Goal: Task Accomplishment & Management: Use online tool/utility

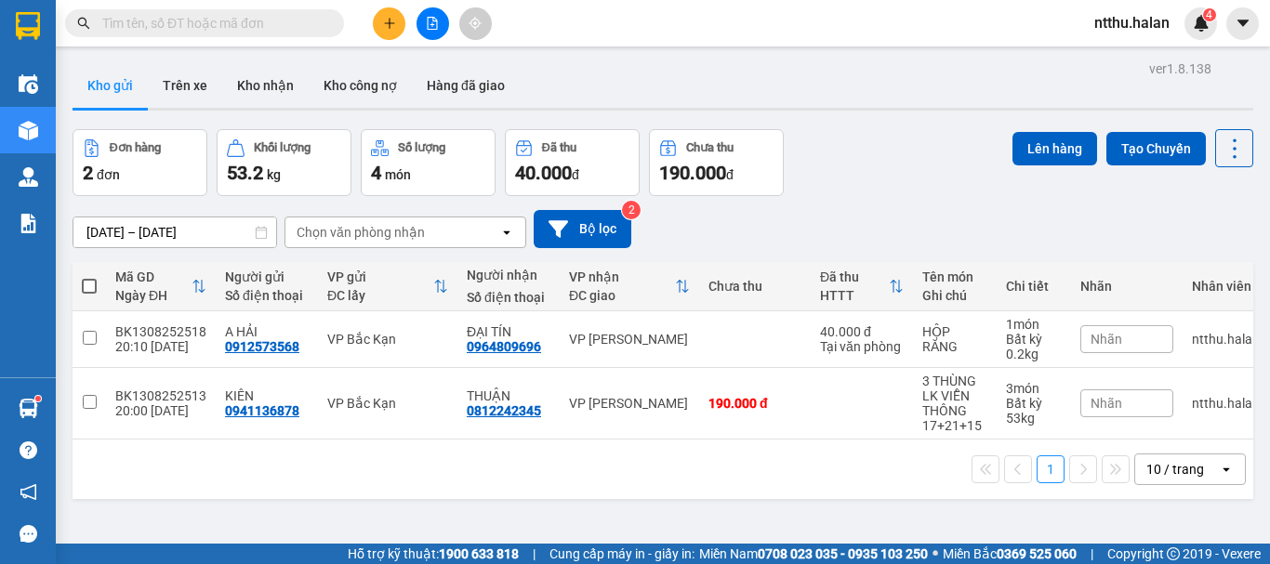
type input "0"
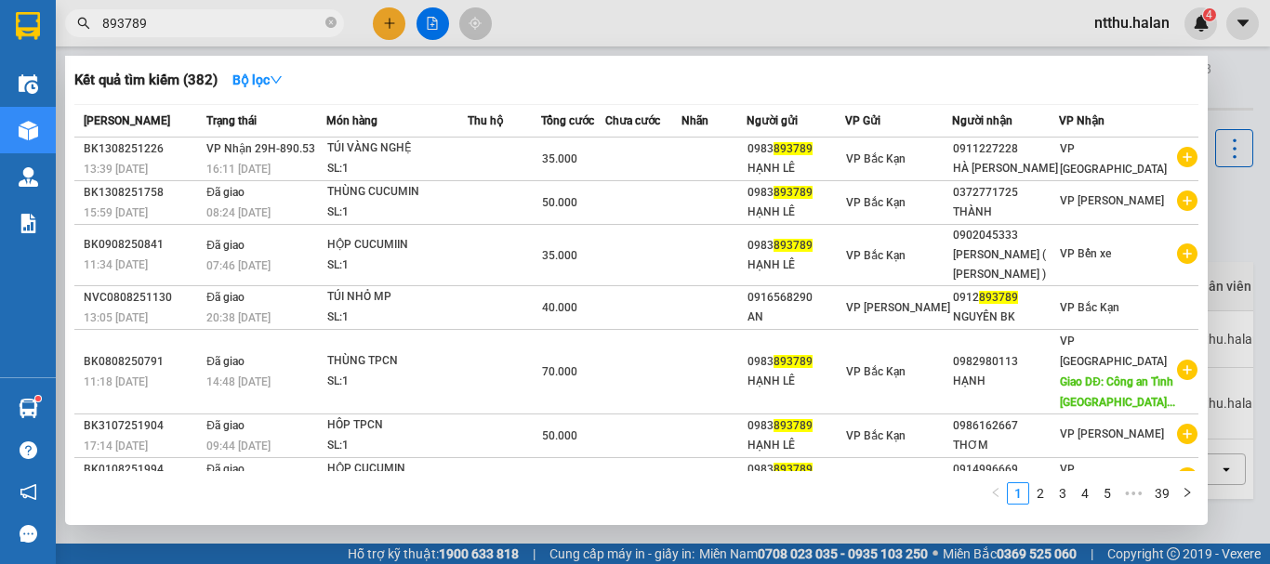
type input "893789"
click at [1228, 211] on div at bounding box center [635, 282] width 1270 height 564
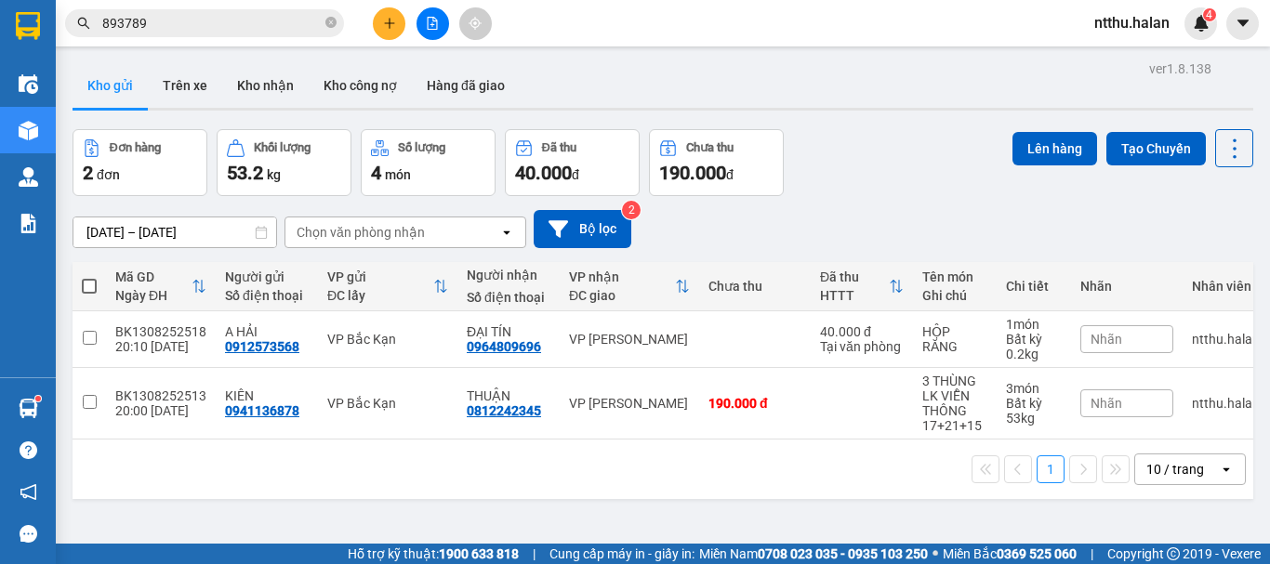
click at [890, 126] on div "ver 1.8.138 Kho gửi Trên xe Kho nhận Kho công nợ Hàng đã giao Đơn hàng 2 đơn Kh…" at bounding box center [663, 338] width 1196 height 564
click at [935, 185] on div "Đơn hàng 2 đơn Khối lượng 53.2 kg Số lượng 4 món Đã thu 40.000 đ Chưa thu 190.0…" at bounding box center [663, 162] width 1181 height 67
click at [921, 181] on div "Đơn hàng 2 đơn Khối lượng 53.2 kg Số lượng 4 món Đã thu 40.000 đ Chưa thu 190.0…" at bounding box center [663, 162] width 1181 height 67
click at [899, 166] on div "Đơn hàng 2 đơn Khối lượng 53.2 kg Số lượng 4 món Đã thu 40.000 đ Chưa thu 190.0…" at bounding box center [663, 162] width 1181 height 67
click at [621, 85] on div "Kho gửi Trên xe Kho nhận Kho công nợ Hàng đã giao" at bounding box center [663, 87] width 1181 height 49
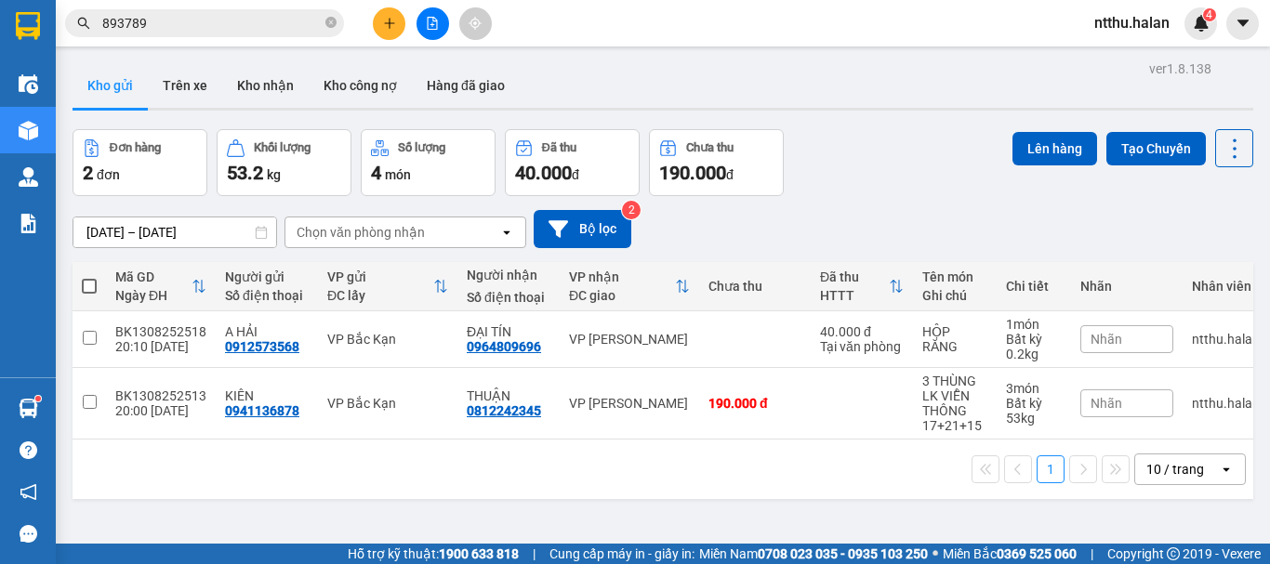
click at [921, 133] on div "Đơn hàng 2 đơn Khối lượng 53.2 kg Số lượng 4 món Đã thu 40.000 đ Chưa thu 190.0…" at bounding box center [663, 162] width 1181 height 67
click at [872, 132] on div "Đơn hàng 2 đơn Khối lượng 53.2 kg Số lượng 4 món Đã thu 40.000 đ Chưa thu 190.0…" at bounding box center [663, 162] width 1181 height 67
click at [390, 29] on icon "plus" at bounding box center [389, 23] width 13 height 13
click at [390, 29] on body "Kết quả tìm kiếm ( 382 ) Bộ lọc Mã ĐH Trạng thái Món hàng Thu hộ Tổng cước Chưa…" at bounding box center [635, 282] width 1270 height 564
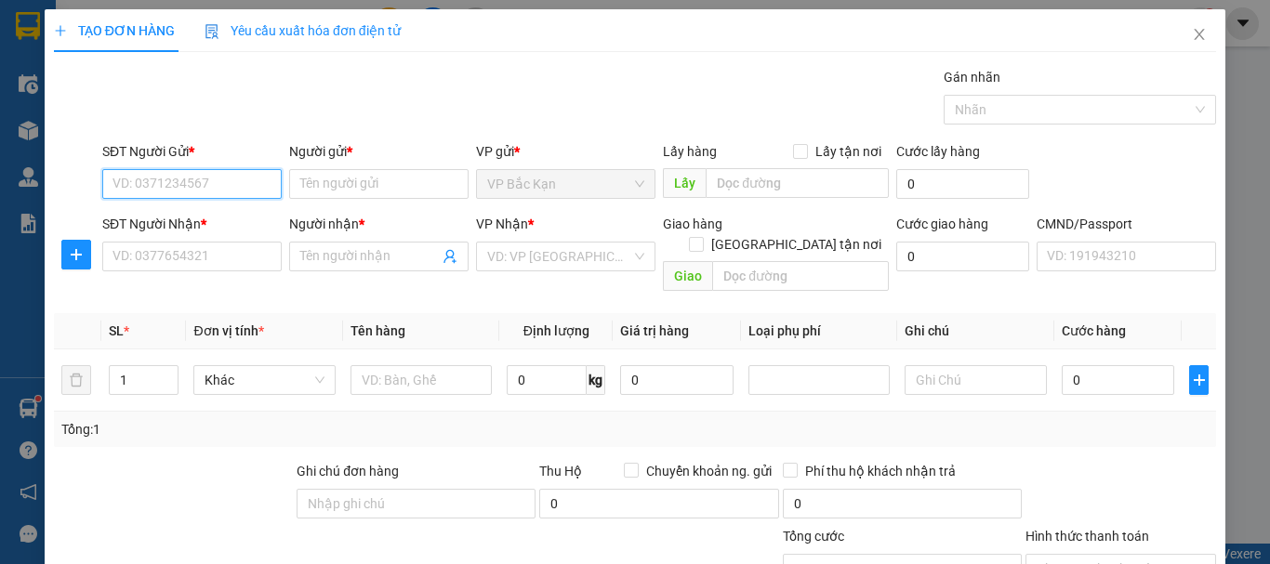
click at [218, 188] on input "SĐT Người Gửi *" at bounding box center [191, 184] width 179 height 30
type input "0823711666"
click at [205, 223] on div "0823711666 - NGUYỄN CAO QUẢNG" at bounding box center [203, 221] width 183 height 20
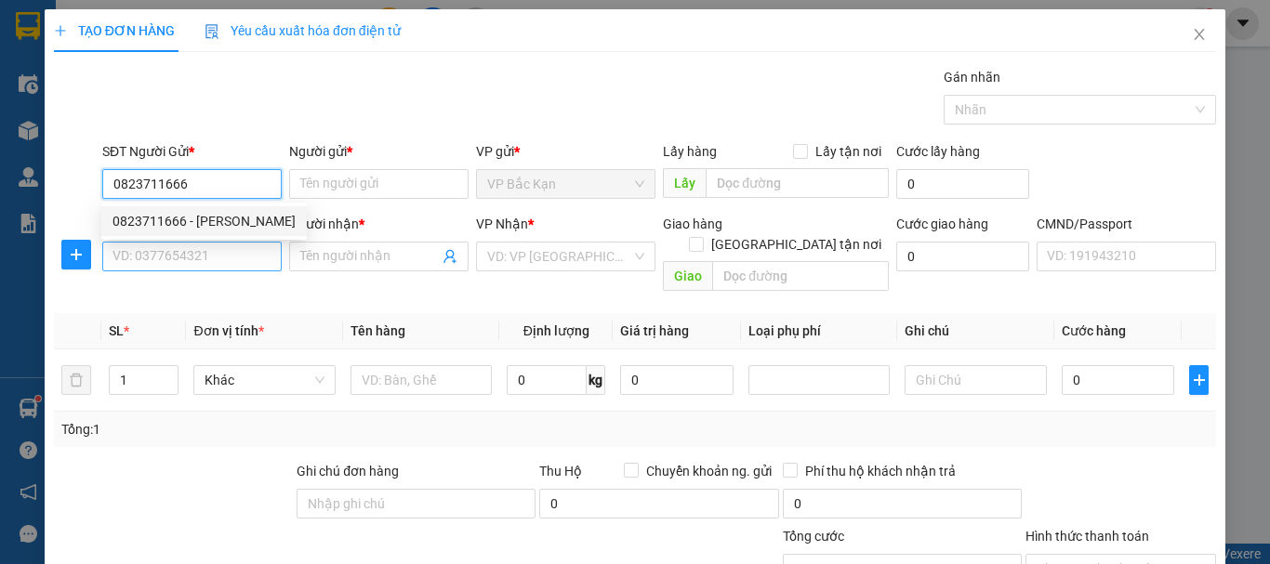
type input "NGUYỄN CAO QUẢNG"
type input "0823711666"
click at [203, 257] on input "SĐT Người Nhận *" at bounding box center [191, 257] width 179 height 30
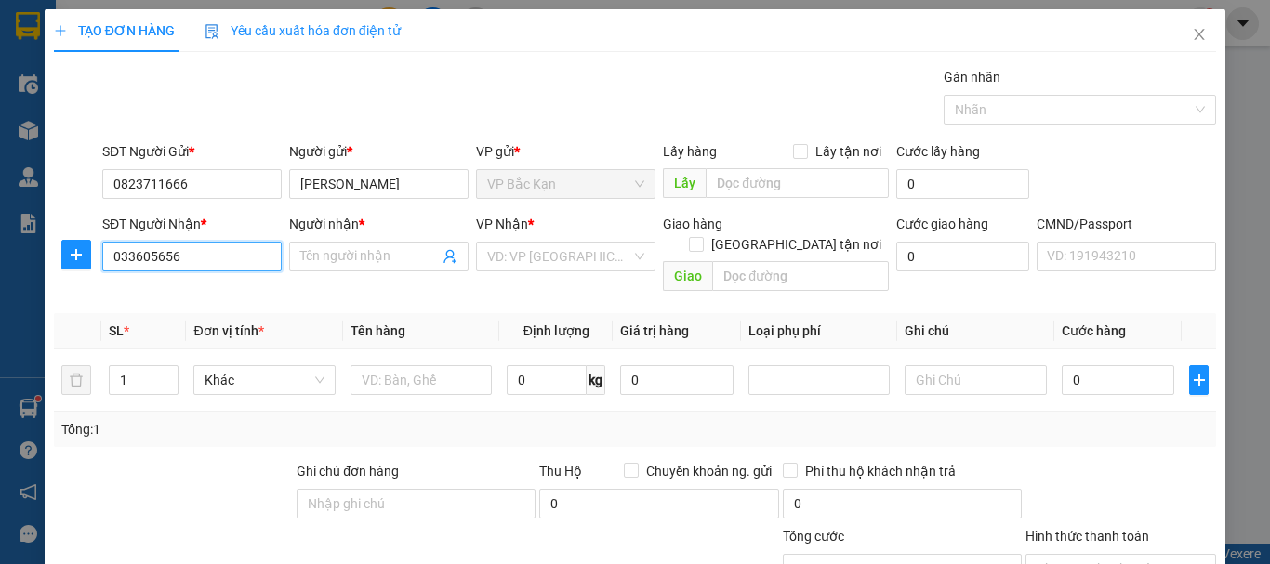
type input "0336056567"
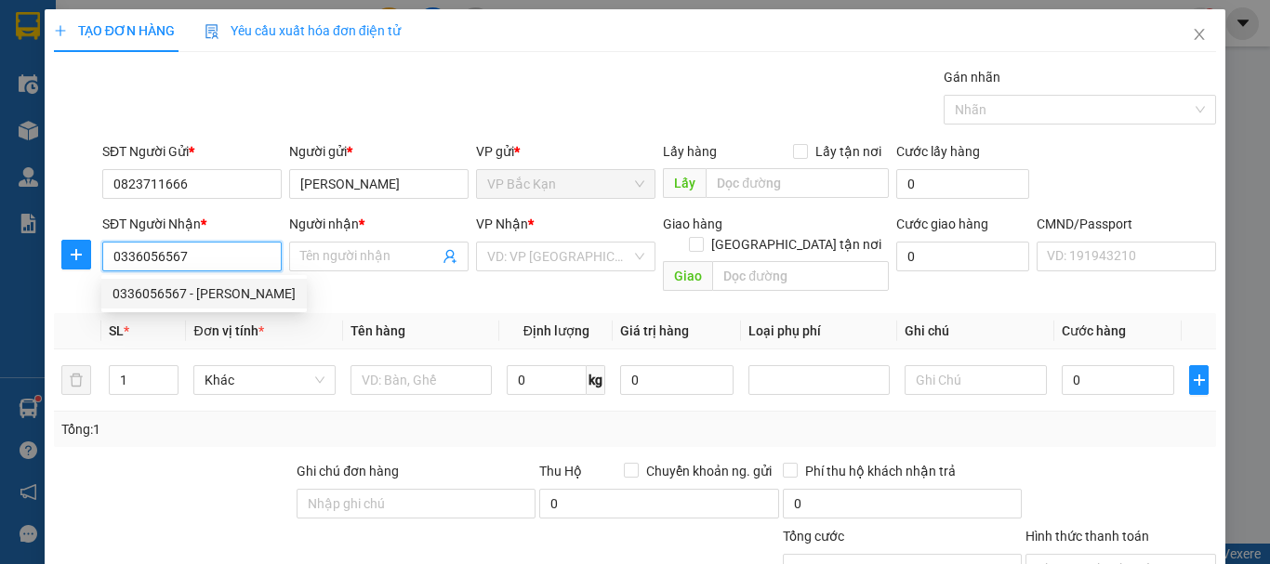
click at [216, 299] on div "0336056567 - NGUYỄN TRÚC UYÊN" at bounding box center [203, 294] width 183 height 20
type input "NGUYỄN TRÚC UYÊN"
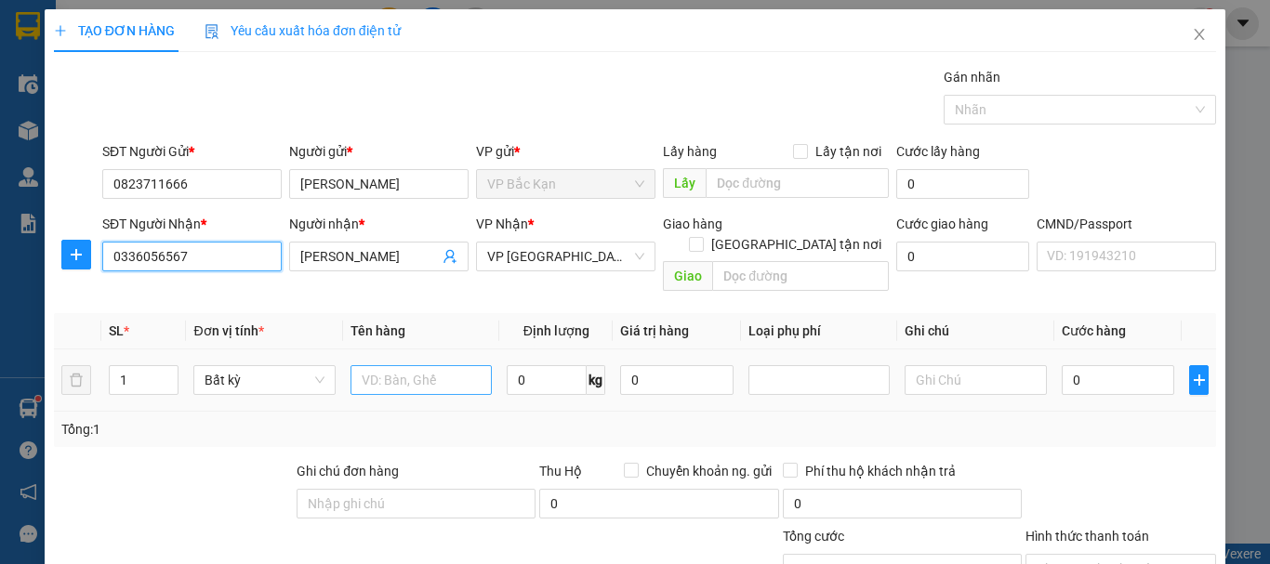
type input "0336056567"
click at [394, 365] on input "text" at bounding box center [420, 380] width 141 height 30
type input "túi cúc"
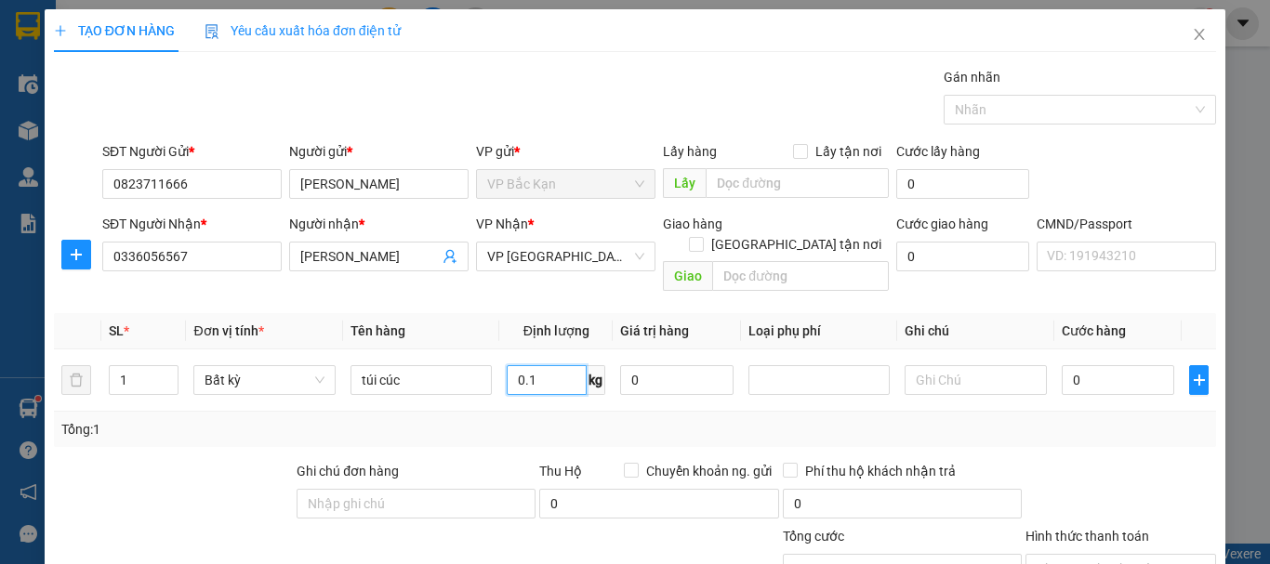
type input "0.1"
click at [518, 81] on div "Gói vận chuyển * Tiêu chuẩn Gán nhãn Nhãn" at bounding box center [659, 99] width 1121 height 65
type input "35.000"
click at [552, 71] on div "Gói vận chuyển * Tiêu chuẩn Gán nhãn Nhãn" at bounding box center [659, 99] width 1121 height 65
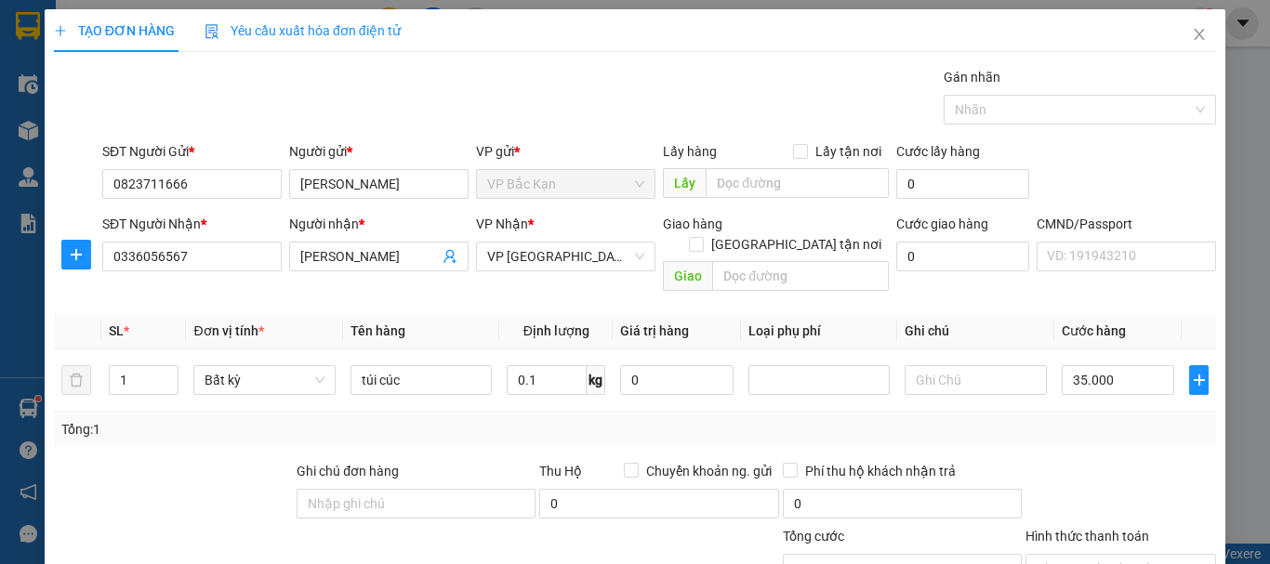
click at [554, 73] on div "Gói vận chuyển * Tiêu chuẩn Gán nhãn Nhãn" at bounding box center [659, 99] width 1121 height 65
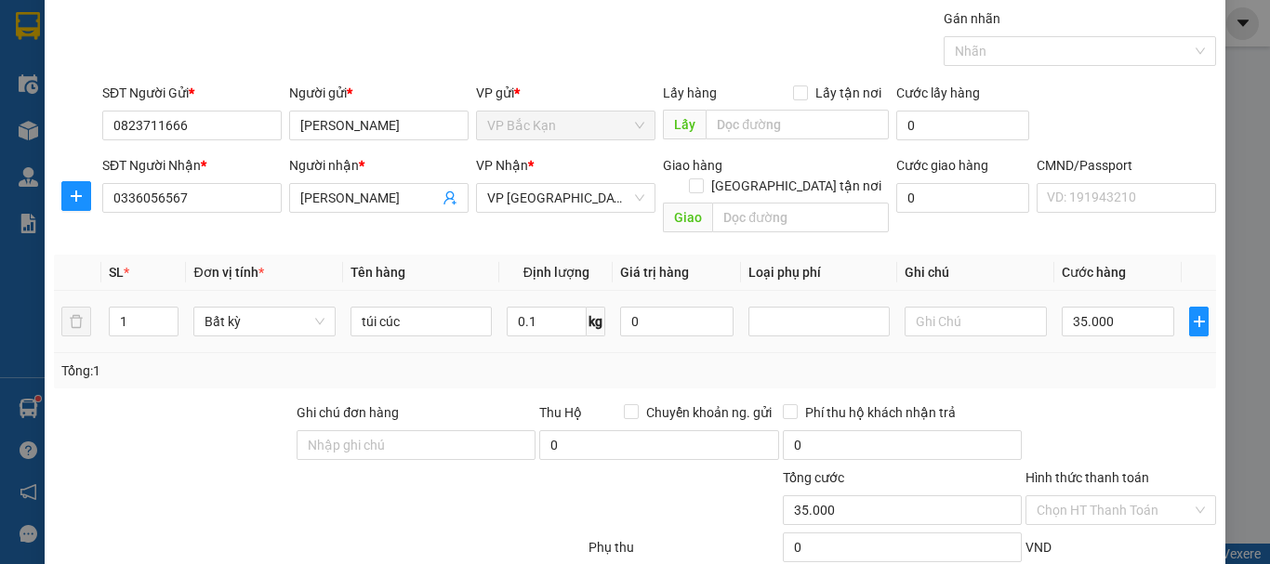
scroll to position [161, 0]
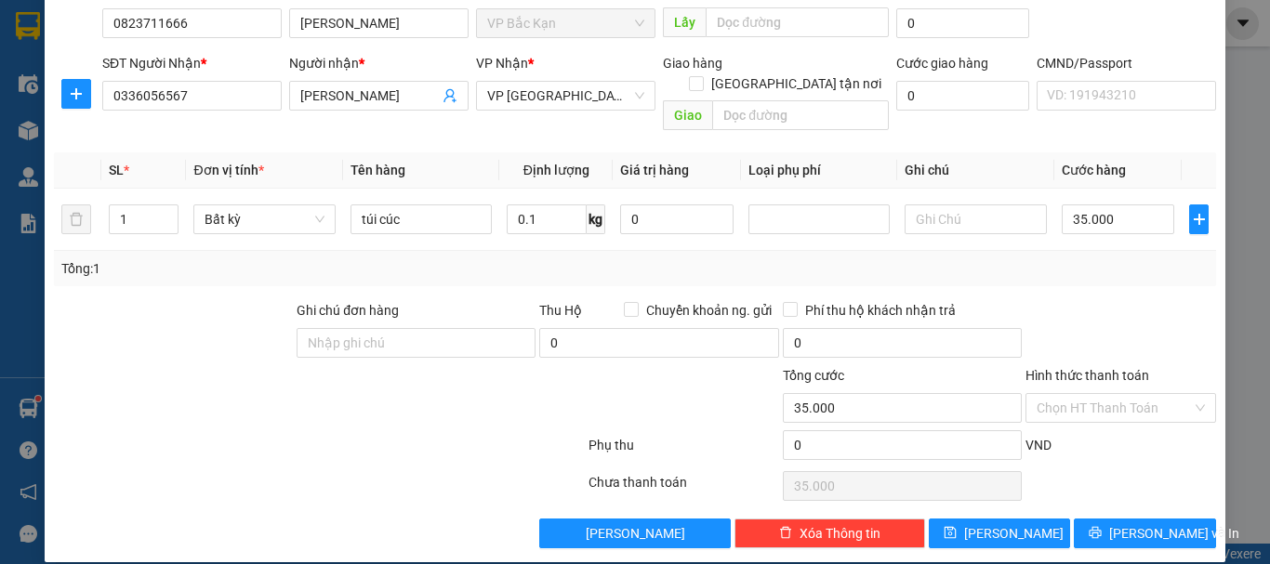
click at [1074, 300] on div at bounding box center [1121, 332] width 194 height 65
click at [1091, 394] on input "Hình thức thanh toán" at bounding box center [1114, 408] width 155 height 28
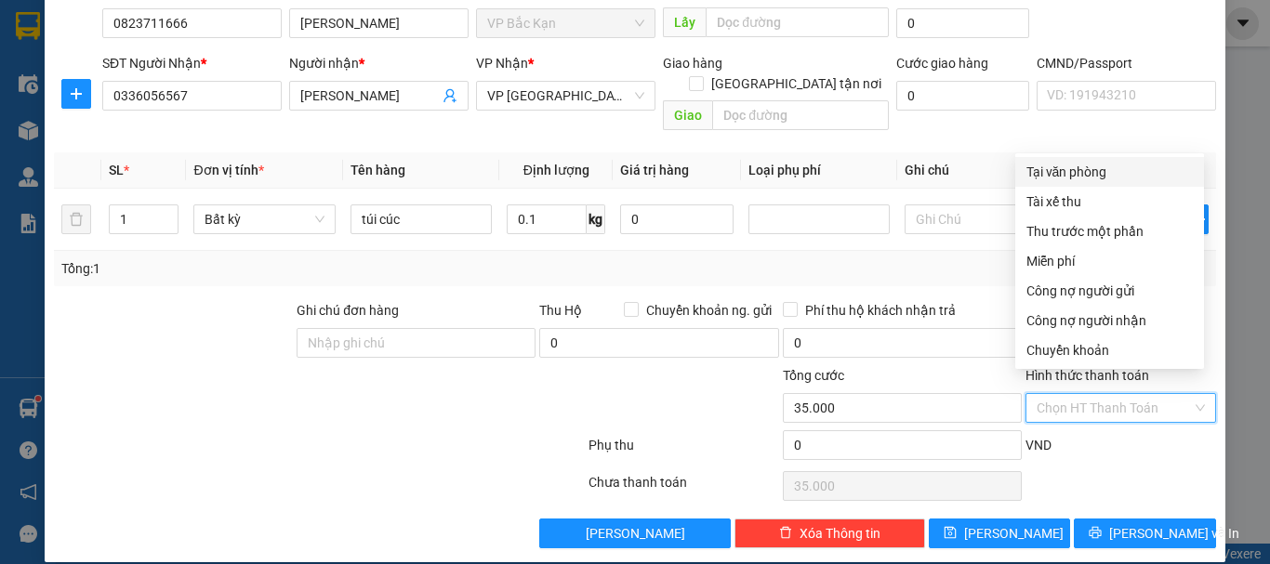
click at [1069, 173] on div "Tại văn phòng" at bounding box center [1109, 172] width 166 height 20
type input "0"
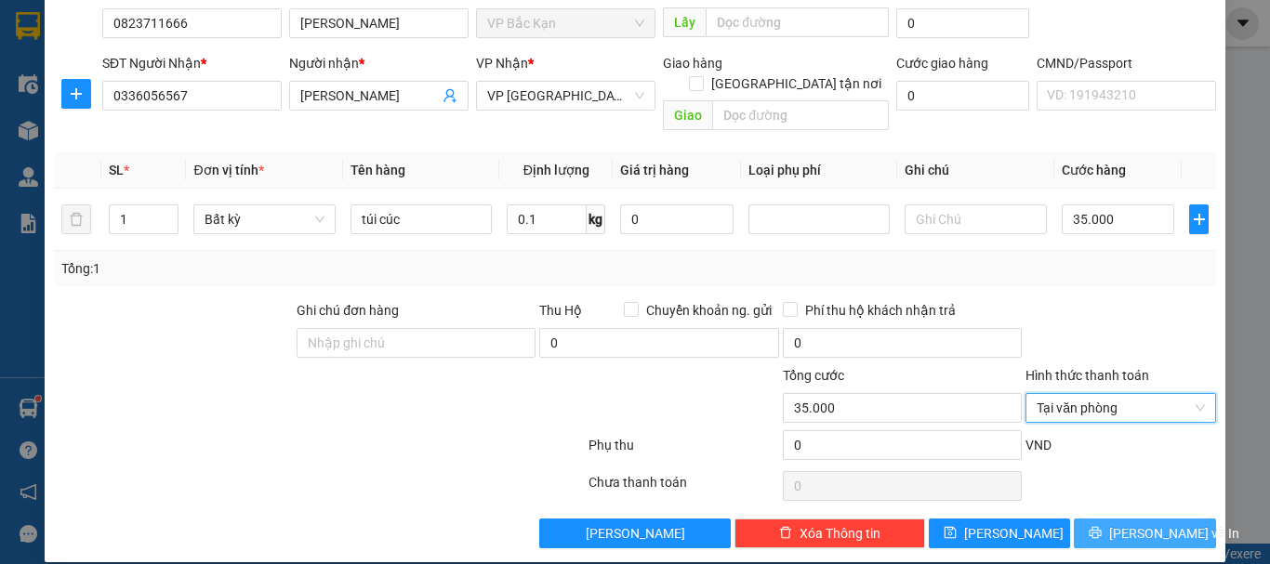
click at [1130, 523] on span "[PERSON_NAME] và In" at bounding box center [1174, 533] width 130 height 20
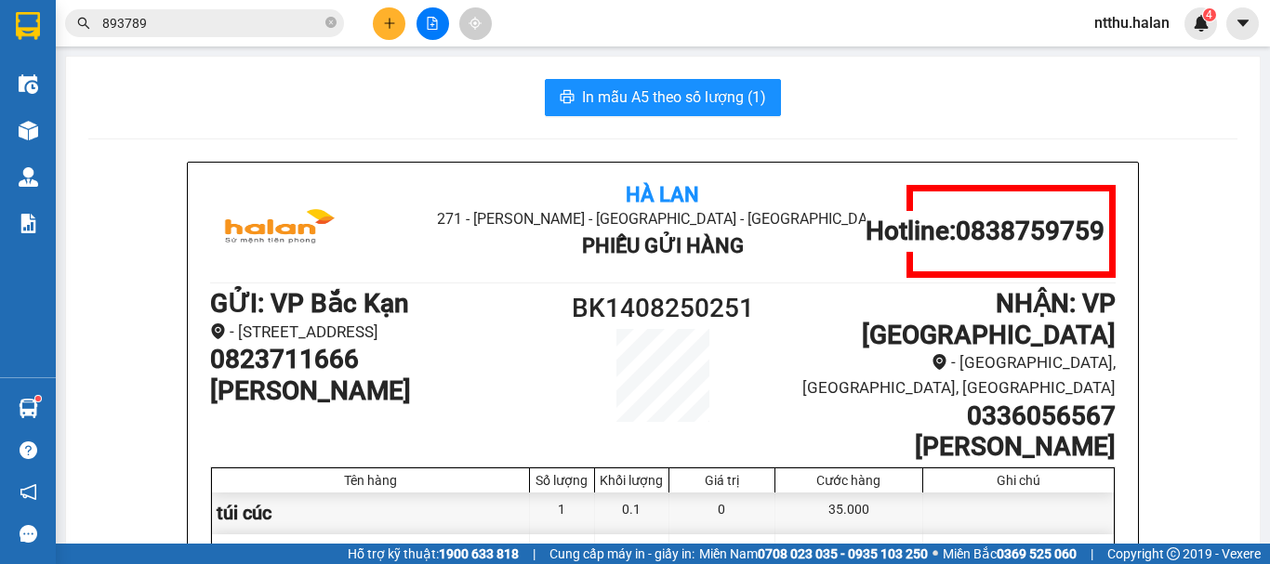
click at [412, 100] on div "In mẫu A5 theo số lượng (1)" at bounding box center [662, 97] width 1149 height 37
click at [428, 100] on div "In mẫu A5 theo số lượng (1)" at bounding box center [662, 97] width 1149 height 37
click at [582, 92] on span "In mẫu A5 theo số lượng (1)" at bounding box center [674, 97] width 184 height 23
click at [363, 111] on div "In mẫu A5 theo số lượng (1)" at bounding box center [662, 97] width 1149 height 37
click at [429, 19] on icon "file-add" at bounding box center [432, 23] width 13 height 13
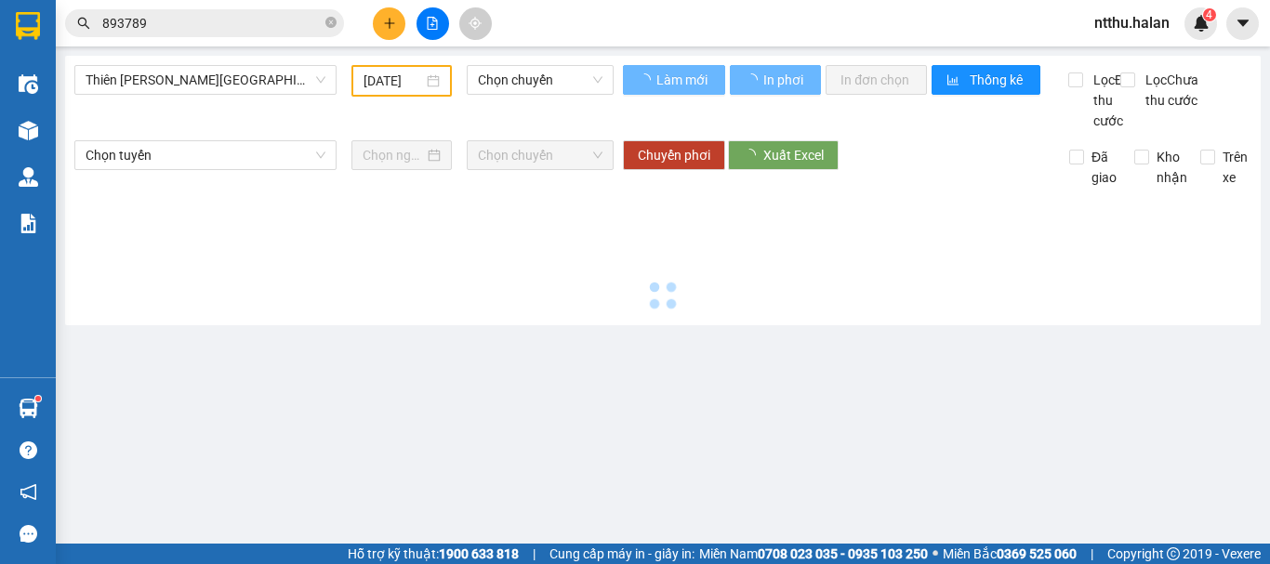
type input "[DATE]"
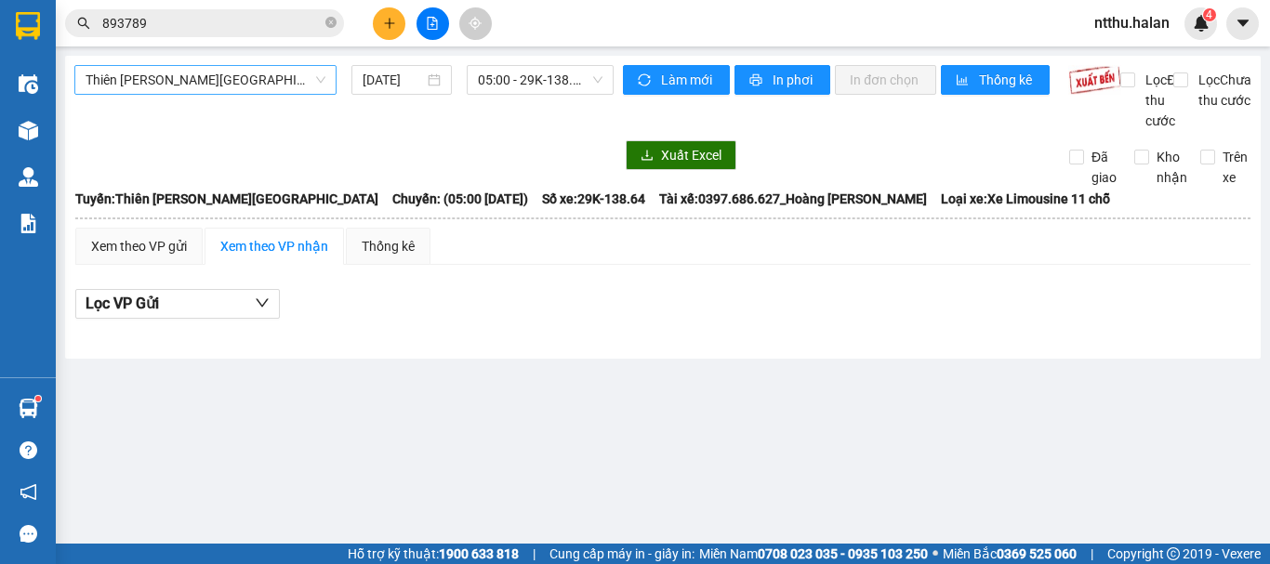
click at [129, 70] on span "Thiên [PERSON_NAME][GEOGRAPHIC_DATA]" at bounding box center [206, 80] width 240 height 28
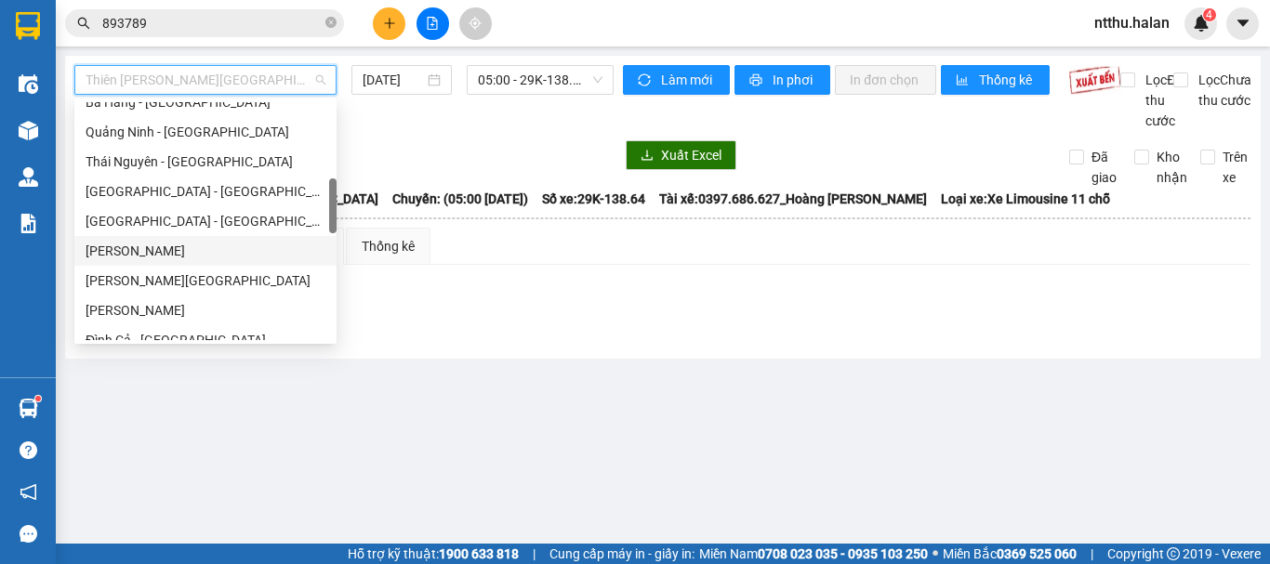
scroll to position [651, 0]
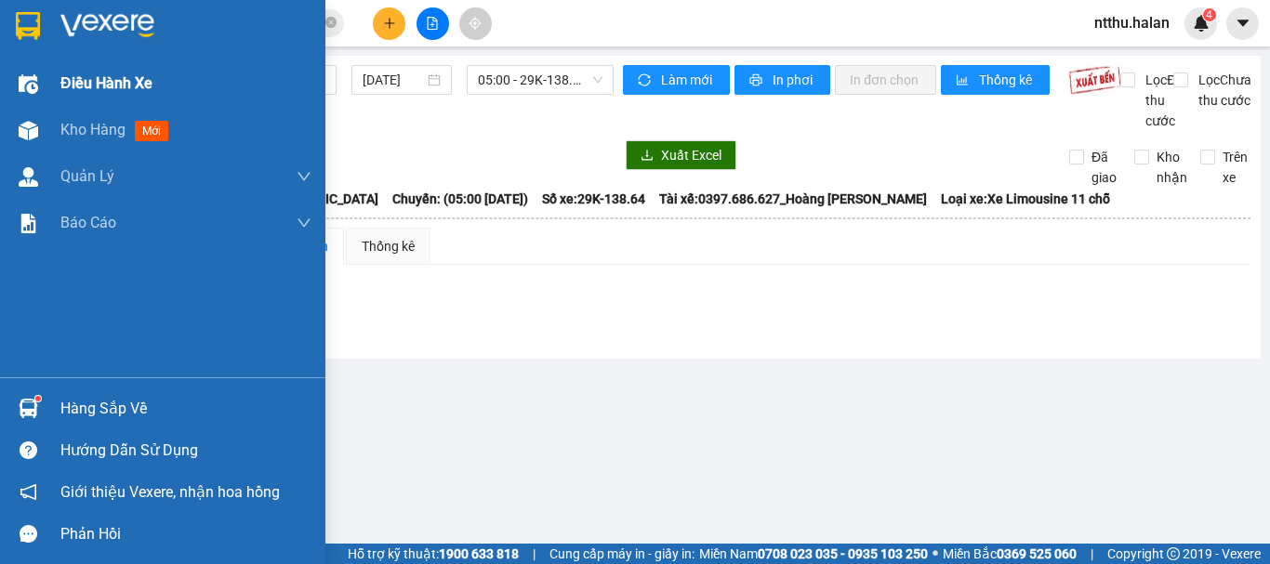
click at [67, 79] on span "Điều hành xe" at bounding box center [106, 83] width 92 height 23
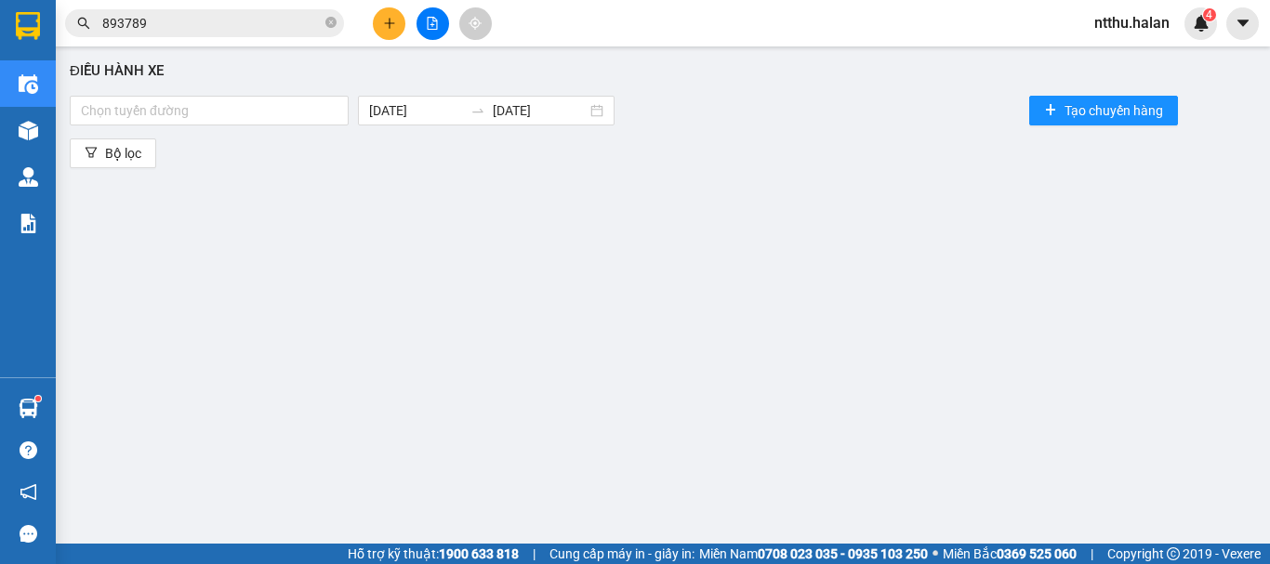
click at [431, 23] on icon "file-add" at bounding box center [432, 23] width 13 height 13
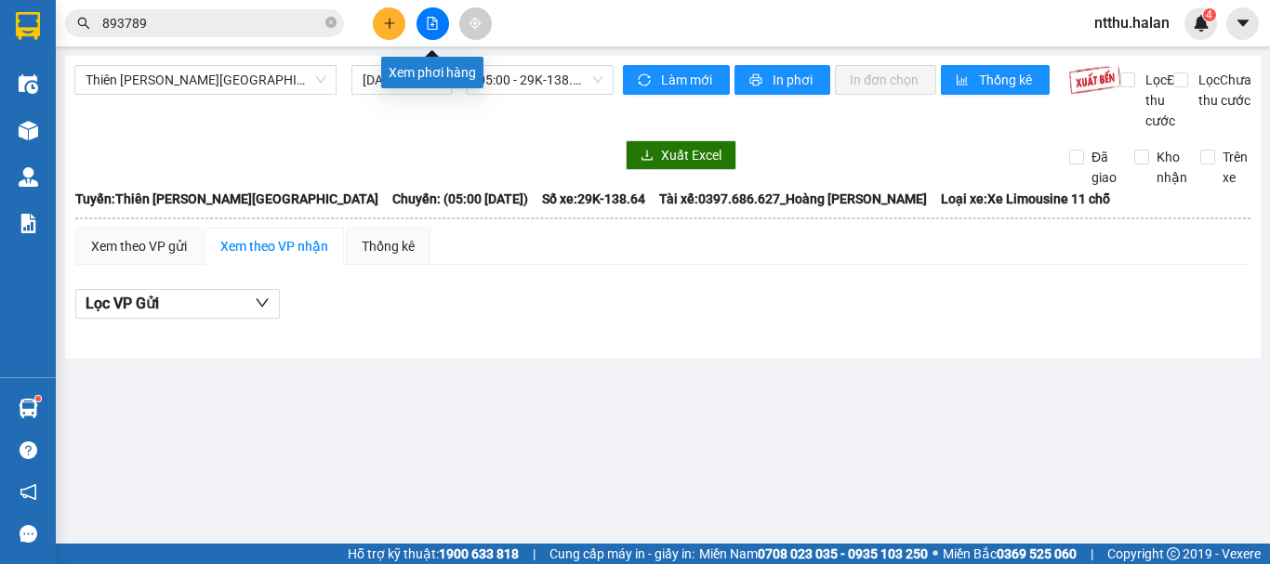
click at [427, 30] on button at bounding box center [432, 23] width 33 height 33
click at [394, 23] on icon "plus" at bounding box center [389, 22] width 10 height 1
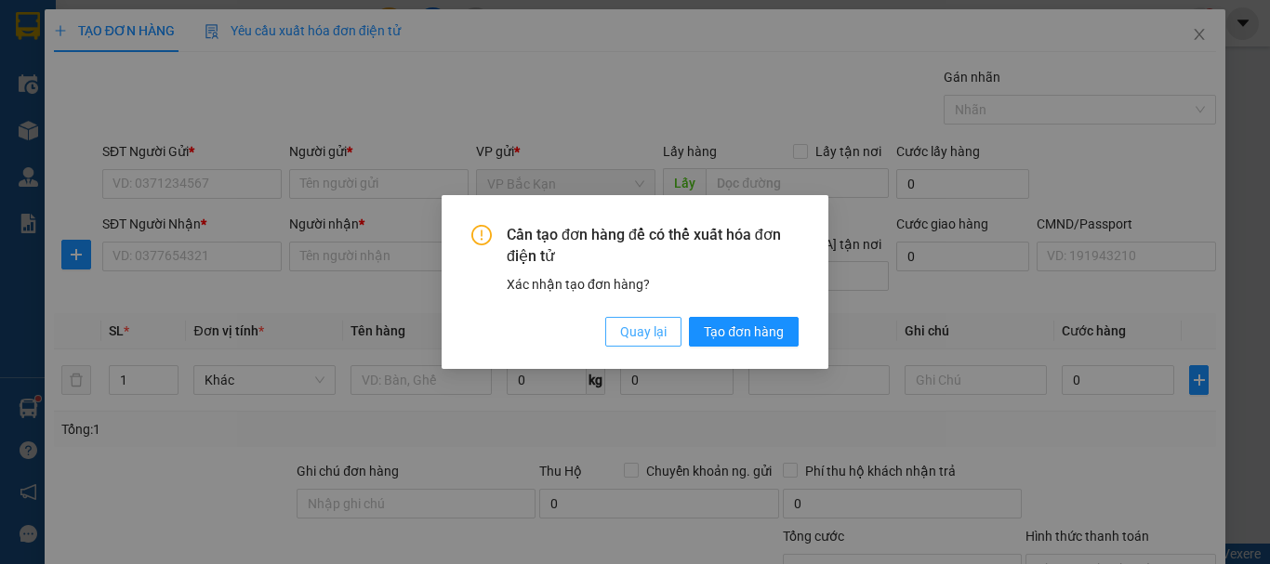
click at [633, 328] on span "Quay lại" at bounding box center [643, 332] width 46 height 20
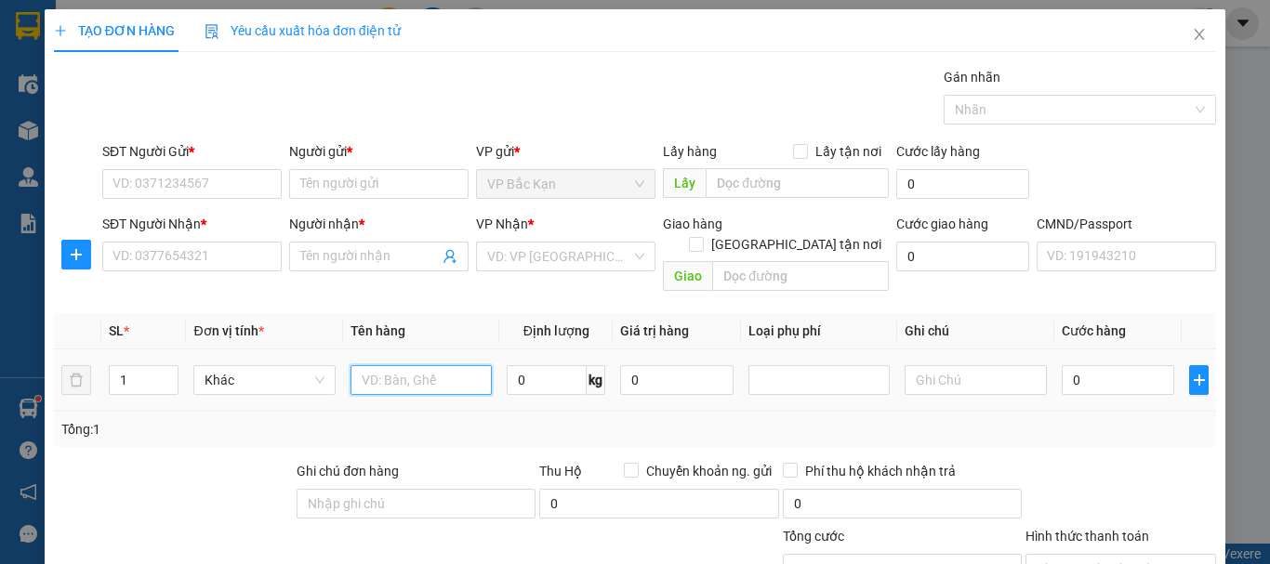
click at [390, 371] on input "text" at bounding box center [420, 380] width 141 height 30
type input "t"
type input "TÚI CUCUMIN"
type input "1"
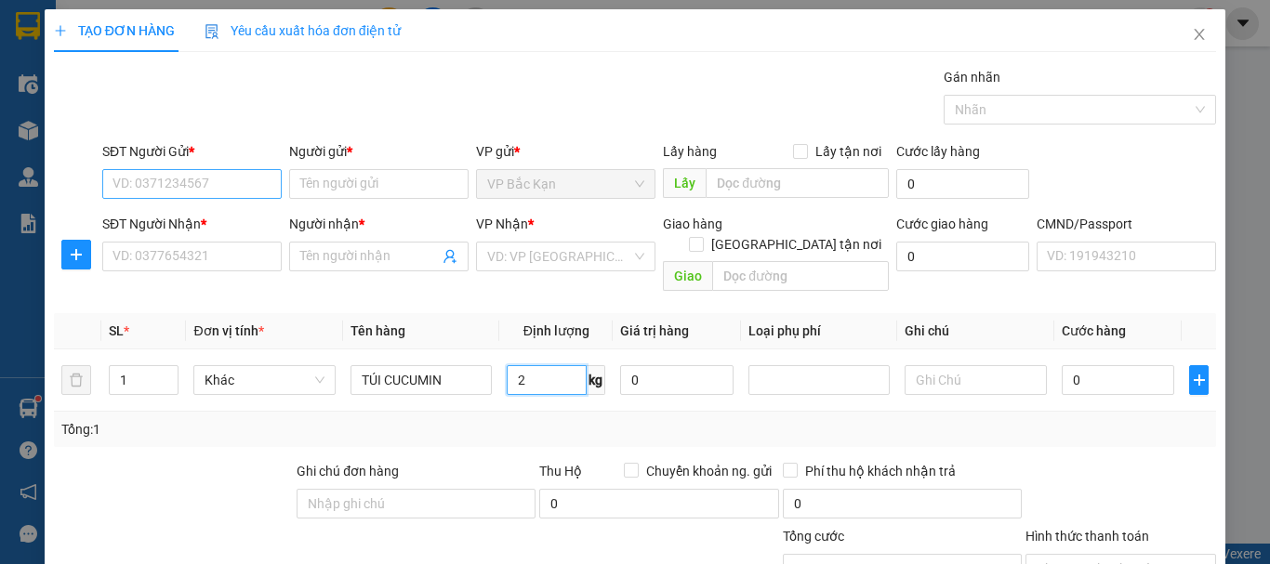
type input "2"
click at [230, 182] on input "SĐT Người Gửi *" at bounding box center [191, 184] width 179 height 30
type input "0985001297"
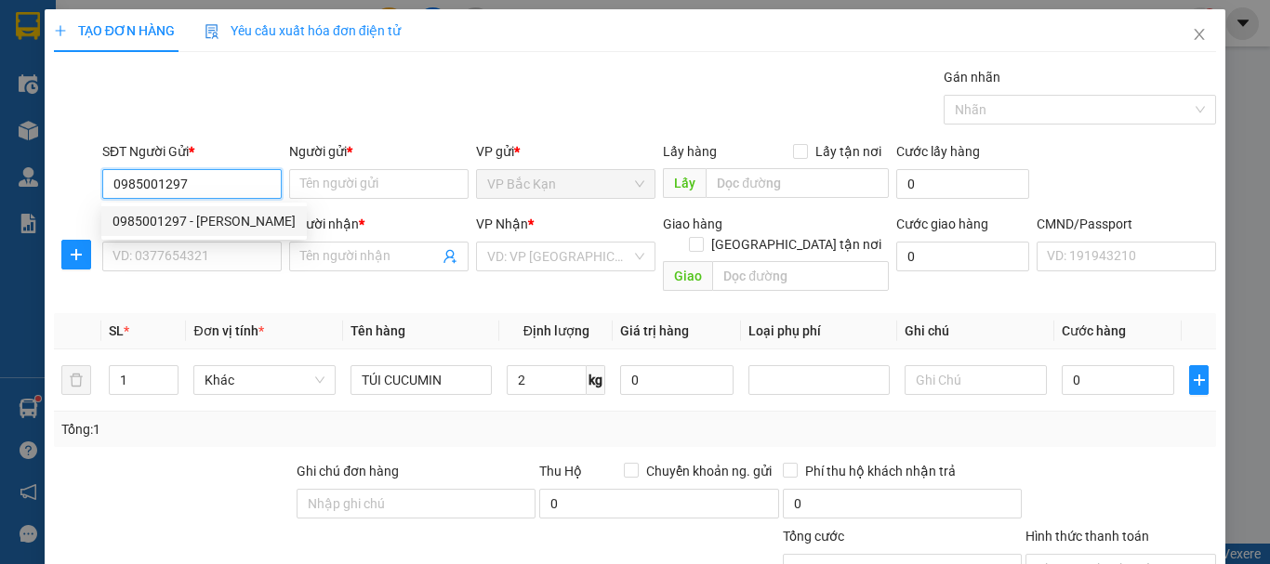
click at [218, 218] on div "0985001297 - ĐINH THỊ THÚY" at bounding box center [203, 221] width 183 height 20
type input "ĐINH THỊ THÚY"
type input "0985001297"
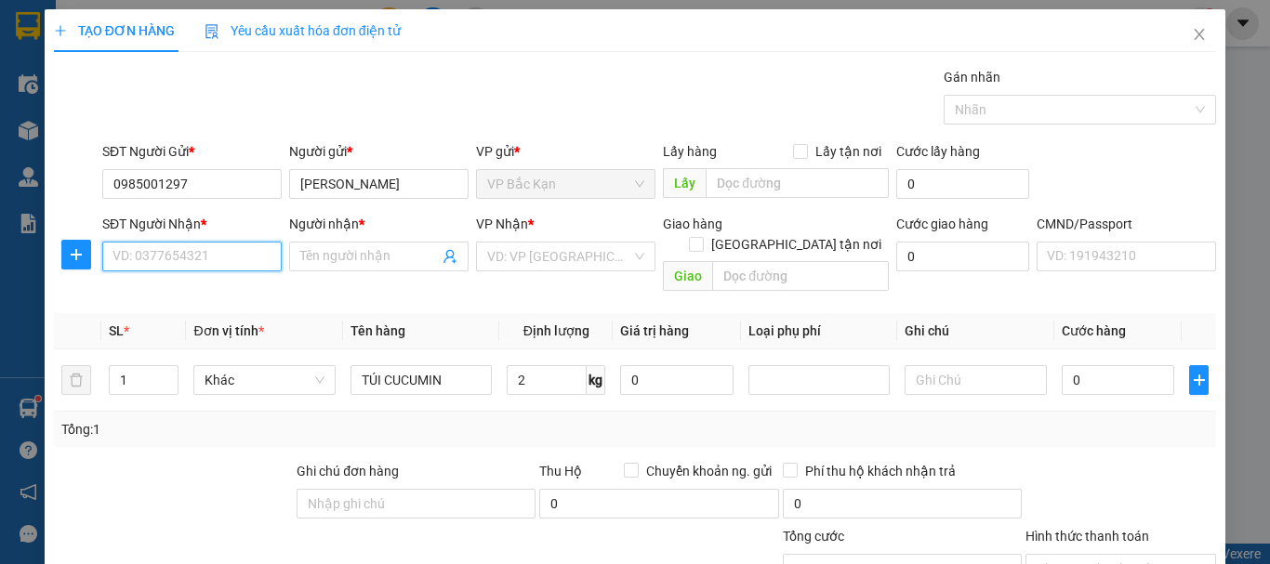
click at [202, 244] on input "SĐT Người Nhận *" at bounding box center [191, 257] width 179 height 30
type input "0981635689"
click at [208, 291] on div "0981635689 - A HẢI" at bounding box center [189, 294] width 155 height 20
type input "A HẢI"
click at [535, 258] on span "VP Bắc Kạn" at bounding box center [565, 257] width 157 height 28
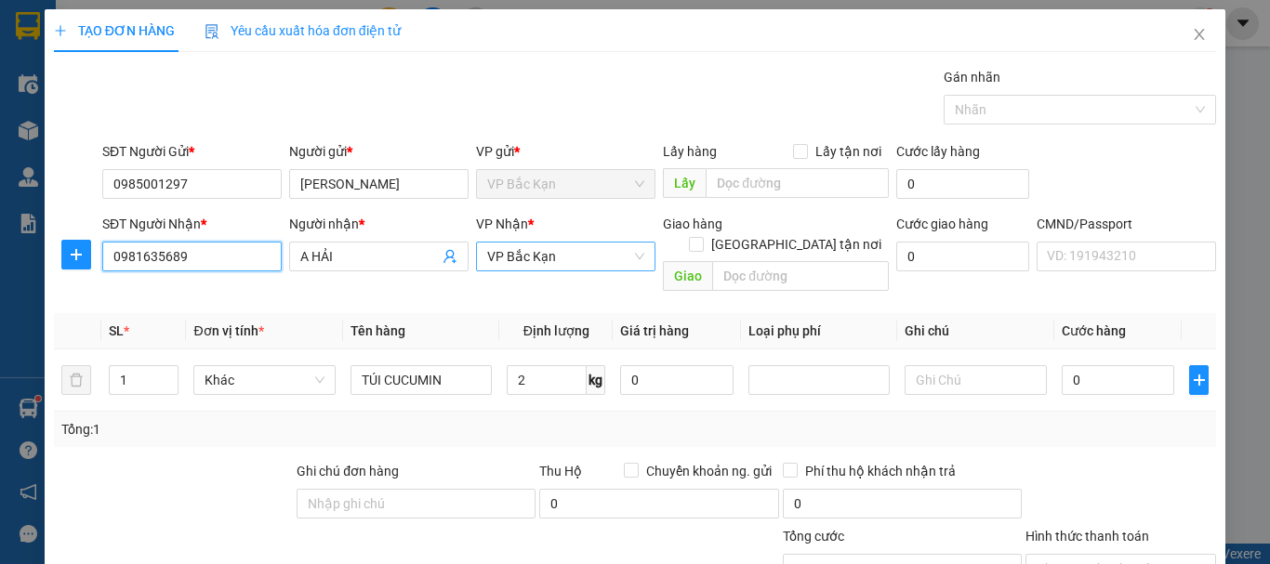
type input "0981635689"
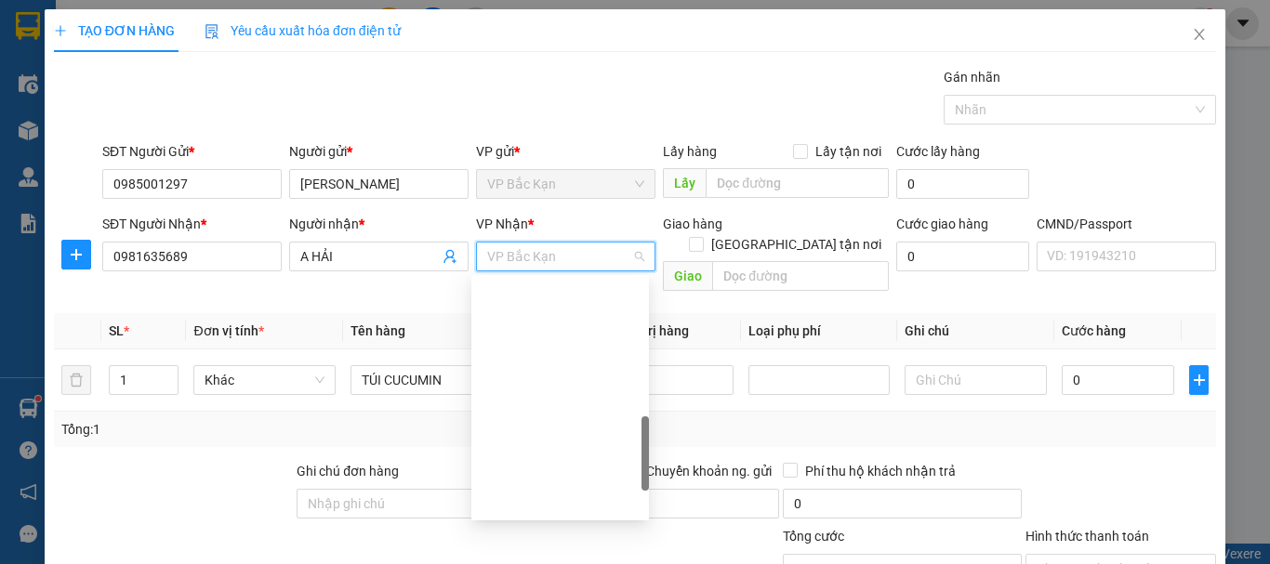
scroll to position [558, 0]
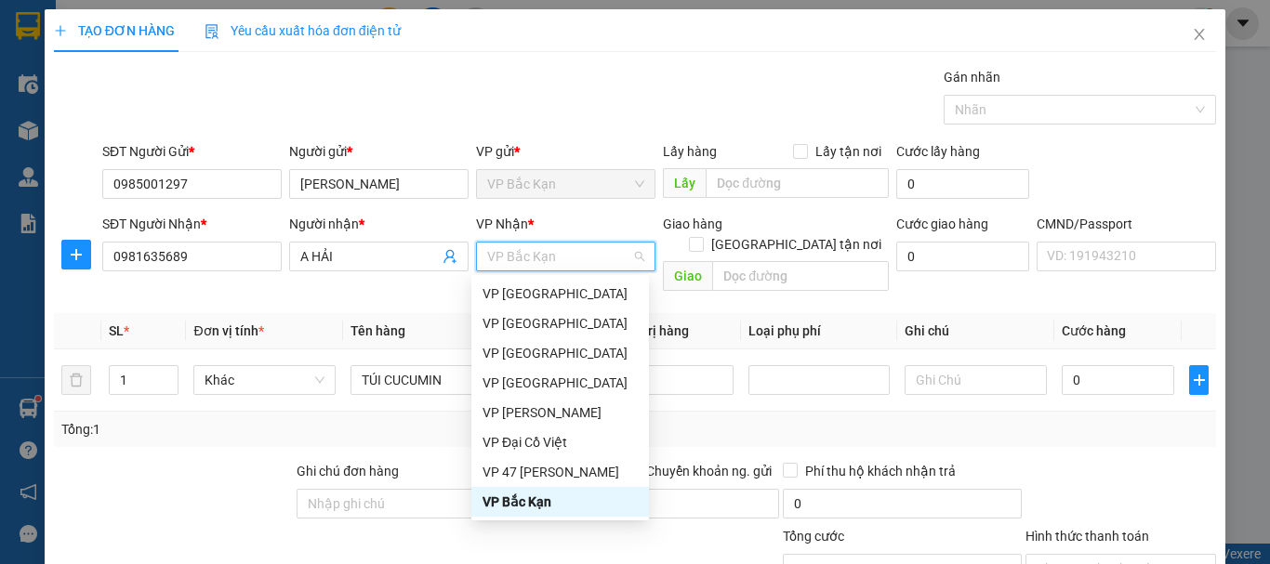
type input "H"
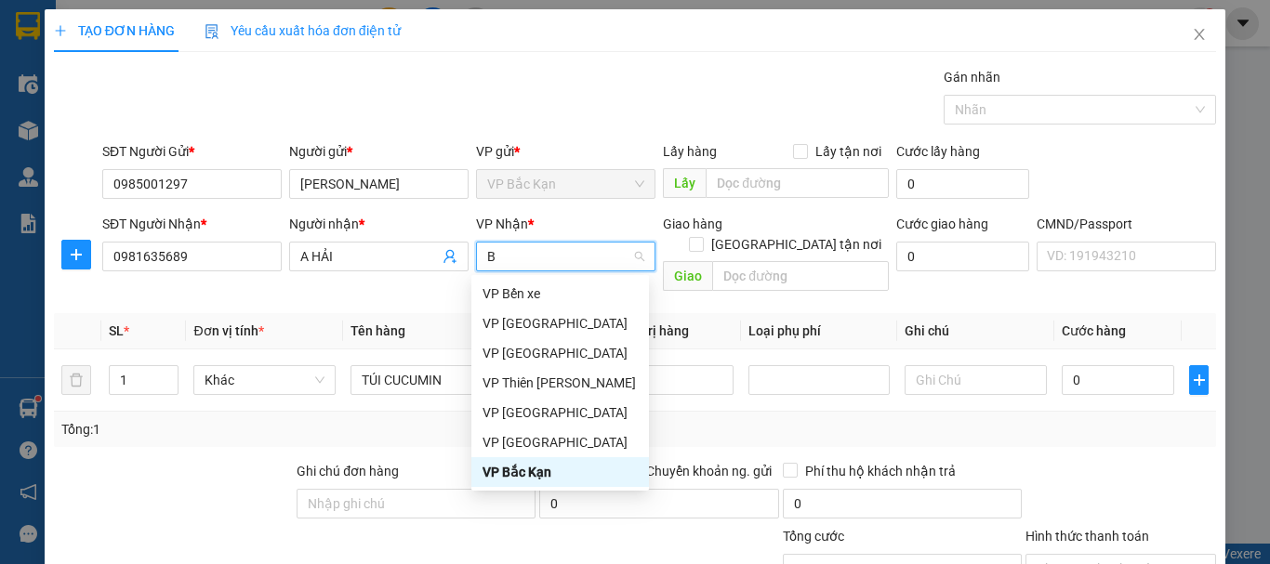
type input "BA"
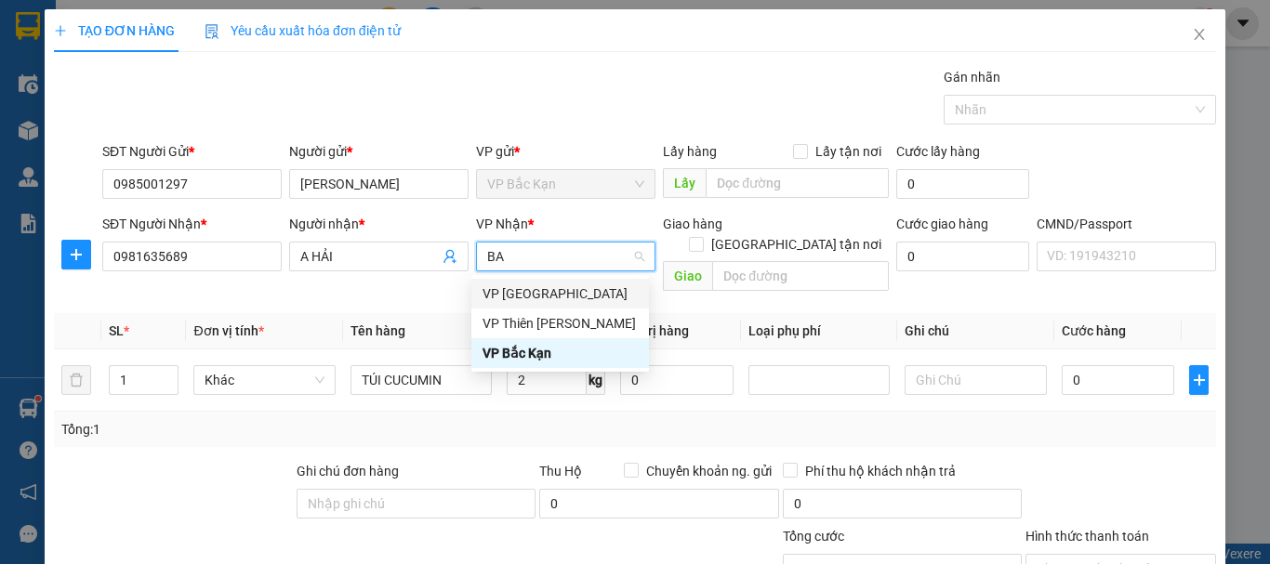
click at [532, 295] on div "VP [GEOGRAPHIC_DATA]" at bounding box center [559, 294] width 155 height 20
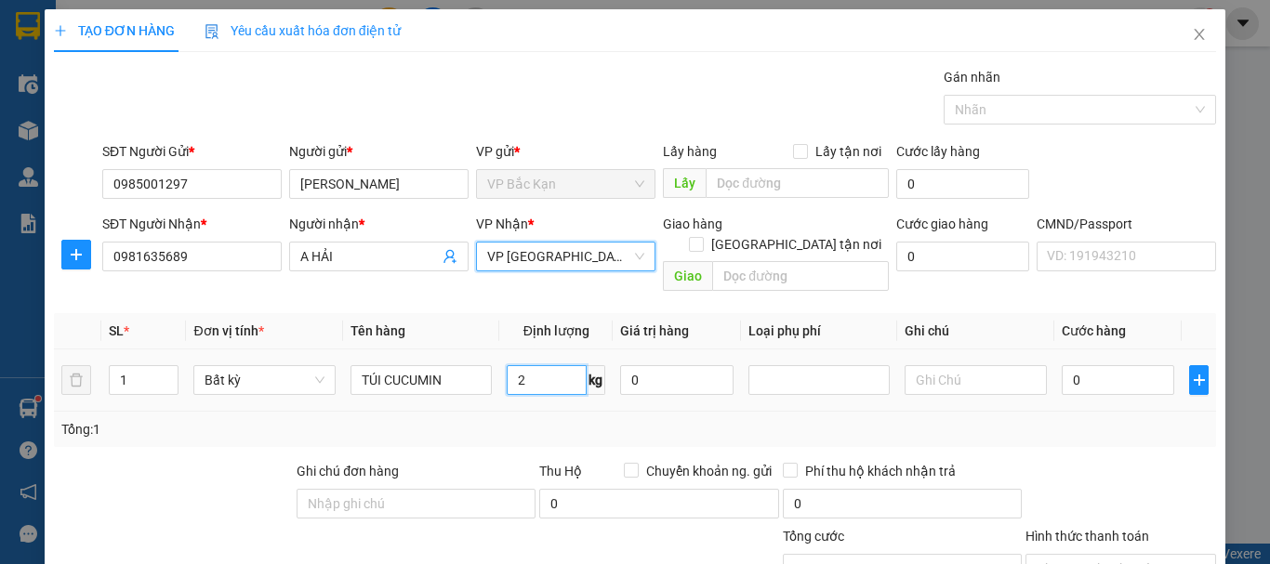
click at [517, 365] on input "2" at bounding box center [547, 380] width 80 height 30
click at [502, 419] on div "Tổng: 1" at bounding box center [634, 429] width 1147 height 20
type input "35.000"
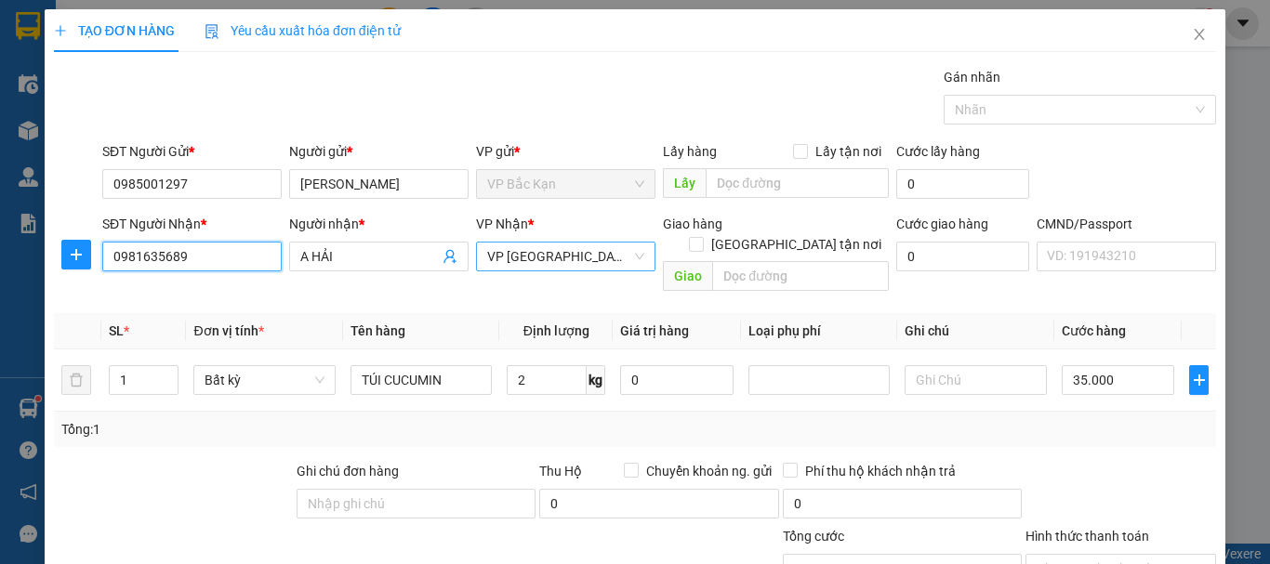
click at [205, 250] on input "0981635689" at bounding box center [191, 257] width 179 height 30
type input "0912171661"
click at [169, 298] on div "0912171661 - HẢI" at bounding box center [189, 294] width 155 height 20
type input "HẢI"
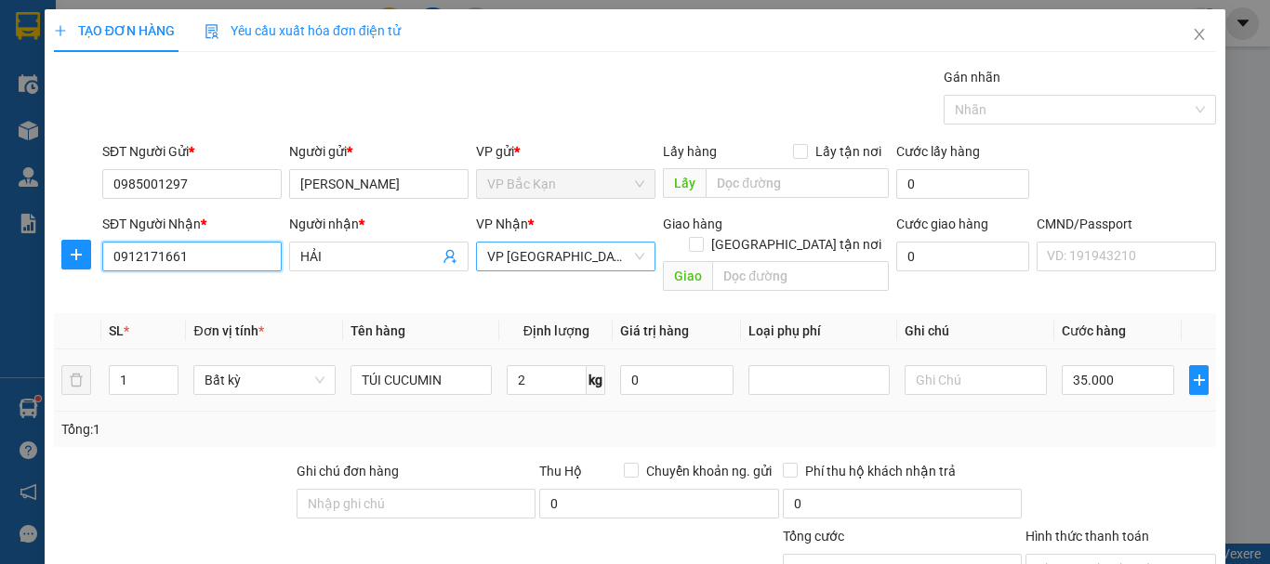
type input "0912171661"
click at [542, 375] on div "2 kg" at bounding box center [556, 380] width 99 height 37
click at [535, 365] on input "2" at bounding box center [547, 380] width 80 height 30
click at [522, 412] on div "Tổng: 1" at bounding box center [635, 429] width 1162 height 35
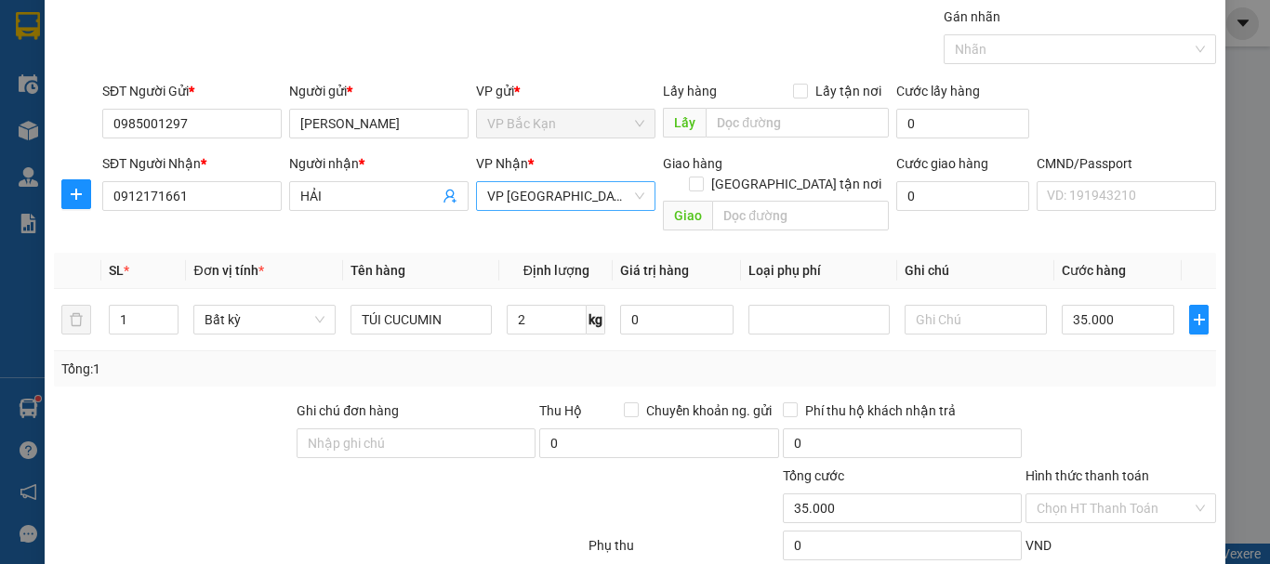
scroll to position [161, 0]
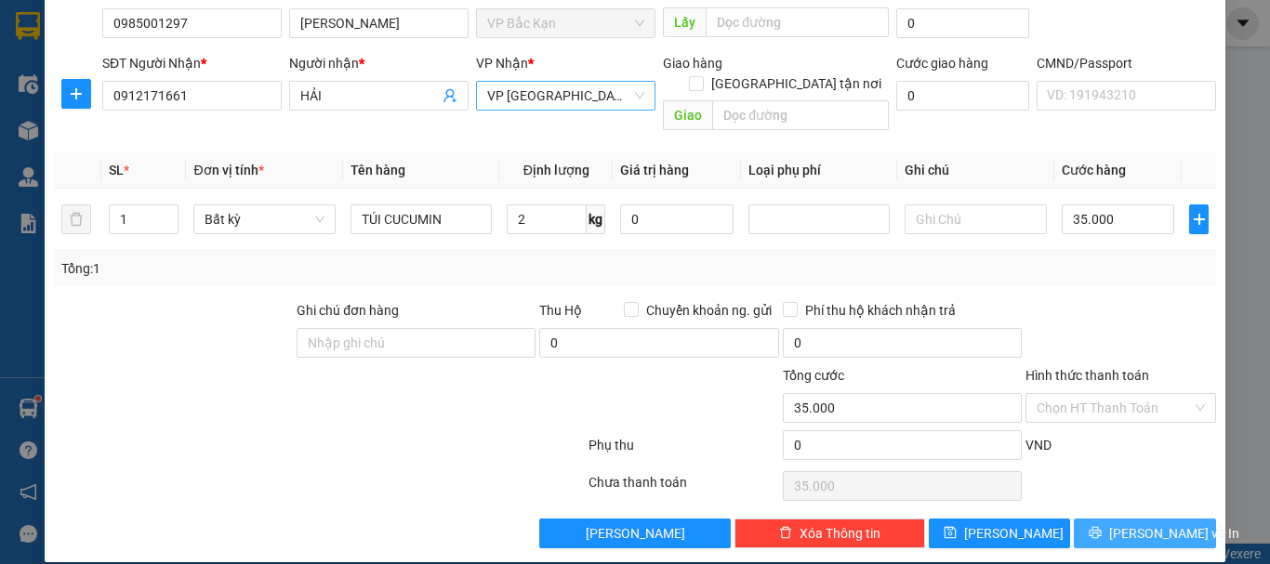
click at [1102, 526] on icon "printer" at bounding box center [1095, 532] width 13 height 13
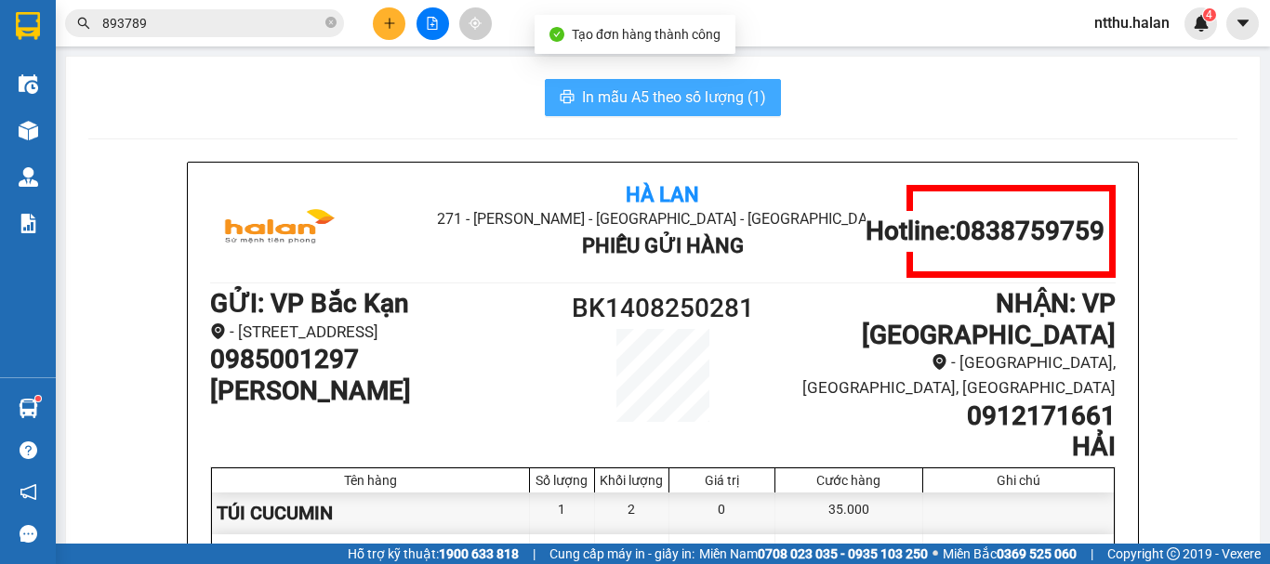
click at [628, 97] on span "In mẫu A5 theo số lượng (1)" at bounding box center [674, 97] width 184 height 23
click at [318, 96] on div "In mẫu A5 theo số lượng (1)" at bounding box center [662, 97] width 1149 height 37
click at [594, 104] on span "In mẫu A5 theo số lượng (1)" at bounding box center [674, 97] width 184 height 23
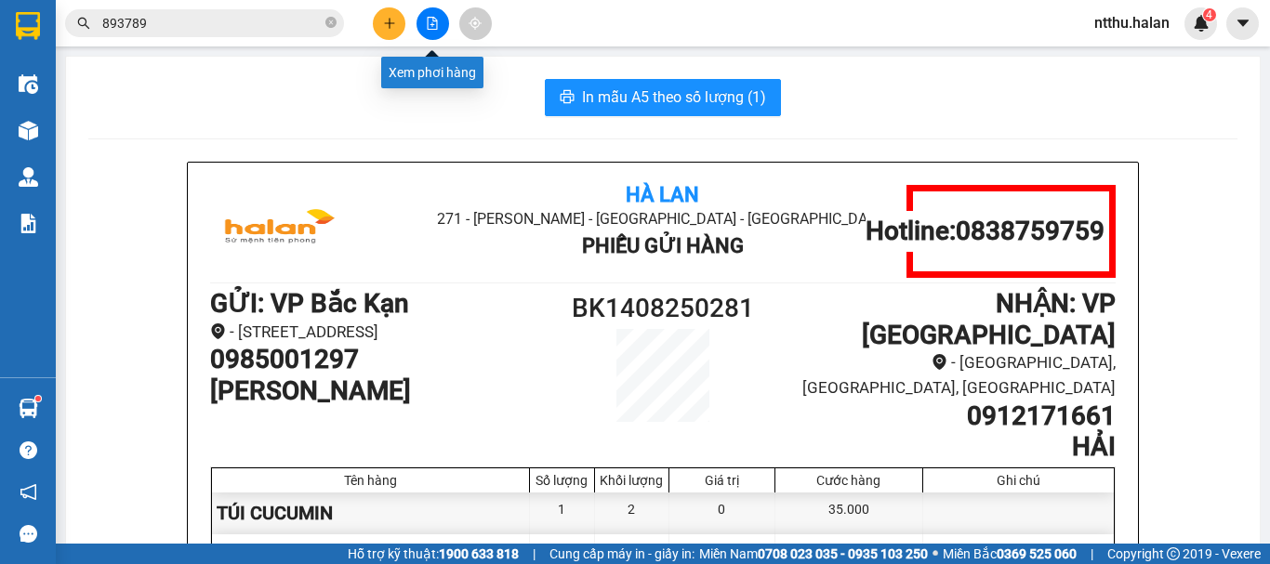
click at [433, 31] on button at bounding box center [432, 23] width 33 height 33
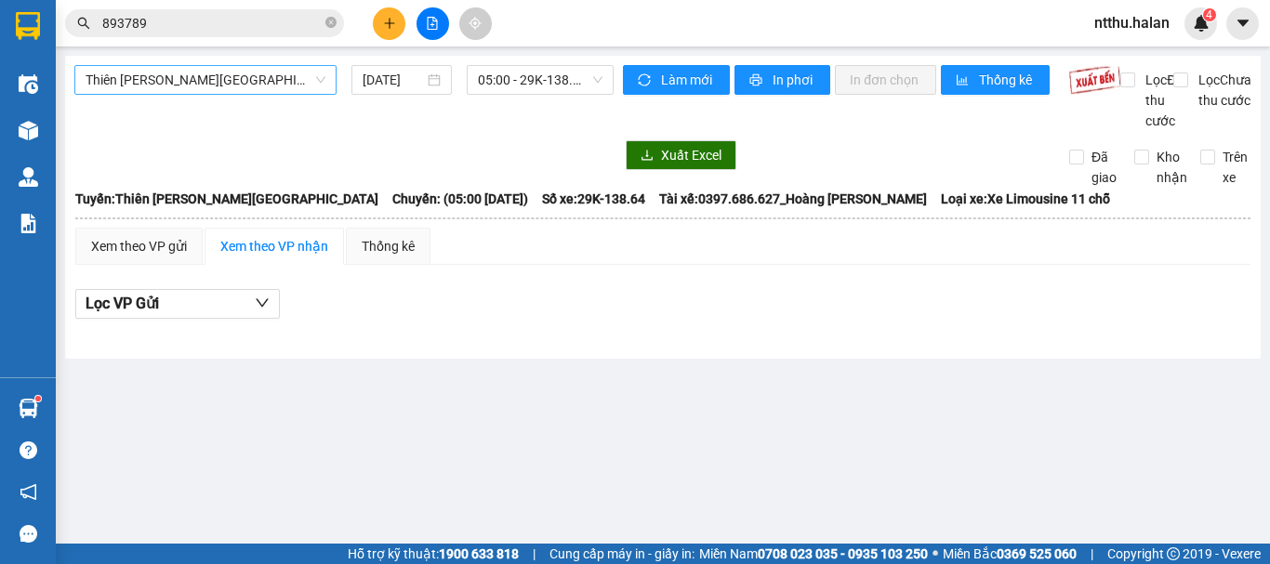
click at [185, 84] on span "Thiên Đường Bảo Sơn - Thái Nguyên" at bounding box center [206, 80] width 240 height 28
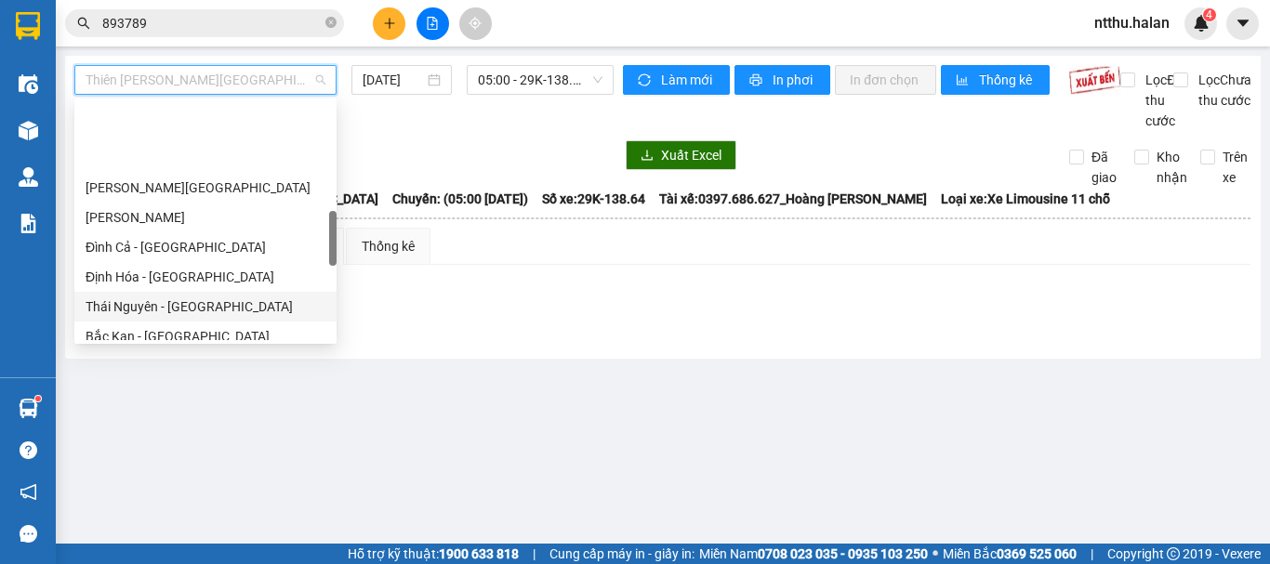
scroll to position [558, 0]
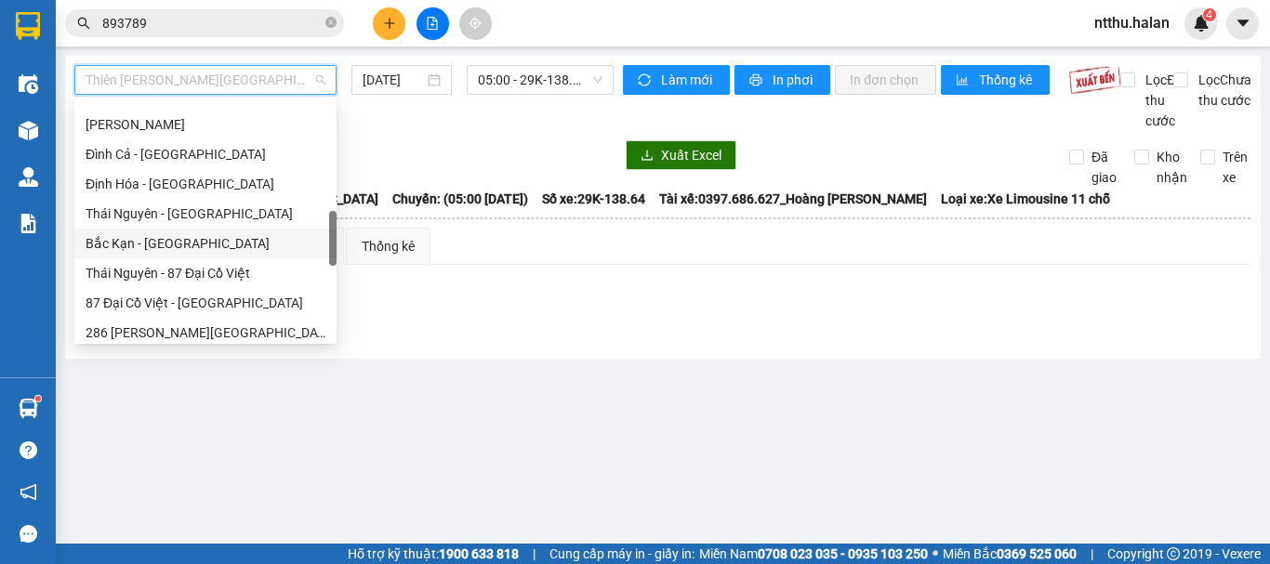
click at [150, 235] on div "Bắc Kạn - Thái Nguyên" at bounding box center [206, 243] width 240 height 20
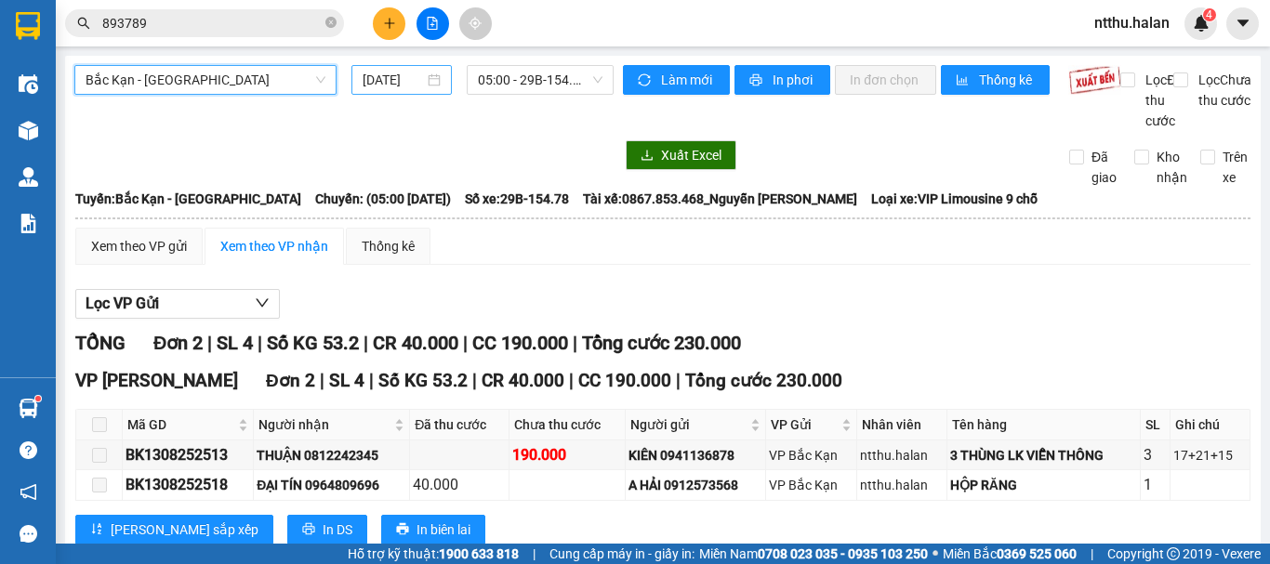
click at [384, 81] on input "[DATE]" at bounding box center [393, 80] width 61 height 20
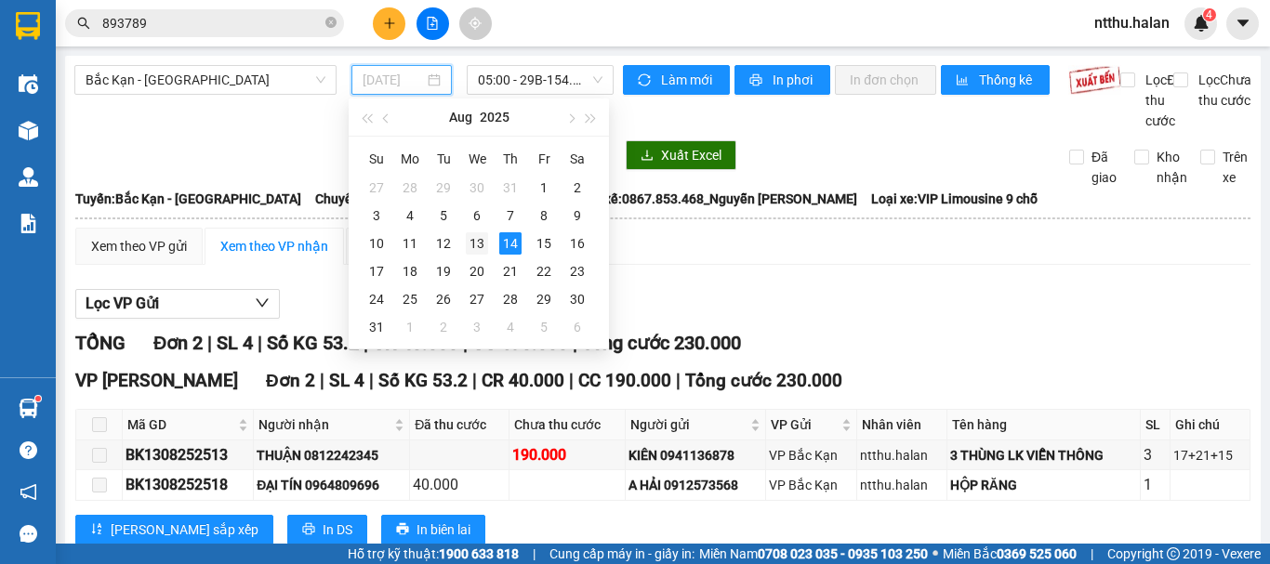
click at [471, 245] on div "13" at bounding box center [477, 243] width 22 height 22
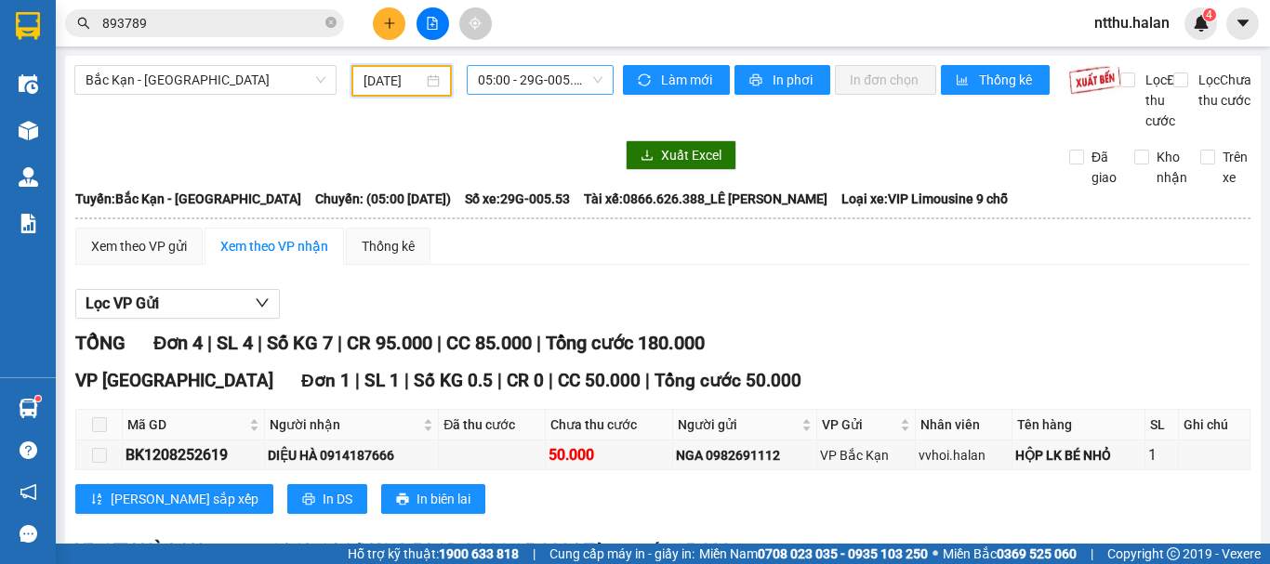
click at [527, 74] on span "05:00 - 29G-005.53" at bounding box center [540, 80] width 125 height 28
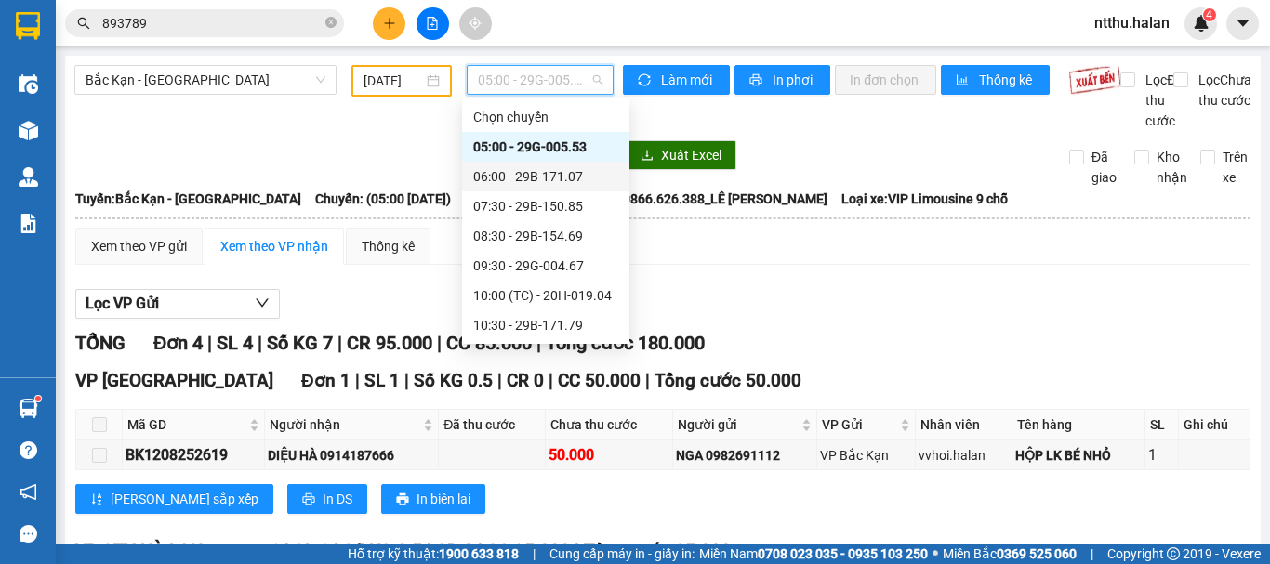
click at [538, 178] on div "06:00 - 29B-171.07" at bounding box center [545, 176] width 145 height 20
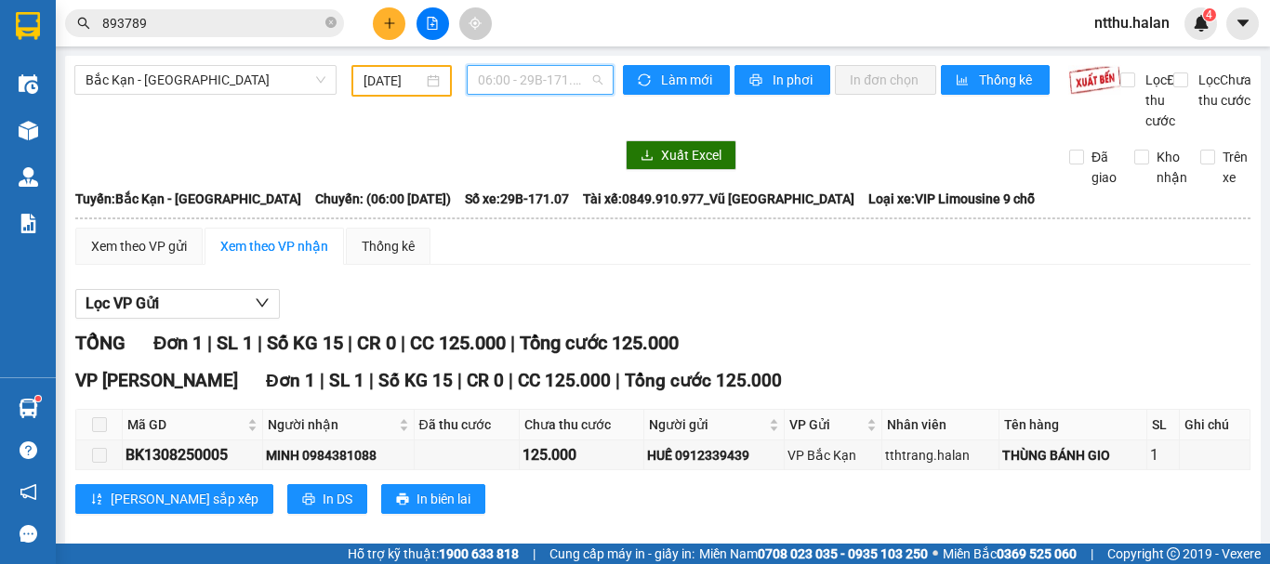
click at [551, 73] on span "06:00 - 29B-171.07" at bounding box center [540, 80] width 125 height 28
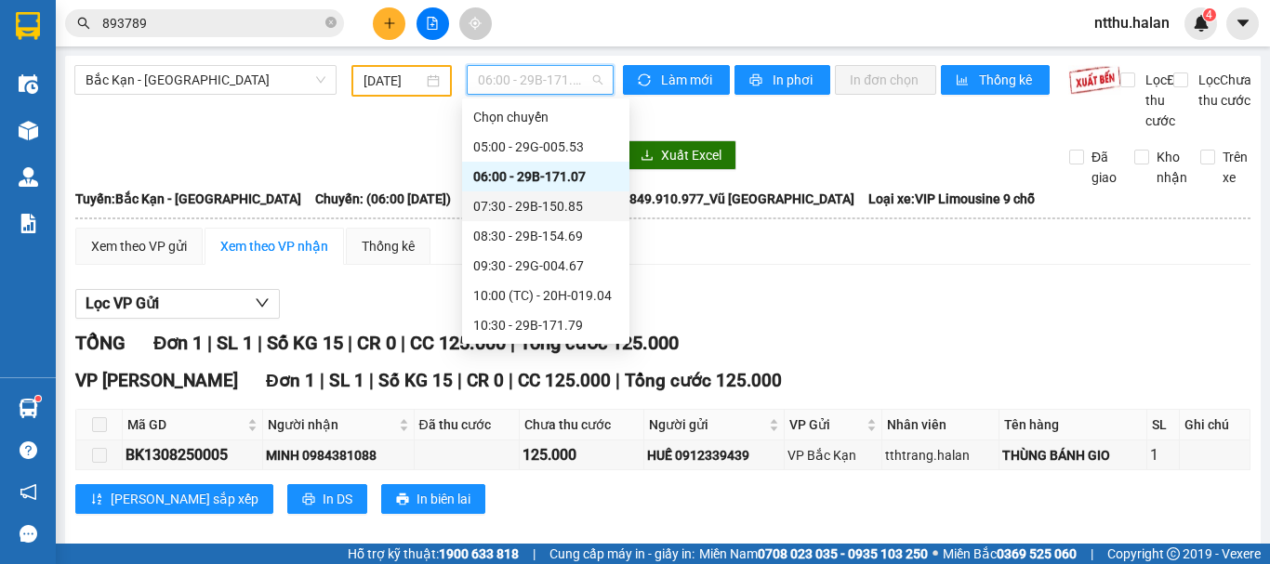
click at [566, 201] on div "07:30 - 29B-150.85" at bounding box center [545, 206] width 145 height 20
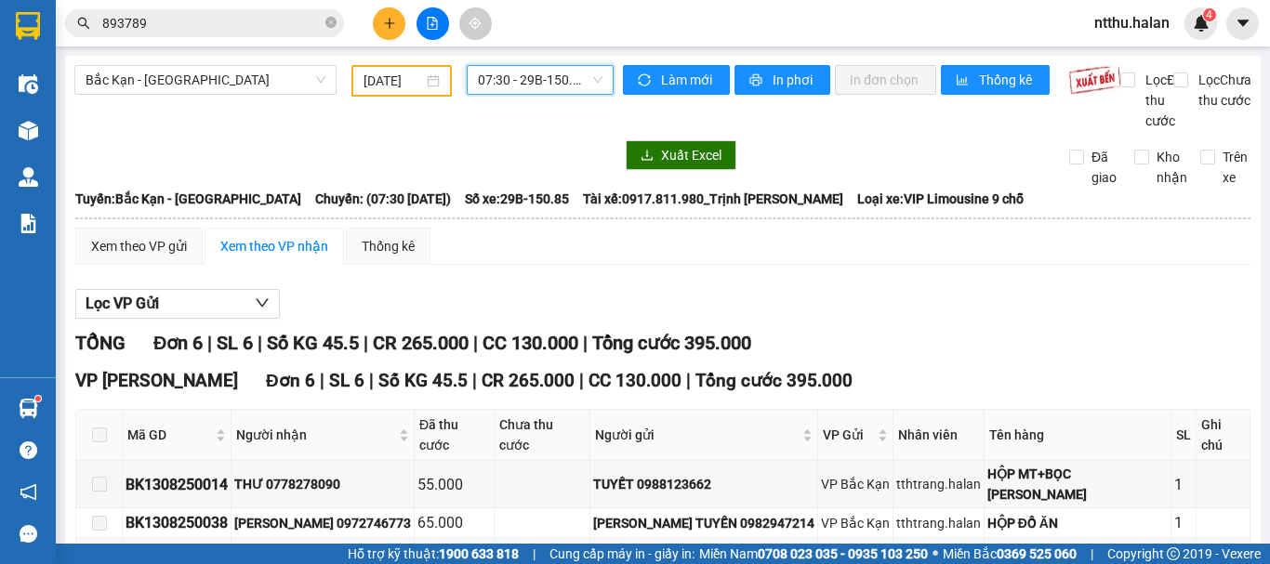
click at [528, 82] on span "07:30 - 29B-150.85" at bounding box center [540, 80] width 125 height 28
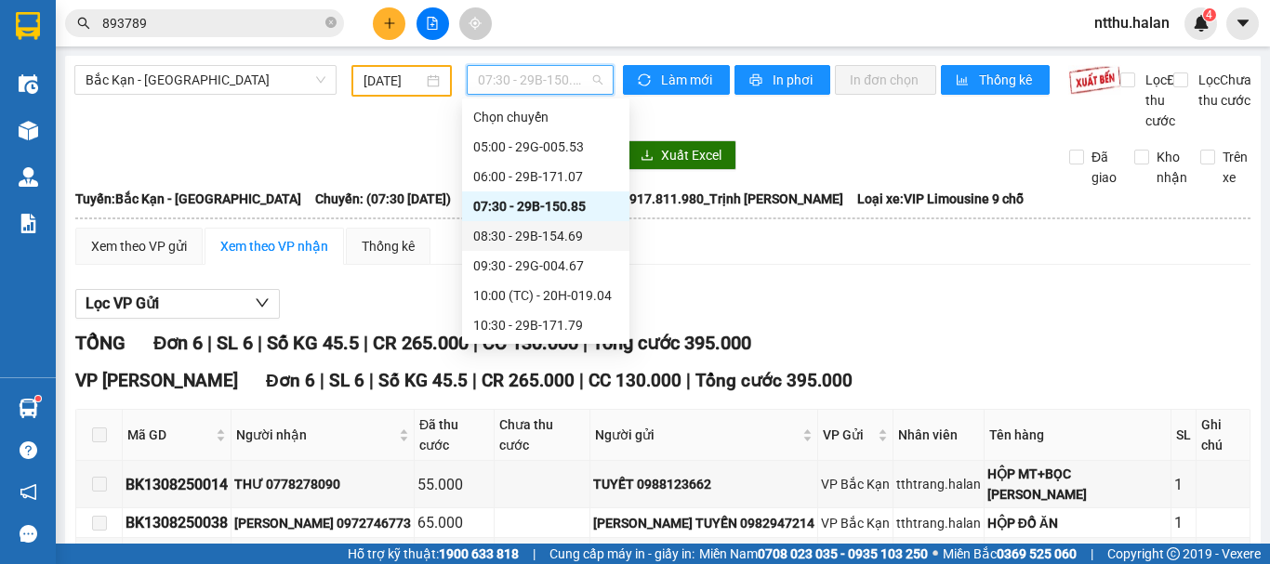
click at [509, 235] on div "08:30 - 29B-154.69" at bounding box center [545, 236] width 145 height 20
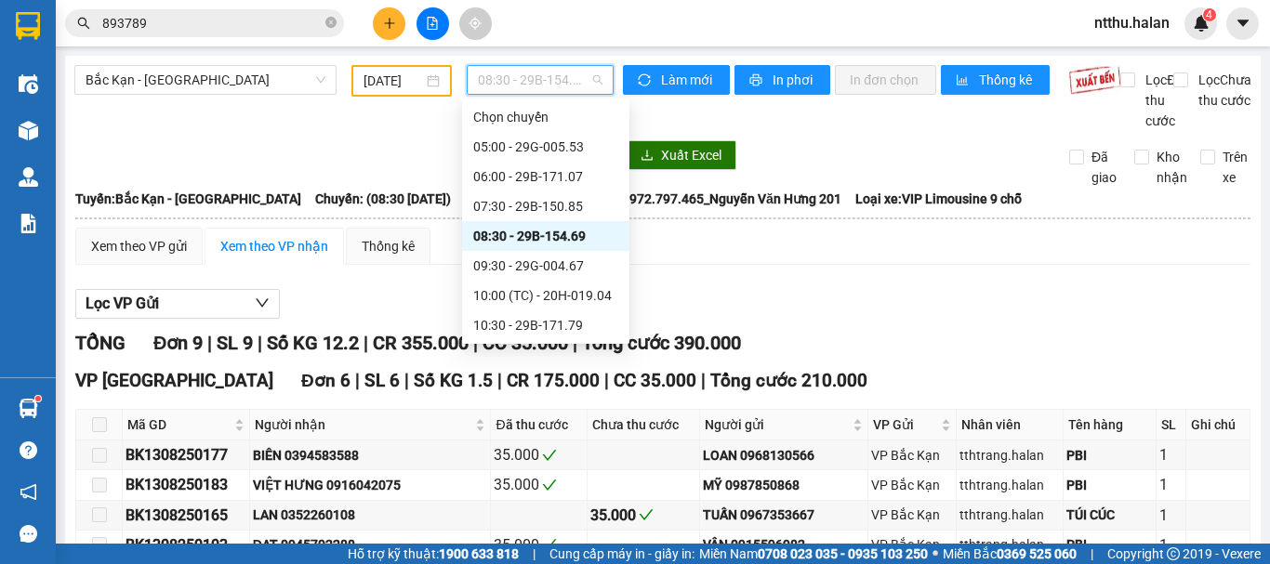
click at [513, 86] on span "08:30 - 29B-154.69" at bounding box center [540, 80] width 125 height 28
click at [556, 278] on div "09:30 - 29G-004.67" at bounding box center [545, 266] width 167 height 30
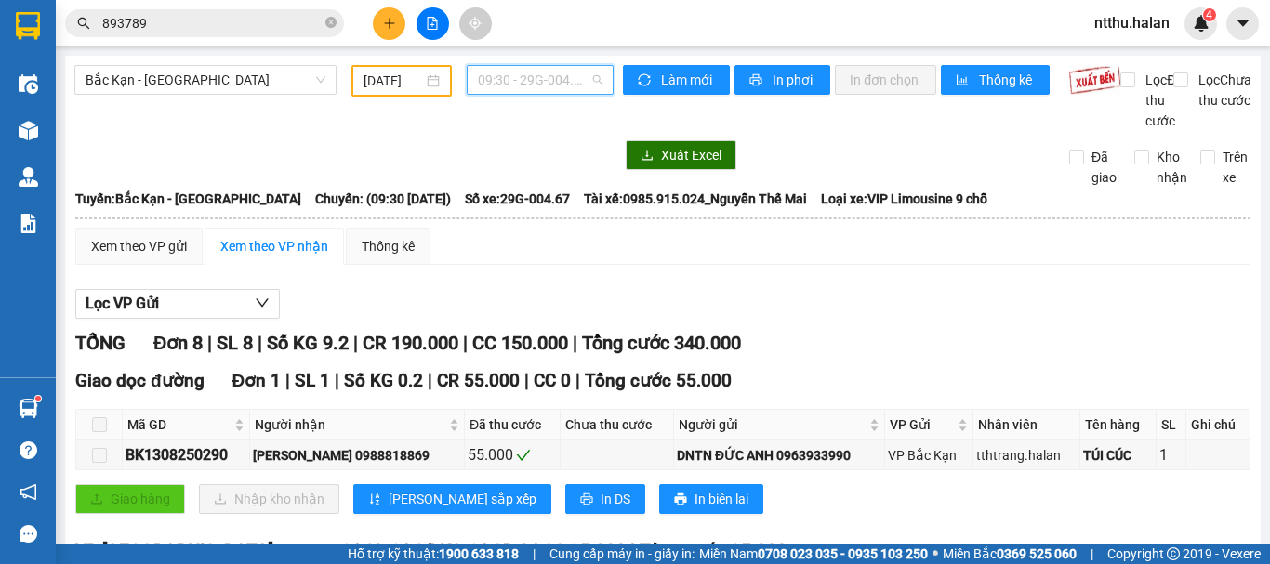
click at [492, 93] on span "09:30 - 29G-004.67" at bounding box center [540, 80] width 125 height 28
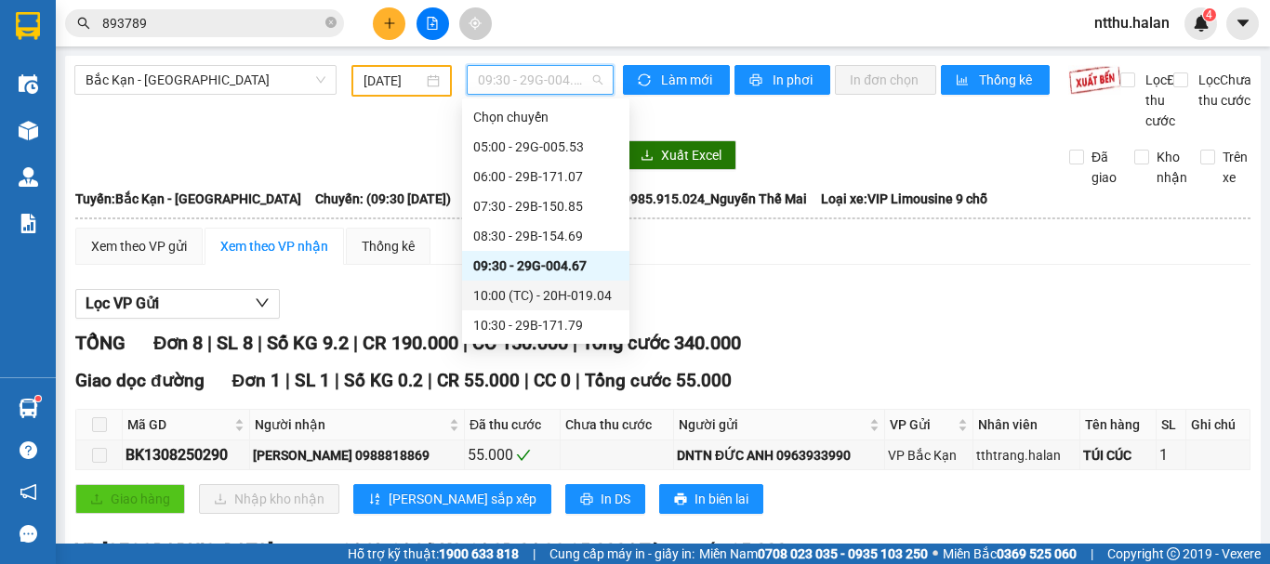
click at [553, 299] on div "10:00 (TC) - 20H-019.04" at bounding box center [545, 295] width 145 height 20
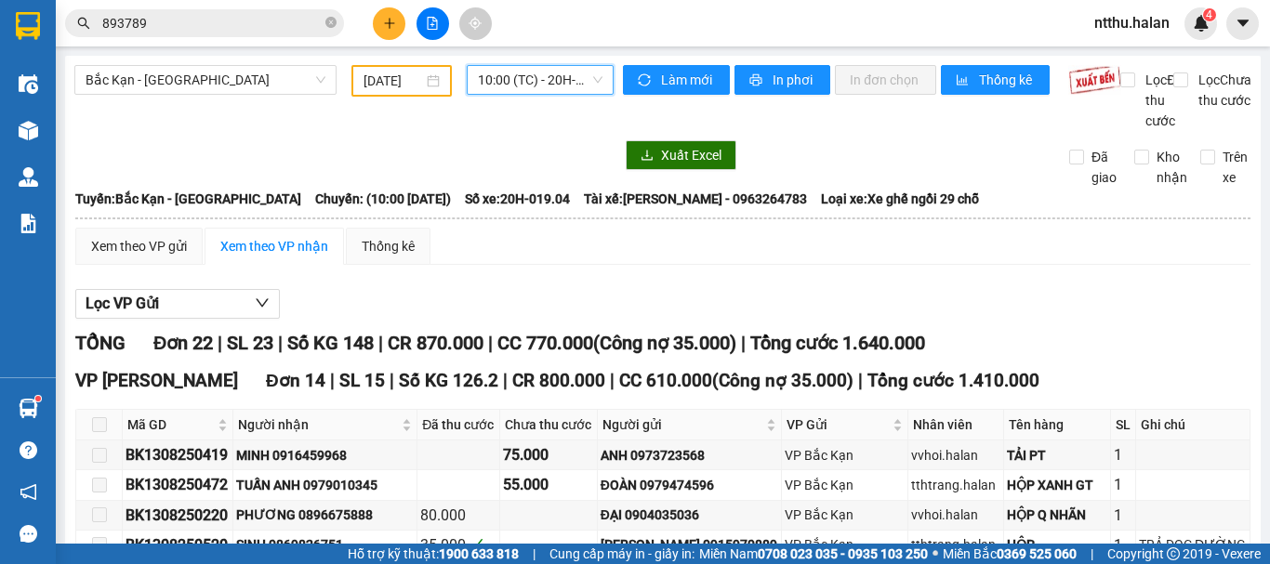
click at [539, 73] on span "10:00 (TC) - 20H-019.04" at bounding box center [540, 80] width 125 height 28
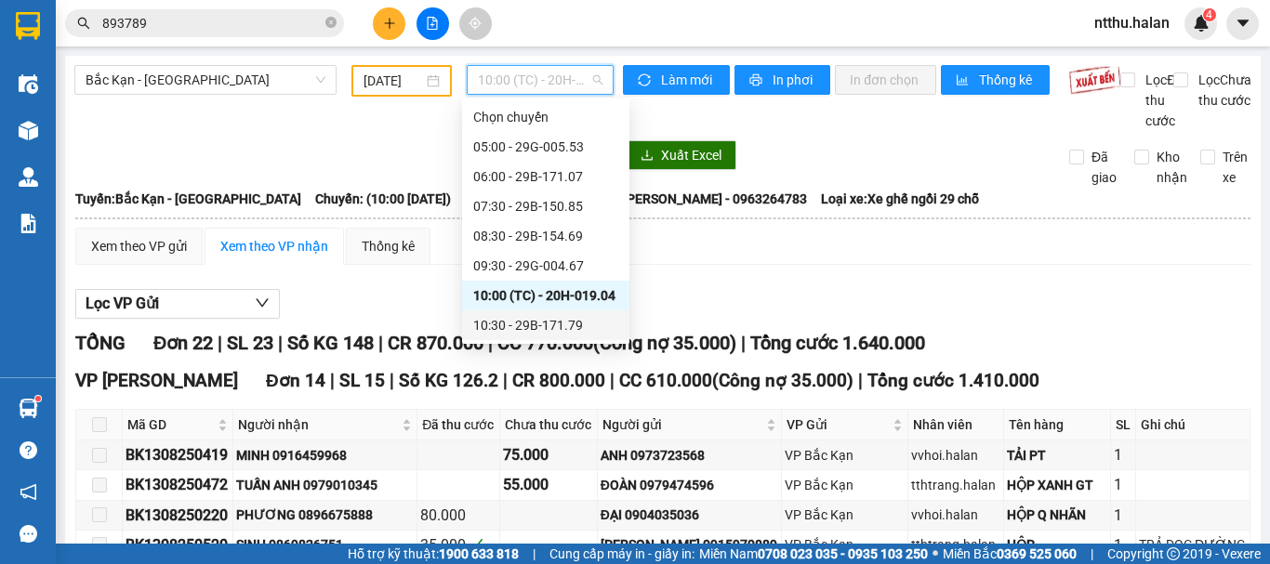
click at [569, 320] on div "10:30 - 29B-171.79" at bounding box center [545, 325] width 145 height 20
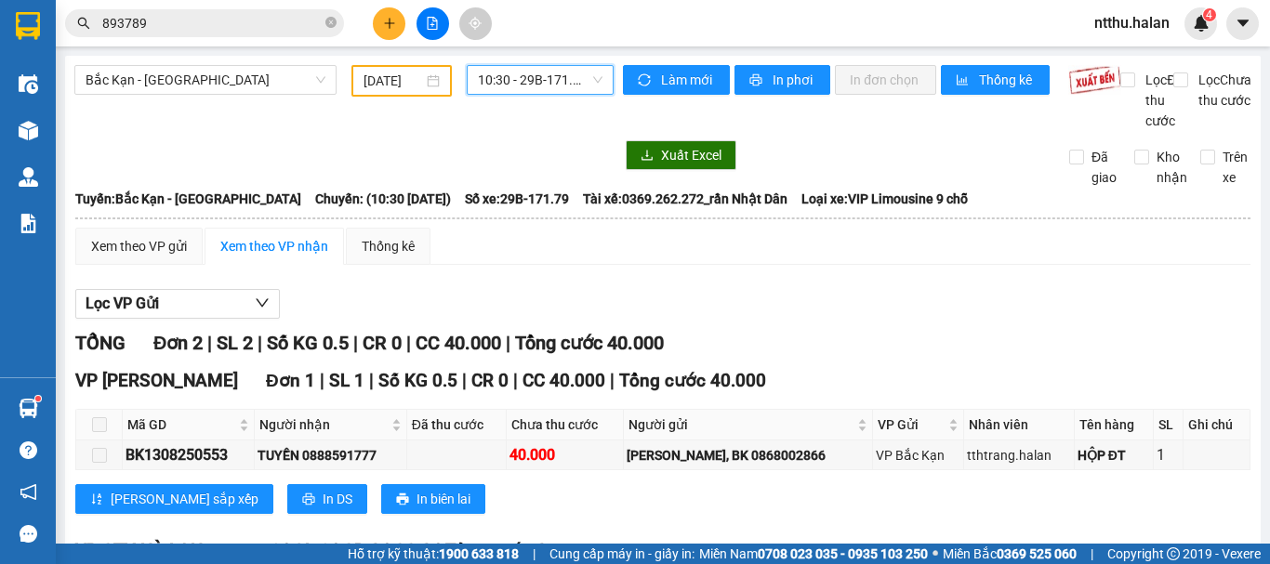
click at [525, 80] on span "10:30 - 29B-171.79" at bounding box center [540, 80] width 125 height 28
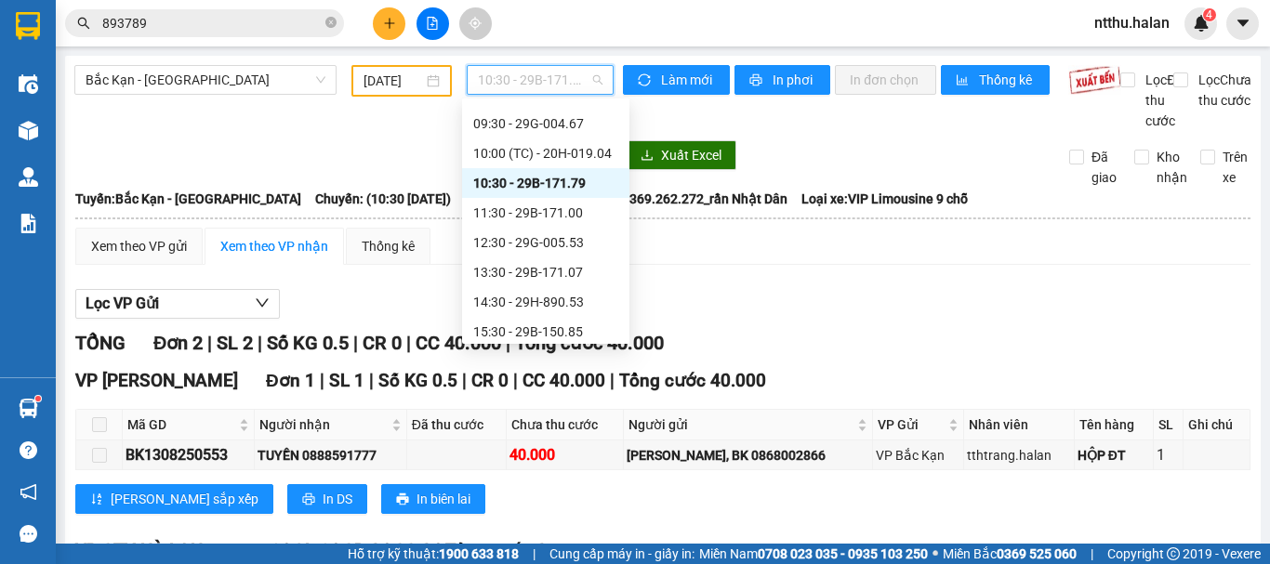
scroll to position [186, 0]
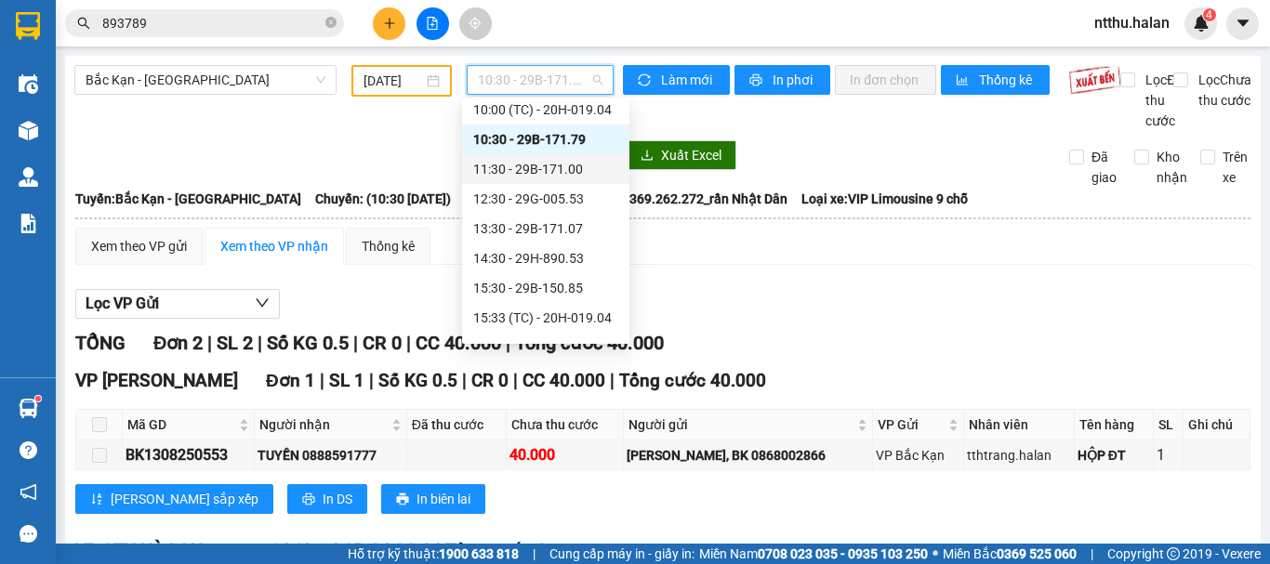
click at [552, 164] on div "11:30 - 29B-171.00" at bounding box center [545, 169] width 145 height 20
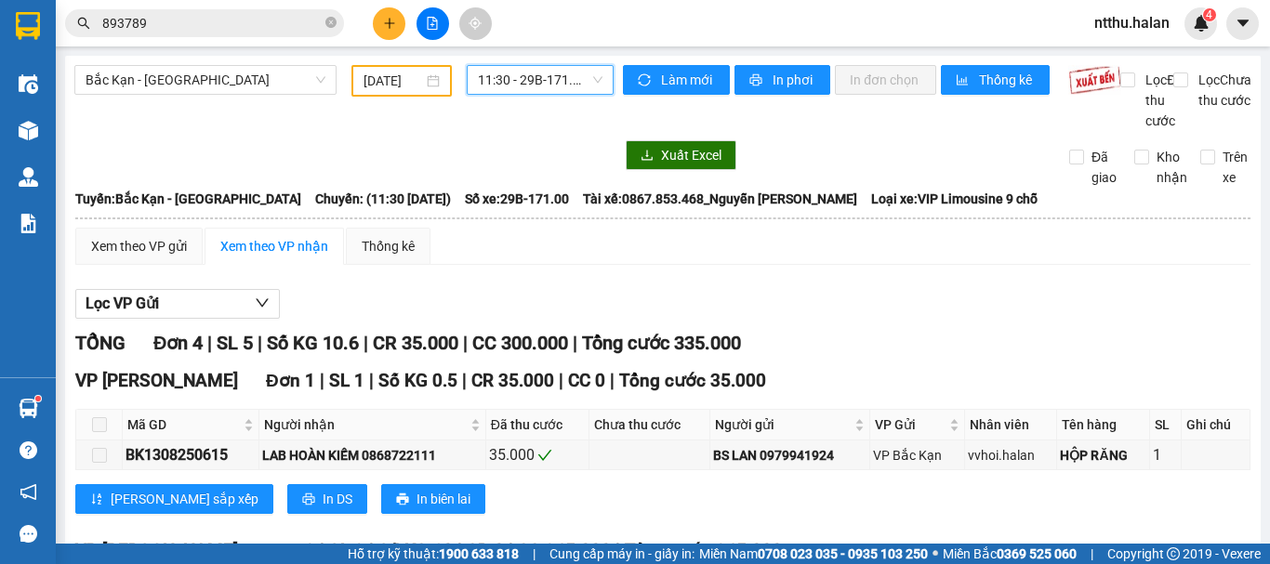
click at [437, 131] on div "Bắc Kạn - Thái Nguyên 13/08/2025 11:30 11:30 - 29B-171.00" at bounding box center [343, 98] width 539 height 66
click at [439, 123] on div "Bắc Kạn - Thái Nguyên 13/08/2025 11:30 - 29B-171.00" at bounding box center [343, 98] width 539 height 66
click at [390, 131] on div "Bắc Kạn - Thái Nguyên 13/08/2025 11:30 - 29B-171.00" at bounding box center [343, 98] width 539 height 66
click at [401, 131] on div "Bắc Kạn - Thái Nguyên 13/08/2025 11:30 - 29B-171.00" at bounding box center [343, 98] width 539 height 66
click at [511, 76] on span "11:30 - 29B-171.00" at bounding box center [540, 80] width 125 height 28
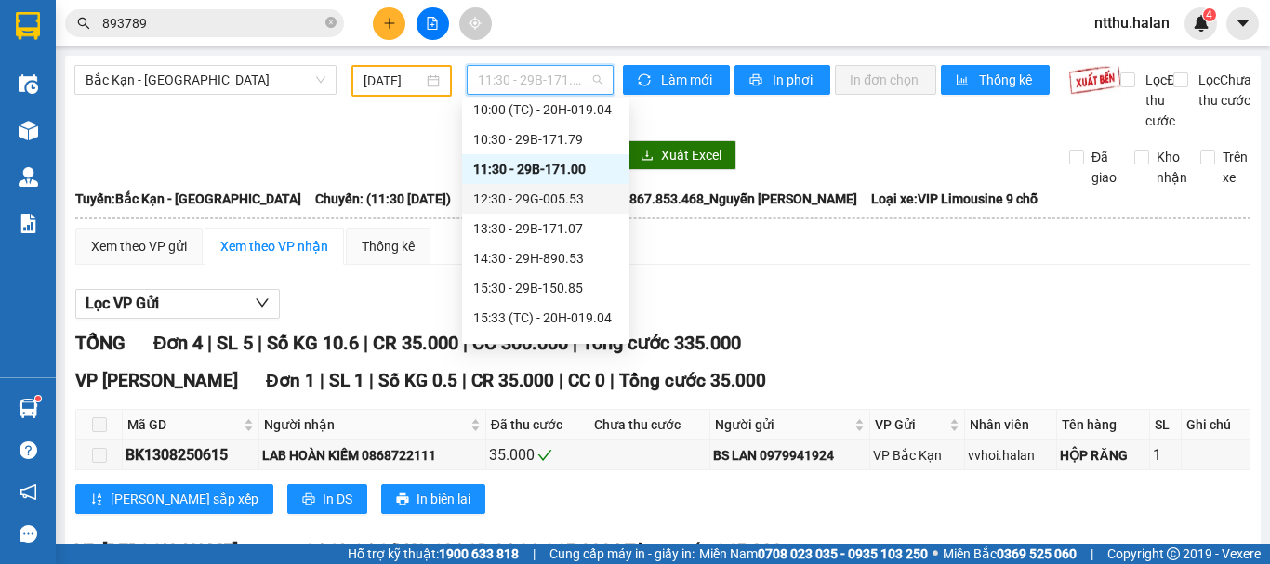
click at [555, 201] on div "12:30 - 29G-005.53" at bounding box center [545, 199] width 145 height 20
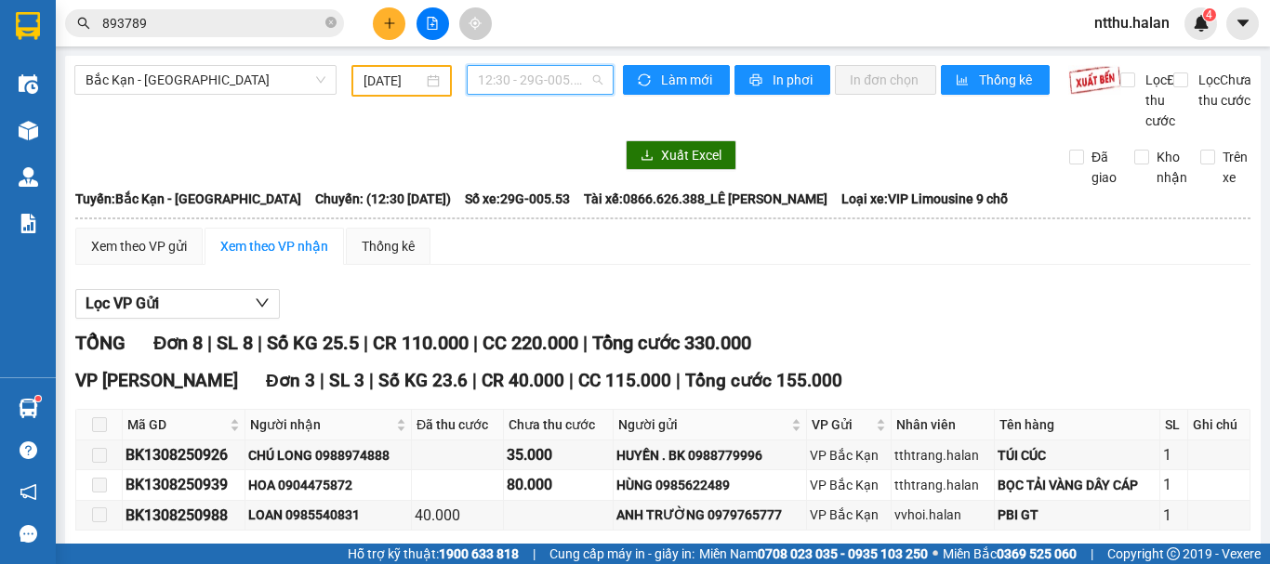
click at [520, 73] on span "12:30 - 29G-005.53" at bounding box center [540, 80] width 125 height 28
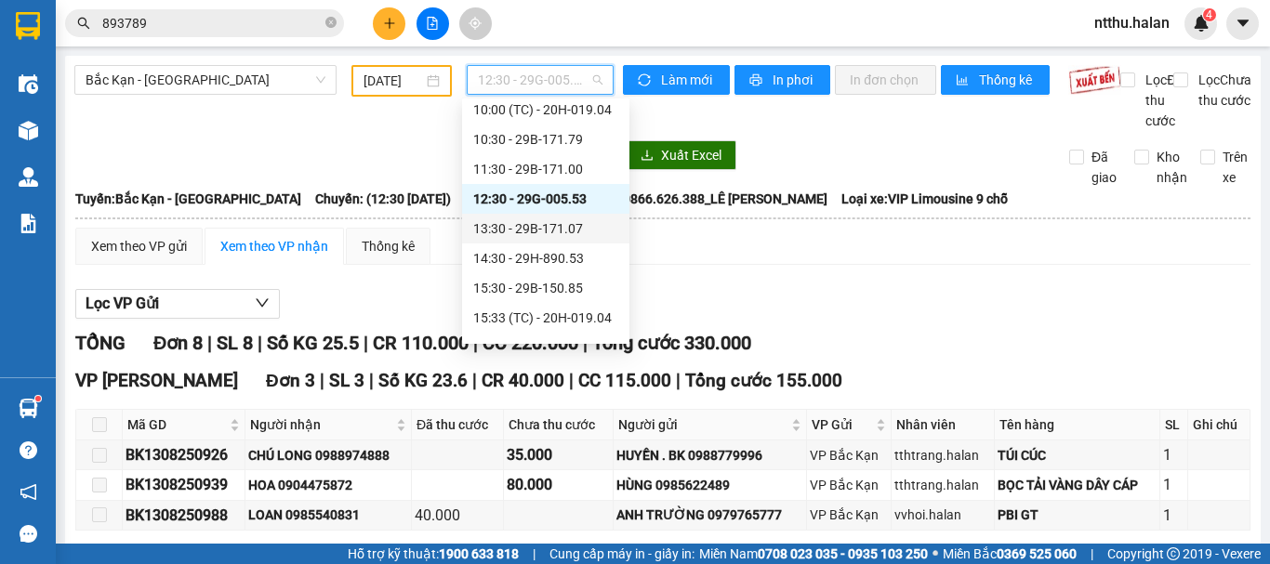
click at [528, 226] on div "13:30 - 29B-171.07" at bounding box center [545, 228] width 145 height 20
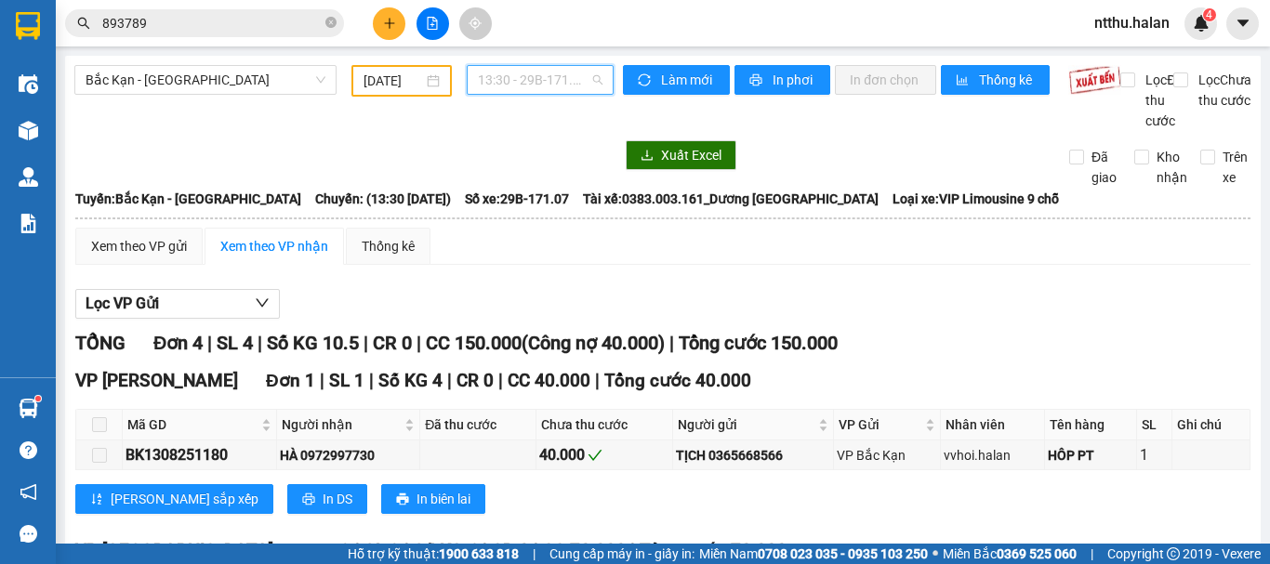
click at [541, 78] on span "13:30 - 29B-171.07" at bounding box center [540, 80] width 125 height 28
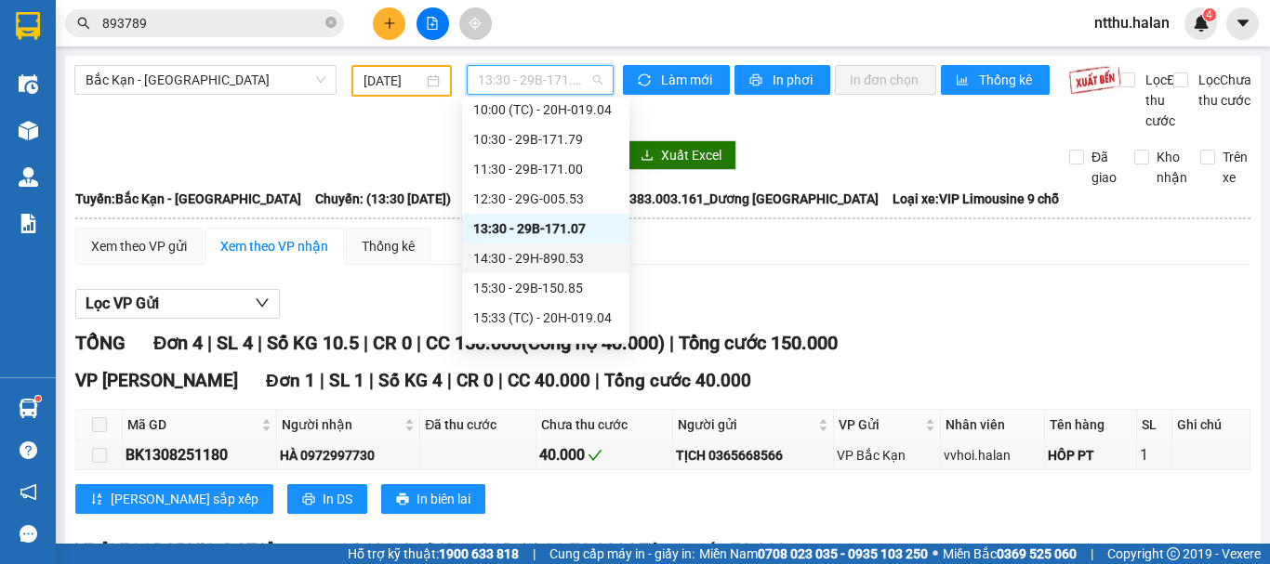
click at [545, 254] on div "14:30 - 29H-890.53" at bounding box center [545, 258] width 145 height 20
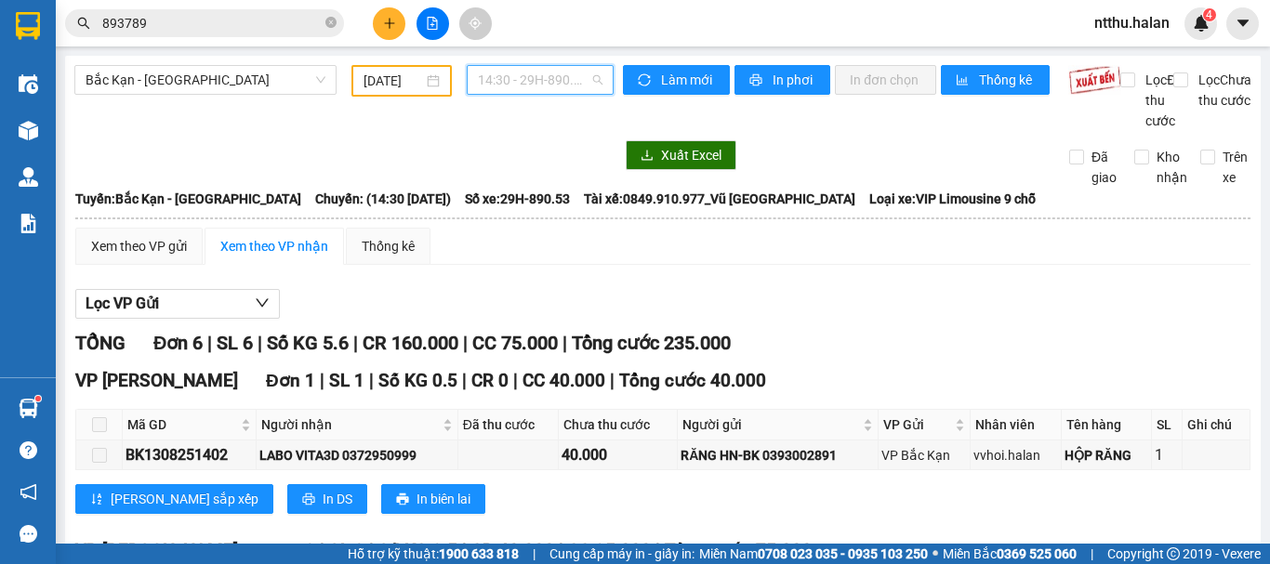
click at [504, 82] on span "14:30 - 29H-890.53" at bounding box center [540, 80] width 125 height 28
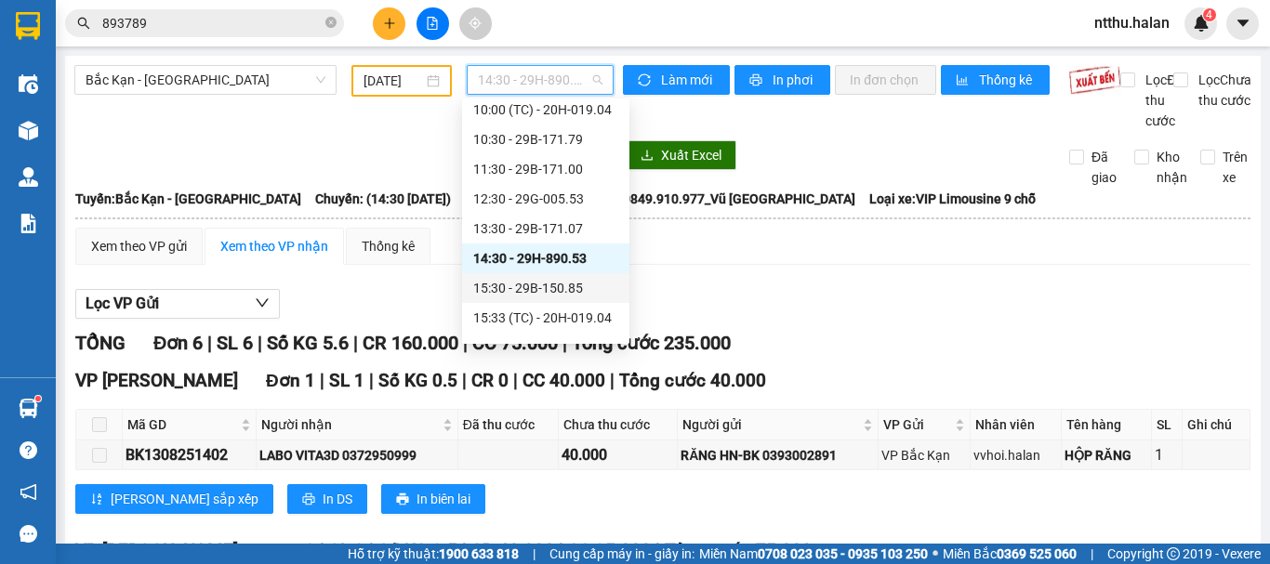
click at [528, 291] on div "15:30 - 29B-150.85" at bounding box center [545, 288] width 145 height 20
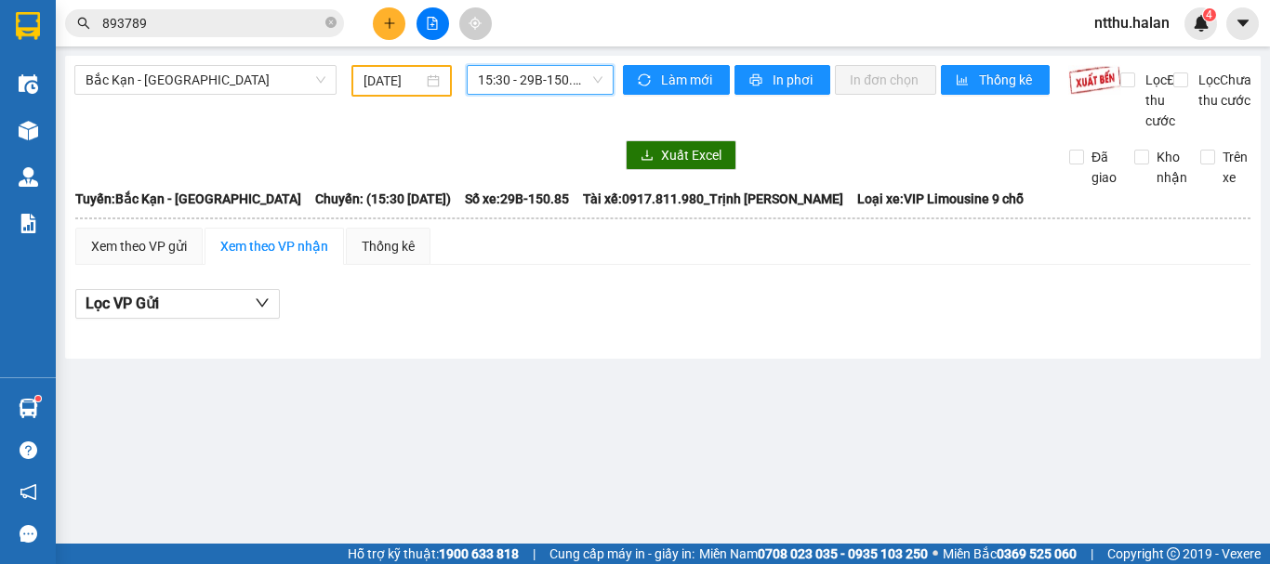
click at [538, 81] on span "15:30 - 29B-150.85" at bounding box center [540, 80] width 125 height 28
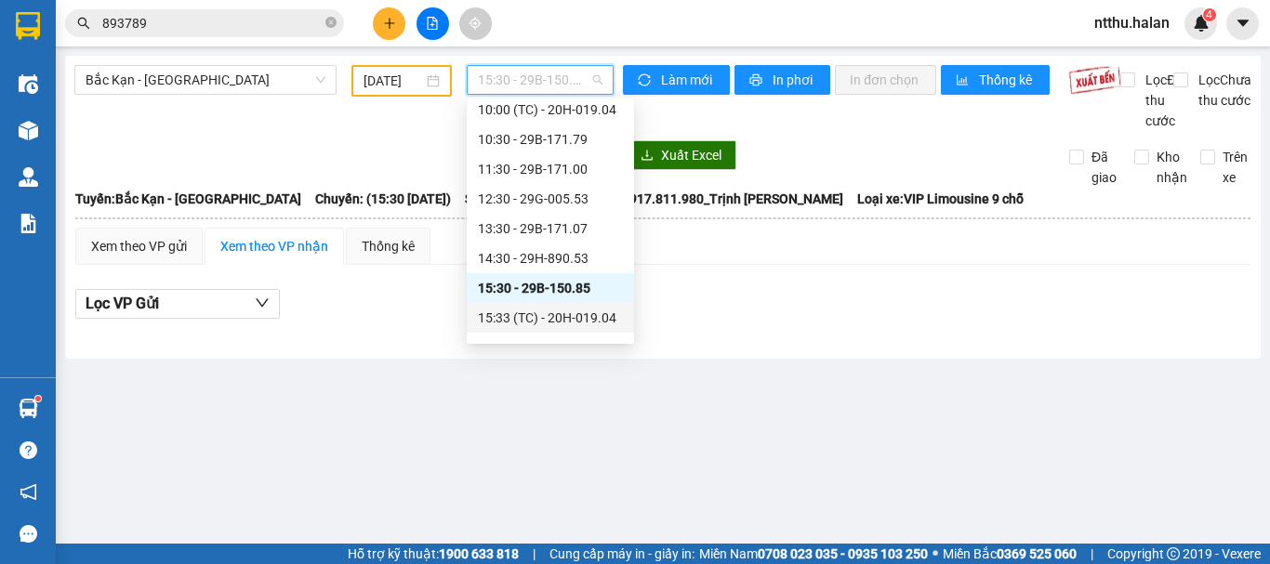
click at [560, 315] on div "15:33 (TC) - 20H-019.04" at bounding box center [550, 318] width 145 height 20
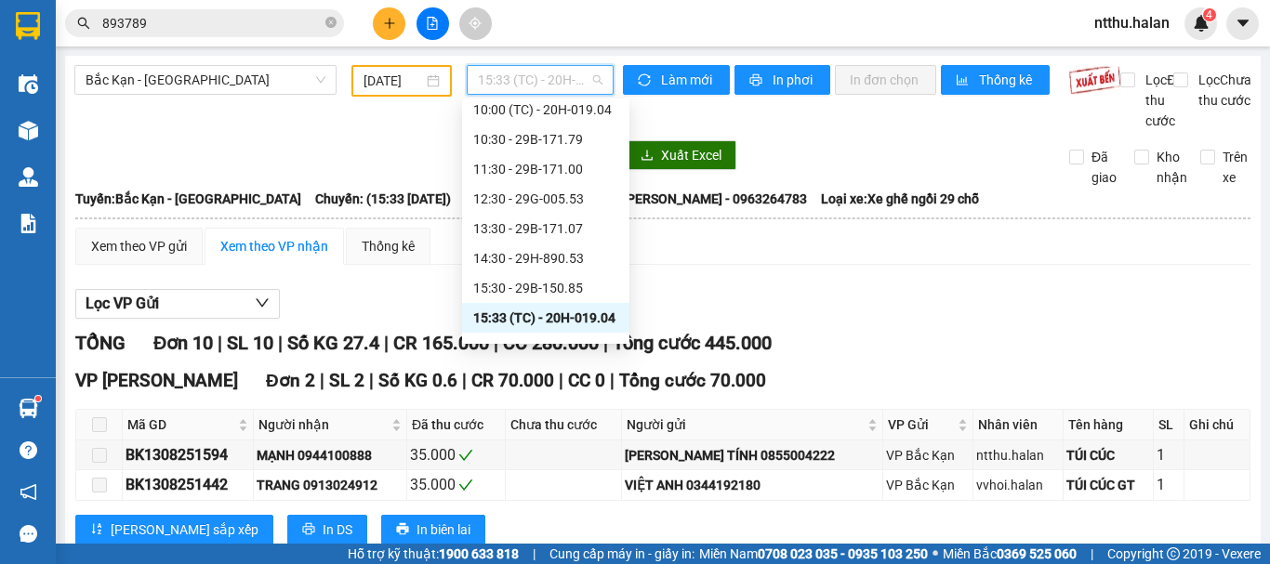
click at [546, 88] on span "15:33 (TC) - 20H-019.04" at bounding box center [540, 80] width 125 height 28
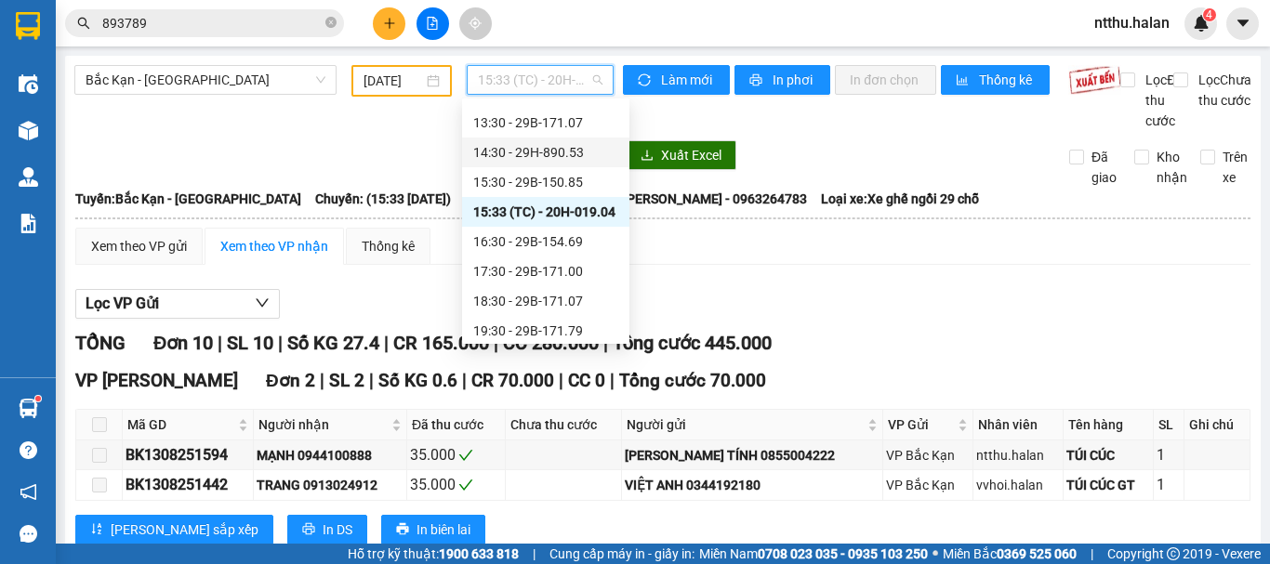
scroll to position [297, 0]
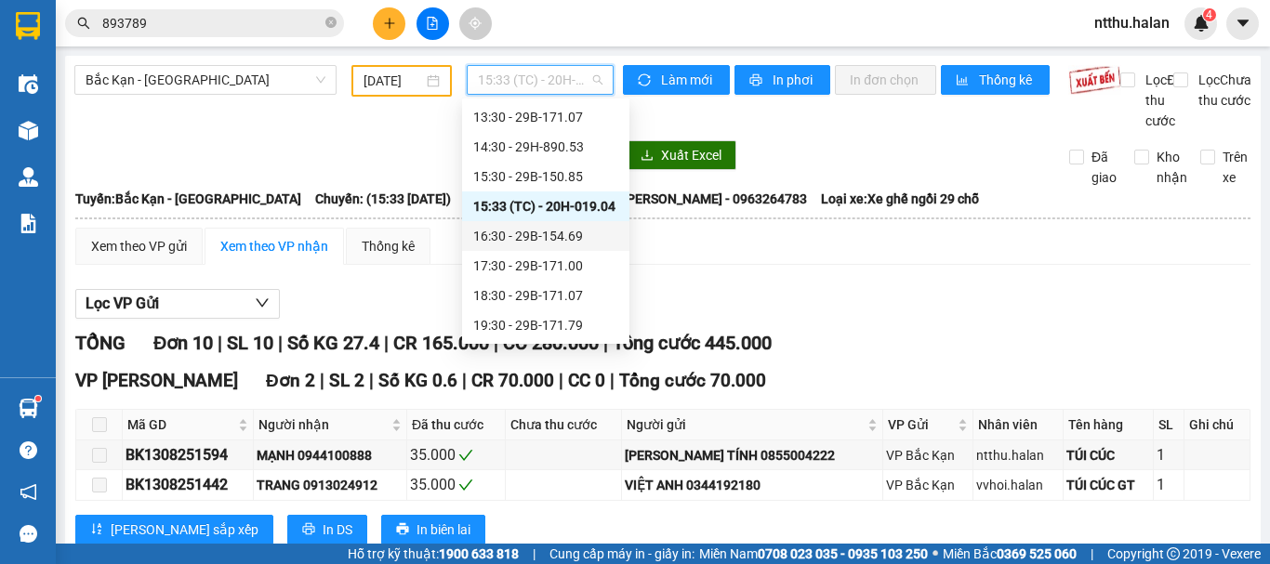
click at [565, 230] on div "16:30 - 29B-154.69" at bounding box center [545, 236] width 145 height 20
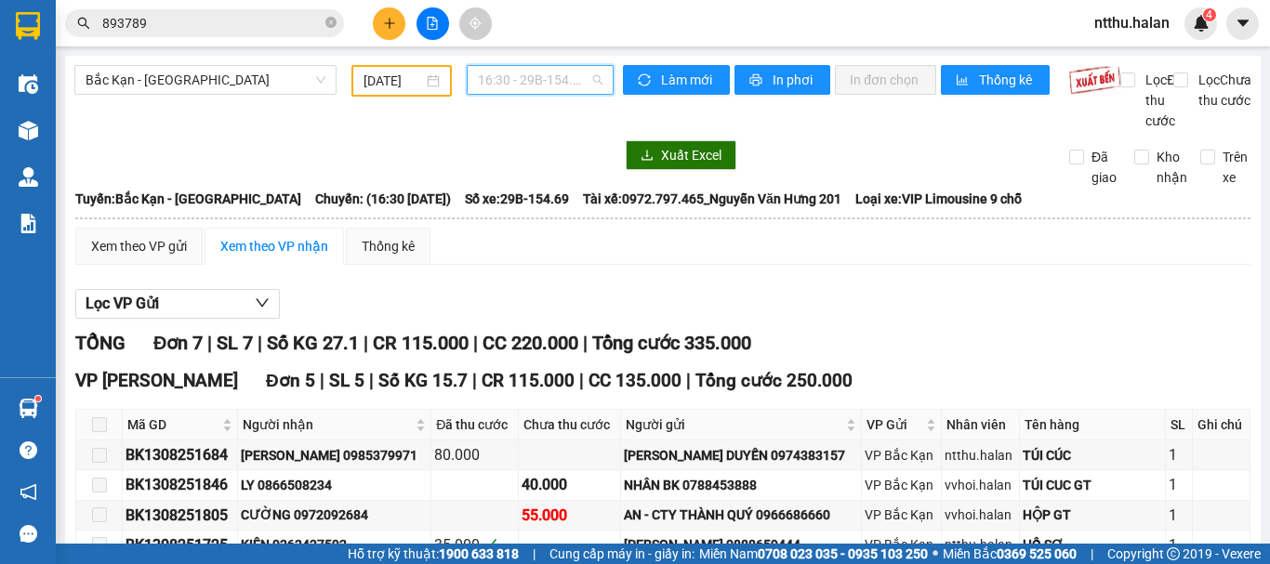
click at [553, 73] on span "16:30 - 29B-154.69" at bounding box center [540, 80] width 125 height 28
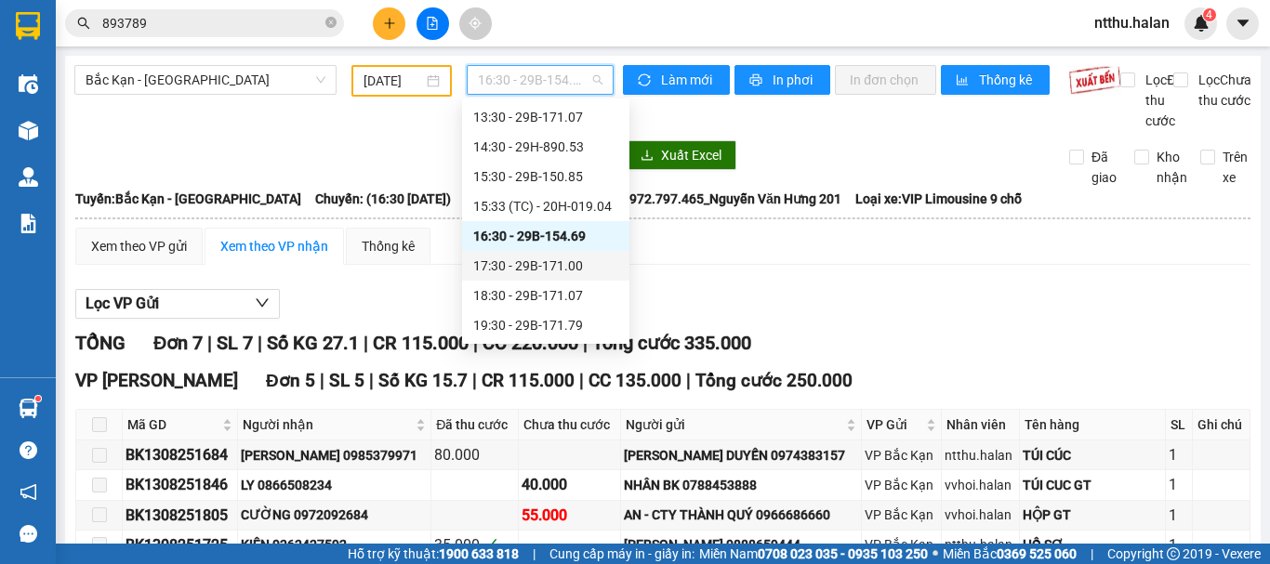
click at [563, 263] on div "17:30 - 29B-171.00" at bounding box center [545, 266] width 145 height 20
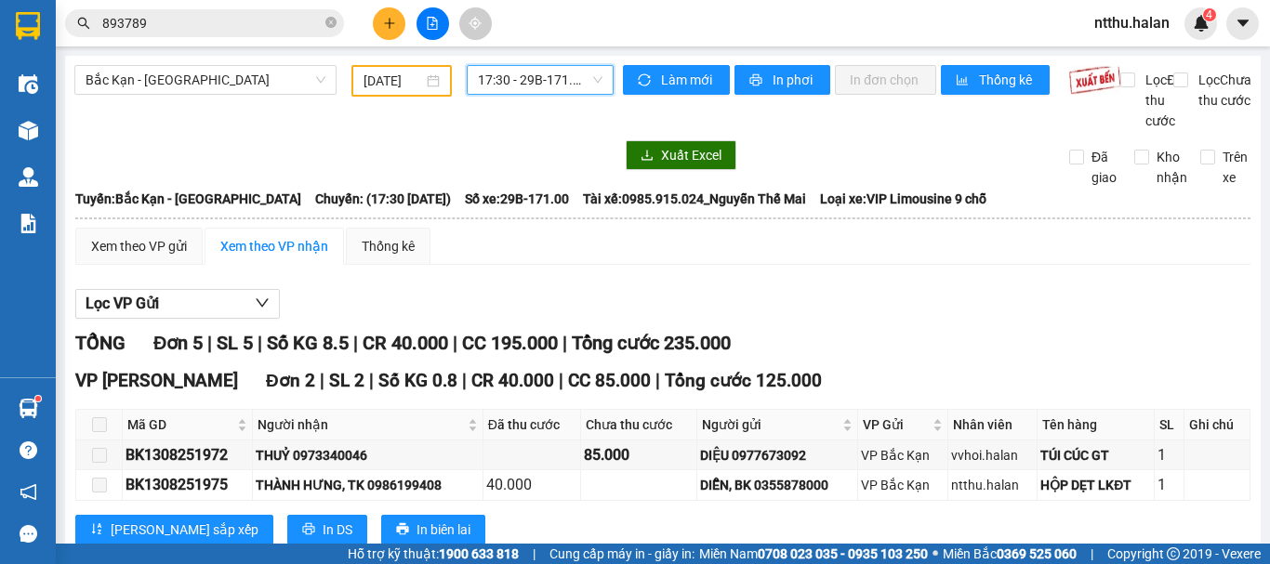
click at [534, 80] on span "17:30 - 29B-171.00" at bounding box center [540, 80] width 125 height 28
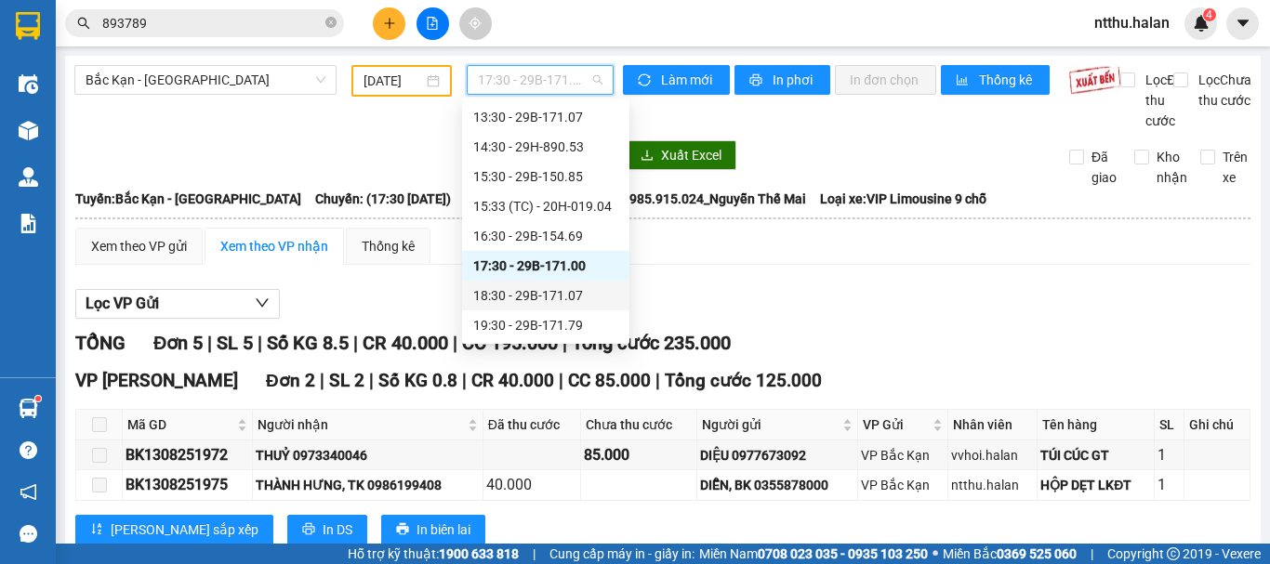
click at [527, 292] on div "18:30 - 29B-171.07" at bounding box center [545, 295] width 145 height 20
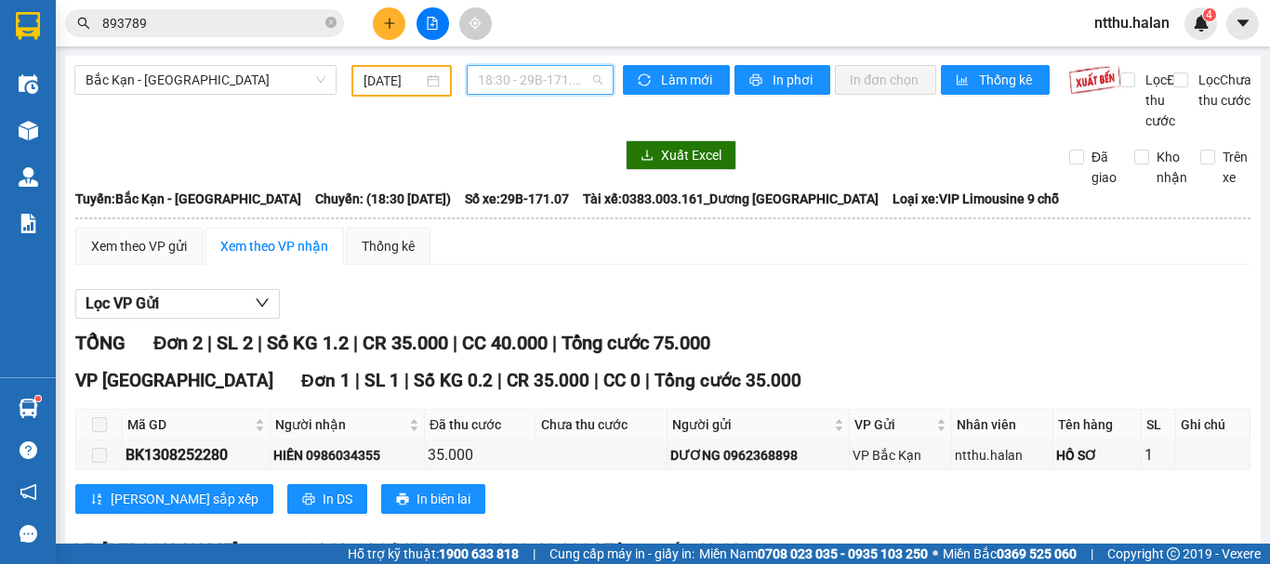
click at [539, 81] on span "18:30 - 29B-171.07" at bounding box center [540, 80] width 125 height 28
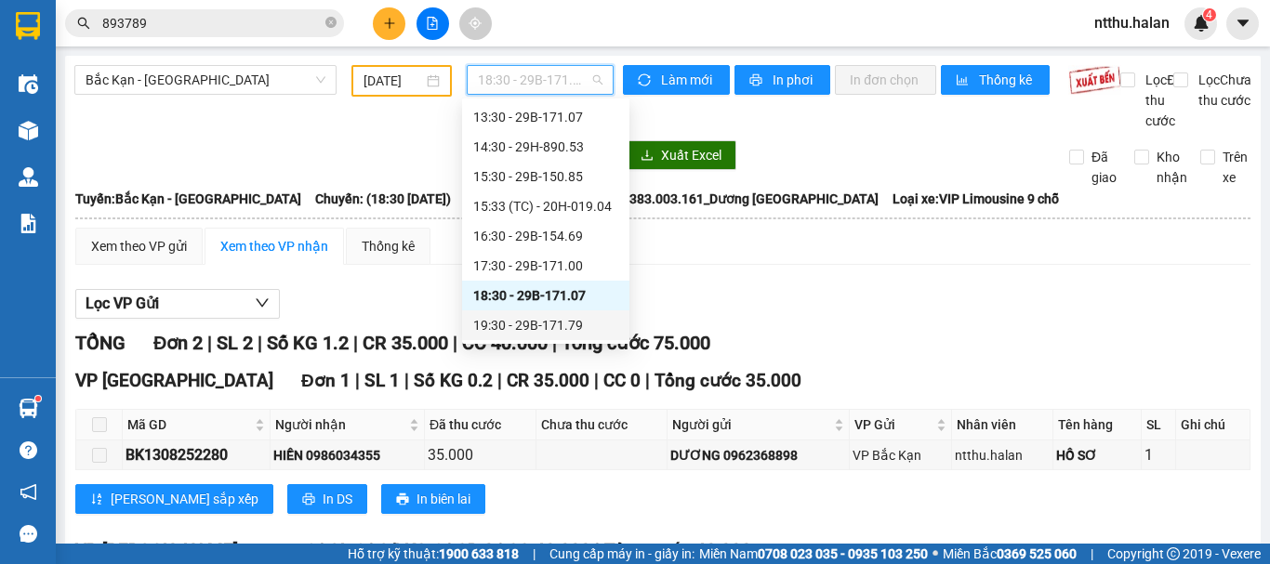
click at [537, 328] on div "19:30 - 29B-171.79" at bounding box center [545, 325] width 145 height 20
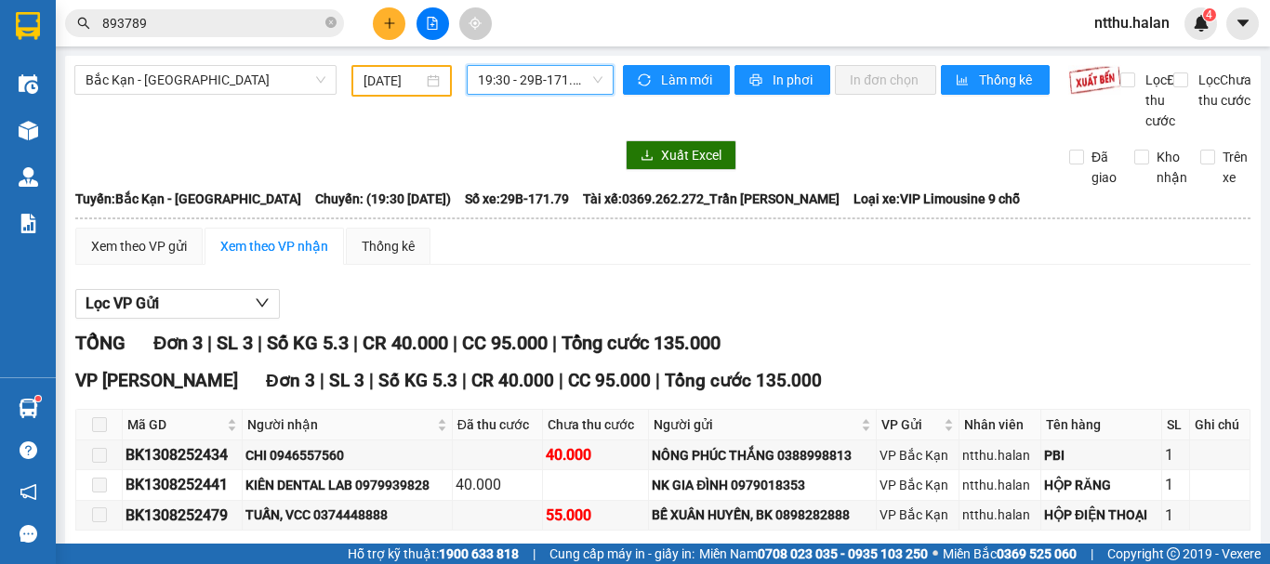
click at [363, 83] on input "13/08/2025" at bounding box center [392, 81] width 59 height 20
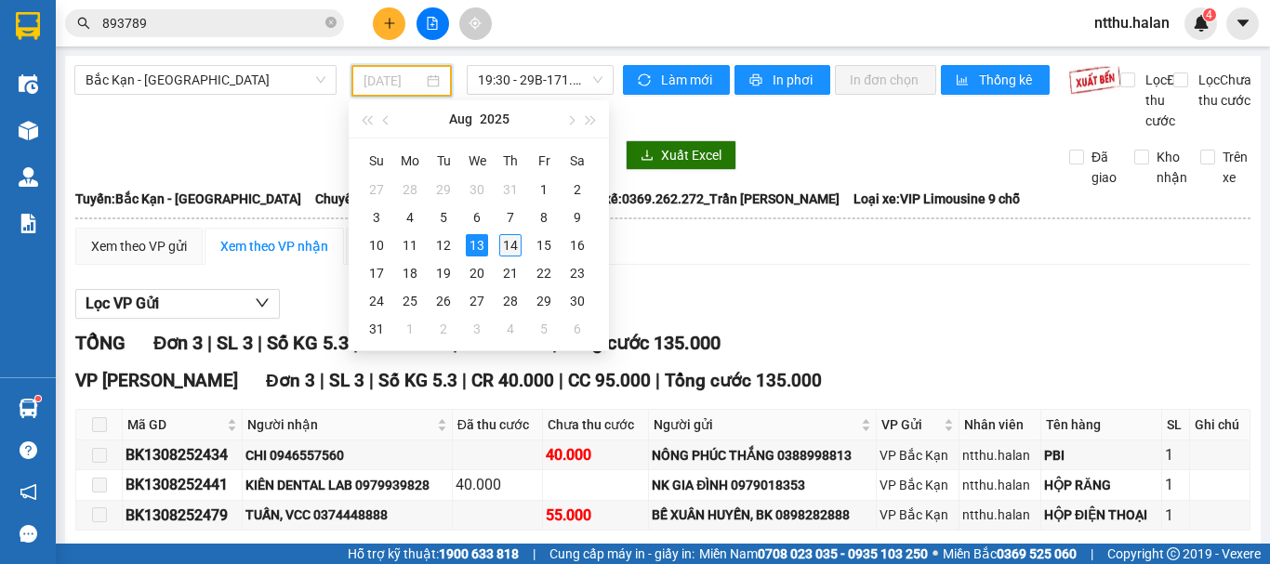
click at [502, 248] on td "14" at bounding box center [510, 245] width 33 height 28
type input "[DATE]"
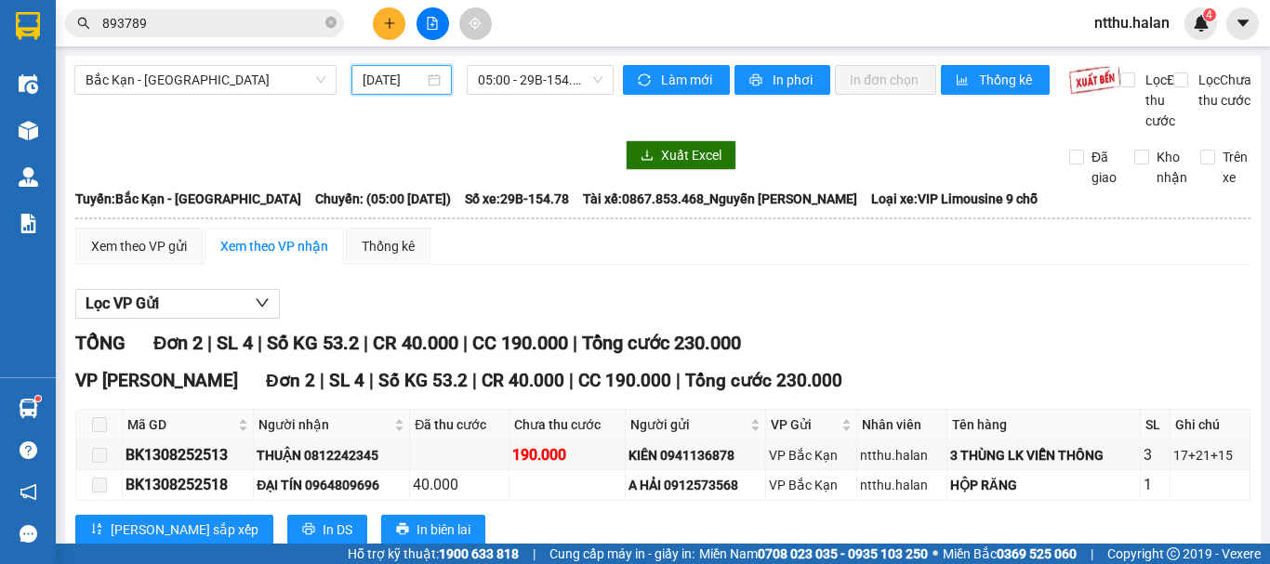
scroll to position [73, 0]
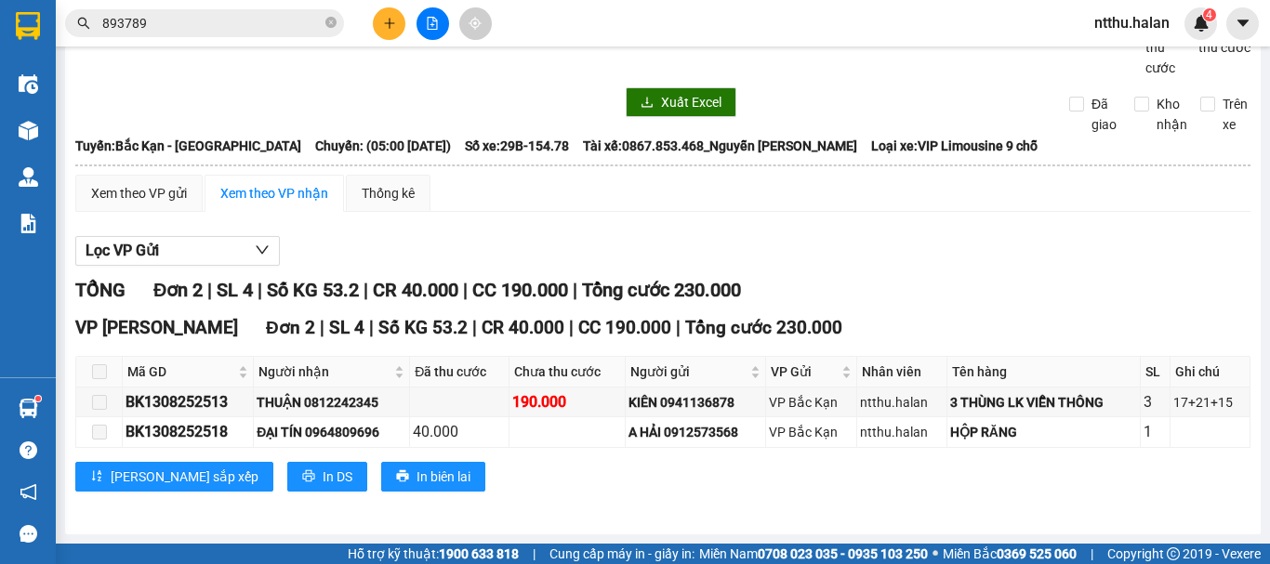
click at [548, 206] on div "Xem theo VP gửi Xem theo VP nhận Thống kê" at bounding box center [662, 193] width 1175 height 37
click at [388, 26] on icon "plus" at bounding box center [389, 23] width 13 height 13
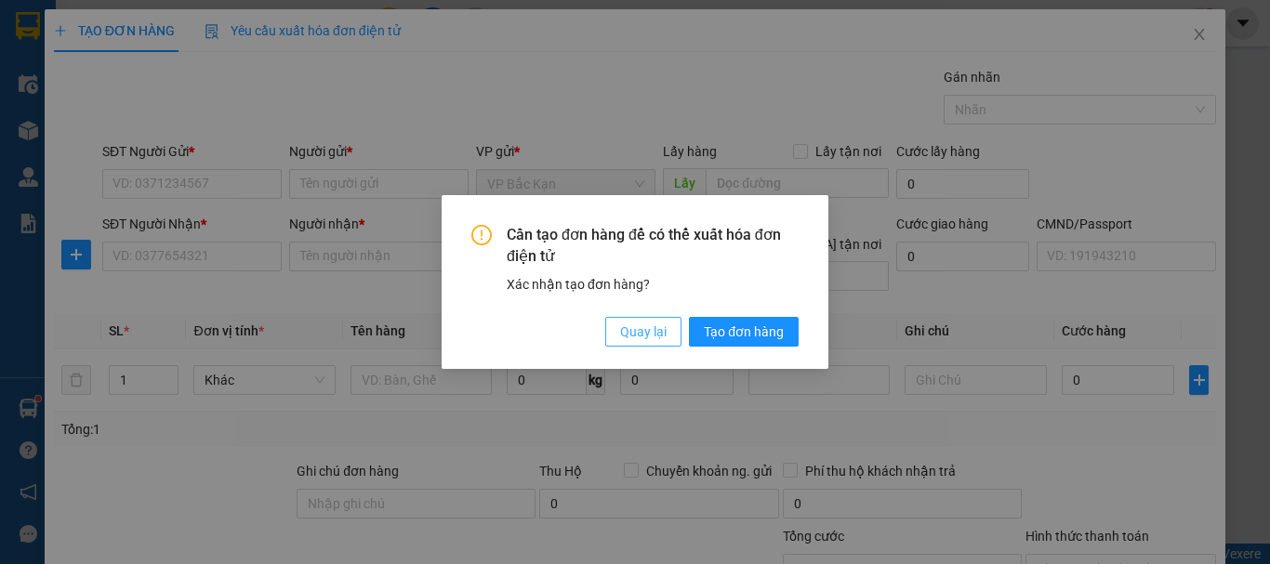
click at [614, 330] on button "Quay lại" at bounding box center [643, 332] width 76 height 30
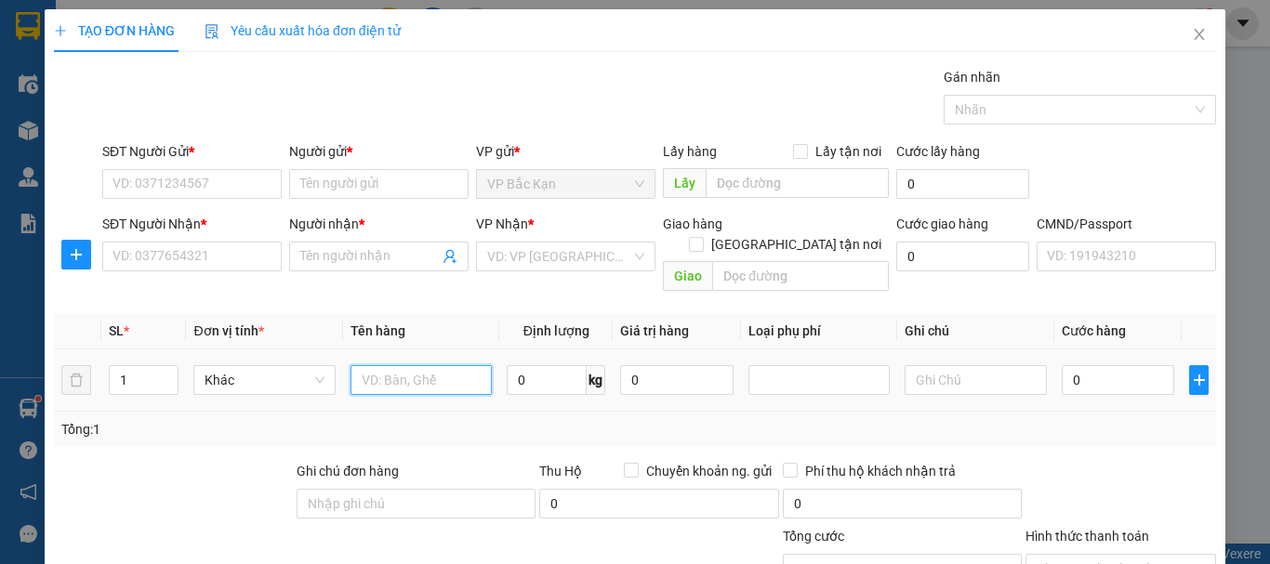
click at [430, 365] on input "text" at bounding box center [420, 380] width 141 height 30
type input "TÚI CÚC"
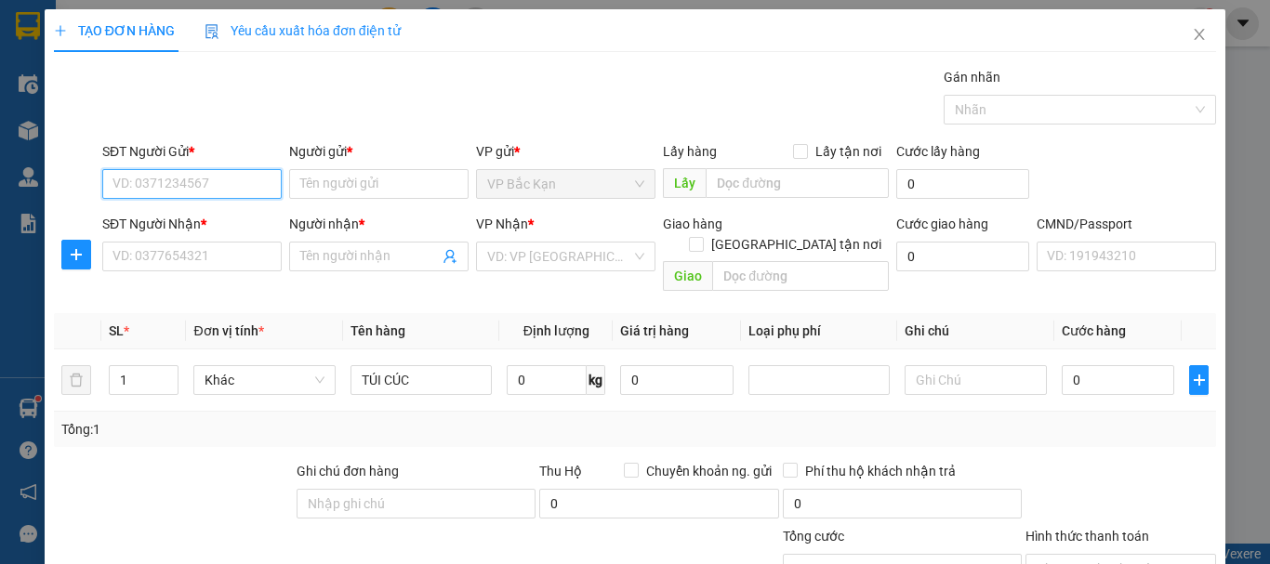
click at [152, 193] on input "SĐT Người Gửi *" at bounding box center [191, 184] width 179 height 30
type input "0344083234"
click at [190, 220] on div "0344083234 - KHOA" at bounding box center [189, 221] width 155 height 20
type input "KHOA"
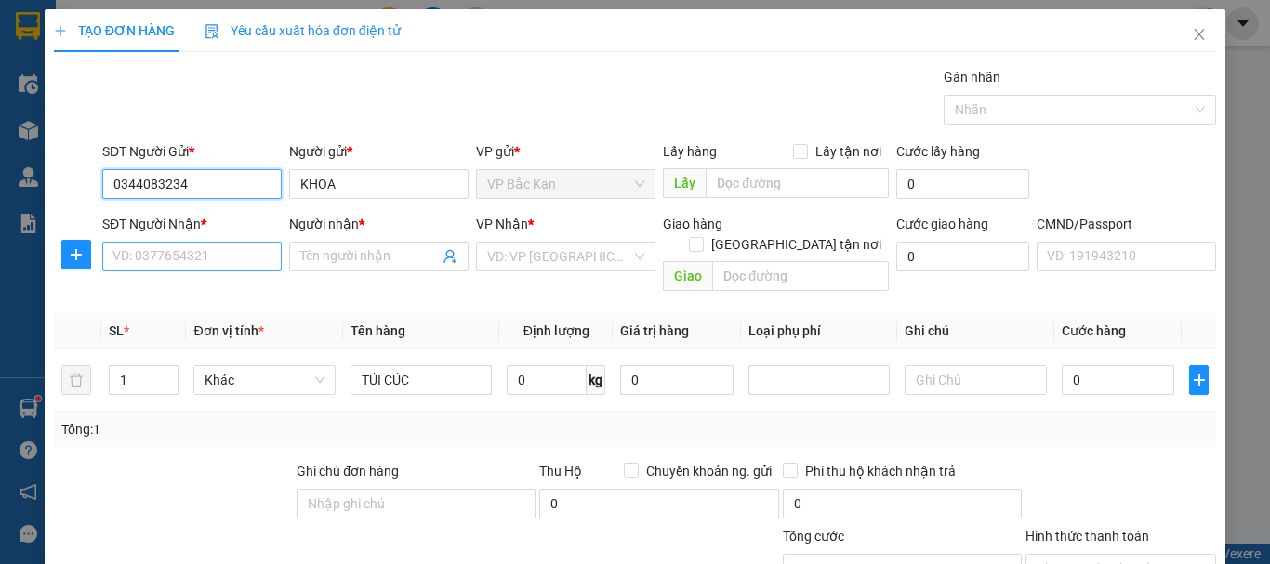
type input "0344083234"
click at [232, 264] on input "SĐT Người Nhận *" at bounding box center [191, 257] width 179 height 30
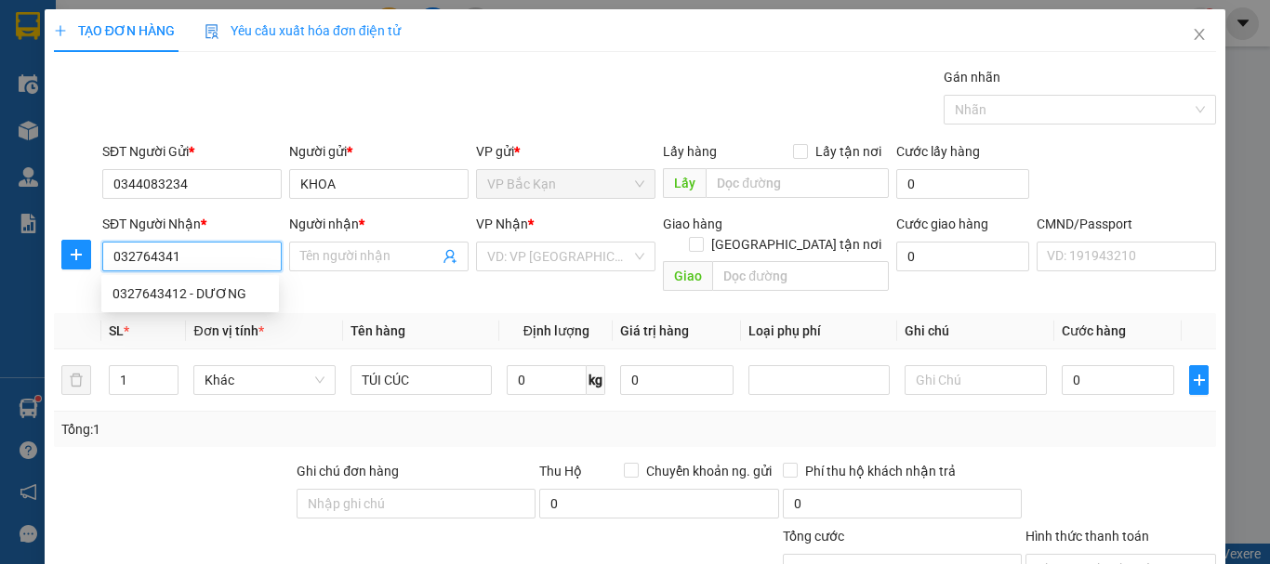
type input "0327643412"
click at [220, 294] on div "0327643412 - DƯƠNG" at bounding box center [189, 294] width 155 height 20
type input "DƯƠNG"
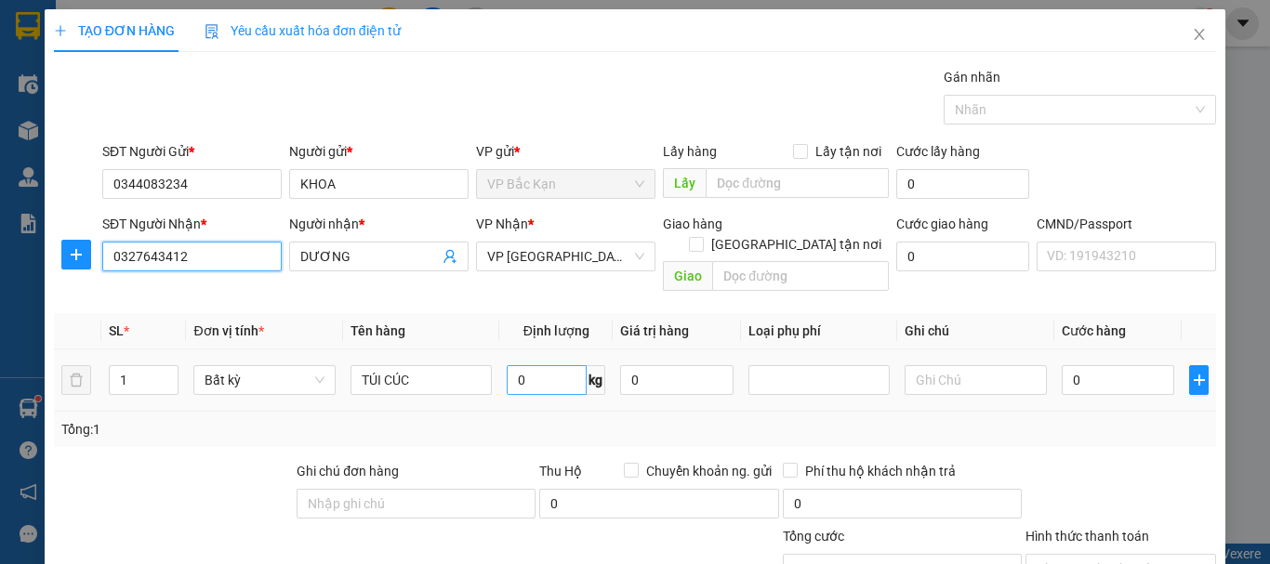
type input "0327643412"
click at [530, 370] on input "0" at bounding box center [547, 380] width 80 height 30
type input "0.1"
click at [524, 122] on div "Gói vận chuyển * Tiêu chuẩn Gán nhãn Nhãn" at bounding box center [659, 99] width 1121 height 65
type input "35.000"
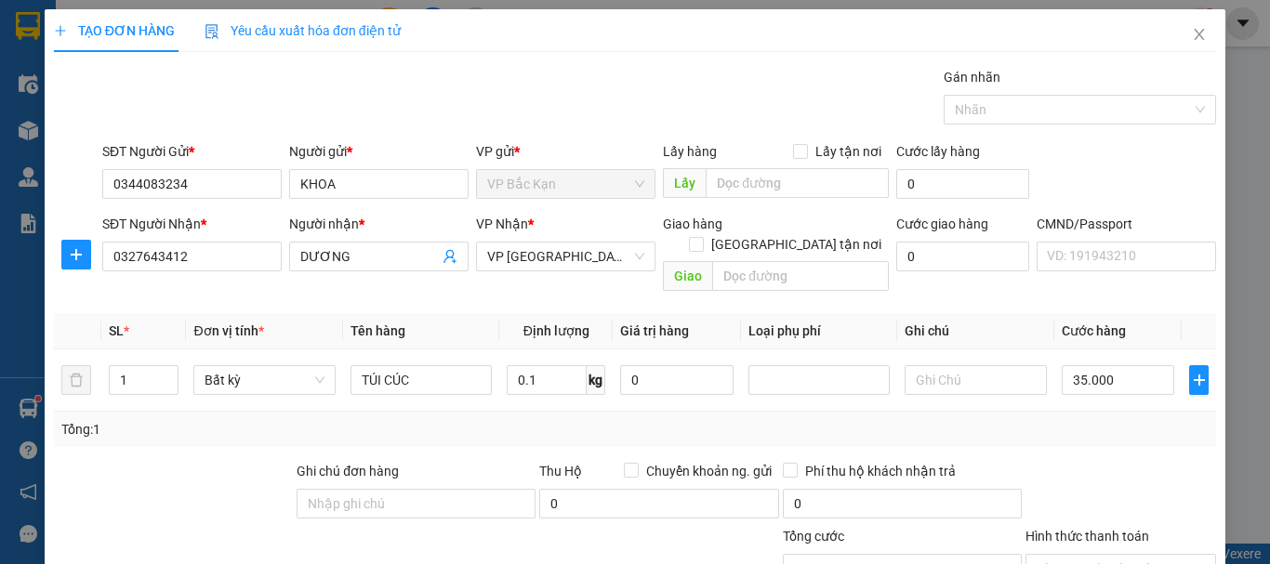
type input "35.000"
click at [560, 255] on span "VP [GEOGRAPHIC_DATA]" at bounding box center [565, 257] width 157 height 28
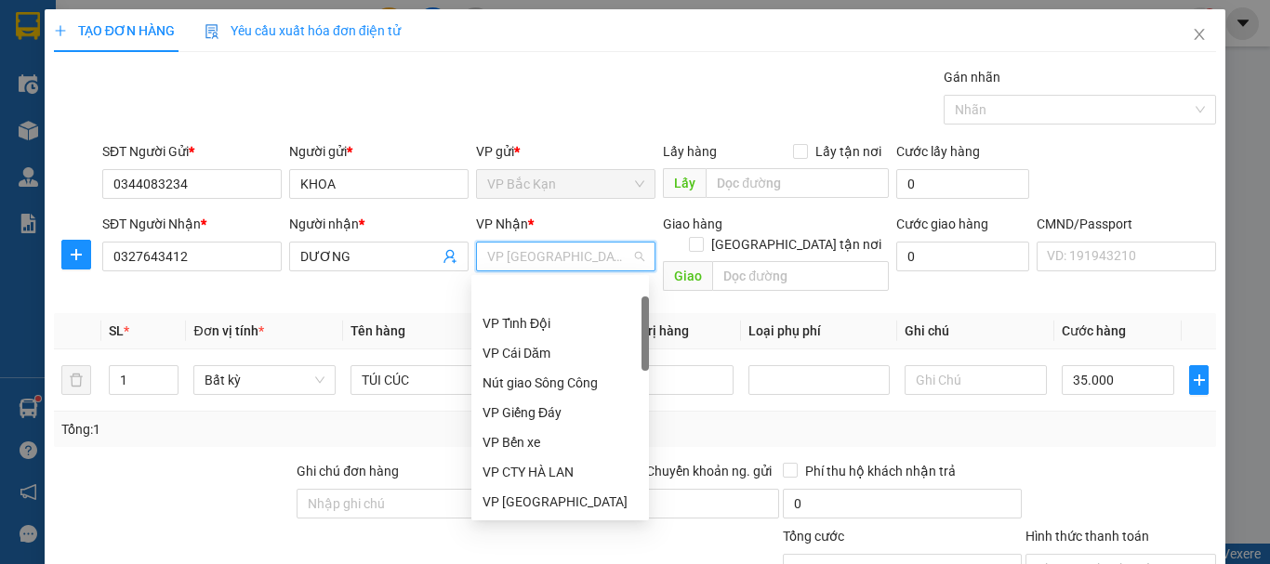
scroll to position [59, 0]
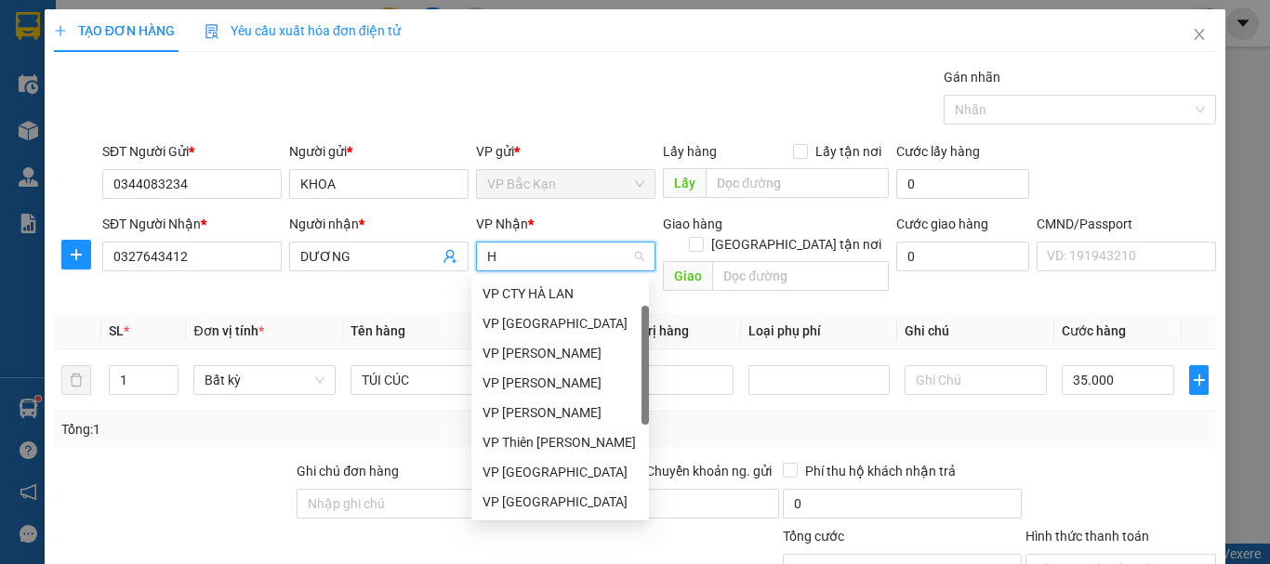
type input "HO"
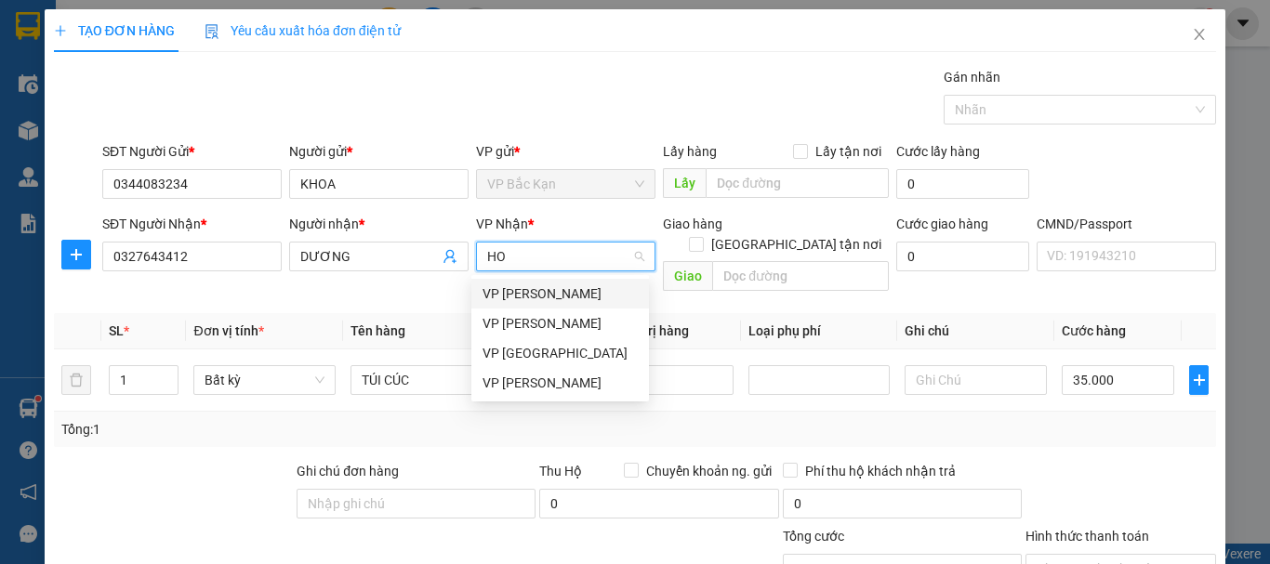
scroll to position [0, 0]
click at [548, 382] on div "VP [PERSON_NAME]" at bounding box center [559, 383] width 155 height 20
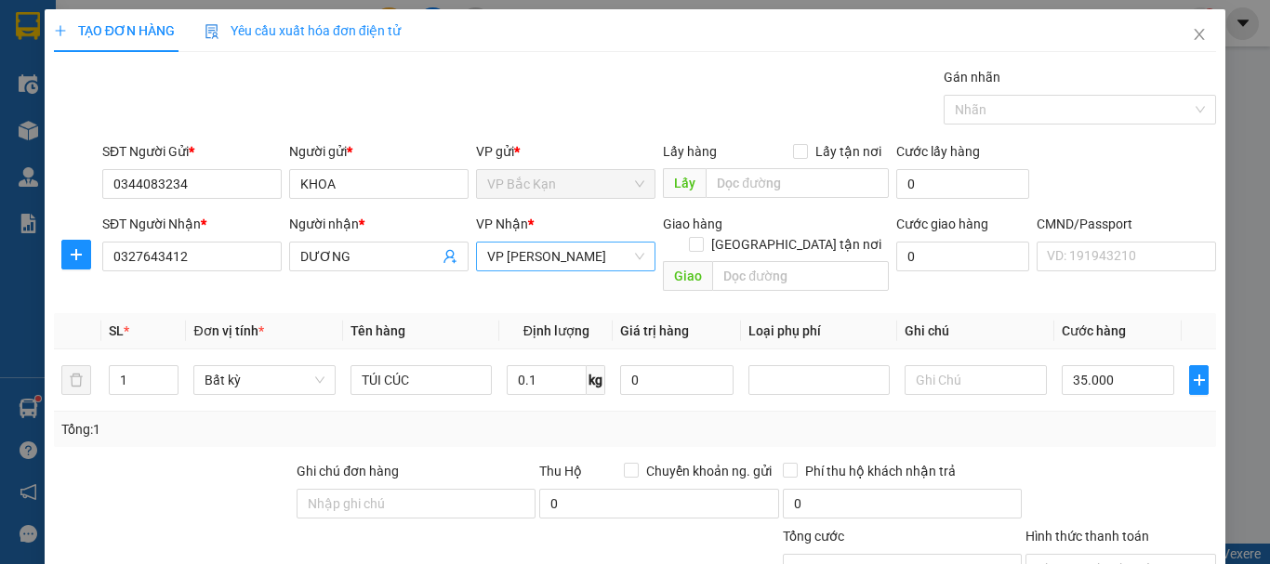
click at [628, 91] on div "Gói vận chuyển * Tiêu chuẩn Gán nhãn Nhãn" at bounding box center [659, 99] width 1121 height 65
click at [530, 365] on input "0.1" at bounding box center [547, 380] width 80 height 30
click at [522, 428] on div "Transit Pickup Surcharge Ids Transit Deliver Surcharge Ids Transit Deliver Surc…" at bounding box center [635, 388] width 1162 height 642
click at [659, 115] on div "Gói vận chuyển * Tiêu chuẩn Gán nhãn Nhãn" at bounding box center [659, 99] width 1121 height 65
click at [737, 103] on div "Gói vận chuyển * Tiêu chuẩn Gán nhãn Nhãn" at bounding box center [659, 99] width 1121 height 65
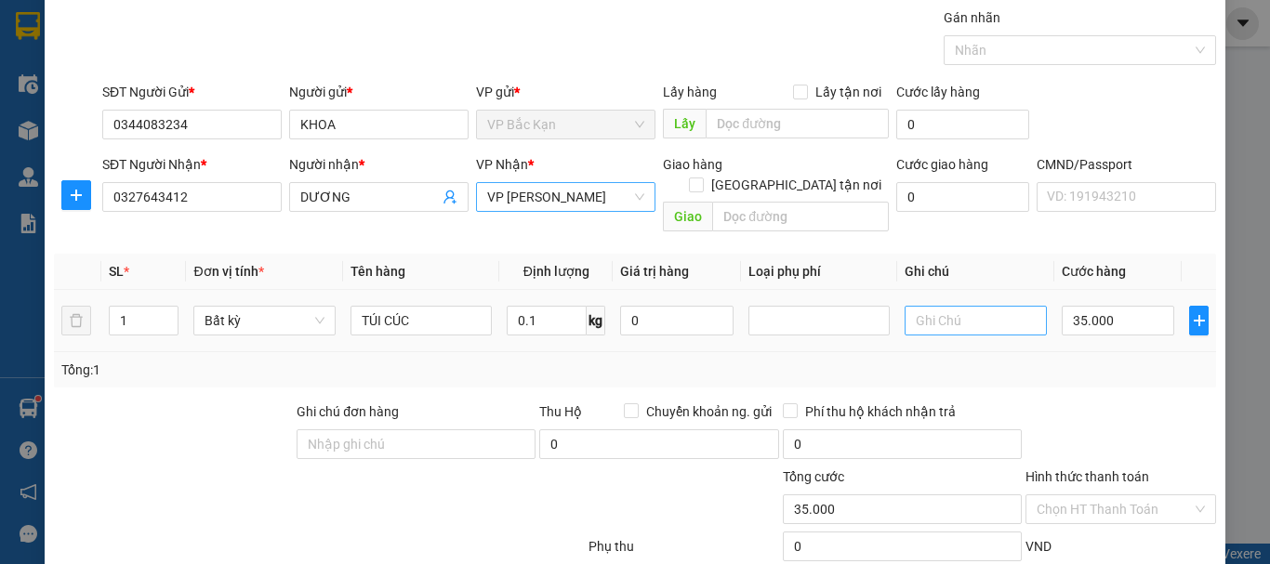
scroll to position [161, 0]
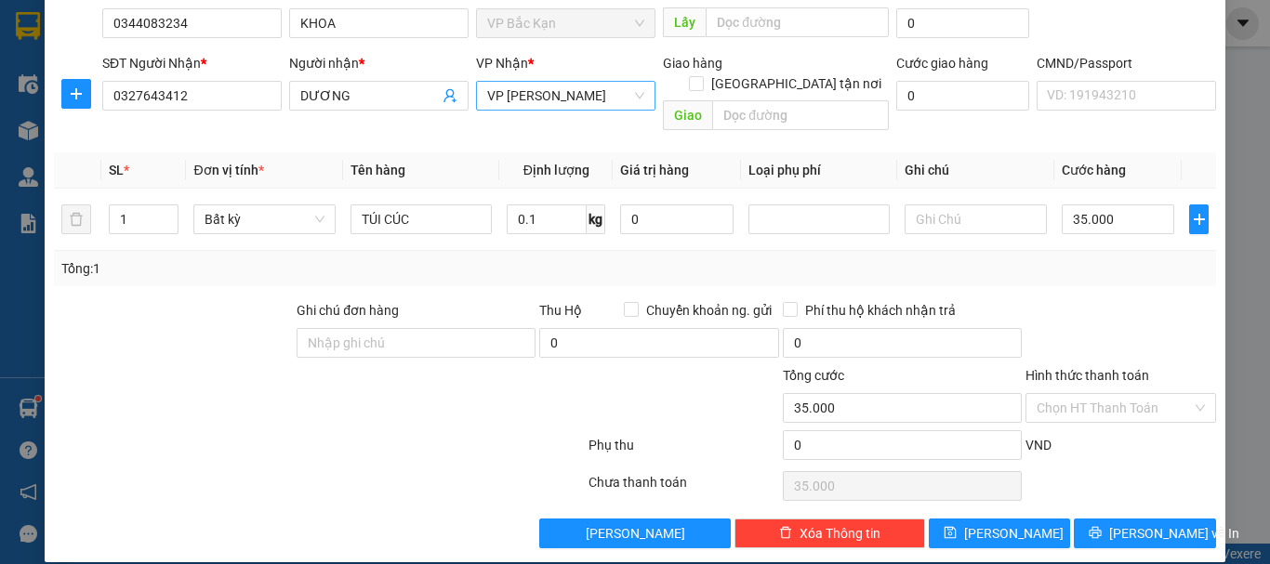
click at [1083, 258] on div "Tổng: 1" at bounding box center [634, 268] width 1147 height 20
click at [1105, 394] on input "Hình thức thanh toán" at bounding box center [1114, 408] width 155 height 28
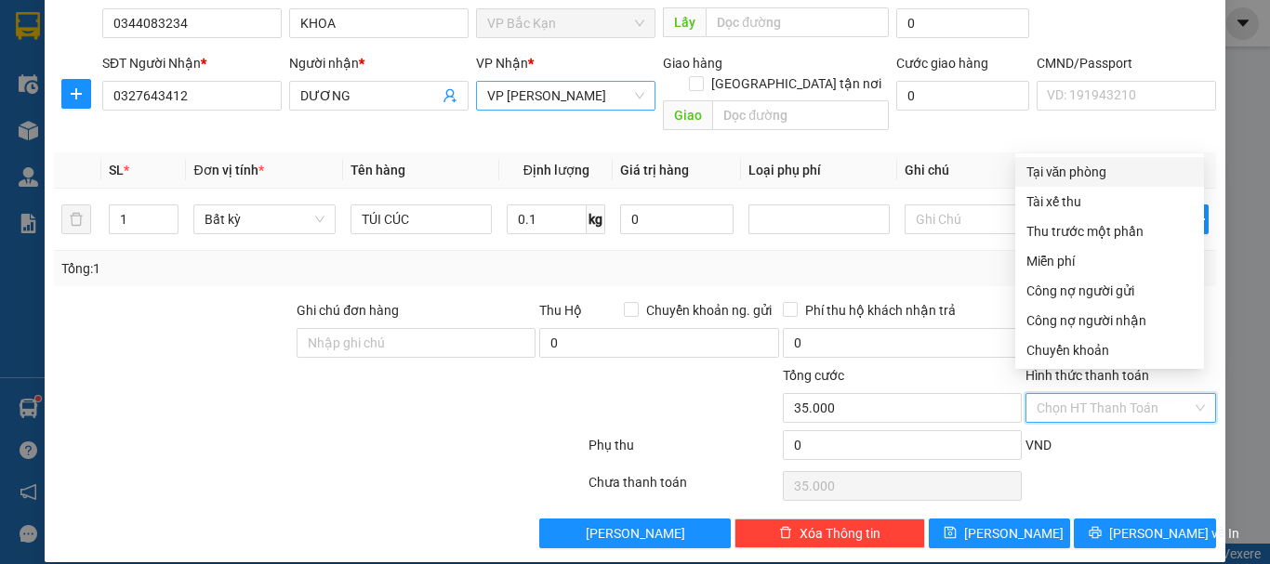
click at [1083, 174] on div "Tại văn phòng" at bounding box center [1109, 172] width 166 height 20
type input "0"
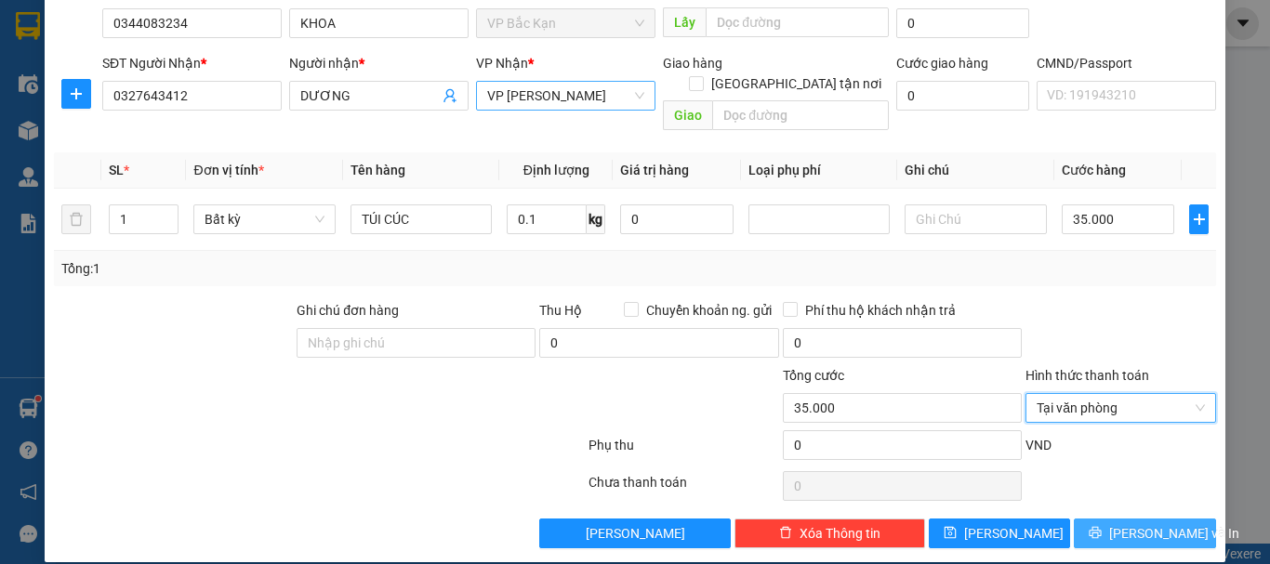
click at [1124, 523] on span "[PERSON_NAME] và In" at bounding box center [1174, 533] width 130 height 20
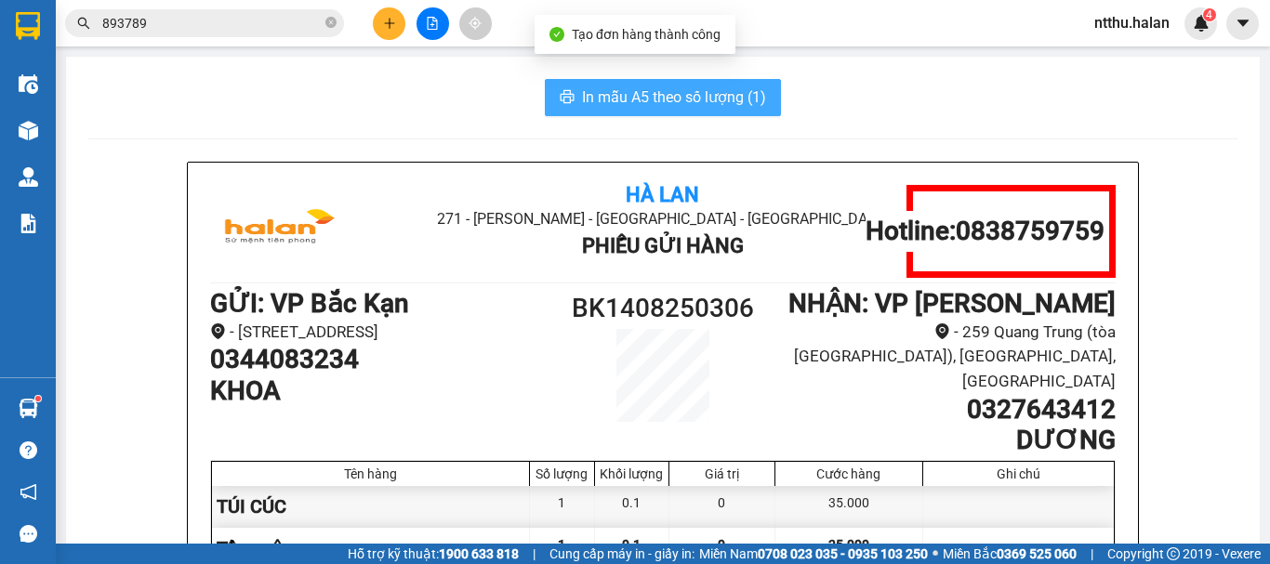
click at [734, 107] on span "In mẫu A5 theo số lượng (1)" at bounding box center [674, 97] width 184 height 23
click at [710, 89] on span "In mẫu A5 theo số lượng (1)" at bounding box center [674, 97] width 184 height 23
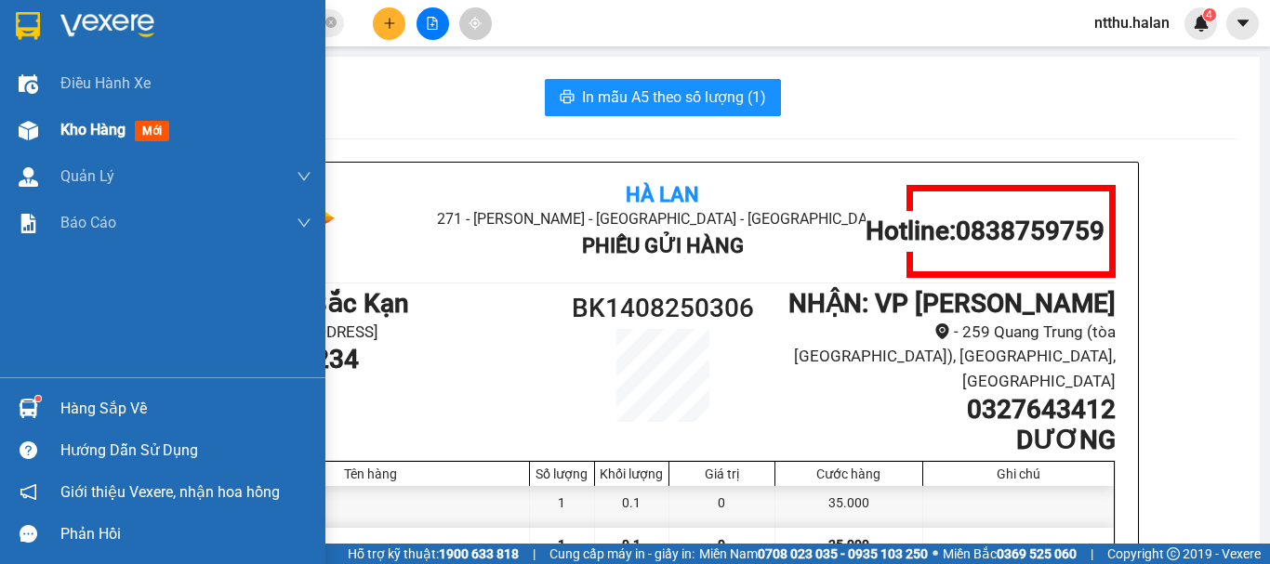
click at [95, 128] on span "Kho hàng" at bounding box center [92, 130] width 65 height 18
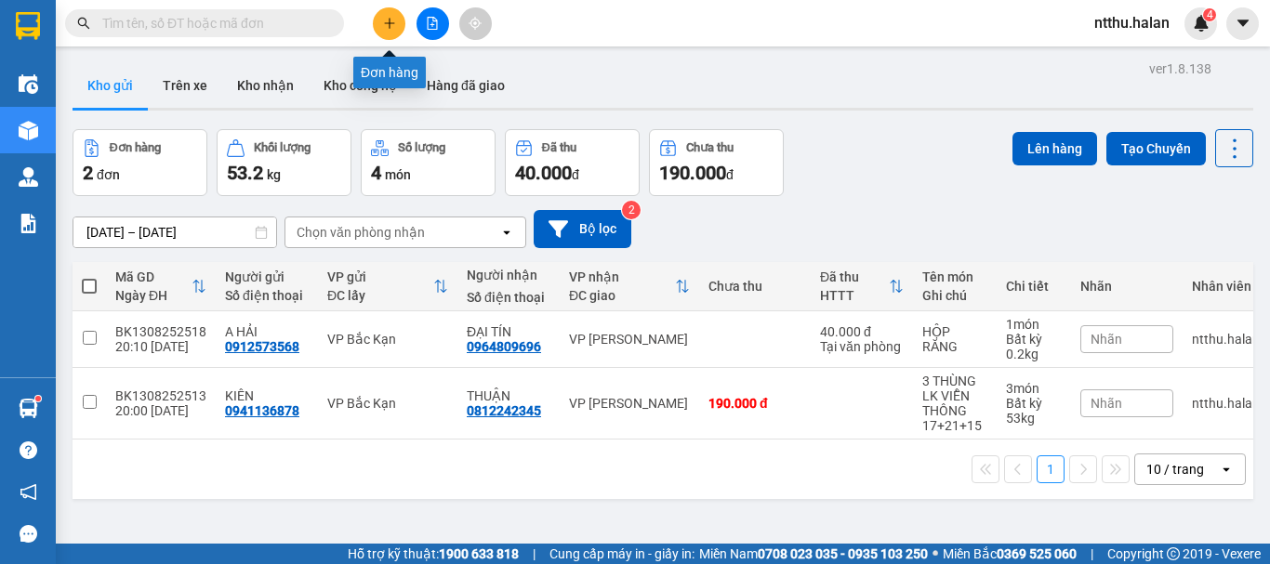
click at [387, 23] on icon "plus" at bounding box center [389, 22] width 10 height 1
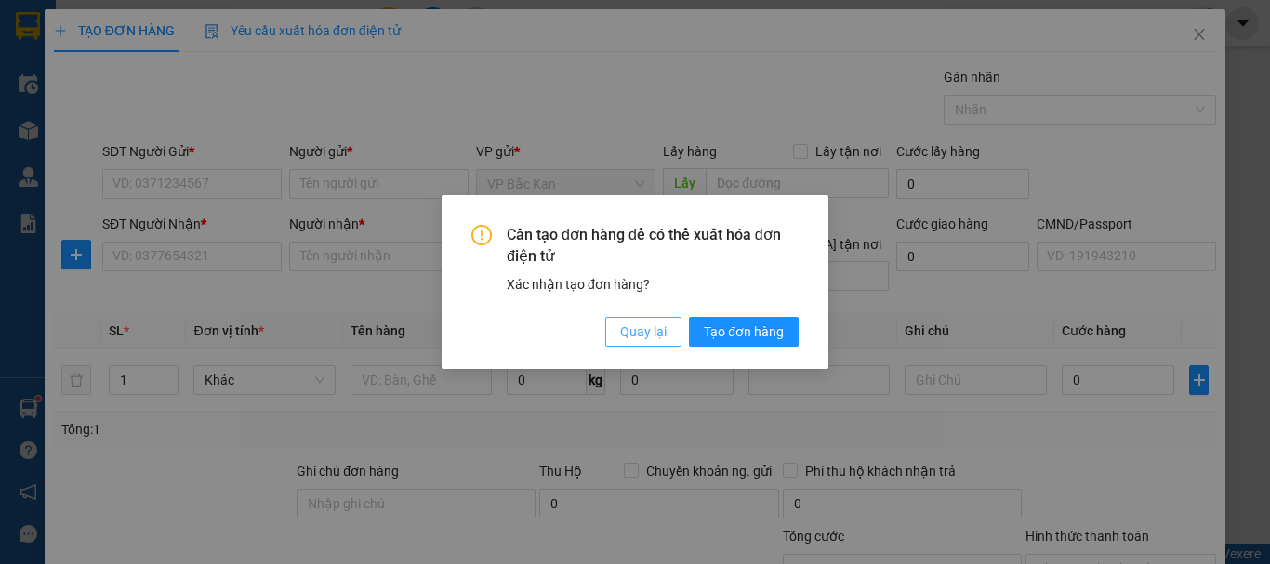
click at [627, 333] on span "Quay lại" at bounding box center [643, 332] width 46 height 20
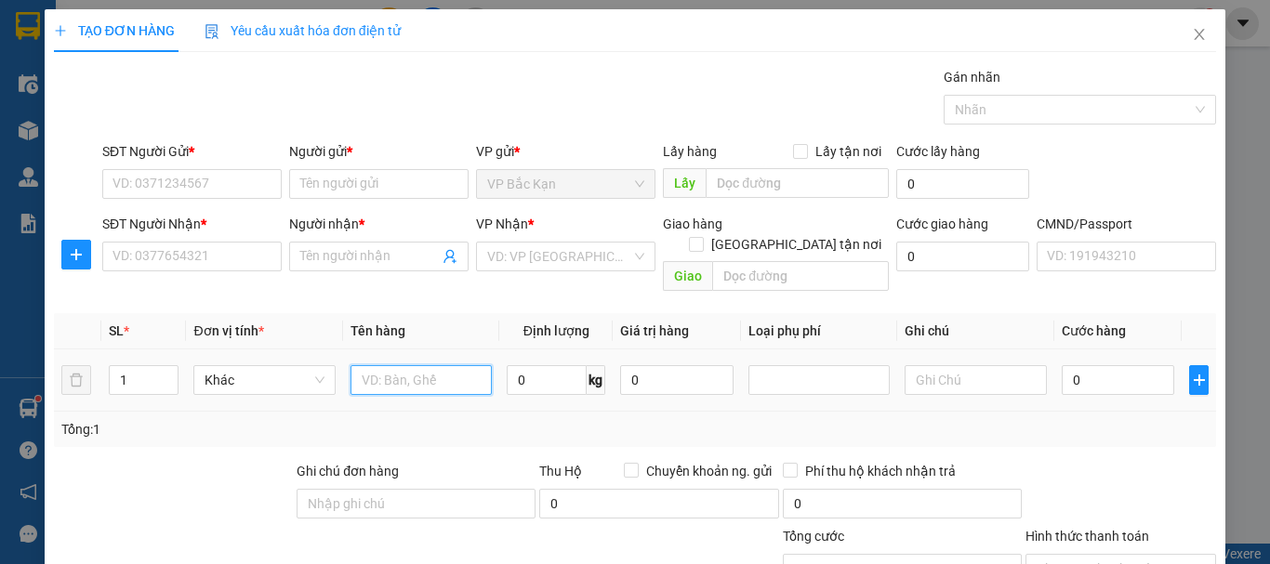
click at [382, 365] on input "text" at bounding box center [420, 380] width 141 height 30
type input "PBI"
type input "0.1"
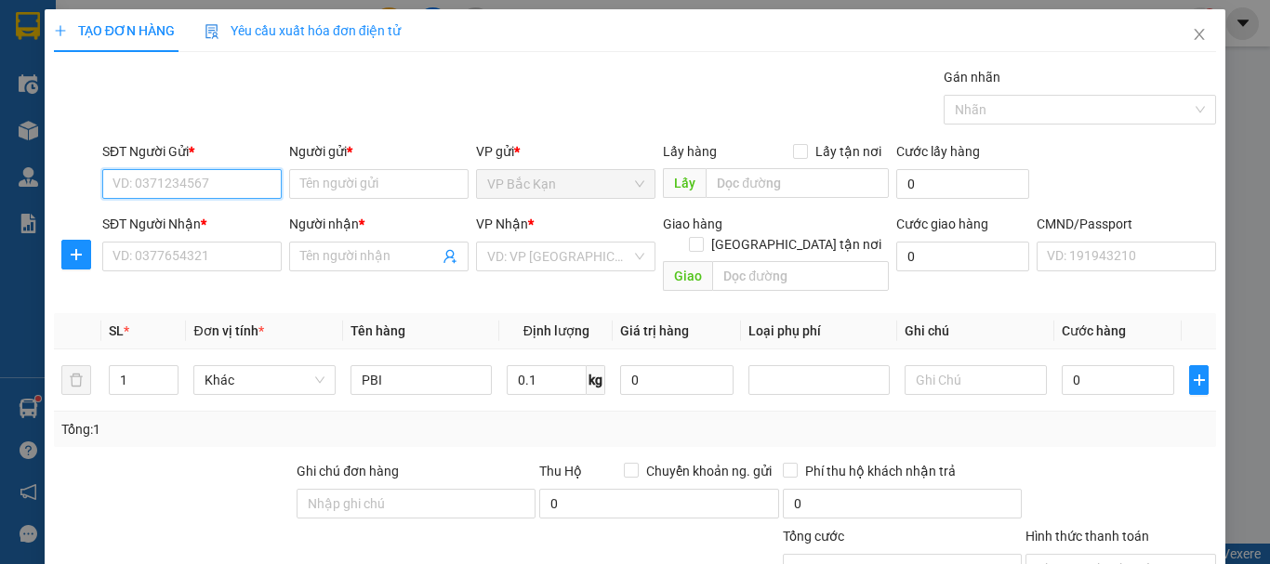
click at [230, 188] on input "SĐT Người Gửi *" at bounding box center [191, 184] width 179 height 30
click at [329, 419] on div "Tổng: 1" at bounding box center [276, 429] width 430 height 20
click at [447, 139] on div "Transit Pickup Surcharge Ids Transit Deliver Surcharge Ids Transit Deliver Surc…" at bounding box center [635, 388] width 1162 height 642
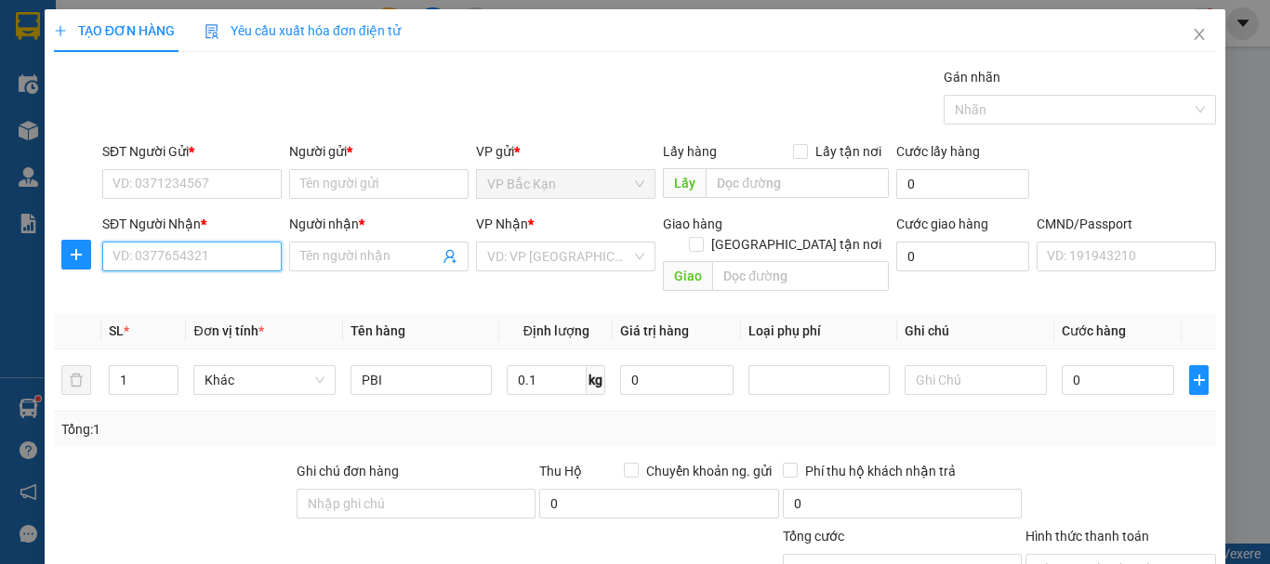
click at [199, 251] on input "SĐT Người Nhận *" at bounding box center [191, 257] width 179 height 30
type input "0971050111"
click at [205, 295] on div "0971050111 - DŨNG" at bounding box center [189, 294] width 155 height 20
type input "DŨNG"
type input "0971050111"
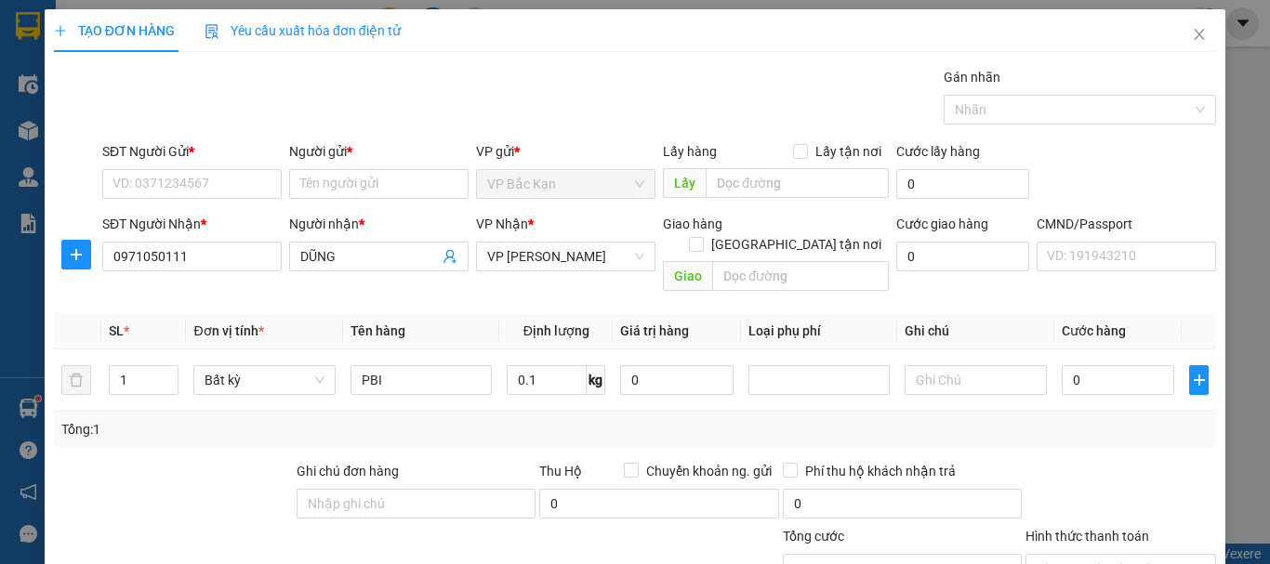
click at [318, 107] on div "Gói vận chuyển * Tiêu chuẩn Gán nhãn Nhãn" at bounding box center [659, 99] width 1121 height 65
click at [444, 112] on div "Gói vận chuyển * Tiêu chuẩn Gán nhãn Nhãn" at bounding box center [659, 99] width 1121 height 65
click at [207, 143] on div "SĐT Người Gửi *" at bounding box center [191, 151] width 179 height 20
click at [207, 169] on input "SĐT Người Gửi *" at bounding box center [191, 184] width 179 height 30
click at [181, 126] on div "Gói vận chuyển * Tiêu chuẩn Gán nhãn Nhãn" at bounding box center [659, 99] width 1121 height 65
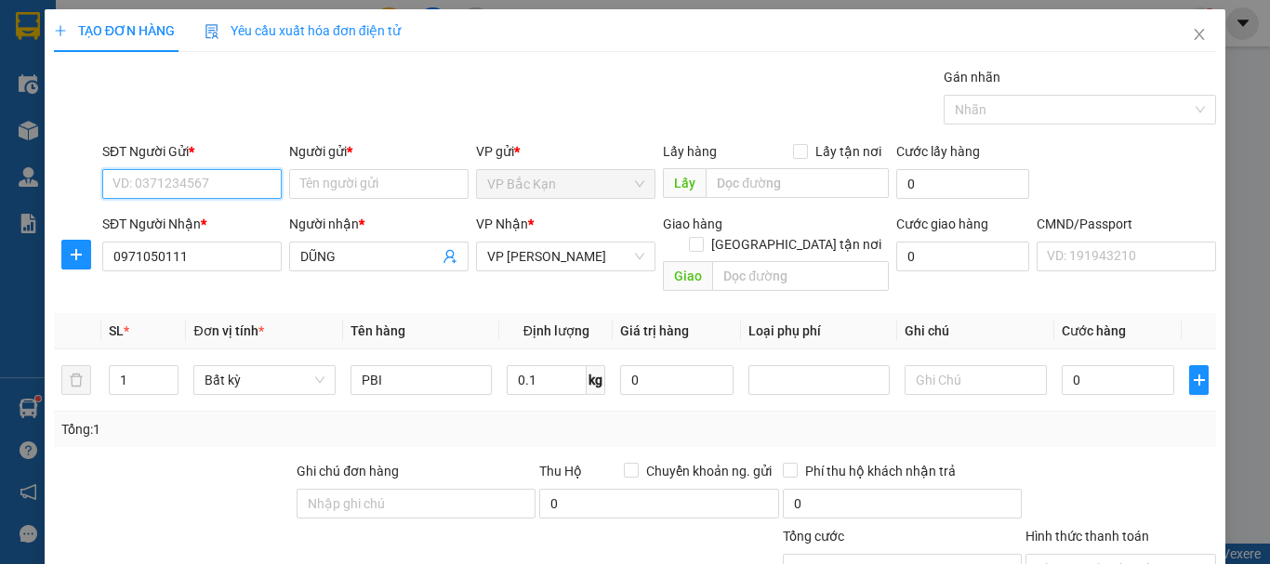
click at [183, 180] on input "SĐT Người Gửi *" at bounding box center [191, 184] width 179 height 30
type input "0918406116"
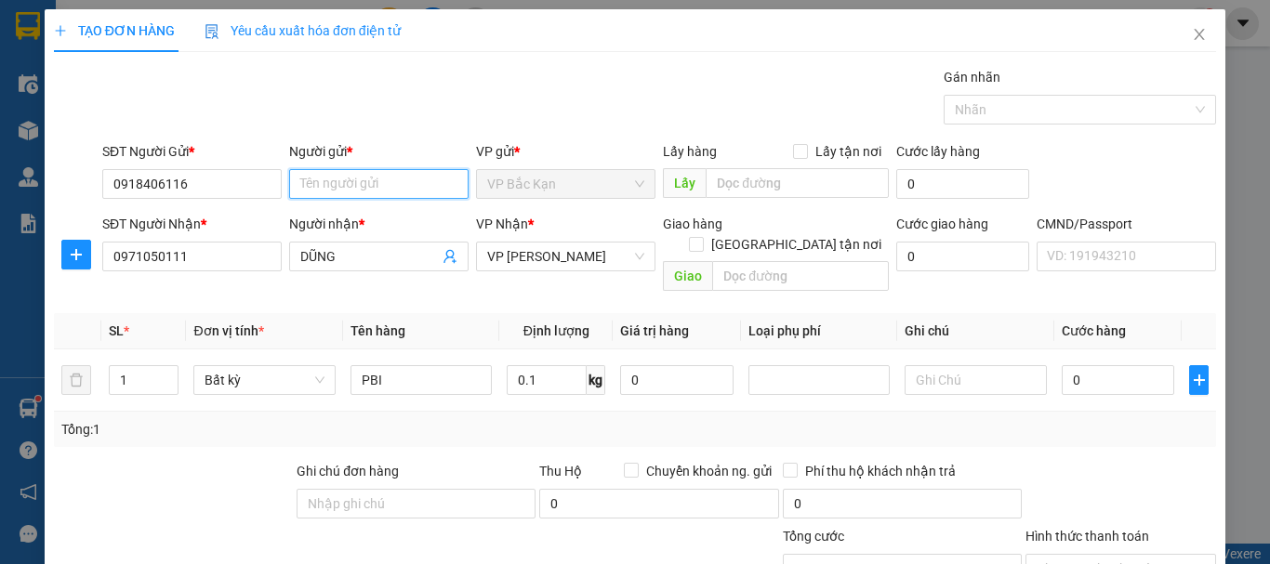
click at [308, 189] on input "Người gửi *" at bounding box center [378, 184] width 179 height 30
type input "HOÀNG VĂN GIÁP"
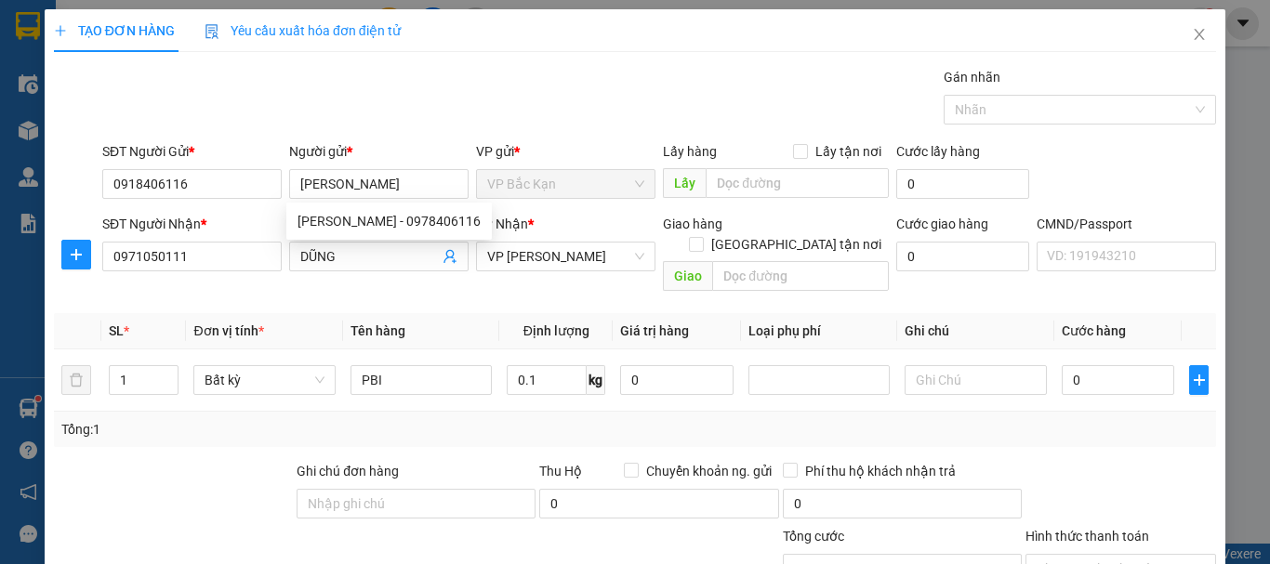
click at [350, 58] on div "TẠO ĐƠN HÀNG Yêu cầu xuất hóa đơn điện tử Transit Pickup Surcharge Ids Transit …" at bounding box center [635, 359] width 1162 height 700
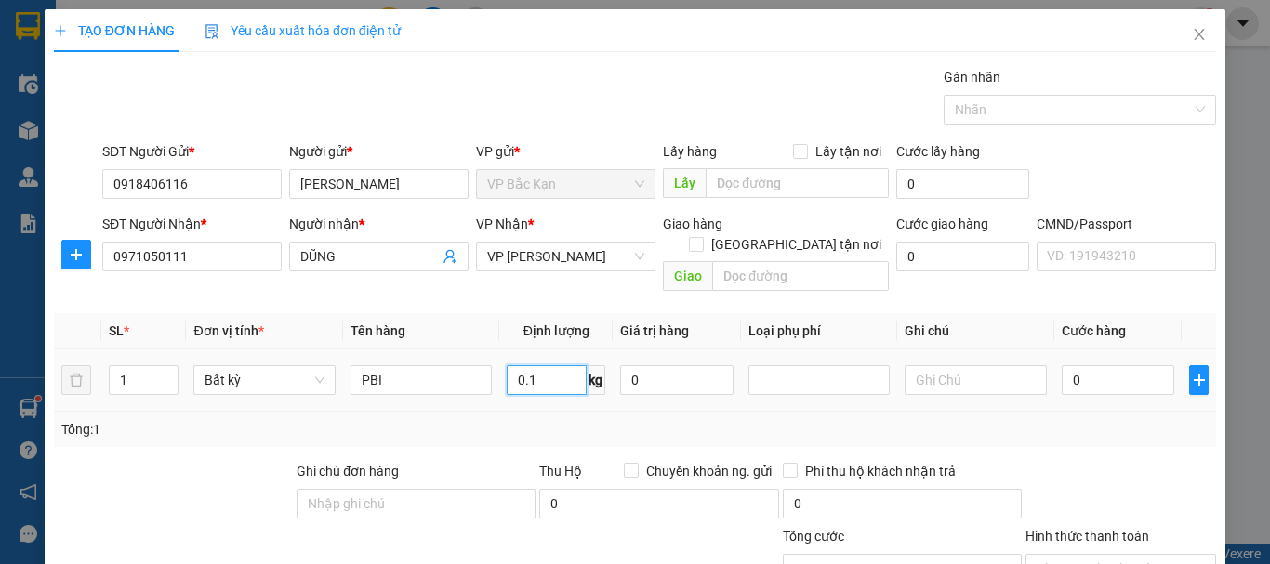
click at [550, 365] on input "0.1" at bounding box center [547, 380] width 80 height 30
click at [539, 390] on td "0.1 kg" at bounding box center [555, 381] width 113 height 62
type input "35.000"
click at [779, 102] on div "Gói vận chuyển * Tiêu chuẩn Gán nhãn Nhãn" at bounding box center [659, 99] width 1121 height 65
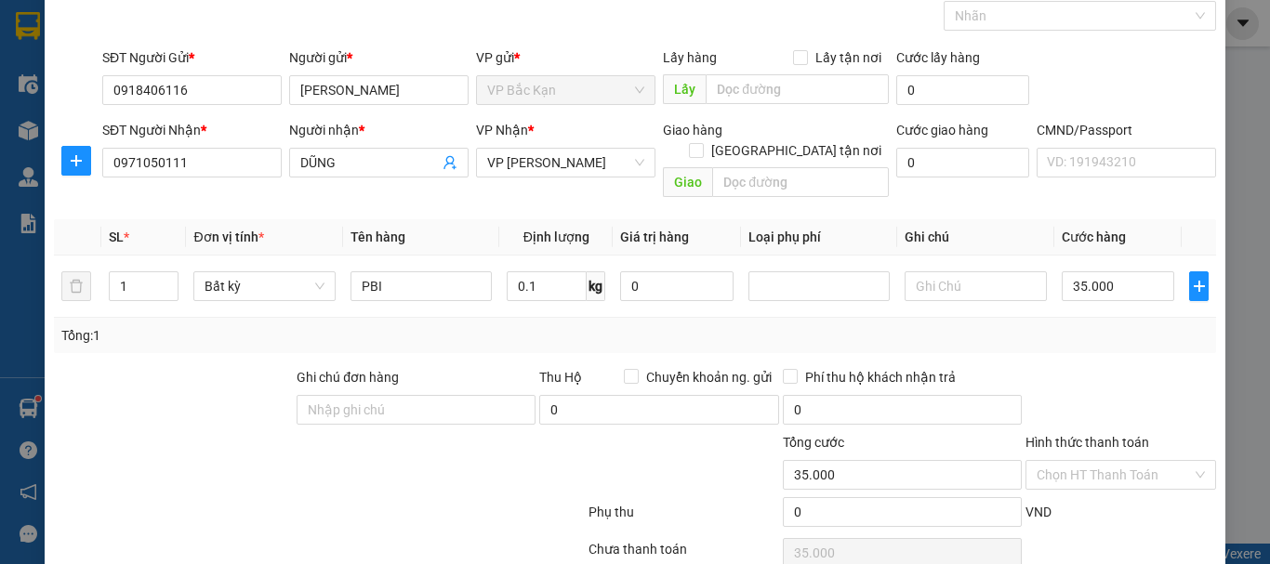
scroll to position [161, 0]
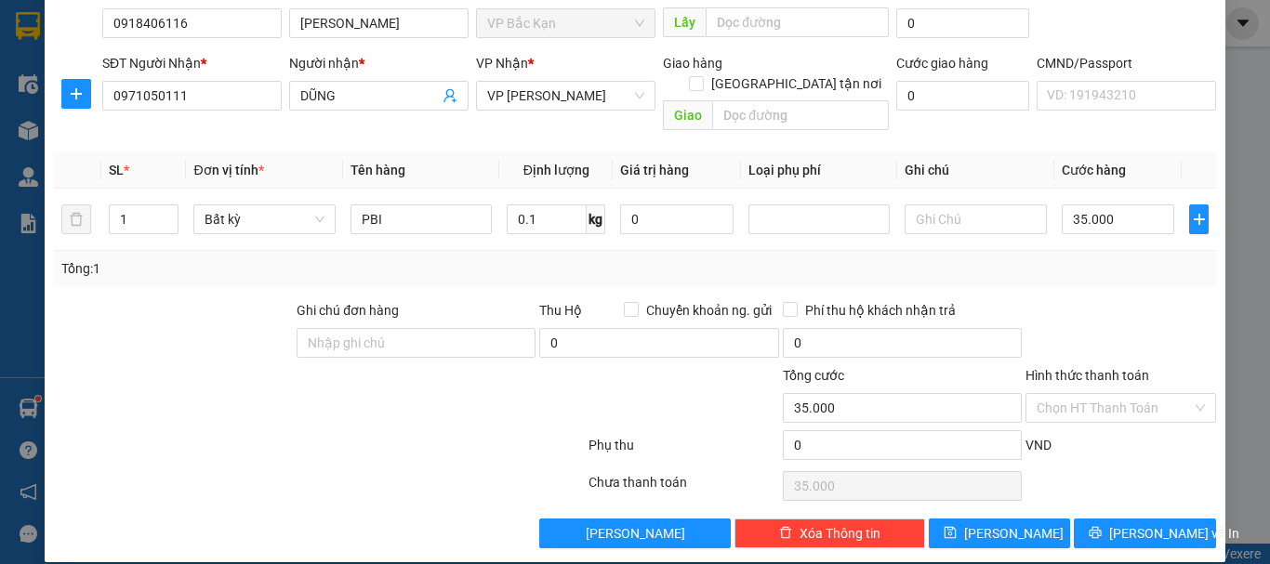
click at [1093, 300] on div at bounding box center [1121, 332] width 194 height 65
click at [1116, 394] on input "Hình thức thanh toán" at bounding box center [1114, 408] width 155 height 28
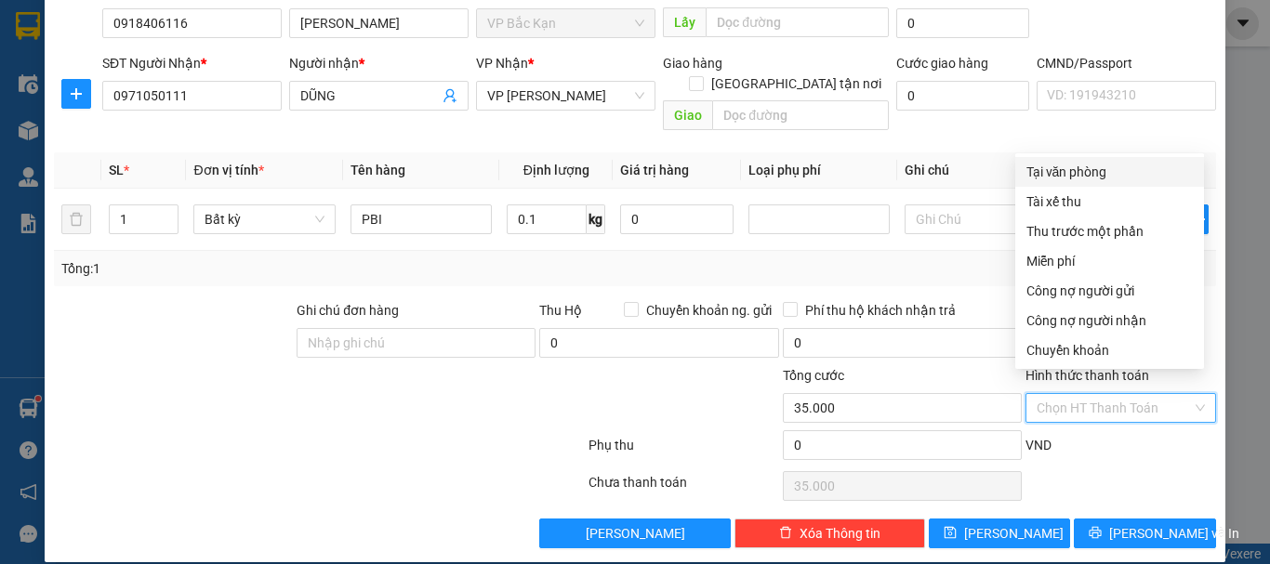
click at [1077, 172] on div "Tại văn phòng" at bounding box center [1109, 172] width 166 height 20
type input "0"
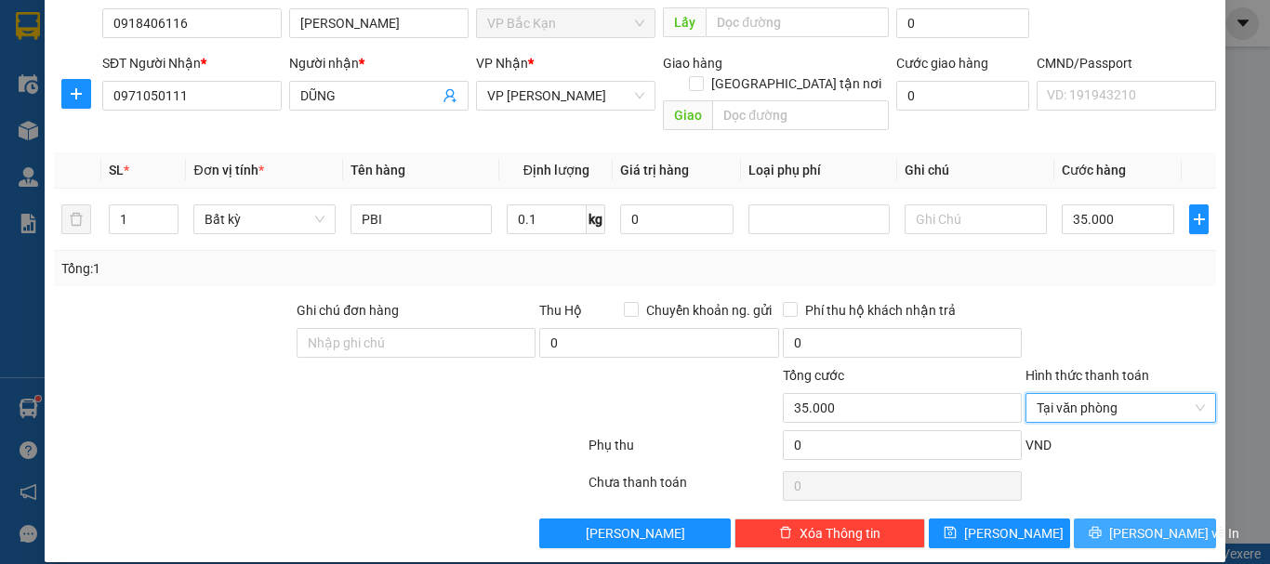
click at [1127, 523] on span "[PERSON_NAME] và In" at bounding box center [1174, 533] width 130 height 20
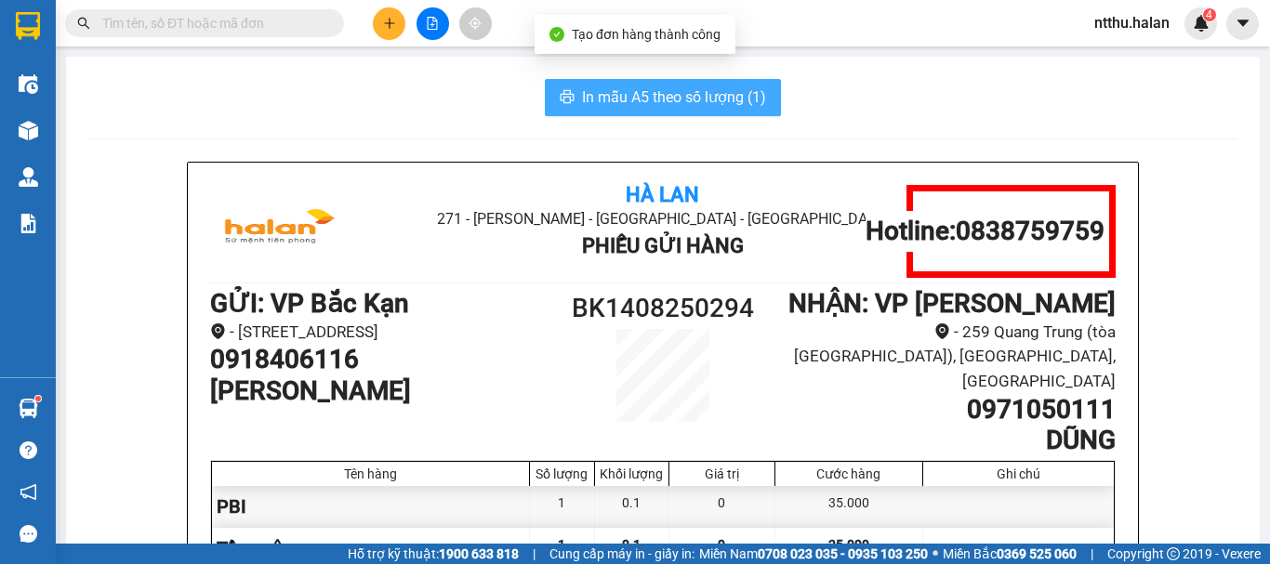
click at [672, 93] on span "In mẫu A5 theo số lượng (1)" at bounding box center [674, 97] width 184 height 23
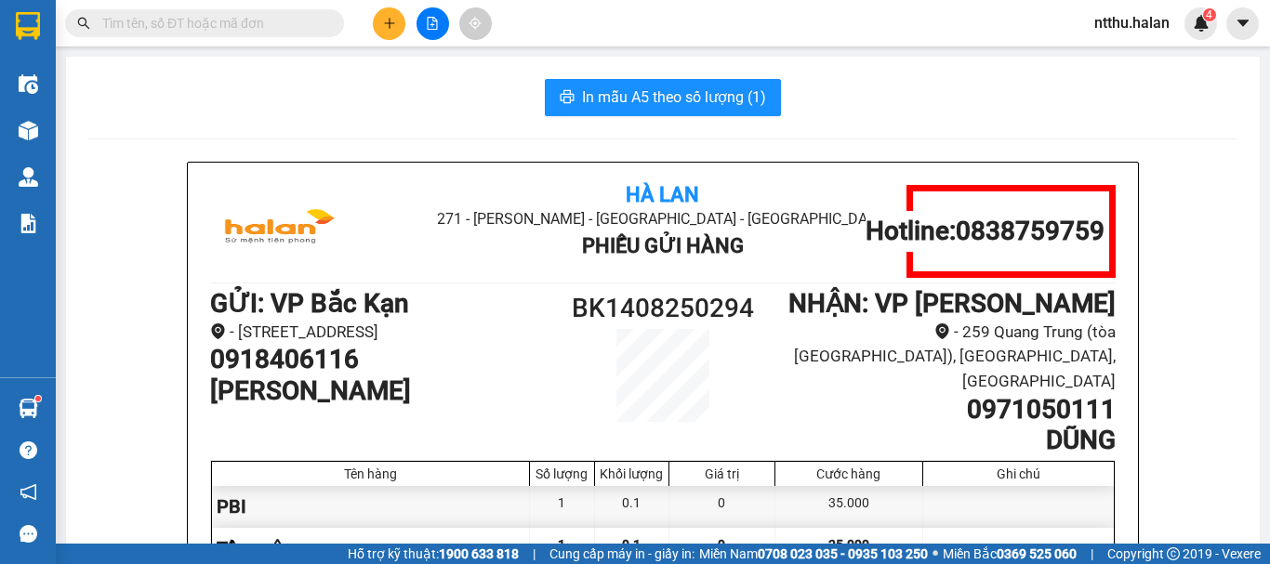
click at [243, 21] on input "text" at bounding box center [211, 23] width 219 height 20
drag, startPoint x: 243, startPoint y: 21, endPoint x: 253, endPoint y: 22, distance: 10.3
click at [243, 22] on input "text" at bounding box center [211, 23] width 219 height 20
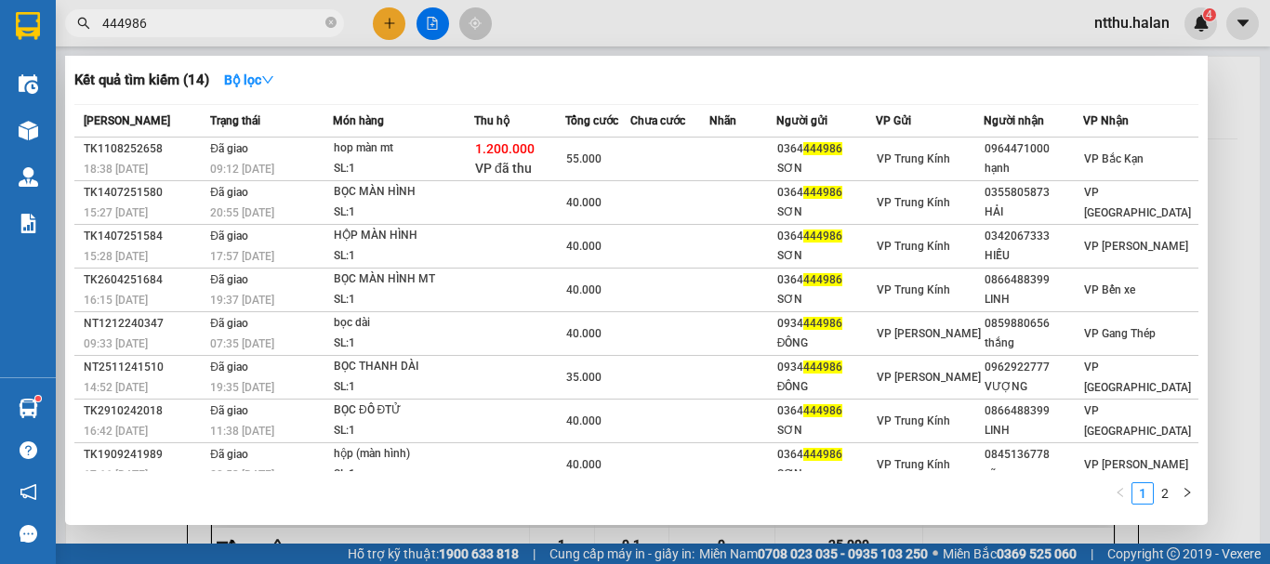
type input "444986"
click at [1222, 256] on div at bounding box center [635, 282] width 1270 height 564
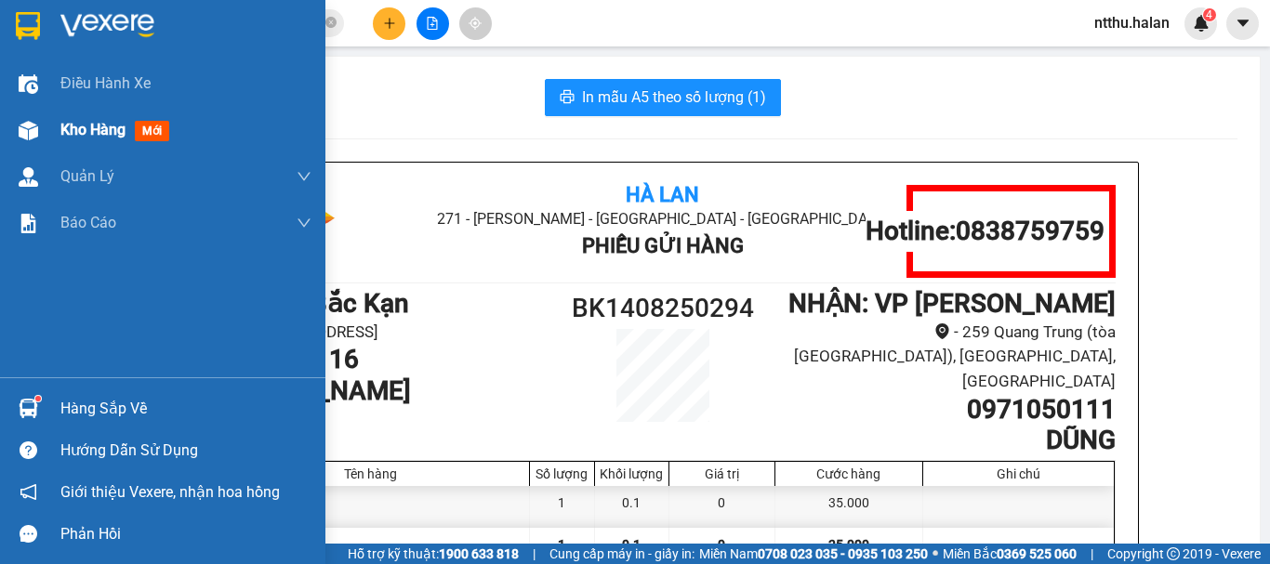
click at [104, 122] on span "Kho hàng" at bounding box center [92, 130] width 65 height 18
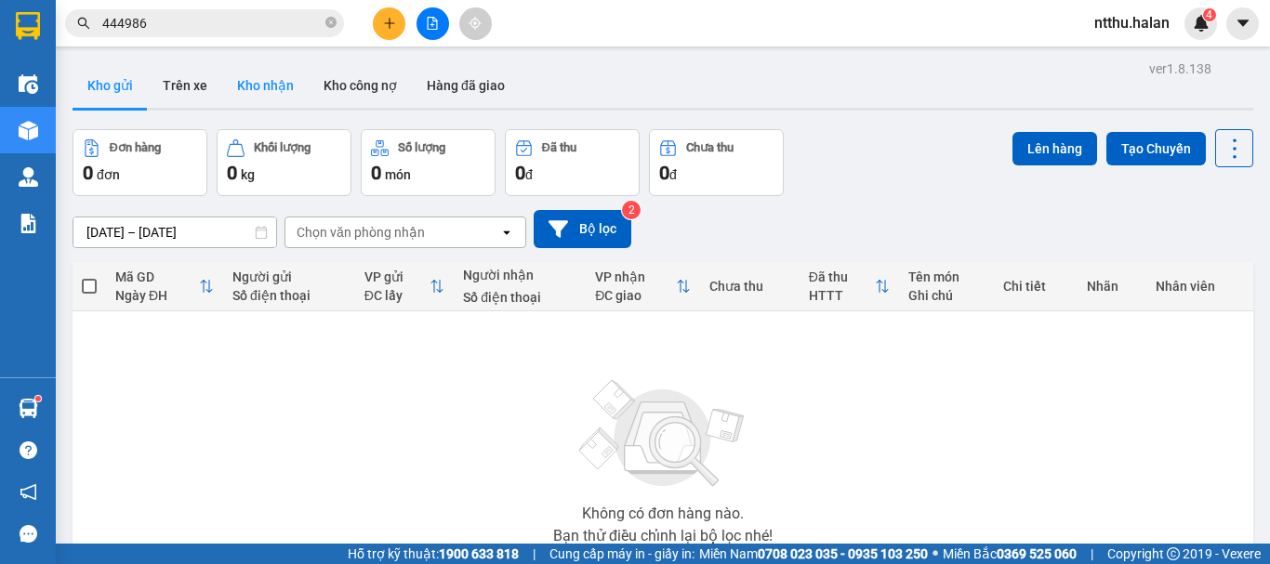
click at [276, 95] on button "Kho nhận" at bounding box center [265, 85] width 86 height 45
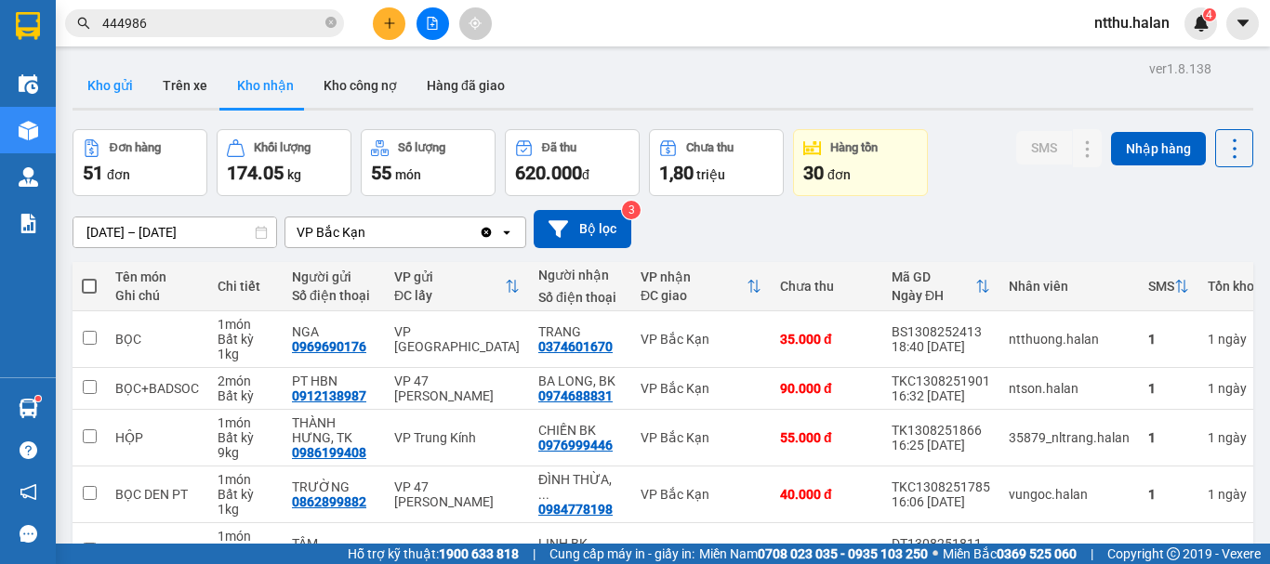
click at [122, 93] on button "Kho gửi" at bounding box center [110, 85] width 75 height 45
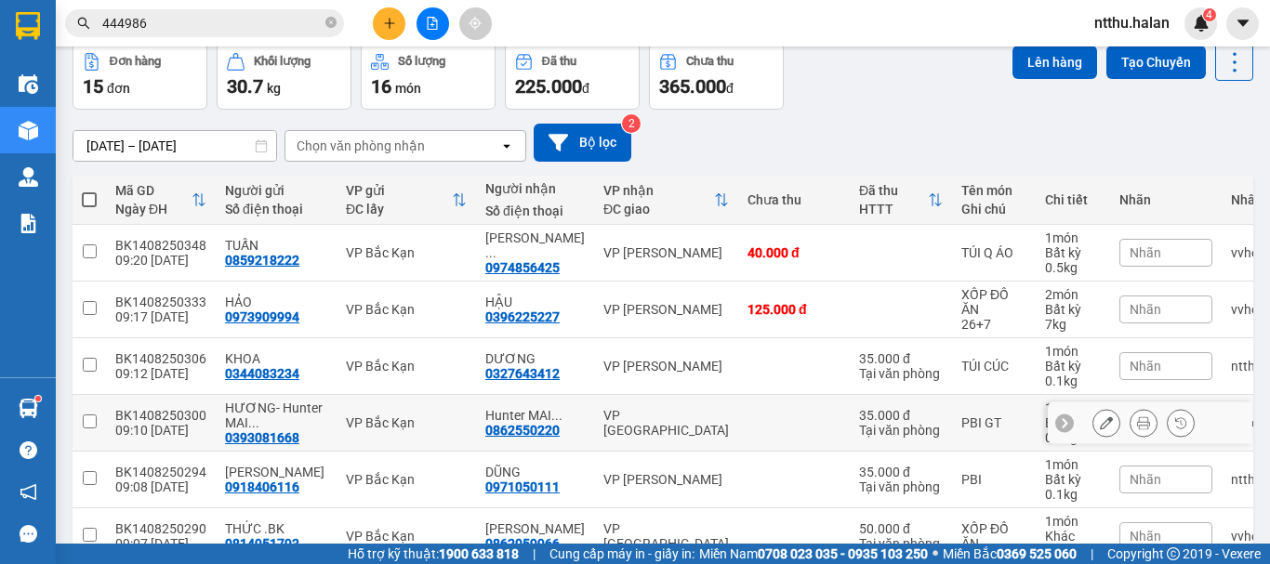
scroll to position [186, 0]
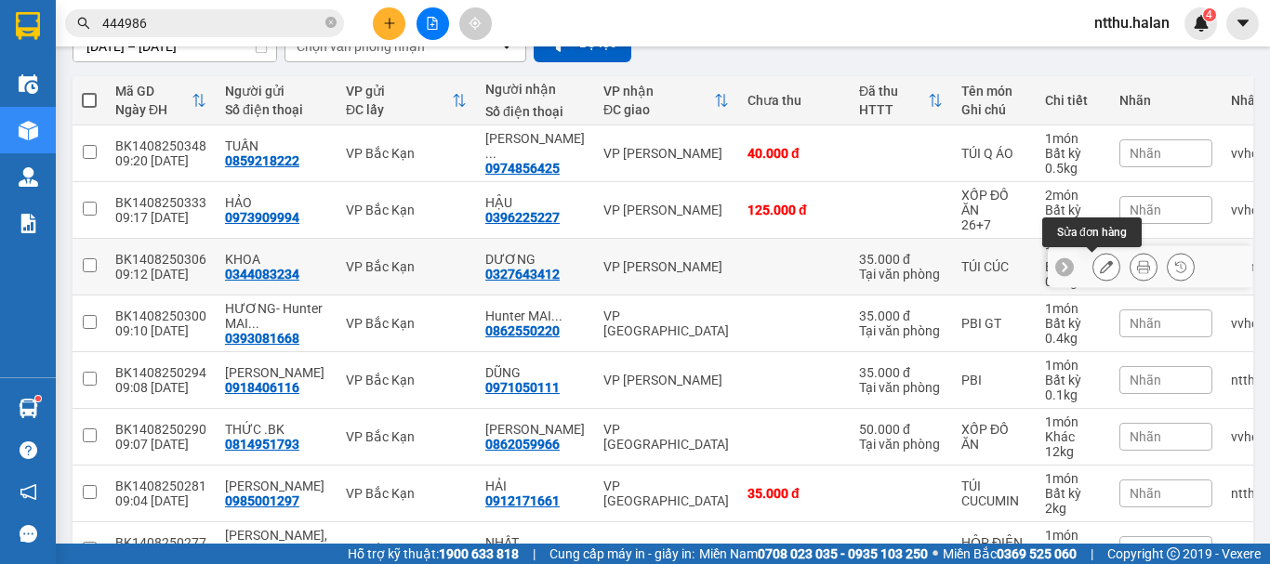
click at [1100, 270] on icon at bounding box center [1106, 266] width 13 height 13
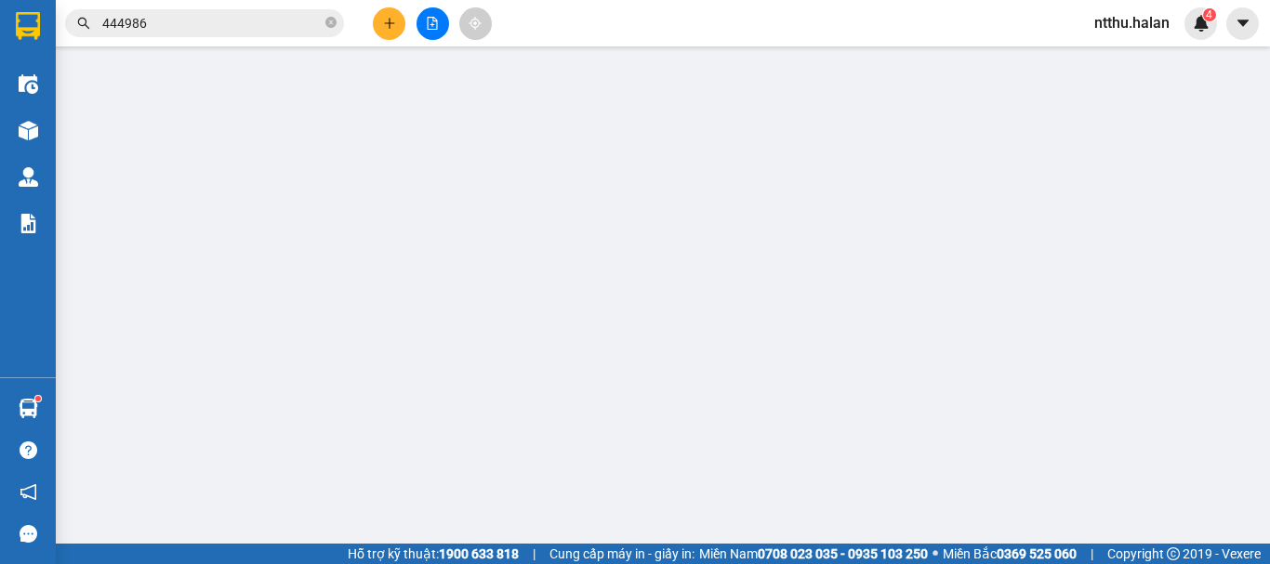
type input "0344083234"
type input "0327643412"
type input "35.000"
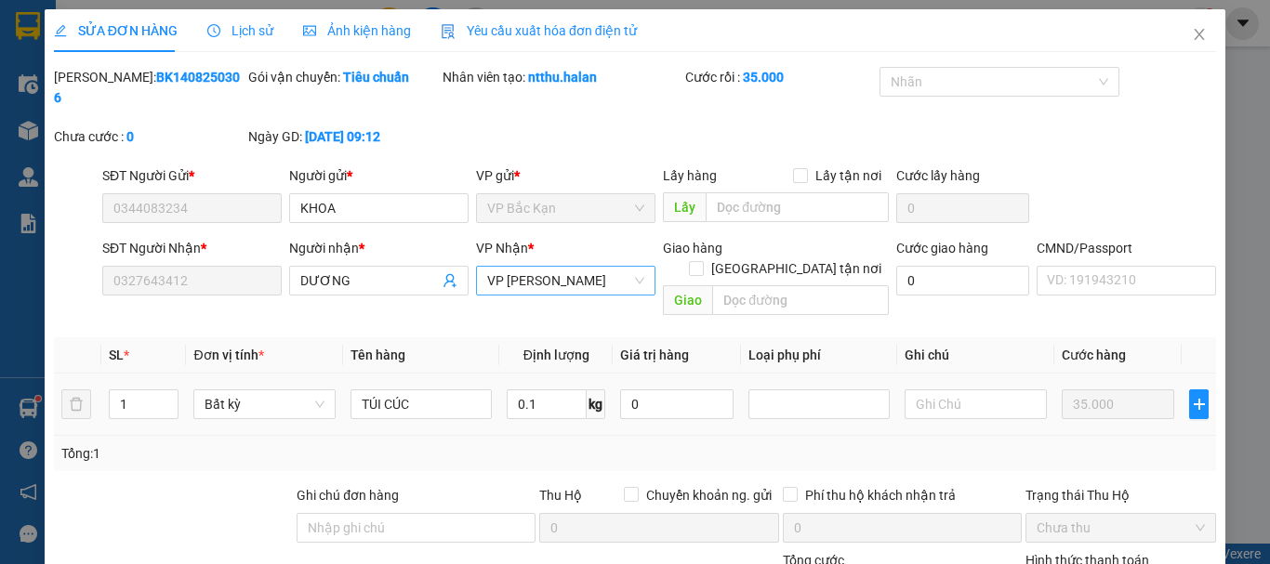
click at [552, 267] on span "VP [PERSON_NAME]" at bounding box center [565, 281] width 157 height 28
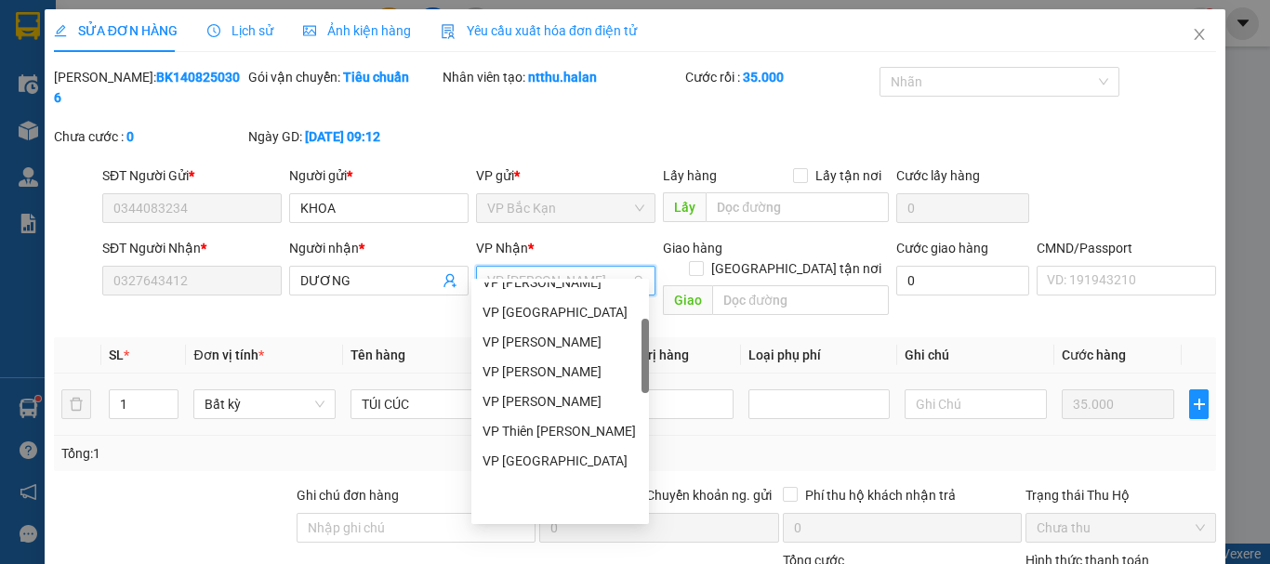
scroll to position [160, 0]
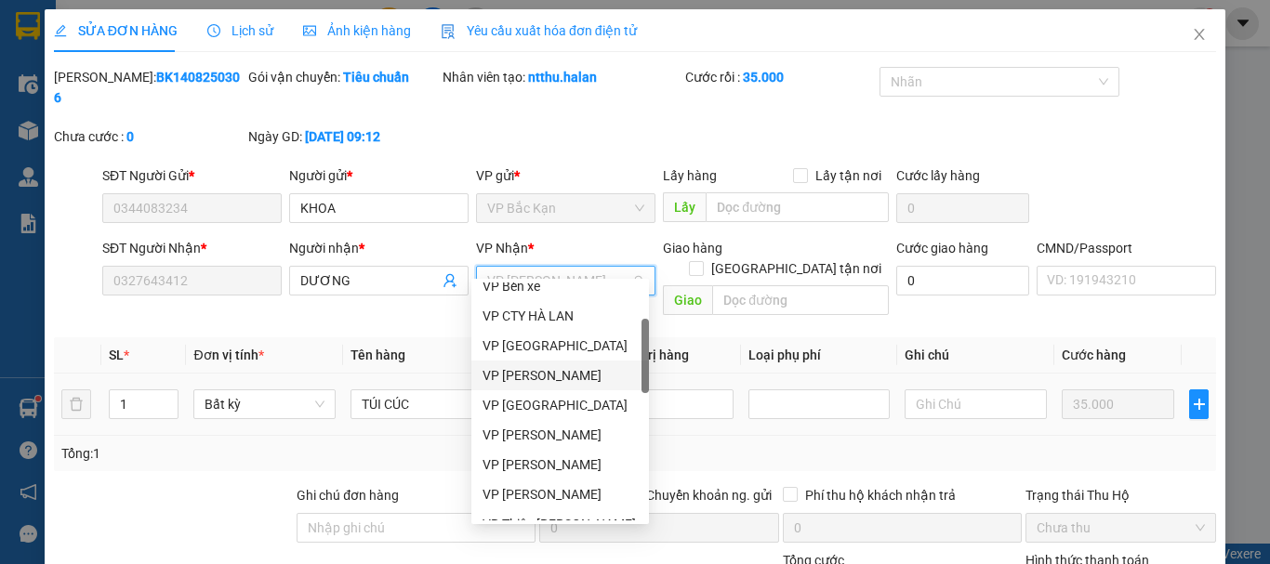
click at [549, 371] on div "VP [PERSON_NAME]" at bounding box center [559, 375] width 155 height 20
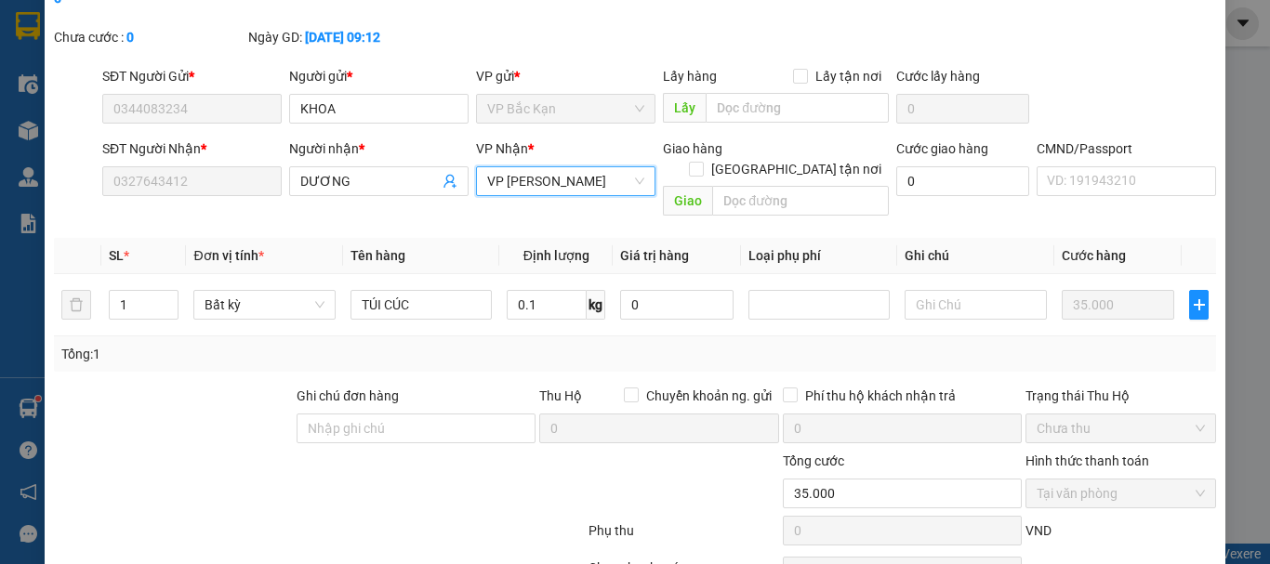
scroll to position [165, 0]
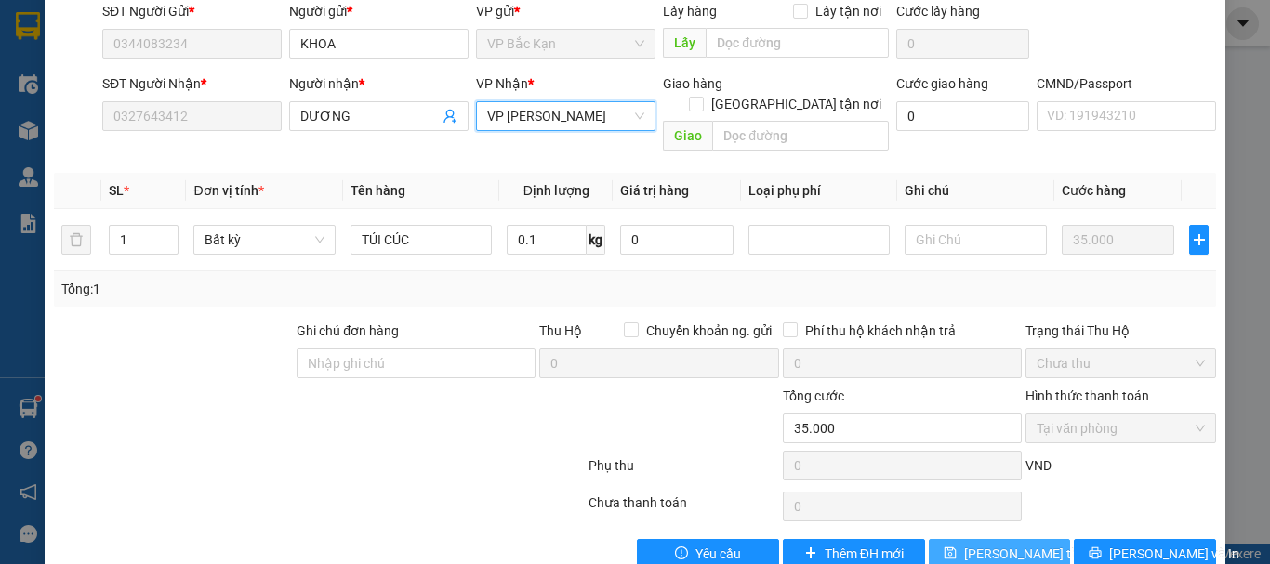
click at [980, 544] on span "[PERSON_NAME] thay đổi" at bounding box center [1038, 554] width 149 height 20
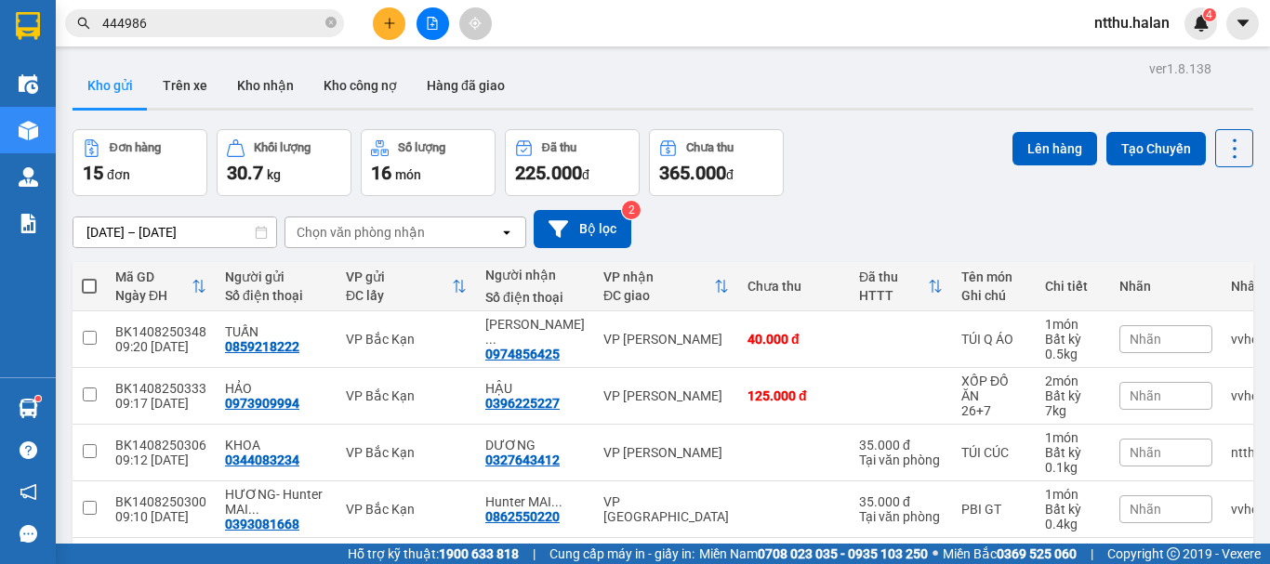
click at [844, 153] on div "Đơn hàng 15 đơn Khối lượng 30.7 kg Số lượng 16 món Đã thu 225.000 đ Chưa thu 36…" at bounding box center [663, 162] width 1181 height 67
click at [826, 172] on div "Đơn hàng 15 đơn Khối lượng 30.7 kg Số lượng 16 món Đã thu 225.000 đ Chưa thu 36…" at bounding box center [663, 162] width 1181 height 67
click at [845, 99] on div "Kho gửi Trên xe Kho nhận Kho công nợ Hàng đã giao" at bounding box center [663, 87] width 1181 height 49
click at [858, 171] on div "Đơn hàng 15 đơn Khối lượng 30.7 kg Số lượng 16 món Đã thu 225.000 đ Chưa thu 36…" at bounding box center [663, 162] width 1181 height 67
click at [751, 86] on div "Kho gửi Trên xe Kho nhận Kho công nợ Hàng đã giao" at bounding box center [663, 87] width 1181 height 49
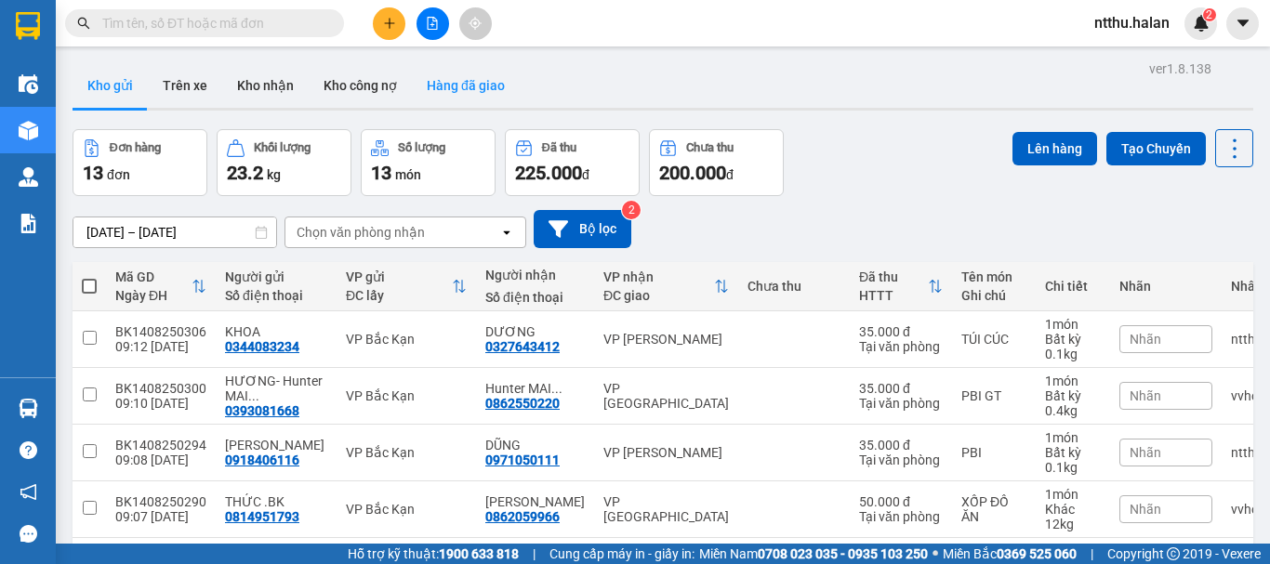
click at [454, 90] on button "Hàng đã giao" at bounding box center [466, 85] width 108 height 45
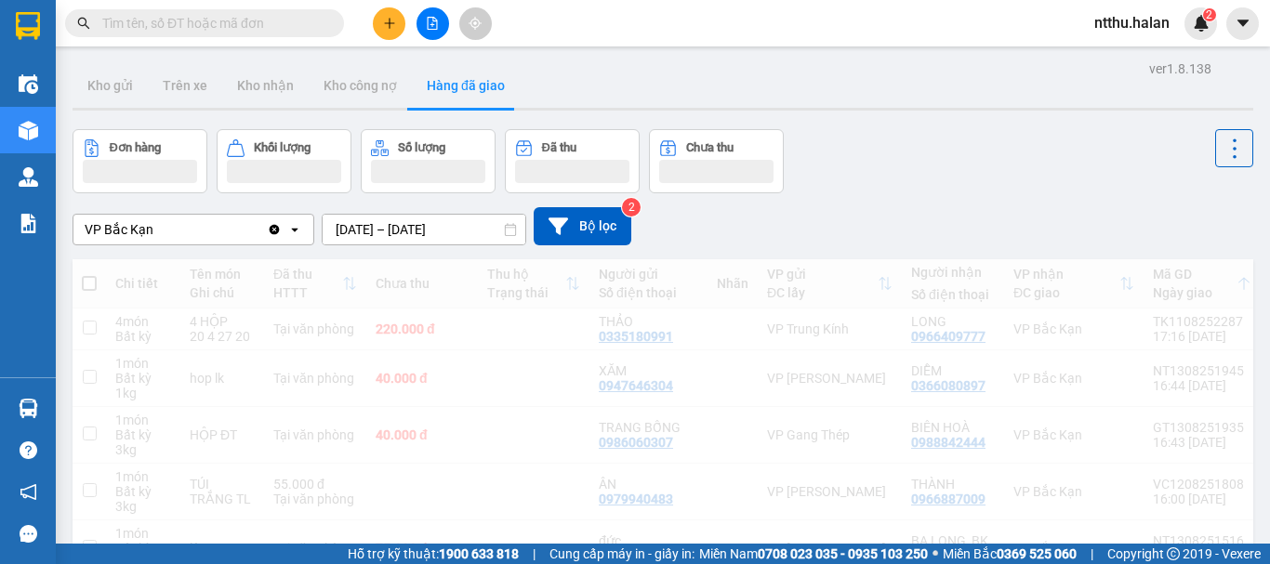
click at [350, 224] on div "ver 1.8.138 Kho gửi Trên xe Kho nhận Kho công nợ Hàng đã giao Đơn hàng Khối lượ…" at bounding box center [663, 492] width 1196 height 872
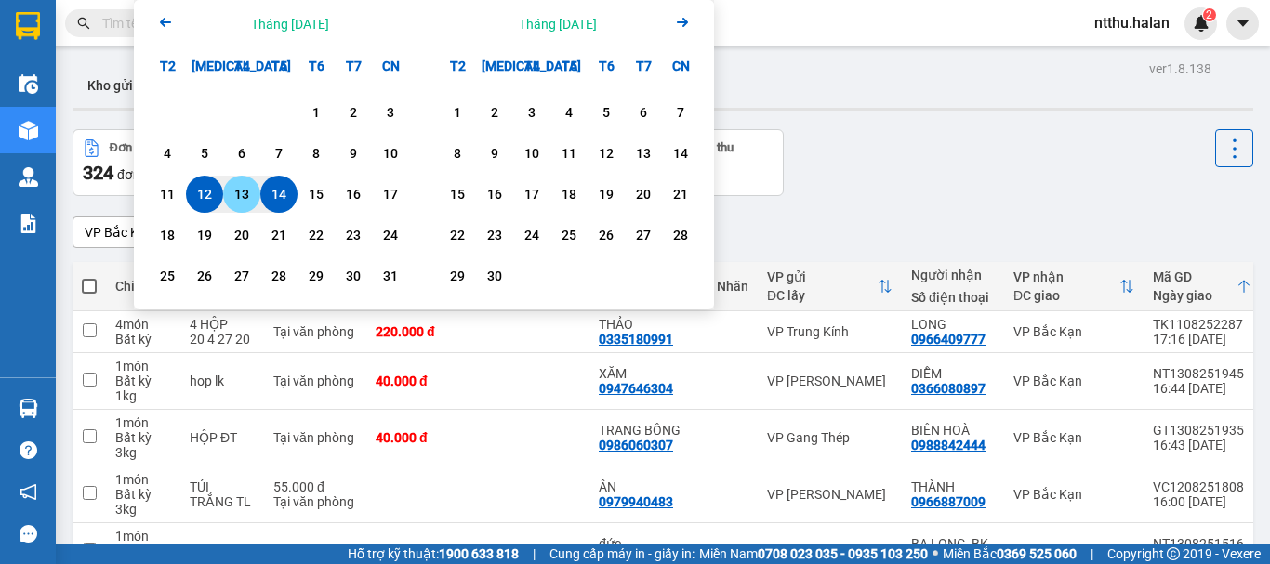
click at [231, 194] on div "13" at bounding box center [242, 194] width 26 height 22
type input "13/08/2025 – 13/08/2025"
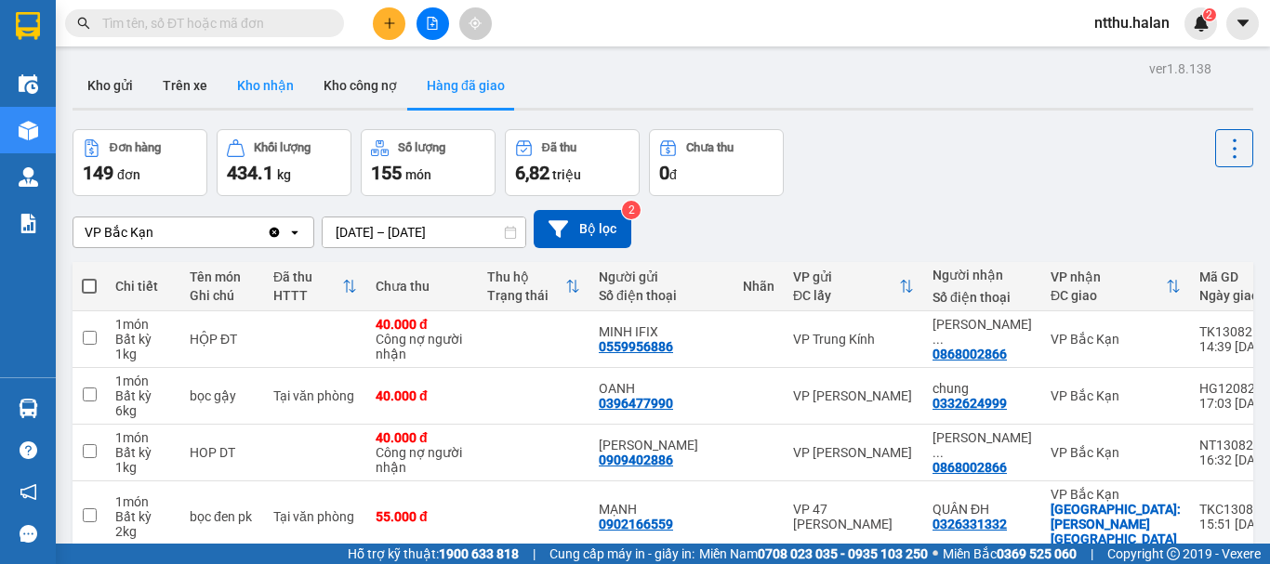
click at [268, 86] on button "Kho nhận" at bounding box center [265, 85] width 86 height 45
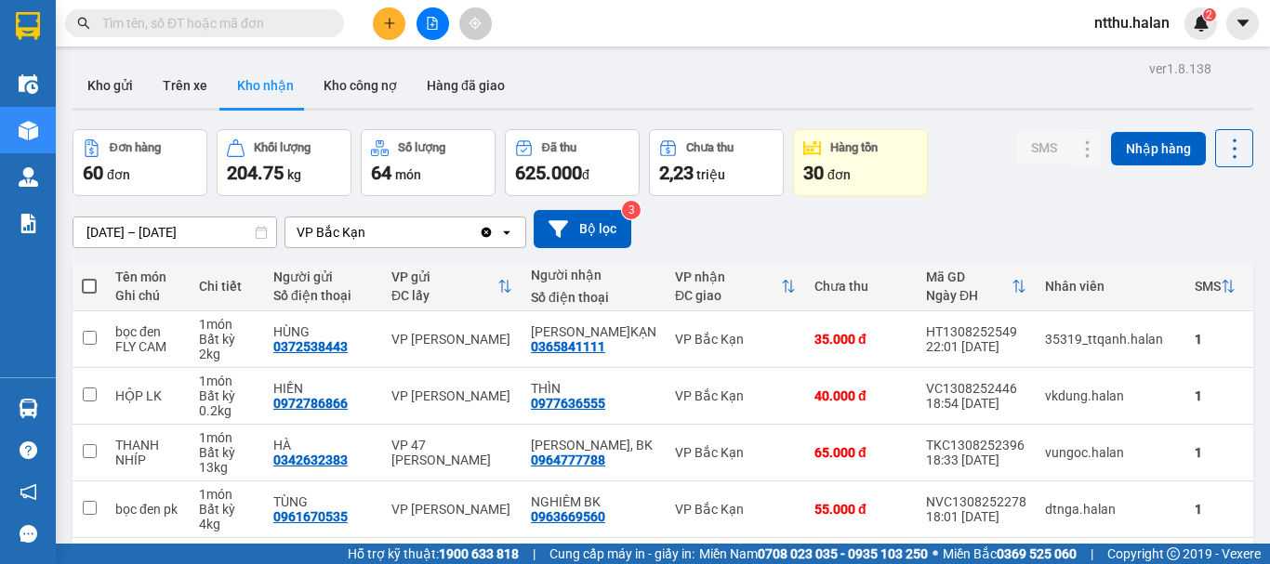
click at [99, 232] on div "ver 1.8.138 Kho gửi Trên xe Kho nhận Kho công nợ Hàng đã giao Đơn hàng 60 đơn K…" at bounding box center [663, 501] width 1196 height 890
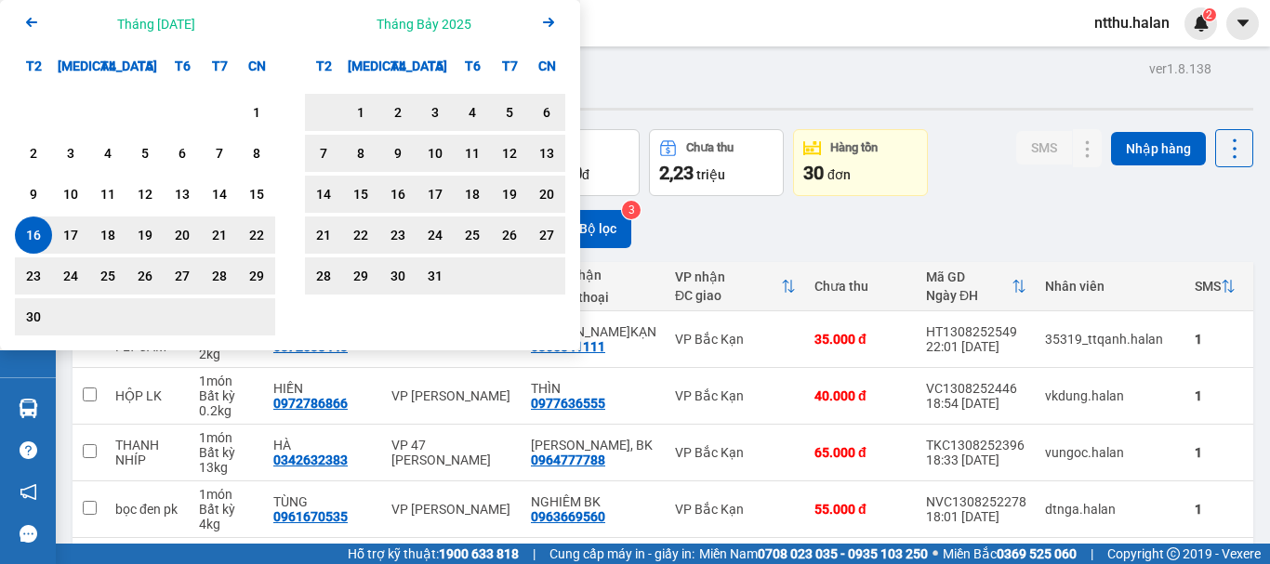
click at [32, 21] on icon "Previous month." at bounding box center [31, 22] width 11 height 9
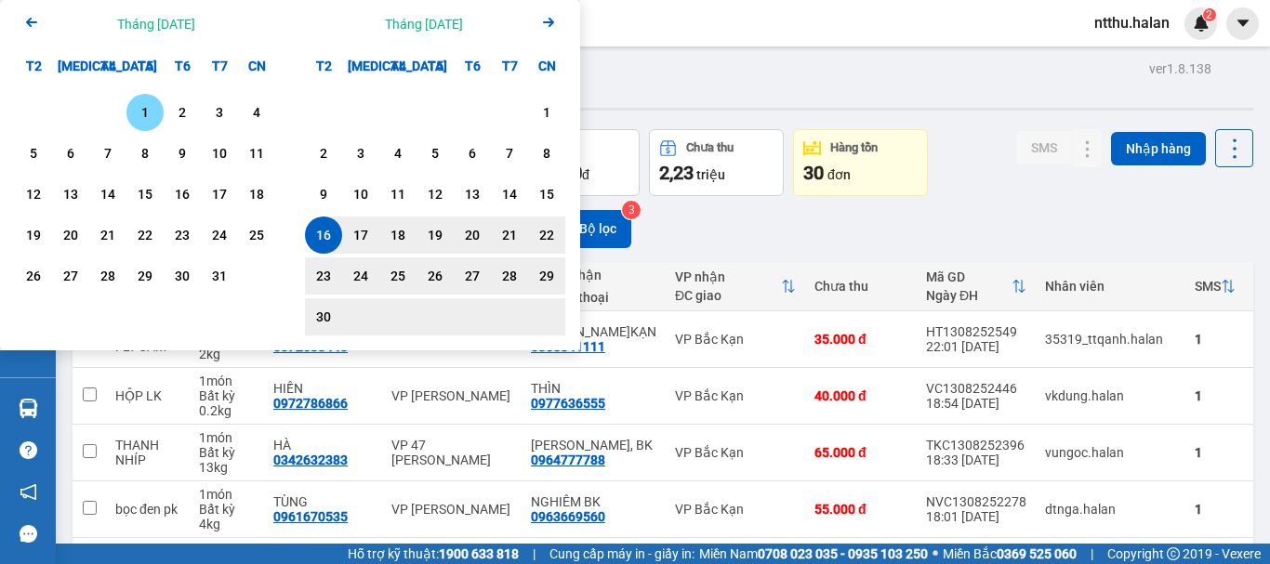
click at [144, 117] on div "1" at bounding box center [145, 112] width 26 height 22
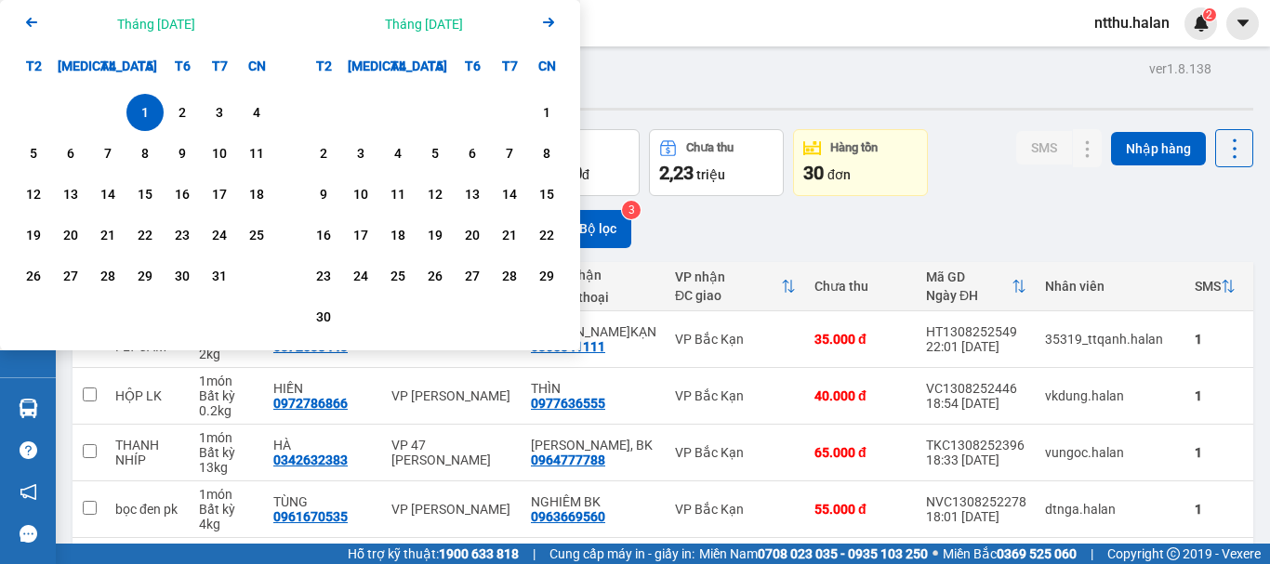
click at [548, 22] on icon "Next month." at bounding box center [548, 22] width 11 height 9
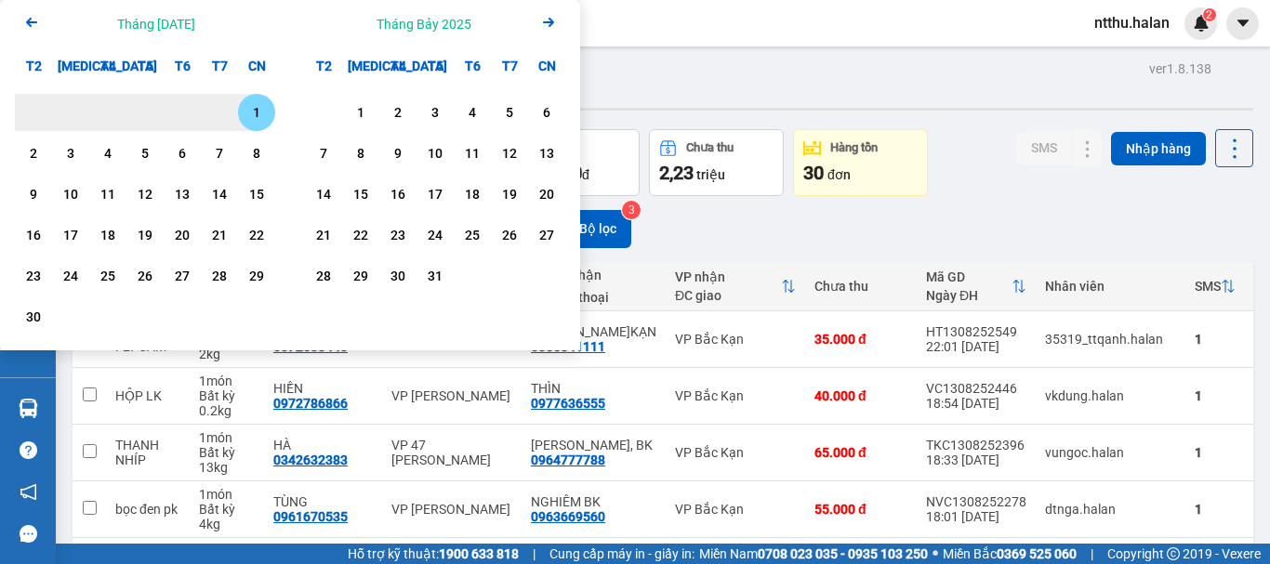
click at [548, 22] on icon "Next month." at bounding box center [548, 22] width 11 height 9
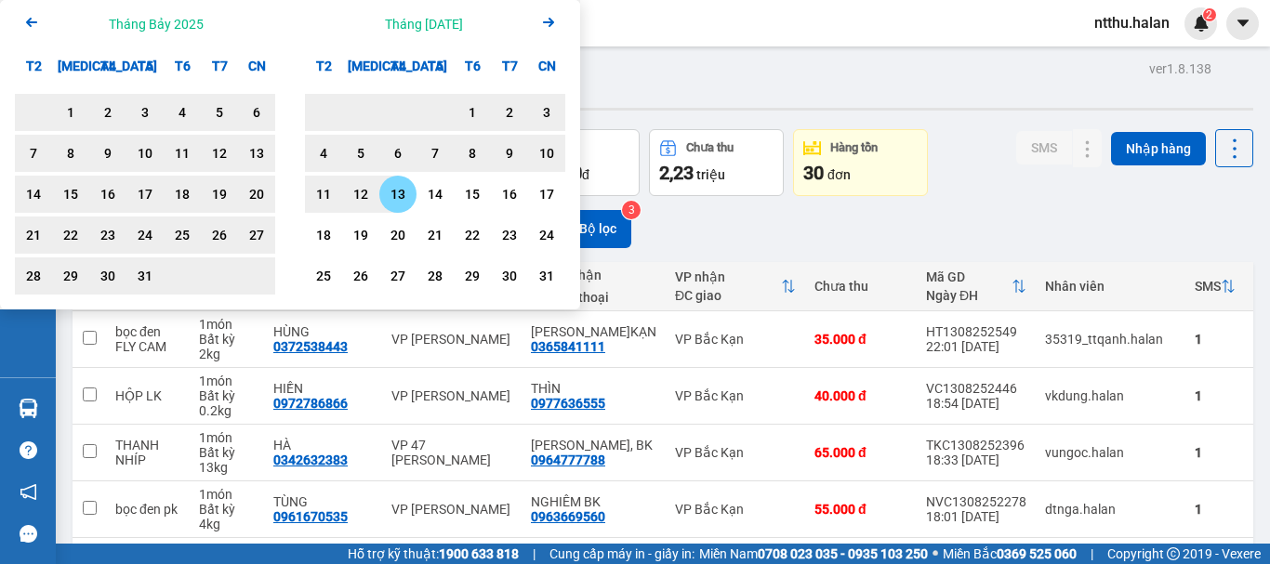
click at [394, 192] on div "13" at bounding box center [398, 194] width 26 height 22
type input "01/05/2025 – 13/08/2025"
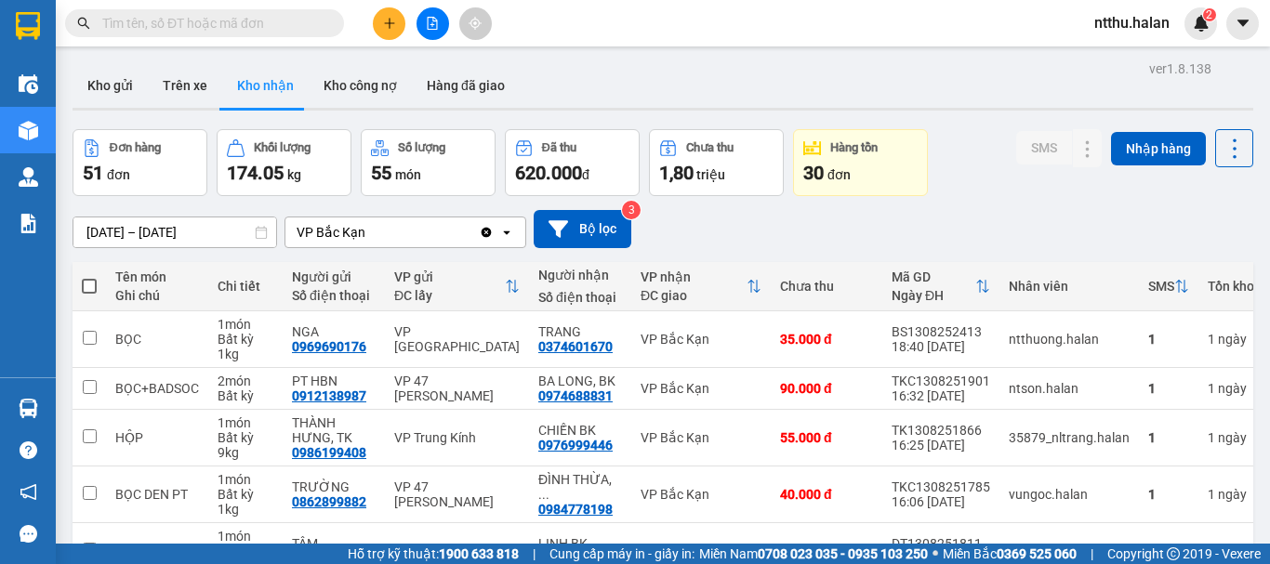
click at [759, 230] on div "01/05/2025 – 13/08/2025 Press the down arrow key to interact with the calendar …" at bounding box center [663, 229] width 1181 height 38
click at [574, 89] on div "Kho gửi Trên xe Kho nhận Kho công nợ Hàng đã giao" at bounding box center [663, 87] width 1181 height 49
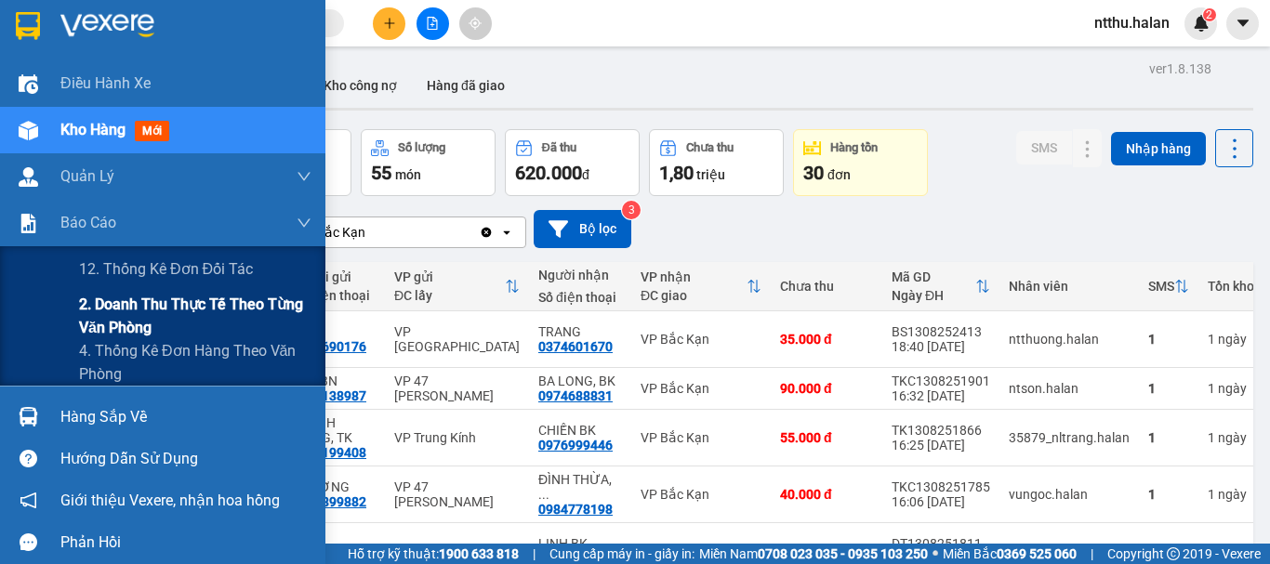
click at [109, 310] on span "2. Doanh thu thực tế theo từng văn phòng" at bounding box center [195, 316] width 232 height 46
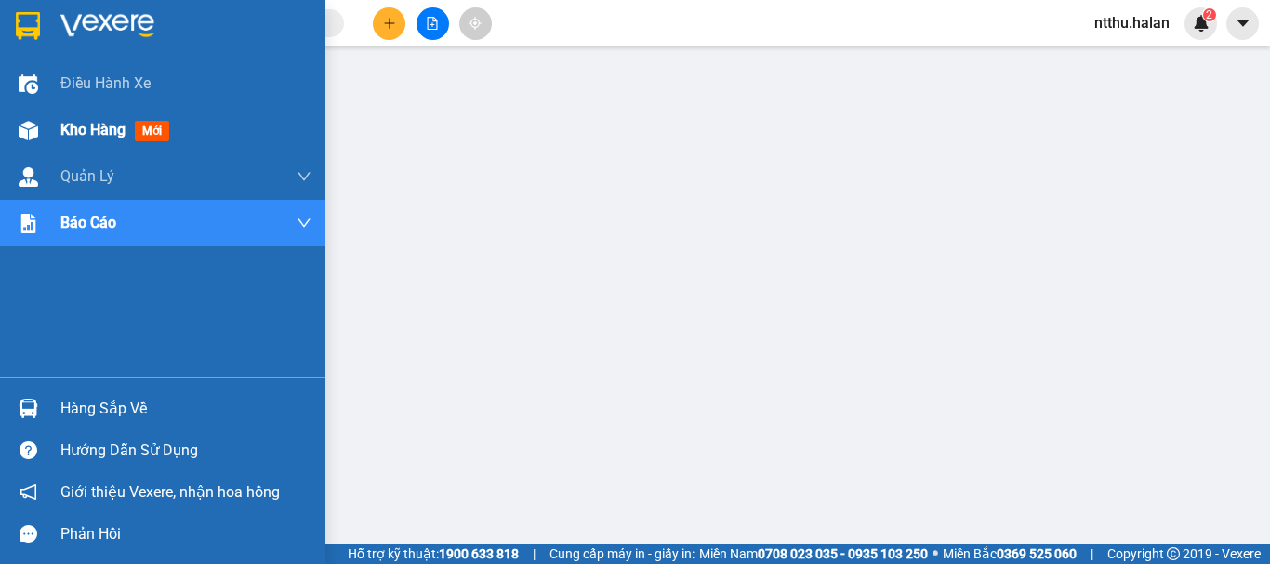
click at [126, 123] on span "Kho hàng" at bounding box center [92, 130] width 65 height 18
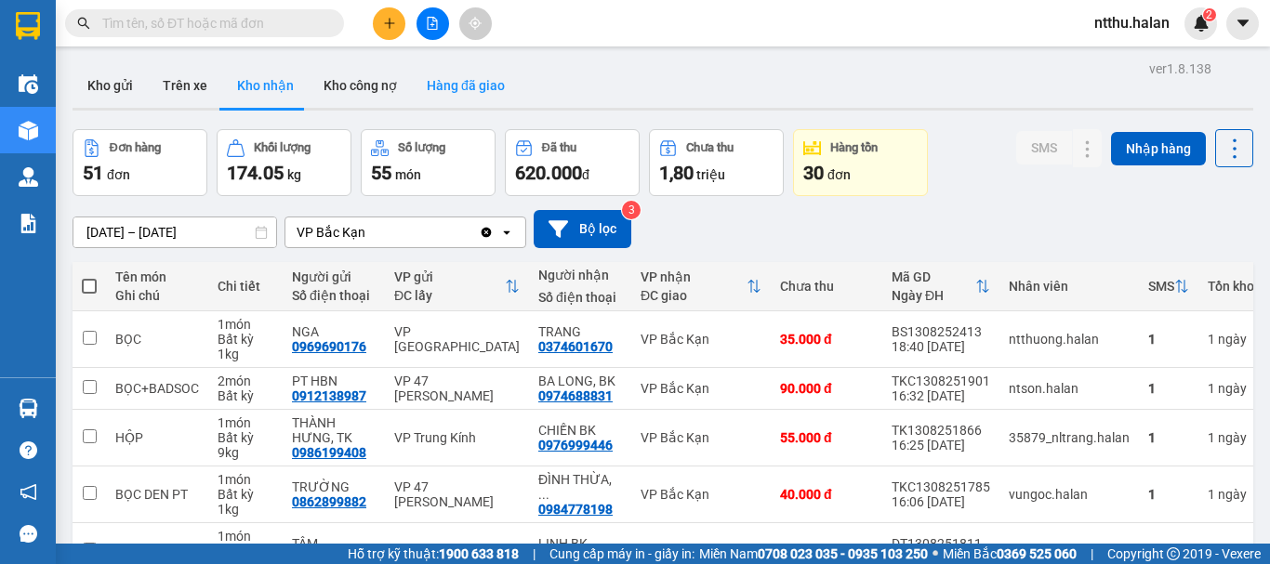
click at [456, 96] on button "Hàng đã giao" at bounding box center [466, 85] width 108 height 45
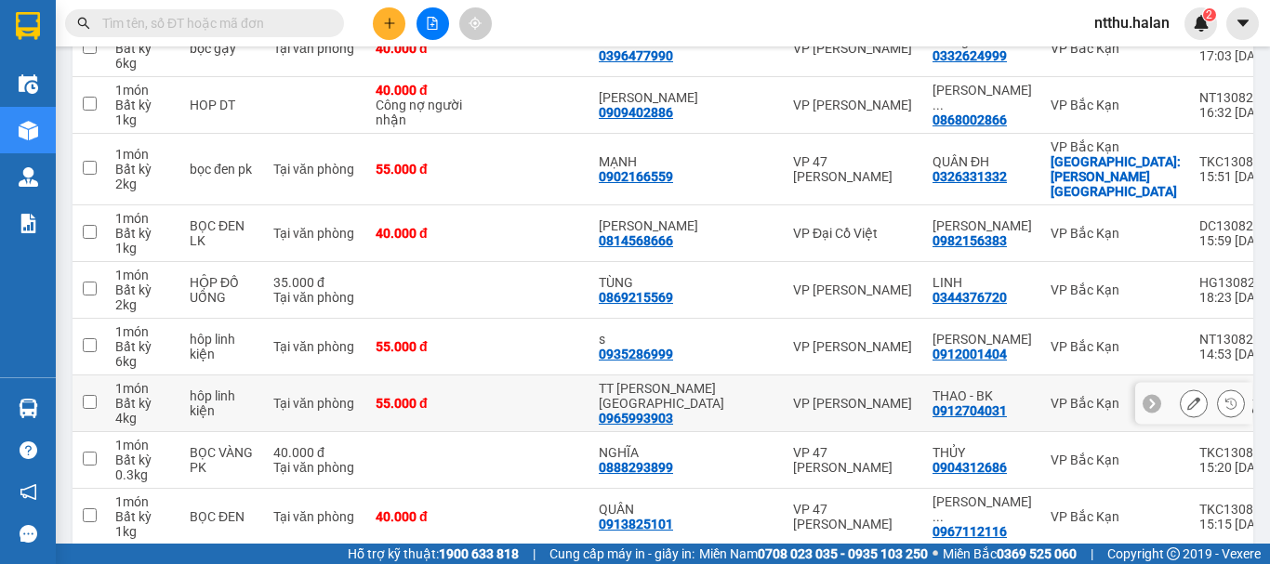
scroll to position [418, 0]
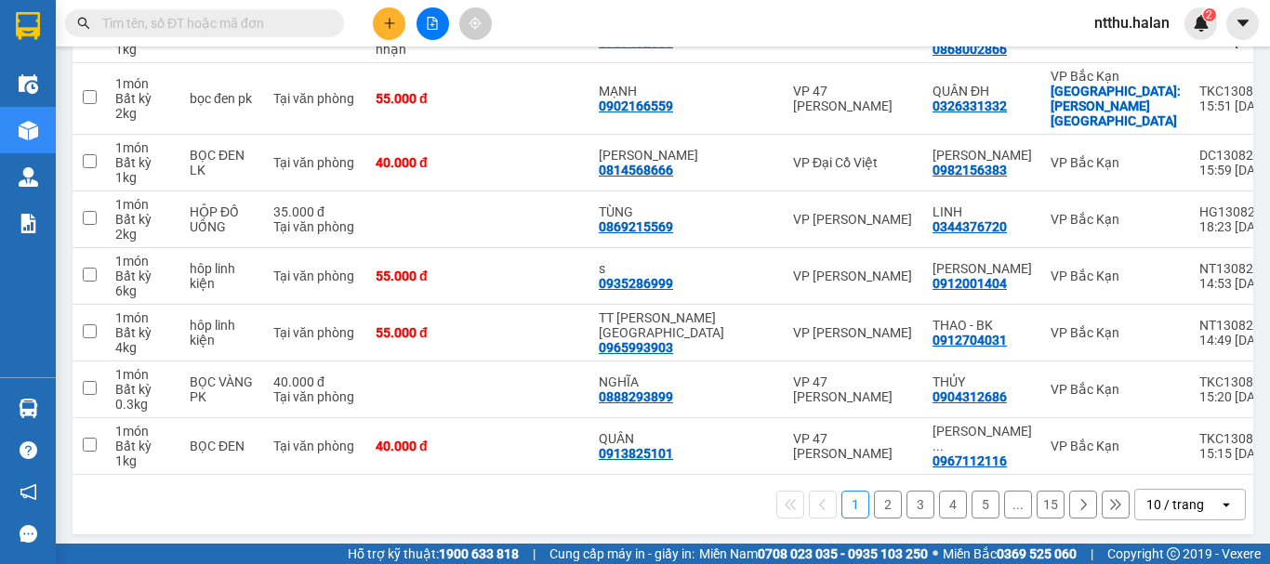
click at [1197, 493] on div "10 / trang" at bounding box center [1177, 505] width 84 height 30
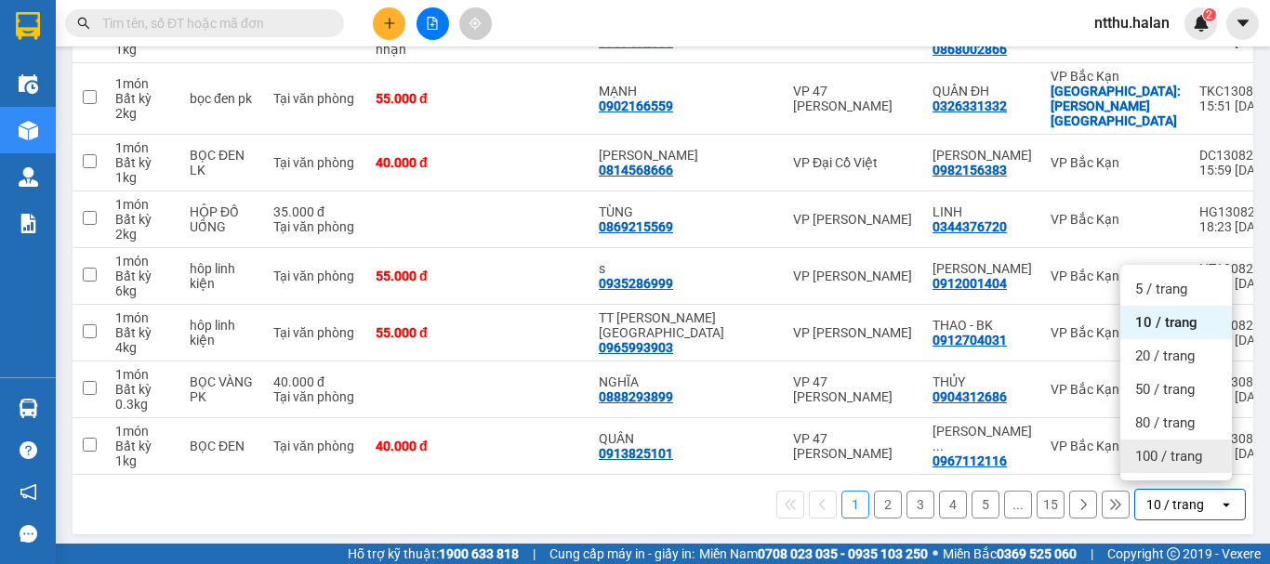
click at [1165, 458] on span "100 / trang" at bounding box center [1168, 456] width 67 height 19
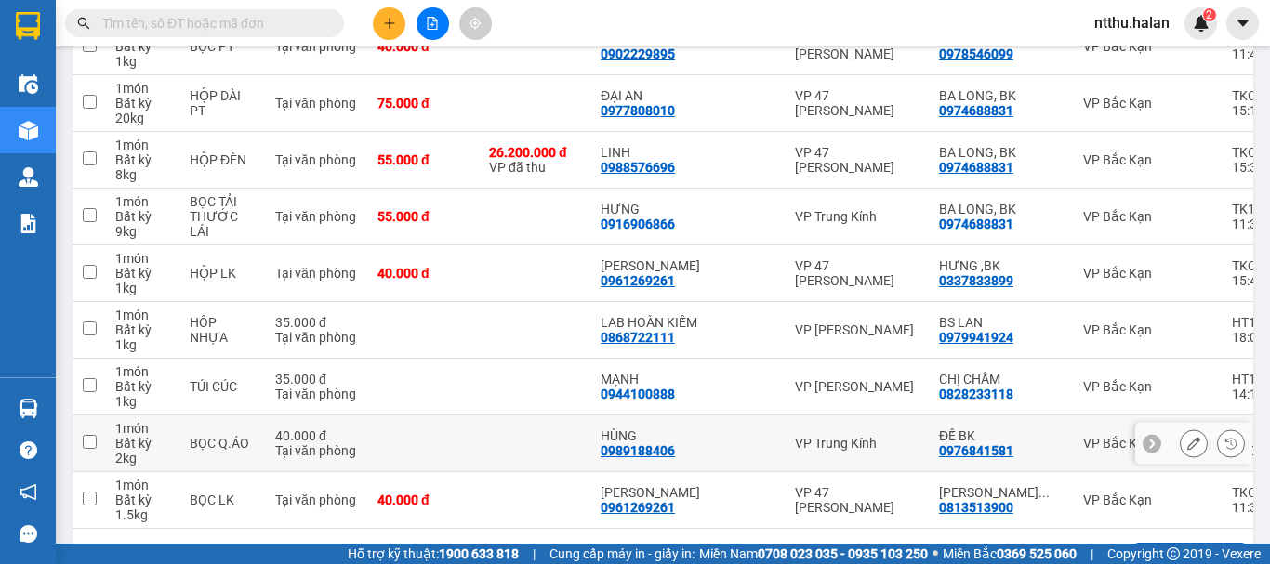
scroll to position [5507, 0]
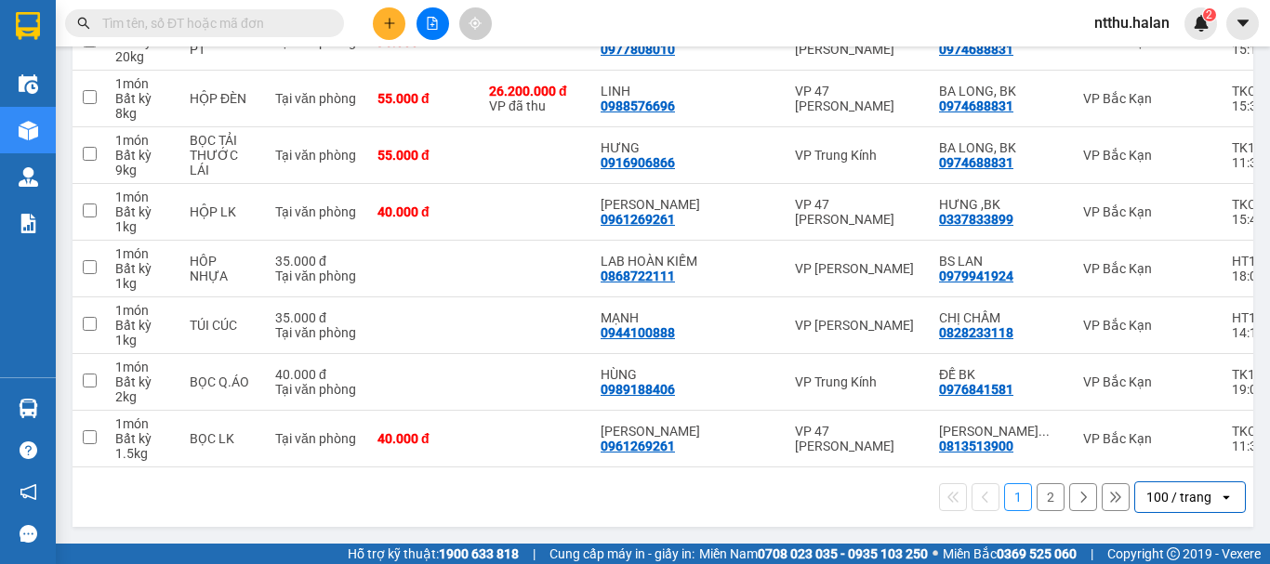
click at [1037, 497] on button "2" at bounding box center [1051, 497] width 28 height 28
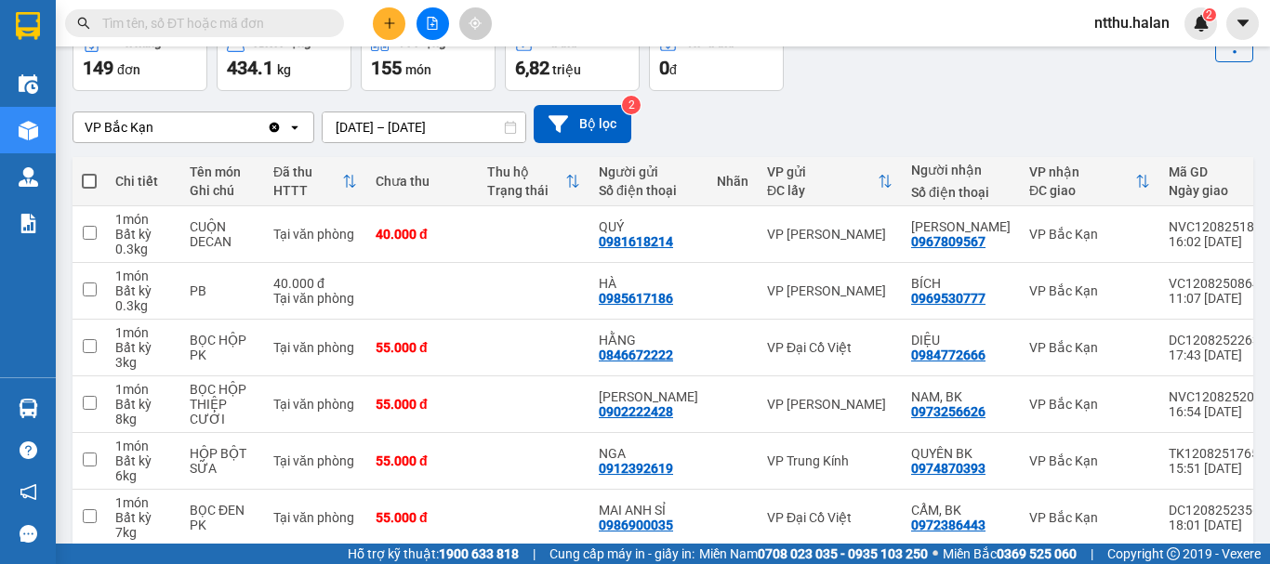
scroll to position [570, 0]
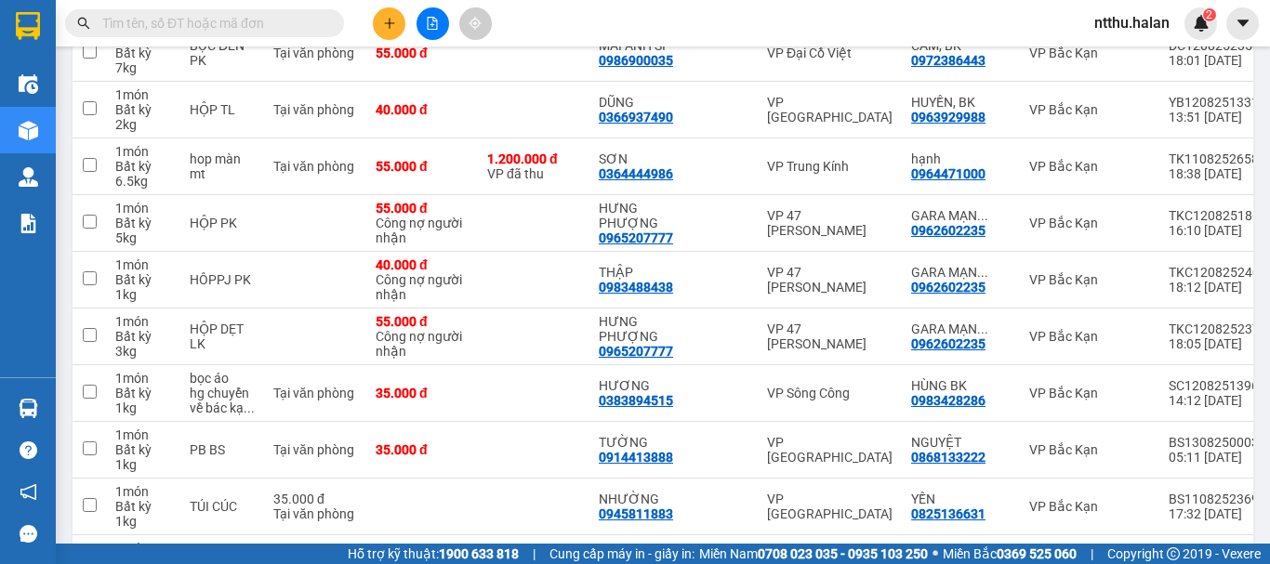
click at [267, 14] on input "text" at bounding box center [211, 23] width 219 height 20
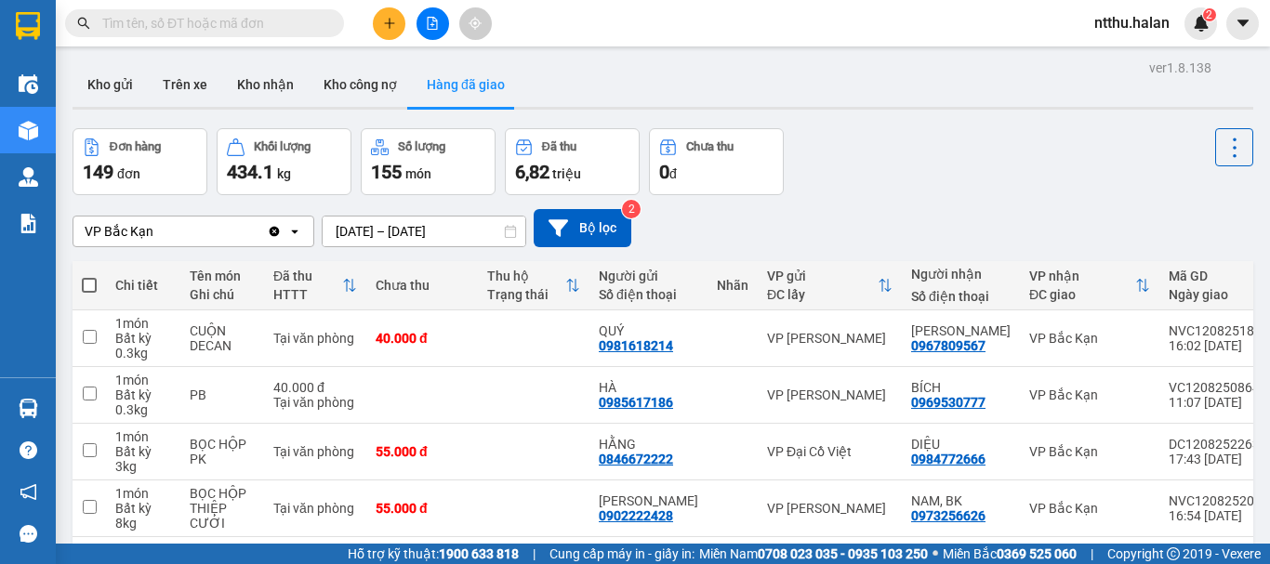
scroll to position [0, 0]
click at [112, 85] on button "Kho gửi" at bounding box center [110, 85] width 75 height 45
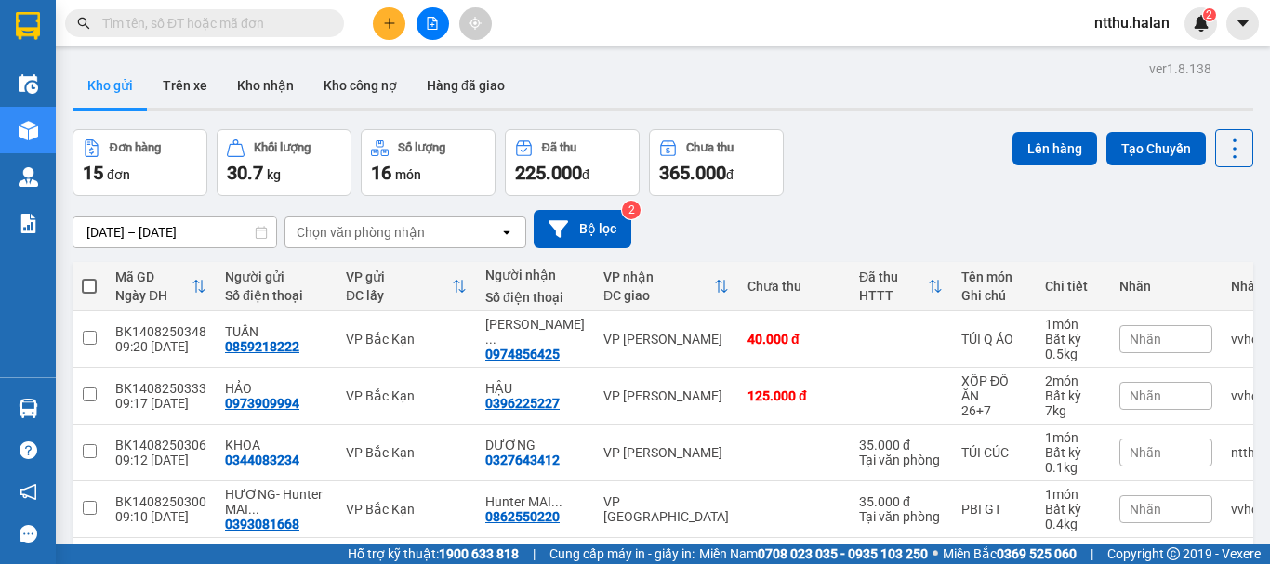
click at [855, 200] on div "01/07/2025 – 14/08/2025 Press the down arrow key to interact with the calendar …" at bounding box center [663, 229] width 1181 height 66
click at [144, 20] on input "text" at bounding box center [211, 23] width 219 height 20
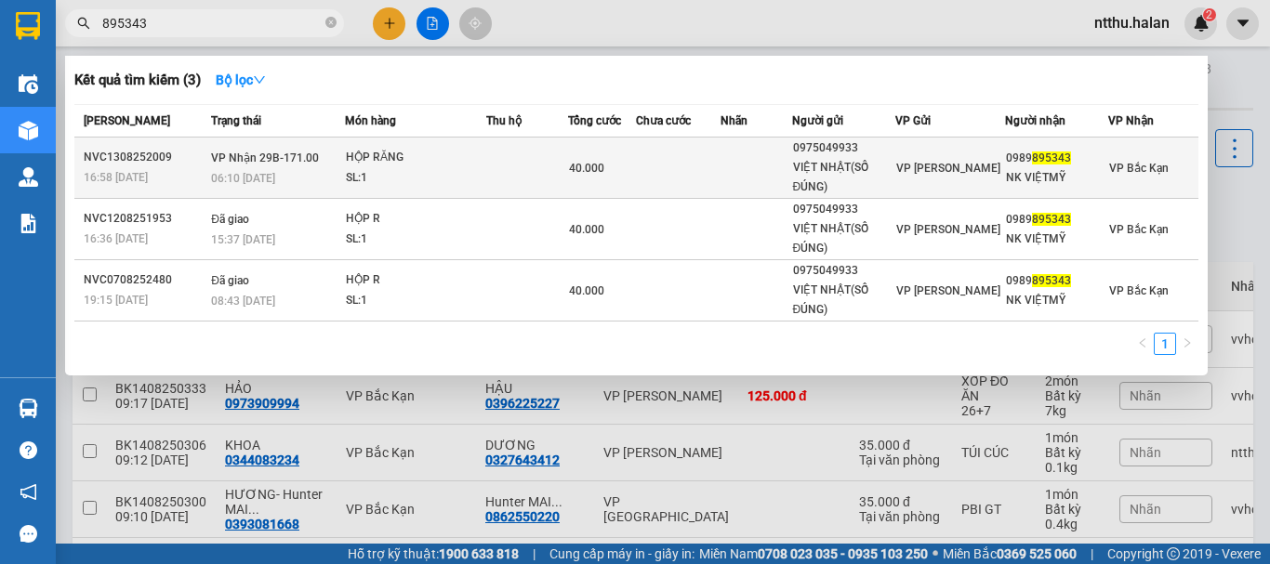
type input "895343"
click at [401, 165] on div "HỘP RĂNG" at bounding box center [415, 158] width 139 height 20
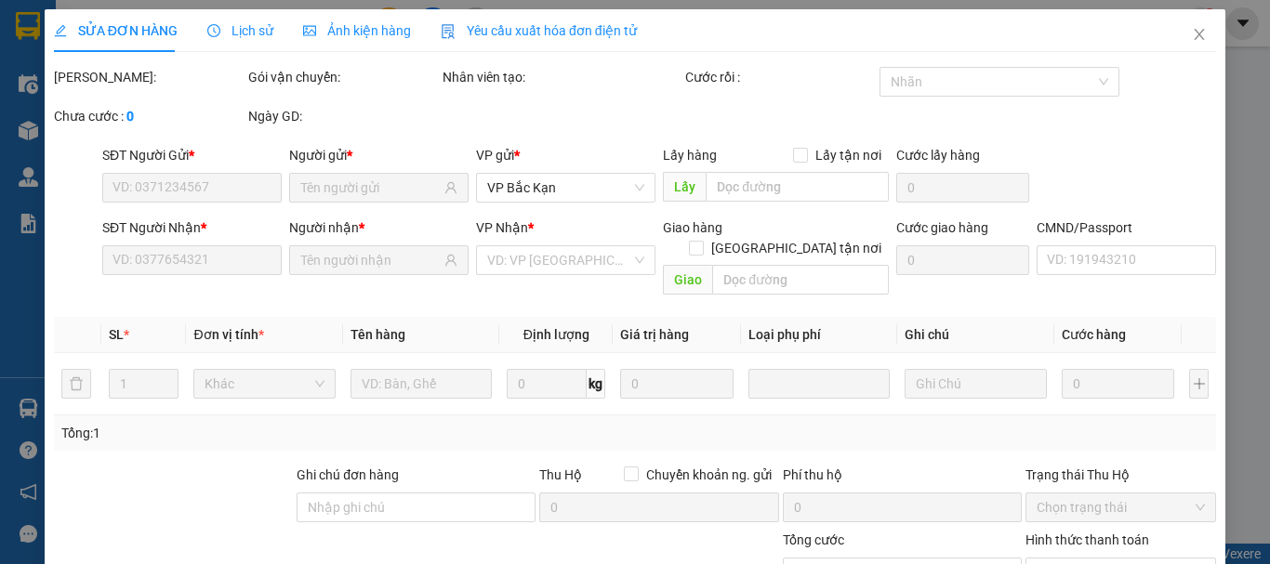
type input "0975049933"
type input "VIỆT NHẬT(SỐ ĐÚNG)"
type input "0989895343"
type input "NK VIỆTMỸ"
type input "40.000"
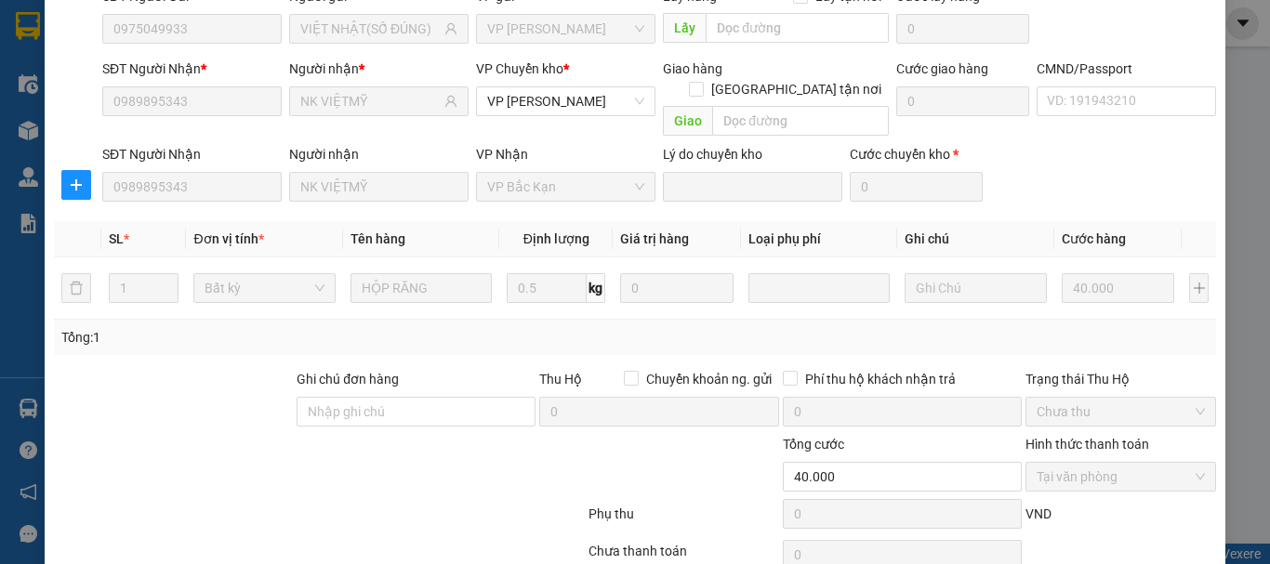
scroll to position [228, 0]
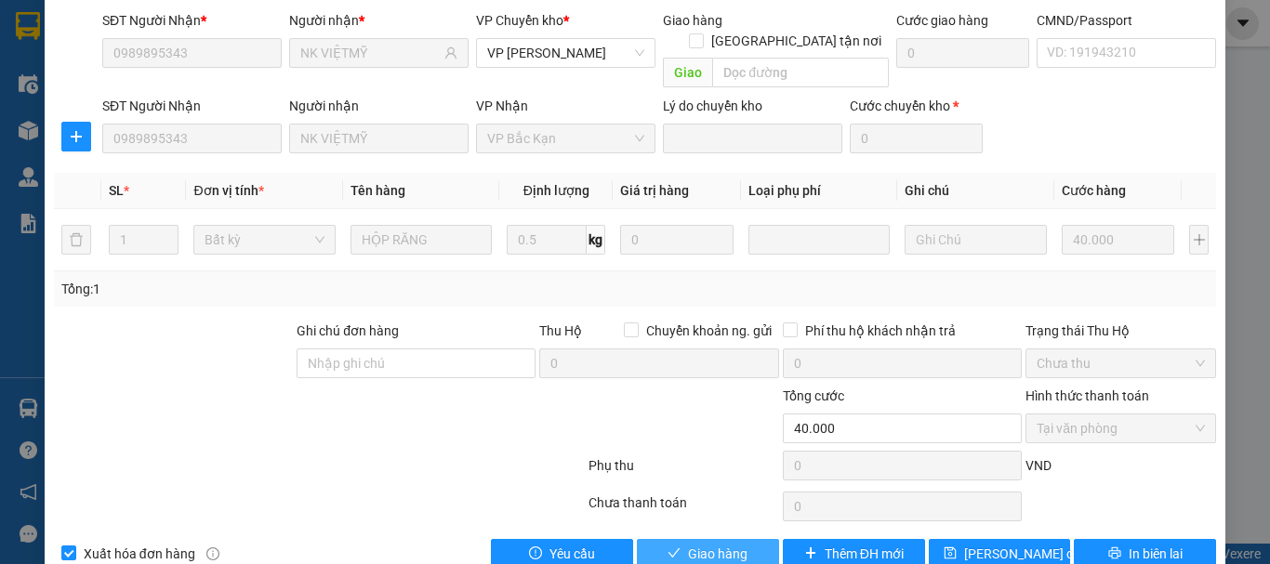
click at [691, 544] on span "Giao hàng" at bounding box center [717, 554] width 59 height 20
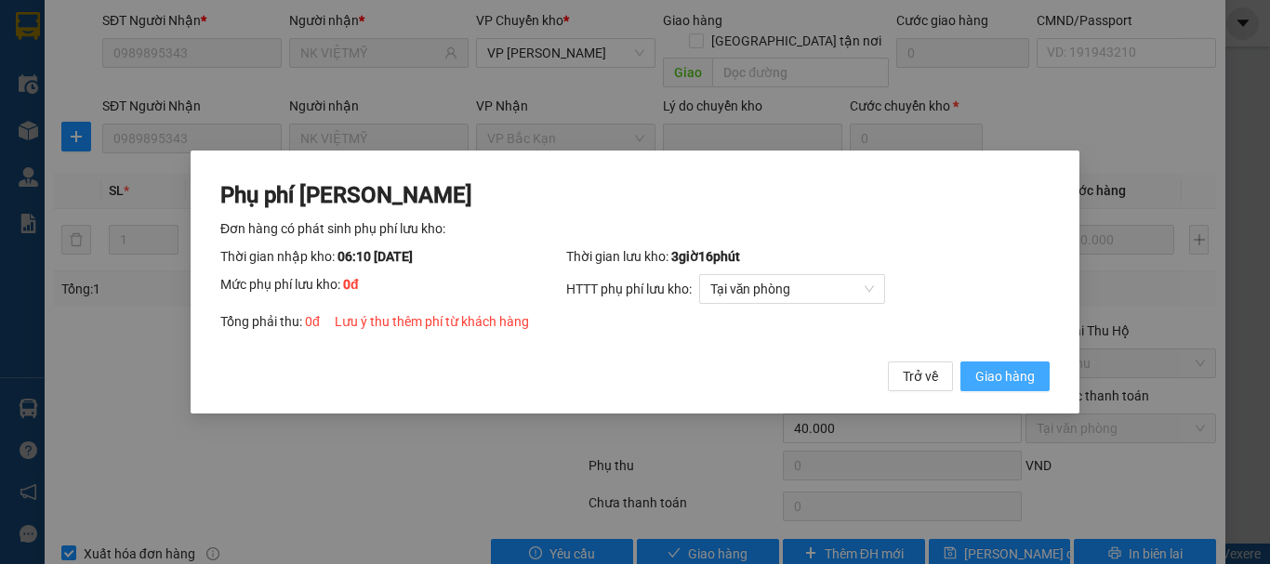
click at [993, 378] on span "Giao hàng" at bounding box center [1004, 376] width 59 height 20
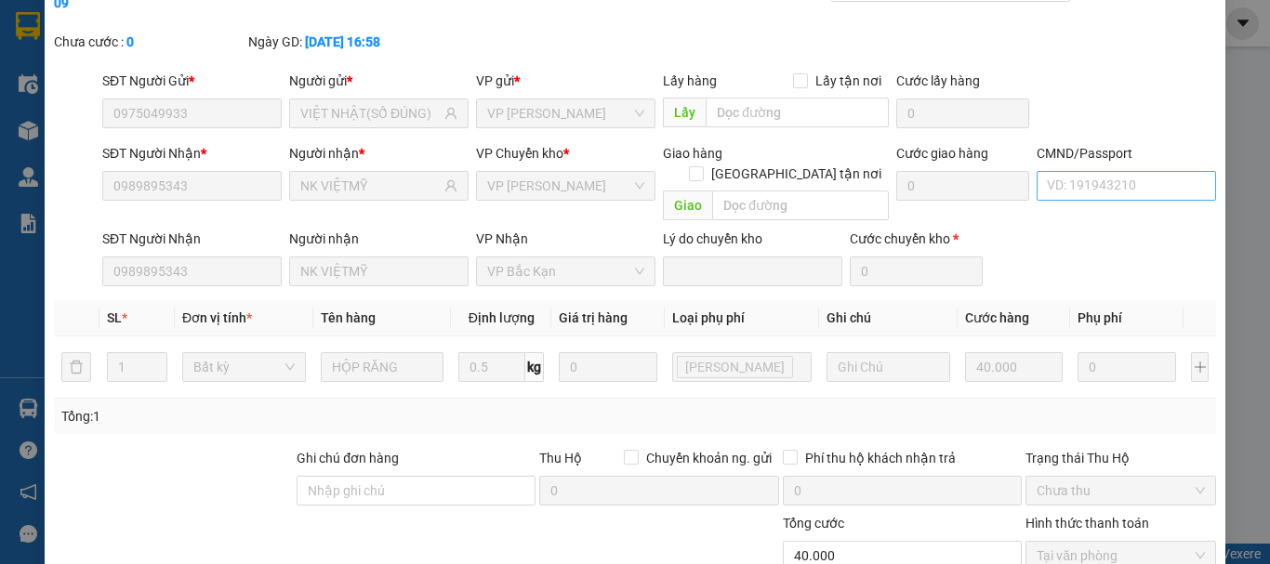
scroll to position [0, 0]
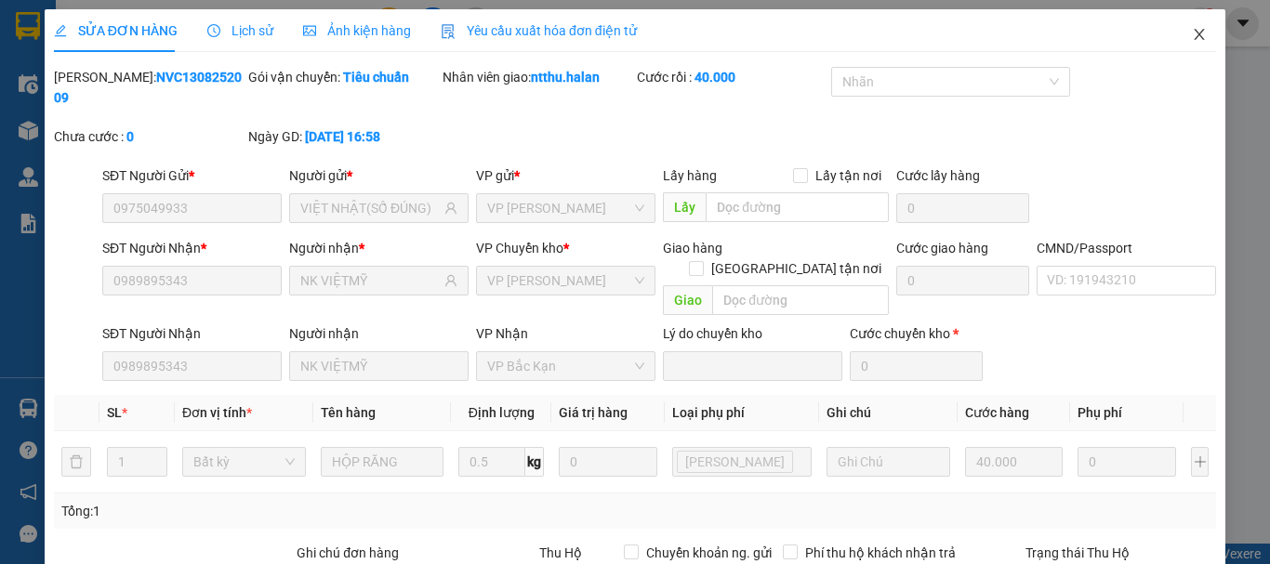
click at [1184, 27] on span "Close" at bounding box center [1199, 35] width 52 height 52
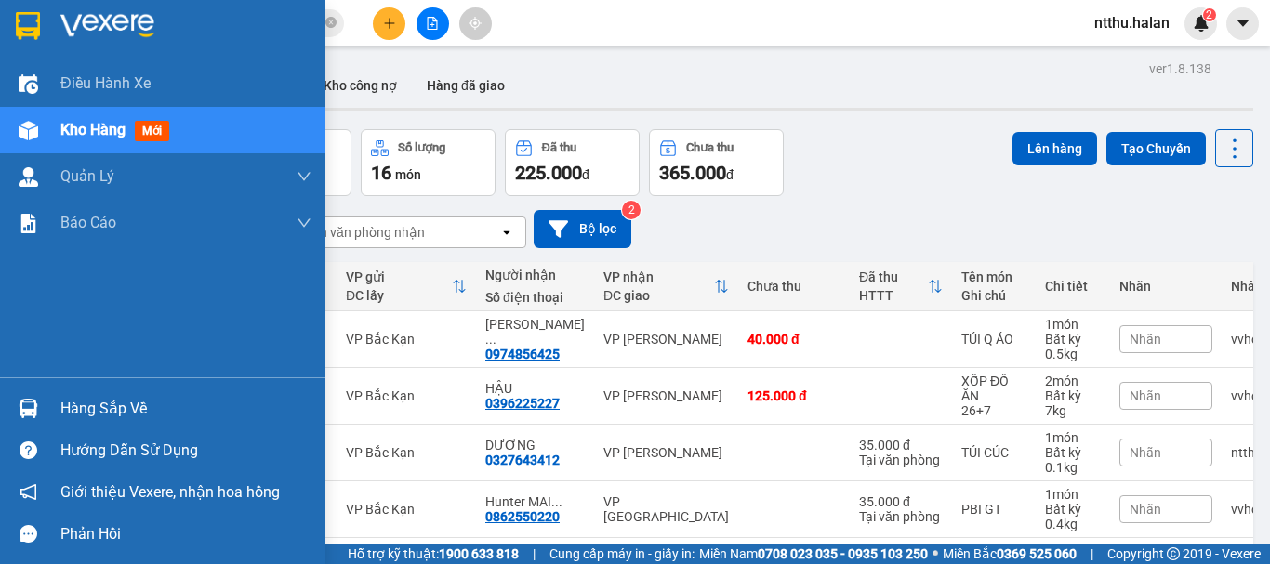
click at [73, 408] on div "Hàng sắp về" at bounding box center [185, 409] width 251 height 28
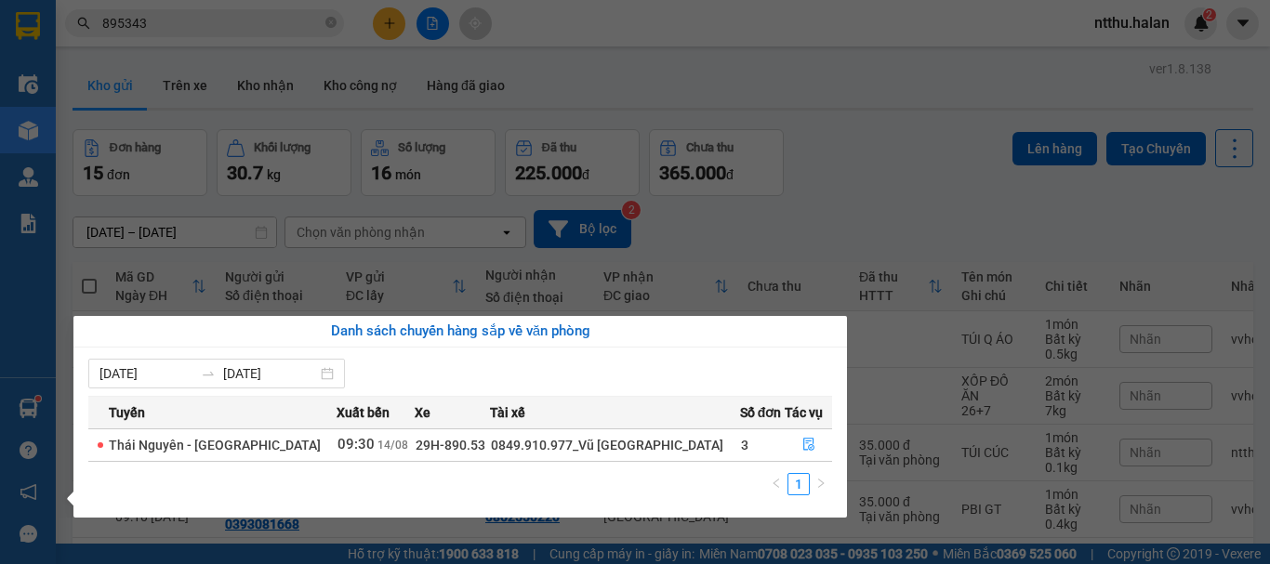
click at [862, 182] on section "Kết quả tìm kiếm ( 3 ) Bộ lọc Mã ĐH Trạng thái Món hàng Thu hộ Tổng cước Chưa c…" at bounding box center [635, 282] width 1270 height 564
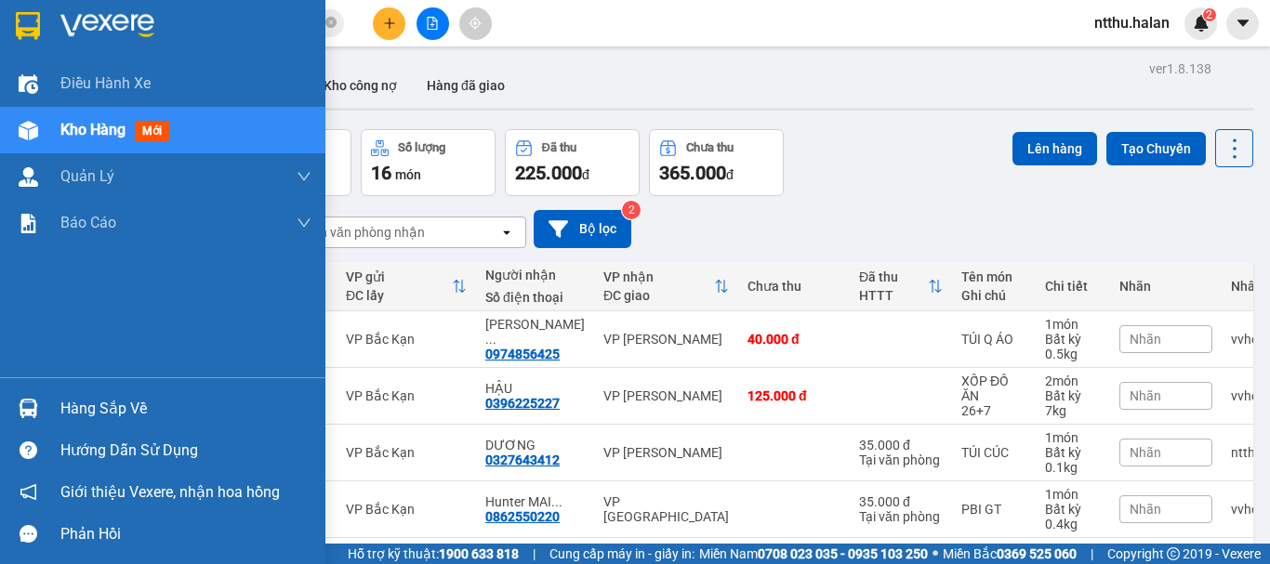
click at [80, 403] on div "Hàng sắp về" at bounding box center [185, 409] width 251 height 28
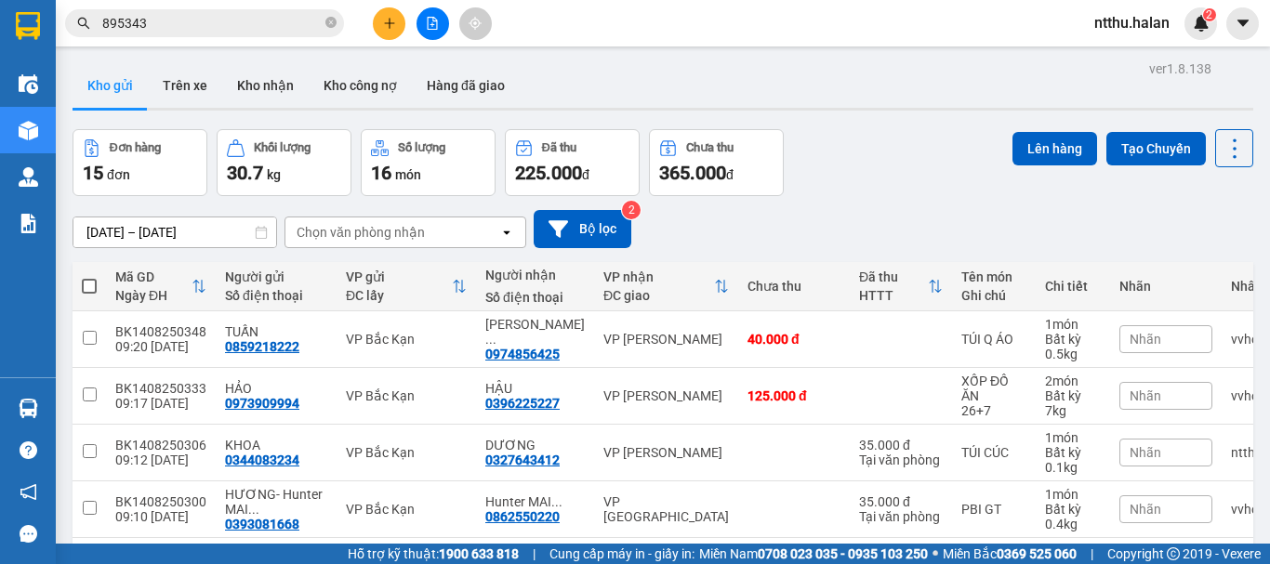
click at [901, 185] on section "Kết quả tìm kiếm ( 3 ) Bộ lọc Mã ĐH Trạng thái Món hàng Thu hộ Tổng cước Chưa c…" at bounding box center [635, 282] width 1270 height 564
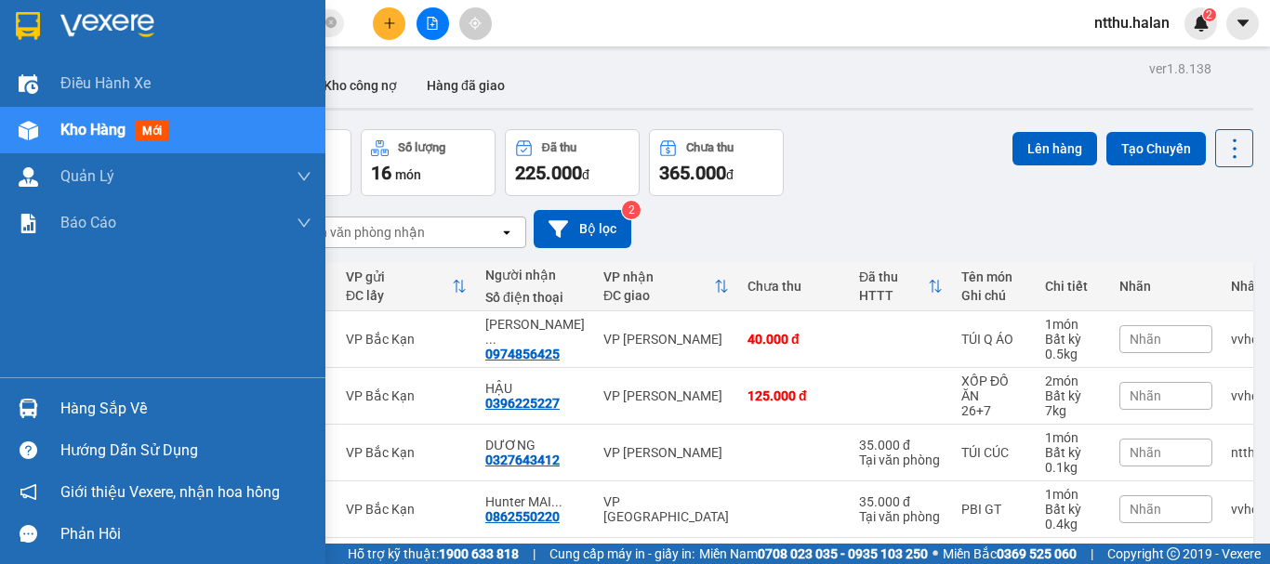
click at [76, 405] on div "Hàng sắp về" at bounding box center [185, 409] width 251 height 28
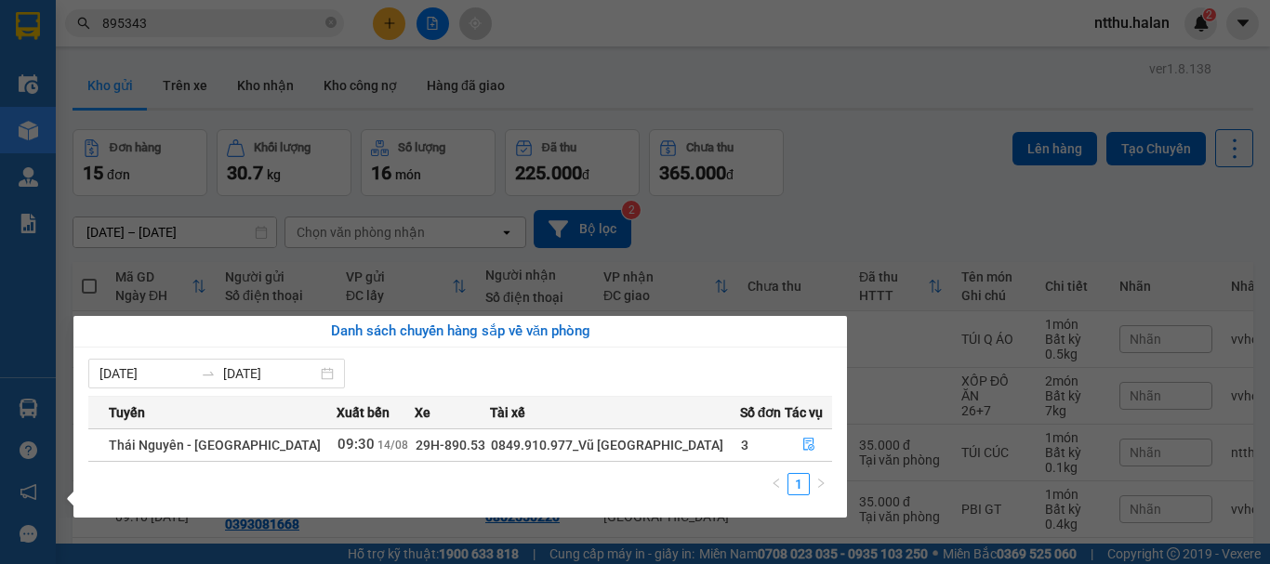
click at [889, 172] on section "Kết quả tìm kiếm ( 3 ) Bộ lọc Mã ĐH Trạng thái Món hàng Thu hộ Tổng cước Chưa c…" at bounding box center [635, 282] width 1270 height 564
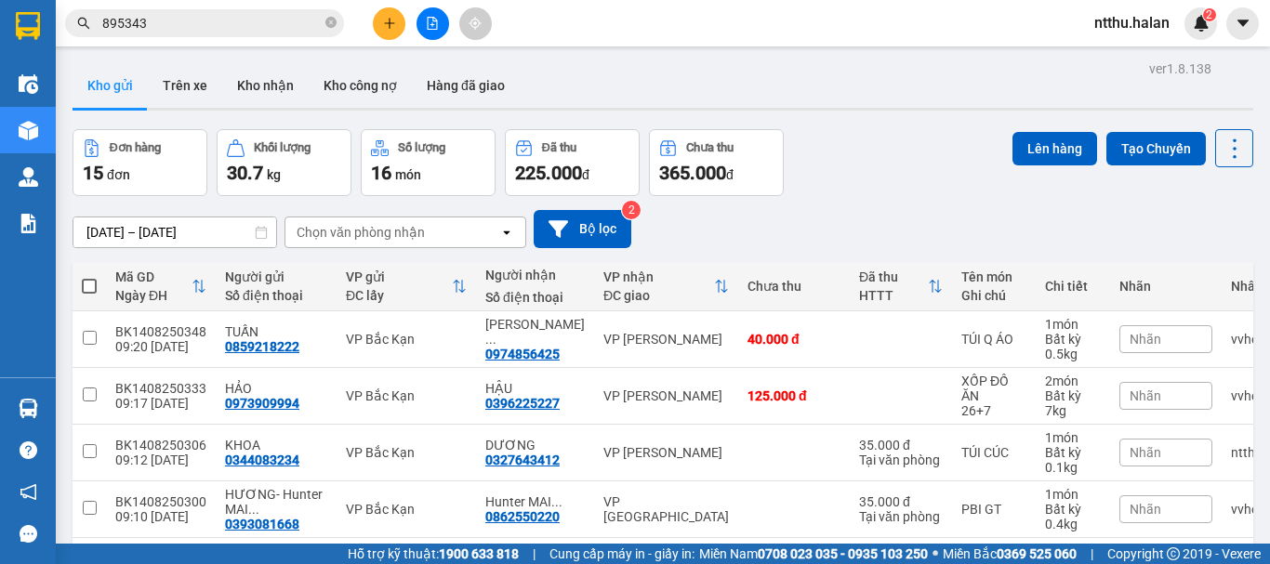
click at [835, 130] on div "Đơn hàng 15 đơn Khối lượng 30.7 kg Số lượng 16 món Đã thu 225.000 đ Chưa thu 36…" at bounding box center [663, 162] width 1181 height 67
click at [852, 179] on div "Đơn hàng 15 đơn Khối lượng 30.7 kg Số lượng 16 món Đã thu 225.000 đ Chưa thu 36…" at bounding box center [663, 162] width 1181 height 67
click at [211, 20] on input "895343" at bounding box center [211, 23] width 219 height 20
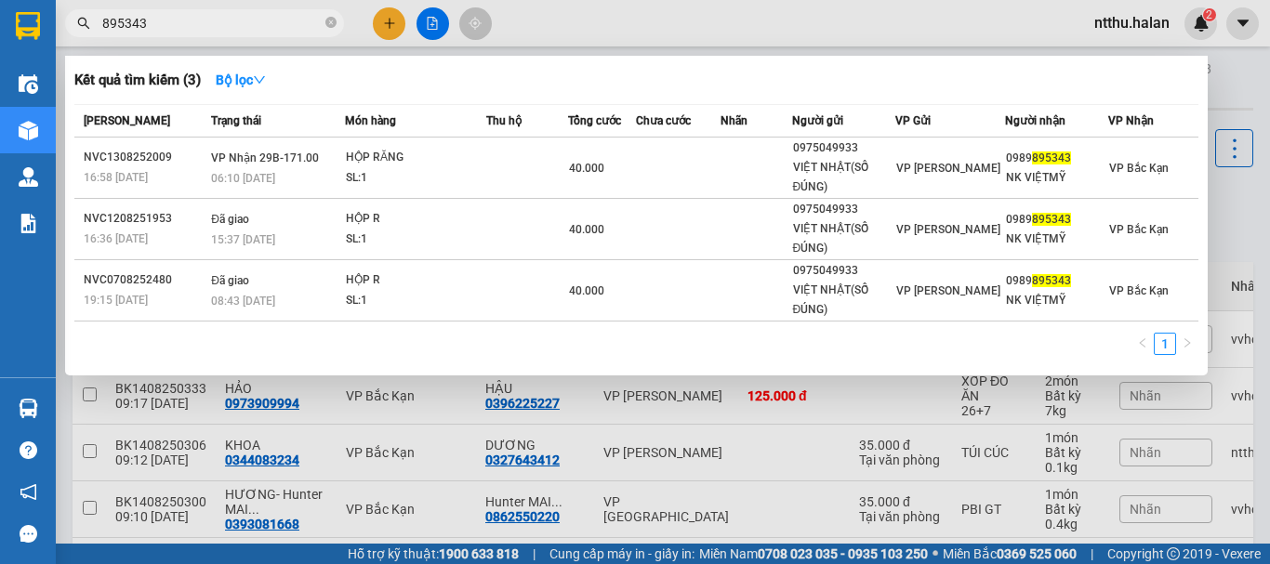
click at [211, 20] on input "895343" at bounding box center [211, 23] width 219 height 20
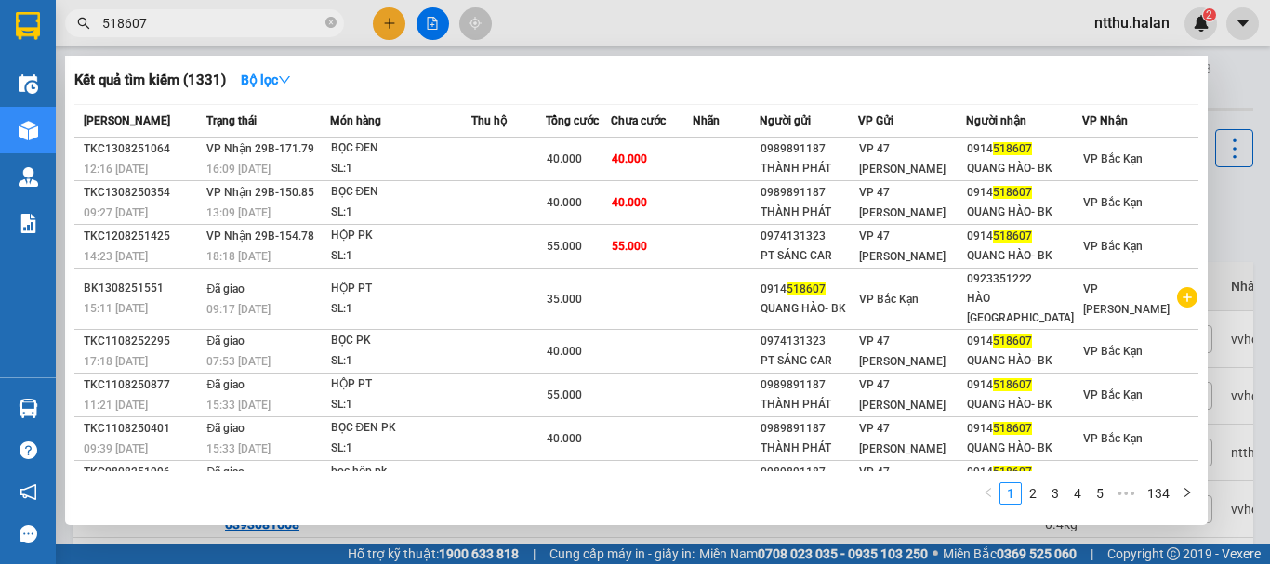
type input "518607"
click at [384, 28] on div at bounding box center [635, 282] width 1270 height 564
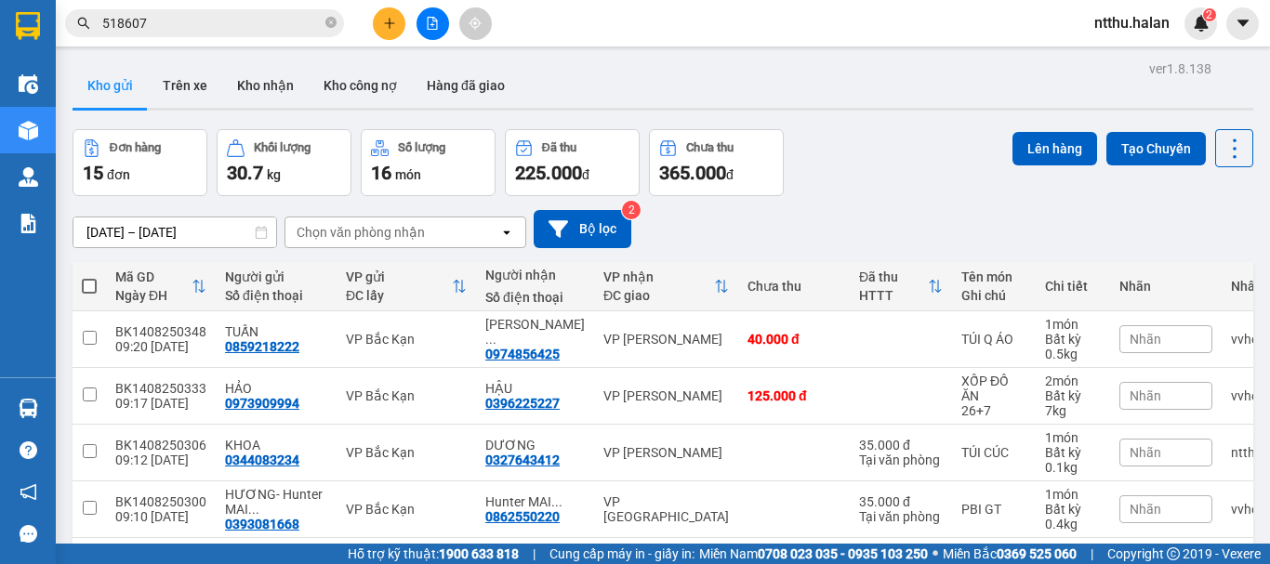
click at [384, 28] on icon "plus" at bounding box center [389, 23] width 13 height 13
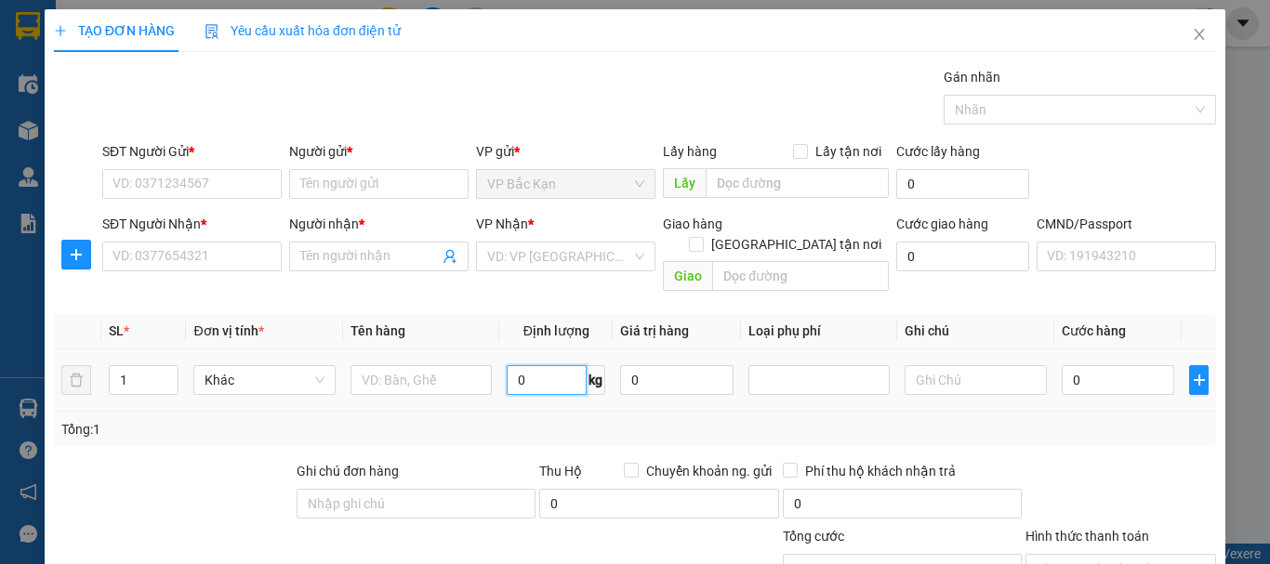
click at [527, 365] on input "0" at bounding box center [547, 380] width 80 height 30
type input "10"
click at [401, 376] on div at bounding box center [420, 380] width 141 height 37
click at [400, 365] on input "text" at bounding box center [420, 380] width 141 height 30
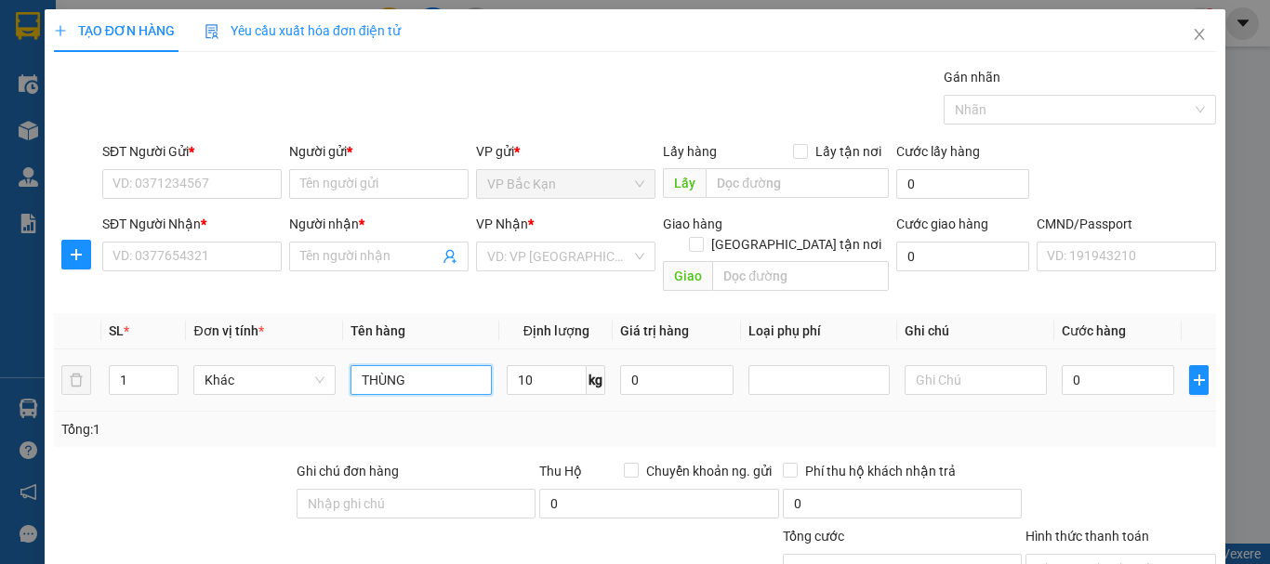
click at [429, 365] on input "THÙNG" at bounding box center [420, 380] width 141 height 30
type input "THÙNG TB ĐIỆN TỬ"
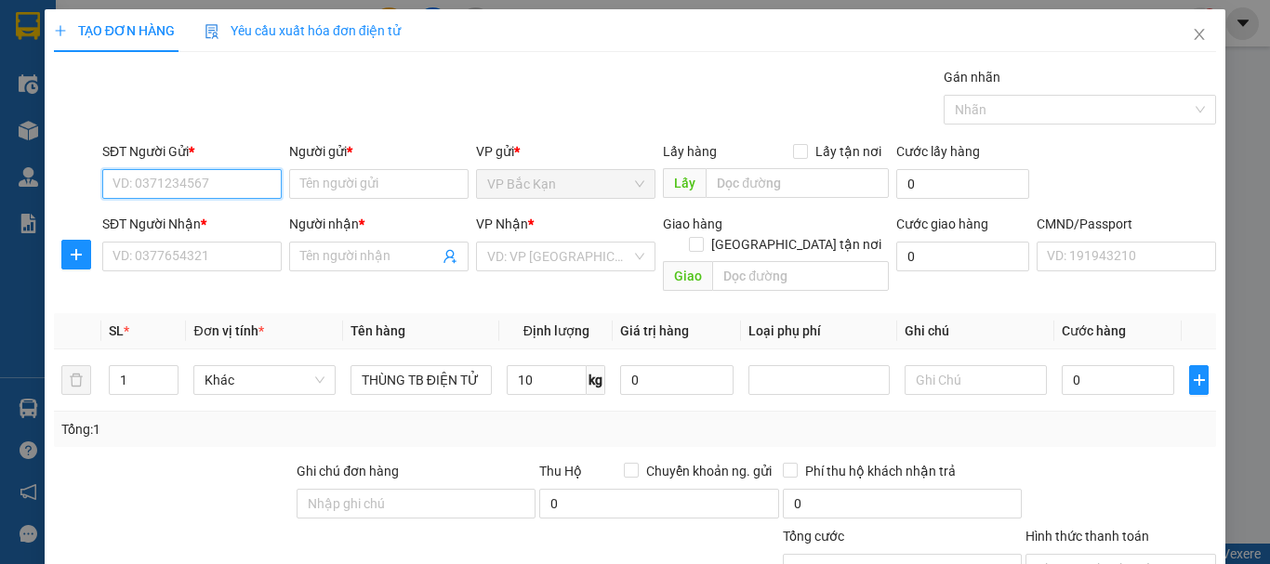
click at [194, 185] on input "SĐT Người Gửi *" at bounding box center [191, 184] width 179 height 30
click at [246, 186] on input "SĐT Người Gửi *" at bounding box center [191, 184] width 179 height 30
type input "0799108961"
click at [234, 229] on div "0799108961 - VĨ" at bounding box center [189, 221] width 155 height 20
type input "VĨ"
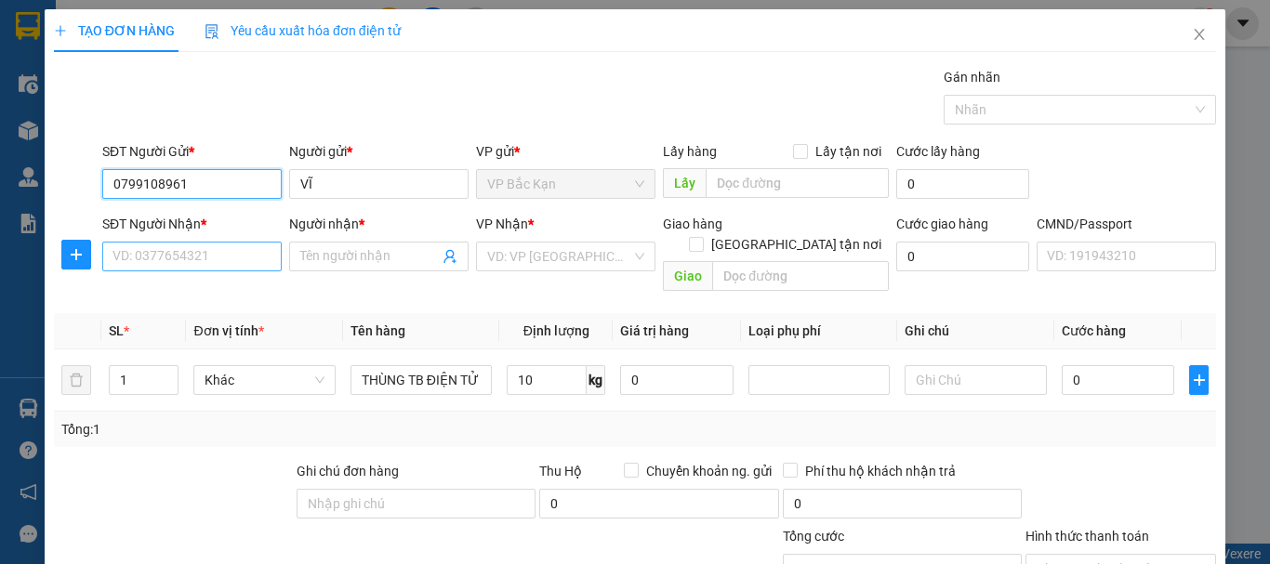
type input "0799108961"
click at [242, 256] on input "SĐT Người Nhận *" at bounding box center [191, 257] width 179 height 30
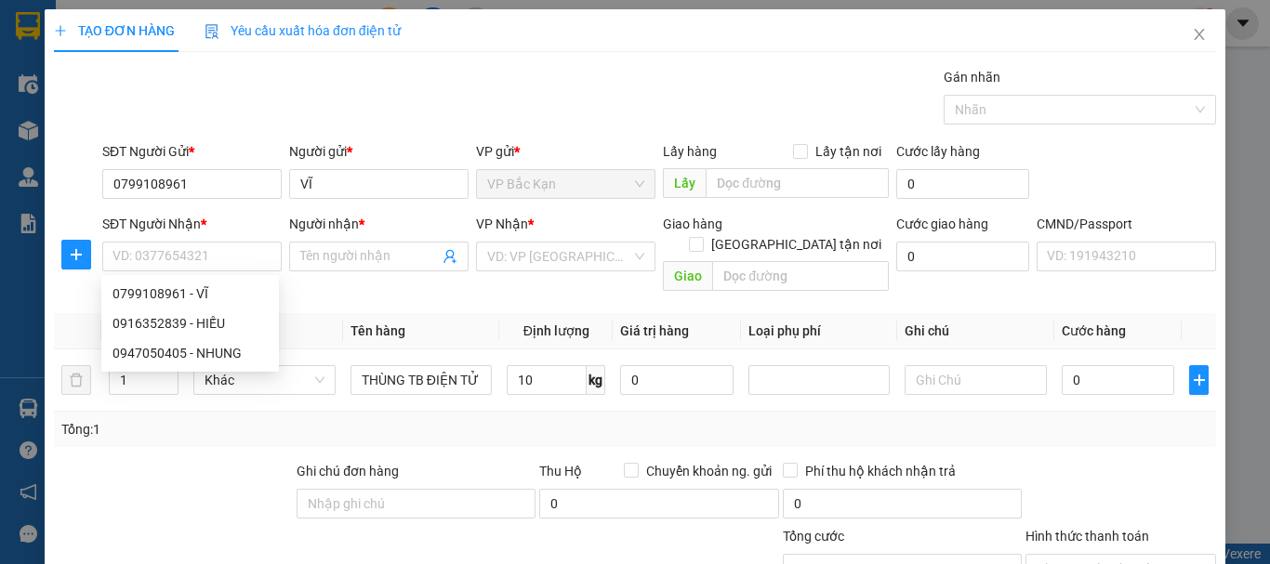
click at [378, 91] on div "Gói vận chuyển * Tiêu chuẩn Gán nhãn Nhãn" at bounding box center [659, 99] width 1121 height 65
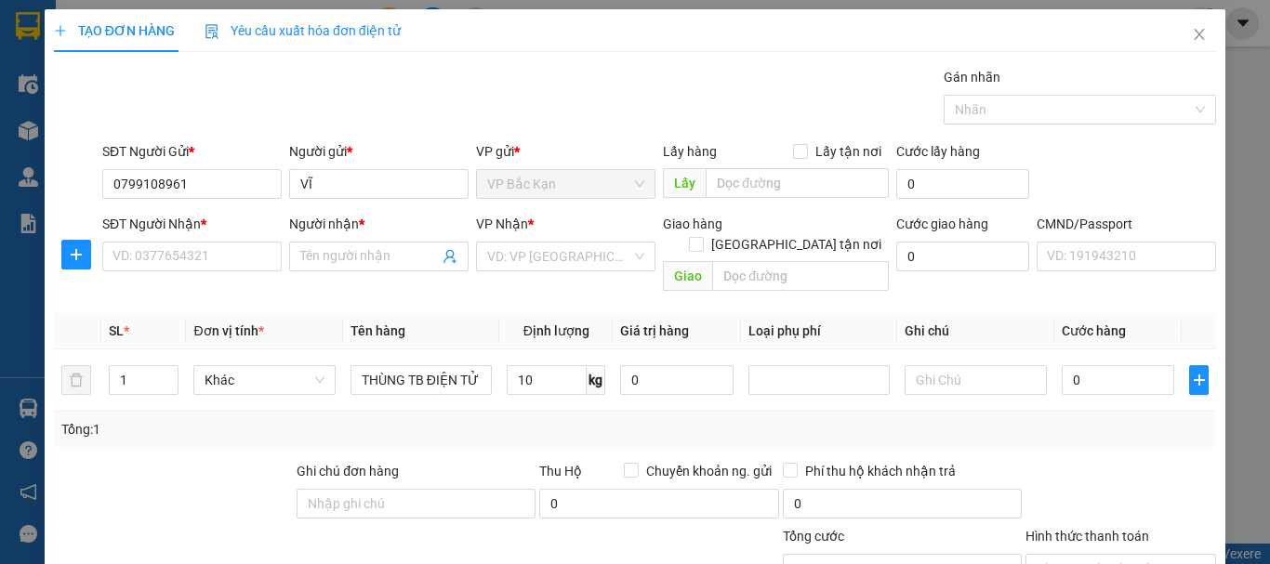
drag, startPoint x: 177, startPoint y: 241, endPoint x: 188, endPoint y: 236, distance: 12.1
click at [179, 240] on div "SĐT Người Nhận *" at bounding box center [191, 228] width 179 height 28
click at [163, 261] on input "SĐT Người Nhận *" at bounding box center [191, 257] width 179 height 30
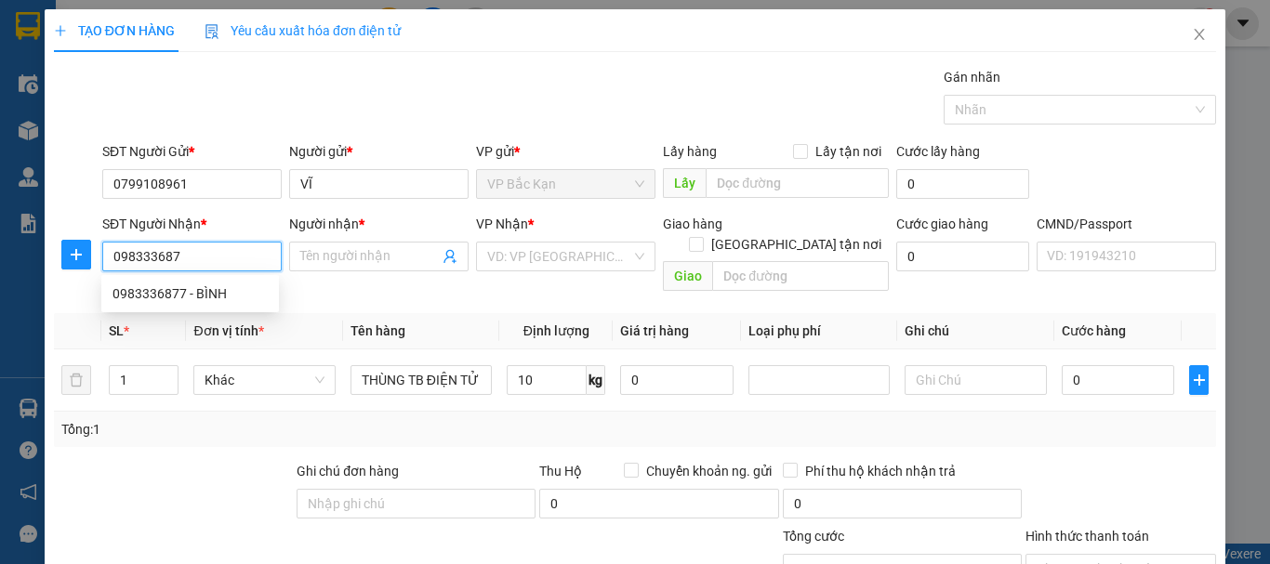
type input "0983336877"
click at [190, 299] on div "0983336877 - BÌNH" at bounding box center [189, 294] width 155 height 20
type input "BÌNH"
checkbox input "true"
type input "An Vượng Villa, Dương Nội, Hà Đông, Hà Nội, Việt Nam"
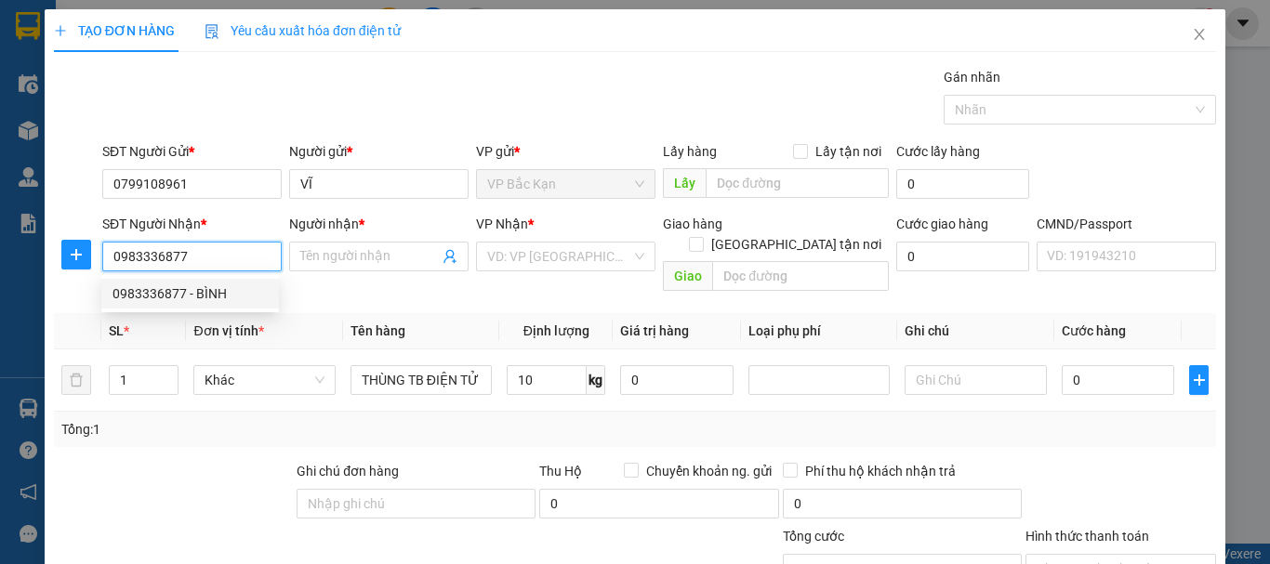
type input "30.000"
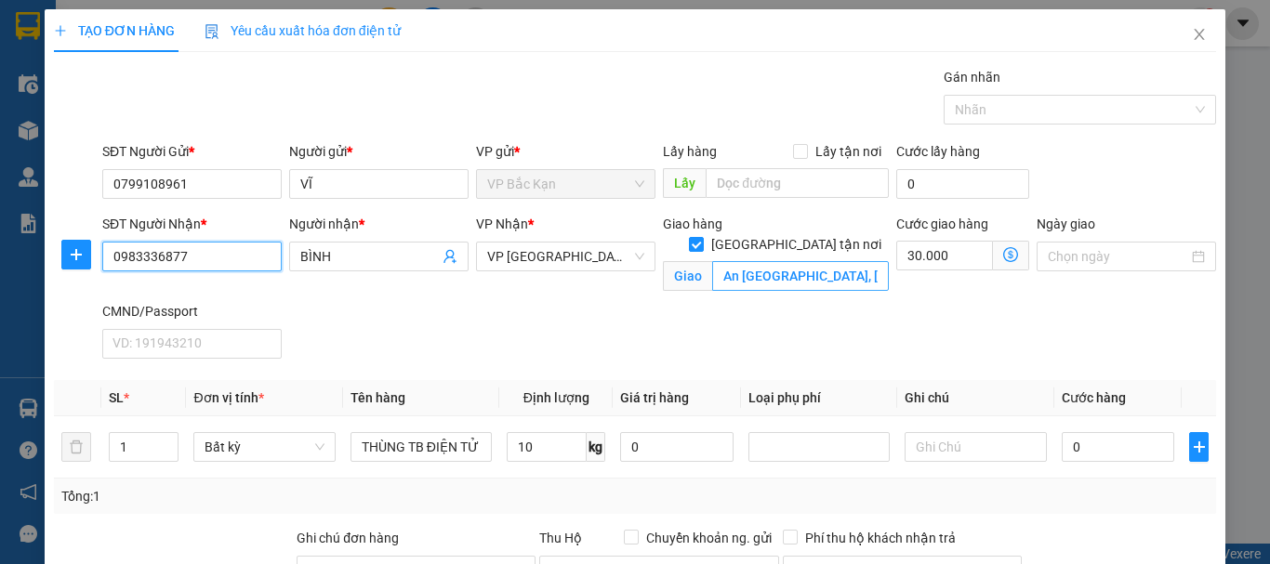
type input "0983336877"
click at [774, 261] on input "An Vượng Villa, Dương Nội, Hà Đông, Hà Nội, Việt Nam" at bounding box center [800, 276] width 177 height 30
click at [786, 261] on input "An Vượng Villa, Dương Nội, Hà Đông, Hà Nội, Việt Nam" at bounding box center [800, 276] width 177 height 30
click at [1003, 254] on icon "dollar-circle" at bounding box center [1010, 254] width 15 height 15
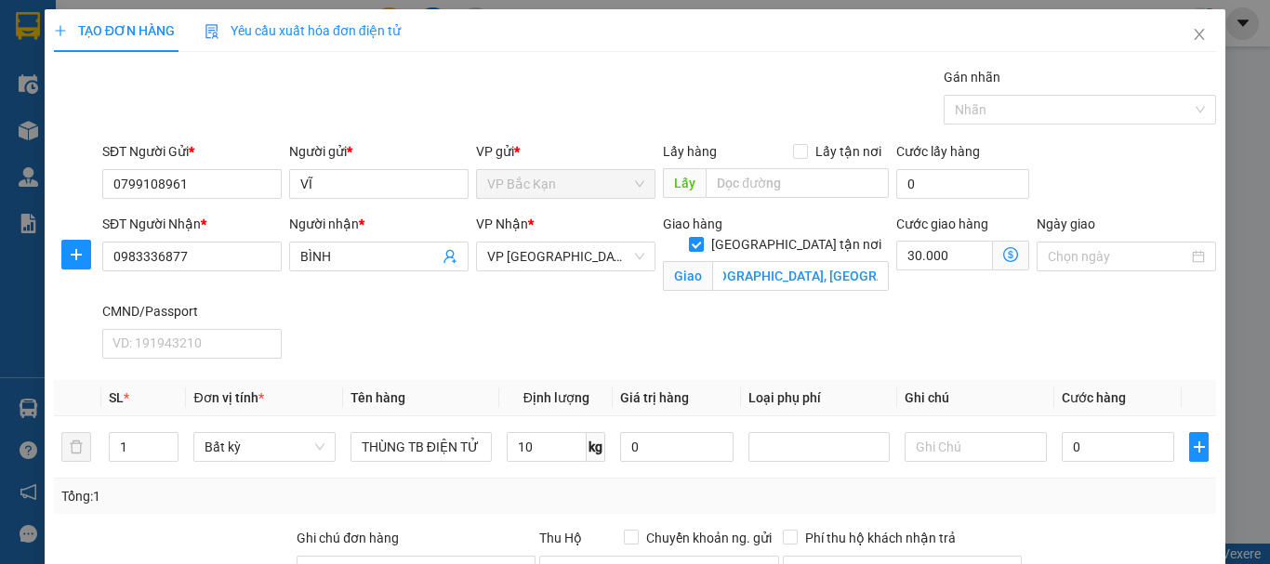
scroll to position [0, 0]
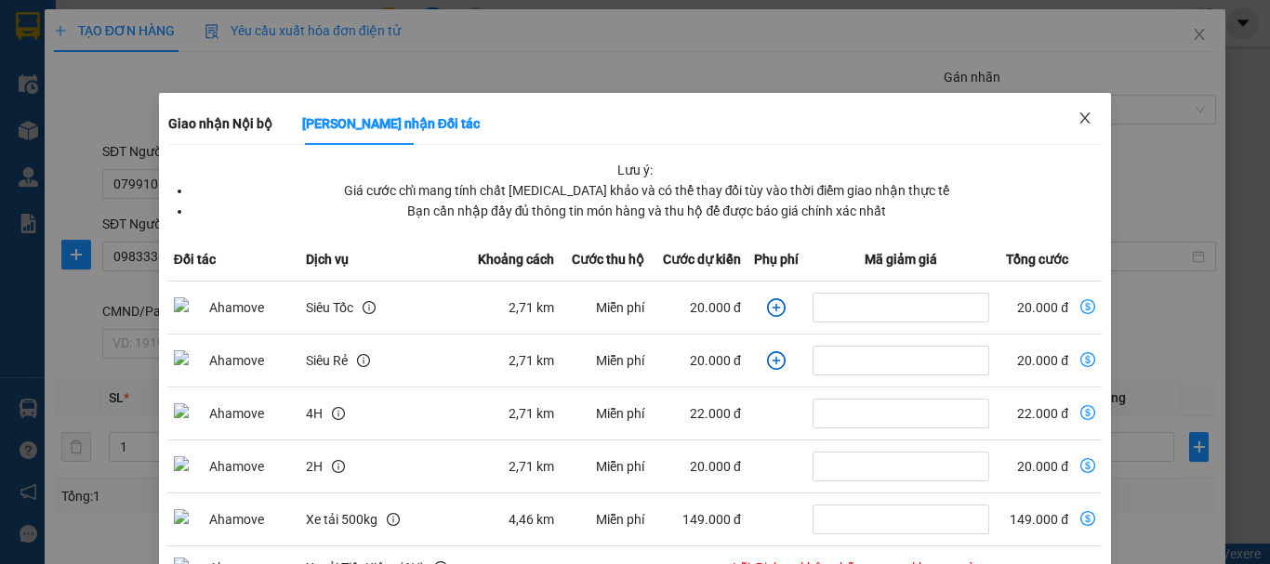
click at [1080, 117] on icon "close" at bounding box center [1085, 117] width 10 height 11
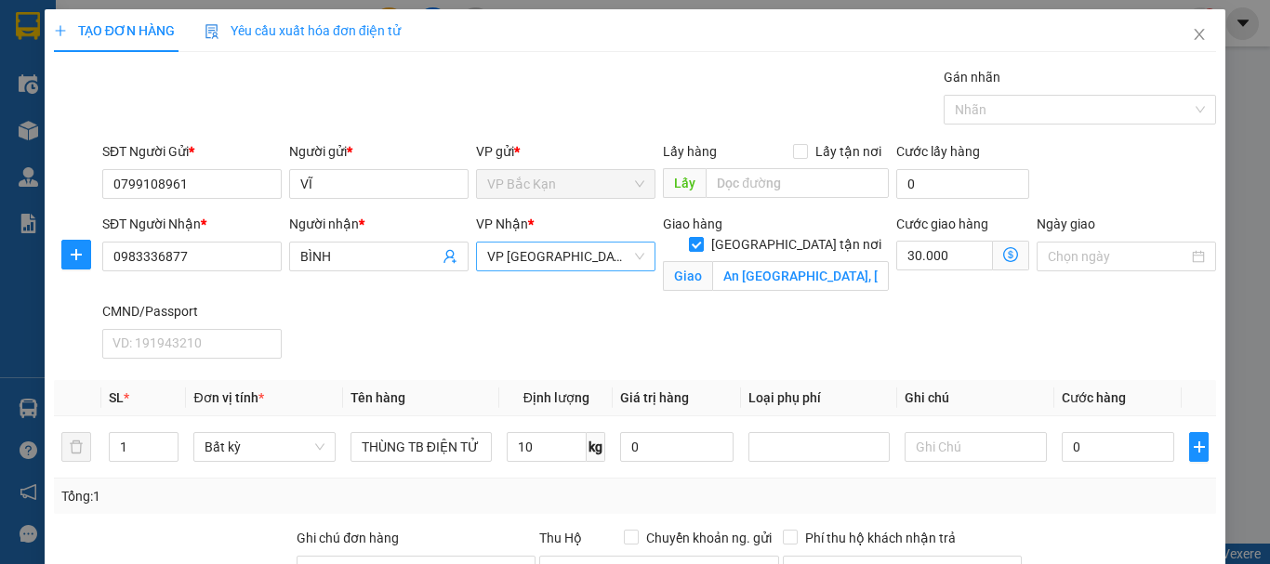
click at [532, 256] on span "VP [GEOGRAPHIC_DATA]" at bounding box center [565, 257] width 157 height 28
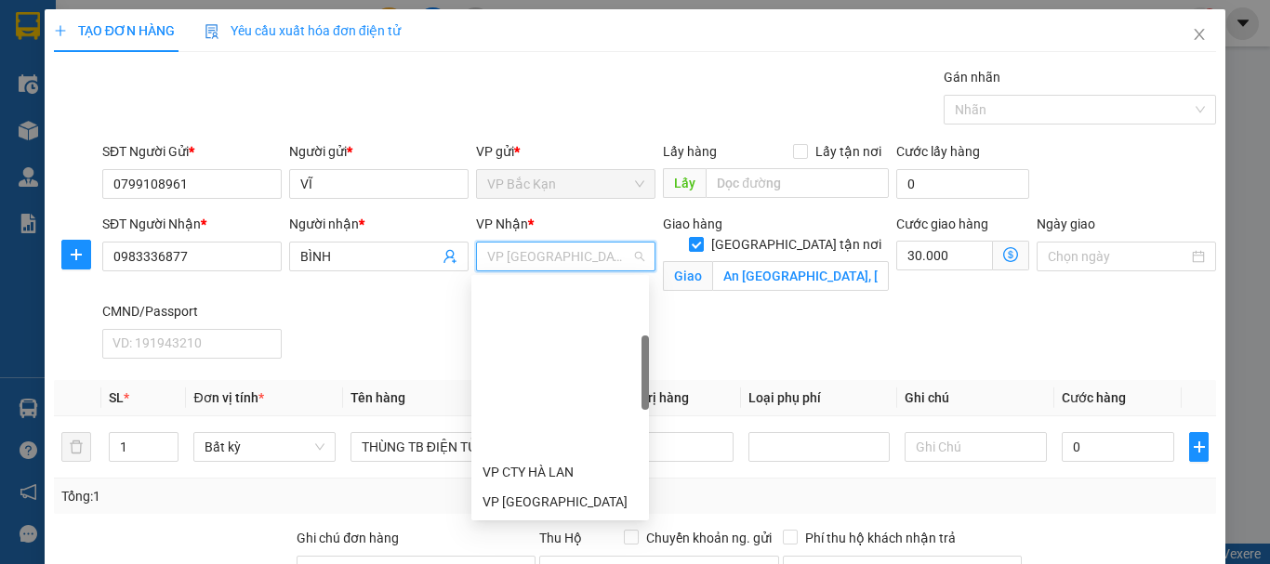
scroll to position [208, 0]
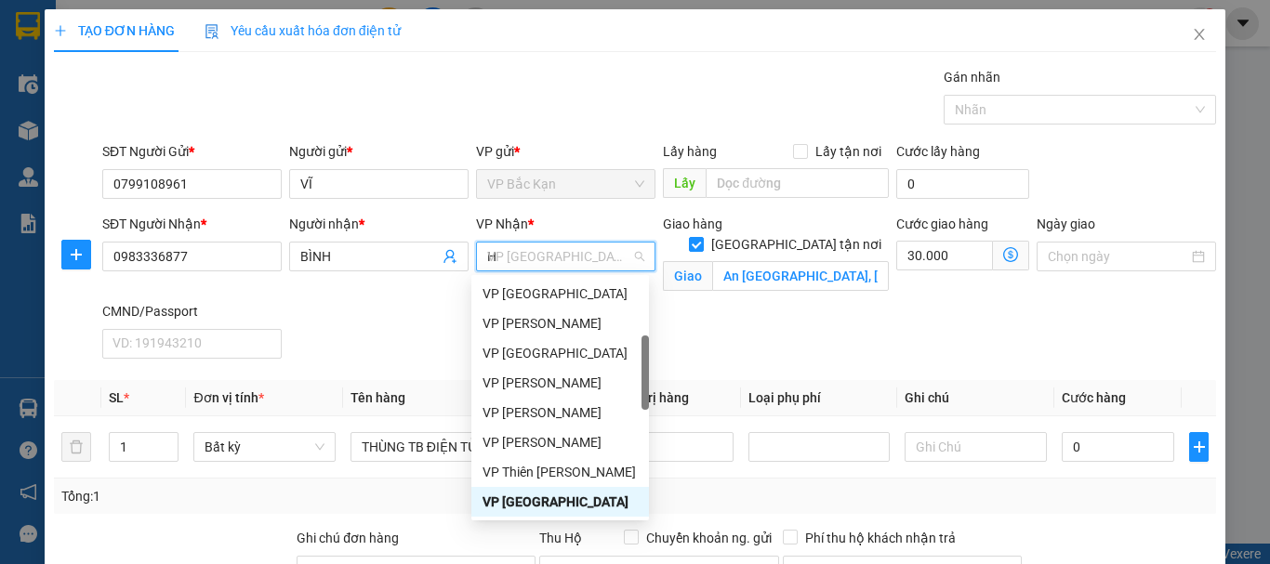
type input "HO"
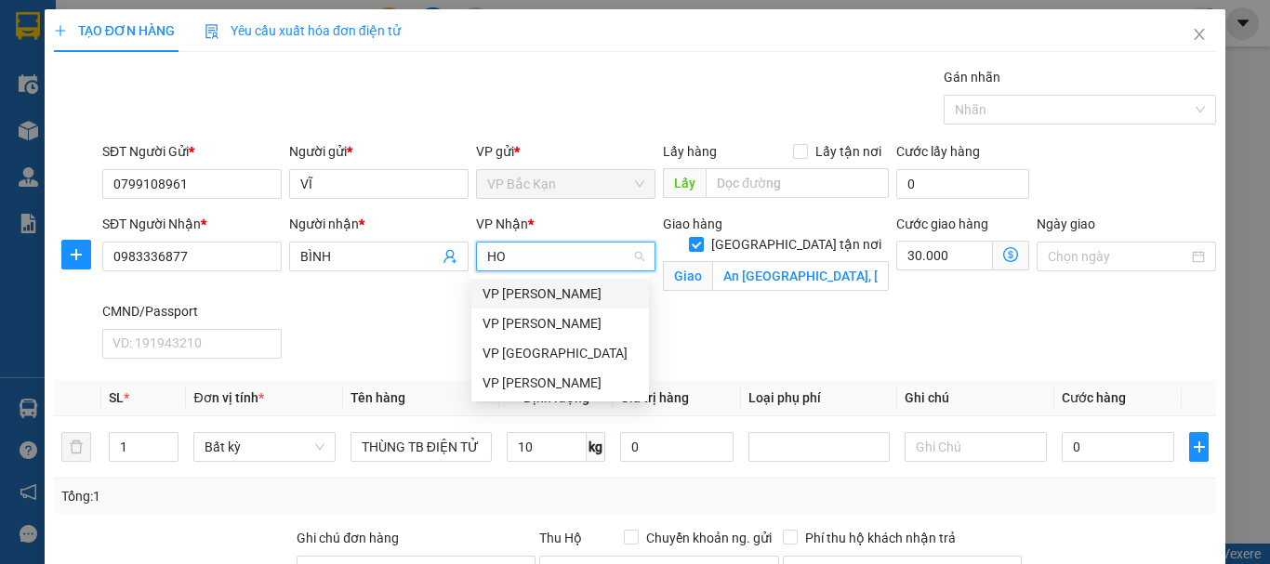
scroll to position [0, 0]
drag, startPoint x: 530, startPoint y: 378, endPoint x: 433, endPoint y: 360, distance: 98.5
click at [522, 378] on div "VP [PERSON_NAME]" at bounding box center [559, 383] width 155 height 20
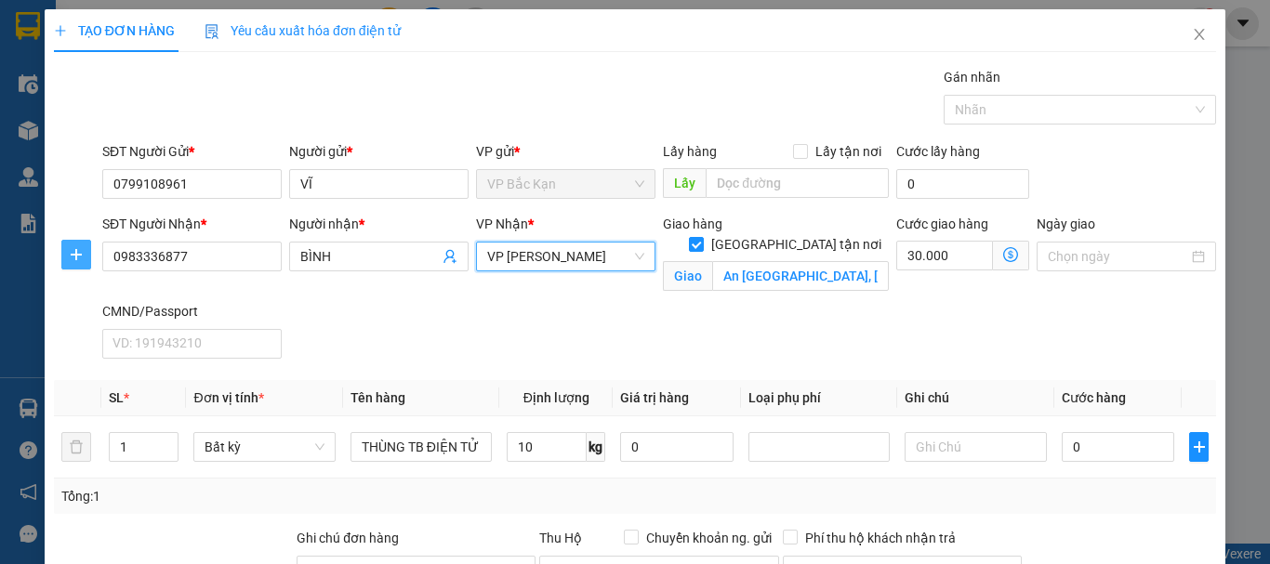
click at [70, 251] on icon "plus" at bounding box center [76, 254] width 15 height 15
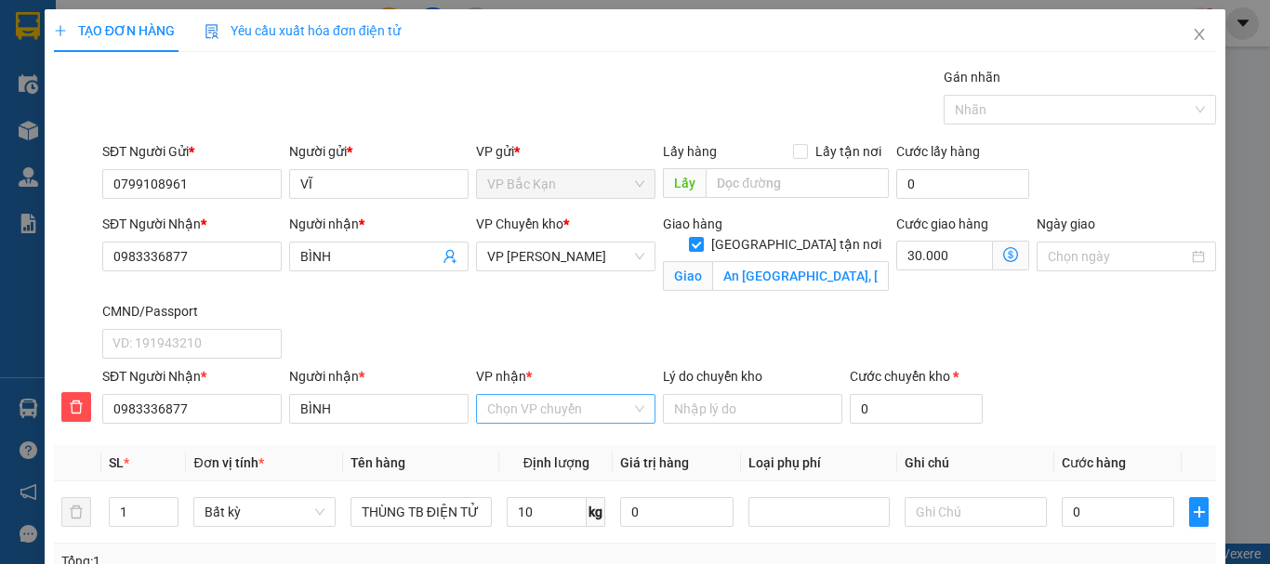
click at [550, 412] on input "VP nhận *" at bounding box center [559, 409] width 144 height 28
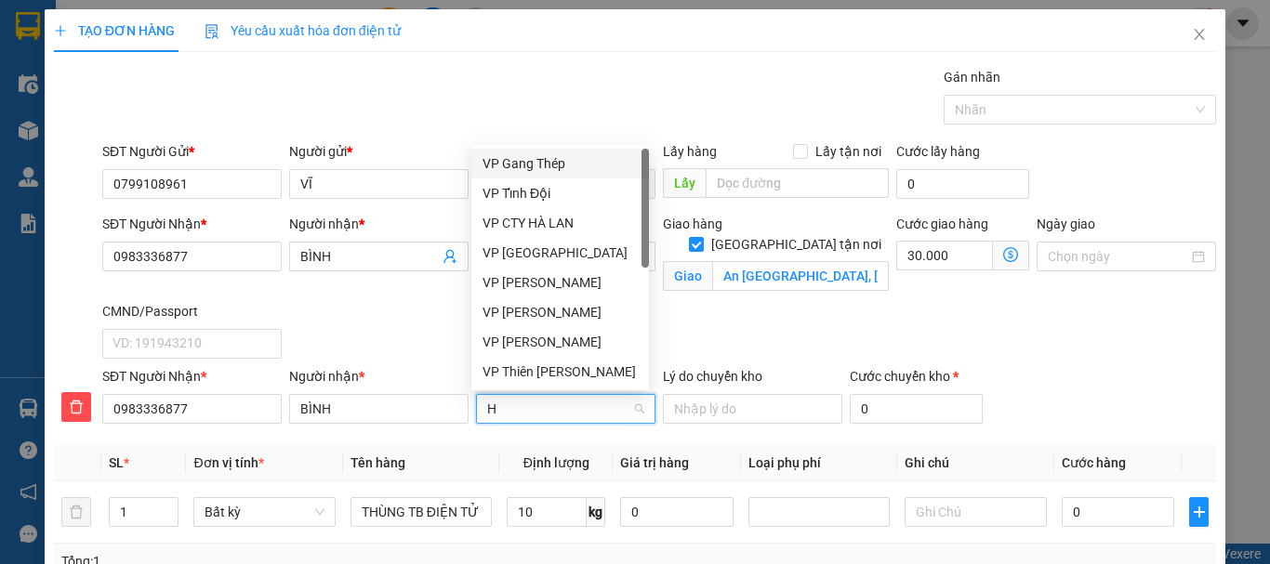
type input "HA"
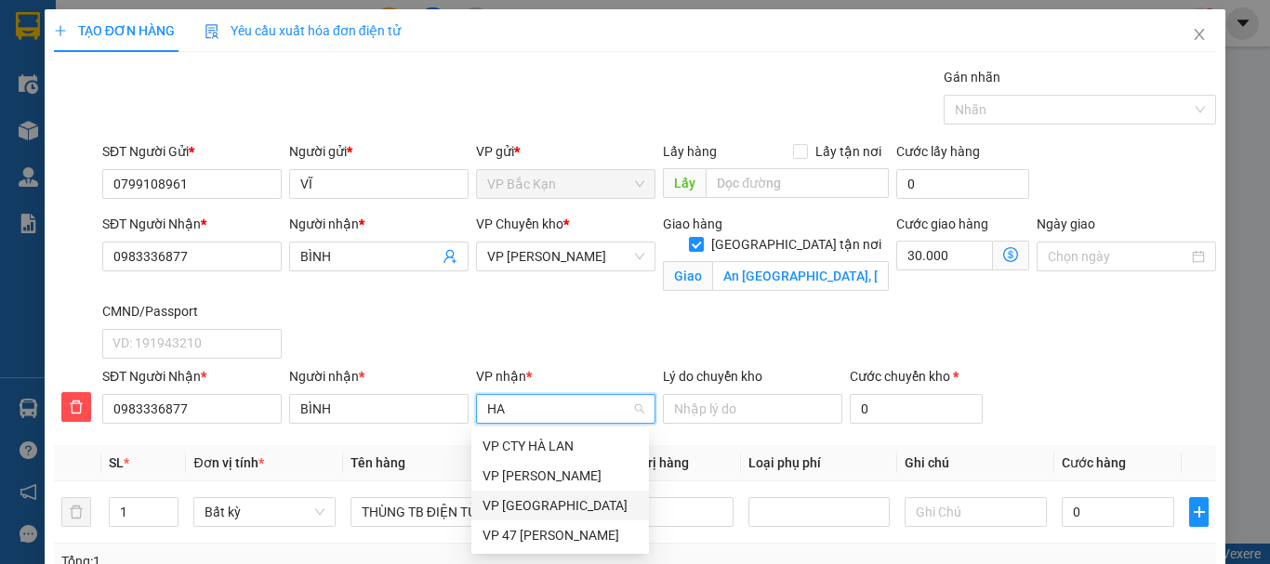
click at [524, 505] on div "VP [GEOGRAPHIC_DATA]" at bounding box center [559, 505] width 155 height 20
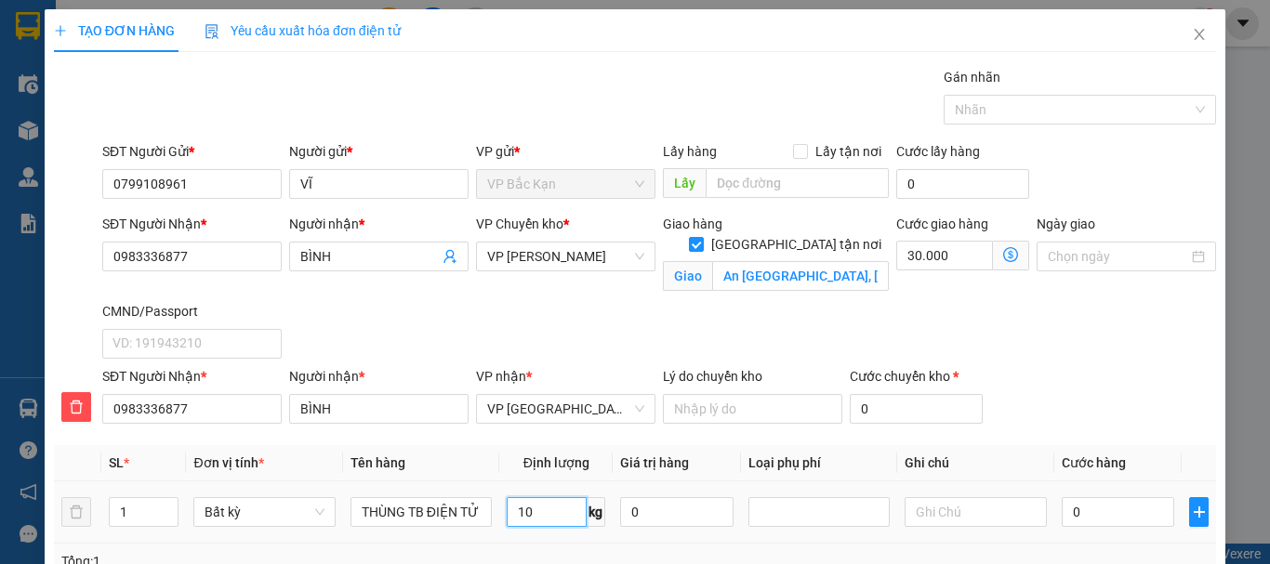
click at [541, 516] on input "10" at bounding box center [547, 512] width 80 height 30
click at [535, 549] on div "Tổng: 1" at bounding box center [635, 561] width 1162 height 35
type input "55.000"
type input "85.000"
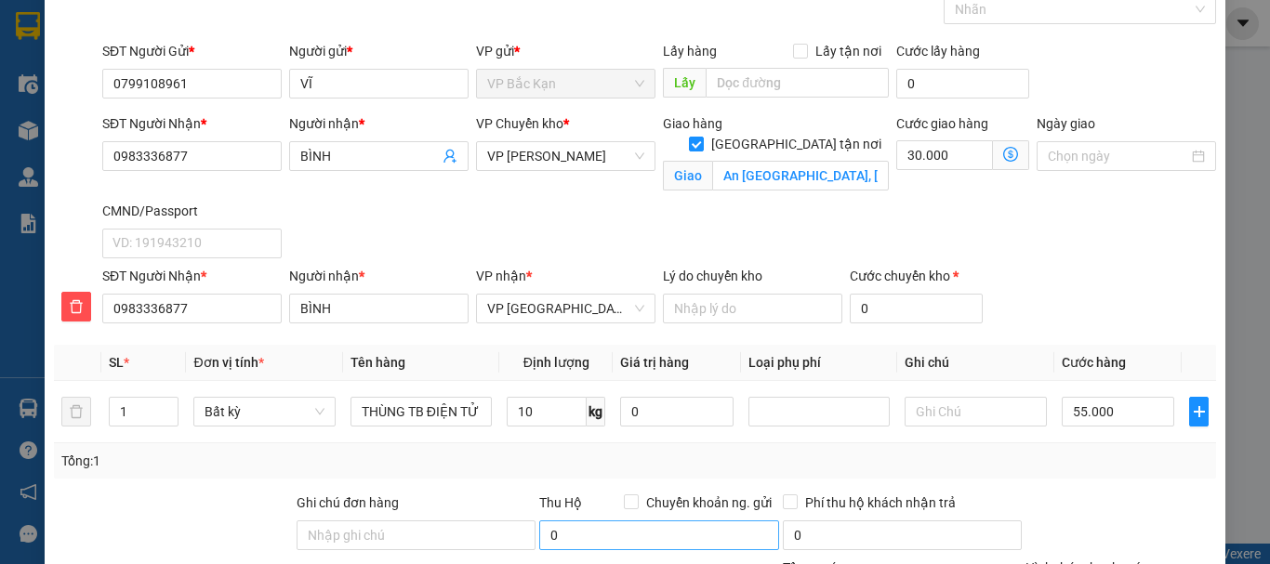
scroll to position [279, 0]
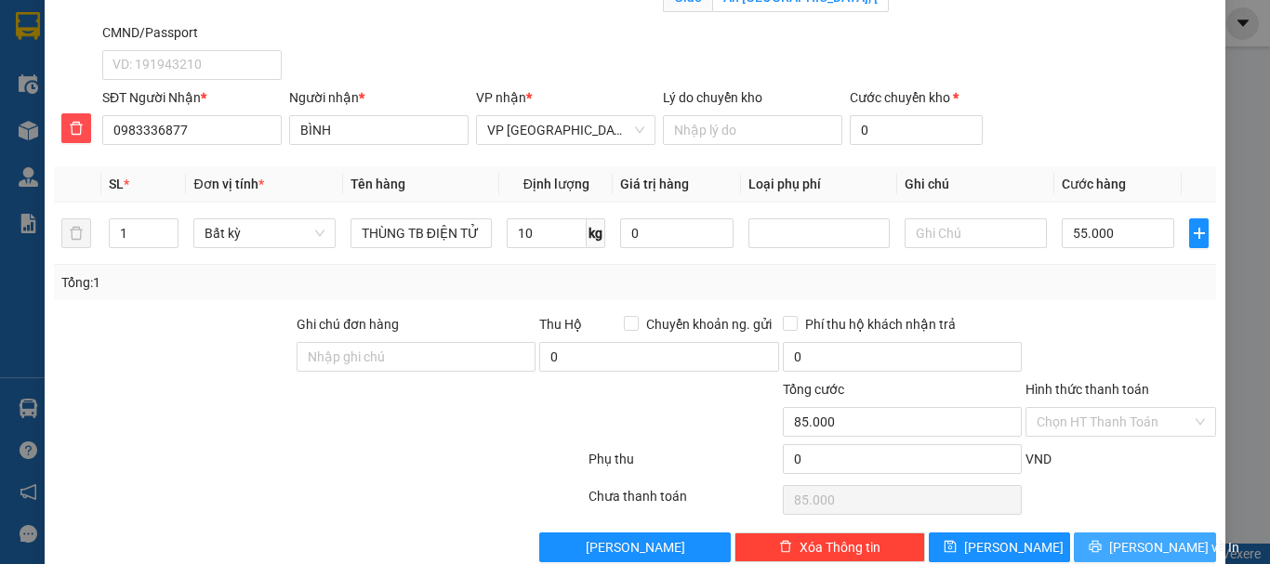
click at [1111, 541] on button "Lưu và In" at bounding box center [1145, 548] width 142 height 30
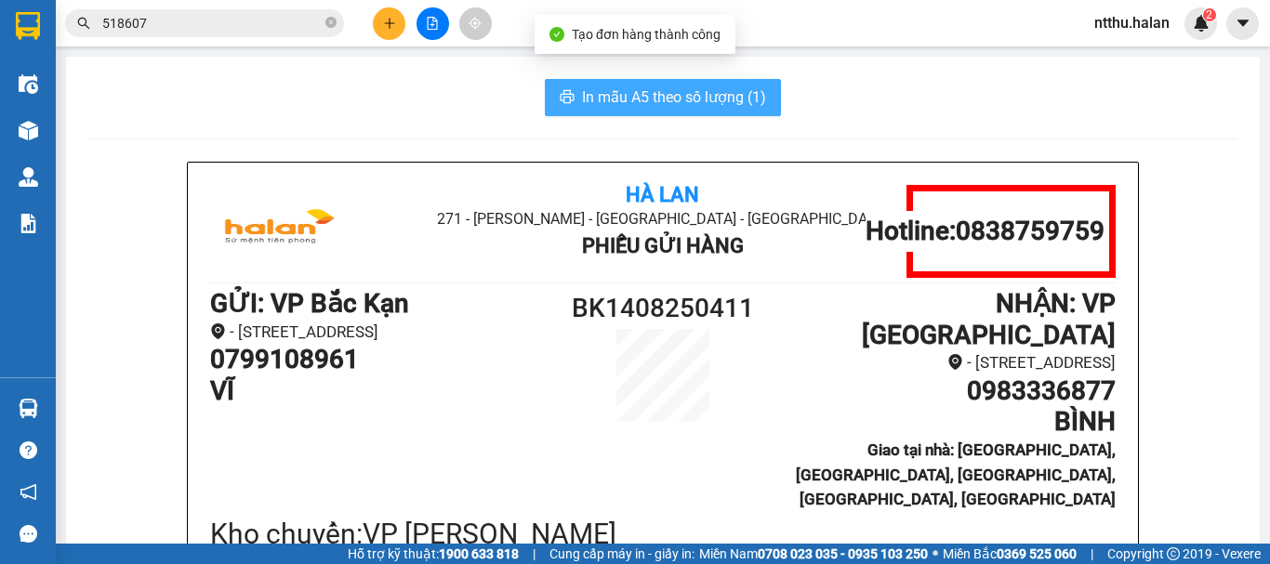
click at [616, 80] on button "In mẫu A5 theo số lượng (1)" at bounding box center [663, 97] width 236 height 37
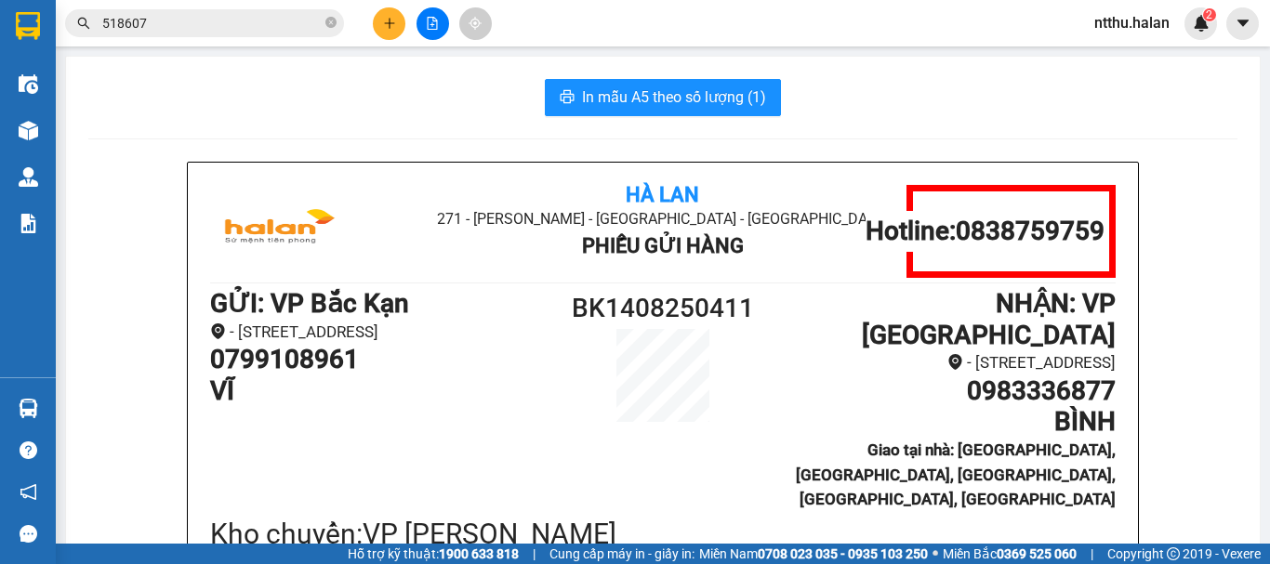
click at [228, 20] on input "518607" at bounding box center [211, 23] width 219 height 20
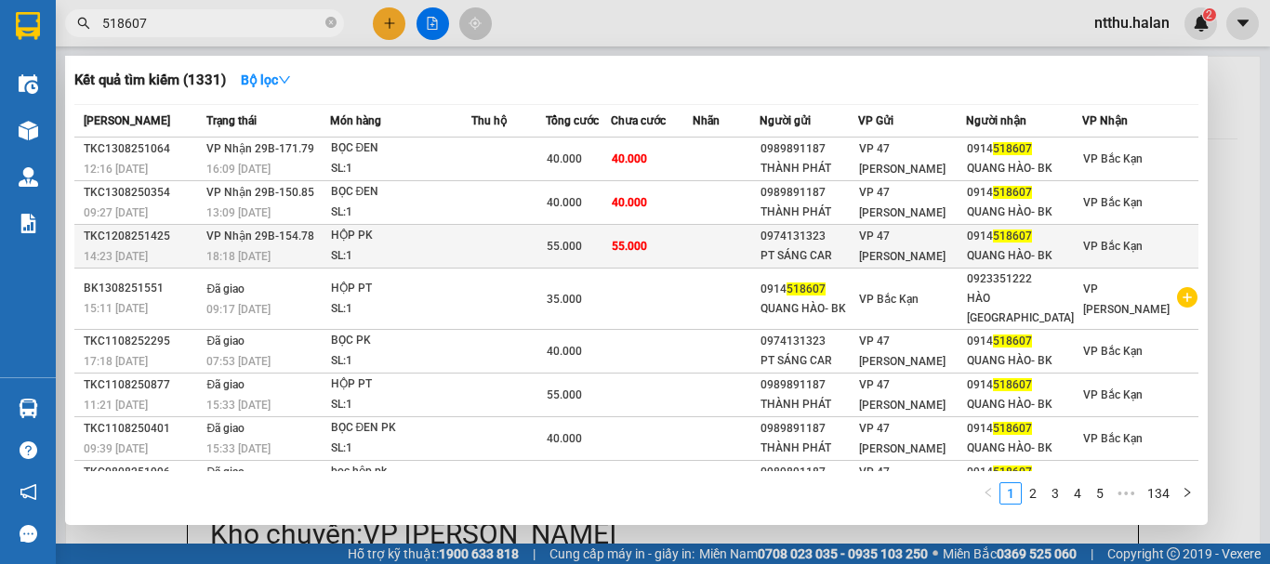
click at [272, 243] on span "VP Nhận 29B-154.78" at bounding box center [260, 236] width 108 height 13
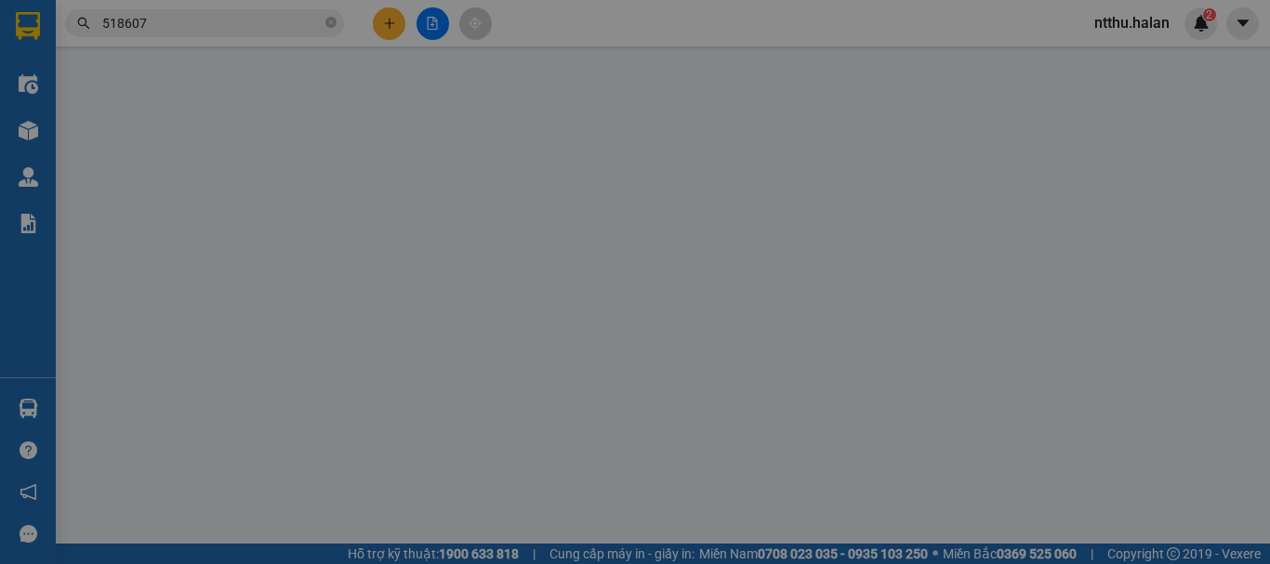
type input "0974131323"
type input "PT SÁNG CAR"
type input "0914518607"
type input "QUANG HÀO- BK"
type input "55.000"
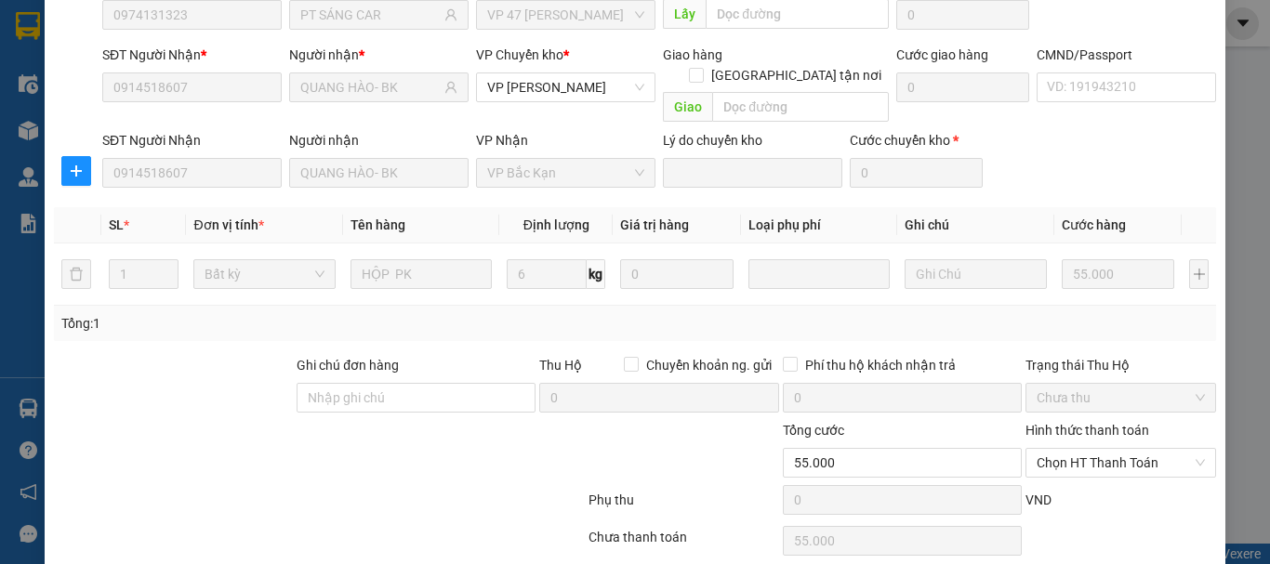
scroll to position [228, 0]
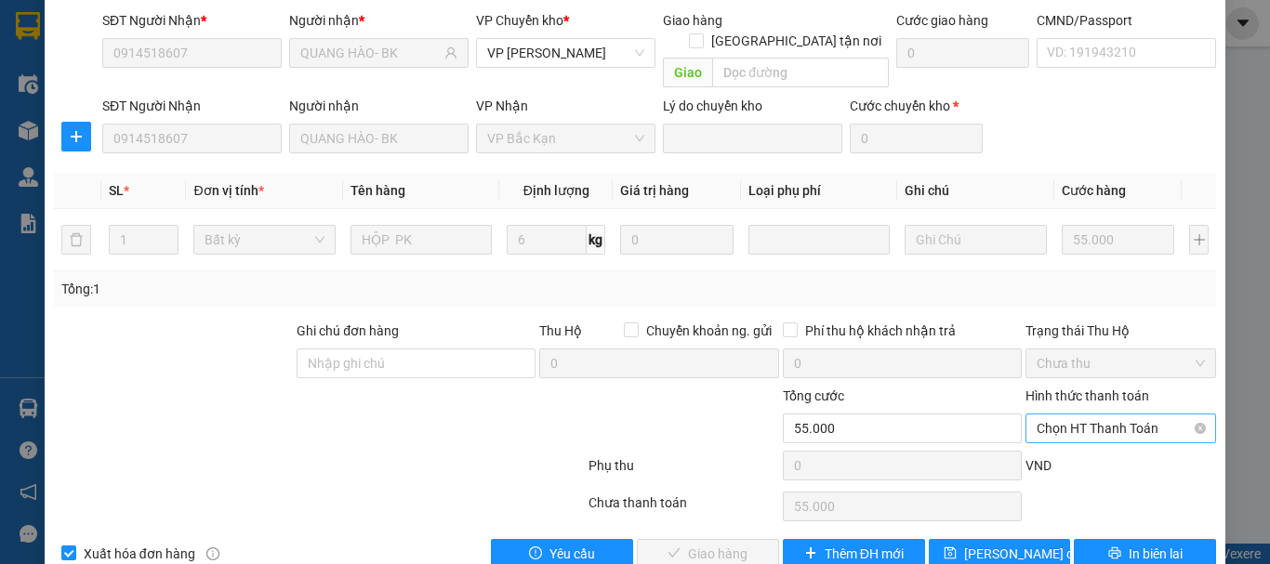
click at [1050, 415] on span "Chọn HT Thanh Toán" at bounding box center [1121, 429] width 168 height 28
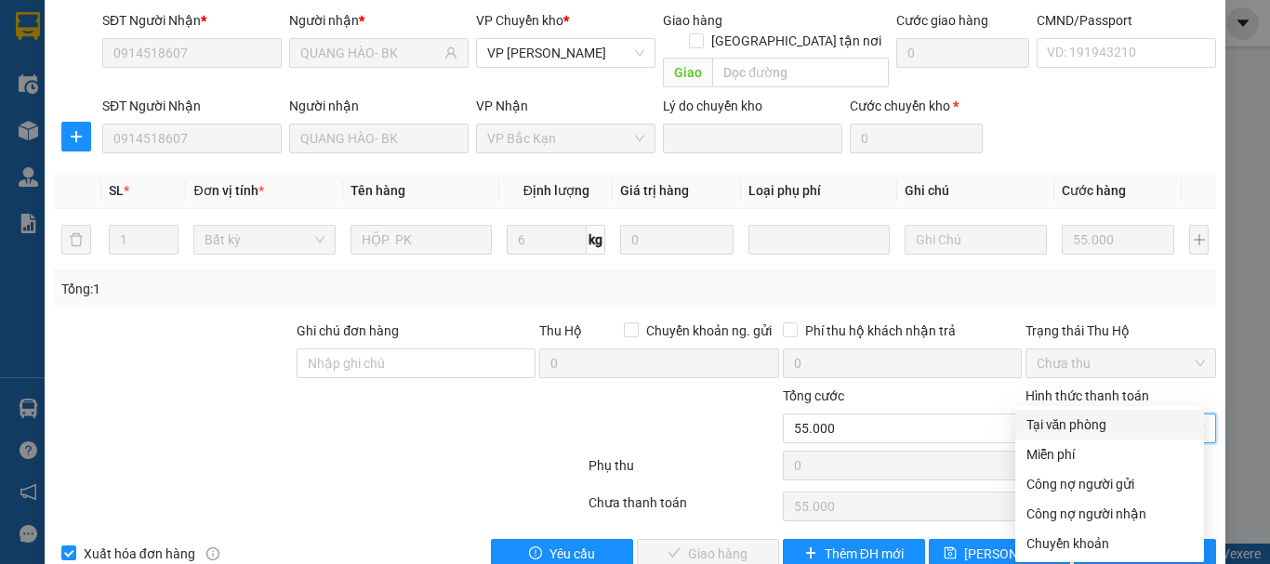
click at [1053, 420] on div "Tại văn phòng" at bounding box center [1109, 425] width 166 height 20
type input "0"
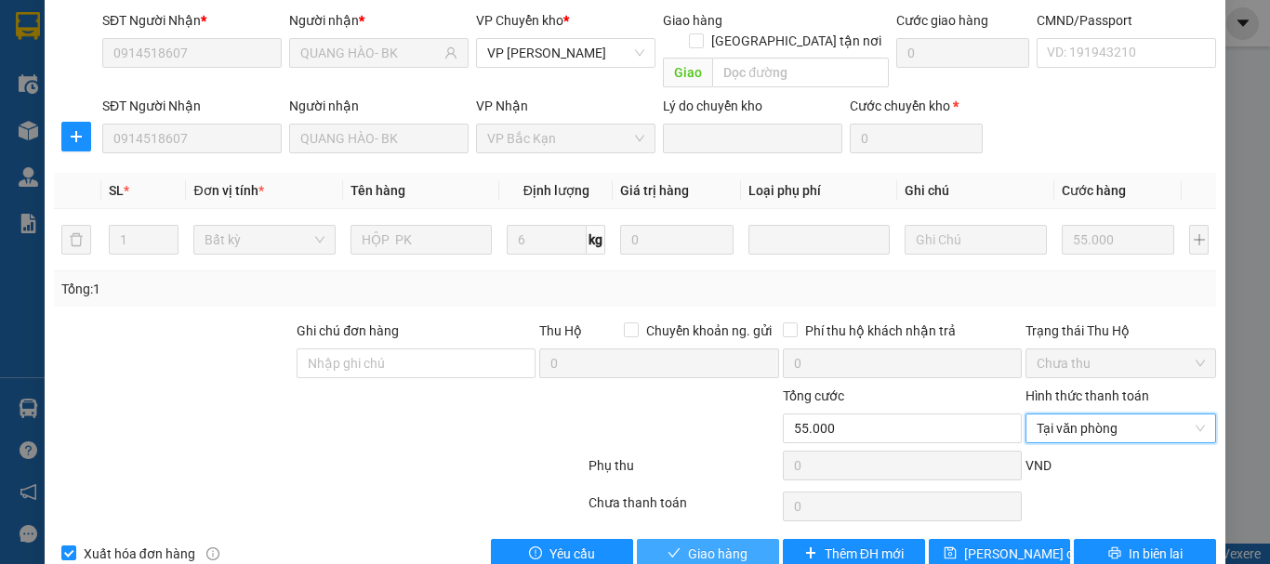
click at [740, 539] on button "Giao hàng" at bounding box center [708, 554] width 142 height 30
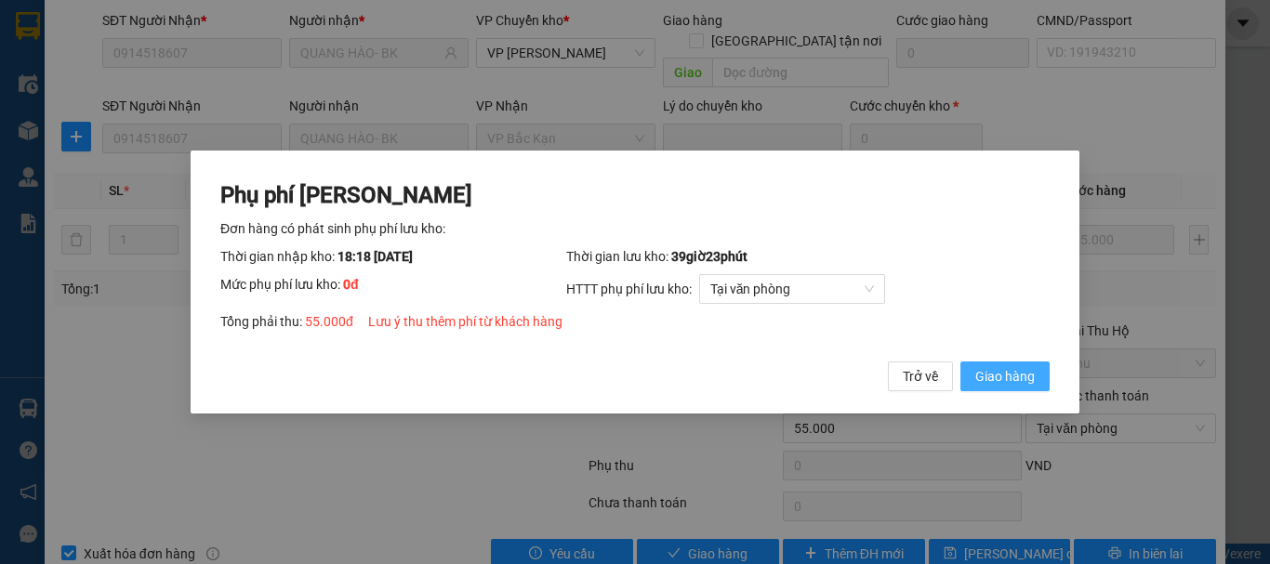
click at [993, 370] on span "Giao hàng" at bounding box center [1004, 376] width 59 height 20
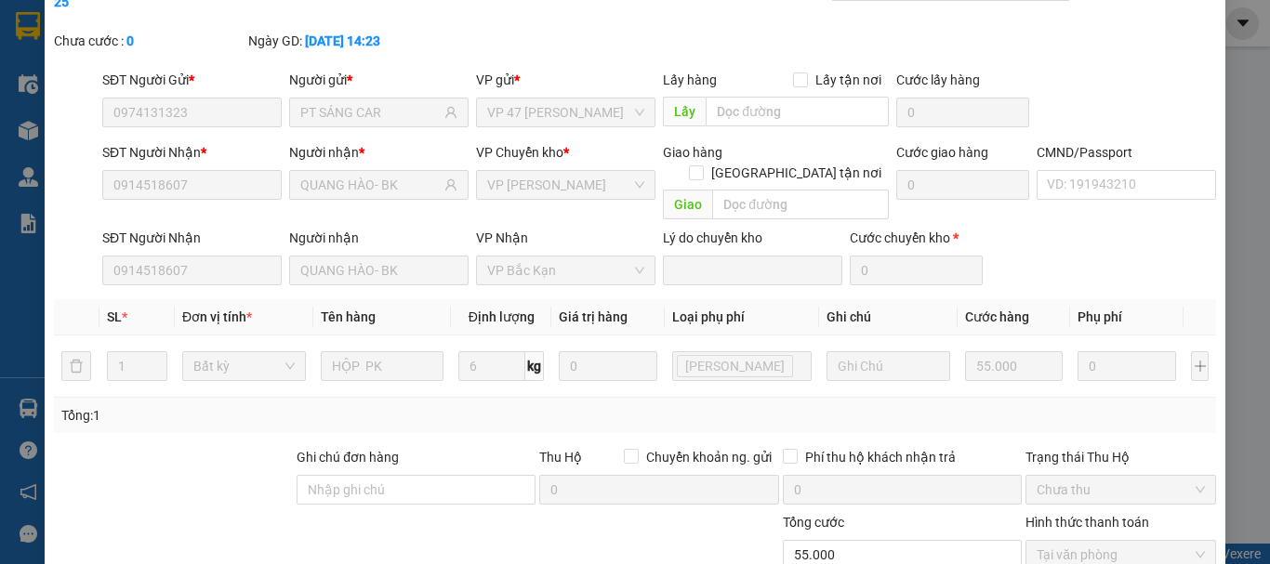
scroll to position [0, 0]
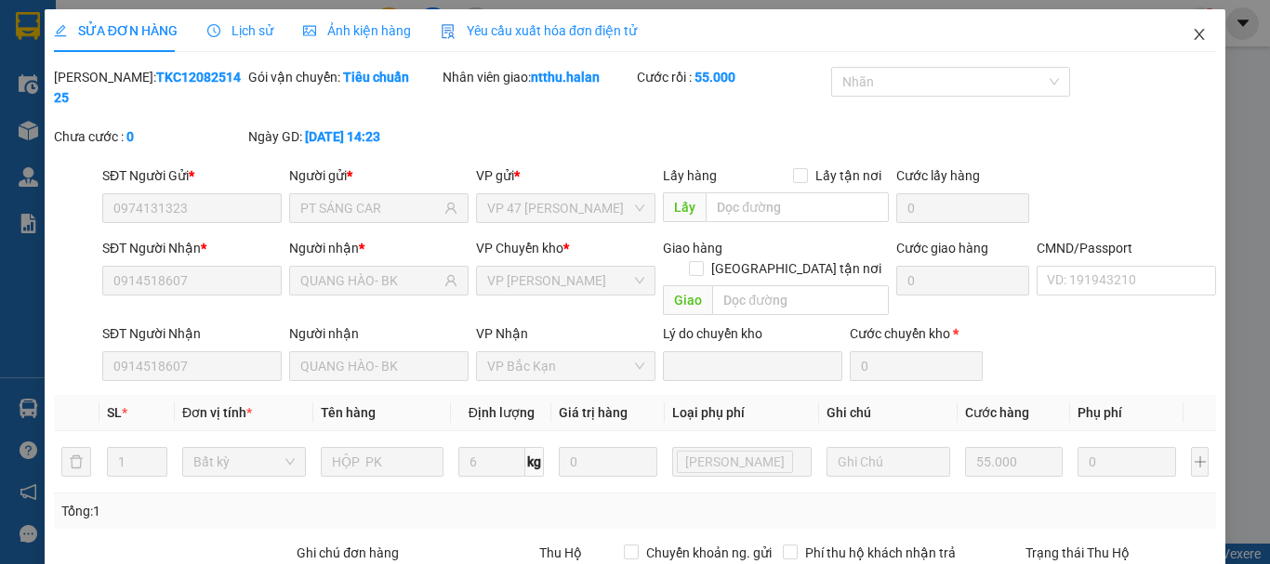
click at [1184, 27] on span "Close" at bounding box center [1199, 35] width 52 height 52
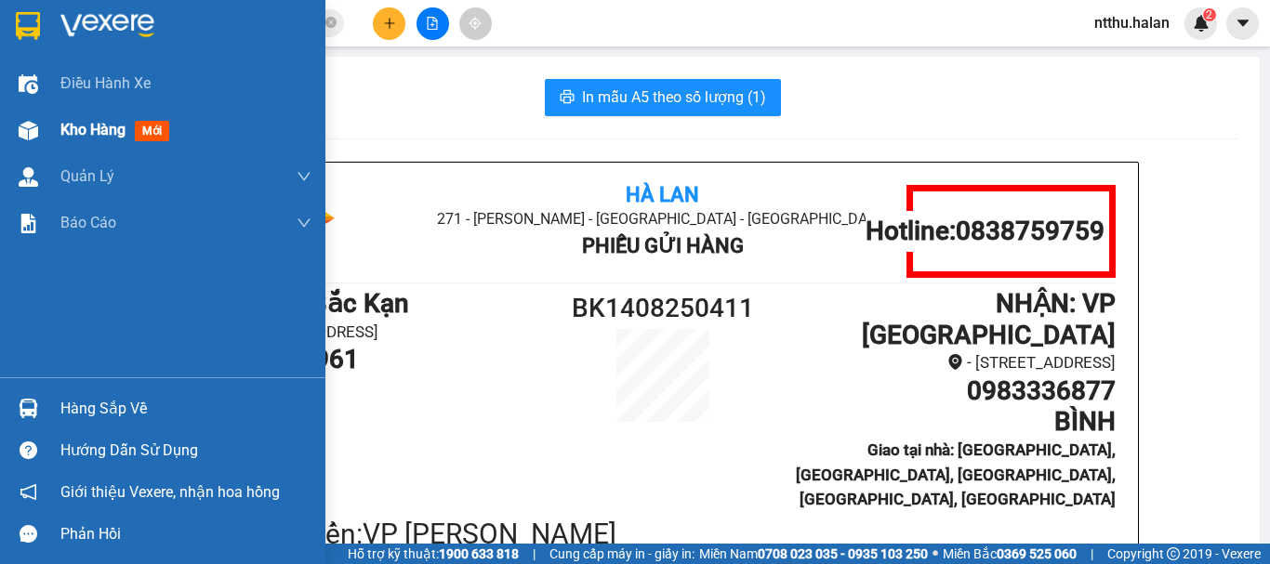
click at [72, 132] on span "Kho hàng" at bounding box center [92, 130] width 65 height 18
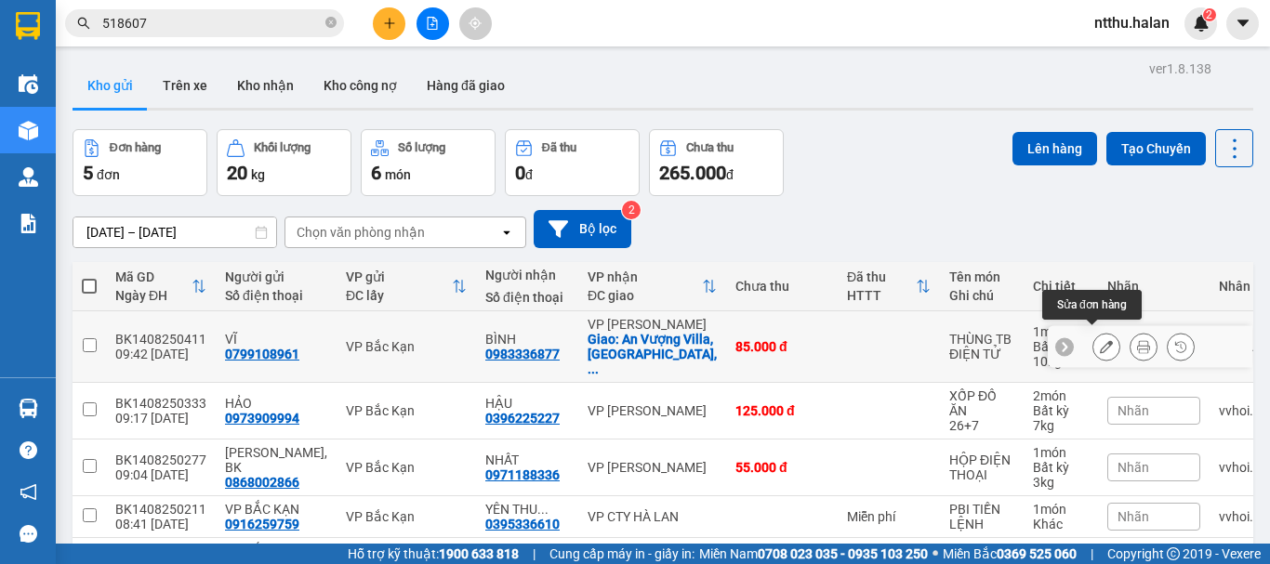
click at [1100, 342] on icon at bounding box center [1106, 346] width 13 height 13
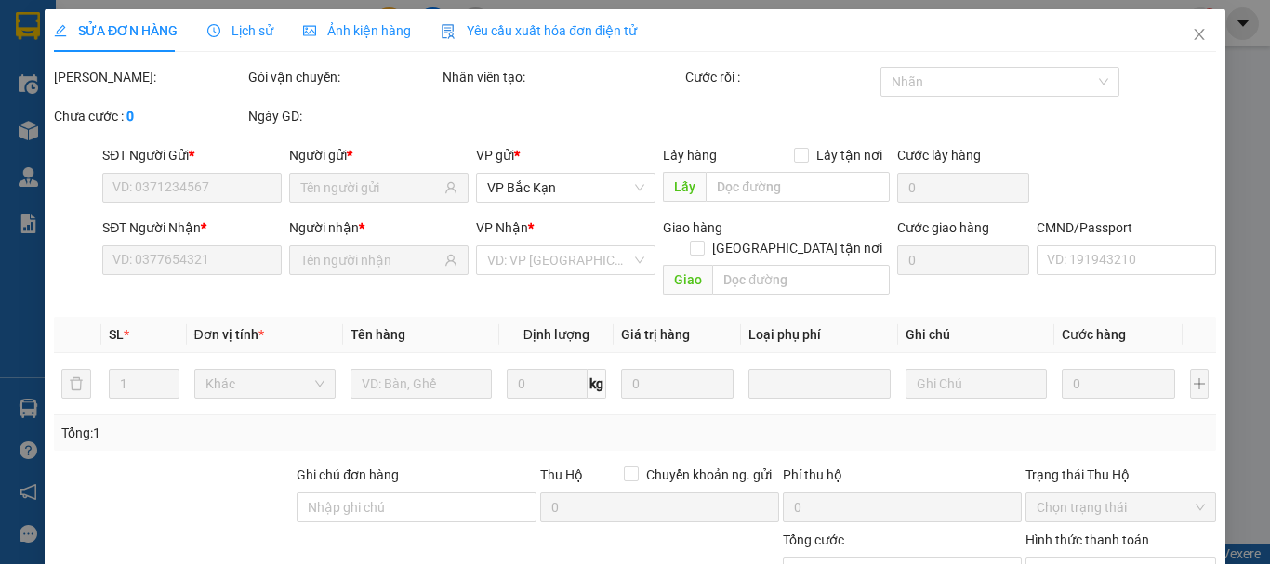
type input "0799108961"
type input "0983336877"
checkbox input "true"
type input "An Vượng Villa, Dương Nội, Hà Đông, Hà Nội, Việt Nam"
type input "85.000"
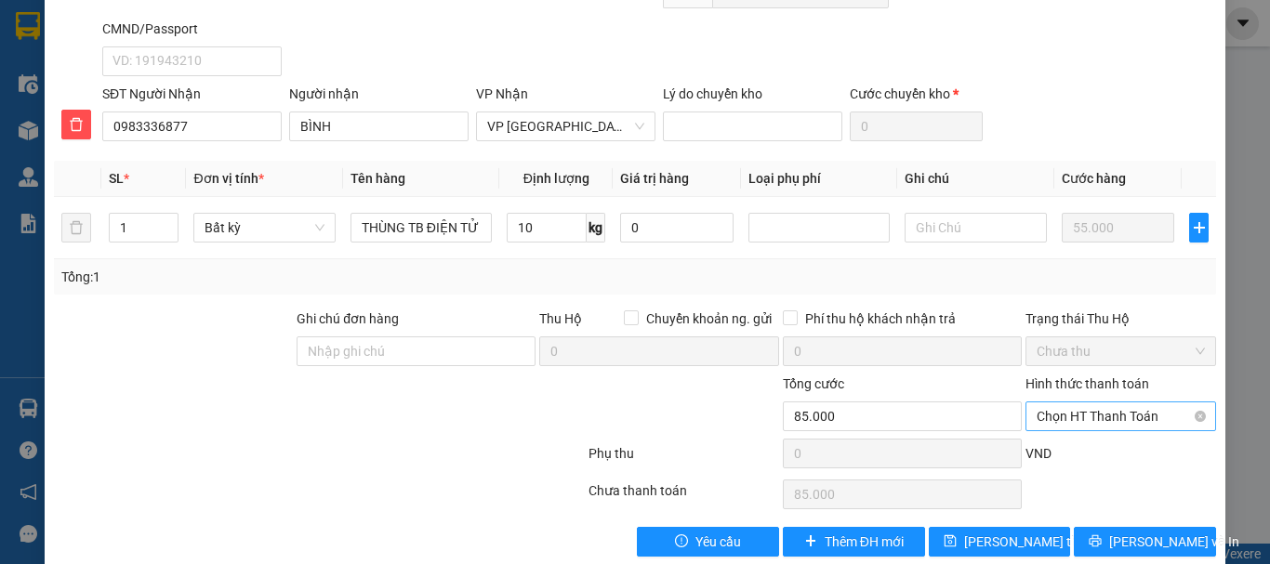
scroll to position [315, 0]
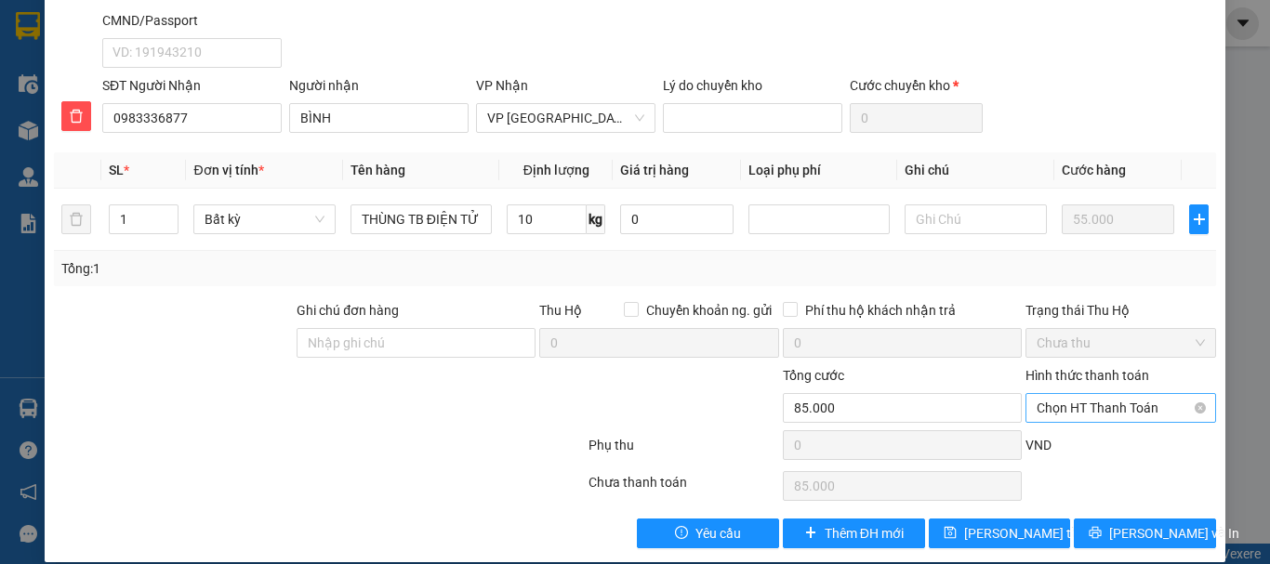
click at [1089, 394] on span "Chọn HT Thanh Toán" at bounding box center [1121, 408] width 168 height 28
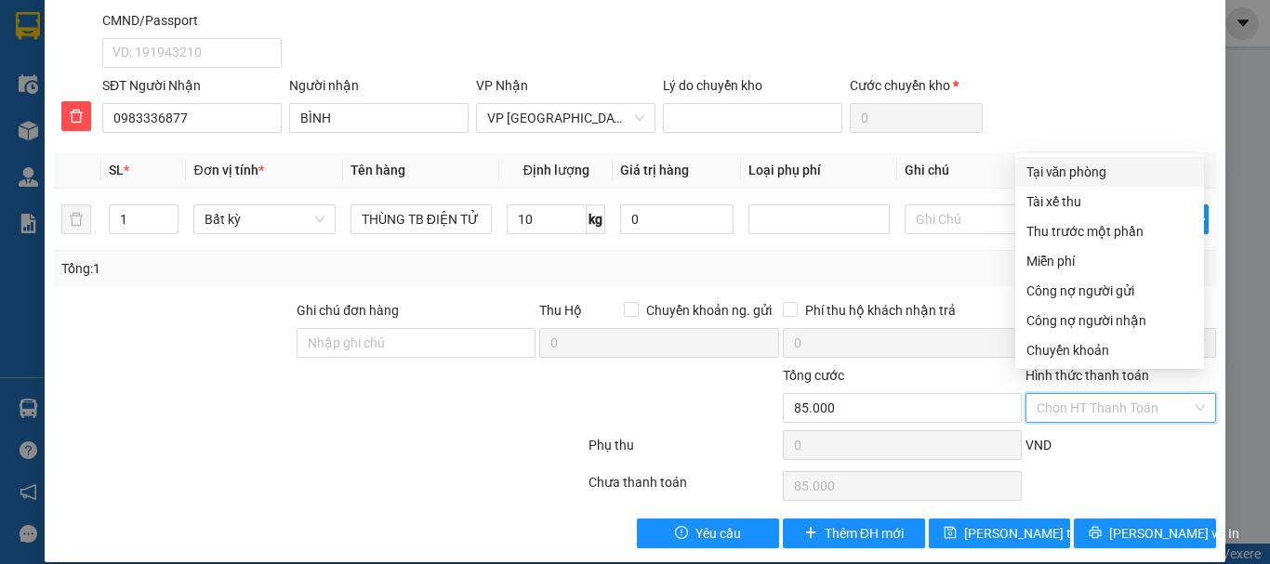
click at [1051, 165] on div "Tại văn phòng" at bounding box center [1109, 172] width 166 height 20
type input "0"
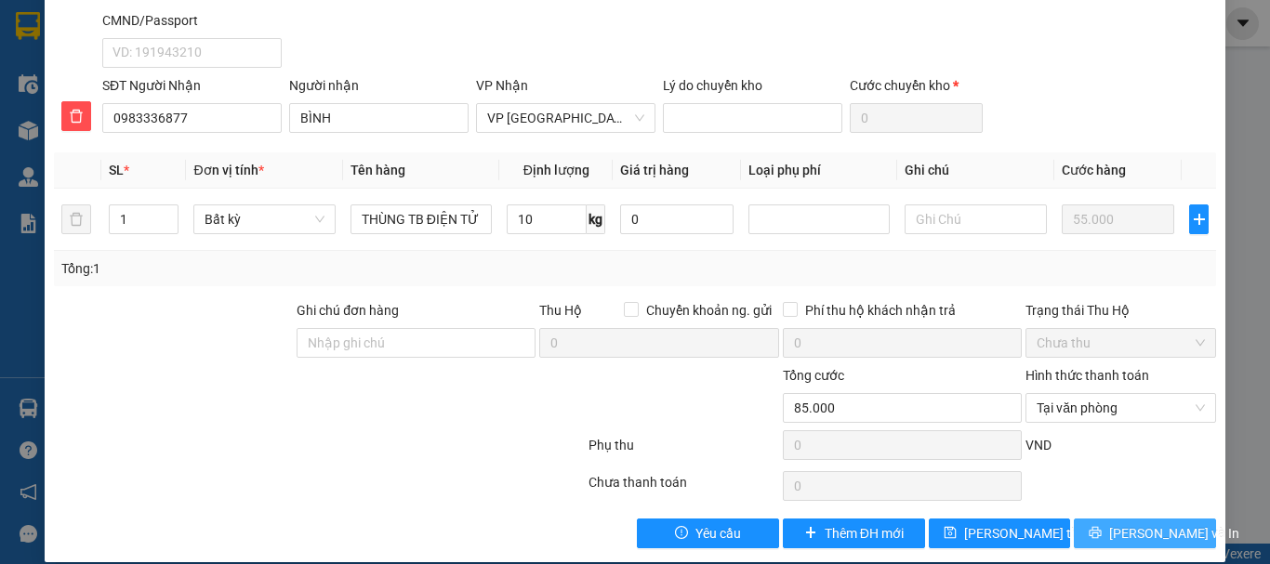
click at [1102, 526] on icon "printer" at bounding box center [1095, 532] width 13 height 13
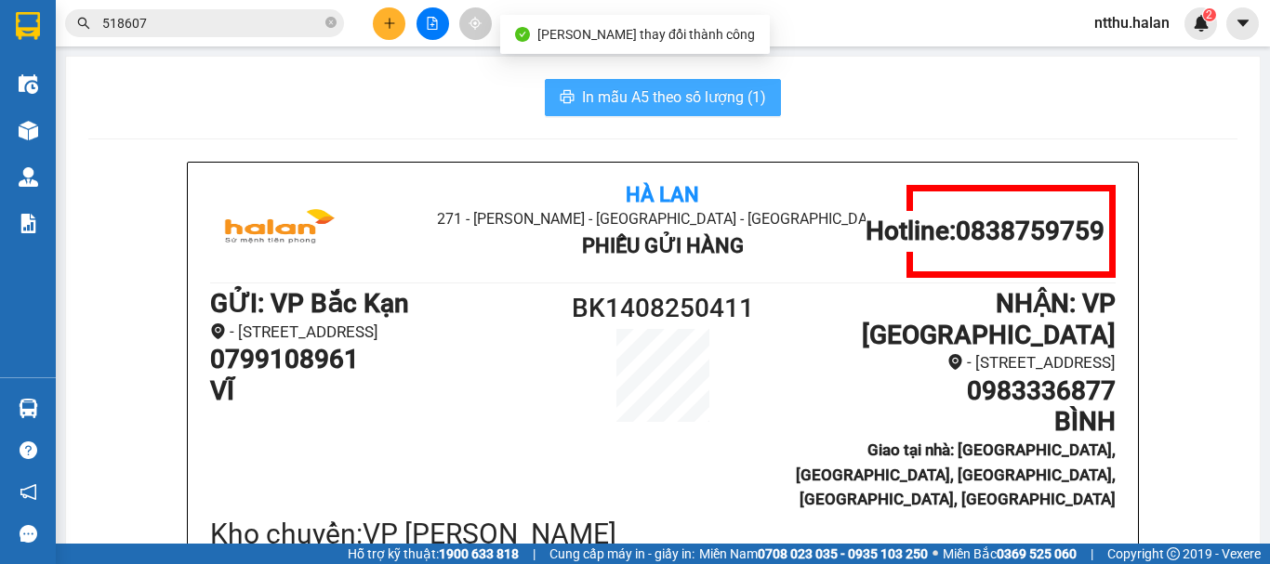
click at [686, 99] on span "In mẫu A5 theo số lượng (1)" at bounding box center [674, 97] width 184 height 23
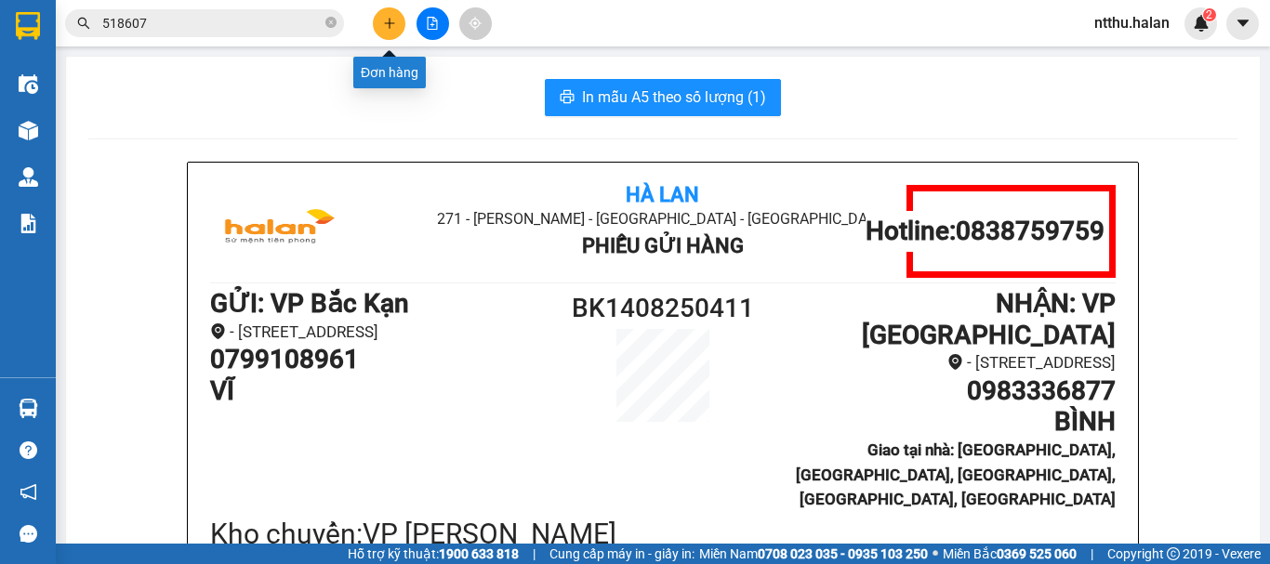
click at [392, 22] on icon "plus" at bounding box center [389, 23] width 13 height 13
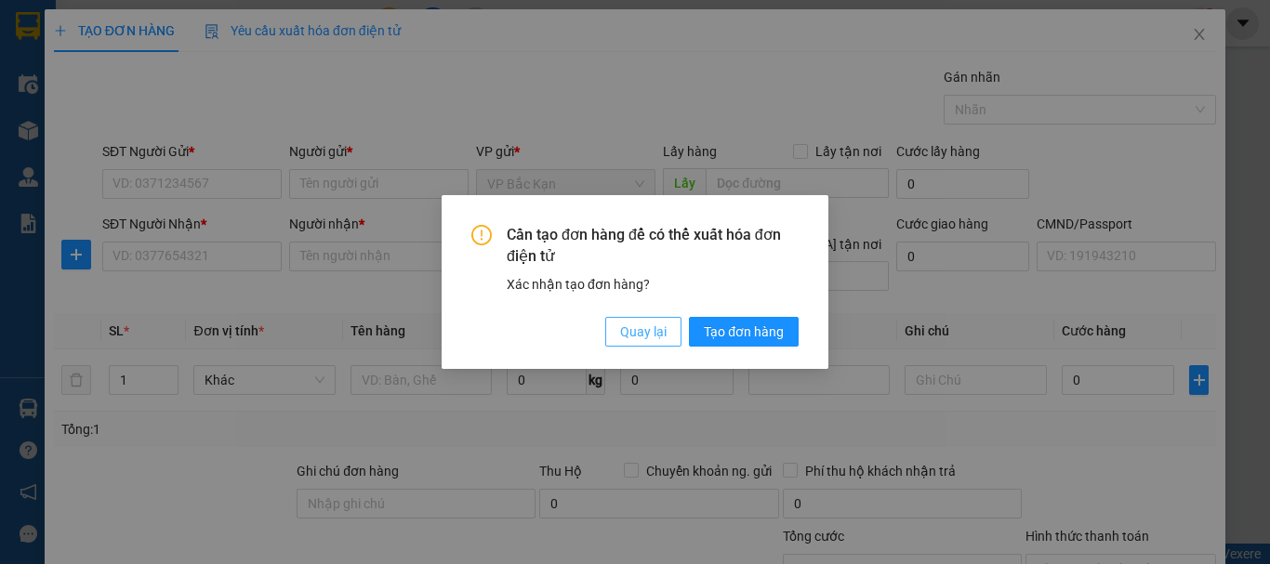
click at [628, 324] on span "Quay lại" at bounding box center [643, 332] width 46 height 20
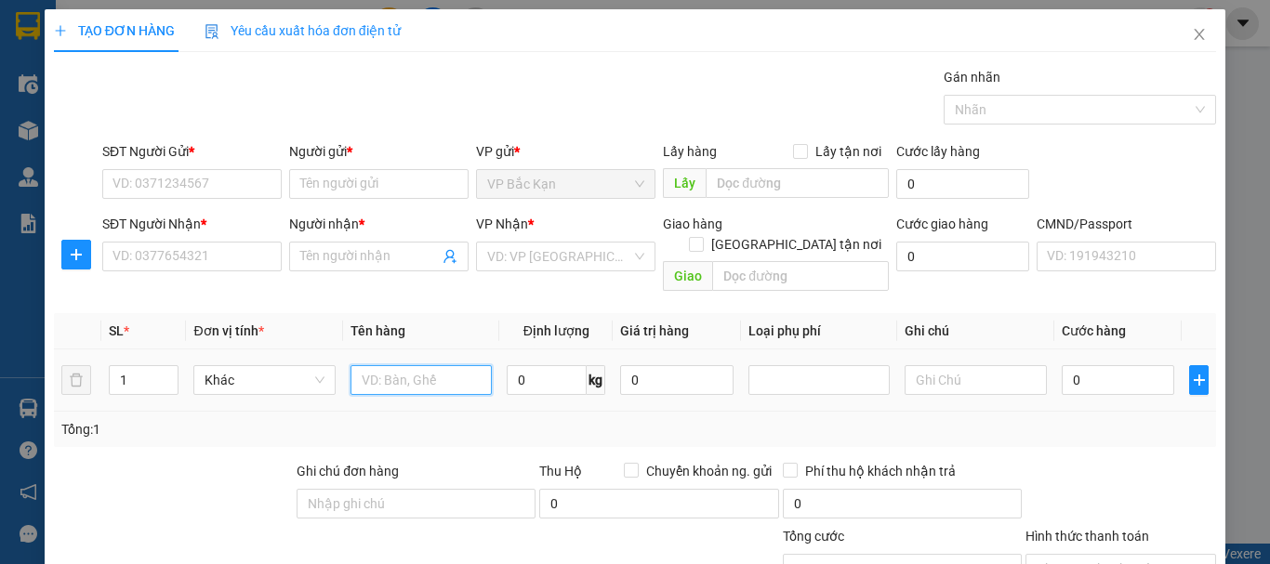
click at [403, 365] on input "text" at bounding box center [420, 380] width 141 height 30
type input "THÙNG BÁNH"
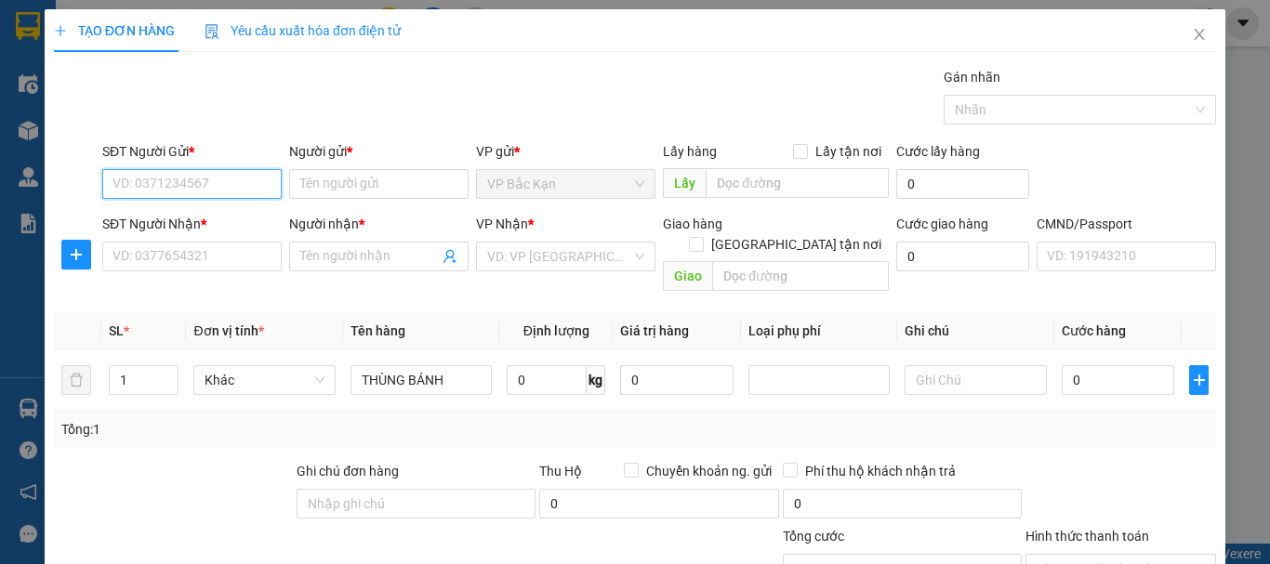
click at [163, 173] on input "SĐT Người Gửi *" at bounding box center [191, 184] width 179 height 30
type input "0"
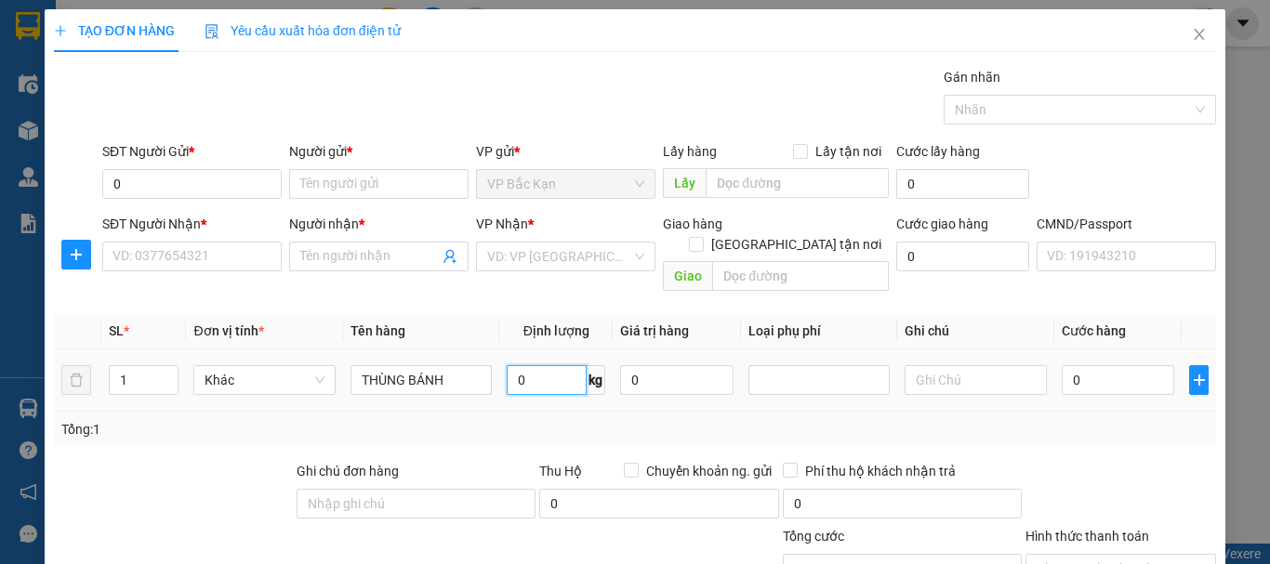
click at [555, 365] on input "0" at bounding box center [547, 380] width 80 height 30
type input "13"
click at [152, 192] on input "0" at bounding box center [191, 184] width 179 height 30
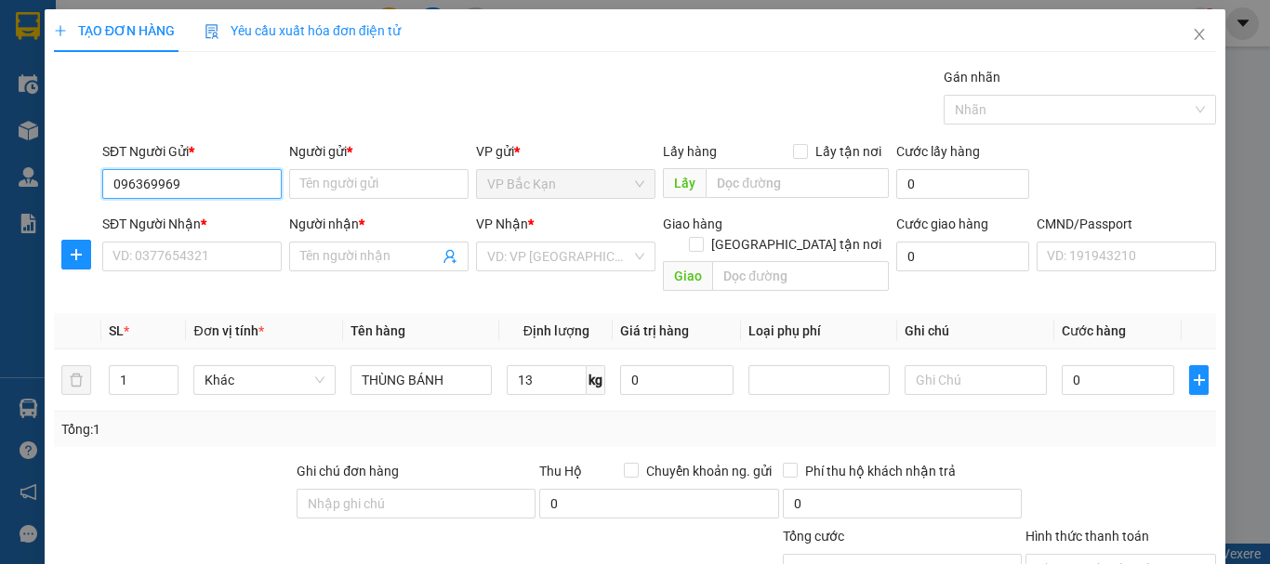
type input "0963699696"
click at [196, 219] on div "0963699696 - NGUYỄN MINH HOÀNG" at bounding box center [203, 221] width 183 height 20
type input "NGUYỄN MINH HOÀNG"
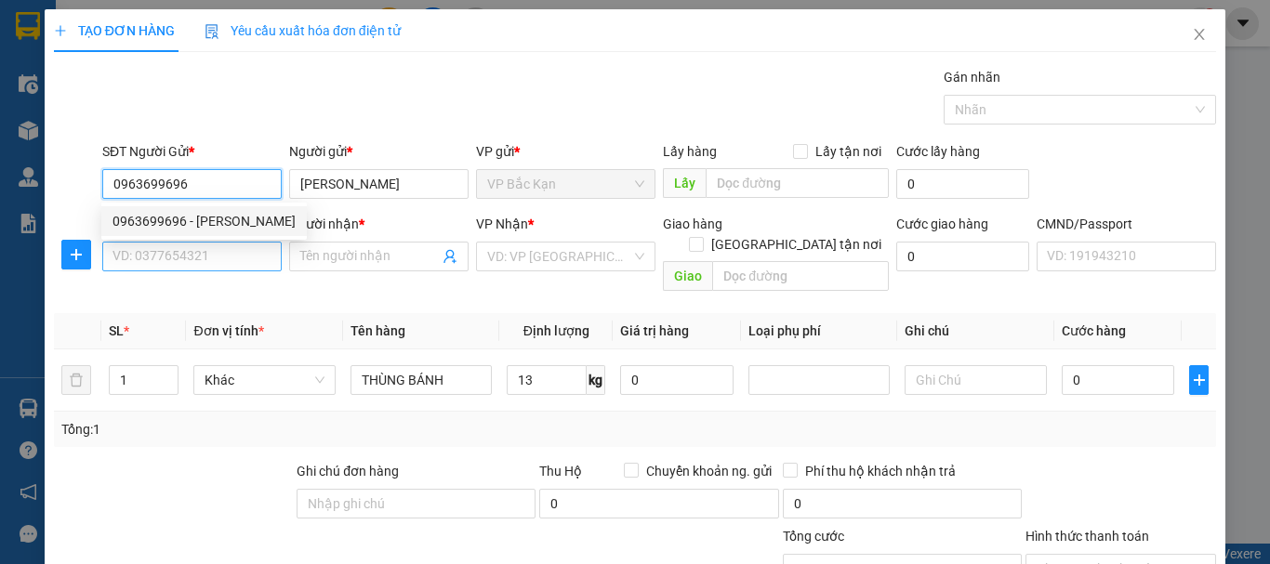
type input "0963699696"
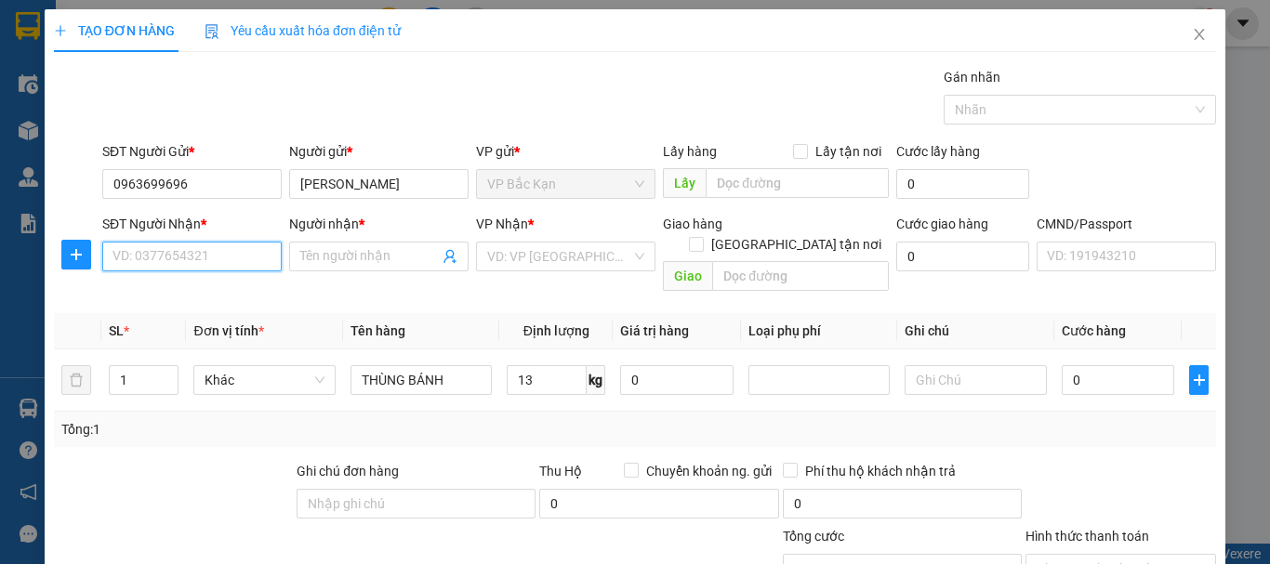
click at [200, 265] on input "SĐT Người Nhận *" at bounding box center [191, 257] width 179 height 30
click at [164, 323] on div "0914951987 - NGÂN" at bounding box center [203, 323] width 183 height 20
type input "0914951987"
type input "NGÂN"
click at [534, 258] on span "VP Đại Cồ Việt" at bounding box center [565, 257] width 157 height 28
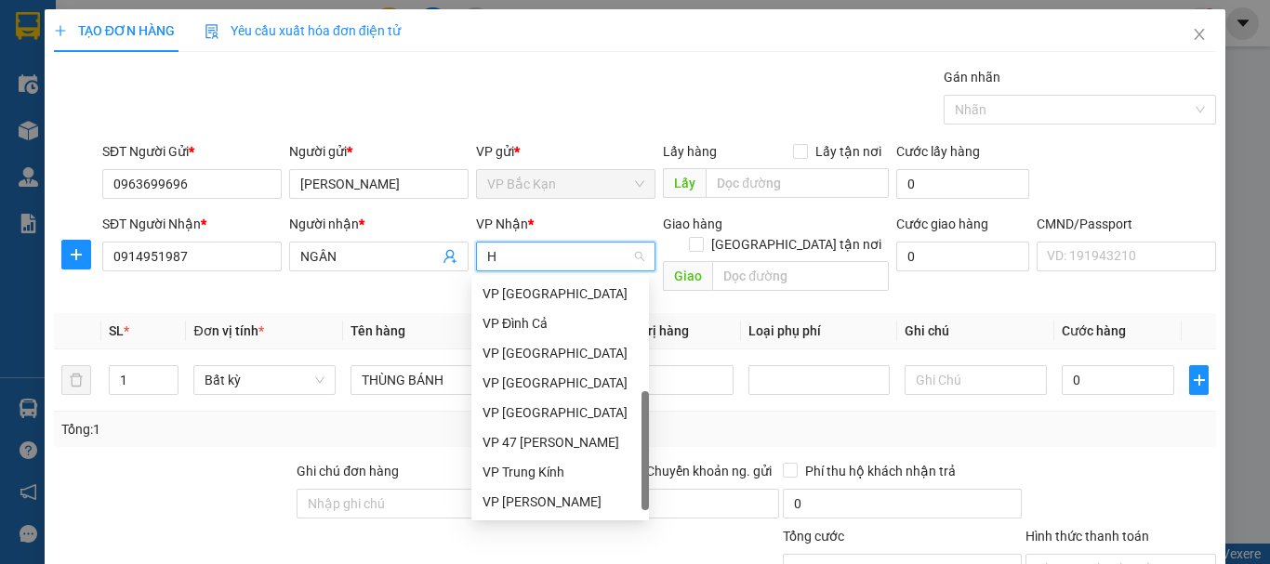
scroll to position [268, 0]
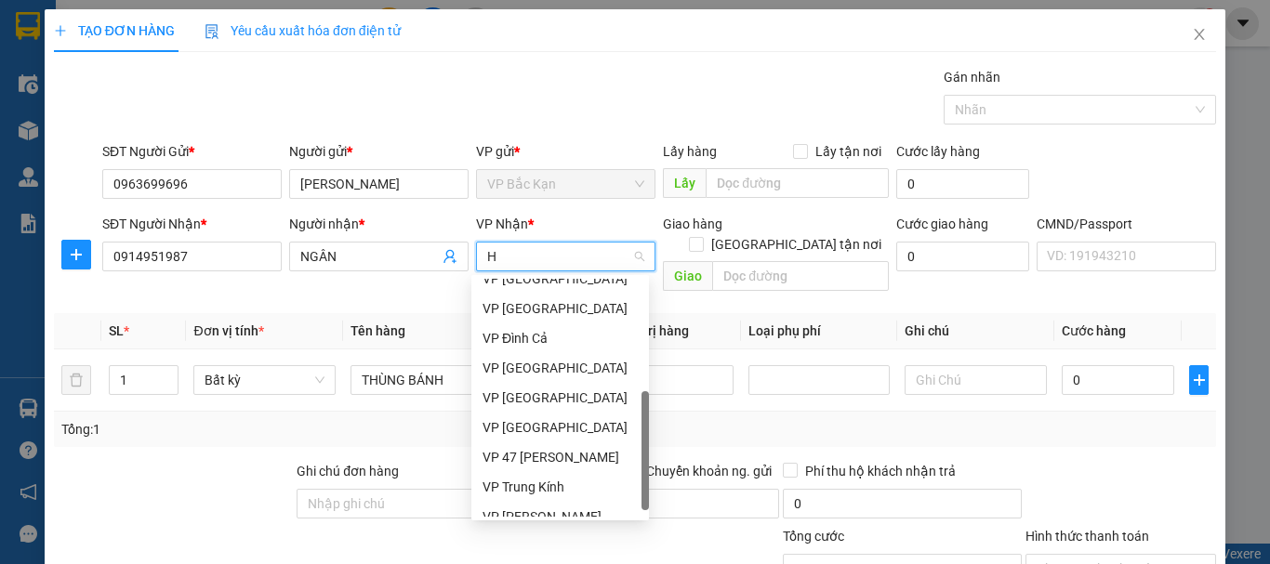
type input "HO"
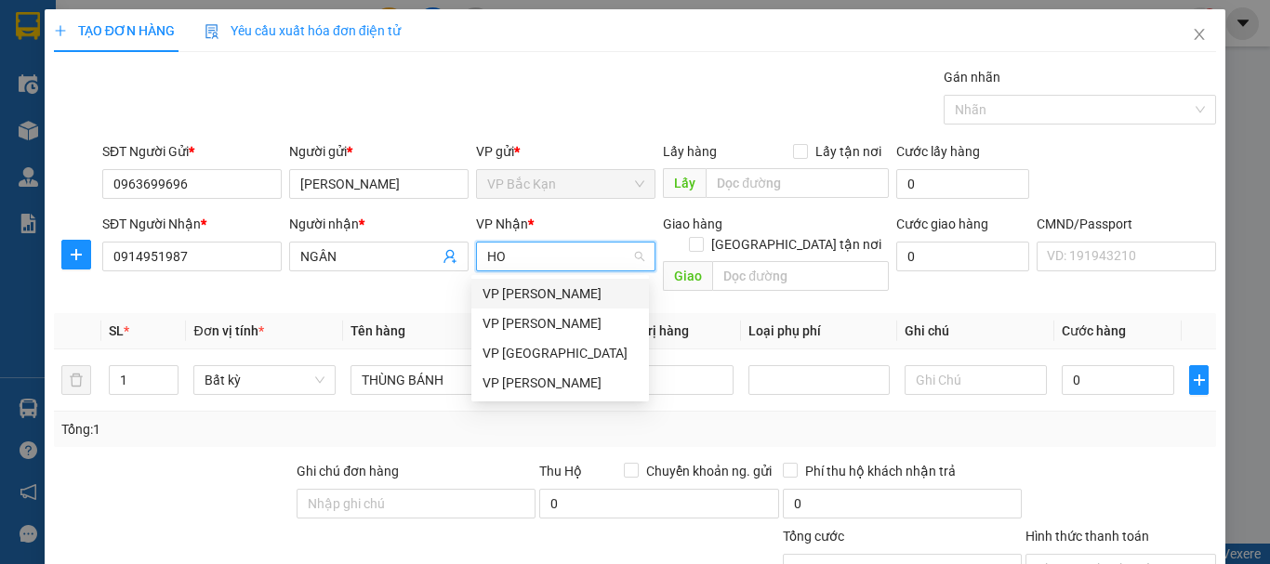
scroll to position [0, 0]
click at [540, 382] on div "VP [PERSON_NAME]" at bounding box center [559, 383] width 155 height 20
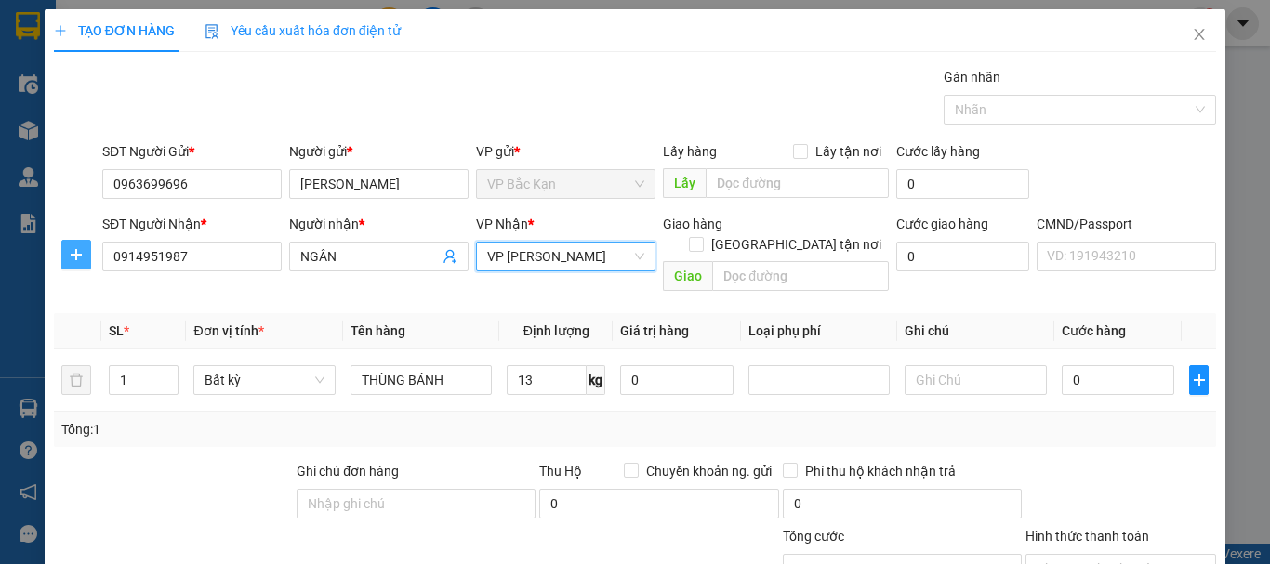
click at [82, 252] on icon "plus" at bounding box center [76, 254] width 15 height 15
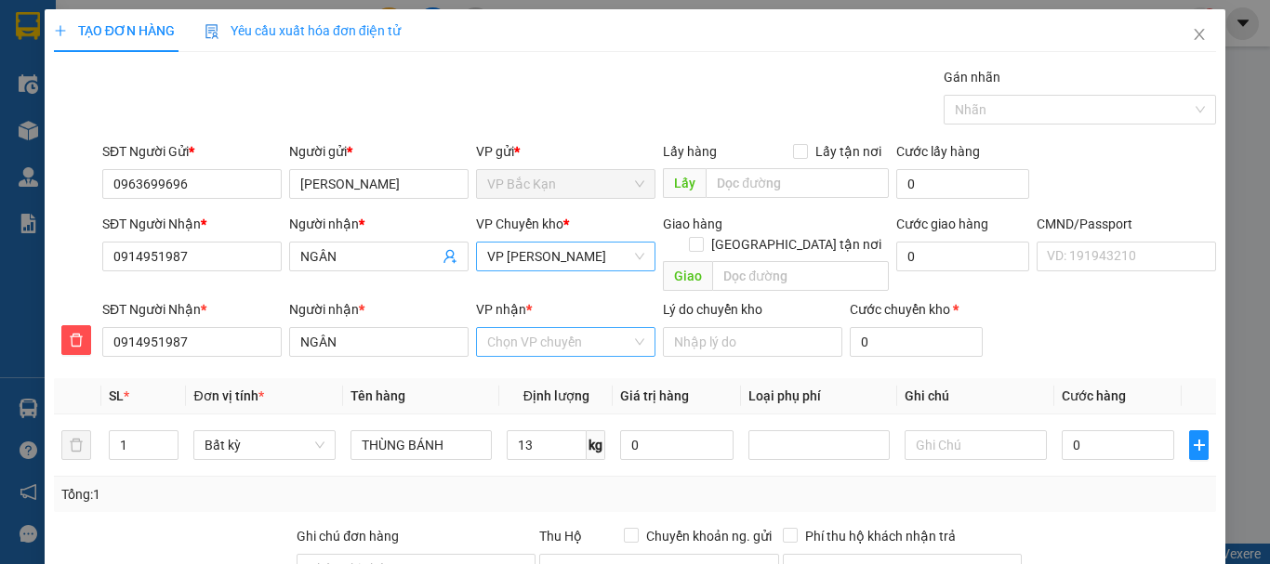
click at [513, 328] on input "VP nhận *" at bounding box center [559, 342] width 144 height 28
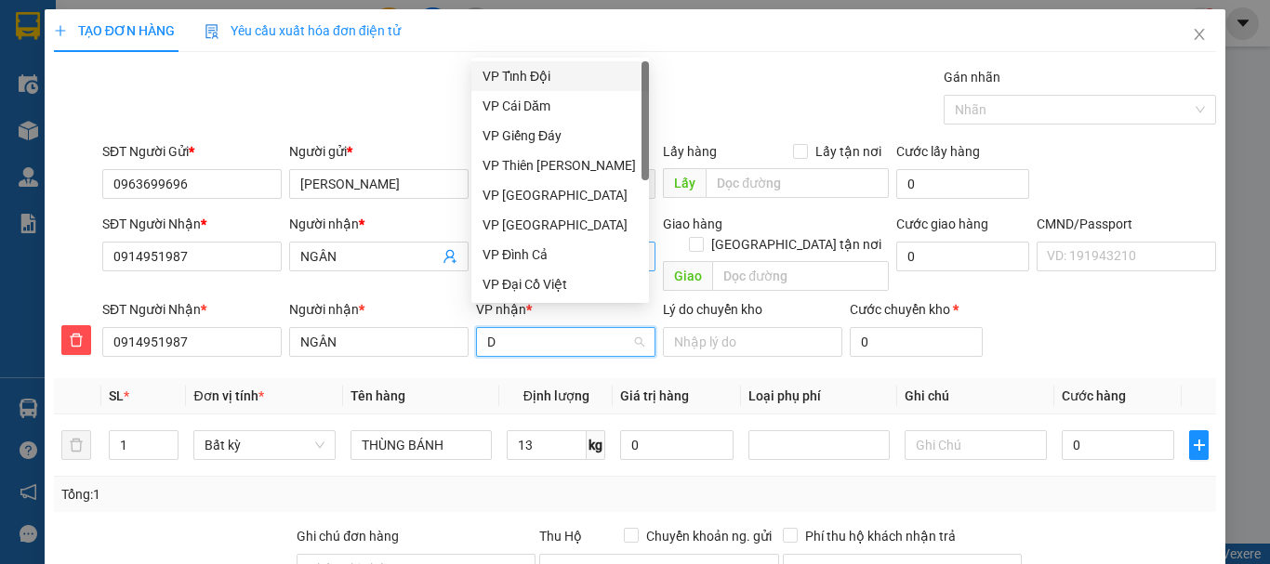
type input "DA"
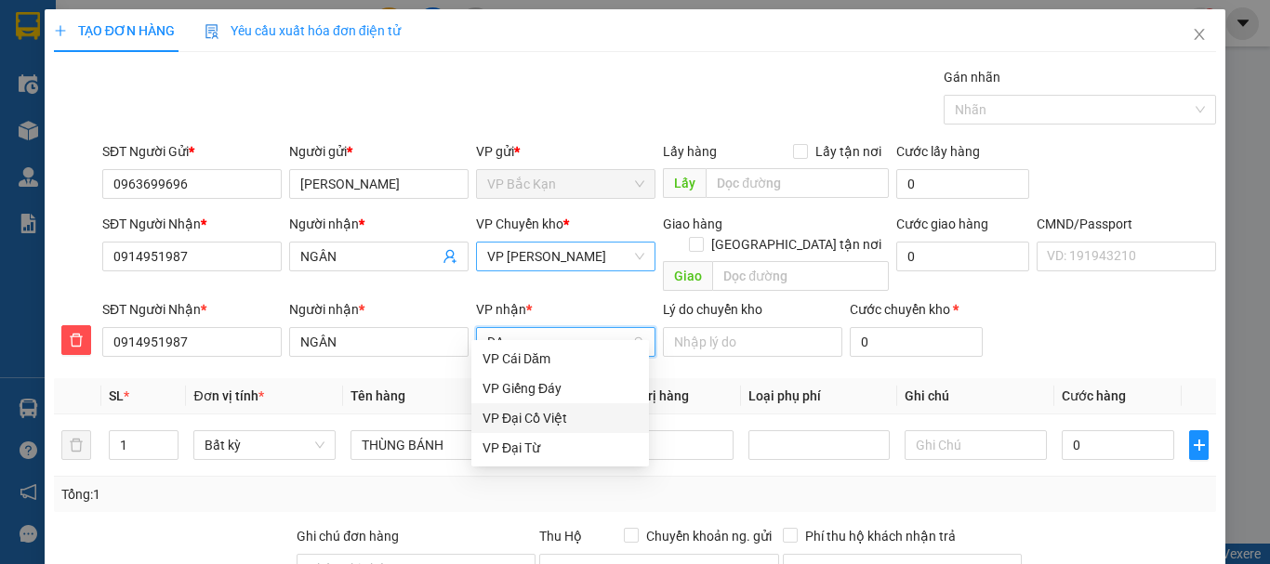
click at [541, 417] on div "VP Đại Cồ Việt" at bounding box center [559, 418] width 155 height 20
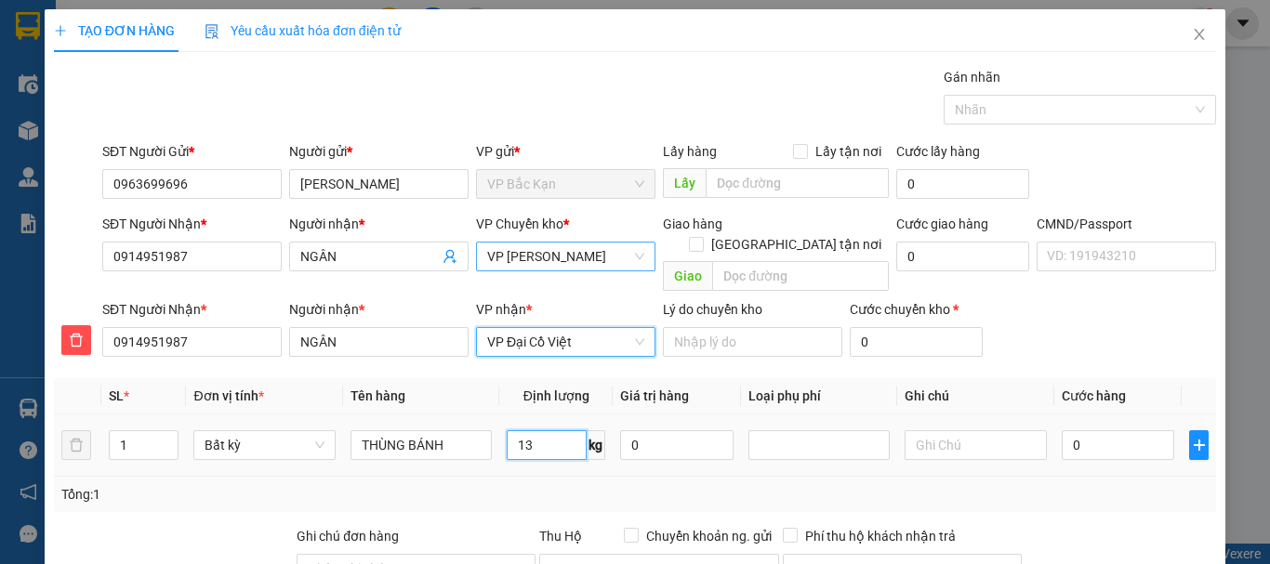
click at [532, 430] on input "13" at bounding box center [547, 445] width 80 height 30
click at [513, 456] on td "13 kg" at bounding box center [555, 446] width 113 height 62
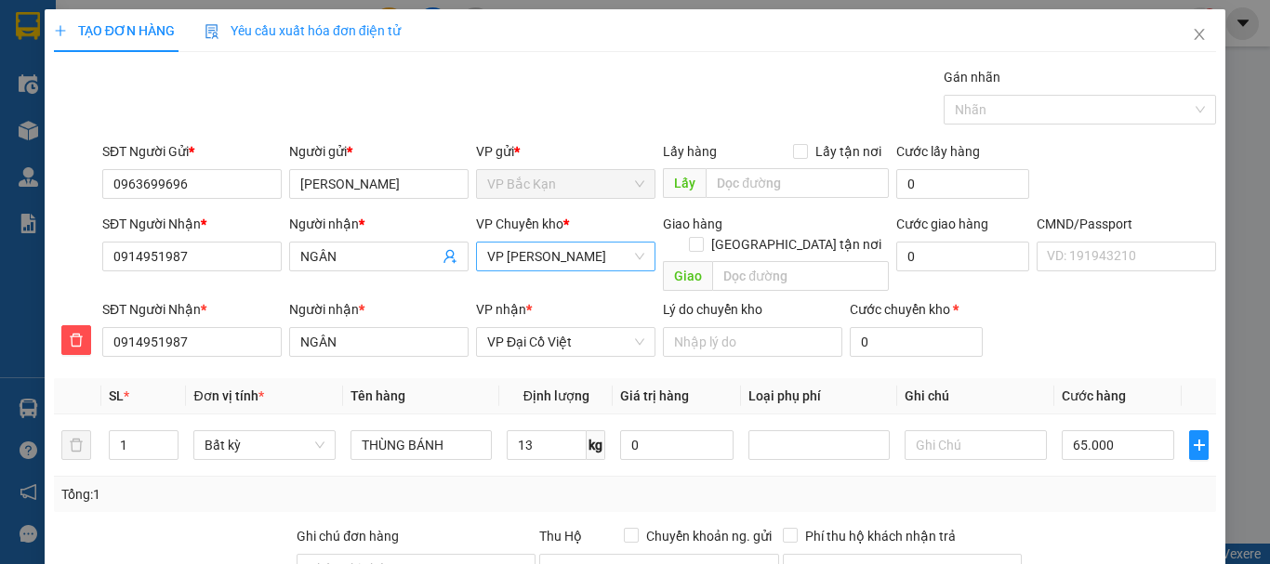
type input "65.000"
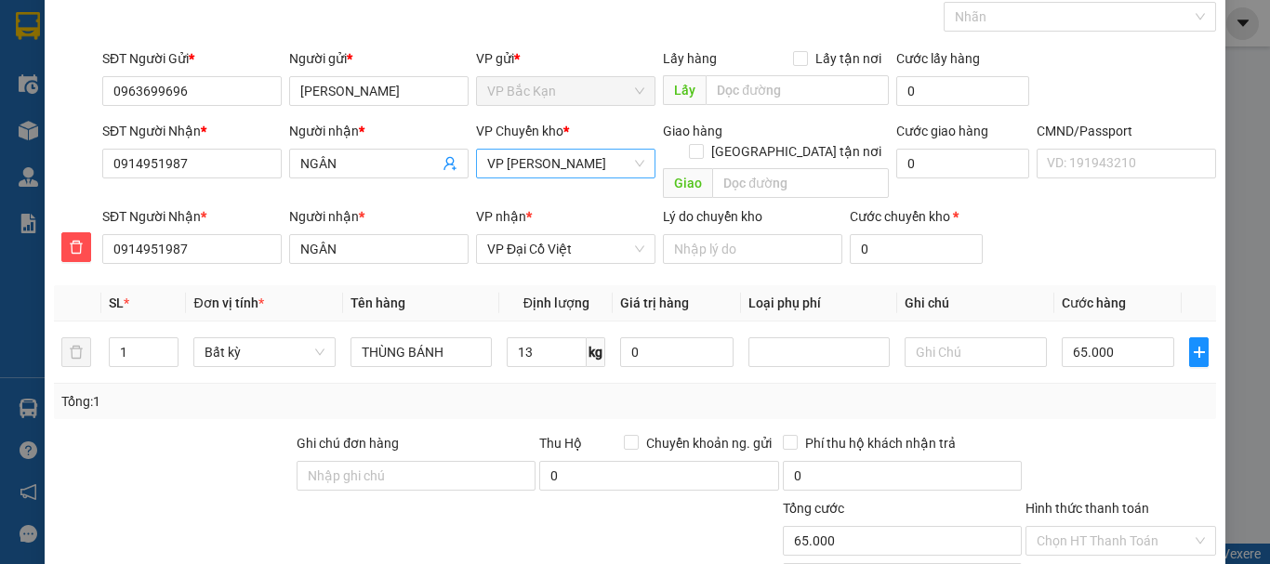
scroll to position [226, 0]
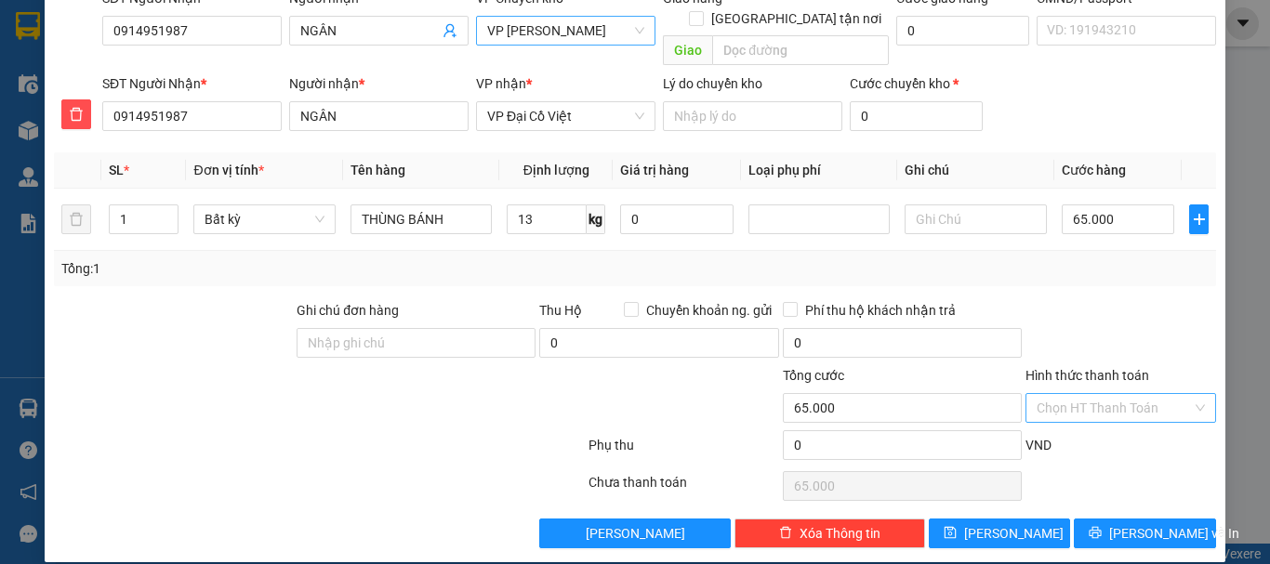
click at [1054, 394] on input "Hình thức thanh toán" at bounding box center [1114, 408] width 155 height 28
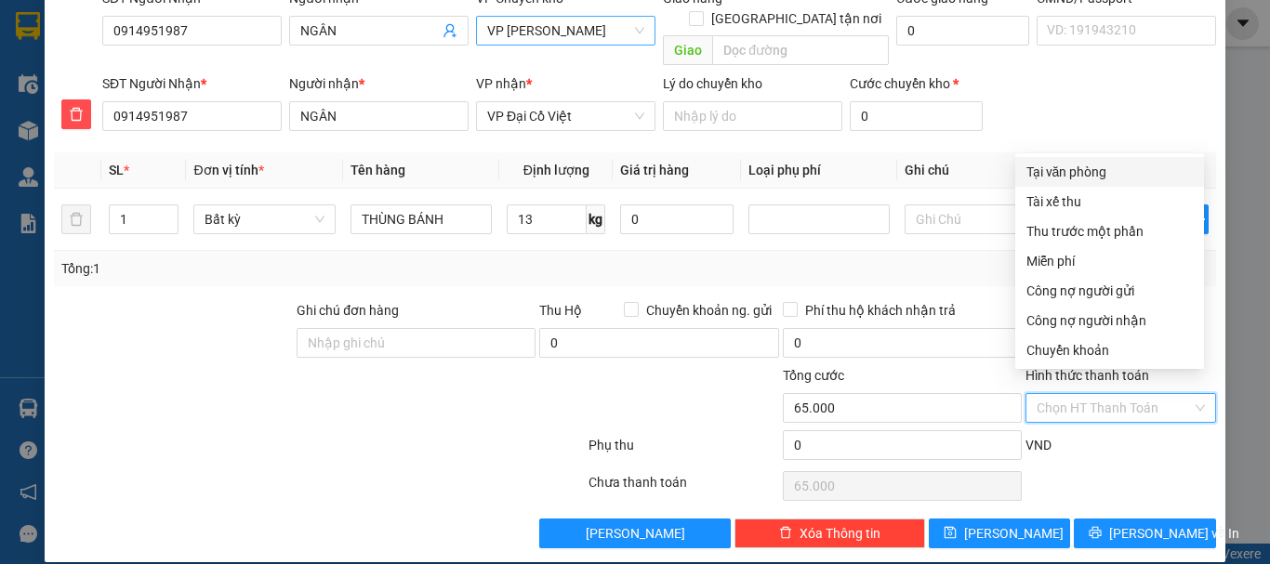
click at [1060, 164] on div "Tại văn phòng" at bounding box center [1109, 172] width 166 height 20
type input "0"
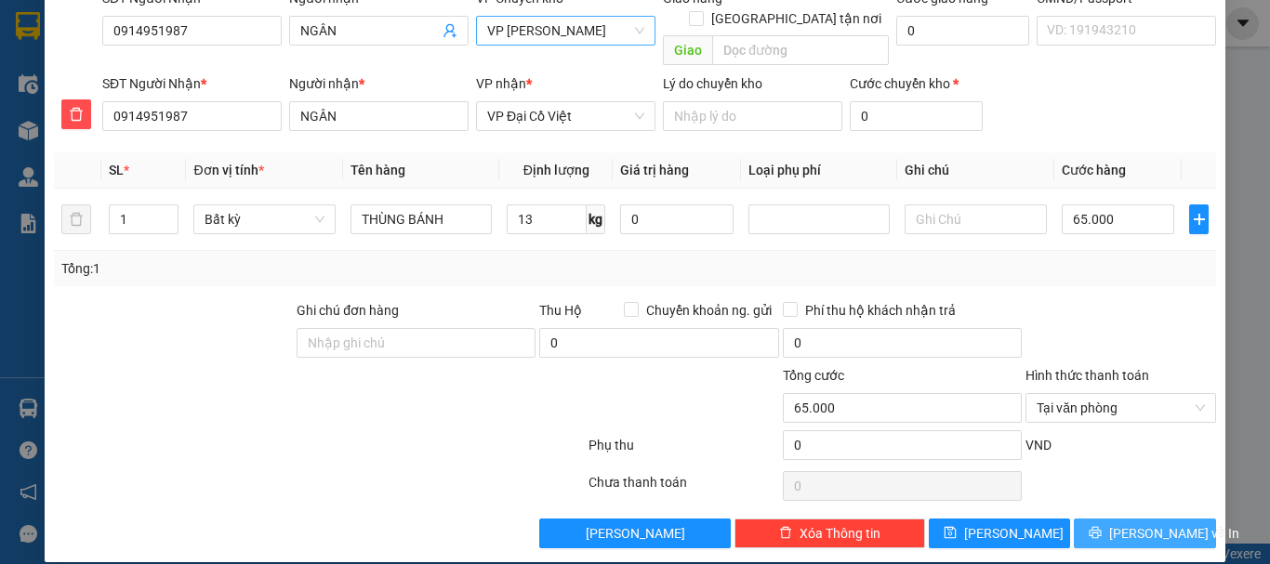
click at [1102, 527] on icon "printer" at bounding box center [1096, 533] width 12 height 12
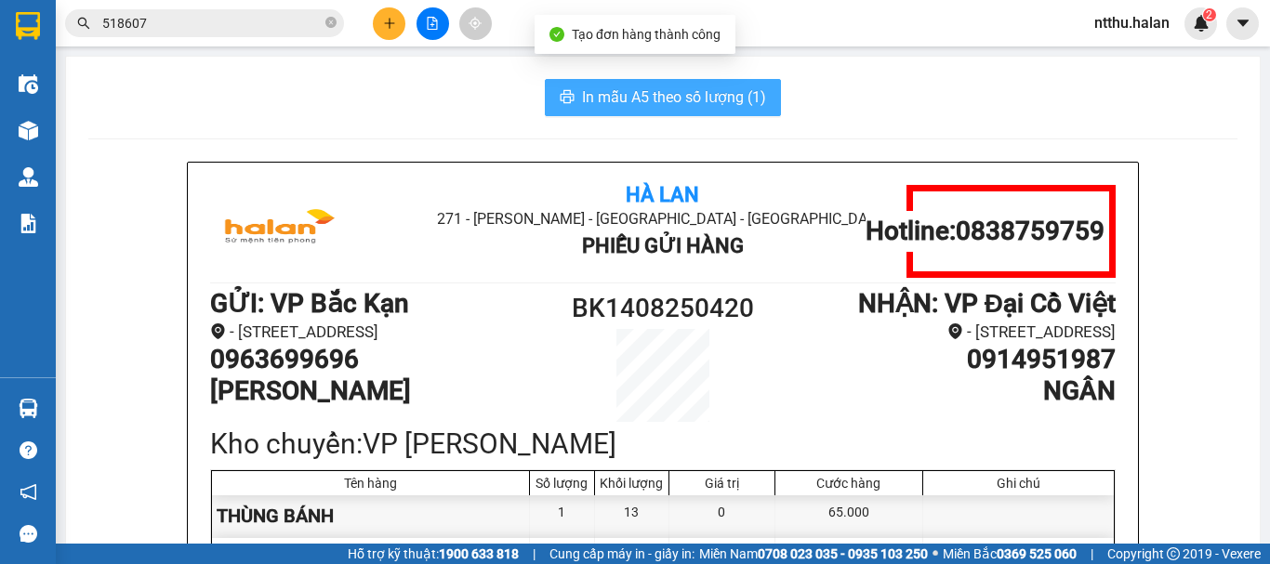
click at [630, 105] on span "In mẫu A5 theo số lượng (1)" at bounding box center [674, 97] width 184 height 23
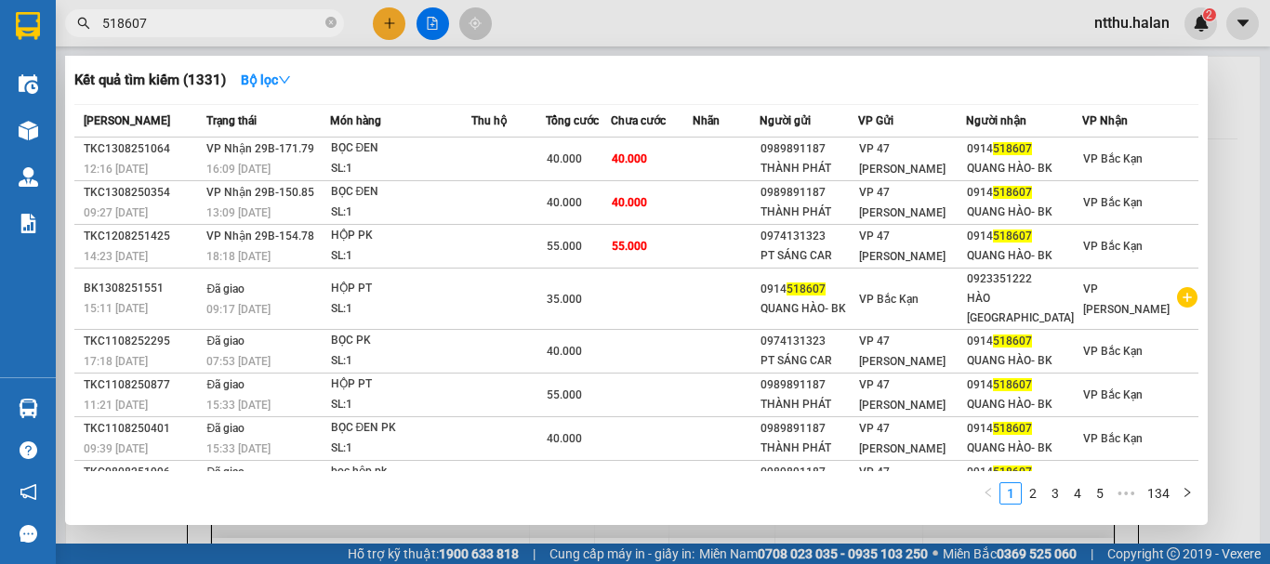
click at [237, 12] on span "518607" at bounding box center [204, 23] width 279 height 28
click at [234, 23] on input "518607" at bounding box center [211, 23] width 219 height 20
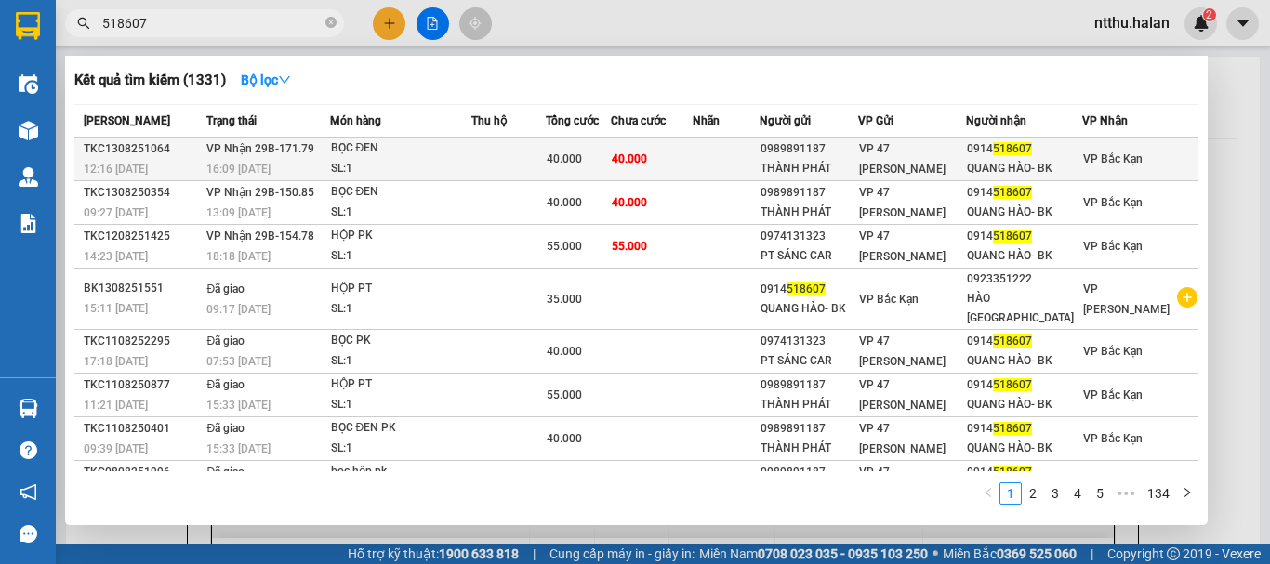
click at [292, 159] on div "16:09 - 13/08" at bounding box center [267, 169] width 122 height 20
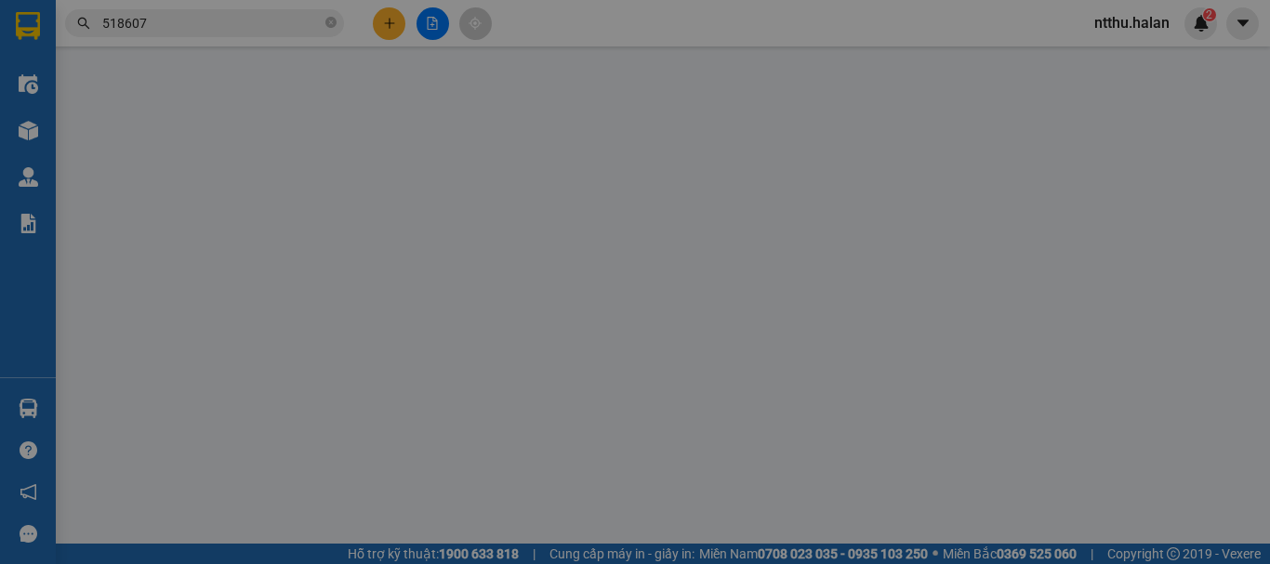
type input "0989891187"
type input "THÀNH PHÁT"
type input "0914518607"
type input "QUANG HÀO- BK"
type input "40.000"
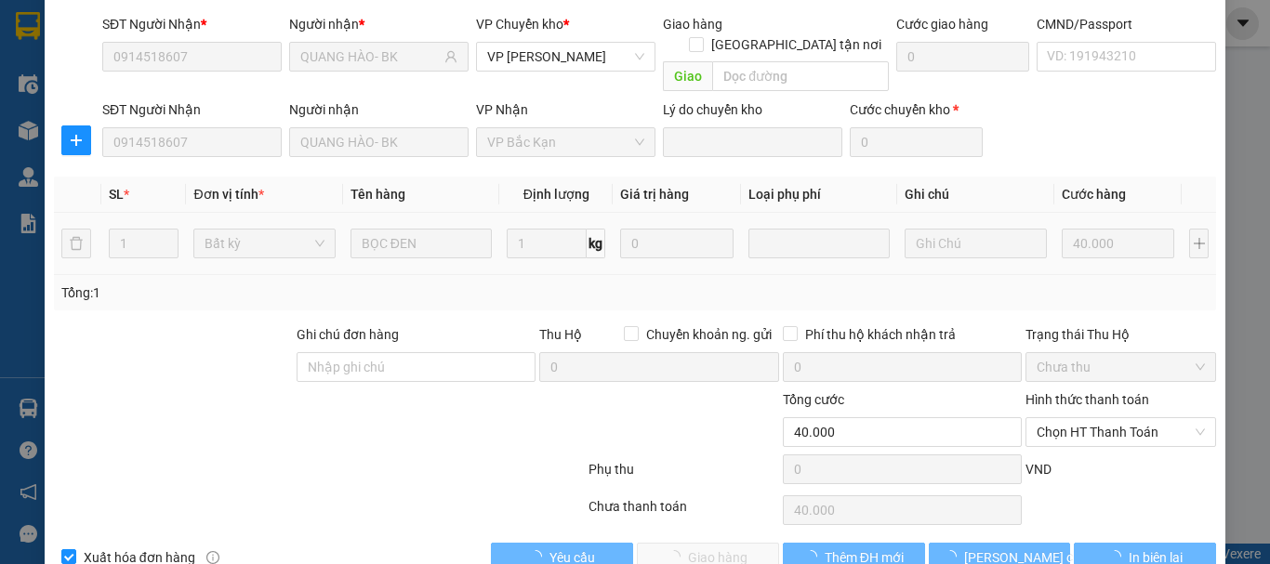
scroll to position [228, 0]
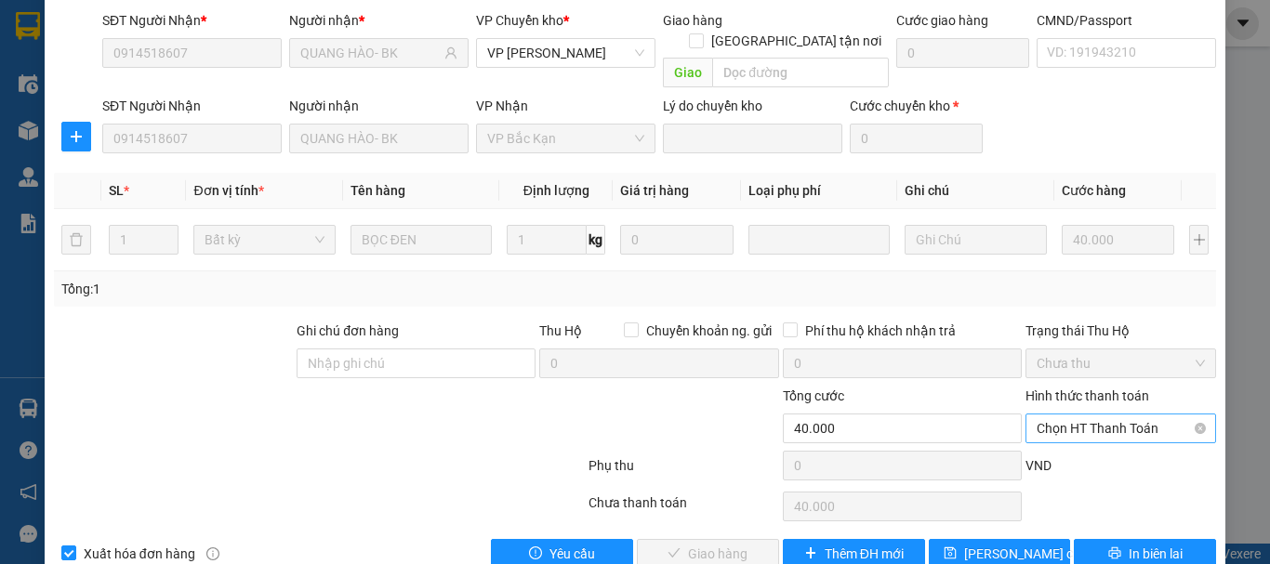
click at [1068, 415] on span "Chọn HT Thanh Toán" at bounding box center [1121, 429] width 168 height 28
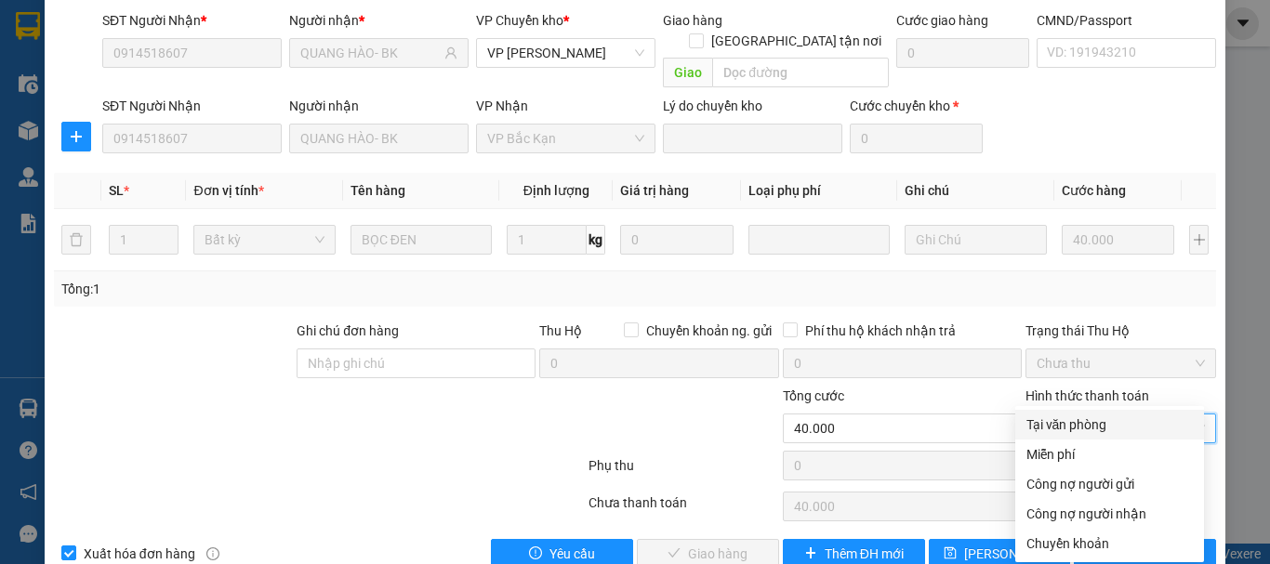
click at [1061, 419] on div "Tại văn phòng" at bounding box center [1109, 425] width 166 height 20
type input "0"
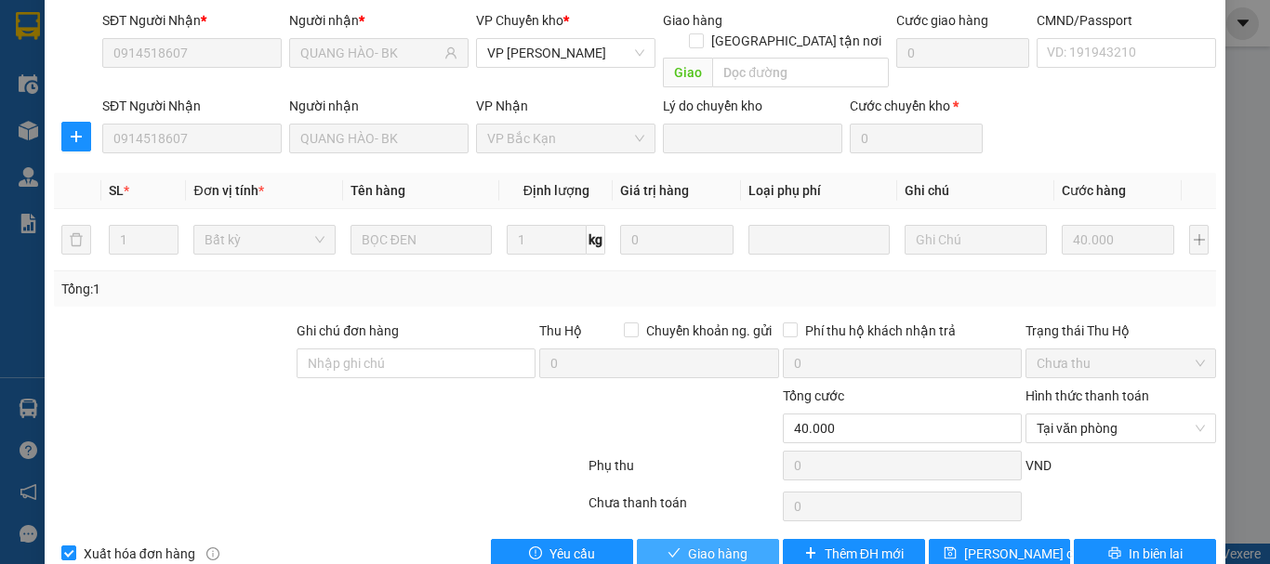
click at [736, 544] on span "Giao hàng" at bounding box center [717, 554] width 59 height 20
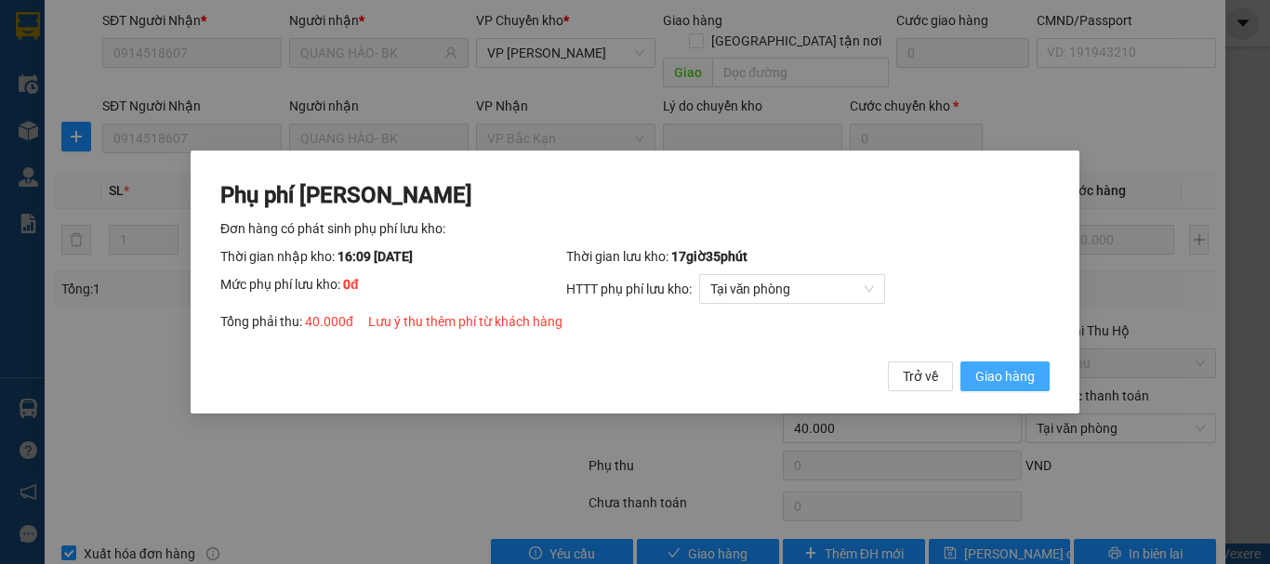
click at [1013, 378] on span "Giao hàng" at bounding box center [1004, 376] width 59 height 20
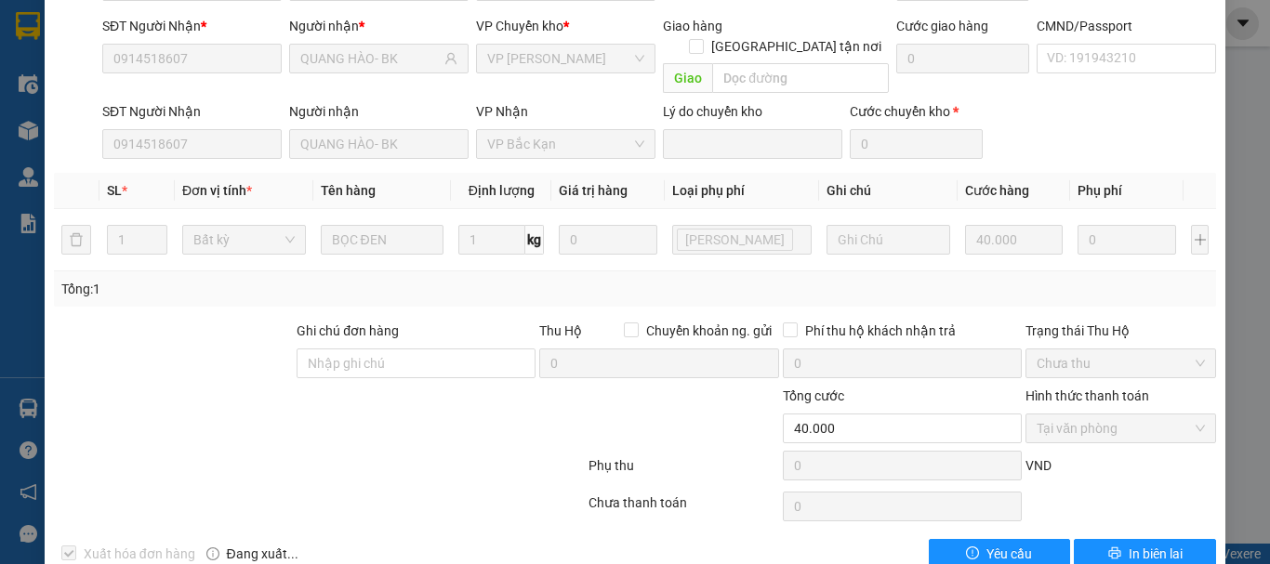
scroll to position [0, 0]
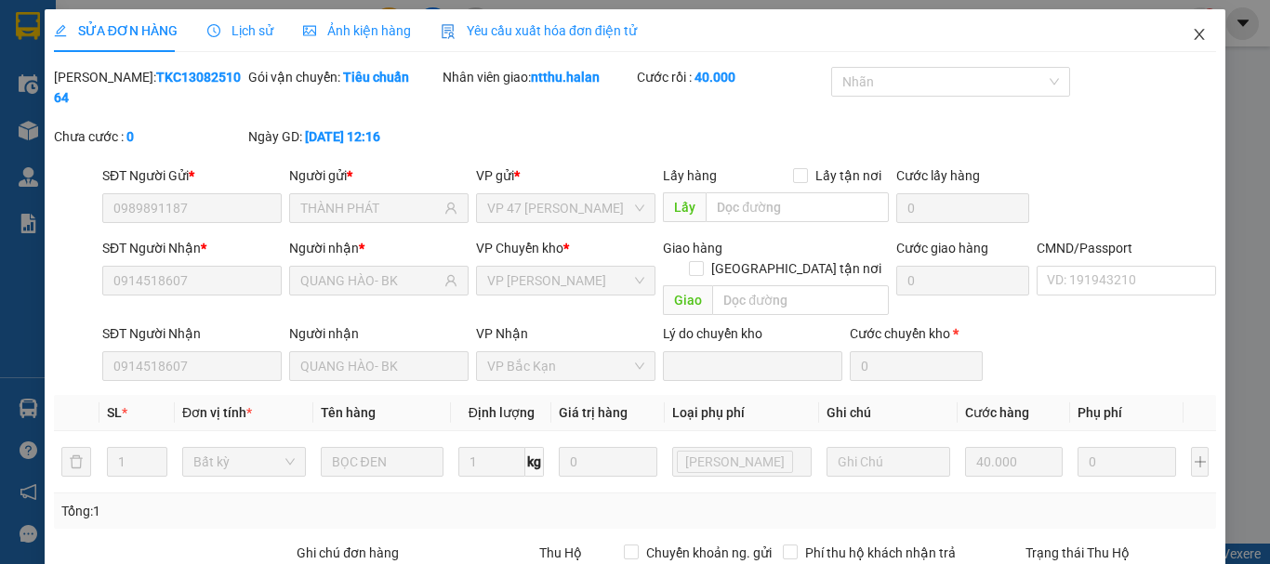
click at [1192, 30] on icon "close" at bounding box center [1199, 34] width 15 height 15
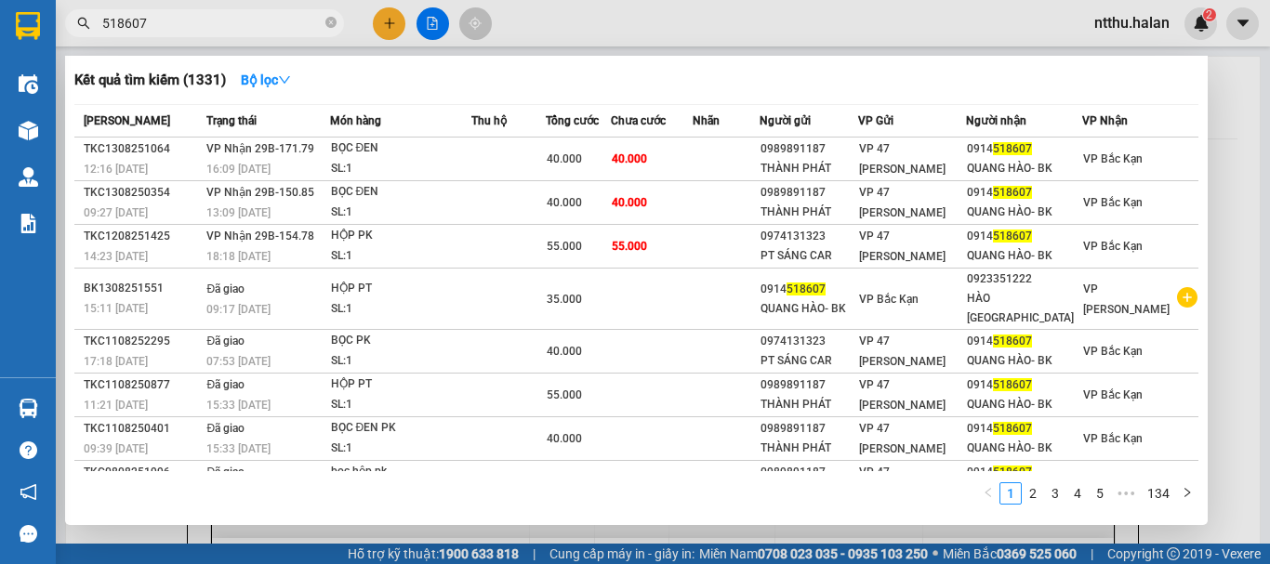
click at [286, 22] on input "518607" at bounding box center [211, 23] width 219 height 20
click at [264, 197] on div "Thời gian nhập kho" at bounding box center [243, 179] width 126 height 45
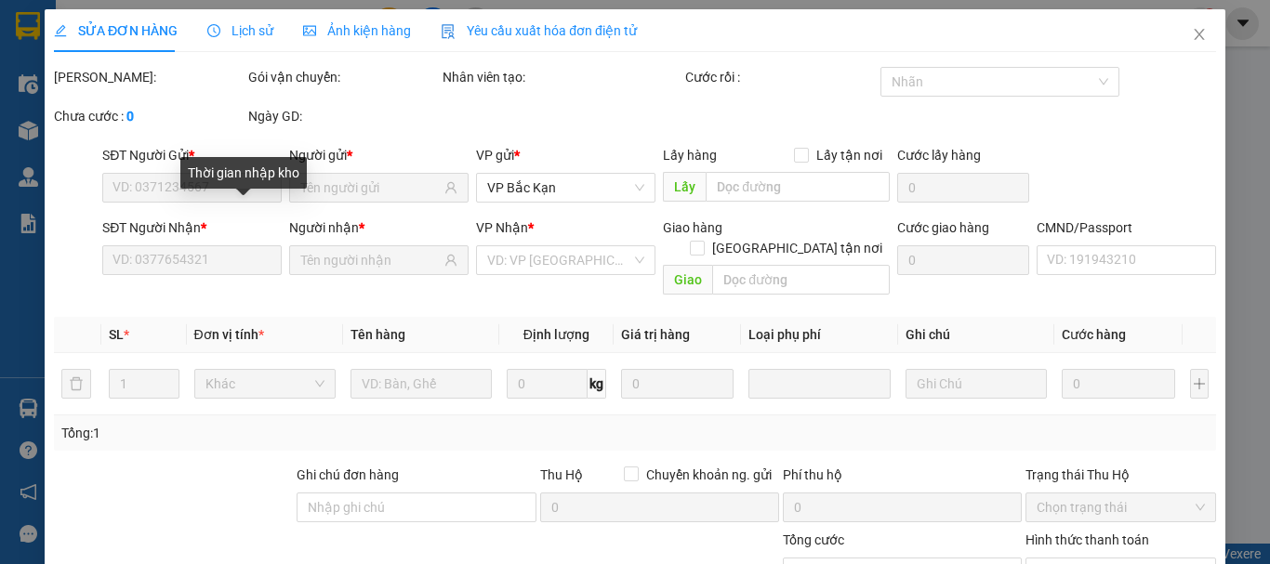
type input "0989891187"
type input "THÀNH PHÁT"
type input "0914518607"
type input "QUANG HÀO- BK"
type input "40.000"
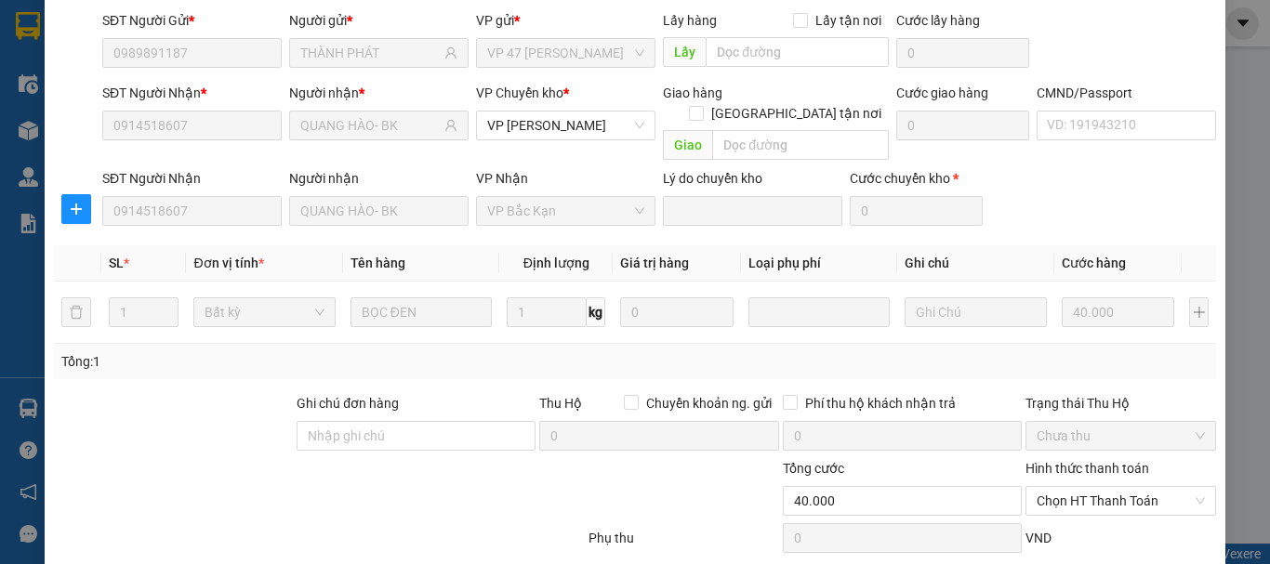
scroll to position [228, 0]
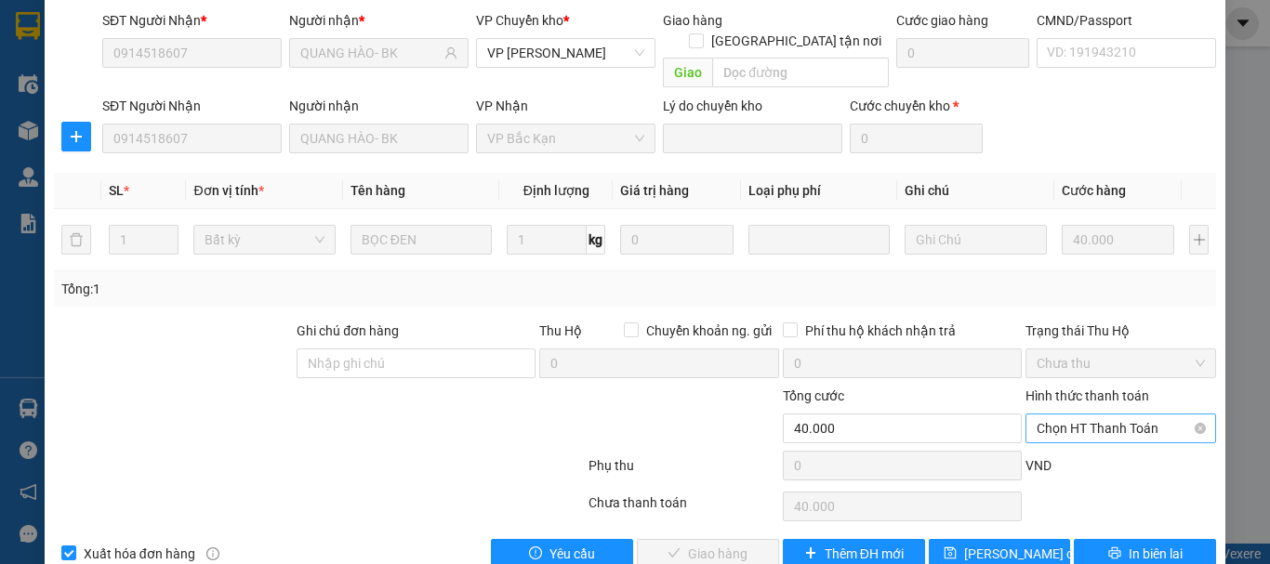
click at [1086, 415] on span "Chọn HT Thanh Toán" at bounding box center [1121, 429] width 168 height 28
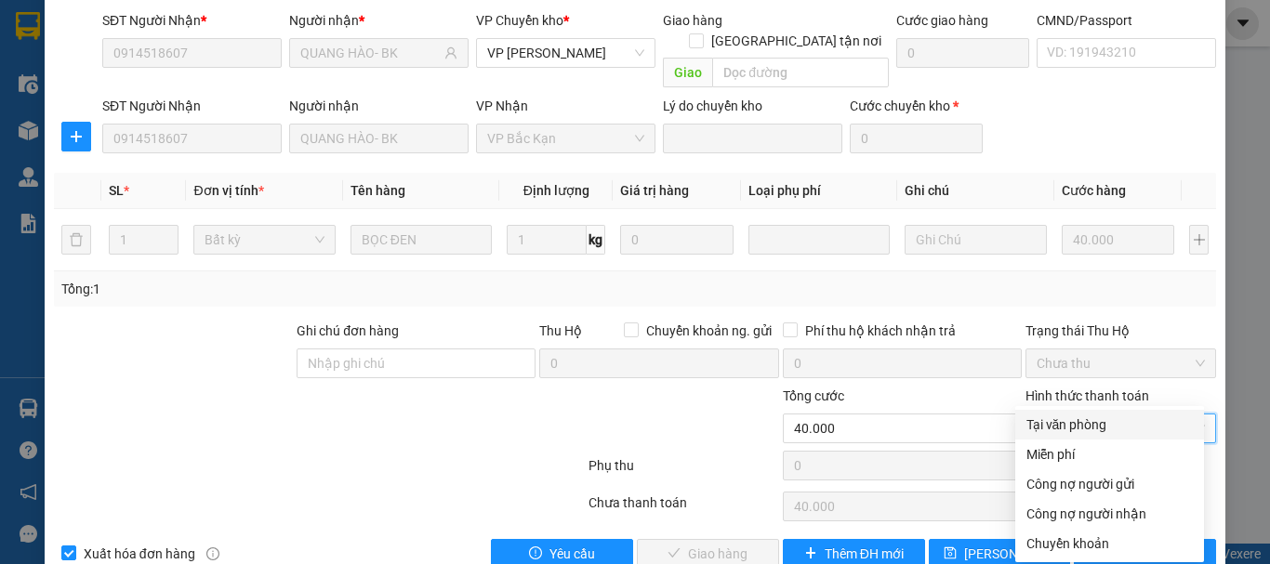
drag, startPoint x: 1081, startPoint y: 421, endPoint x: 786, endPoint y: 514, distance: 309.0
click at [1079, 421] on div "Tại văn phòng" at bounding box center [1109, 425] width 166 height 20
type input "0"
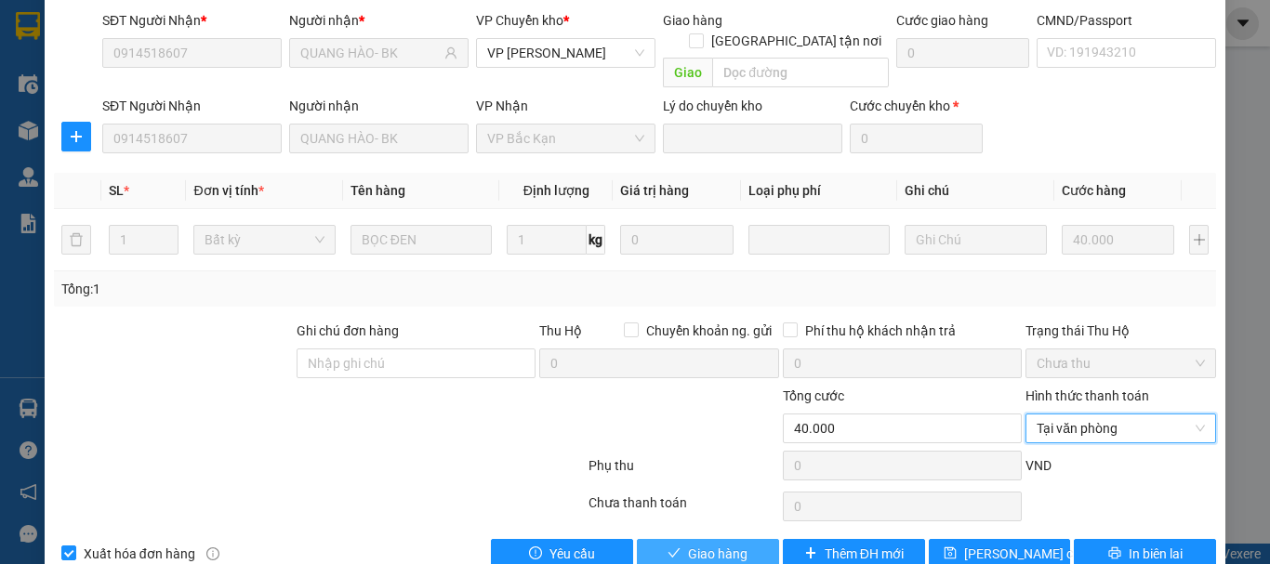
click at [695, 544] on span "Giao hàng" at bounding box center [717, 554] width 59 height 20
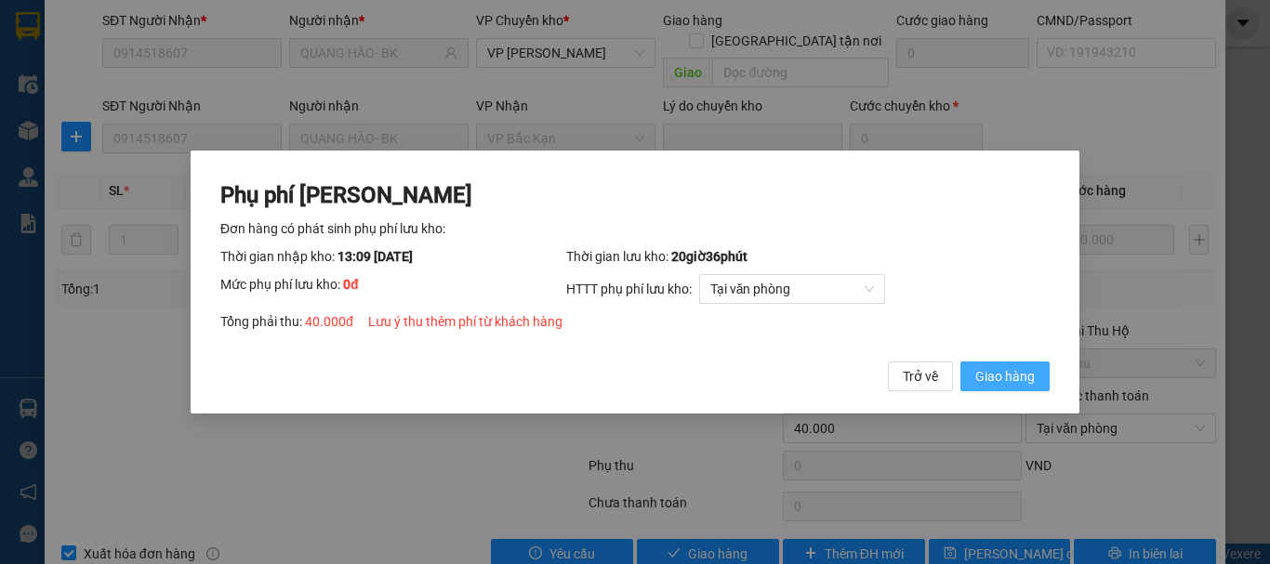
click at [988, 386] on span "Giao hàng" at bounding box center [1004, 376] width 59 height 20
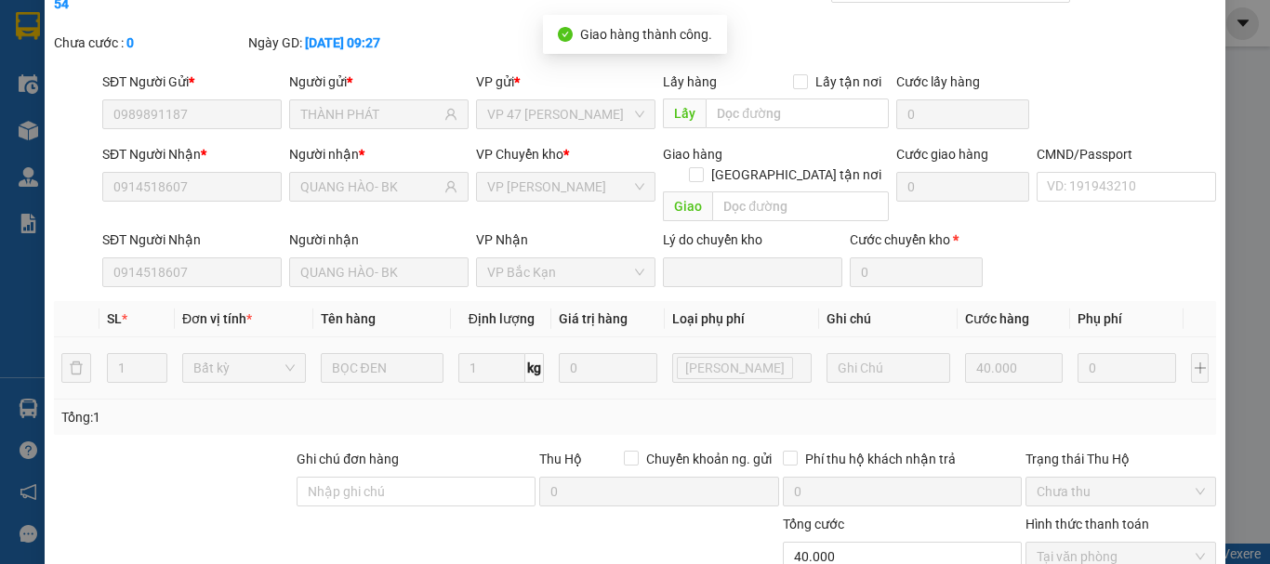
scroll to position [0, 0]
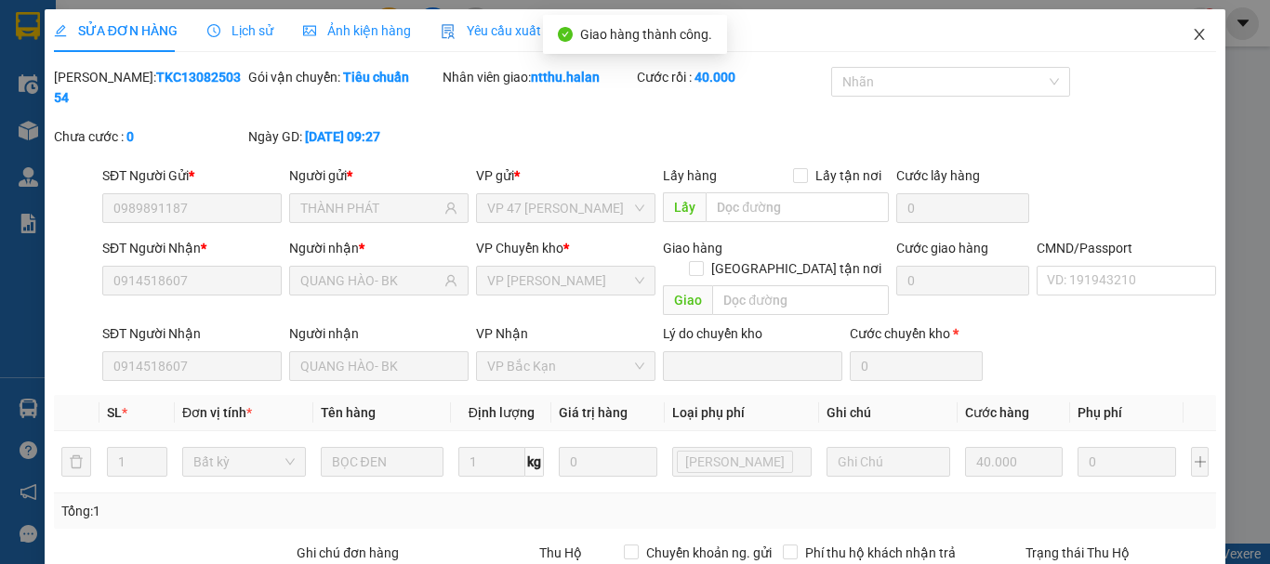
click at [1192, 33] on icon "close" at bounding box center [1199, 34] width 15 height 15
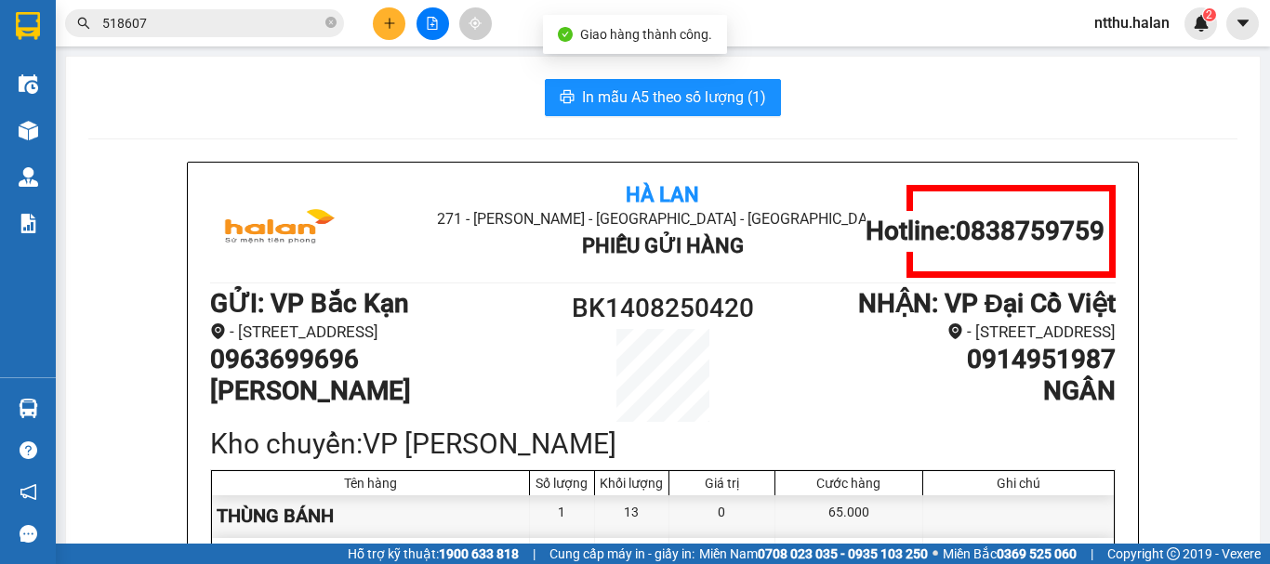
click at [191, 23] on input "518607" at bounding box center [211, 23] width 219 height 20
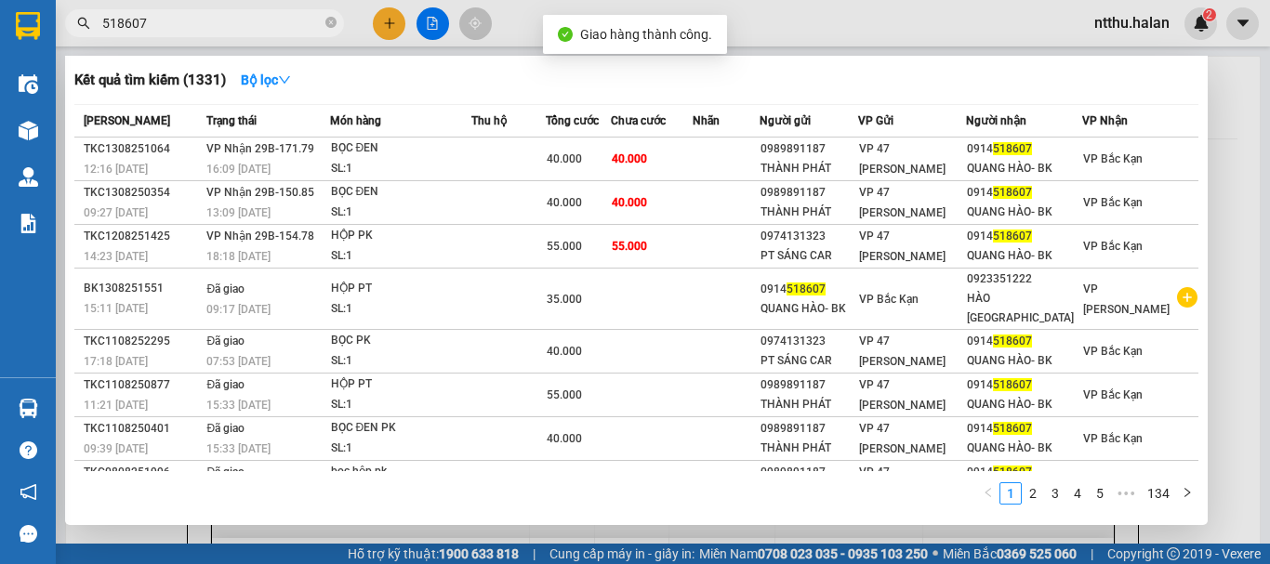
click at [190, 22] on input "518607" at bounding box center [211, 23] width 219 height 20
type input "518607"
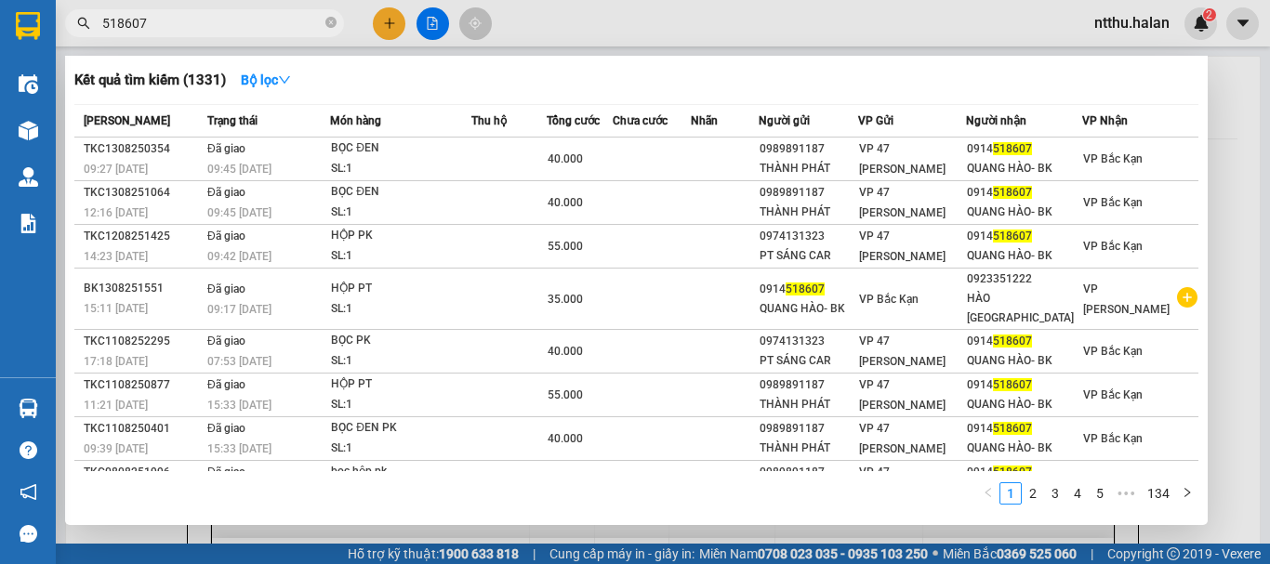
click at [1223, 225] on div at bounding box center [635, 282] width 1270 height 564
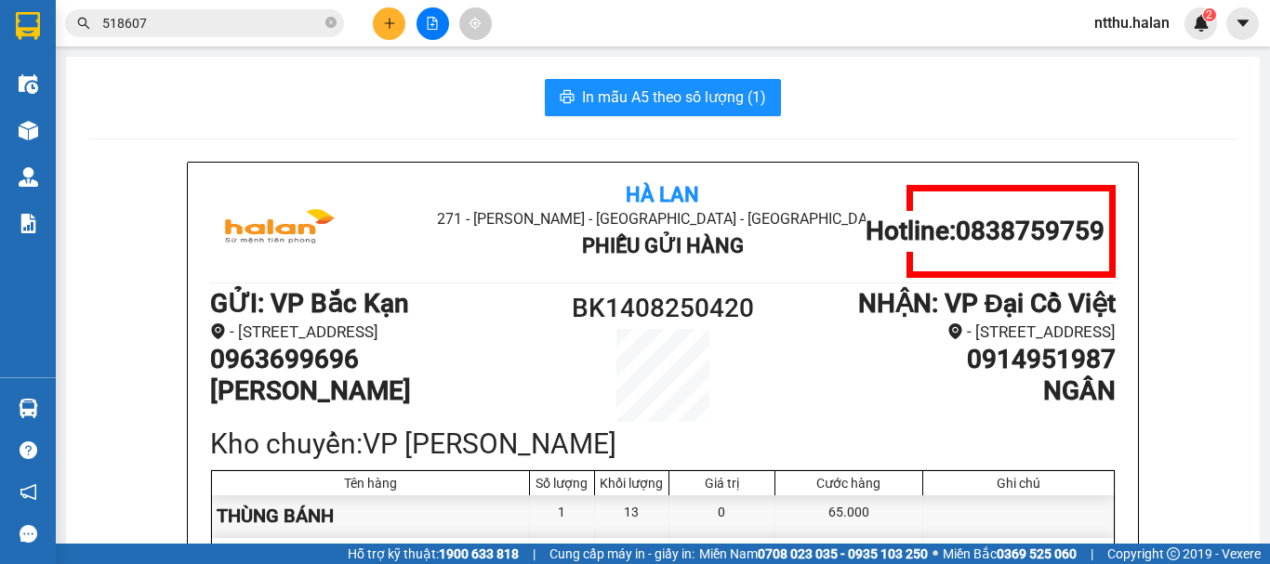
click at [392, 22] on icon "plus" at bounding box center [389, 23] width 13 height 13
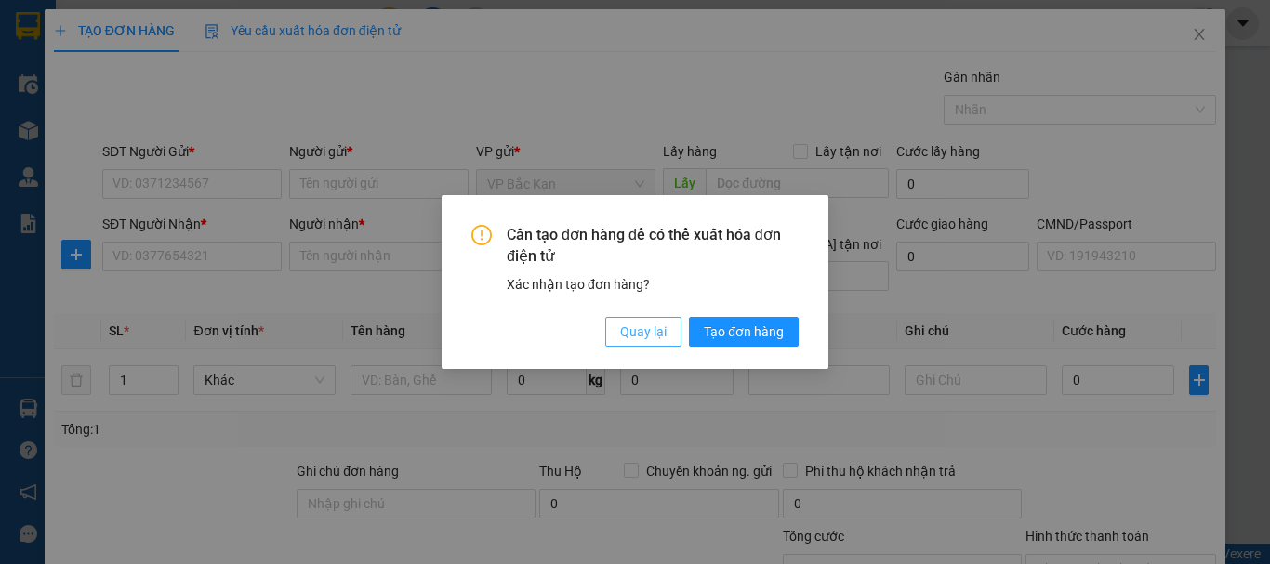
click at [626, 330] on span "Quay lại" at bounding box center [643, 332] width 46 height 20
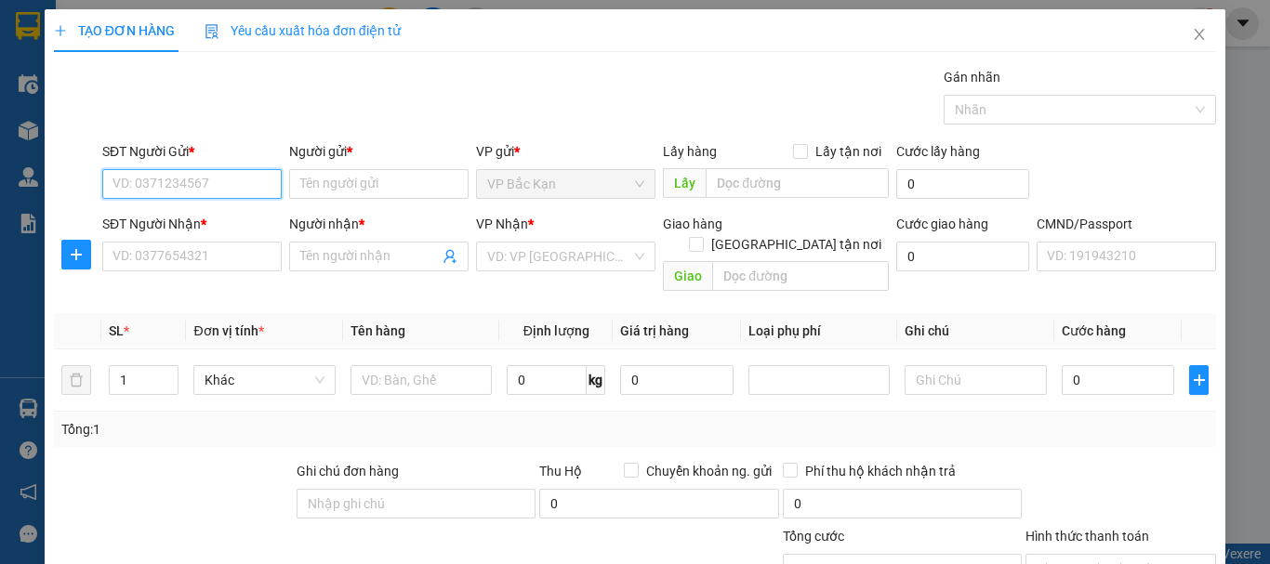
click at [165, 186] on input "SĐT Người Gửi *" at bounding box center [191, 184] width 179 height 30
click at [165, 185] on input "SĐT Người Gửi *" at bounding box center [191, 184] width 179 height 30
type input "0974688831"
click at [204, 222] on div "0974688831 - BA LONG, BK" at bounding box center [192, 221] width 161 height 20
type input "BA LONG, BK"
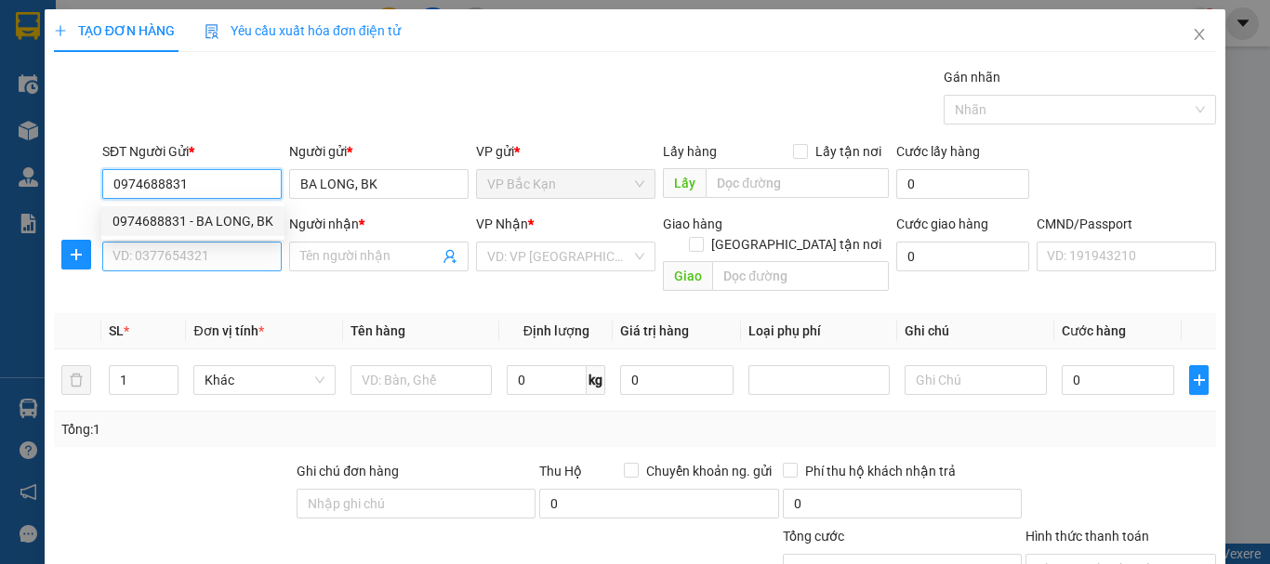
type input "0974688831"
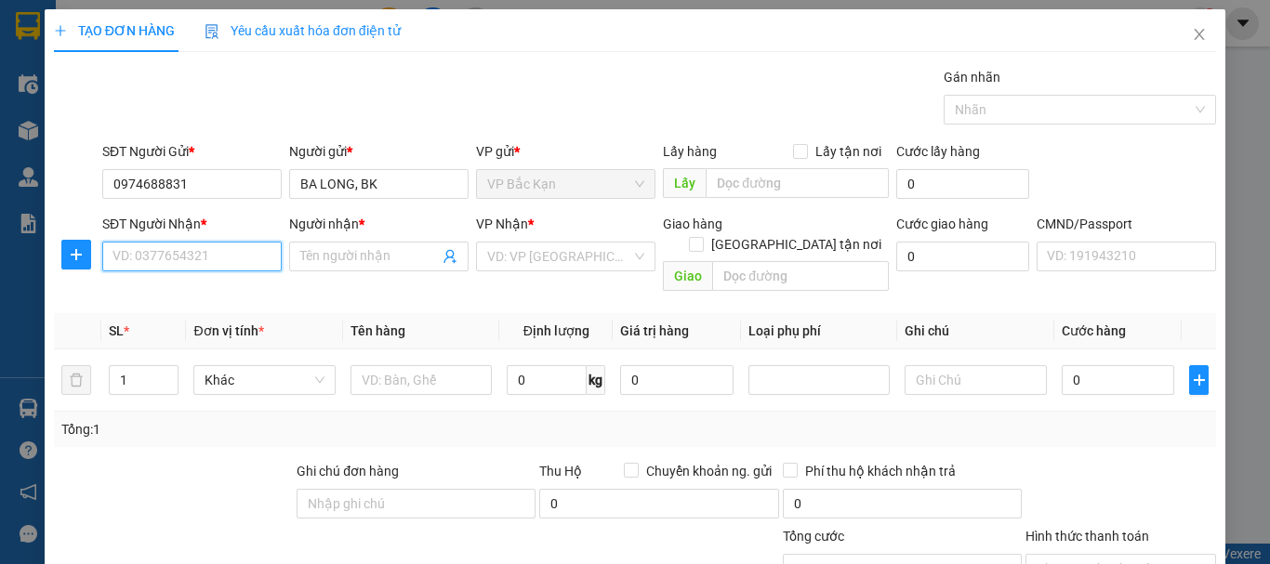
click at [192, 248] on input "SĐT Người Nhận *" at bounding box center [191, 257] width 179 height 30
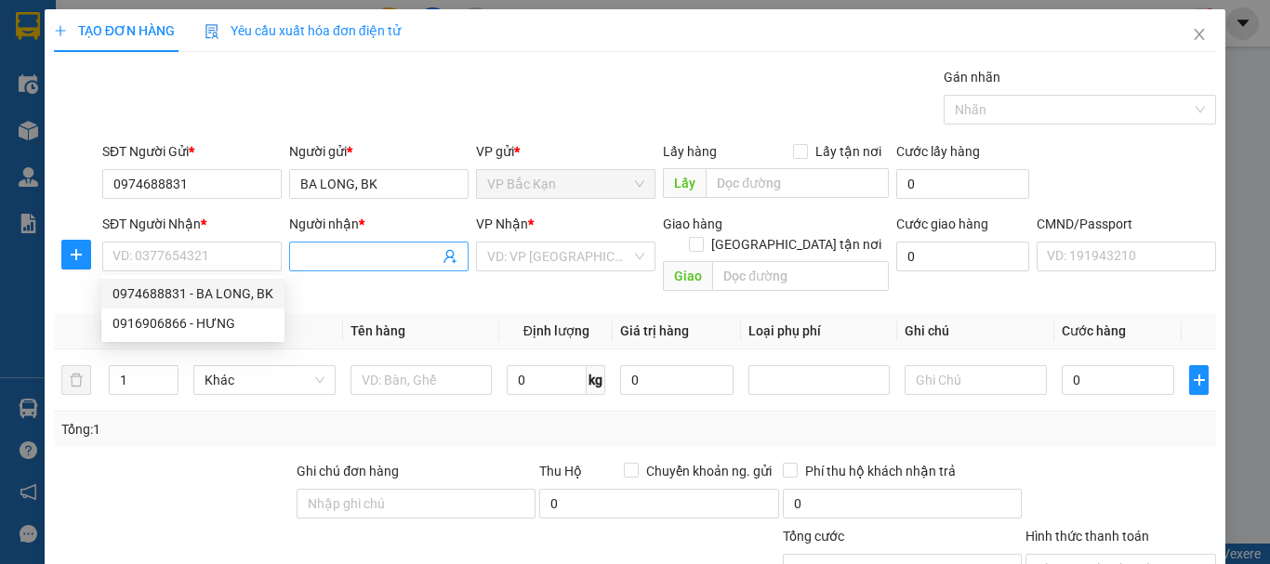
click at [450, 257] on icon "user-add" at bounding box center [450, 256] width 15 height 15
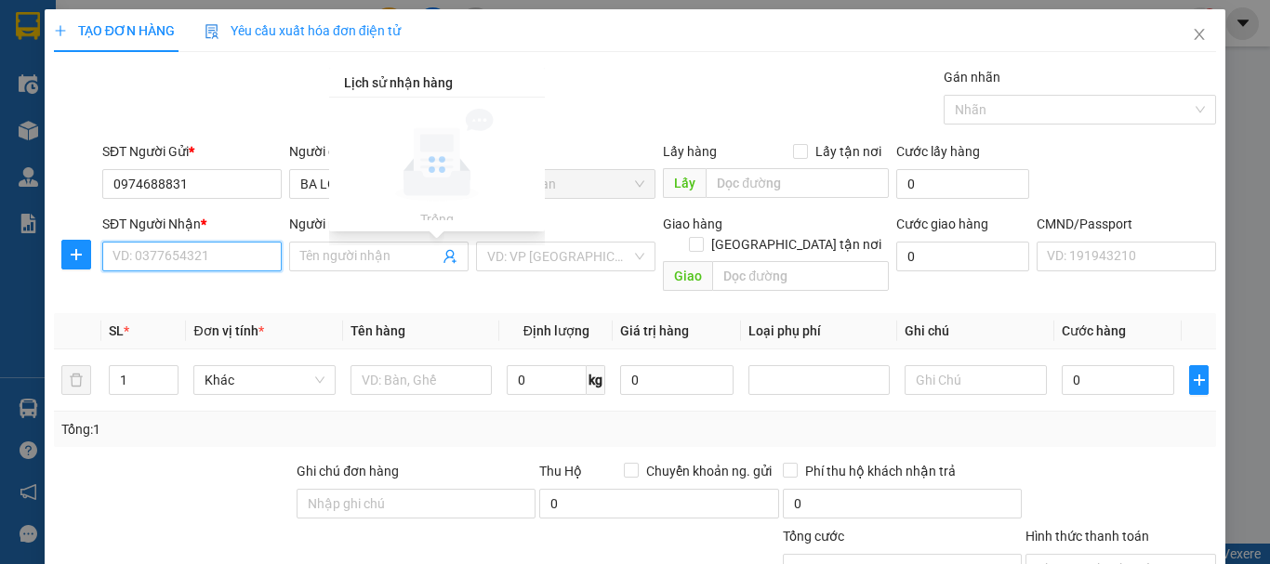
click at [234, 258] on input "SĐT Người Nhận *" at bounding box center [191, 257] width 179 height 30
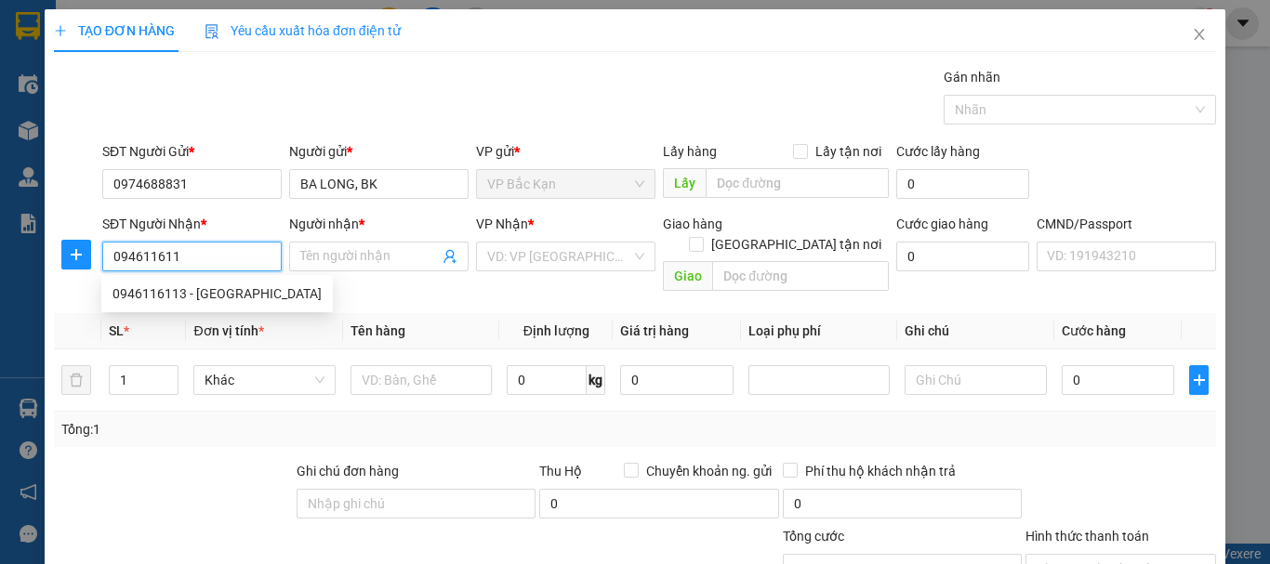
type input "0946116113"
click at [207, 289] on div "0946116113 - BA LONG TN" at bounding box center [216, 294] width 209 height 20
type input "BA LONG TN"
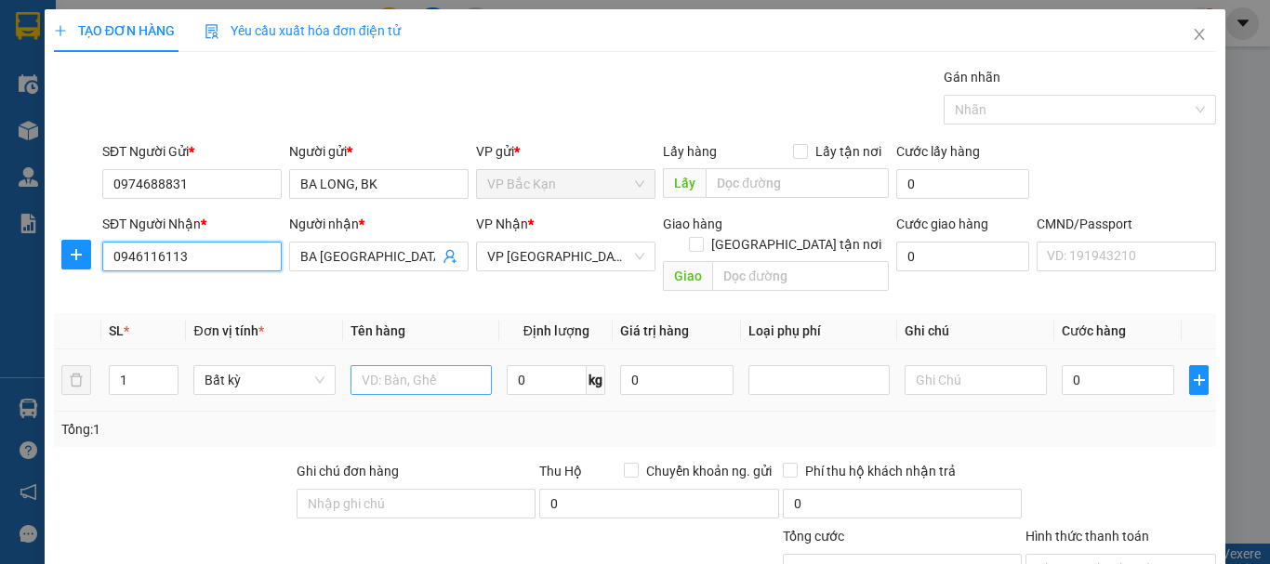
type input "0946116113"
click at [402, 365] on input "text" at bounding box center [420, 380] width 141 height 30
type input "TÚI CÚC"
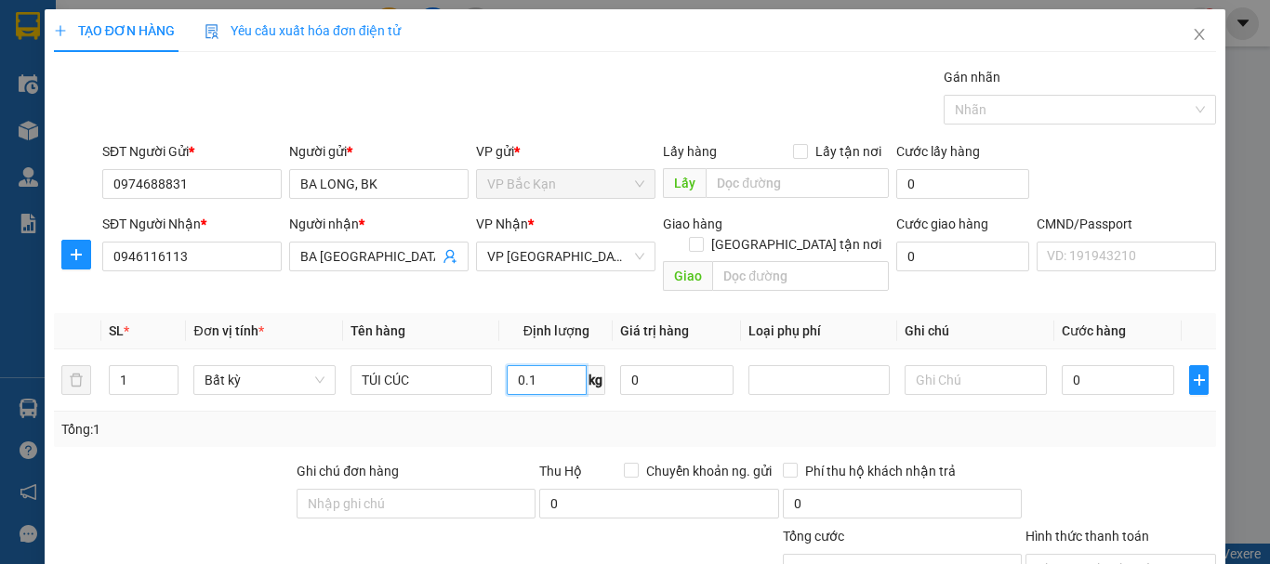
type input "0.1"
click at [475, 52] on div "TẠO ĐƠN HÀNG Yêu cầu xuất hóa đơn điện tử Transit Pickup Surcharge Ids Transit …" at bounding box center [635, 359] width 1162 height 700
type input "35.000"
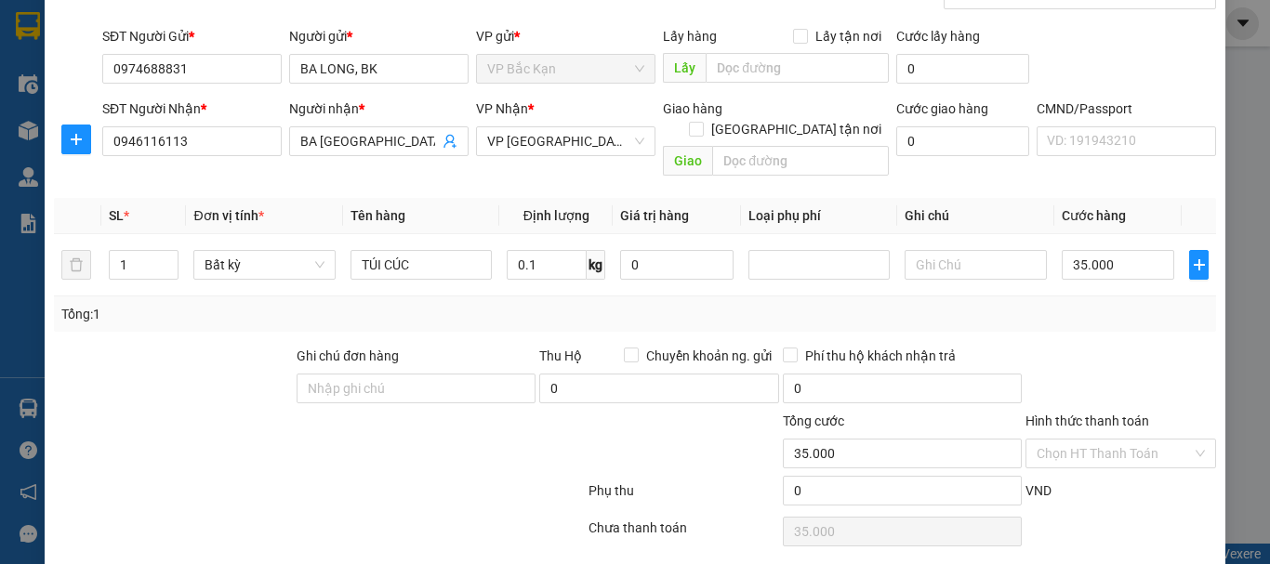
scroll to position [161, 0]
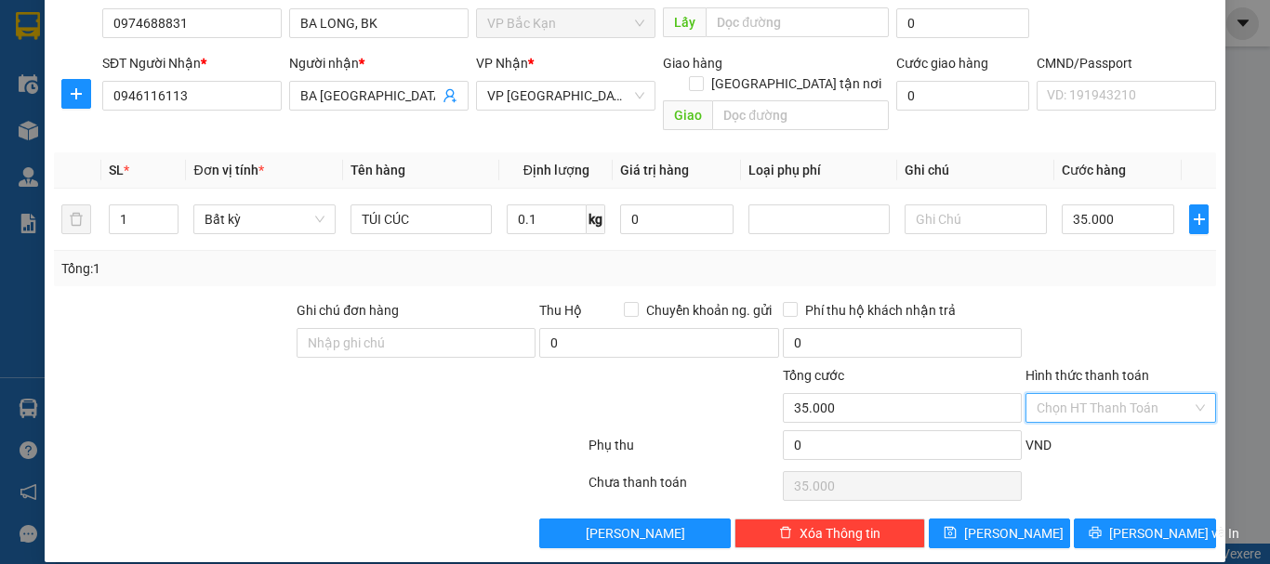
drag, startPoint x: 1085, startPoint y: 396, endPoint x: 1051, endPoint y: 243, distance: 157.0
click at [1084, 394] on input "Hình thức thanh toán" at bounding box center [1114, 408] width 155 height 28
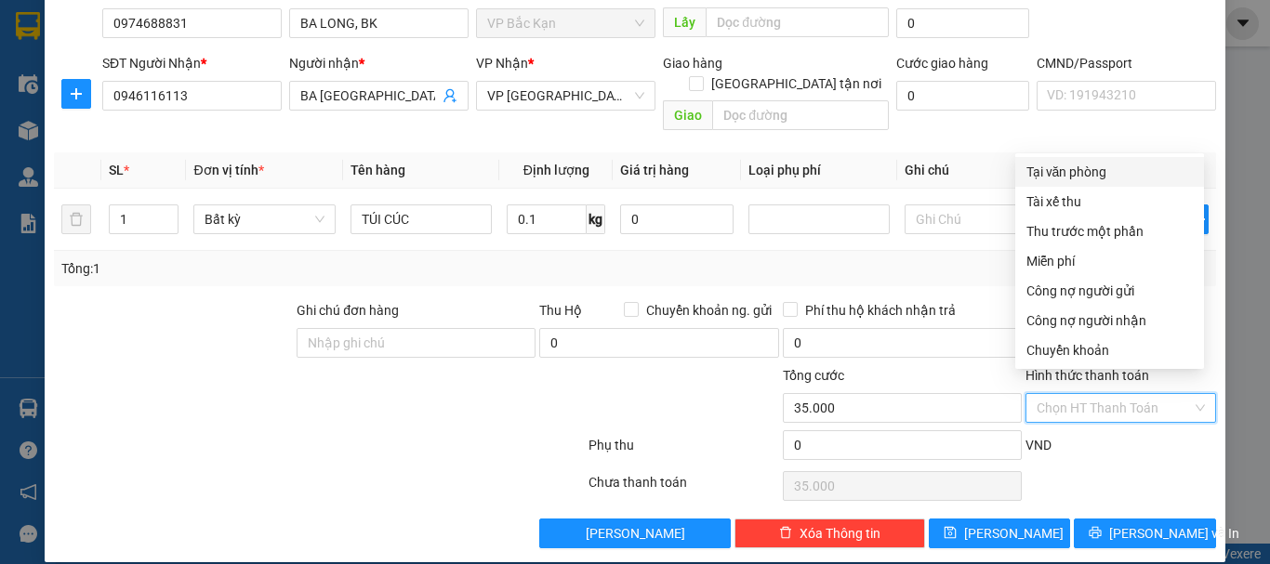
click at [1060, 173] on div "Tại văn phòng" at bounding box center [1109, 172] width 166 height 20
type input "0"
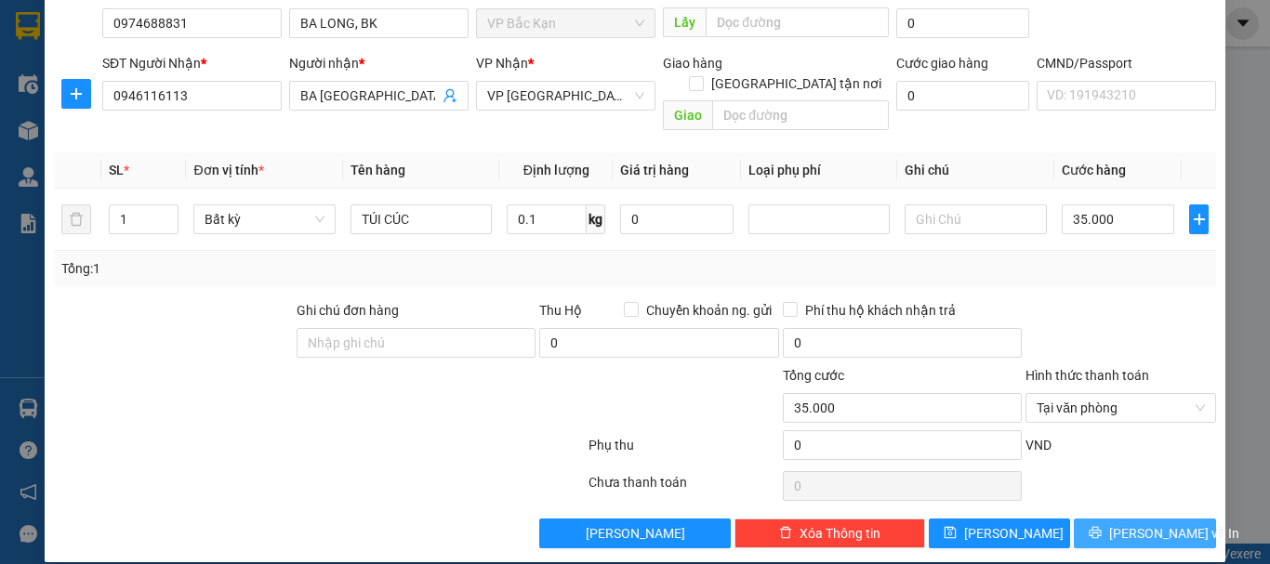
click at [1136, 523] on span "[PERSON_NAME] và In" at bounding box center [1174, 533] width 130 height 20
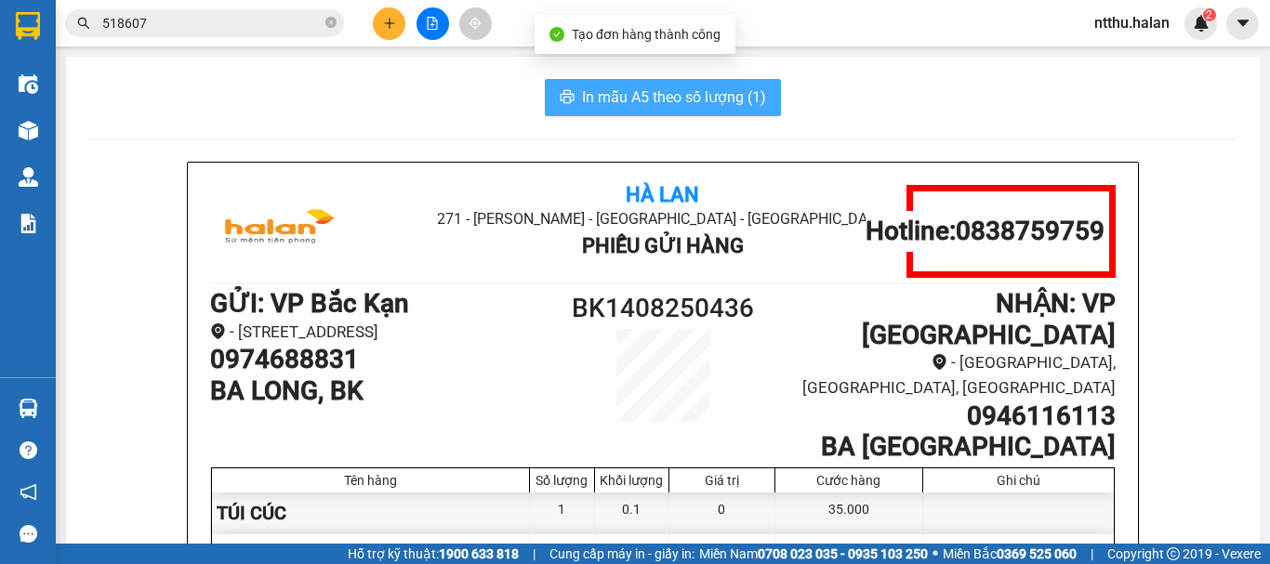
click at [685, 95] on span "In mẫu A5 theo số lượng (1)" at bounding box center [674, 97] width 184 height 23
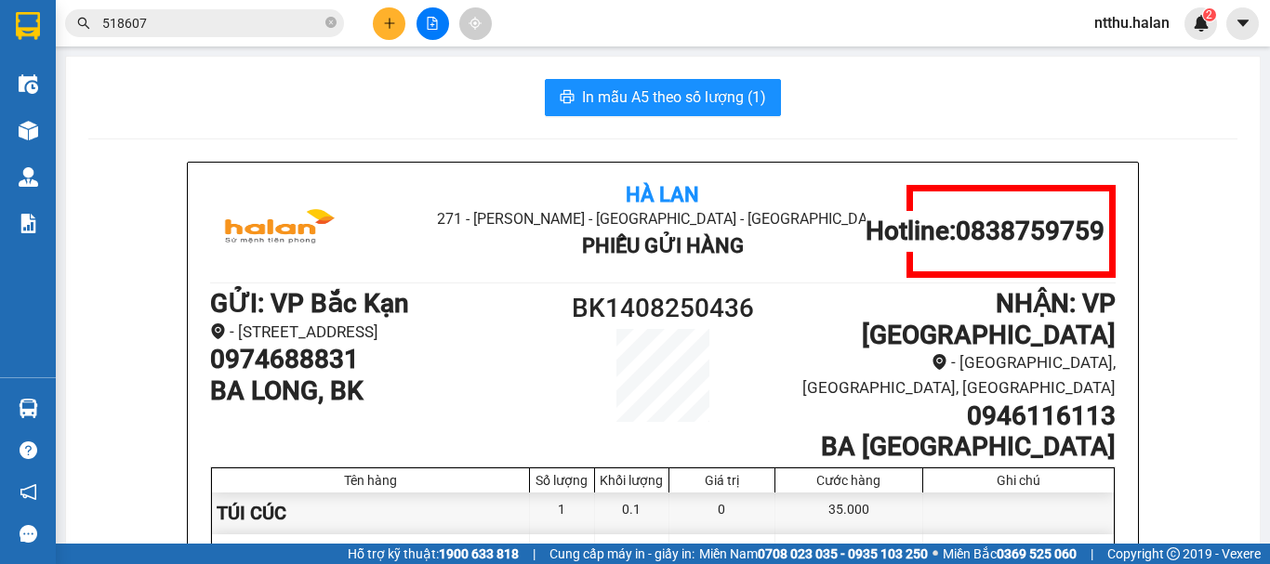
click at [348, 104] on div "In mẫu A5 theo số lượng (1)" at bounding box center [662, 97] width 1149 height 37
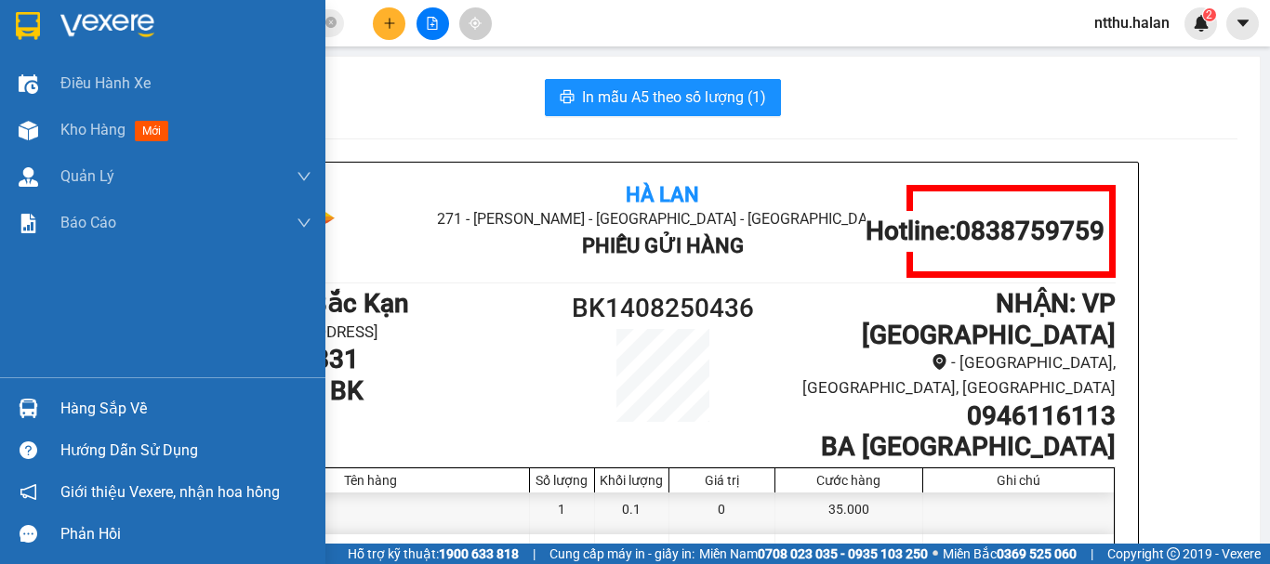
click at [88, 412] on div "Hàng sắp về" at bounding box center [185, 409] width 251 height 28
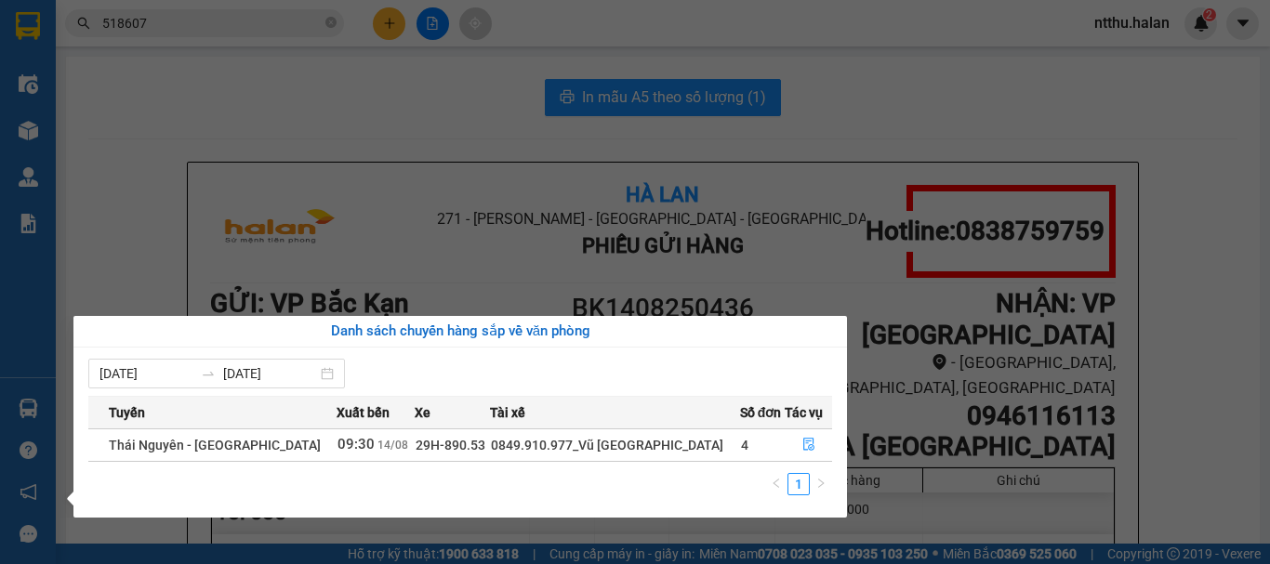
click at [327, 134] on section "Kết quả tìm kiếm ( 1331 ) Bộ lọc Mã ĐH Trạng thái Món hàng Thu hộ Tổng cước Chư…" at bounding box center [635, 282] width 1270 height 564
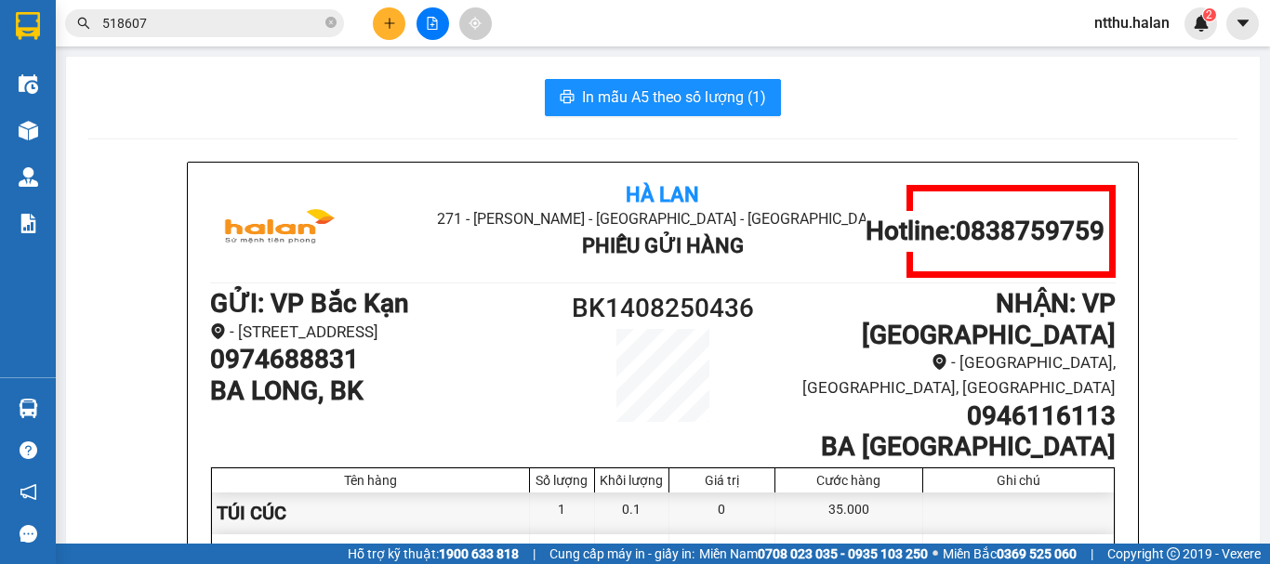
click at [373, 88] on div "In mẫu A5 theo số lượng (1)" at bounding box center [662, 97] width 1149 height 37
click at [374, 27] on button at bounding box center [389, 23] width 33 height 33
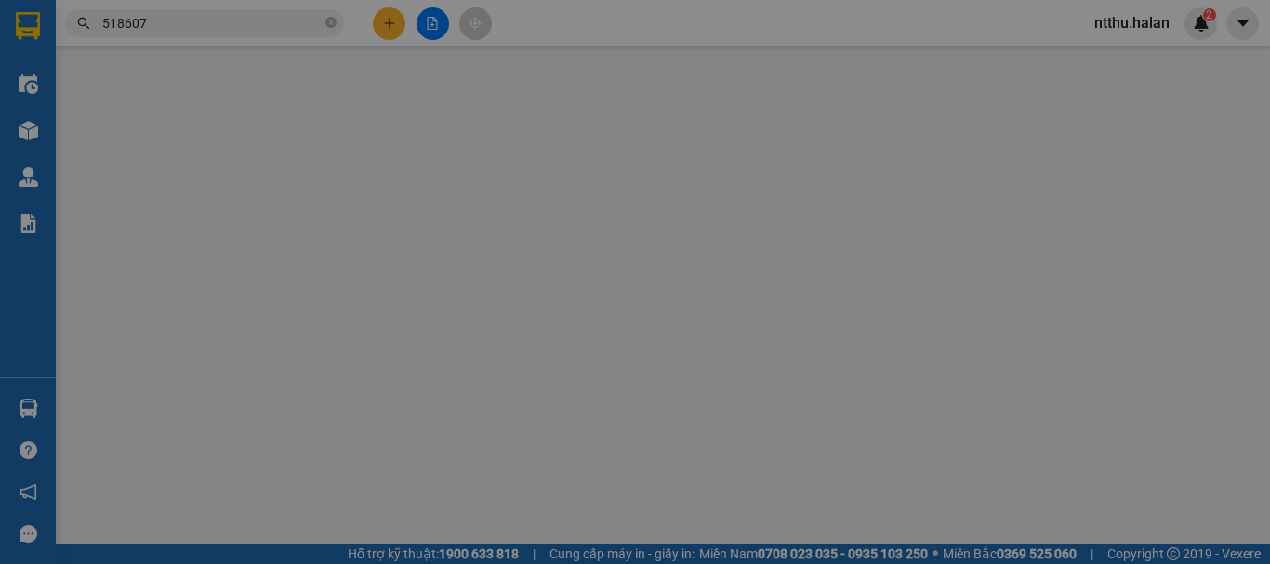
click at [385, 29] on span "Yêu cầu xuất hóa đơn điện tử" at bounding box center [303, 30] width 196 height 15
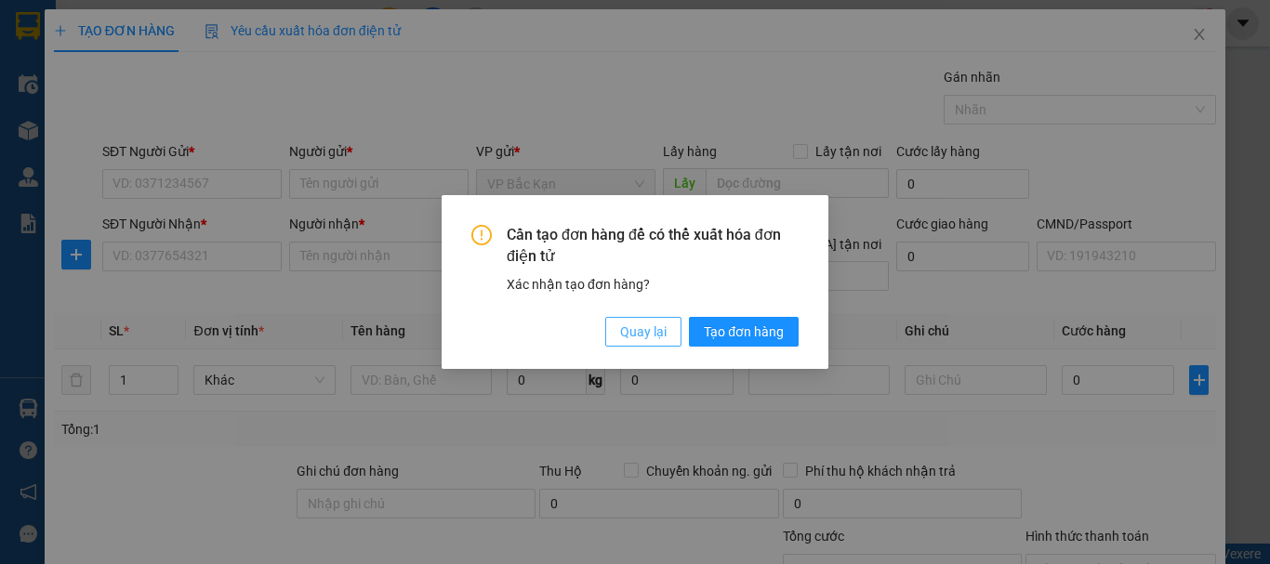
click at [646, 331] on span "Quay lại" at bounding box center [643, 332] width 46 height 20
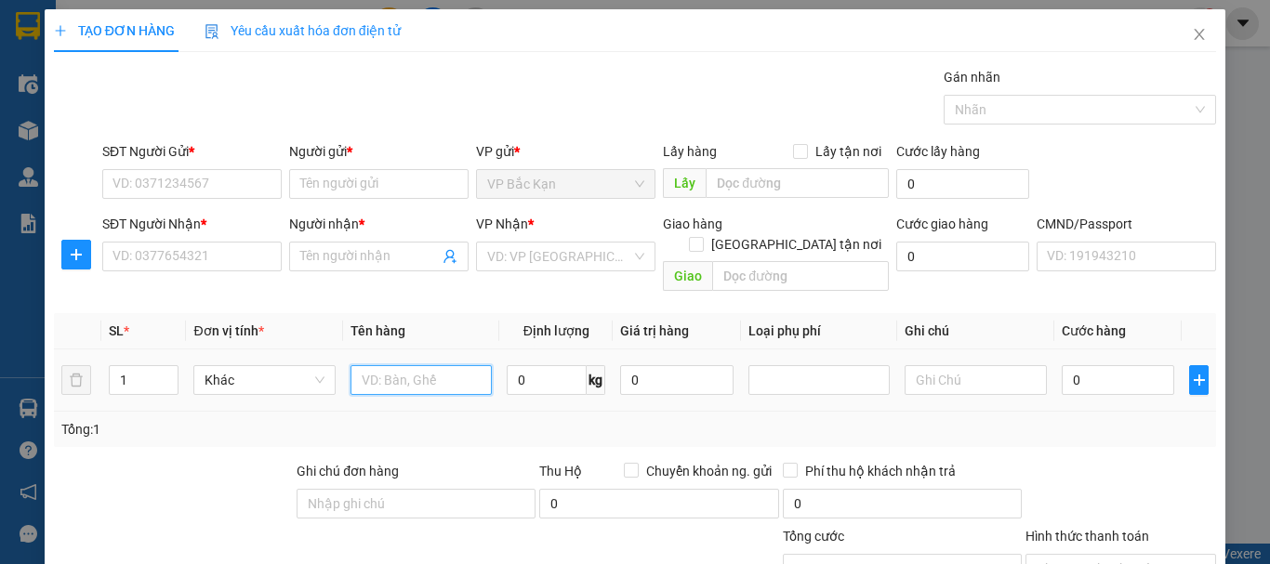
click at [429, 367] on input "text" at bounding box center [420, 380] width 141 height 30
type input "PBI"
type input "0.1"
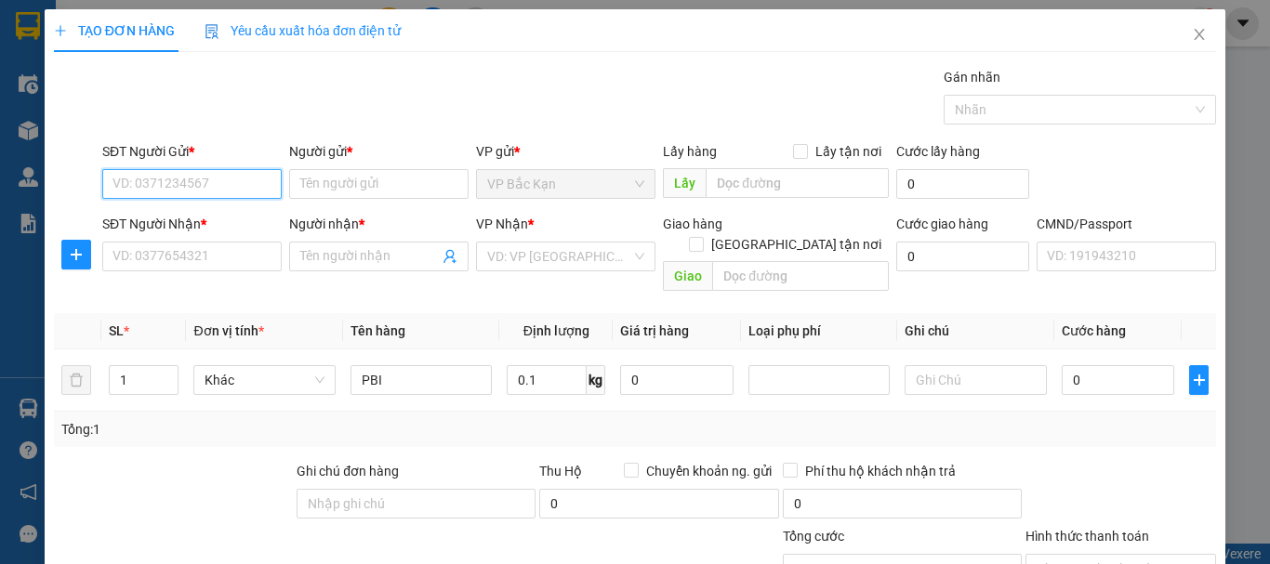
click at [217, 191] on input "SĐT Người Gửi *" at bounding box center [191, 184] width 179 height 30
type input "0379213951"
click at [208, 221] on div "0379213951 - VIỆT HÀ" at bounding box center [216, 221] width 209 height 20
type input "VIỆT HÀ"
type input "0379213951"
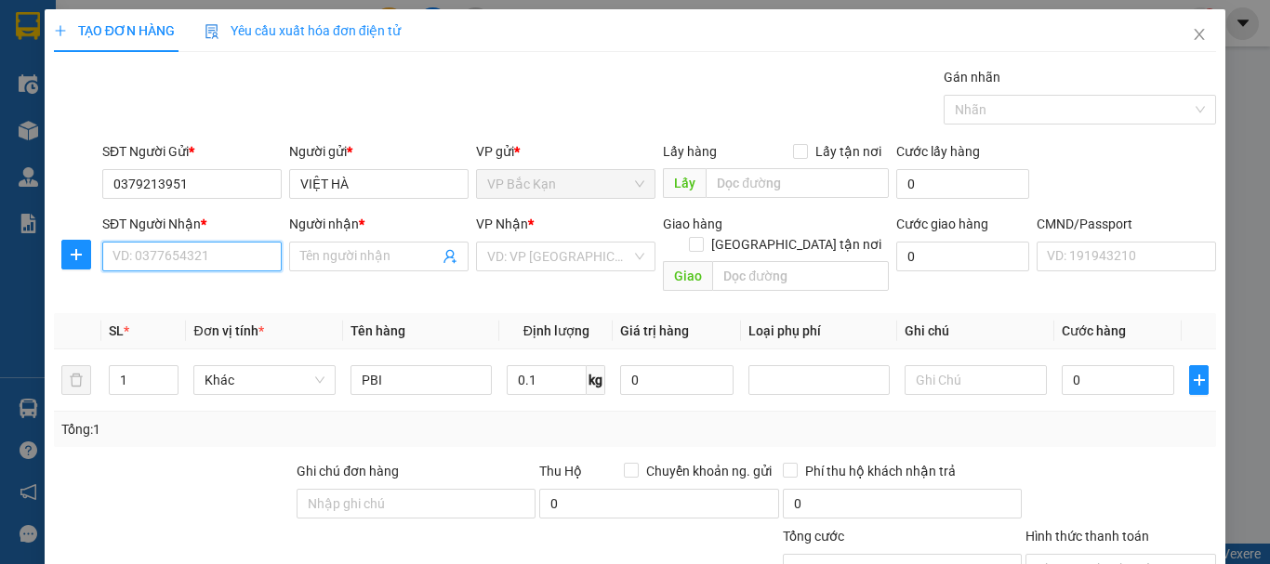
click at [201, 258] on input "SĐT Người Nhận *" at bounding box center [191, 257] width 179 height 30
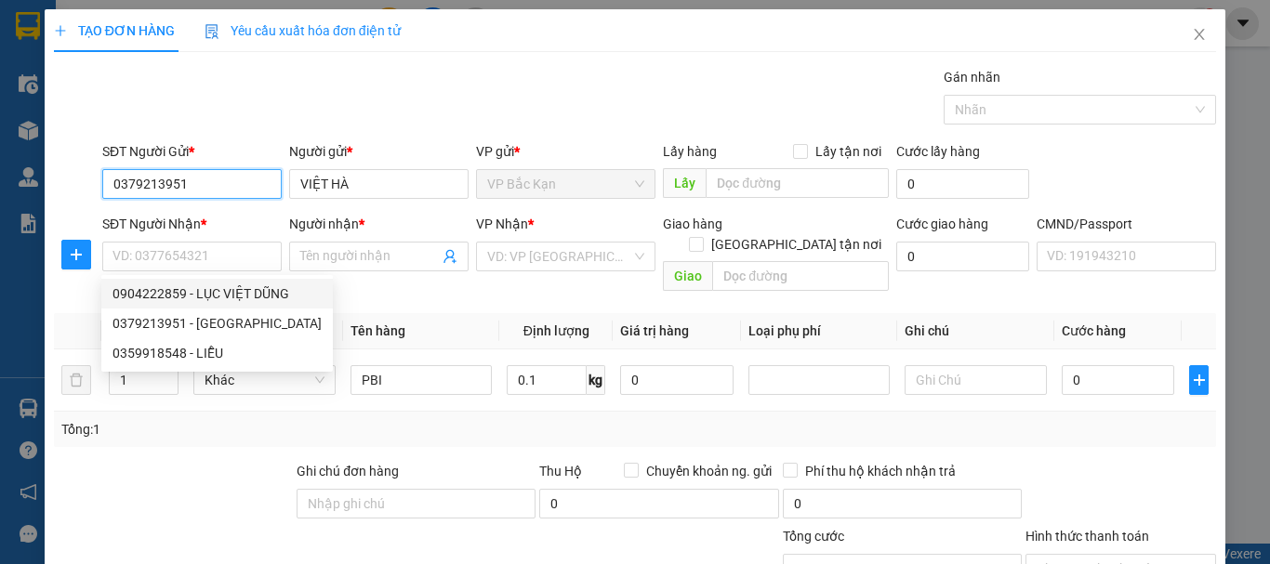
click at [195, 192] on input "0379213951" at bounding box center [191, 184] width 179 height 30
drag, startPoint x: 195, startPoint y: 192, endPoint x: 182, endPoint y: 190, distance: 13.1
click at [193, 192] on input "0379213951" at bounding box center [191, 184] width 179 height 30
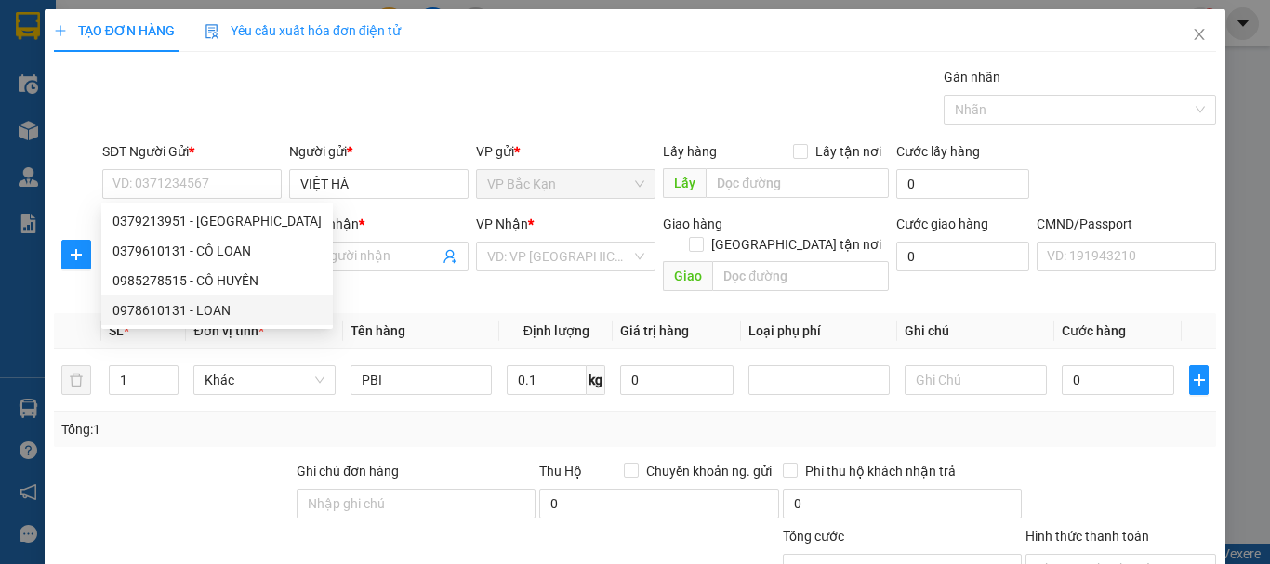
click at [314, 281] on div "Transit Pickup Surcharge Ids Transit Deliver Surcharge Ids Transit Deliver Surc…" at bounding box center [635, 388] width 1162 height 642
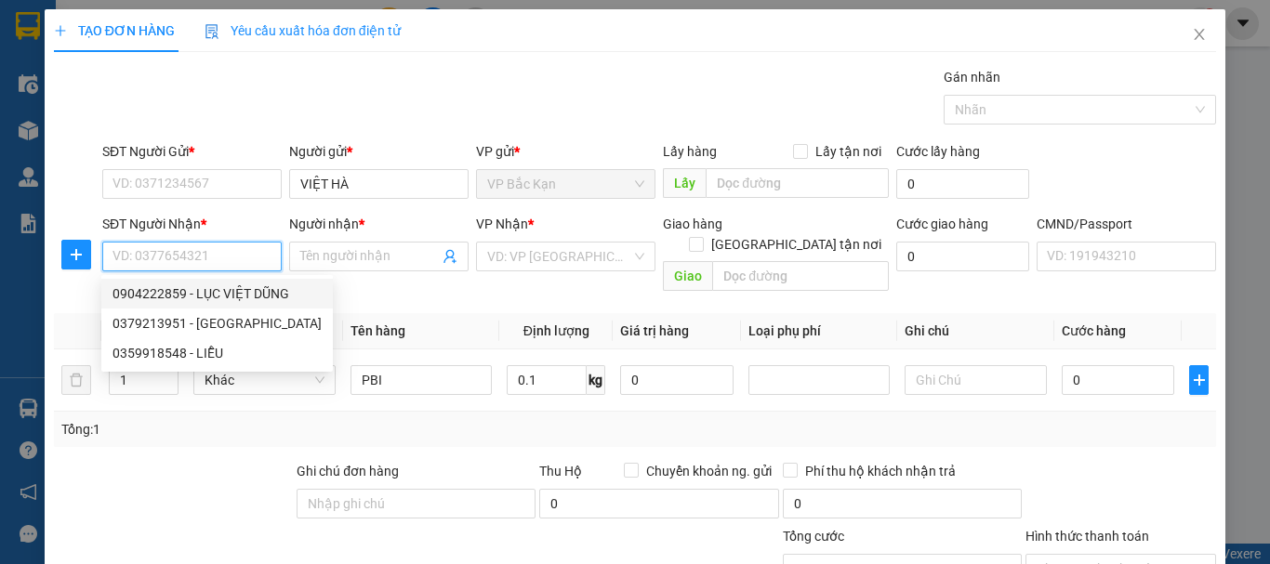
paste input "0379213951"
type input "0379213951"
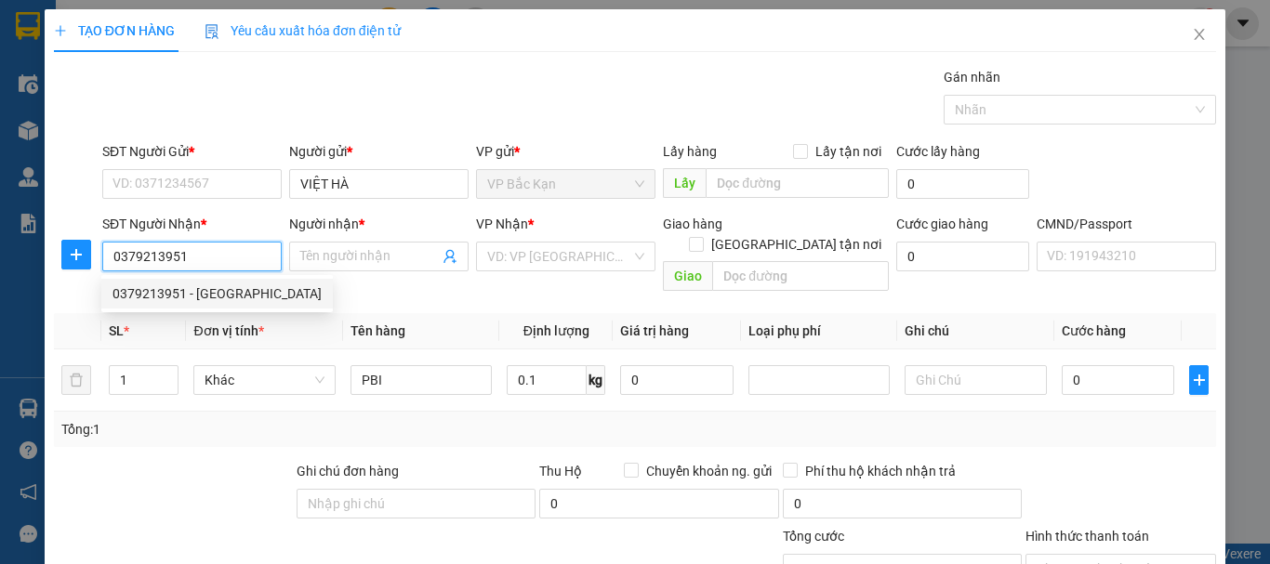
click at [201, 300] on div "0379213951 - VIỆT HÀ" at bounding box center [216, 294] width 209 height 20
type input "VIỆT HÀ"
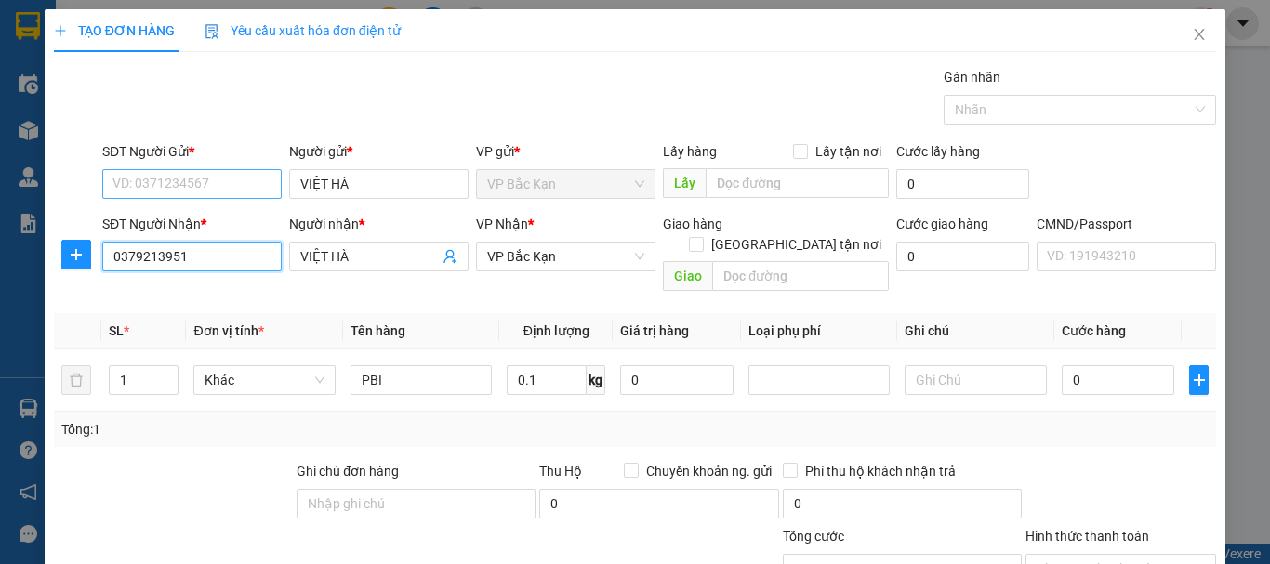
type input "0379213951"
click at [171, 189] on input "SĐT Người Gửi *" at bounding box center [191, 184] width 179 height 30
type input "0359918548"
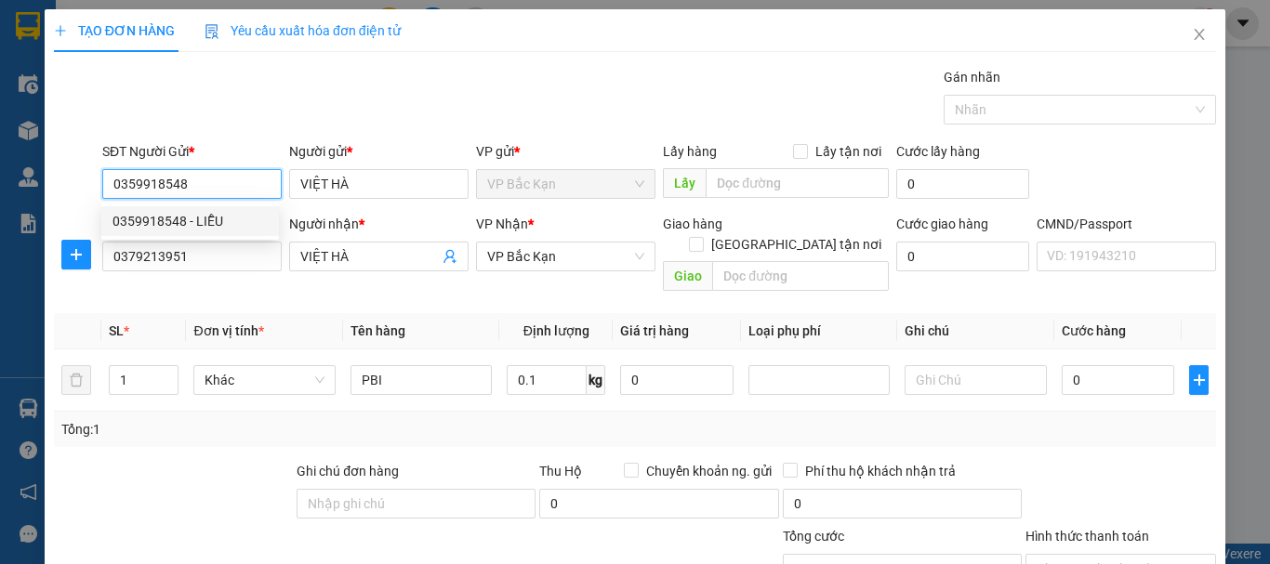
click at [180, 220] on div "0359918548 - LIỄU" at bounding box center [189, 221] width 155 height 20
type input "LIỄU"
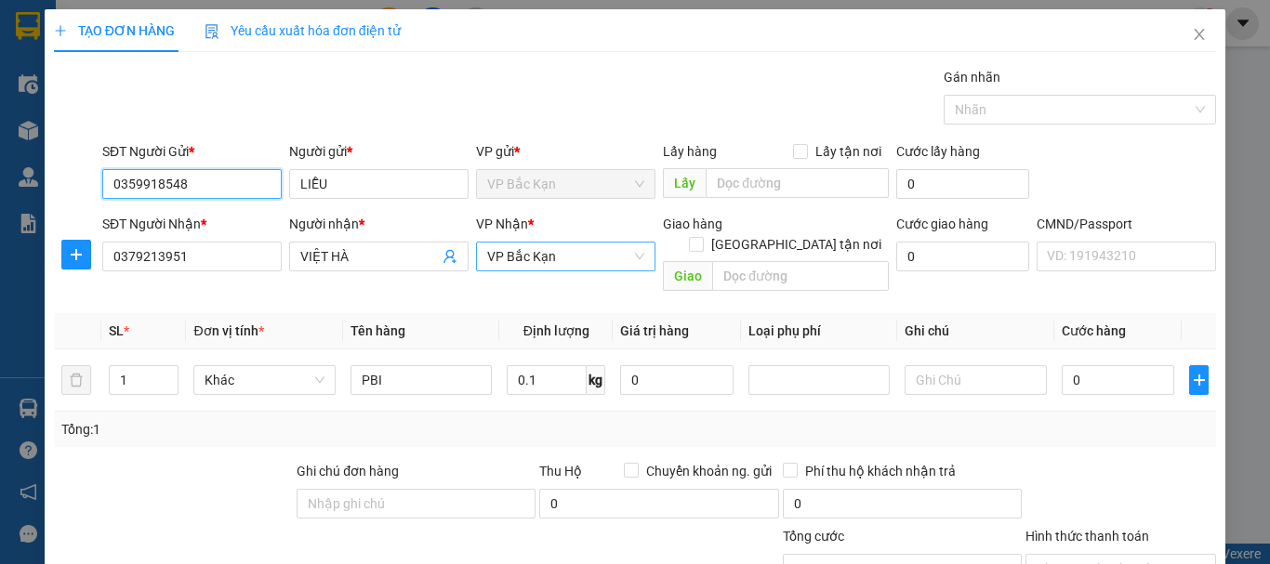
click at [495, 261] on span "VP Bắc Kạn" at bounding box center [565, 257] width 157 height 28
type input "0359918548"
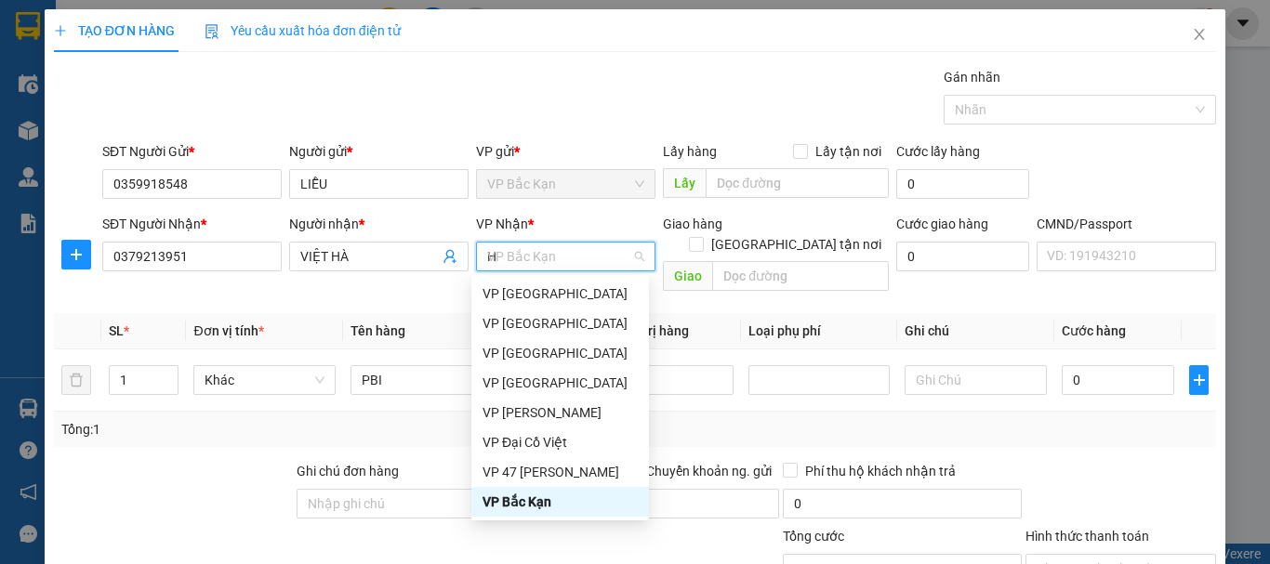
scroll to position [268, 0]
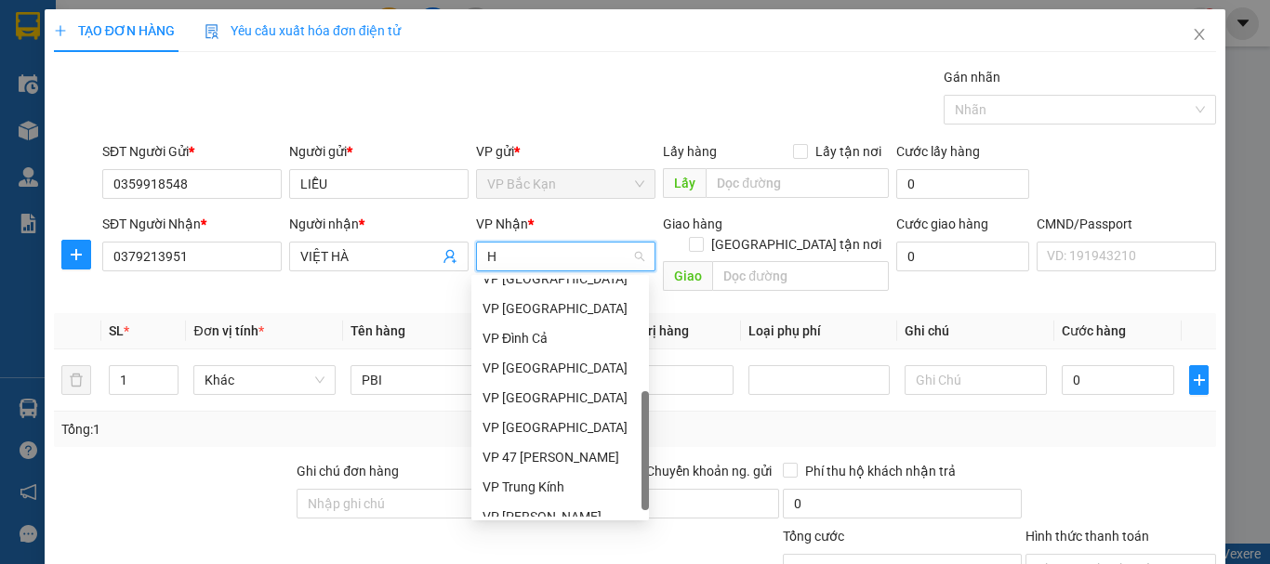
type input "HO"
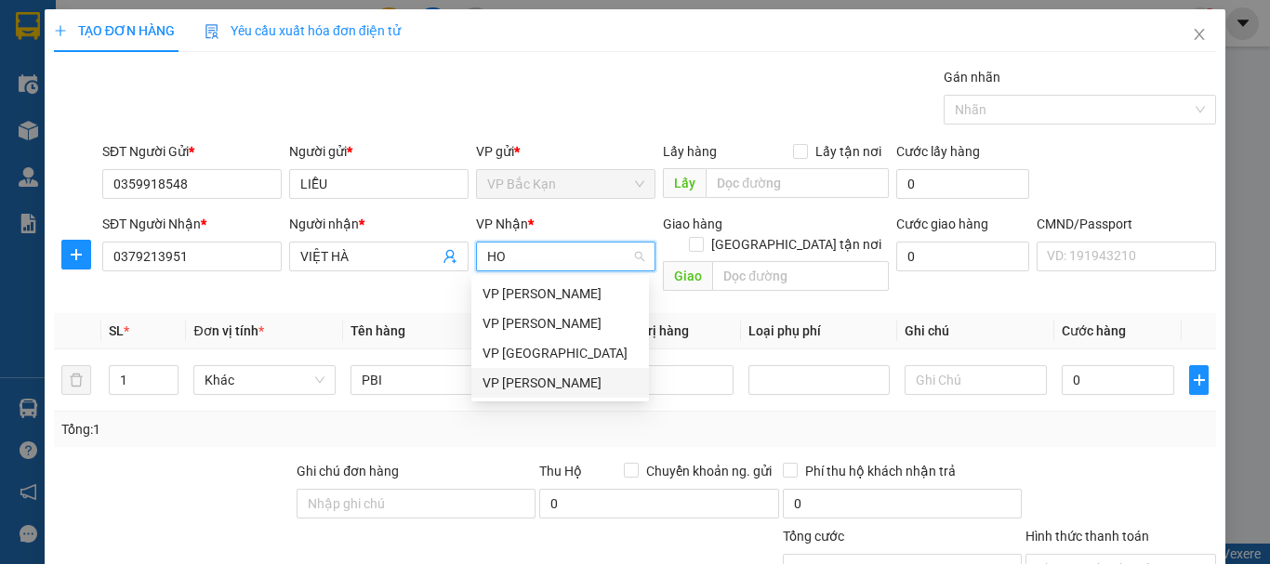
click at [545, 376] on div "VP [PERSON_NAME]" at bounding box center [559, 383] width 155 height 20
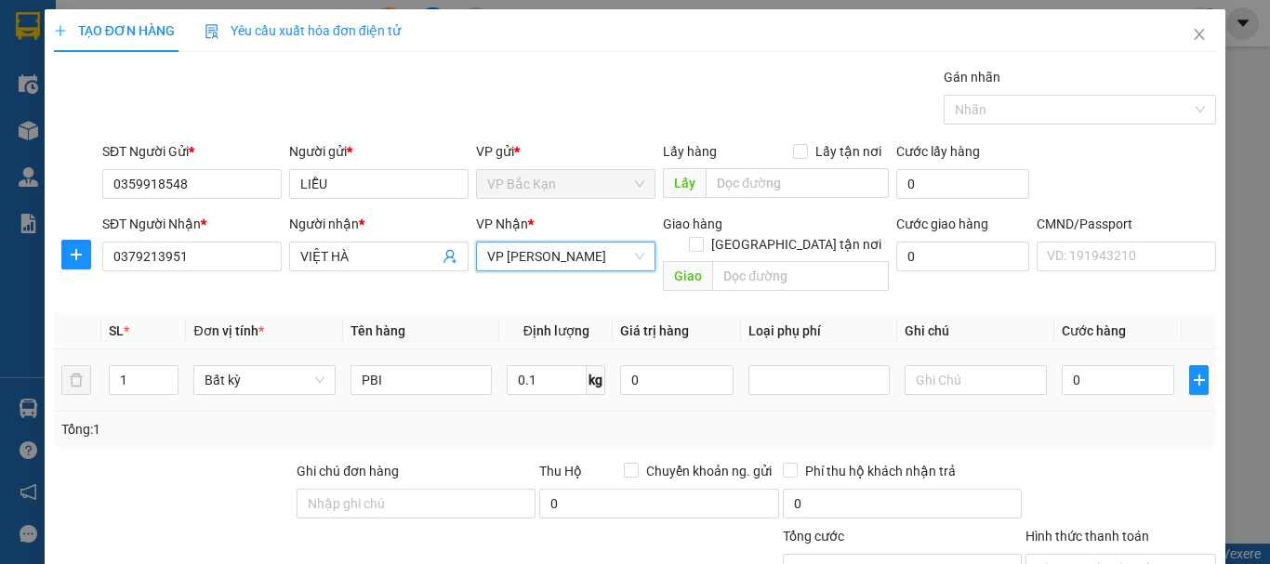
drag, startPoint x: 500, startPoint y: 387, endPoint x: 517, endPoint y: 388, distance: 16.8
click at [502, 387] on td "0.1 kg" at bounding box center [555, 381] width 113 height 62
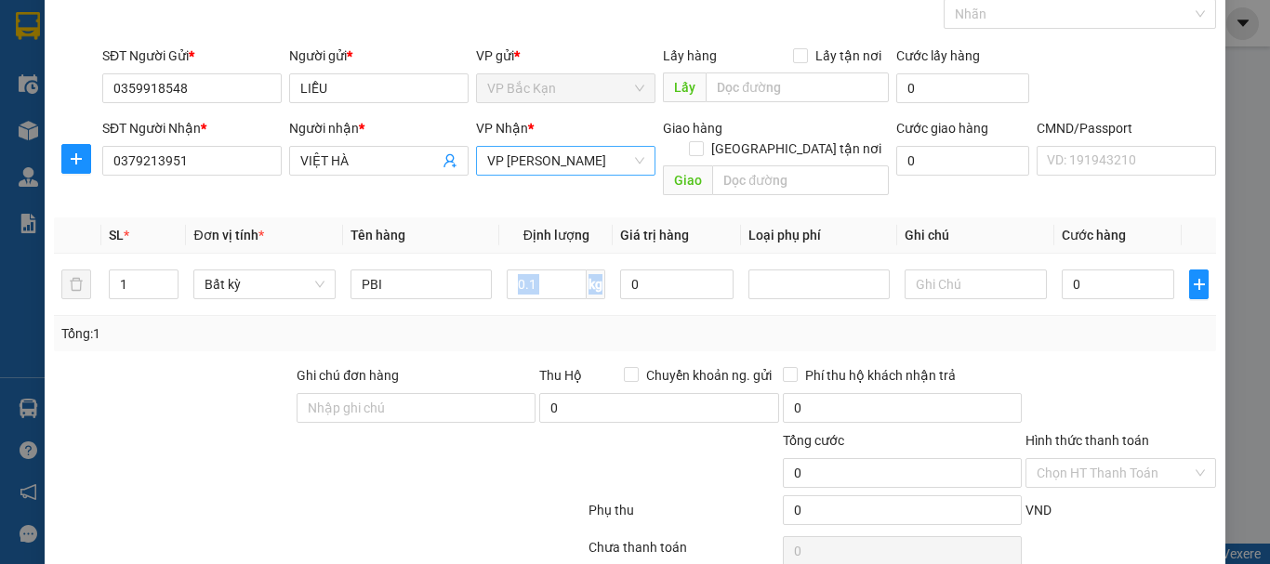
scroll to position [161, 0]
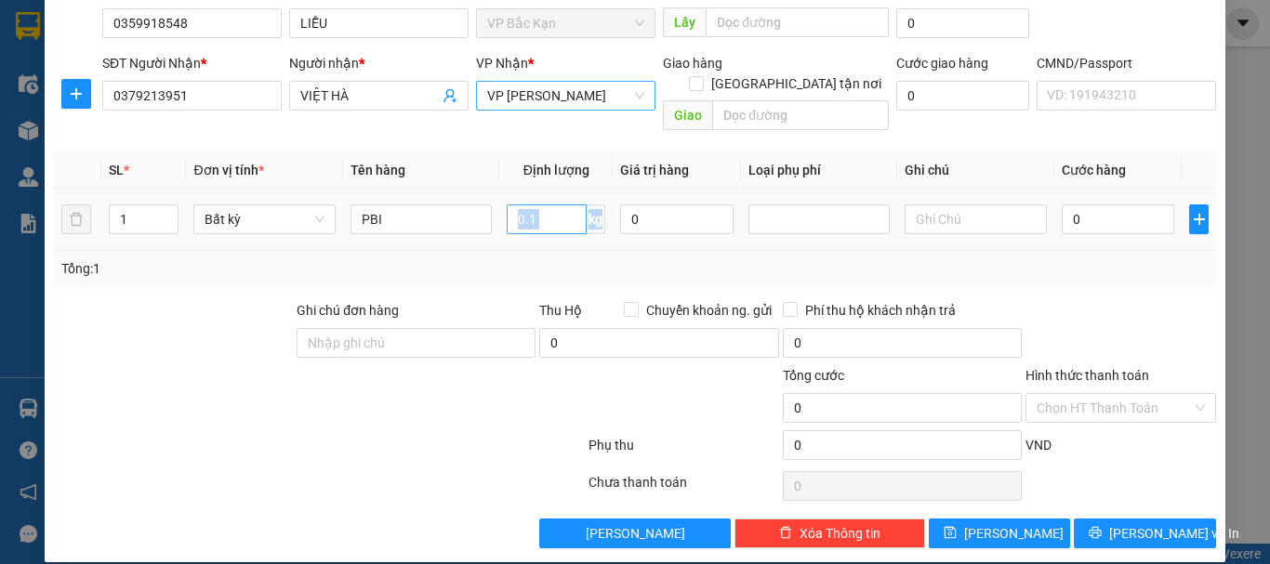
click at [518, 205] on input "0.1" at bounding box center [547, 220] width 80 height 30
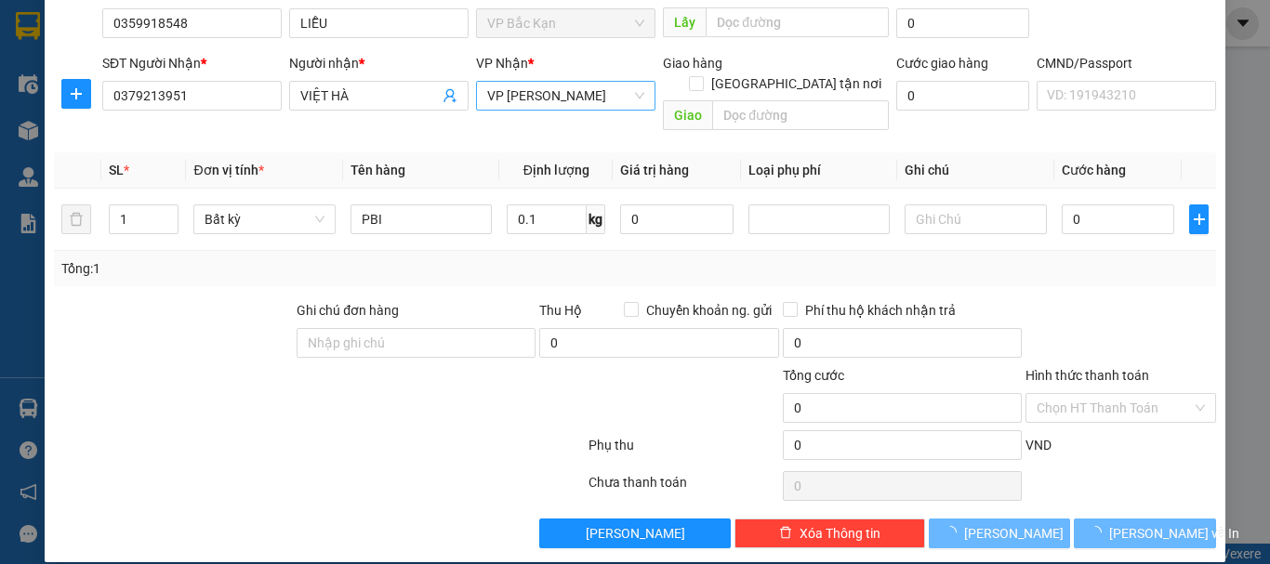
click at [537, 258] on div "Tổng: 1" at bounding box center [634, 268] width 1147 height 20
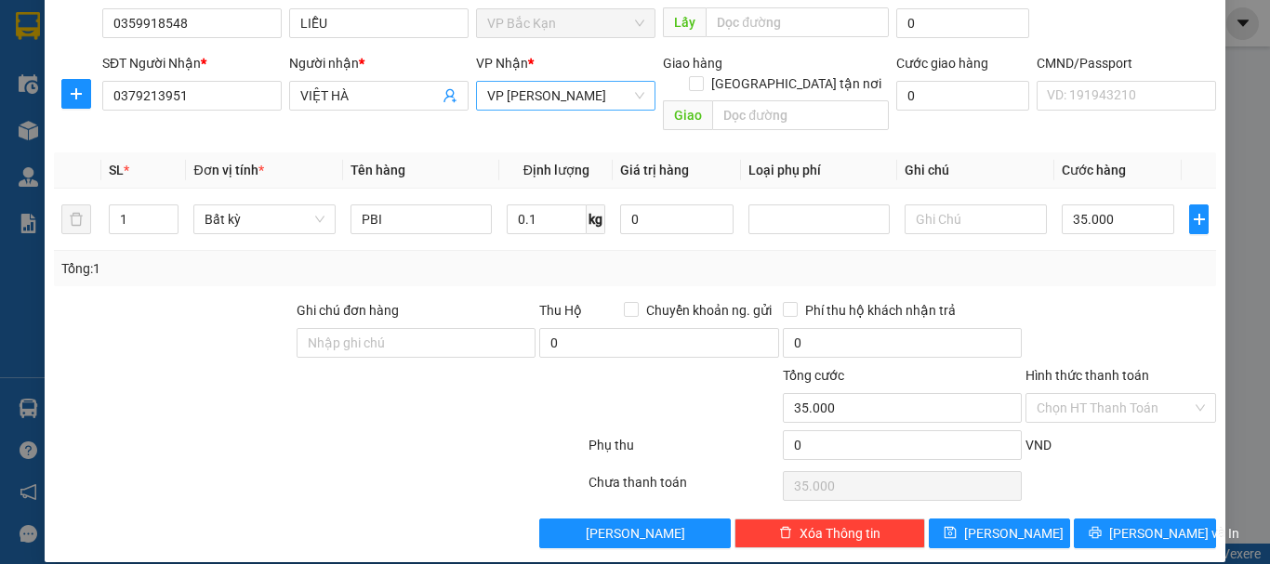
type input "35.000"
click at [1102, 526] on icon "printer" at bounding box center [1095, 532] width 13 height 13
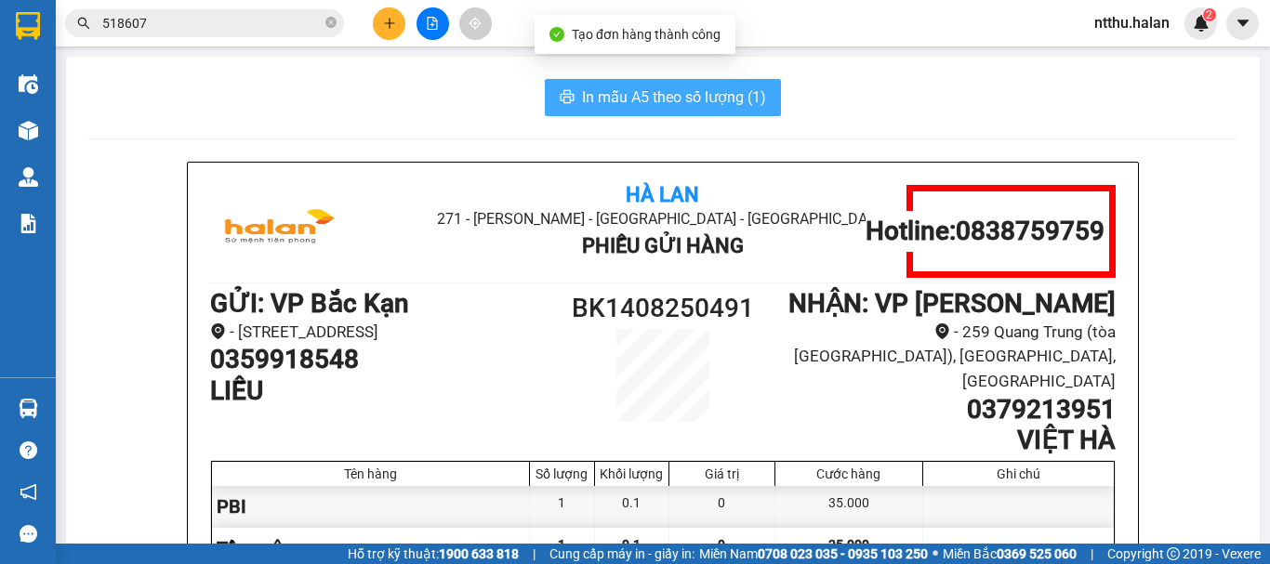
click at [613, 97] on span "In mẫu A5 theo số lượng (1)" at bounding box center [674, 97] width 184 height 23
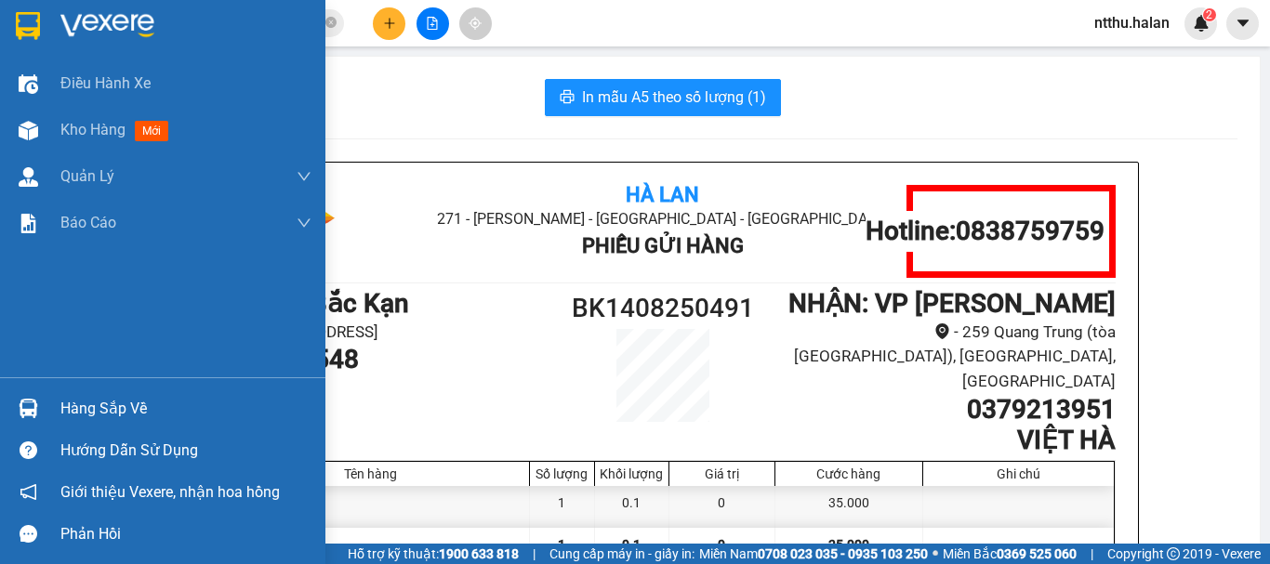
click at [67, 404] on div "Hàng sắp về" at bounding box center [185, 409] width 251 height 28
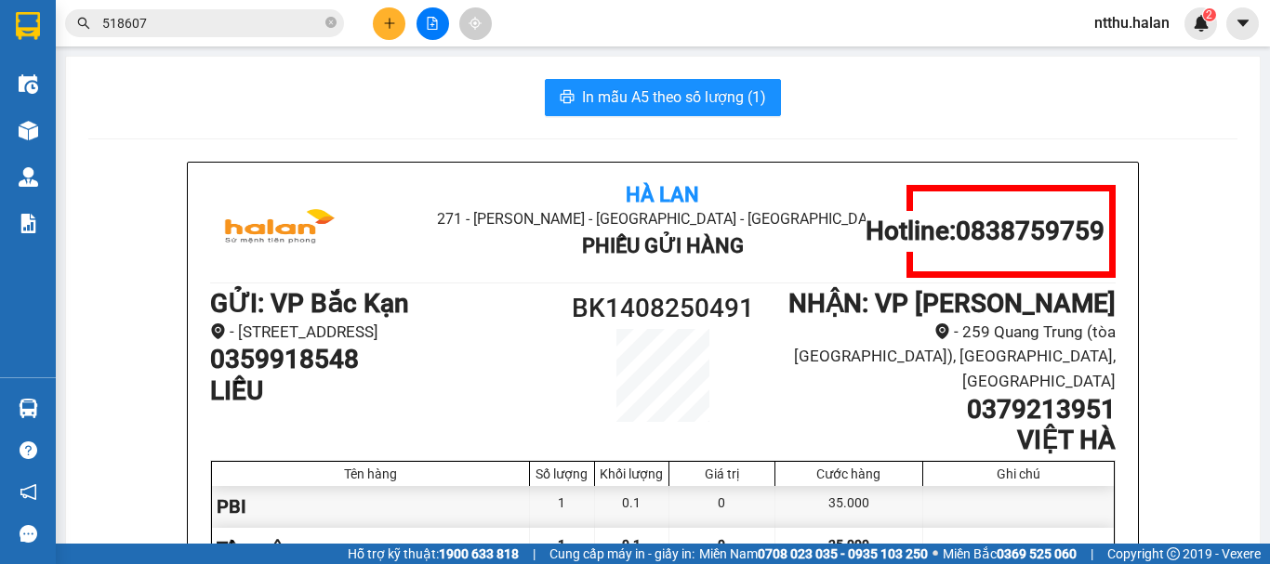
click at [271, 126] on section "Kết quả tìm kiếm ( 1331 ) Bộ lọc Mã ĐH Trạng thái Món hàng Thu hộ Tổng cước Chư…" at bounding box center [635, 282] width 1270 height 564
click at [323, 102] on div "In mẫu A5 theo số lượng (1)" at bounding box center [662, 97] width 1149 height 37
click at [348, 80] on div "In mẫu A5 theo số lượng (1)" at bounding box center [662, 97] width 1149 height 37
click at [409, 86] on div "In mẫu A5 theo số lượng (1)" at bounding box center [662, 97] width 1149 height 37
drag, startPoint x: 470, startPoint y: 71, endPoint x: 378, endPoint y: 33, distance: 99.6
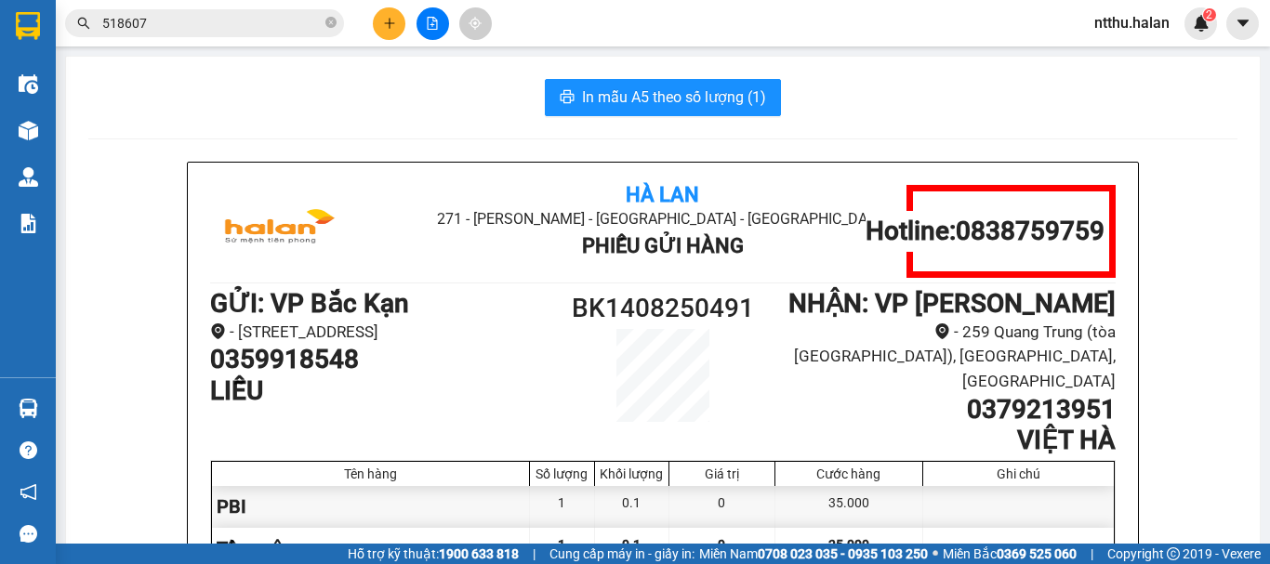
drag, startPoint x: 406, startPoint y: 98, endPoint x: 319, endPoint y: 181, distance: 121.0
click at [403, 99] on div "In mẫu A5 theo số lượng (1)" at bounding box center [662, 97] width 1149 height 37
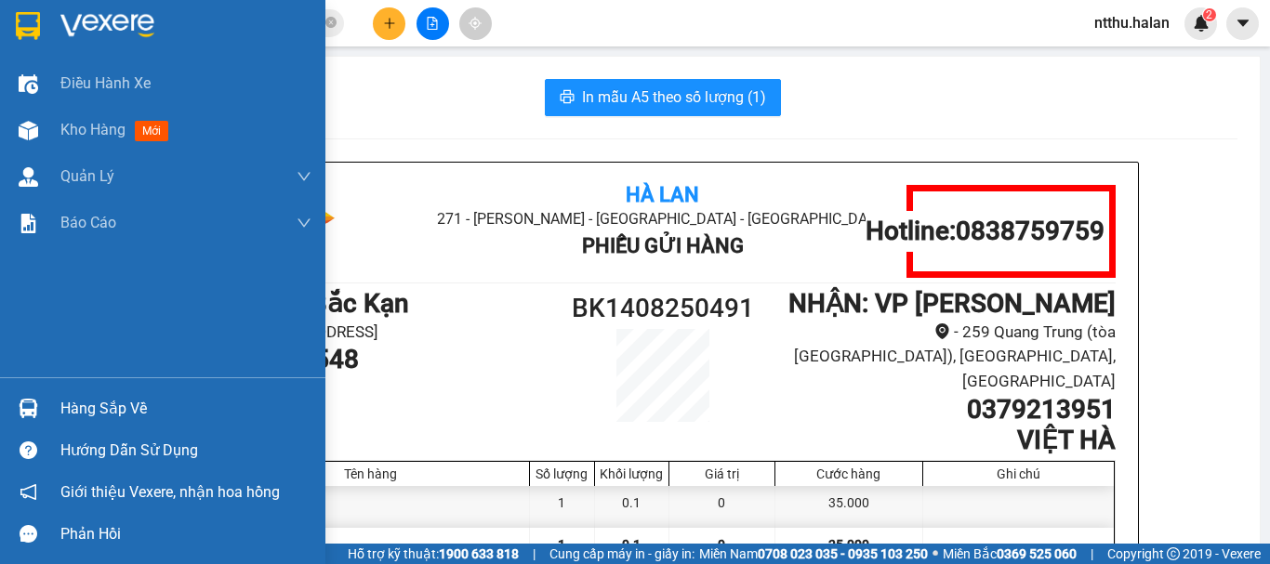
click at [95, 405] on div "Hàng sắp về" at bounding box center [185, 409] width 251 height 28
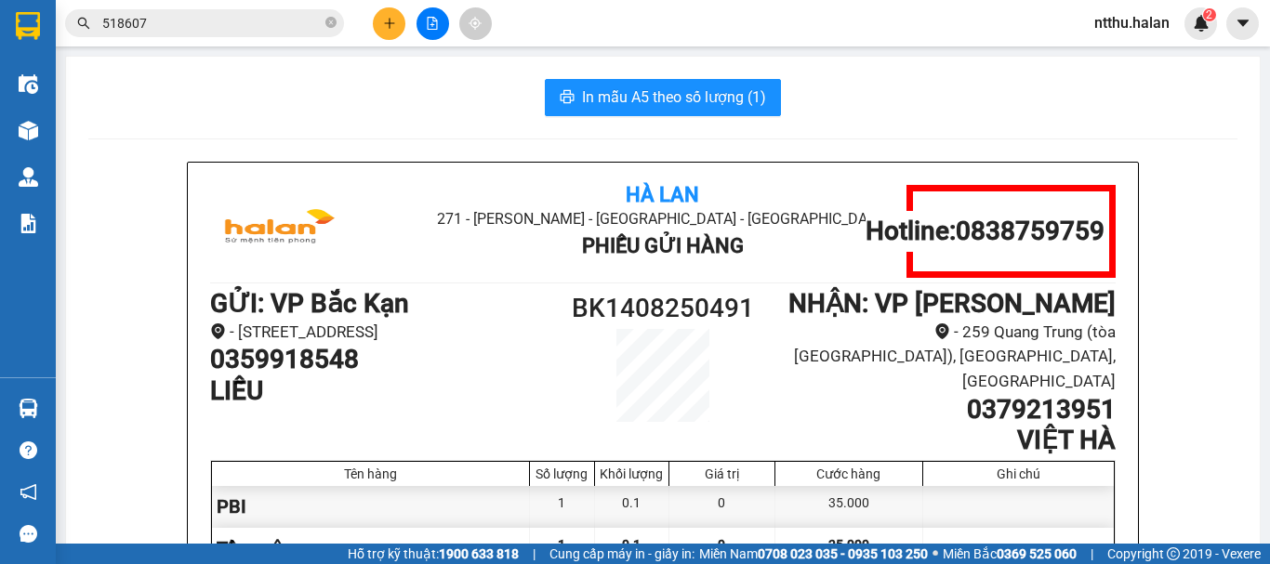
click at [123, 225] on section "Kết quả tìm kiếm ( 1331 ) Bộ lọc Mã ĐH Trạng thái Món hàng Thu hộ Tổng cước Chư…" at bounding box center [635, 282] width 1270 height 564
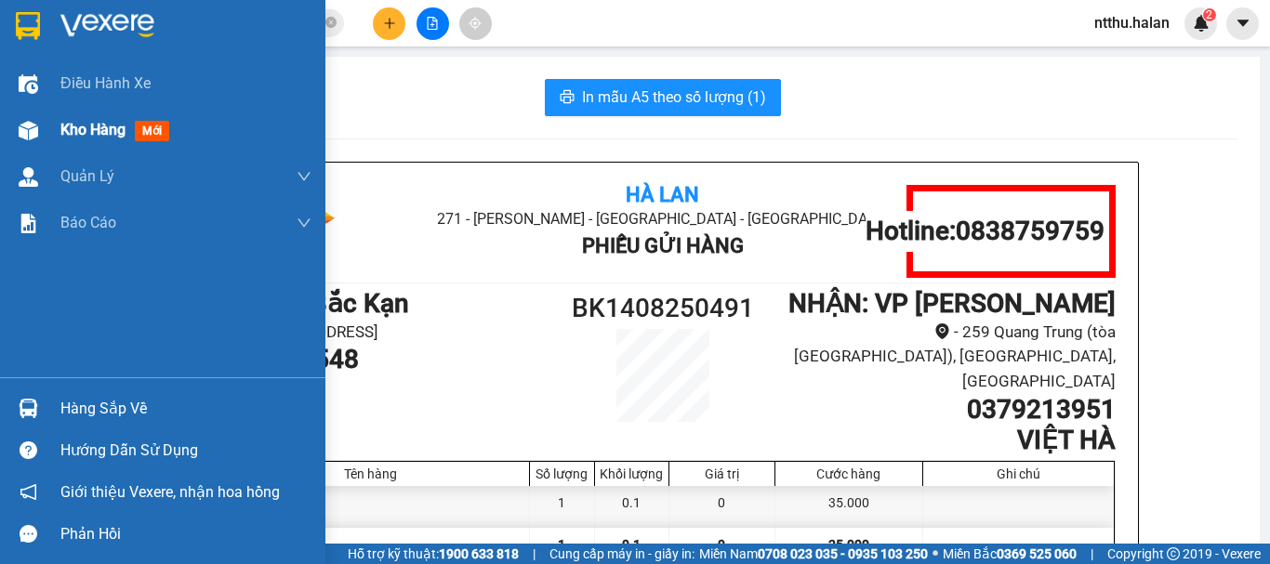
click at [104, 129] on span "Kho hàng" at bounding box center [92, 130] width 65 height 18
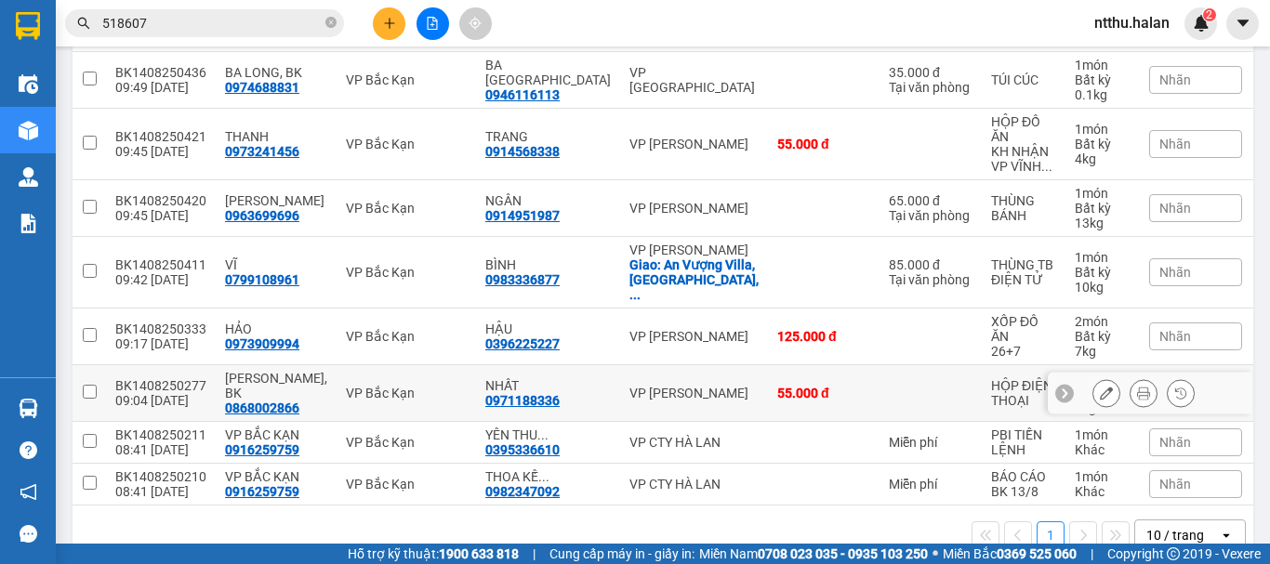
scroll to position [347, 0]
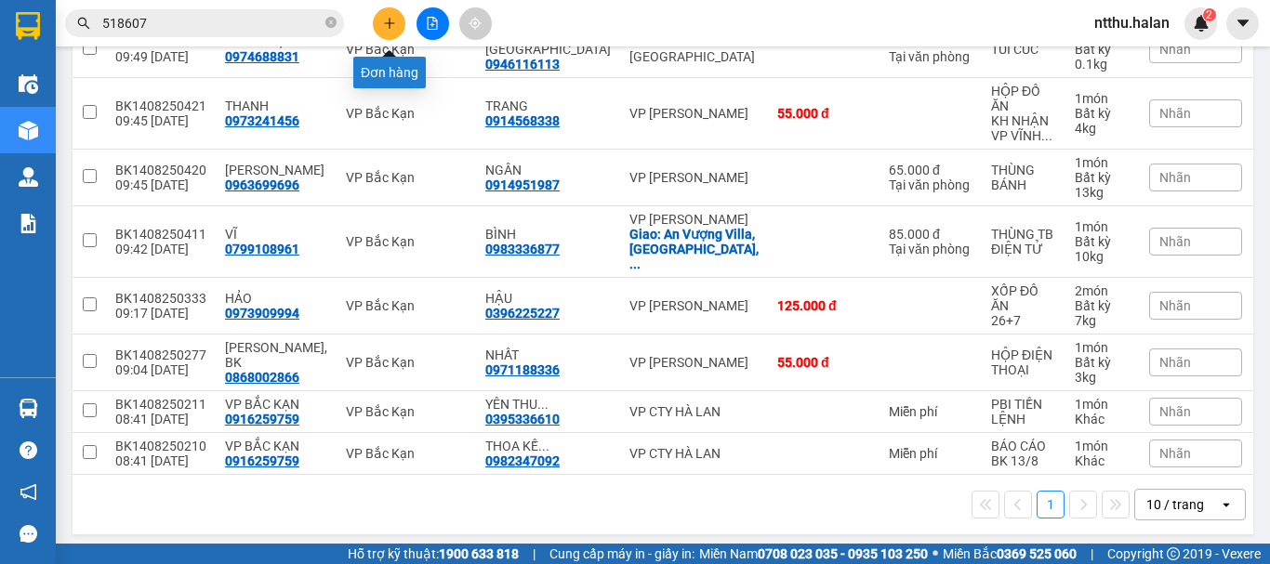
click at [383, 27] on icon "plus" at bounding box center [389, 23] width 13 height 13
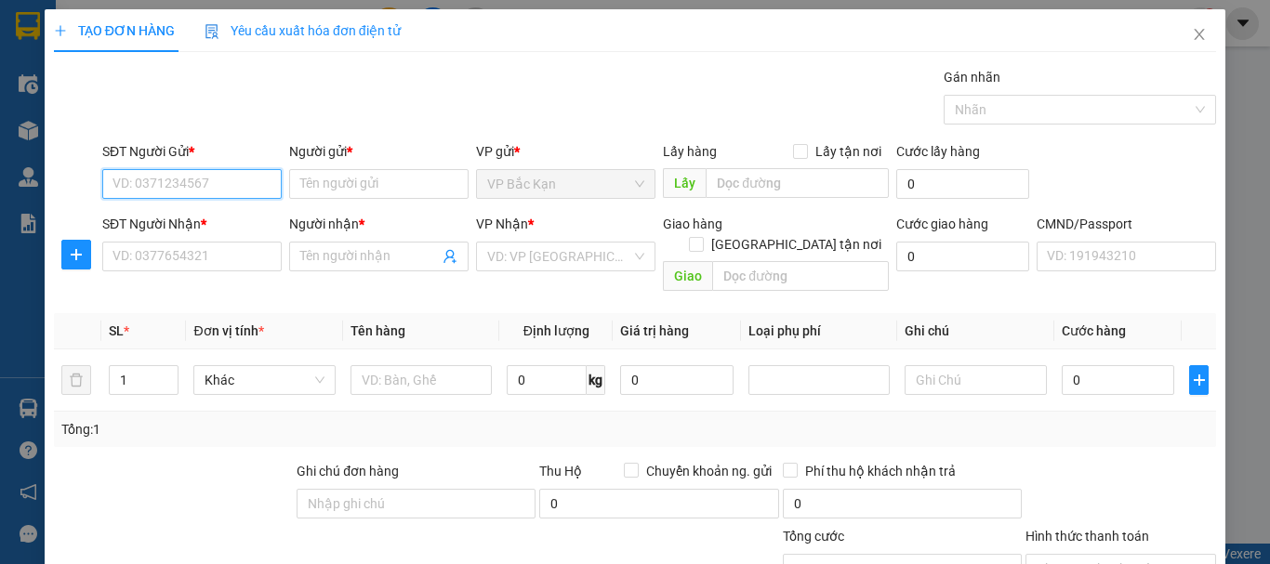
click at [187, 190] on input "SĐT Người Gửi *" at bounding box center [191, 184] width 179 height 30
type input "0972449649"
click at [205, 215] on div "0972449649 - BÙI NGỌC HẢI" at bounding box center [203, 221] width 183 height 20
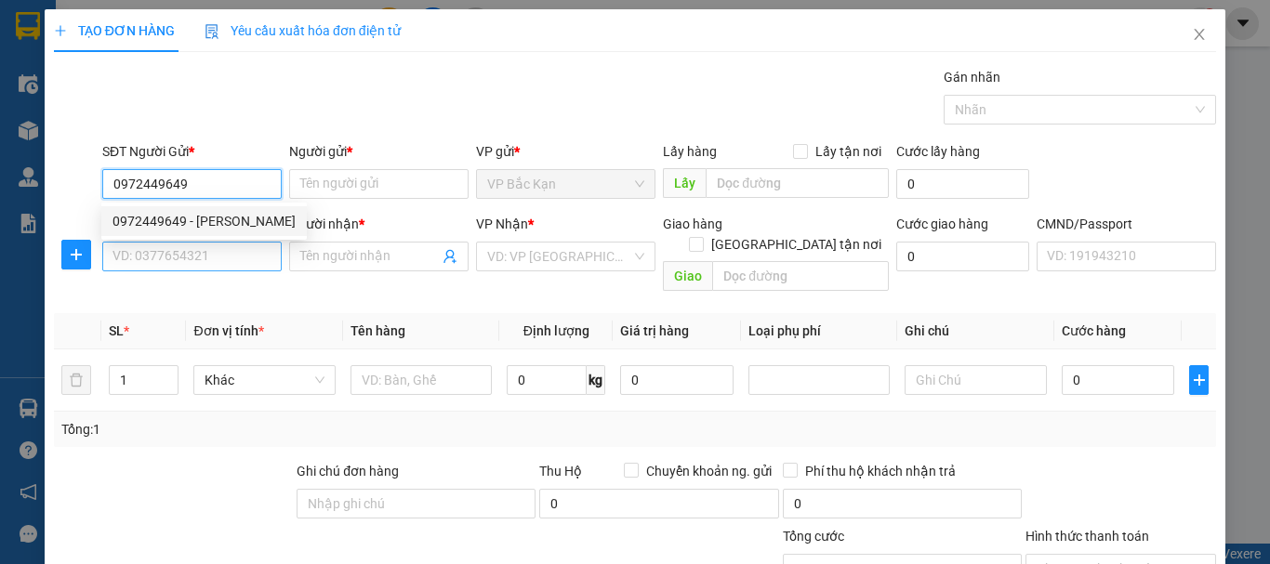
type input "BÙI NGỌC HẢI"
type input "0972449649"
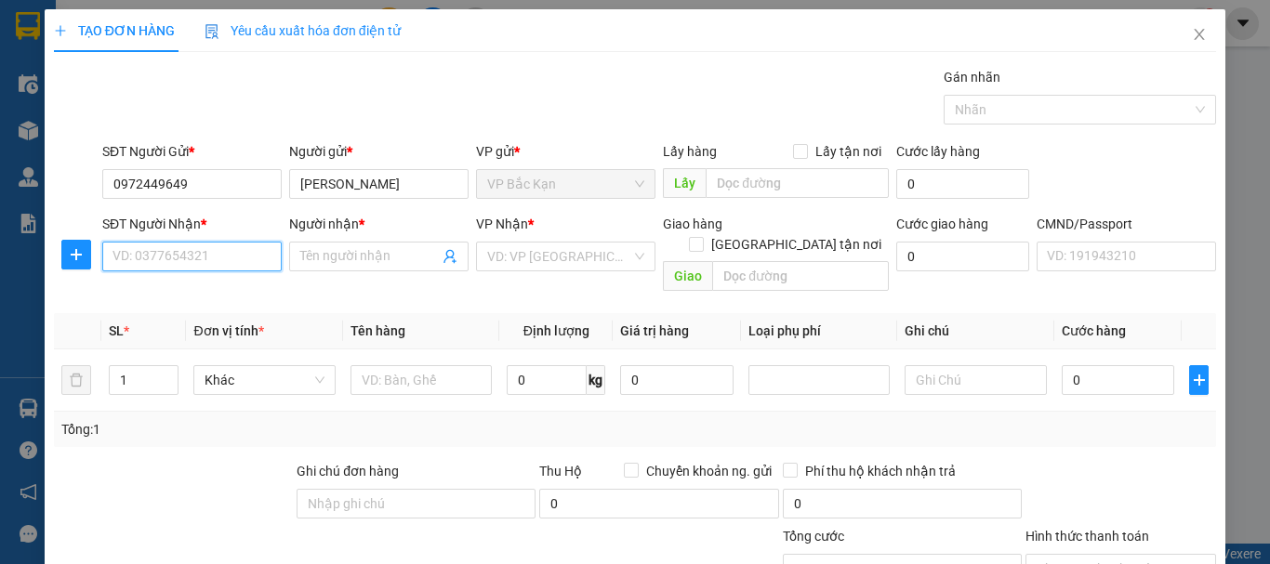
click at [201, 254] on input "SĐT Người Nhận *" at bounding box center [191, 257] width 179 height 30
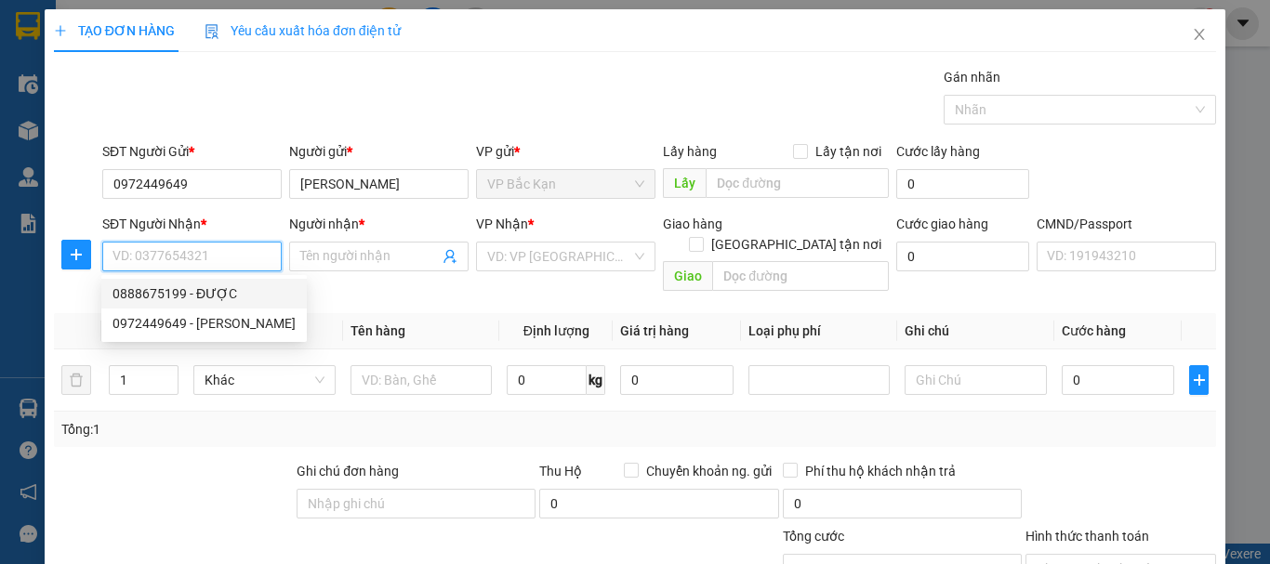
click at [209, 297] on div "0888675199 - ĐƯỢC" at bounding box center [203, 294] width 183 height 20
type input "0888675199"
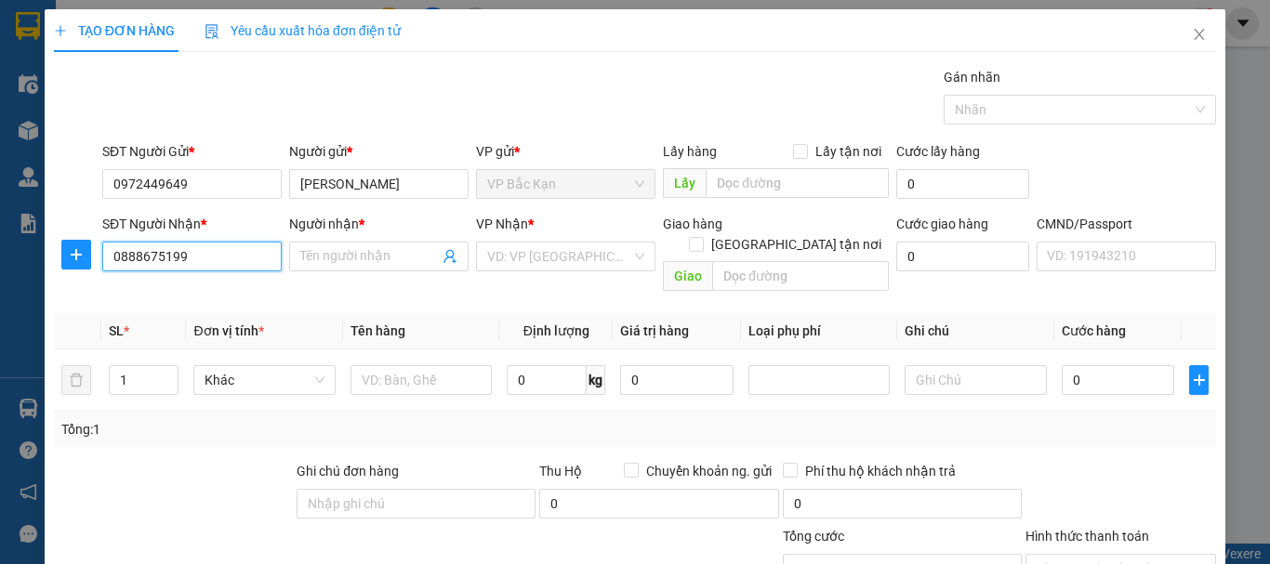
type input "ĐƯỢC"
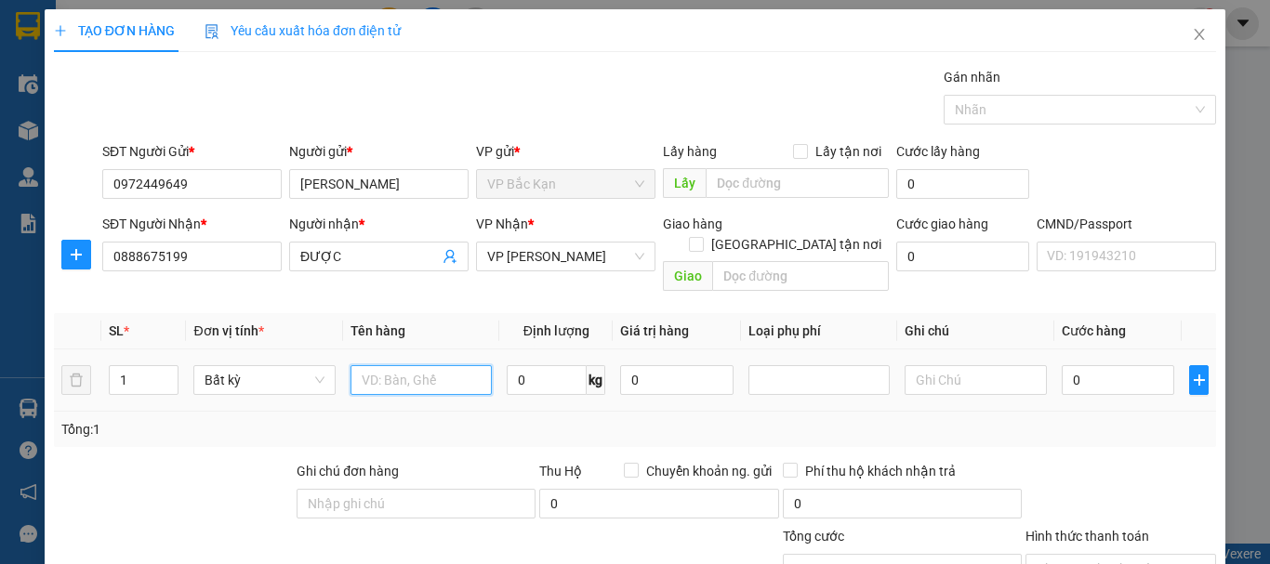
click at [392, 365] on input "text" at bounding box center [420, 380] width 141 height 30
type input "HỘP XỐP MẪU XN"
type input "1"
click at [462, 313] on th "Tên hàng" at bounding box center [421, 331] width 156 height 36
type input "35.000"
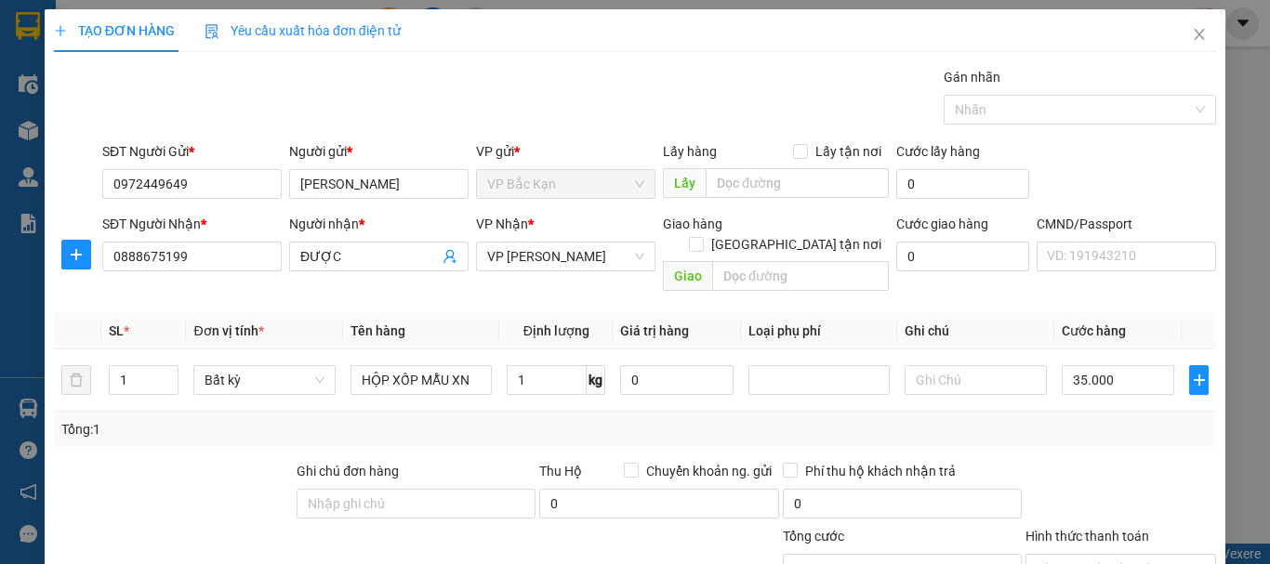
type input "35.000"
click at [547, 92] on div "Gói vận chuyển * Tiêu chuẩn Gán nhãn Nhãn" at bounding box center [659, 99] width 1121 height 65
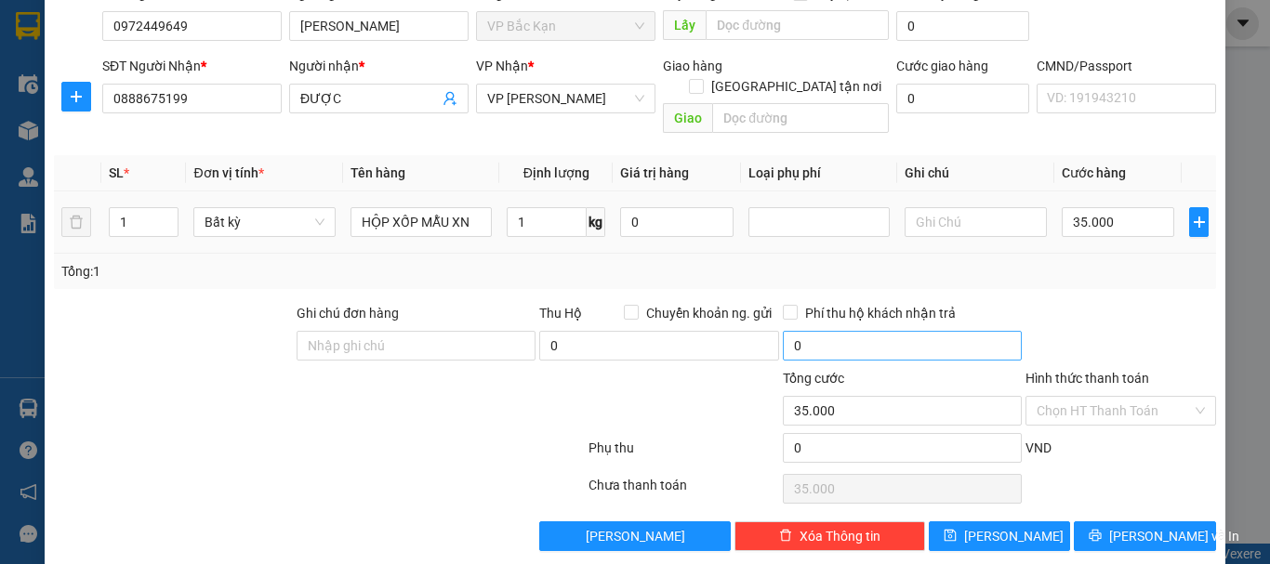
scroll to position [161, 0]
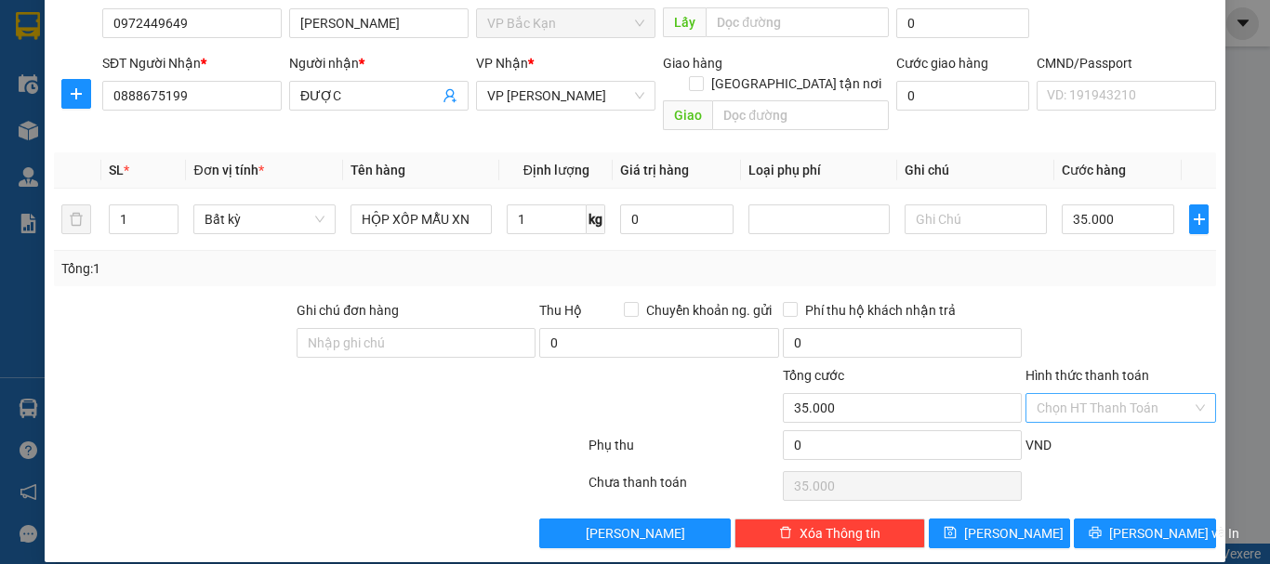
click at [1125, 398] on input "Hình thức thanh toán" at bounding box center [1114, 408] width 155 height 28
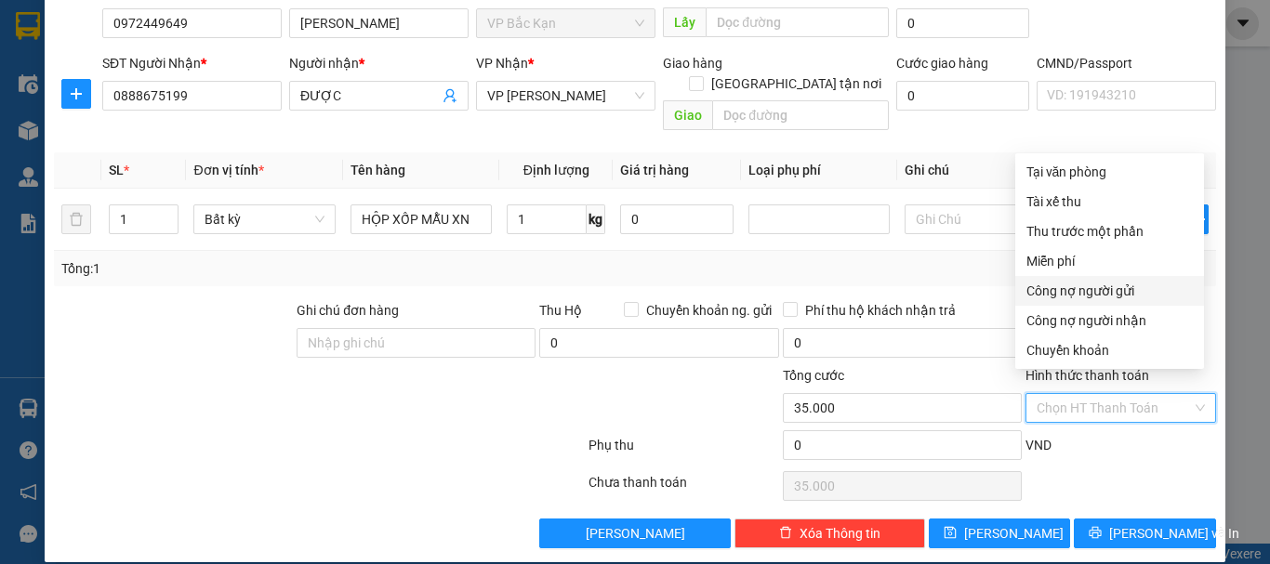
click at [1111, 284] on div "Công nợ người gửi" at bounding box center [1109, 291] width 166 height 20
type input "0"
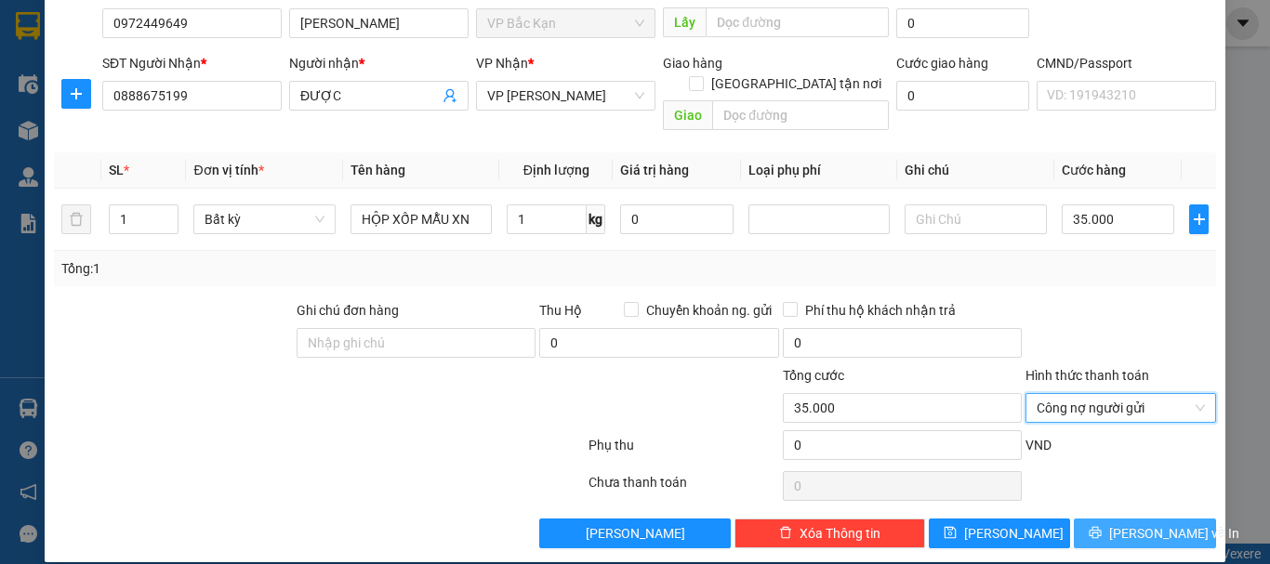
click at [1101, 526] on icon "printer" at bounding box center [1095, 532] width 13 height 13
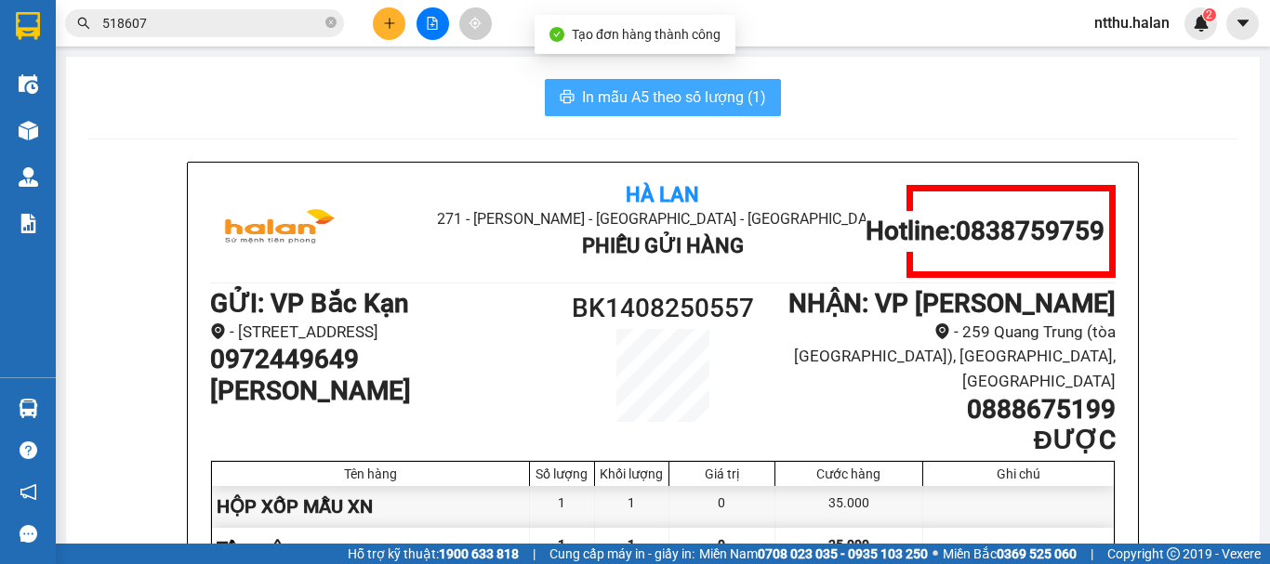
click at [665, 97] on span "In mẫu A5 theo số lượng (1)" at bounding box center [674, 97] width 184 height 23
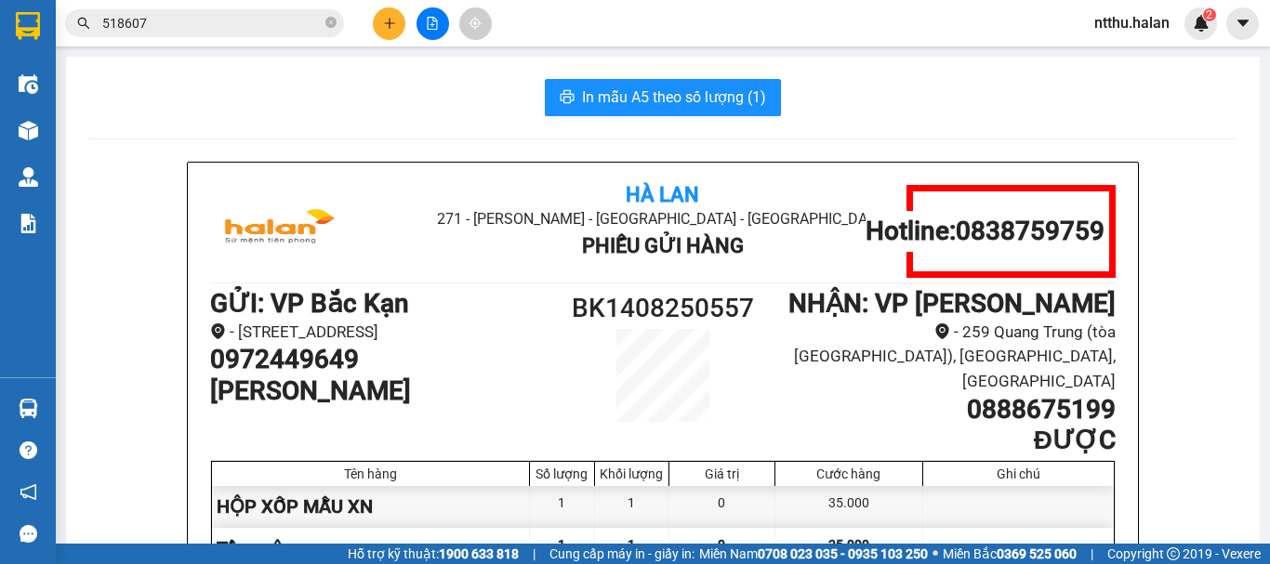
drag, startPoint x: 377, startPoint y: 19, endPoint x: 388, endPoint y: 19, distance: 10.2
click at [388, 19] on button at bounding box center [389, 23] width 33 height 33
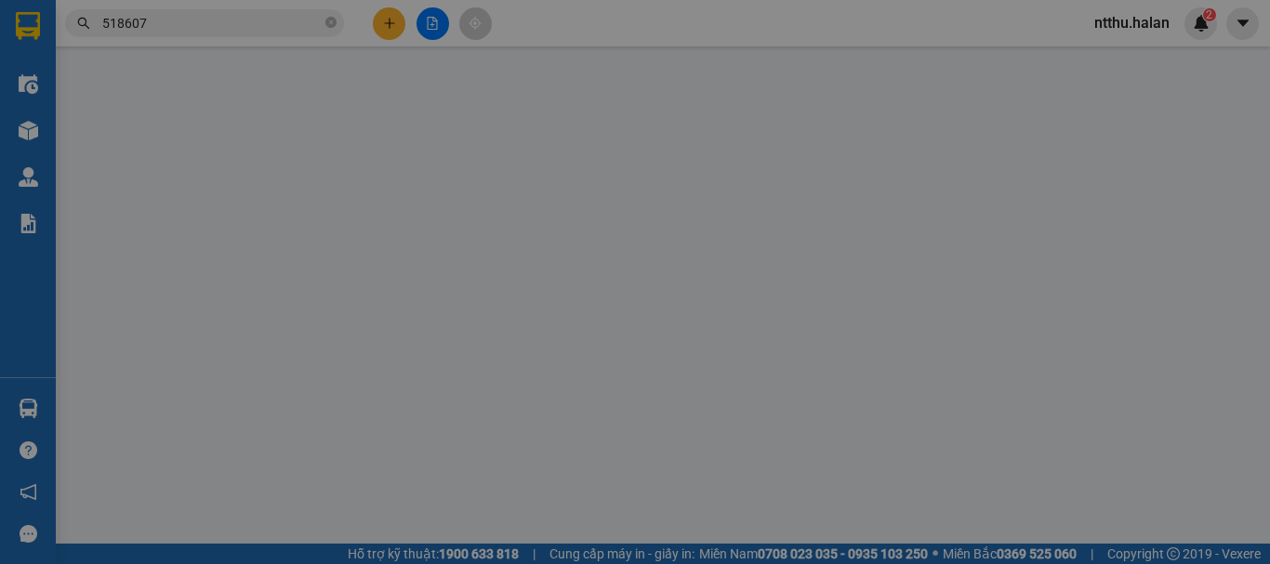
click at [389, 20] on div "Yêu cầu xuất hóa đơn điện tử" at bounding box center [303, 30] width 196 height 43
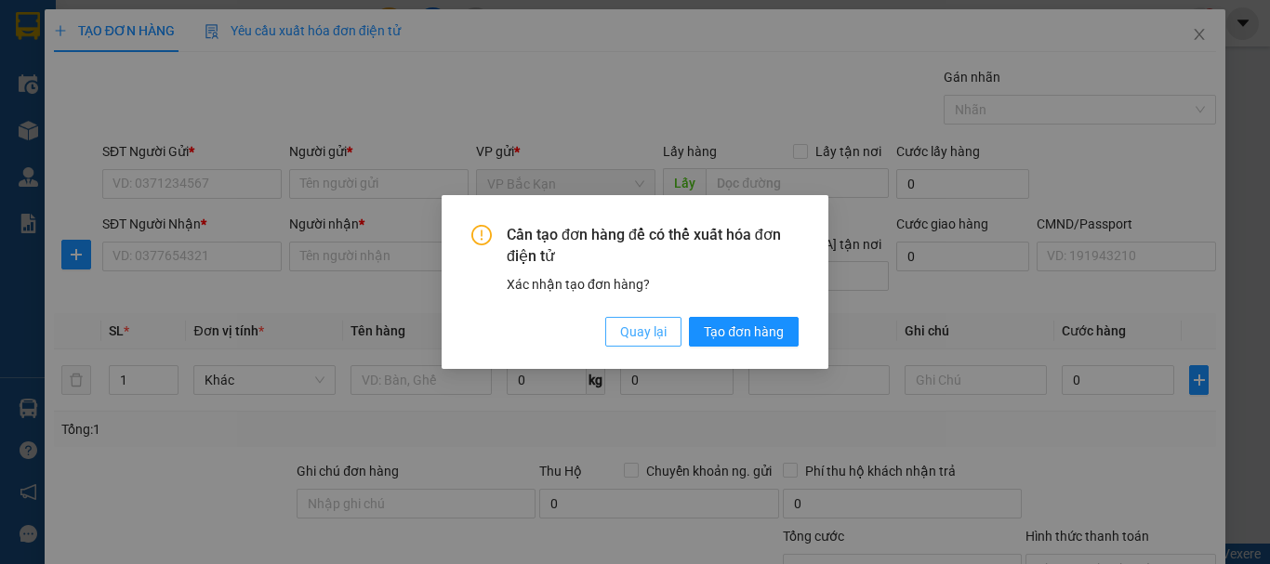
click at [646, 334] on span "Quay lại" at bounding box center [643, 332] width 46 height 20
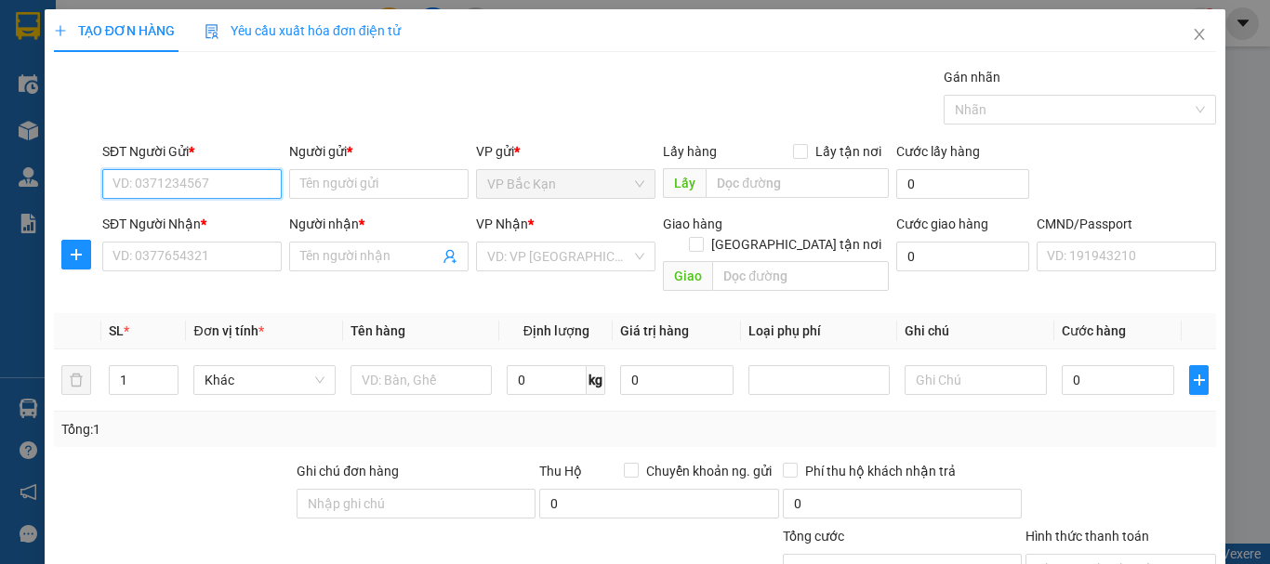
click at [224, 189] on input "SĐT Người Gửi *" at bounding box center [191, 184] width 179 height 30
type input "0971842899"
click at [207, 218] on div "0971842899 - ĐẠI" at bounding box center [189, 221] width 155 height 20
type input "ĐẠI"
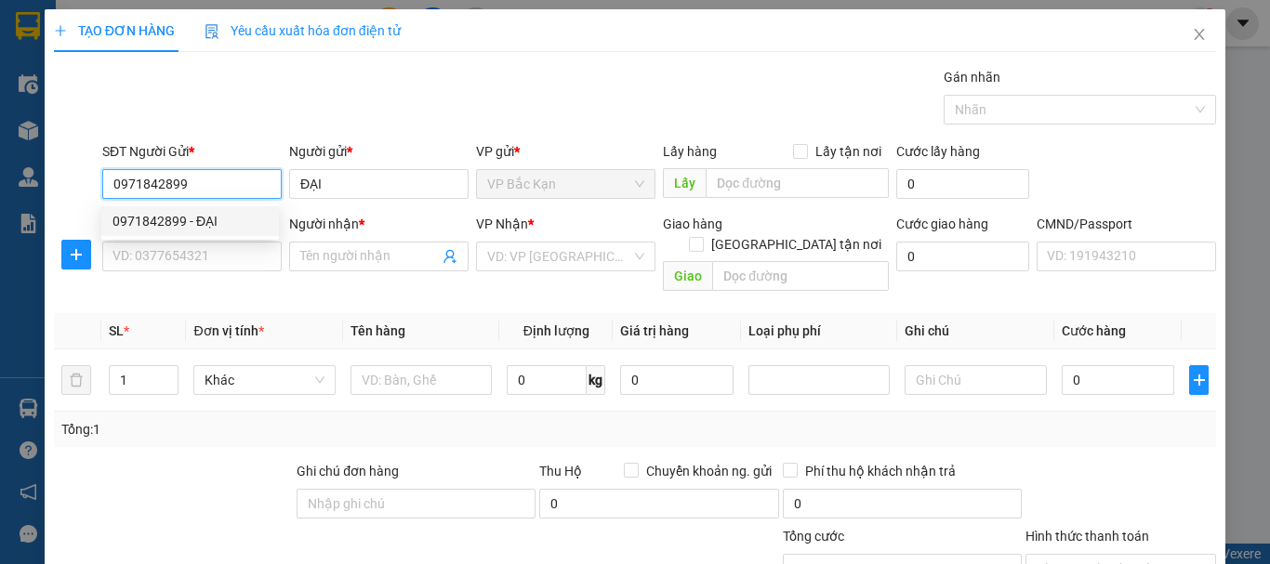
type input "0971842899"
click at [205, 272] on div "SĐT Người Nhận * VD: 0377654321" at bounding box center [191, 246] width 179 height 65
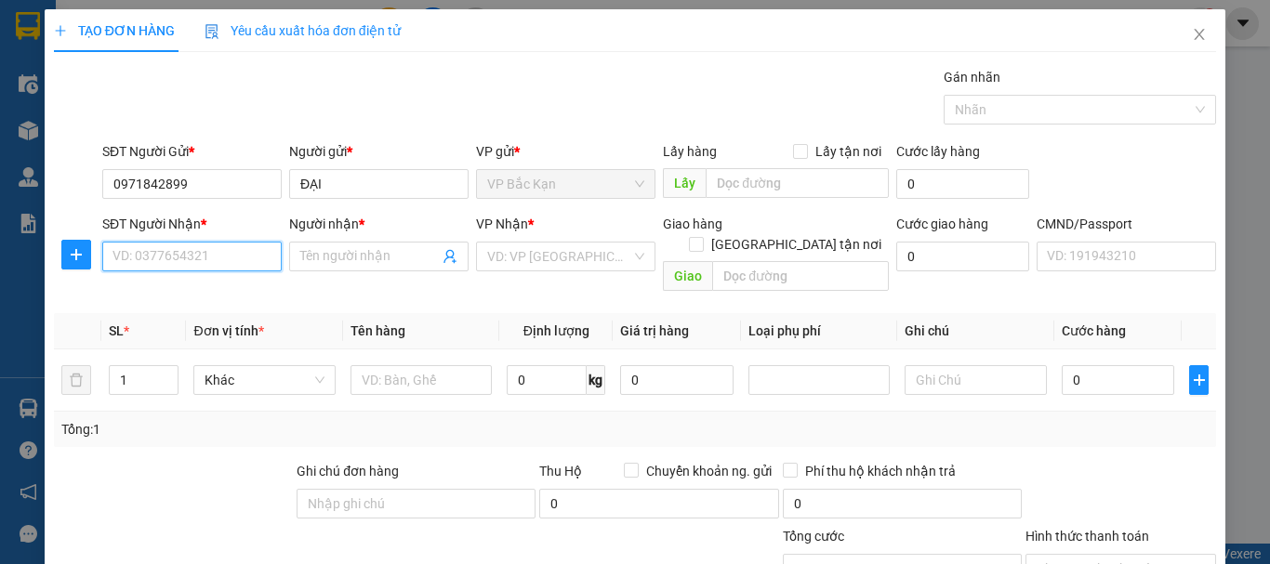
click at [197, 262] on input "SĐT Người Nhận *" at bounding box center [191, 257] width 179 height 30
type input "0915176569"
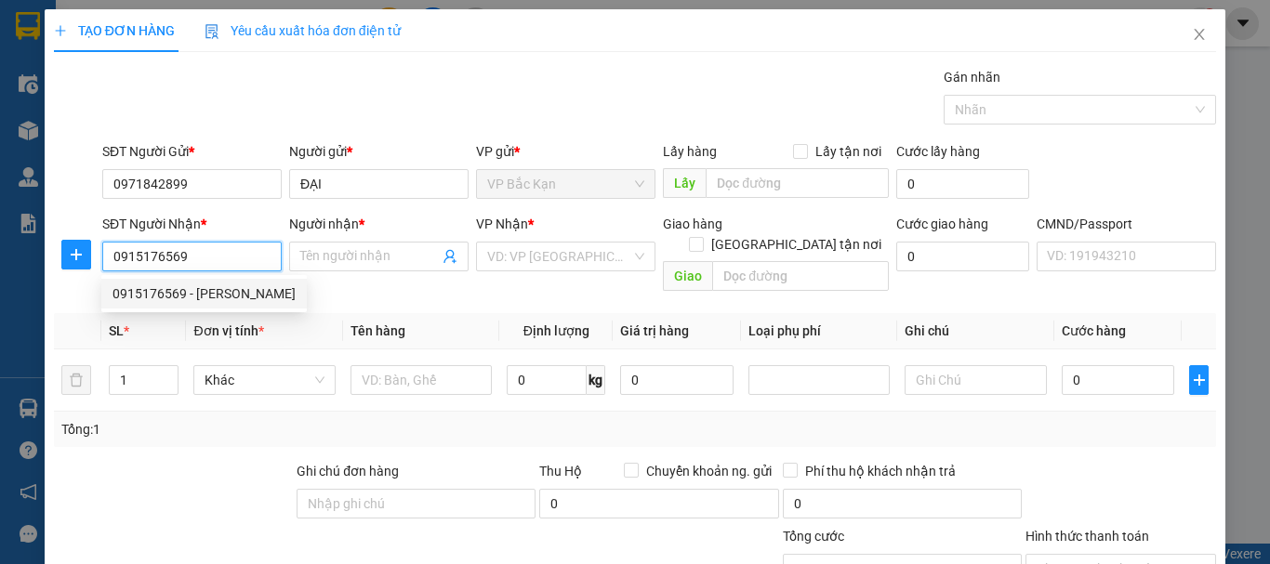
click at [252, 290] on div "0915176569 - VŨ VĂN THẮNG" at bounding box center [203, 294] width 183 height 20
type input "VŨ VĂN THẮNG"
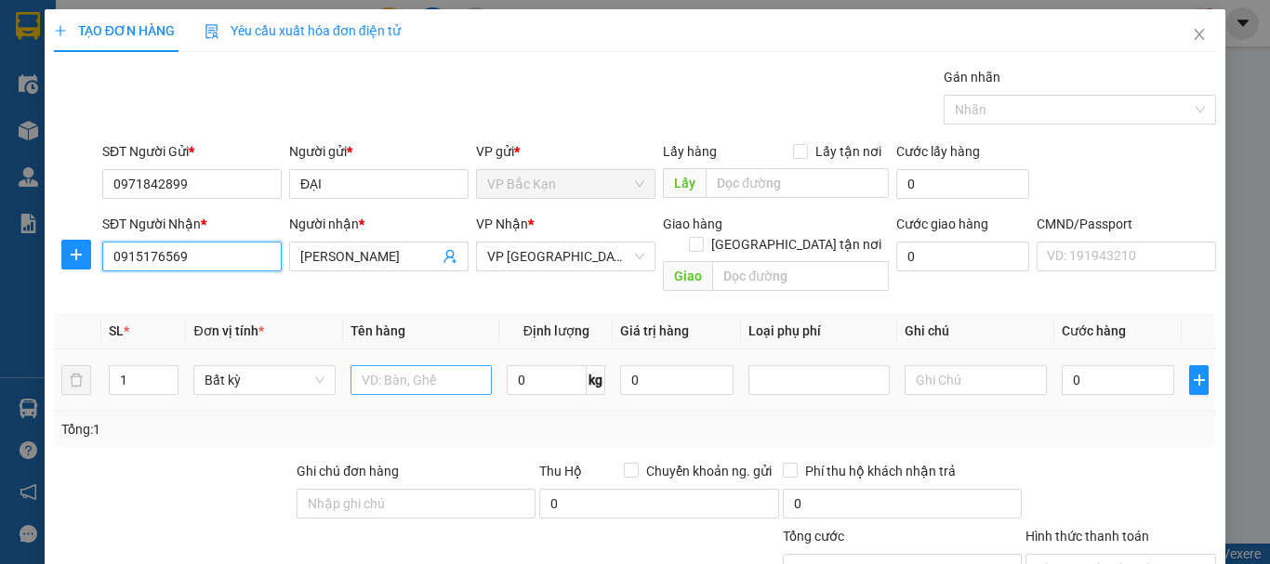
type input "0915176569"
click at [429, 365] on input "text" at bounding box center [420, 380] width 141 height 30
click at [430, 365] on input "text" at bounding box center [420, 380] width 141 height 30
type input "TÚI CÚC"
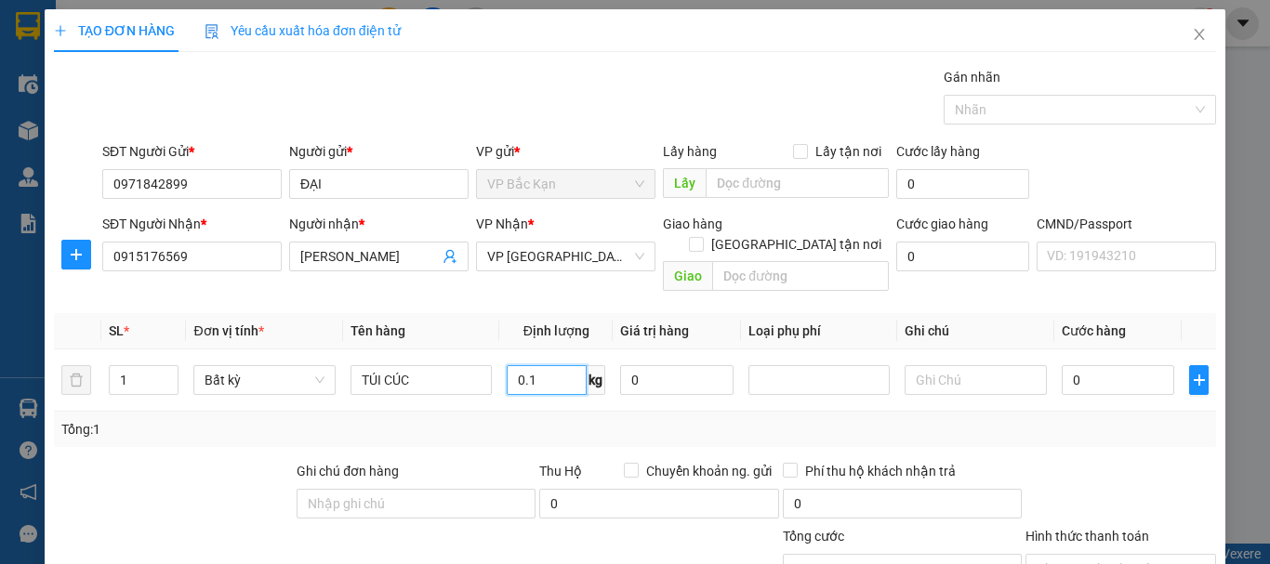
type input "0.1"
click at [490, 99] on div "Gói vận chuyển * Tiêu chuẩn Gán nhãn Nhãn" at bounding box center [659, 99] width 1121 height 65
type input "35.000"
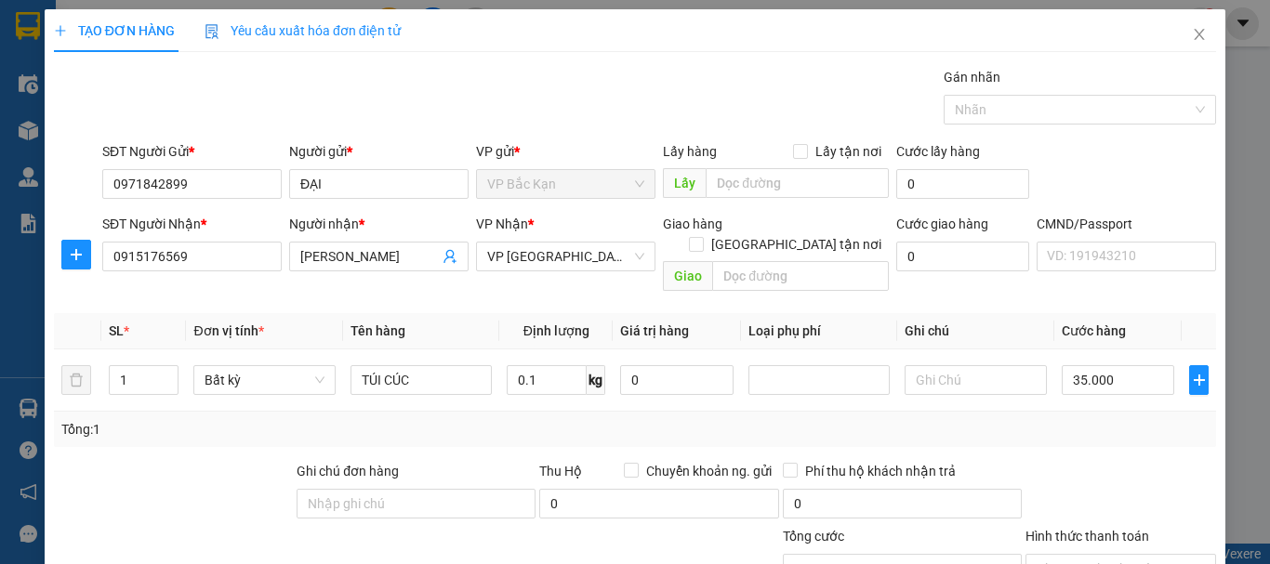
scroll to position [161, 0]
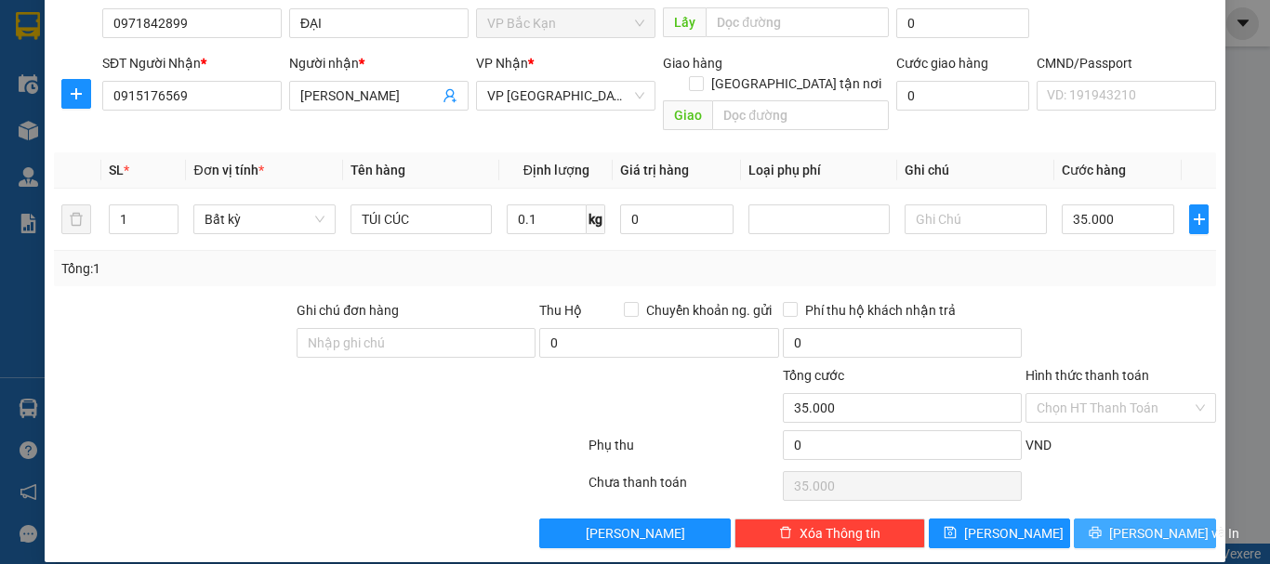
click at [1132, 523] on span "[PERSON_NAME] và In" at bounding box center [1174, 533] width 130 height 20
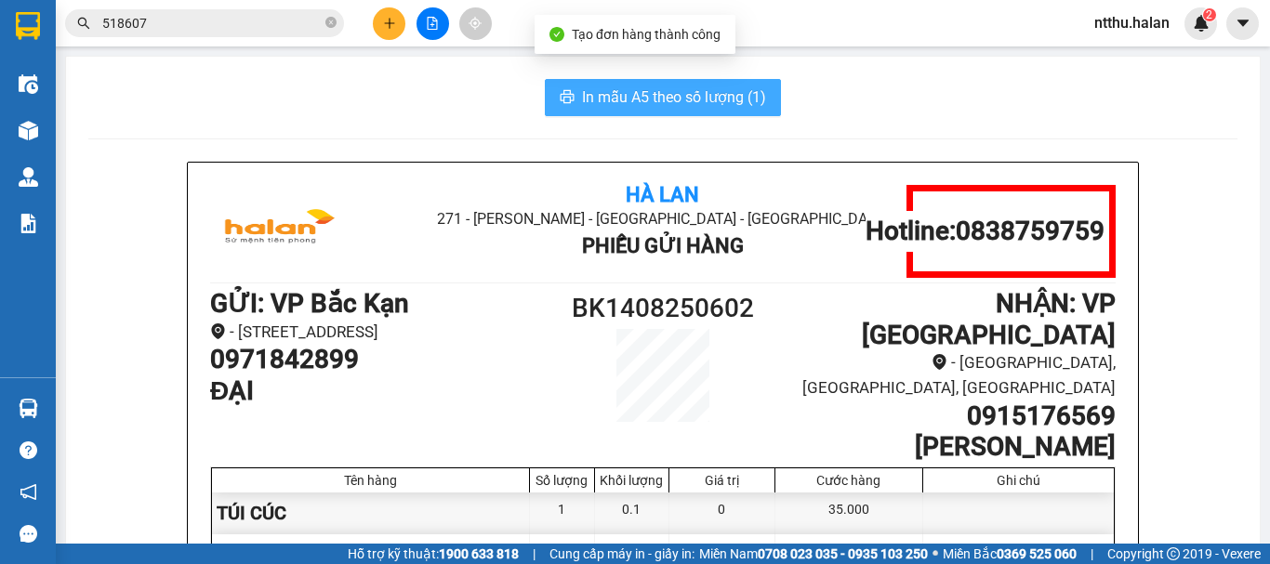
click at [702, 88] on span "In mẫu A5 theo số lượng (1)" at bounding box center [674, 97] width 184 height 23
click at [716, 94] on span "In mẫu A5 theo số lượng (1)" at bounding box center [674, 97] width 184 height 23
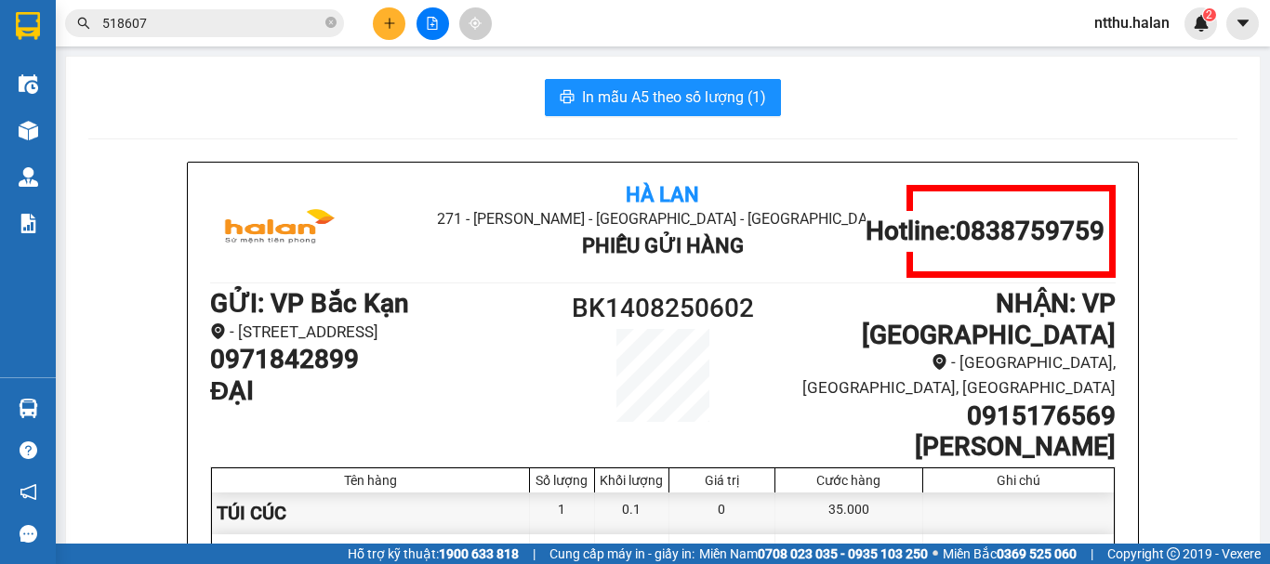
click at [330, 109] on div "In mẫu A5 theo số lượng (1)" at bounding box center [662, 97] width 1149 height 37
click at [344, 101] on div "In mẫu A5 theo số lượng (1)" at bounding box center [662, 97] width 1149 height 37
click at [315, 107] on div "In mẫu A5 theo số lượng (1)" at bounding box center [662, 97] width 1149 height 37
click at [220, 15] on input "518607" at bounding box center [211, 23] width 219 height 20
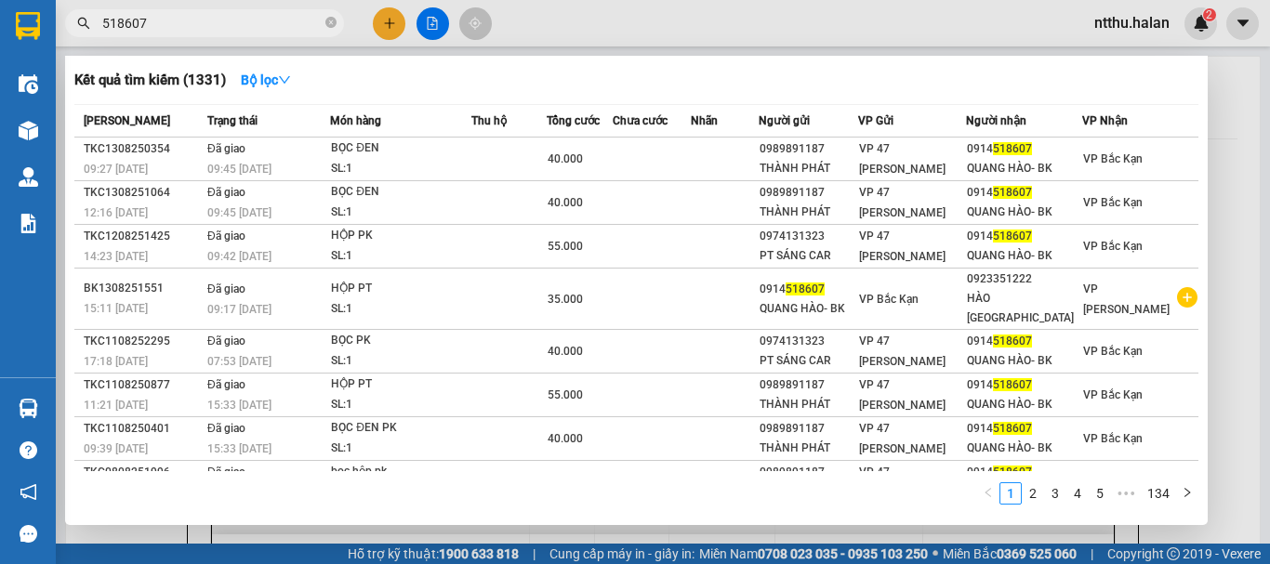
click at [220, 15] on input "518607" at bounding box center [211, 23] width 219 height 20
click at [385, 22] on div at bounding box center [635, 282] width 1270 height 564
click at [385, 22] on icon "plus" at bounding box center [389, 23] width 13 height 13
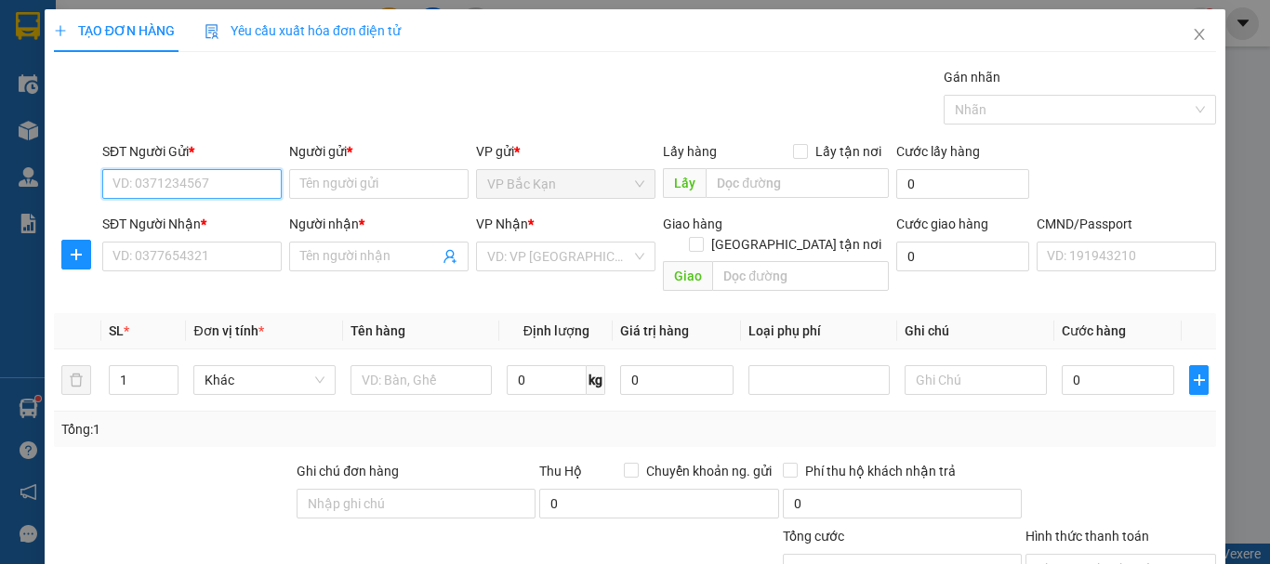
click at [154, 179] on input "SĐT Người Gửi *" at bounding box center [191, 184] width 179 height 30
click at [153, 179] on input "SĐT Người Gửi *" at bounding box center [191, 184] width 179 height 30
type input "0"
type input "0865110592"
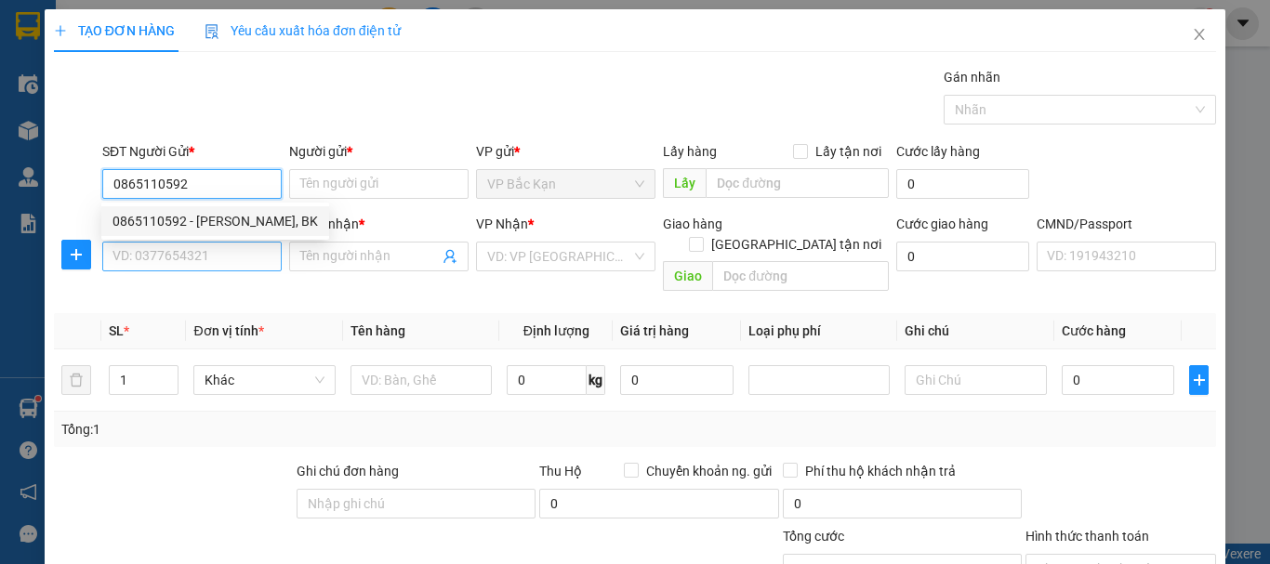
drag, startPoint x: 190, startPoint y: 220, endPoint x: 191, endPoint y: 248, distance: 27.9
click at [190, 222] on div "0865110592 - HOÀNG LOANH, BK" at bounding box center [214, 221] width 205 height 20
type input "HOÀNG LOANH, BK"
type input "0865110592"
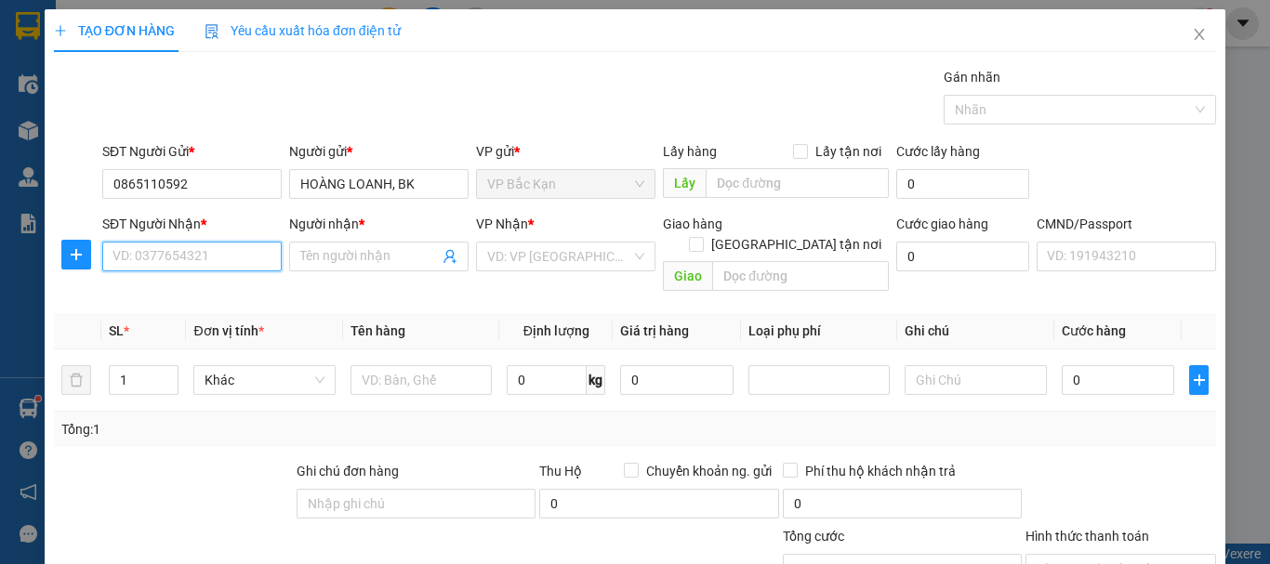
click at [191, 248] on input "SĐT Người Nhận *" at bounding box center [191, 257] width 179 height 30
type input "0915943169"
click at [196, 295] on div "0915943169 - VINH" at bounding box center [189, 294] width 155 height 20
type input "VINH"
click at [541, 259] on span "VP Đại Cồ Việt" at bounding box center [565, 257] width 157 height 28
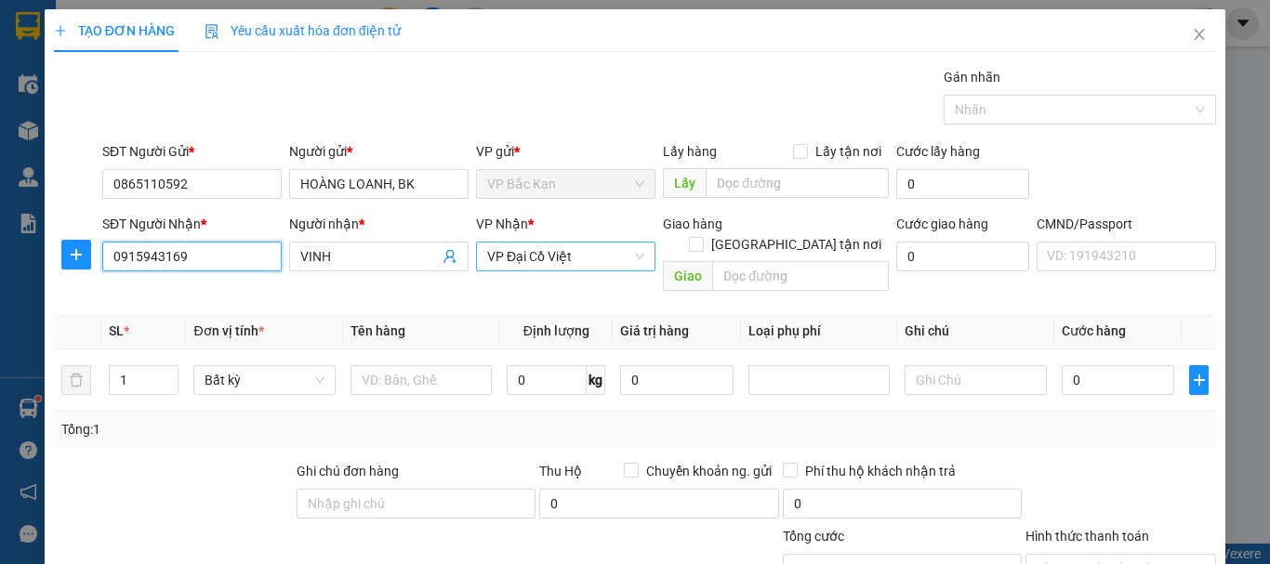
type input "0915943169"
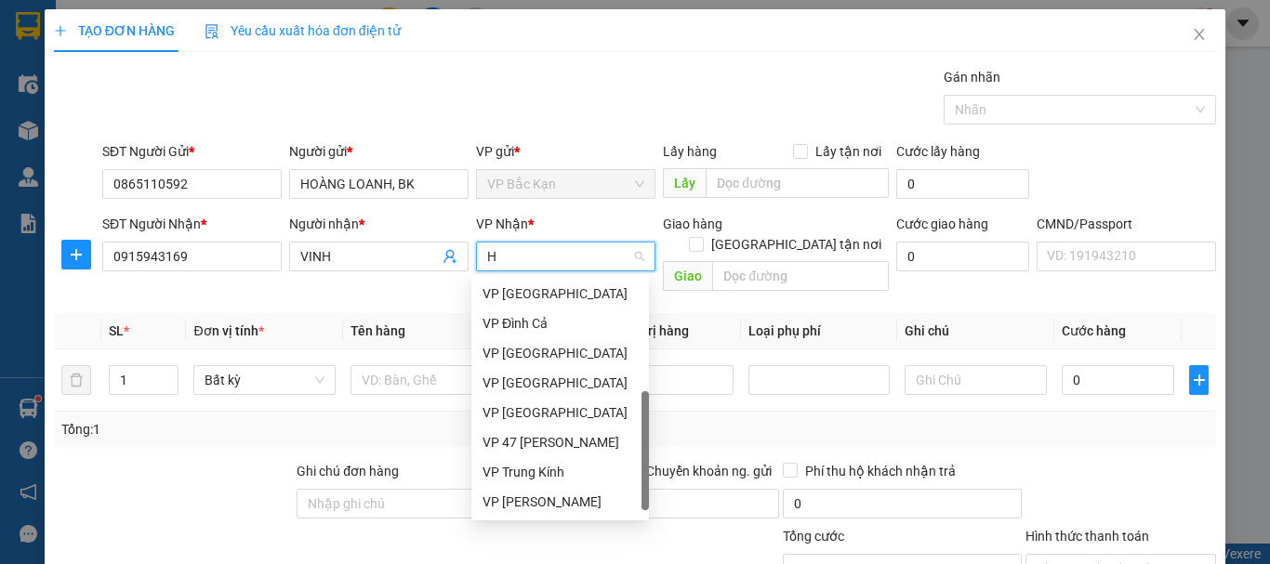
scroll to position [268, 0]
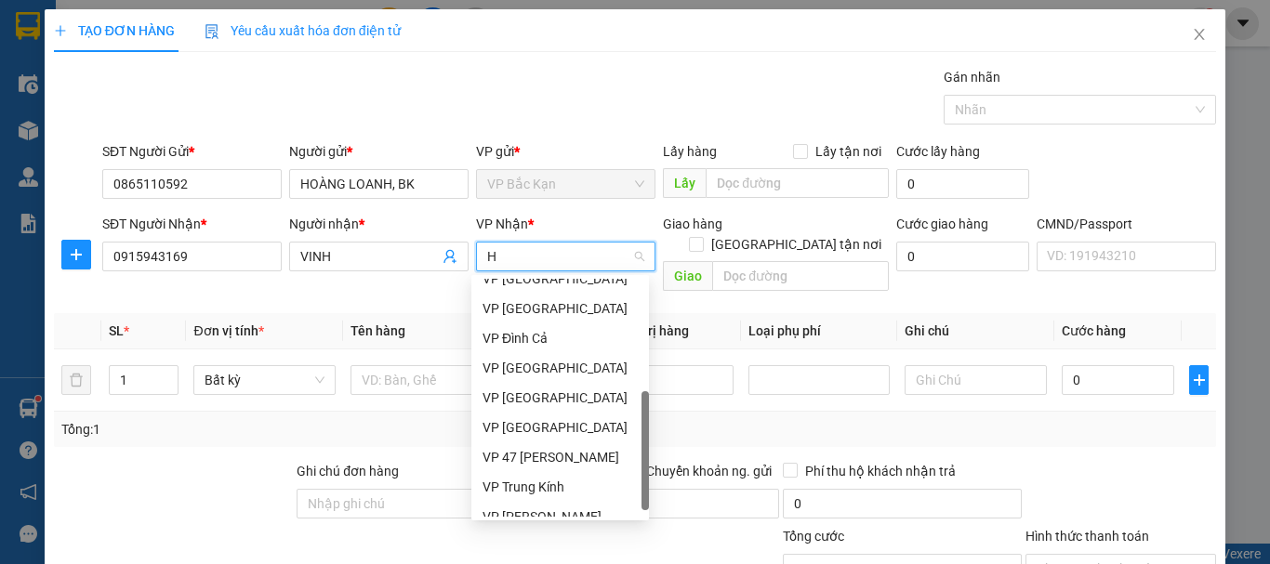
type input "HO"
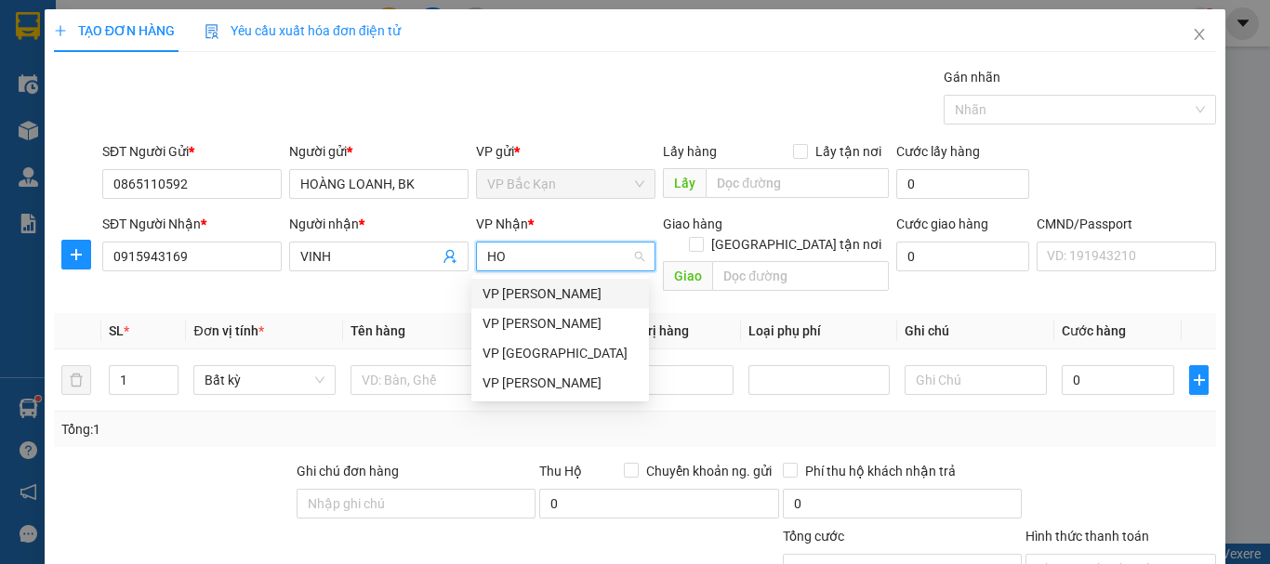
scroll to position [0, 0]
click at [531, 387] on div "VP [PERSON_NAME]" at bounding box center [559, 383] width 155 height 20
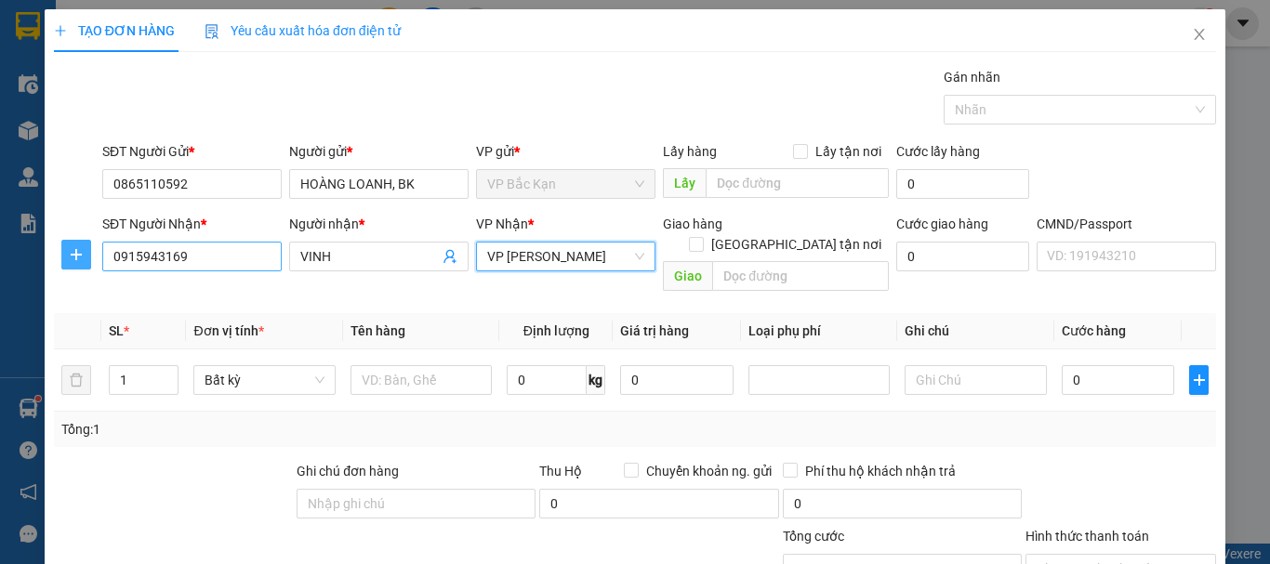
drag, startPoint x: 70, startPoint y: 258, endPoint x: 252, endPoint y: 267, distance: 182.4
click at [74, 258] on icon "plus" at bounding box center [76, 254] width 15 height 15
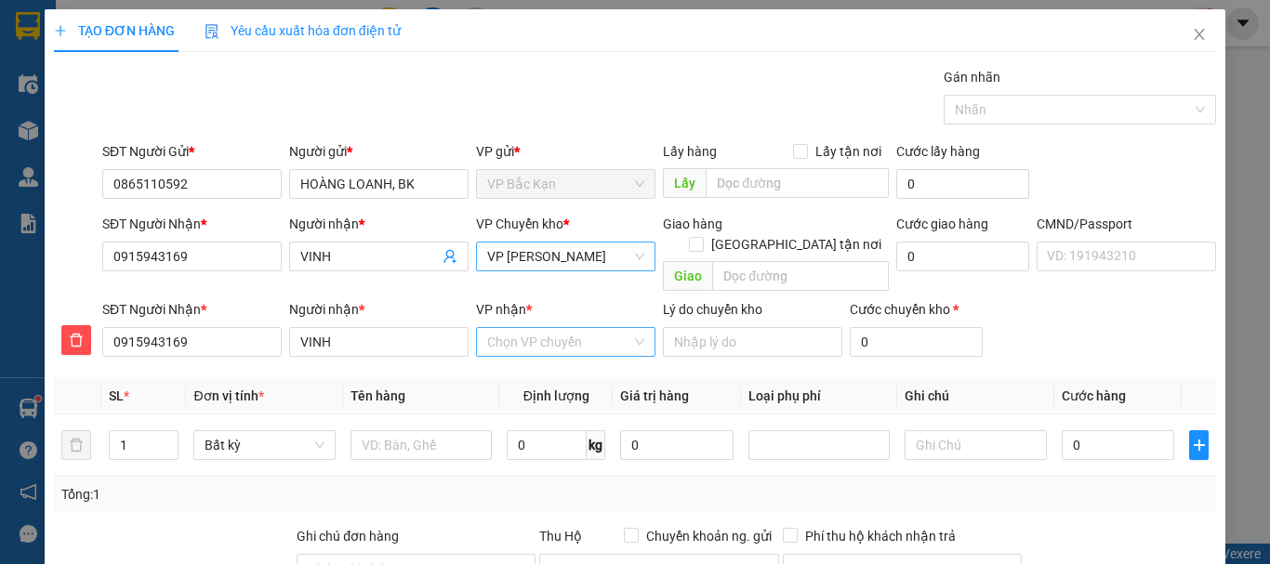
click at [533, 328] on input "VP nhận *" at bounding box center [559, 342] width 144 height 28
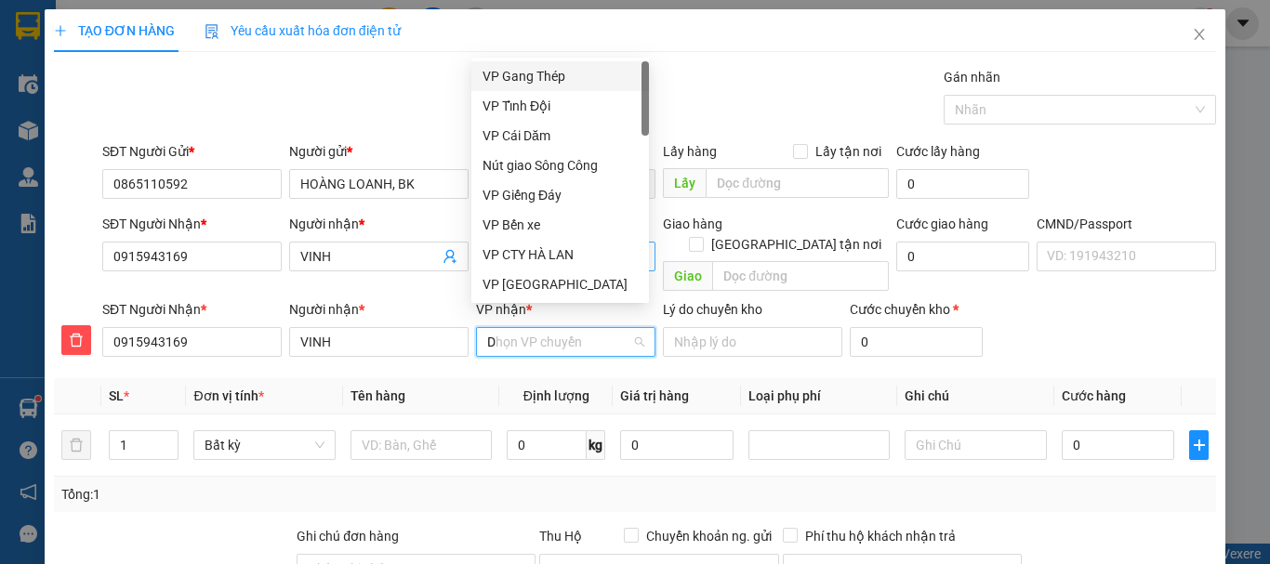
type input "DA"
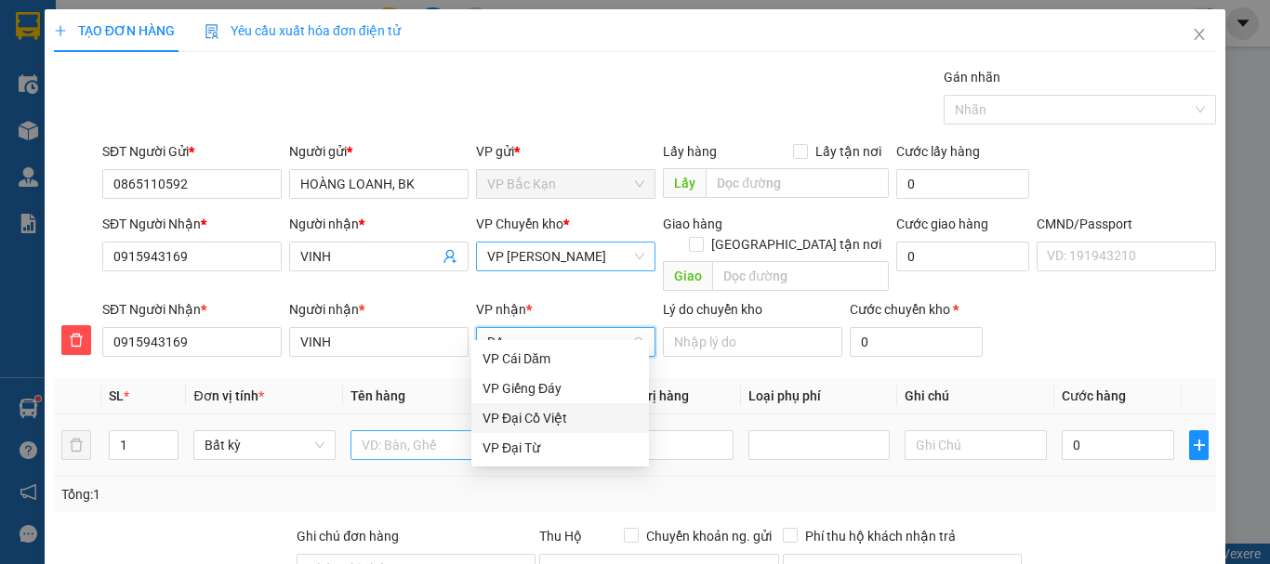
drag, startPoint x: 539, startPoint y: 417, endPoint x: 421, endPoint y: 424, distance: 118.2
click at [538, 417] on div "VP Đại Cồ Việt" at bounding box center [559, 418] width 155 height 20
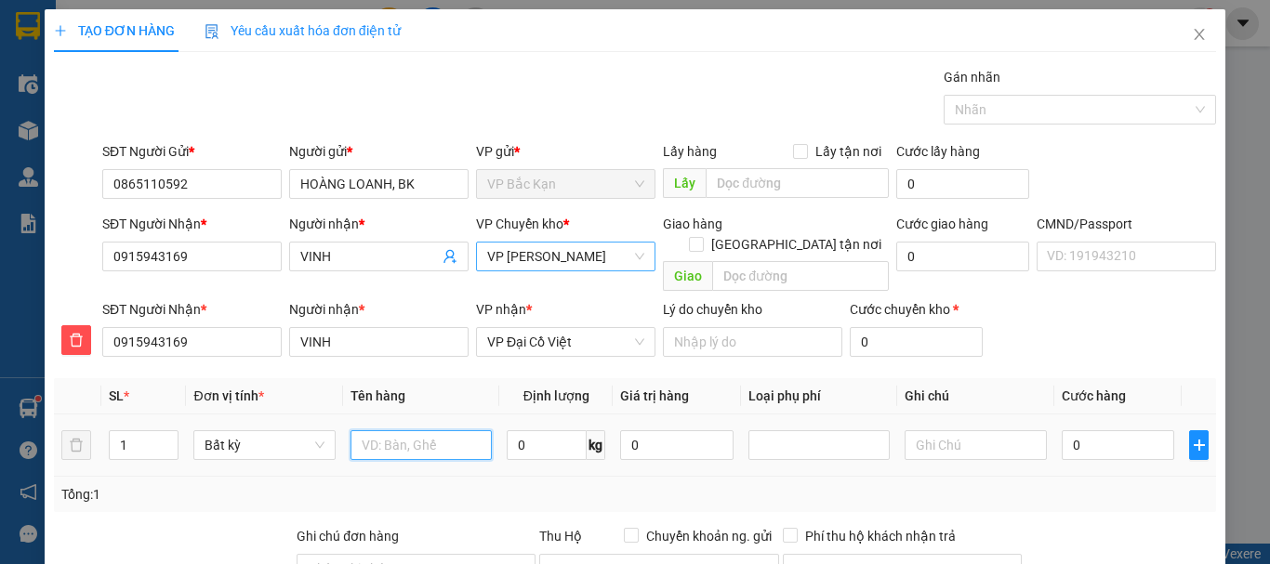
click at [417, 430] on input "text" at bounding box center [420, 445] width 141 height 30
type input "PBI"
type input "0.1"
click at [357, 120] on div "Gói vận chuyển * Tiêu chuẩn Gán nhãn Nhãn" at bounding box center [659, 99] width 1121 height 65
type input "40.000"
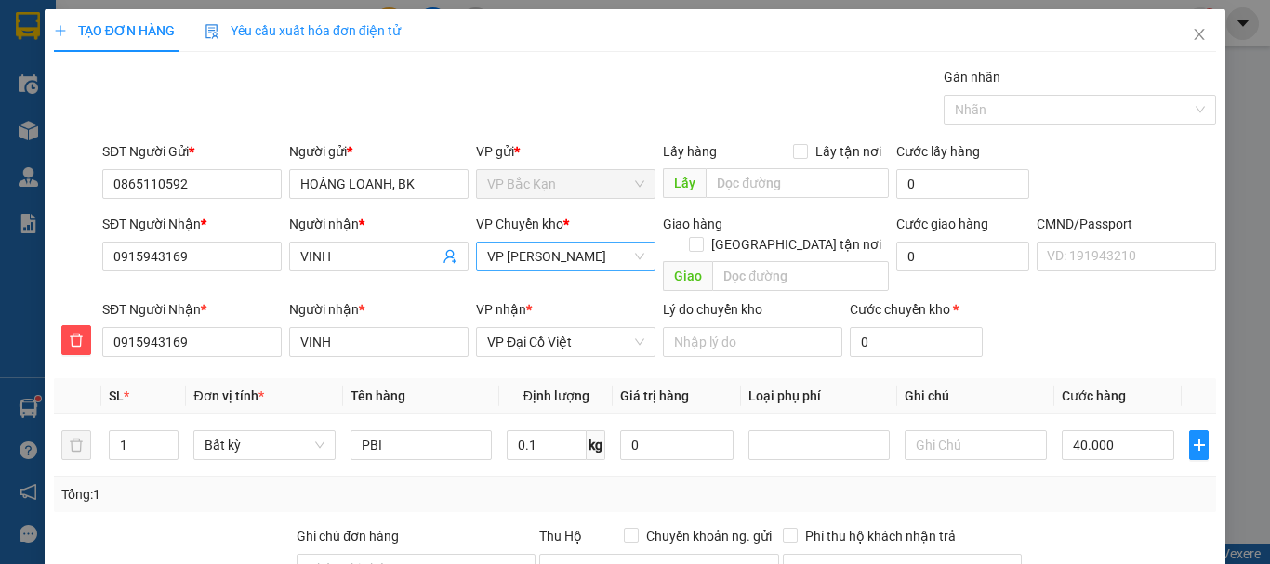
type input "40.000"
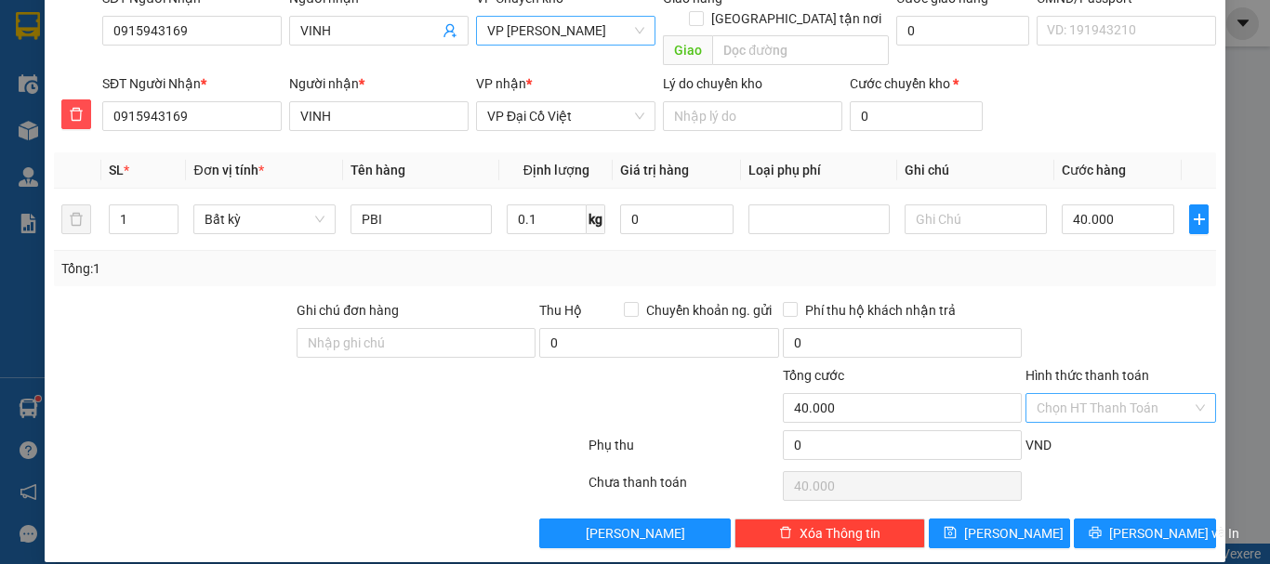
click at [1067, 394] on input "Hình thức thanh toán" at bounding box center [1114, 408] width 155 height 28
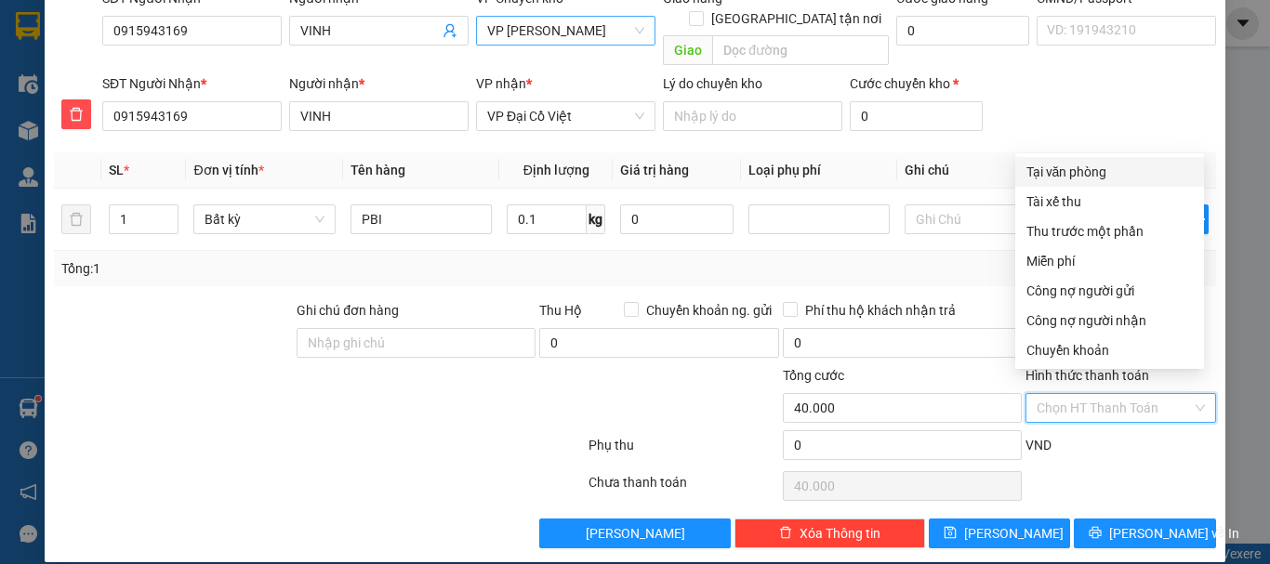
drag, startPoint x: 1042, startPoint y: 176, endPoint x: 1074, endPoint y: 345, distance: 172.1
click at [1043, 176] on div "Tại văn phòng" at bounding box center [1109, 172] width 166 height 20
type input "0"
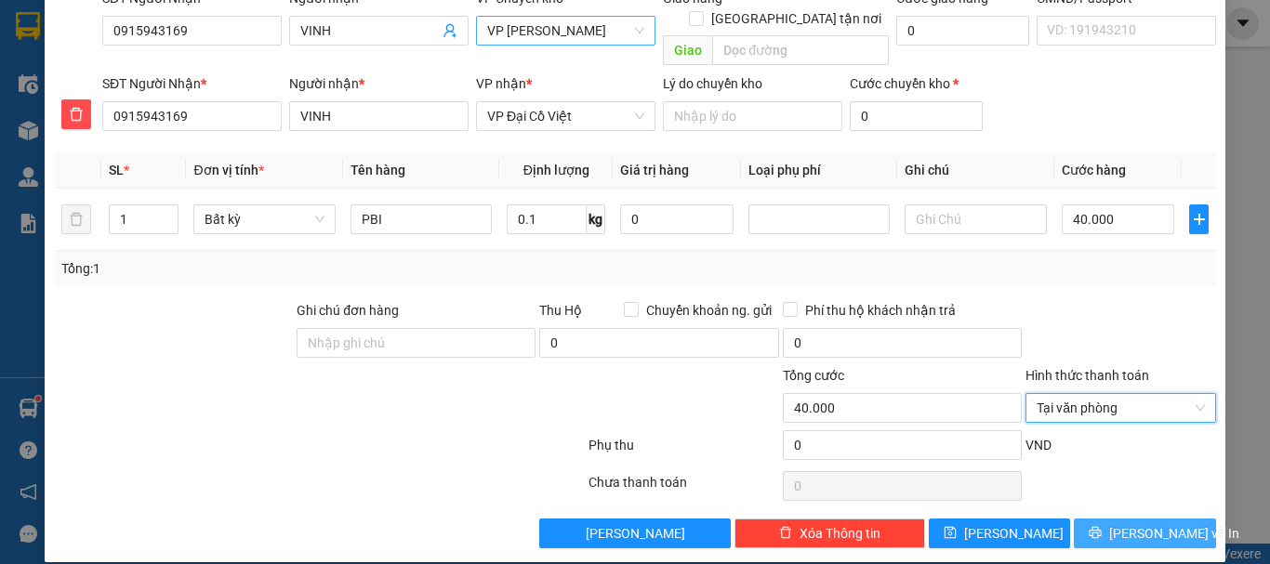
click at [1130, 523] on span "[PERSON_NAME] và In" at bounding box center [1174, 533] width 130 height 20
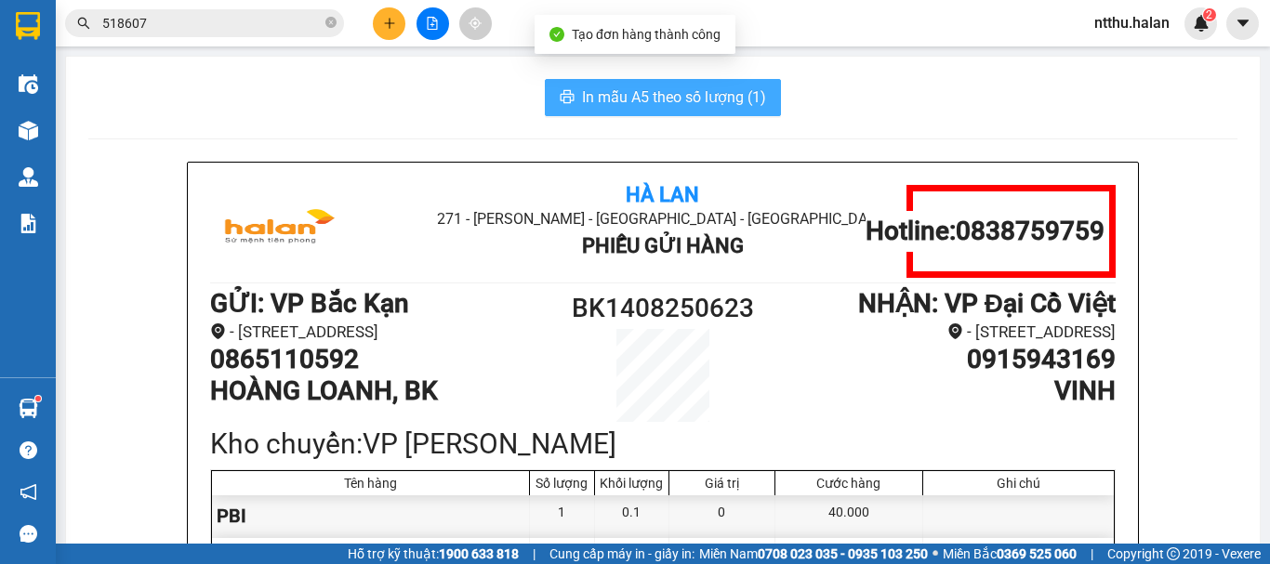
click at [652, 100] on span "In mẫu A5 theo số lượng (1)" at bounding box center [674, 97] width 184 height 23
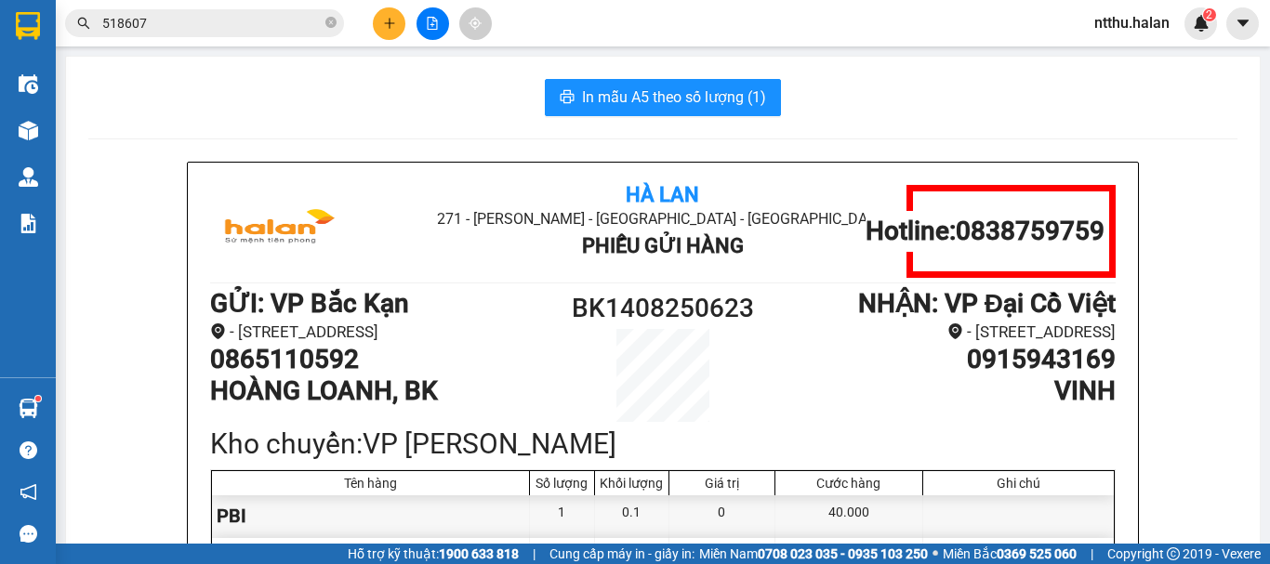
click at [404, 101] on div "In mẫu A5 theo số lượng (1)" at bounding box center [662, 97] width 1149 height 37
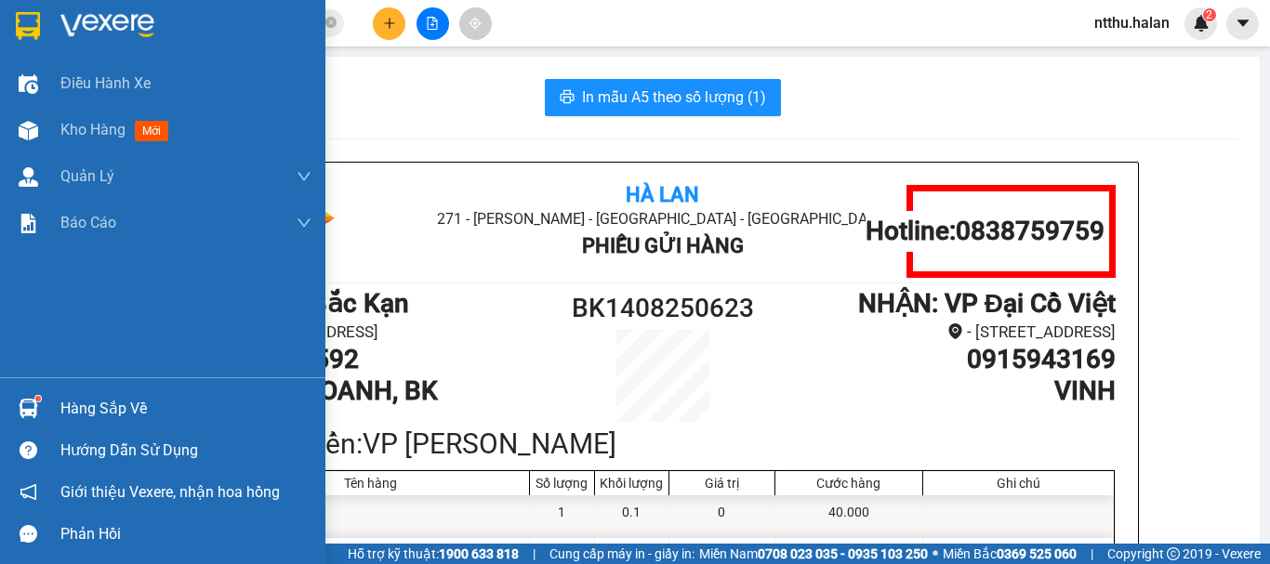
click at [88, 416] on div "Hàng sắp về" at bounding box center [185, 409] width 251 height 28
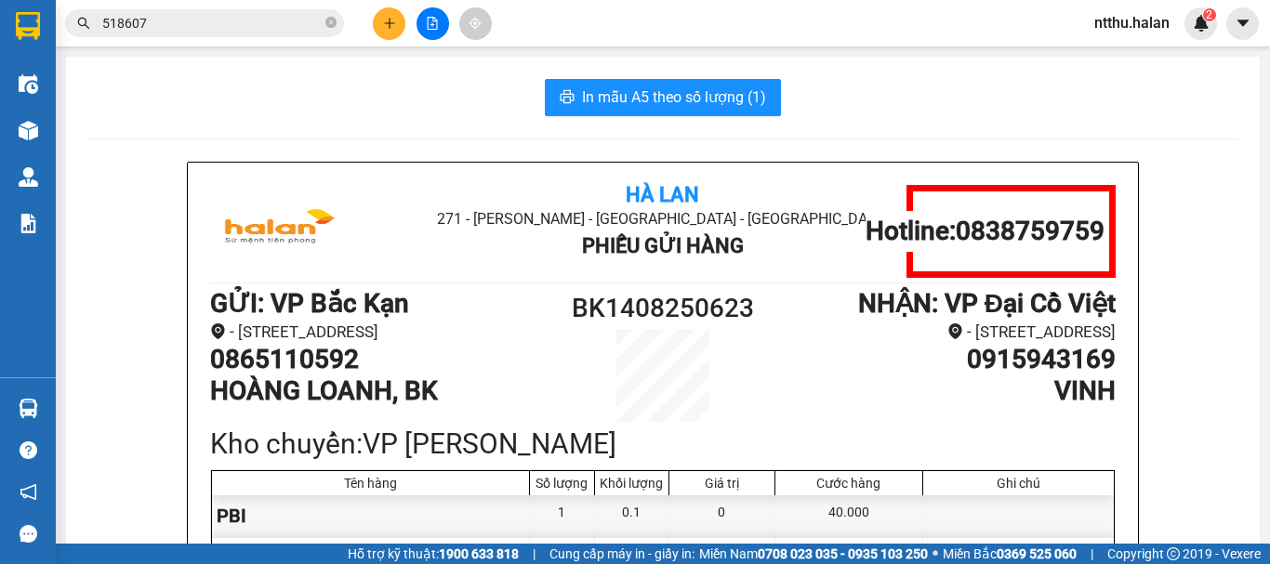
click at [164, 128] on section "Kết quả tìm kiếm ( 1331 ) Bộ lọc Mã ĐH Trạng thái Món hàng Thu hộ Tổng cước Chư…" at bounding box center [635, 282] width 1270 height 564
click at [389, 35] on button at bounding box center [389, 23] width 33 height 33
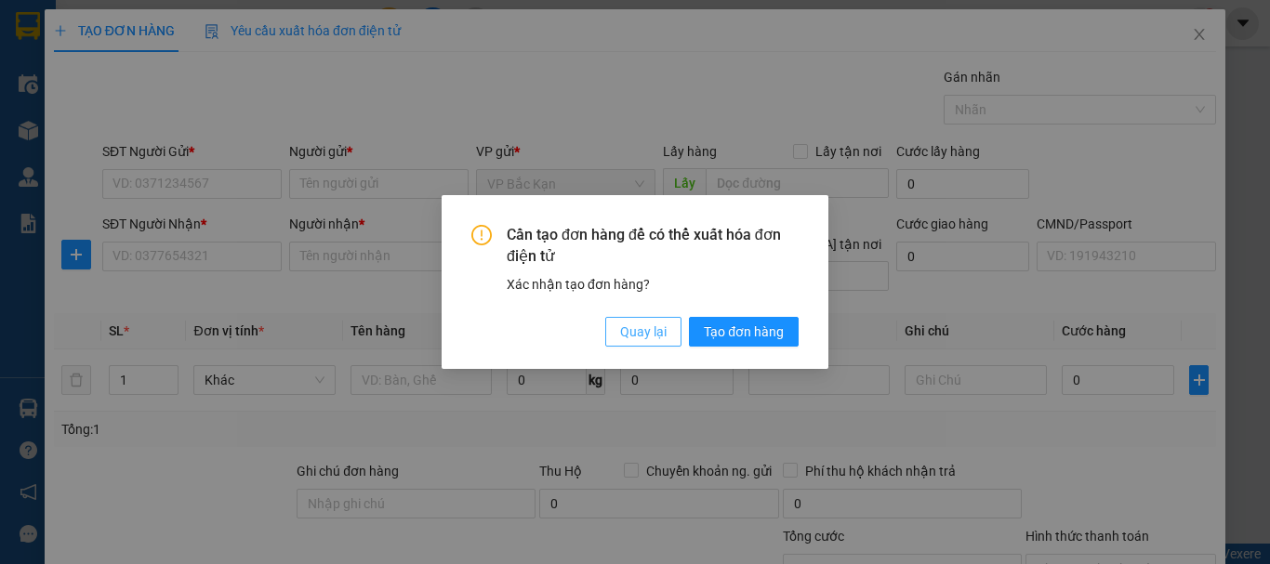
click at [612, 341] on button "Quay lại" at bounding box center [643, 332] width 76 height 30
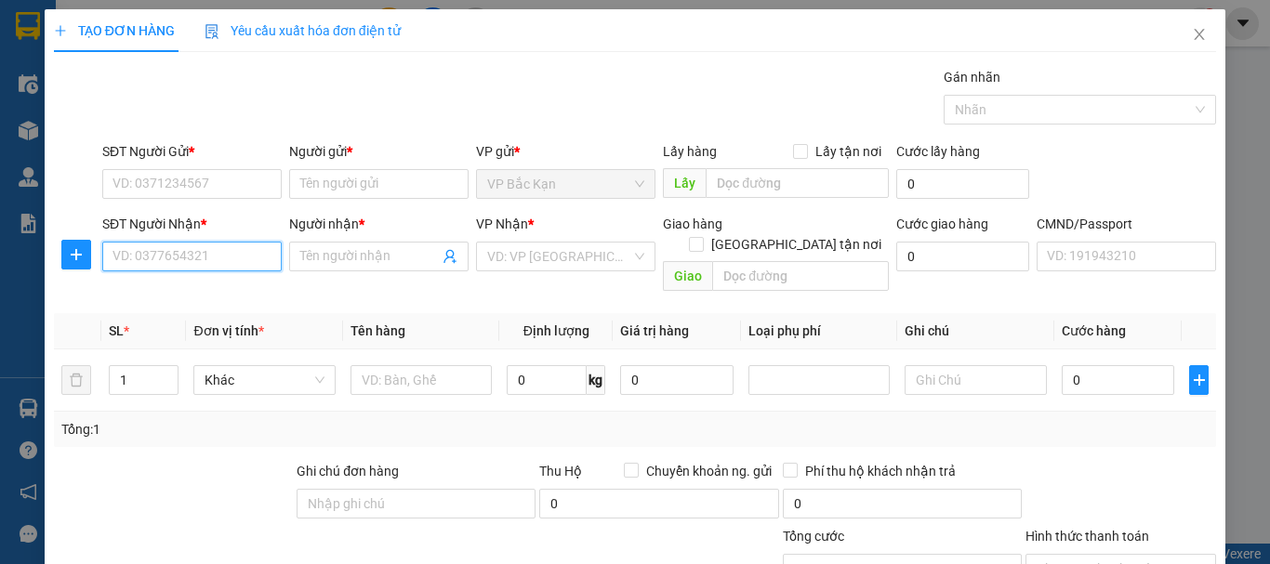
click at [187, 249] on input "SĐT Người Nhận *" at bounding box center [191, 257] width 179 height 30
click at [180, 286] on div "0339851968 - HẰNG" at bounding box center [189, 294] width 155 height 20
type input "0339851968"
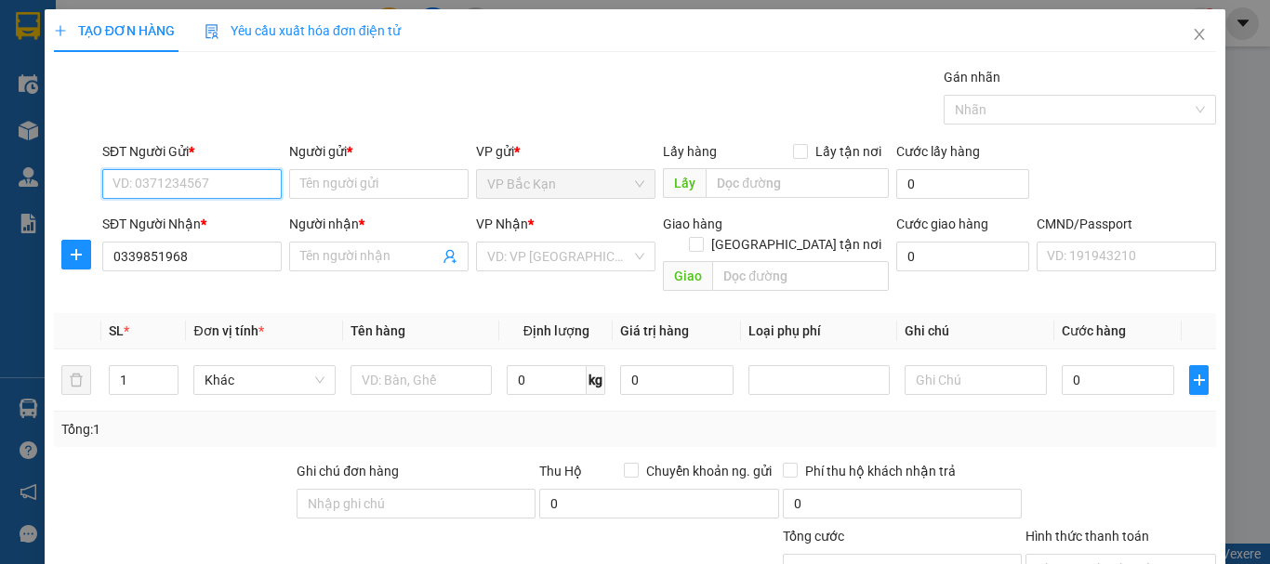
type input "HẰNG"
click at [177, 174] on input "SĐT Người Gửi *" at bounding box center [191, 184] width 179 height 30
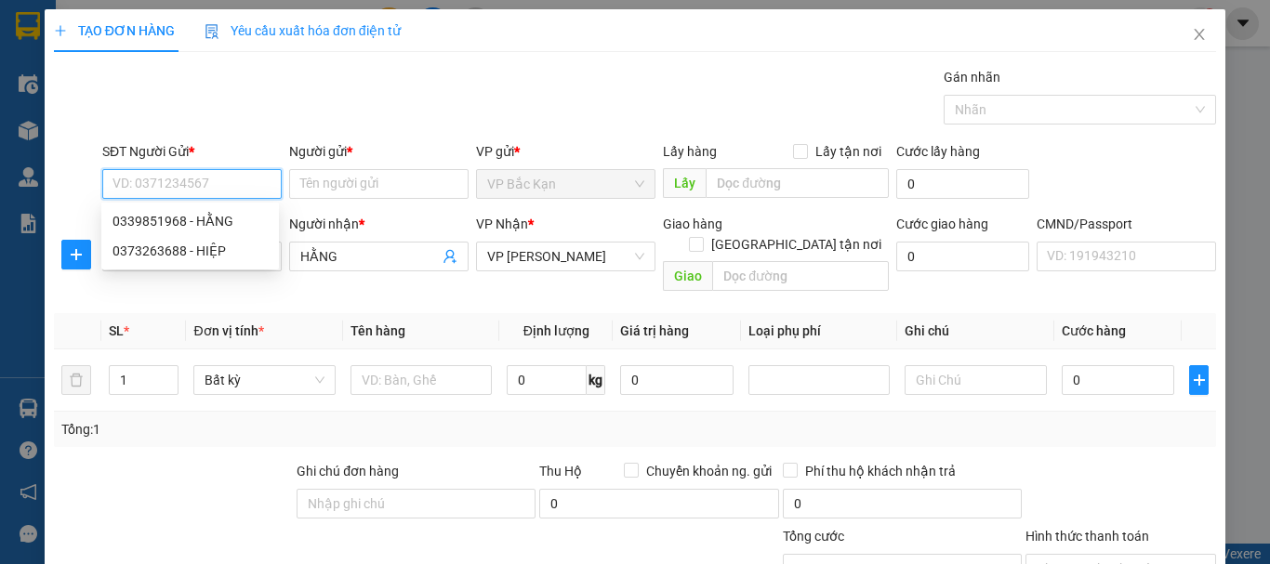
click at [219, 187] on input "SĐT Người Gửi *" at bounding box center [191, 184] width 179 height 30
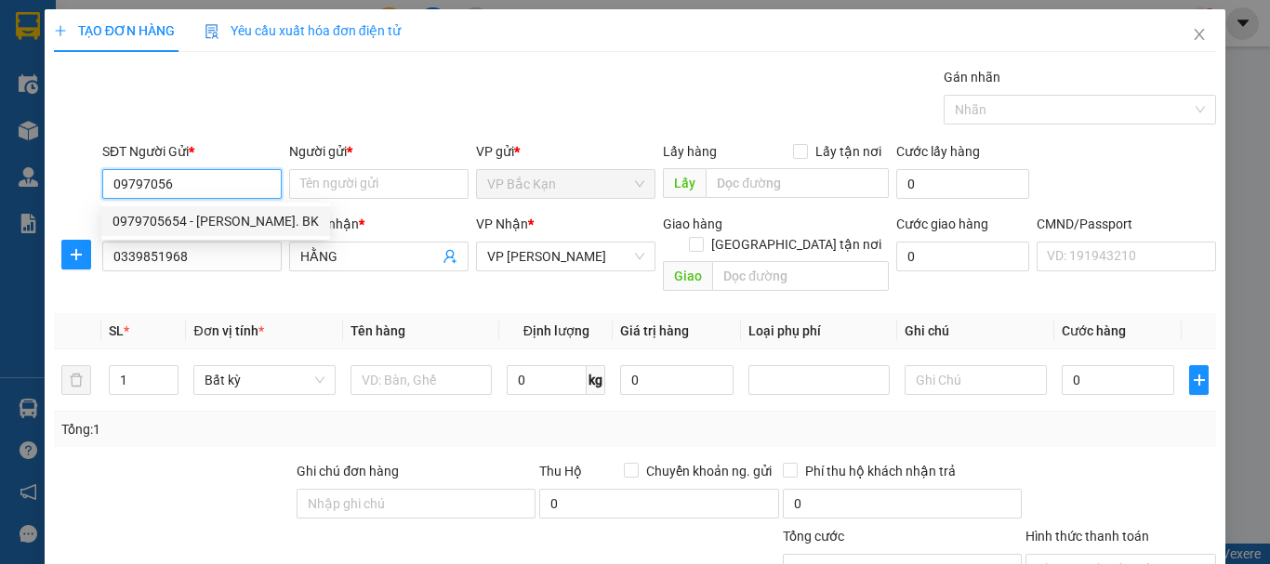
click at [191, 231] on div "0979705654 - HÀ. BK" at bounding box center [215, 221] width 206 height 20
type input "0979705654"
type input "HÀ. BK"
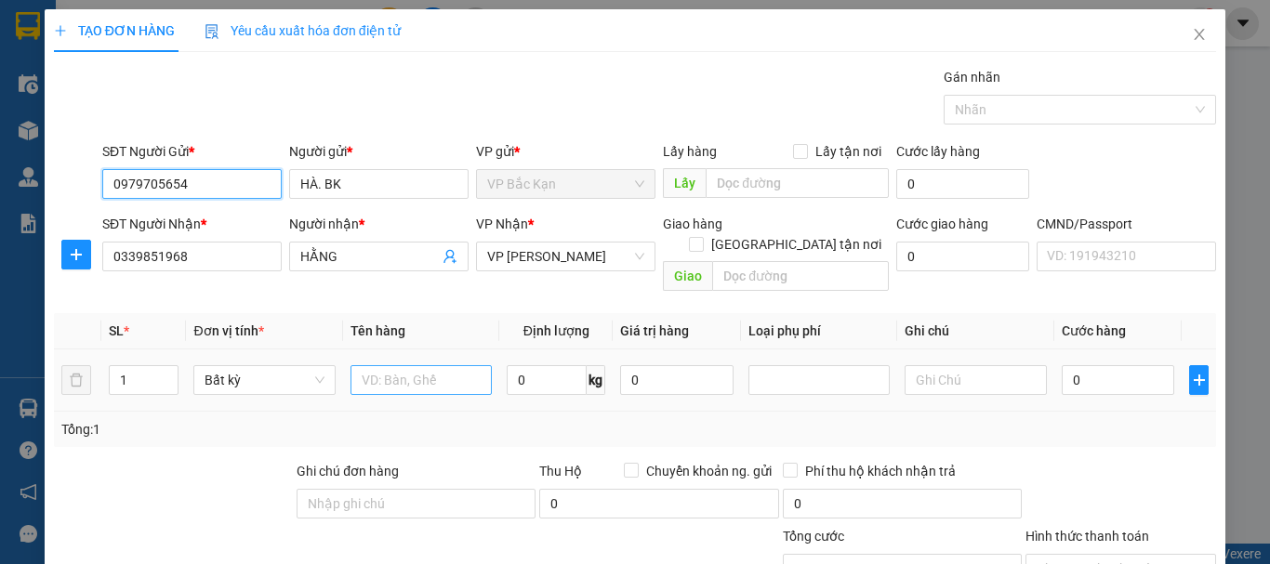
type input "0979705654"
click at [433, 365] on input "text" at bounding box center [420, 380] width 141 height 30
type input "BỌC ĐỎ Q.A"
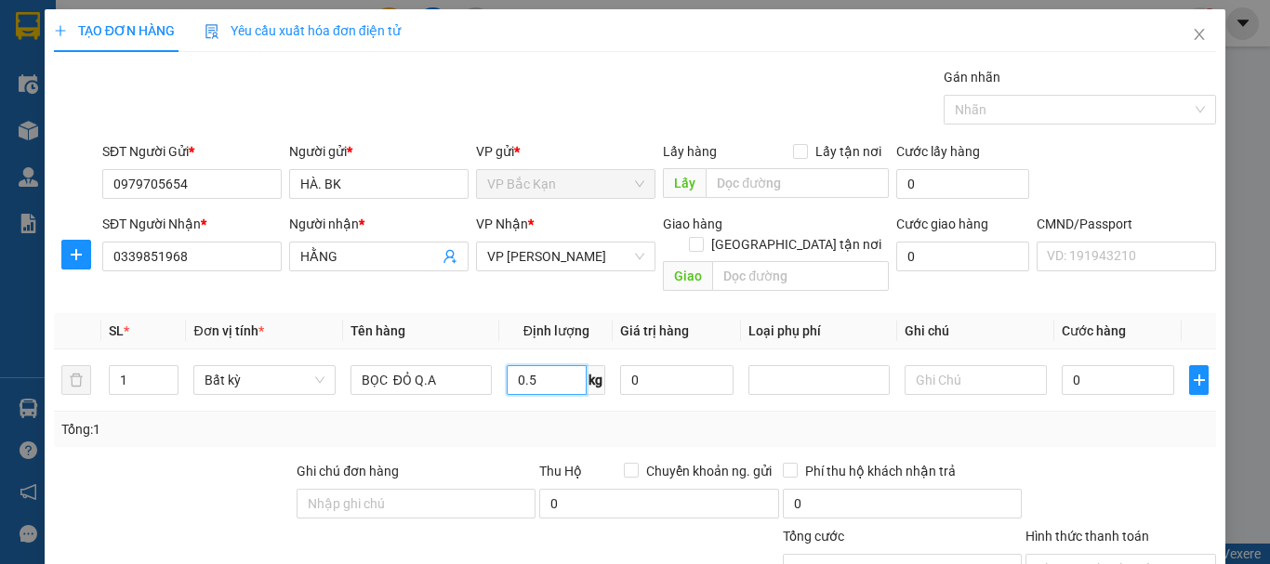
type input "0.5"
click at [484, 94] on div "Gói vận chuyển * Tiêu chuẩn Gán nhãn Nhãn" at bounding box center [659, 99] width 1121 height 65
type input "35.000"
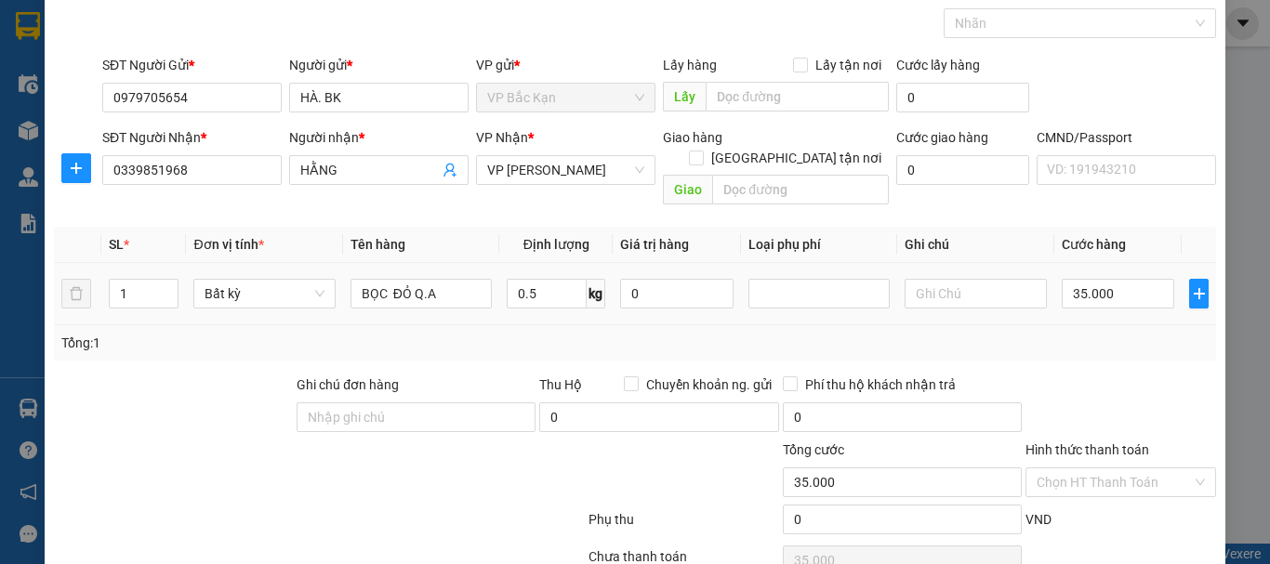
scroll to position [161, 0]
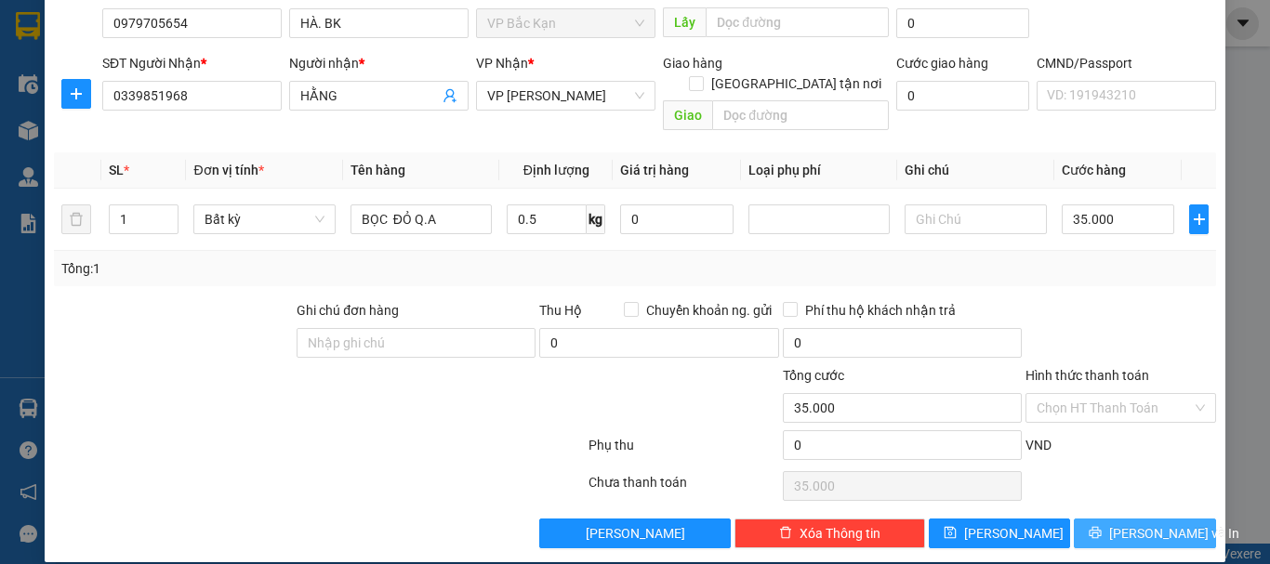
click at [1090, 519] on button "[PERSON_NAME] và In" at bounding box center [1145, 534] width 142 height 30
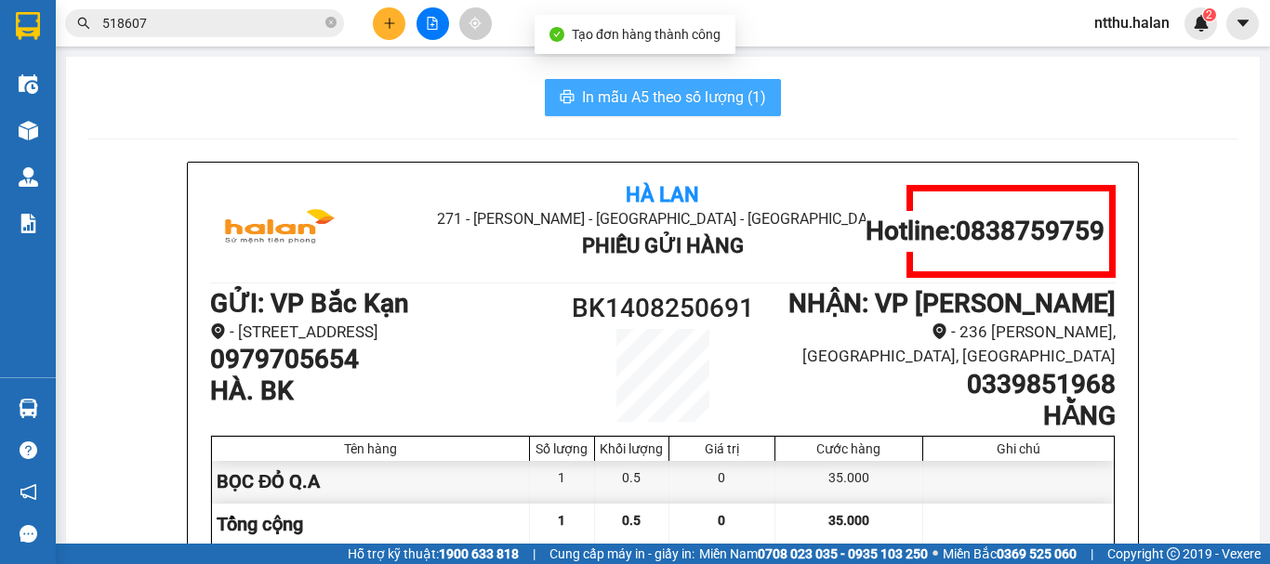
click at [711, 89] on span "In mẫu A5 theo số lượng (1)" at bounding box center [674, 97] width 184 height 23
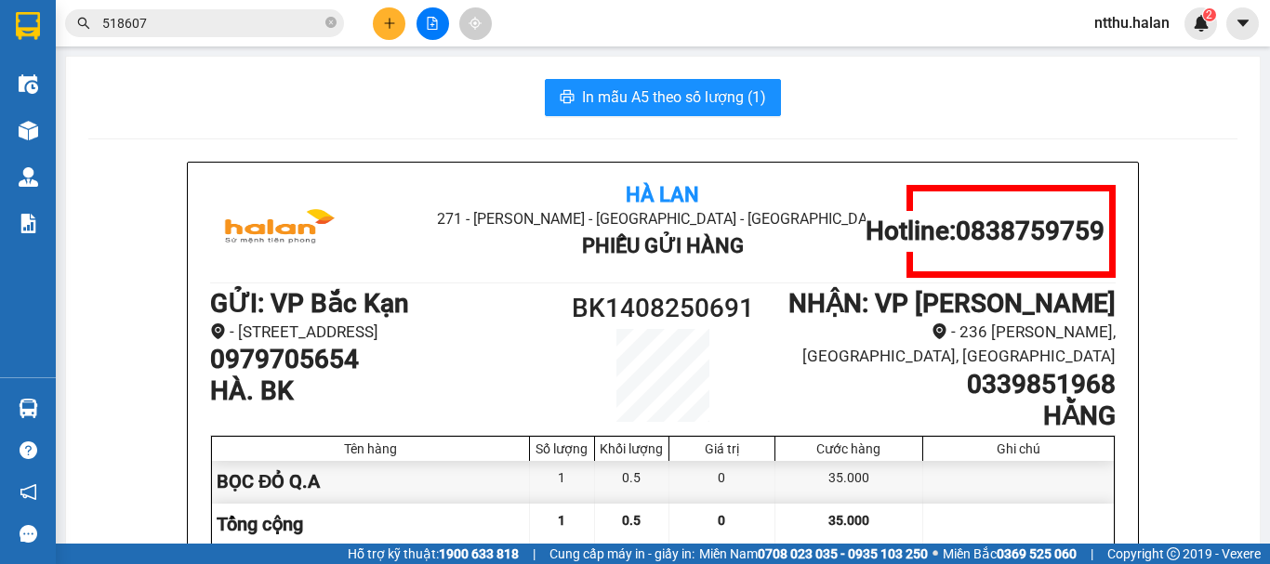
click at [395, 32] on button at bounding box center [389, 23] width 33 height 33
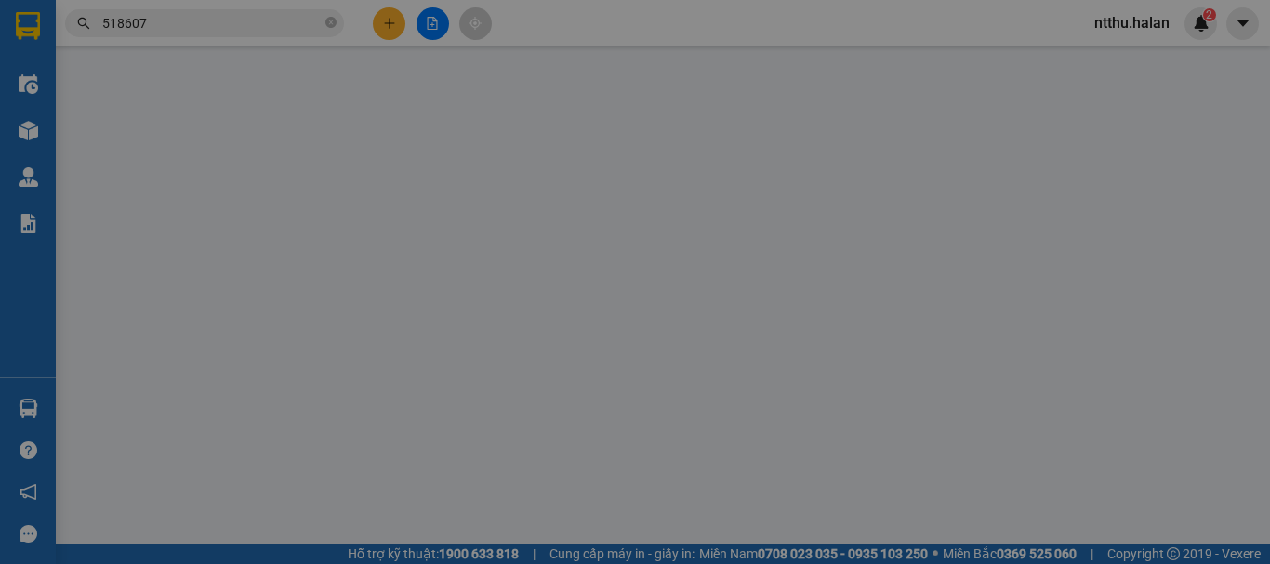
click at [395, 32] on span "Yêu cầu xuất hóa đơn điện tử" at bounding box center [303, 30] width 196 height 15
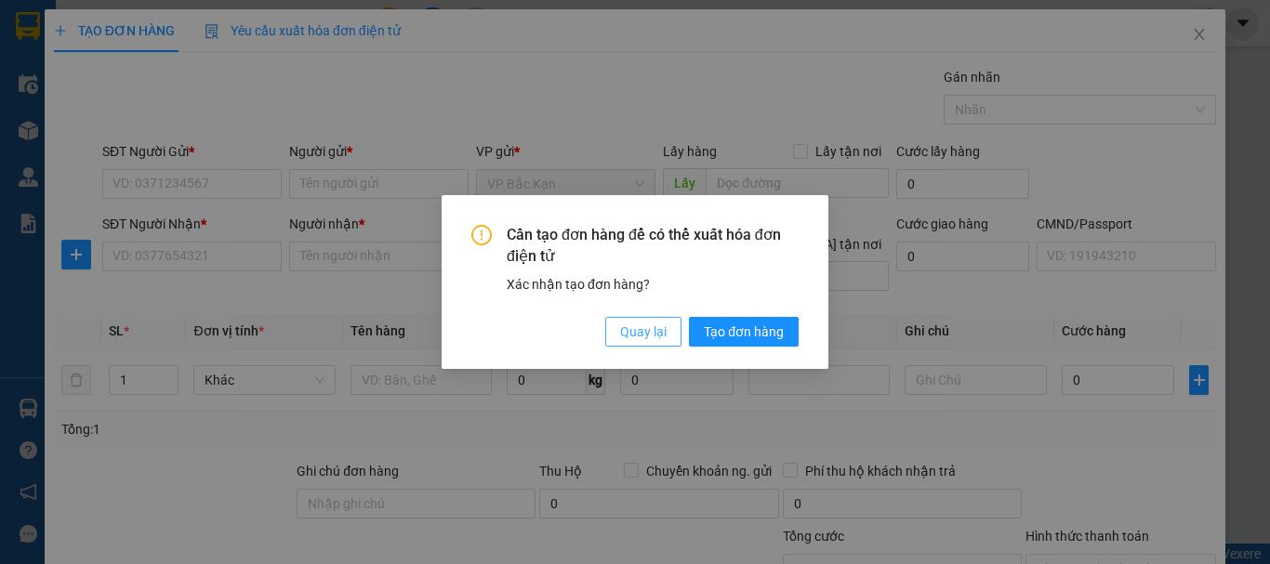
click at [664, 328] on span "Quay lại" at bounding box center [643, 332] width 46 height 20
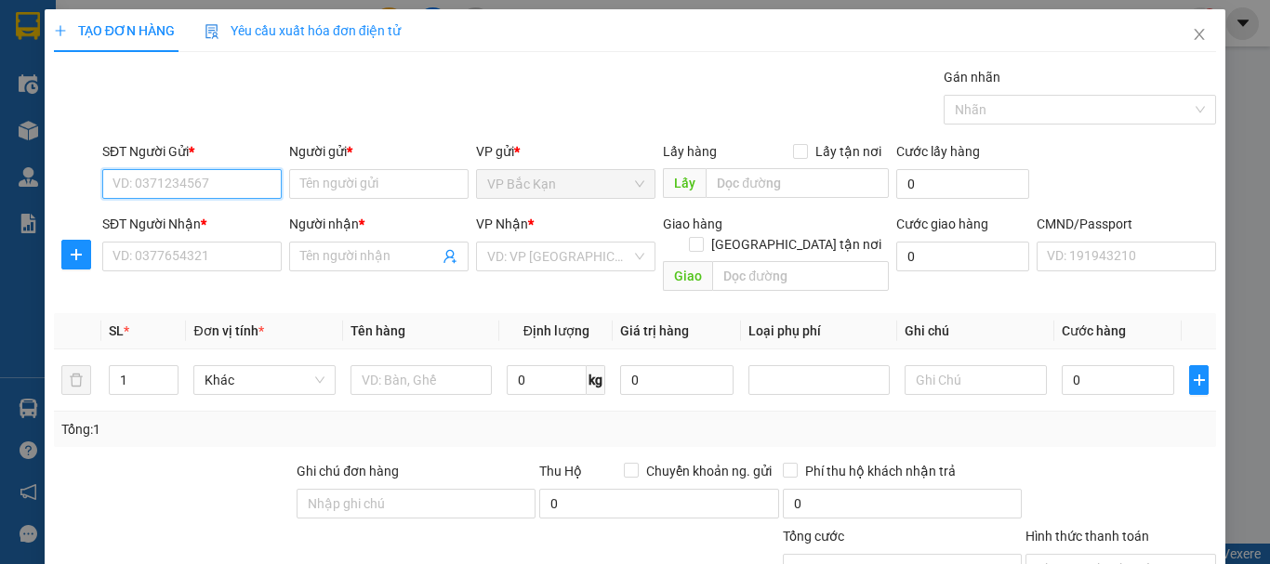
click at [186, 178] on input "SĐT Người Gửi *" at bounding box center [191, 184] width 179 height 30
type input "0972661676"
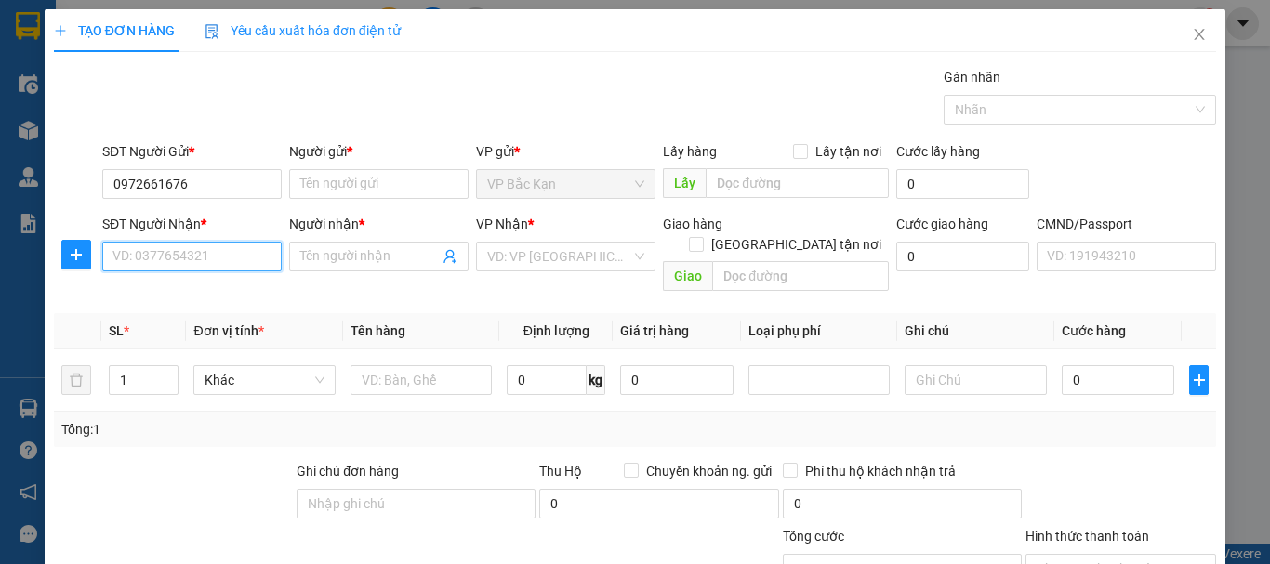
click at [206, 261] on input "SĐT Người Nhận *" at bounding box center [191, 257] width 179 height 30
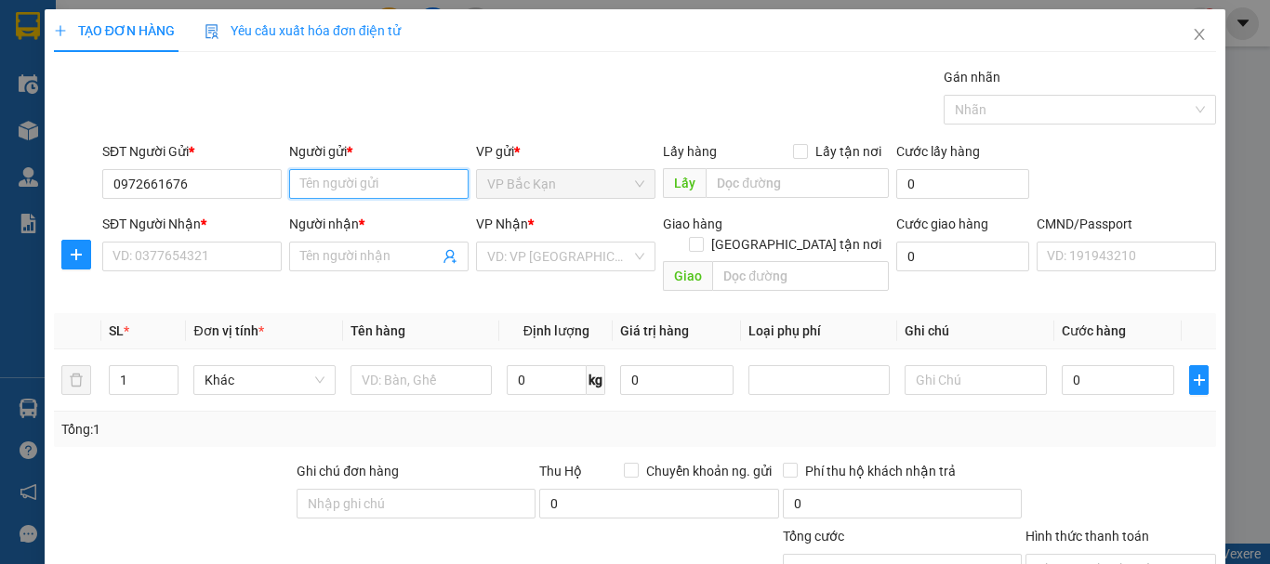
click at [333, 188] on input "Người gửi *" at bounding box center [378, 184] width 179 height 30
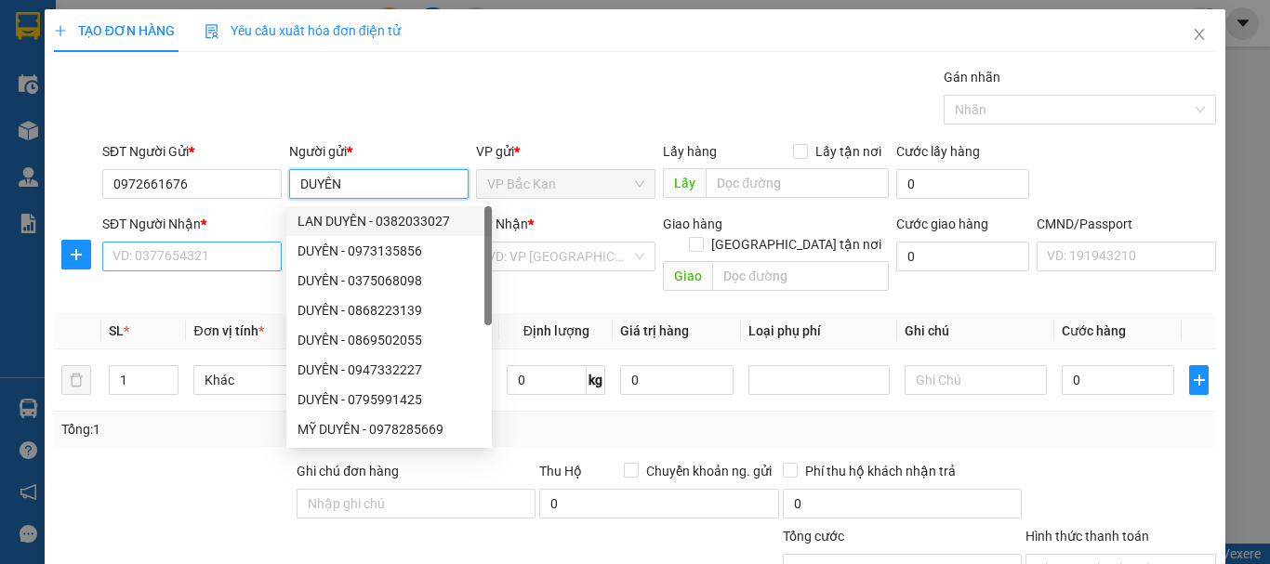
type input "DUYÊN"
click at [198, 267] on input "SĐT Người Nhận *" at bounding box center [191, 257] width 179 height 30
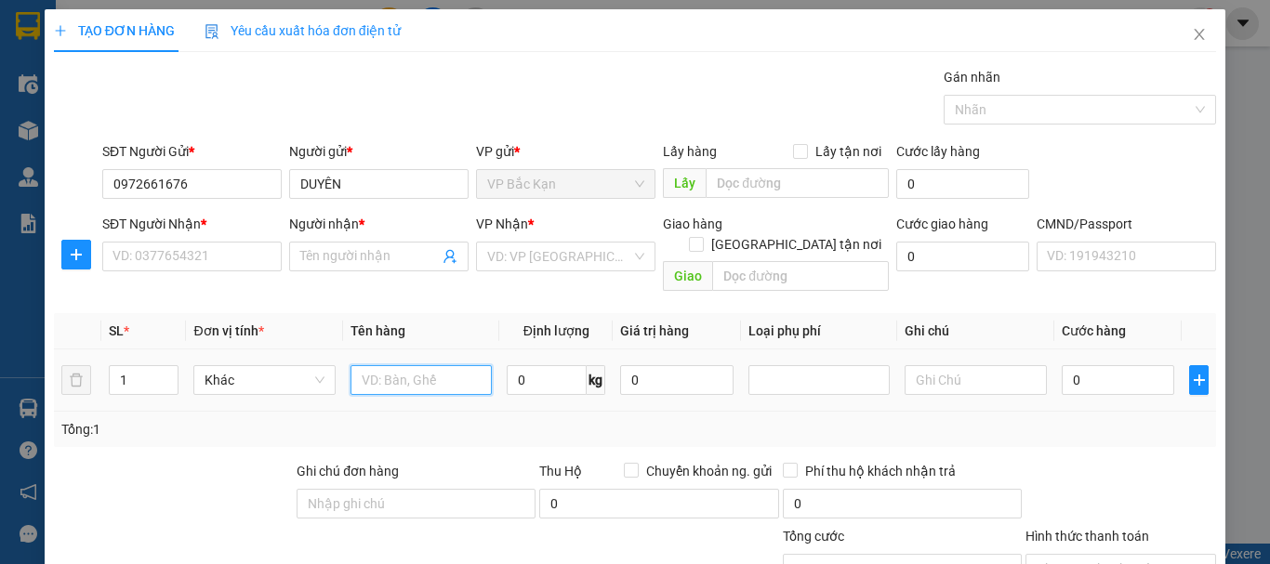
click at [391, 365] on input "text" at bounding box center [420, 380] width 141 height 30
type input "TÚI CÚC"
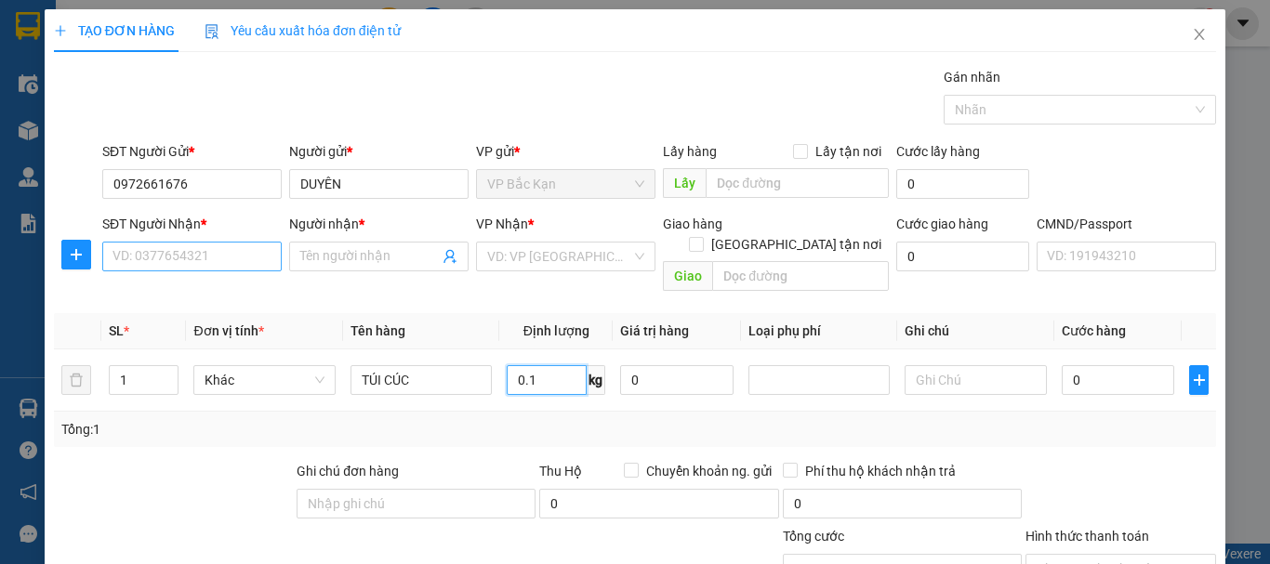
type input "0.1"
click at [259, 258] on input "SĐT Người Nhận *" at bounding box center [191, 257] width 179 height 30
type input "0972153999"
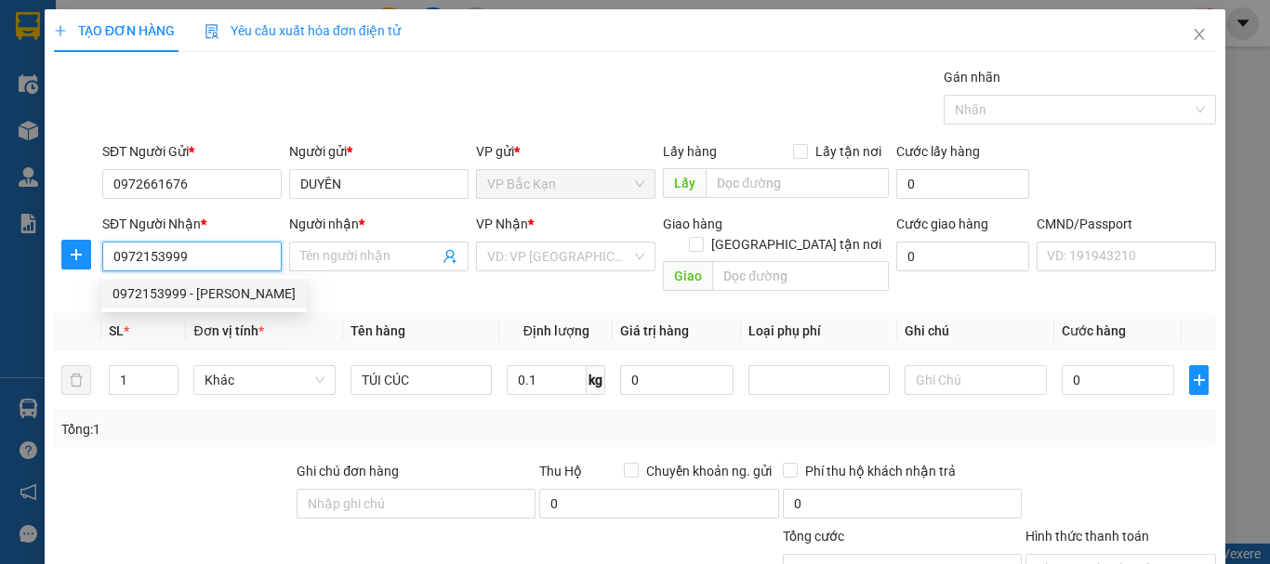
click at [218, 296] on div "0972153999 - HỨA VĂN THUYÊN" at bounding box center [203, 294] width 183 height 20
type input "HỨA VĂN THUYÊN"
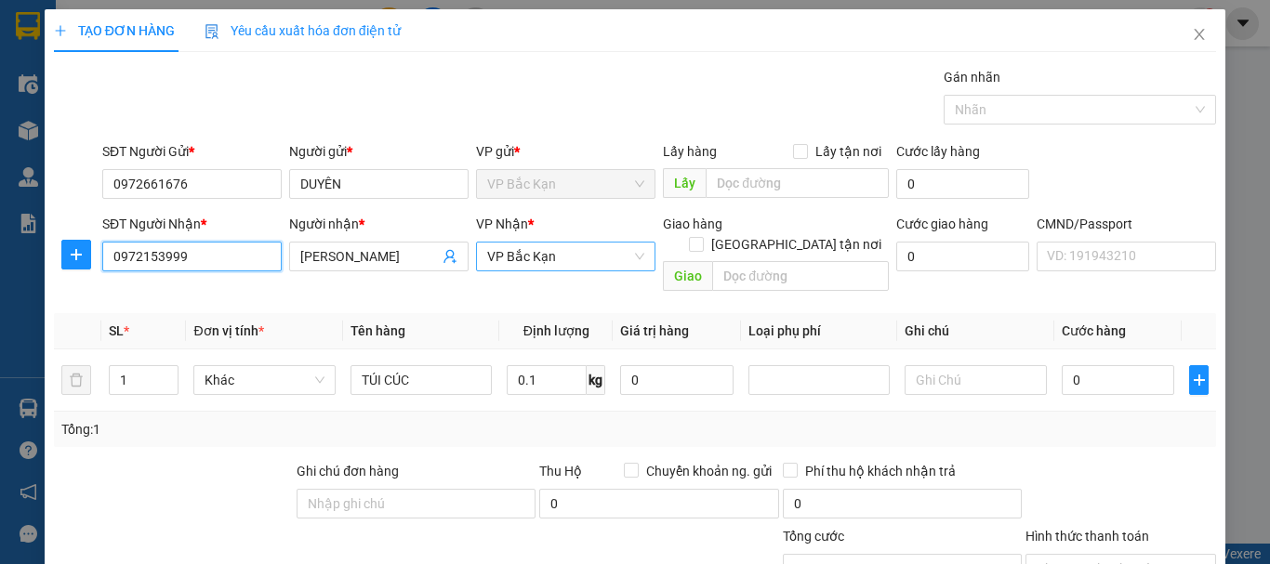
click at [529, 261] on span "VP Bắc Kạn" at bounding box center [565, 257] width 157 height 28
type input "0972153999"
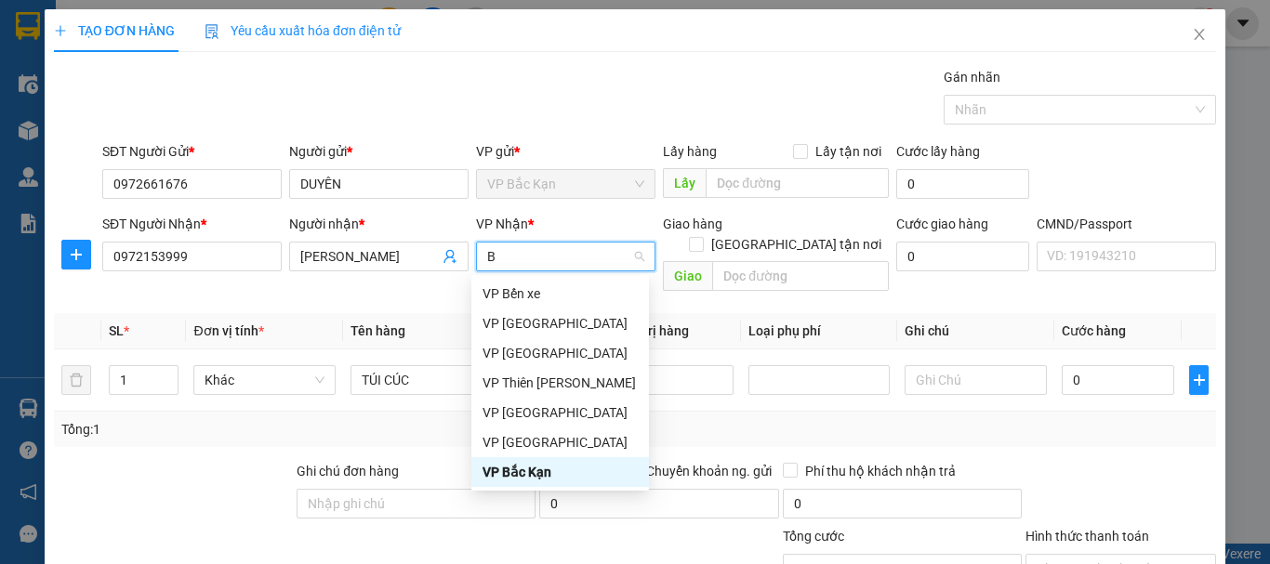
type input "BA"
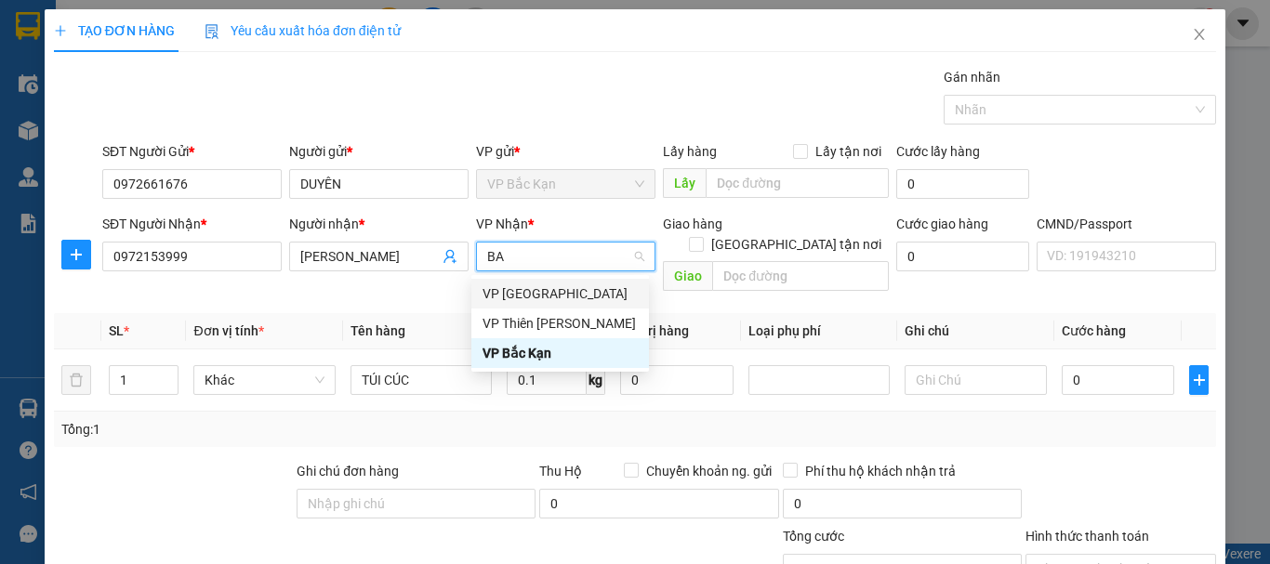
click at [518, 288] on div "VP [GEOGRAPHIC_DATA]" at bounding box center [559, 294] width 155 height 20
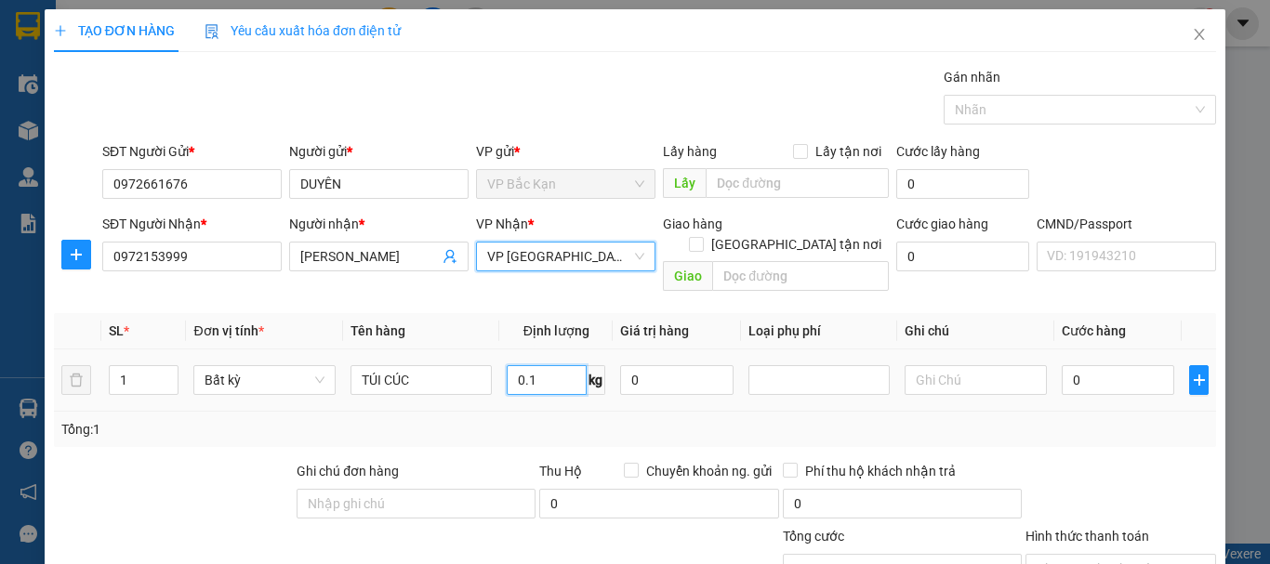
click at [544, 365] on input "0.1" at bounding box center [547, 380] width 80 height 30
click at [528, 419] on div "Tổng: 1" at bounding box center [634, 429] width 1147 height 20
click at [707, 74] on div "Gói vận chuyển * Tiêu chuẩn Gán nhãn Nhãn" at bounding box center [659, 99] width 1121 height 65
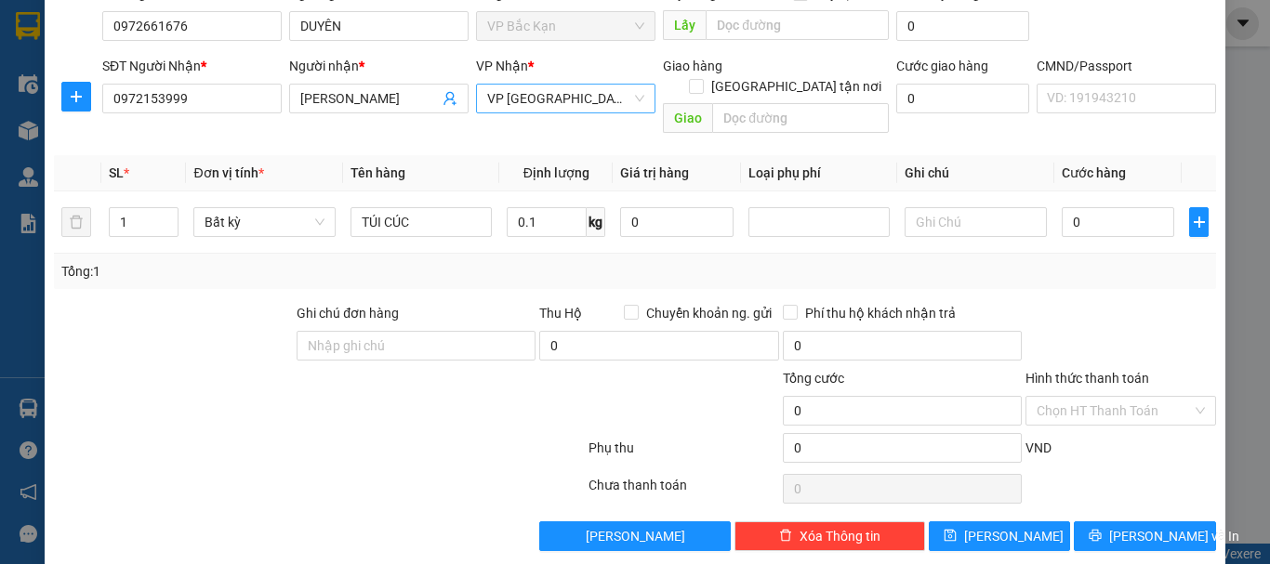
scroll to position [161, 0]
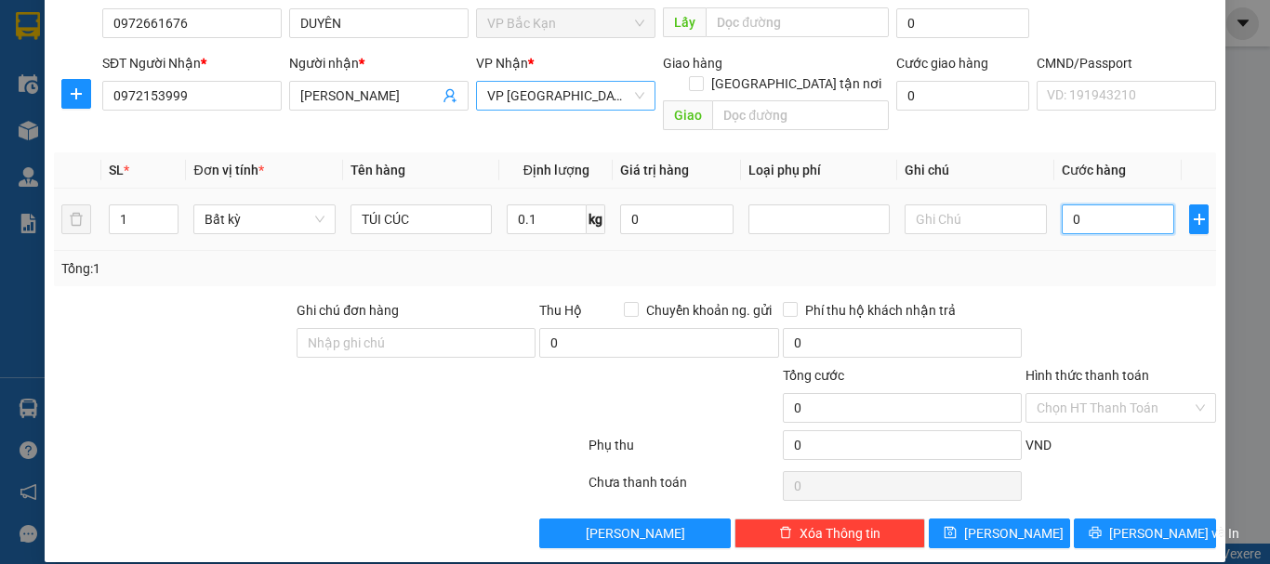
click at [1090, 207] on input "0" at bounding box center [1118, 220] width 113 height 30
type input "3"
type input "35"
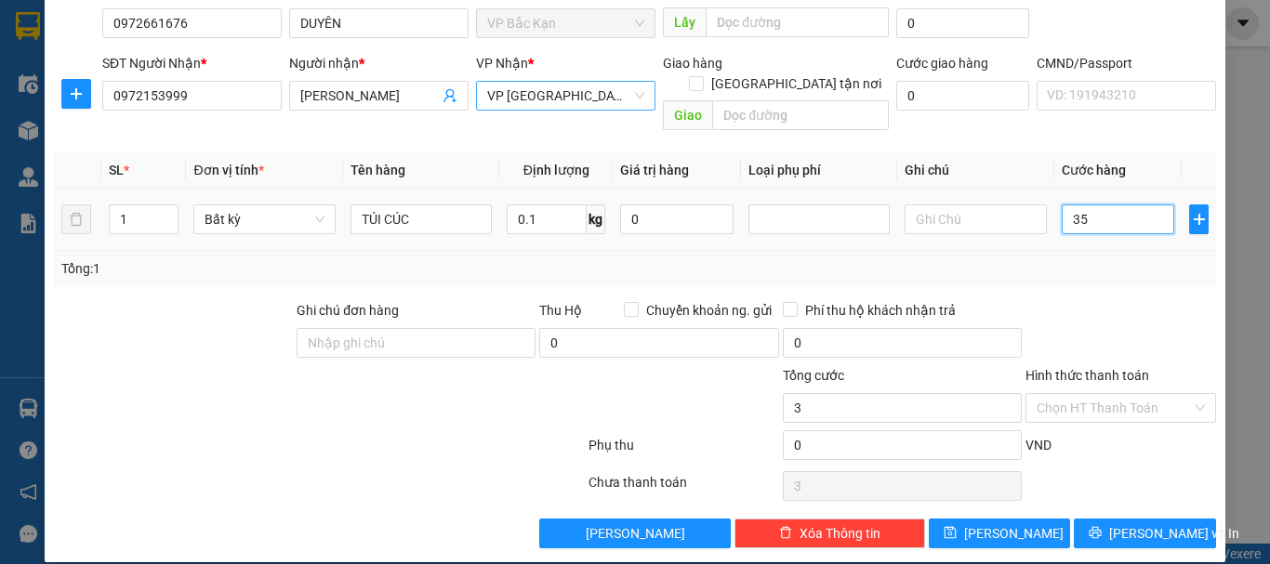
type input "35"
type input "35.000"
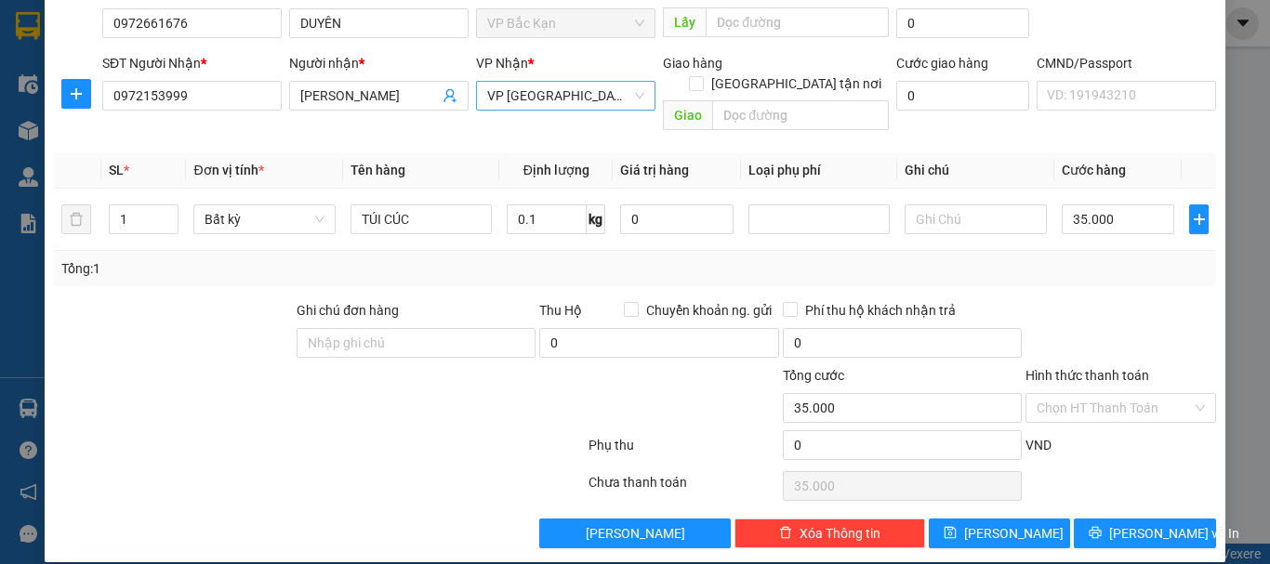
click at [1082, 260] on div "Tổng: 1" at bounding box center [635, 268] width 1162 height 35
click at [1111, 519] on button "[PERSON_NAME] và In" at bounding box center [1145, 534] width 142 height 30
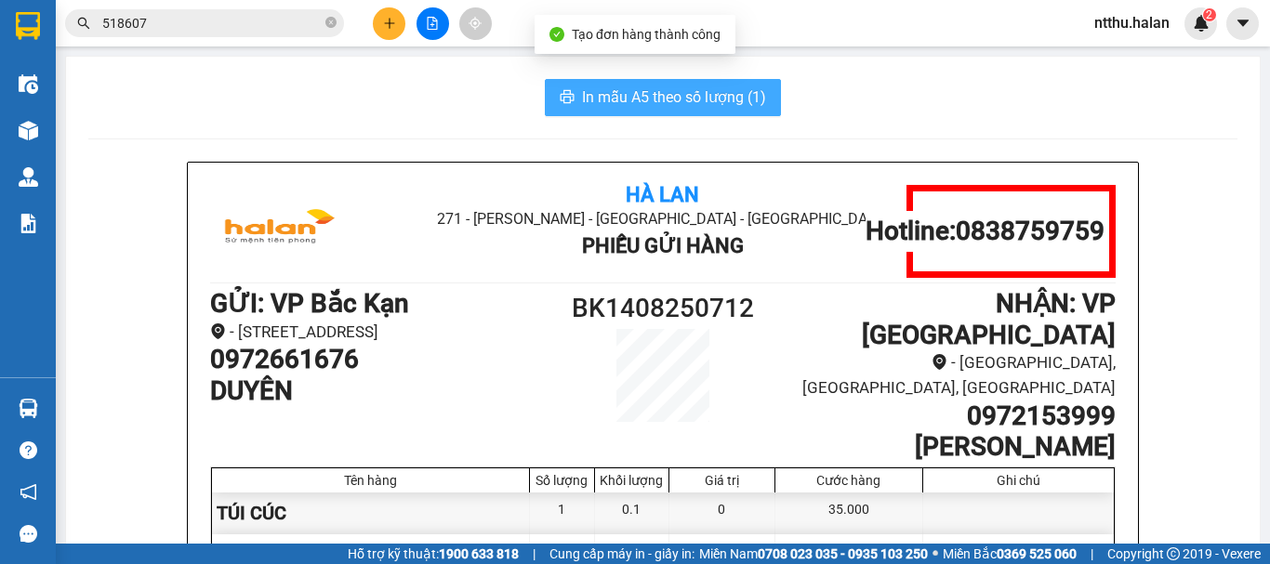
click at [701, 99] on span "In mẫu A5 theo số lượng (1)" at bounding box center [674, 97] width 184 height 23
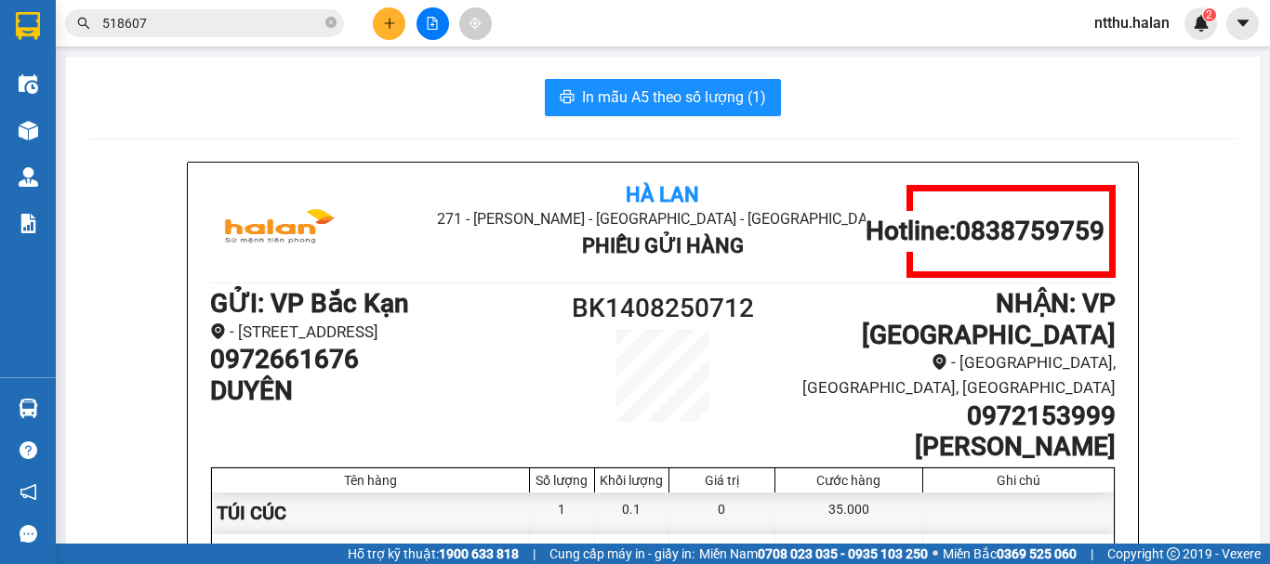
click at [351, 104] on div "In mẫu A5 theo số lượng (1)" at bounding box center [662, 97] width 1149 height 37
click at [164, 17] on input "518607" at bounding box center [211, 23] width 219 height 20
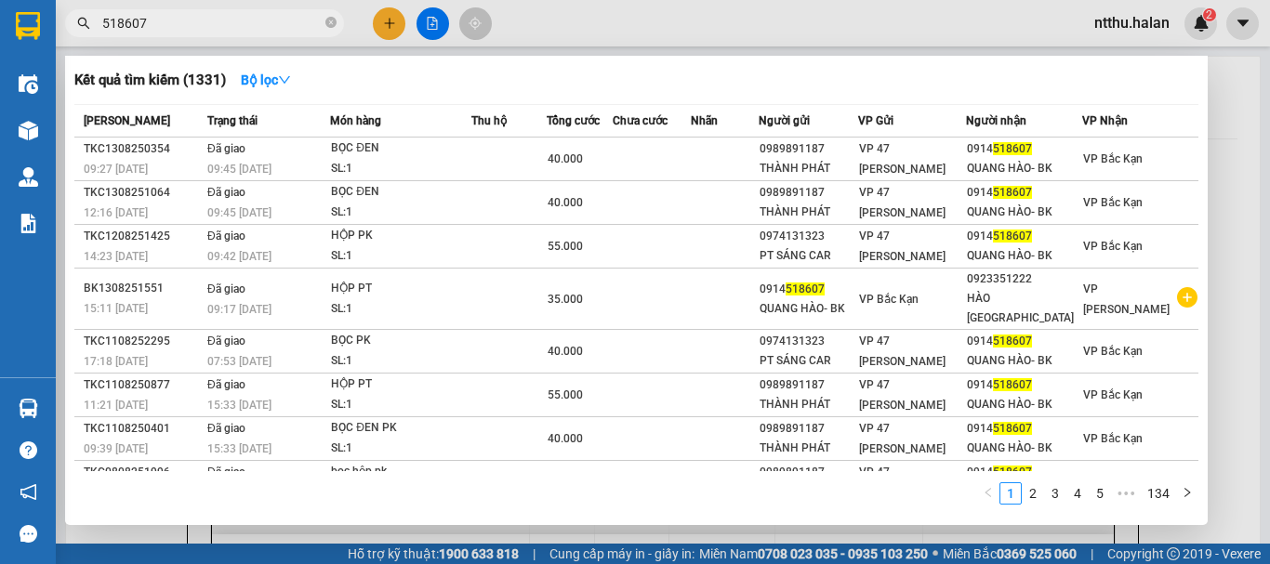
click at [164, 17] on input "518607" at bounding box center [211, 23] width 219 height 20
click at [164, 15] on input "518607" at bounding box center [211, 23] width 219 height 20
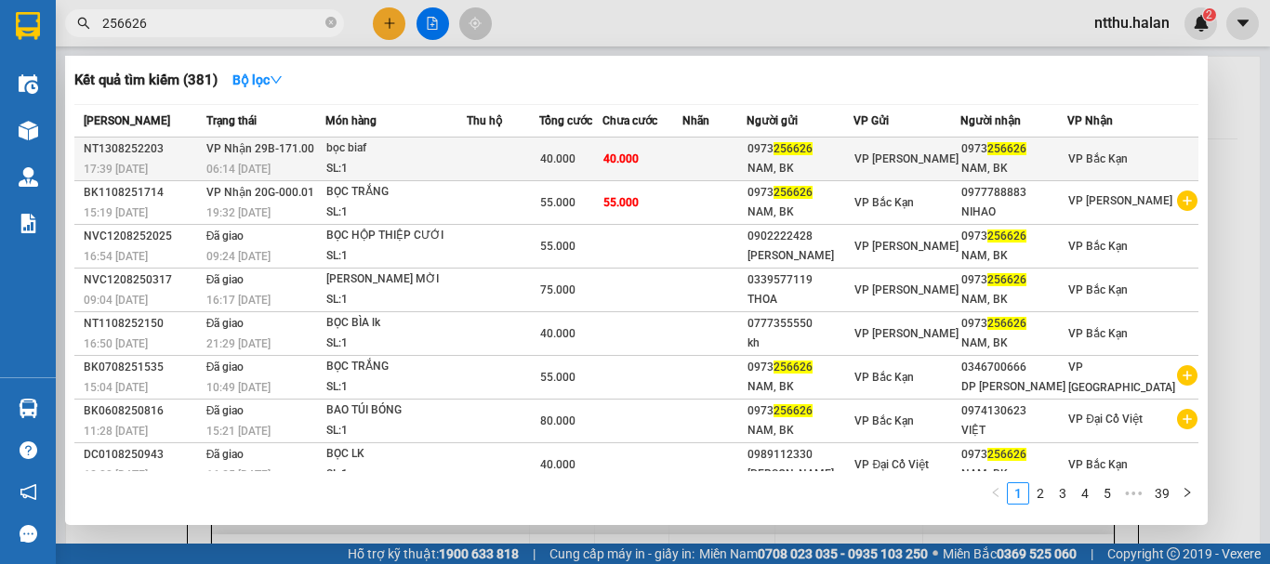
type input "256626"
click at [257, 154] on span "VP Nhận 29B-171.00" at bounding box center [260, 148] width 108 height 13
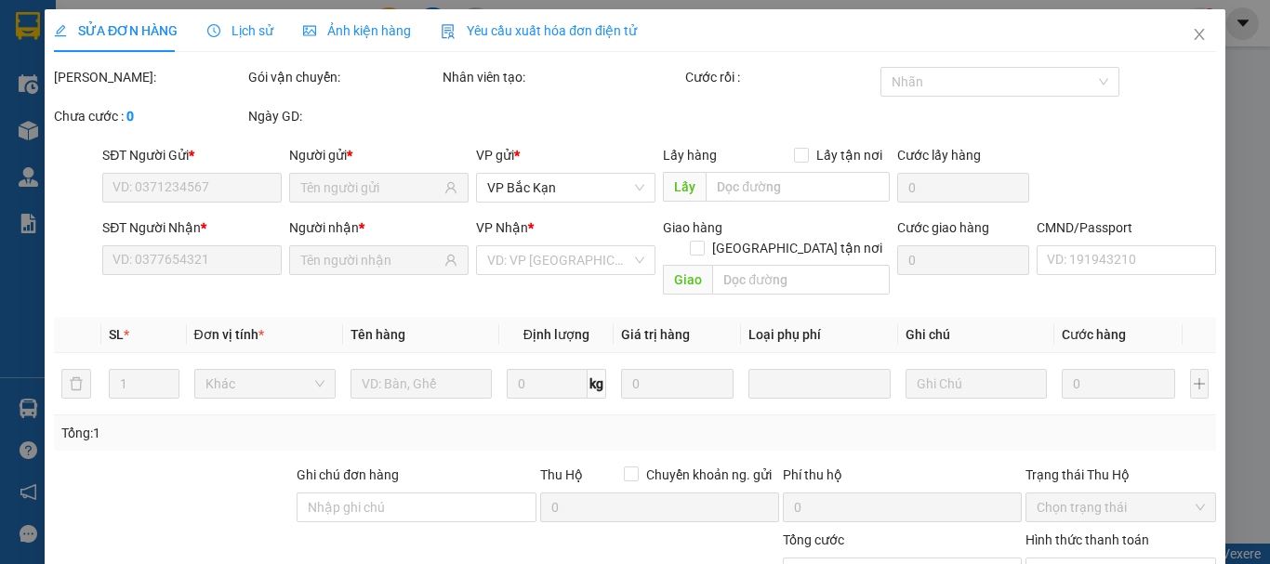
type input "0973256626"
type input "NAM, BK"
type input "0973256626"
type input "NAM, BK"
type input "40.000"
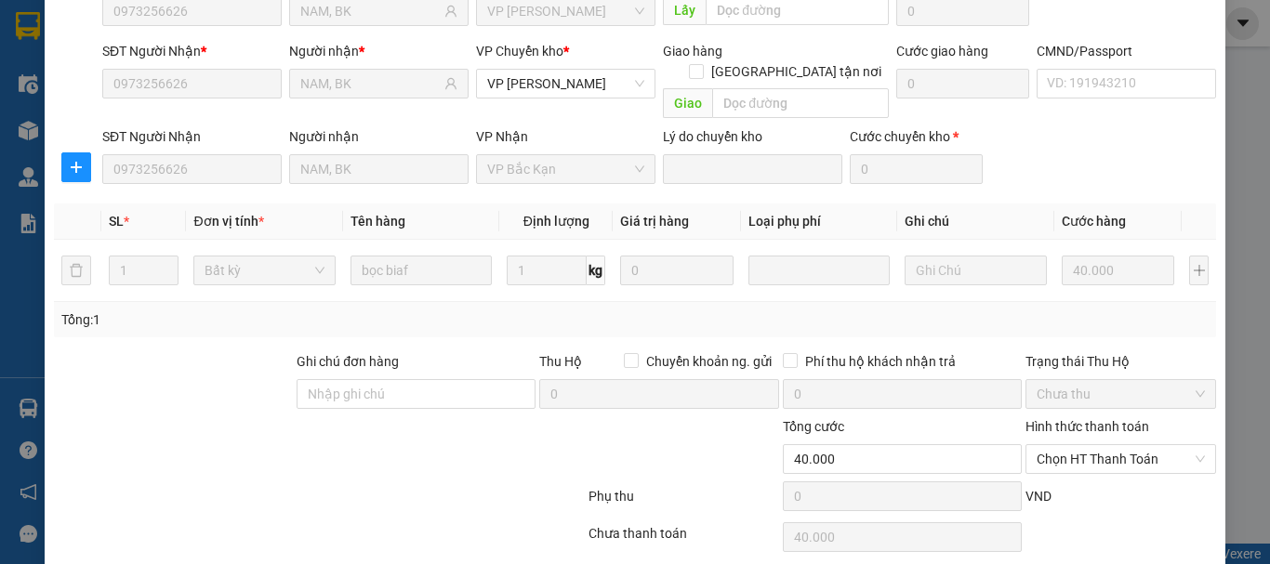
scroll to position [228, 0]
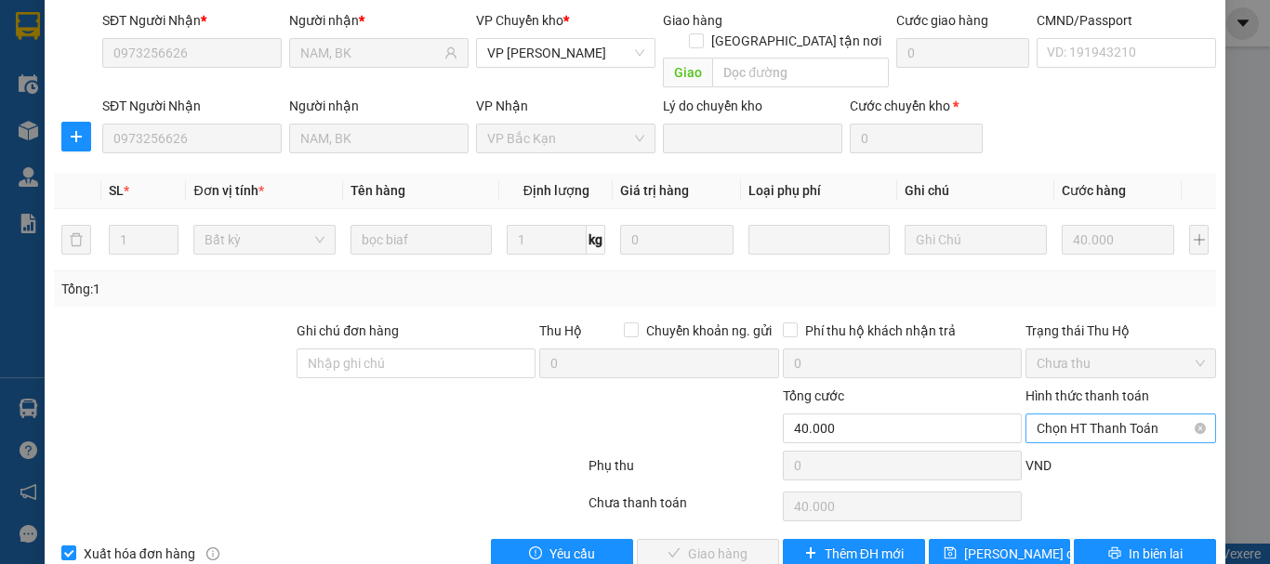
click at [1063, 415] on span "Chọn HT Thanh Toán" at bounding box center [1121, 429] width 168 height 28
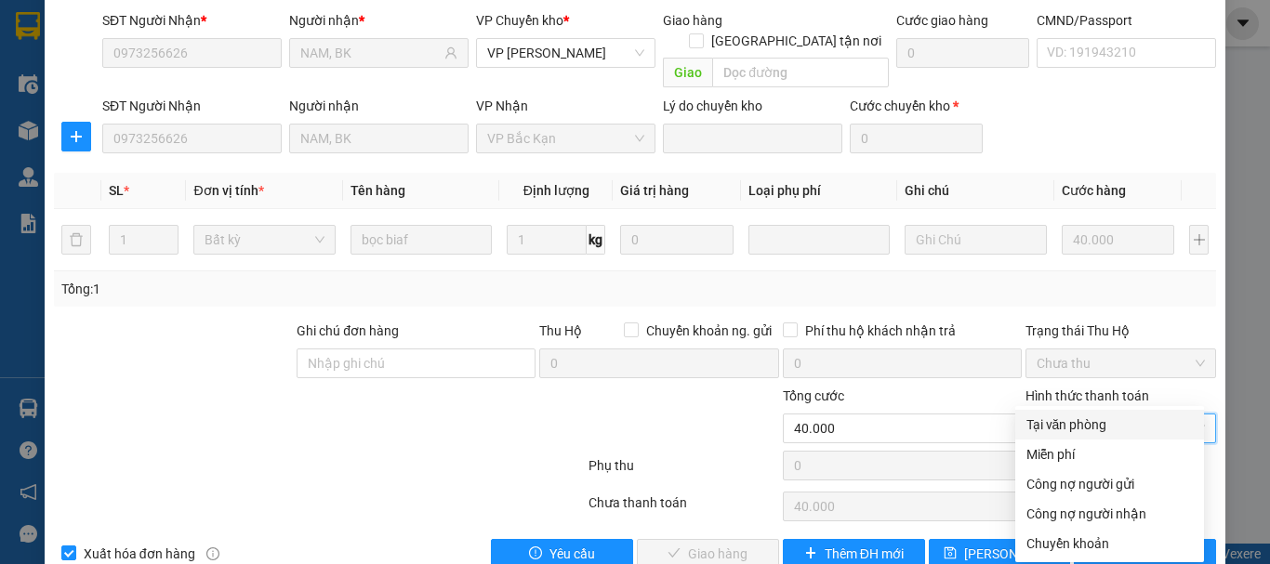
click at [1069, 415] on div "Tại văn phòng" at bounding box center [1109, 425] width 166 height 20
type input "0"
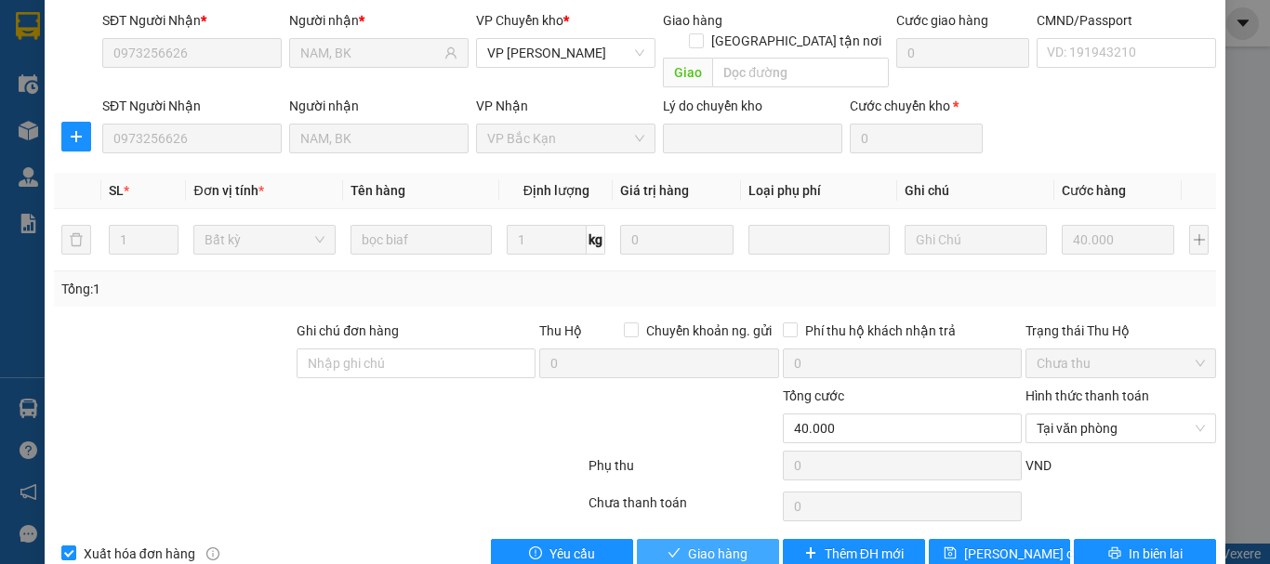
click at [699, 544] on span "Giao hàng" at bounding box center [717, 554] width 59 height 20
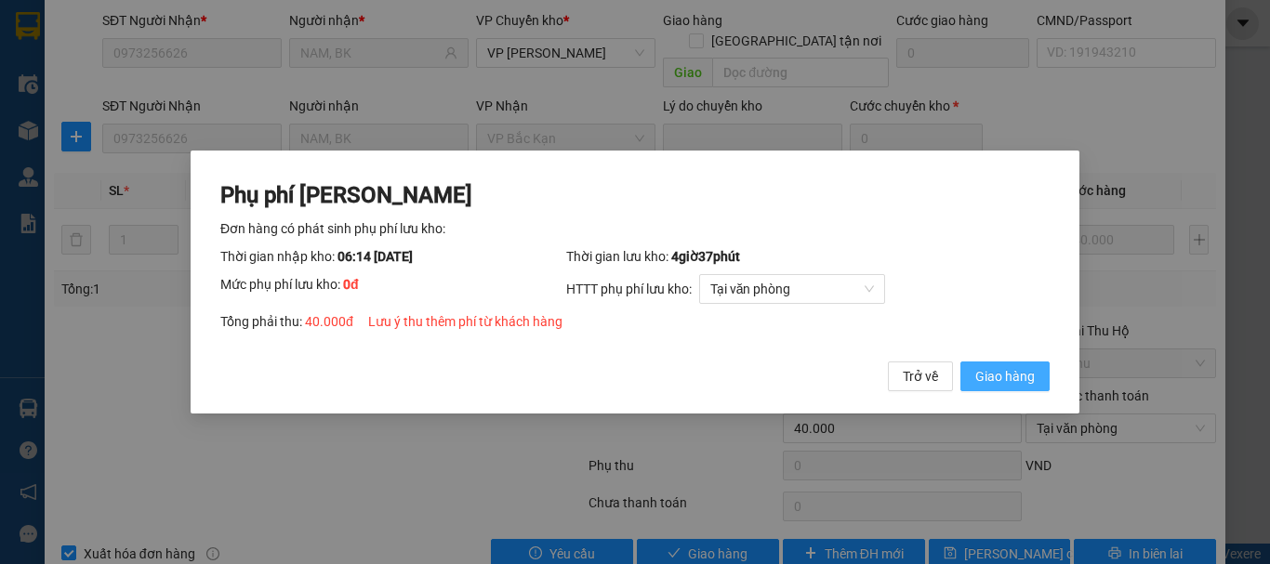
click at [1003, 374] on span "Giao hàng" at bounding box center [1004, 376] width 59 height 20
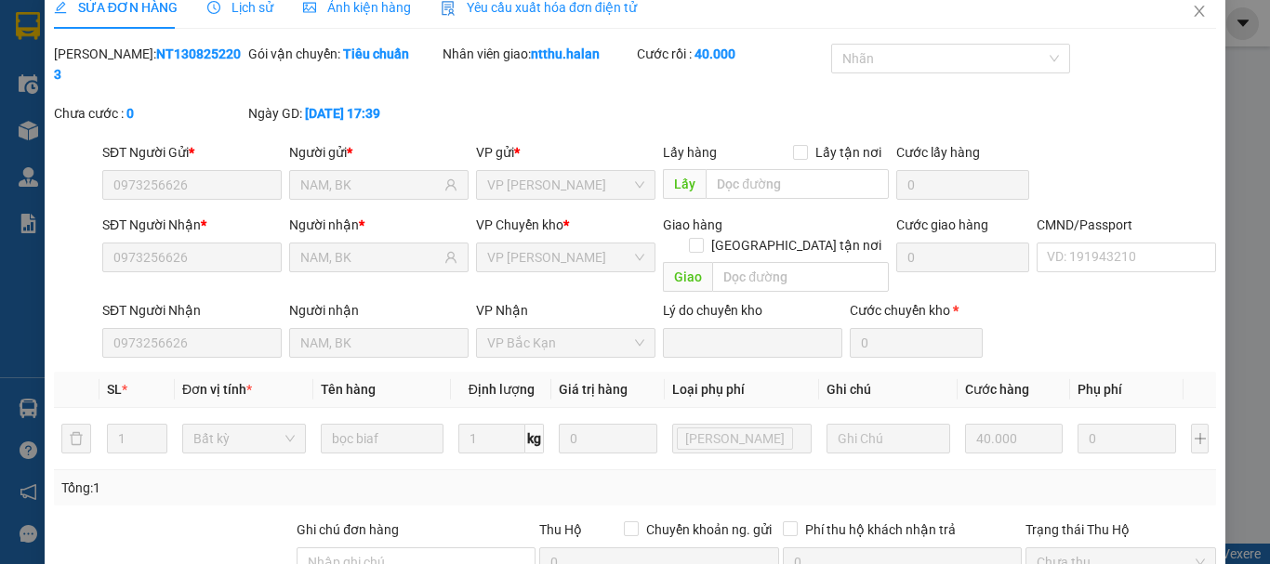
scroll to position [0, 0]
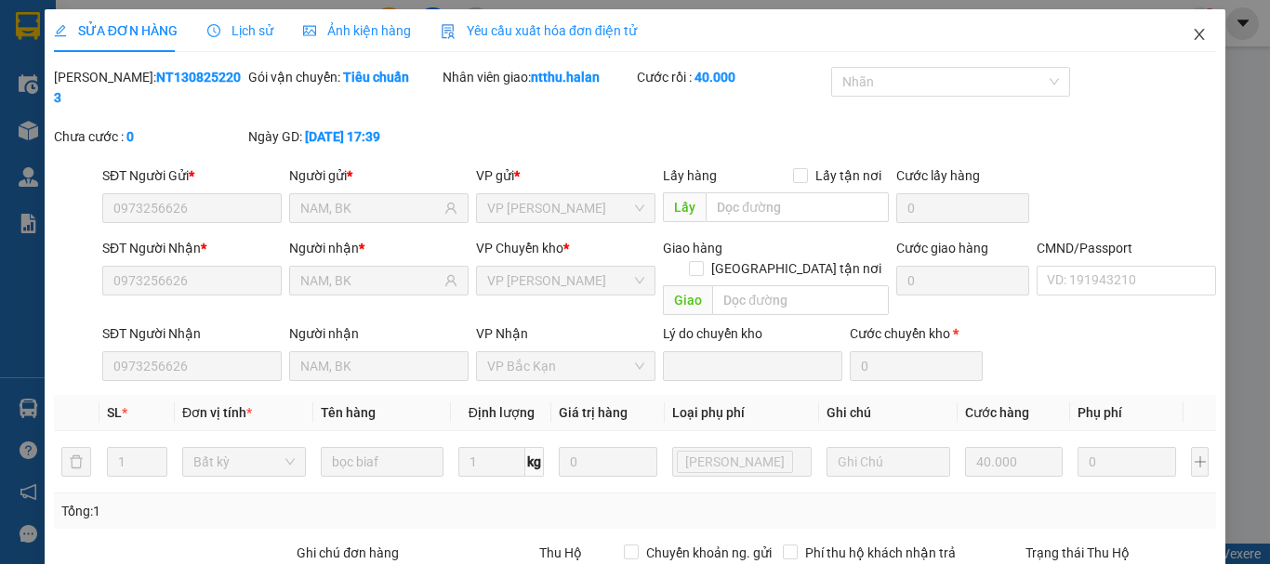
drag, startPoint x: 1185, startPoint y: 36, endPoint x: 223, endPoint y: 16, distance: 962.4
click at [1192, 35] on icon "close" at bounding box center [1199, 34] width 15 height 15
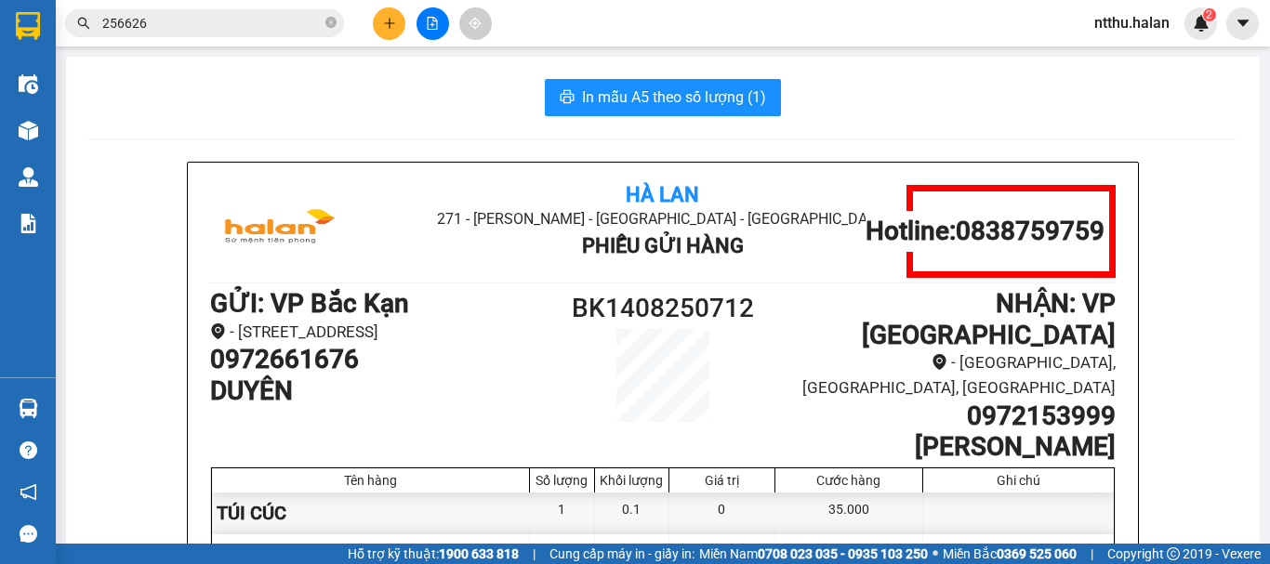
click at [362, 113] on div "In mẫu A5 theo số lượng (1)" at bounding box center [662, 97] width 1149 height 37
click at [460, 110] on div "In mẫu A5 theo số lượng (1)" at bounding box center [662, 97] width 1149 height 37
click at [374, 112] on div "In mẫu A5 theo số lượng (1)" at bounding box center [662, 97] width 1149 height 37
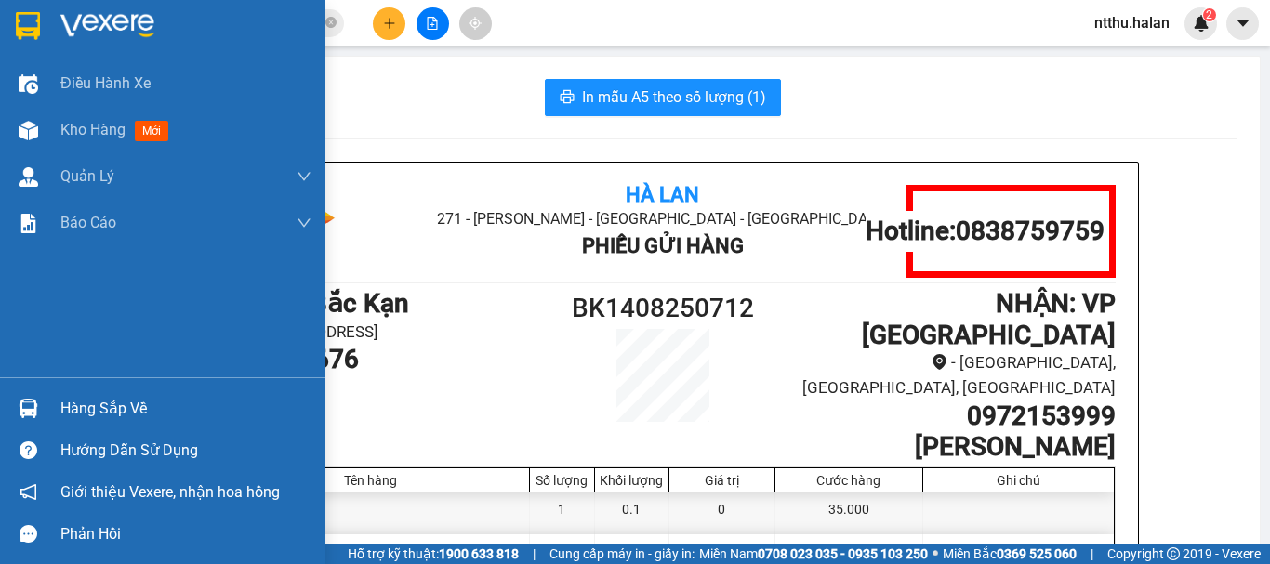
click at [95, 407] on div "Hàng sắp về" at bounding box center [185, 409] width 251 height 28
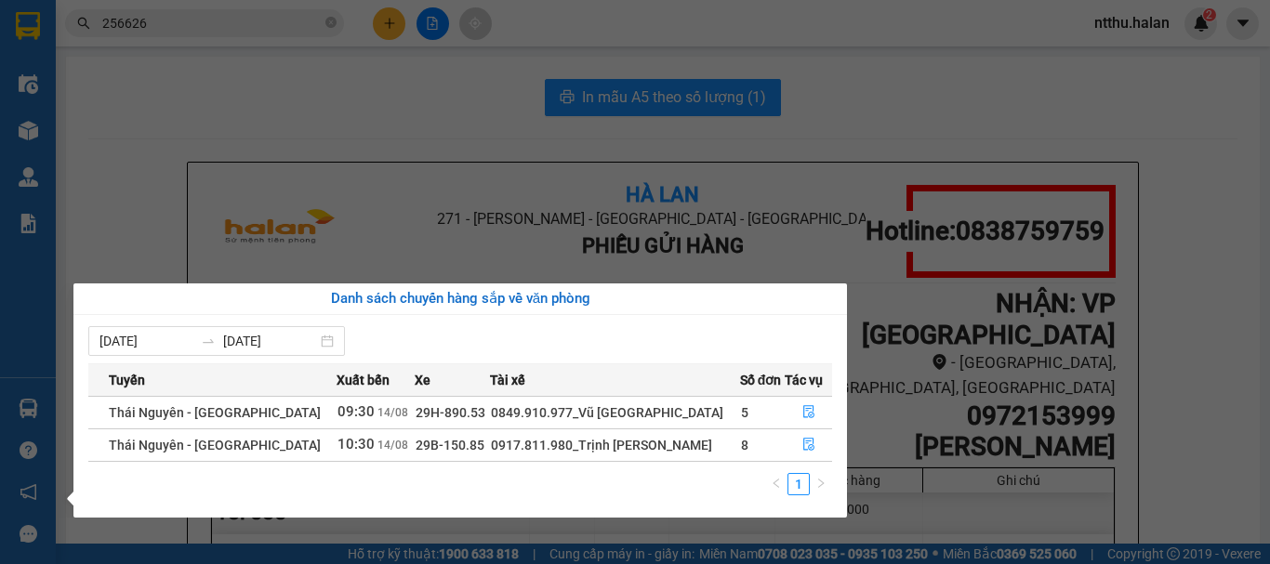
click at [392, 99] on section "Kết quả tìm kiếm ( 381 ) Bộ lọc Mã ĐH Trạng thái Món hàng Thu hộ Tổng cước Chưa…" at bounding box center [635, 282] width 1270 height 564
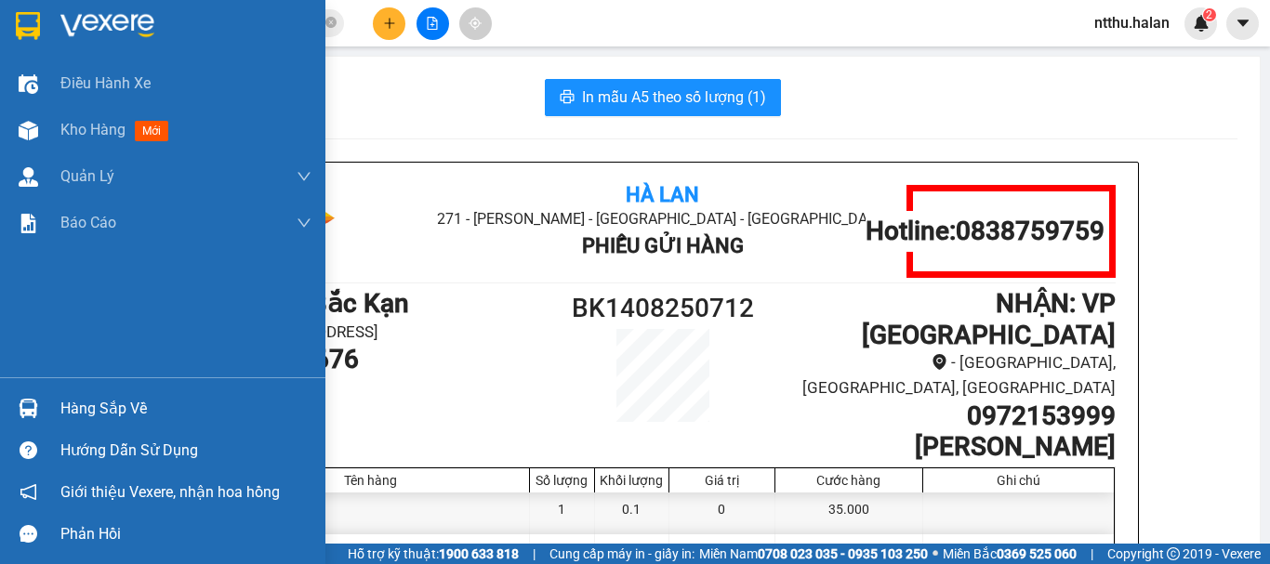
click at [110, 407] on div "Hàng sắp về" at bounding box center [185, 409] width 251 height 28
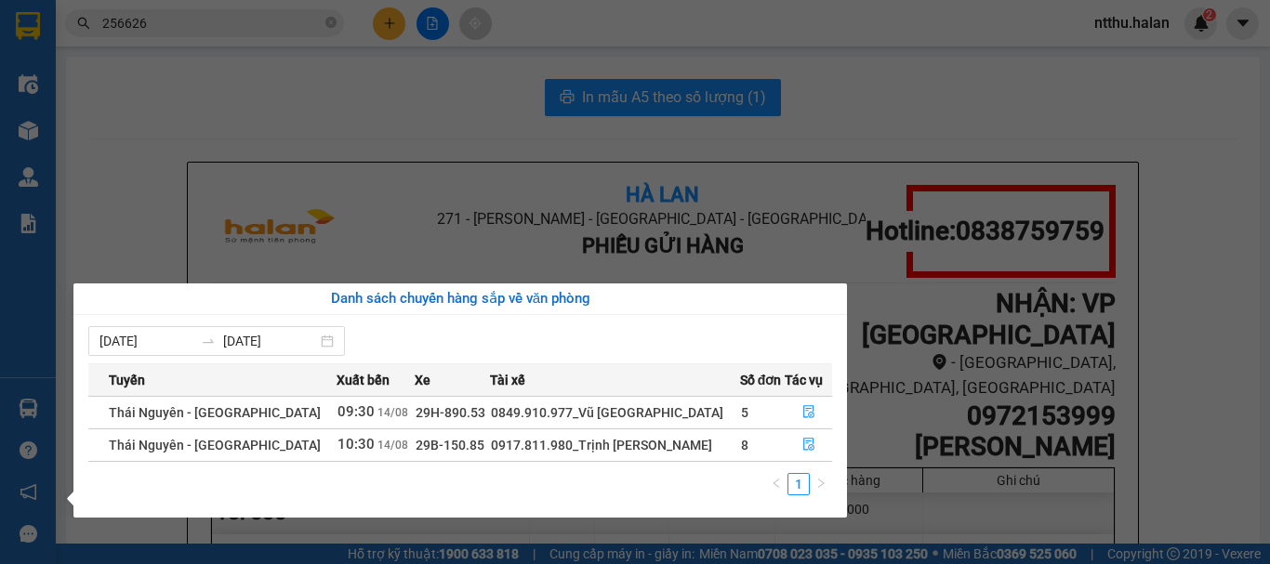
click at [416, 112] on section "Kết quả tìm kiếm ( 381 ) Bộ lọc Mã ĐH Trạng thái Món hàng Thu hộ Tổng cước Chưa…" at bounding box center [635, 282] width 1270 height 564
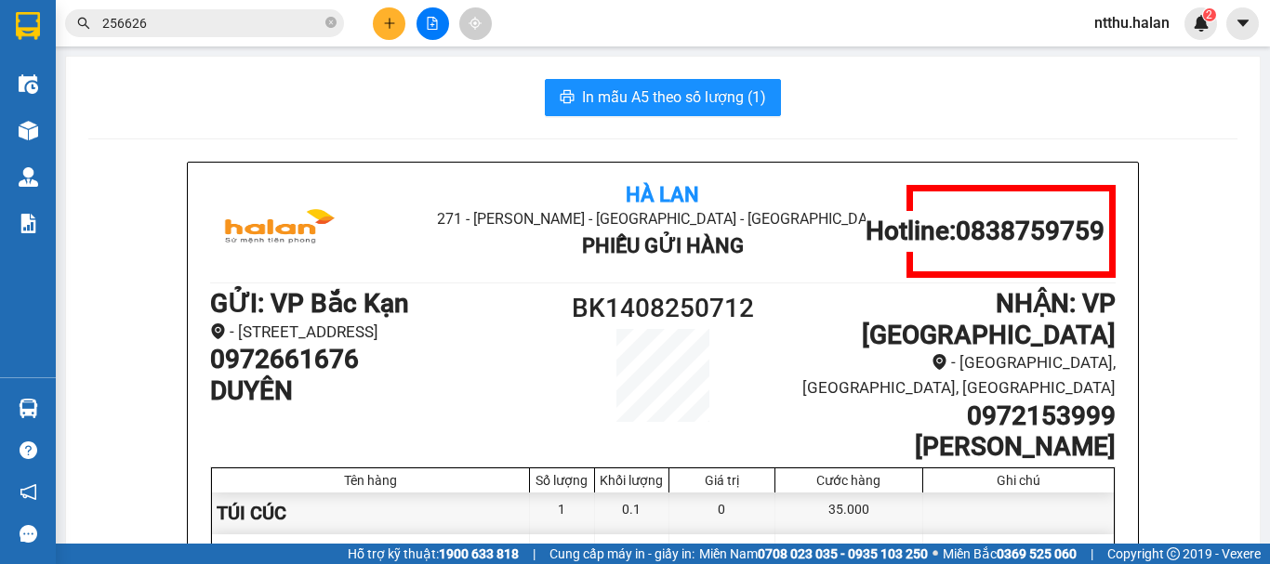
click at [500, 94] on div "In mẫu A5 theo số lượng (1)" at bounding box center [662, 97] width 1149 height 37
click at [532, 99] on div "In mẫu A5 theo số lượng (1)" at bounding box center [662, 97] width 1149 height 37
click at [455, 108] on div "In mẫu A5 theo số lượng (1)" at bounding box center [662, 97] width 1149 height 37
click at [386, 33] on button at bounding box center [389, 23] width 33 height 33
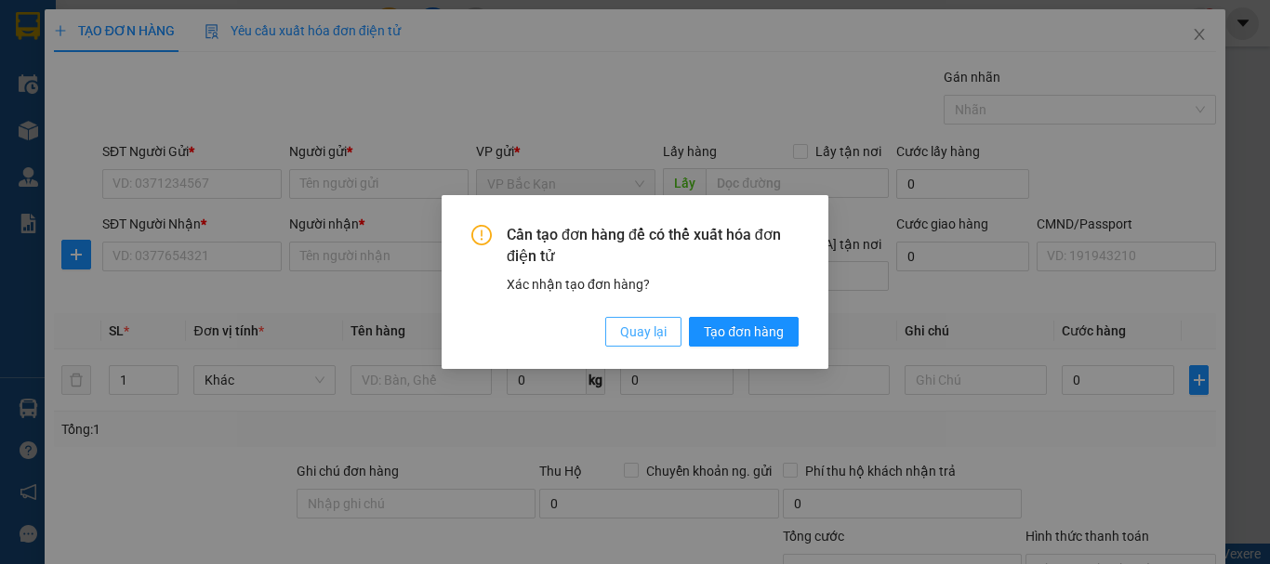
click at [631, 337] on span "Quay lại" at bounding box center [643, 332] width 46 height 20
click at [631, 337] on div "Cần tạo đơn hàng để có thể xuất hóa đơn điện tử Xác nhận tạo đơn hàng? Quay lại…" at bounding box center [635, 282] width 1270 height 564
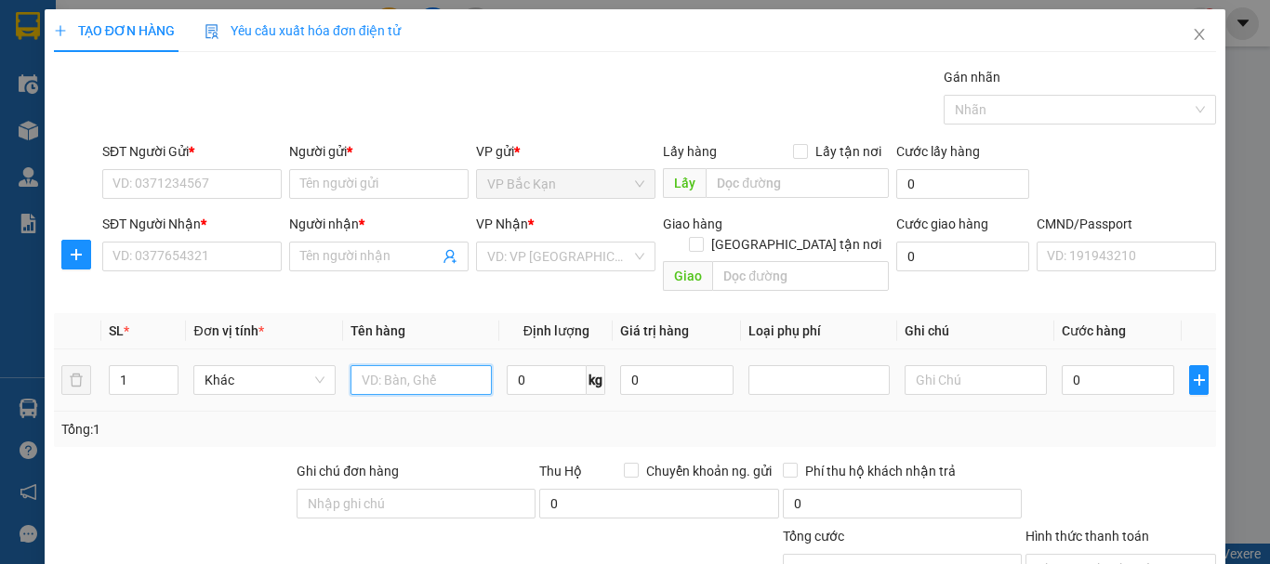
click at [399, 365] on input "text" at bounding box center [420, 380] width 141 height 30
type input "HỘP GIẦY"
type input "1.8"
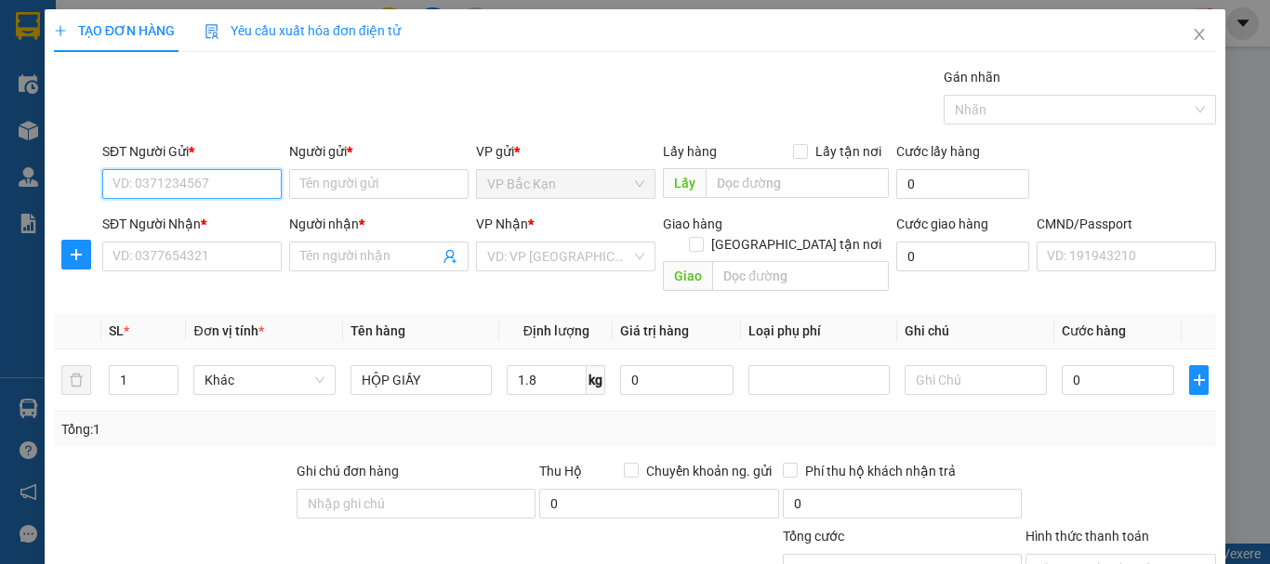
click at [231, 186] on input "SĐT Người Gửi *" at bounding box center [191, 184] width 179 height 30
type input "0906023987"
click at [211, 220] on div "0906023987 - Thắng" at bounding box center [189, 221] width 155 height 20
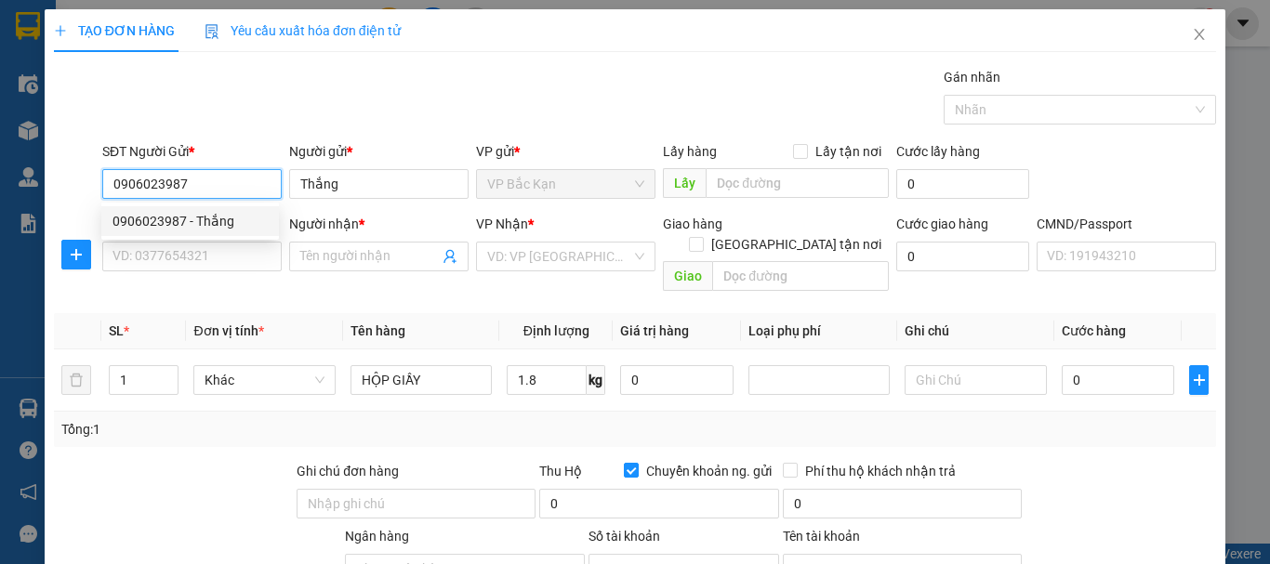
type input "Thắng"
checkbox input "true"
type input "0906023987"
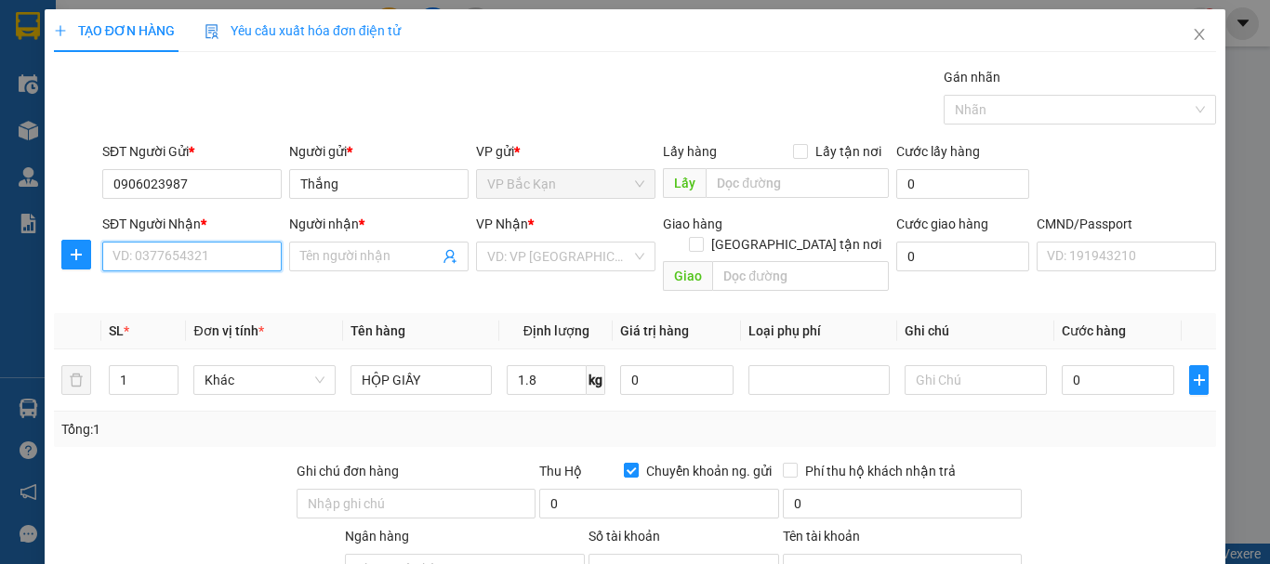
click at [218, 261] on input "SĐT Người Nhận *" at bounding box center [191, 257] width 179 height 30
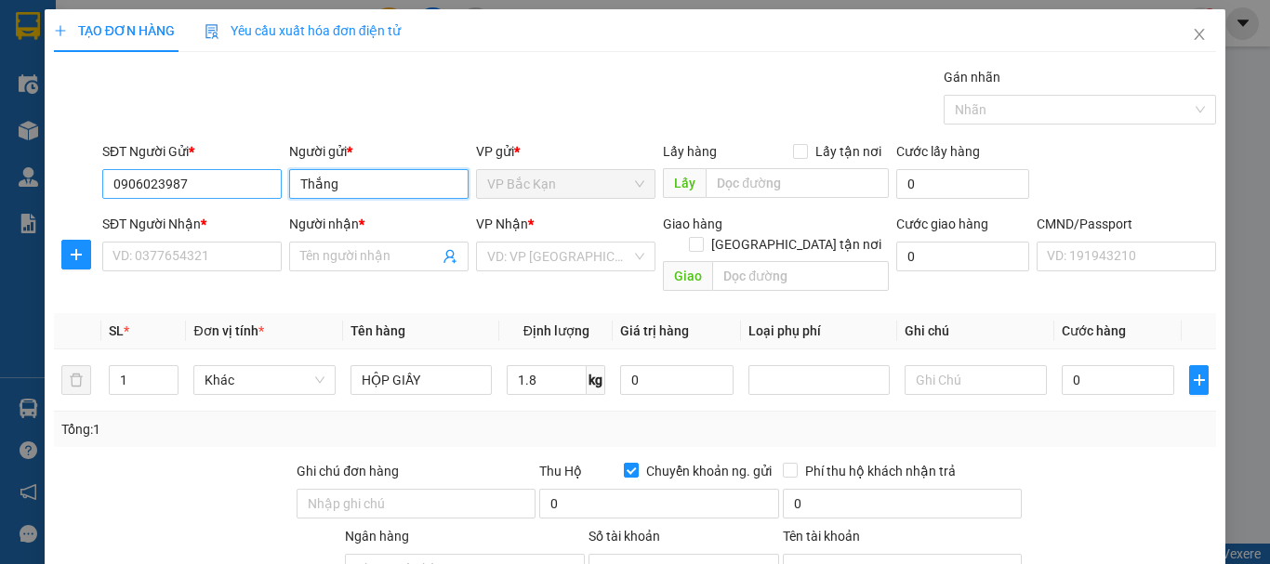
drag, startPoint x: 337, startPoint y: 178, endPoint x: 238, endPoint y: 179, distance: 98.5
click at [238, 179] on div "SĐT Người Gửi * 0906023987 Người gửi * Thắng VP gửi * VP Bắc Kạn Lấy hàng Lấy t…" at bounding box center [659, 173] width 1121 height 65
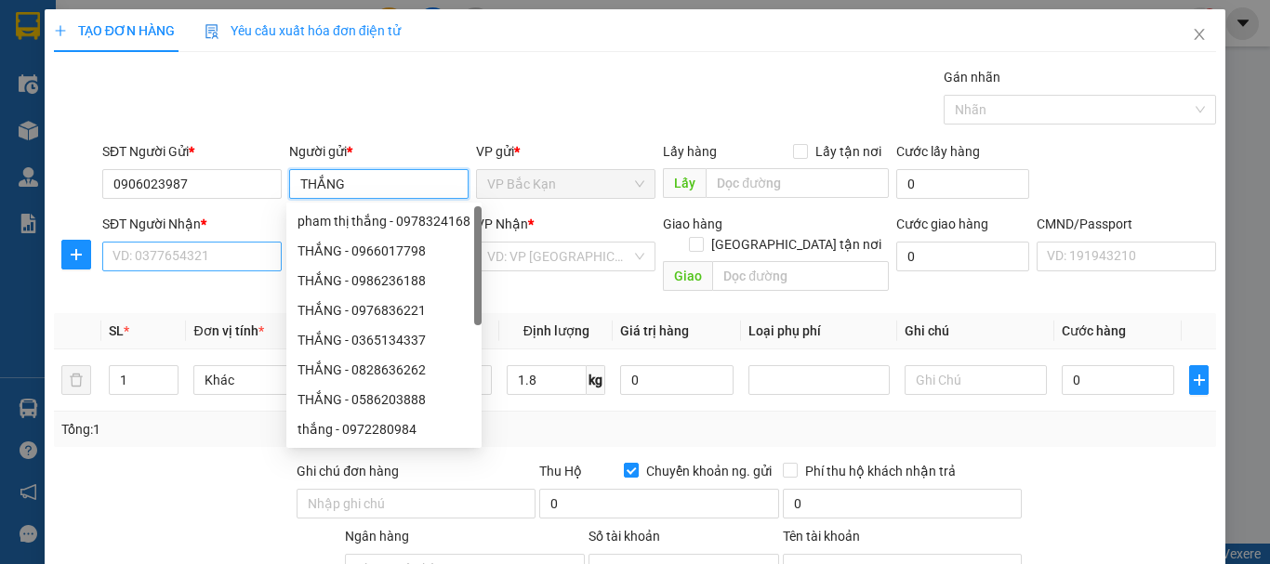
type input "THẮNG"
click at [168, 267] on input "SĐT Người Nhận *" at bounding box center [191, 257] width 179 height 30
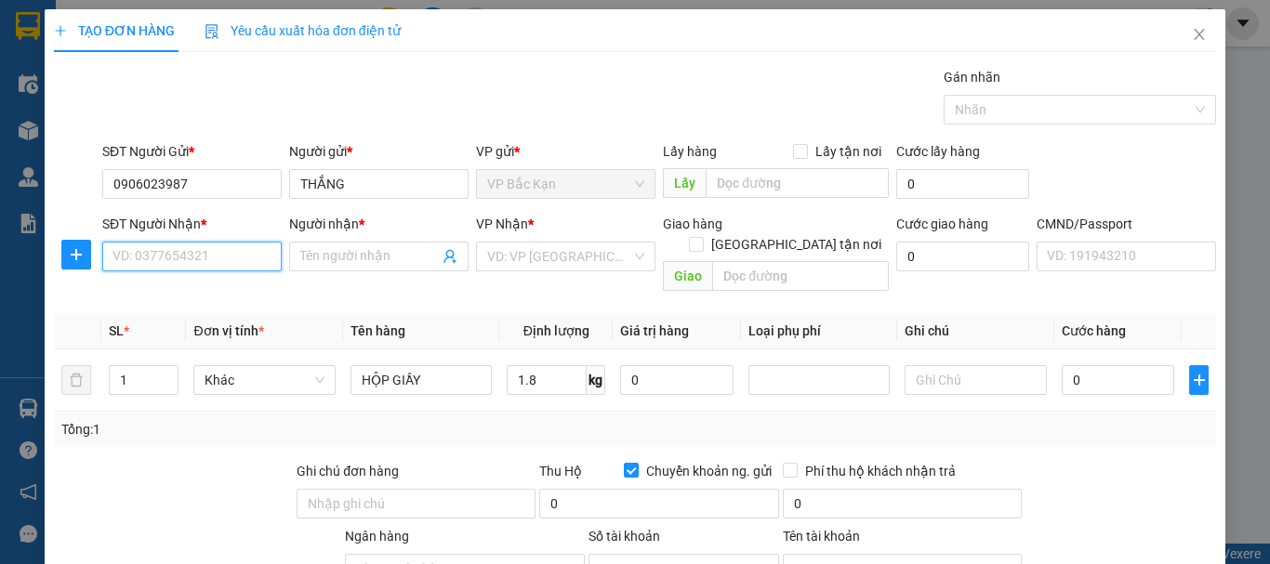
click at [210, 251] on input "SĐT Người Nhận *" at bounding box center [191, 257] width 179 height 30
click at [164, 267] on input "07992872042" at bounding box center [191, 257] width 179 height 30
type input "0799282042"
click at [190, 292] on div "0799282042 - VIỆT" at bounding box center [189, 294] width 155 height 20
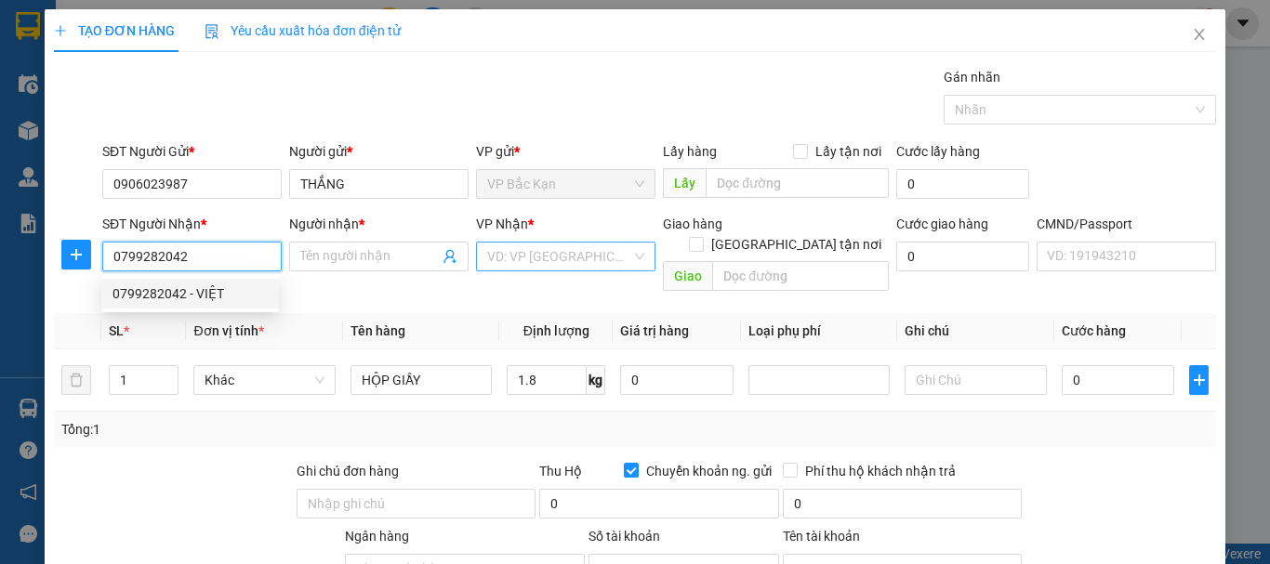
type input "VIỆT"
checkbox input "false"
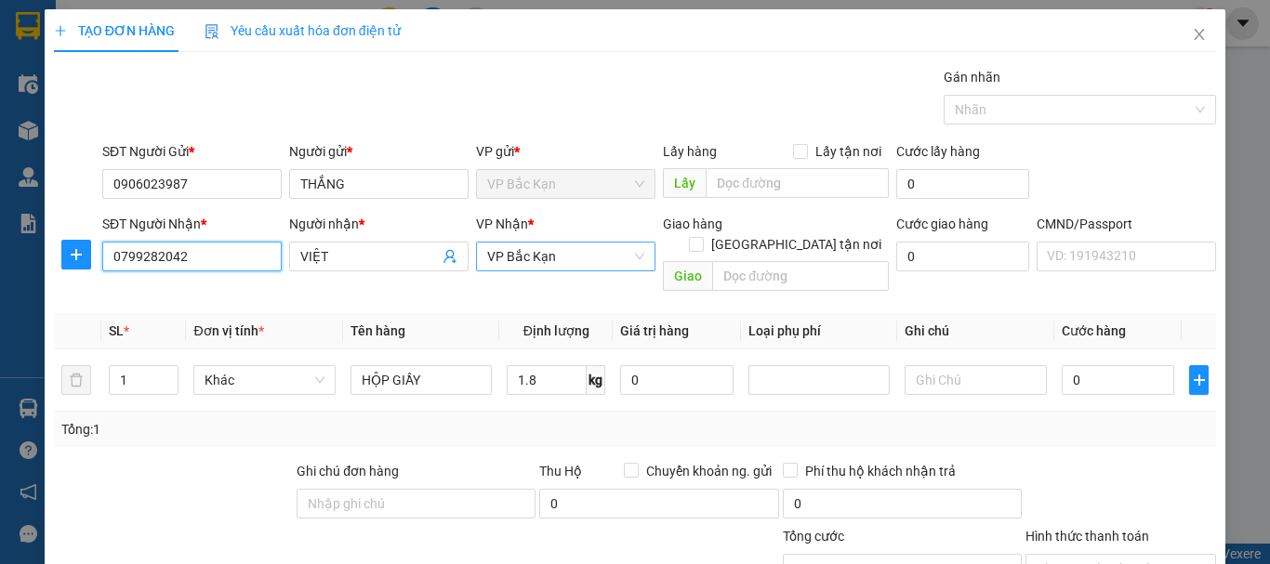
click at [521, 258] on span "VP Bắc Kạn" at bounding box center [565, 257] width 157 height 28
type input "0799282042"
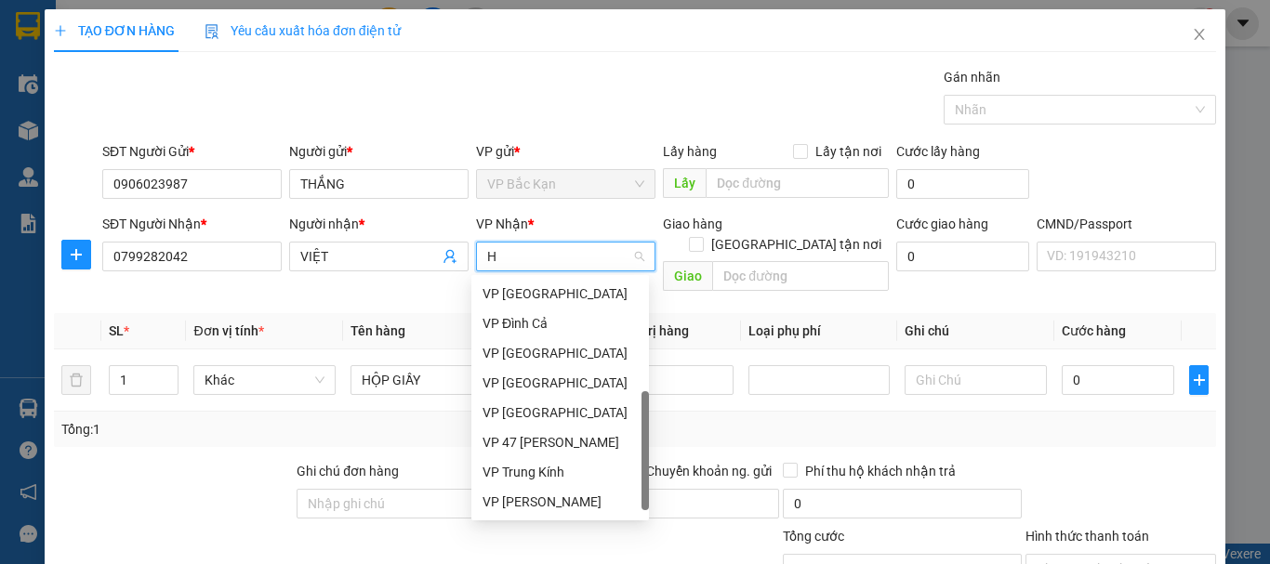
scroll to position [268, 0]
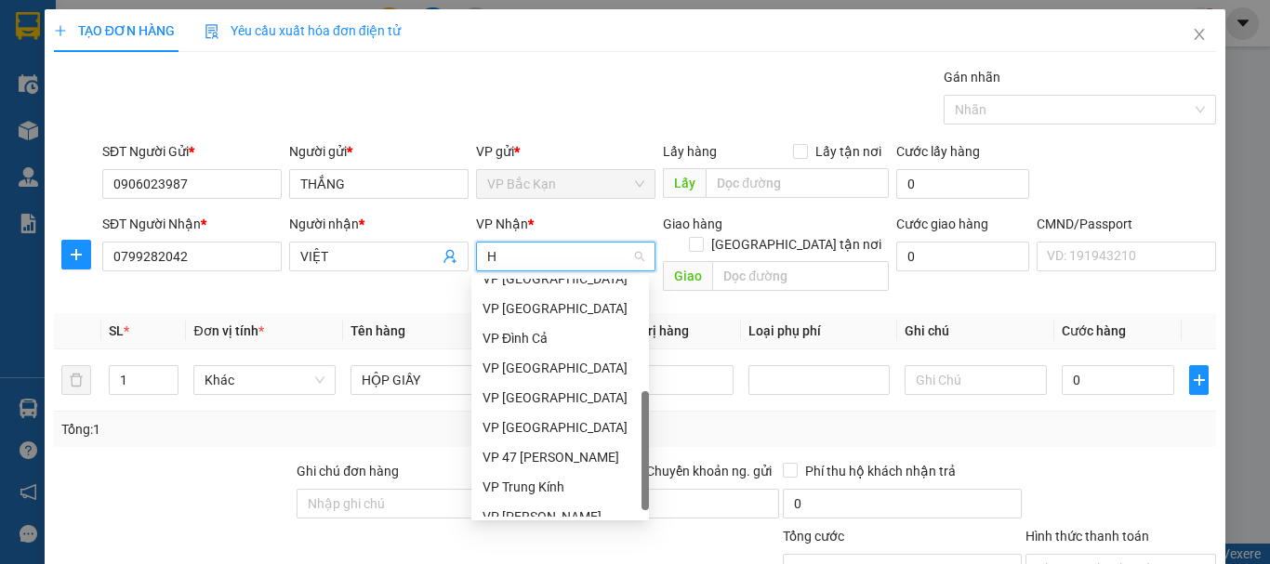
type input "HO"
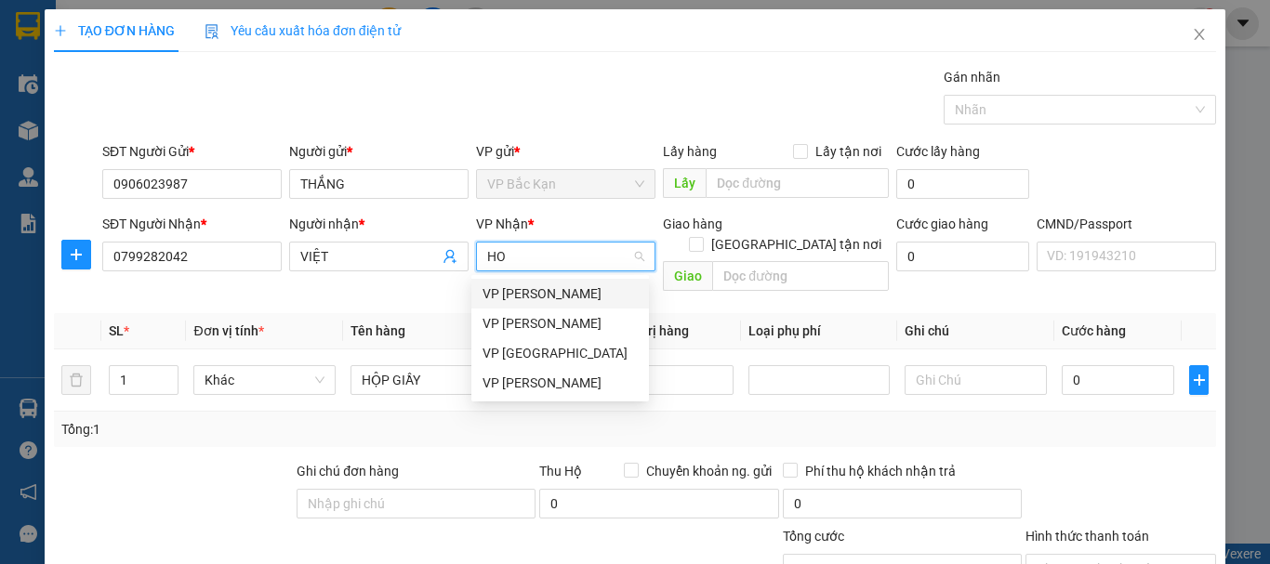
scroll to position [0, 0]
click at [510, 387] on div "VP [PERSON_NAME]" at bounding box center [559, 383] width 155 height 20
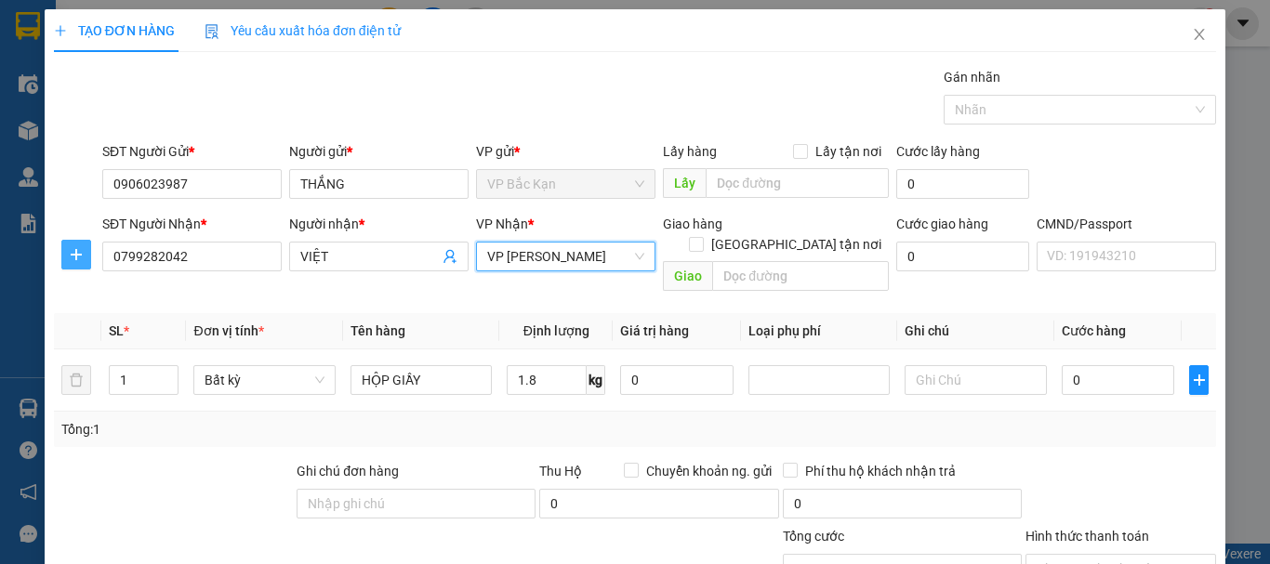
click at [80, 262] on button "button" at bounding box center [76, 255] width 30 height 30
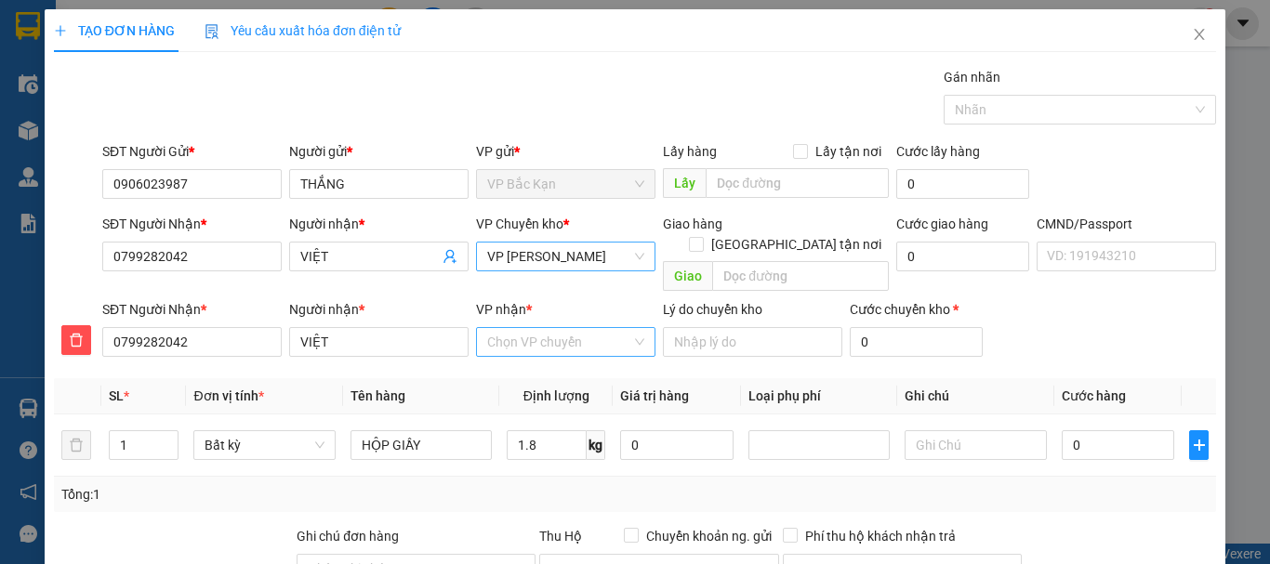
click at [487, 328] on input "VP nhận *" at bounding box center [559, 342] width 144 height 28
type input "47"
click at [528, 363] on div "VP 47 [PERSON_NAME]" at bounding box center [559, 359] width 155 height 20
click at [558, 434] on input "1.8" at bounding box center [547, 445] width 80 height 30
click at [556, 453] on td "1.8 kg" at bounding box center [555, 446] width 113 height 62
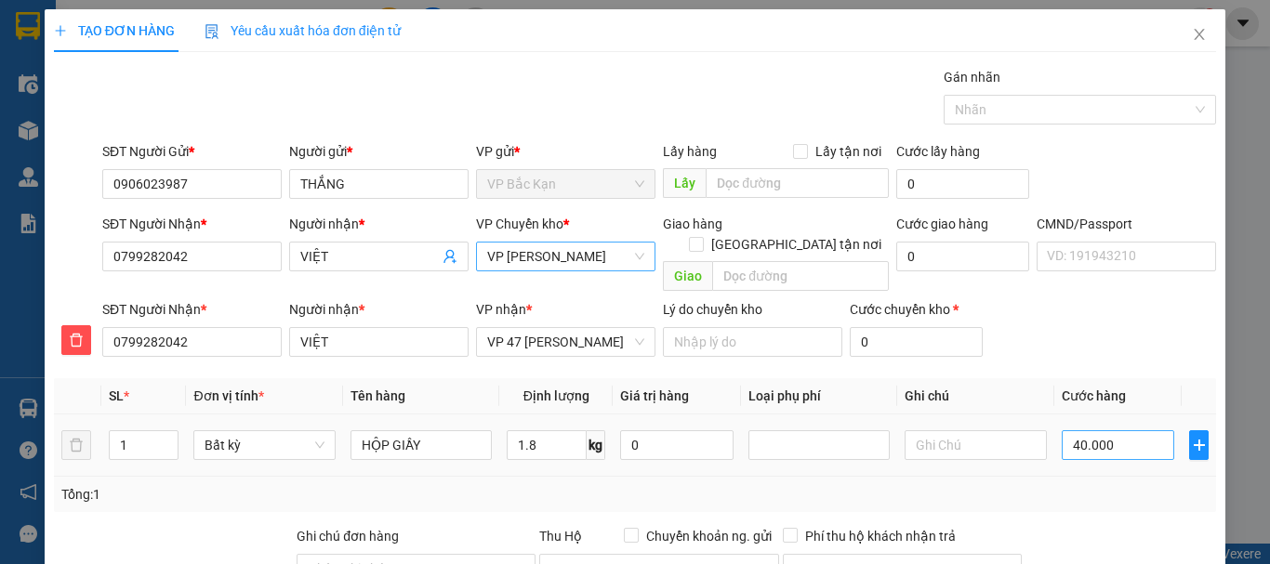
type input "40.000"
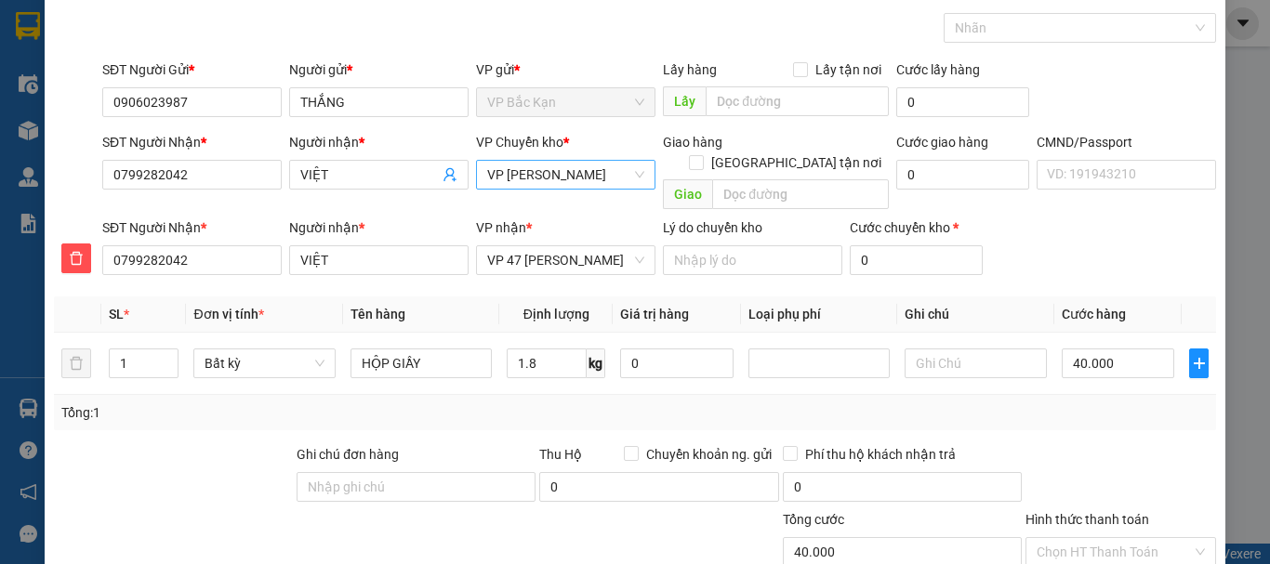
scroll to position [226, 0]
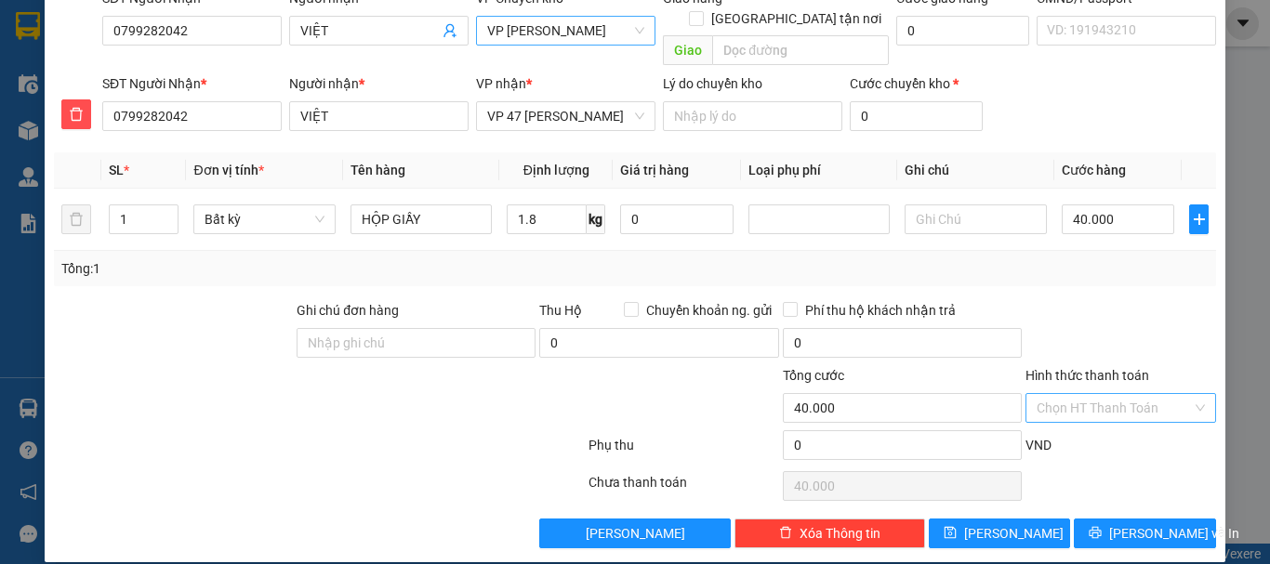
click at [1094, 394] on input "Hình thức thanh toán" at bounding box center [1114, 408] width 155 height 28
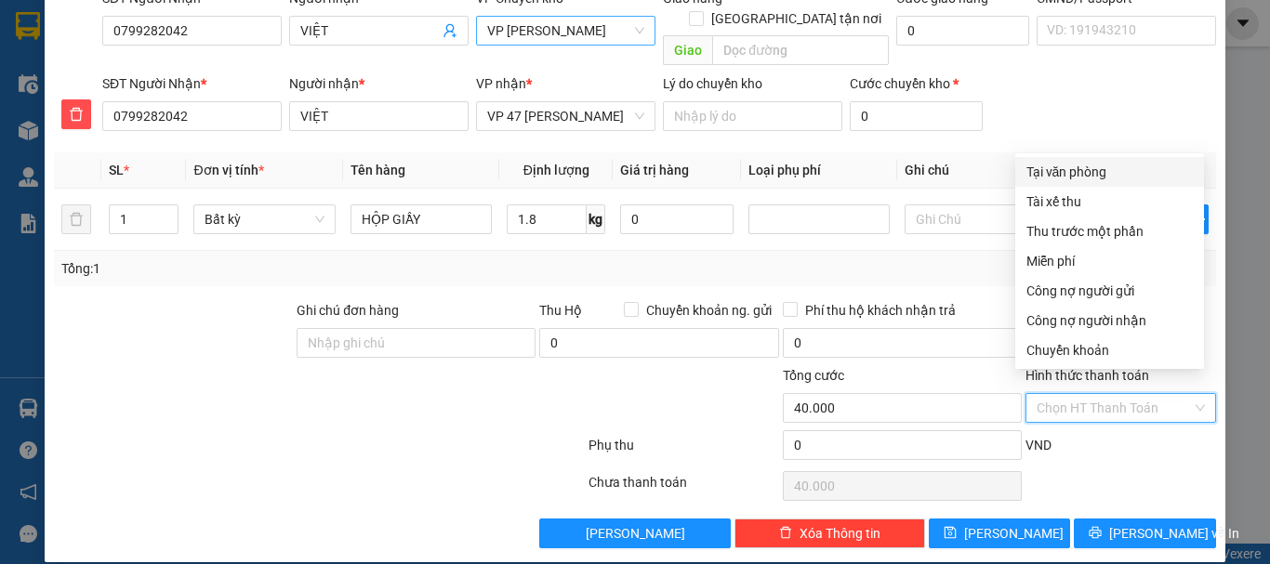
click at [1087, 178] on div "Tại văn phòng" at bounding box center [1109, 172] width 166 height 20
type input "0"
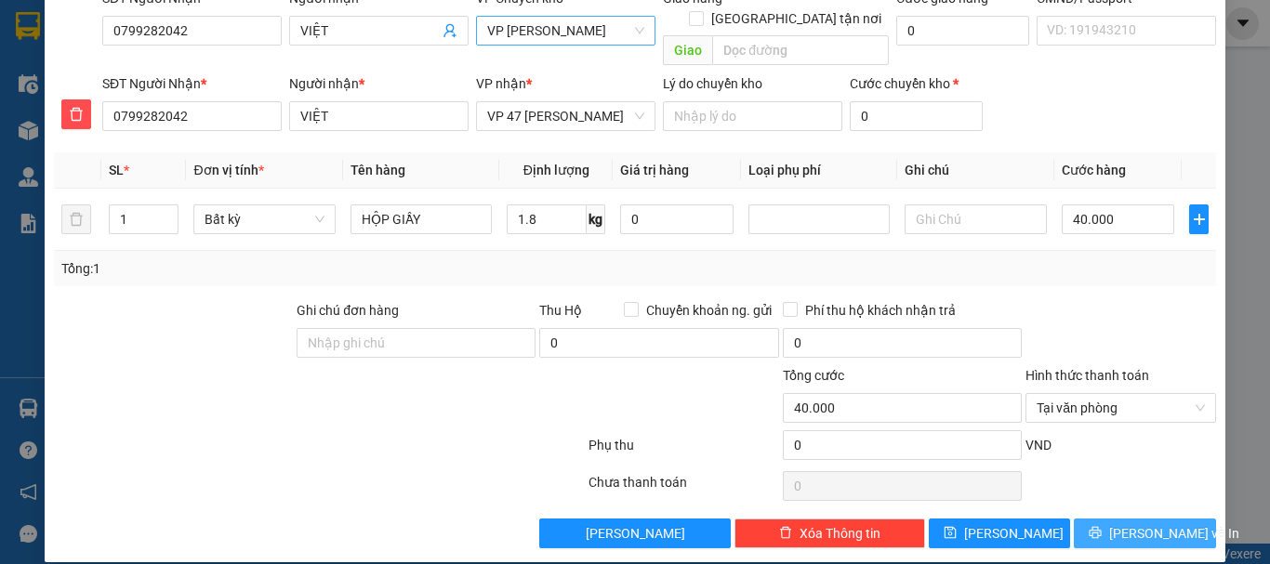
click at [1107, 519] on button "[PERSON_NAME] và In" at bounding box center [1145, 534] width 142 height 30
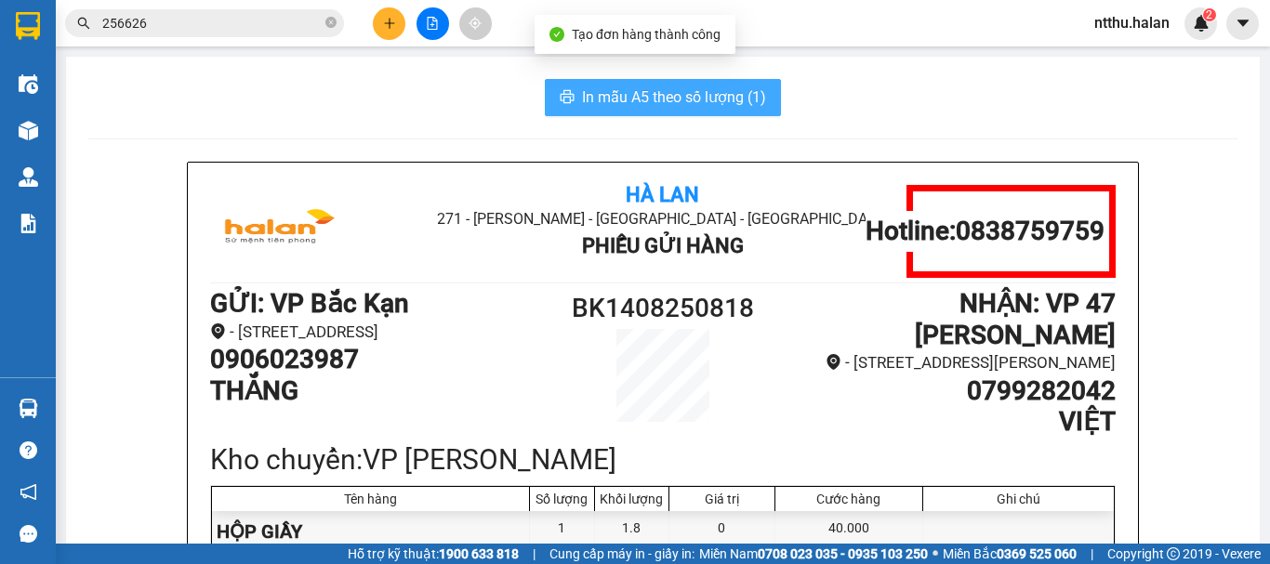
click at [576, 115] on button "In mẫu A5 theo số lượng (1)" at bounding box center [663, 97] width 236 height 37
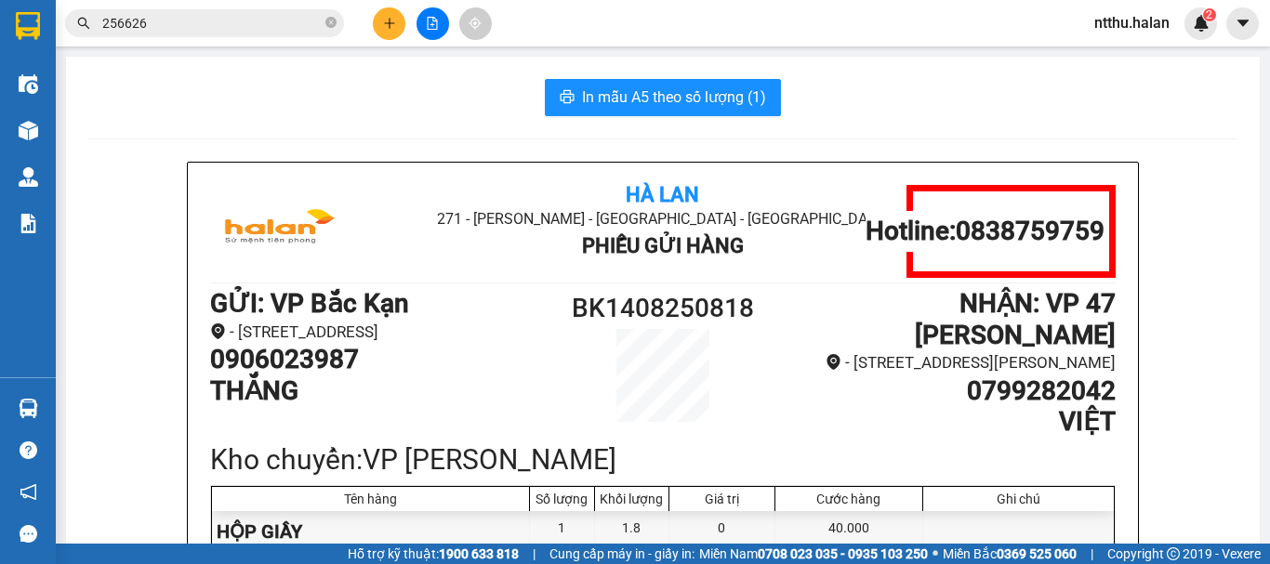
click at [283, 90] on div "In mẫu A5 theo số lượng (1)" at bounding box center [662, 97] width 1149 height 37
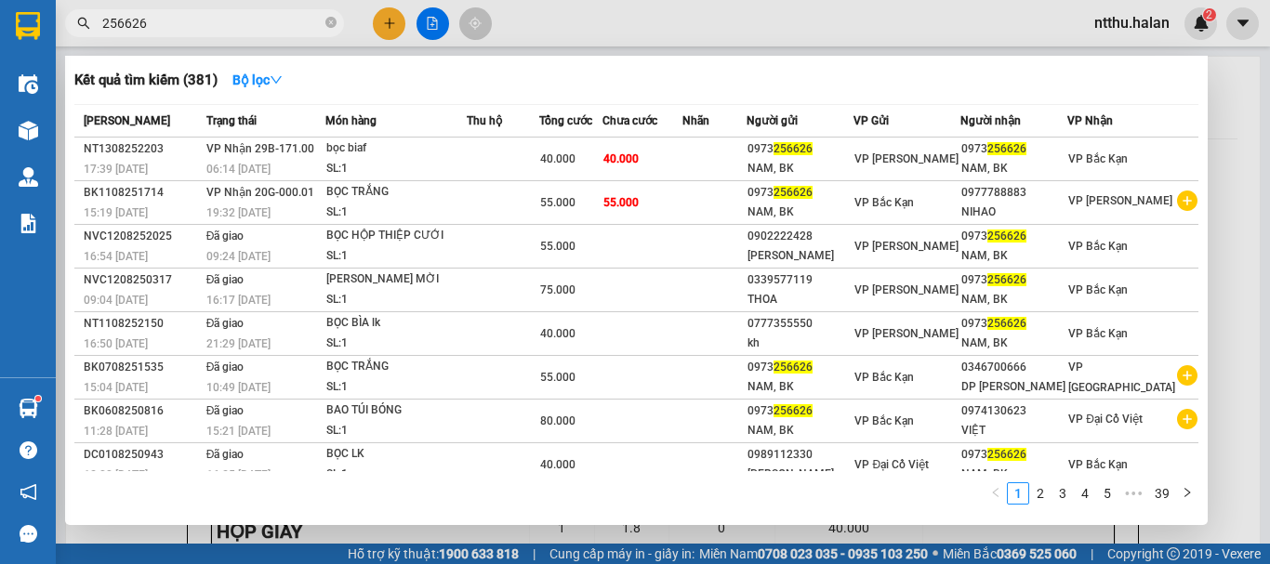
click at [209, 21] on input "256626" at bounding box center [211, 23] width 219 height 20
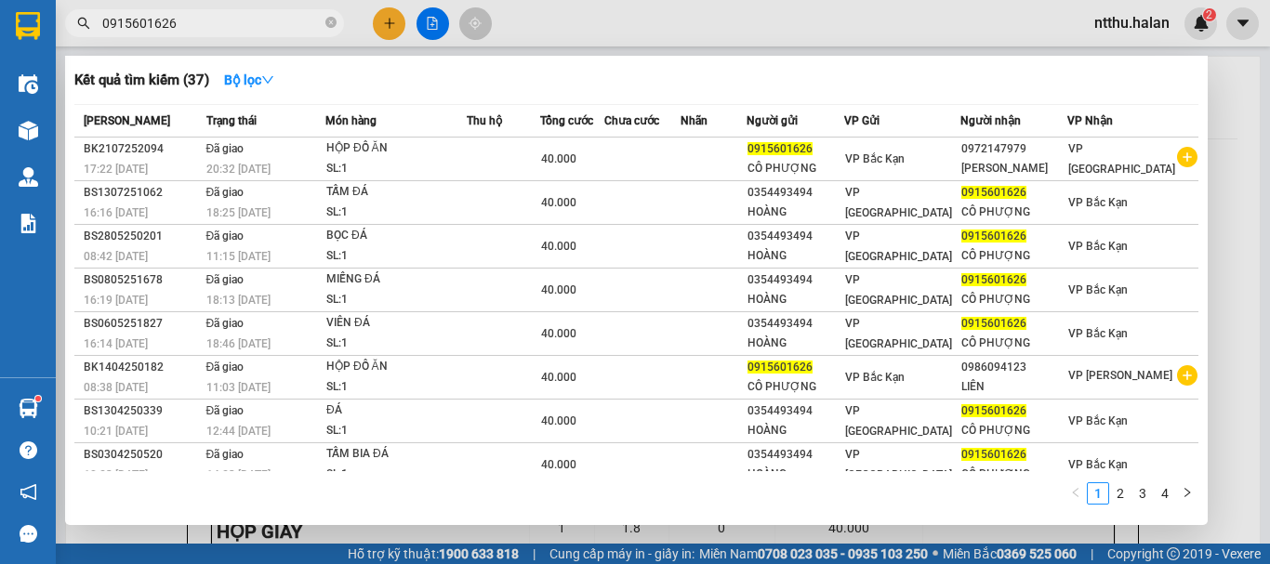
click at [235, 20] on input "0915601626" at bounding box center [211, 23] width 219 height 20
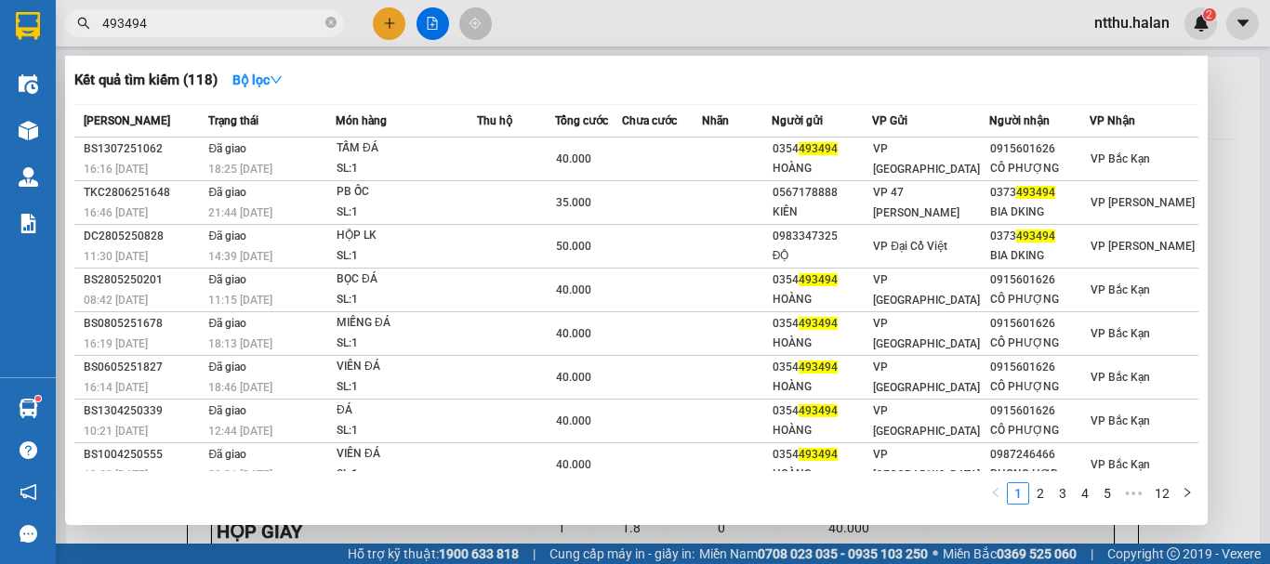
click at [193, 15] on input "493494" at bounding box center [211, 23] width 219 height 20
click at [193, 16] on input "493494" at bounding box center [211, 23] width 219 height 20
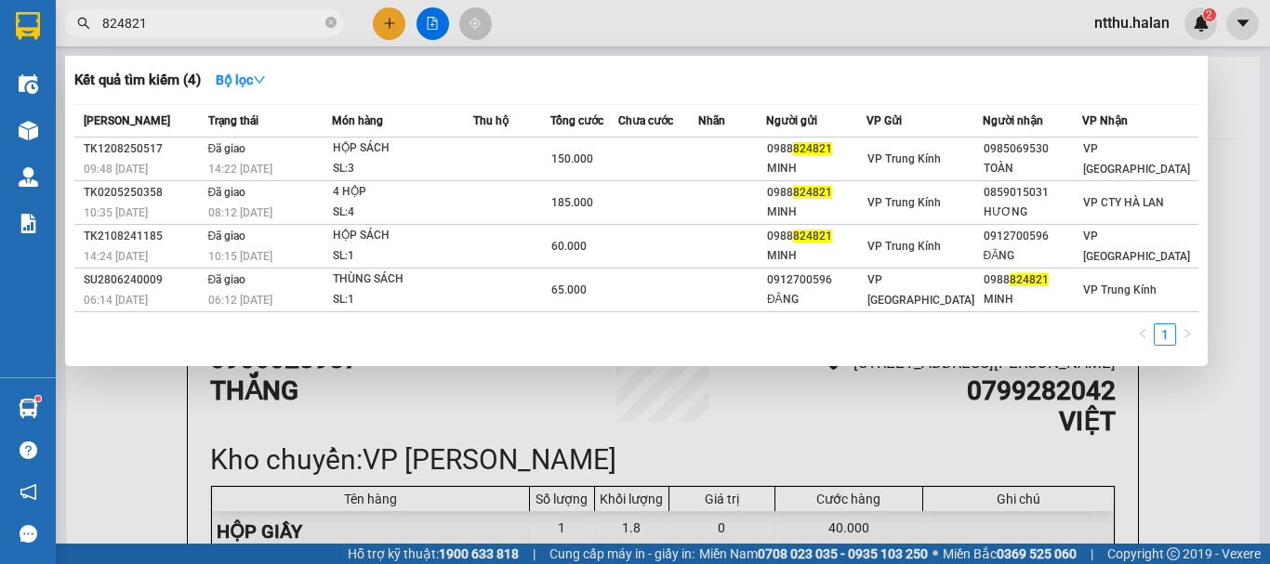
type input "824821"
click at [1212, 223] on div at bounding box center [635, 282] width 1270 height 564
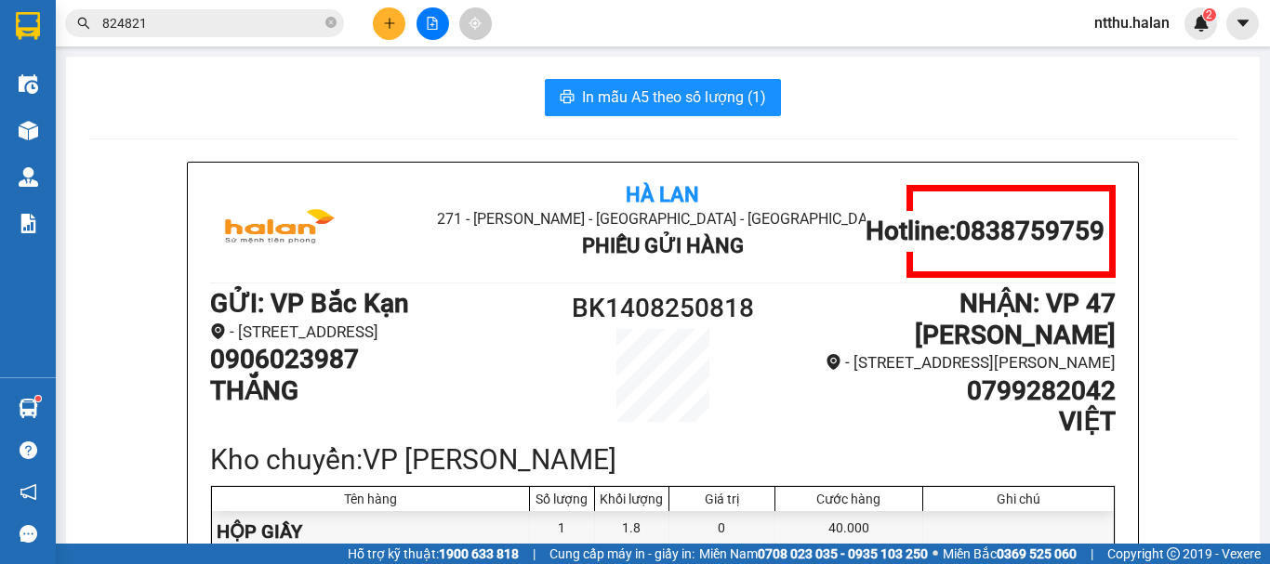
click at [388, 93] on div "In mẫu A5 theo số lượng (1)" at bounding box center [662, 97] width 1149 height 37
click at [251, 26] on input "824821" at bounding box center [211, 23] width 219 height 20
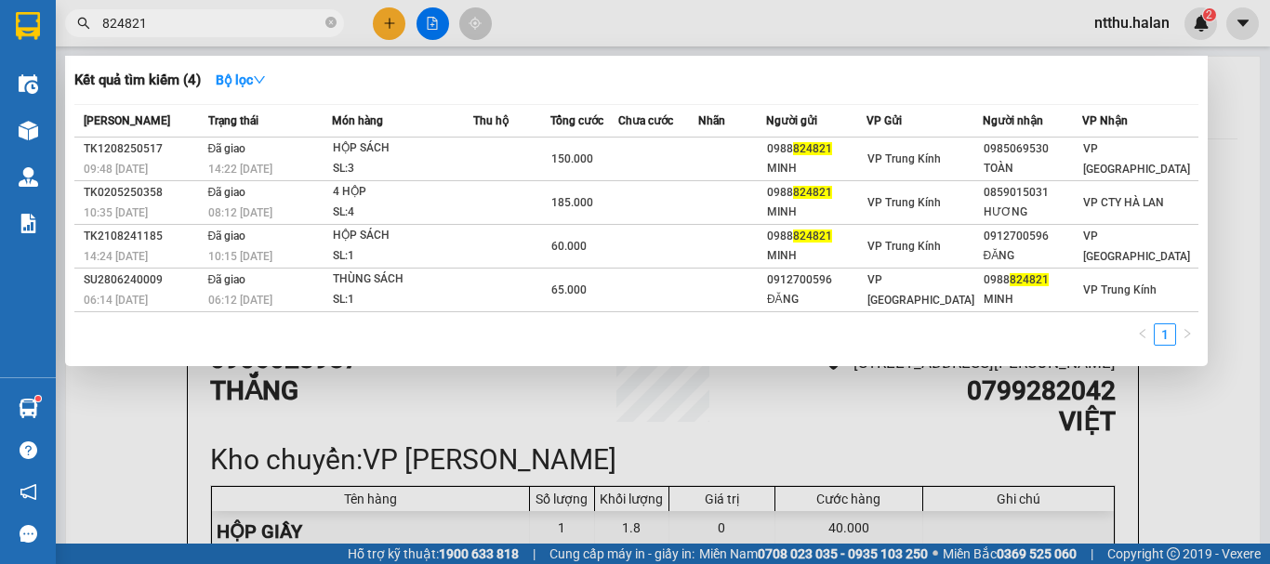
click at [251, 26] on input "824821" at bounding box center [211, 23] width 219 height 20
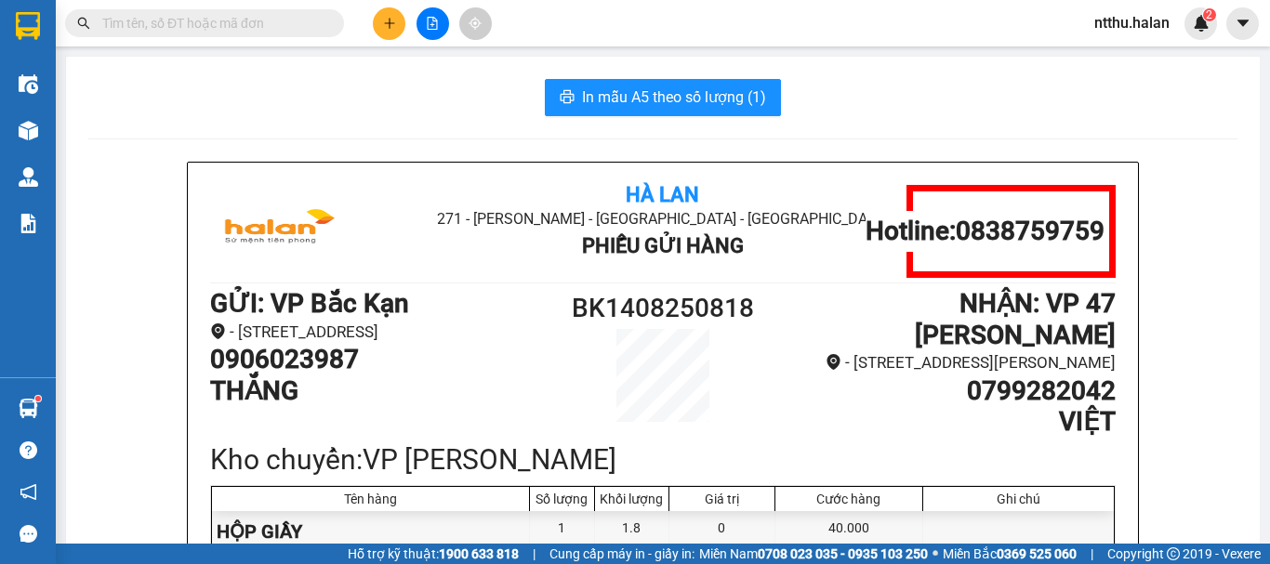
click at [205, 19] on input "text" at bounding box center [211, 23] width 219 height 20
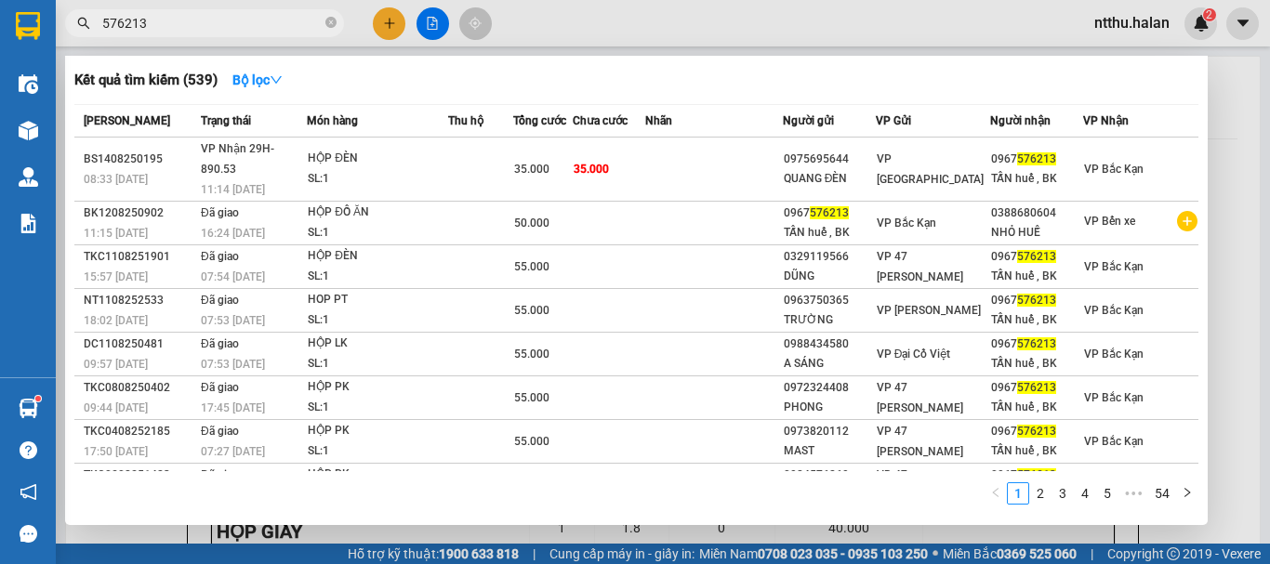
type input "576213"
click at [238, 158] on div "Thời gian nhập kho" at bounding box center [237, 135] width 126 height 45
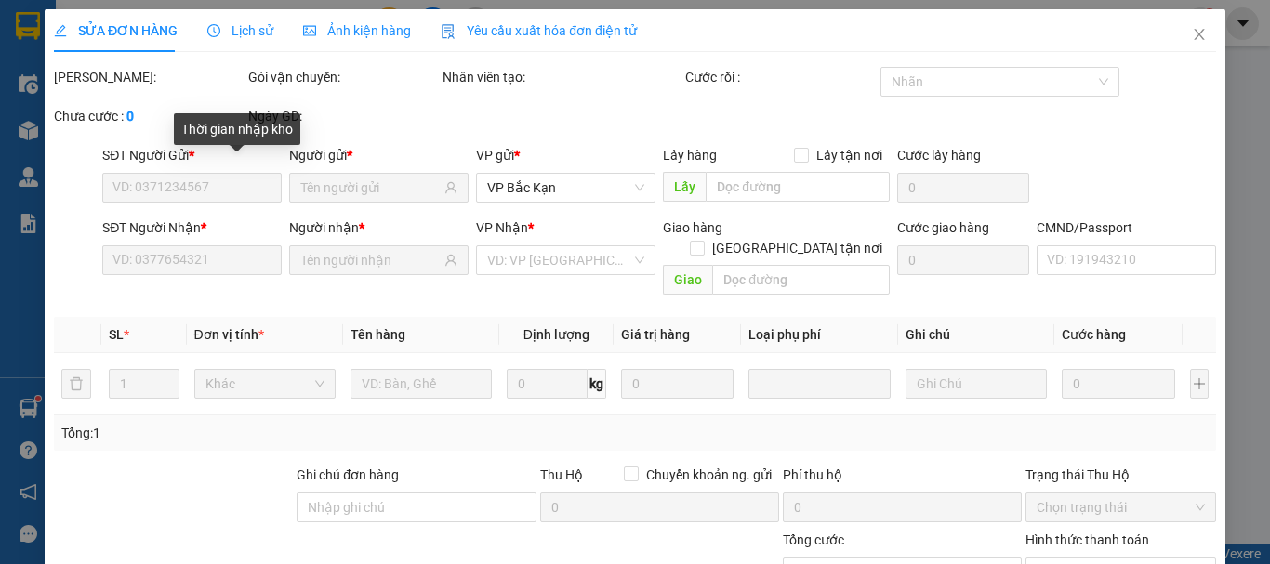
type input "0975695644"
type input "QUANG ĐÈN"
type input "0967576213"
type input "TẤN huế , BK"
type input "35.000"
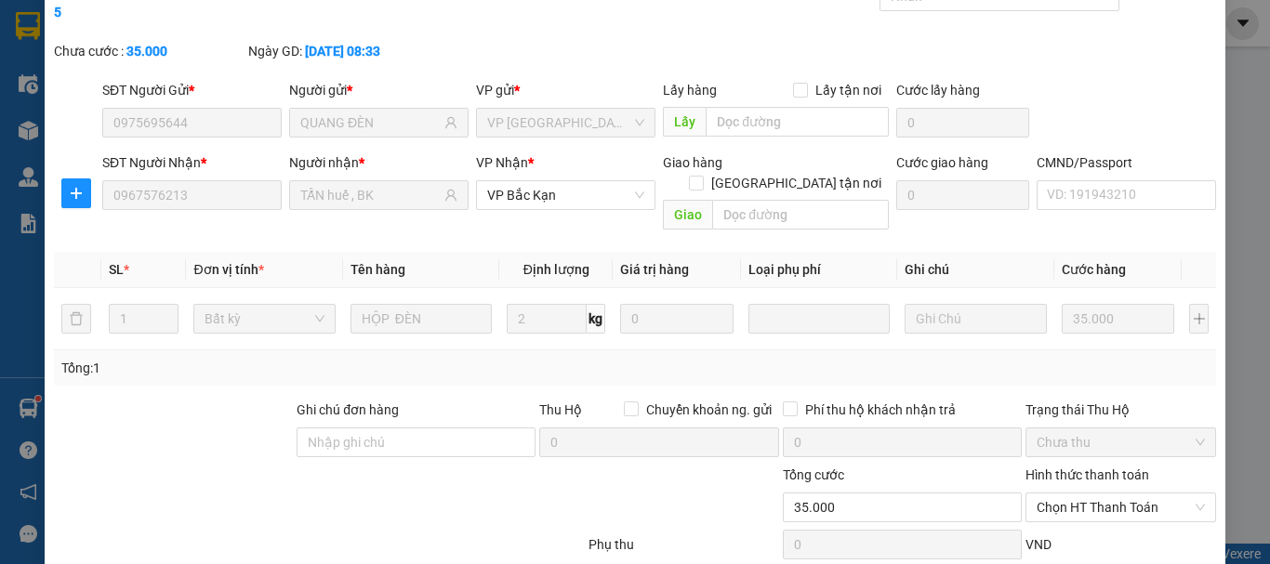
scroll to position [165, 0]
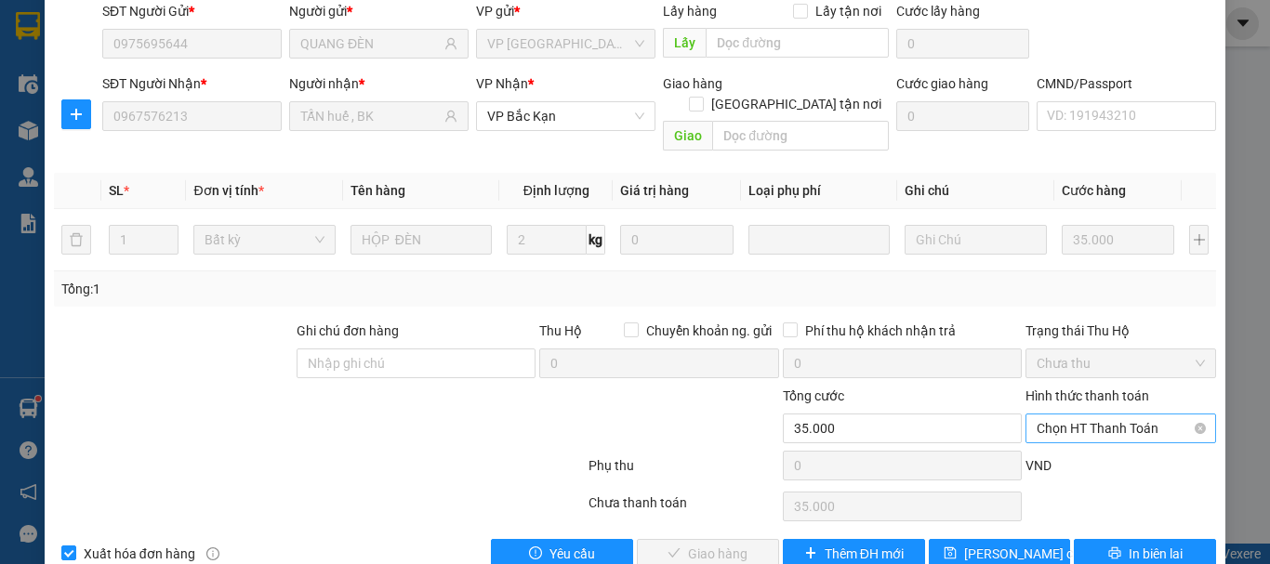
click at [1058, 415] on span "Chọn HT Thanh Toán" at bounding box center [1121, 429] width 168 height 28
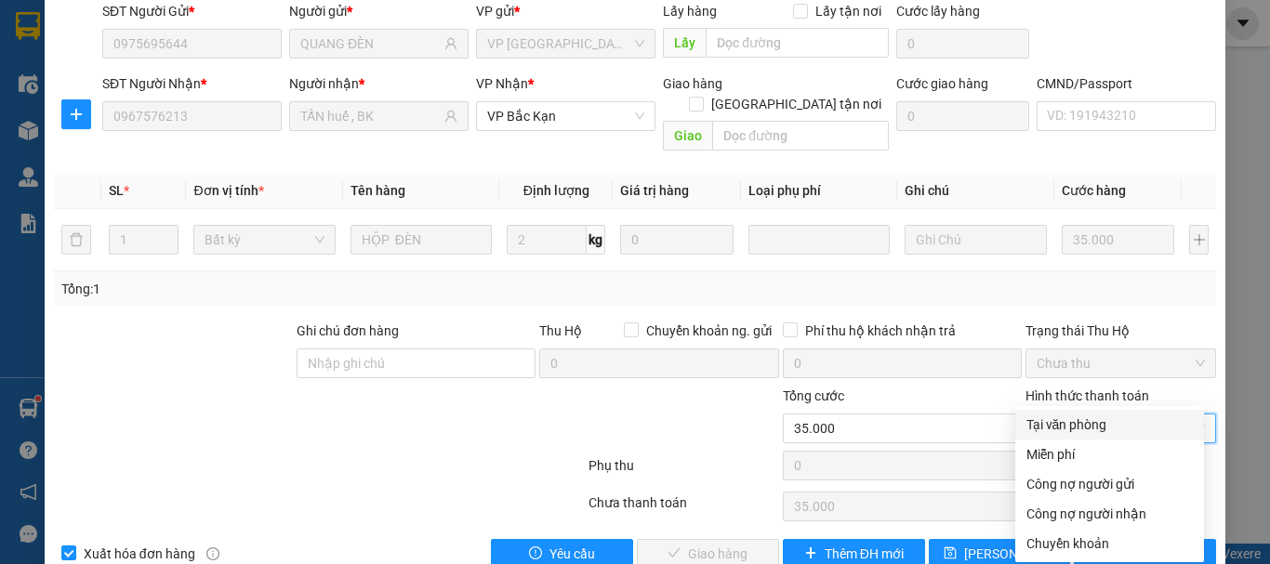
click at [1057, 423] on div "Tại văn phòng" at bounding box center [1109, 425] width 166 height 20
type input "0"
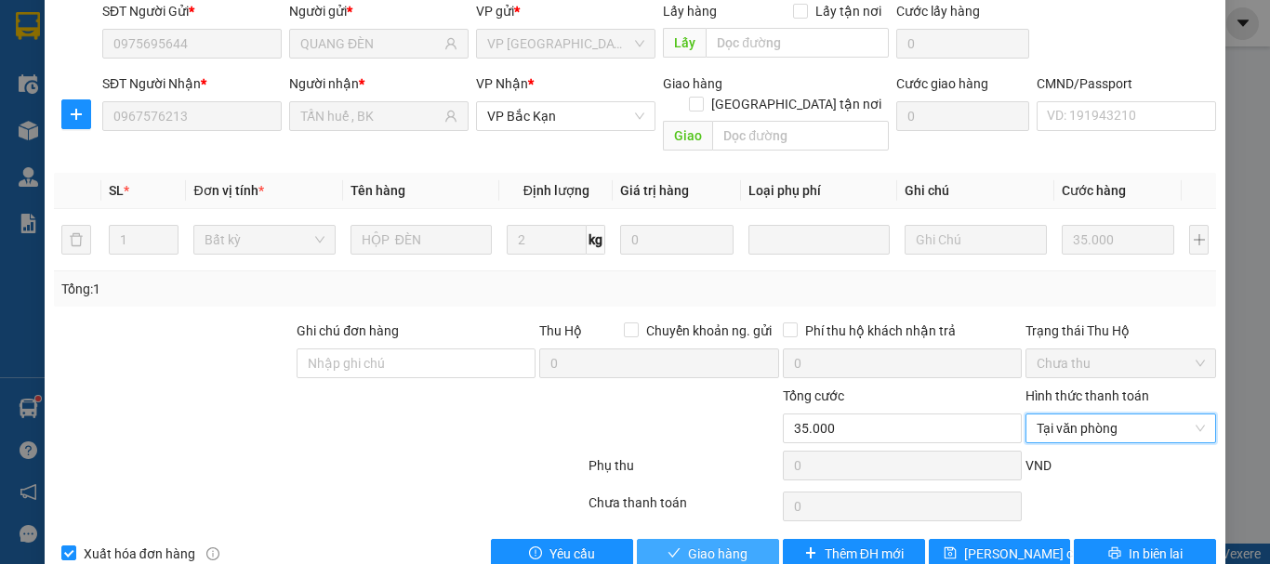
click at [718, 544] on span "Giao hàng" at bounding box center [717, 554] width 59 height 20
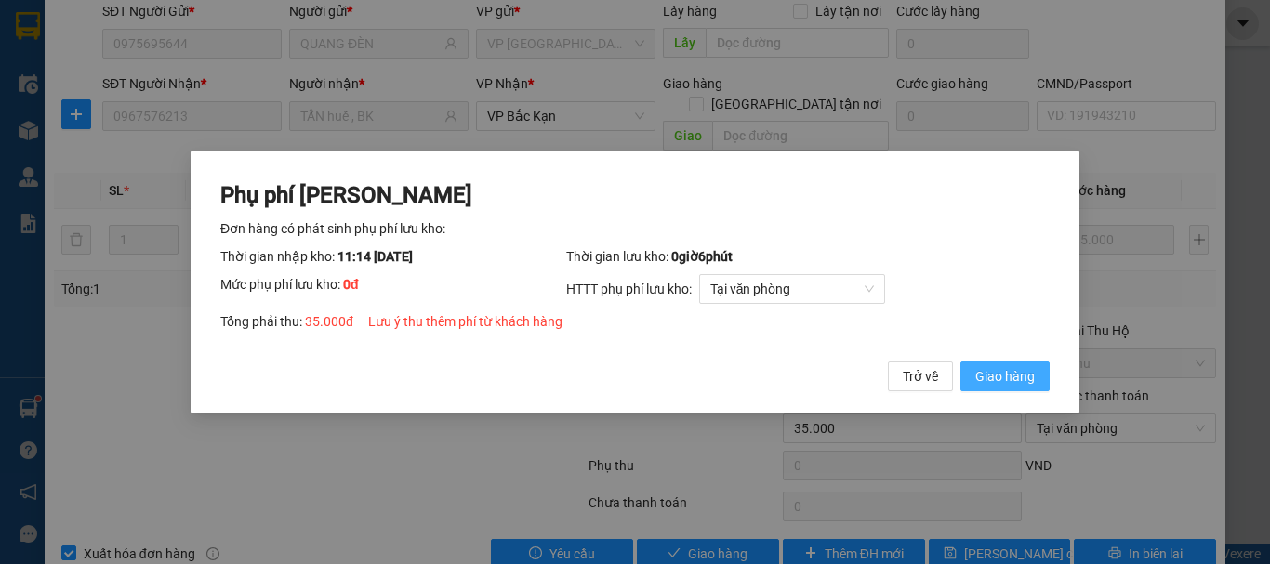
click at [993, 375] on span "Giao hàng" at bounding box center [1004, 376] width 59 height 20
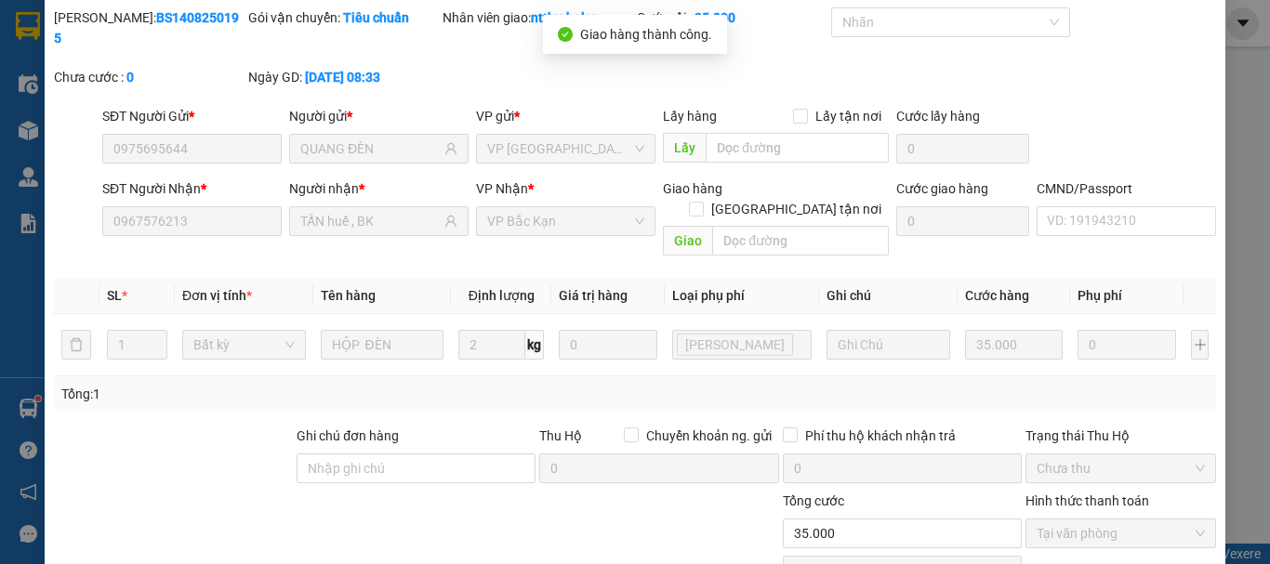
scroll to position [0, 0]
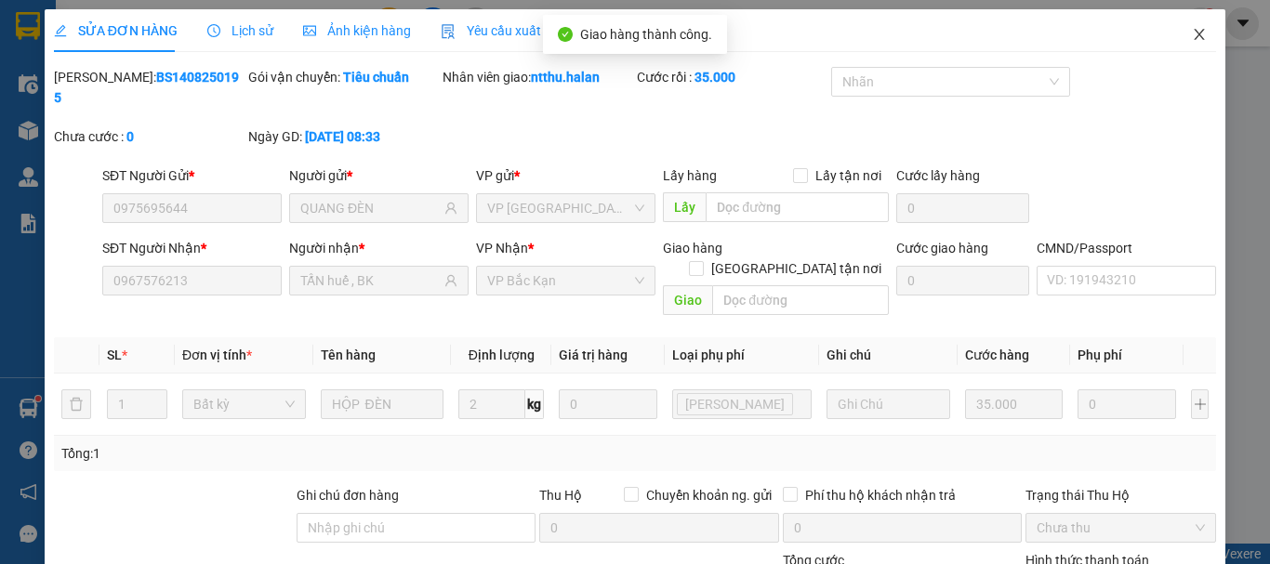
click at [1192, 34] on icon "close" at bounding box center [1199, 34] width 15 height 15
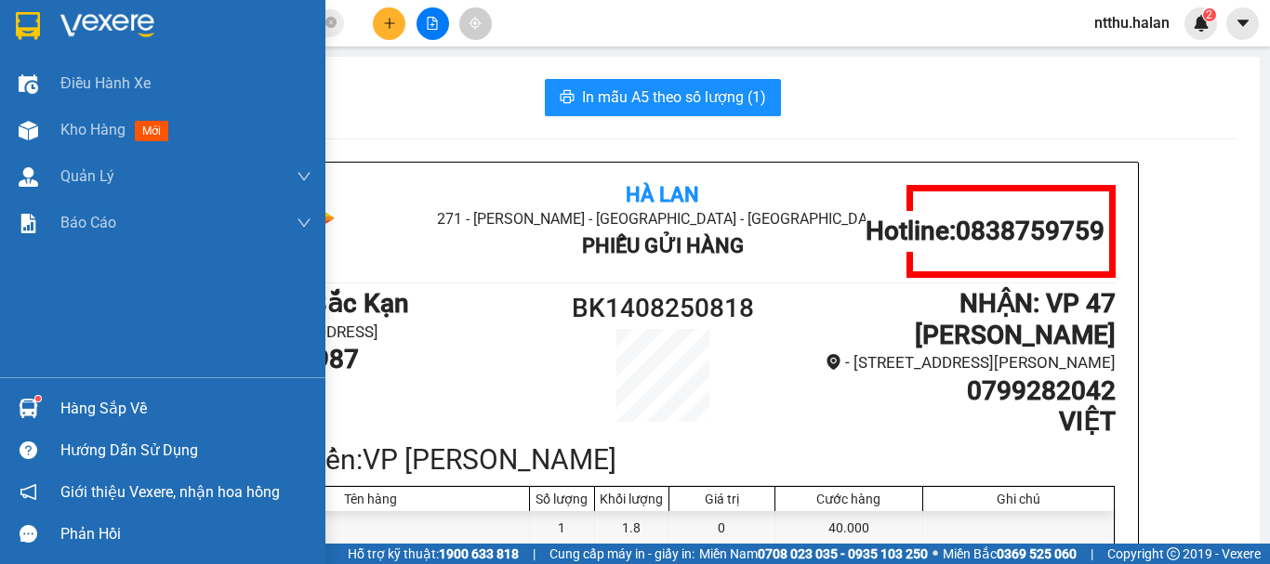
drag, startPoint x: 133, startPoint y: 423, endPoint x: 129, endPoint y: 412, distance: 11.8
click at [133, 421] on div "Hàng sắp về" at bounding box center [162, 409] width 325 height 42
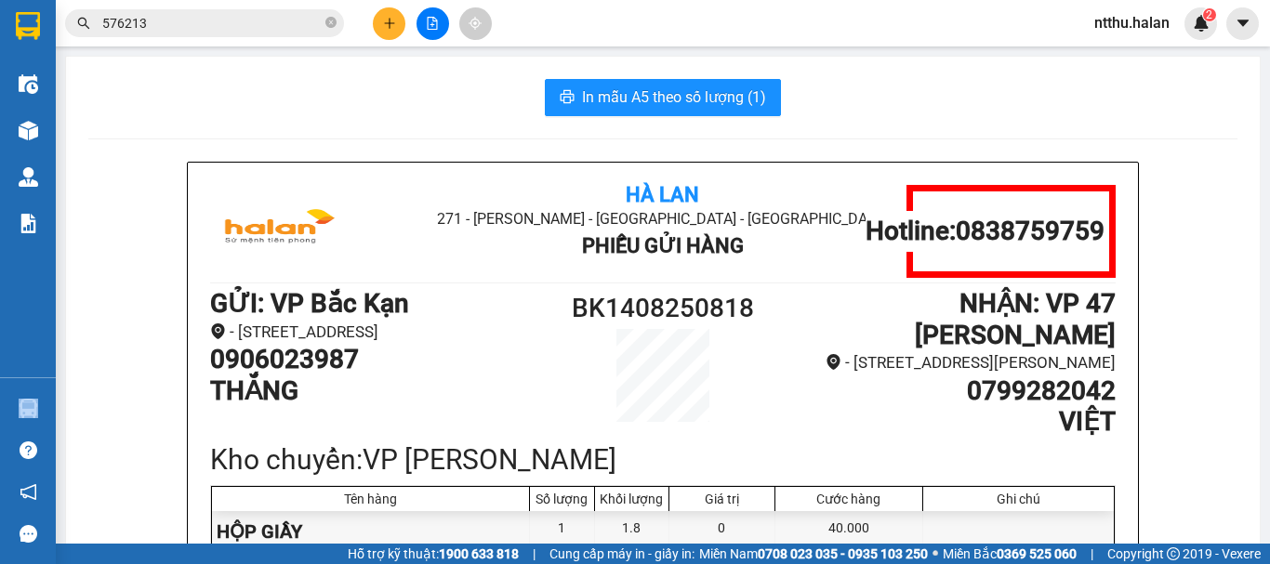
click at [328, 125] on section "Kết quả tìm kiếm ( 539 ) Bộ lọc Mã ĐH Trạng thái Món hàng Thu hộ Tổng cước Chưa…" at bounding box center [635, 282] width 1270 height 564
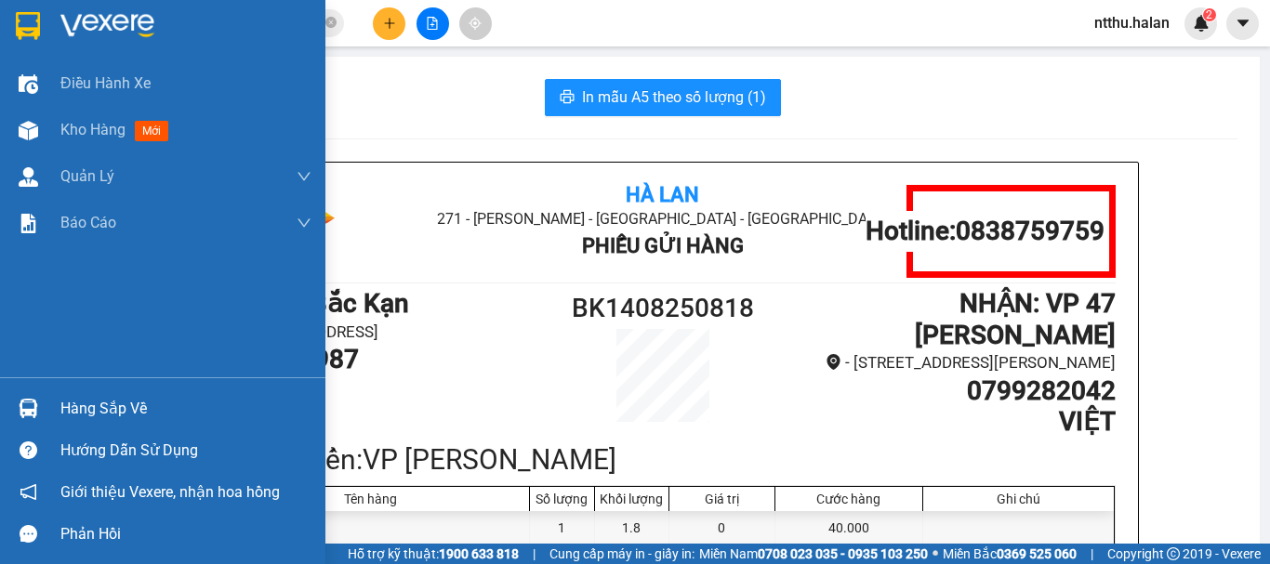
click at [84, 404] on div "Hàng sắp về" at bounding box center [185, 409] width 251 height 28
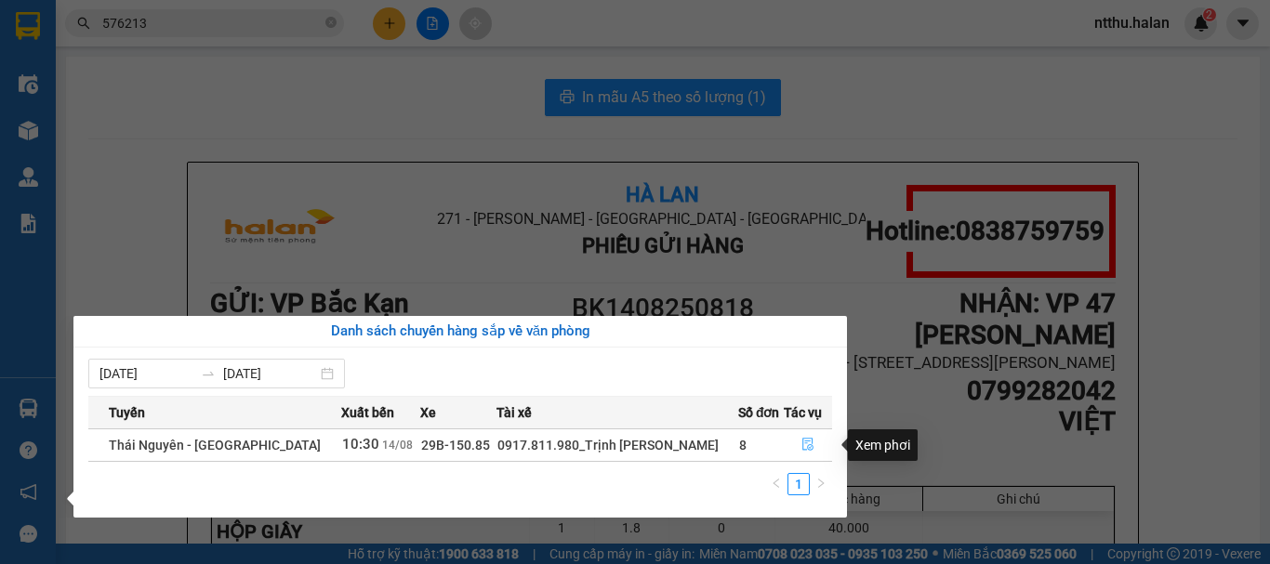
click at [807, 435] on button "button" at bounding box center [808, 445] width 46 height 30
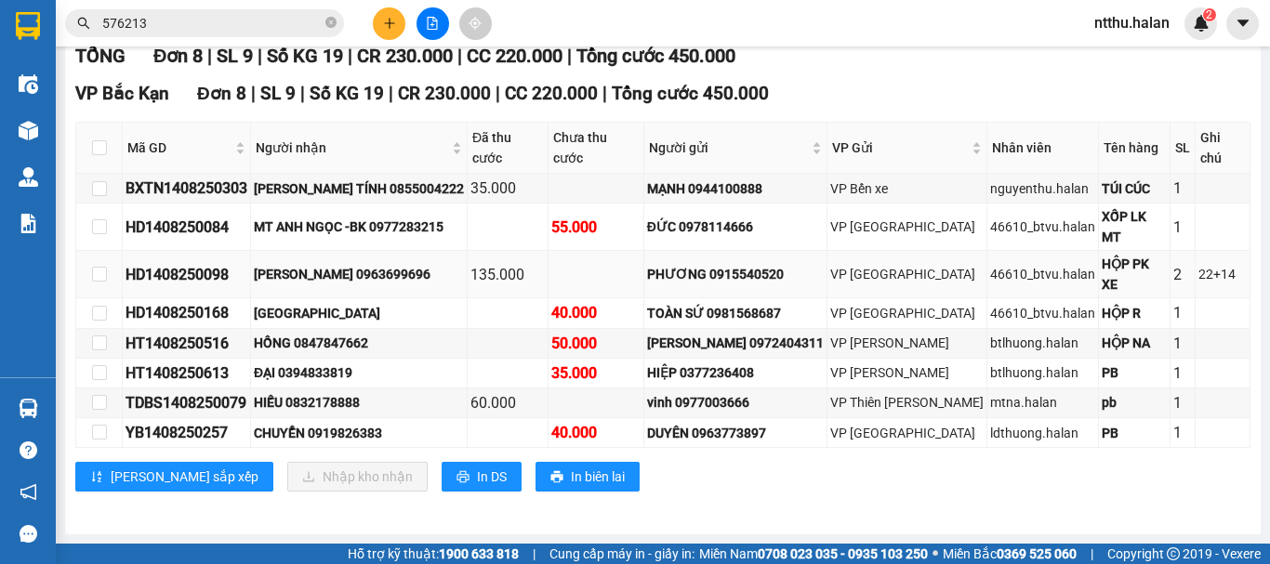
scroll to position [64, 0]
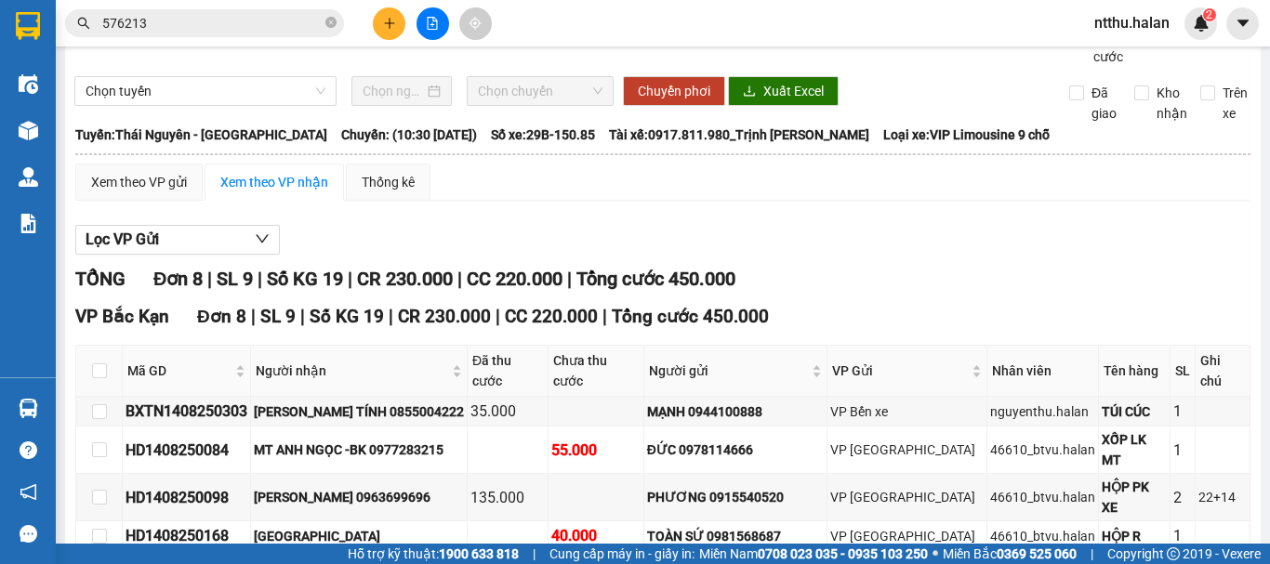
click at [858, 234] on div "Xem theo VP gửi Xem theo VP nhận Thống kê Lọc VP Gửi TỔNG Đơn 8 | SL 9 | Số KG…" at bounding box center [662, 451] width 1175 height 575
click at [397, 67] on div "Thái Nguyên - Bắc Kạn 14/08/2025 10:30 - 29B-150.85" at bounding box center [343, 34] width 539 height 66
click at [571, 199] on div "Xem theo VP gửi Xem theo VP nhận Thống kê" at bounding box center [662, 182] width 1175 height 37
click at [581, 67] on div "Thái Nguyên - Bắc Kạn 14/08/2025 10:30 - 29B-150.85" at bounding box center [343, 34] width 539 height 66
click at [485, 61] on div "Thái Nguyên - Bắc Kạn 14/08/2025 10:30 - 29B-150.85" at bounding box center [343, 34] width 539 height 66
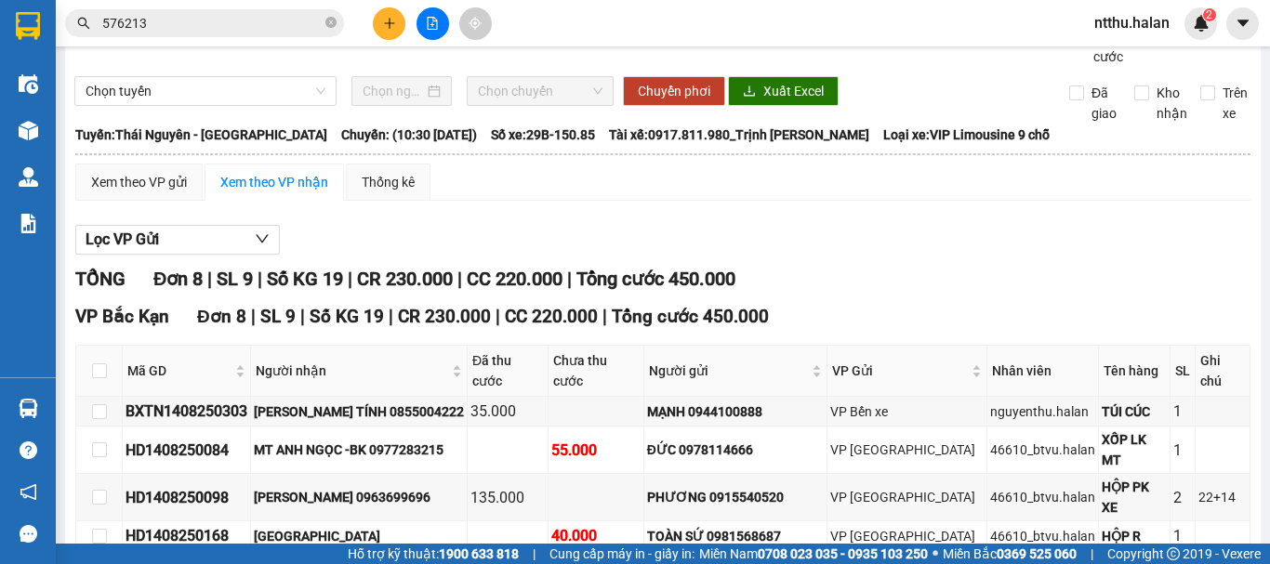
click at [443, 65] on div "Thái Nguyên - Bắc Kạn 14/08/2025 10:30 - 29B-150.85" at bounding box center [343, 34] width 539 height 66
click at [588, 60] on div "Thái Nguyên - Bắc Kạn 14/08/2025 10:30 - 29B-150.85" at bounding box center [343, 34] width 539 height 66
click at [386, 66] on div "Thái Nguyên - Bắc Kạn 14/08/2025 10:30 - 29B-150.85" at bounding box center [343, 34] width 539 height 66
drag, startPoint x: 527, startPoint y: 227, endPoint x: 450, endPoint y: 0, distance: 239.6
click at [526, 225] on div "Xem theo VP gửi Xem theo VP nhận Thống kê Lọc VP Gửi TỔNG Đơn 8 | SL 9 | Số KG…" at bounding box center [662, 451] width 1175 height 575
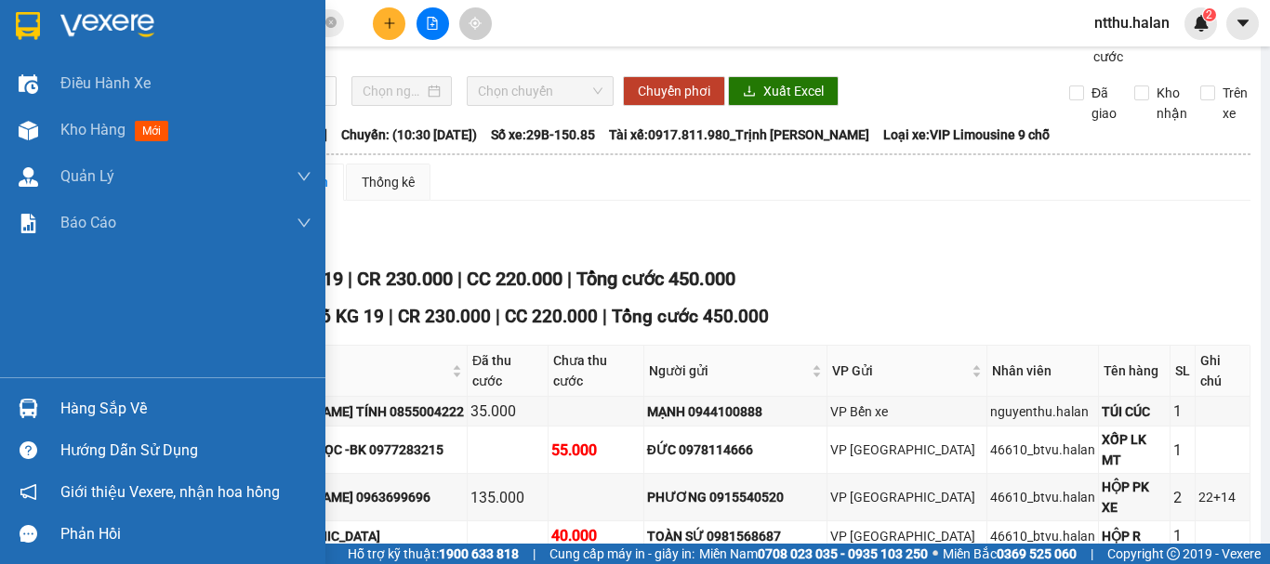
click at [79, 420] on div "Hàng sắp về" at bounding box center [185, 409] width 251 height 28
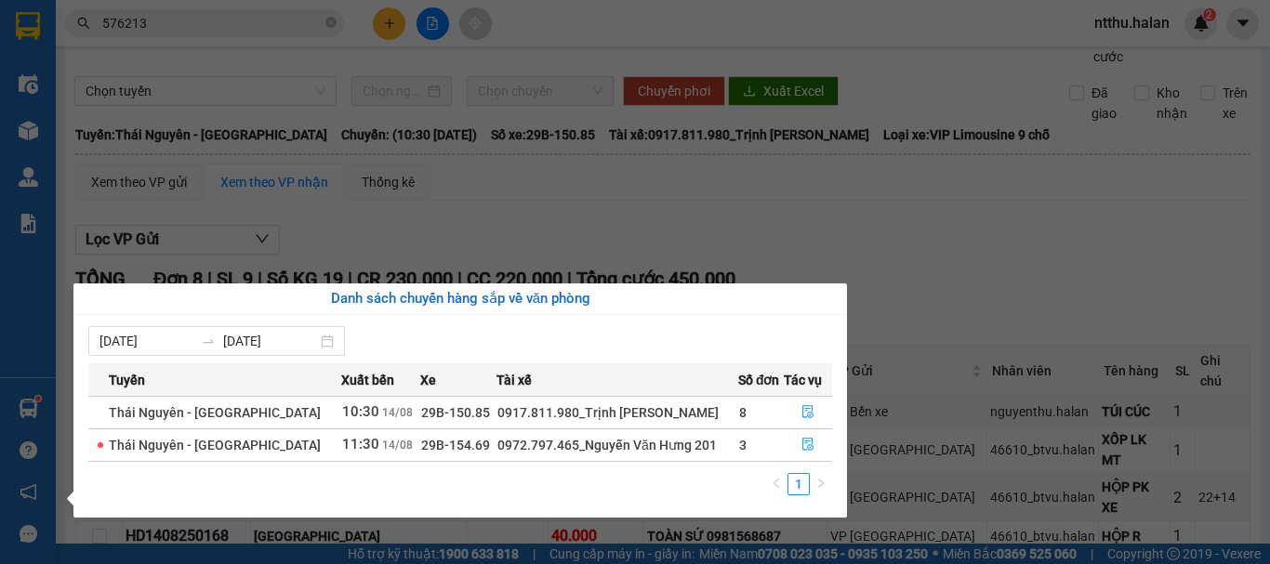
click at [629, 220] on section "Kết quả tìm kiếm ( 539 ) Bộ lọc Mã ĐH Trạng thái Món hàng Thu hộ Tổng cước Chưa…" at bounding box center [635, 282] width 1270 height 564
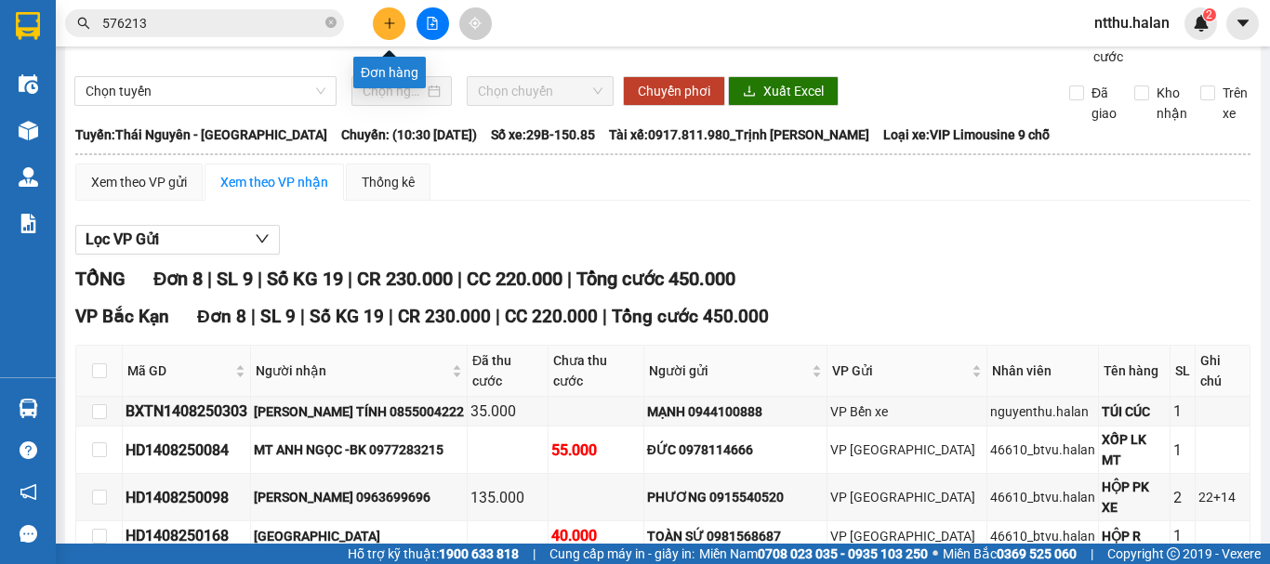
click at [380, 20] on button at bounding box center [389, 23] width 33 height 33
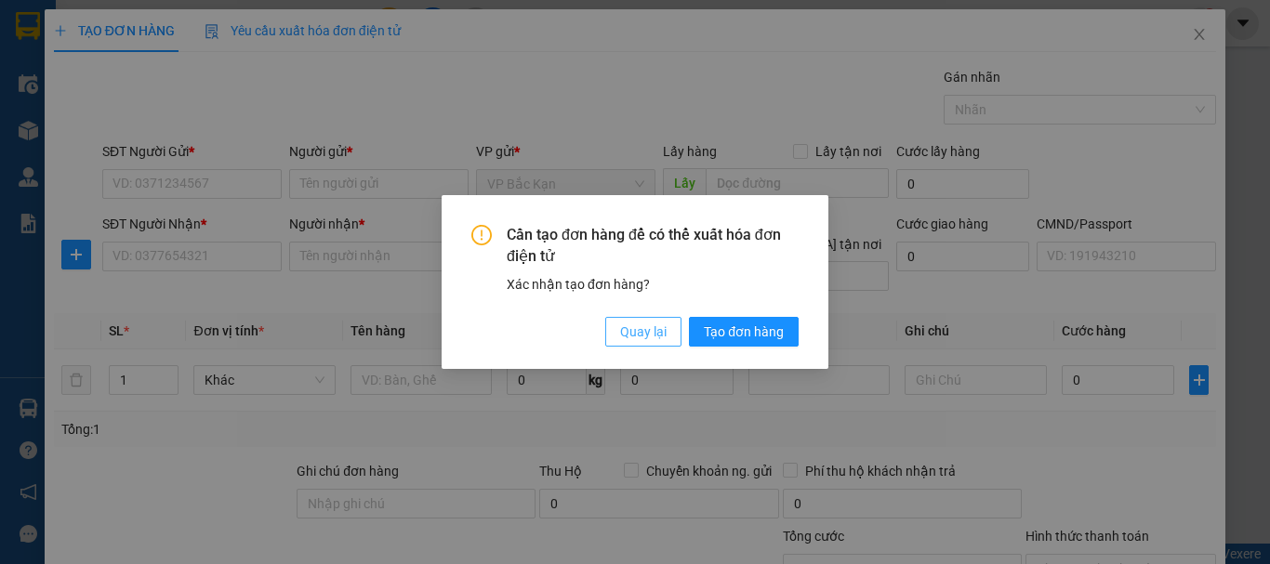
click at [633, 327] on span "Quay lại" at bounding box center [643, 332] width 46 height 20
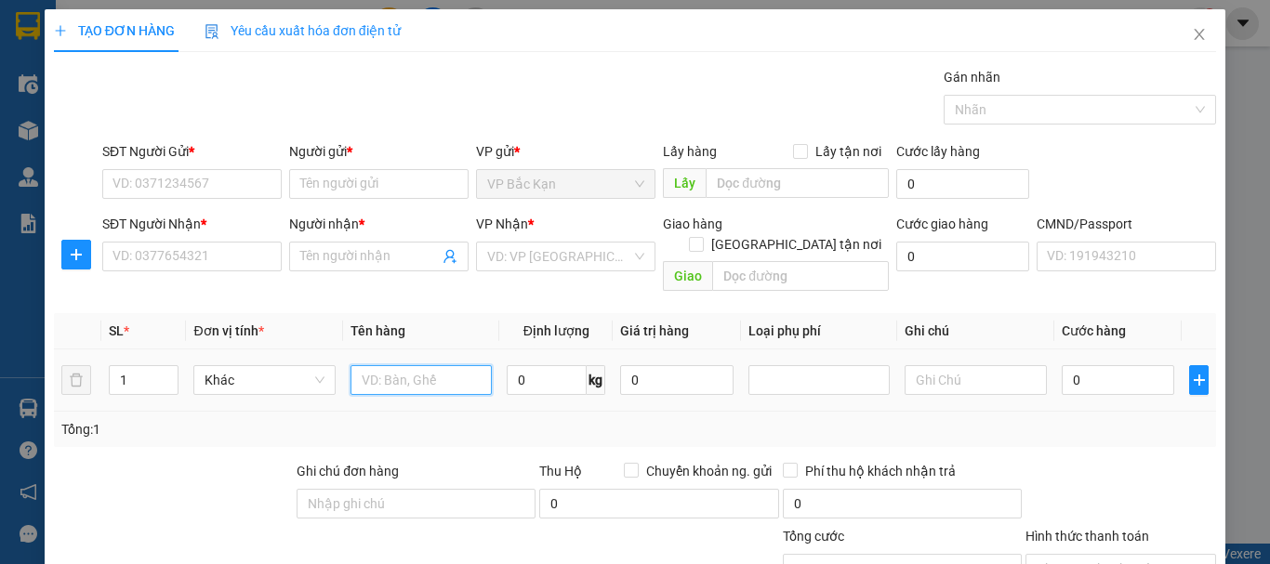
click at [399, 365] on input "text" at bounding box center [420, 380] width 141 height 30
type input "TUIS CÚC"
type input "0.1"
click at [382, 365] on input "TUIS CÚC" at bounding box center [420, 380] width 141 height 30
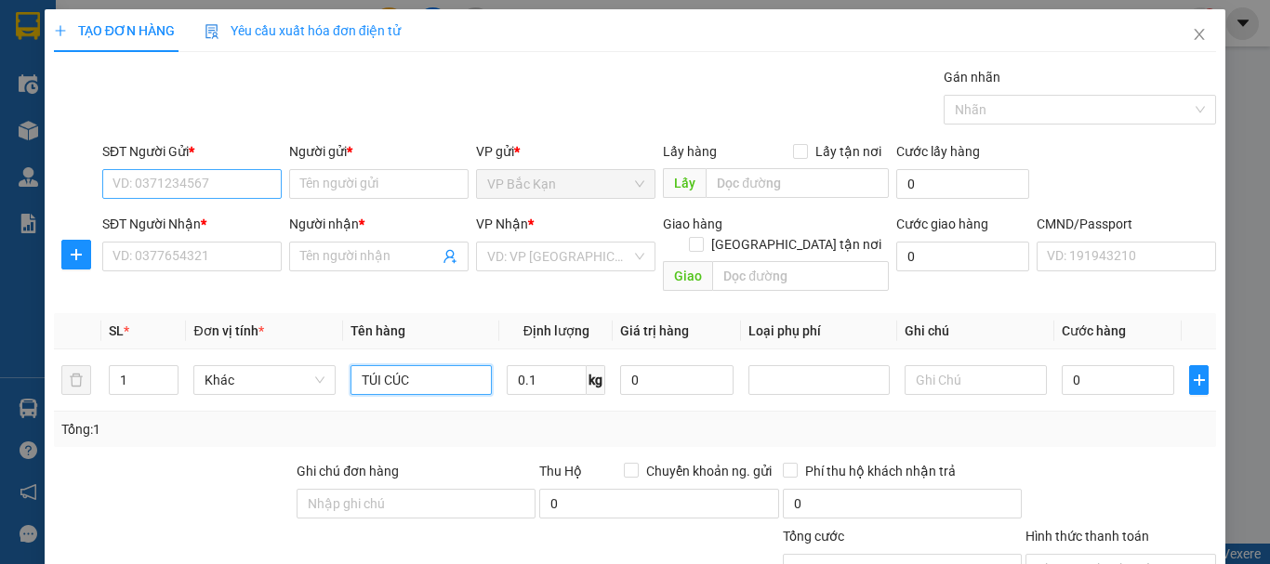
type input "TÚI CÚC"
click at [192, 171] on input "SĐT Người Gửi *" at bounding box center [191, 184] width 179 height 30
click at [190, 175] on input "SĐT Người Gửi *" at bounding box center [191, 184] width 179 height 30
type input "0979786979"
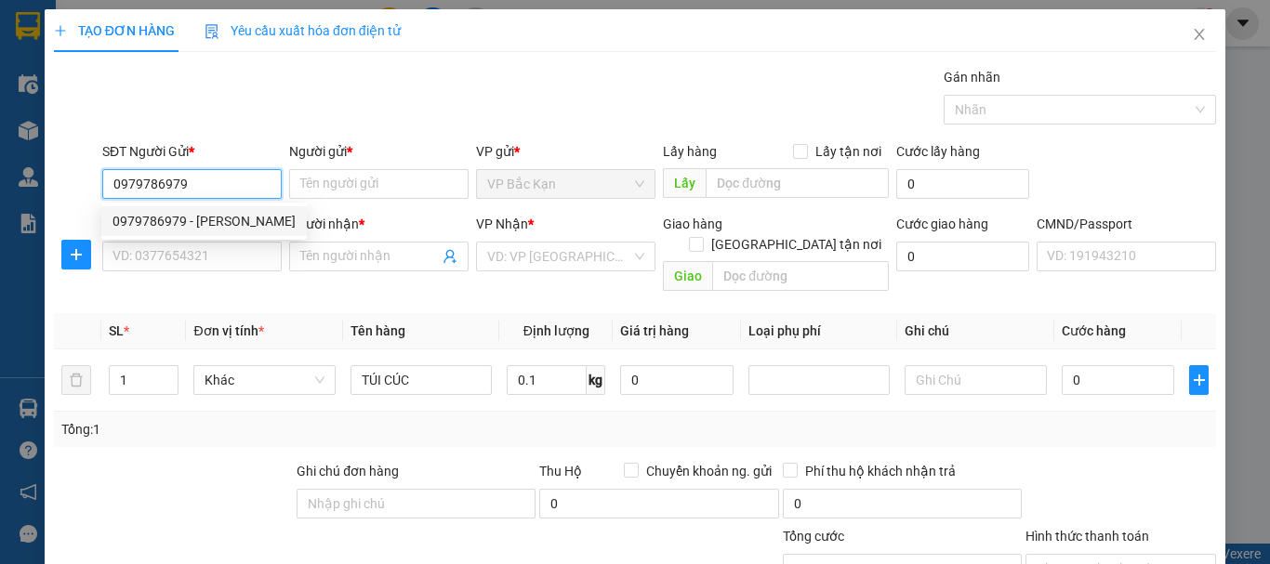
click at [208, 218] on div "0979786979 - LỆ THANH" at bounding box center [203, 221] width 183 height 20
type input "LỆ THANH"
type input "0979786979"
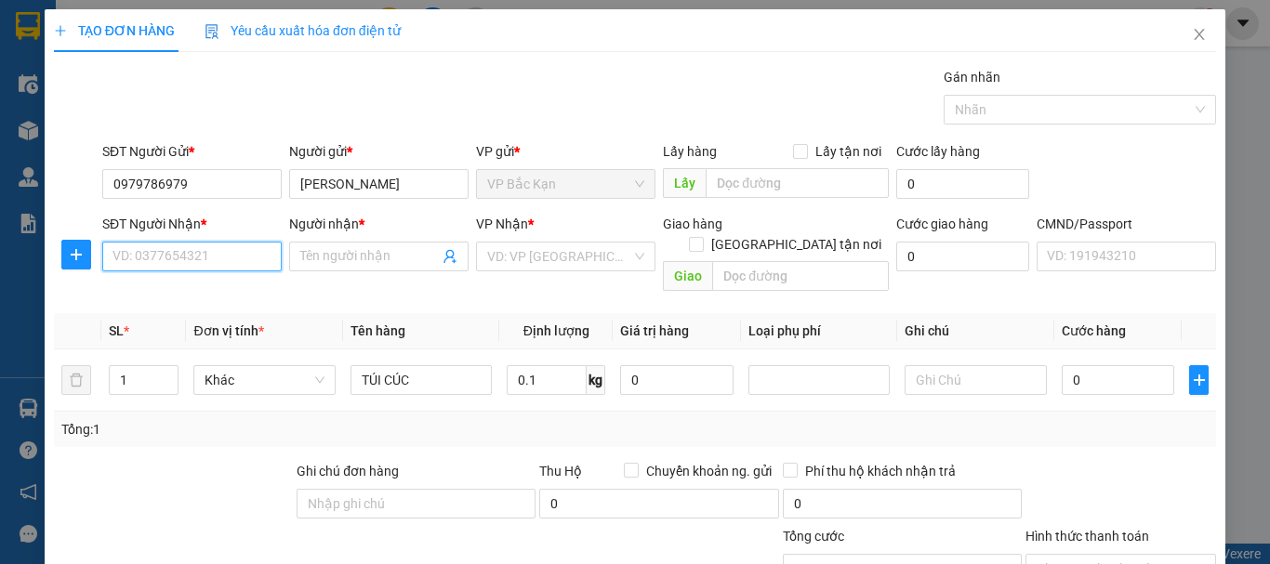
click at [211, 247] on input "SĐT Người Nhận *" at bounding box center [191, 257] width 179 height 30
click at [193, 302] on div "0848866389 - MAI" at bounding box center [189, 294] width 155 height 20
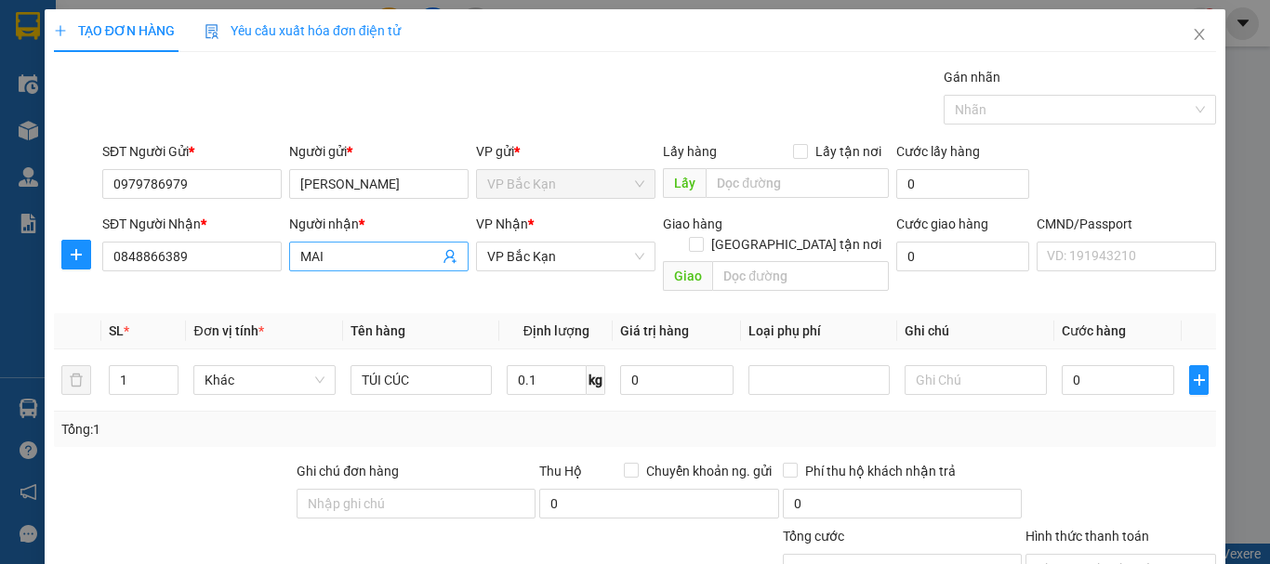
click at [300, 256] on input "MAI" at bounding box center [369, 256] width 139 height 20
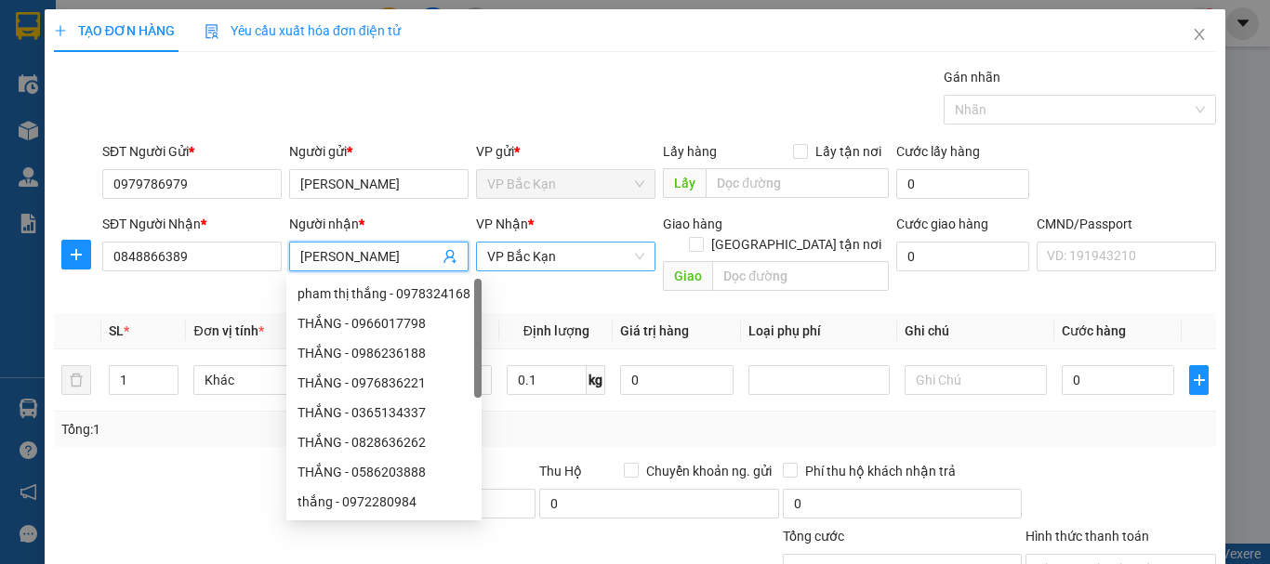
click at [522, 260] on span "VP Bắc Kạn" at bounding box center [565, 257] width 157 height 28
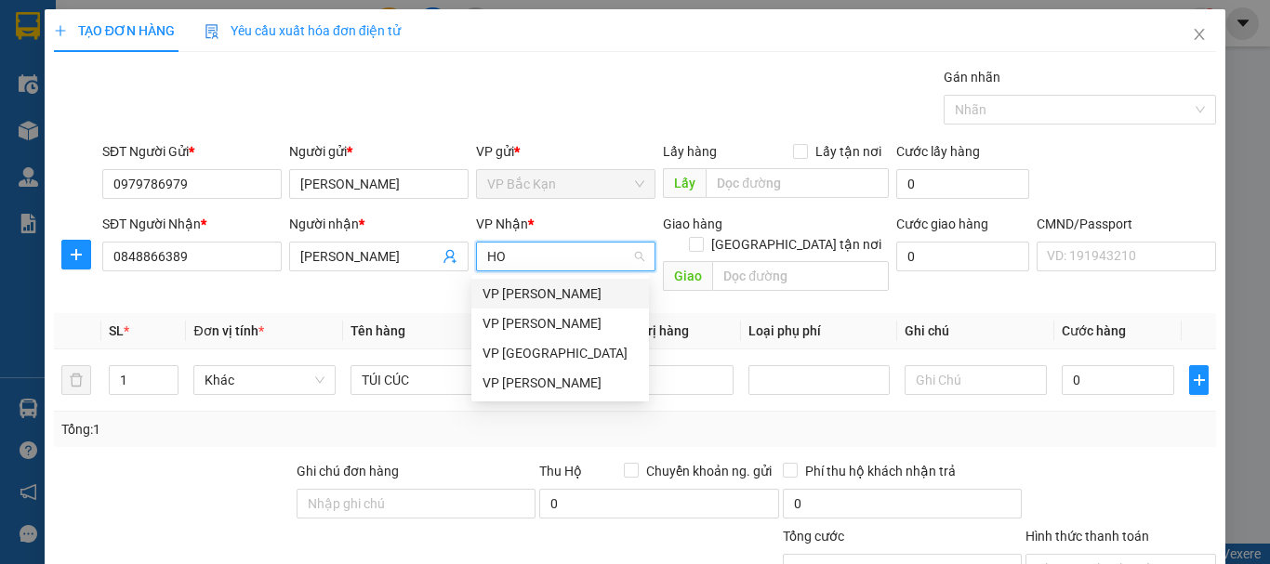
drag, startPoint x: 537, startPoint y: 286, endPoint x: 506, endPoint y: 338, distance: 60.9
click at [535, 287] on div "VP [PERSON_NAME]" at bounding box center [559, 294] width 155 height 20
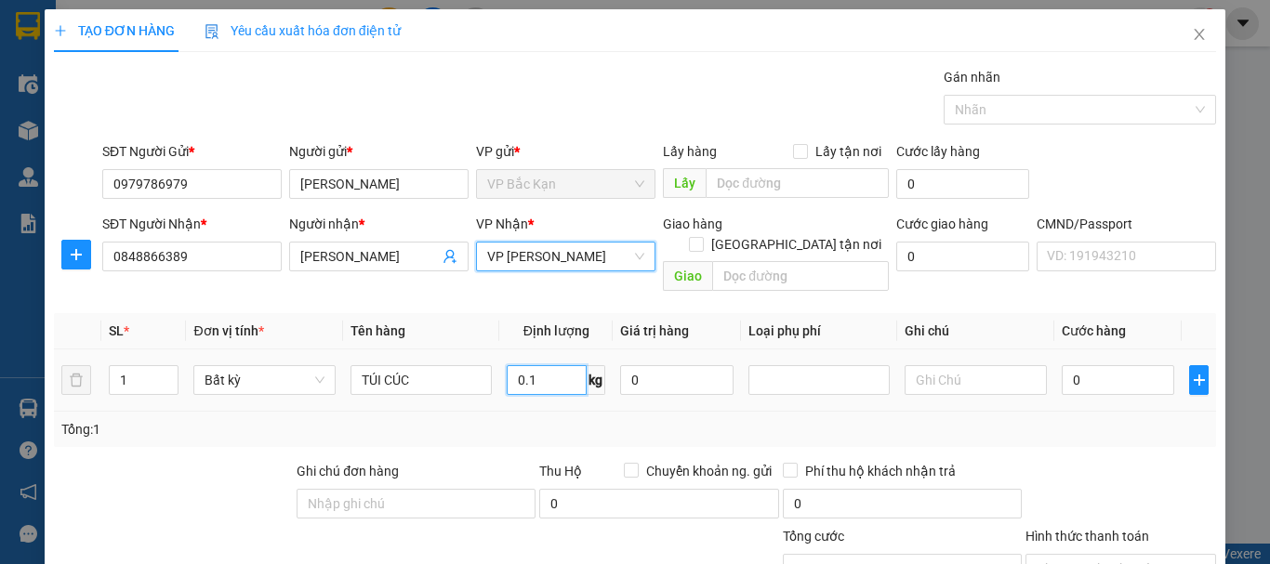
click at [512, 365] on input "0.1" at bounding box center [547, 380] width 80 height 30
click at [505, 412] on div "Tổng: 1" at bounding box center [635, 429] width 1162 height 35
click at [662, 101] on div "Gói vận chuyển * Tiêu chuẩn Gán nhãn Nhãn" at bounding box center [659, 99] width 1121 height 65
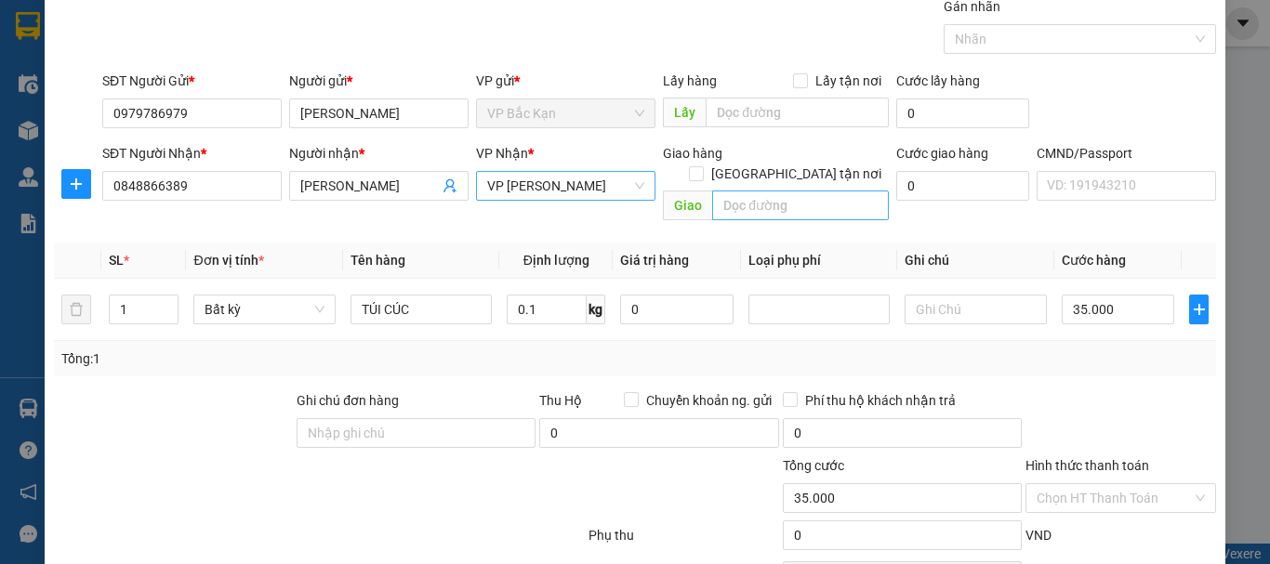
scroll to position [161, 0]
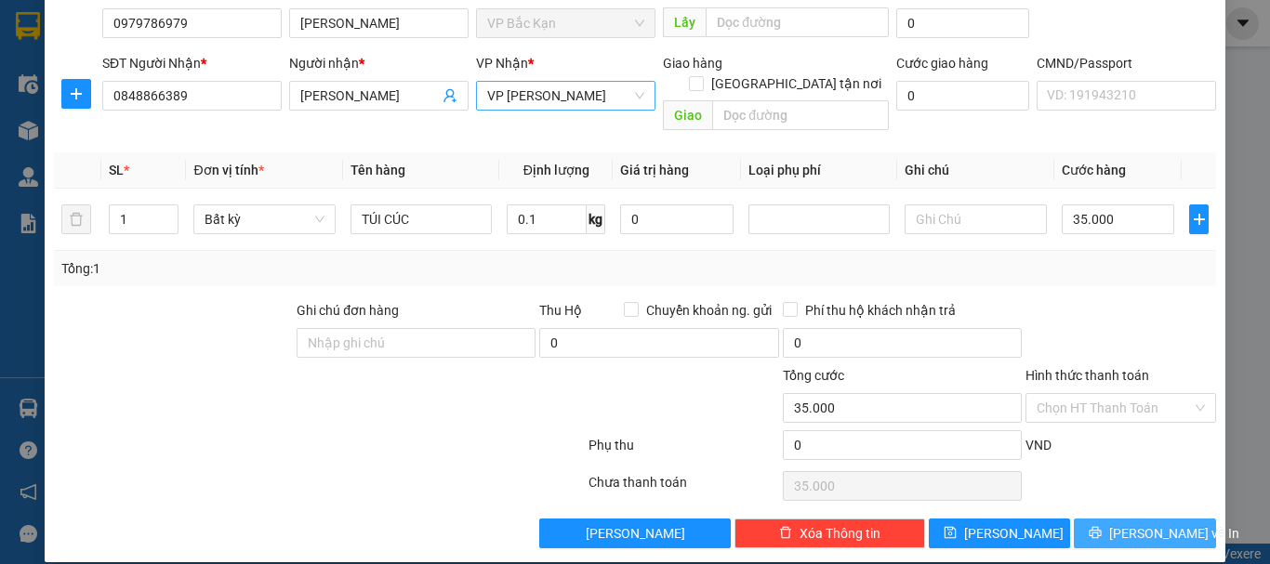
click at [1125, 523] on span "[PERSON_NAME] và In" at bounding box center [1174, 533] width 130 height 20
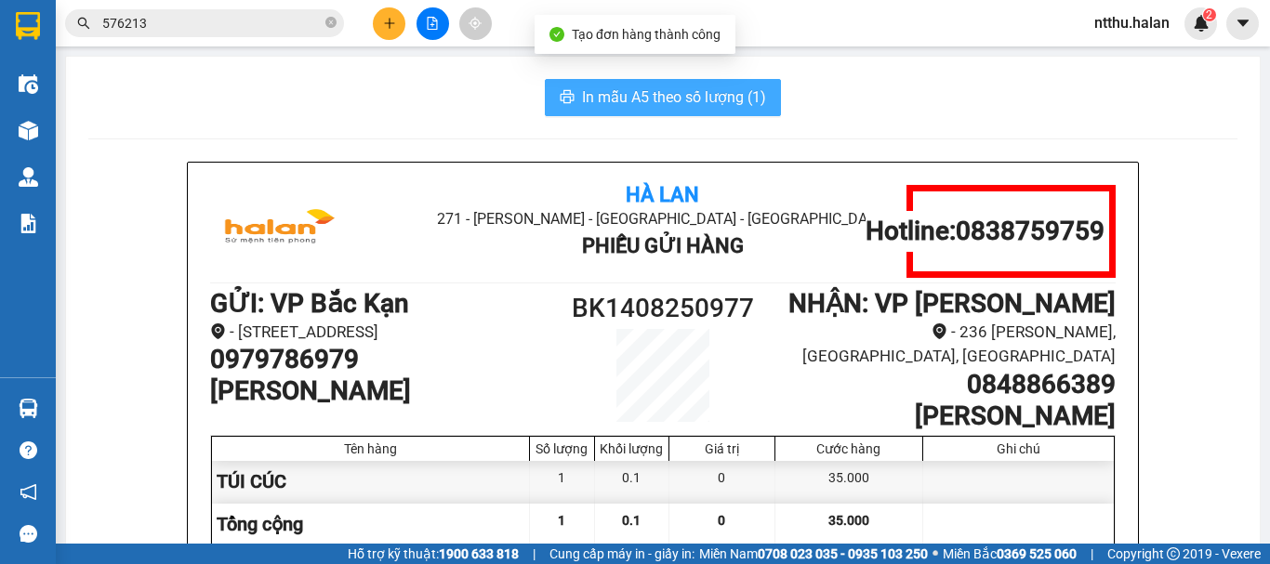
click at [600, 105] on span "In mẫu A5 theo số lượng (1)" at bounding box center [674, 97] width 184 height 23
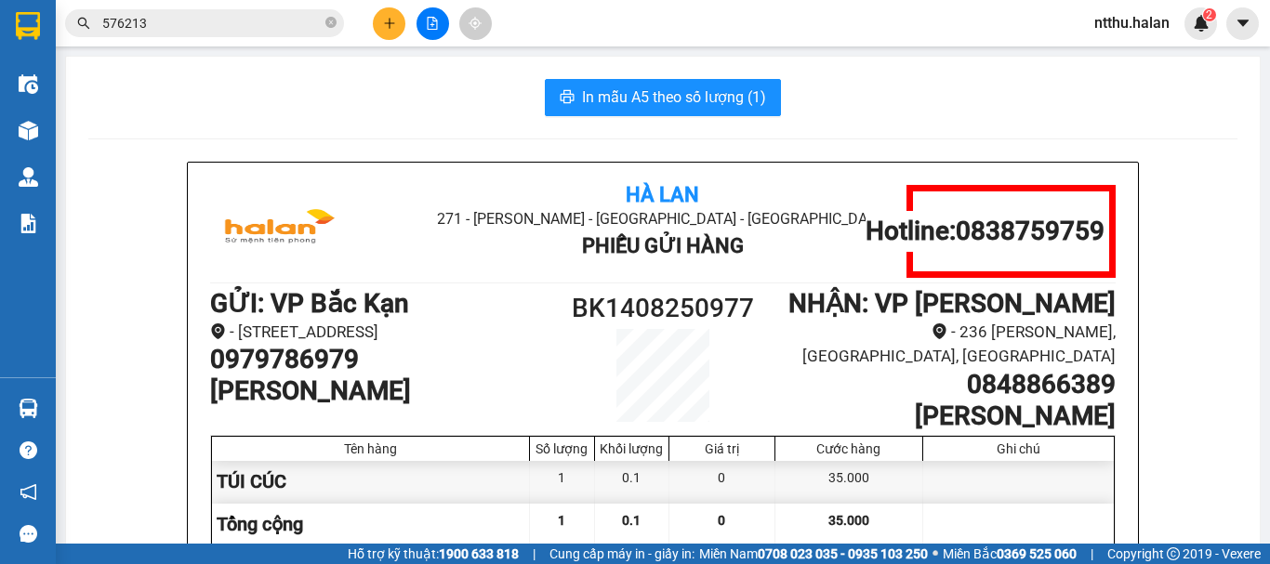
click at [227, 11] on span "576213" at bounding box center [204, 23] width 279 height 28
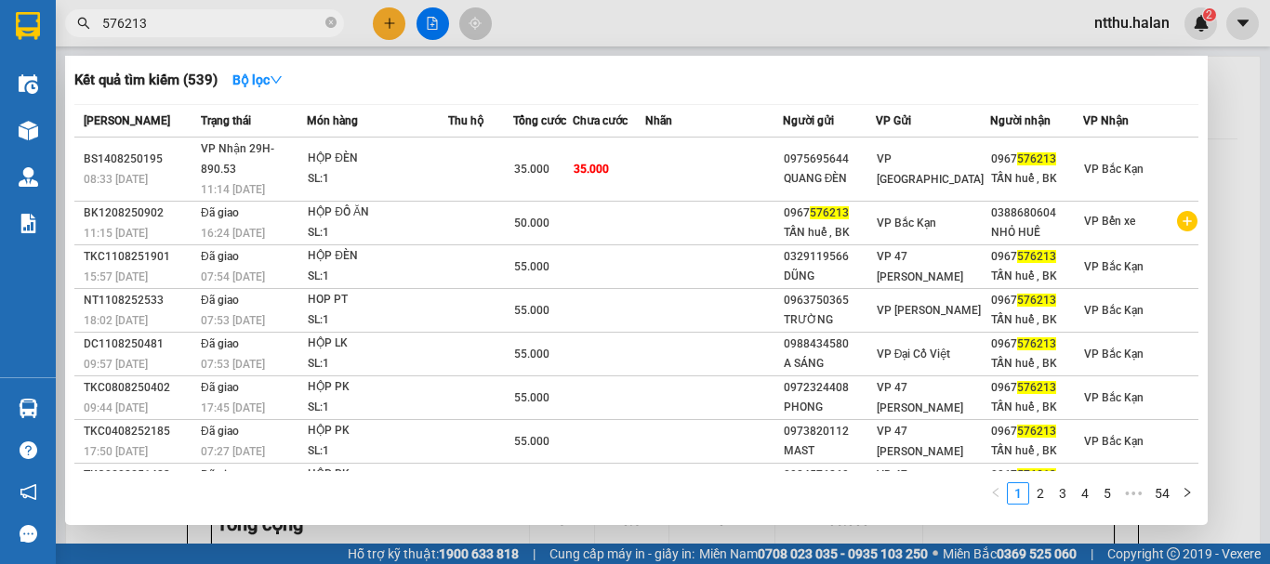
click at [223, 21] on input "576213" at bounding box center [211, 23] width 219 height 20
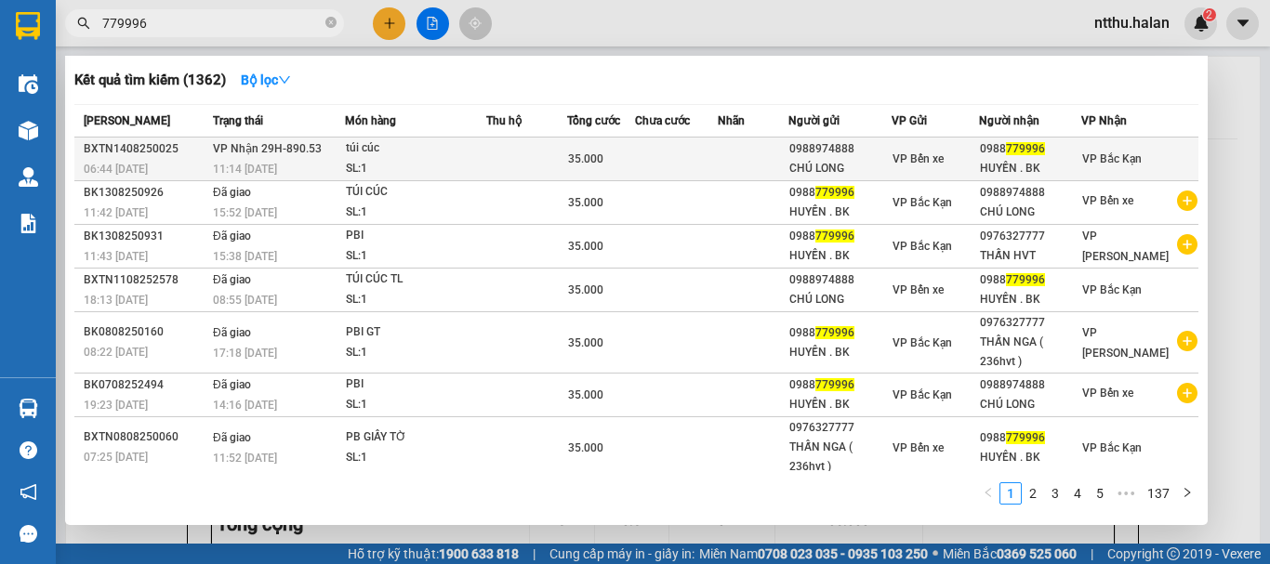
click at [306, 153] on span "VP Nhận 29H-890.53" at bounding box center [267, 148] width 109 height 13
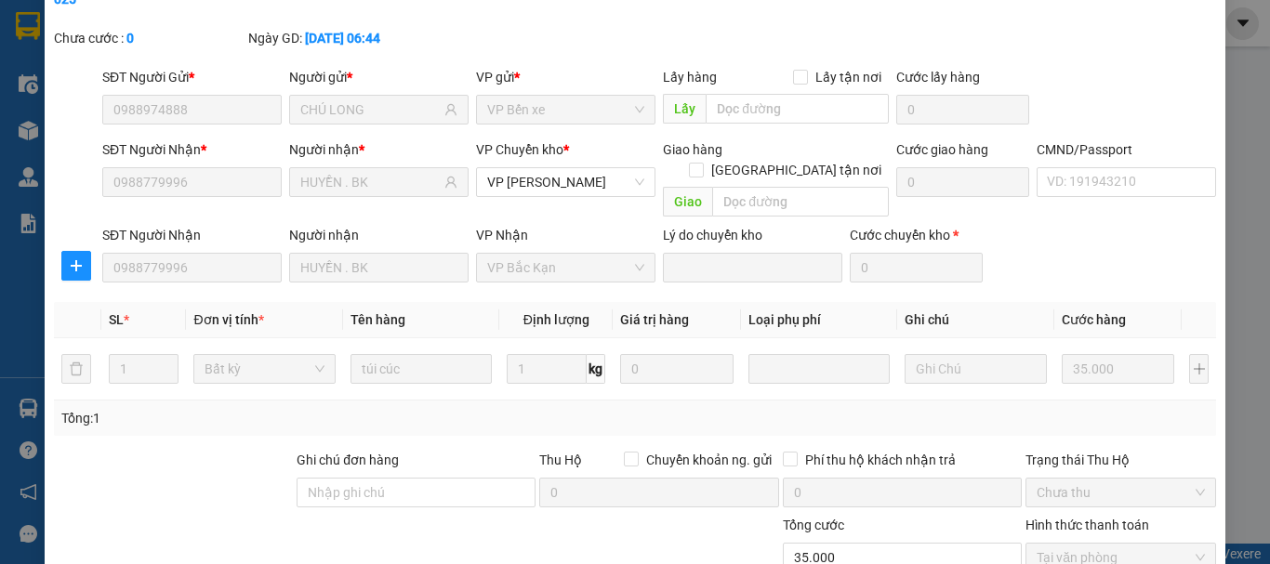
scroll to position [228, 0]
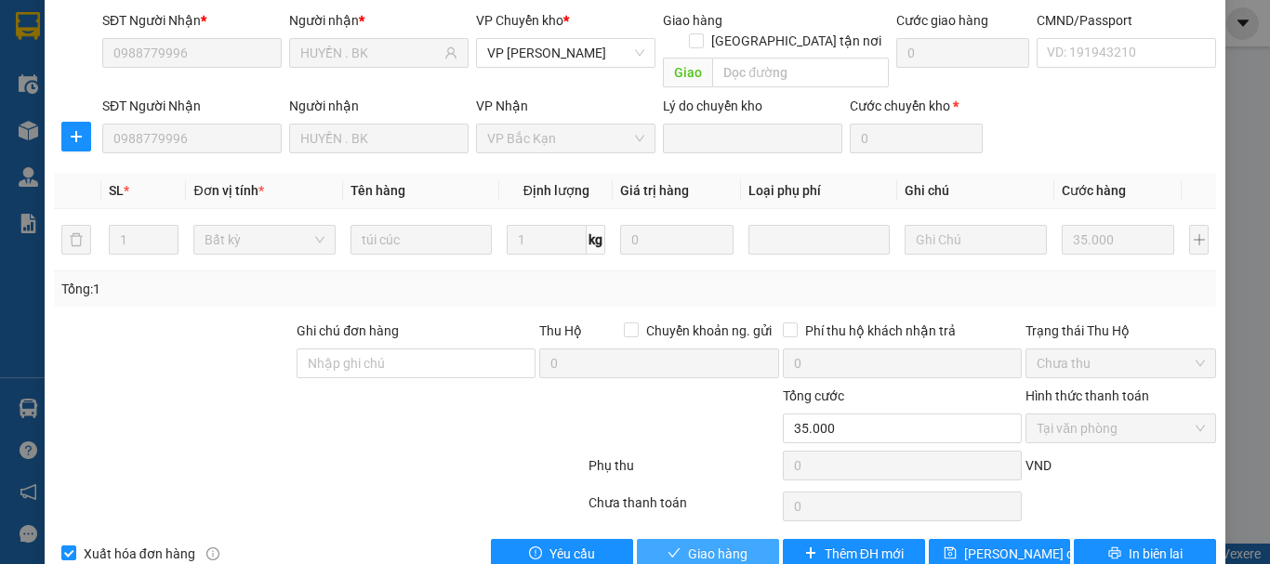
click at [722, 544] on span "Giao hàng" at bounding box center [717, 554] width 59 height 20
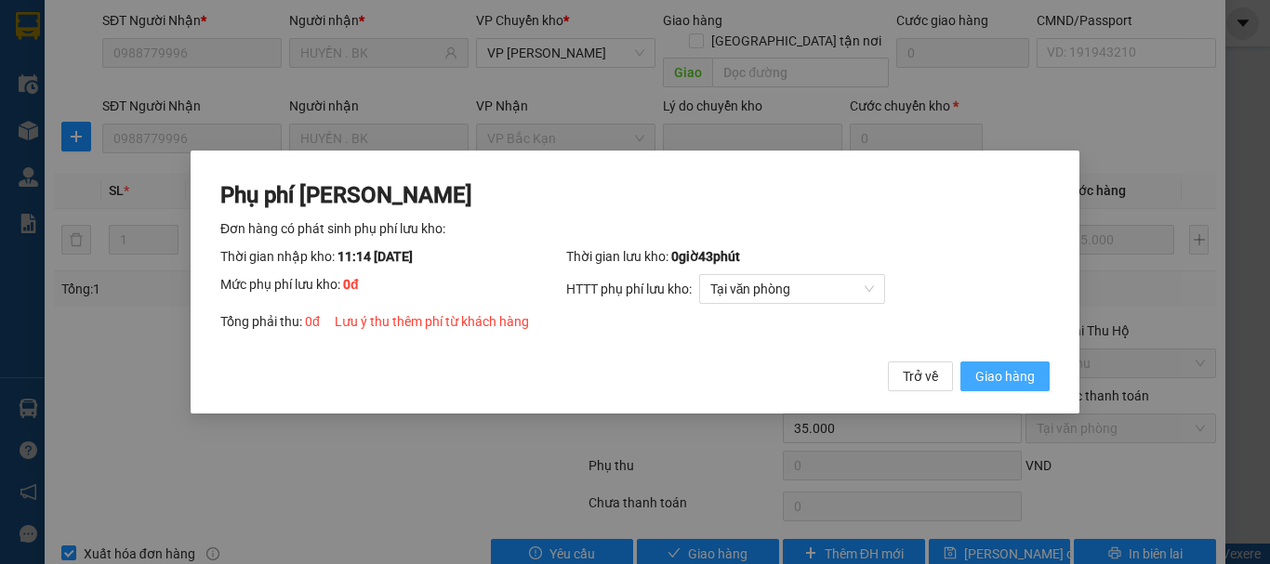
click at [983, 371] on span "Giao hàng" at bounding box center [1004, 376] width 59 height 20
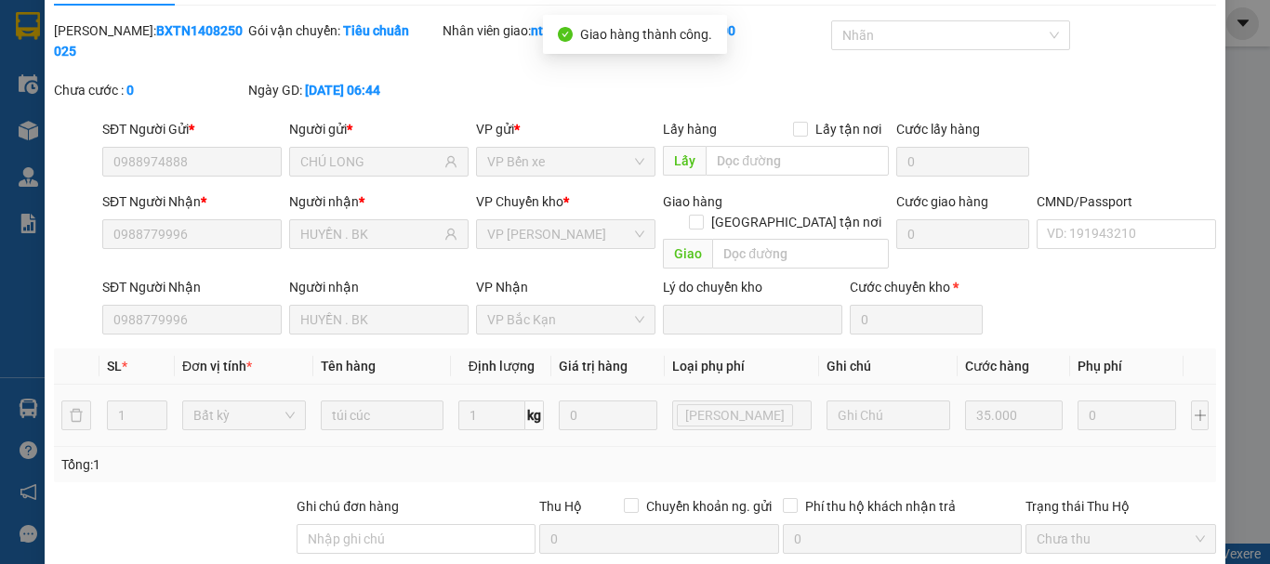
scroll to position [0, 0]
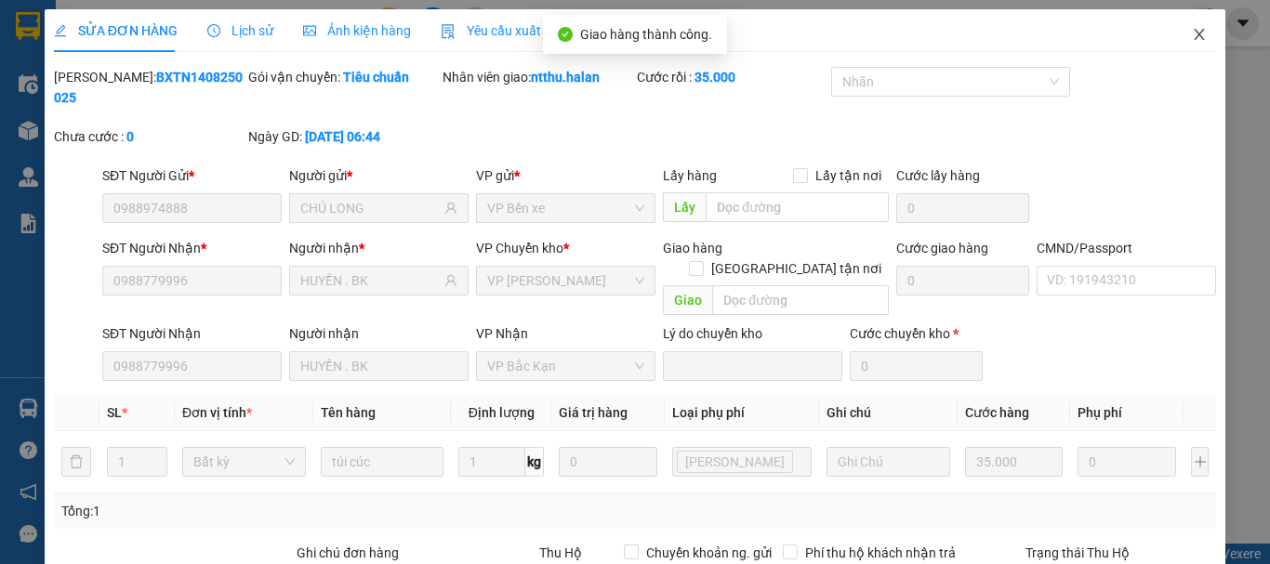
click at [1192, 32] on icon "close" at bounding box center [1199, 34] width 15 height 15
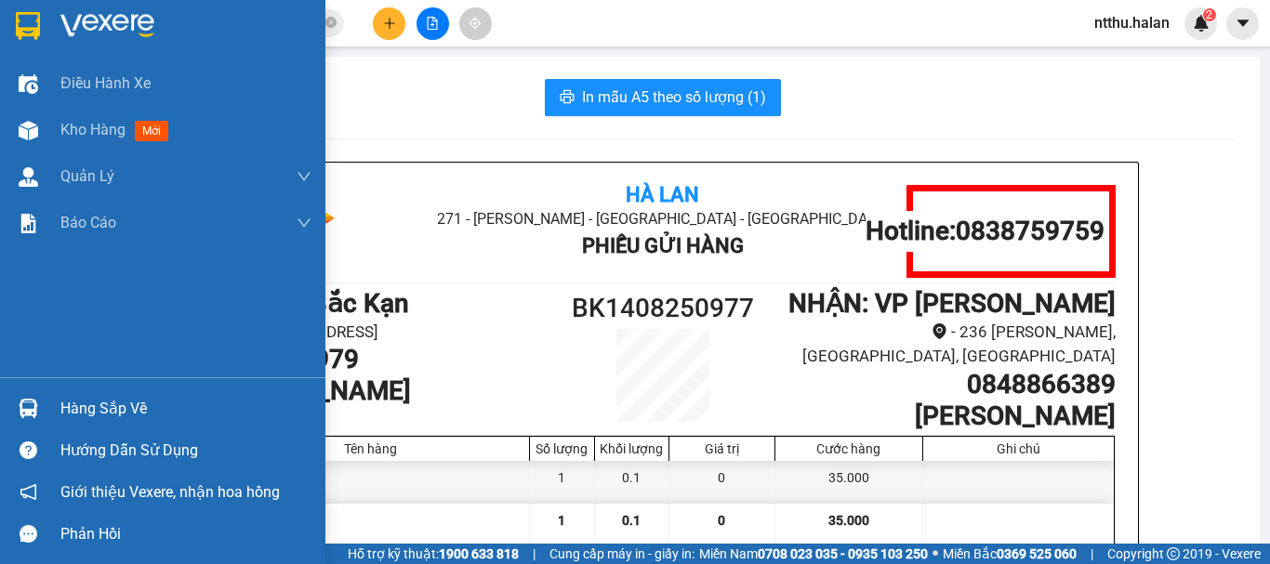
click at [77, 409] on div "Hàng sắp về" at bounding box center [185, 409] width 251 height 28
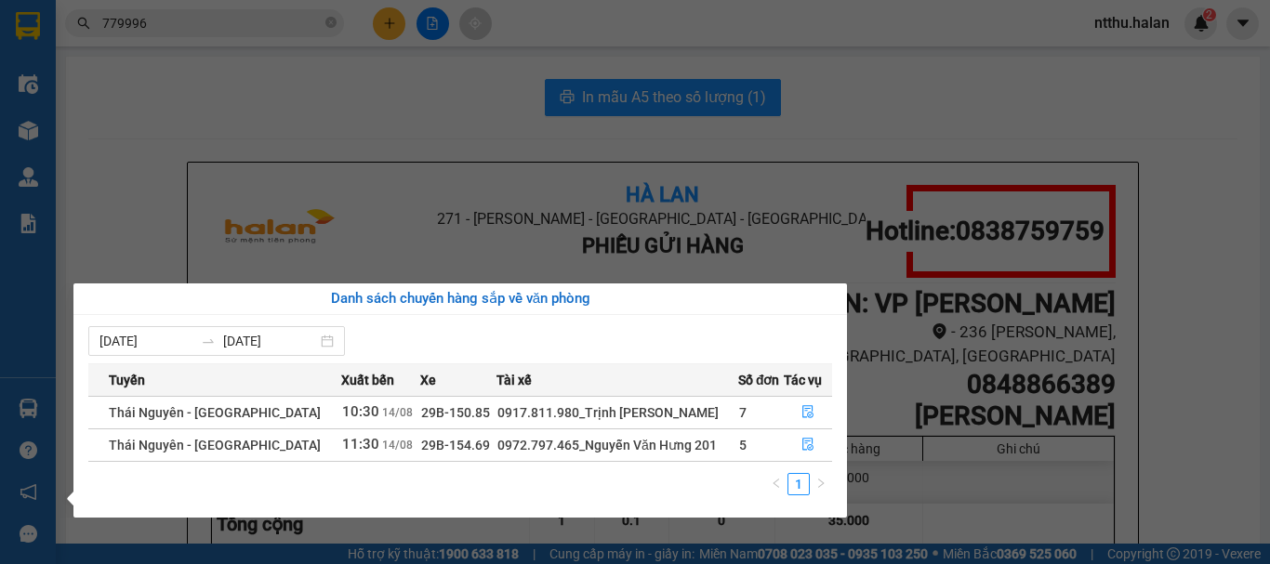
click at [403, 80] on section "Kết quả tìm kiếm ( 1362 ) Bộ lọc Mã ĐH Trạng thái Món hàng Thu hộ Tổng cước Chư…" at bounding box center [635, 282] width 1270 height 564
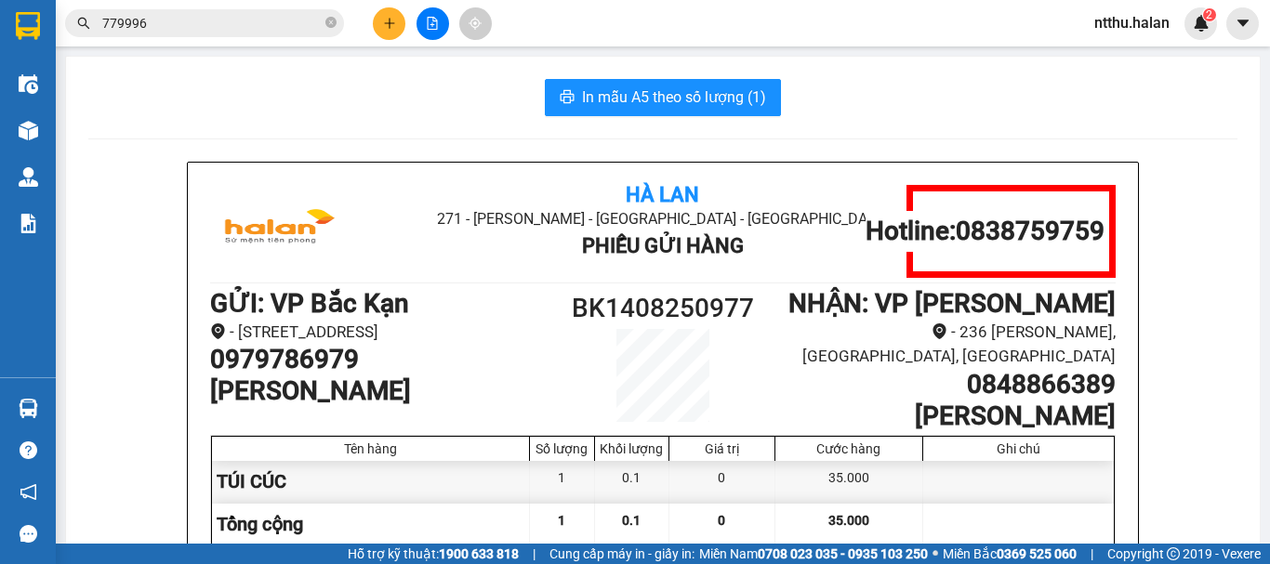
click at [273, 23] on input "779996" at bounding box center [211, 23] width 219 height 20
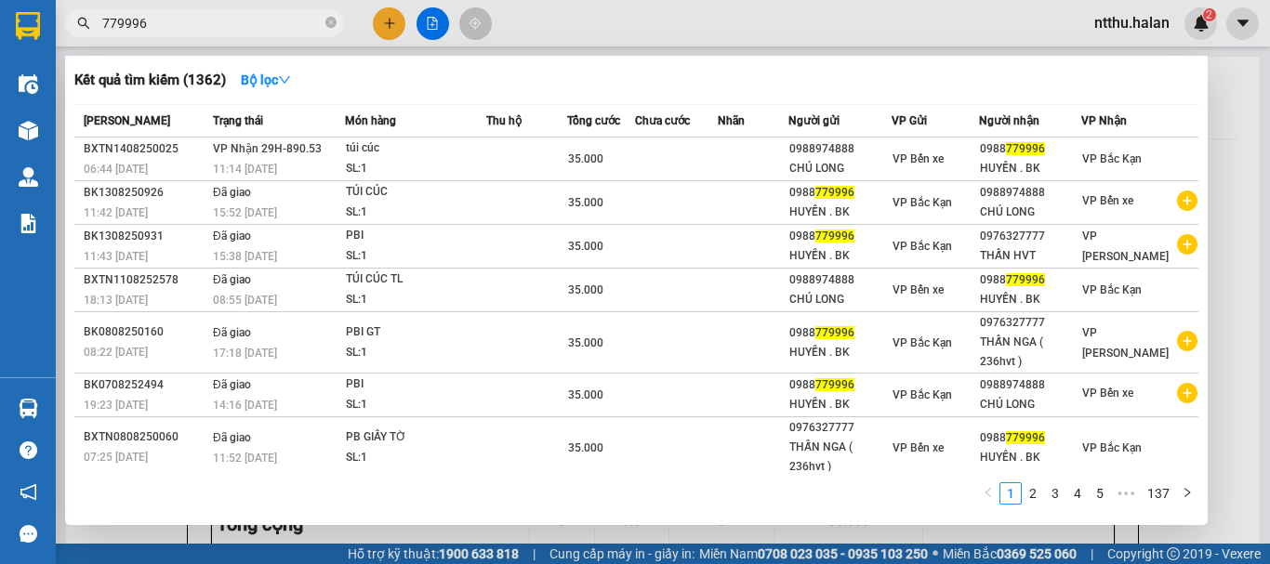
click at [273, 23] on input "779996" at bounding box center [211, 23] width 219 height 20
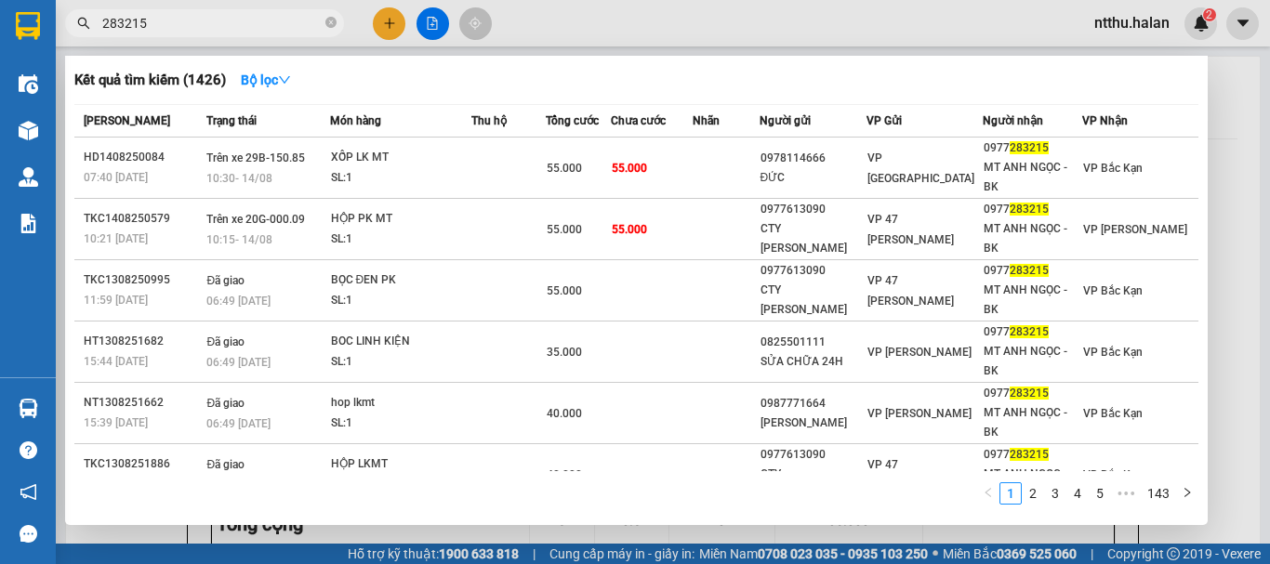
click at [379, 17] on div at bounding box center [635, 282] width 1270 height 564
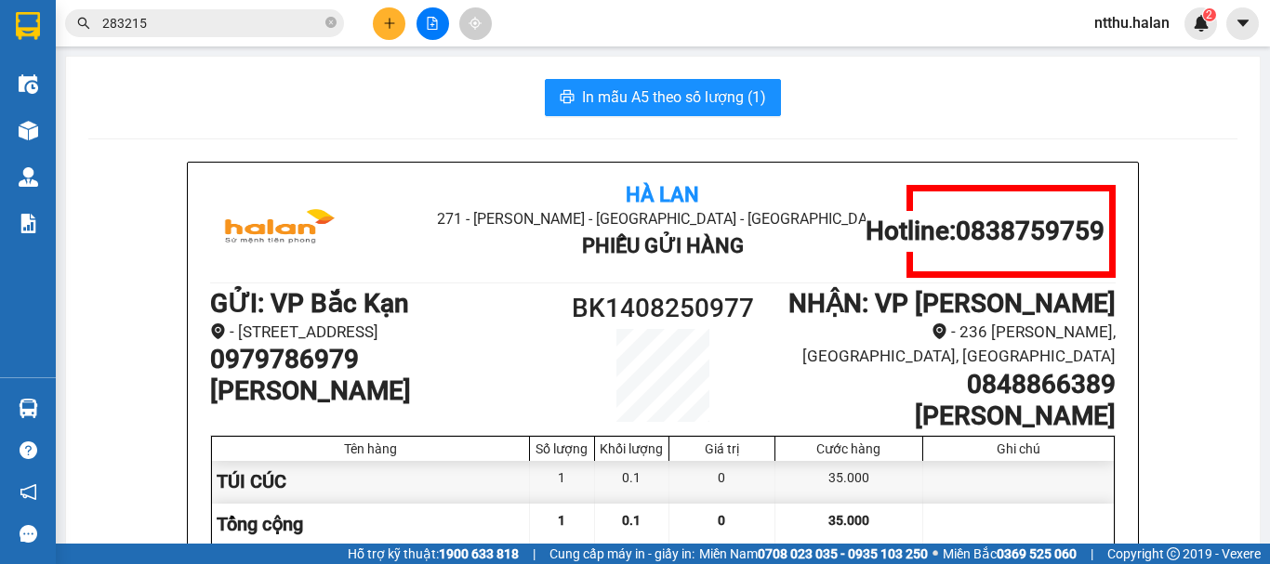
click at [379, 17] on button at bounding box center [389, 23] width 33 height 33
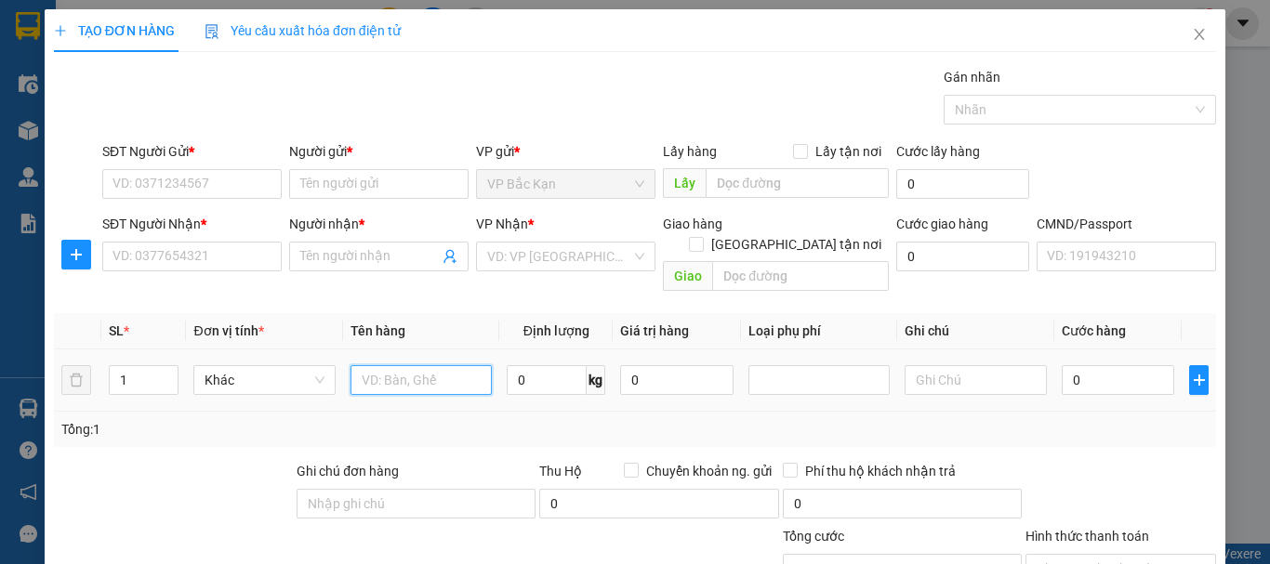
click at [452, 366] on input "text" at bounding box center [420, 380] width 141 height 30
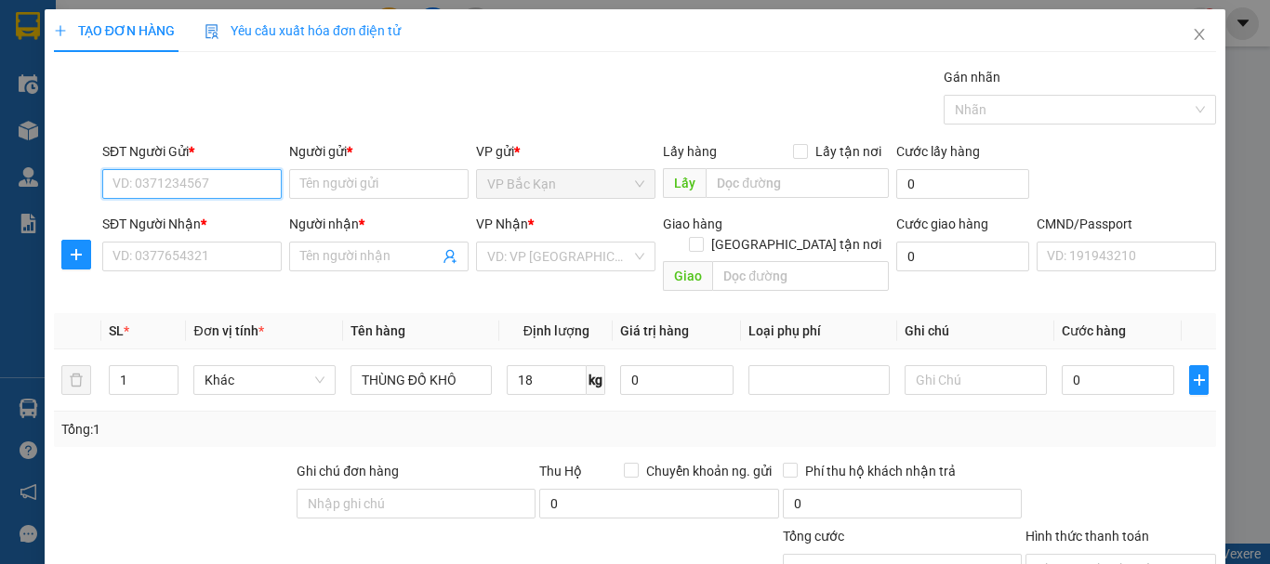
click at [174, 180] on input "SĐT Người Gửi *" at bounding box center [191, 184] width 179 height 30
click at [148, 224] on div "0975631604 - HOA" at bounding box center [189, 221] width 155 height 20
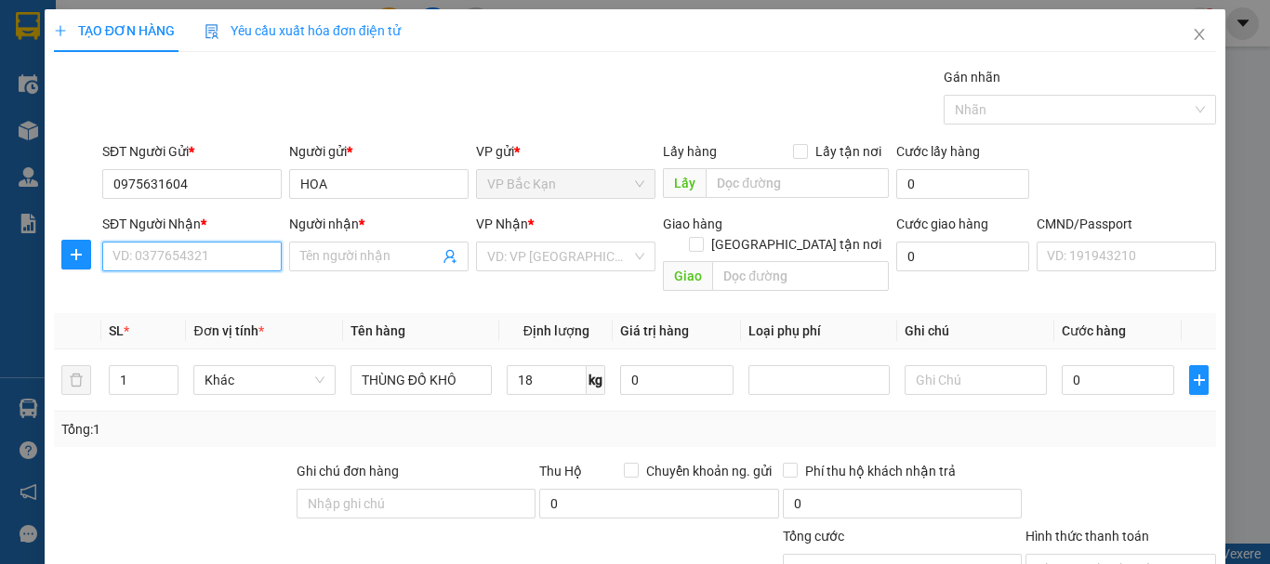
click at [181, 261] on input "SĐT Người Nhận *" at bounding box center [191, 257] width 179 height 30
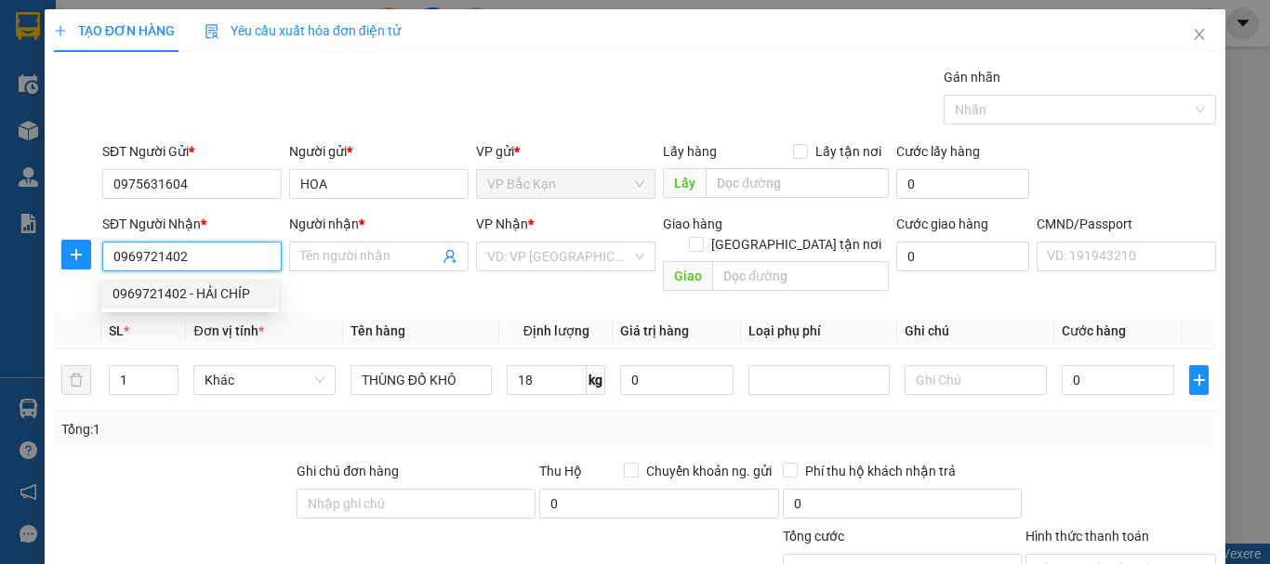
click at [183, 287] on div "0969721402 - HẢI CHÍP" at bounding box center [189, 294] width 155 height 20
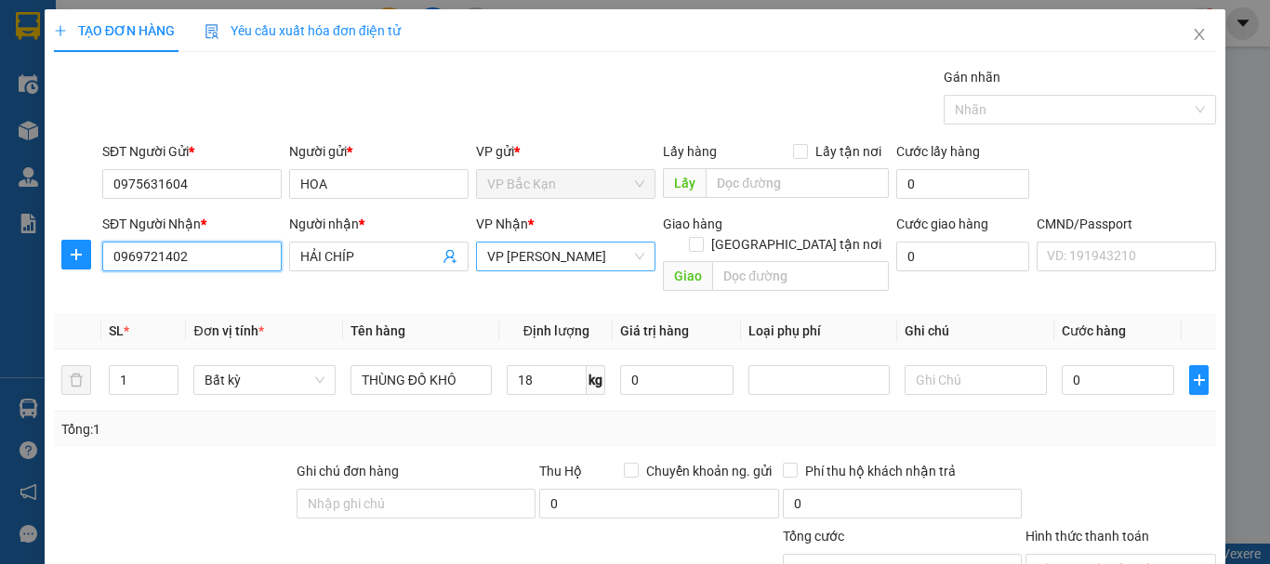
click at [509, 259] on span "VP [PERSON_NAME]" at bounding box center [565, 257] width 157 height 28
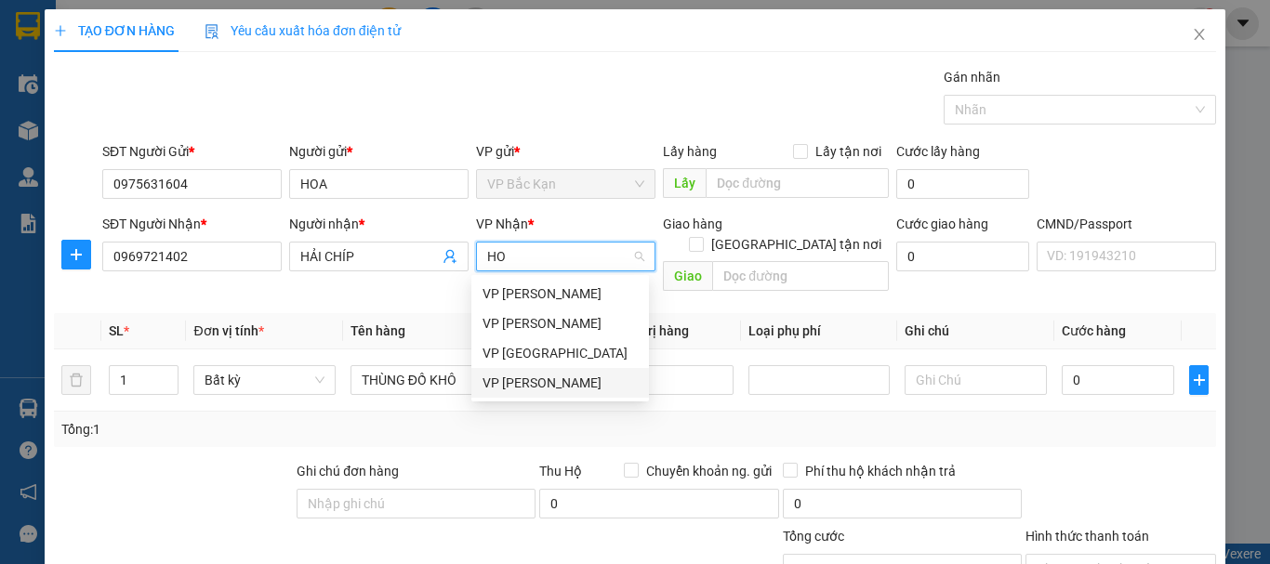
click at [509, 382] on div "VP [PERSON_NAME]" at bounding box center [559, 383] width 155 height 20
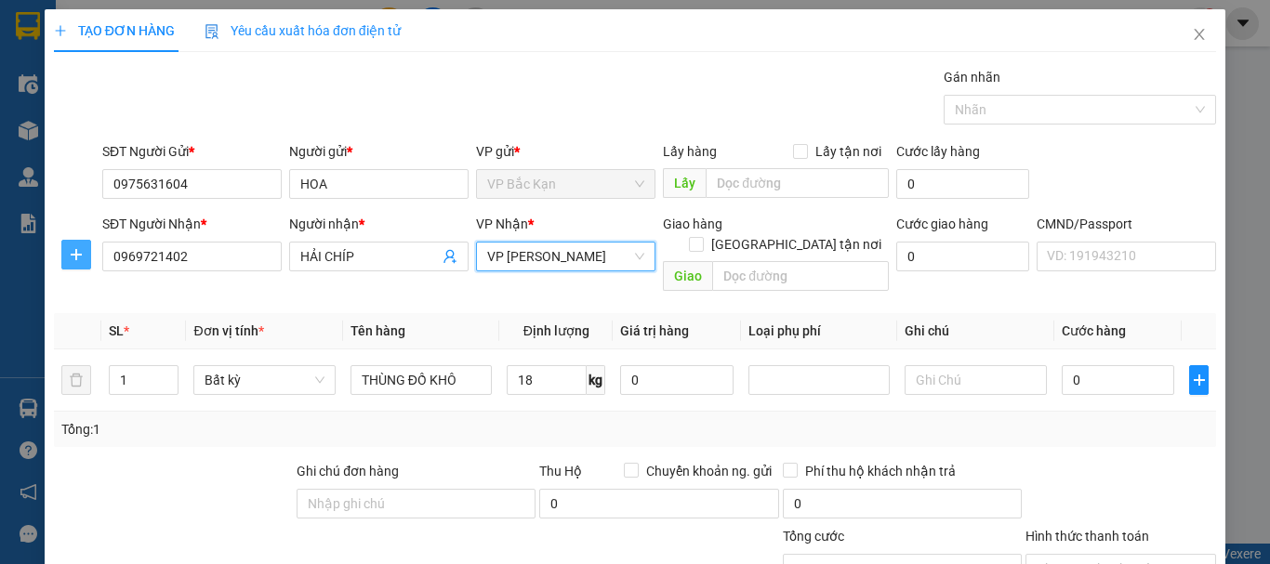
click at [73, 260] on icon "plus" at bounding box center [76, 254] width 15 height 15
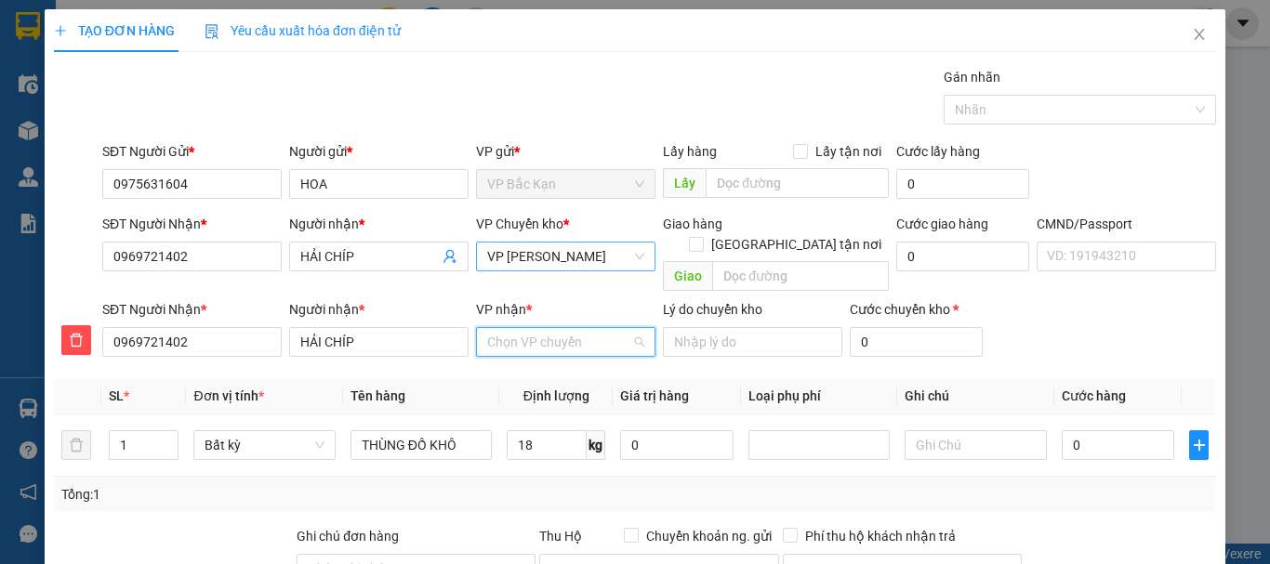
click at [491, 328] on input "VP nhận *" at bounding box center [559, 342] width 144 height 28
drag, startPoint x: 527, startPoint y: 357, endPoint x: 532, endPoint y: 395, distance: 38.4
click at [528, 361] on div "VP [PERSON_NAME]" at bounding box center [559, 359] width 155 height 20
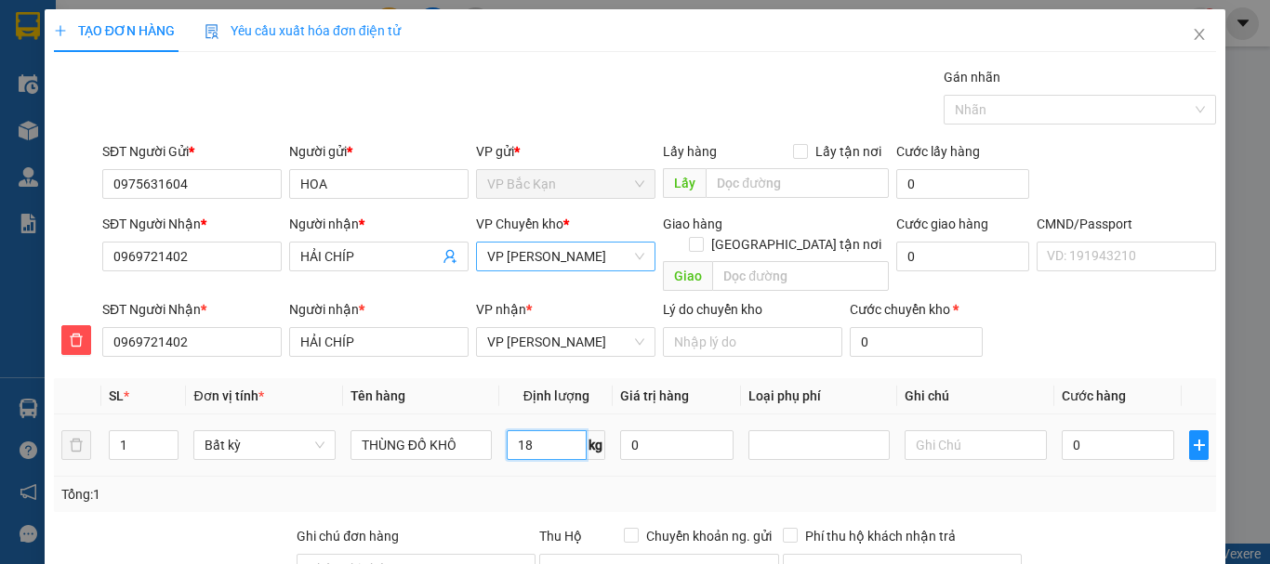
click at [535, 430] on input "18" at bounding box center [547, 445] width 80 height 30
click at [522, 484] on div "Tổng: 1" at bounding box center [634, 494] width 1147 height 20
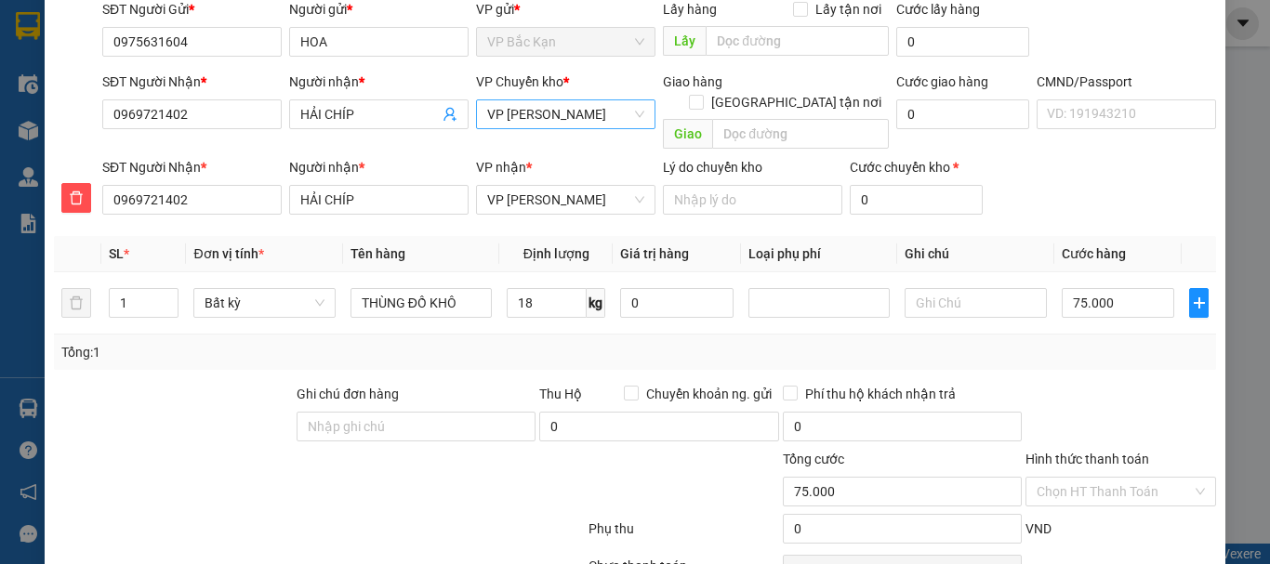
scroll to position [226, 0]
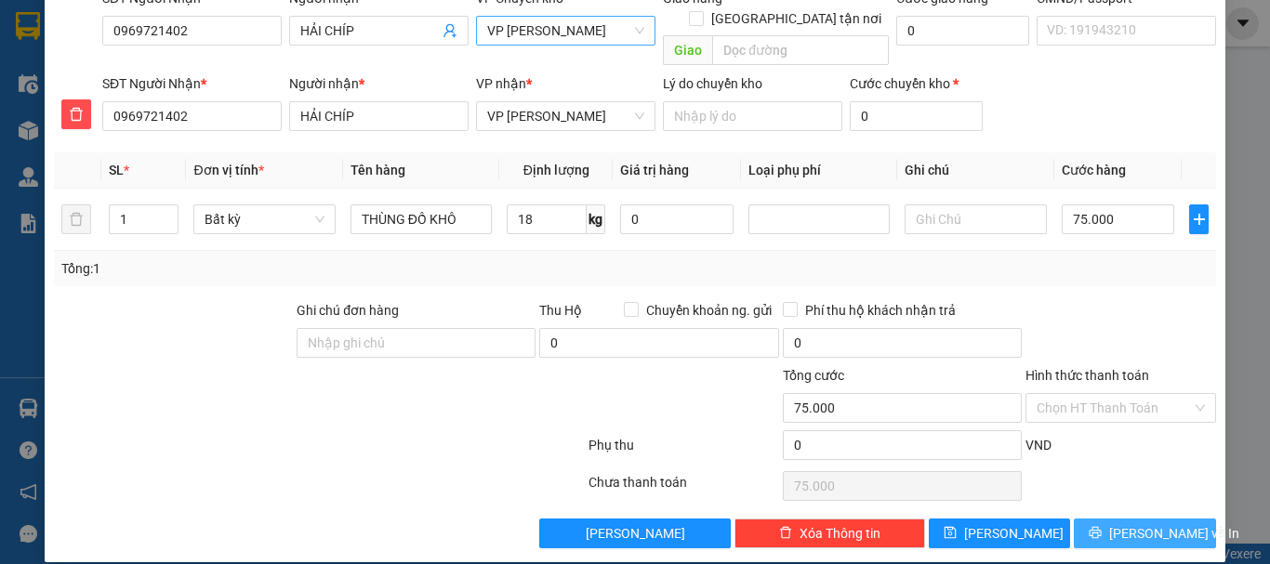
click at [1074, 519] on button "[PERSON_NAME] và In" at bounding box center [1145, 534] width 142 height 30
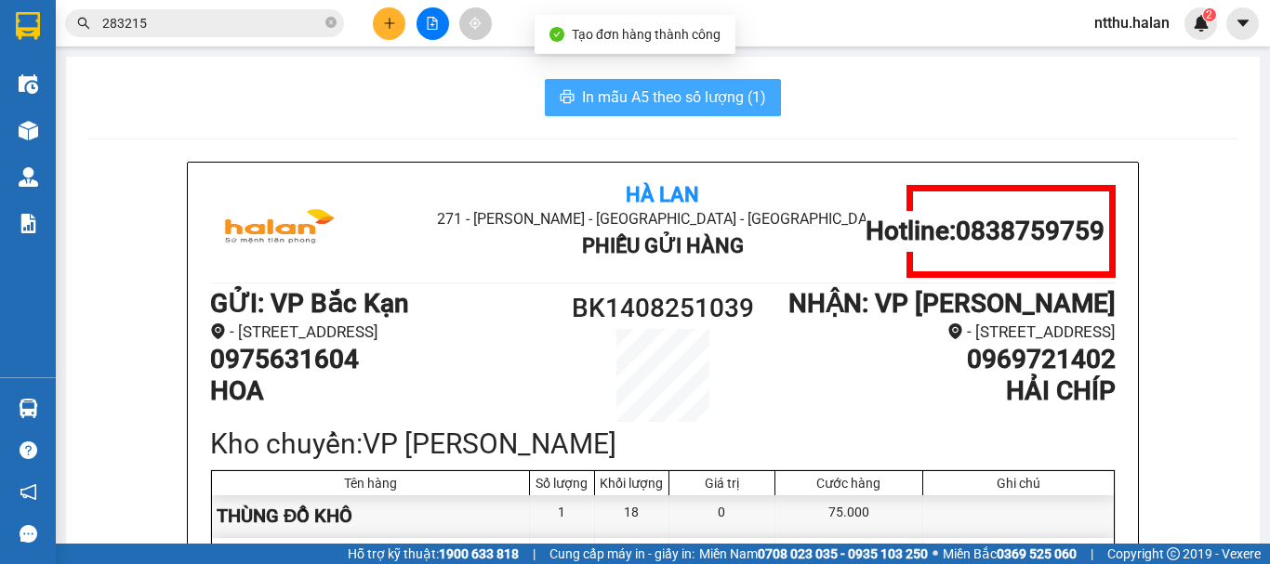
click at [680, 99] on span "In mẫu A5 theo số lượng (1)" at bounding box center [674, 97] width 184 height 23
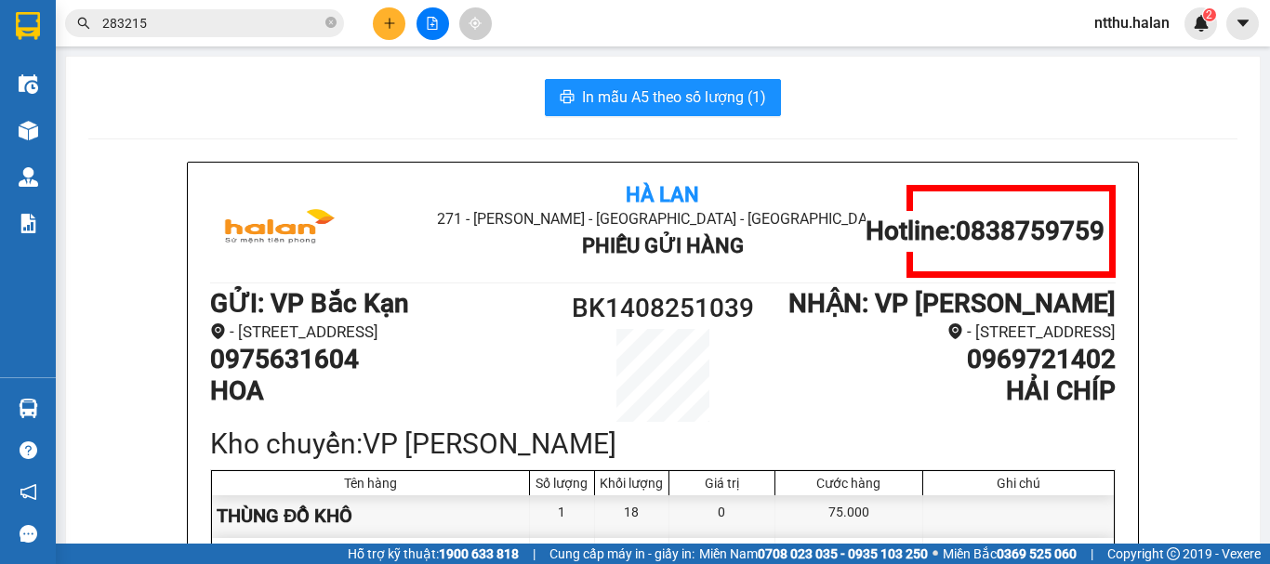
click at [212, 28] on input "283215" at bounding box center [211, 23] width 219 height 20
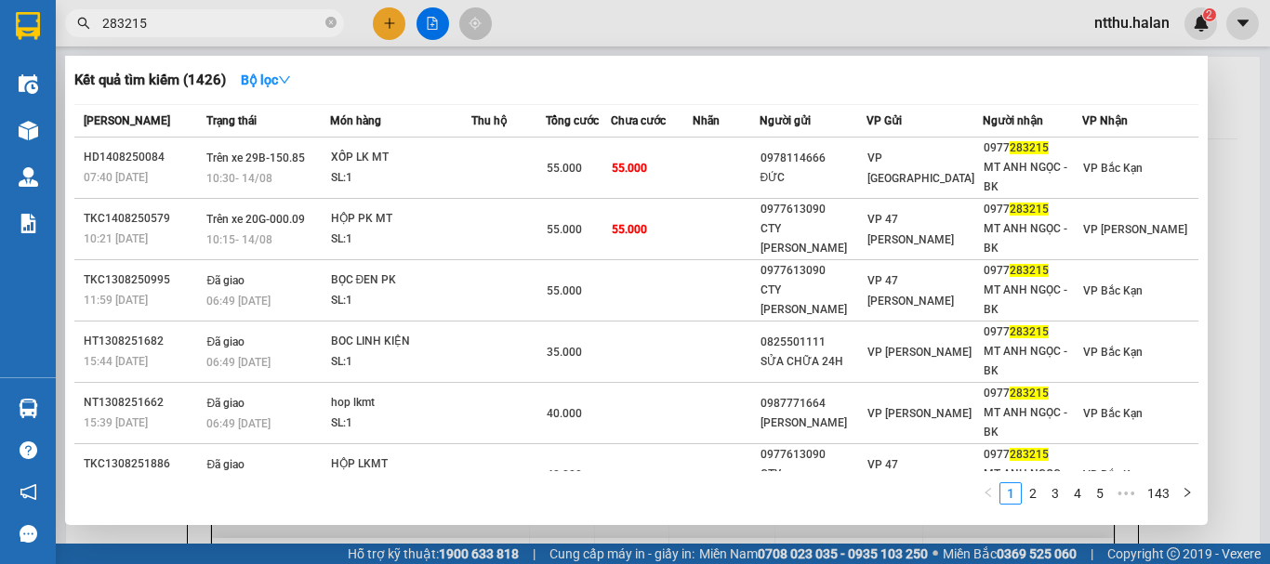
click at [212, 28] on input "283215" at bounding box center [211, 23] width 219 height 20
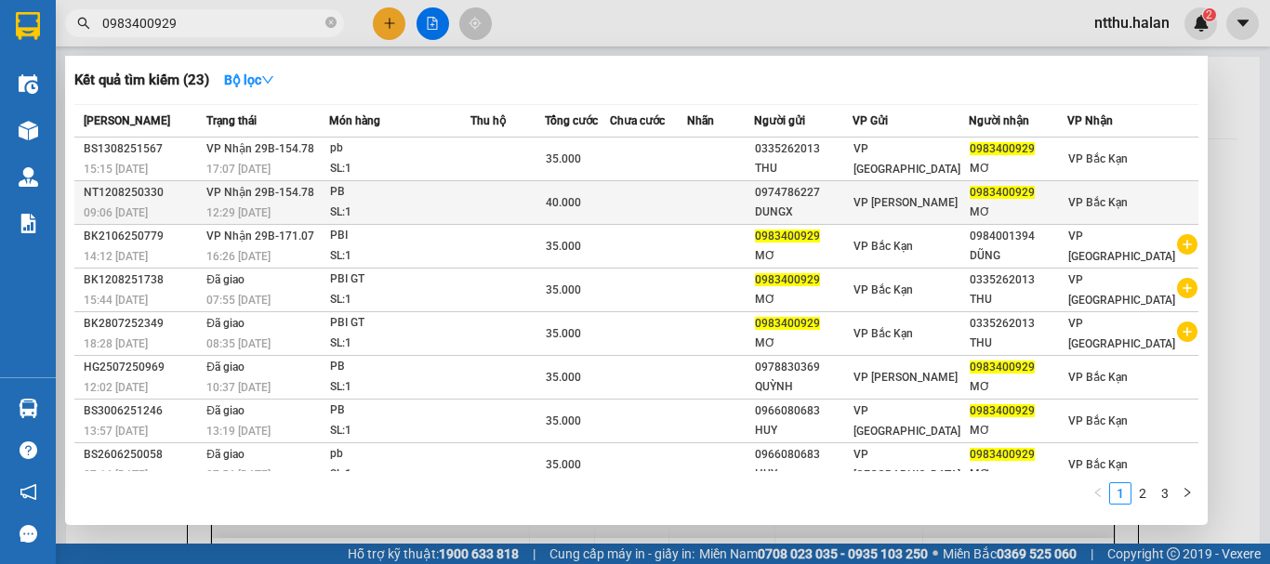
click at [291, 202] on td "VP Nhận 29B-154.78 12:29 - 12/08" at bounding box center [265, 203] width 127 height 44
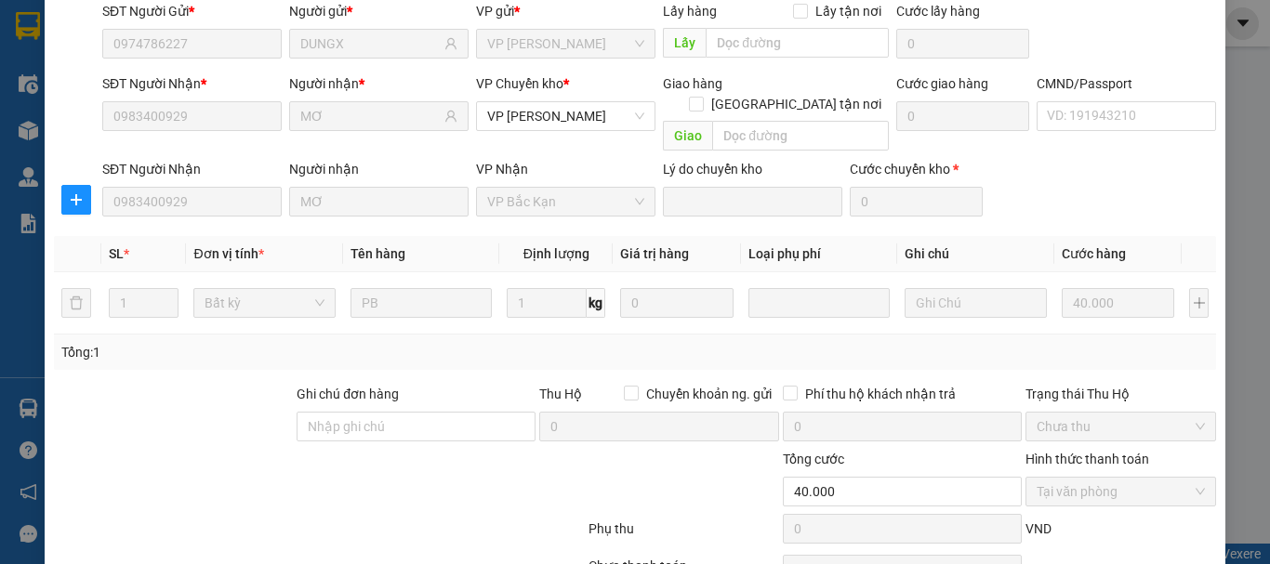
scroll to position [228, 0]
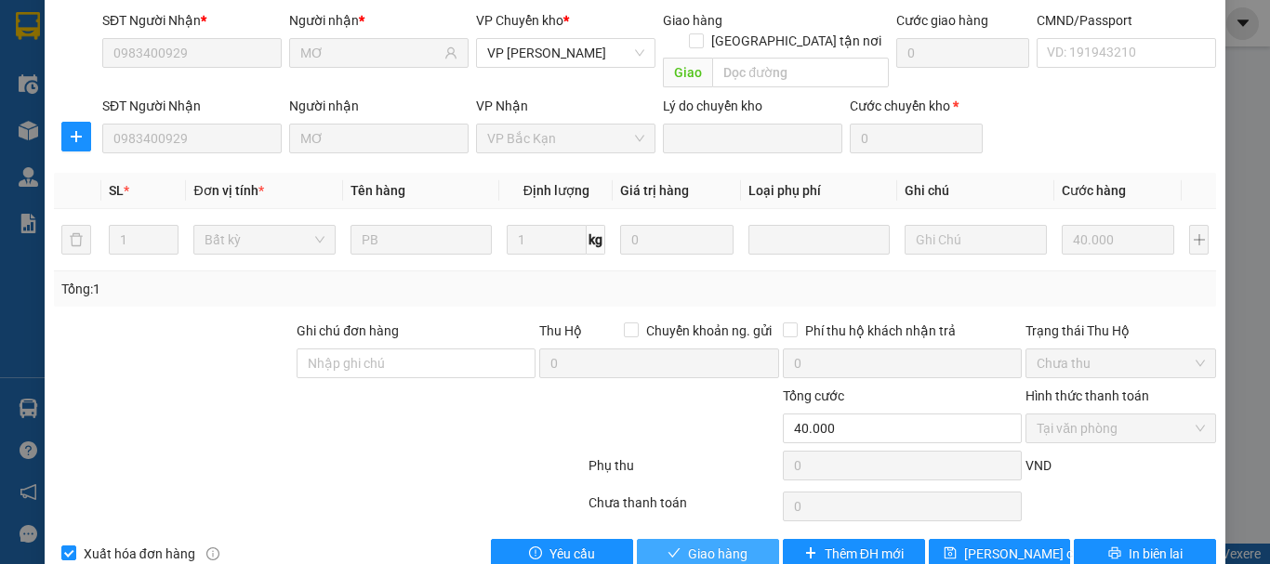
click at [736, 544] on span "Giao hàng" at bounding box center [717, 554] width 59 height 20
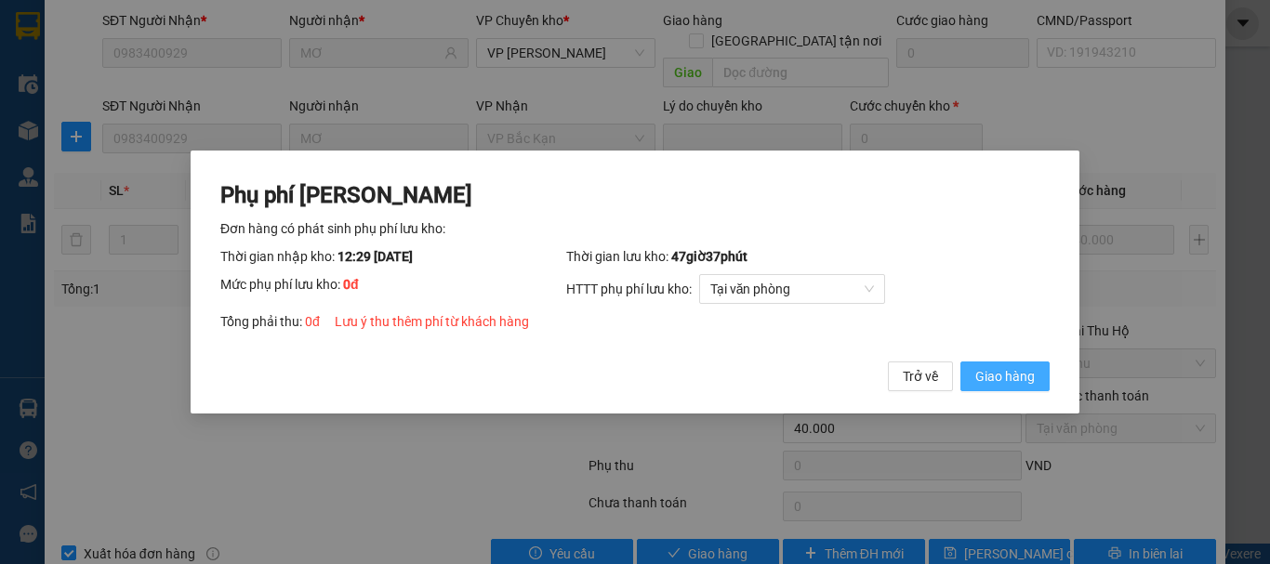
click at [1006, 368] on span "Giao hàng" at bounding box center [1004, 376] width 59 height 20
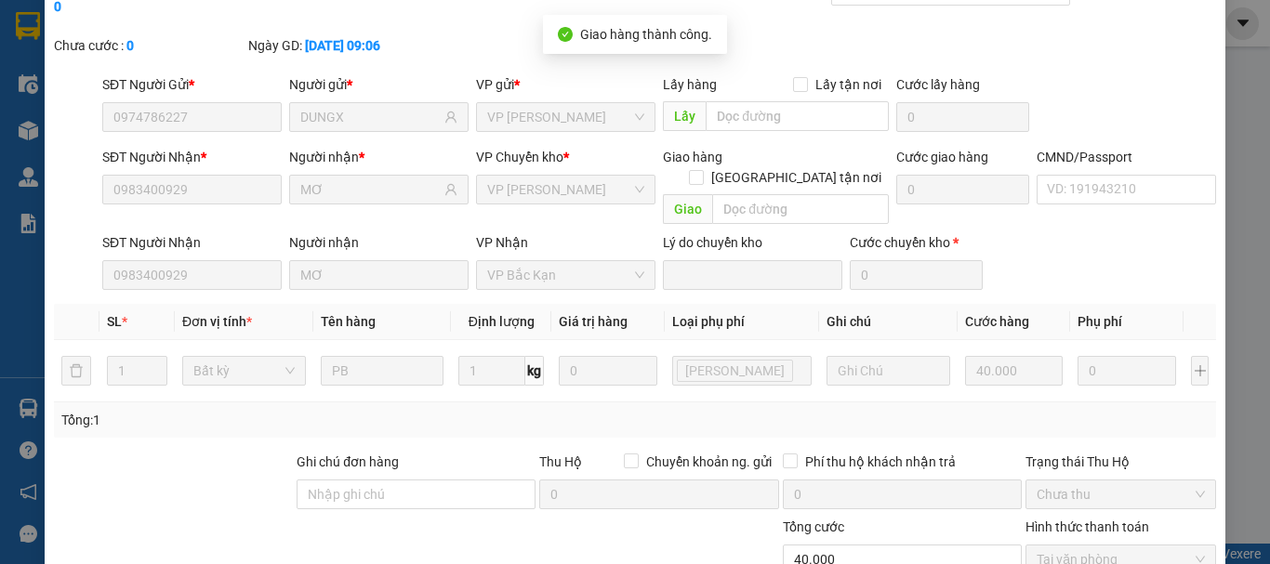
scroll to position [0, 0]
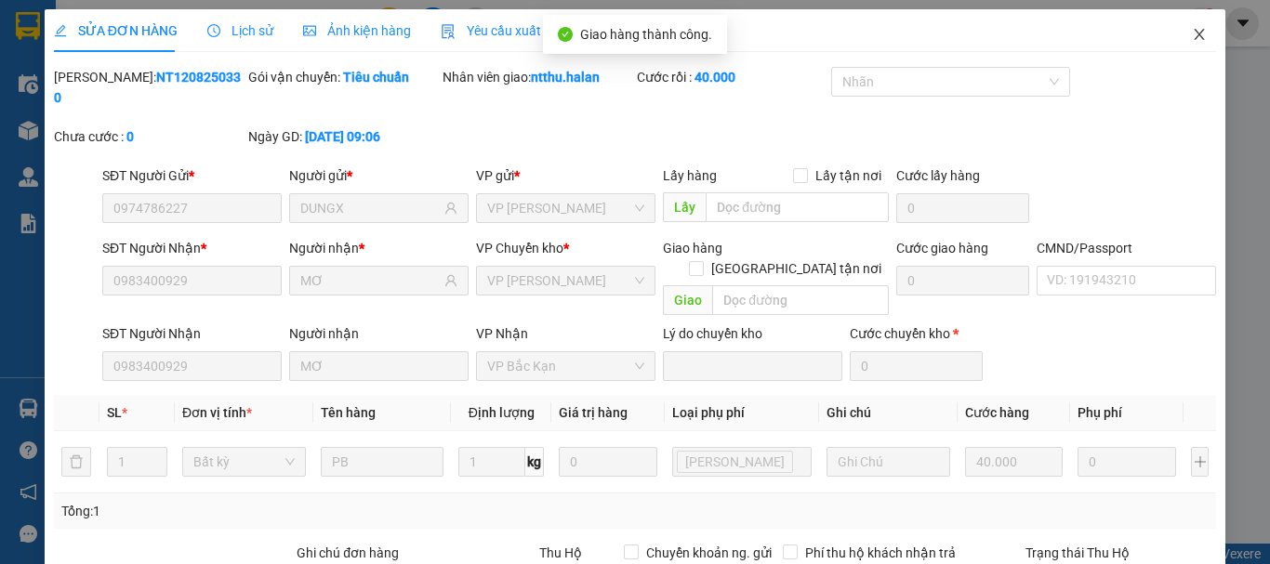
click at [1194, 27] on span "Close" at bounding box center [1199, 35] width 52 height 52
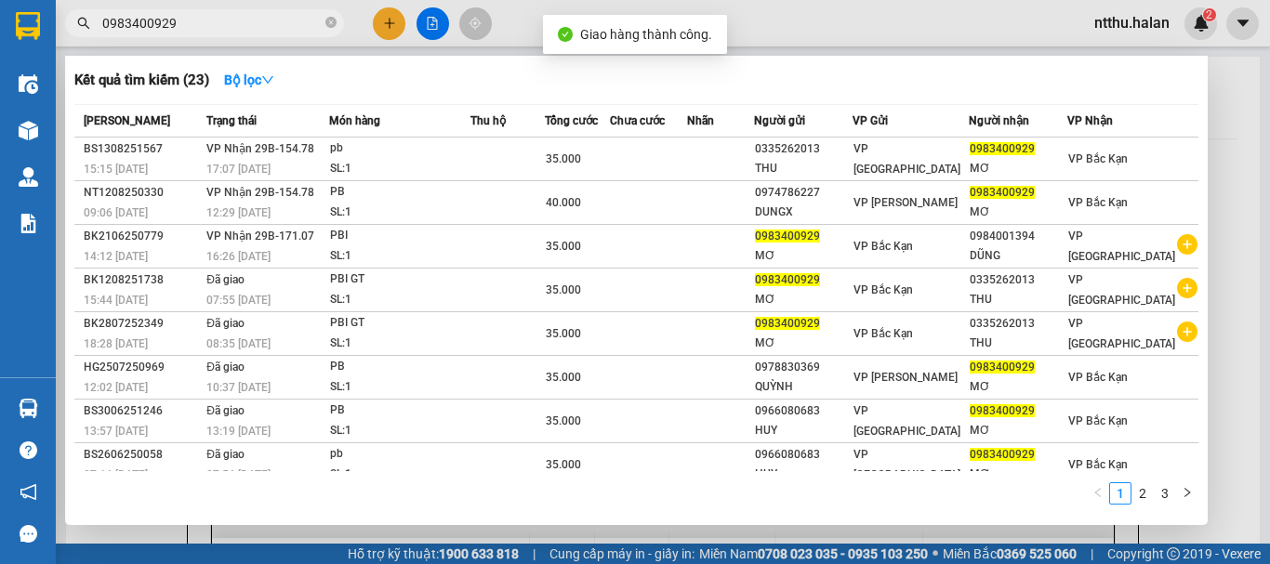
click at [248, 23] on input "0983400929" at bounding box center [211, 23] width 219 height 20
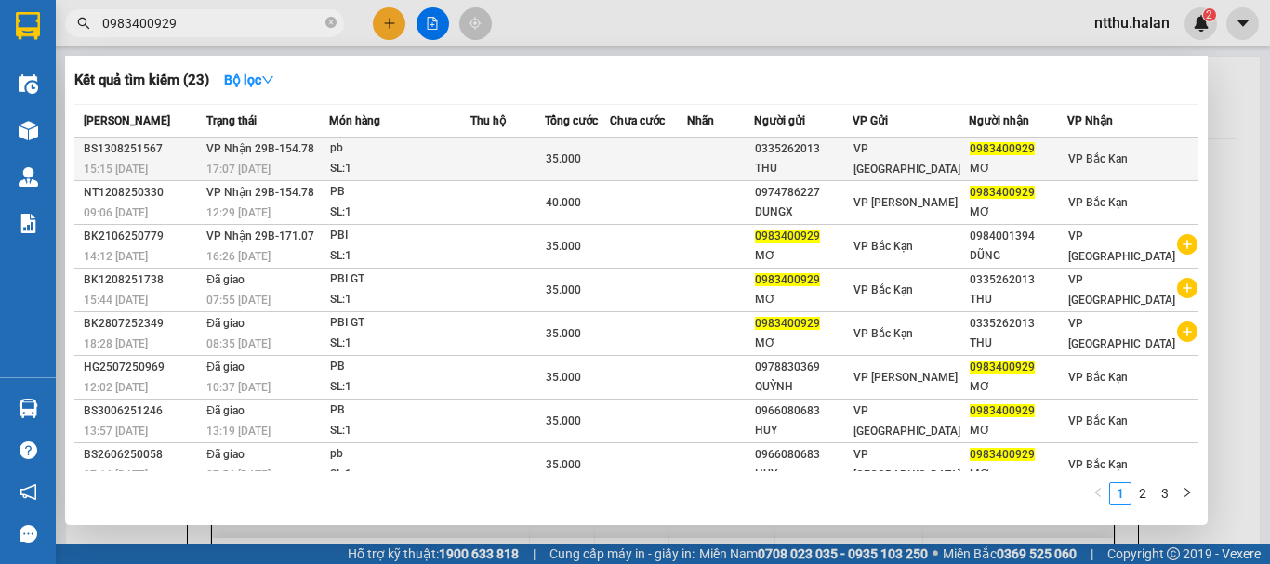
click at [257, 152] on span "VP Nhận 29B-154.78" at bounding box center [260, 148] width 108 height 13
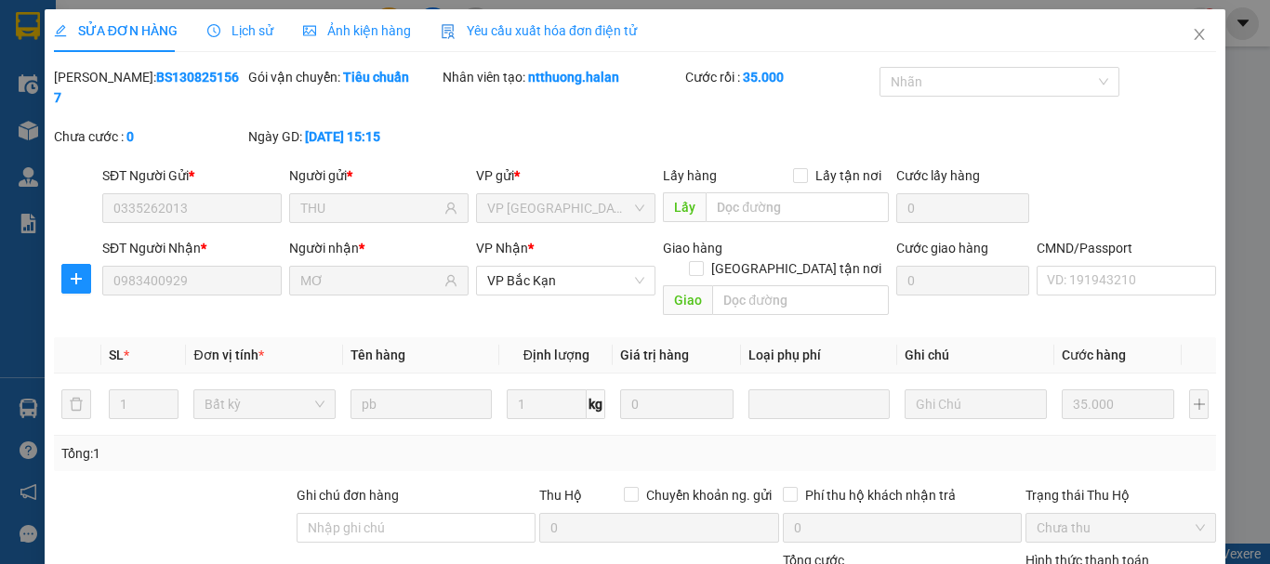
scroll to position [165, 0]
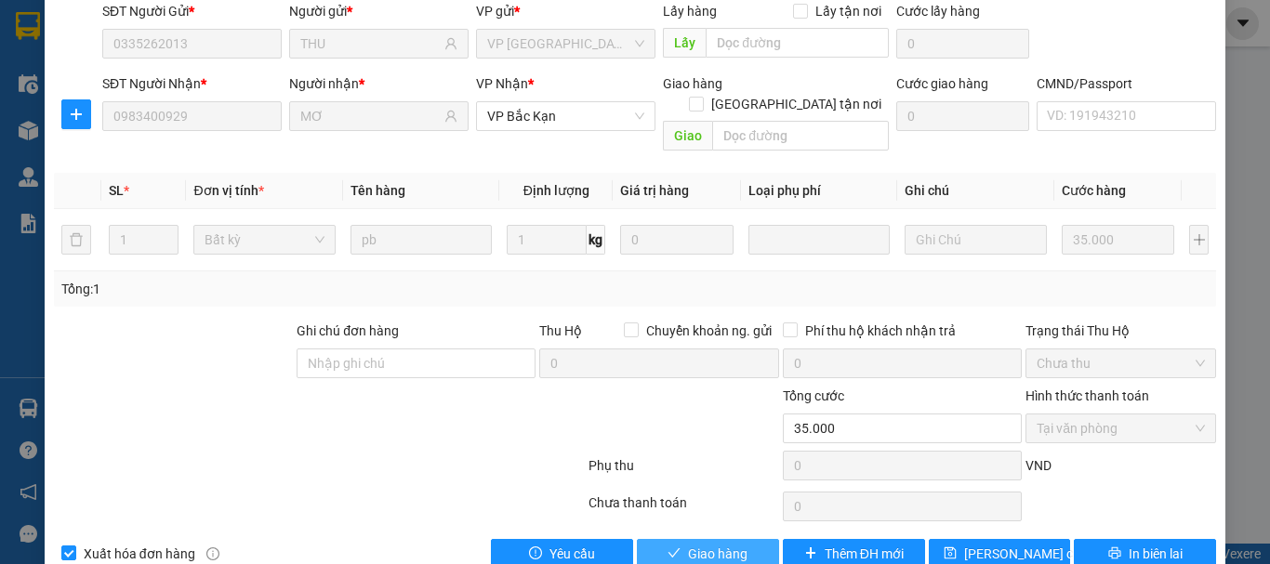
click at [710, 544] on span "Giao hàng" at bounding box center [717, 554] width 59 height 20
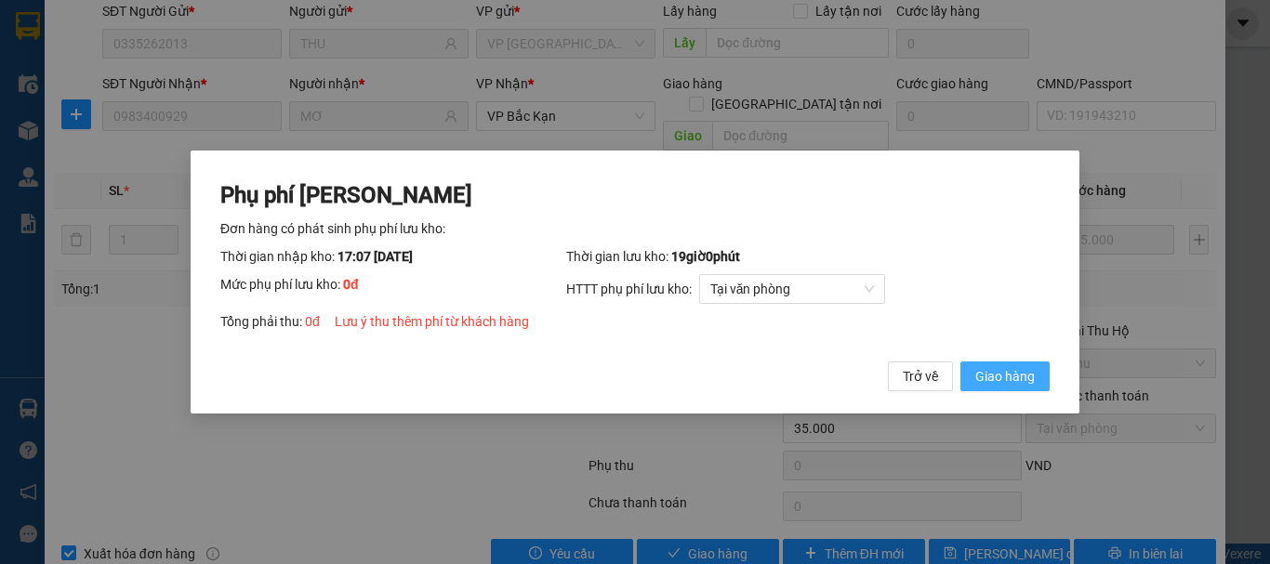
click at [991, 374] on span "Giao hàng" at bounding box center [1004, 376] width 59 height 20
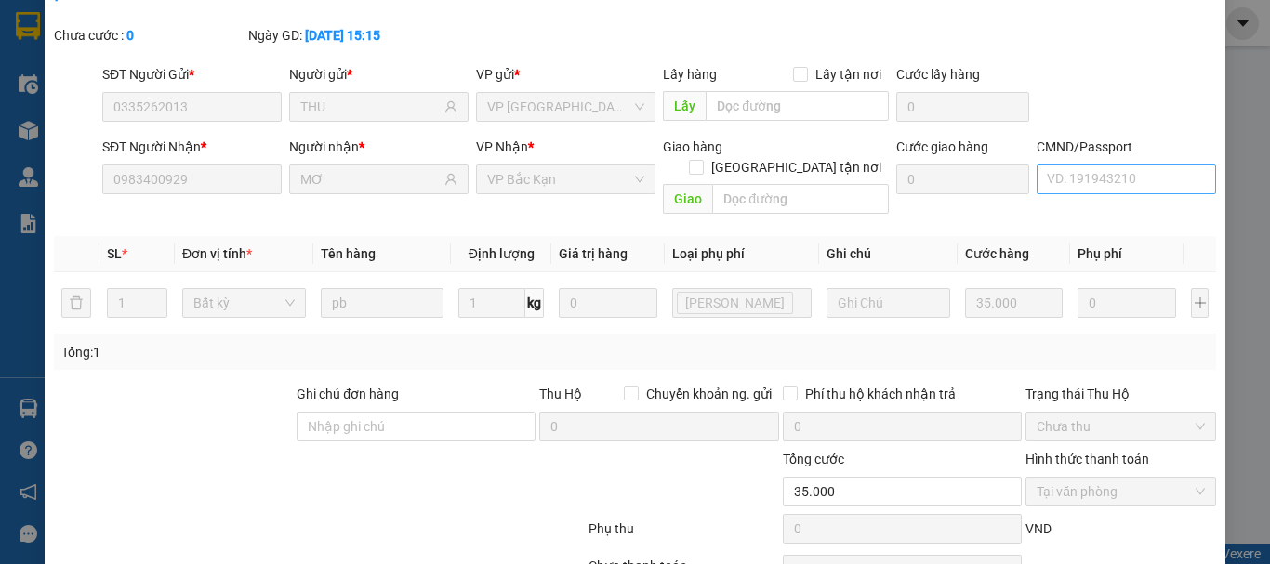
scroll to position [0, 0]
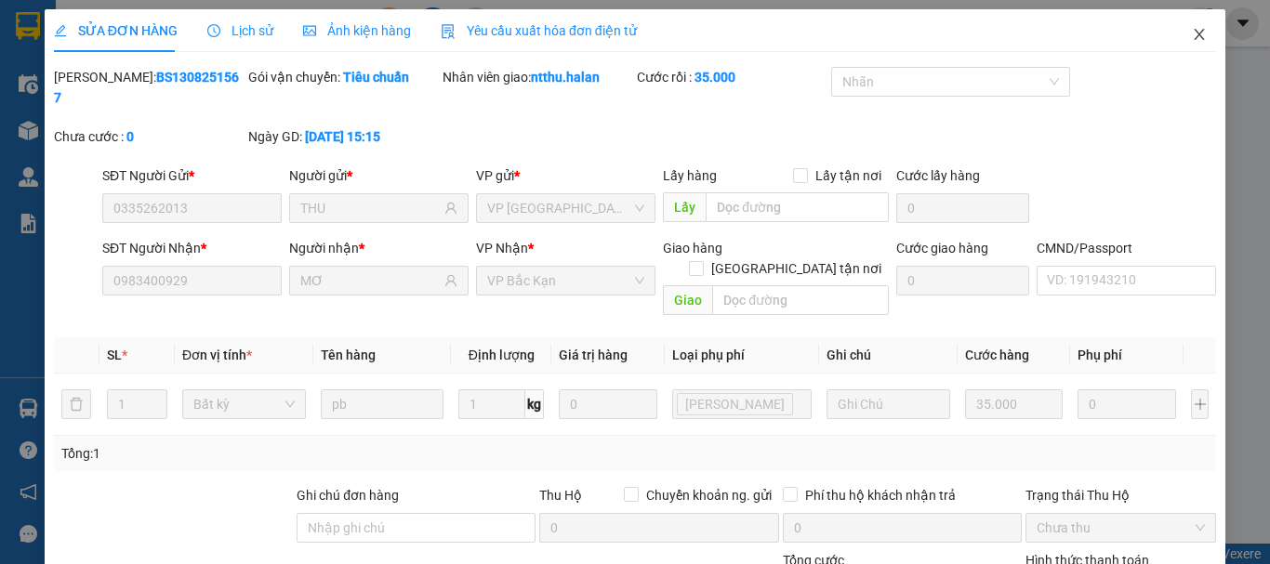
click at [1195, 36] on icon "close" at bounding box center [1200, 34] width 10 height 11
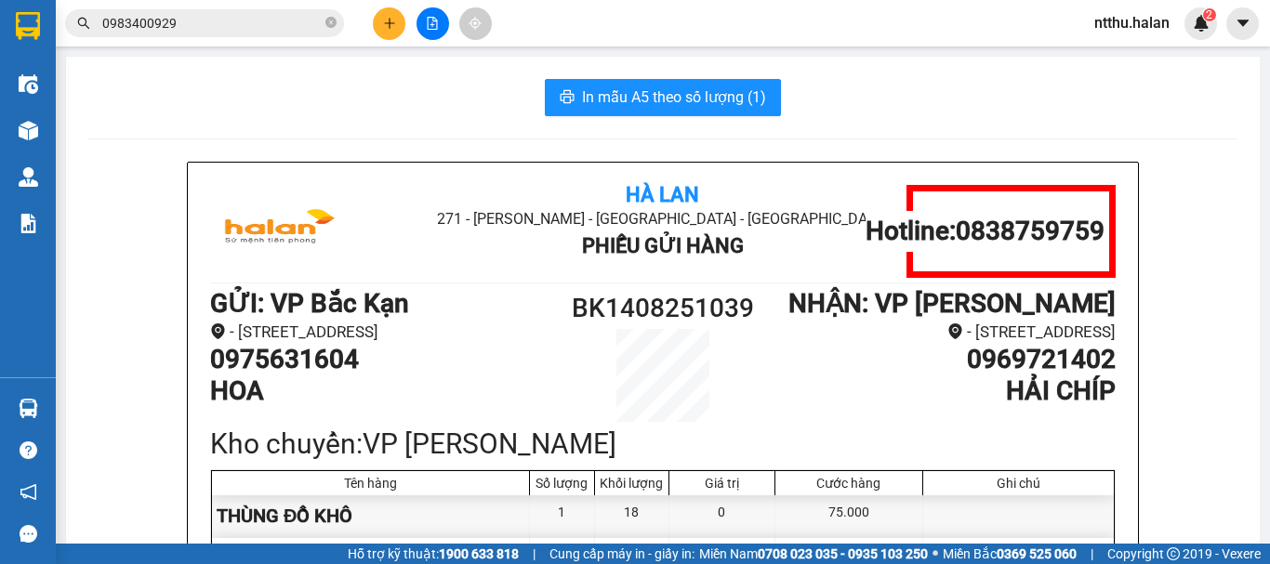
click at [352, 92] on div "In mẫu A5 theo số lượng (1)" at bounding box center [662, 97] width 1149 height 37
click at [229, 25] on input "0983400929" at bounding box center [211, 23] width 219 height 20
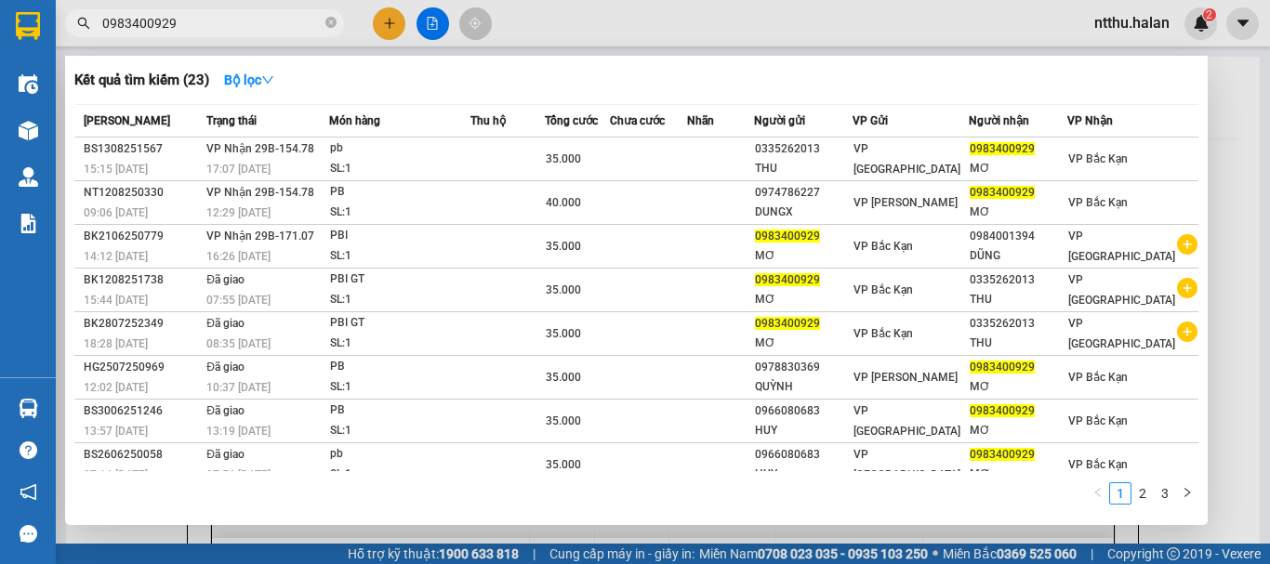
click at [229, 25] on input "0983400929" at bounding box center [211, 23] width 219 height 20
click at [385, 19] on div at bounding box center [635, 282] width 1270 height 564
click at [385, 19] on icon "plus" at bounding box center [389, 23] width 13 height 13
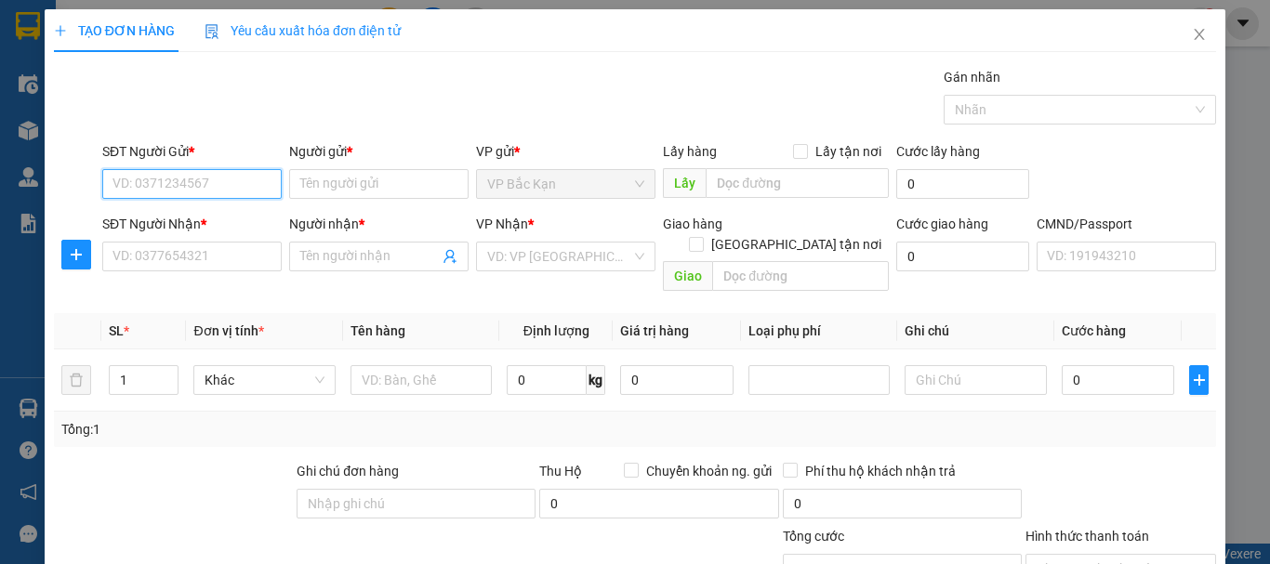
click at [208, 194] on input "SĐT Người Gửi *" at bounding box center [191, 184] width 179 height 30
click at [203, 222] on div "0983467435 - HÀ MAI LAN" at bounding box center [203, 221] width 183 height 20
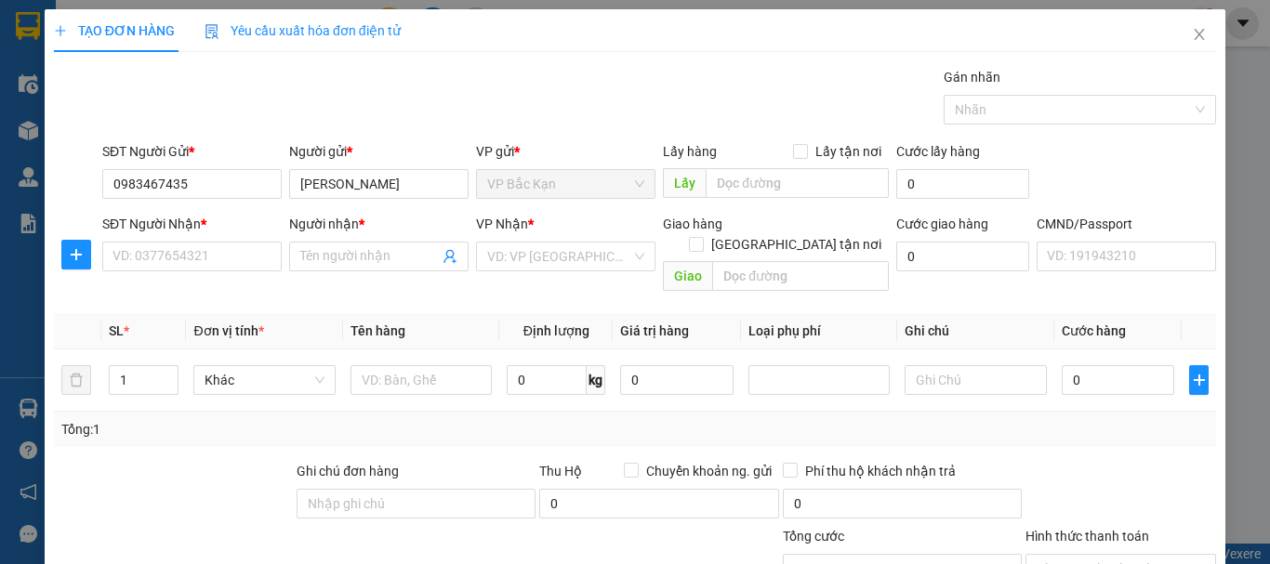
click at [195, 274] on div "SĐT Người Nhận * VD: 0377654321" at bounding box center [191, 246] width 179 height 65
click at [190, 270] on input "SĐT Người Nhận *" at bounding box center [191, 257] width 179 height 30
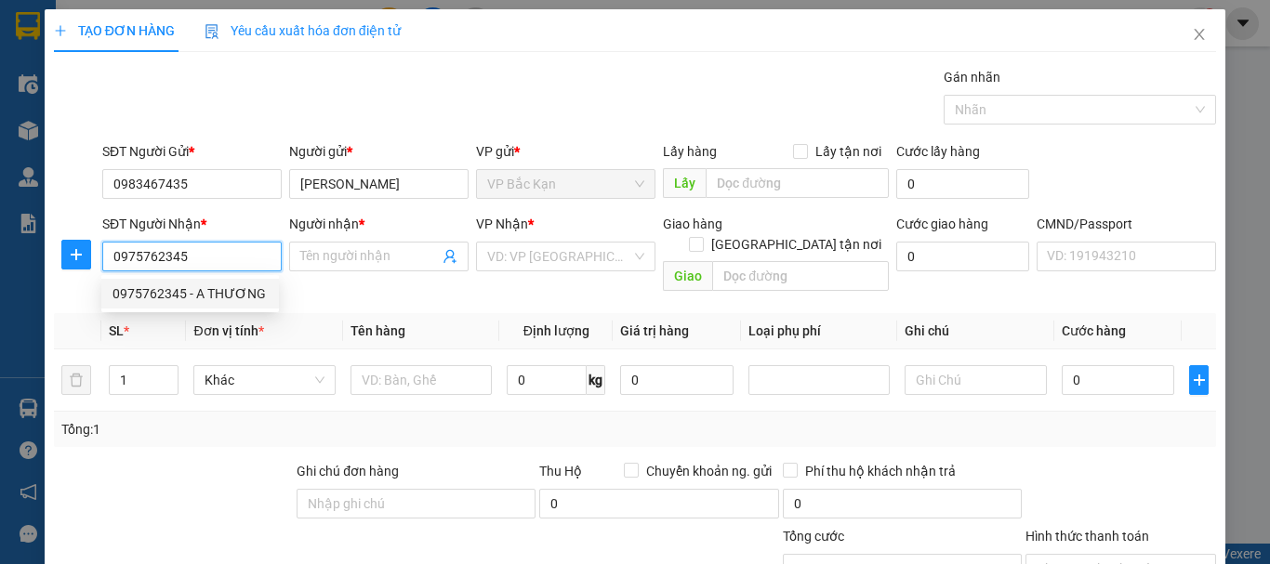
click at [205, 280] on div "0975762345 - A THƯƠNG" at bounding box center [190, 294] width 178 height 30
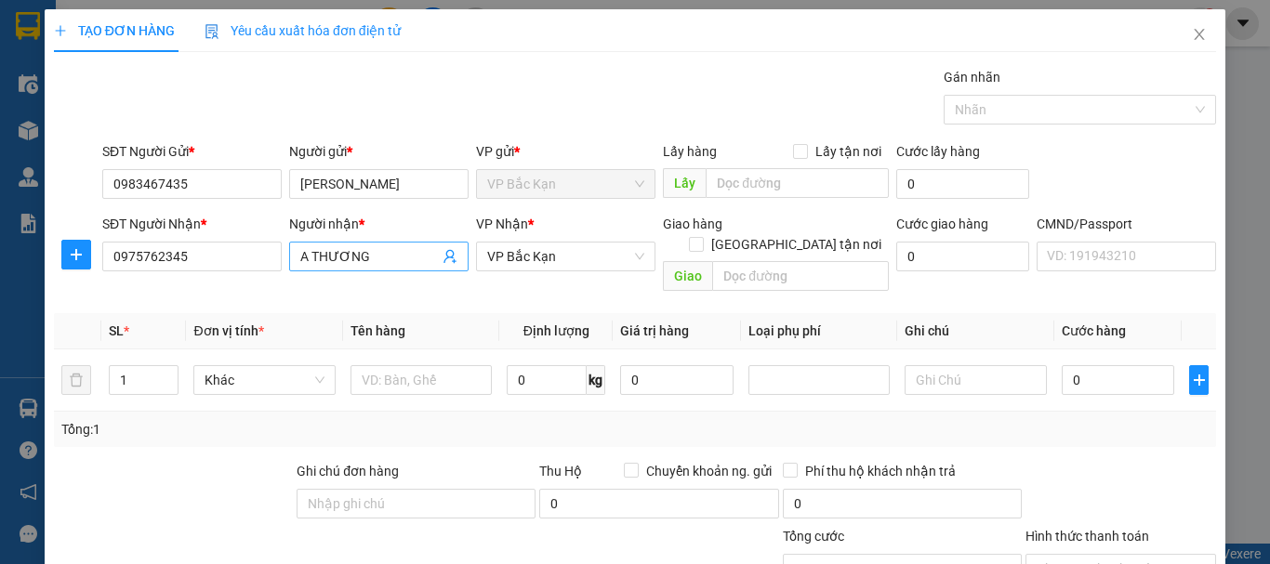
click at [304, 261] on input "A THƯƠNG" at bounding box center [369, 256] width 139 height 20
click at [322, 71] on div "Gói vận chuyển * Tiêu chuẩn Gán nhãn Nhãn" at bounding box center [659, 99] width 1121 height 65
click at [404, 365] on input "text" at bounding box center [420, 380] width 141 height 30
click at [583, 119] on div "Gói vận chuyển * Tiêu chuẩn Gán nhãn Nhãn" at bounding box center [659, 99] width 1121 height 65
click at [598, 92] on div "Gói vận chuyển * Tiêu chuẩn Gán nhãn Nhãn" at bounding box center [659, 99] width 1121 height 65
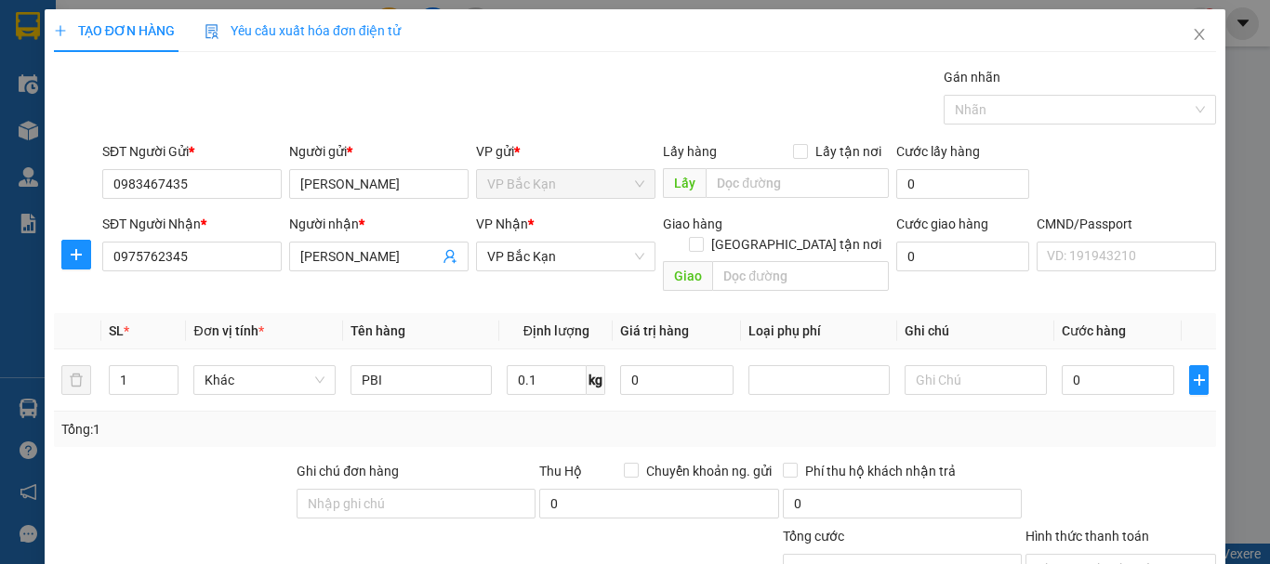
click at [611, 100] on div "Gói vận chuyển * Tiêu chuẩn Gán nhãn Nhãn" at bounding box center [659, 99] width 1121 height 65
click at [549, 263] on span "VP Bắc Kạn" at bounding box center [565, 257] width 157 height 28
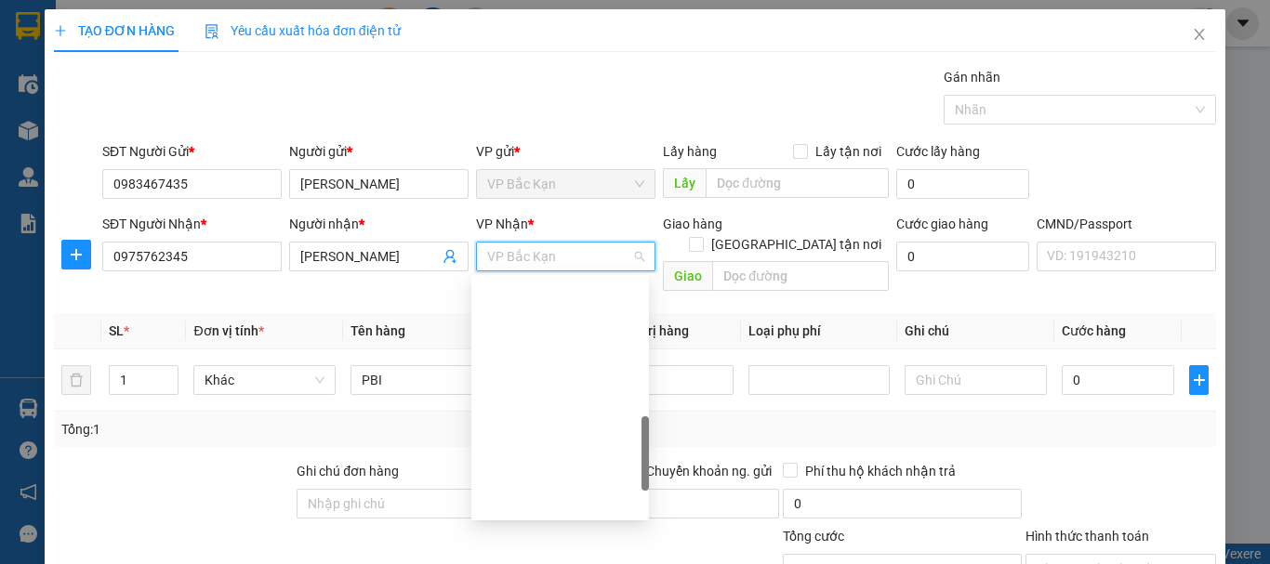
scroll to position [558, 0]
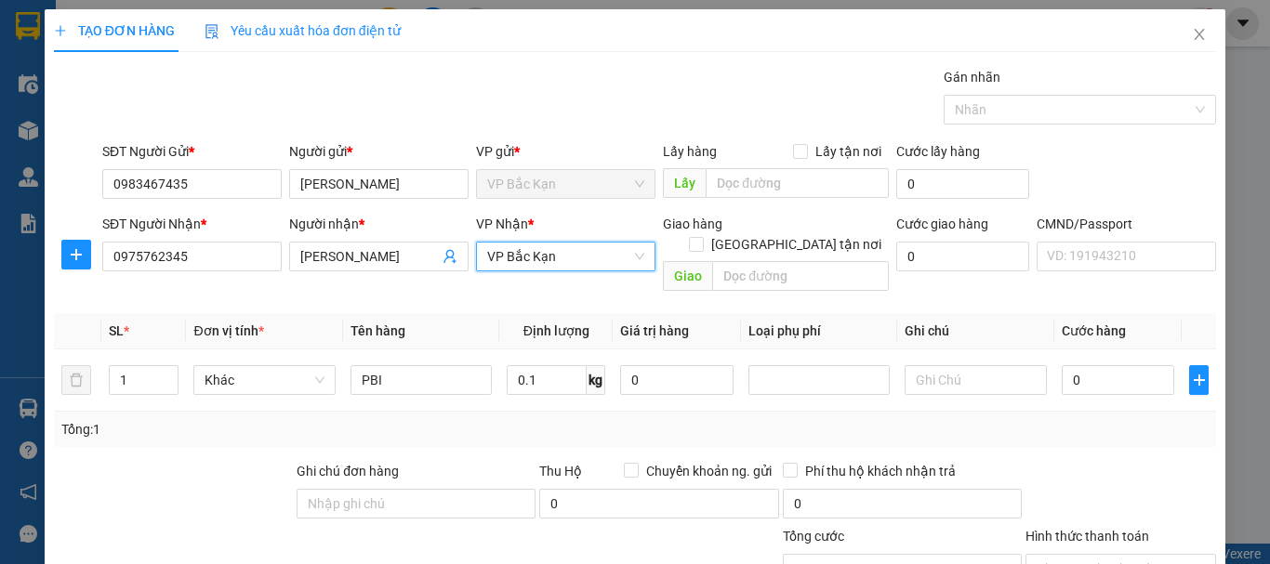
click at [574, 126] on div "Gói vận chuyển * Tiêu chuẩn Gán nhãn Nhãn" at bounding box center [659, 99] width 1121 height 65
click at [521, 244] on span "VP Bắc Kạn" at bounding box center [565, 257] width 157 height 28
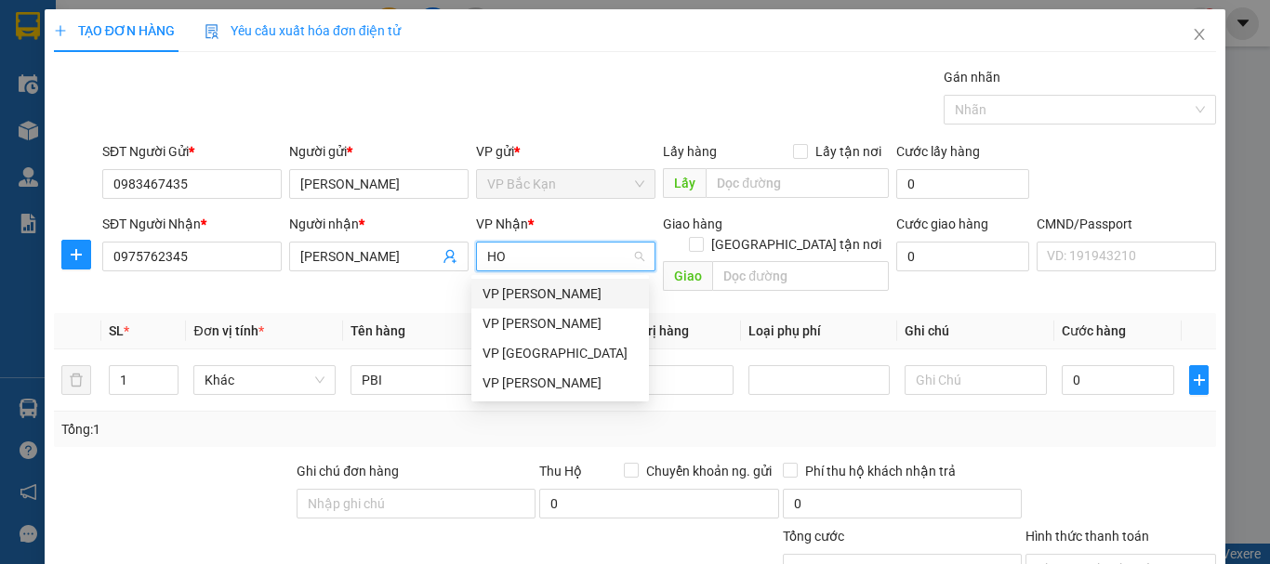
scroll to position [0, 0]
click at [545, 283] on div "VP [PERSON_NAME]" at bounding box center [560, 294] width 178 height 30
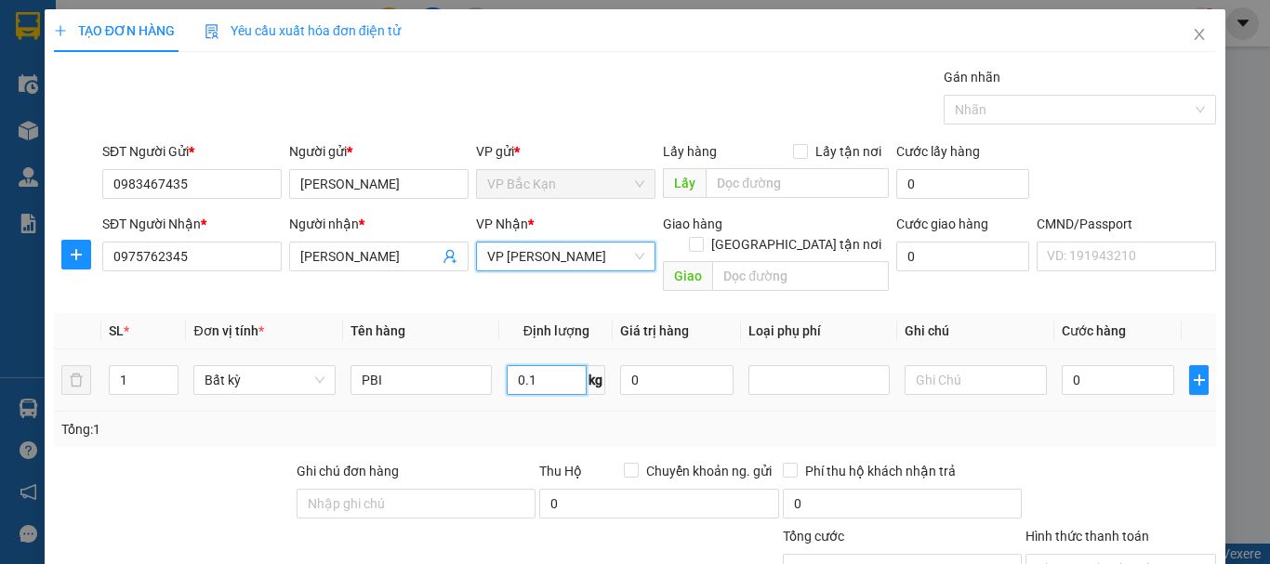
click at [538, 365] on input "0.1" at bounding box center [547, 380] width 80 height 30
click at [532, 419] on div "Tổng: 1" at bounding box center [634, 429] width 1147 height 20
click at [845, 97] on div "Gói vận chuyển * Tiêu chuẩn Gán nhãn Nhãn" at bounding box center [659, 99] width 1121 height 65
click at [887, 112] on div "Gói vận chuyển * Tiêu chuẩn Gán nhãn Nhãn" at bounding box center [659, 99] width 1121 height 65
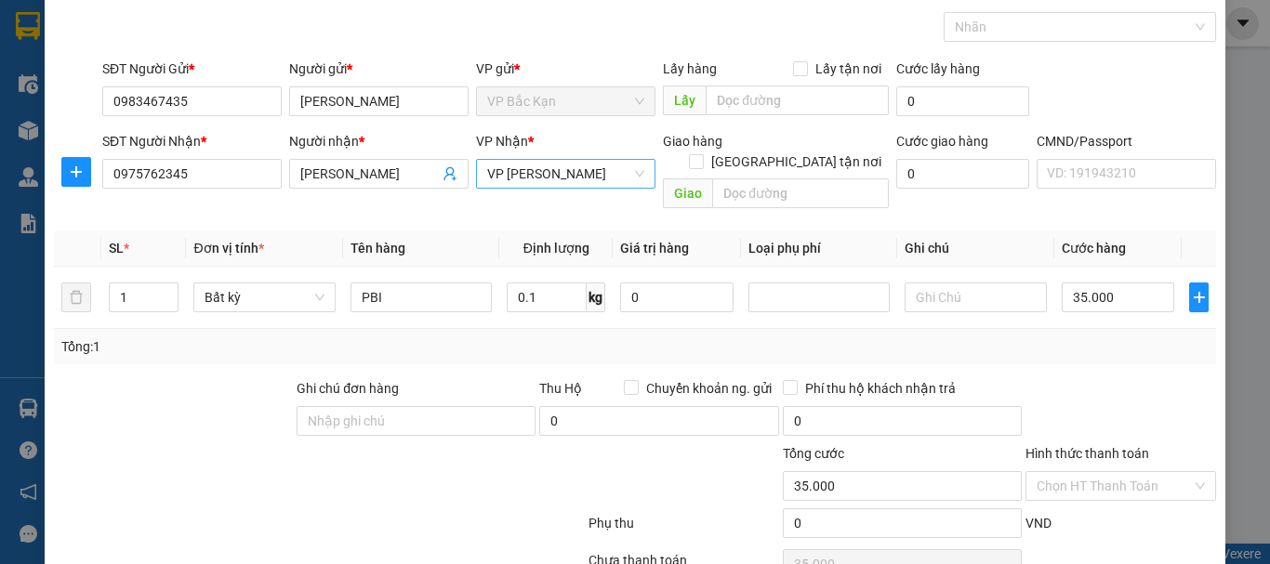
scroll to position [161, 0]
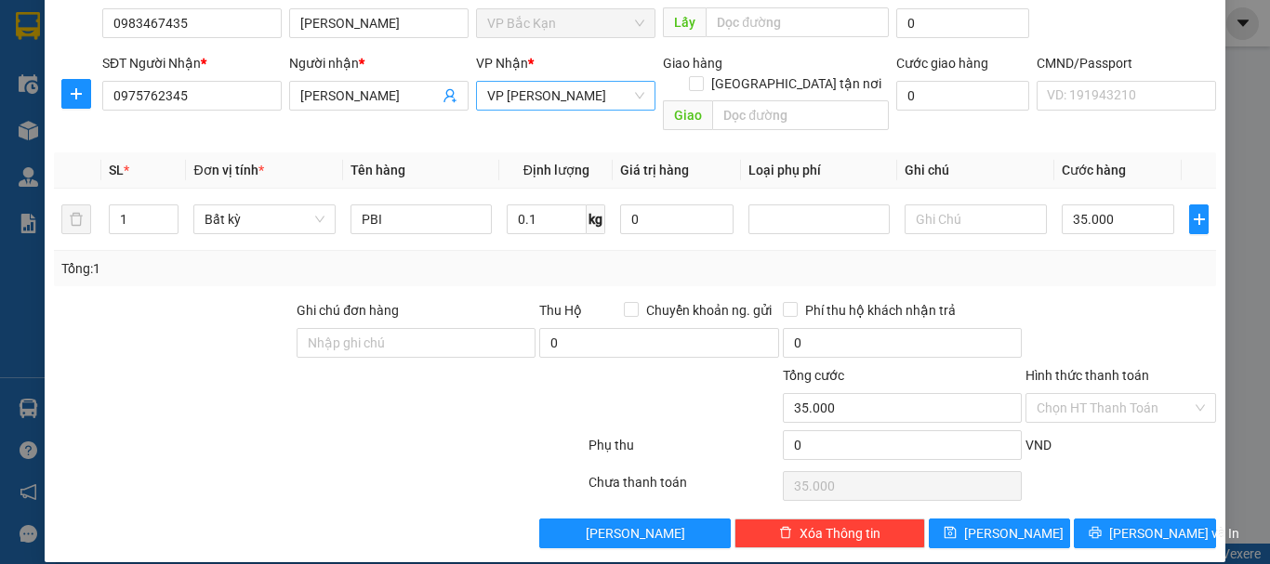
click at [1097, 319] on div at bounding box center [1121, 332] width 194 height 65
click at [1076, 300] on div at bounding box center [1121, 332] width 194 height 65
click at [1089, 394] on input "Hình thức thanh toán" at bounding box center [1114, 408] width 155 height 28
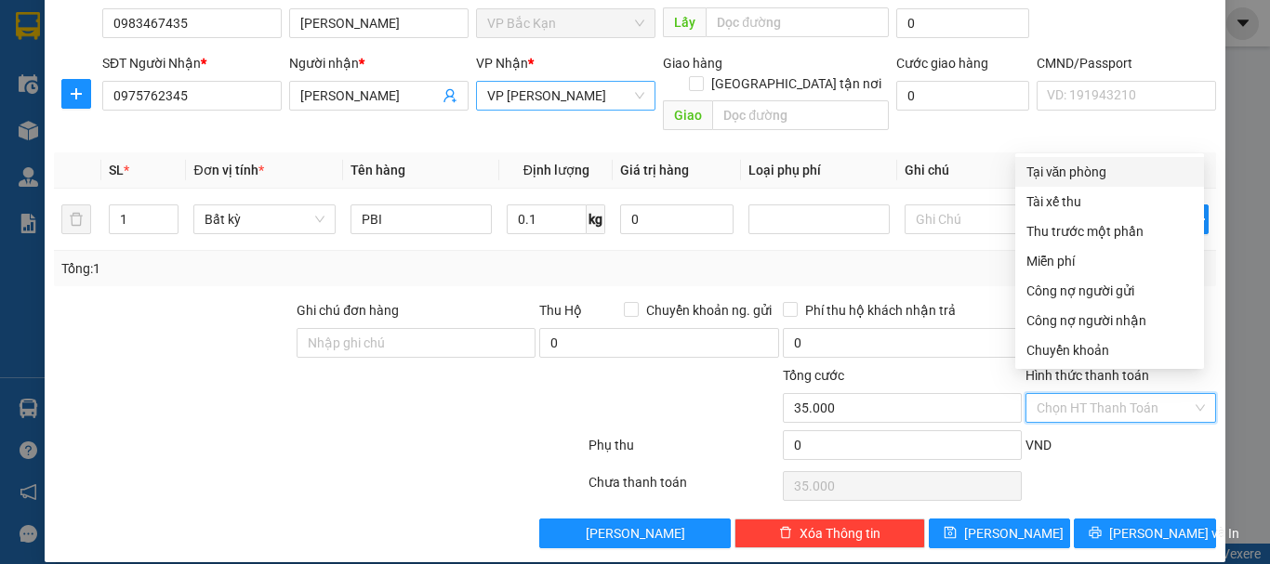
click at [1093, 172] on div "Tại văn phòng" at bounding box center [1109, 172] width 166 height 20
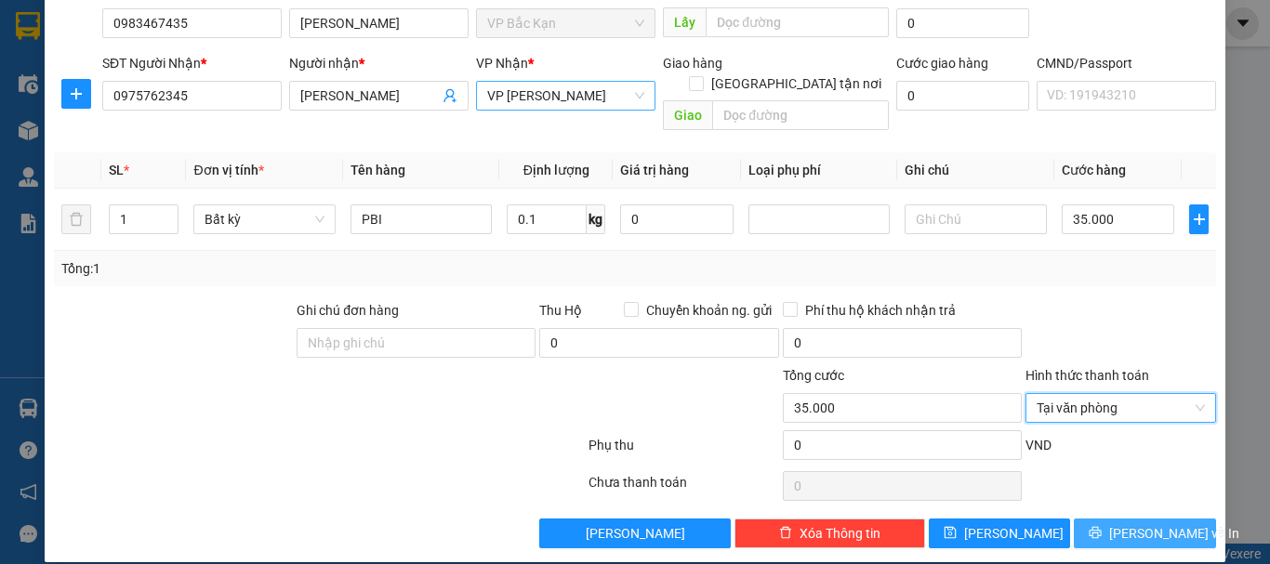
click at [1102, 526] on icon "printer" at bounding box center [1095, 532] width 13 height 13
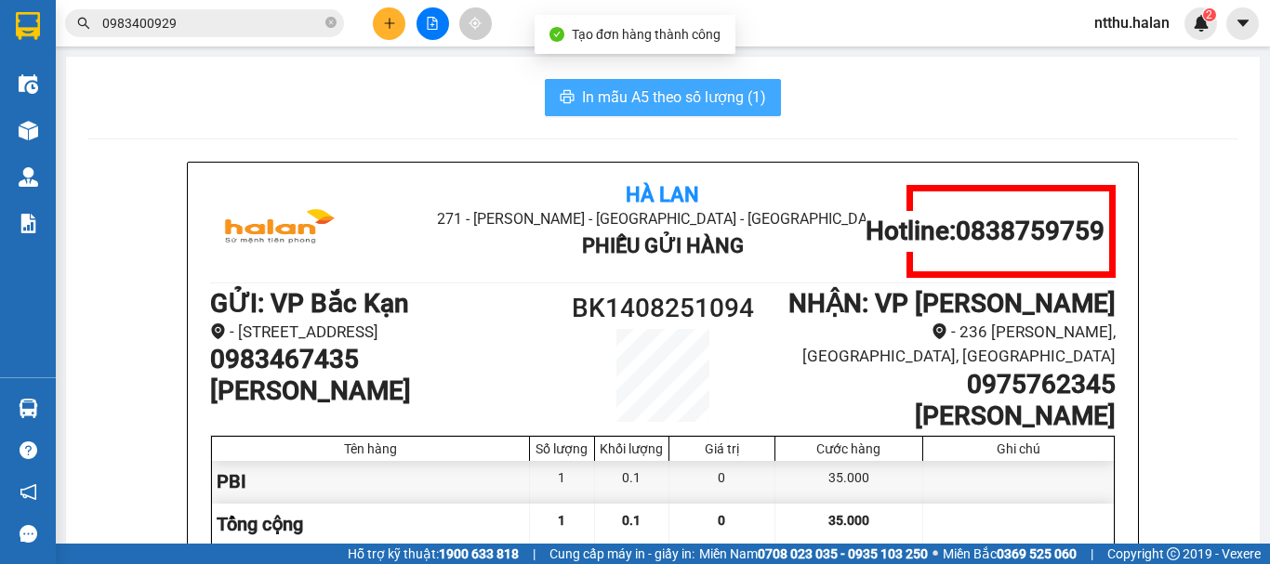
click at [617, 95] on span "In mẫu A5 theo số lượng (1)" at bounding box center [674, 97] width 184 height 23
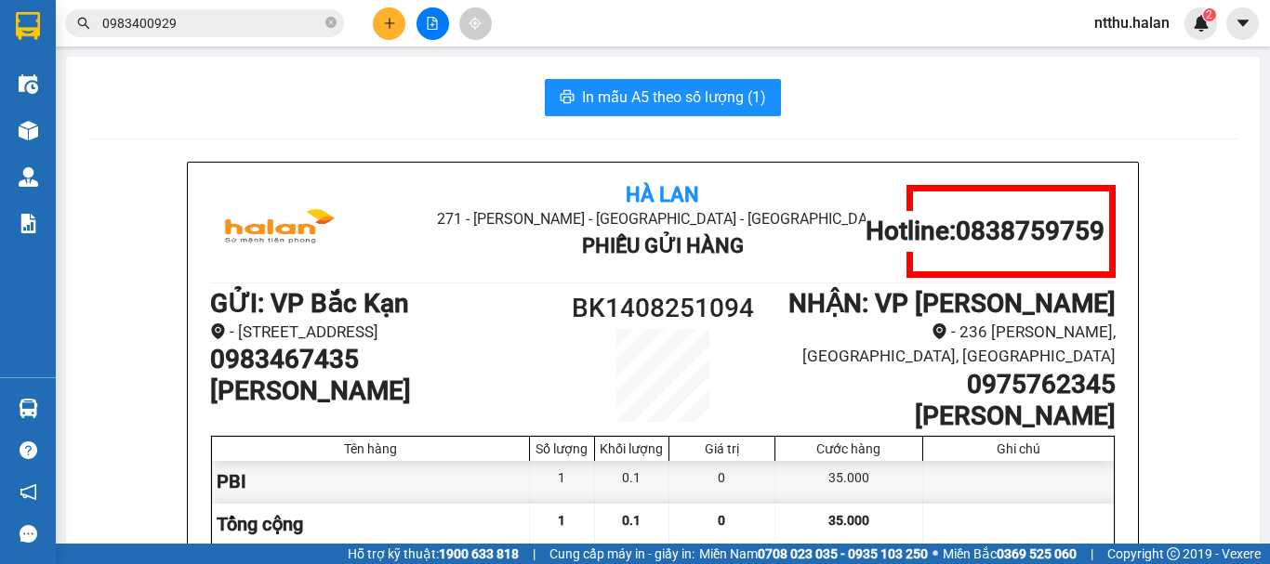
click at [374, 88] on div "In mẫu A5 theo số lượng (1)" at bounding box center [662, 97] width 1149 height 37
click at [392, 104] on div "In mẫu A5 theo số lượng (1)" at bounding box center [662, 97] width 1149 height 37
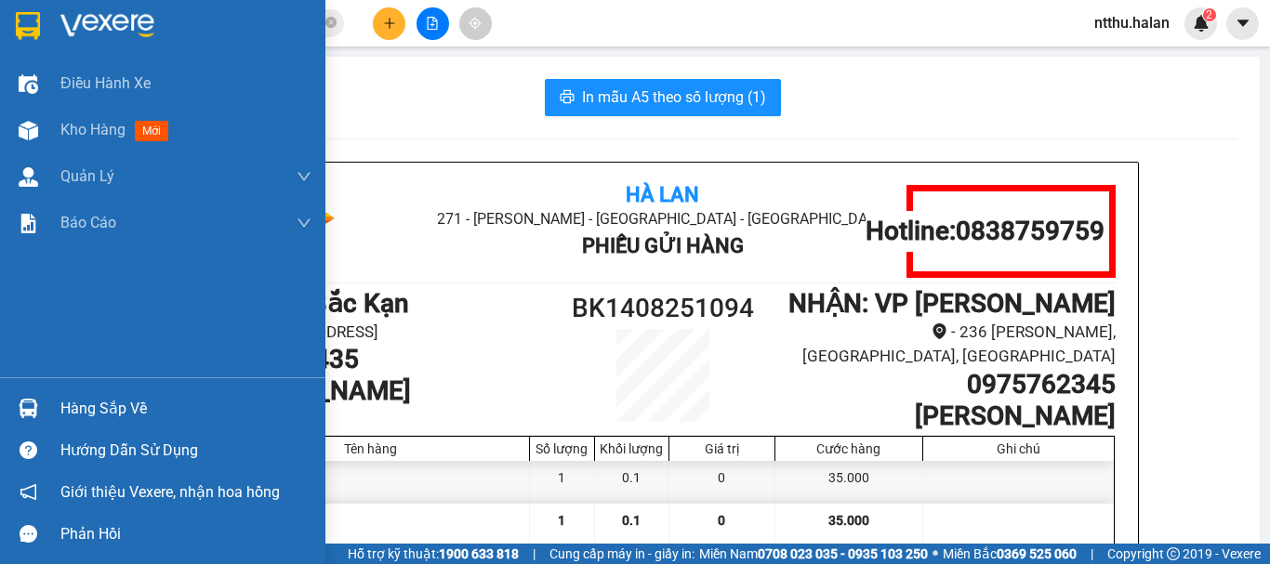
click at [93, 408] on div "Hàng sắp về" at bounding box center [185, 409] width 251 height 28
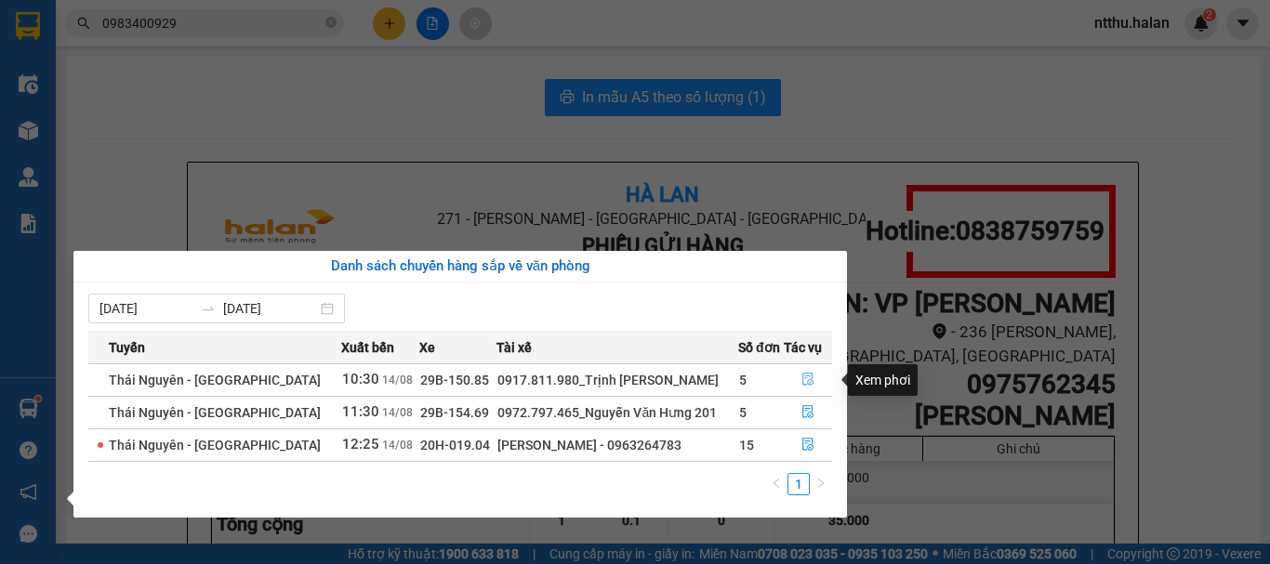
click at [801, 377] on icon "file-done" at bounding box center [807, 379] width 13 height 13
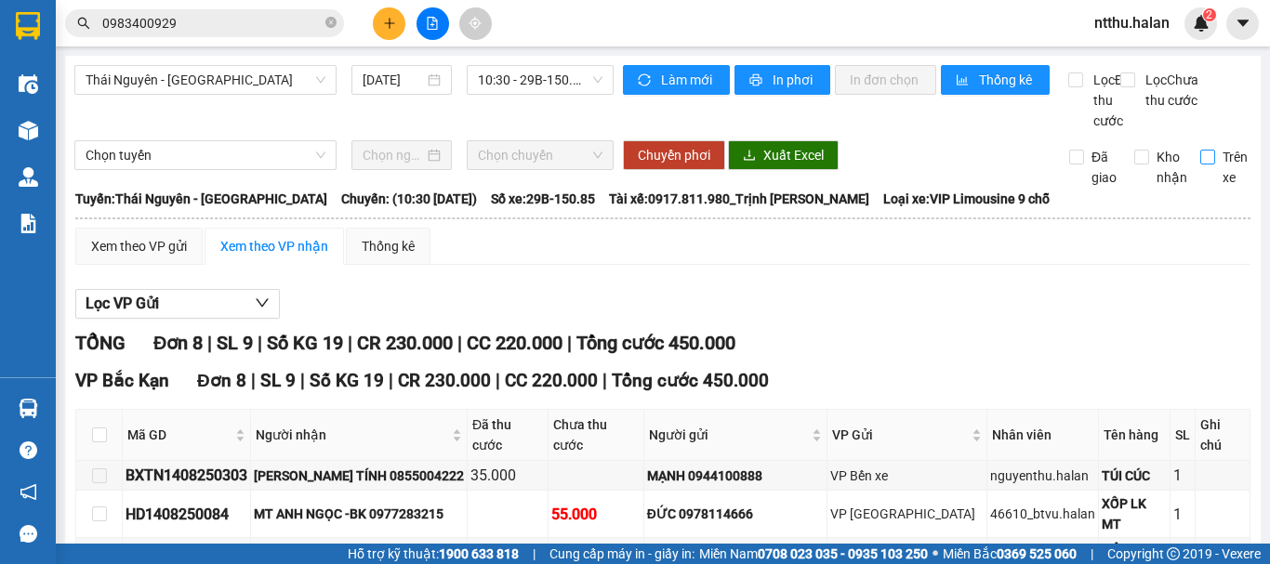
click at [1200, 165] on input "Trên xe" at bounding box center [1207, 157] width 15 height 15
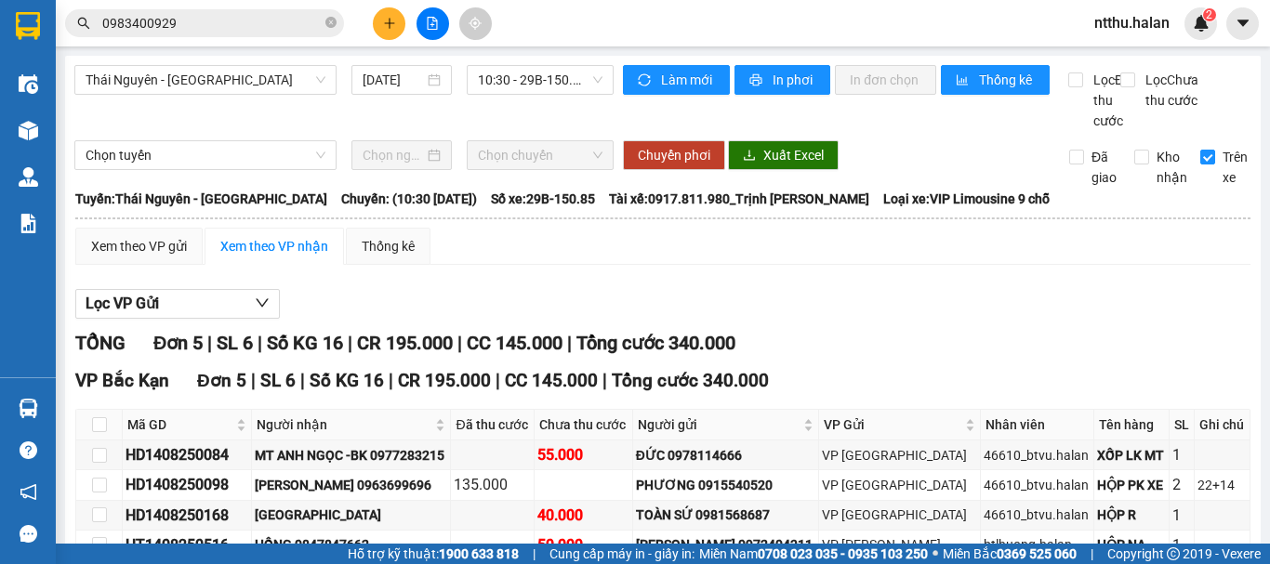
scroll to position [186, 0]
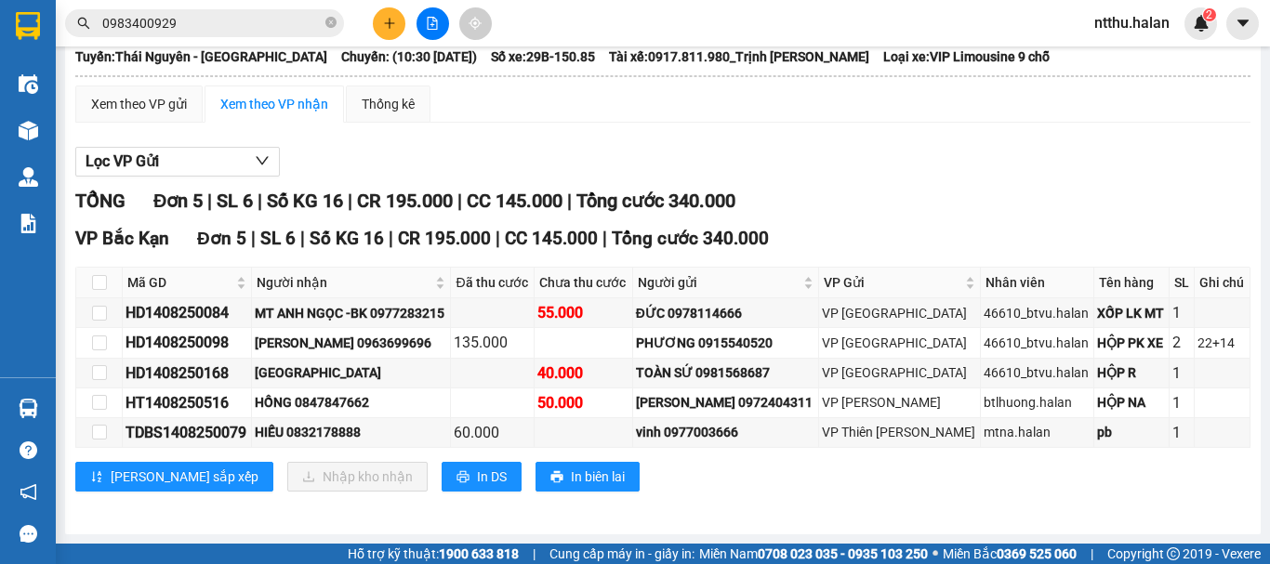
click at [654, 97] on div "Xem theo VP gửi Xem theo VP nhận Thống kê" at bounding box center [662, 104] width 1175 height 37
click at [390, 20] on icon "plus" at bounding box center [389, 23] width 1 height 10
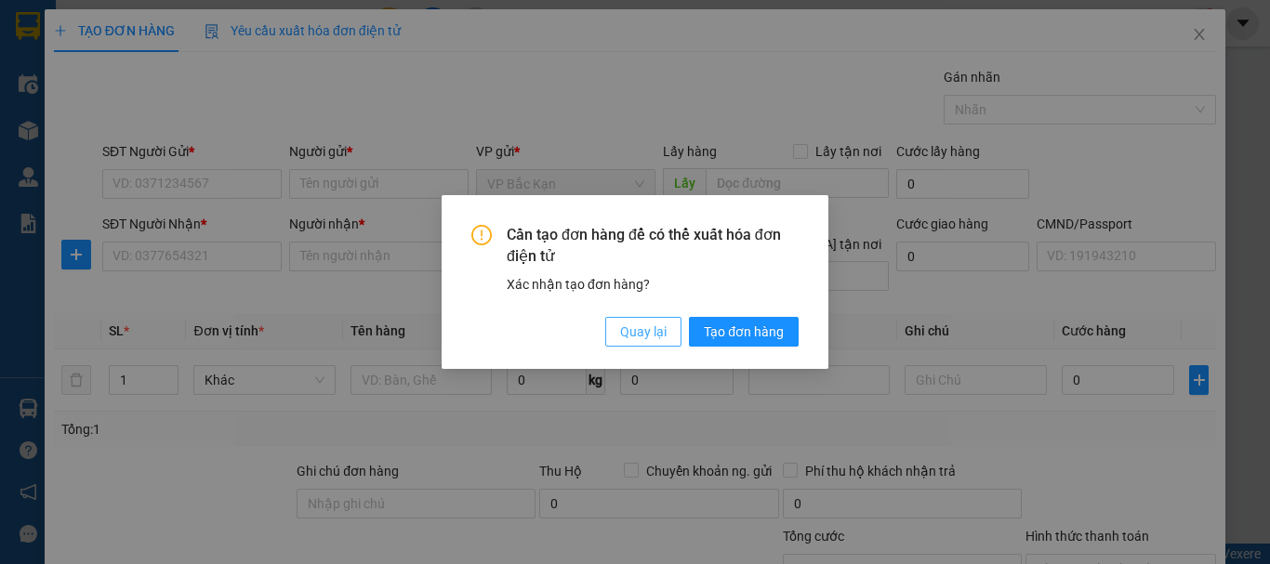
click at [632, 340] on span "Quay lại" at bounding box center [643, 332] width 46 height 20
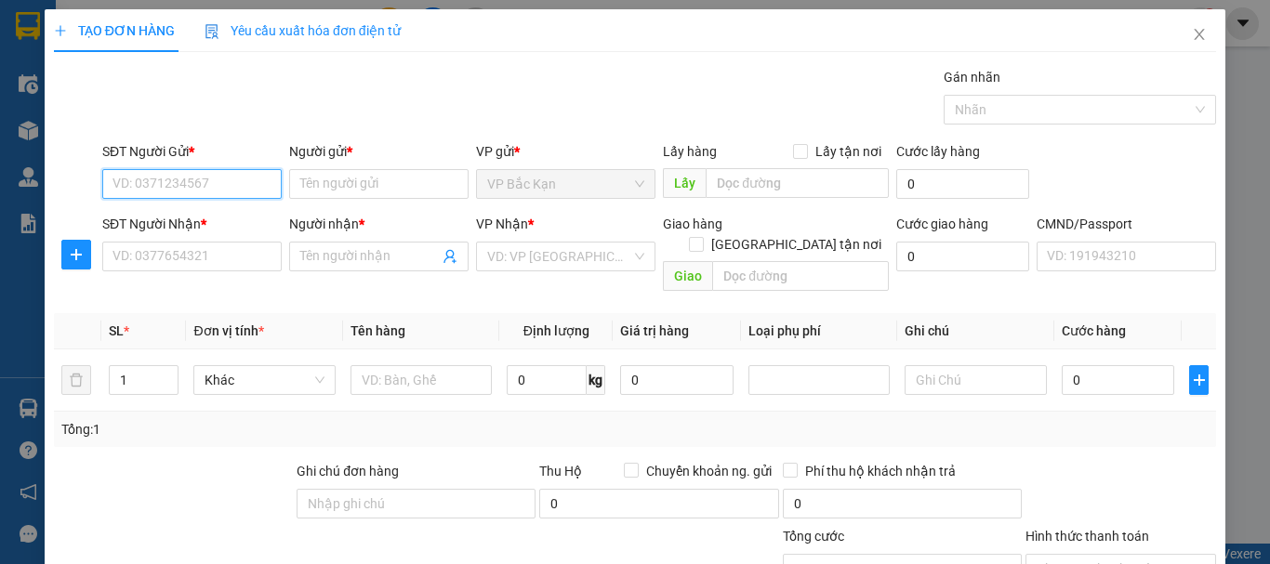
click at [192, 171] on input "SĐT Người Gửi *" at bounding box center [191, 184] width 179 height 30
click at [221, 220] on div "0902055799 - NGUYỄN THỊ LAM" at bounding box center [203, 221] width 183 height 20
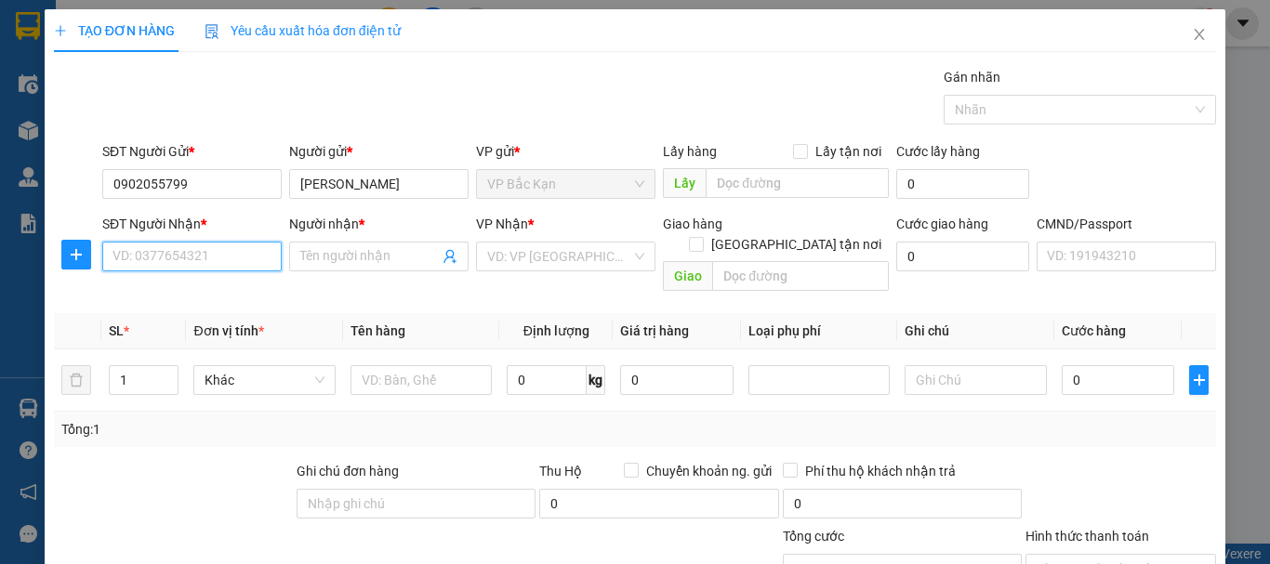
click at [216, 255] on input "SĐT Người Nhận *" at bounding box center [191, 257] width 179 height 30
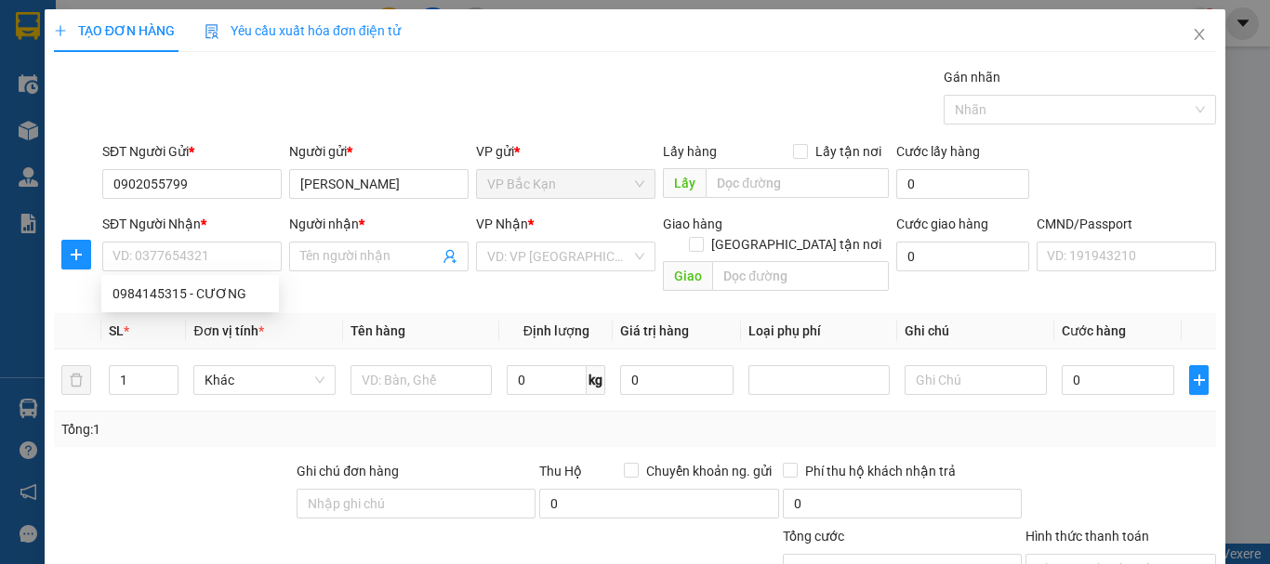
click at [310, 89] on div "Gói vận chuyển * Tiêu chuẩn Gán nhãn Nhãn" at bounding box center [659, 99] width 1121 height 65
click at [309, 87] on div "Gói vận chuyển * Tiêu chuẩn Gán nhãn Nhãn" at bounding box center [659, 99] width 1121 height 65
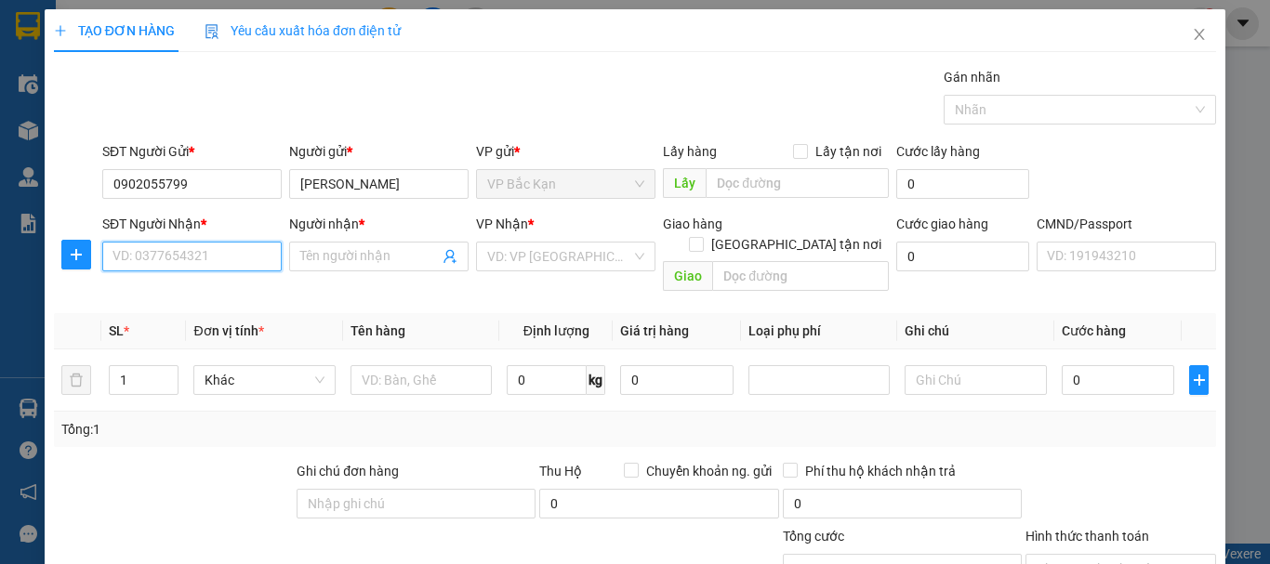
click at [154, 253] on input "SĐT Người Nhận *" at bounding box center [191, 257] width 179 height 30
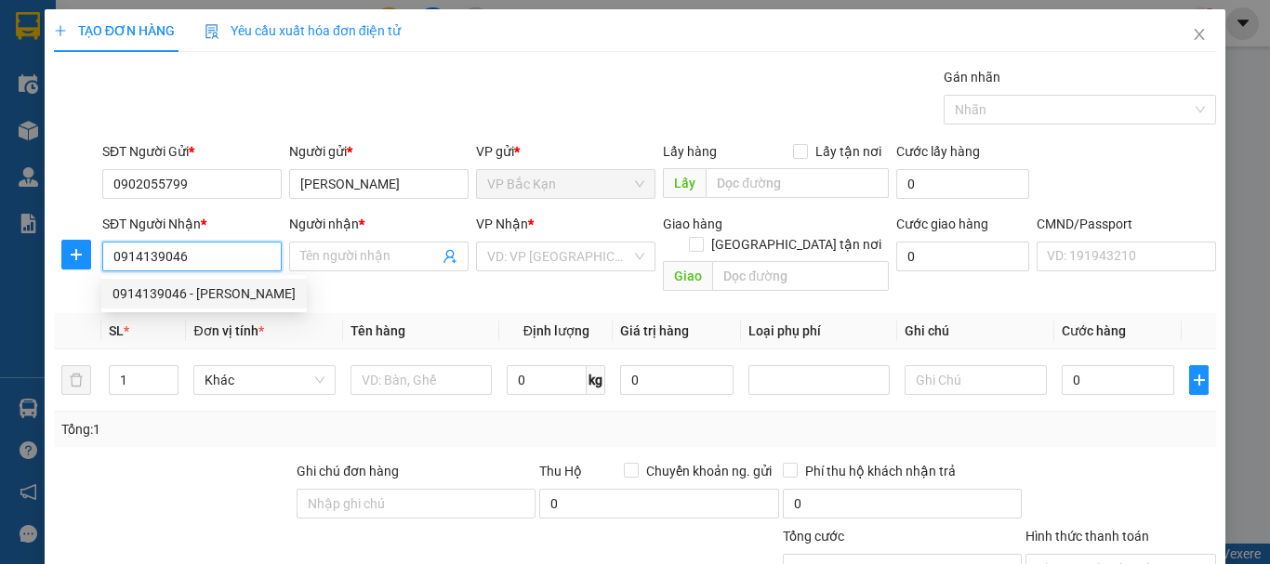
click at [203, 299] on div "0914139046 - NGÔ THỊ THIỀU HOA" at bounding box center [203, 294] width 183 height 20
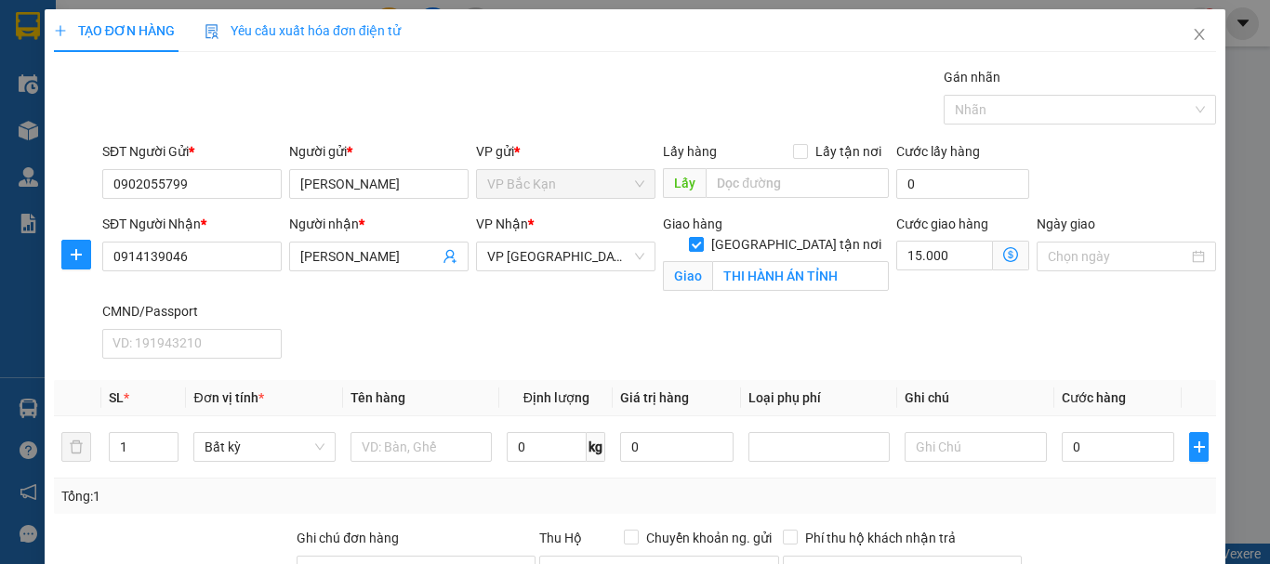
click at [396, 293] on div "Người nhận * NGÔ THỊ THIỀU HOA" at bounding box center [378, 257] width 187 height 87
click at [571, 96] on div "Gói vận chuyển * Tiêu chuẩn Gán nhãn Nhãn" at bounding box center [659, 99] width 1121 height 65
click at [369, 450] on input "text" at bounding box center [420, 447] width 141 height 30
click at [445, 306] on div "SĐT Người Nhận * 0914139046 Người nhận * NGÔ THỊ THIỀU HOA VP Nhận * VP Bắc Sơn…" at bounding box center [659, 290] width 1121 height 152
click at [437, 108] on div "Gói vận chuyển * Tiêu chuẩn Gán nhãn Nhãn" at bounding box center [659, 99] width 1121 height 65
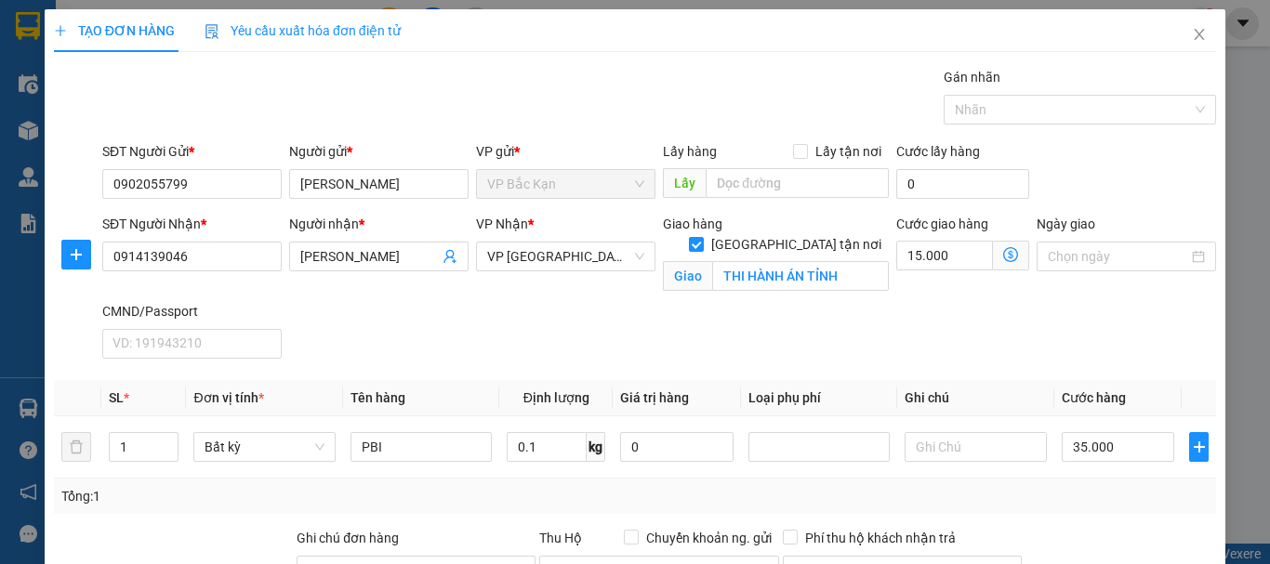
click at [799, 114] on div "Gói vận chuyển * Tiêu chuẩn Gán nhãn Nhãn" at bounding box center [659, 99] width 1121 height 65
click at [769, 99] on div "Gói vận chuyển * Tiêu chuẩn Gán nhãn Nhãn" at bounding box center [659, 99] width 1121 height 65
click at [784, 301] on div "SĐT Người Nhận * 0914139046 Người nhận * NGÔ THỊ THIỀU HOA VP Nhận * VP Bắc Sơn…" at bounding box center [659, 290] width 1121 height 152
click at [647, 73] on div "Gói vận chuyển * Tiêu chuẩn Gán nhãn Nhãn" at bounding box center [659, 99] width 1121 height 65
click at [670, 101] on div "Gói vận chuyển * Tiêu chuẩn Gán nhãn Nhãn" at bounding box center [659, 99] width 1121 height 65
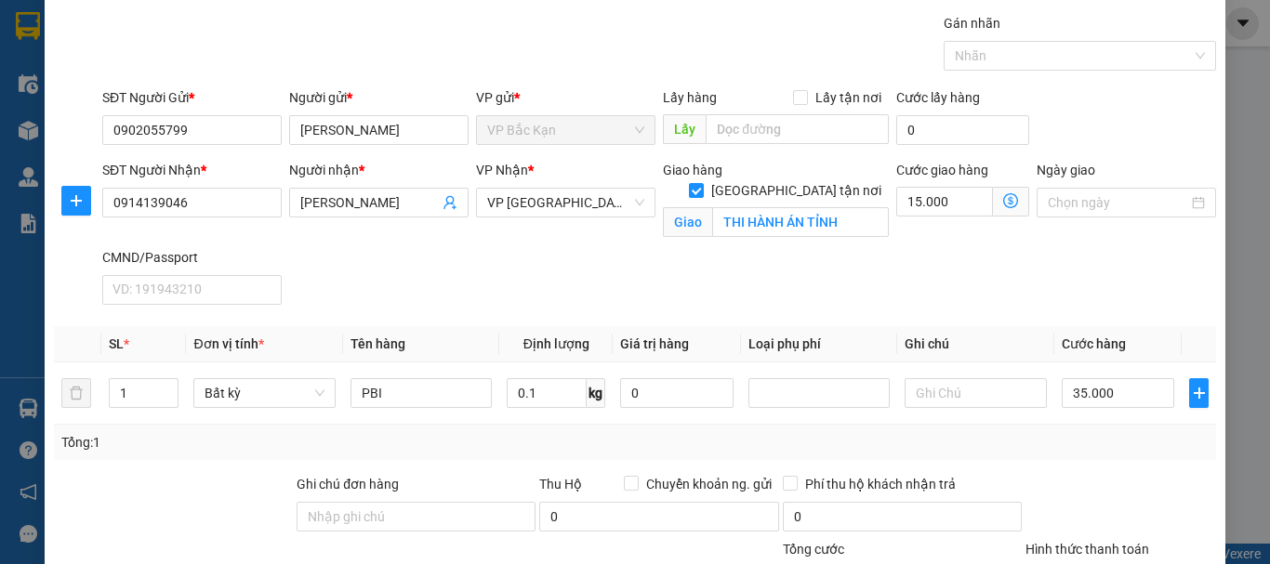
scroll to position [186, 0]
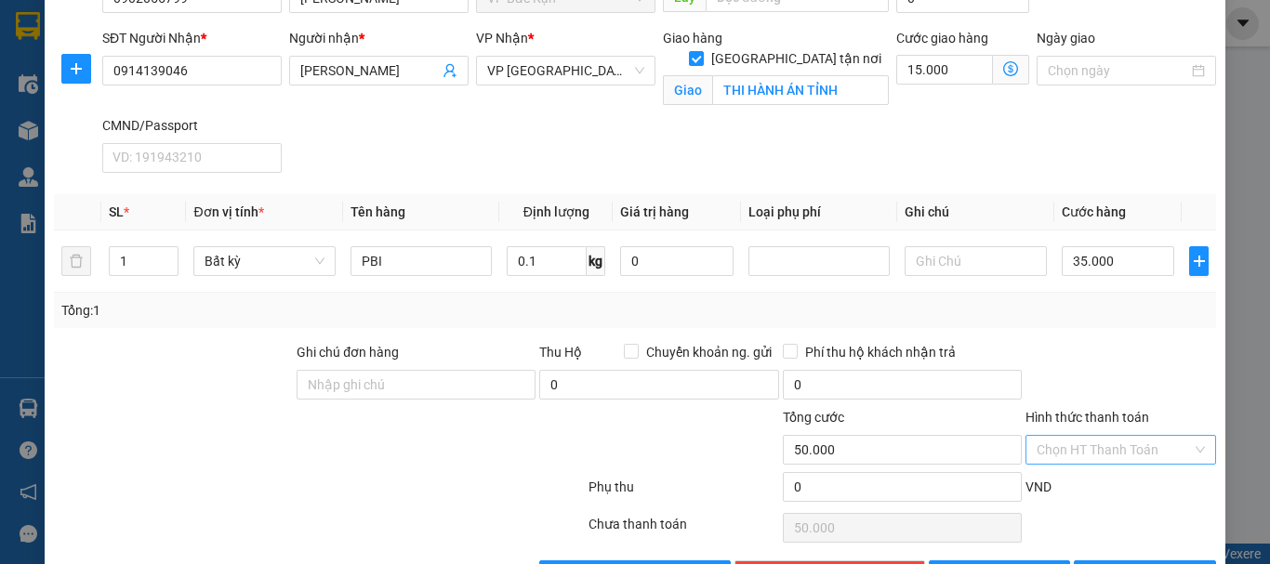
click at [1108, 452] on input "Hình thức thanh toán" at bounding box center [1114, 450] width 155 height 28
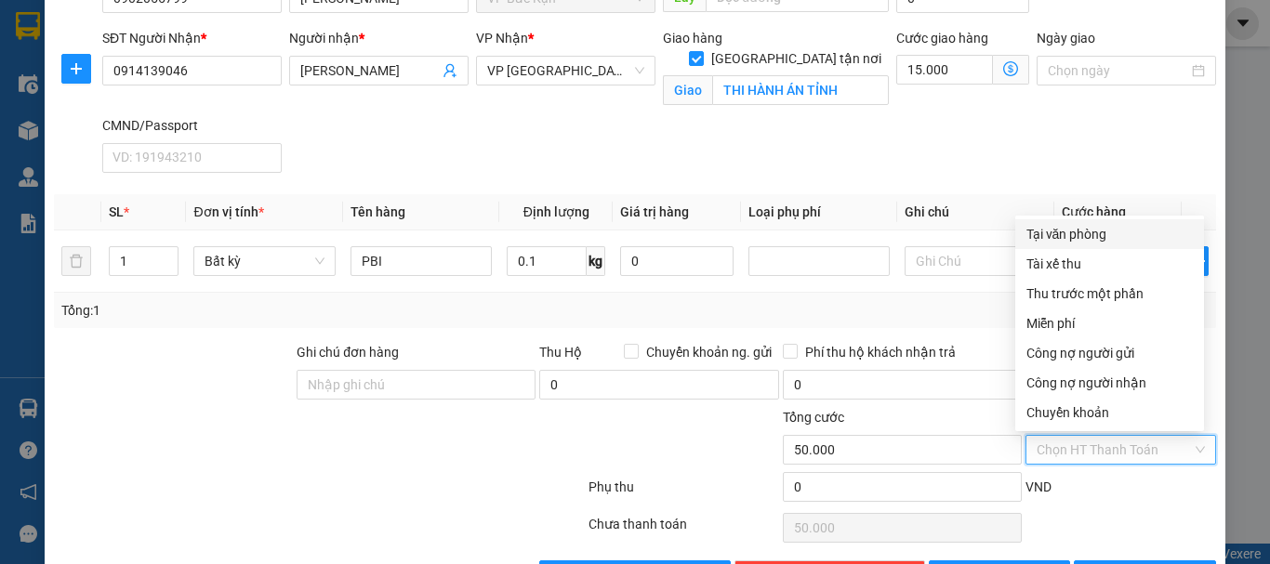
click at [1082, 237] on div "Tại văn phòng" at bounding box center [1109, 234] width 166 height 20
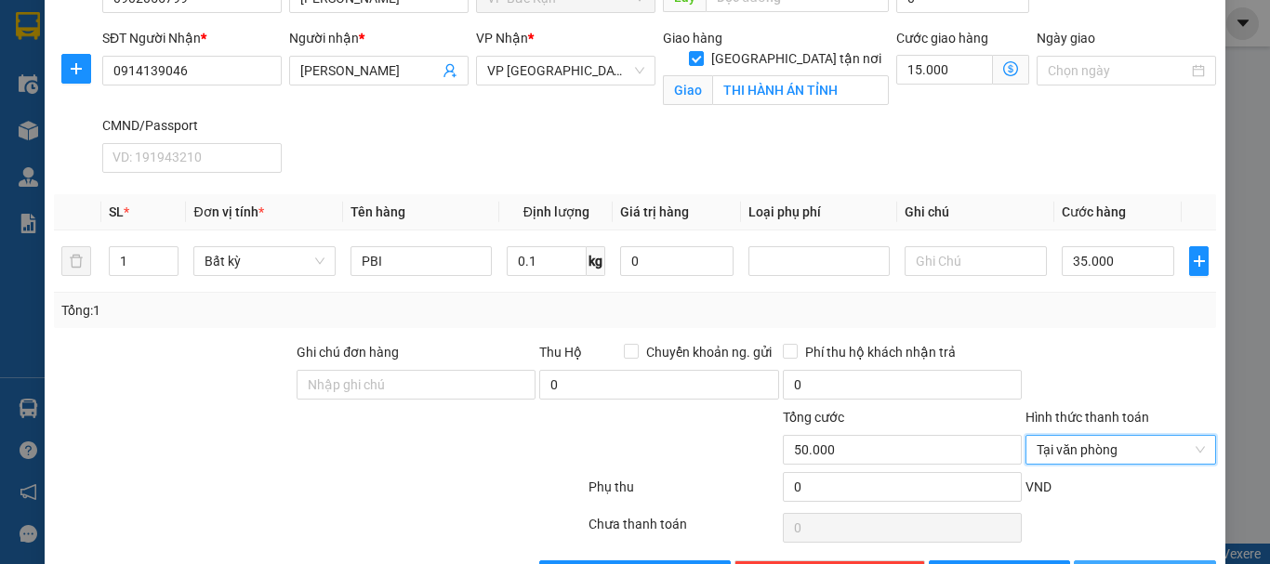
scroll to position [248, 0]
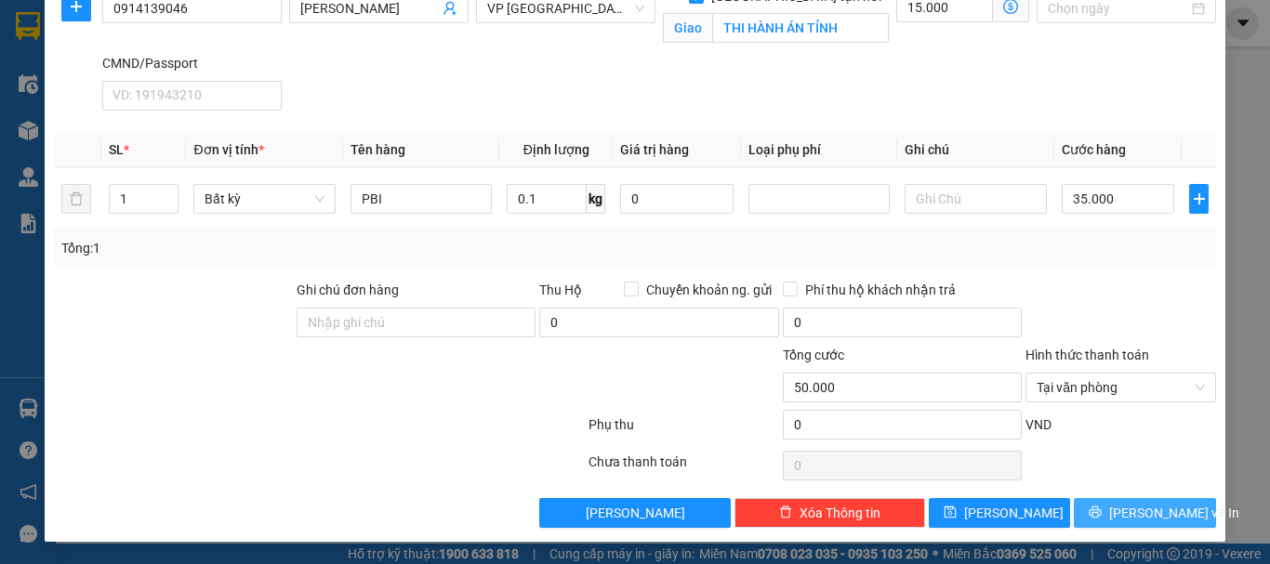
click at [1130, 522] on span "[PERSON_NAME] và In" at bounding box center [1174, 513] width 130 height 20
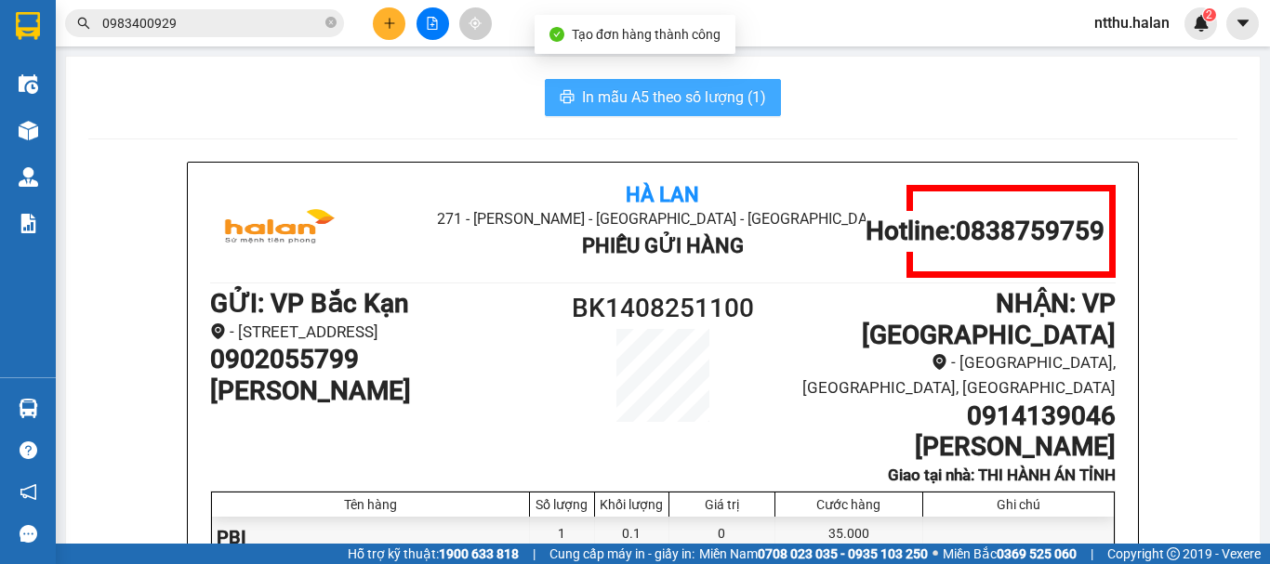
click at [669, 84] on button "In mẫu A5 theo số lượng (1)" at bounding box center [663, 97] width 236 height 37
click at [403, 92] on div "In mẫu A5 theo số lượng (1)" at bounding box center [662, 97] width 1149 height 37
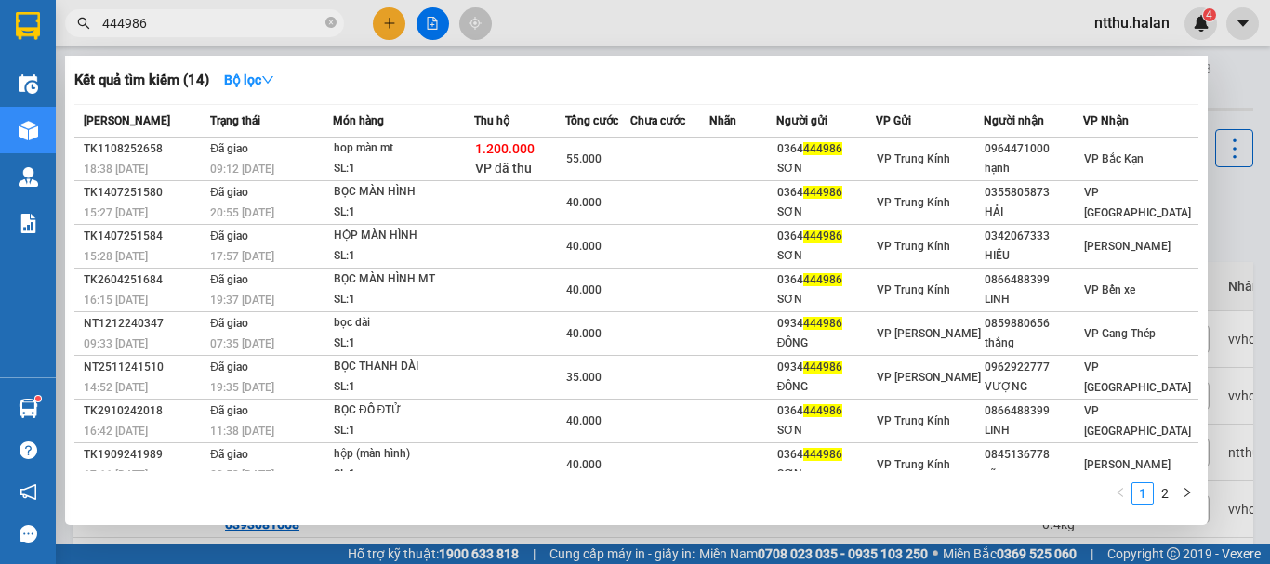
click at [210, 23] on input "444986" at bounding box center [211, 23] width 219 height 20
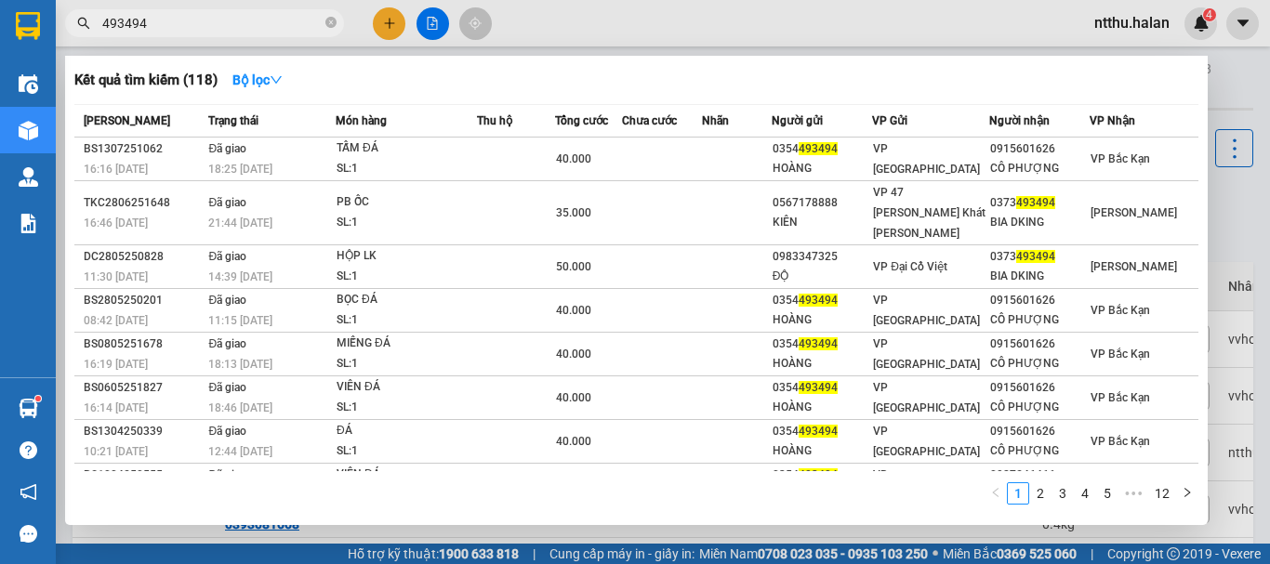
type input "493494"
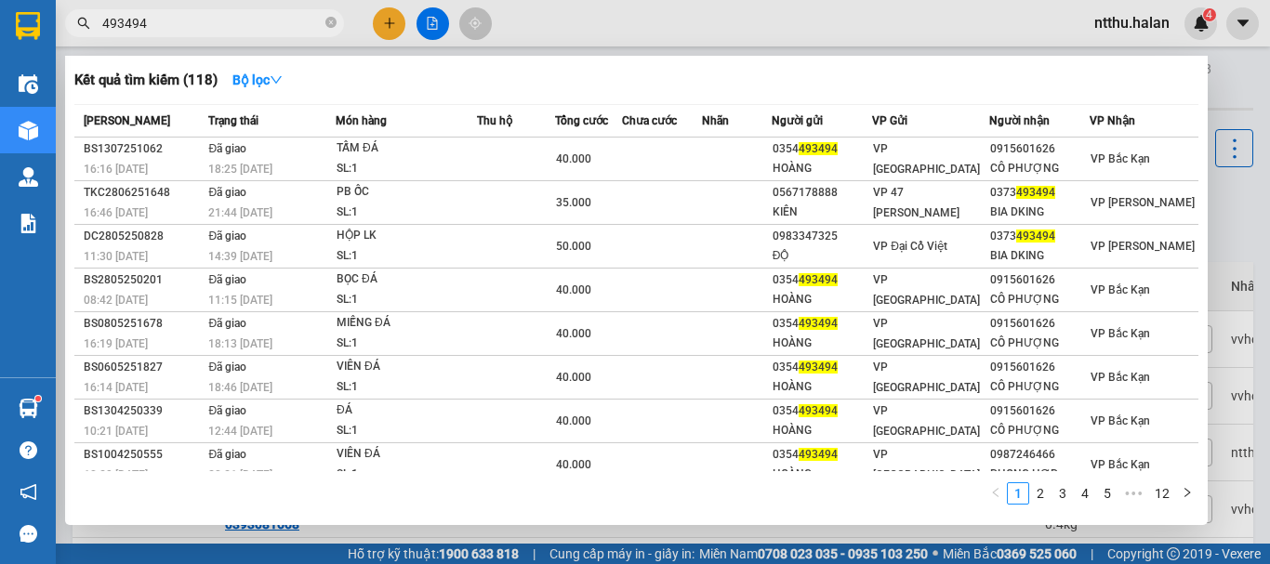
click at [198, 531] on div at bounding box center [635, 282] width 1270 height 564
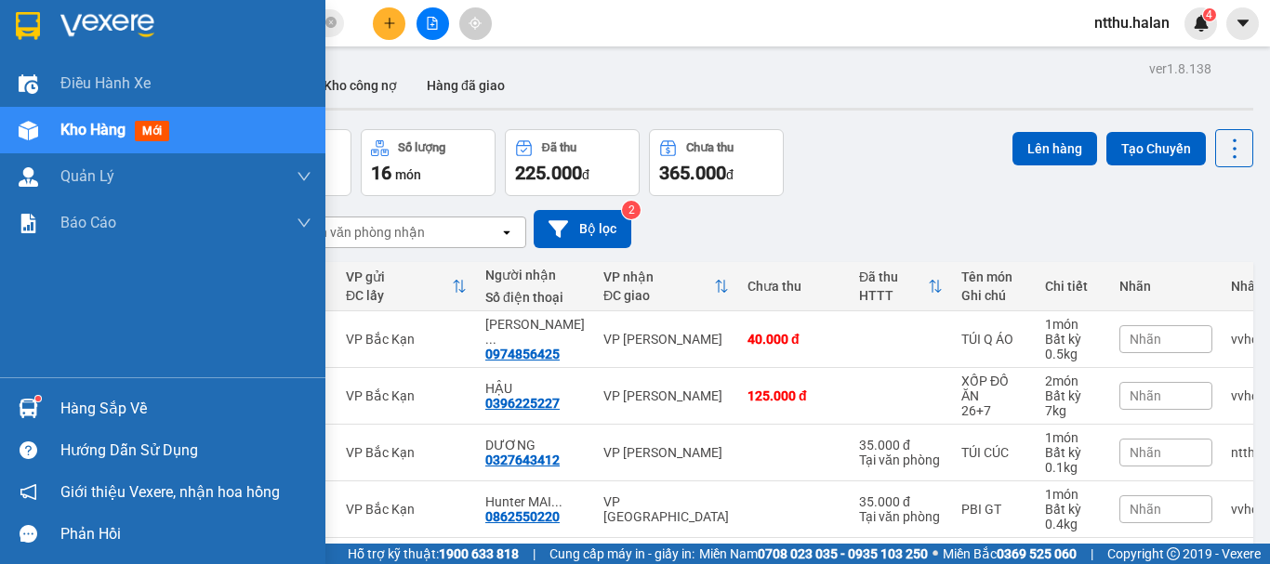
click at [80, 401] on div "Hàng sắp về" at bounding box center [185, 409] width 251 height 28
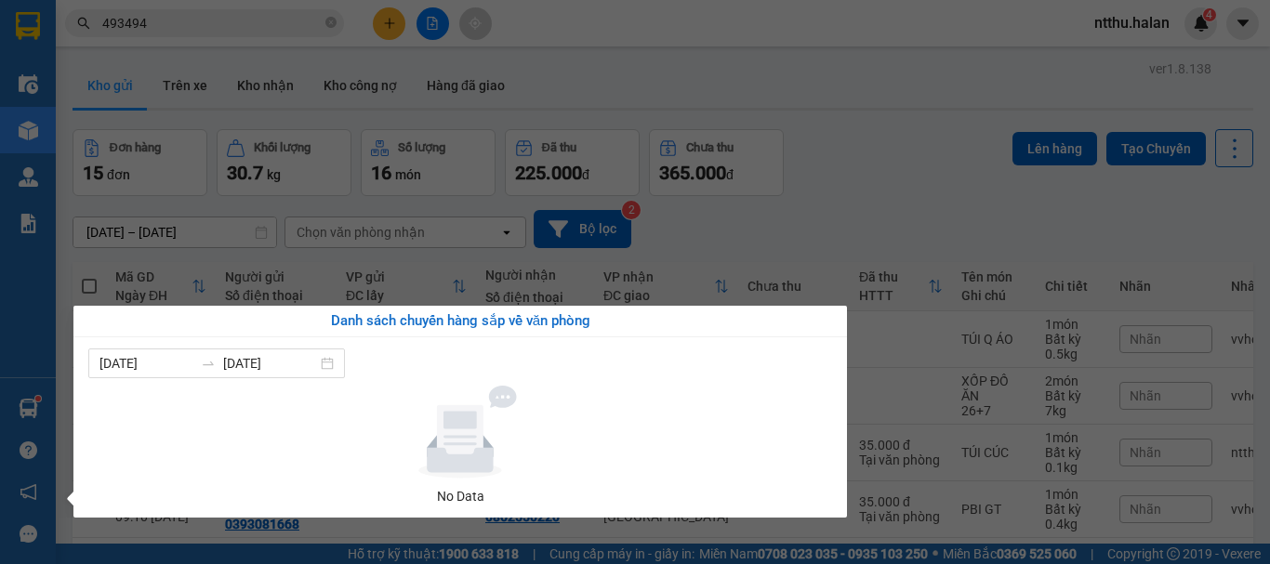
click at [811, 210] on section "Kết quả tìm kiếm ( 118 ) Bộ lọc Mã ĐH Trạng thái Món hàng Thu hộ Tổng cước Chưa…" at bounding box center [635, 282] width 1270 height 564
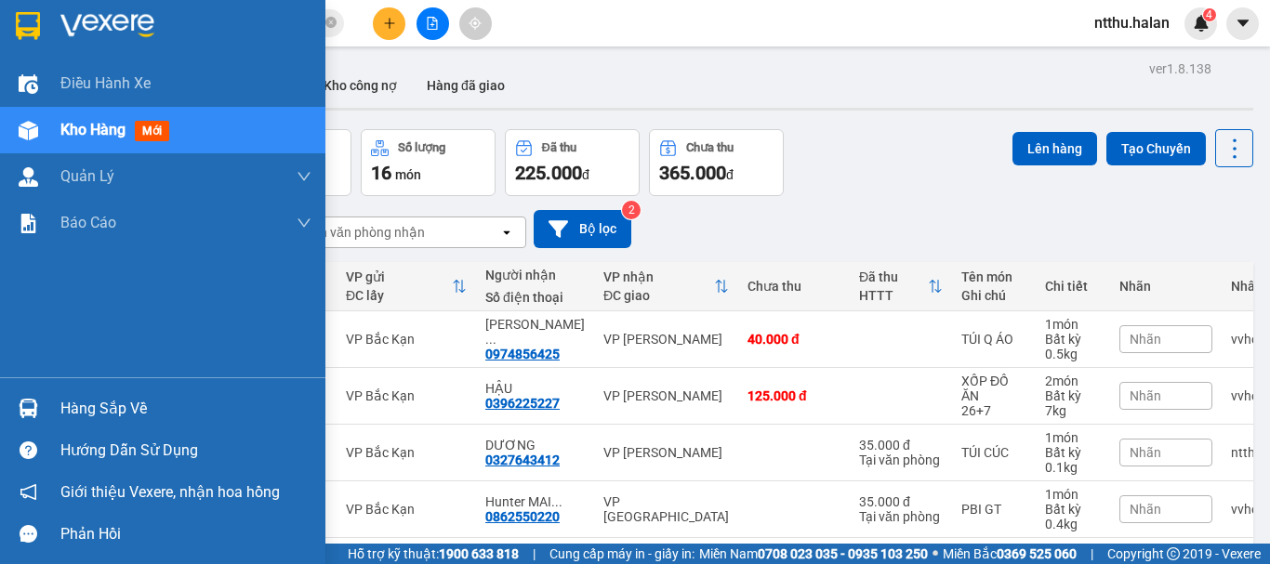
click at [96, 416] on div "Hàng sắp về" at bounding box center [185, 409] width 251 height 28
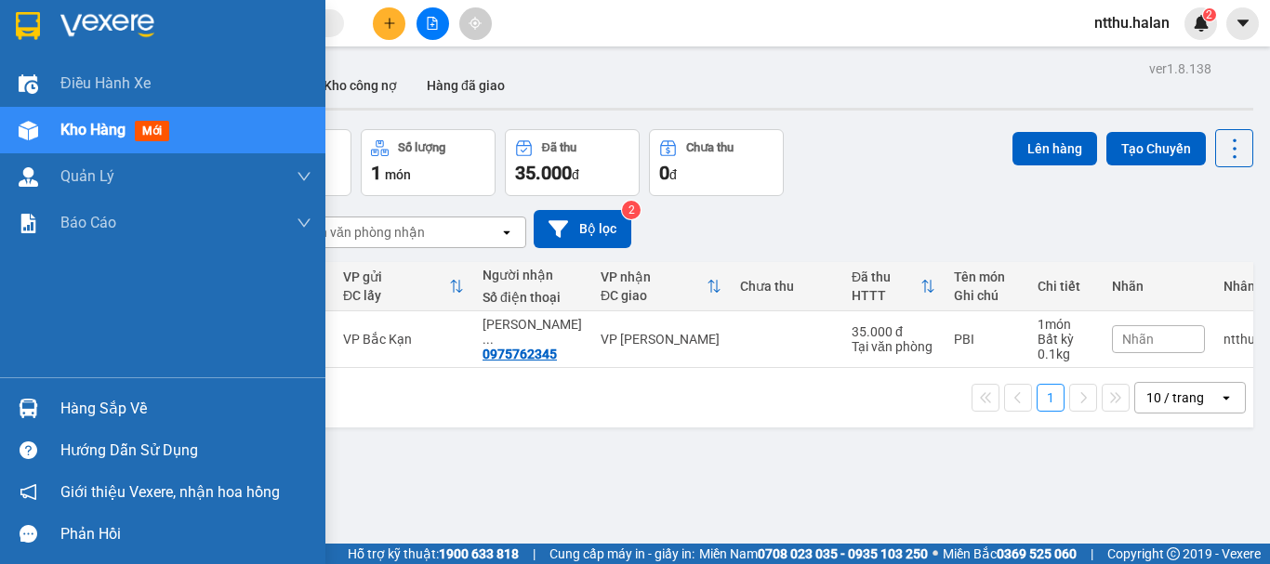
click at [79, 402] on div "Hàng sắp về" at bounding box center [185, 409] width 251 height 28
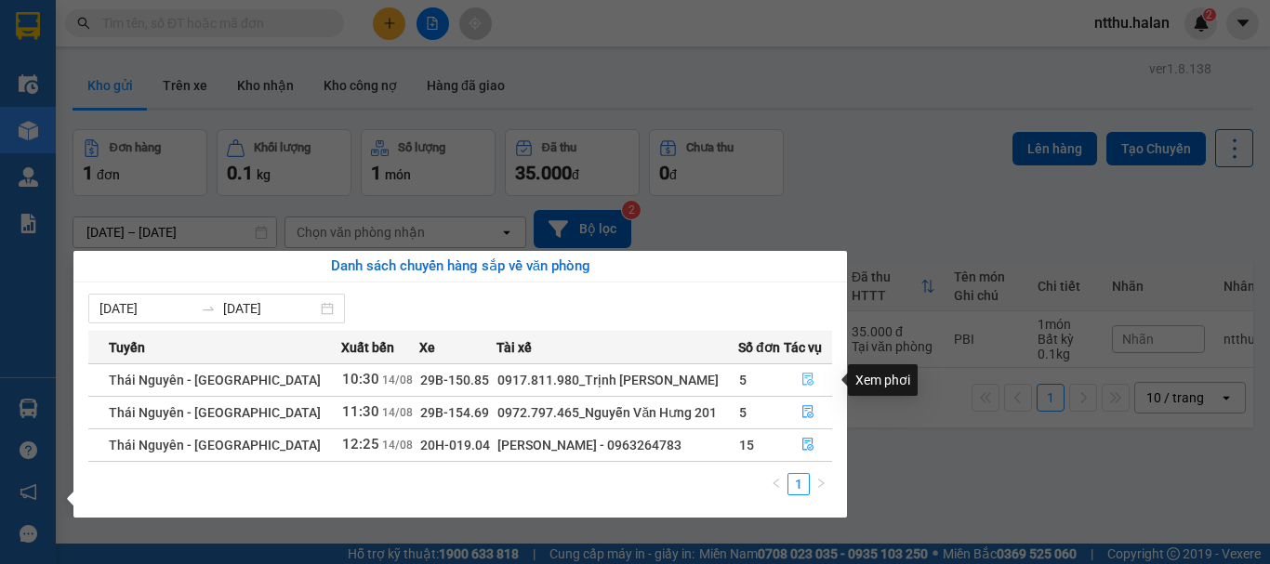
click at [802, 377] on icon "file-done" at bounding box center [807, 379] width 13 height 13
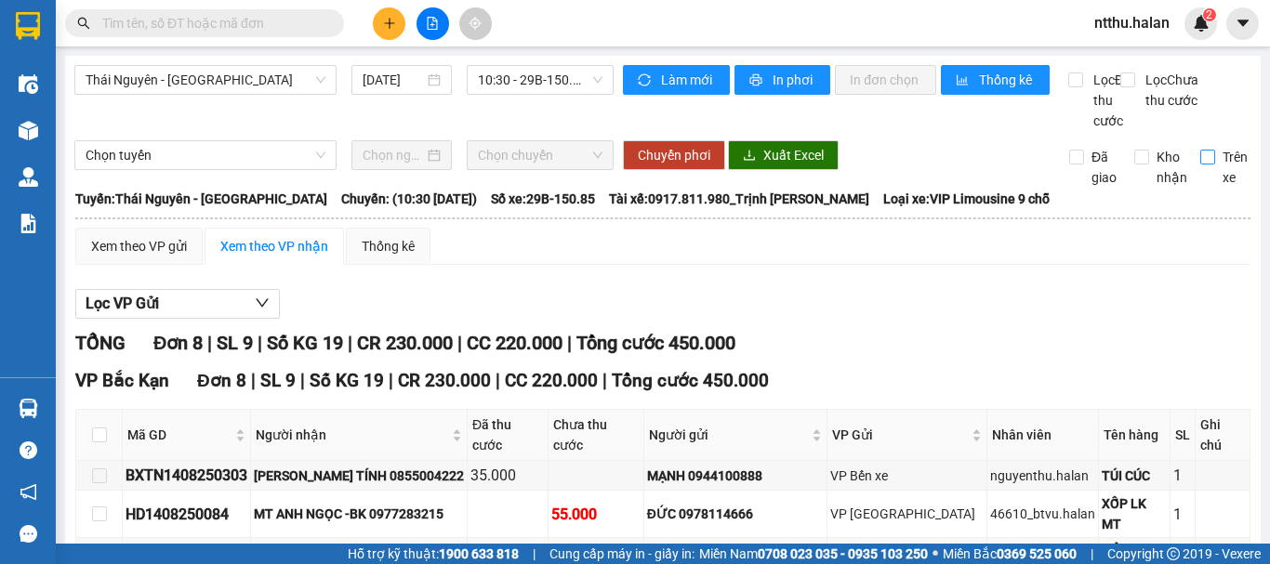
click at [1200, 165] on input "Trên xe" at bounding box center [1207, 157] width 15 height 15
checkbox input "true"
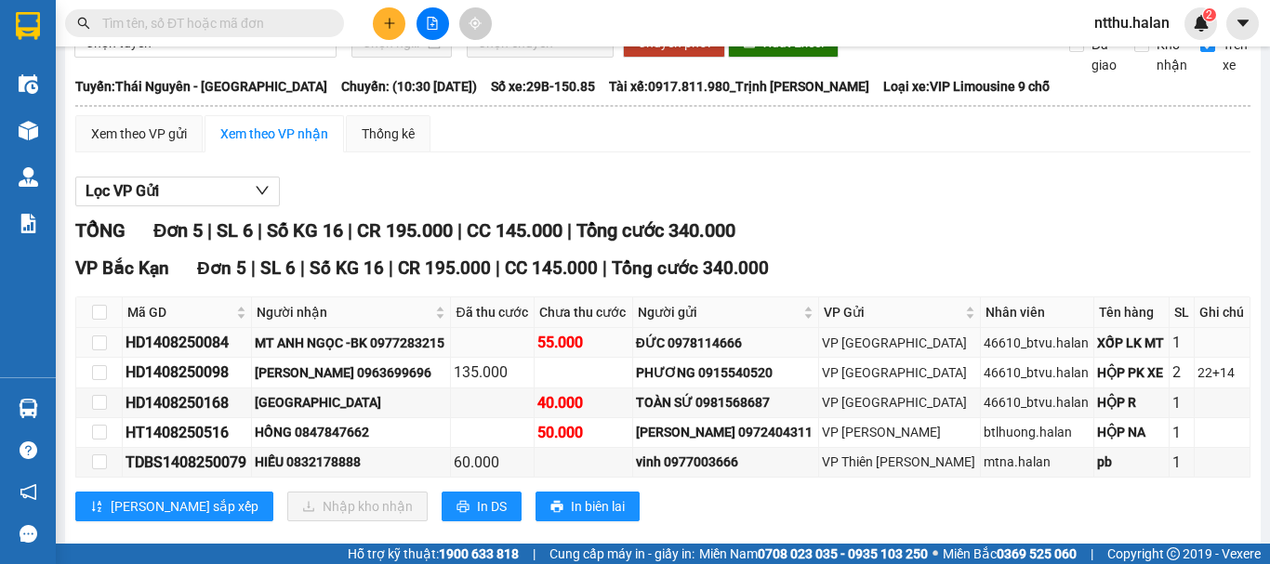
scroll to position [236, 0]
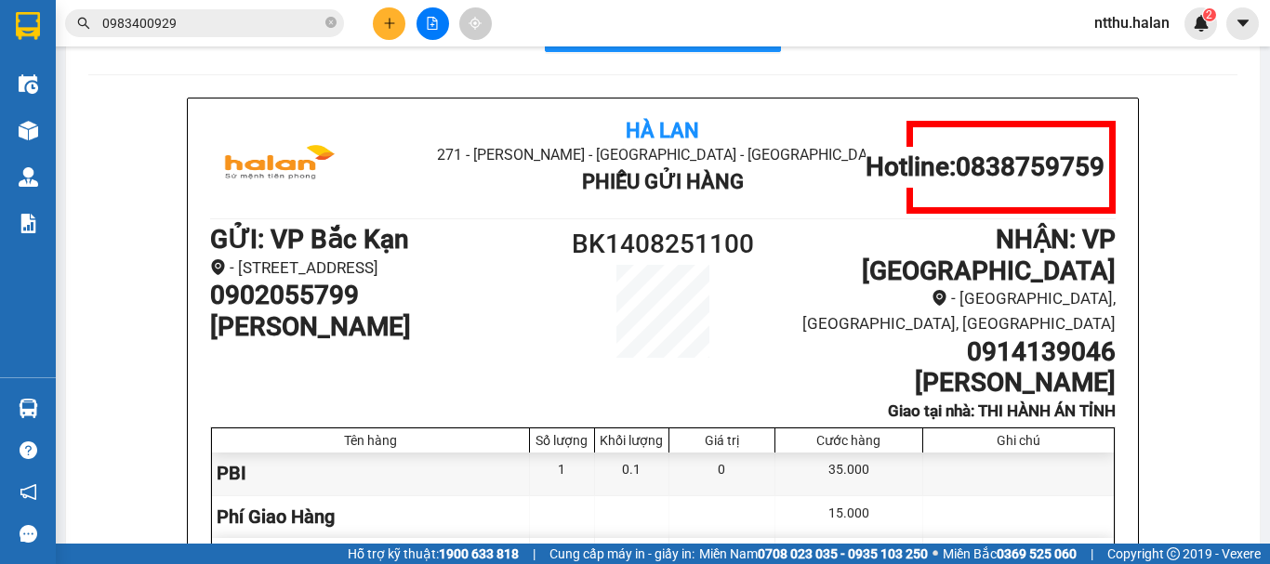
scroll to position [186, 0]
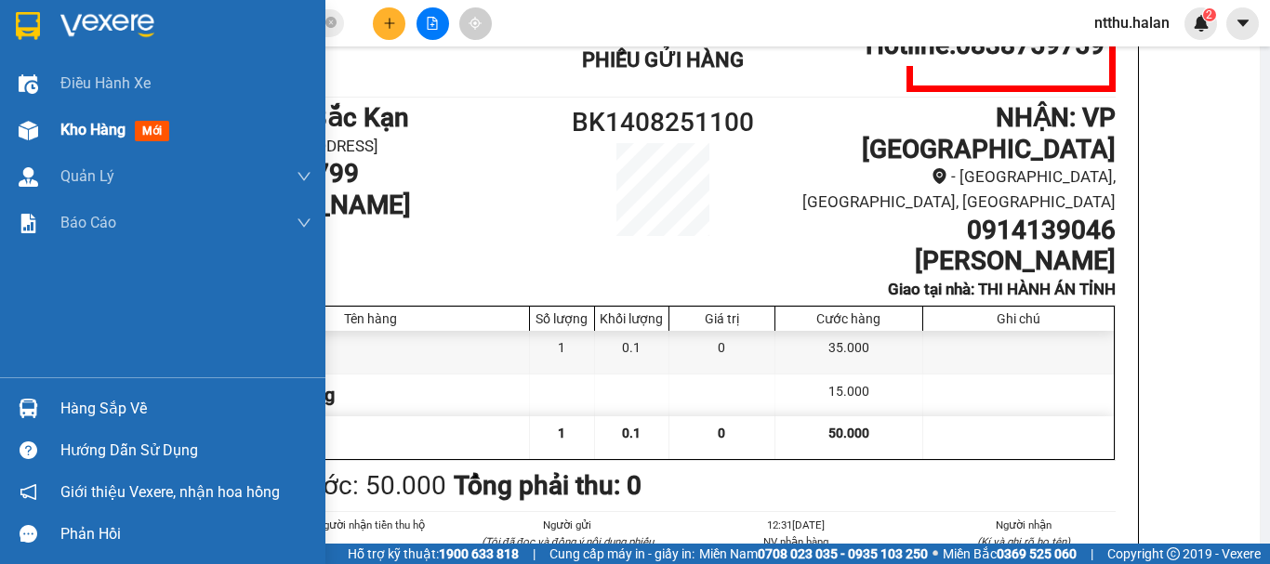
click at [94, 123] on span "Kho hàng" at bounding box center [92, 130] width 65 height 18
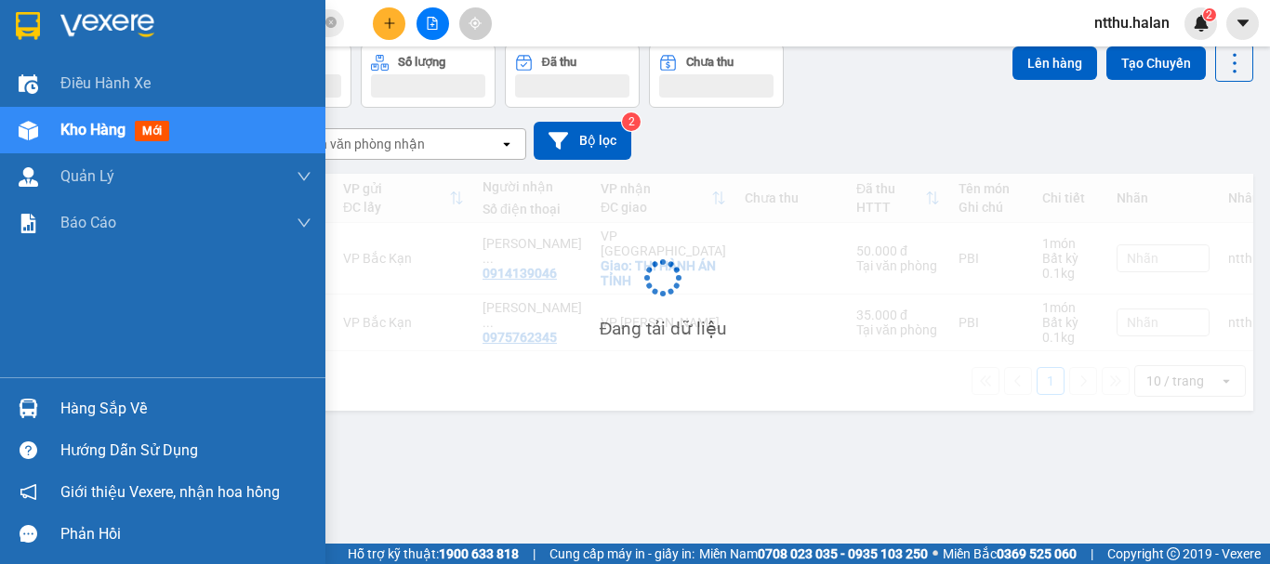
scroll to position [86, 0]
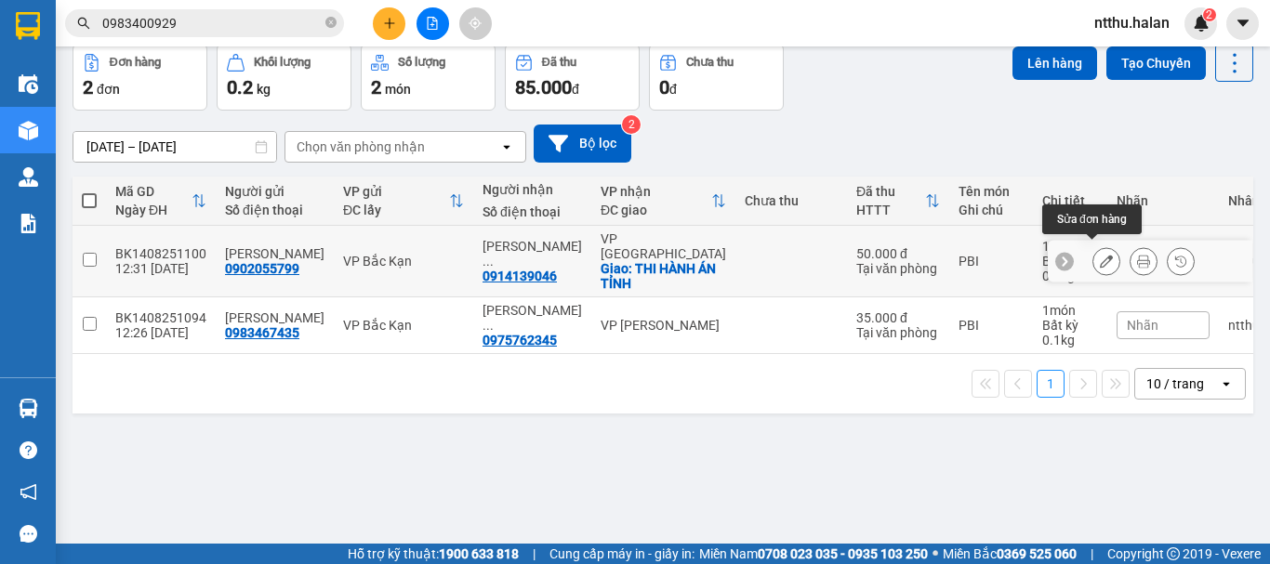
click at [1100, 258] on icon at bounding box center [1106, 261] width 13 height 13
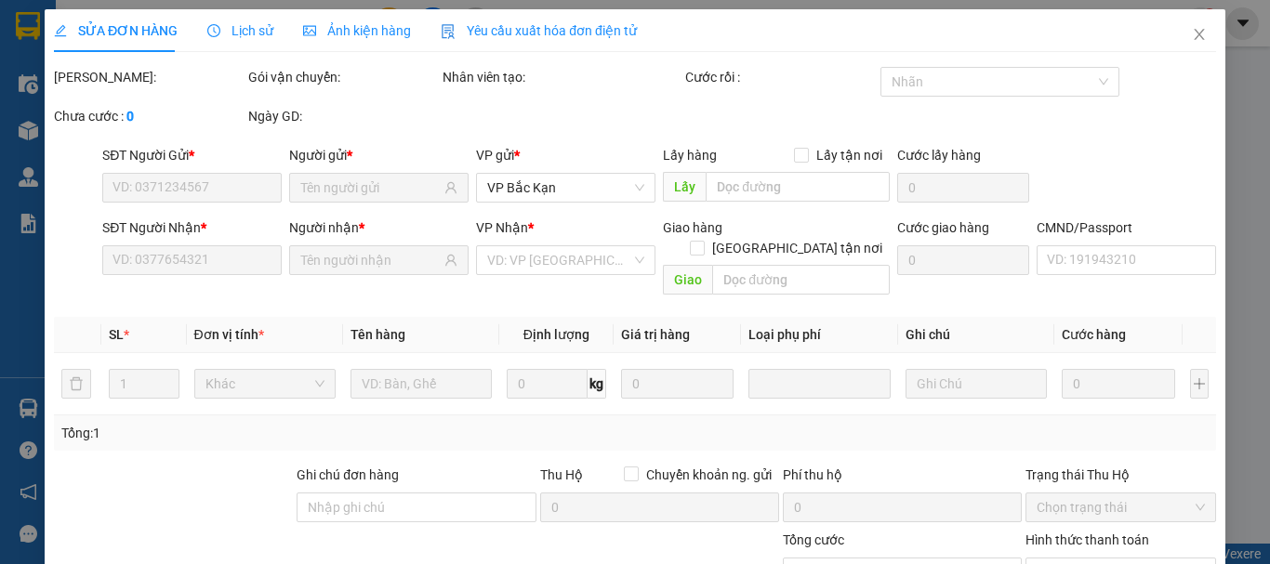
type input "0902055799"
type input "0914139046"
checkbox input "true"
type input "THI HÀNH ÁN TỈNH"
type input "50.000"
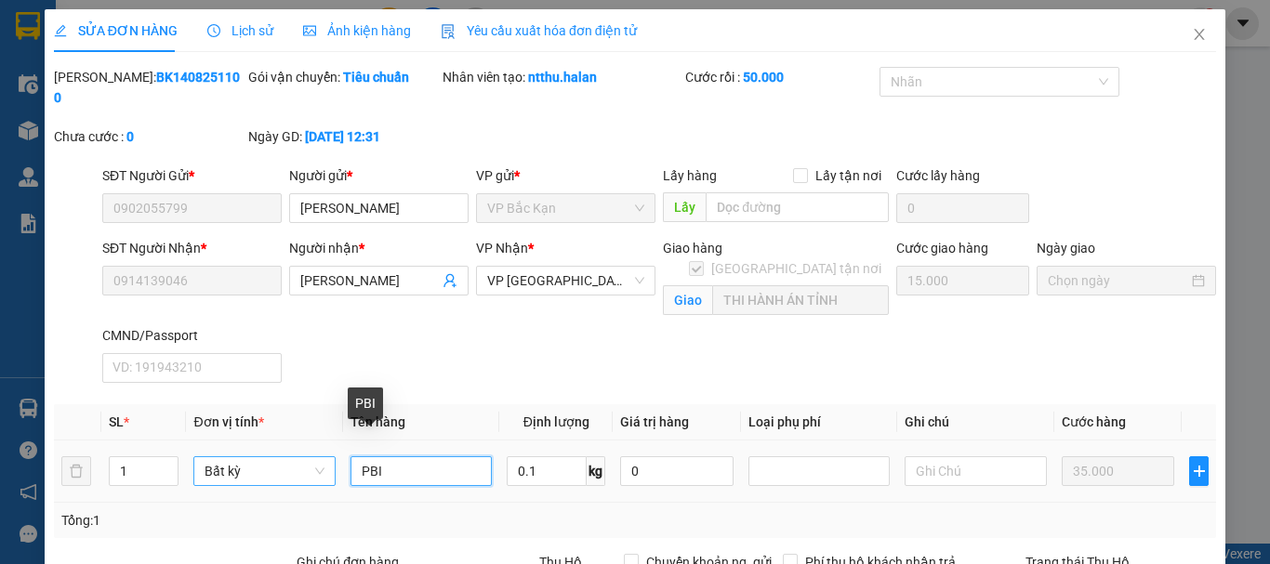
drag, startPoint x: 404, startPoint y: 454, endPoint x: 267, endPoint y: 453, distance: 137.6
click at [267, 453] on tr "1 Bất kỳ PBI 0.1 kg 0 35.000" at bounding box center [635, 472] width 1162 height 62
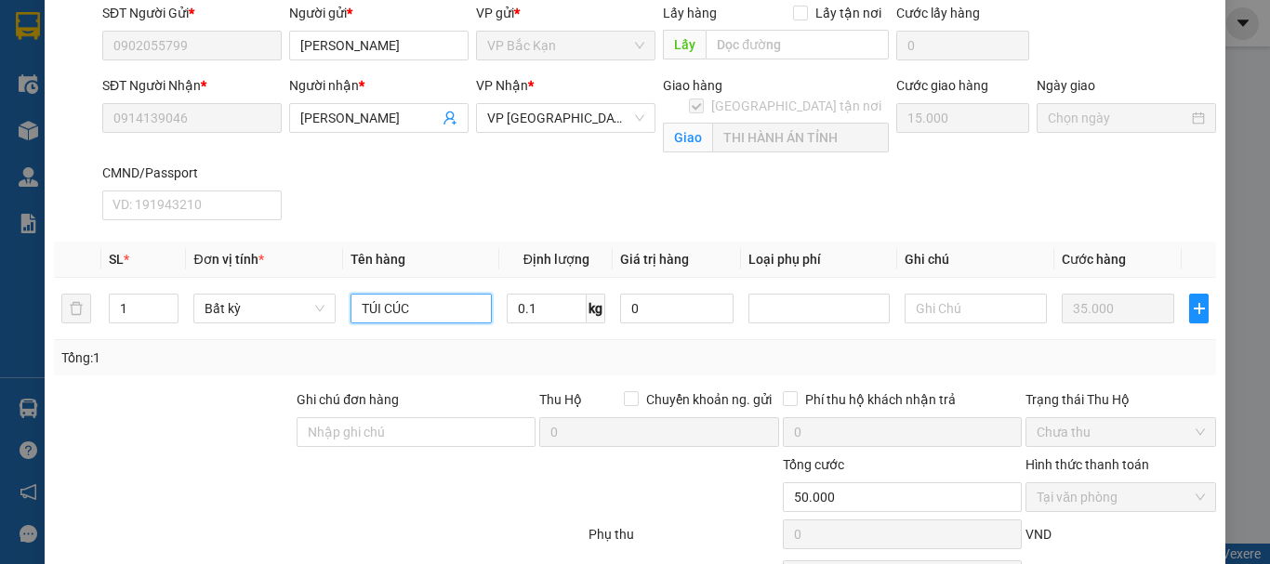
scroll to position [252, 0]
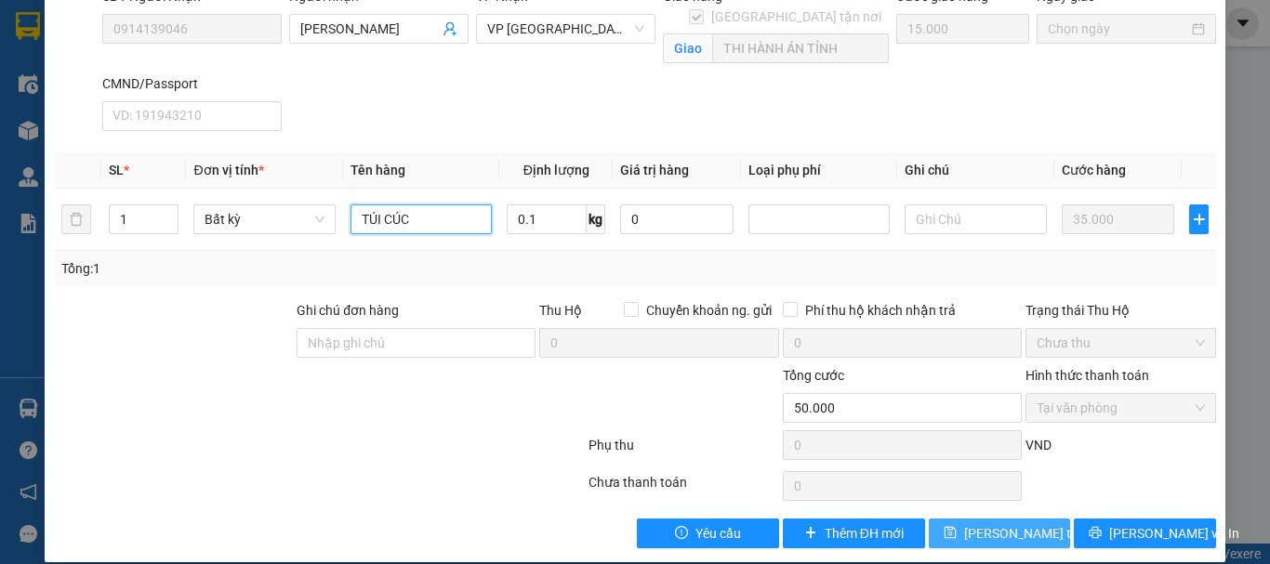
type input "TÚI CÚC"
click at [969, 523] on span "[PERSON_NAME] thay đổi" at bounding box center [1038, 533] width 149 height 20
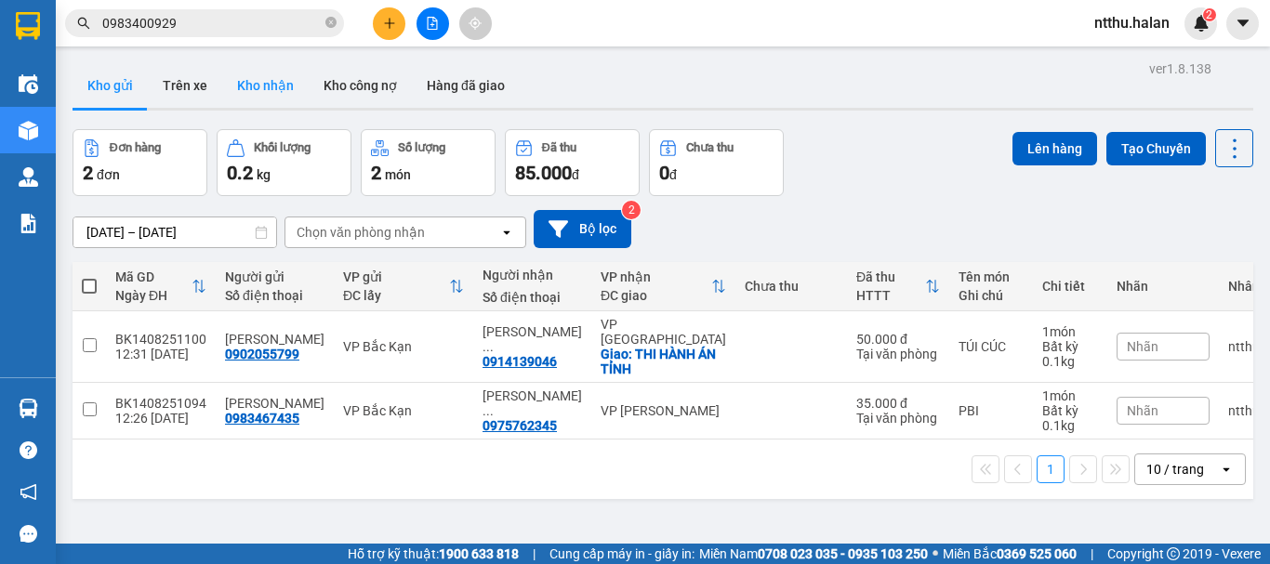
click at [265, 90] on button "Kho nhận" at bounding box center [265, 85] width 86 height 45
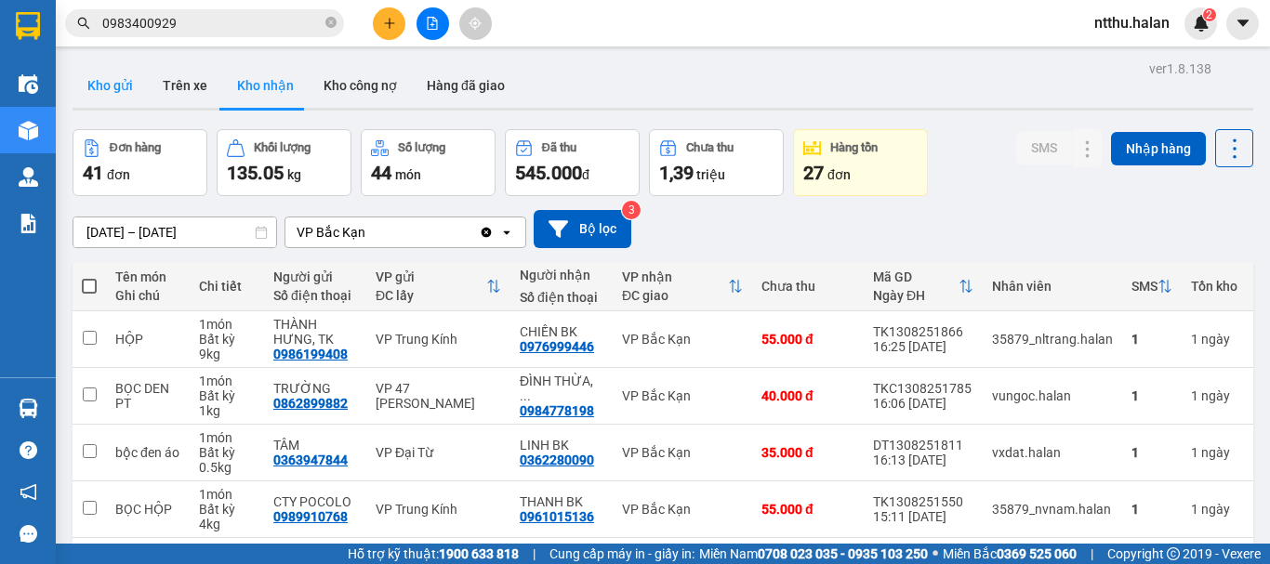
click at [108, 86] on button "Kho gửi" at bounding box center [110, 85] width 75 height 45
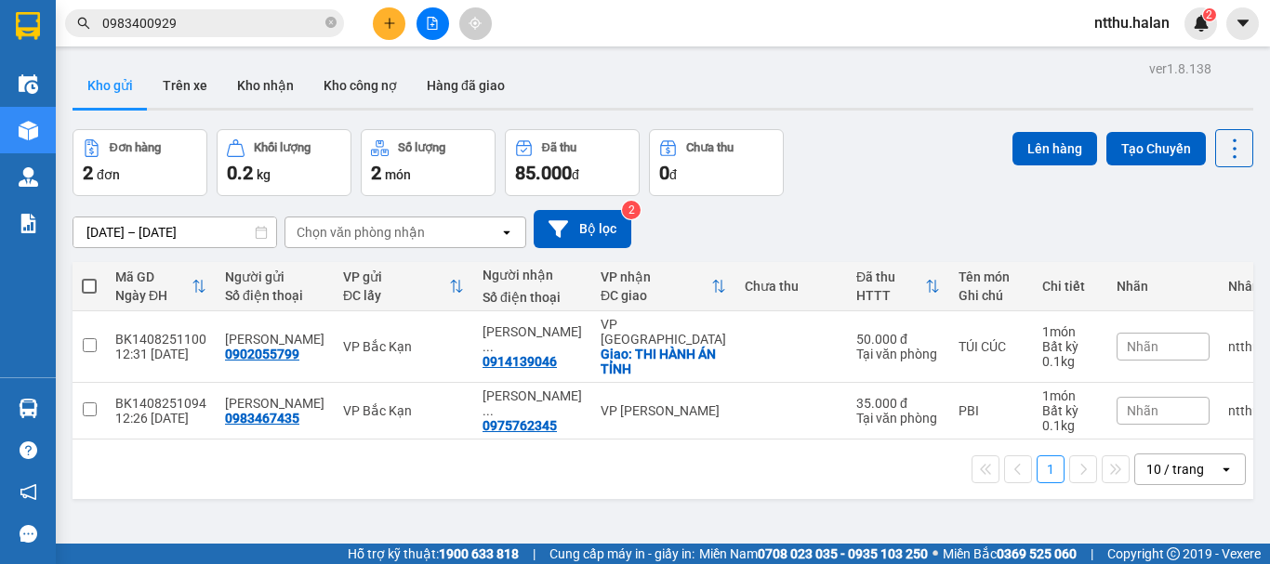
click at [90, 286] on span at bounding box center [89, 286] width 15 height 15
click at [89, 277] on input "checkbox" at bounding box center [89, 277] width 0 height 0
checkbox input "true"
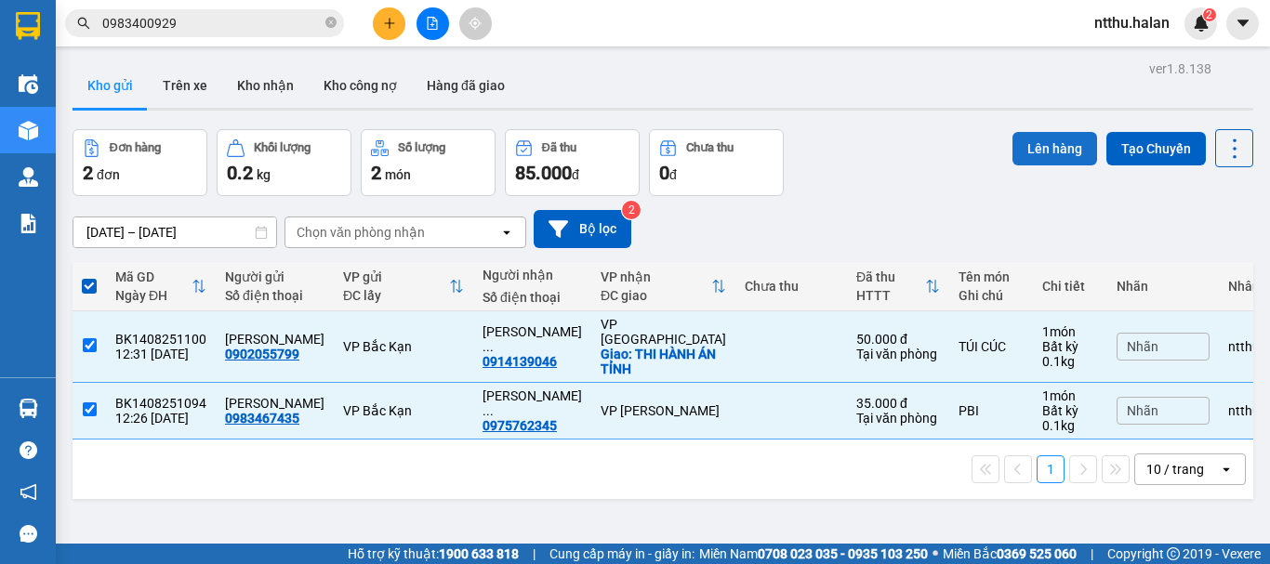
click at [1073, 149] on button "Lên hàng" at bounding box center [1054, 148] width 85 height 33
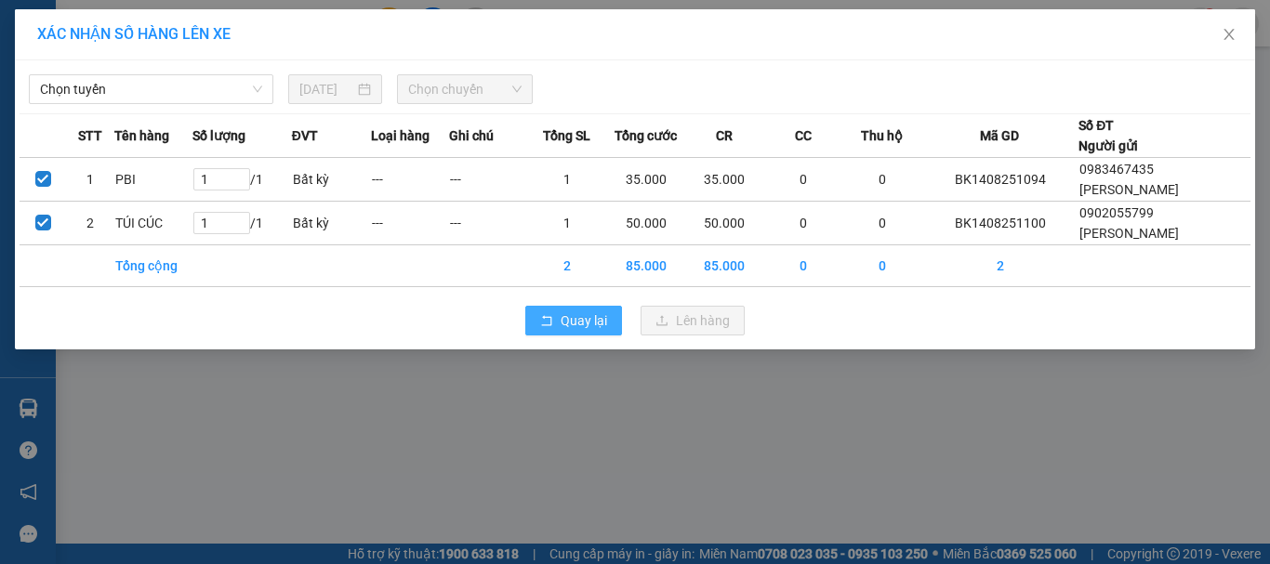
click at [594, 324] on span "Quay lại" at bounding box center [584, 320] width 46 height 20
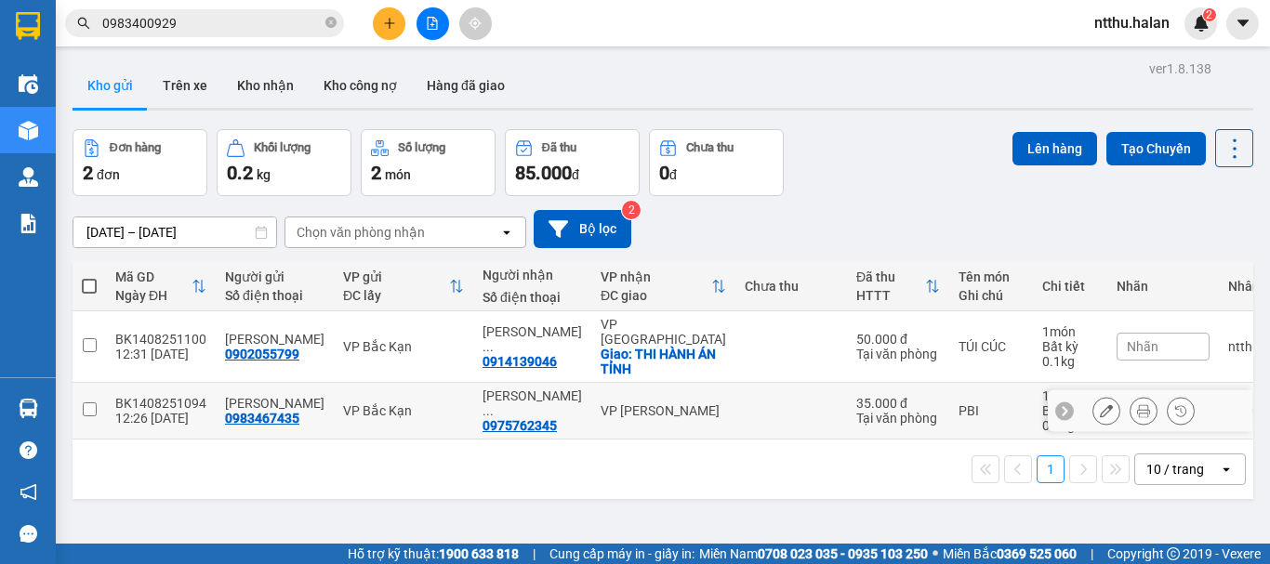
click at [85, 403] on input "checkbox" at bounding box center [90, 410] width 14 height 14
checkbox input "true"
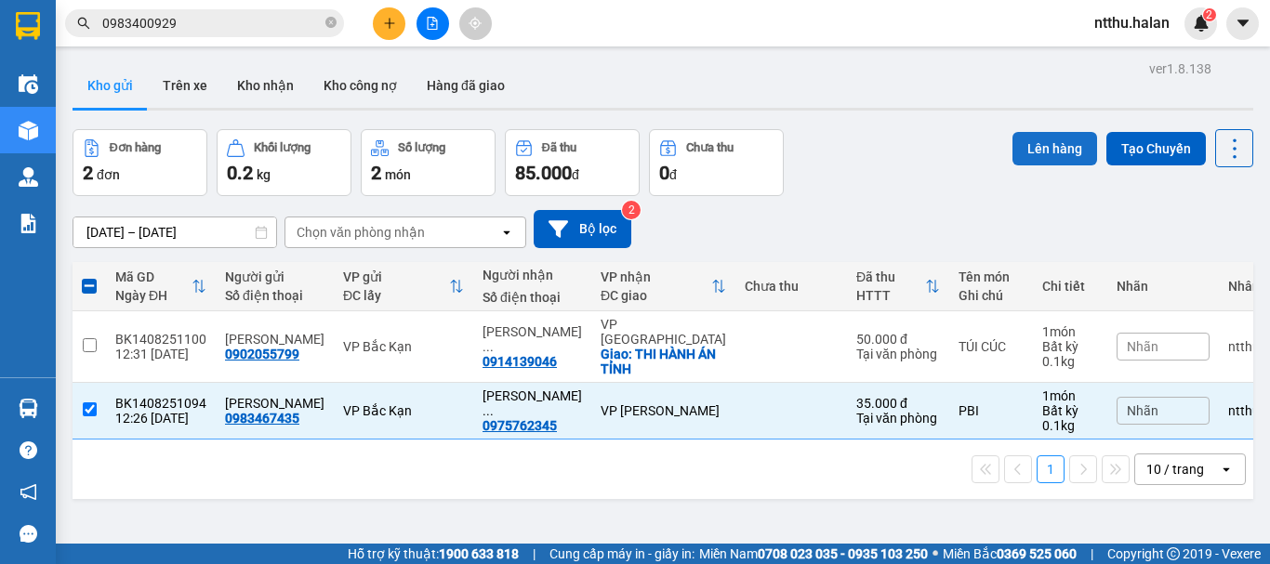
click at [1045, 147] on button "Lên hàng" at bounding box center [1054, 148] width 85 height 33
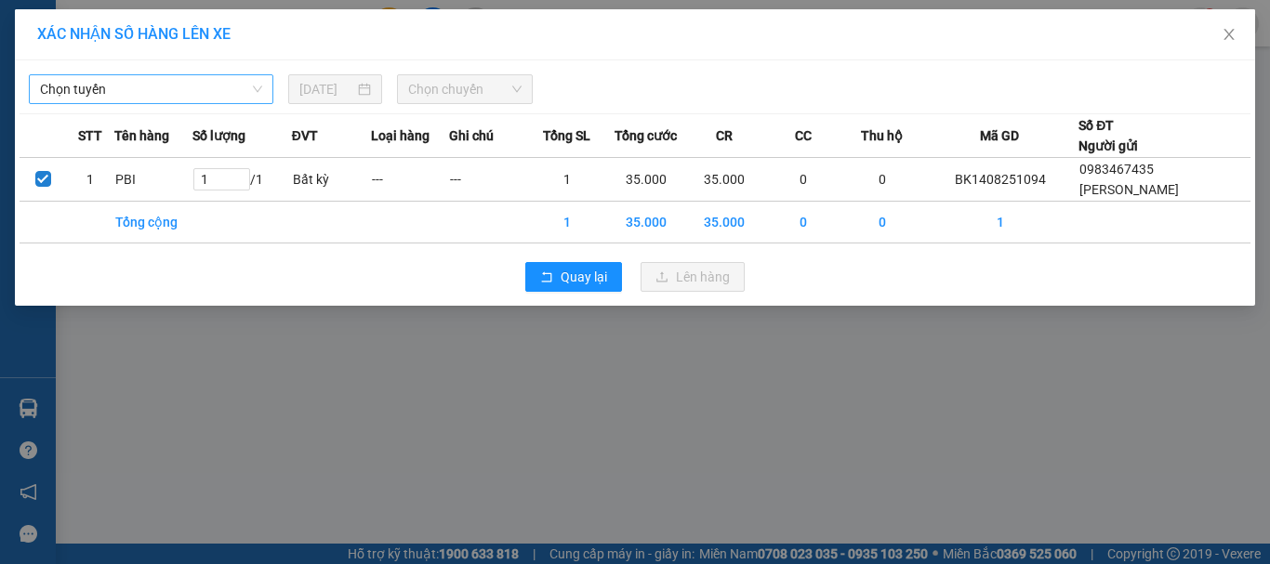
click at [147, 86] on span "Chọn tuyến" at bounding box center [151, 89] width 222 height 28
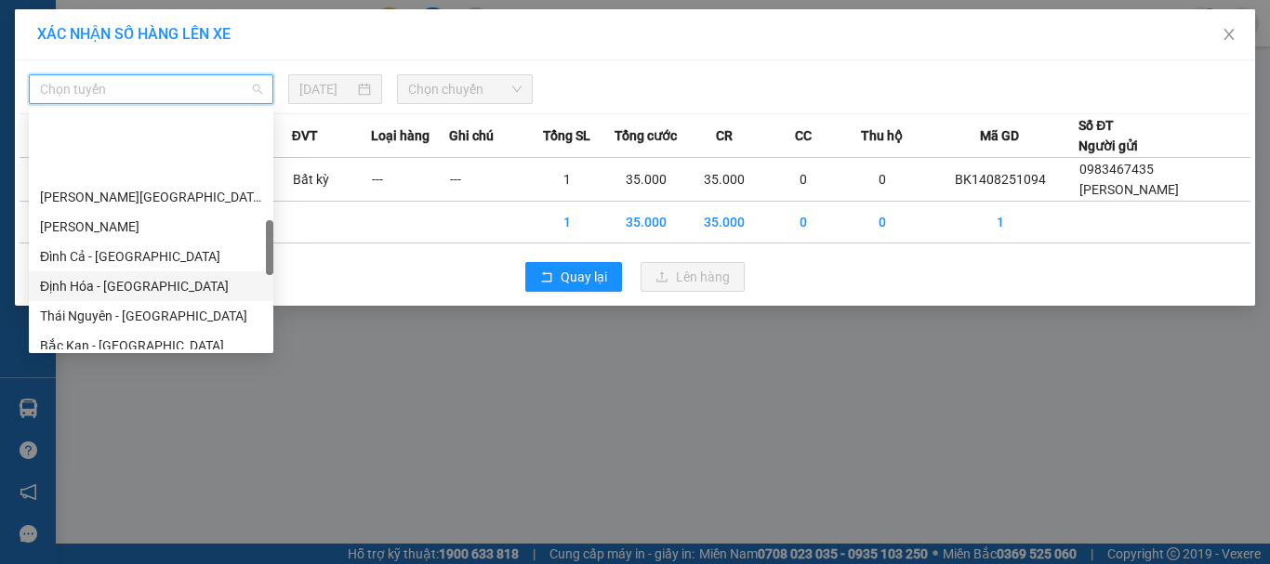
scroll to position [558, 0]
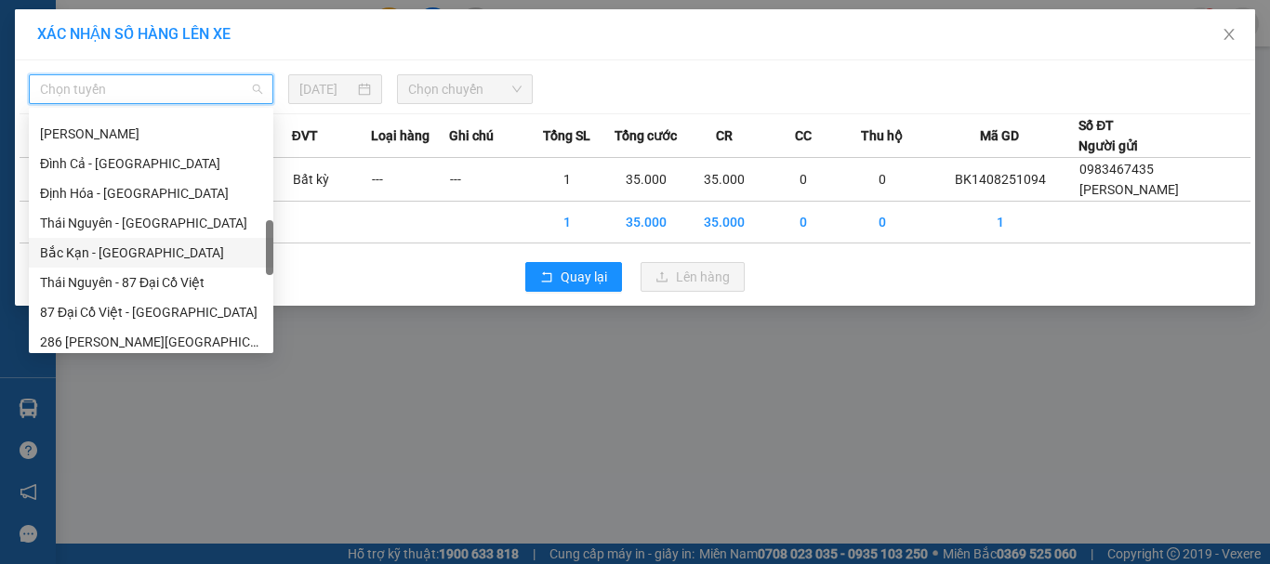
click at [111, 253] on div "Bắc Kạn - [GEOGRAPHIC_DATA]" at bounding box center [151, 253] width 222 height 20
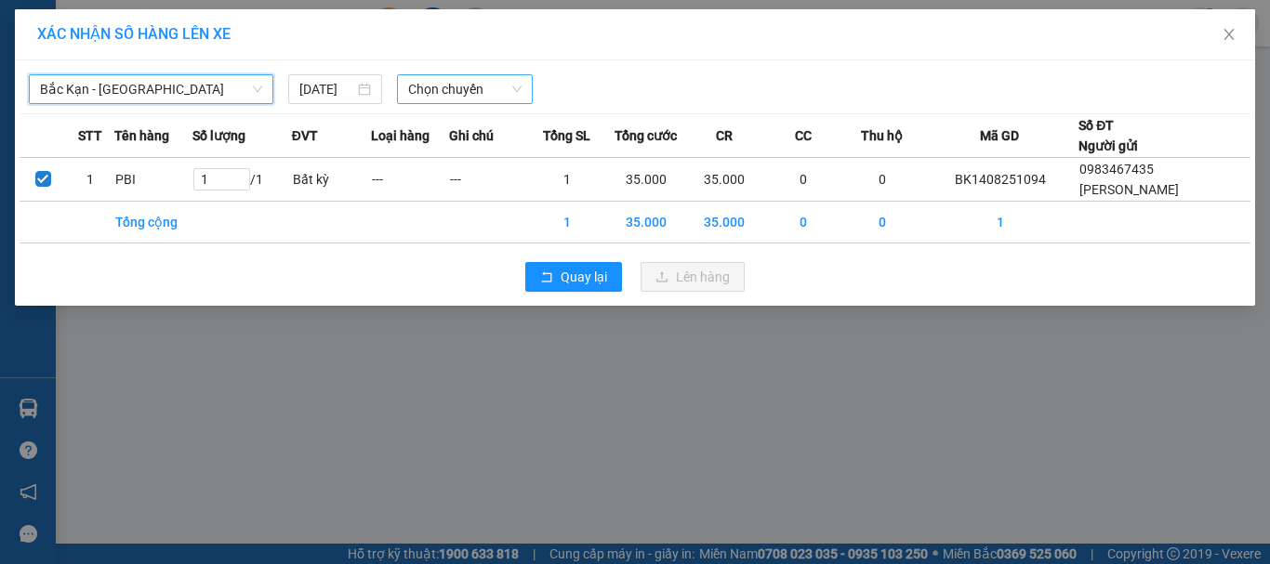
click at [464, 91] on span "Chọn chuyến" at bounding box center [465, 89] width 114 height 28
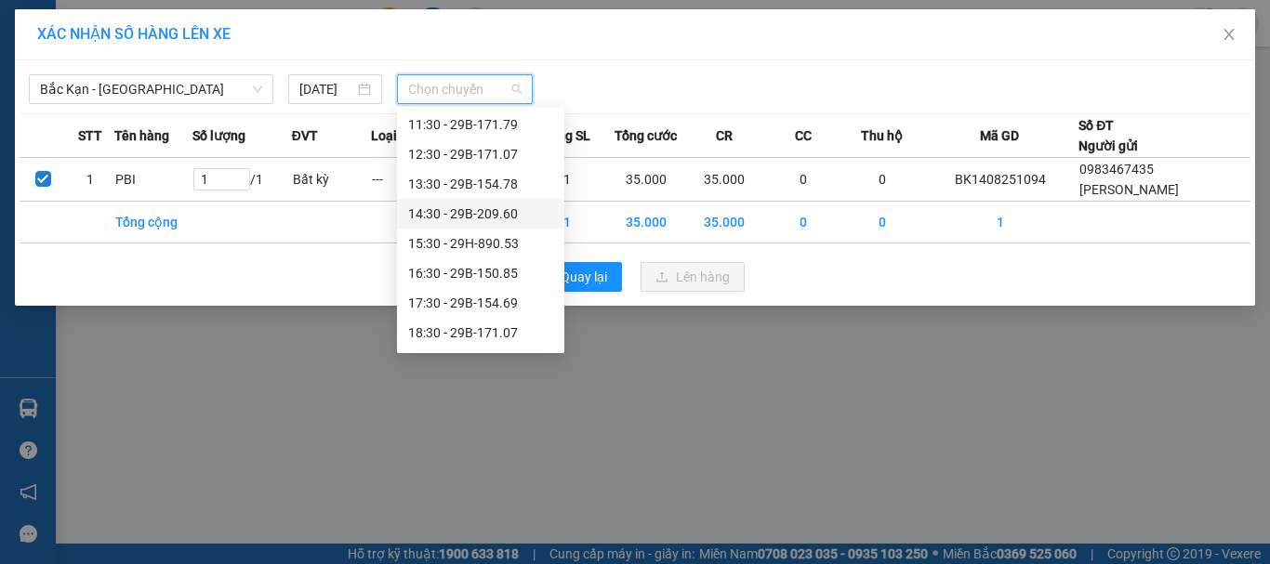
scroll to position [268, 0]
click at [484, 123] on div "12:30 - 29B-171.07" at bounding box center [480, 126] width 145 height 20
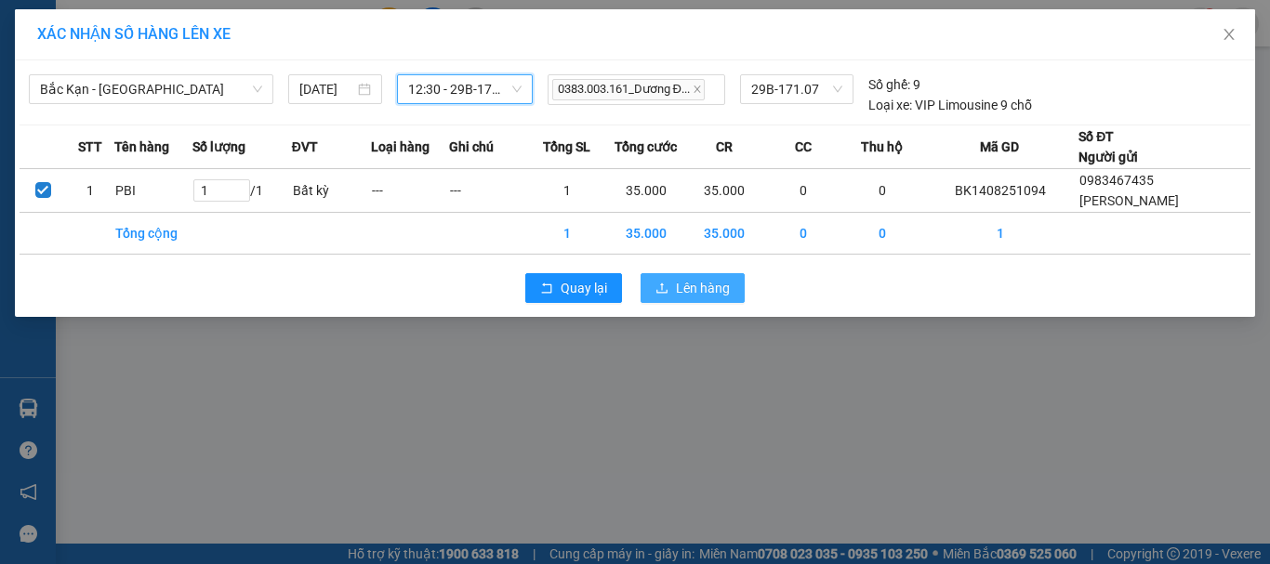
click at [720, 286] on span "Lên hàng" at bounding box center [703, 288] width 54 height 20
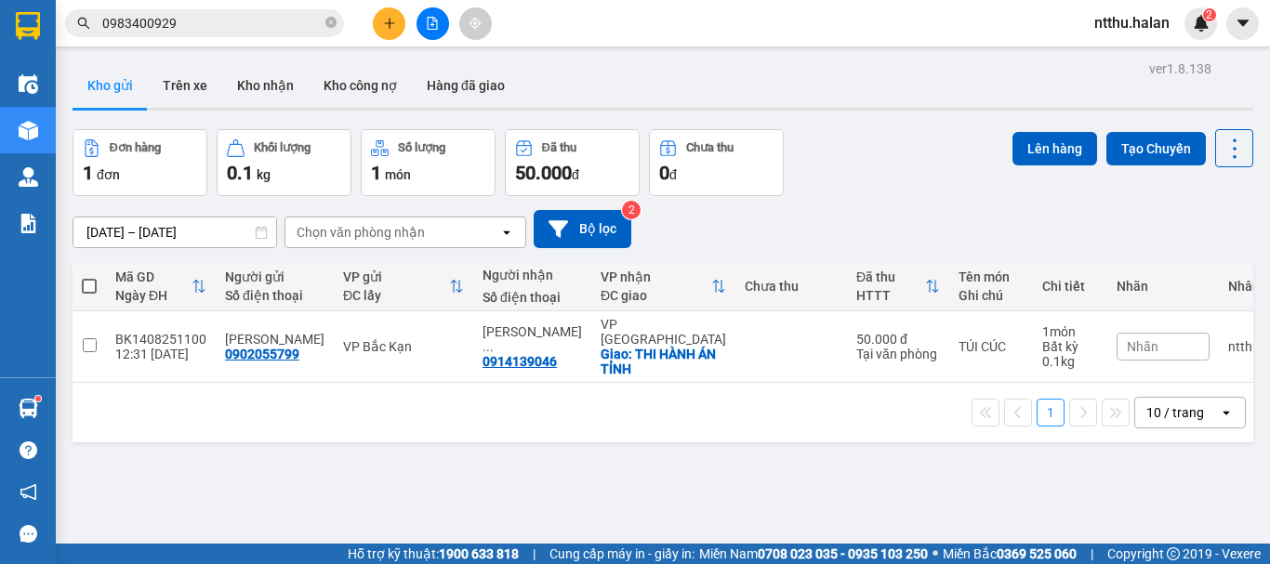
click at [242, 445] on div "ver 1.8.138 Kho gửi Trên xe Kho nhận Kho công nợ Hàng đã giao Đơn hàng 1 đơn Kh…" at bounding box center [663, 338] width 1196 height 564
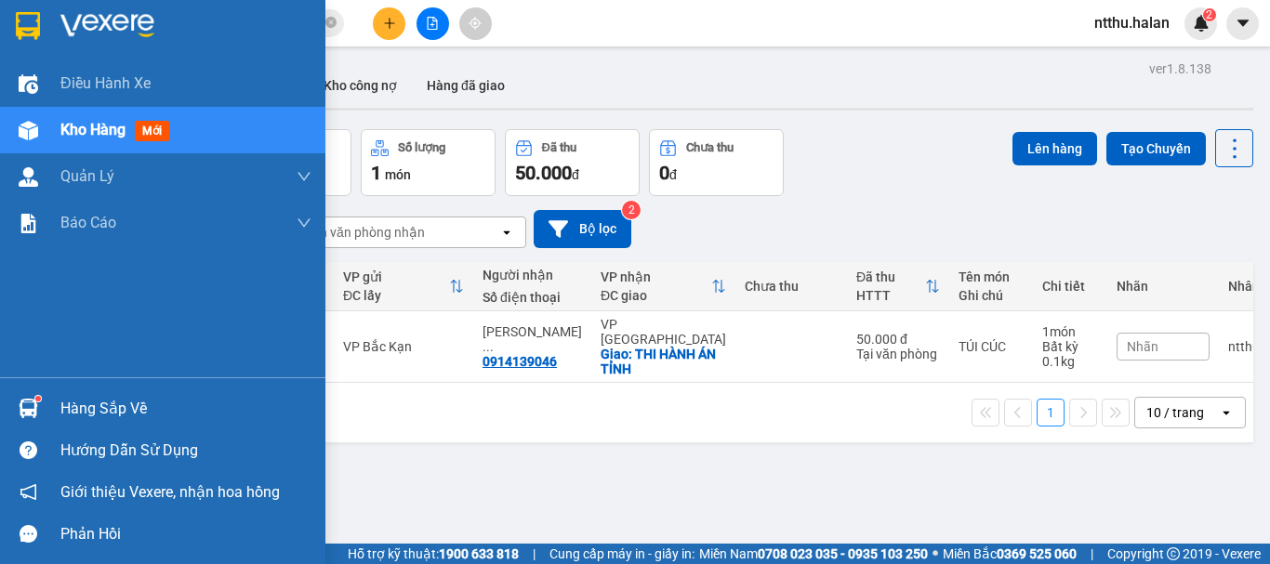
click at [75, 412] on div "Hàng sắp về" at bounding box center [185, 409] width 251 height 28
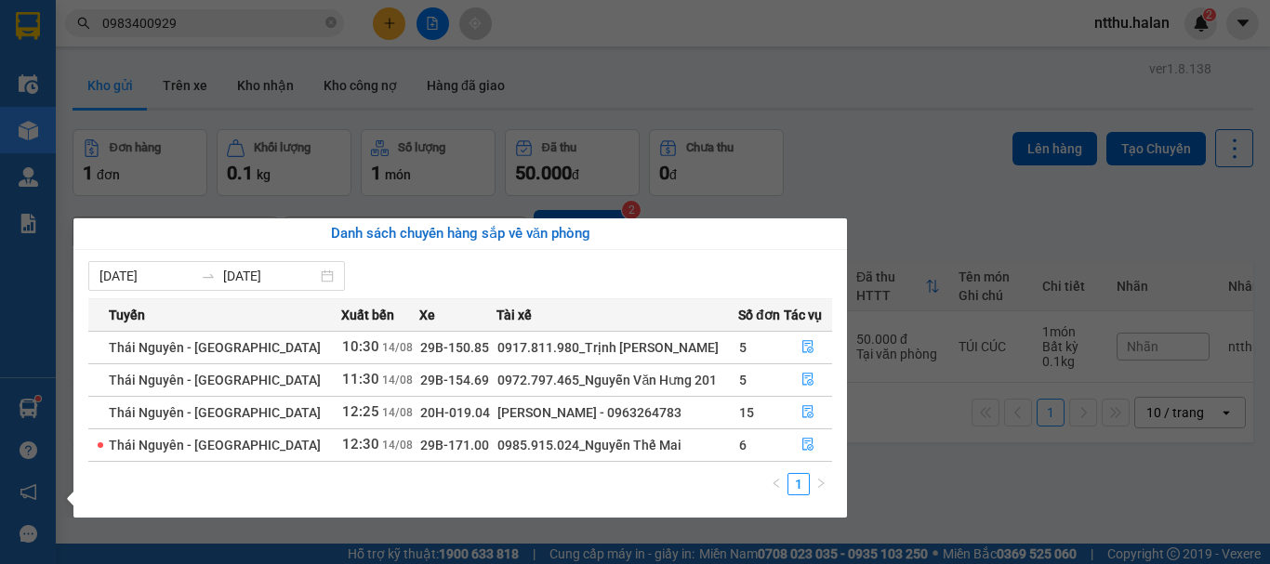
click at [833, 162] on section "Kết quả tìm kiếm ( 23 ) Bộ lọc Mã ĐH Trạng thái Món hàng Thu hộ Tổng cước Chưa …" at bounding box center [635, 282] width 1270 height 564
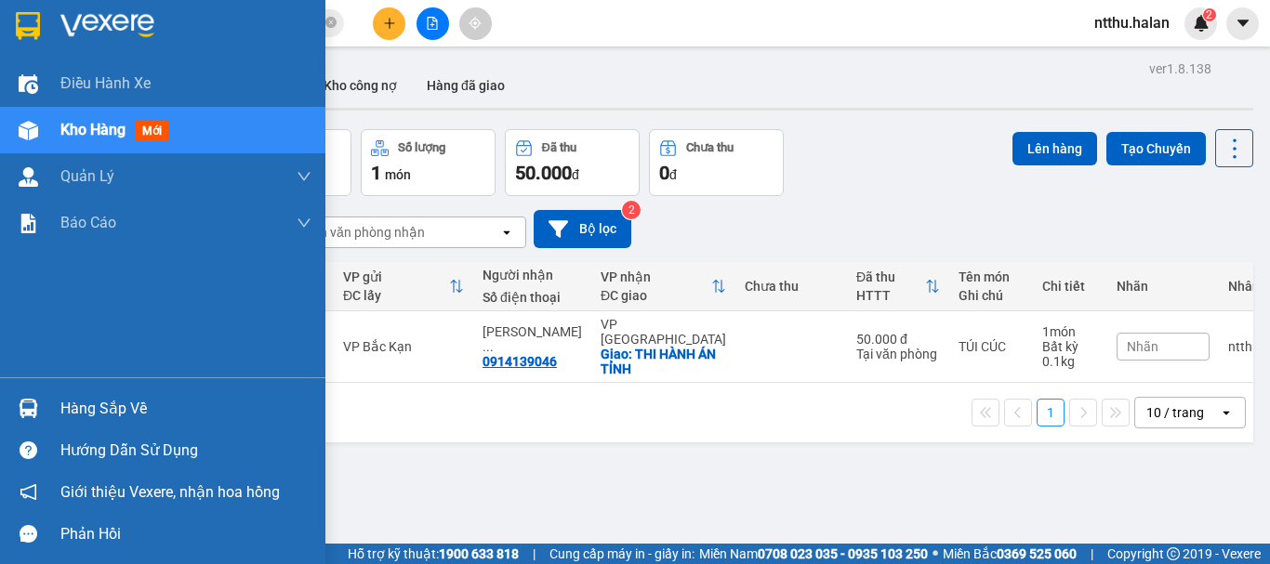
click at [126, 411] on div "Hàng sắp về" at bounding box center [185, 409] width 251 height 28
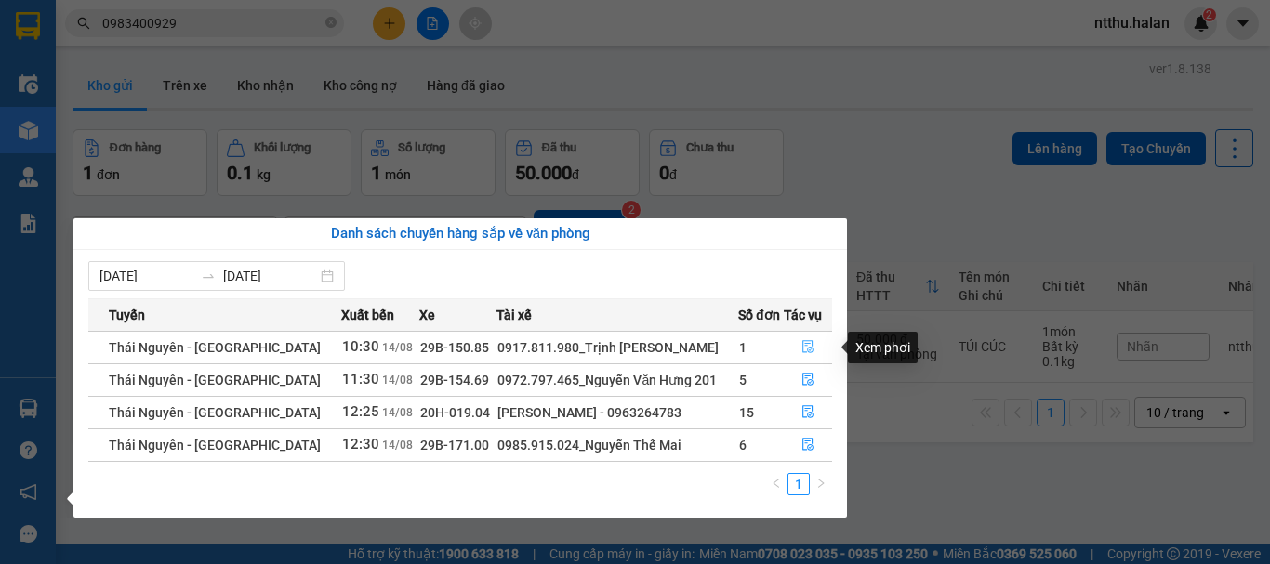
click at [806, 349] on icon "file-done" at bounding box center [807, 346] width 13 height 13
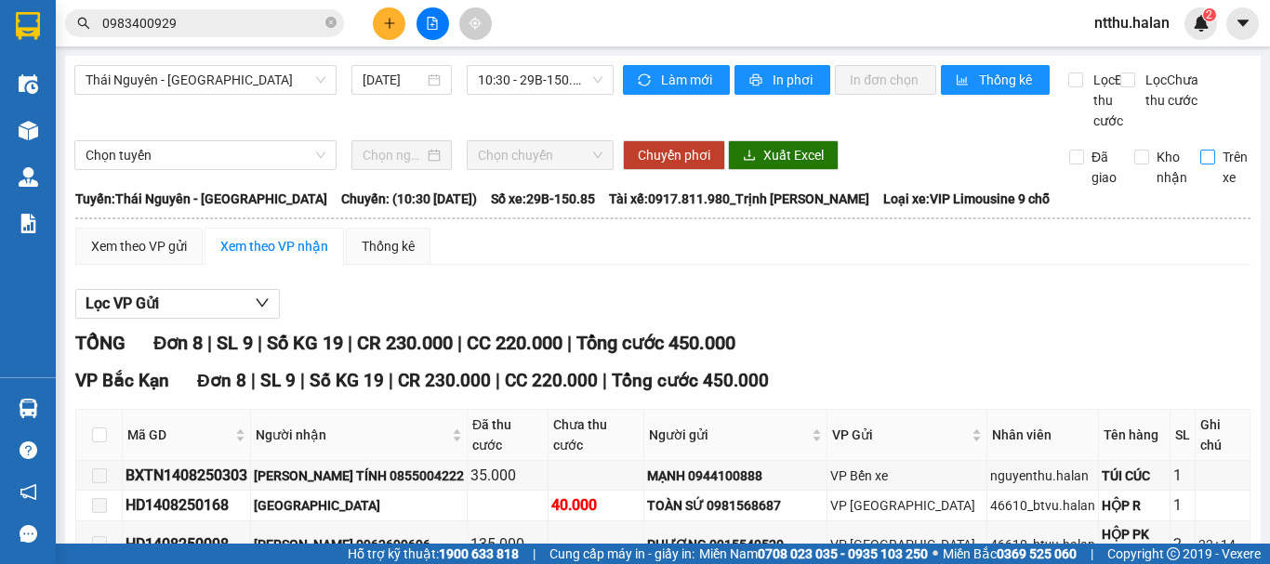
click at [1200, 165] on input "Trên xe" at bounding box center [1207, 157] width 15 height 15
checkbox input "true"
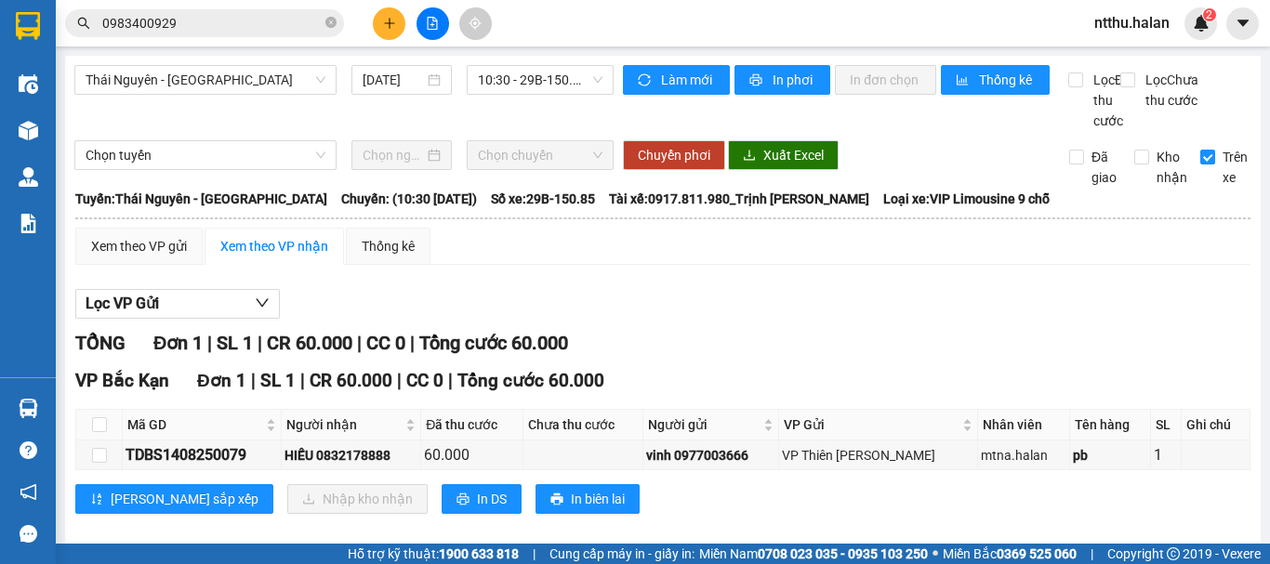
click at [236, 21] on input "0983400929" at bounding box center [211, 23] width 219 height 20
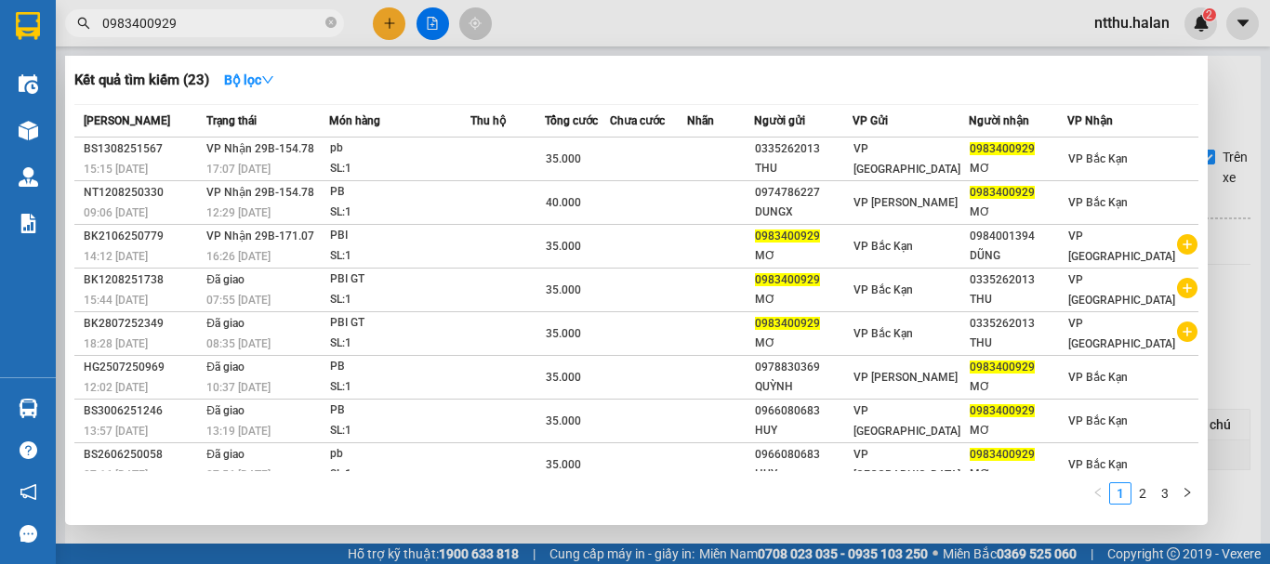
click at [236, 21] on input "0983400929" at bounding box center [211, 23] width 219 height 20
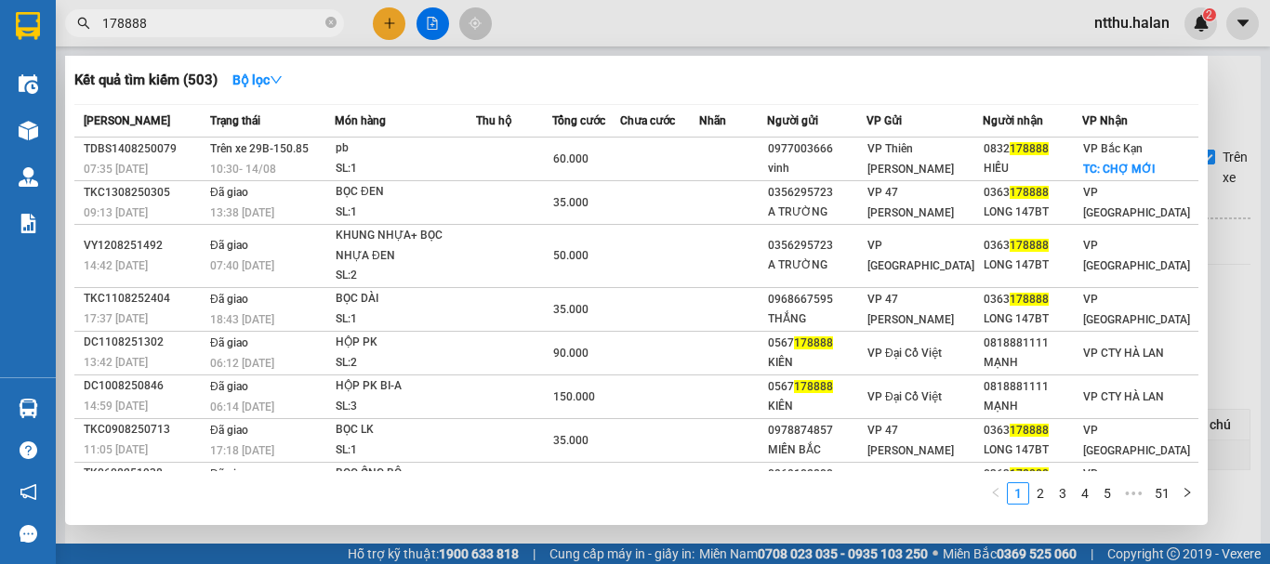
type input "178888"
click at [1234, 134] on div at bounding box center [635, 282] width 1270 height 564
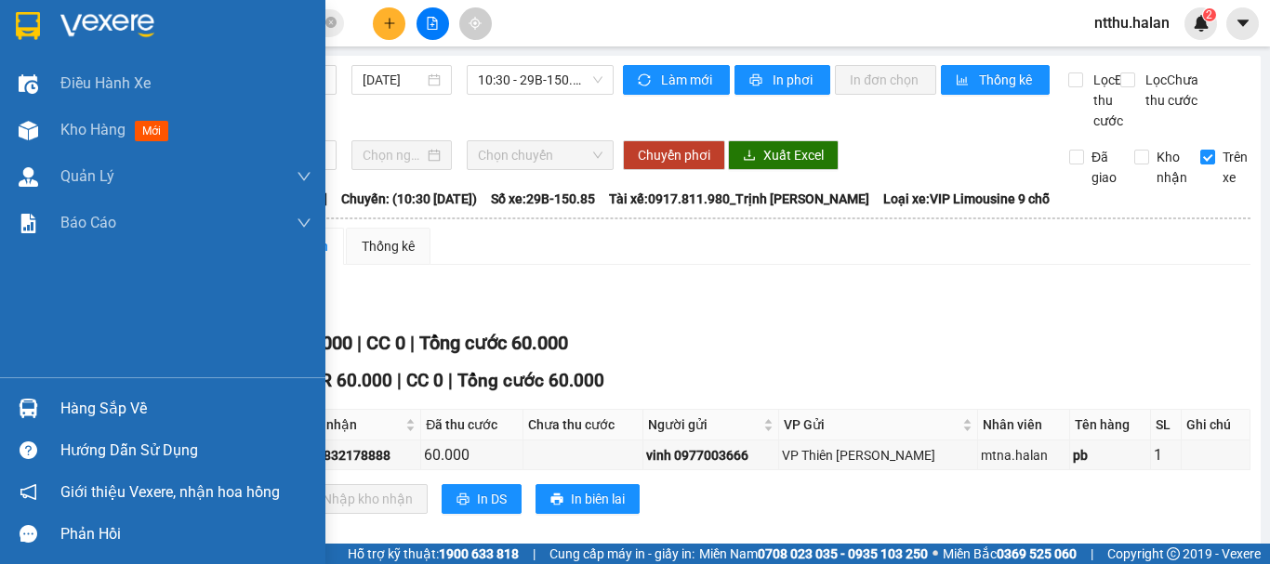
click at [115, 414] on div "Hàng sắp về" at bounding box center [185, 409] width 251 height 28
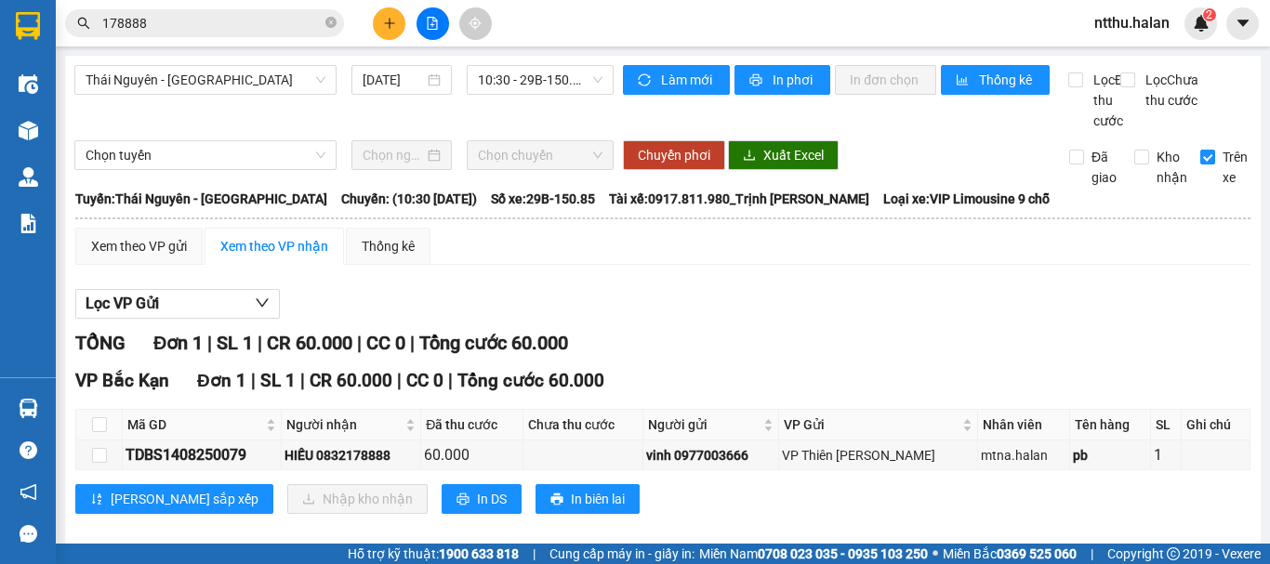
click at [341, 113] on section "Kết quả tìm kiếm ( 503 ) Bộ lọc Mã ĐH Trạng thái Món hàng Thu hộ Tổng cước Chưa…" at bounding box center [635, 282] width 1270 height 564
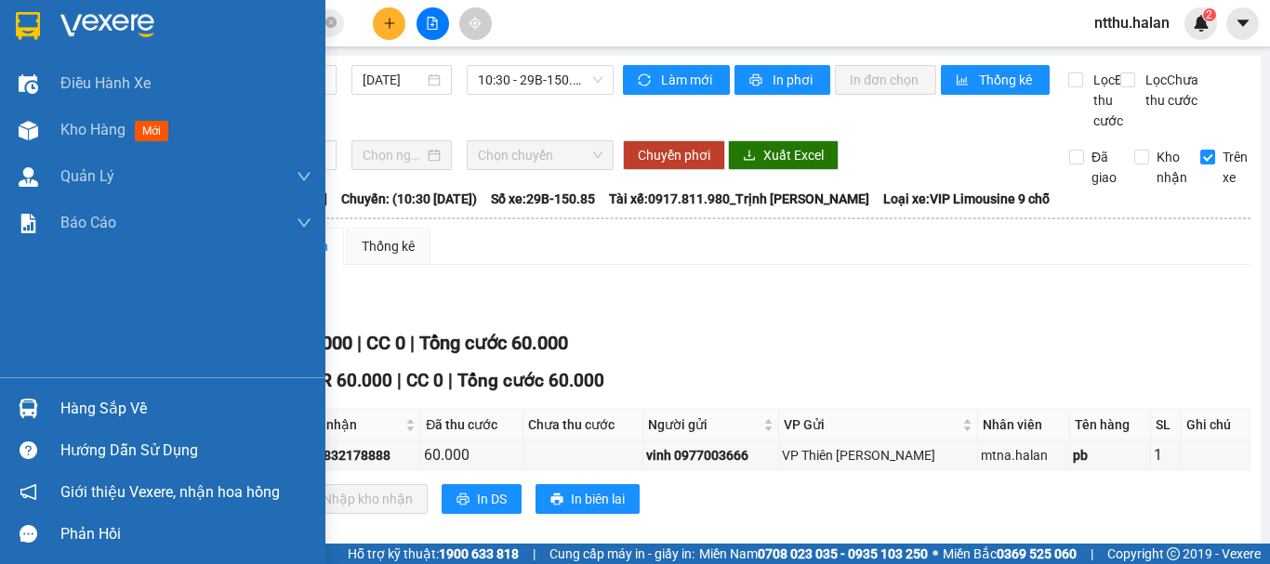
click at [68, 411] on div "Hàng sắp về" at bounding box center [185, 409] width 251 height 28
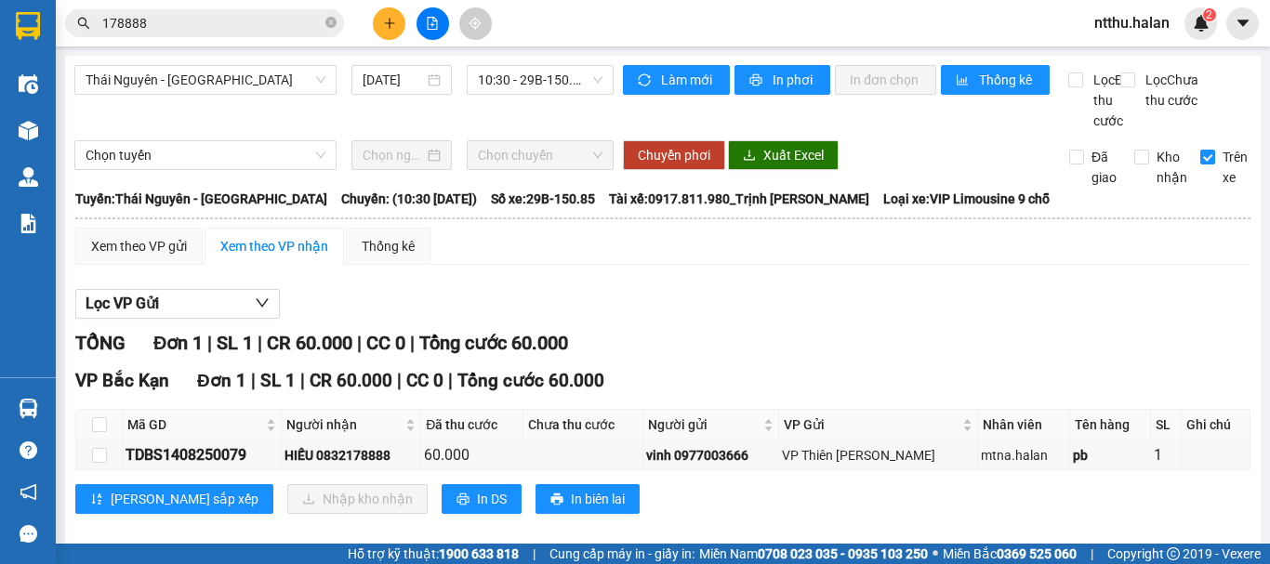
click at [1013, 340] on section "Kết quả tìm kiếm ( 503 ) Bộ lọc Mã ĐH Trạng thái Món hàng Thu hộ Tổng cước Chưa…" at bounding box center [635, 282] width 1270 height 564
drag, startPoint x: 478, startPoint y: 125, endPoint x: 424, endPoint y: 98, distance: 60.3
click at [470, 124] on div "Thái Nguyên - [GEOGRAPHIC_DATA] [DATE] 10:30 - 29B-150.85" at bounding box center [343, 98] width 539 height 66
click at [383, 26] on icon "plus" at bounding box center [389, 23] width 13 height 13
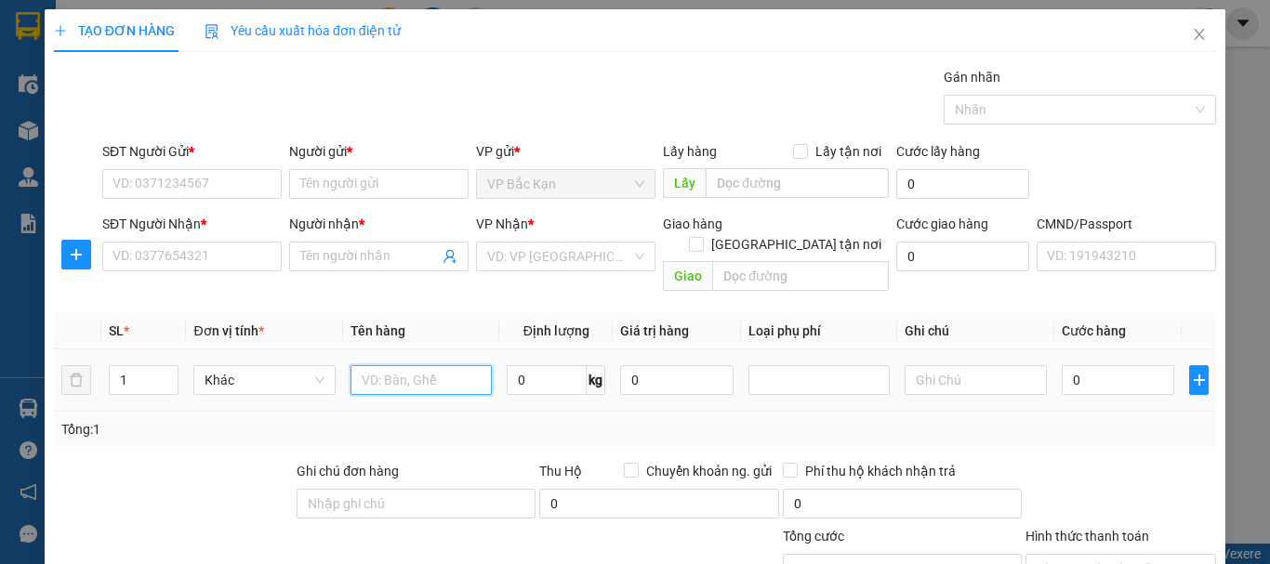
click at [404, 365] on input "text" at bounding box center [420, 380] width 141 height 30
type input "TÚI CÚC"
type input "0.1"
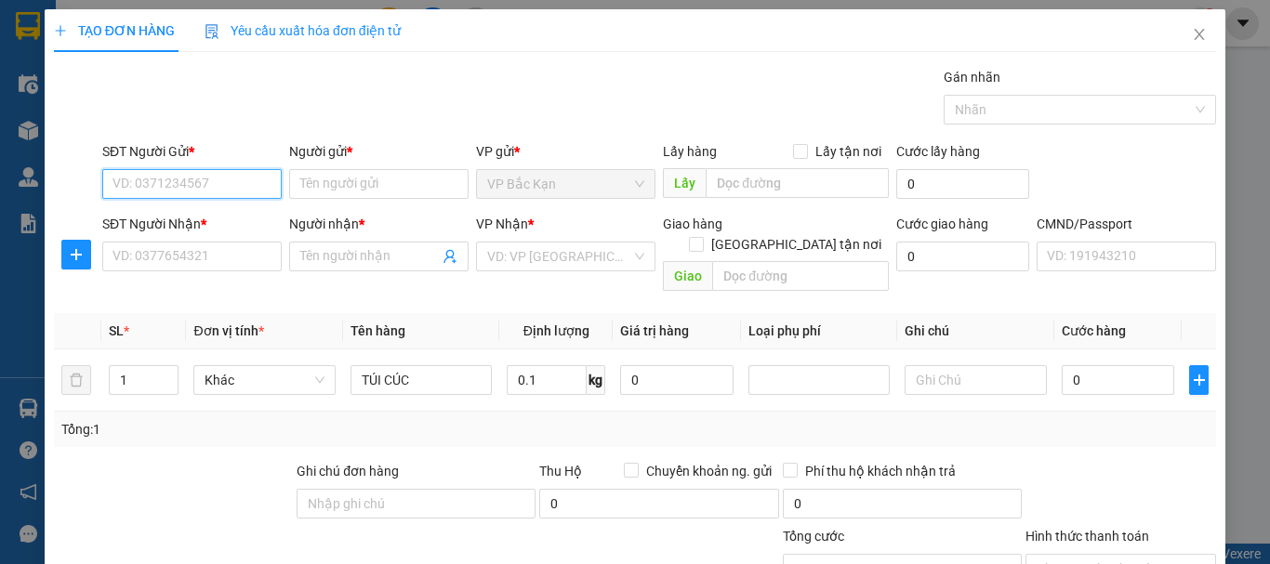
click at [261, 183] on input "SĐT Người Gửi *" at bounding box center [191, 184] width 179 height 30
type input "0983611765"
click at [225, 226] on div "0983611765 - THOA" at bounding box center [189, 221] width 155 height 20
type input "THOA"
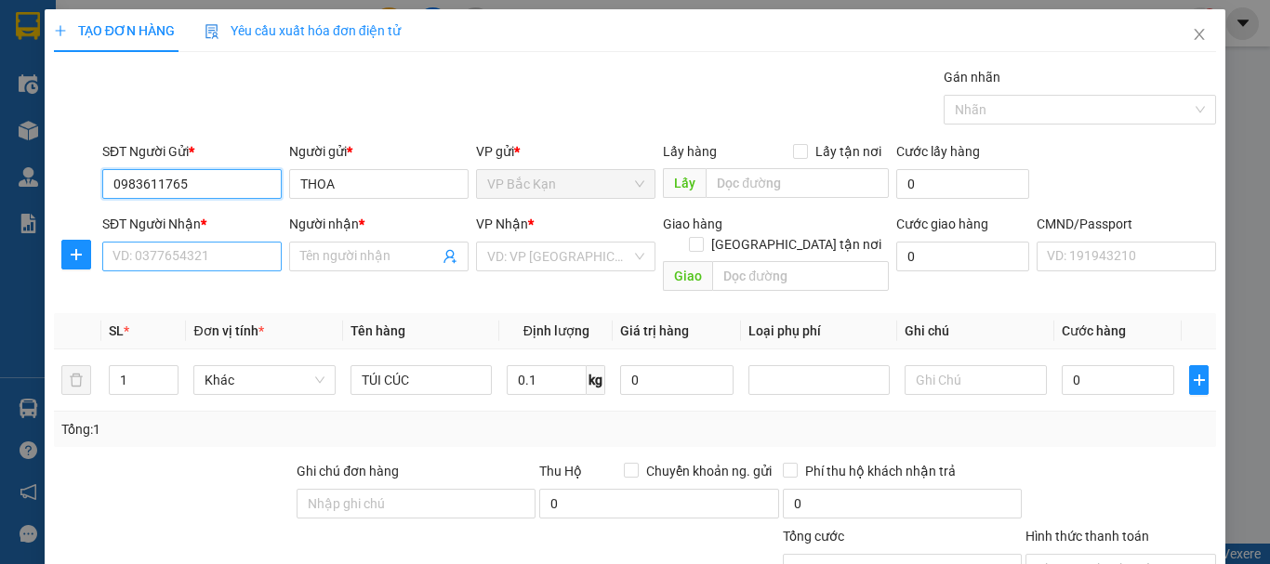
type input "0983611765"
click at [217, 256] on input "SĐT Người Nhận *" at bounding box center [191, 257] width 179 height 30
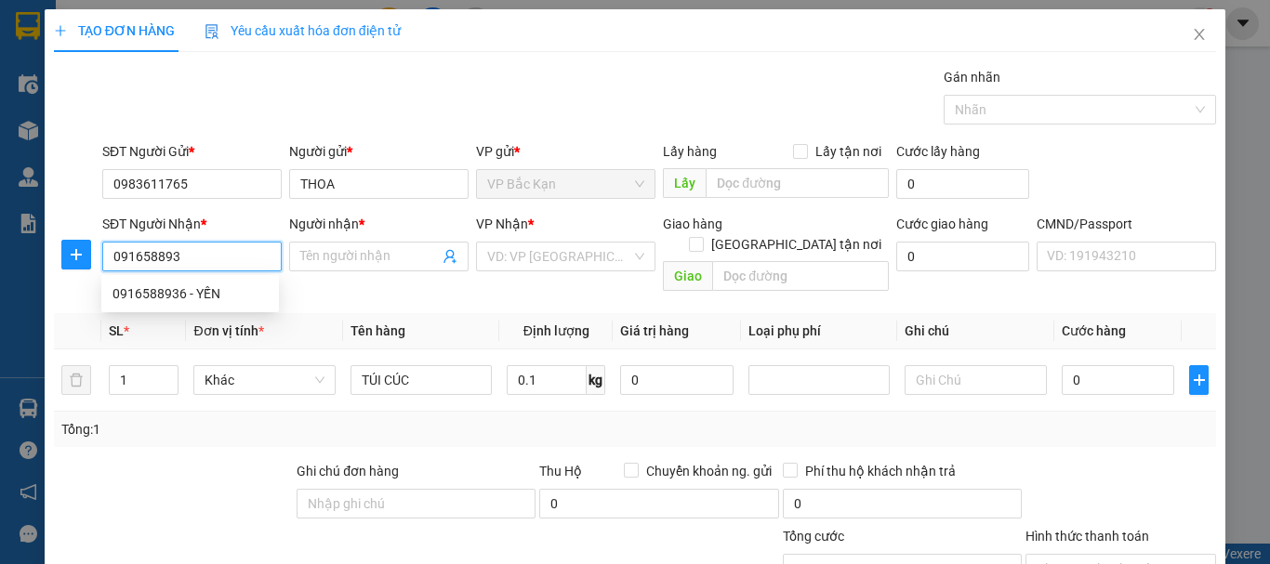
type input "0916588936"
click at [216, 290] on div "0916588936 - YẾN" at bounding box center [189, 294] width 155 height 20
type input "YẾN"
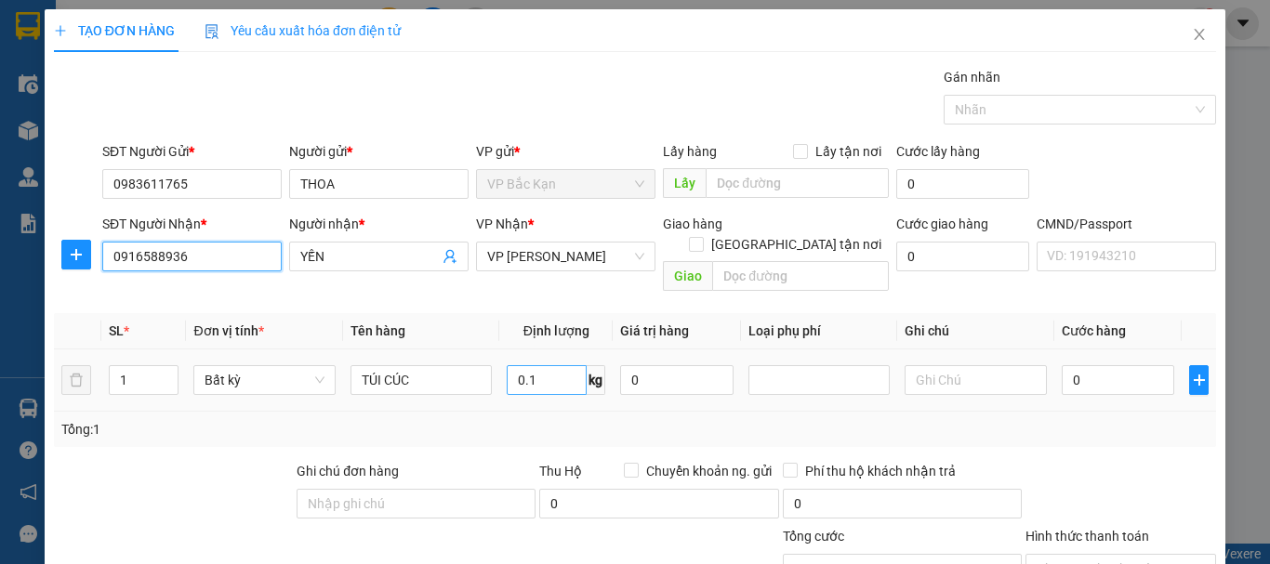
type input "0916588936"
click at [532, 365] on input "0.1" at bounding box center [547, 380] width 80 height 30
drag, startPoint x: 514, startPoint y: 409, endPoint x: 654, endPoint y: 386, distance: 141.4
click at [511, 419] on div "Tổng: 1" at bounding box center [634, 429] width 1147 height 20
type input "35.000"
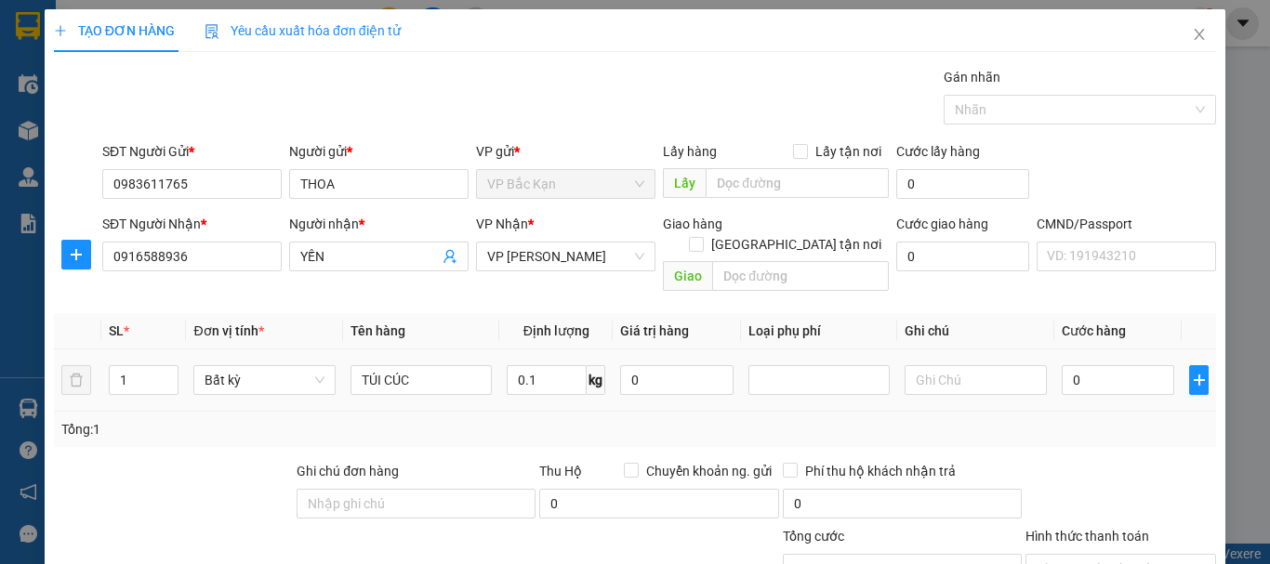
type input "35.000"
click at [1103, 419] on div "Tổng: 1" at bounding box center [634, 429] width 1147 height 20
click at [1095, 412] on div "Tổng: 1" at bounding box center [635, 429] width 1162 height 35
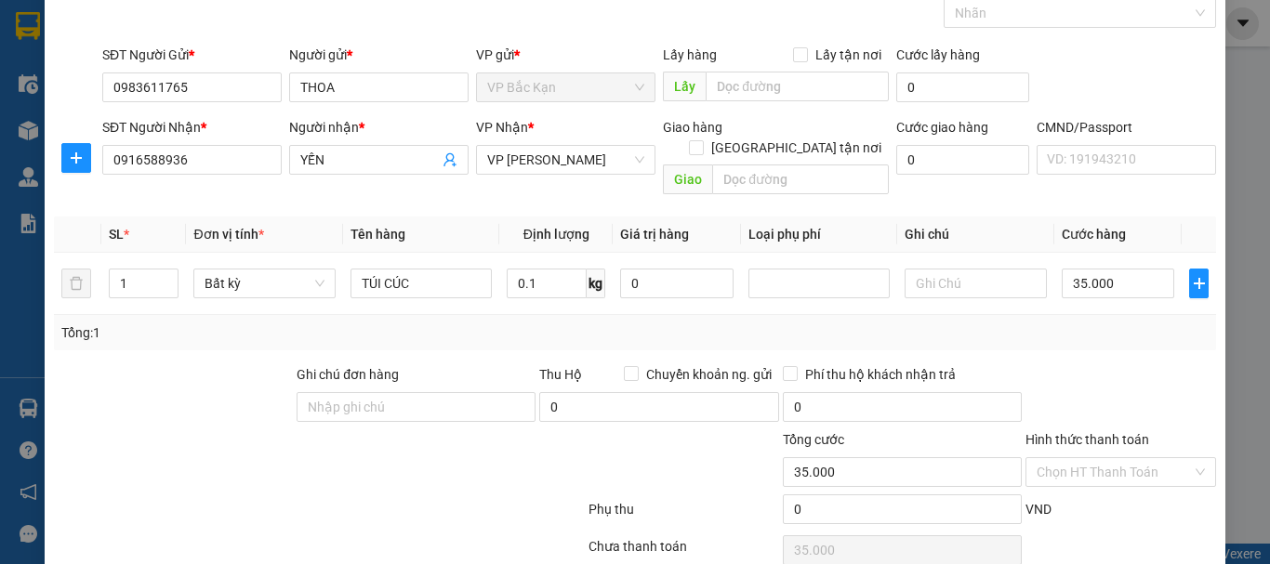
scroll to position [161, 0]
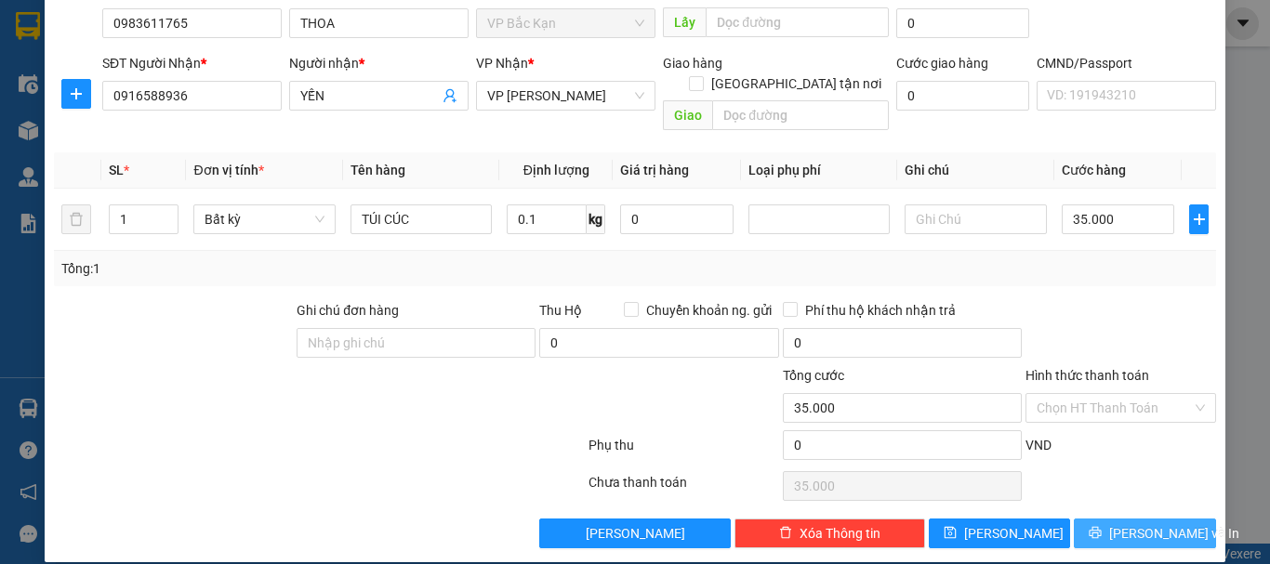
drag, startPoint x: 1127, startPoint y: 511, endPoint x: 1116, endPoint y: 509, distance: 10.6
click at [1126, 523] on span "[PERSON_NAME] và In" at bounding box center [1174, 533] width 130 height 20
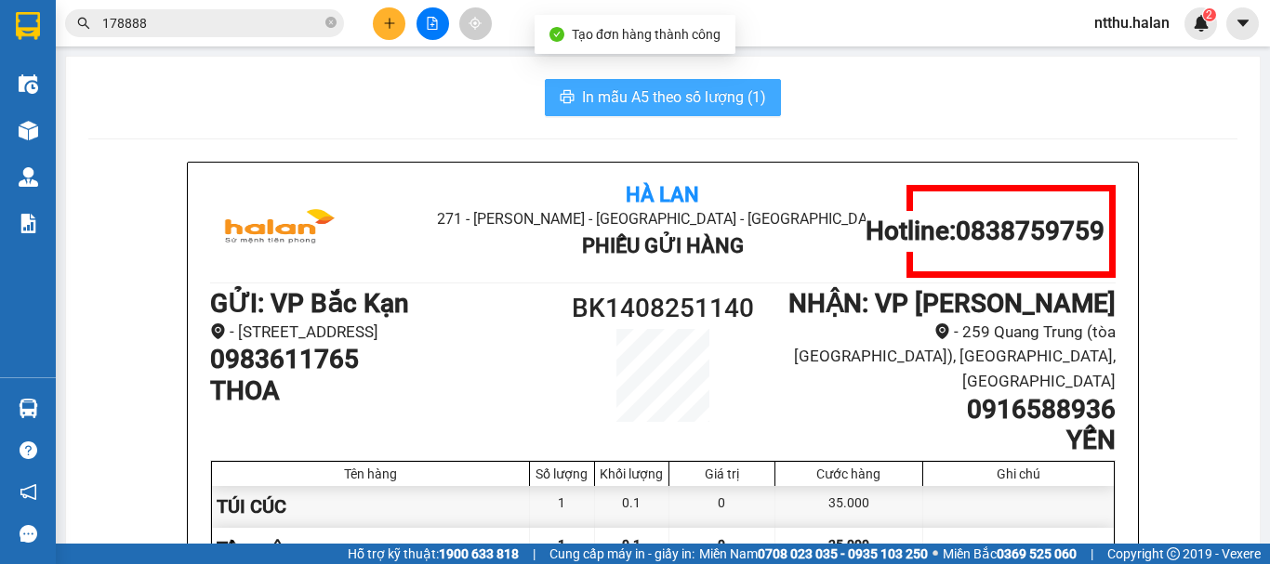
click at [617, 95] on span "In mẫu A5 theo số lượng (1)" at bounding box center [674, 97] width 184 height 23
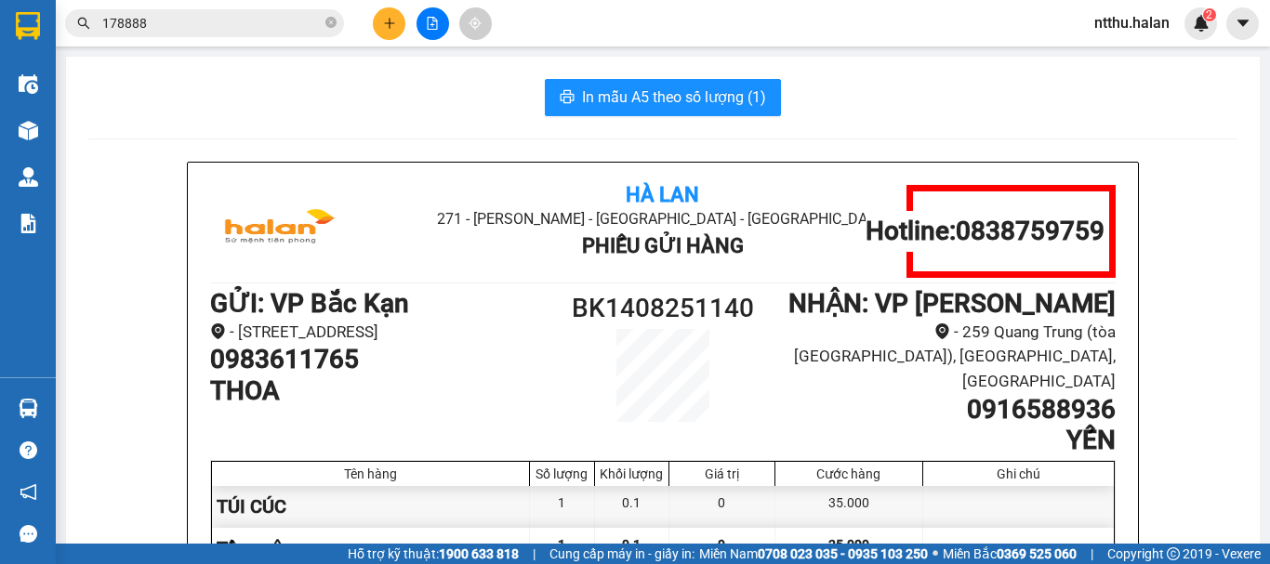
click at [397, 108] on div "In mẫu A5 theo số lượng (1)" at bounding box center [662, 97] width 1149 height 37
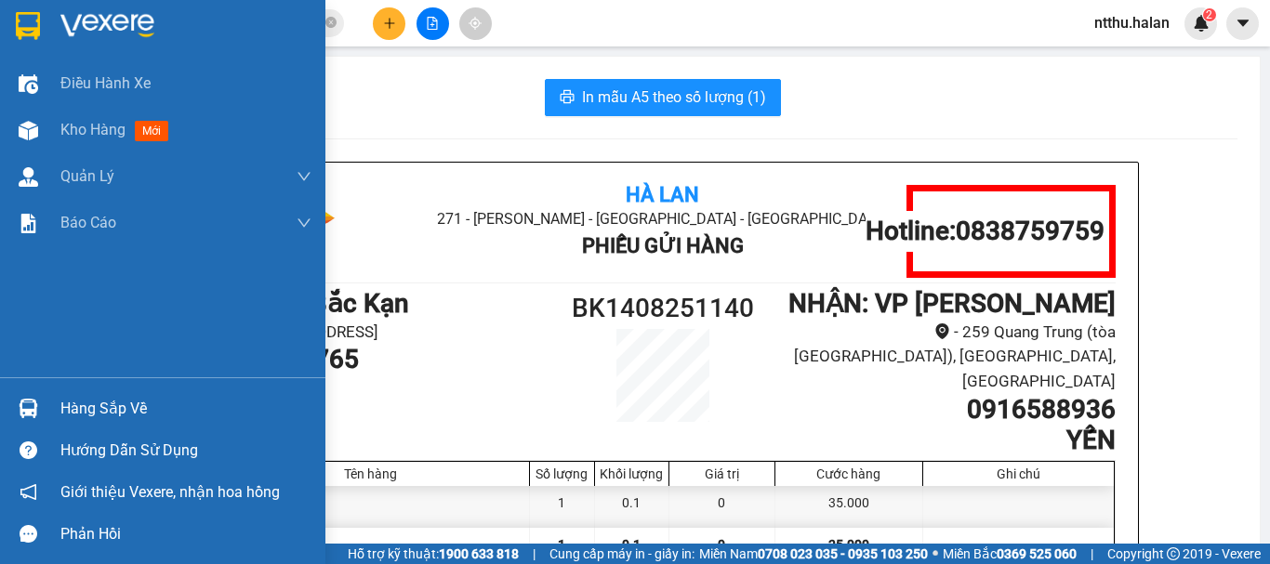
click at [61, 407] on div "Hàng sắp về" at bounding box center [185, 409] width 251 height 28
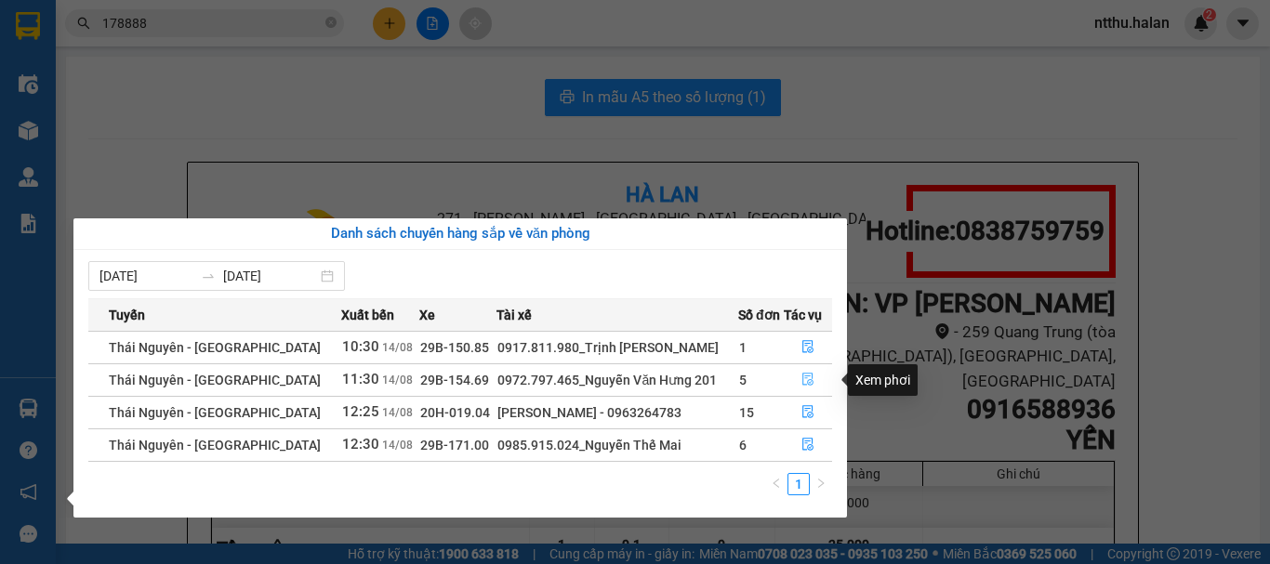
click at [802, 380] on icon "file-done" at bounding box center [807, 380] width 11 height 13
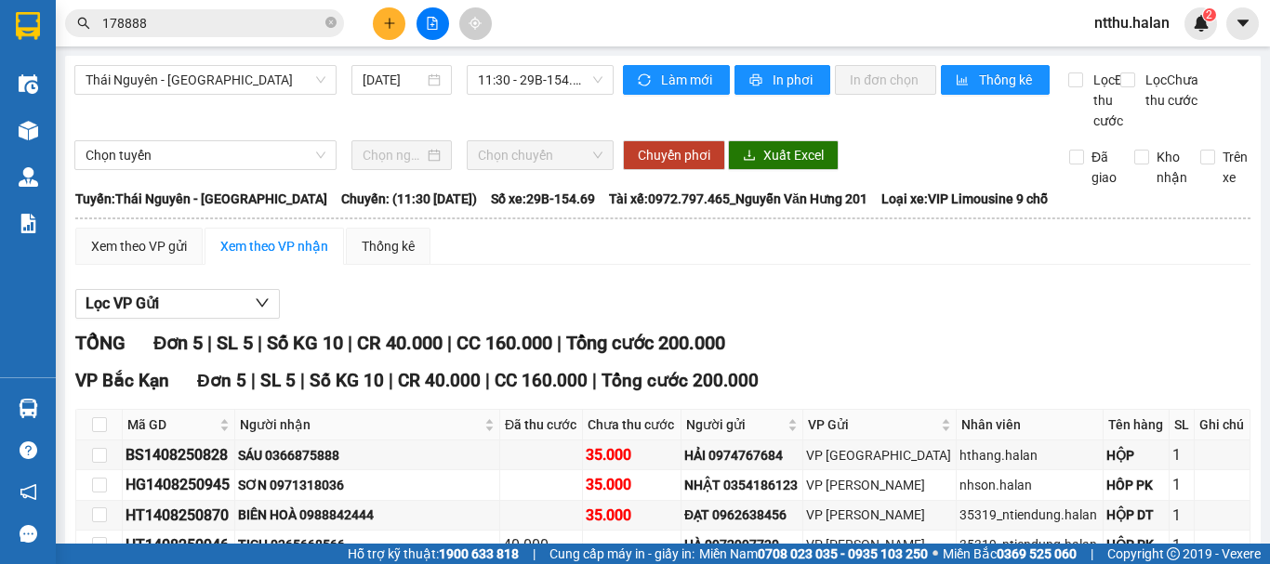
scroll to position [163, 0]
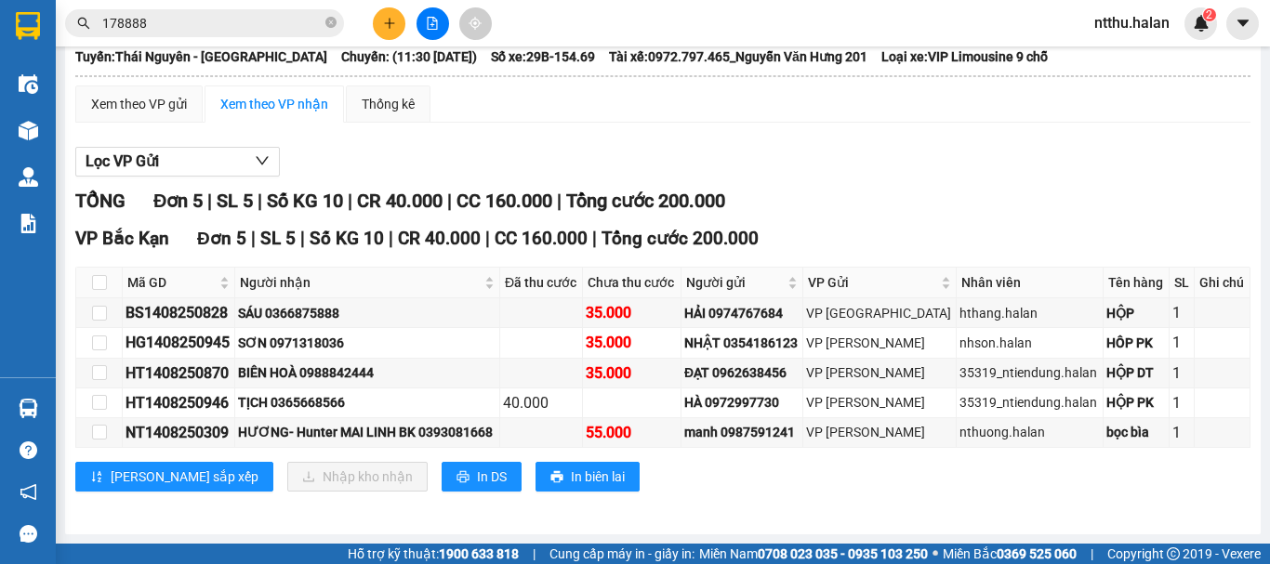
drag, startPoint x: 569, startPoint y: 136, endPoint x: 355, endPoint y: 62, distance: 226.1
click at [565, 133] on div "Xem theo VP gửi Xem theo VP nhận Thống kê Lọc VP Gửi TỔNG Đơn 5 | SL 5 | Số KG…" at bounding box center [662, 300] width 1175 height 429
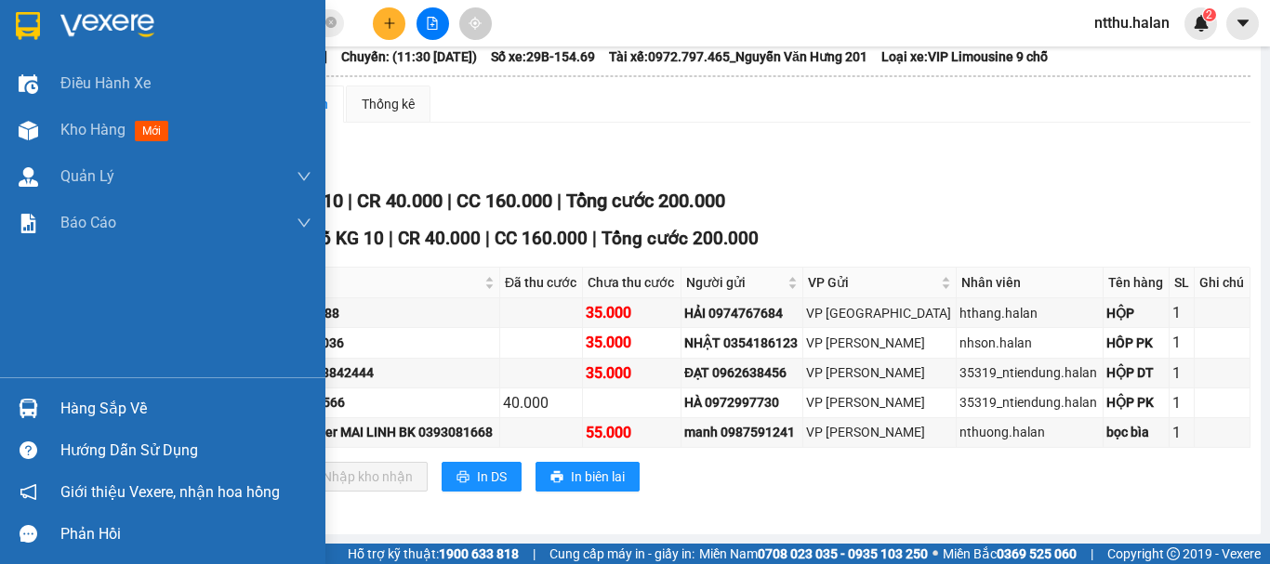
click at [69, 409] on div "Hàng sắp về" at bounding box center [185, 409] width 251 height 28
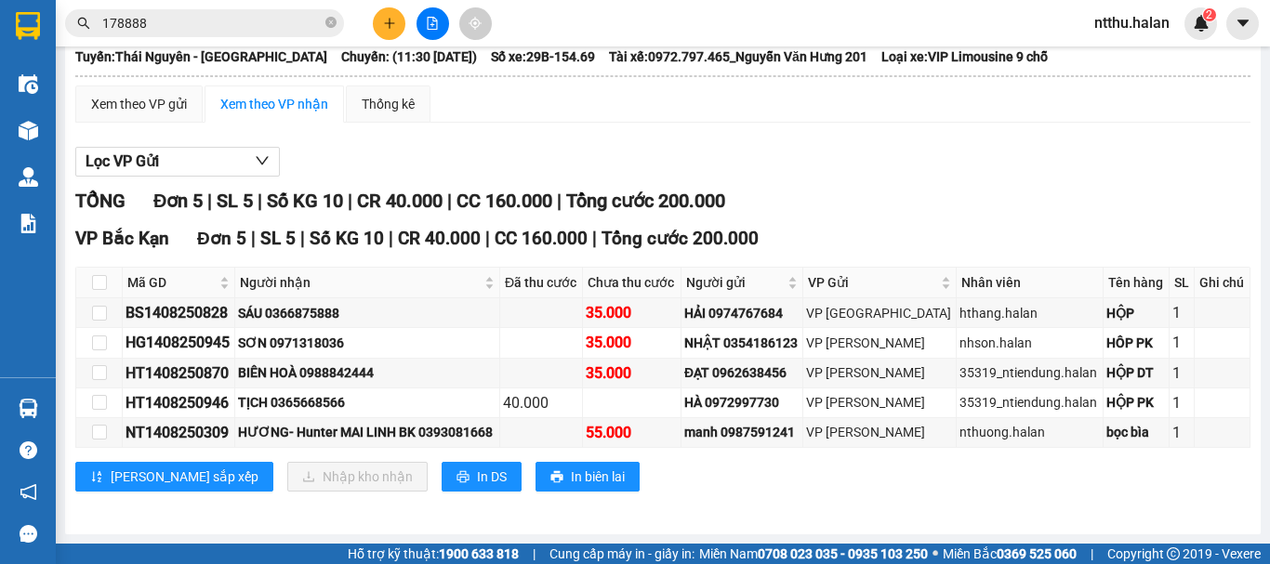
click at [624, 150] on section "Kết quả tìm kiếm ( 503 ) Bộ lọc Mã ĐH Trạng thái Món hàng Thu hộ Tổng cước Chưa…" at bounding box center [635, 282] width 1270 height 564
click at [384, 34] on button at bounding box center [389, 23] width 33 height 33
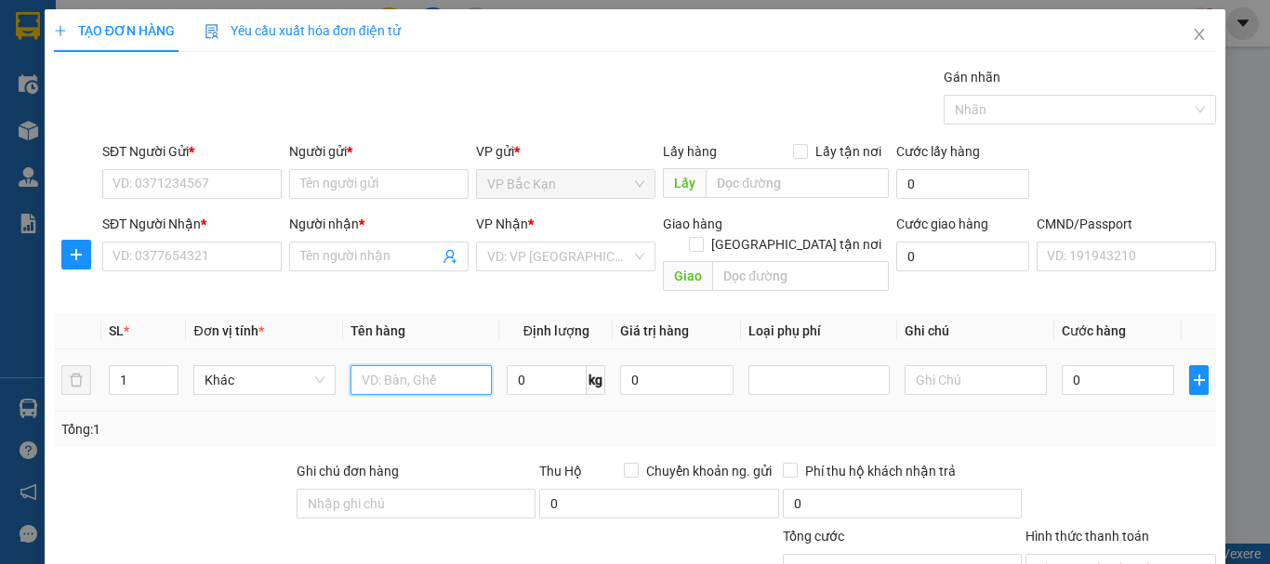
click at [390, 365] on input "text" at bounding box center [420, 380] width 141 height 30
type input "TÚI BÁNH BAO"
type input "4"
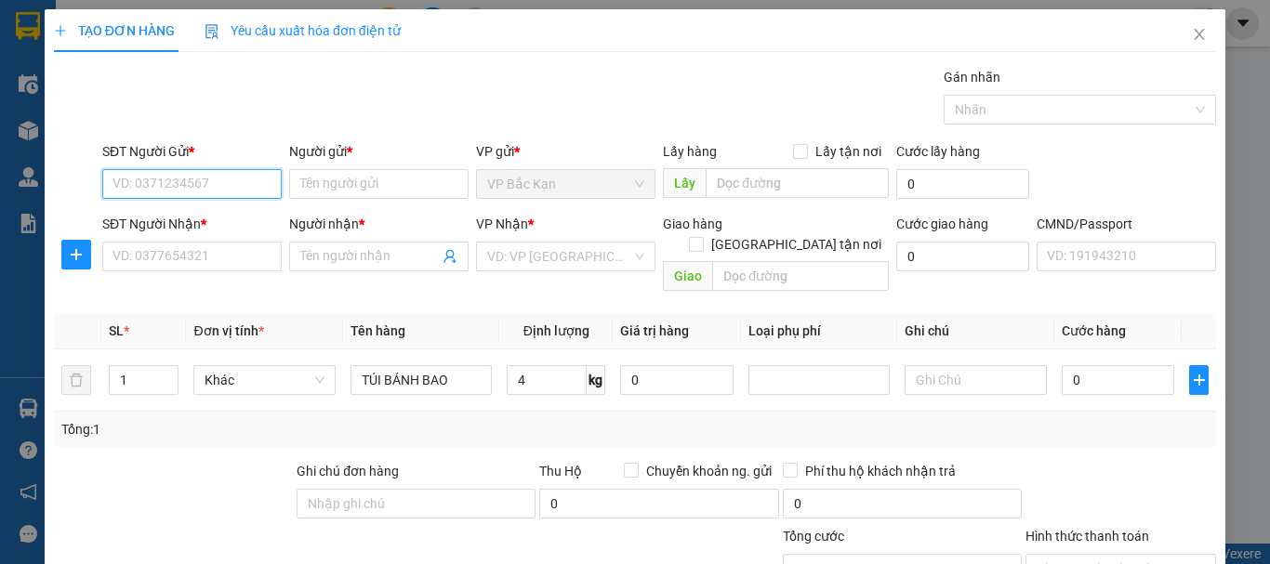
click at [174, 185] on input "SĐT Người Gửi *" at bounding box center [191, 184] width 179 height 30
type input "0915988382"
click at [198, 224] on div "0915988382 - THẮNG" at bounding box center [189, 221] width 155 height 20
type input "THẮNG"
type input "0915988382"
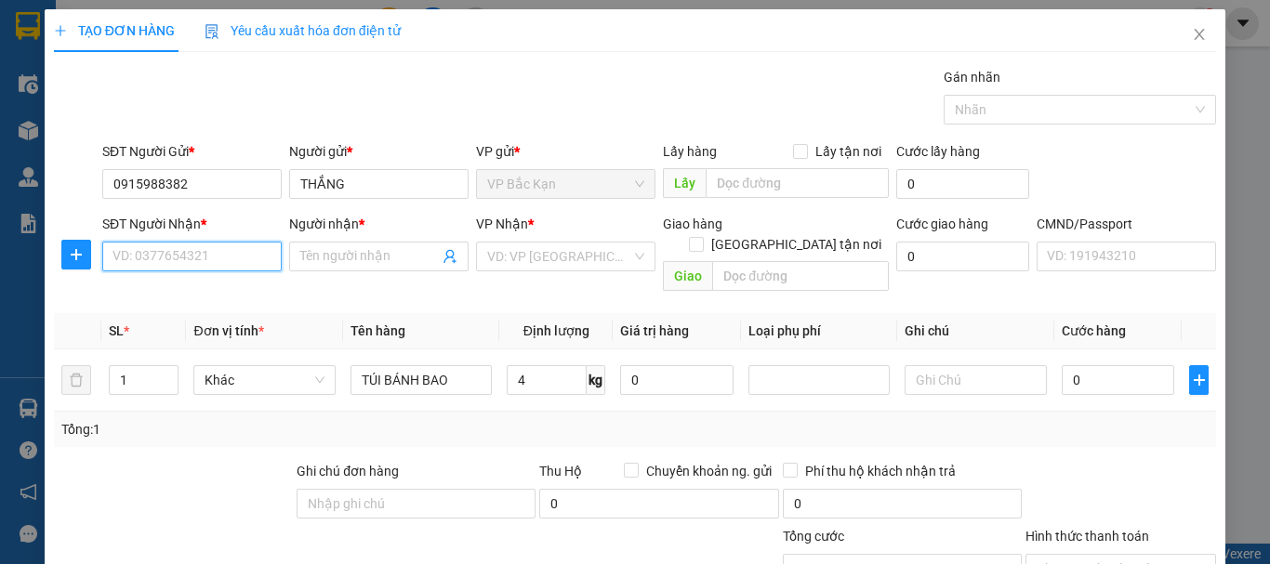
click at [225, 252] on input "SĐT Người Nhận *" at bounding box center [191, 257] width 179 height 30
type input "0983448523"
click at [200, 295] on div "0983448523 - TÌNH" at bounding box center [189, 294] width 155 height 20
type input "TÌNH"
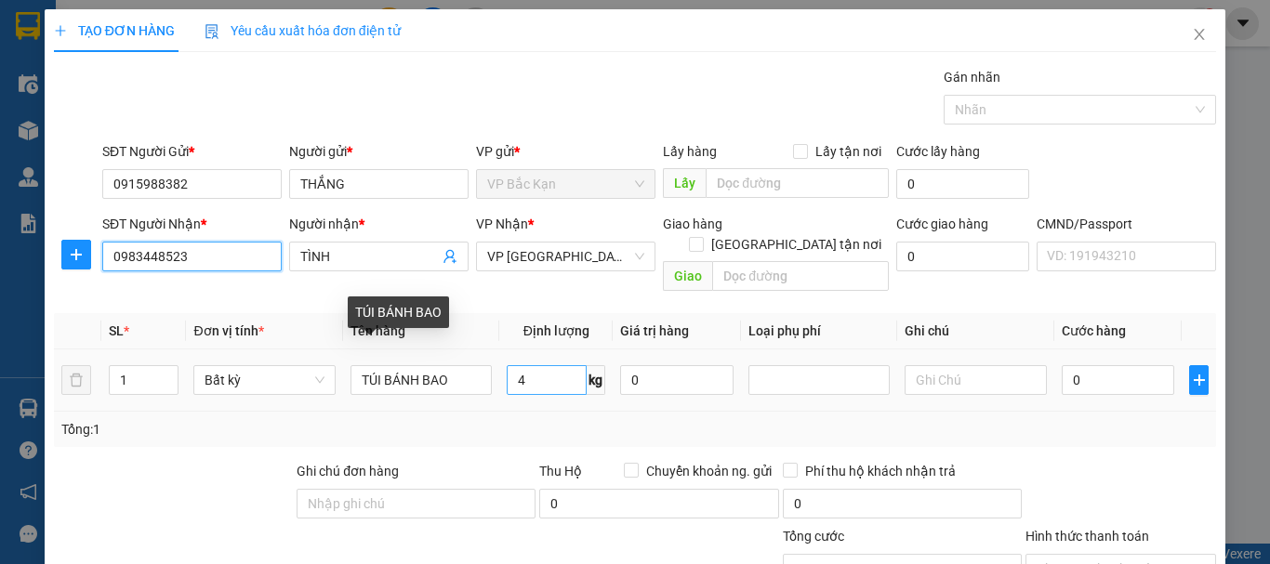
type input "0983448523"
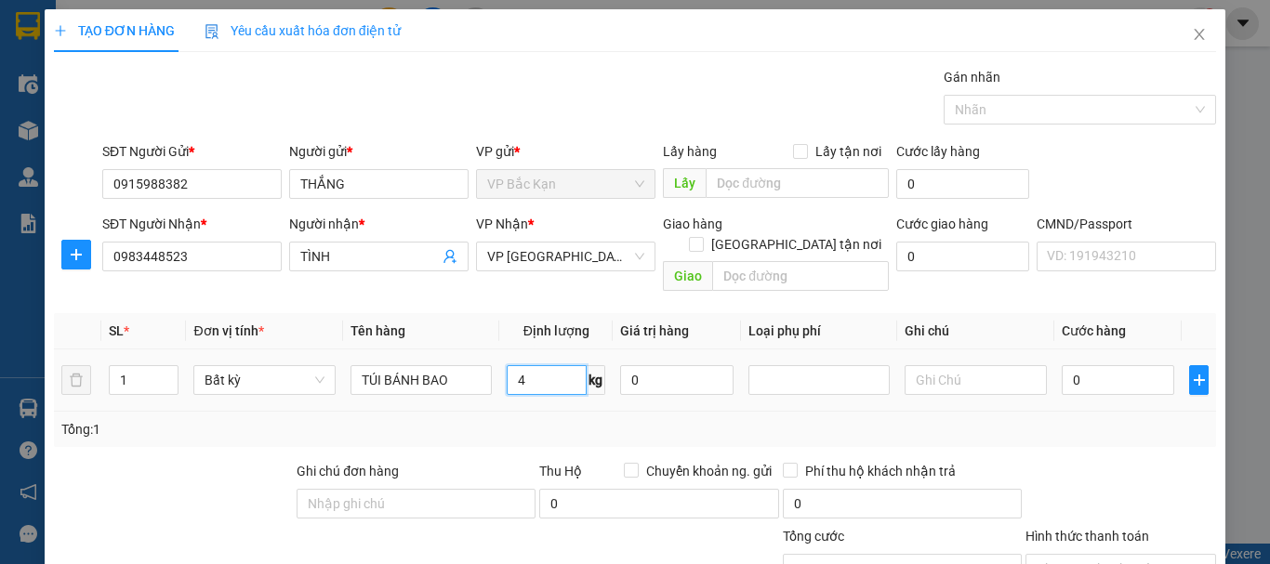
click at [519, 365] on input "4" at bounding box center [547, 380] width 80 height 30
click at [522, 419] on div "Tổng: 1" at bounding box center [634, 429] width 1147 height 20
type input "40.000"
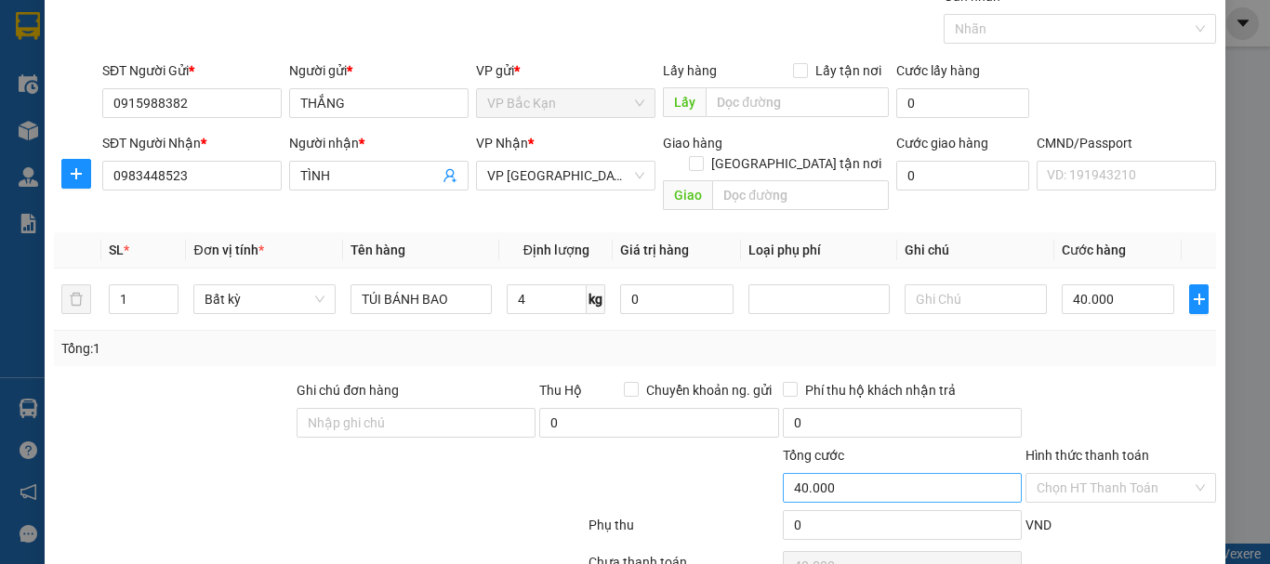
scroll to position [161, 0]
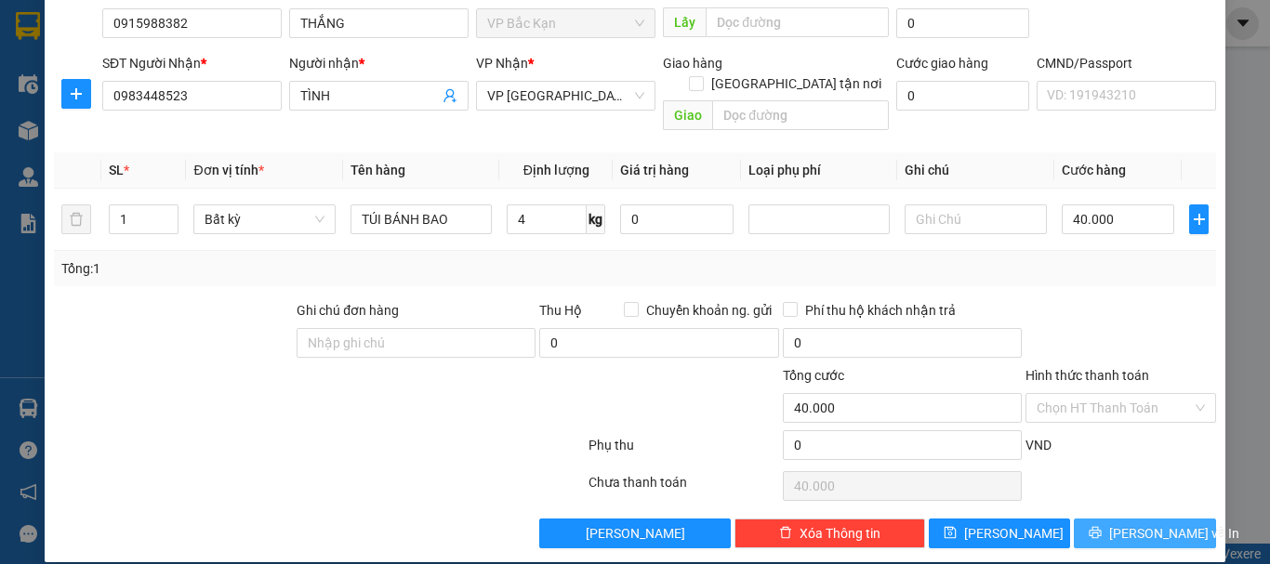
click at [1126, 523] on span "Lưu và In" at bounding box center [1174, 533] width 130 height 20
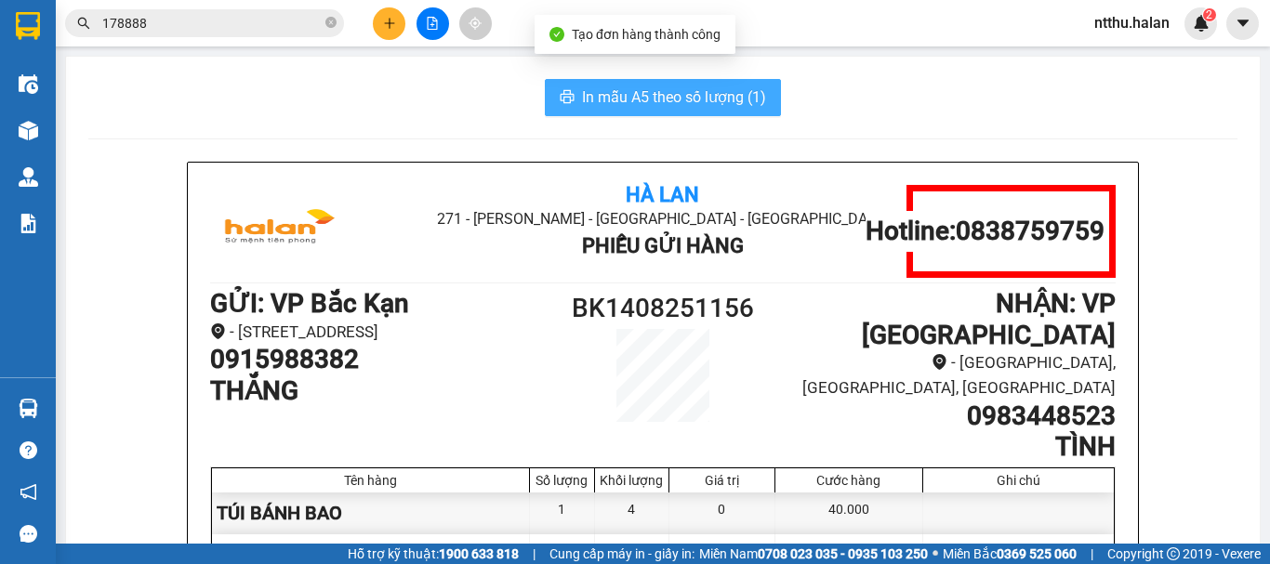
click at [713, 103] on span "In mẫu A5 theo số lượng (1)" at bounding box center [674, 97] width 184 height 23
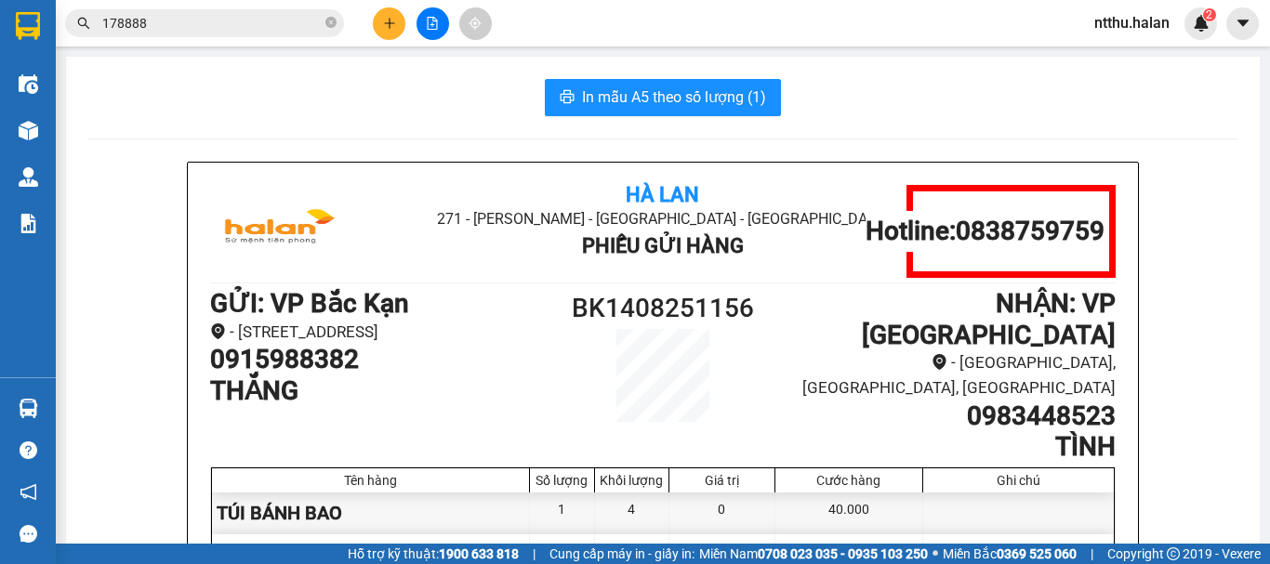
click at [218, 84] on div "In mẫu A5 theo số lượng (1)" at bounding box center [662, 97] width 1149 height 37
drag, startPoint x: 348, startPoint y: 98, endPoint x: 276, endPoint y: 73, distance: 75.6
click at [344, 97] on div "In mẫu A5 theo số lượng (1)" at bounding box center [662, 97] width 1149 height 37
click at [196, 28] on input "178888" at bounding box center [211, 23] width 219 height 20
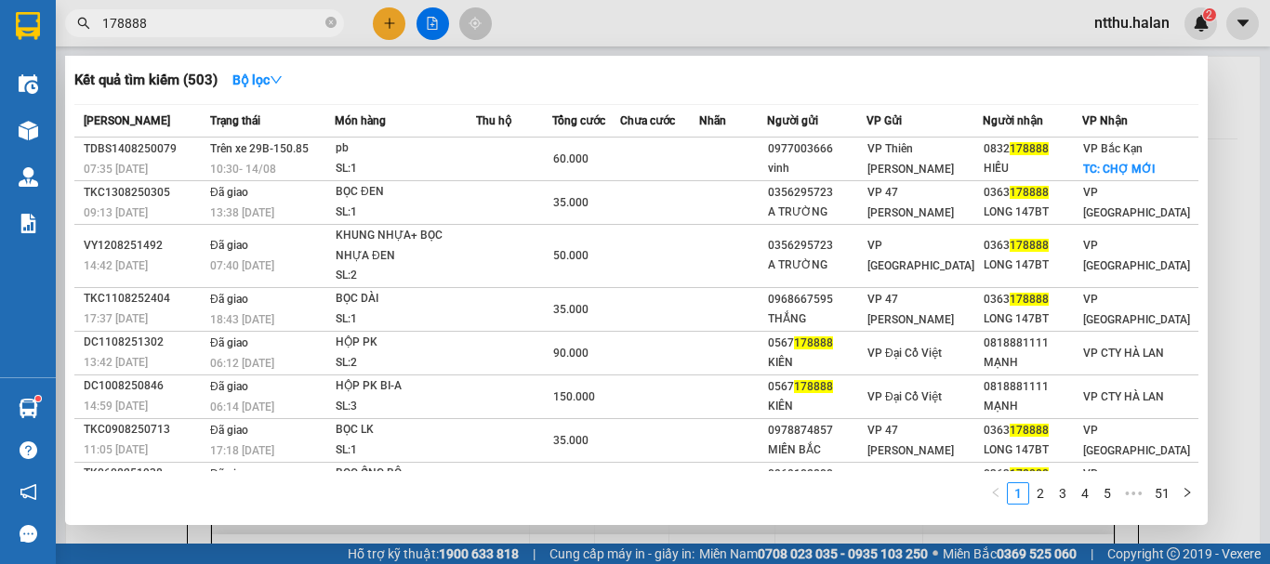
click at [196, 28] on input "178888" at bounding box center [211, 23] width 219 height 20
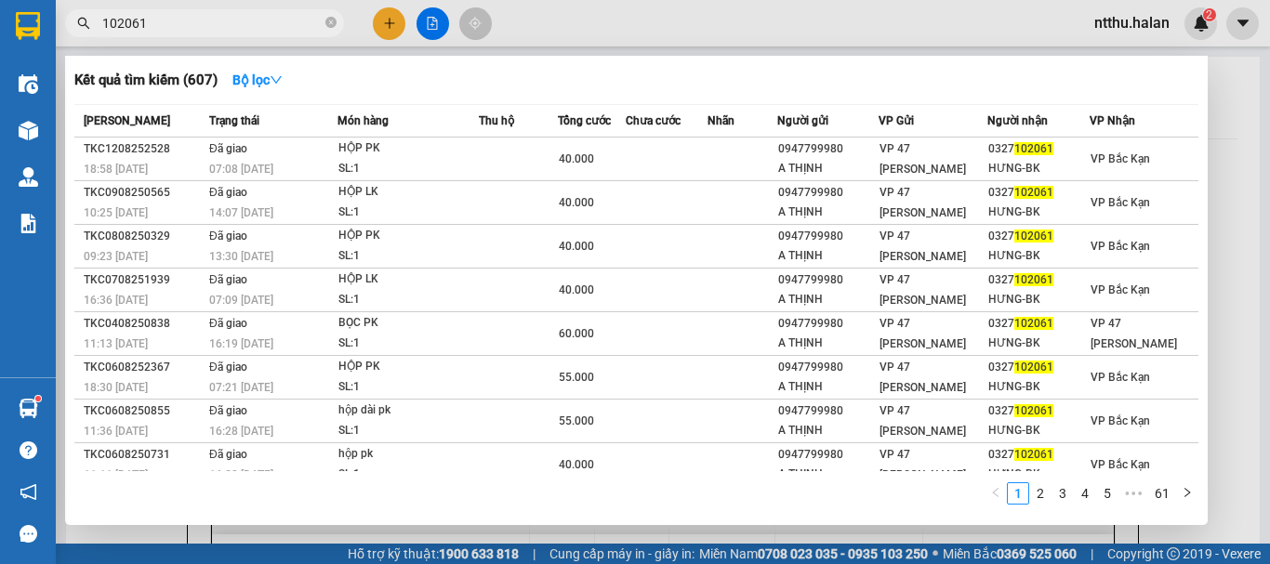
click at [205, 22] on input "102061" at bounding box center [211, 23] width 219 height 20
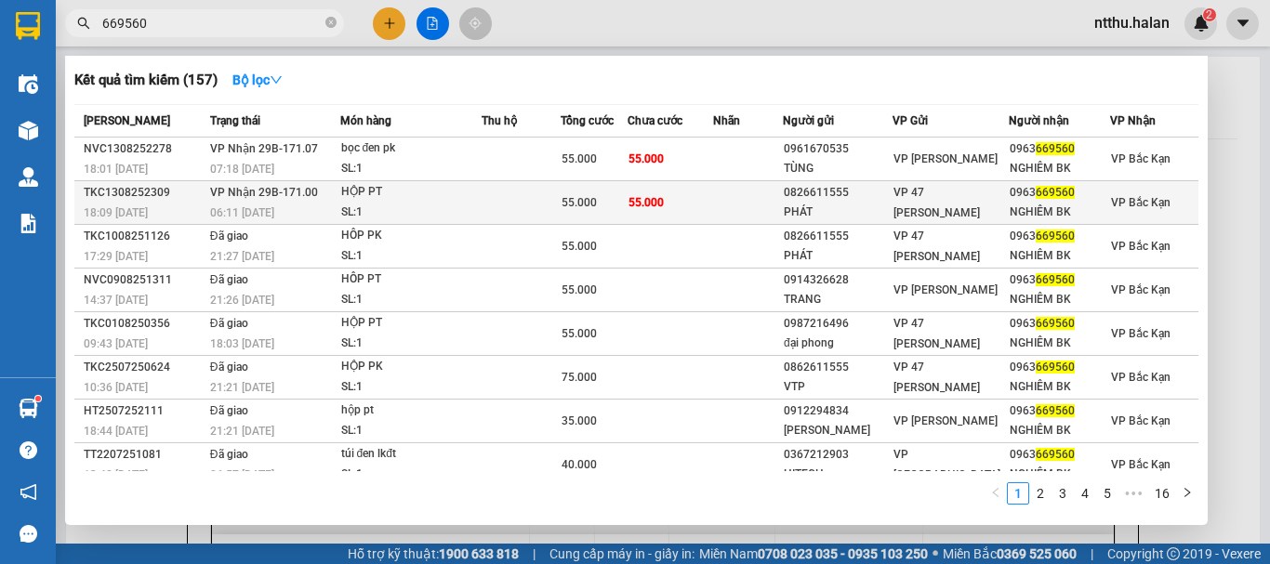
type input "669560"
click at [281, 205] on div "06:11 - 14/08" at bounding box center [274, 213] width 129 height 20
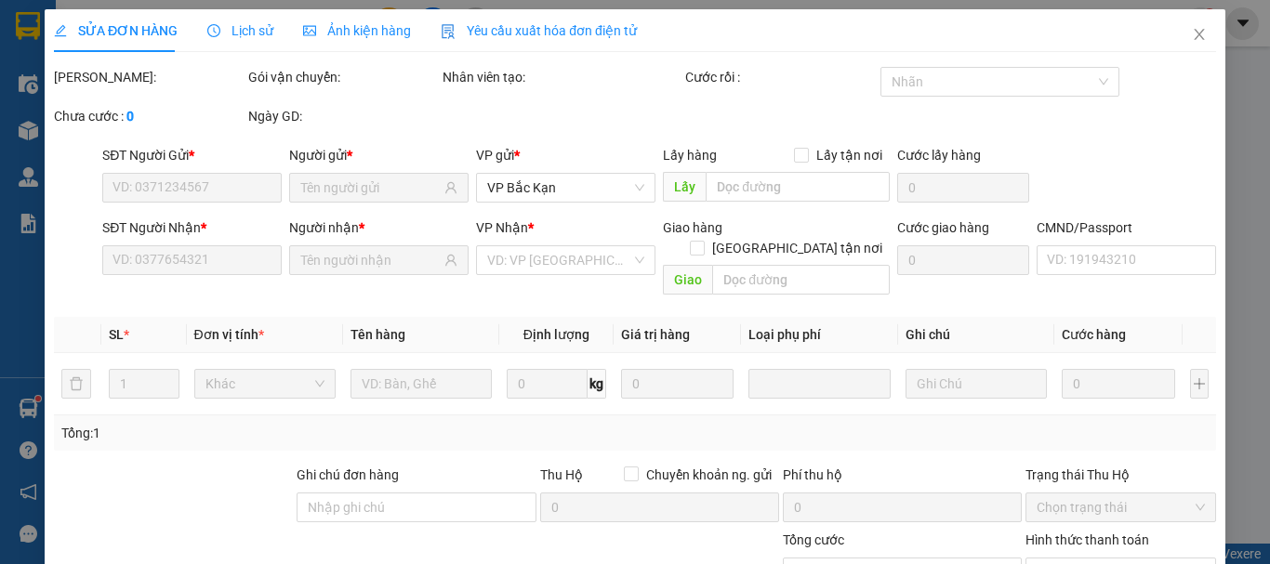
type input "0826611555"
type input "PHÁT"
type input "0963669560"
type input "NGHIÊM BK"
type input "55.000"
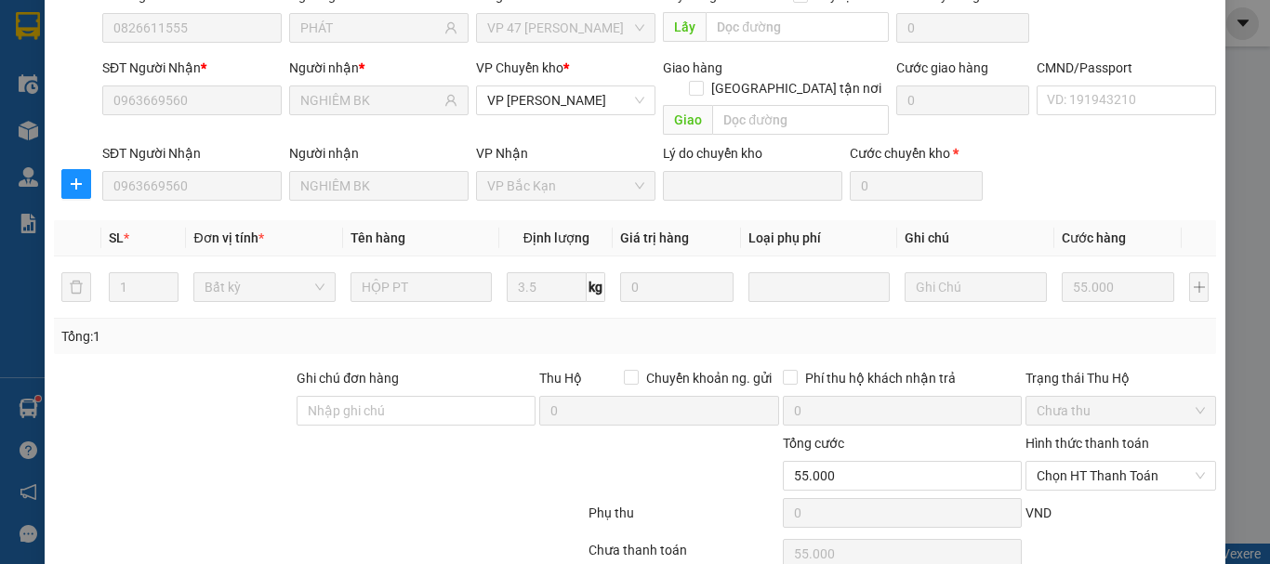
scroll to position [228, 0]
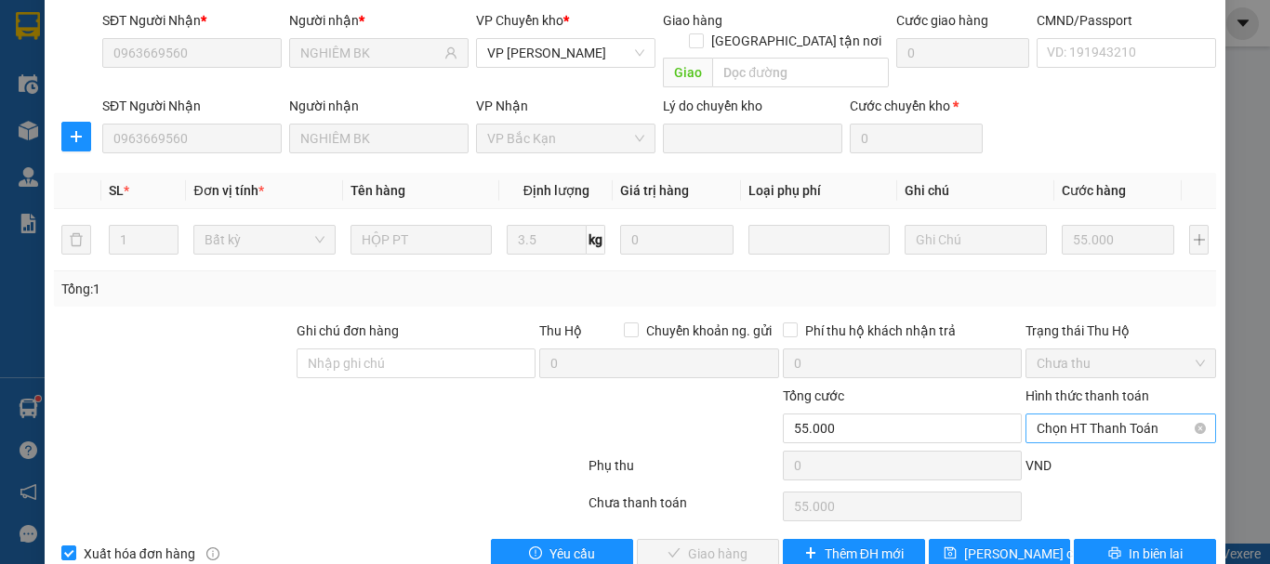
click at [1090, 415] on span "Chọn HT Thanh Toán" at bounding box center [1121, 429] width 168 height 28
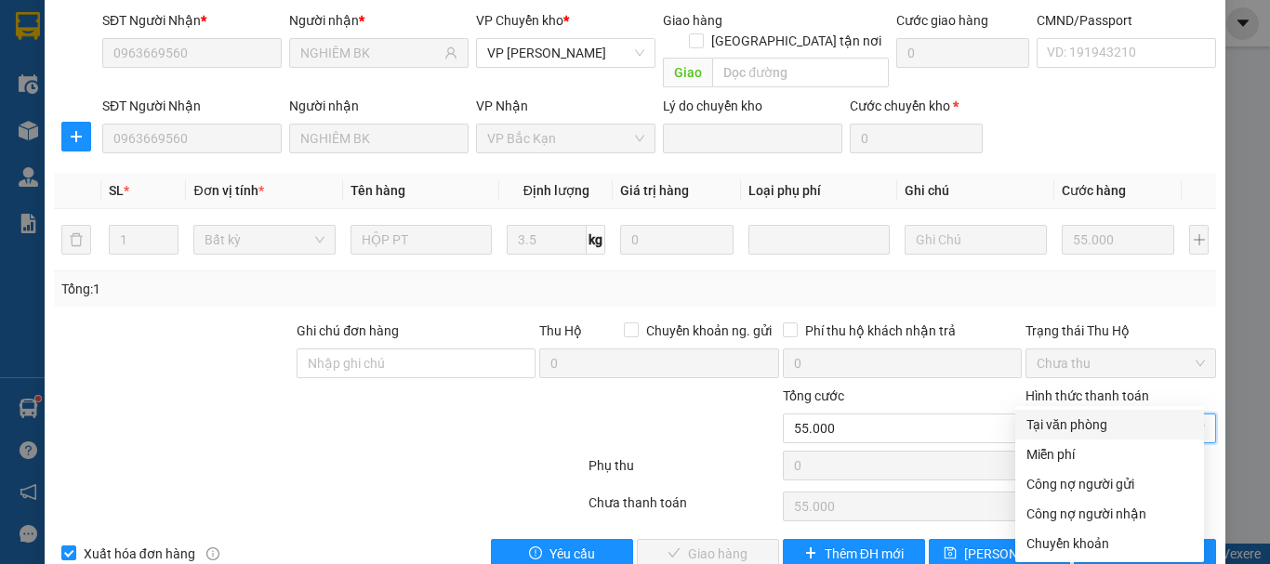
click at [1079, 429] on div "Tại văn phòng" at bounding box center [1109, 425] width 166 height 20
type input "0"
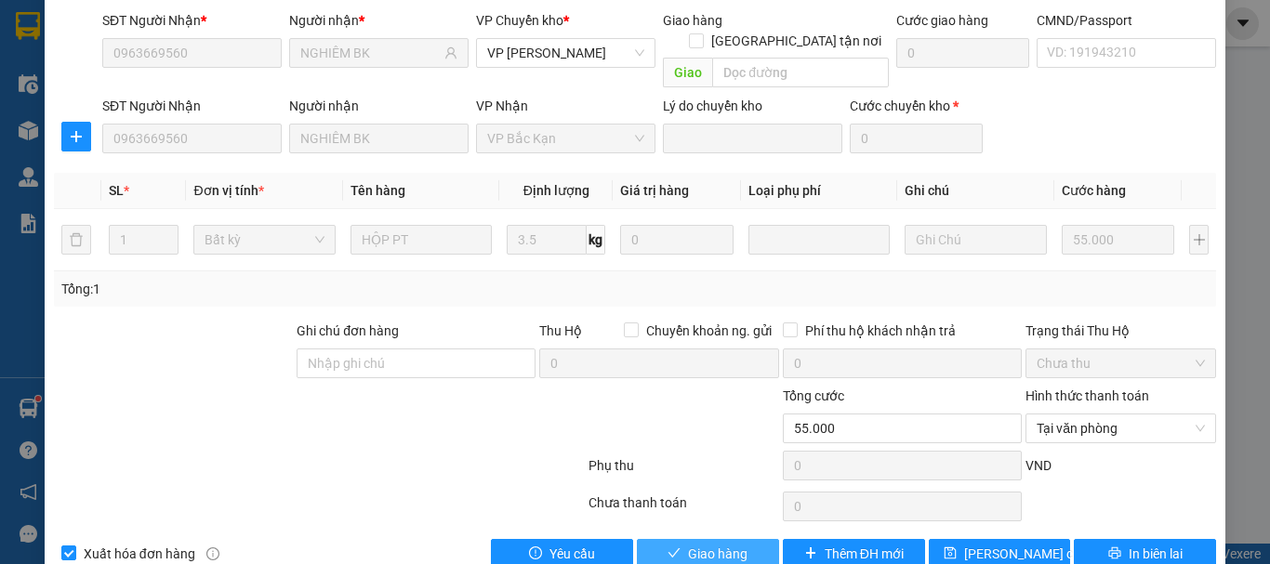
click at [721, 544] on span "Giao hàng" at bounding box center [717, 554] width 59 height 20
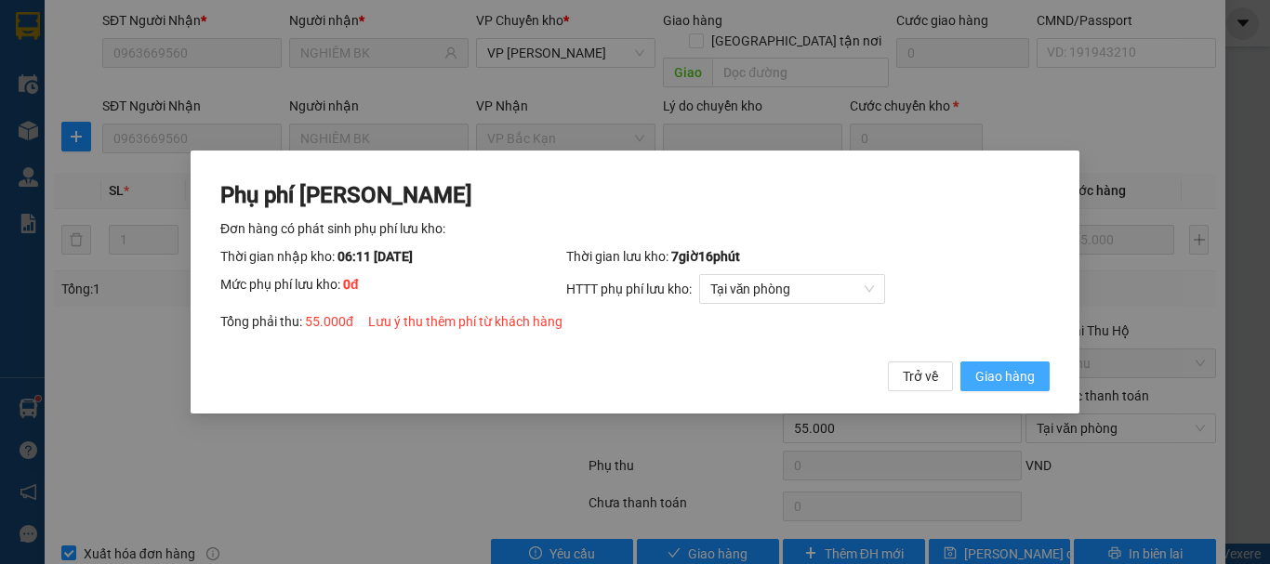
click at [984, 374] on span "Giao hàng" at bounding box center [1004, 376] width 59 height 20
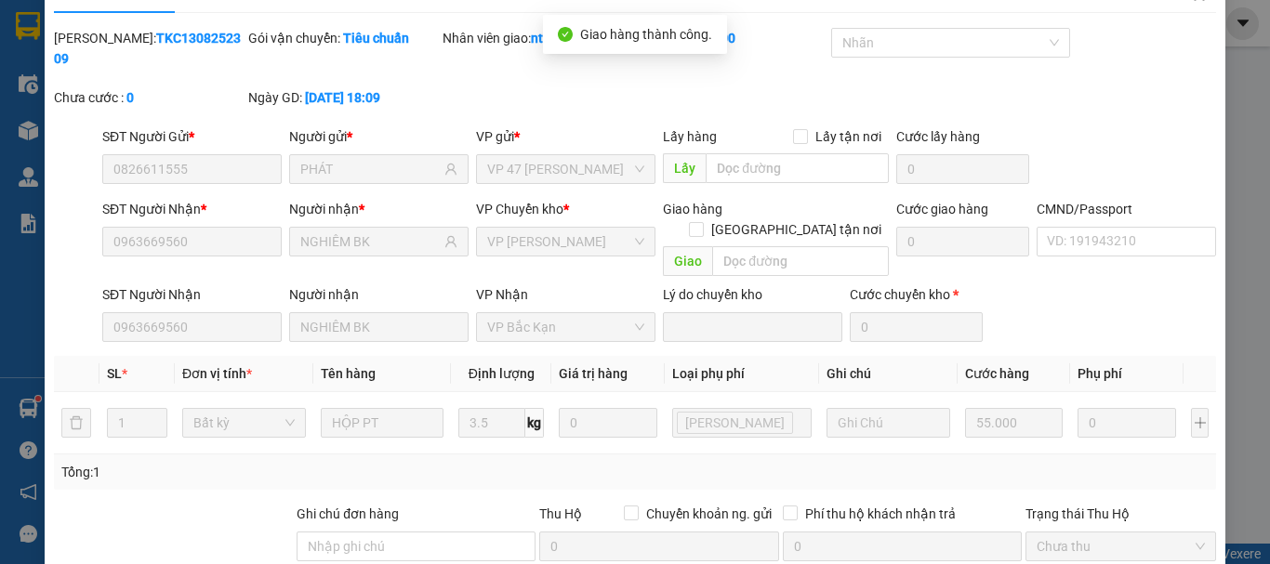
scroll to position [0, 0]
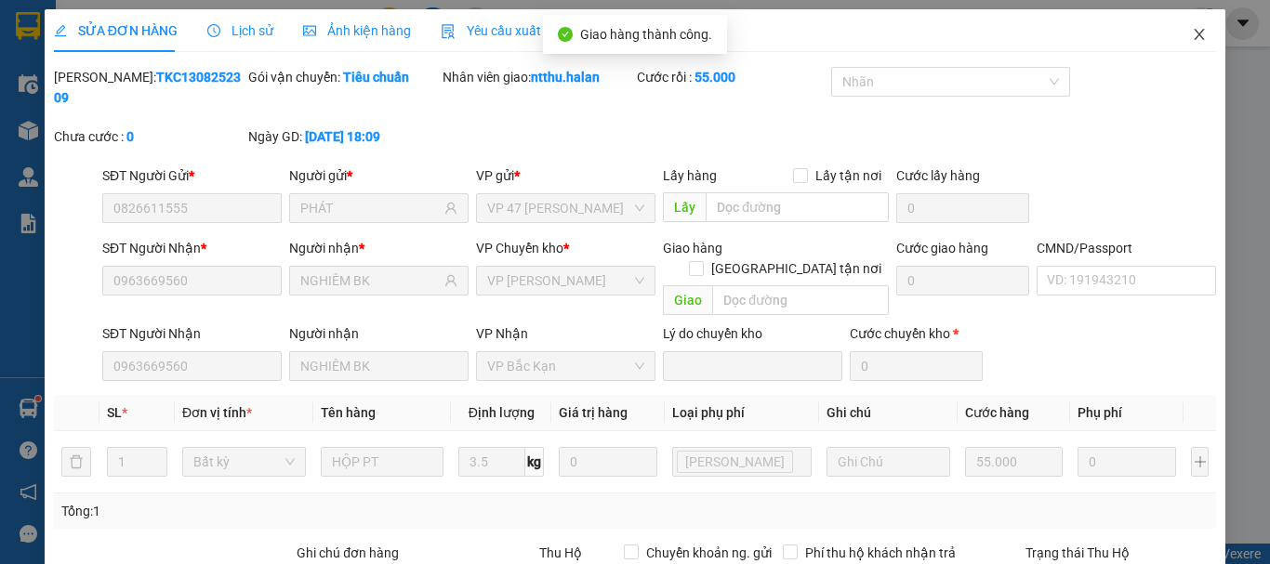
click at [1192, 31] on icon "close" at bounding box center [1199, 34] width 15 height 15
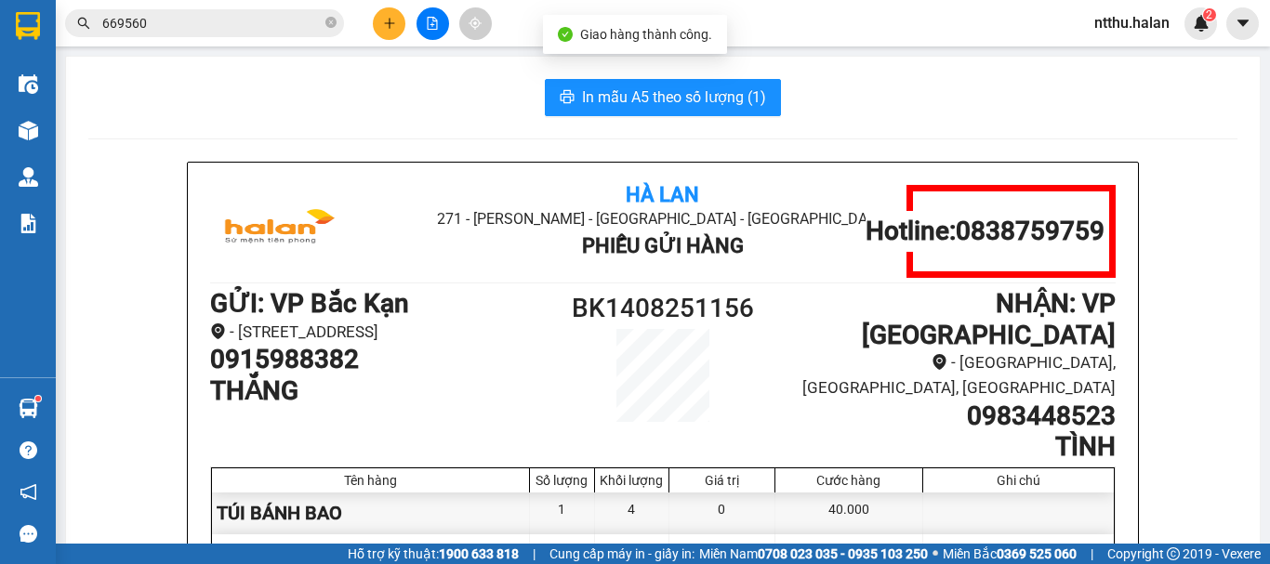
click at [232, 20] on input "669560" at bounding box center [211, 23] width 219 height 20
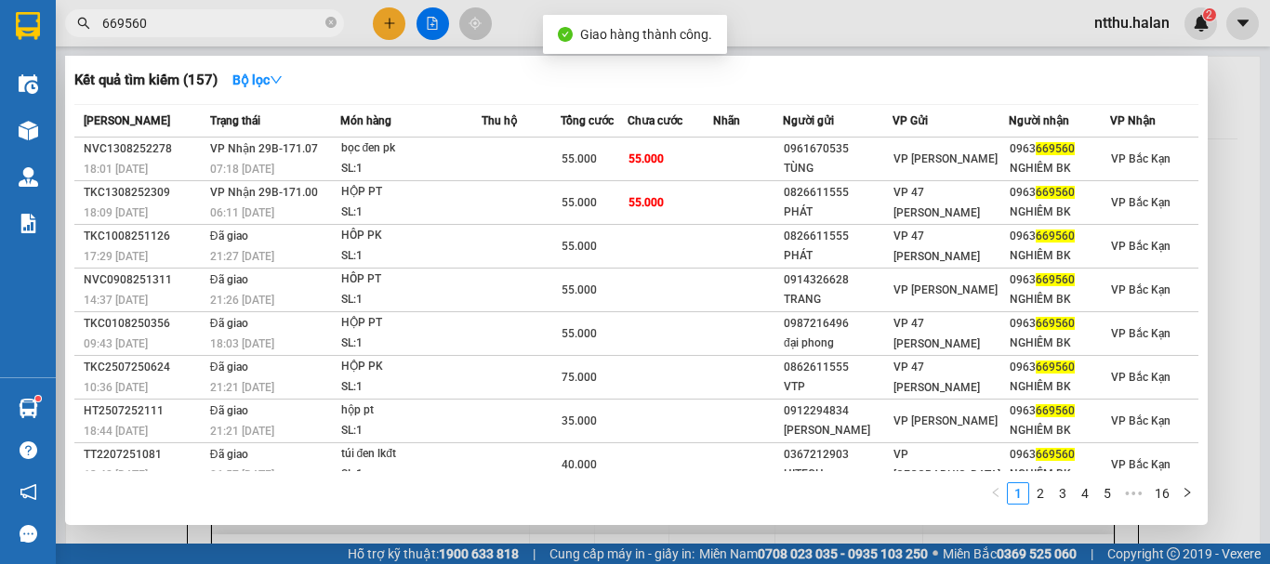
click at [232, 20] on input "669560" at bounding box center [211, 23] width 219 height 20
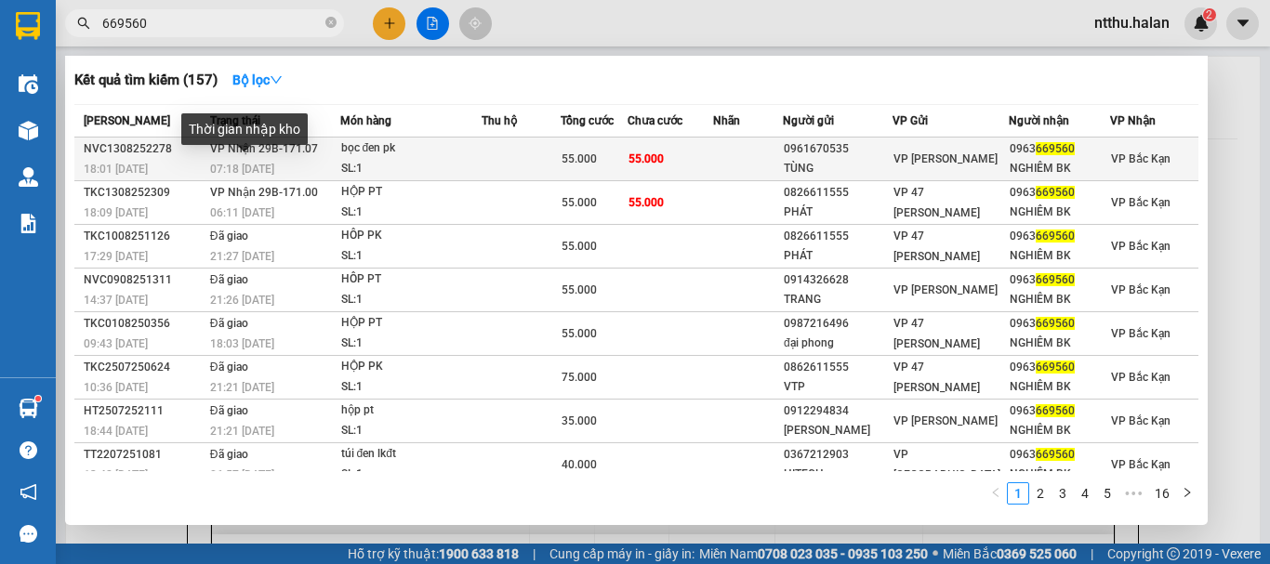
click at [273, 160] on div "07:18 - 14/08" at bounding box center [274, 169] width 129 height 20
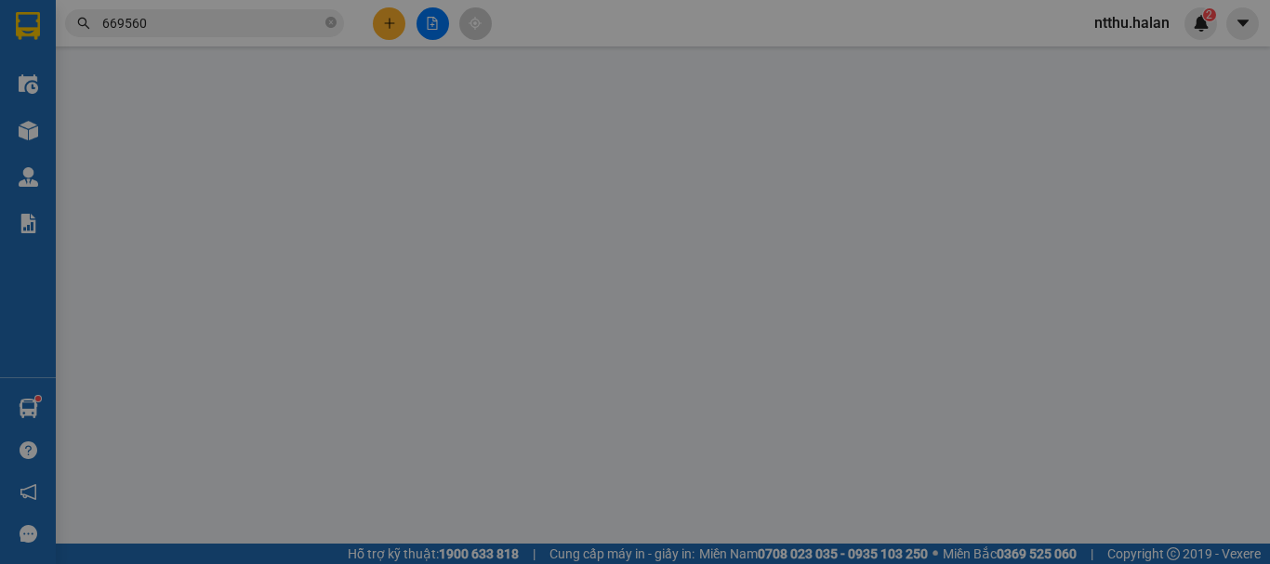
type input "0961670535"
type input "TÙNG"
type input "0963669560"
type input "NGHIÊM BK"
type input "55.000"
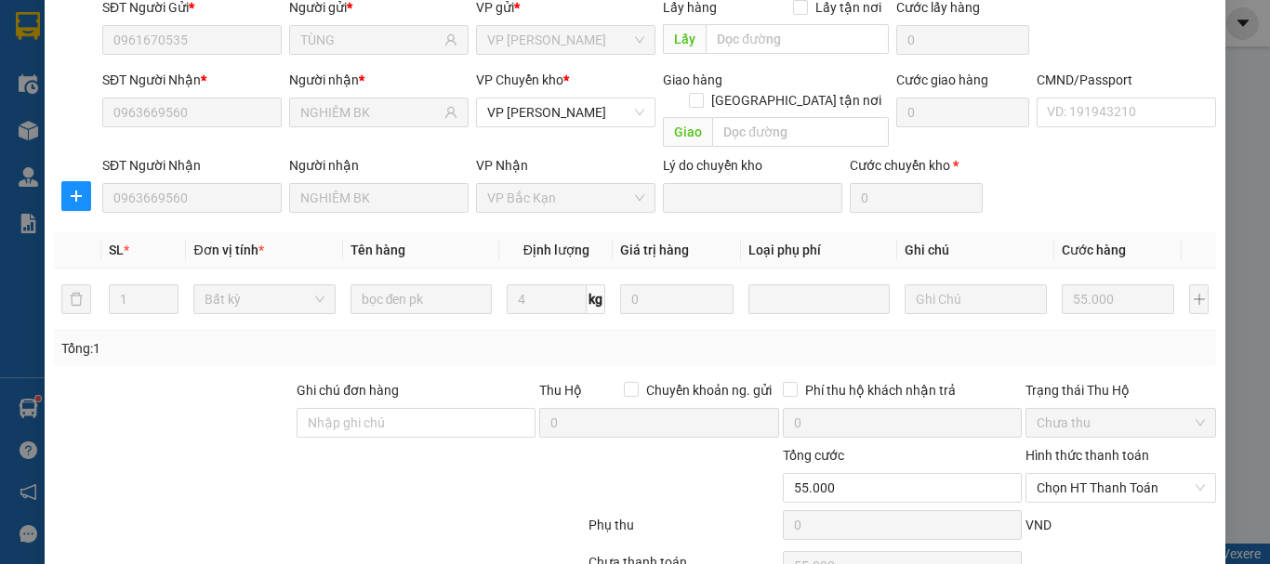
scroll to position [228, 0]
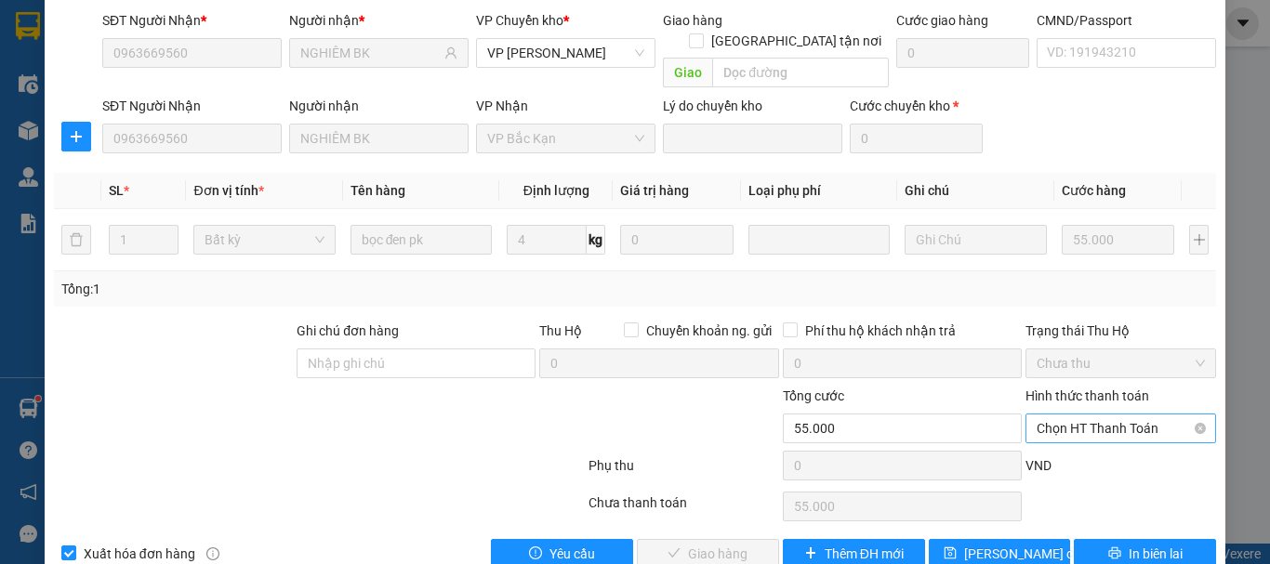
click at [1095, 415] on span "Chọn HT Thanh Toán" at bounding box center [1121, 429] width 168 height 28
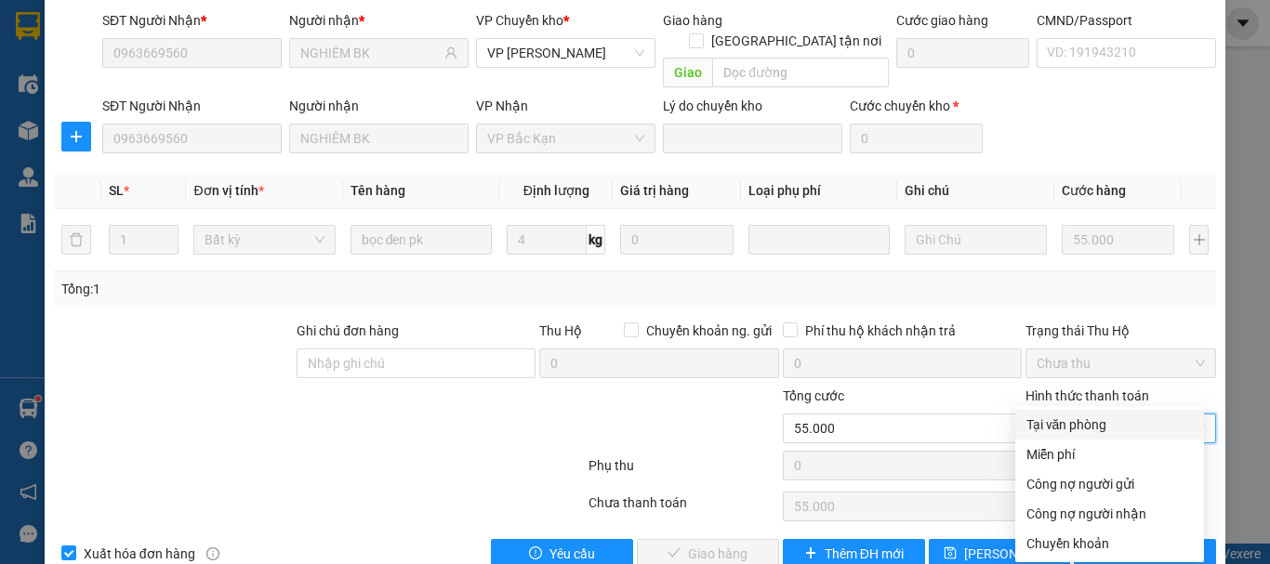
click at [1087, 428] on div "Tại văn phòng" at bounding box center [1109, 425] width 166 height 20
type input "0"
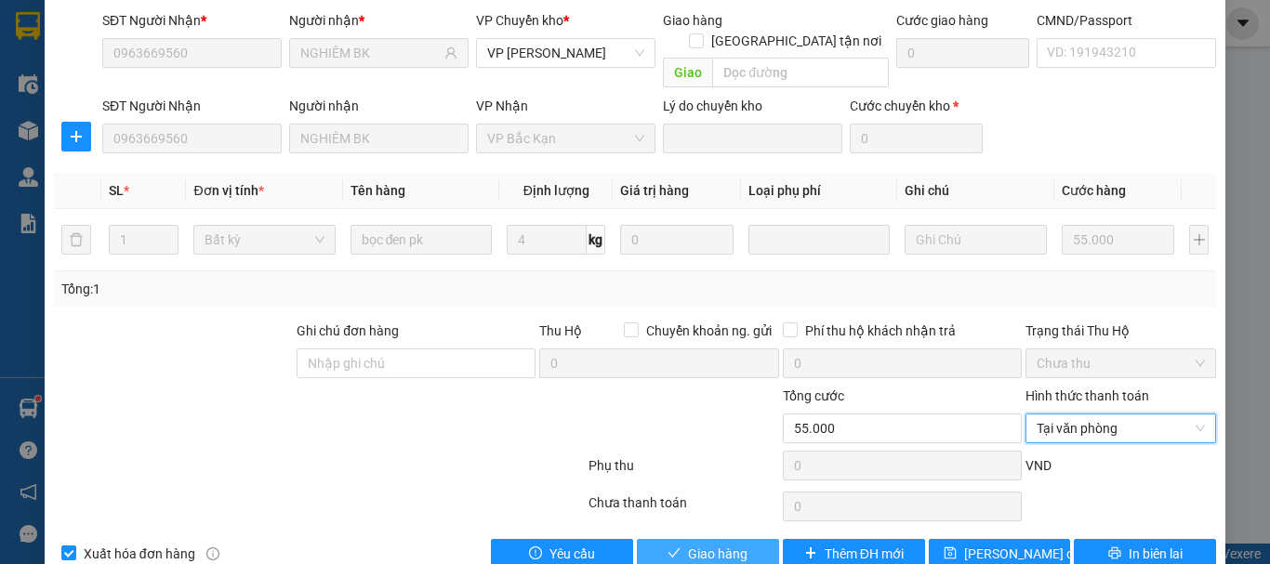
click at [721, 544] on span "Giao hàng" at bounding box center [717, 554] width 59 height 20
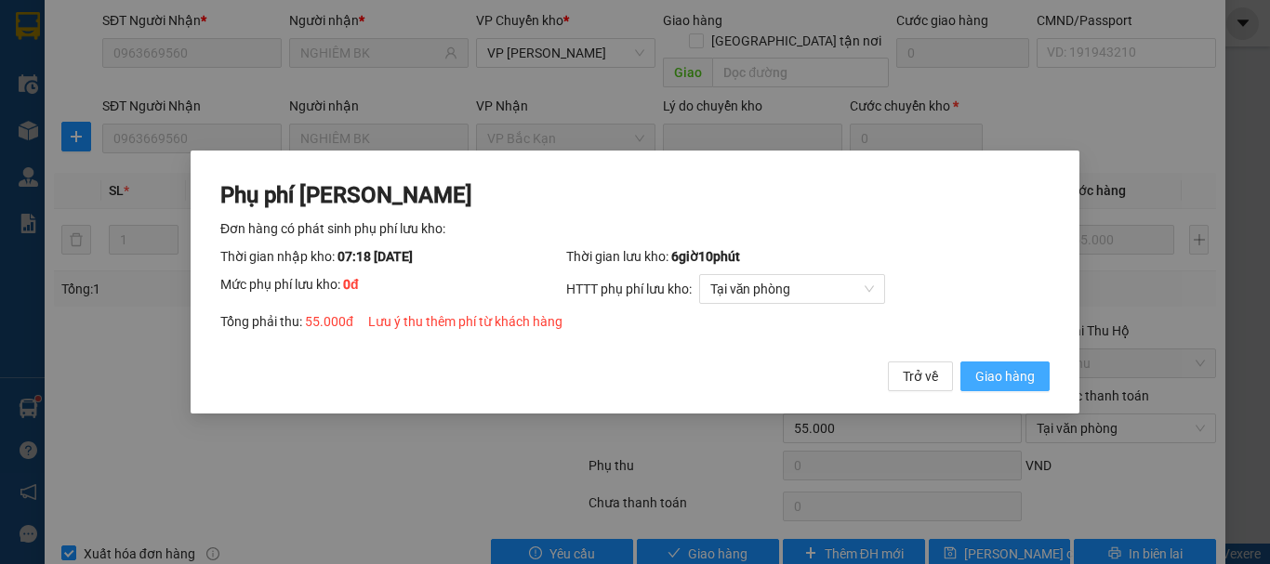
click at [1018, 368] on span "Giao hàng" at bounding box center [1004, 376] width 59 height 20
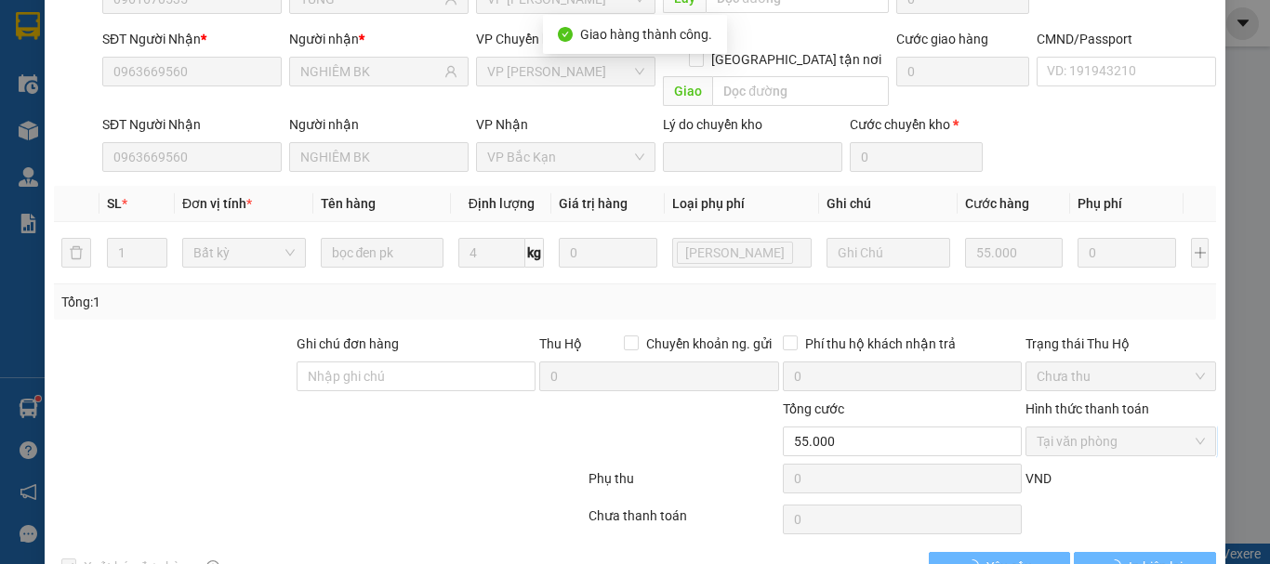
scroll to position [0, 0]
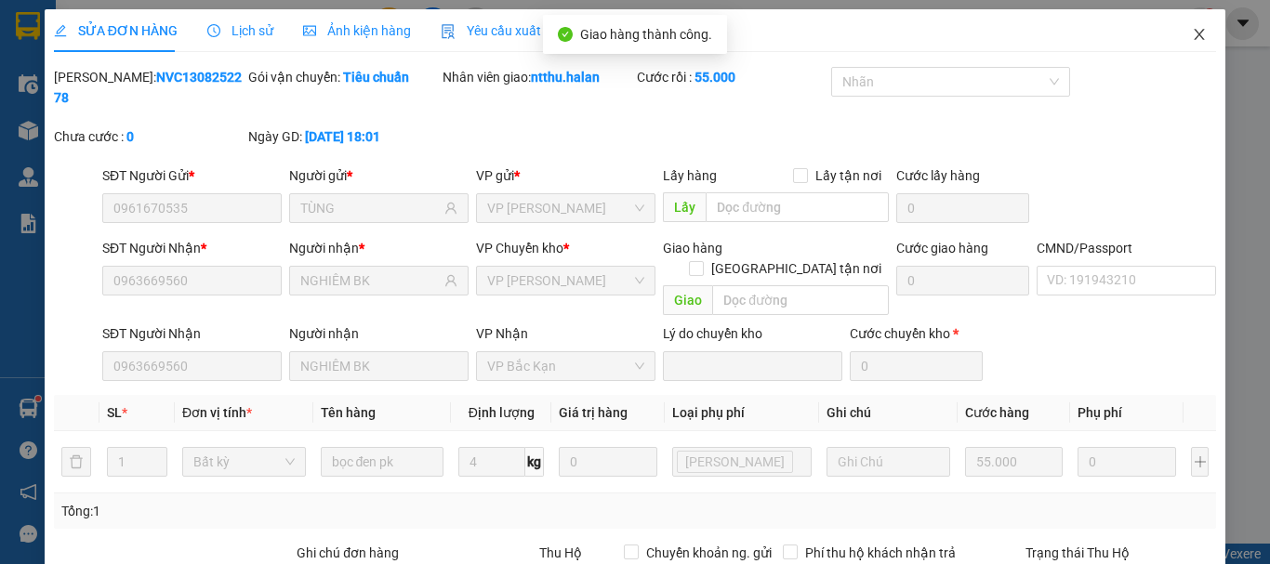
click at [1184, 24] on span "Close" at bounding box center [1199, 35] width 52 height 52
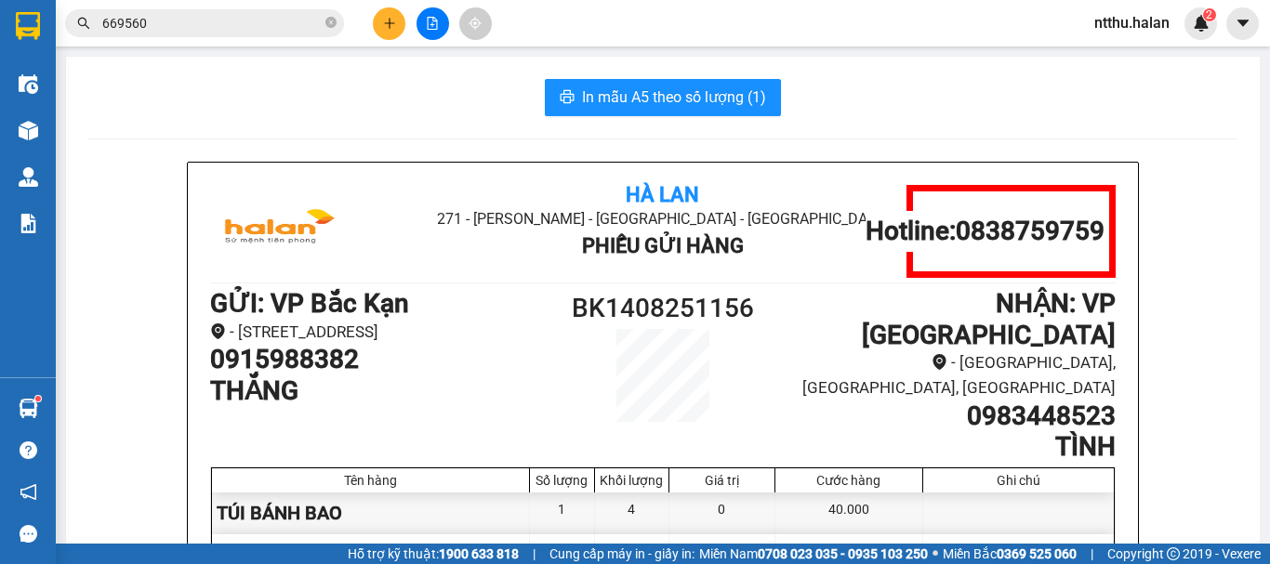
click at [328, 98] on div "In mẫu A5 theo số lượng (1)" at bounding box center [662, 97] width 1149 height 37
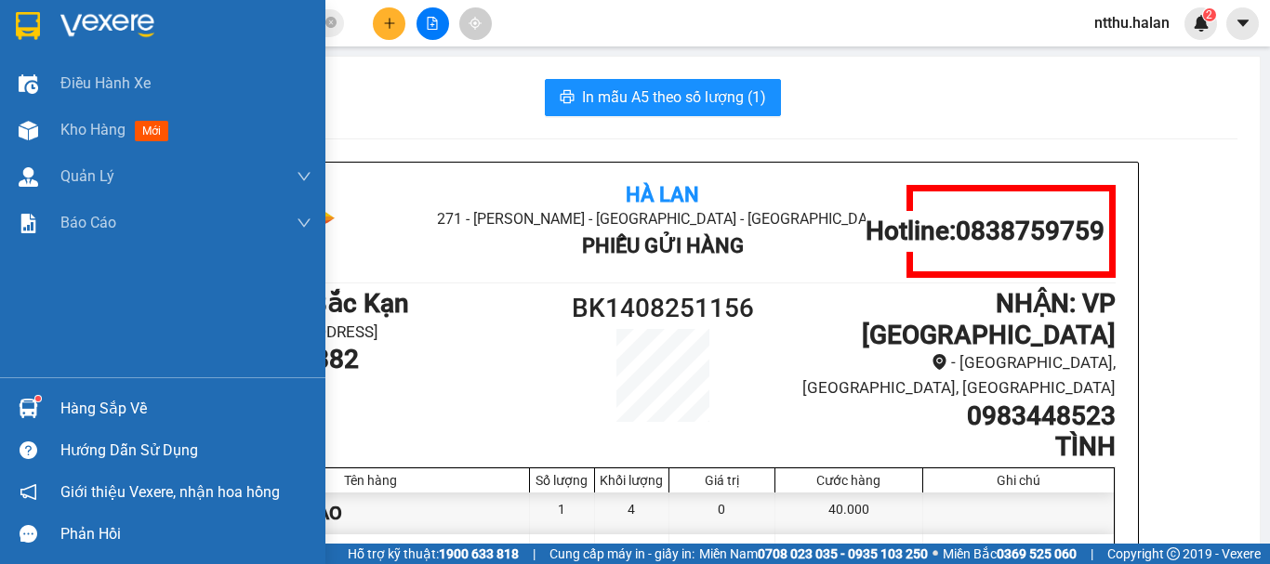
click at [75, 406] on div "Hàng sắp về" at bounding box center [185, 409] width 251 height 28
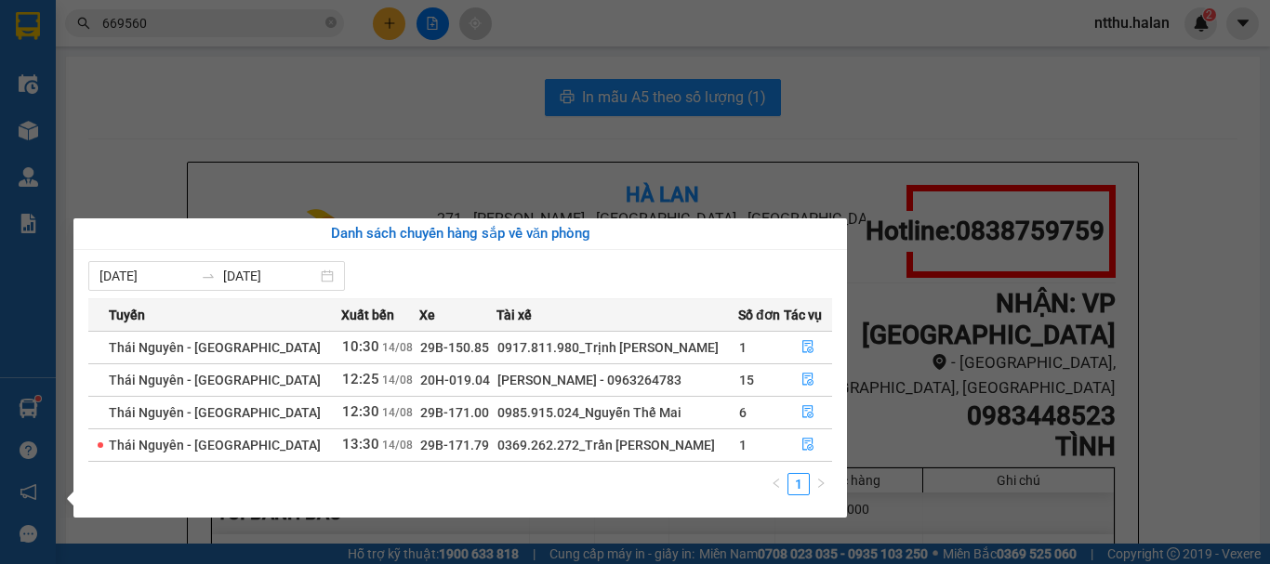
click at [350, 126] on section "Kết quả tìm kiếm ( 157 ) Bộ lọc Mã ĐH Trạng thái Món hàng Thu hộ Tổng cước Chưa…" at bounding box center [635, 282] width 1270 height 564
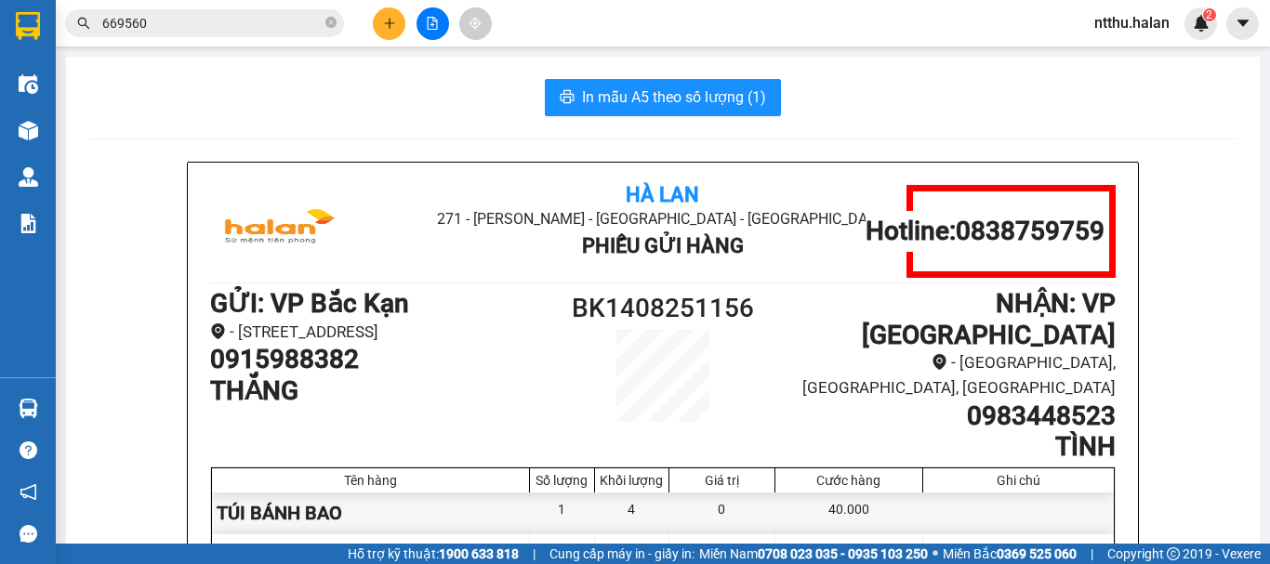
click at [403, 103] on div "In mẫu A5 theo số lượng (1)" at bounding box center [662, 97] width 1149 height 37
click at [350, 108] on div "In mẫu A5 theo số lượng (1)" at bounding box center [662, 97] width 1149 height 37
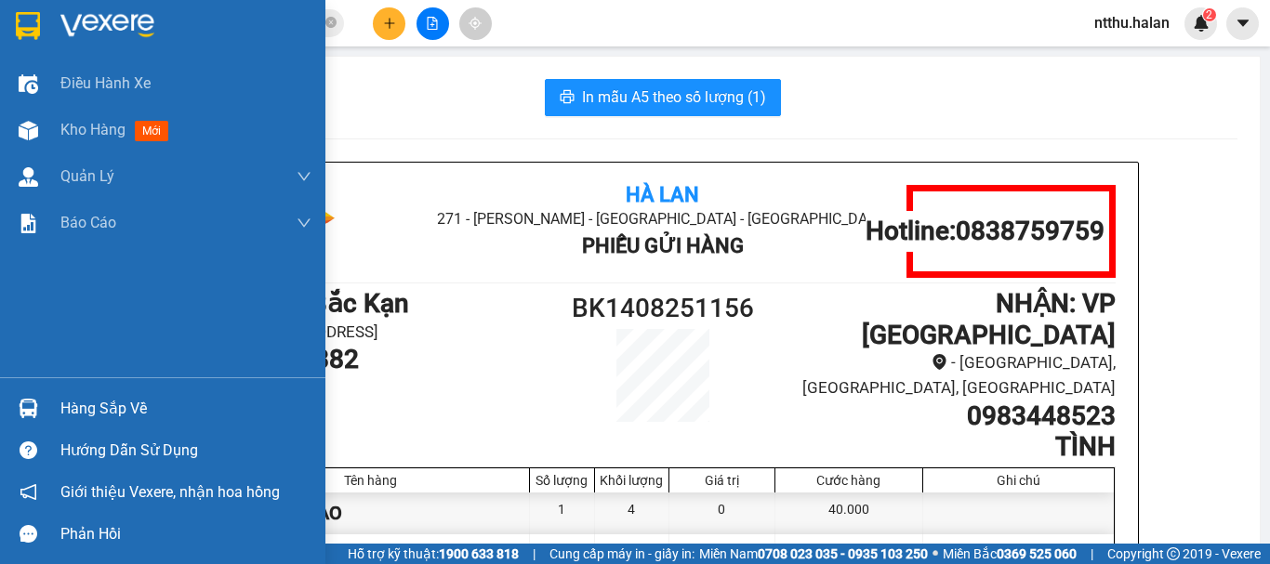
click at [82, 389] on div "Hàng sắp về" at bounding box center [162, 409] width 325 height 42
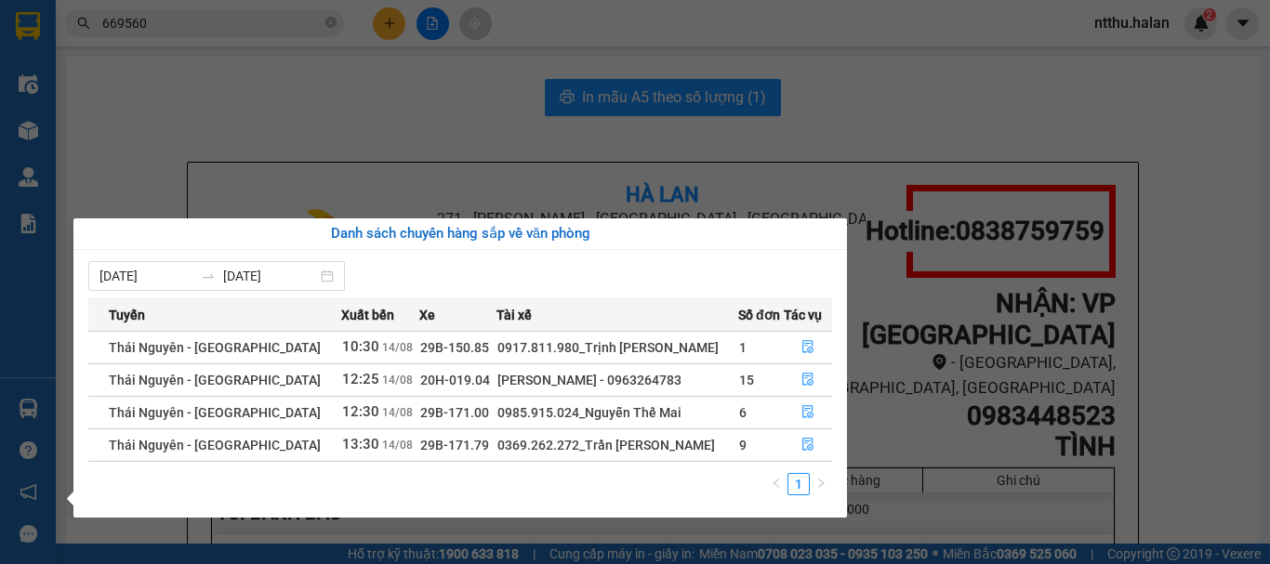
click at [284, 155] on section "Kết quả tìm kiếm ( 157 ) Bộ lọc Mã ĐH Trạng thái Món hàng Thu hộ Tổng cước Chưa…" at bounding box center [635, 282] width 1270 height 564
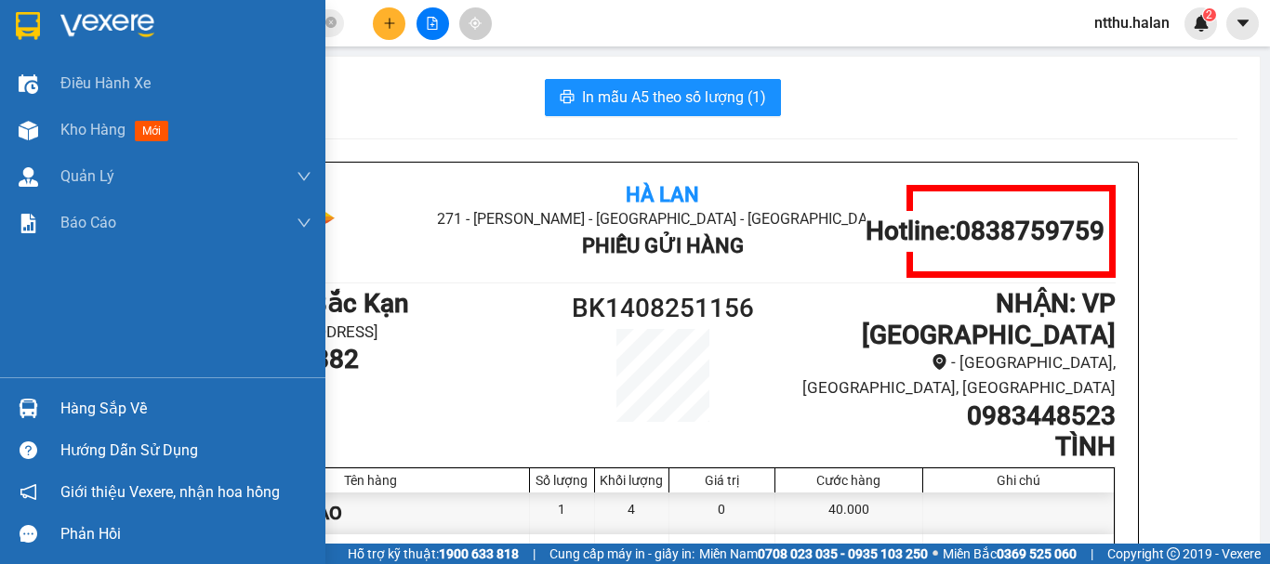
click at [65, 410] on div "Hàng sắp về" at bounding box center [185, 409] width 251 height 28
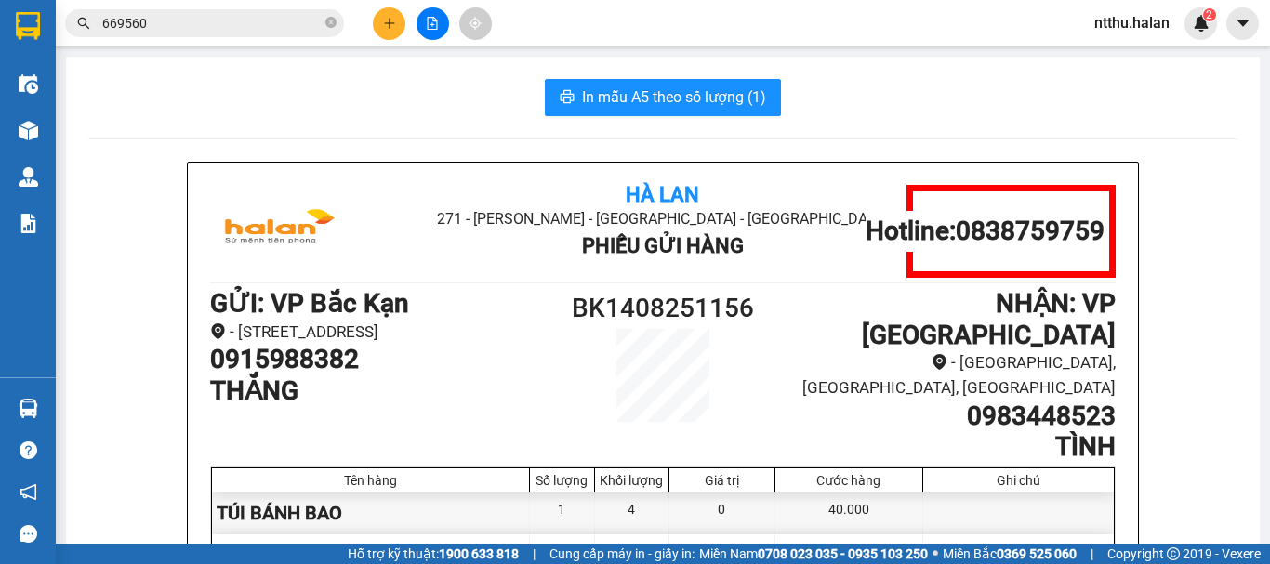
click at [230, 84] on section "Kết quả tìm kiếm ( 157 ) Bộ lọc Mã ĐH Trạng thái Món hàng Thu hộ Tổng cước Chưa…" at bounding box center [635, 282] width 1270 height 564
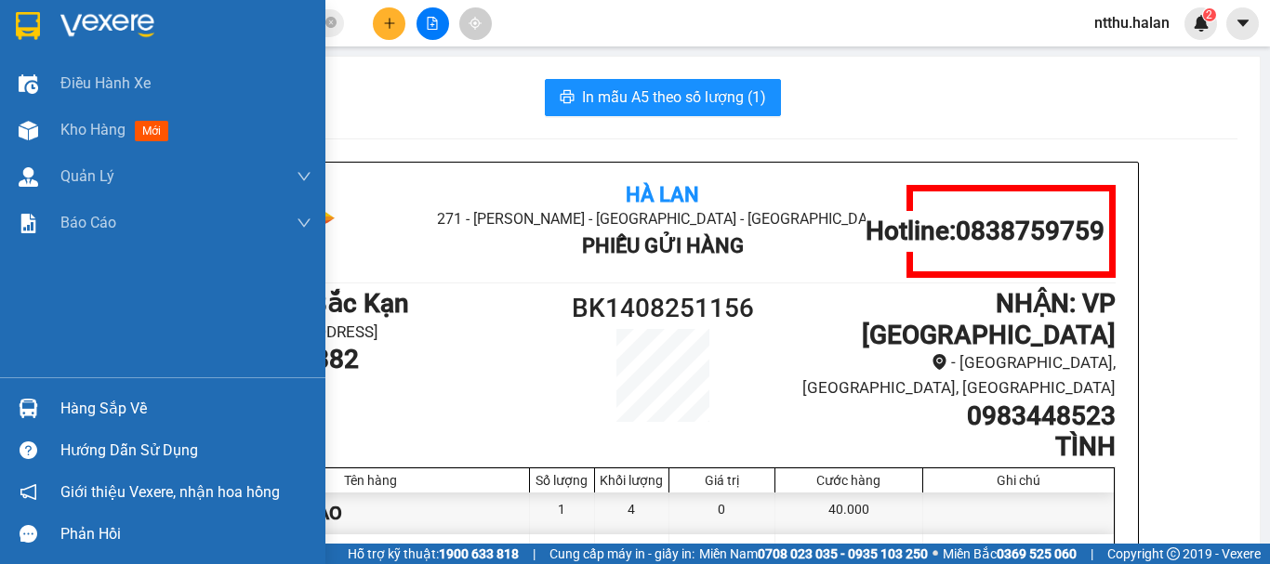
click at [84, 404] on div "Hàng sắp về" at bounding box center [185, 409] width 251 height 28
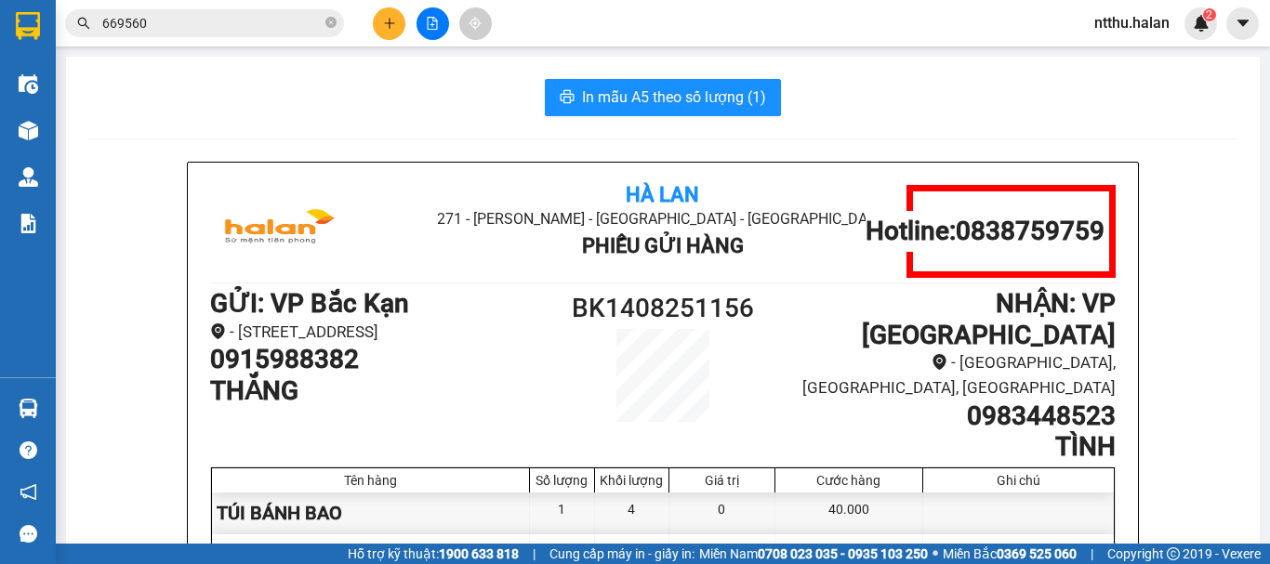
click at [315, 75] on section "Kết quả tìm kiếm ( 157 ) Bộ lọc Mã ĐH Trạng thái Món hàng Thu hộ Tổng cước Chưa…" at bounding box center [635, 282] width 1270 height 564
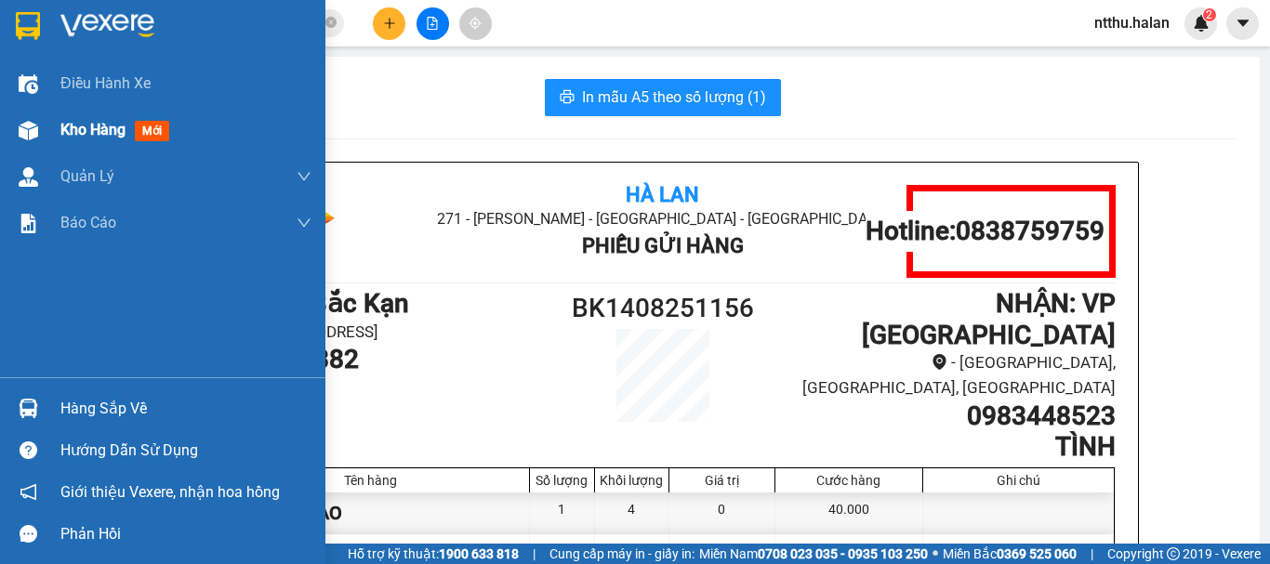
click at [99, 132] on span "Kho hàng" at bounding box center [92, 130] width 65 height 18
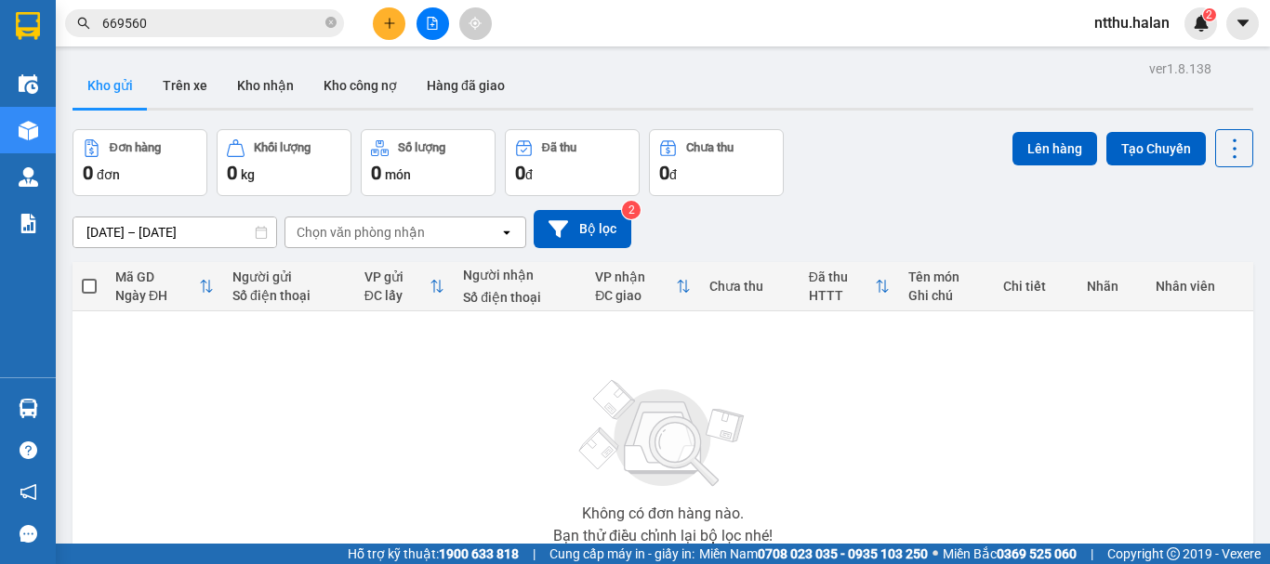
click at [271, 11] on span "669560" at bounding box center [204, 23] width 279 height 28
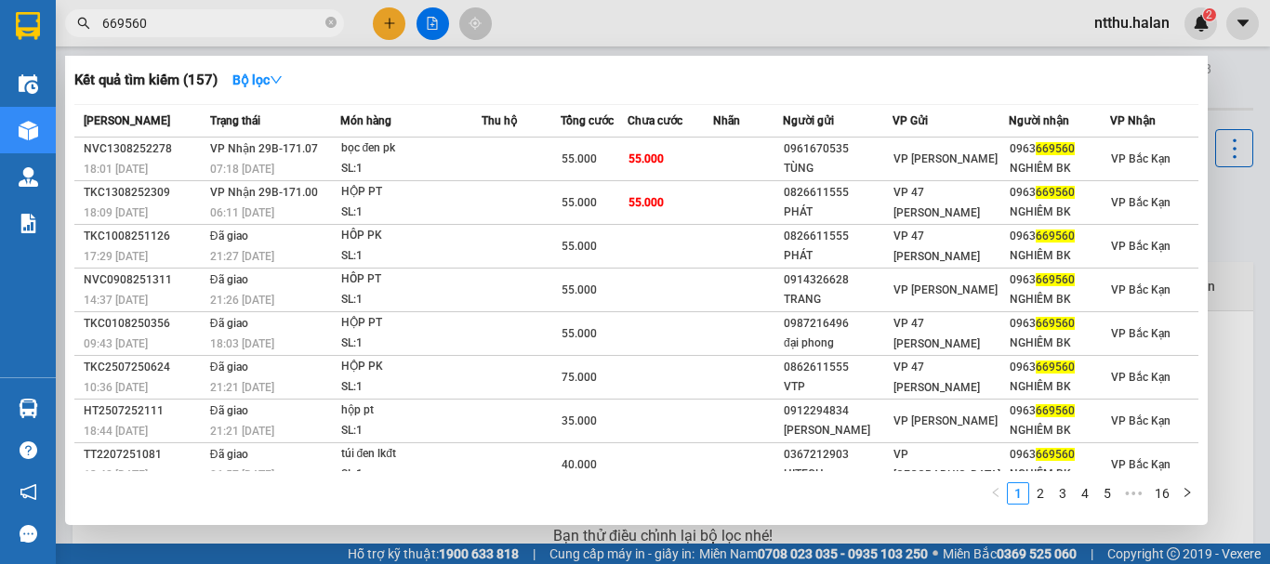
click at [266, 23] on input "669560" at bounding box center [211, 23] width 219 height 20
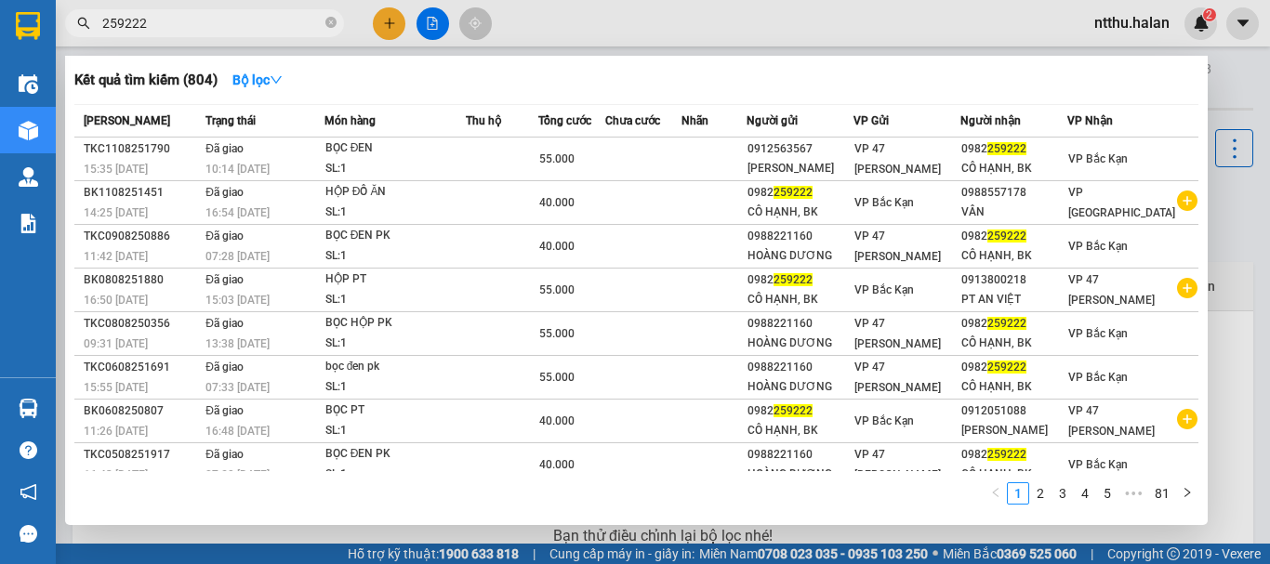
click at [273, 33] on span "259222" at bounding box center [204, 23] width 279 height 28
click at [273, 28] on input "259222" at bounding box center [211, 23] width 219 height 20
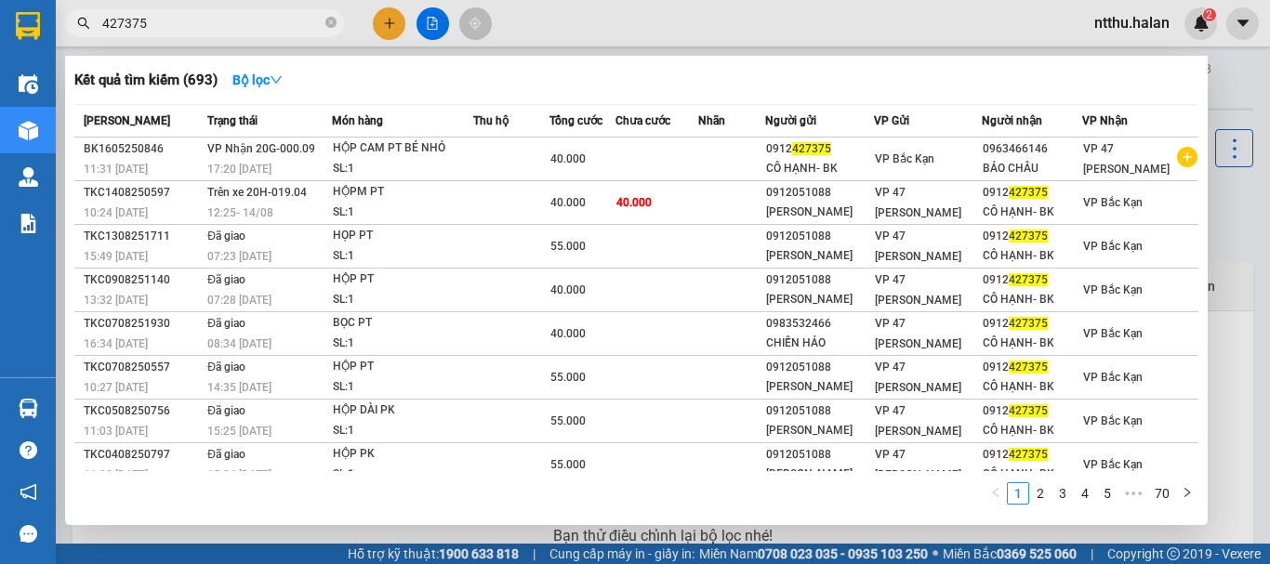
click at [205, 16] on input "427375" at bounding box center [211, 23] width 219 height 20
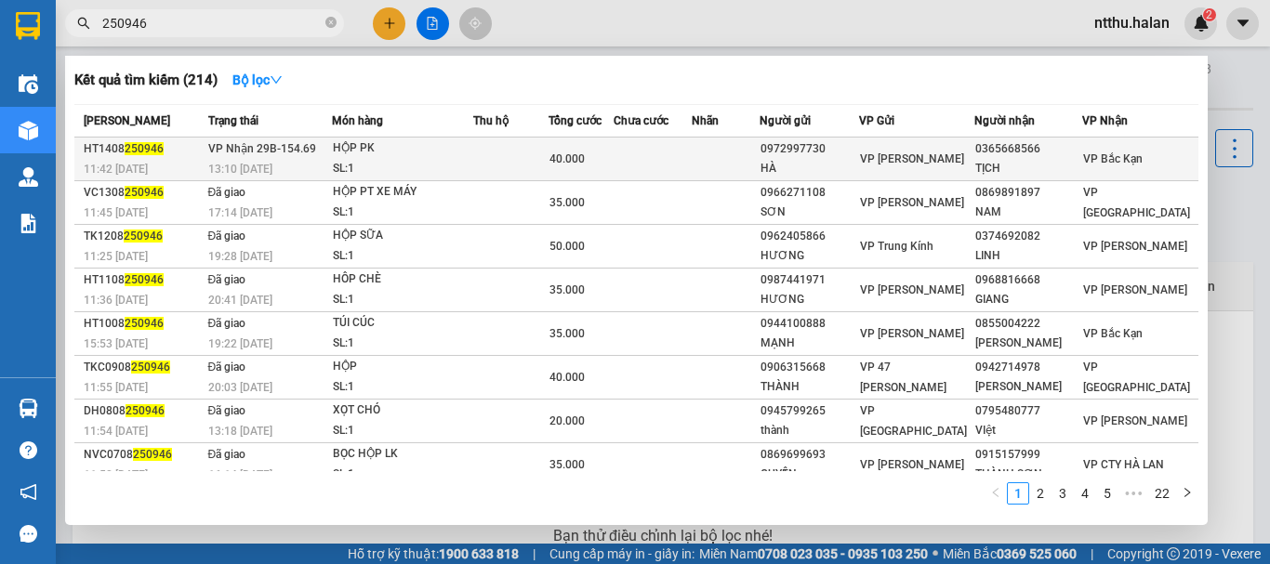
type input "250946"
click at [609, 163] on div "40.000" at bounding box center [580, 159] width 63 height 20
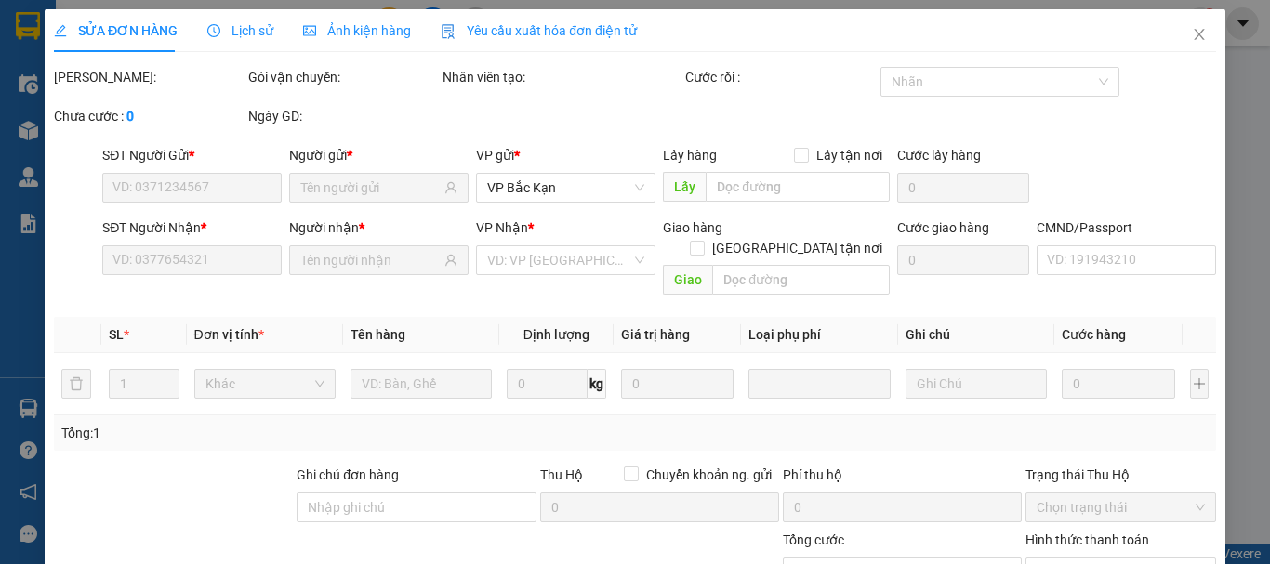
type input "0972997730"
type input "HÀ"
type input "0365668566"
type input "TỊCH"
type input "40.000"
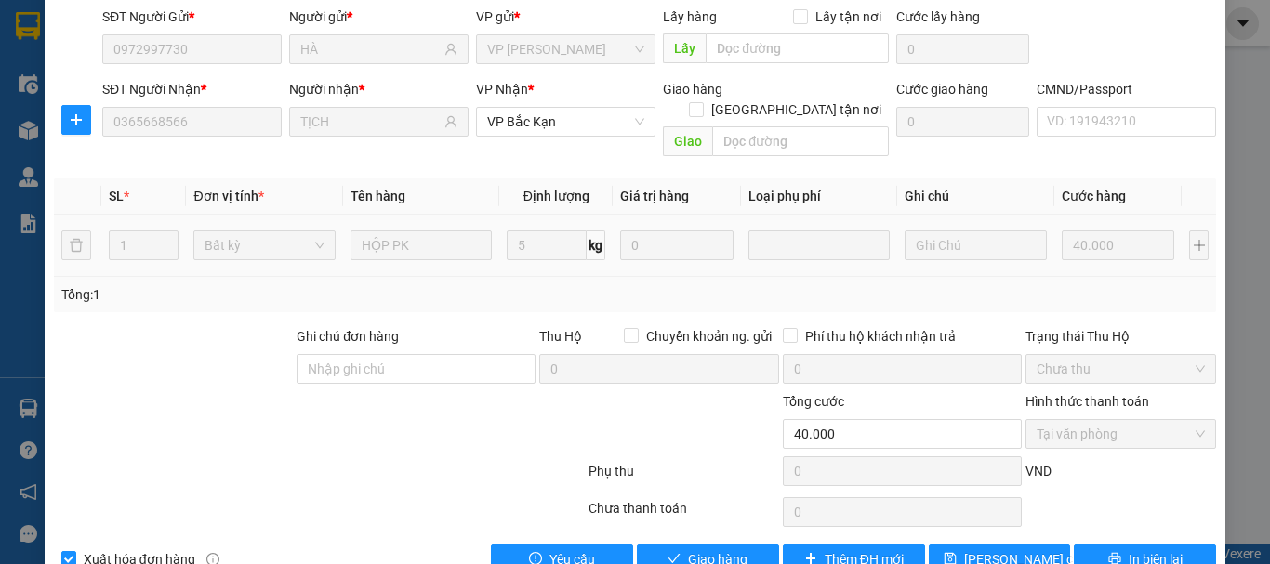
scroll to position [165, 0]
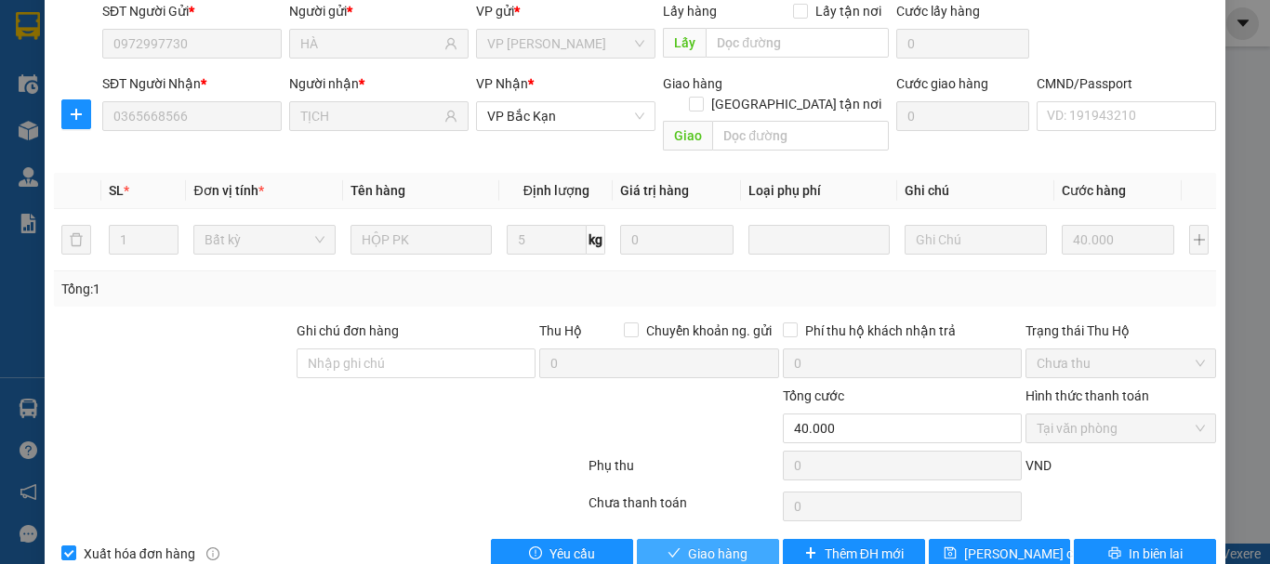
click at [719, 544] on span "Giao hàng" at bounding box center [717, 554] width 59 height 20
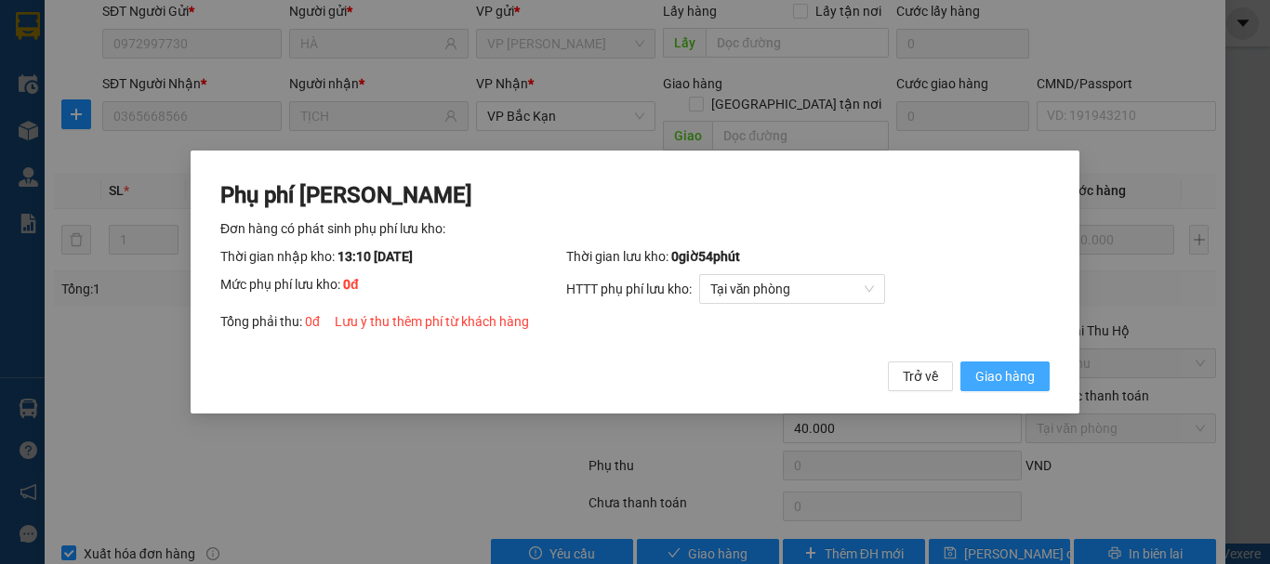
click at [1004, 372] on span "Giao hàng" at bounding box center [1004, 376] width 59 height 20
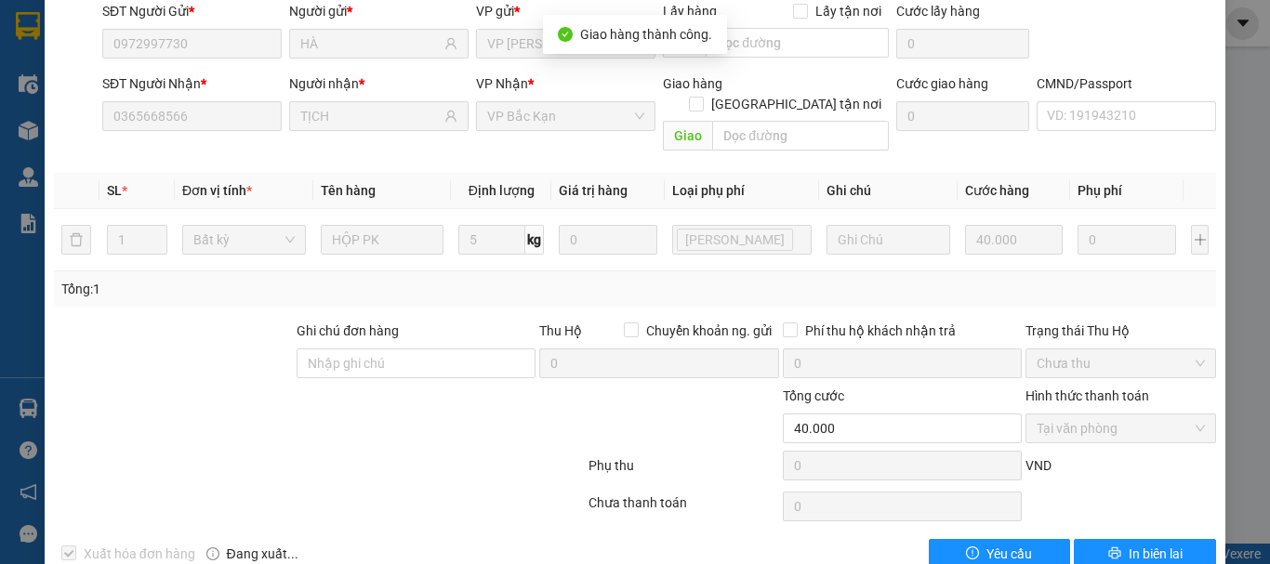
scroll to position [0, 0]
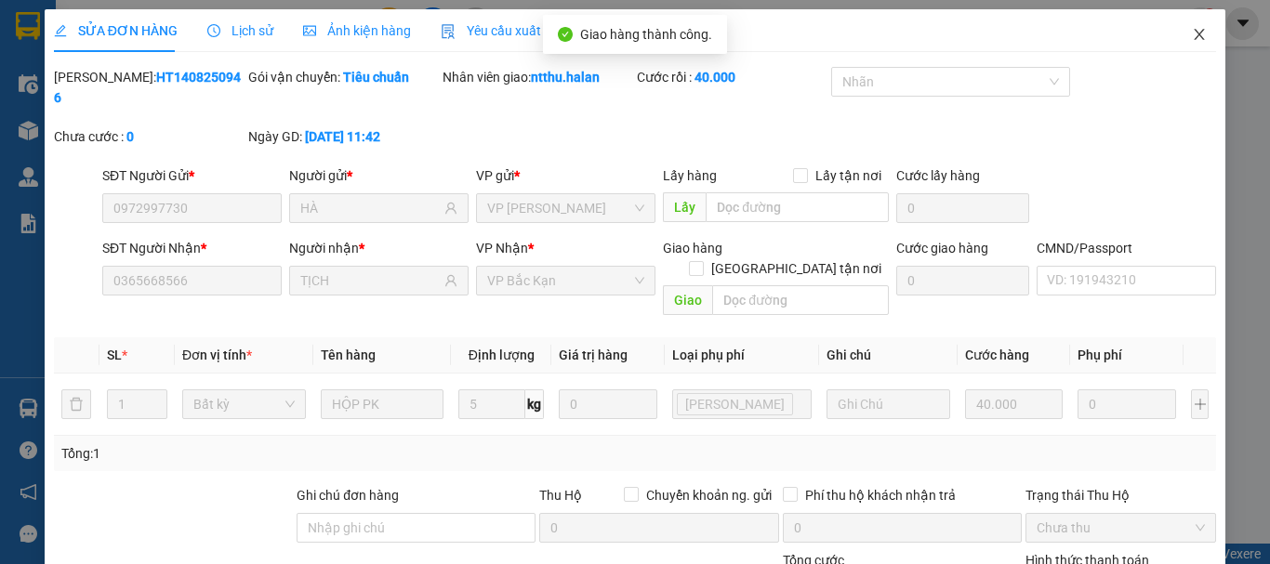
click at [1192, 35] on icon "close" at bounding box center [1199, 34] width 15 height 15
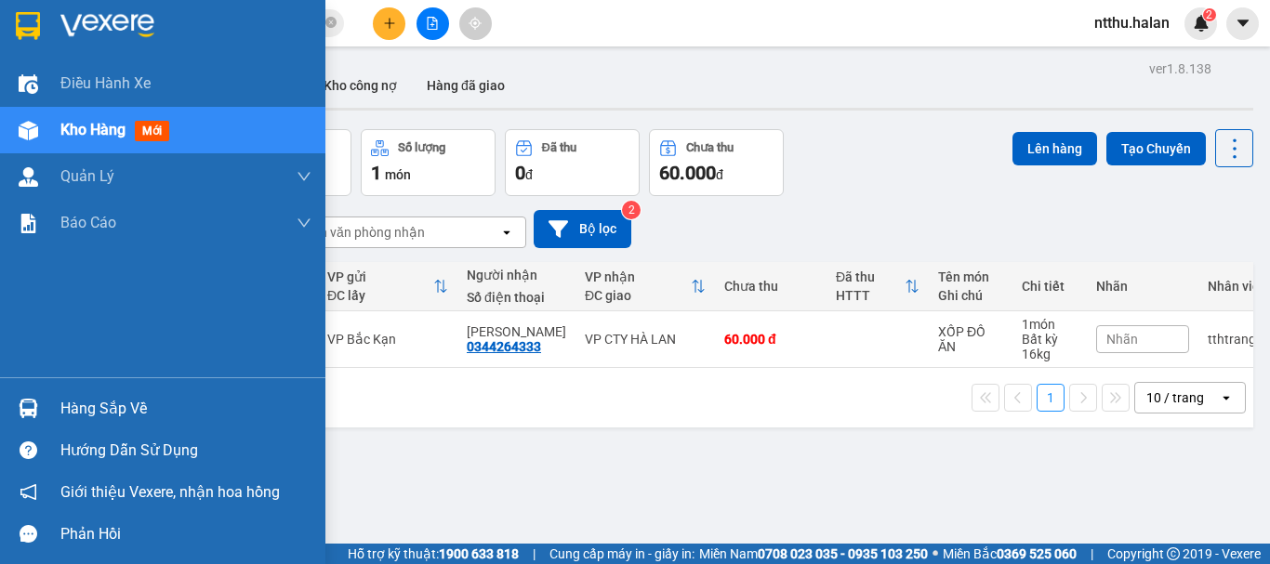
click at [80, 403] on div "Hàng sắp về" at bounding box center [185, 409] width 251 height 28
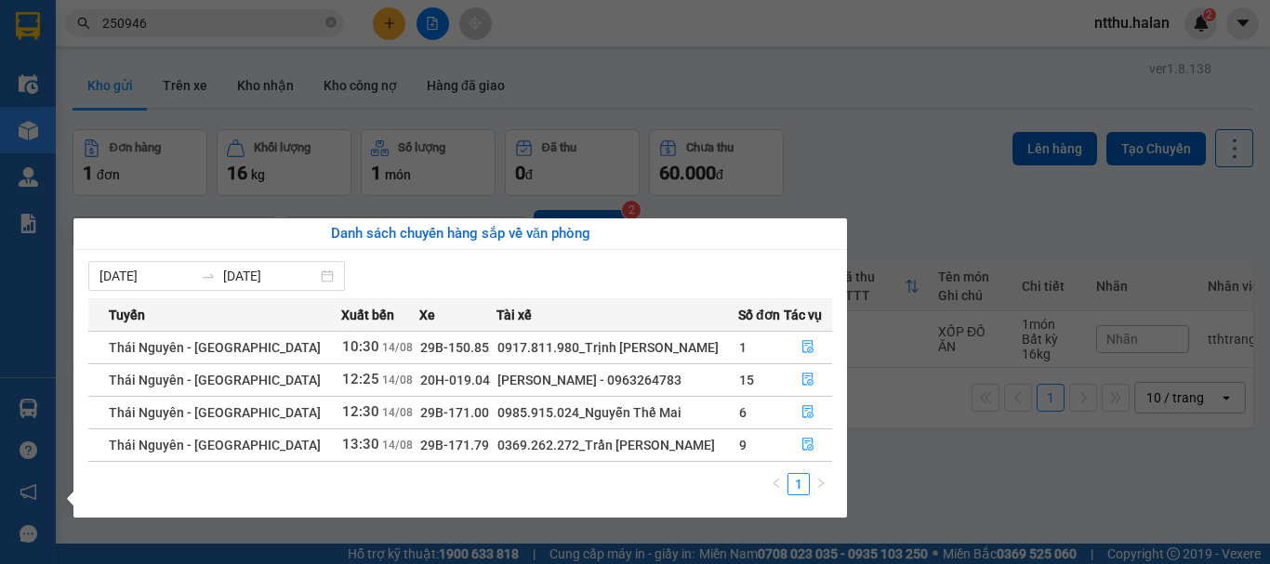
drag, startPoint x: 869, startPoint y: 156, endPoint x: 312, endPoint y: 44, distance: 568.1
click at [867, 156] on section "Kết quả tìm kiếm ( 214 ) Bộ lọc Mã ĐH Trạng thái Món hàng Thu hộ Tổng cước Chưa…" at bounding box center [635, 282] width 1270 height 564
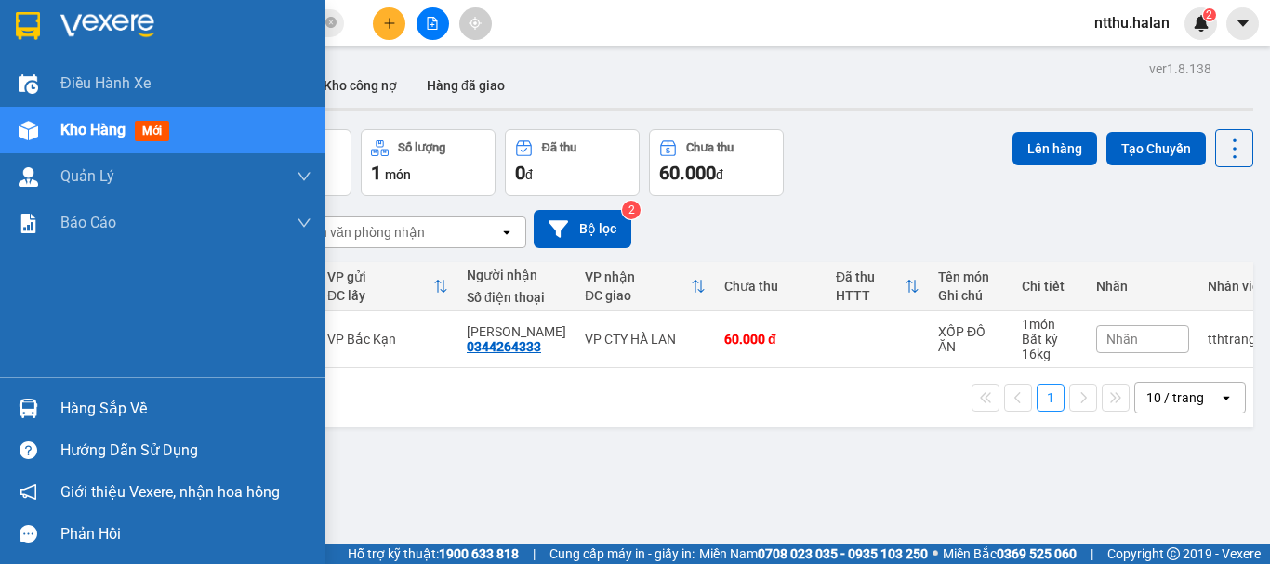
click at [100, 403] on div "Hàng sắp về" at bounding box center [185, 409] width 251 height 28
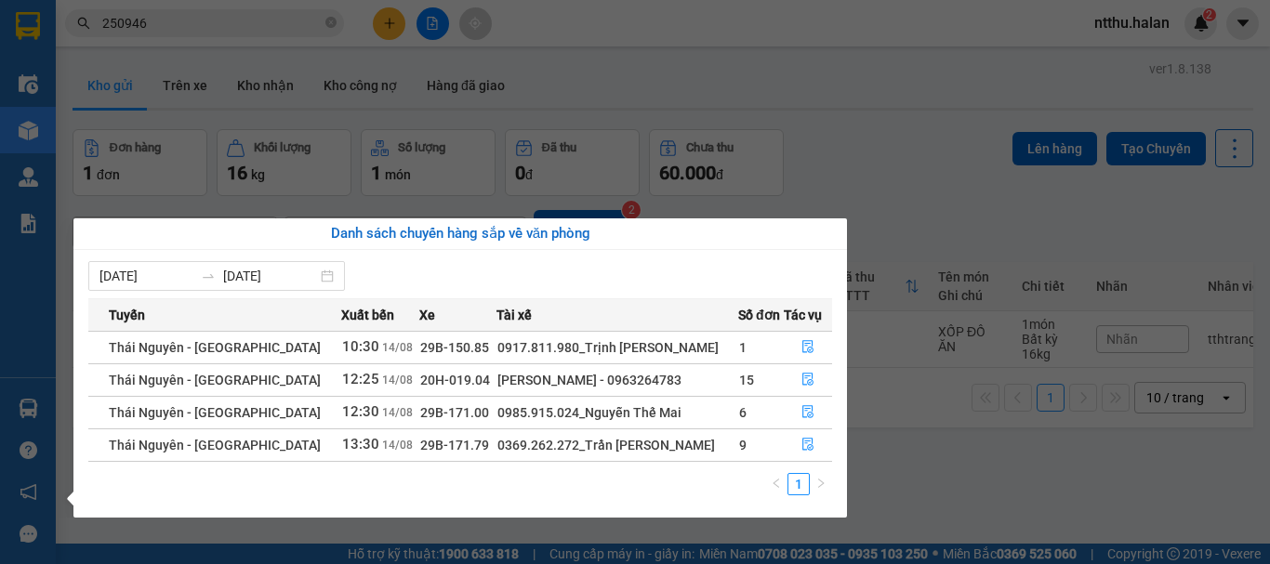
click at [784, 103] on section "Kết quả tìm kiếm ( 214 ) Bộ lọc Mã ĐH Trạng thái Món hàng Thu hộ Tổng cước Chưa…" at bounding box center [635, 282] width 1270 height 564
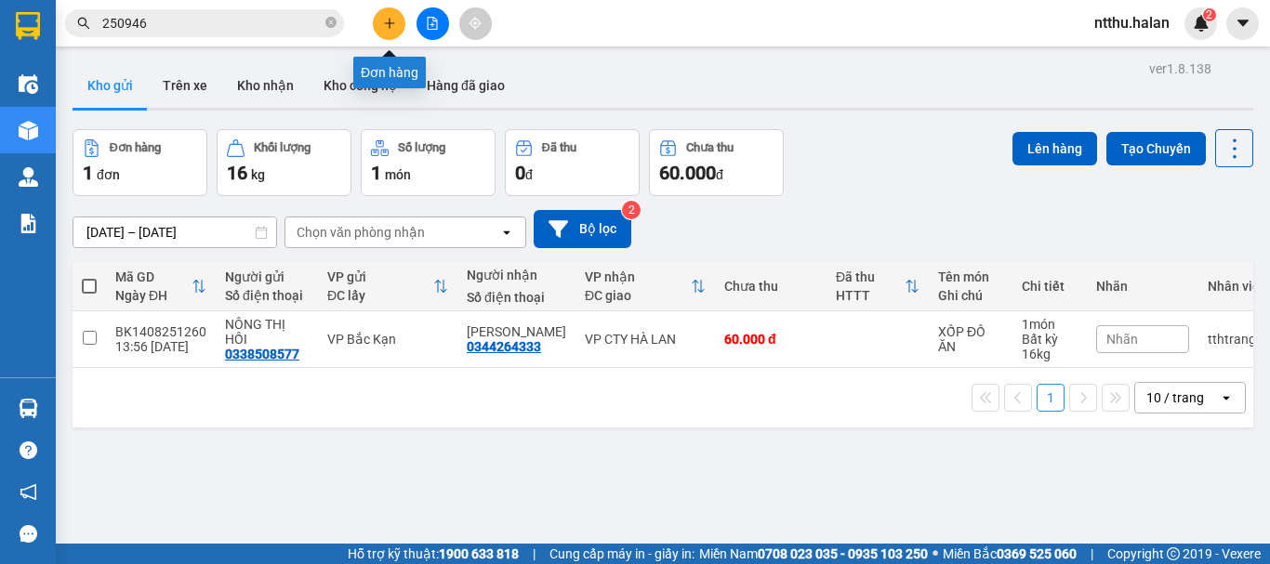
click at [377, 17] on button at bounding box center [389, 23] width 33 height 33
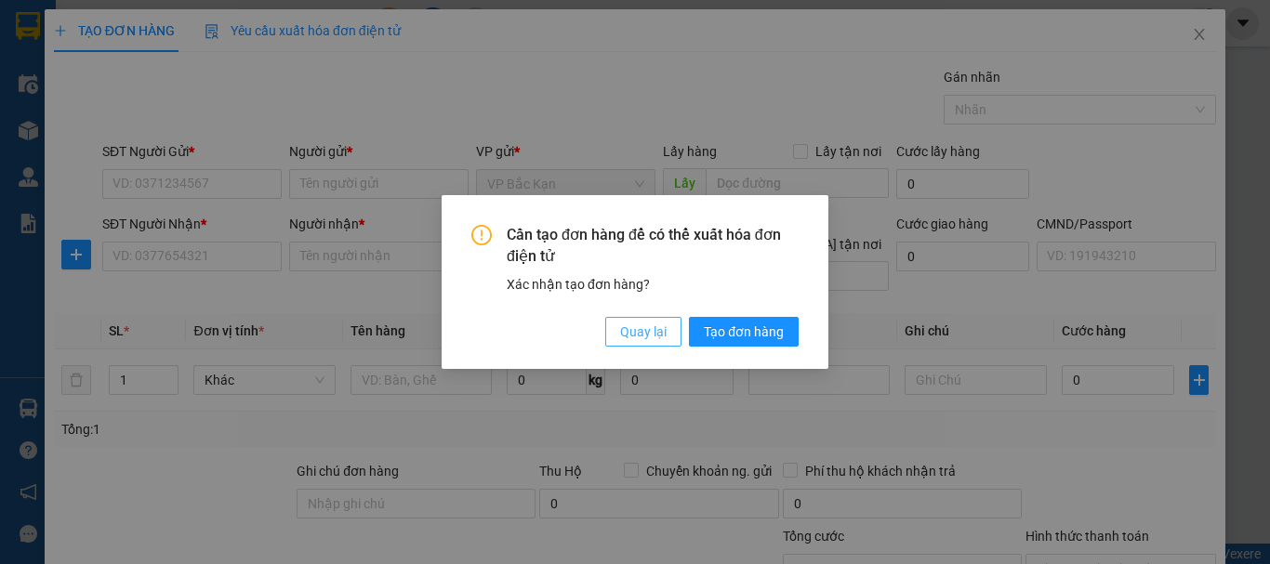
click at [676, 331] on button "Quay lại" at bounding box center [643, 332] width 76 height 30
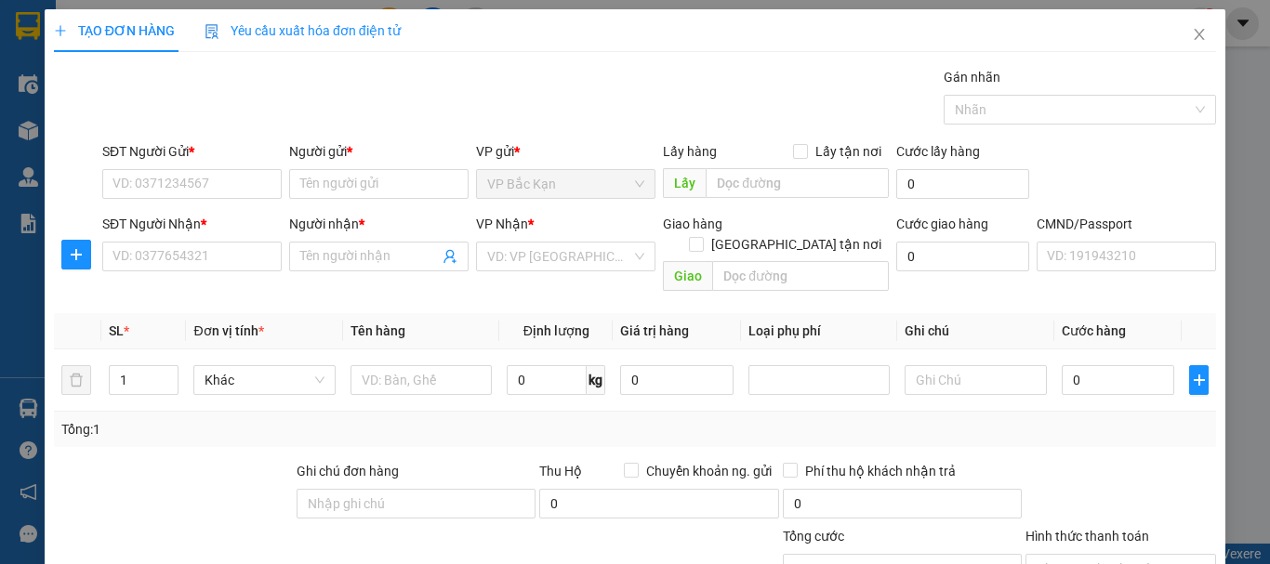
click at [658, 327] on th "Giá trị hàng" at bounding box center [677, 331] width 128 height 36
click at [428, 365] on input "text" at bounding box center [420, 380] width 141 height 30
type input "BỌC"
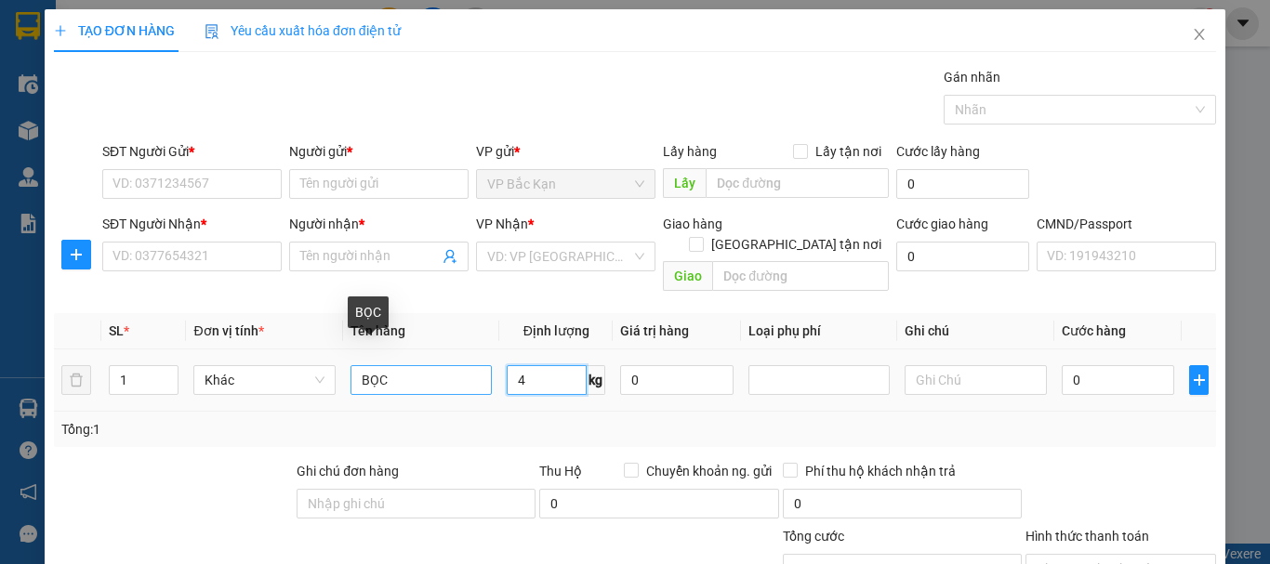
type input "4"
click at [422, 365] on input "BỌC" at bounding box center [420, 380] width 141 height 30
type input "BỌC GIẤY TỜ"
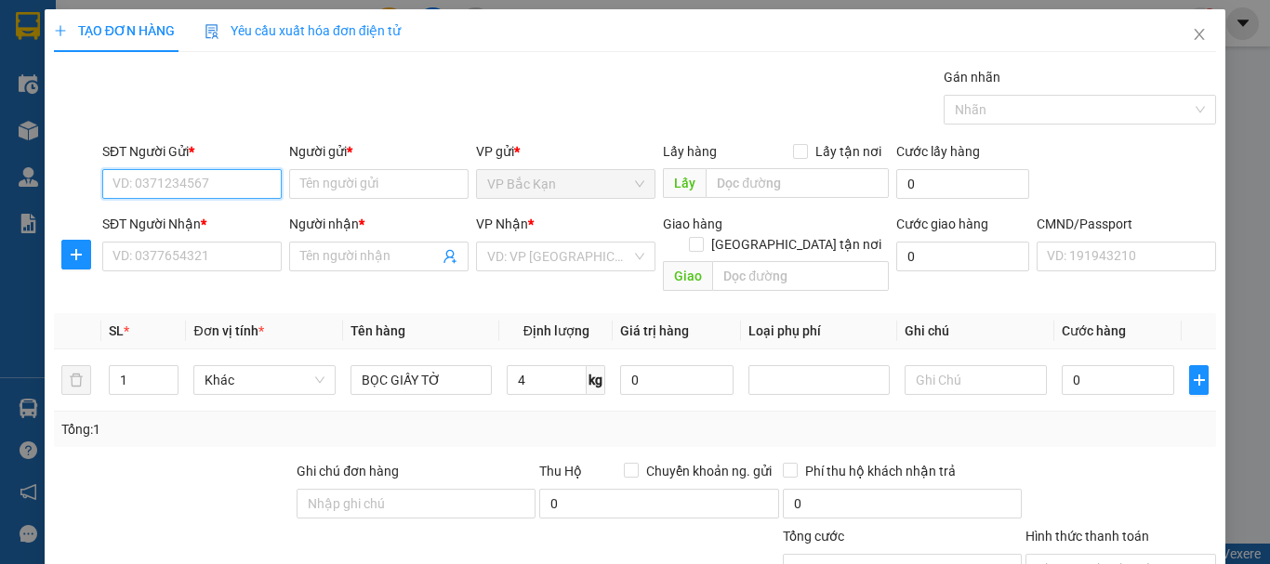
click at [216, 184] on input "SĐT Người Gửi *" at bounding box center [191, 184] width 179 height 30
type input "0971395336"
click at [220, 220] on div "0971395336 - PHƯƠNG" at bounding box center [189, 221] width 155 height 20
type input "PHƯƠNG"
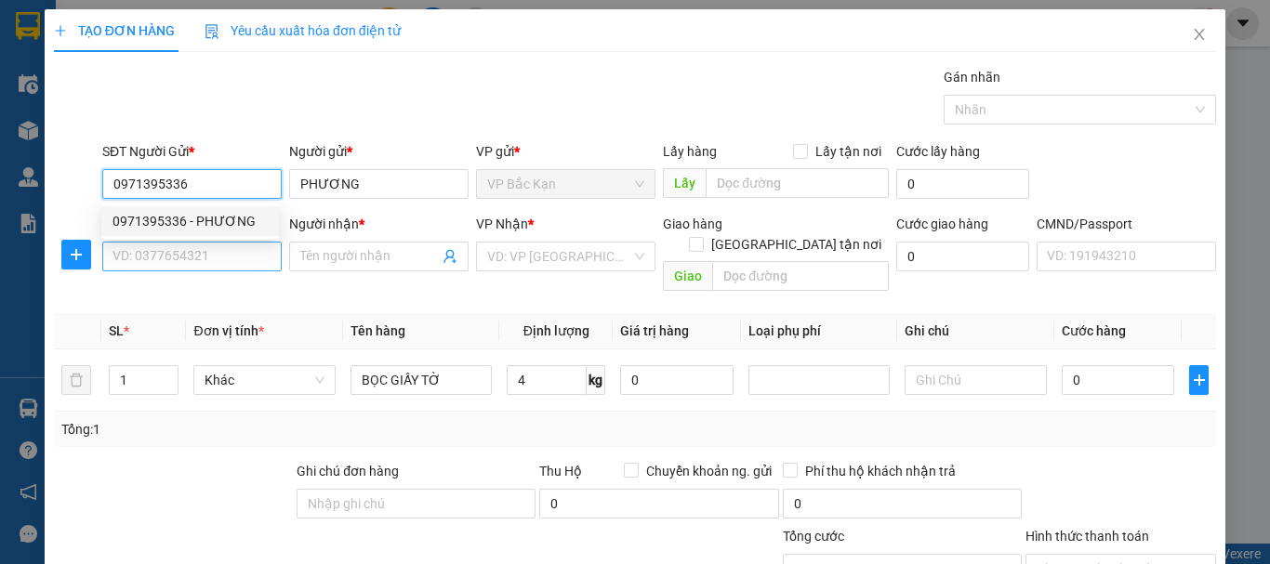
type input "0971395336"
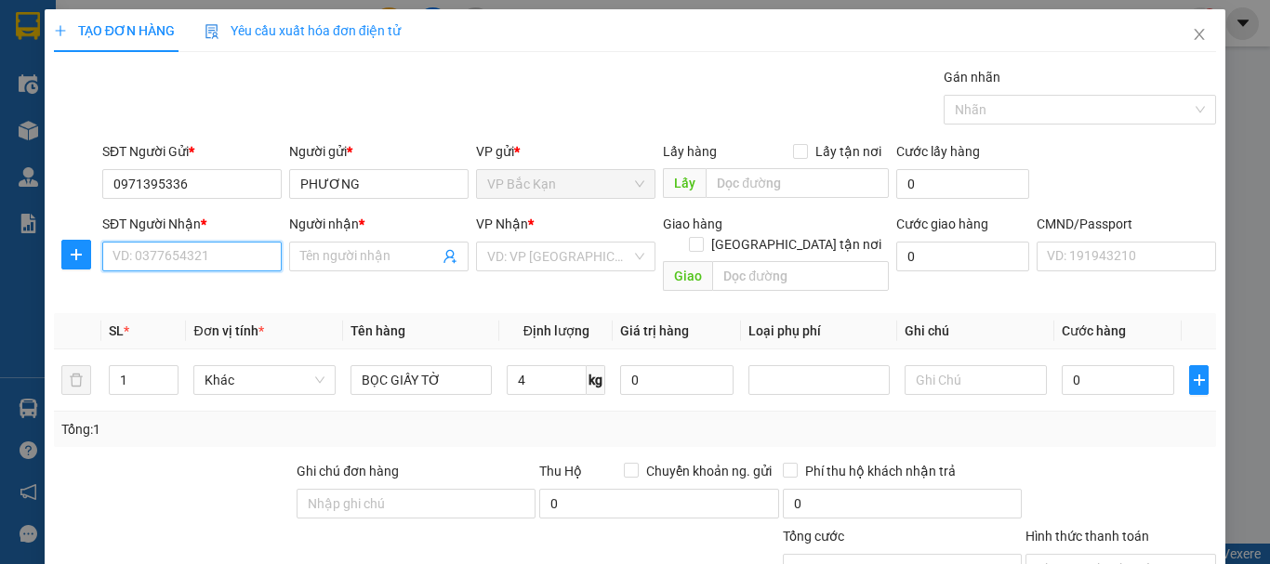
click at [206, 260] on input "SĐT Người Nhận *" at bounding box center [191, 257] width 179 height 30
type input "0385373388"
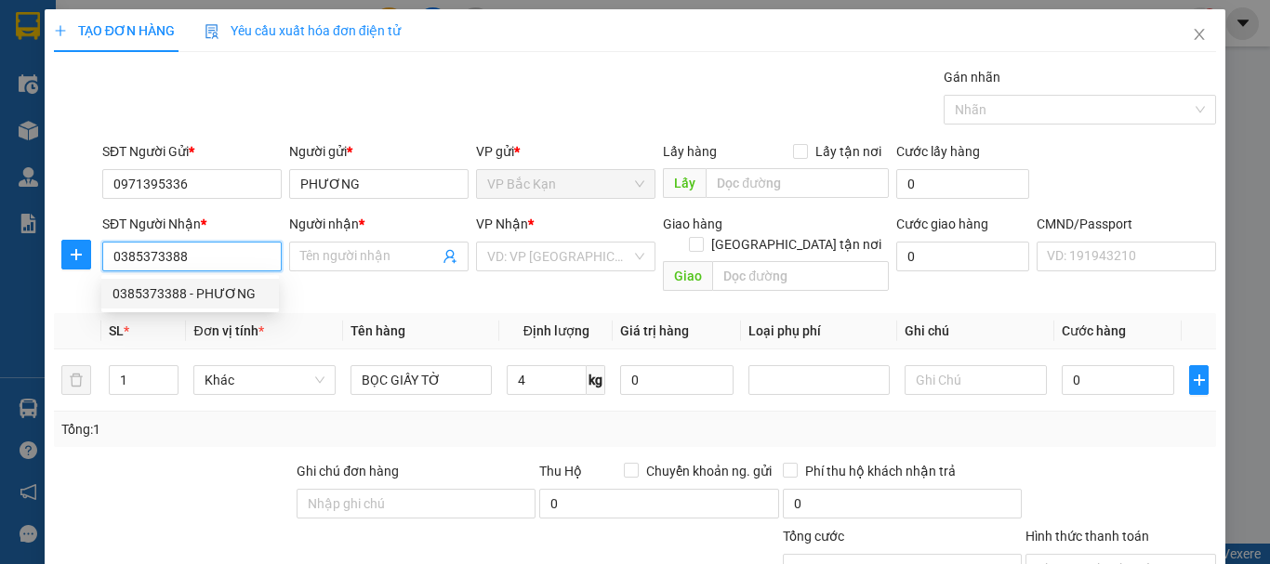
click at [195, 293] on div "0385373388 - PHƯƠNG" at bounding box center [189, 294] width 155 height 20
type input "PHƯƠNG"
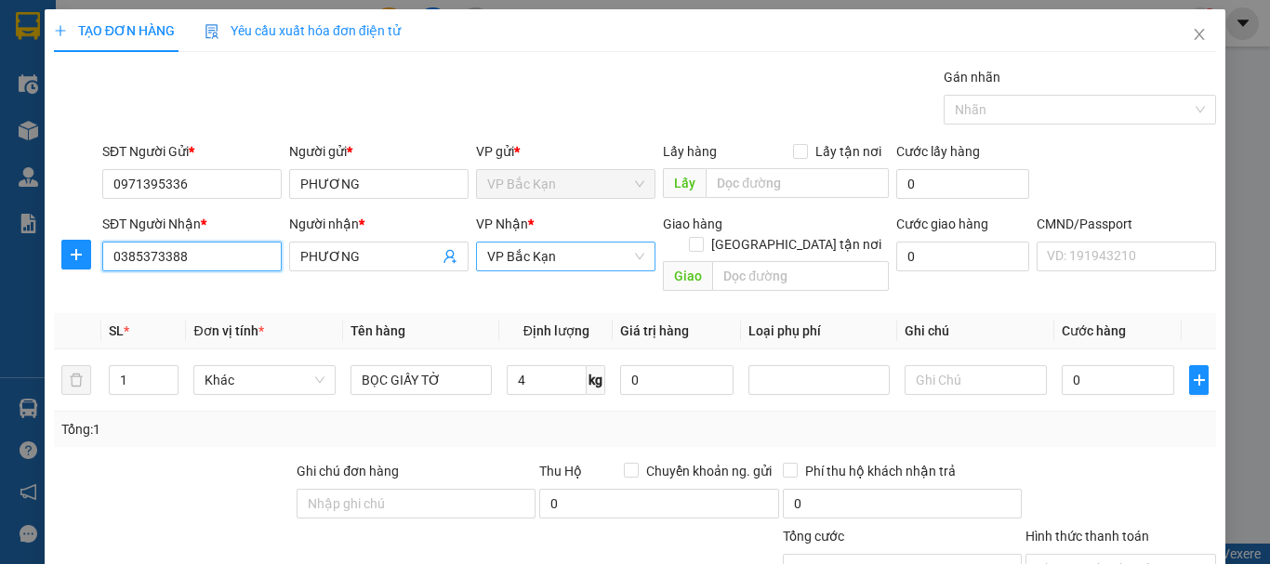
click at [512, 248] on span "VP Bắc Kạn" at bounding box center [565, 257] width 157 height 28
type input "0385373388"
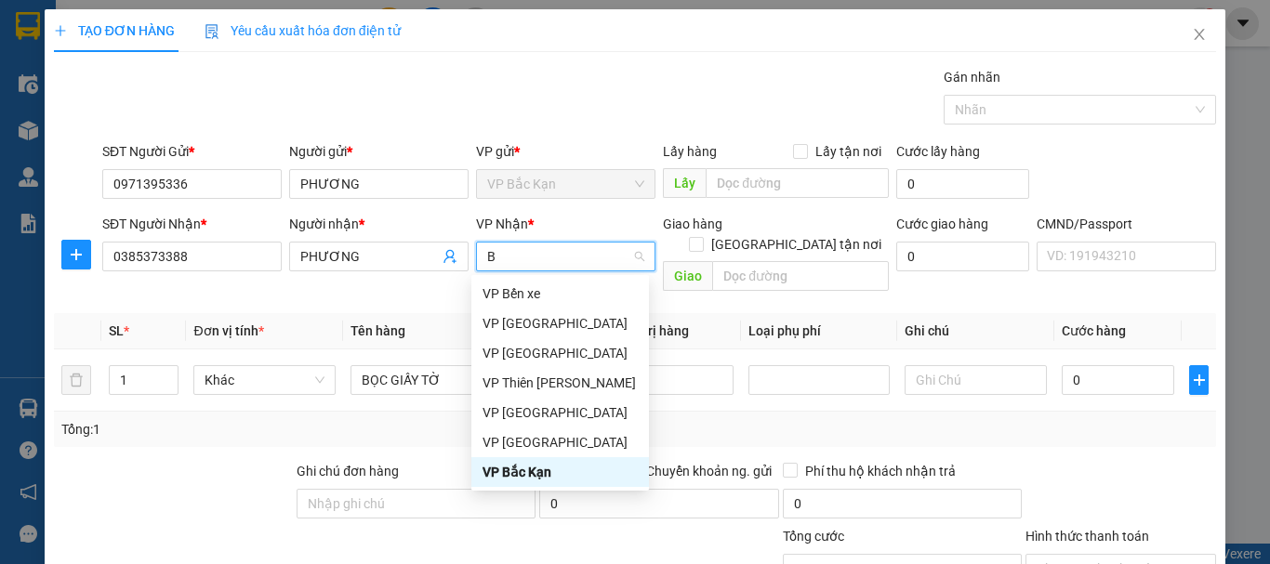
type input "BA"
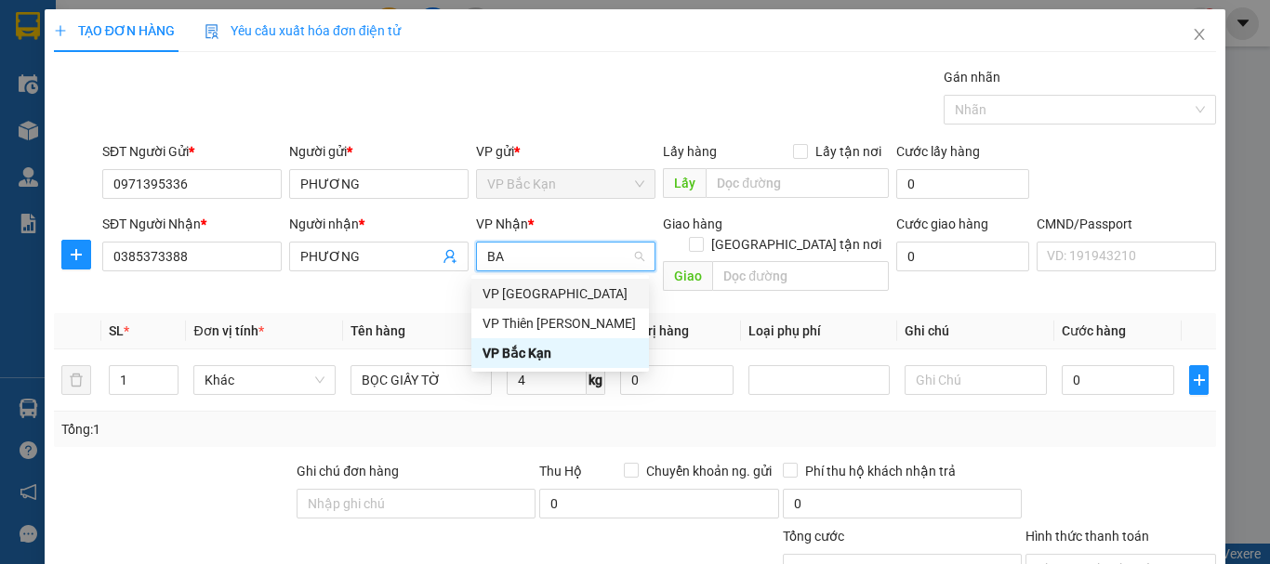
click at [509, 295] on div "VP [GEOGRAPHIC_DATA]" at bounding box center [559, 294] width 155 height 20
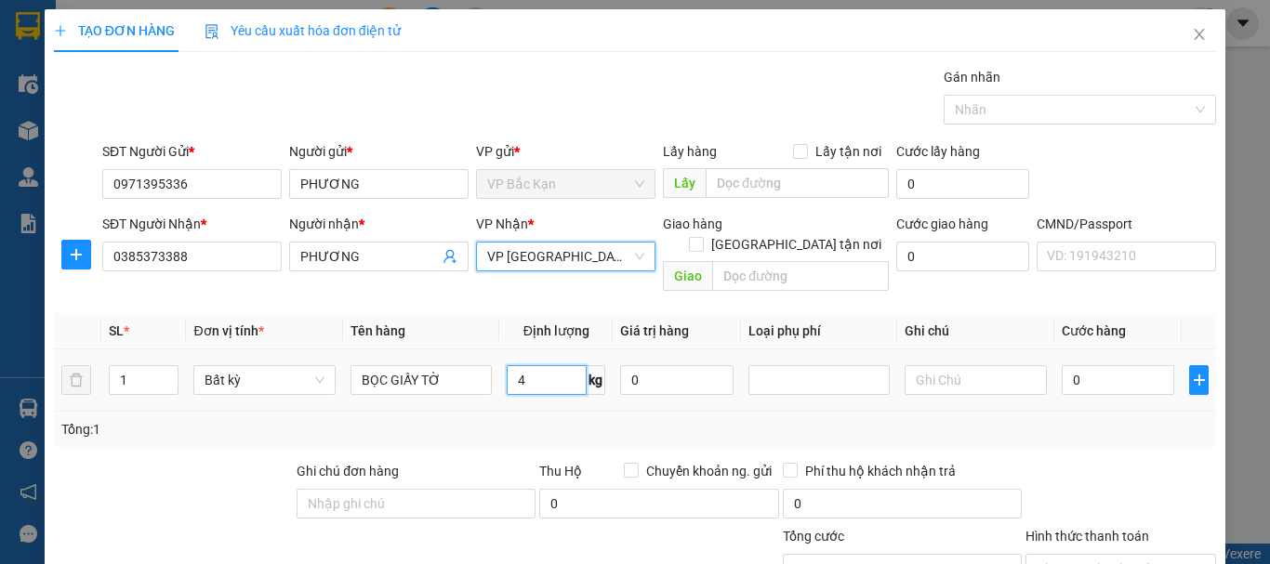
click at [518, 365] on input "4" at bounding box center [547, 380] width 80 height 30
click at [514, 419] on div "Tổng: 1" at bounding box center [634, 429] width 1147 height 20
type input "40.000"
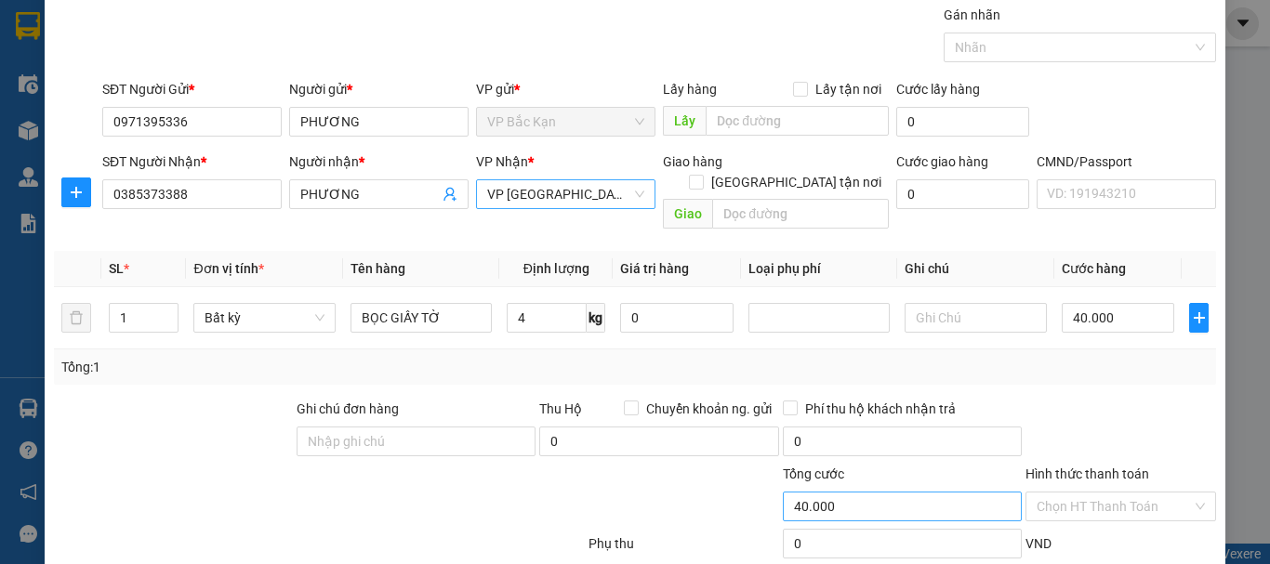
scroll to position [161, 0]
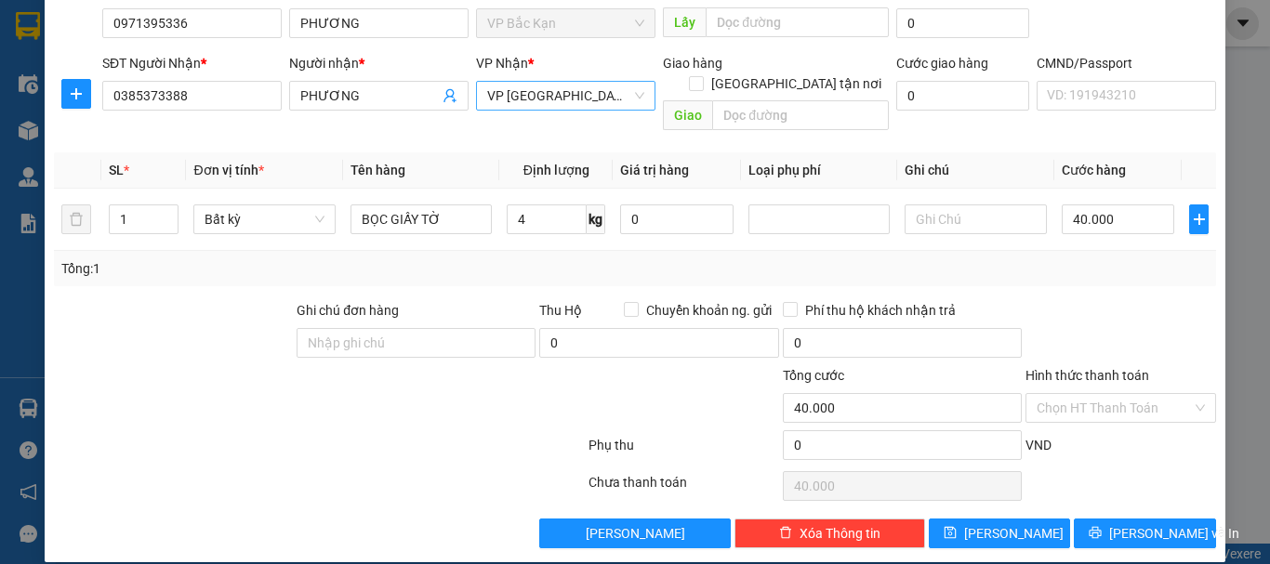
click at [1002, 300] on div "Phí thu hộ khách nhận trả" at bounding box center [902, 310] width 239 height 20
click at [1144, 305] on div at bounding box center [1121, 332] width 194 height 65
click at [1120, 394] on input "Hình thức thanh toán" at bounding box center [1114, 408] width 155 height 28
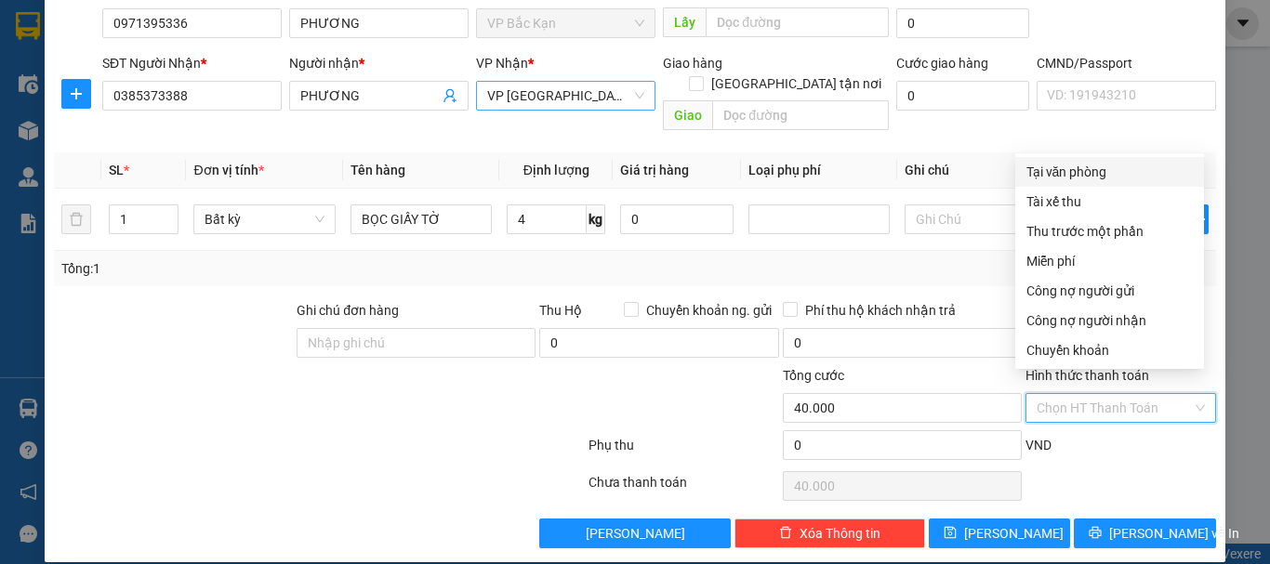
click at [1086, 166] on div "Tại văn phòng" at bounding box center [1109, 172] width 166 height 20
type input "0"
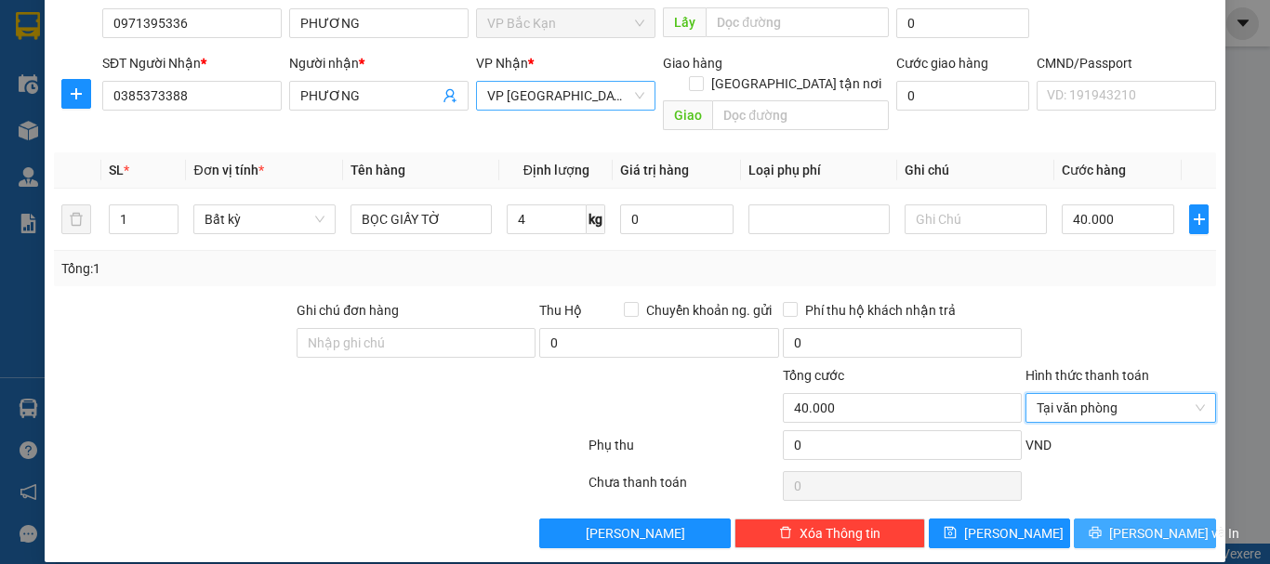
click at [1156, 523] on span "[PERSON_NAME] và In" at bounding box center [1174, 533] width 130 height 20
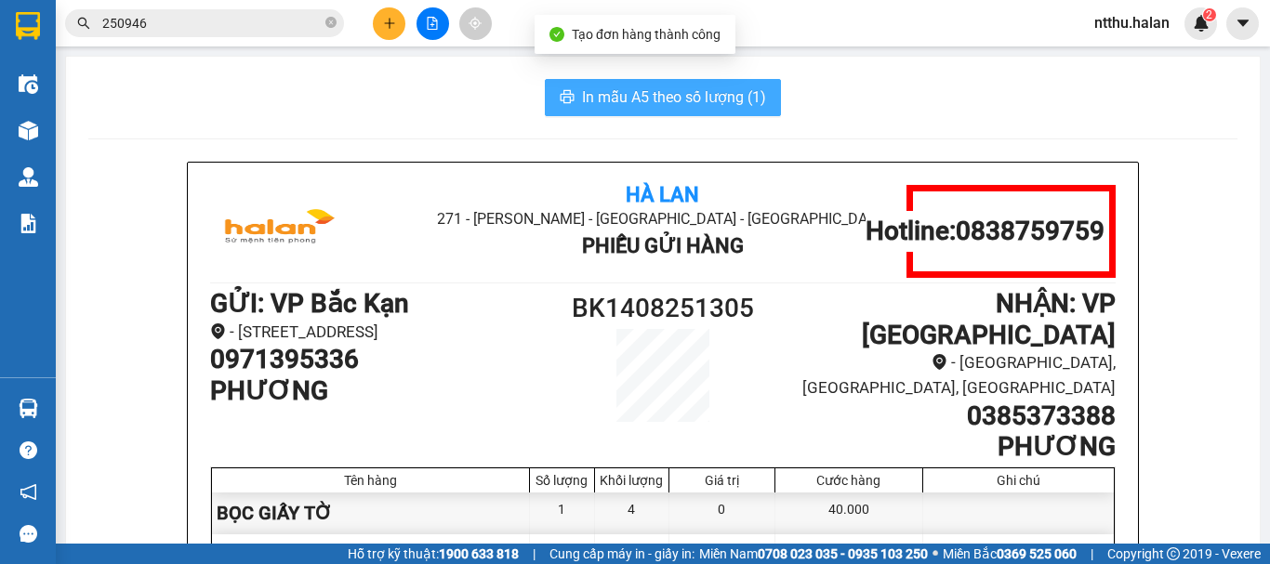
click at [649, 100] on span "In mẫu A5 theo số lượng (1)" at bounding box center [674, 97] width 184 height 23
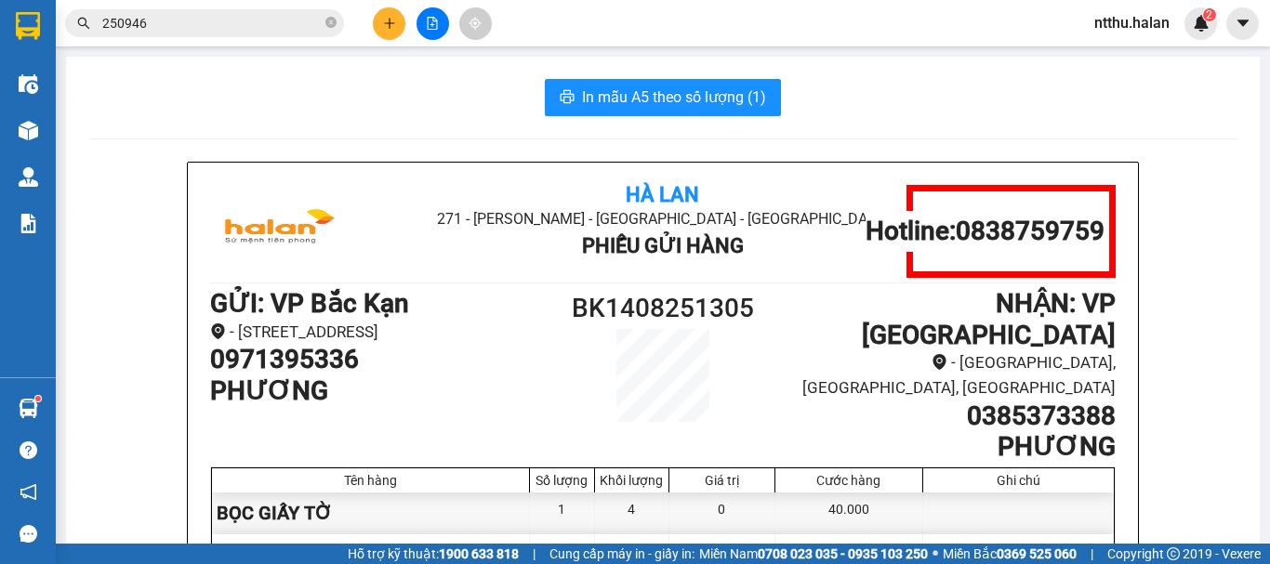
click at [231, 17] on input "250946" at bounding box center [211, 23] width 219 height 20
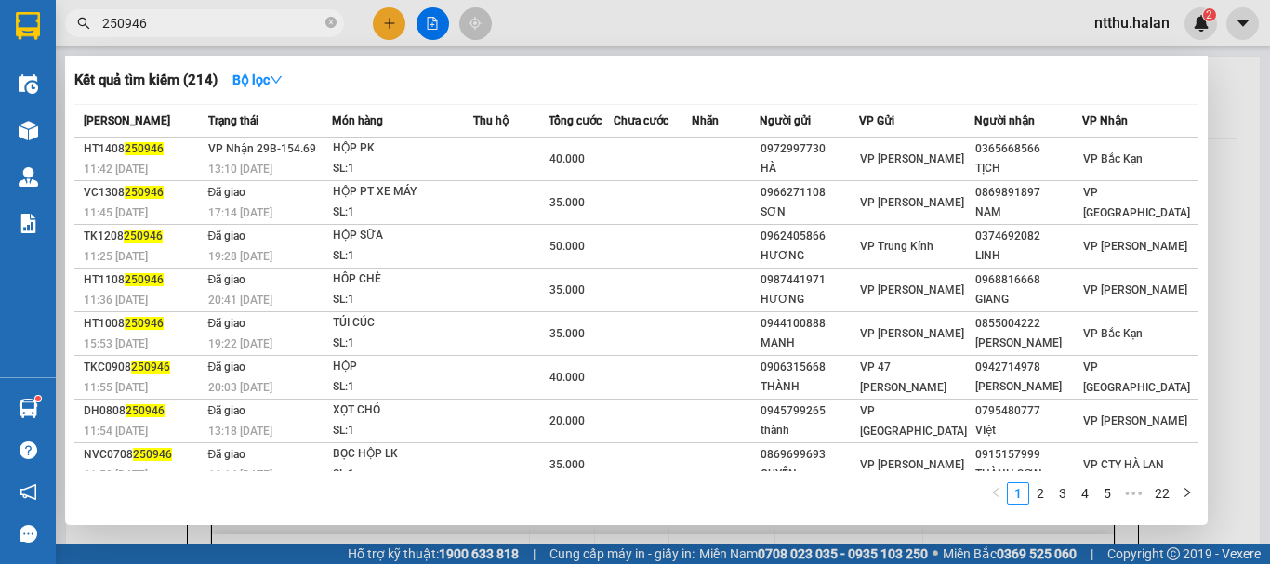
click at [231, 17] on input "250946" at bounding box center [211, 23] width 219 height 20
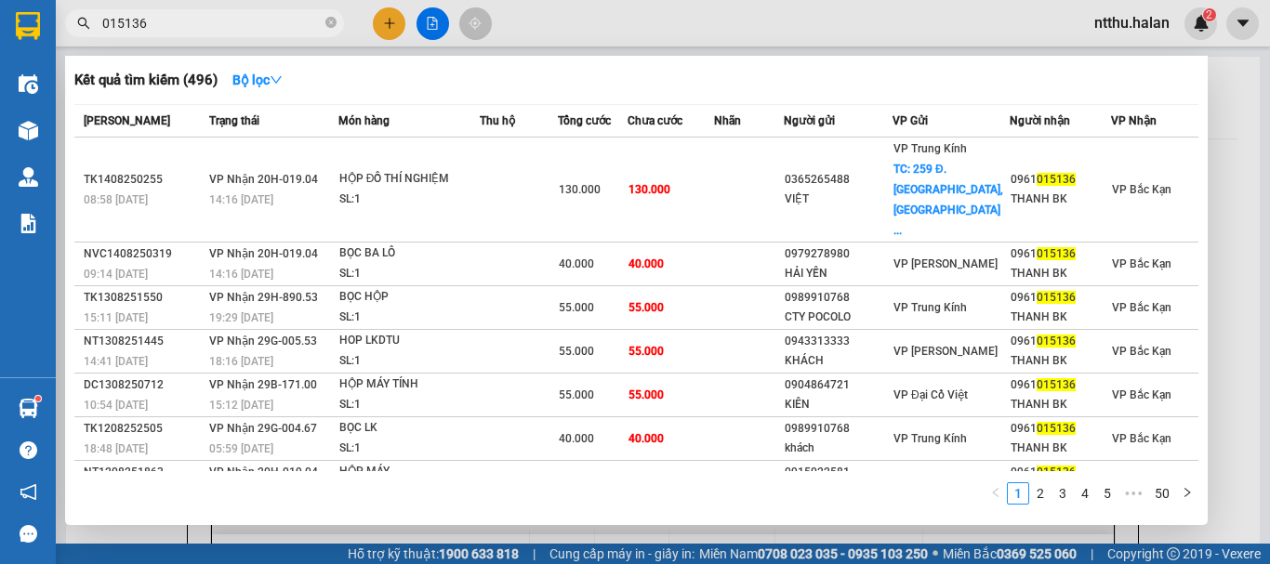
type input "015136"
click at [142, 531] on div at bounding box center [635, 282] width 1270 height 564
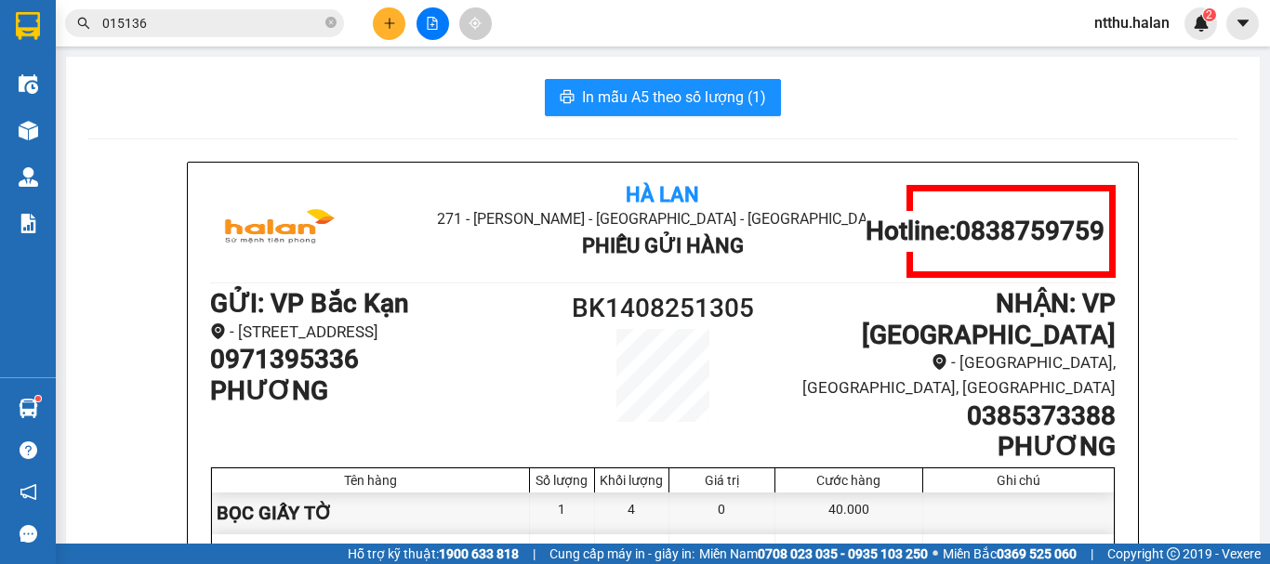
click at [225, 114] on div "In mẫu A5 theo số lượng (1)" at bounding box center [662, 97] width 1149 height 37
click at [424, 98] on div "In mẫu A5 theo số lượng (1)" at bounding box center [662, 97] width 1149 height 37
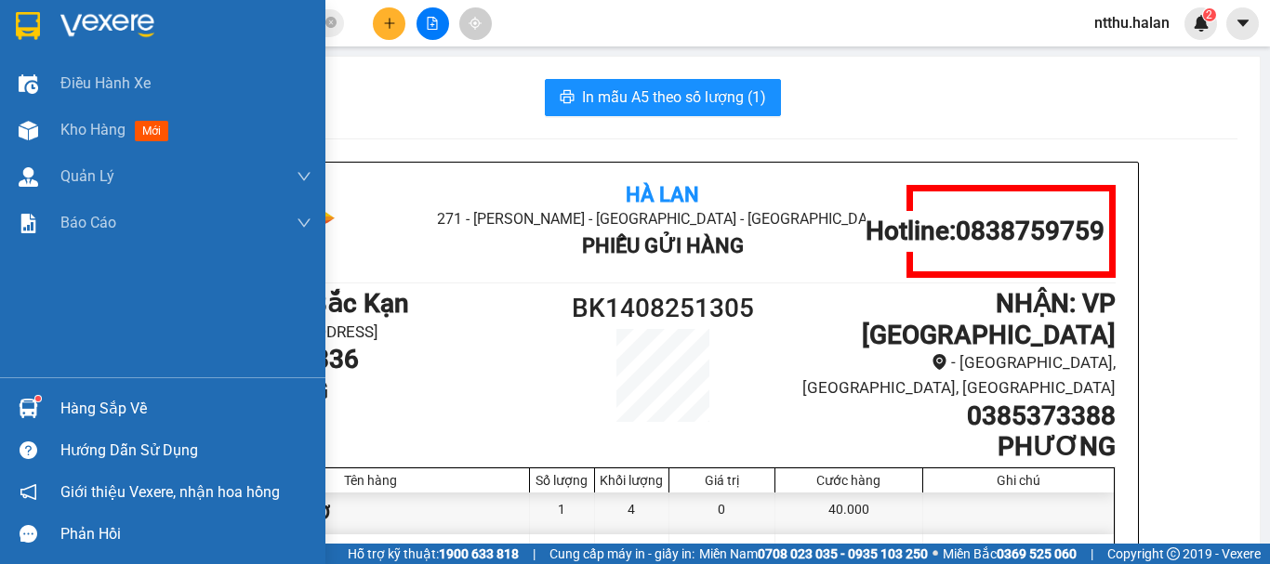
click at [73, 401] on div "Hàng sắp về" at bounding box center [185, 409] width 251 height 28
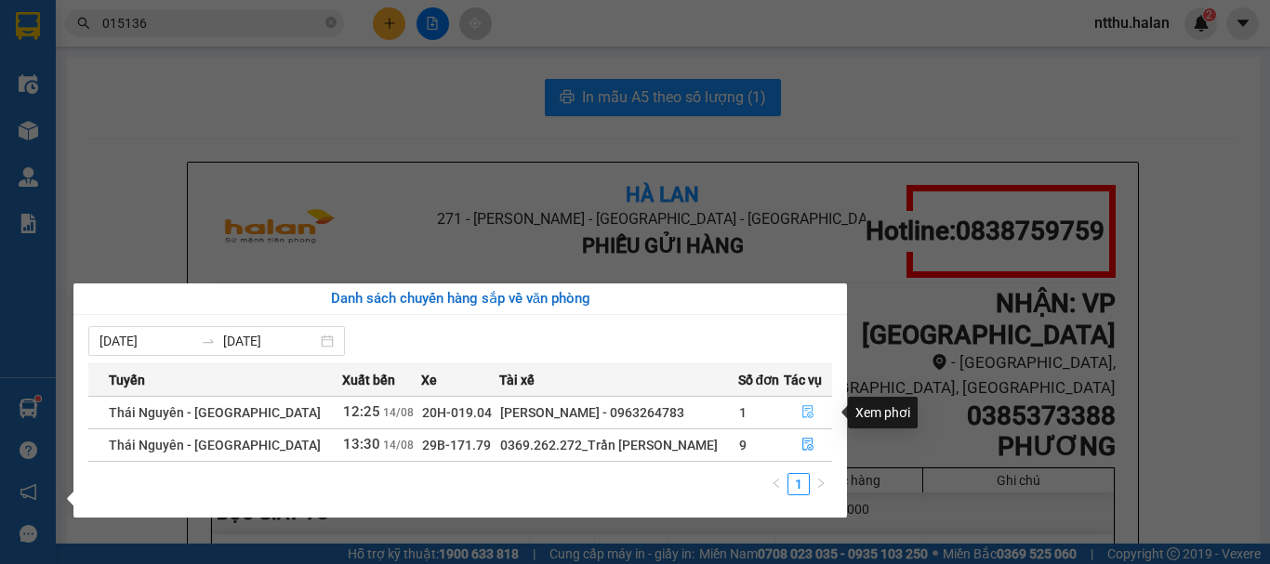
click at [802, 414] on icon "file-done" at bounding box center [807, 411] width 13 height 13
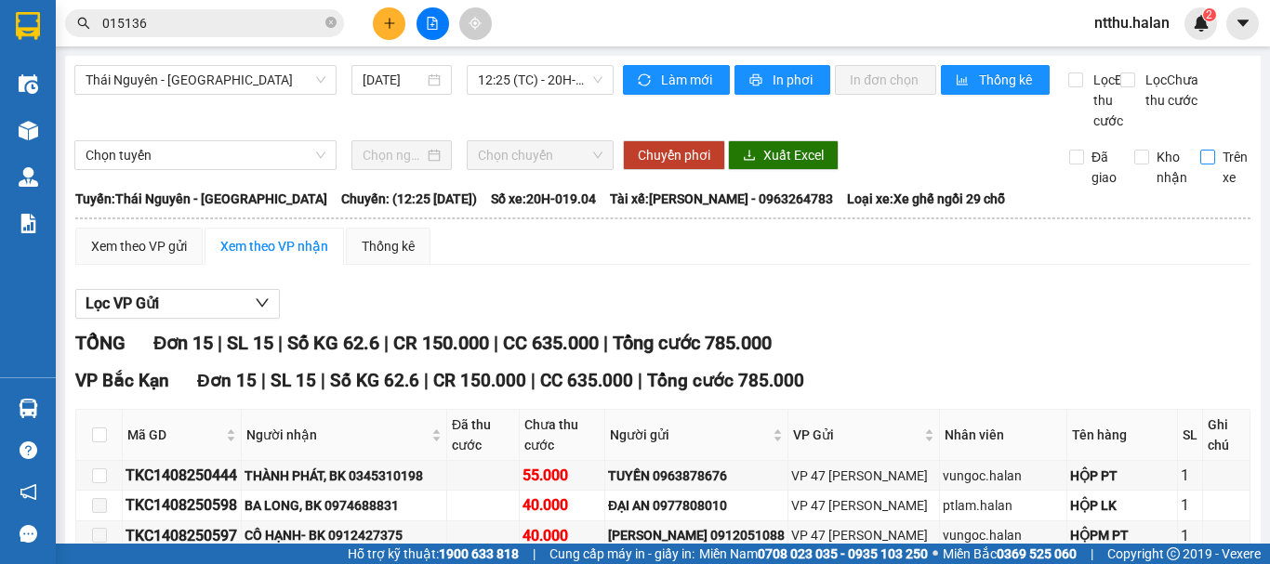
click at [1200, 165] on input "Trên xe" at bounding box center [1207, 157] width 15 height 15
checkbox input "true"
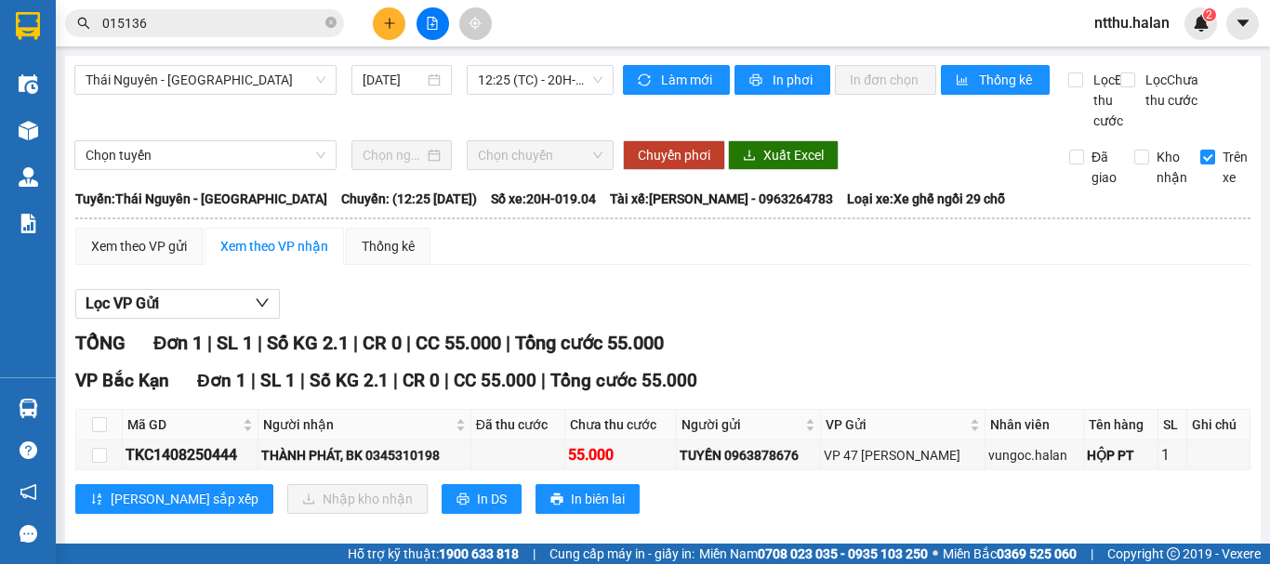
click at [644, 265] on div "Xem theo VP gửi Xem theo VP nhận Thống kê" at bounding box center [662, 246] width 1175 height 37
click at [389, 30] on button at bounding box center [389, 23] width 33 height 33
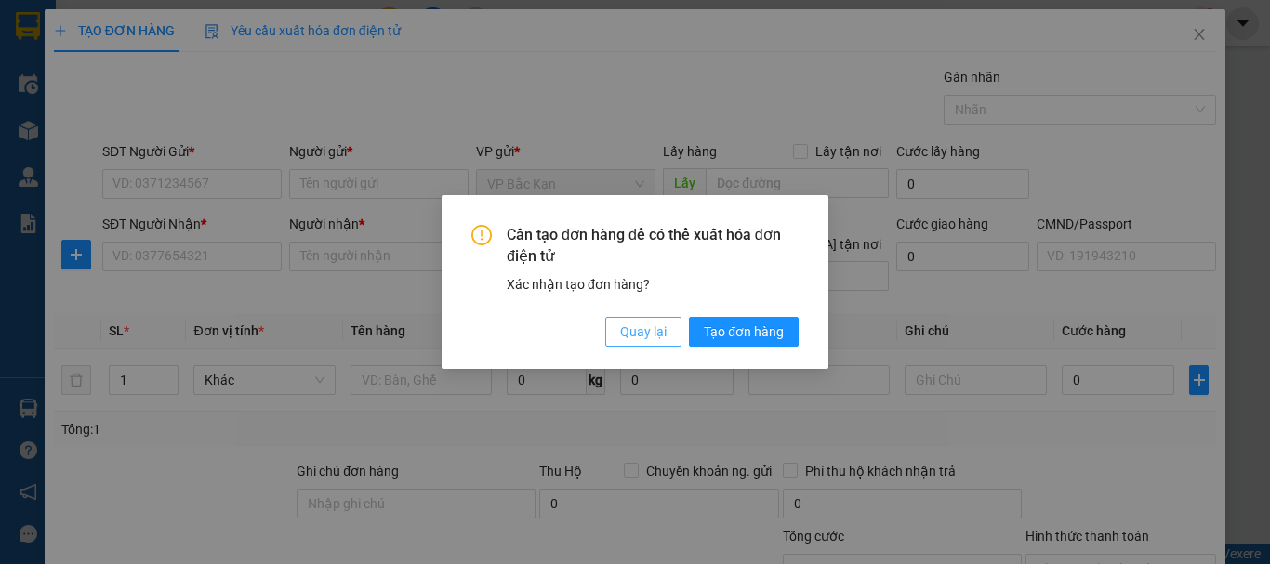
click at [637, 326] on span "Quay lại" at bounding box center [643, 332] width 46 height 20
drag, startPoint x: 637, startPoint y: 326, endPoint x: 640, endPoint y: 303, distance: 23.4
click at [638, 324] on div "Cần tạo đơn hàng để có thể xuất hóa đơn điện tử Xác nhận tạo đơn hàng? Quay lại…" at bounding box center [635, 282] width 1270 height 564
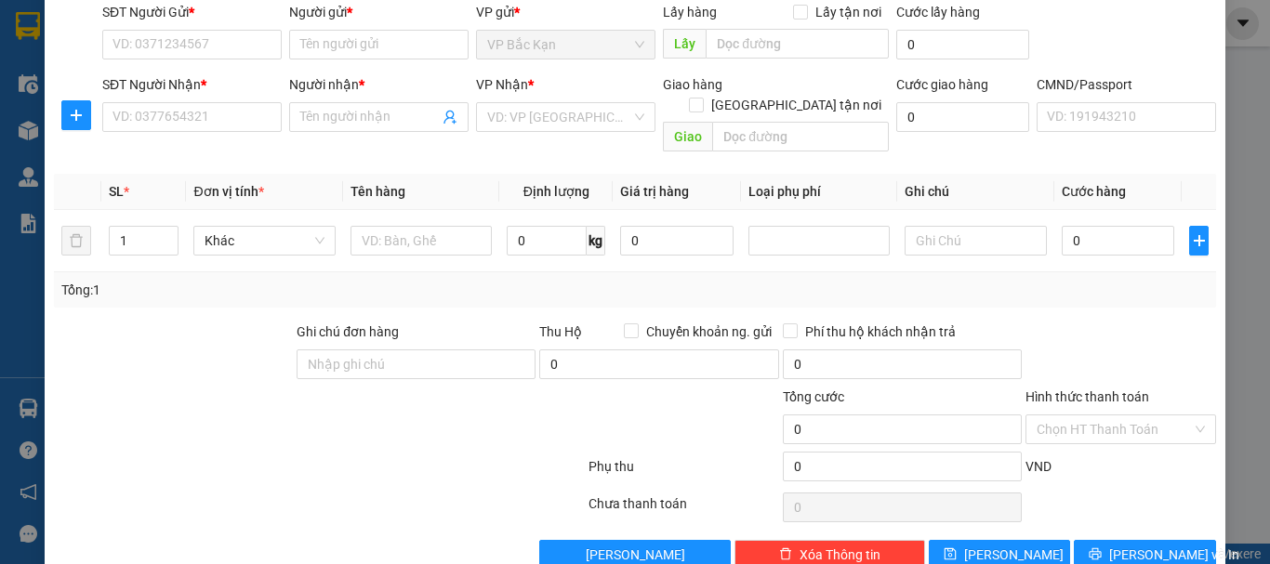
scroll to position [161, 0]
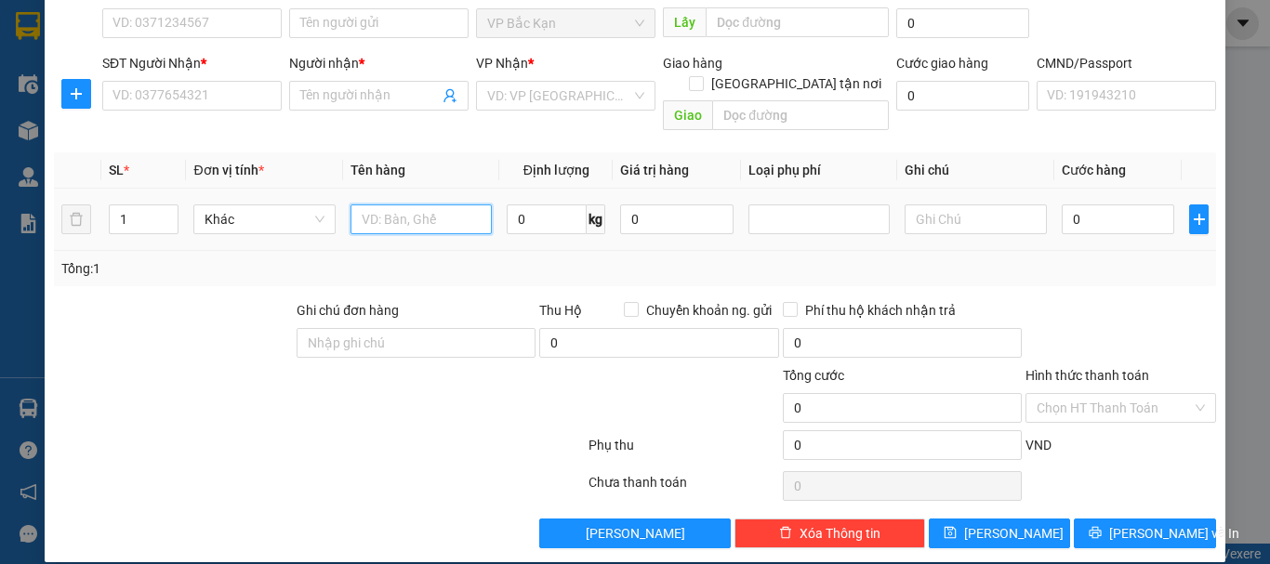
click at [410, 207] on input "text" at bounding box center [420, 220] width 141 height 30
type input "TÚI CÚC"
type input "1"
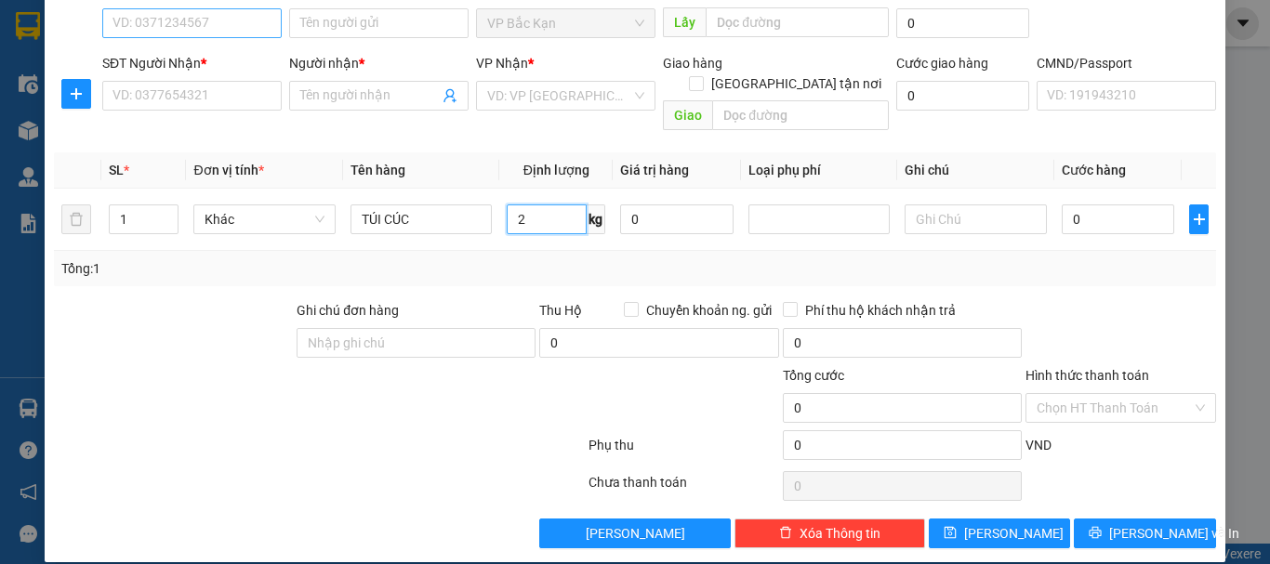
type input "2"
click at [165, 19] on input "SĐT Người Gửi *" at bounding box center [191, 23] width 179 height 30
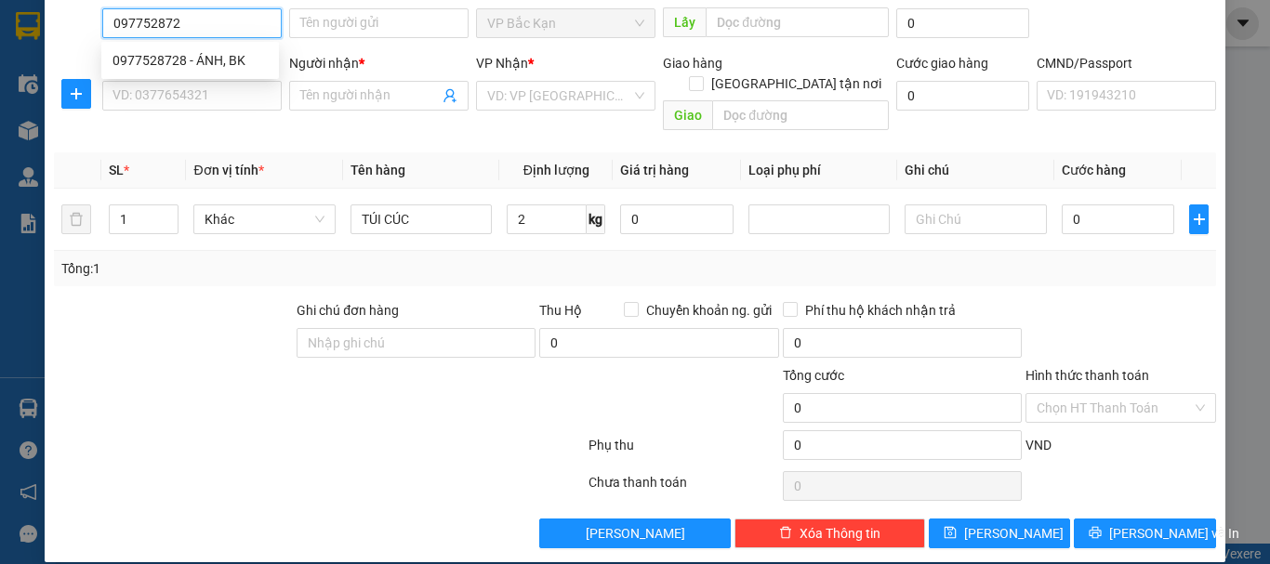
type input "0977528728"
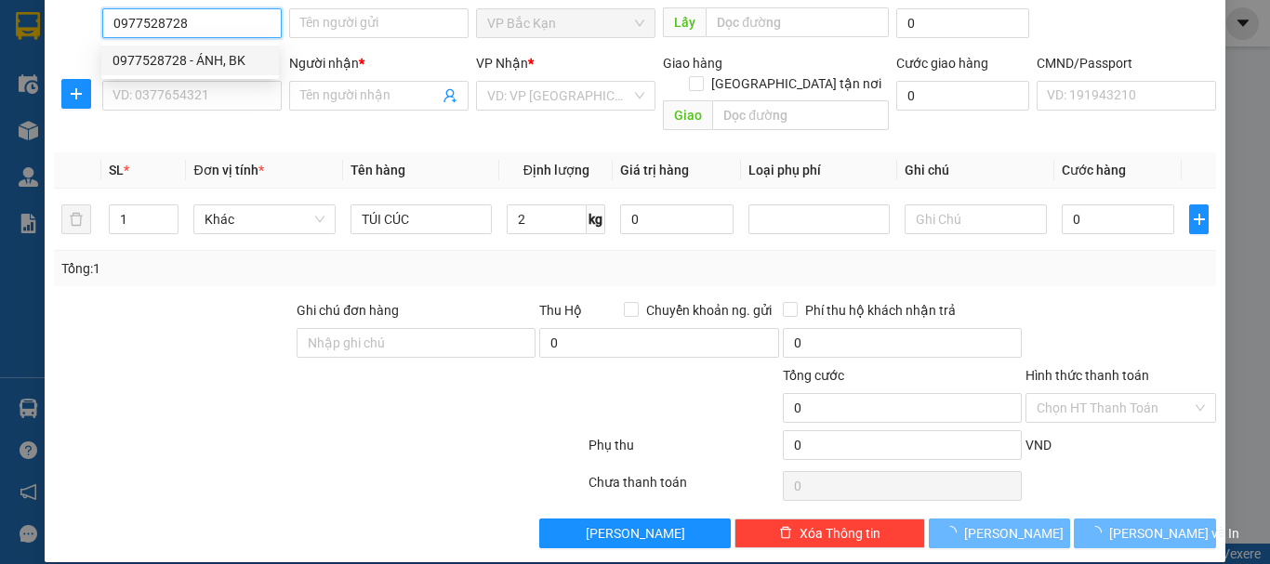
click at [175, 70] on div "0977528728 - ÁNH, BK" at bounding box center [189, 60] width 155 height 20
type input "ÁNH, BK"
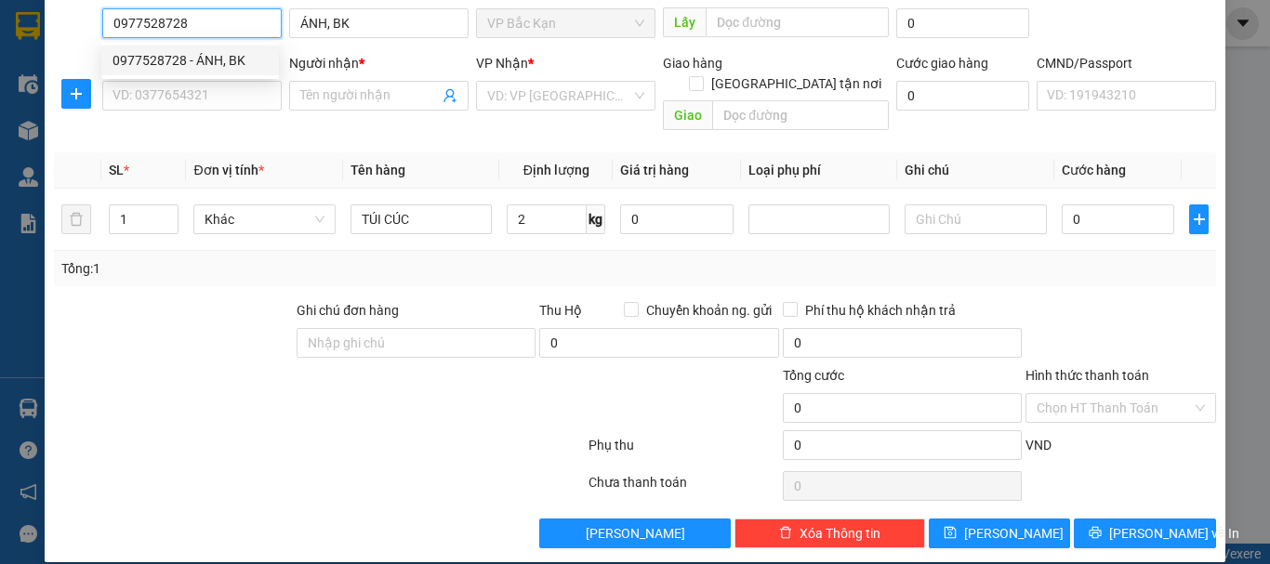
type input "0977528728"
click at [188, 112] on div "SĐT Người Nhận * VD: 0377654321" at bounding box center [191, 85] width 179 height 65
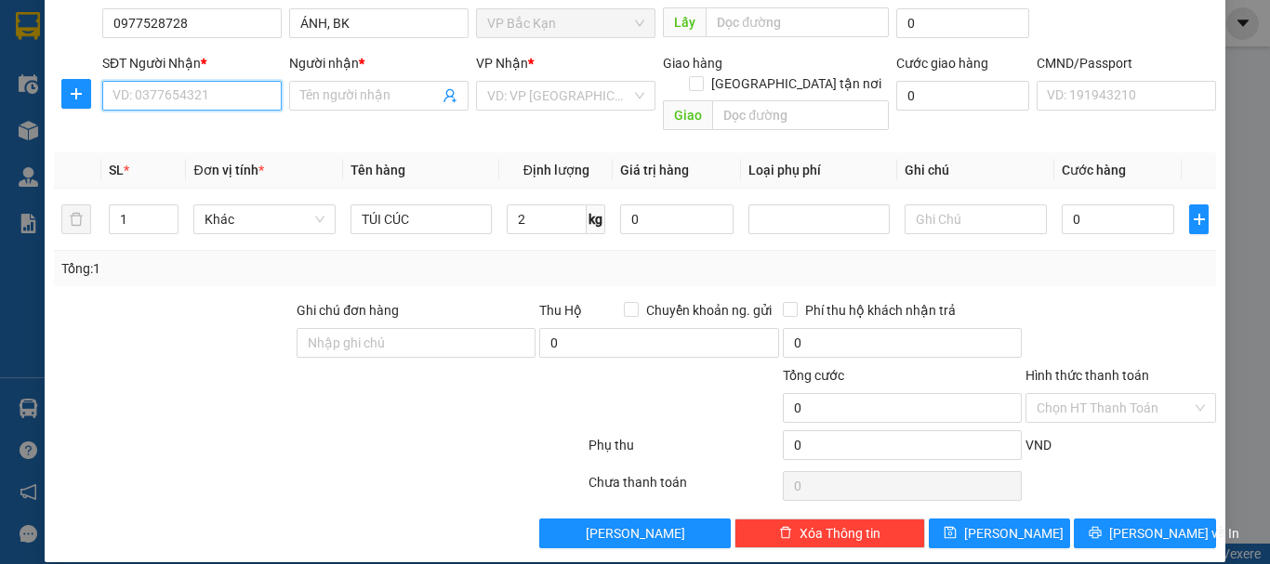
click at [188, 100] on input "SĐT Người Nhận *" at bounding box center [191, 96] width 179 height 30
type input "0984999947"
click at [210, 135] on div "0984999947 - THÀNH" at bounding box center [189, 133] width 155 height 20
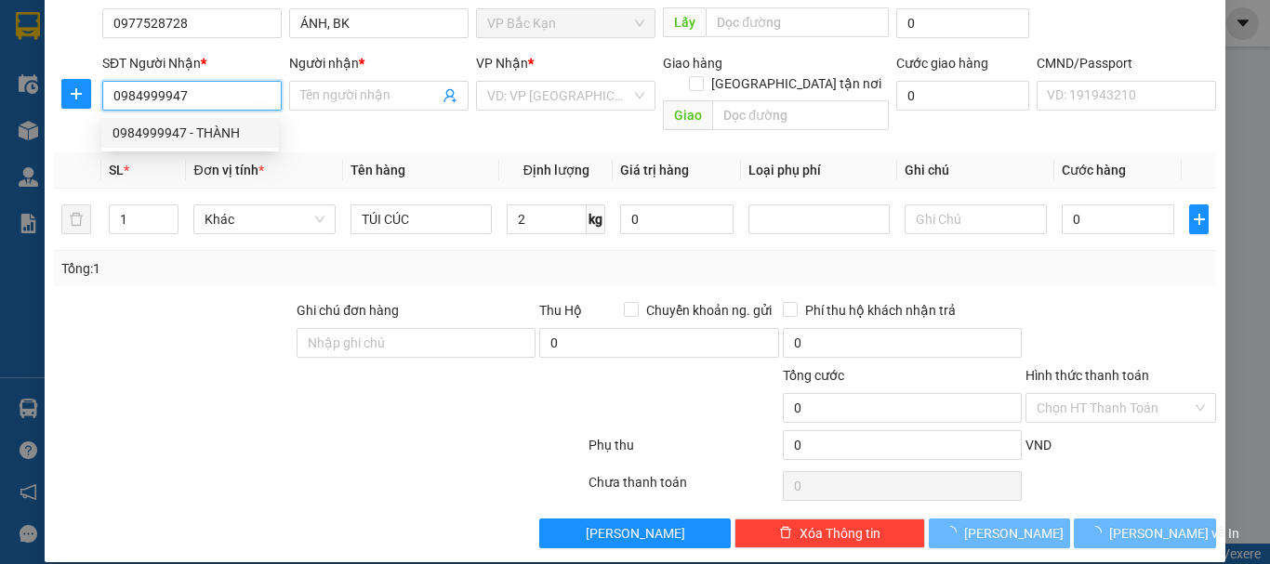
type input "THÀNH"
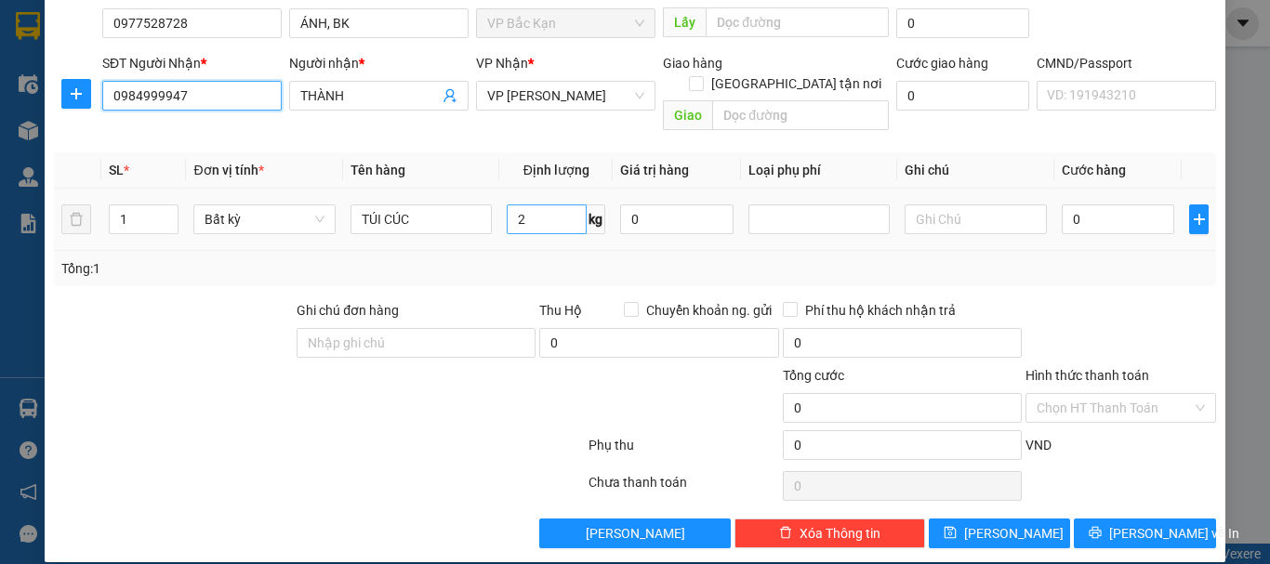
type input "0984999947"
click at [563, 205] on input "2" at bounding box center [547, 220] width 80 height 30
click at [535, 258] on div "Tổng: 1" at bounding box center [634, 268] width 1147 height 20
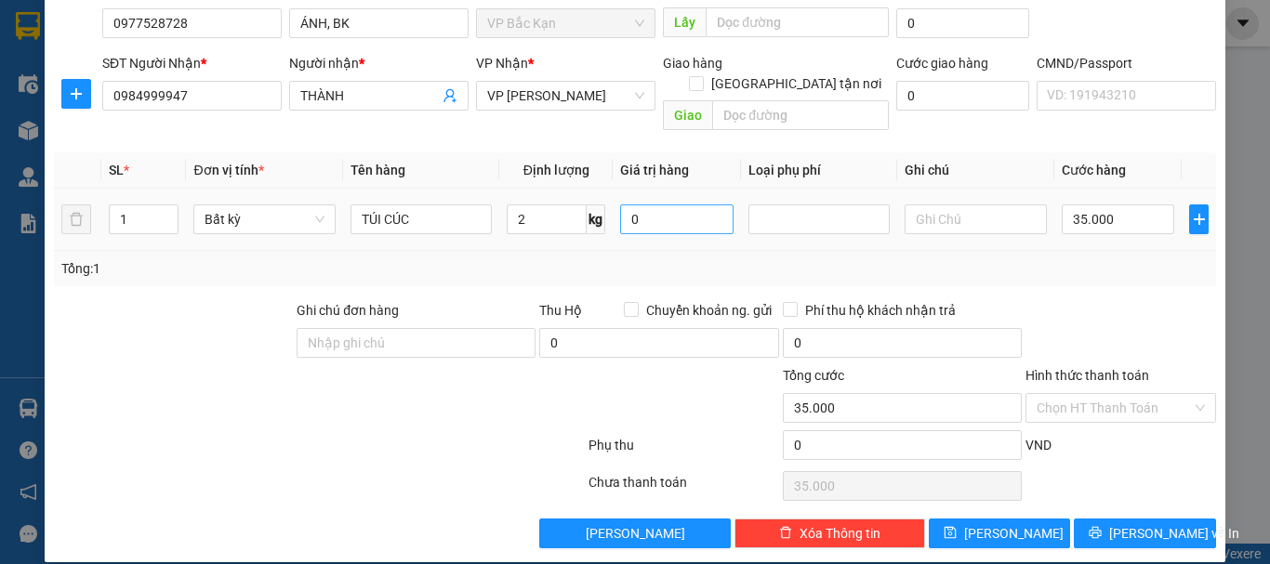
type input "35.000"
click at [1037, 259] on div "Tổng: 1" at bounding box center [635, 268] width 1162 height 35
click at [1077, 394] on input "Hình thức thanh toán" at bounding box center [1114, 408] width 155 height 28
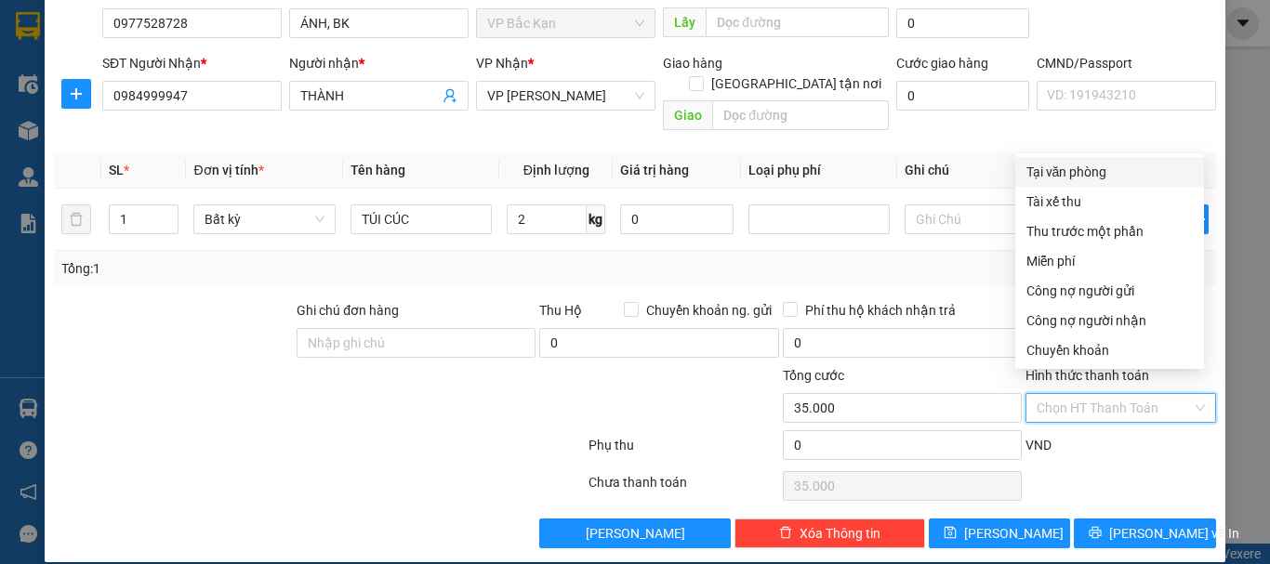
click at [1071, 163] on div "Tại văn phòng" at bounding box center [1109, 172] width 166 height 20
type input "0"
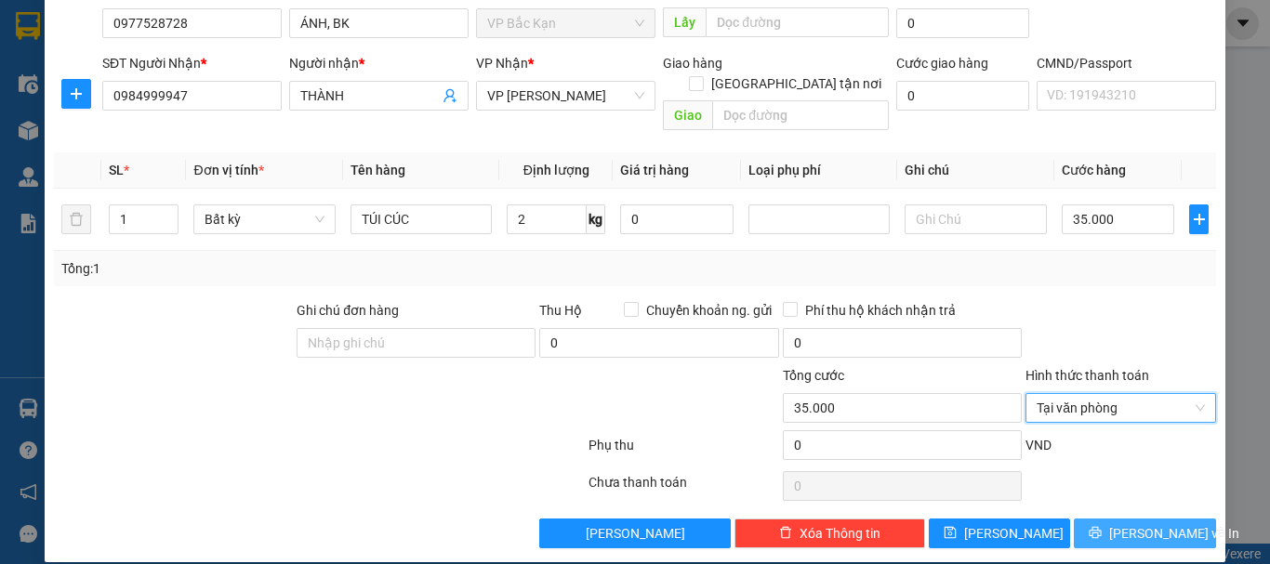
click at [1141, 523] on span "[PERSON_NAME] và In" at bounding box center [1174, 533] width 130 height 20
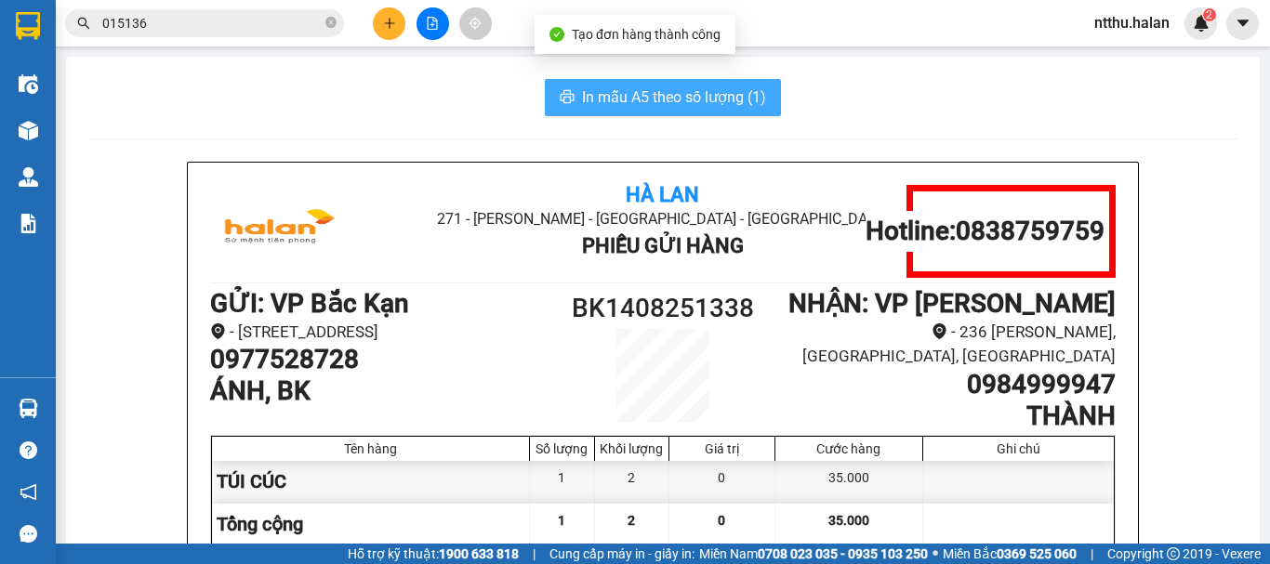
click at [701, 90] on span "In mẫu A5 theo số lượng (1)" at bounding box center [674, 97] width 184 height 23
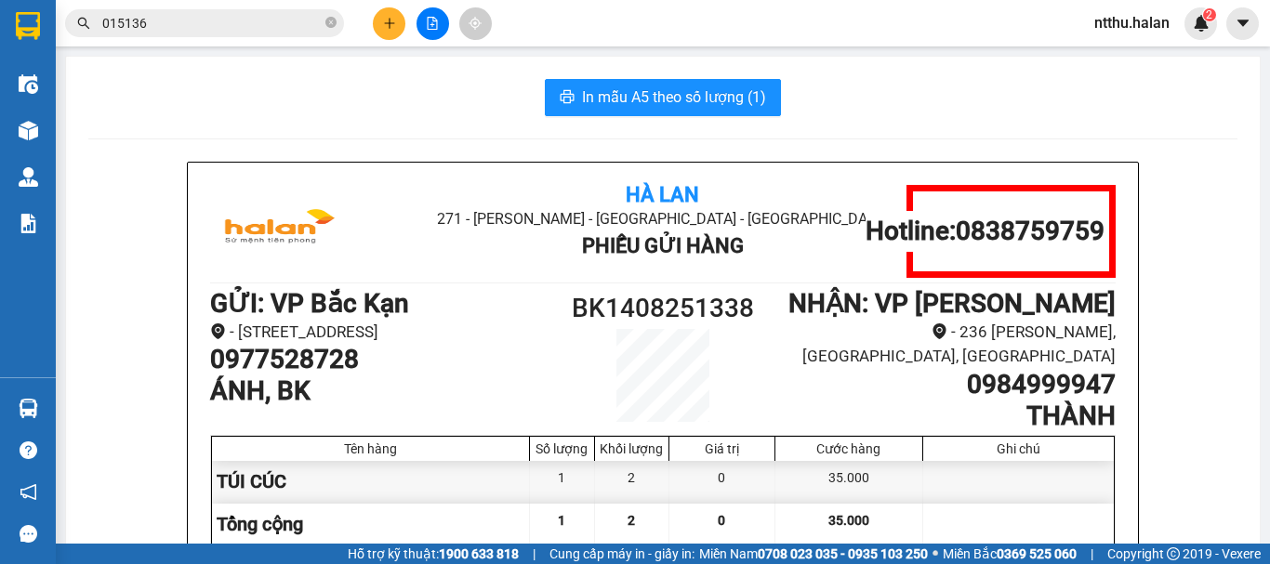
drag, startPoint x: 416, startPoint y: 108, endPoint x: 172, endPoint y: 4, distance: 264.9
click at [413, 108] on div "In mẫu A5 theo số lượng (1)" at bounding box center [662, 97] width 1149 height 37
click at [484, 98] on div "In mẫu A5 theo số lượng (1)" at bounding box center [662, 97] width 1149 height 37
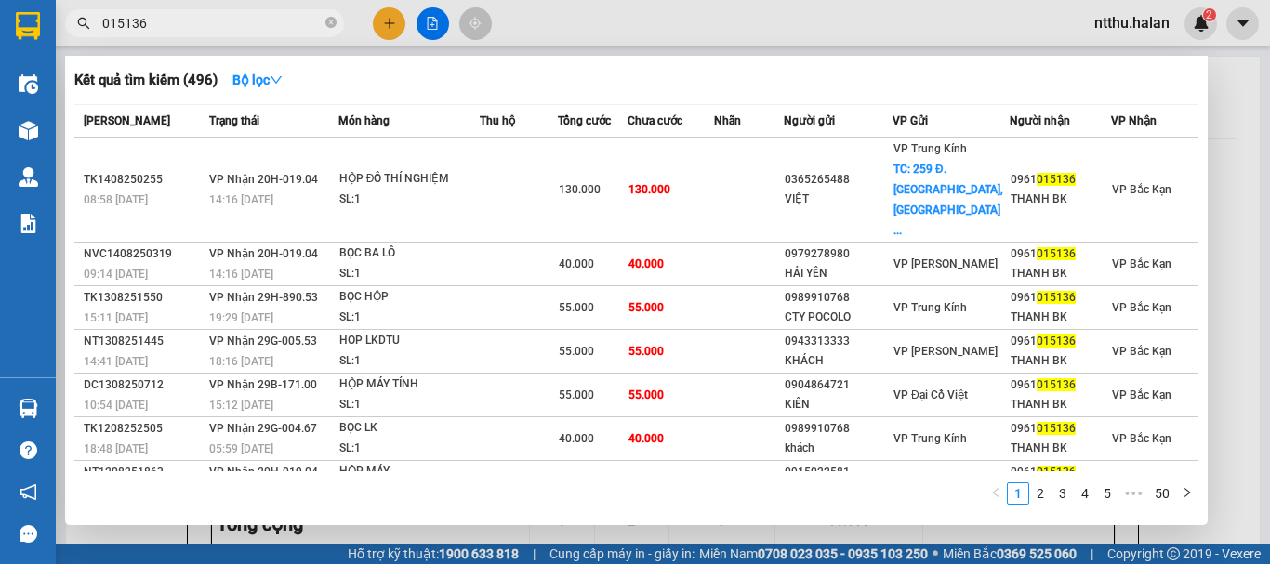
click at [260, 19] on input "015136" at bounding box center [211, 23] width 219 height 20
click at [159, 537] on div at bounding box center [635, 282] width 1270 height 564
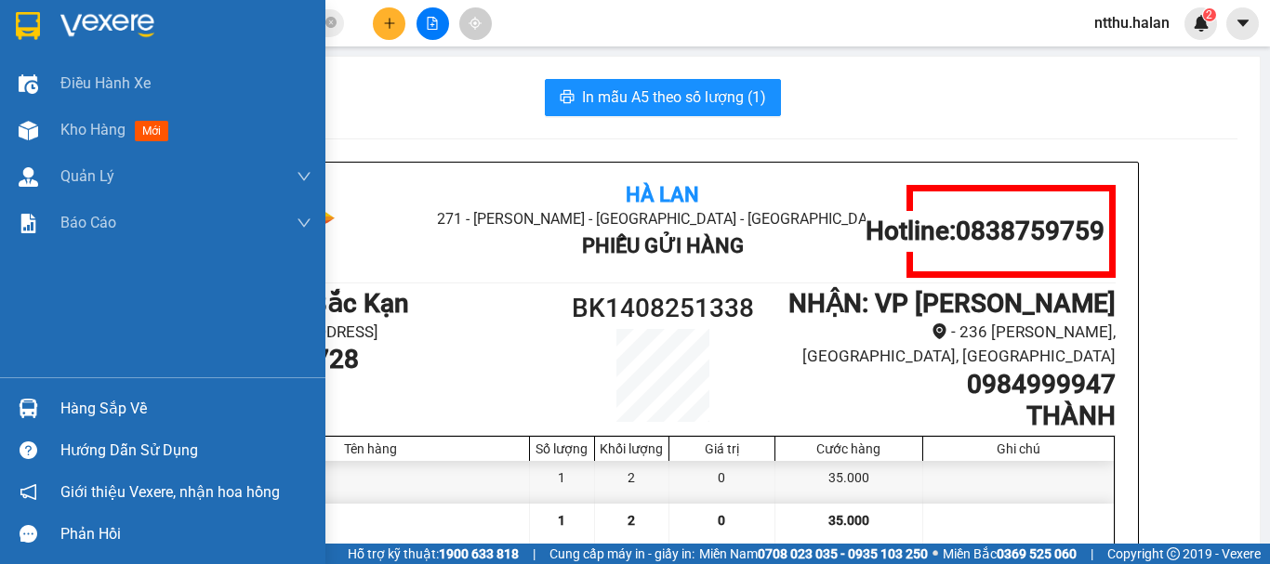
click at [76, 405] on div "Hàng sắp về" at bounding box center [185, 409] width 251 height 28
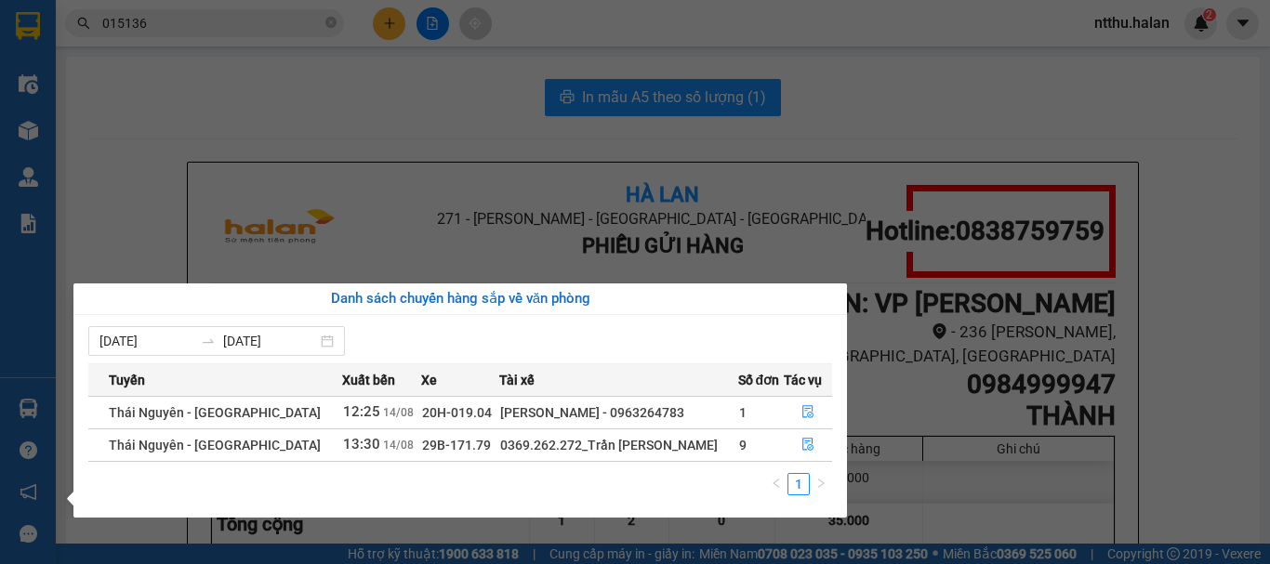
click at [180, 125] on section "Kết quả tìm kiếm ( 496 ) Bộ lọc Mã ĐH Trạng thái Món hàng Thu hộ Tổng cước Chưa…" at bounding box center [635, 282] width 1270 height 564
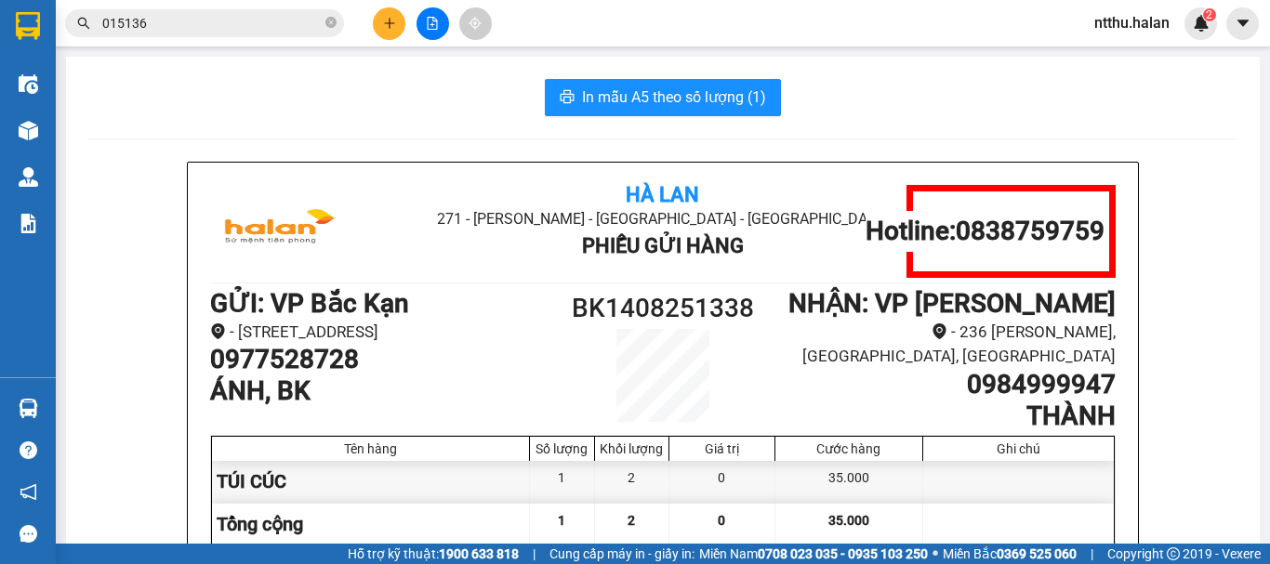
click at [213, 23] on input "015136" at bounding box center [211, 23] width 219 height 20
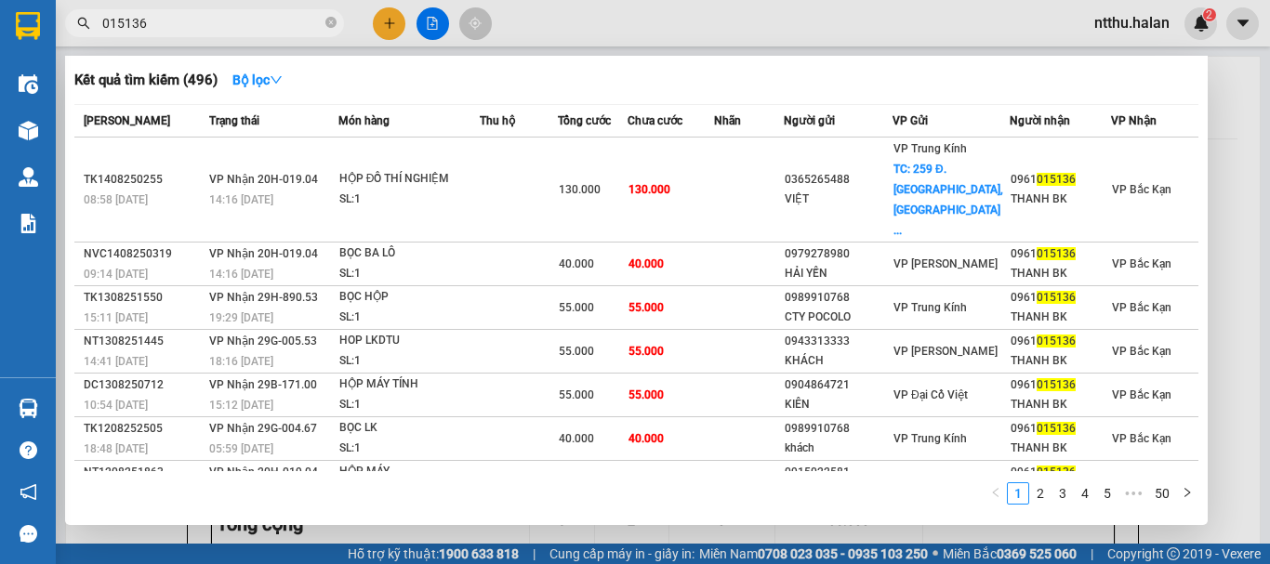
click at [213, 23] on input "015136" at bounding box center [211, 23] width 219 height 20
click at [152, 530] on div at bounding box center [635, 282] width 1270 height 564
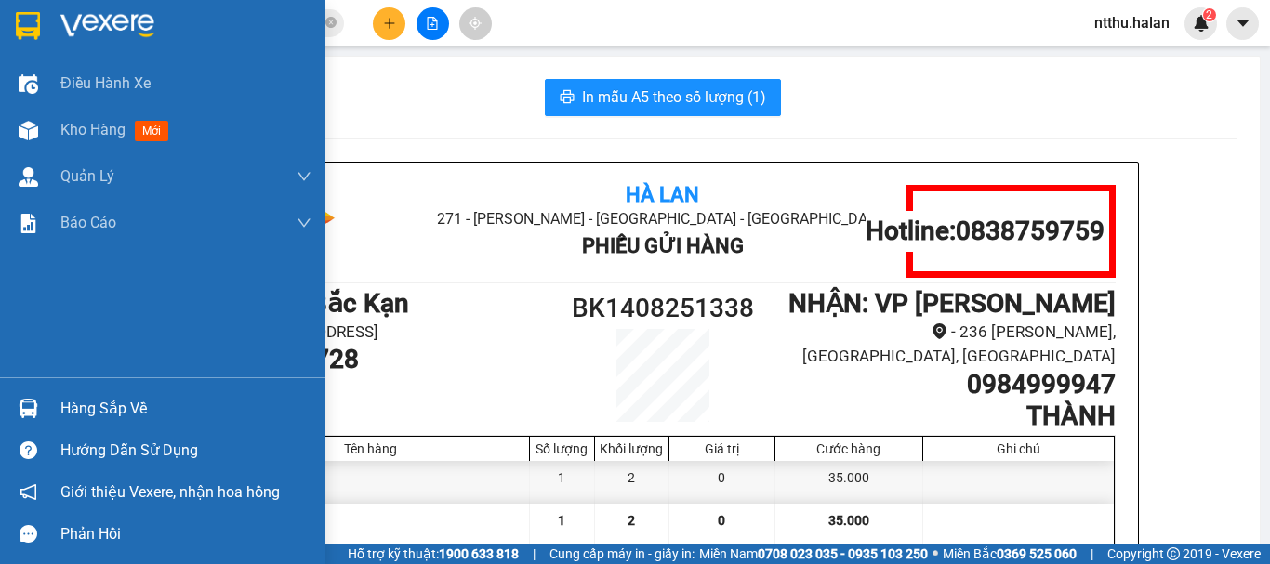
click at [99, 407] on div "Hàng sắp về" at bounding box center [185, 409] width 251 height 28
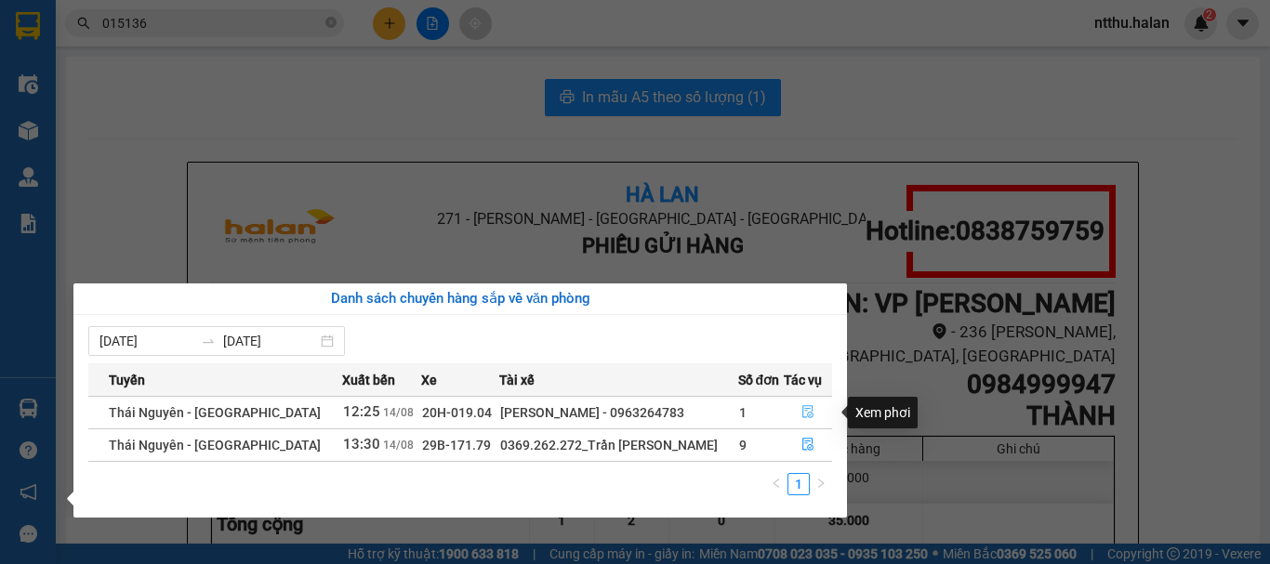
click at [801, 413] on icon "file-done" at bounding box center [807, 411] width 13 height 13
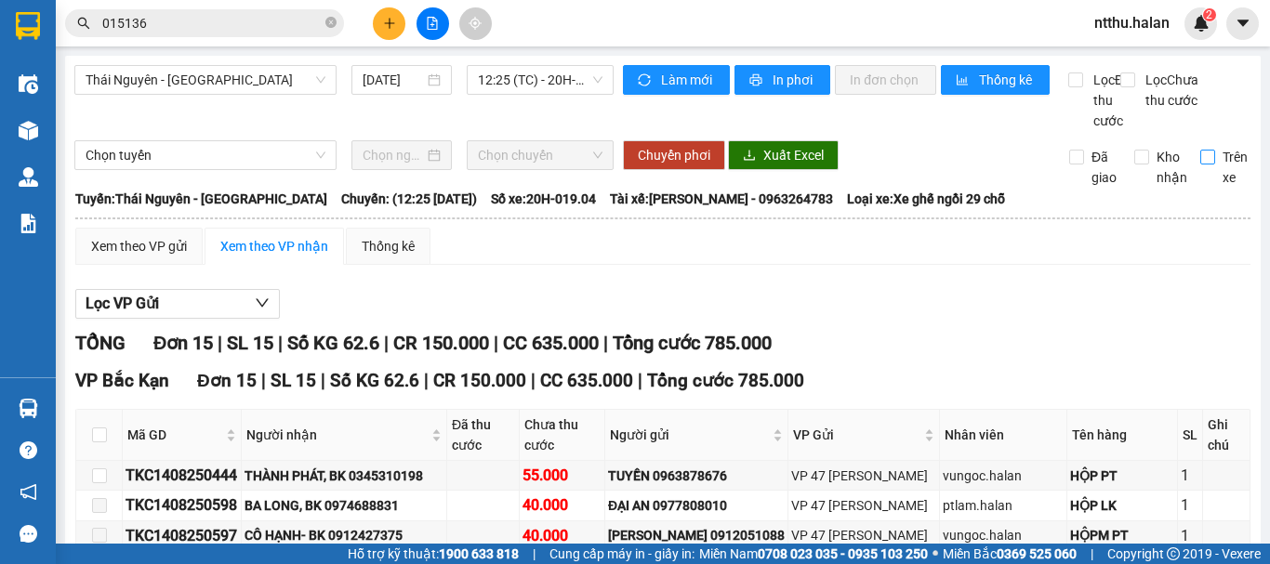
click at [1200, 165] on input "Trên xe" at bounding box center [1207, 157] width 15 height 15
checkbox input "true"
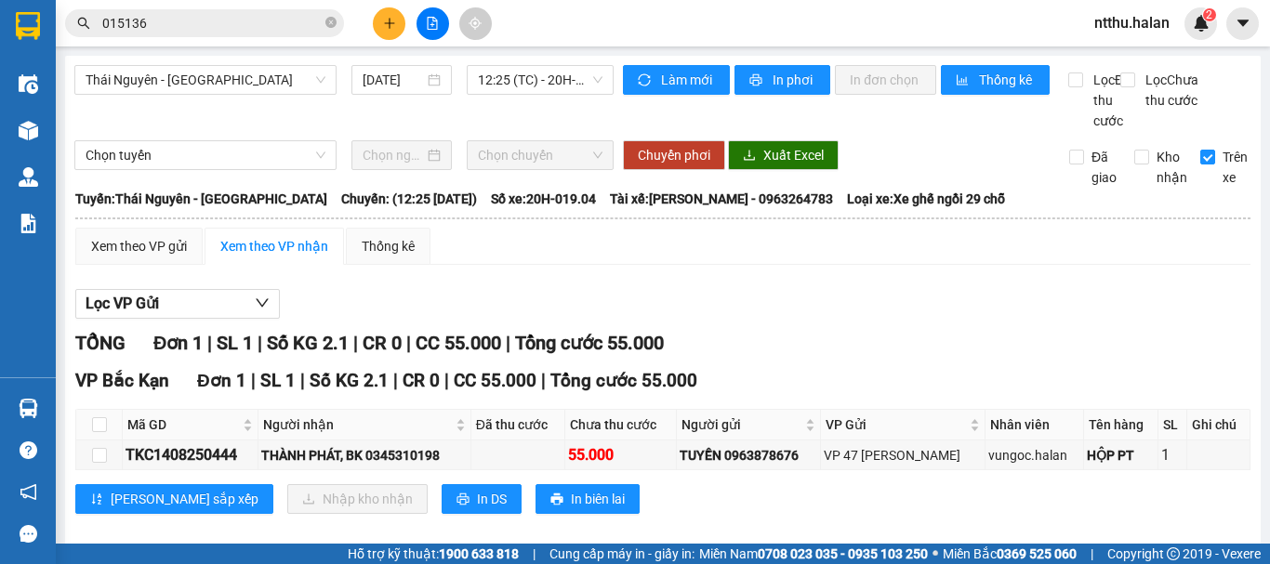
click at [642, 284] on div "Xem theo VP gửi Xem theo VP nhận Thống kê Lọc VP Gửi TỔNG Đơn 1 | SL 1 | Số KG…" at bounding box center [662, 383] width 1175 height 310
click at [416, 131] on div "Thái Nguyên - Bắc Kạn 14/08/2025 12:25 (TC) - 20H-019.04" at bounding box center [343, 98] width 539 height 66
click at [391, 31] on button at bounding box center [389, 23] width 33 height 33
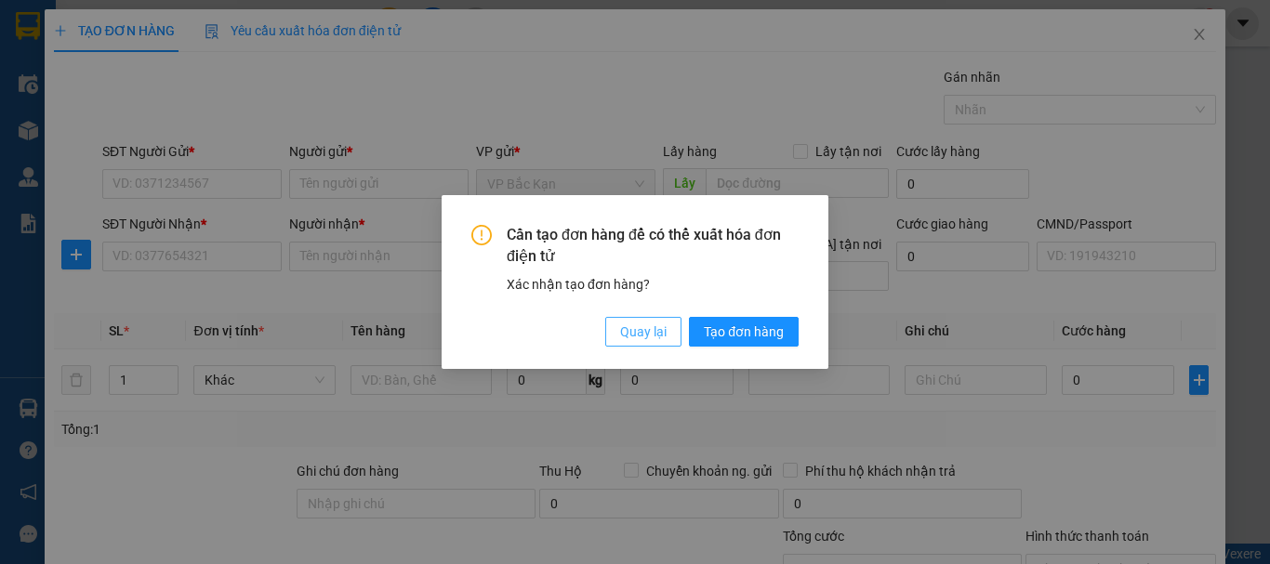
click at [629, 331] on span "Quay lại" at bounding box center [643, 332] width 46 height 20
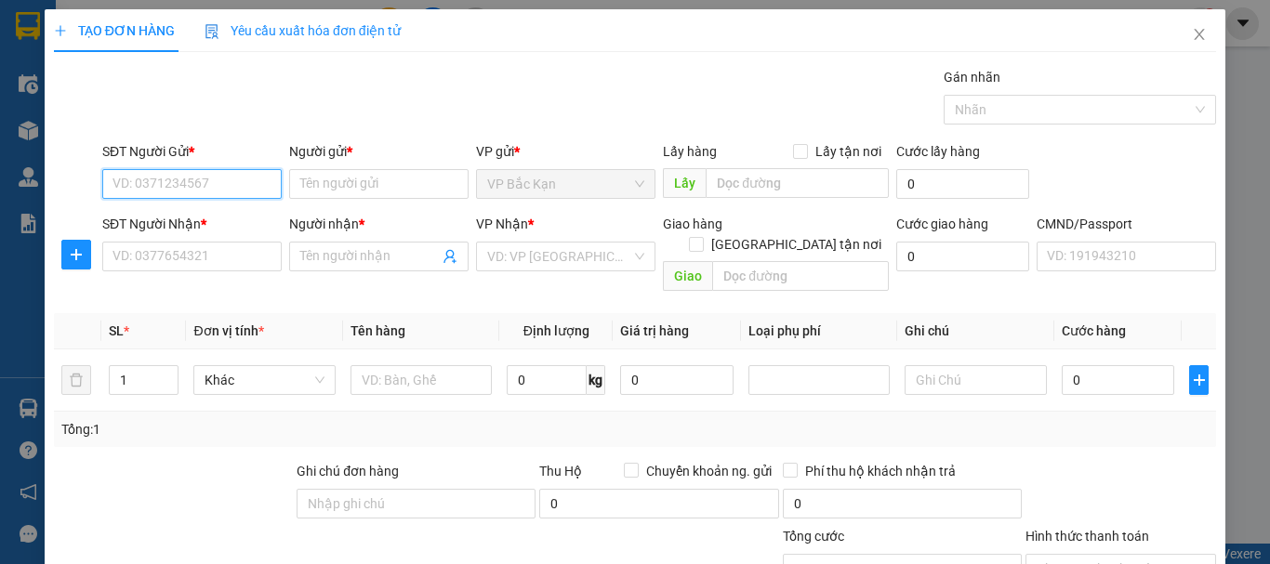
click at [221, 183] on input "SĐT Người Gửi *" at bounding box center [191, 184] width 179 height 30
type input "0989433533"
click at [196, 220] on div "0989433533 - LƯU THỊ VÀNG GÀ Ủ MUỐI" at bounding box center [231, 221] width 238 height 20
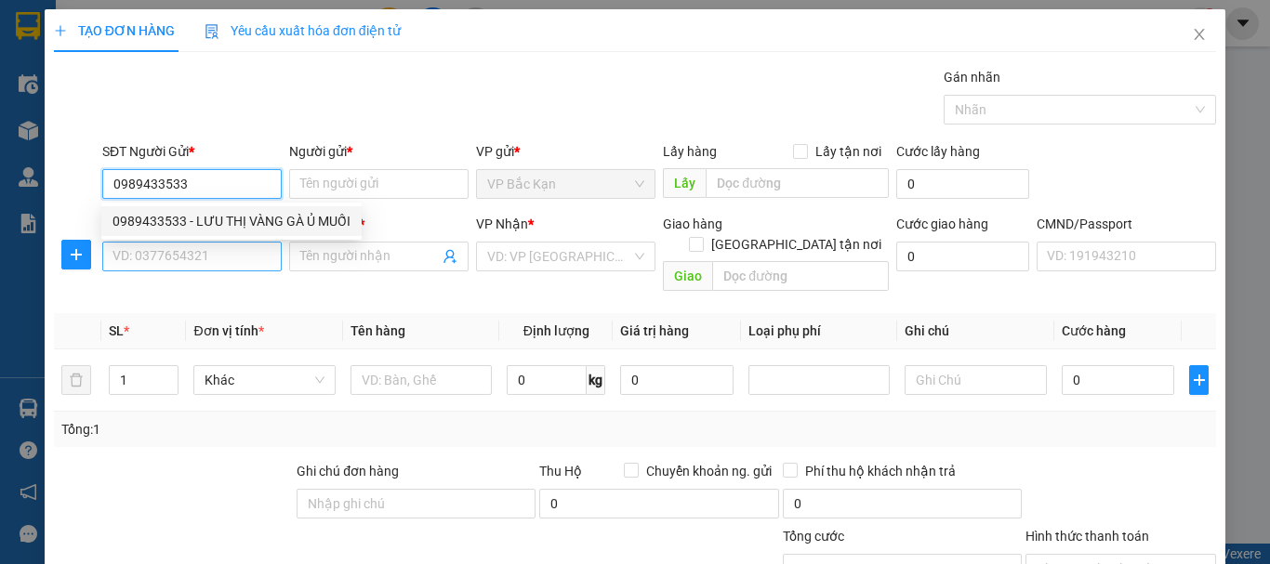
type input "LƯU THỊ VÀNG GÀ Ủ MUỐI"
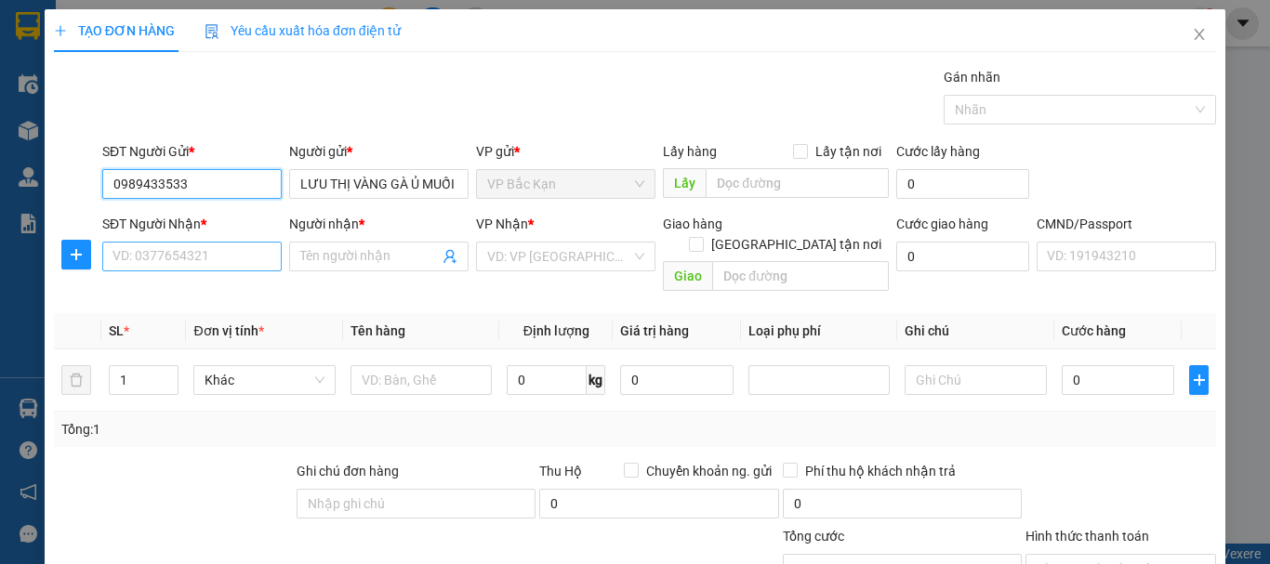
type input "0989433533"
click at [188, 260] on input "SĐT Người Nhận *" at bounding box center [191, 257] width 179 height 30
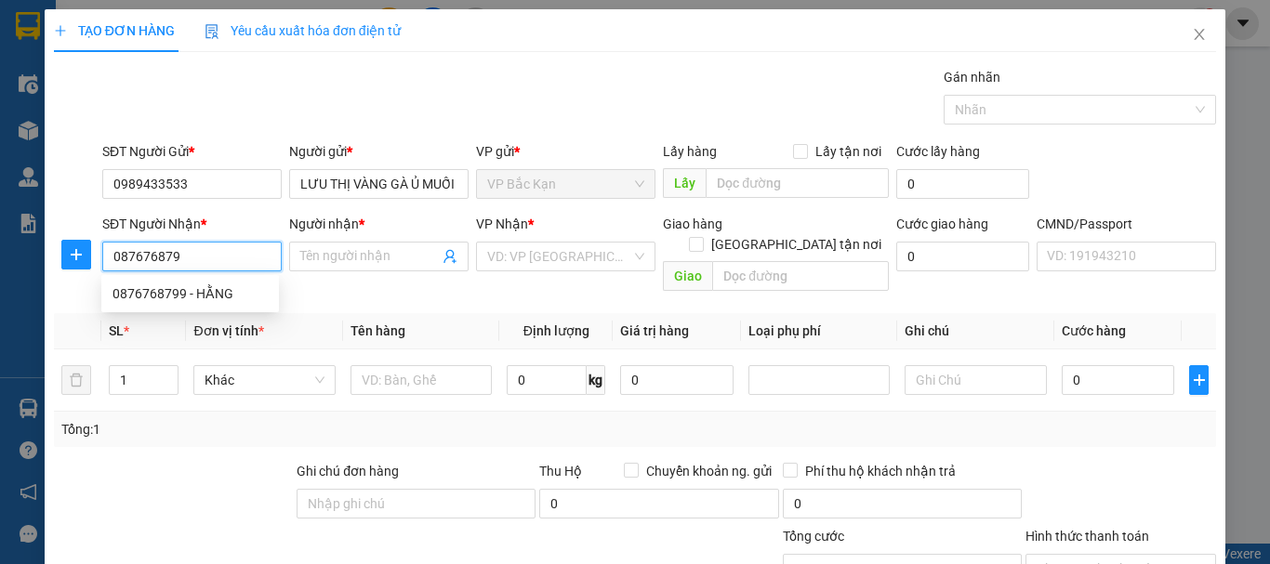
type input "0876768799"
click at [177, 288] on div "0876768799 - HẰNG" at bounding box center [189, 294] width 155 height 20
type input "HẰNG"
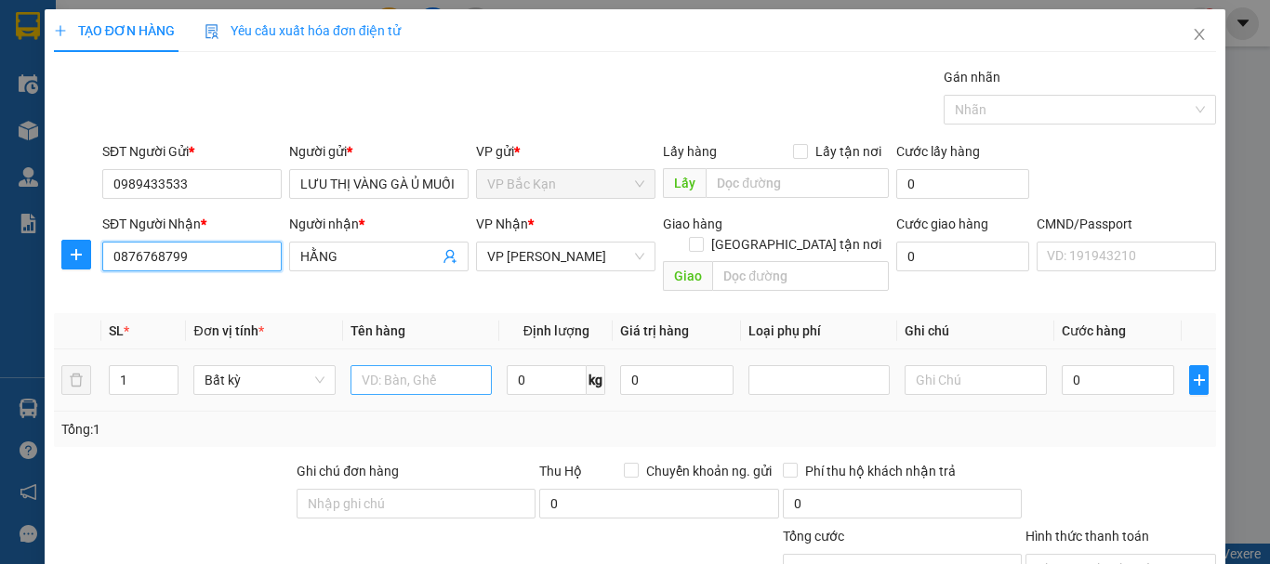
type input "0876768799"
click at [421, 365] on input "text" at bounding box center [420, 380] width 141 height 30
type input "N"
type input "TÚI ĐỒ ĂN"
type input "1"
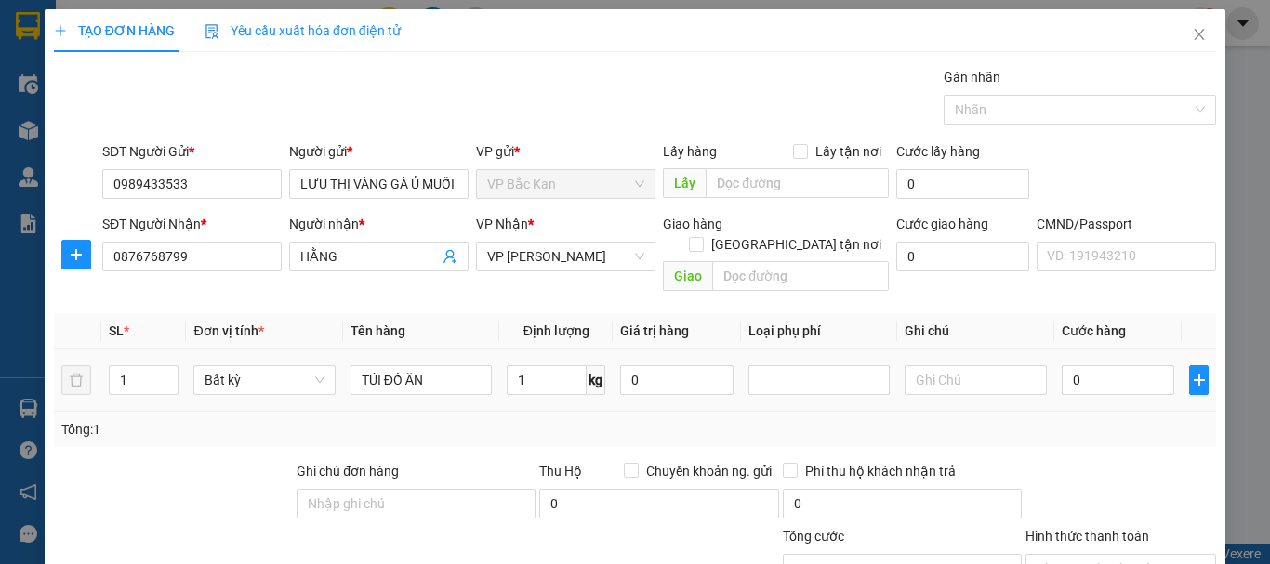
click at [444, 325] on th "Tên hàng" at bounding box center [421, 331] width 156 height 36
type input "35.000"
click at [514, 365] on input "1" at bounding box center [547, 380] width 80 height 30
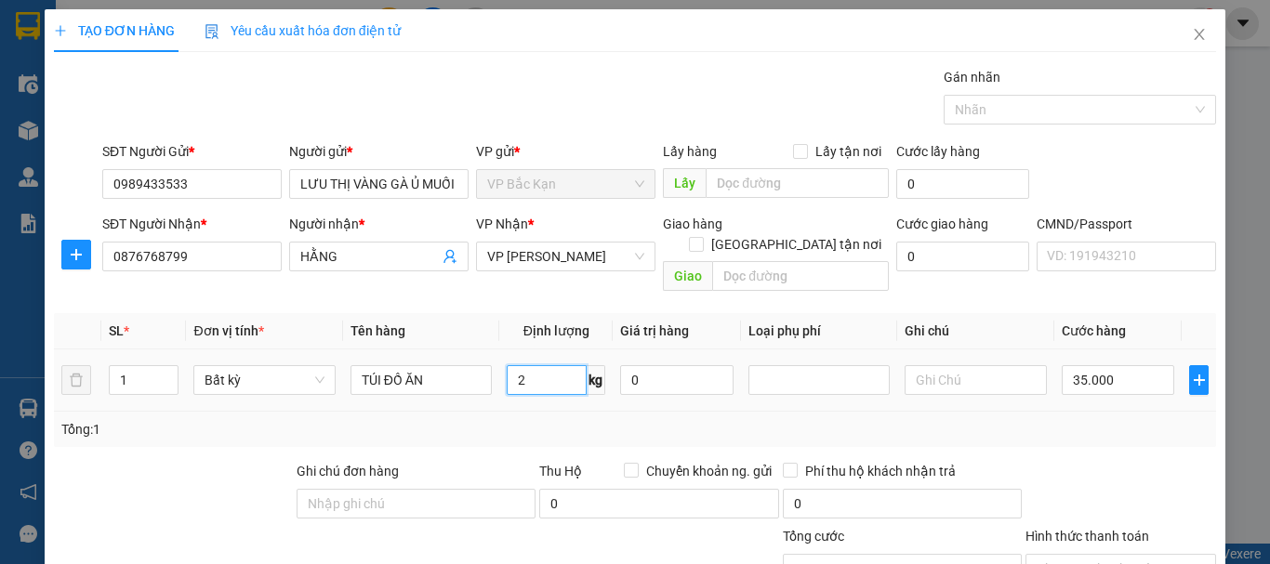
type input "2"
click at [475, 350] on td "TÚI ĐỒ ĂN" at bounding box center [421, 381] width 156 height 62
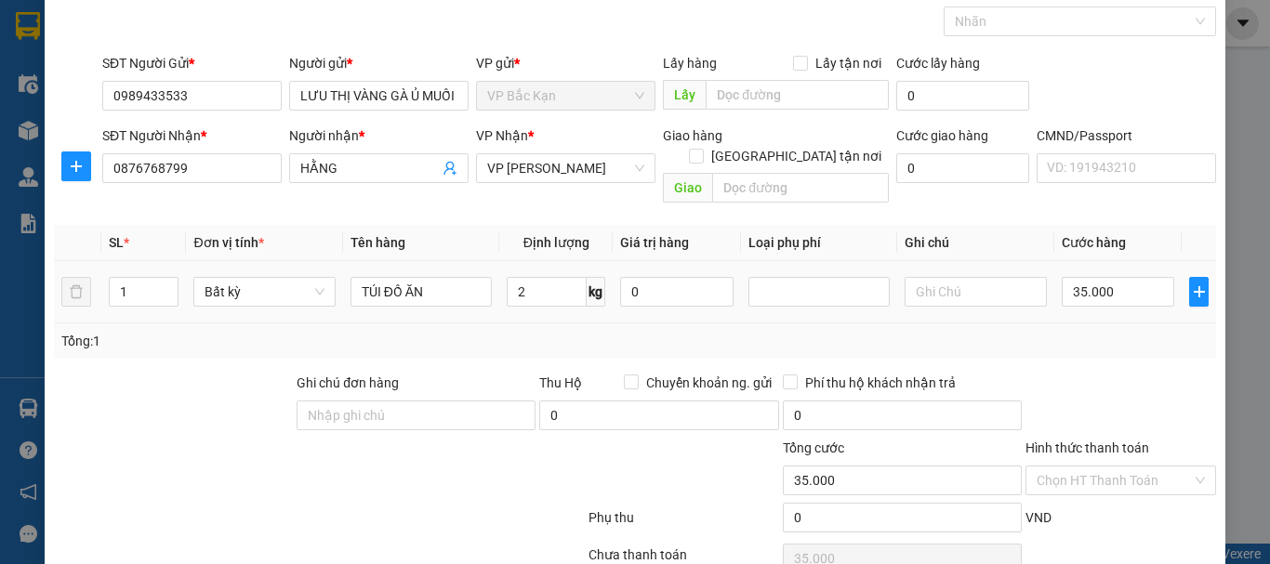
scroll to position [161, 0]
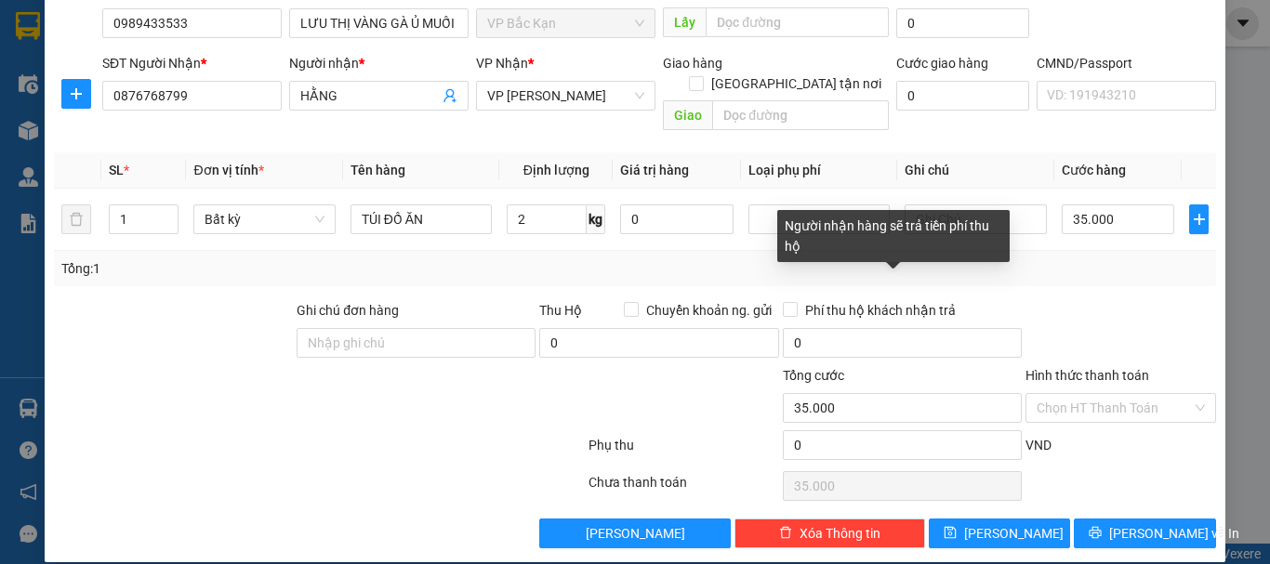
click at [1108, 277] on div "Transit Pickup Surcharge Ids Transit Deliver Surcharge Ids Transit Deliver Surc…" at bounding box center [635, 227] width 1162 height 642
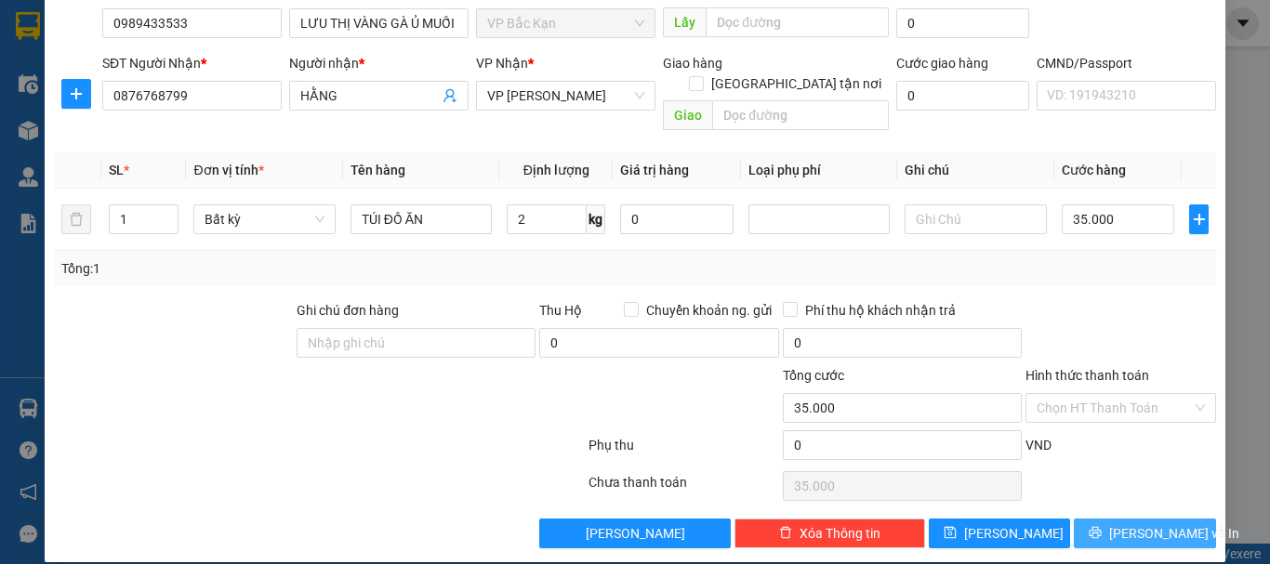
click at [1116, 519] on button "[PERSON_NAME] và In" at bounding box center [1145, 534] width 142 height 30
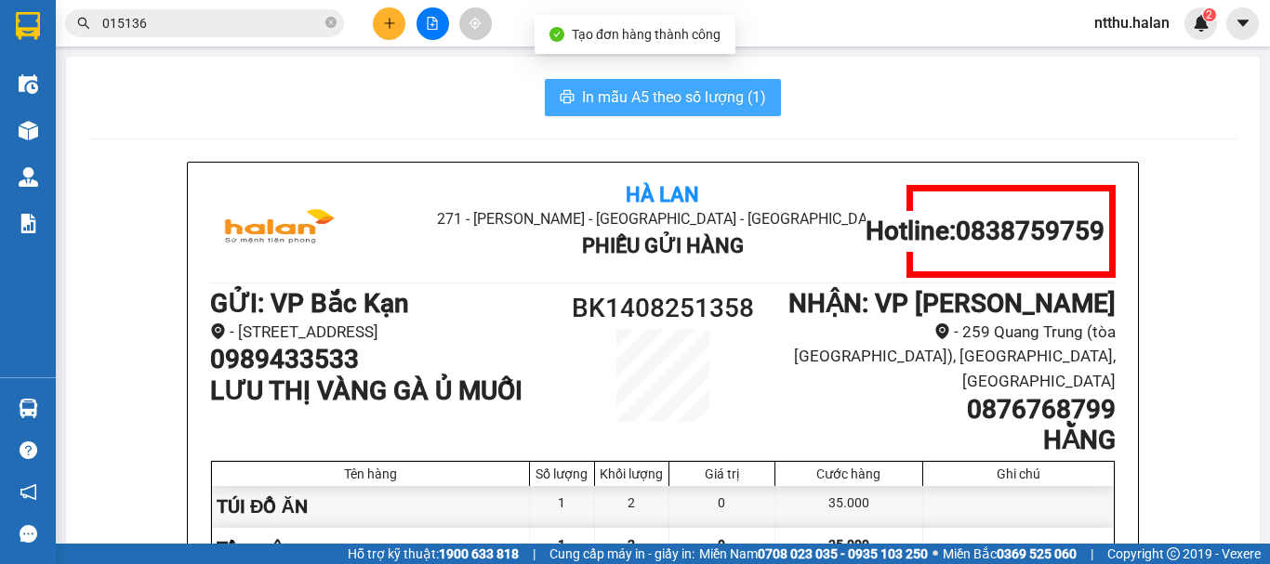
click at [699, 101] on span "In mẫu A5 theo số lượng (1)" at bounding box center [674, 97] width 184 height 23
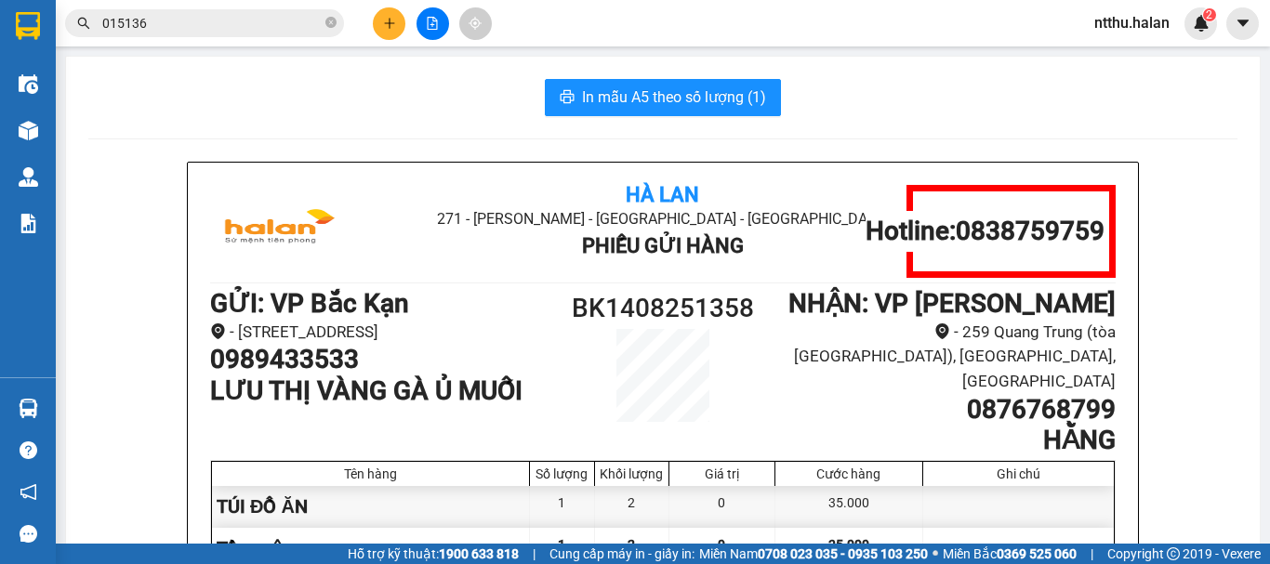
click at [187, 21] on input "015136" at bounding box center [211, 23] width 219 height 20
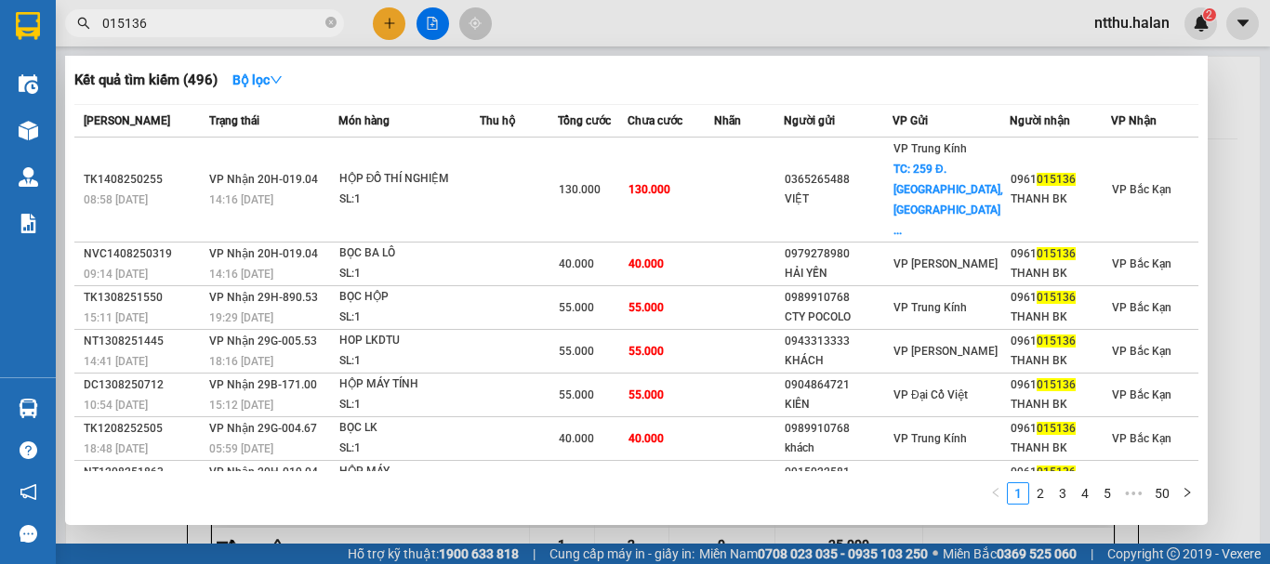
click at [187, 21] on input "015136" at bounding box center [211, 23] width 219 height 20
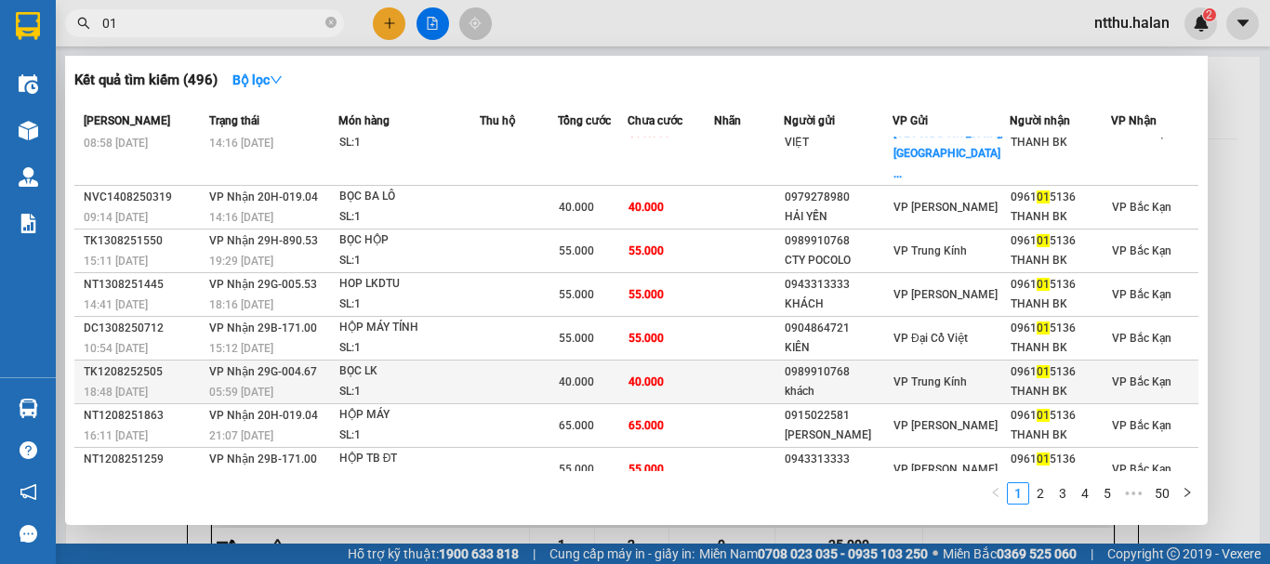
scroll to position [124, 0]
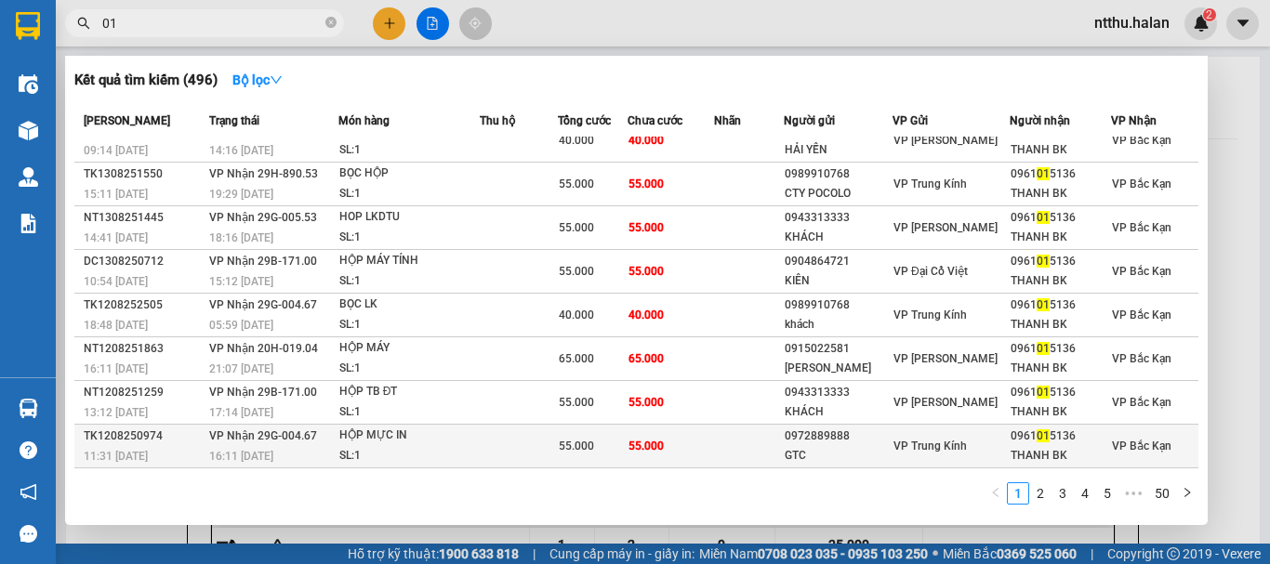
type input "01"
click at [284, 429] on span "VP Nhận 29G-004.67" at bounding box center [263, 435] width 108 height 13
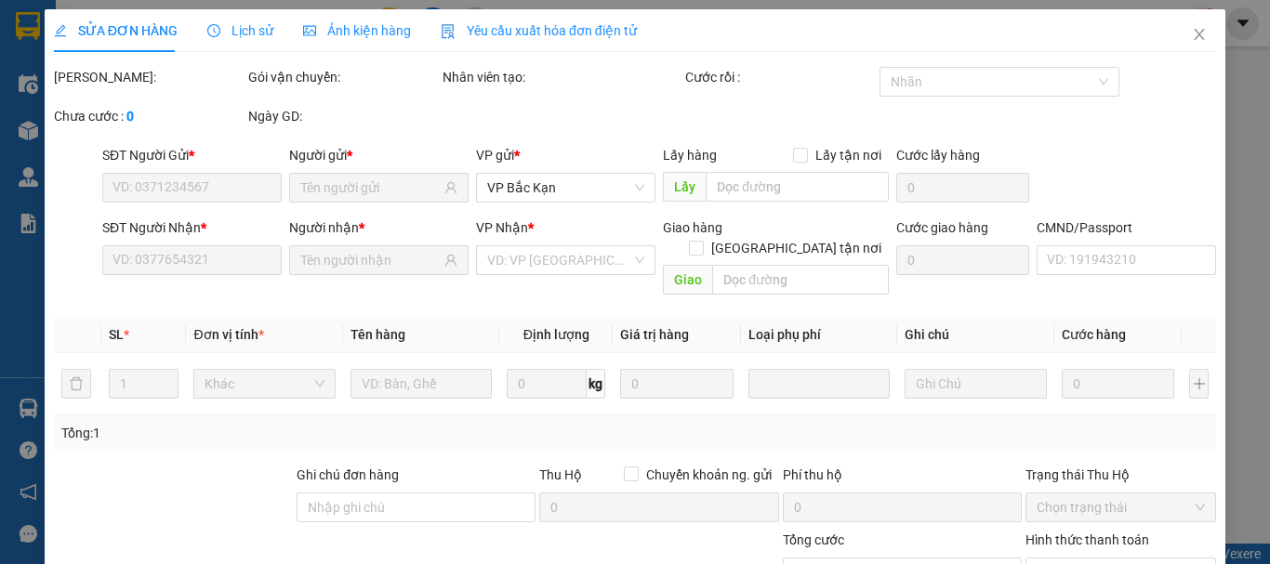
scroll to position [165, 0]
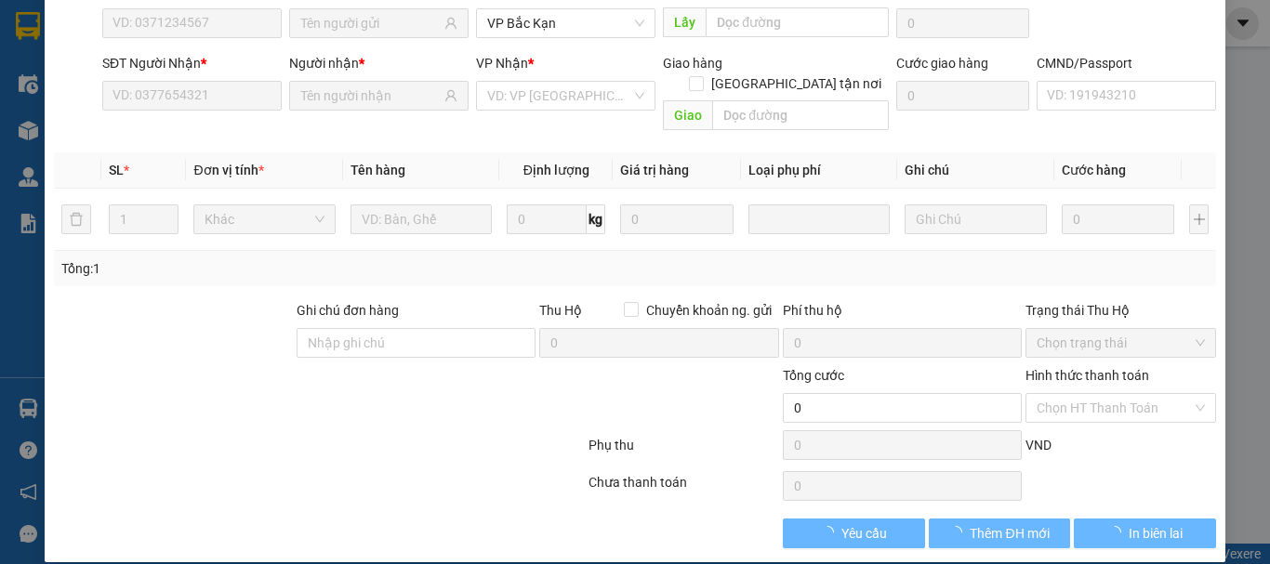
type input "0972889888"
type input "GTC"
type input "0961015136"
type input "THANH BK"
type input "55.000"
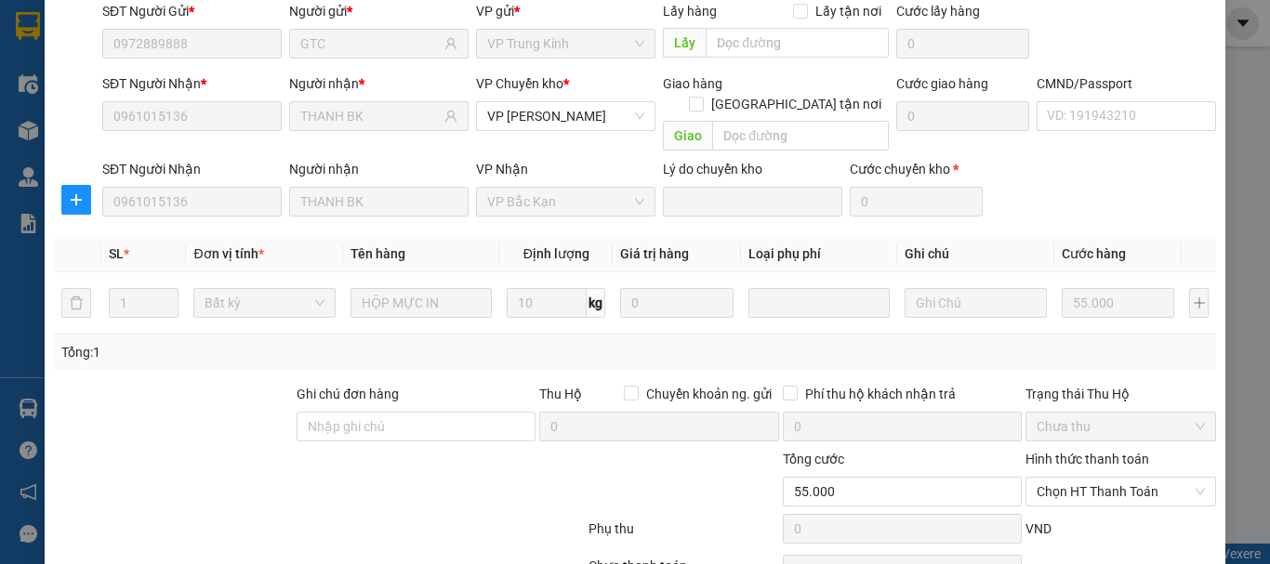
scroll to position [228, 0]
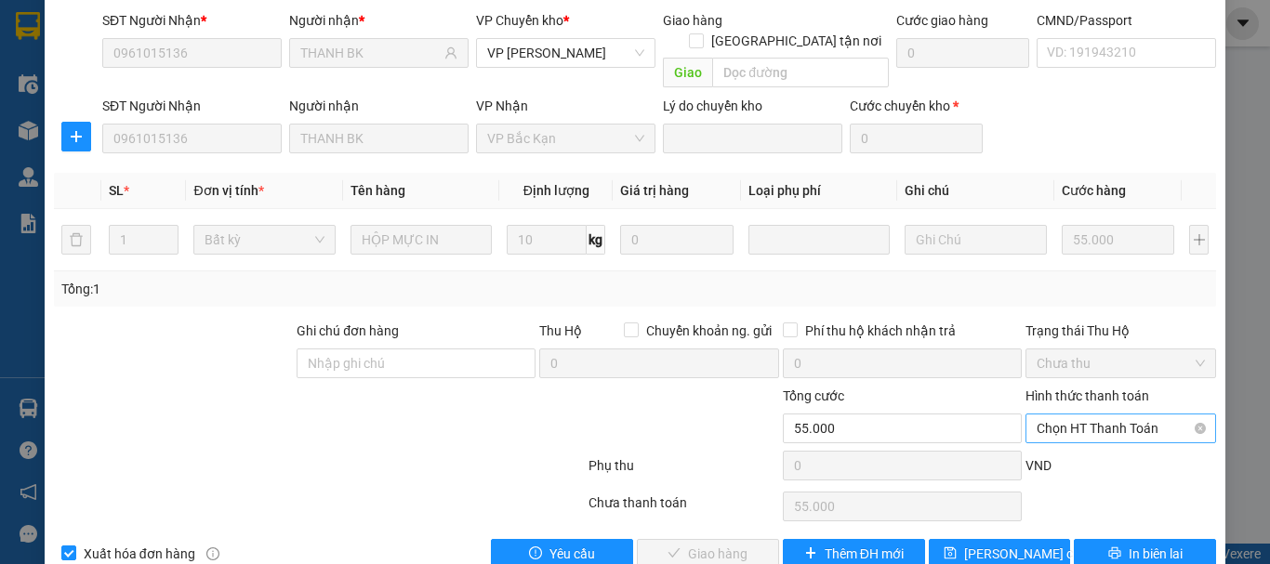
click at [1119, 415] on span "Chọn HT Thanh Toán" at bounding box center [1121, 429] width 168 height 28
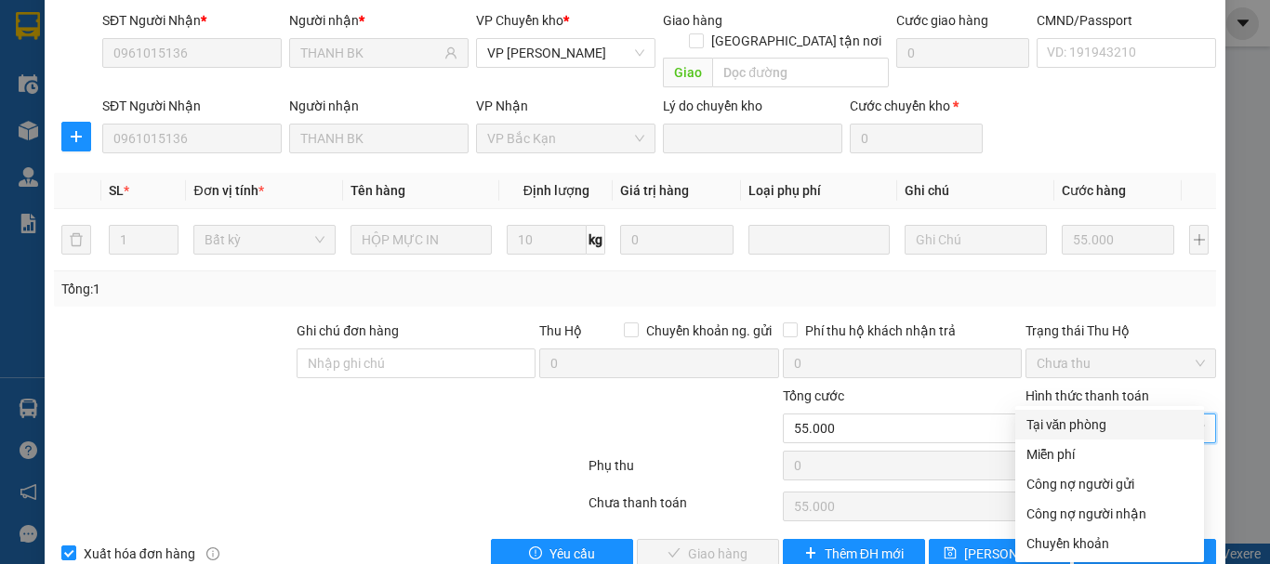
click at [1109, 421] on div "Tại văn phòng" at bounding box center [1109, 425] width 166 height 20
type input "0"
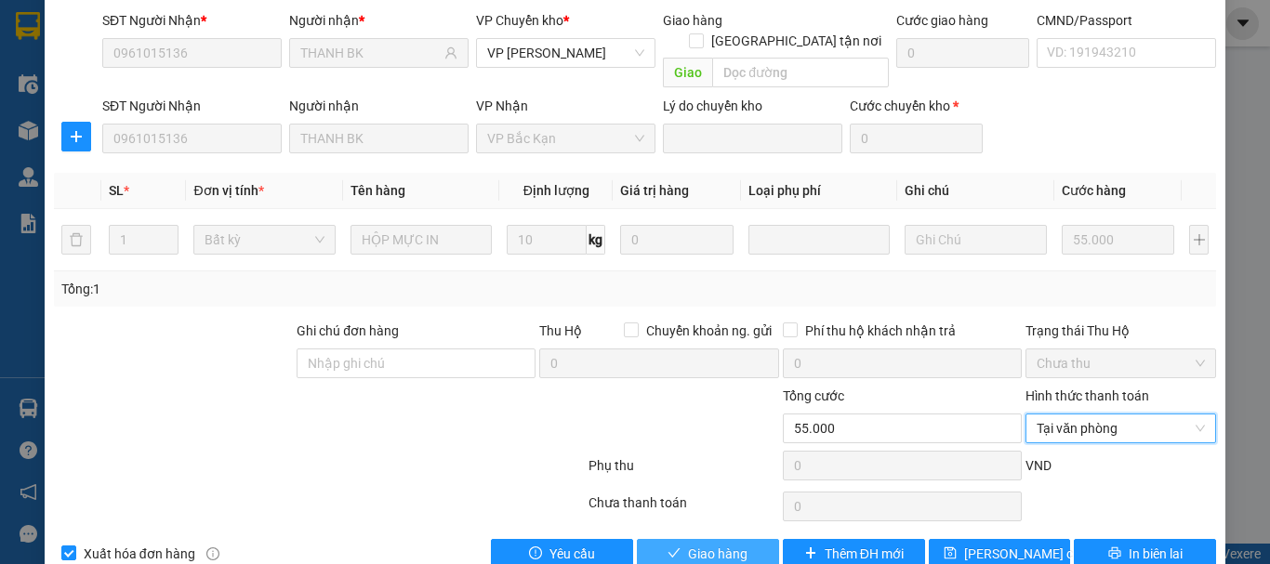
click at [688, 544] on span "Giao hàng" at bounding box center [717, 554] width 59 height 20
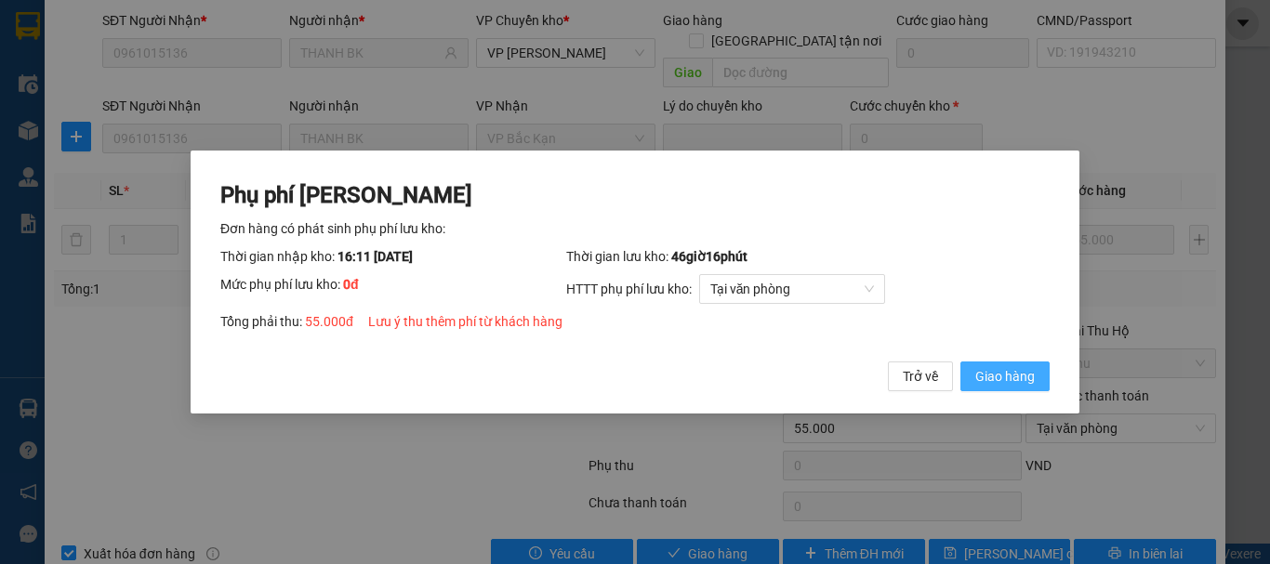
click at [1016, 377] on span "Giao hàng" at bounding box center [1004, 376] width 59 height 20
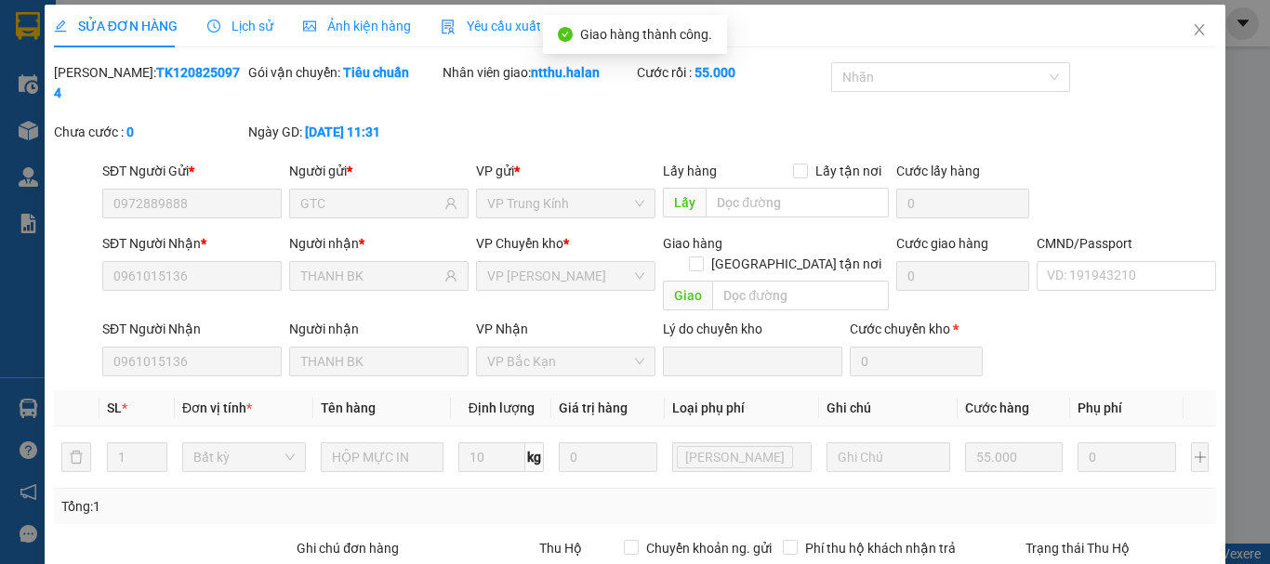
scroll to position [0, 0]
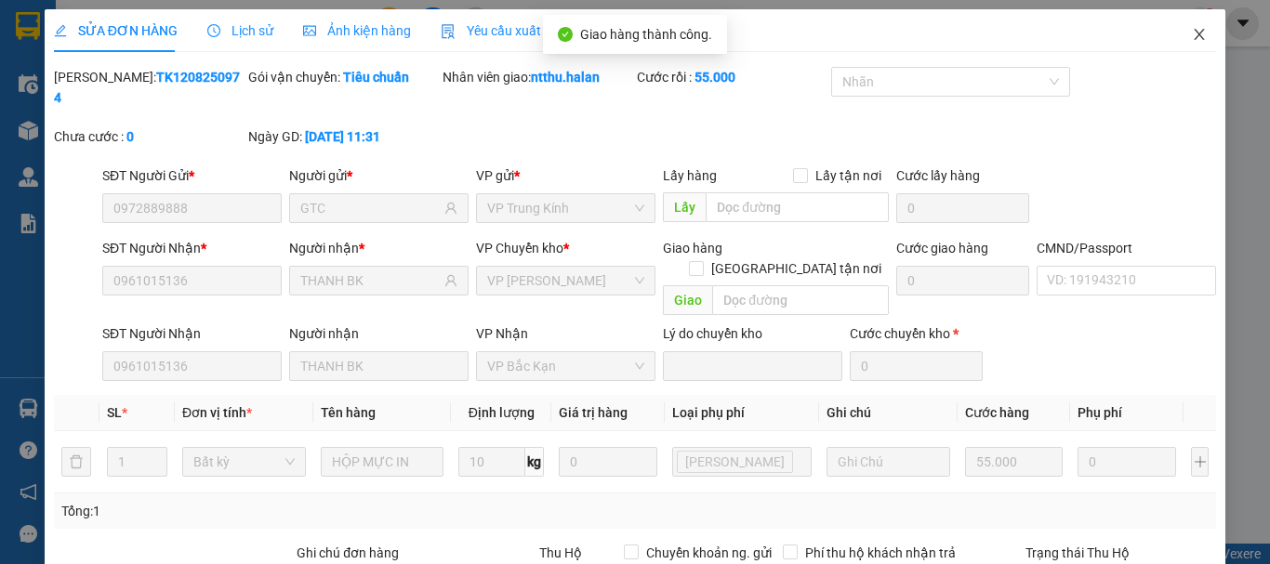
click at [1192, 20] on span "Close" at bounding box center [1199, 35] width 52 height 52
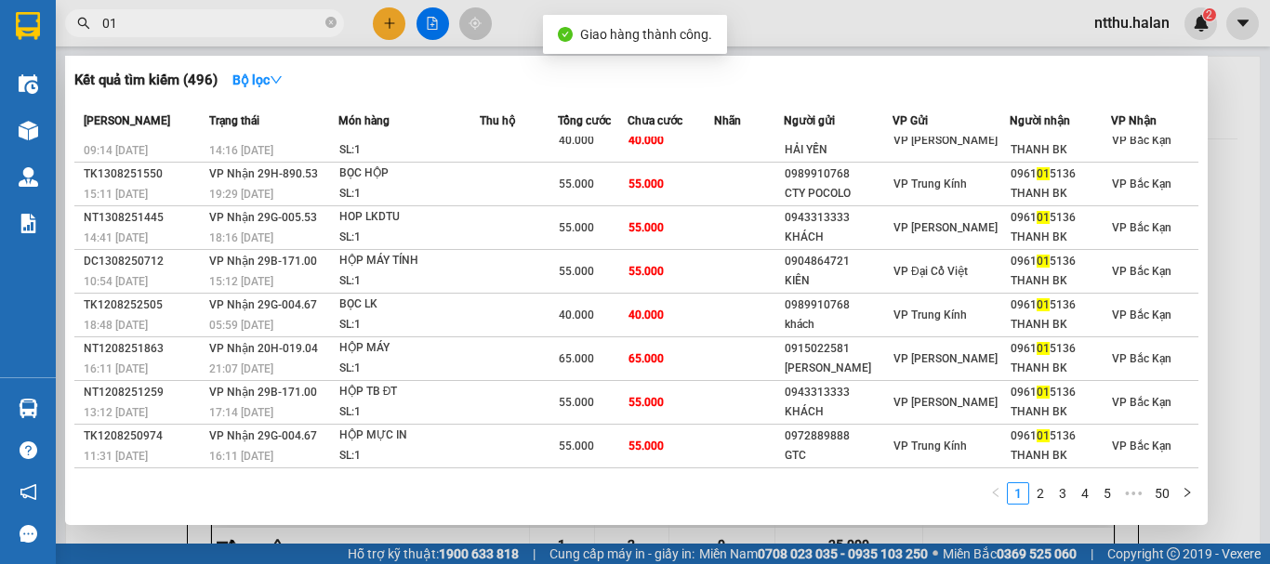
click at [178, 21] on input "01" at bounding box center [211, 23] width 219 height 20
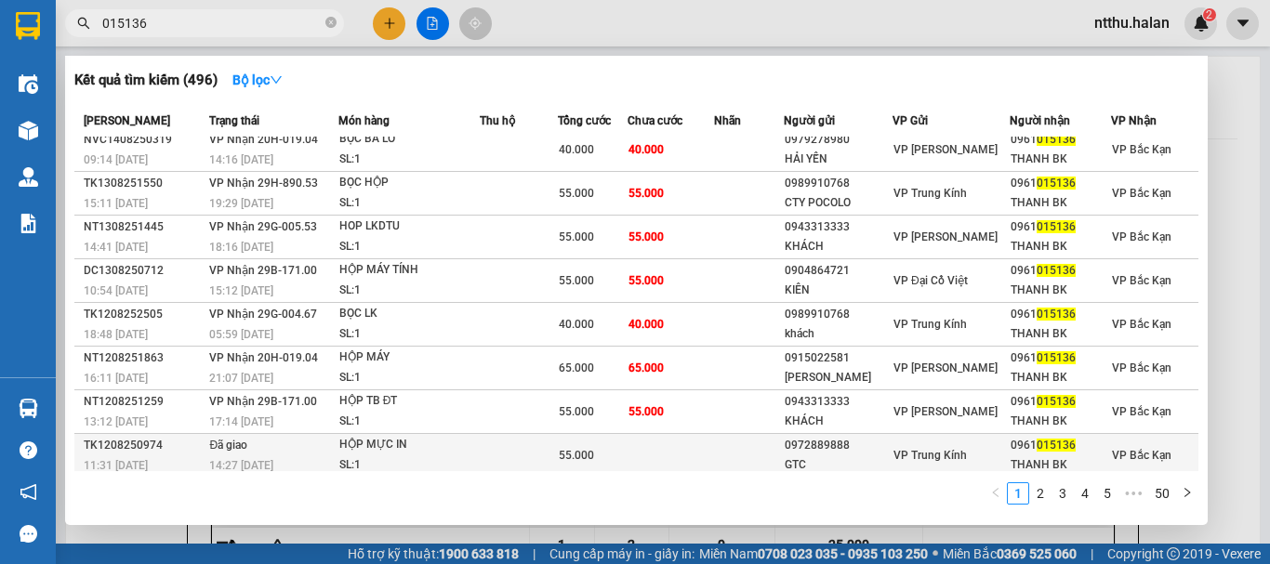
scroll to position [124, 0]
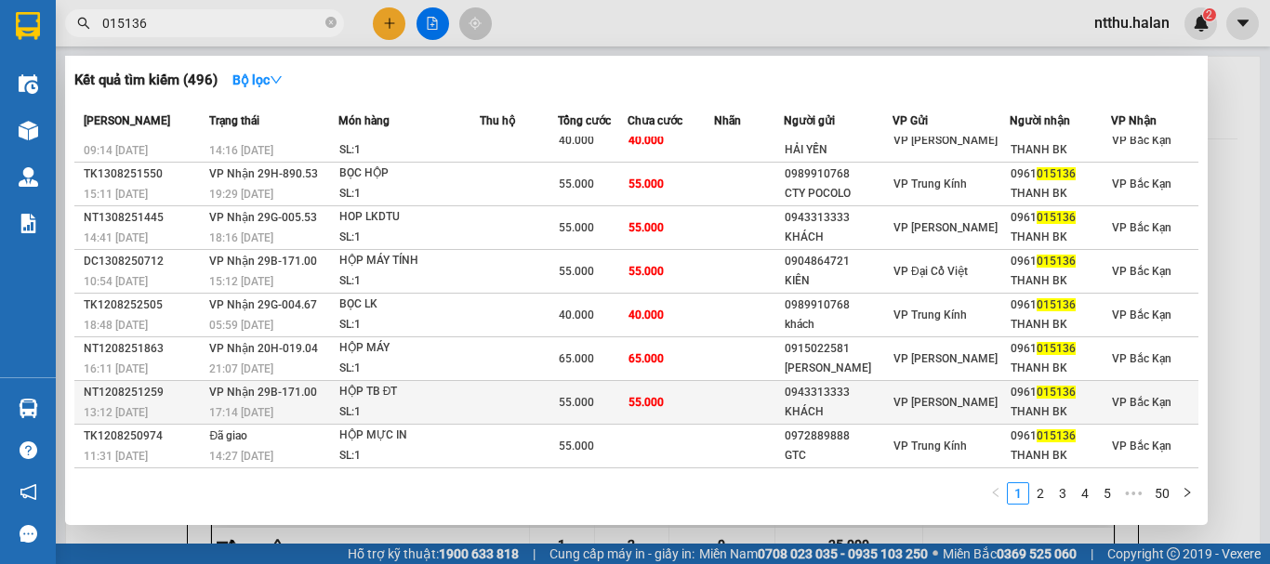
type input "015136"
click at [301, 386] on span "VP Nhận 29B-171.00" at bounding box center [263, 392] width 108 height 13
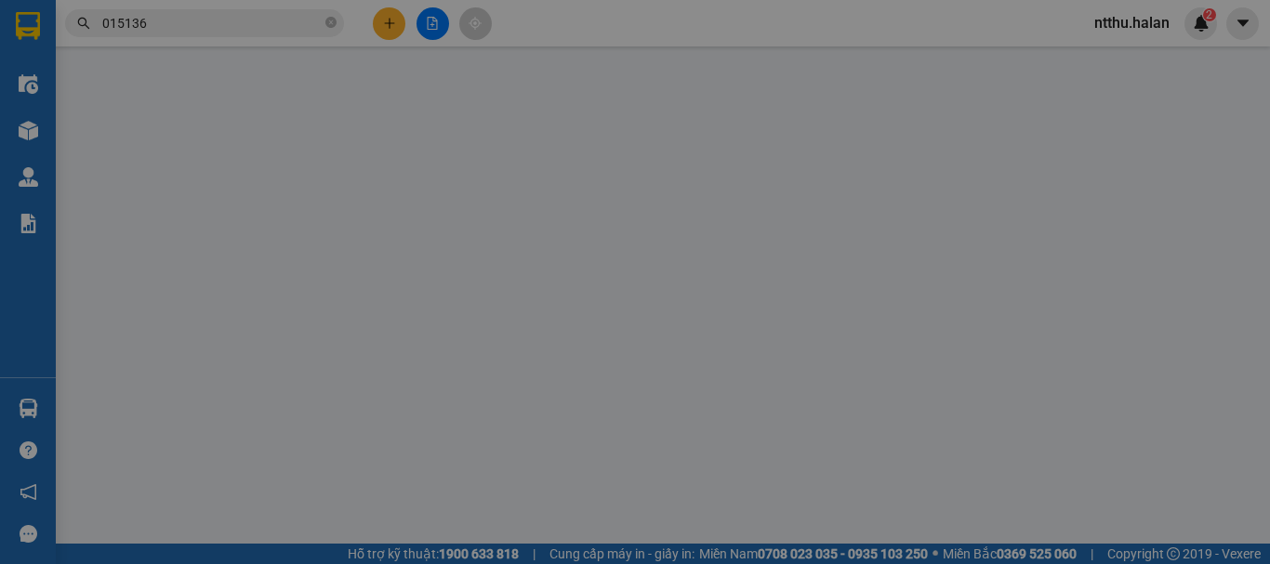
type input "0943313333"
type input "KHÁCH"
type input "0961015136"
type input "THANH BK"
type input "55.000"
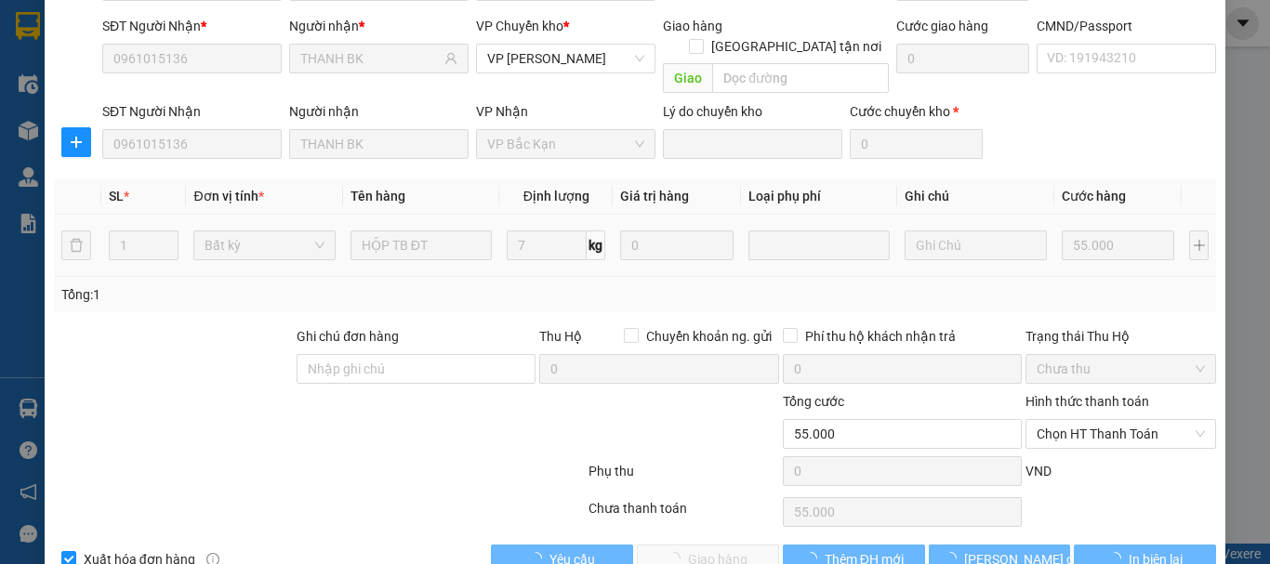
scroll to position [228, 0]
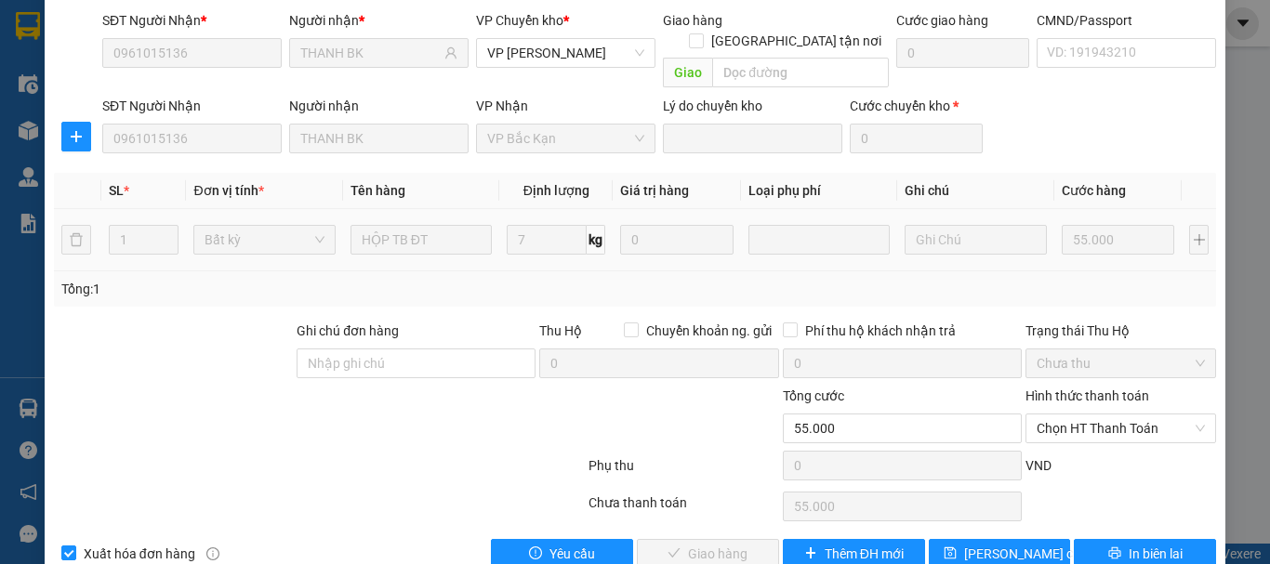
drag, startPoint x: 1046, startPoint y: 394, endPoint x: 1048, endPoint y: 403, distance: 9.5
click at [1047, 415] on span "Chọn HT Thanh Toán" at bounding box center [1121, 429] width 168 height 28
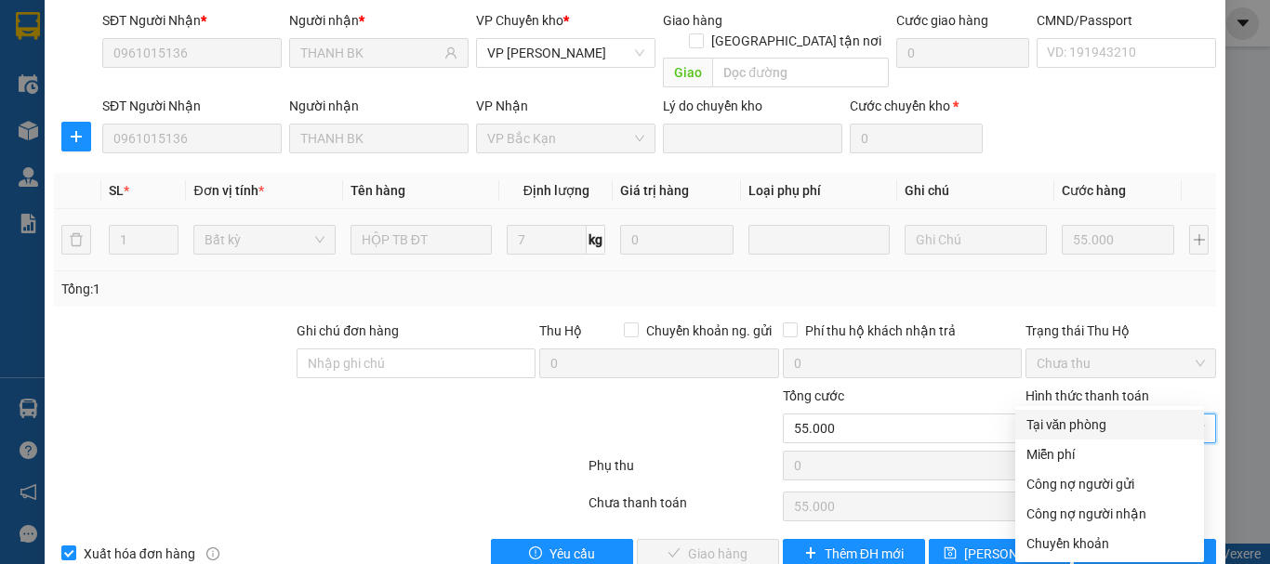
drag, startPoint x: 1037, startPoint y: 421, endPoint x: 814, endPoint y: 495, distance: 235.2
click at [1034, 421] on div "Tại văn phòng" at bounding box center [1109, 425] width 166 height 20
type input "0"
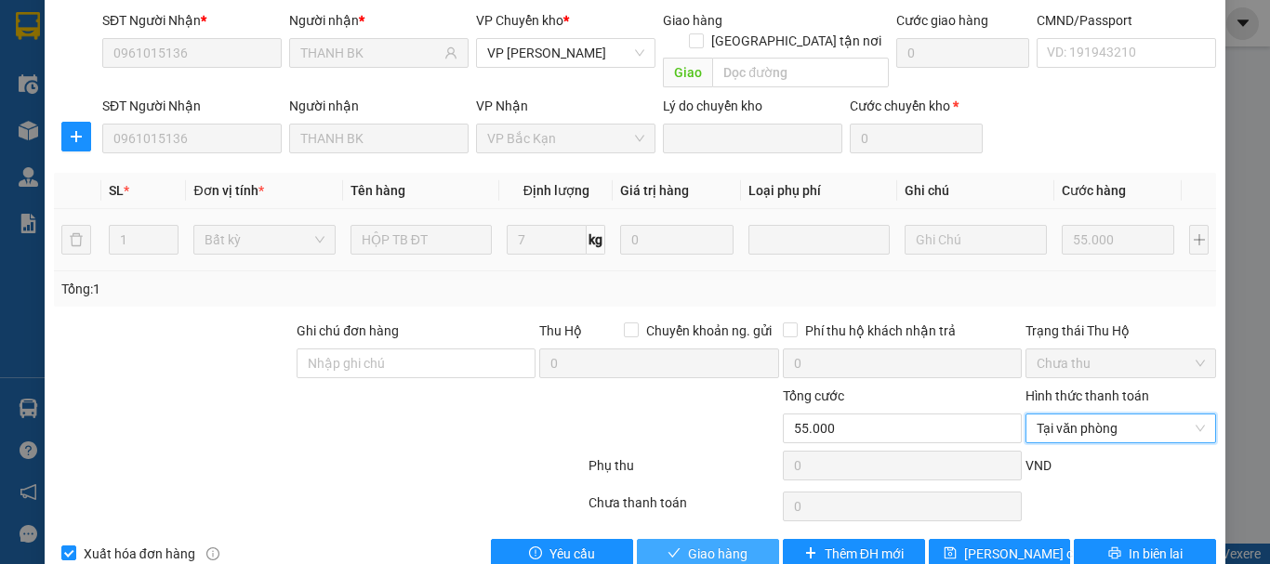
click at [736, 544] on span "Giao hàng" at bounding box center [717, 554] width 59 height 20
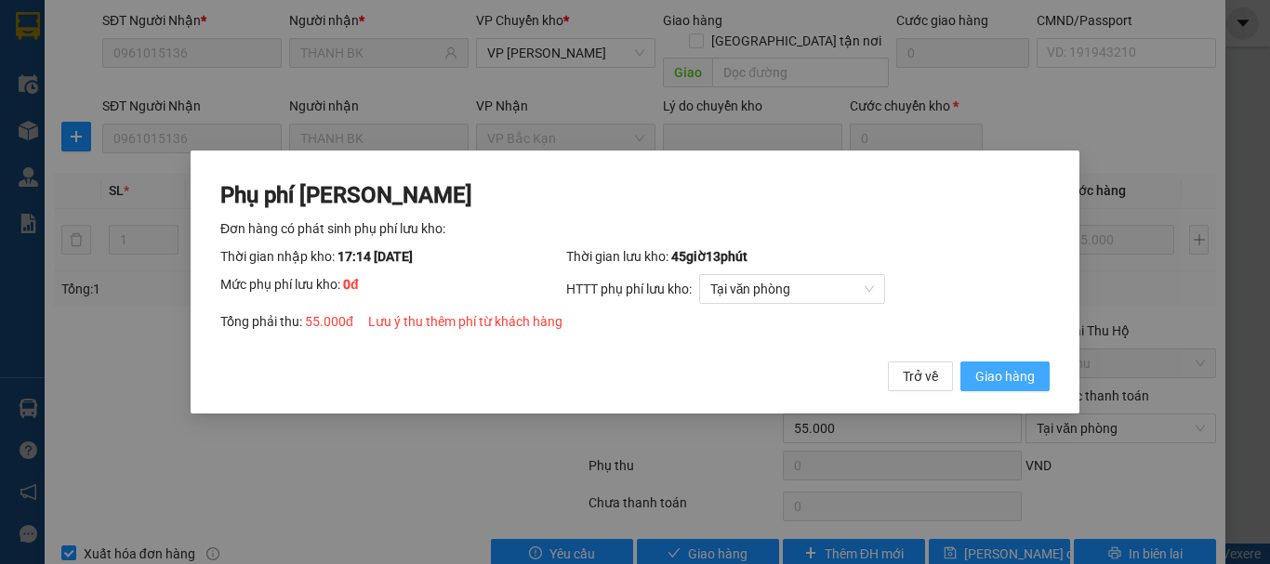
click at [1013, 385] on span "Giao hàng" at bounding box center [1004, 376] width 59 height 20
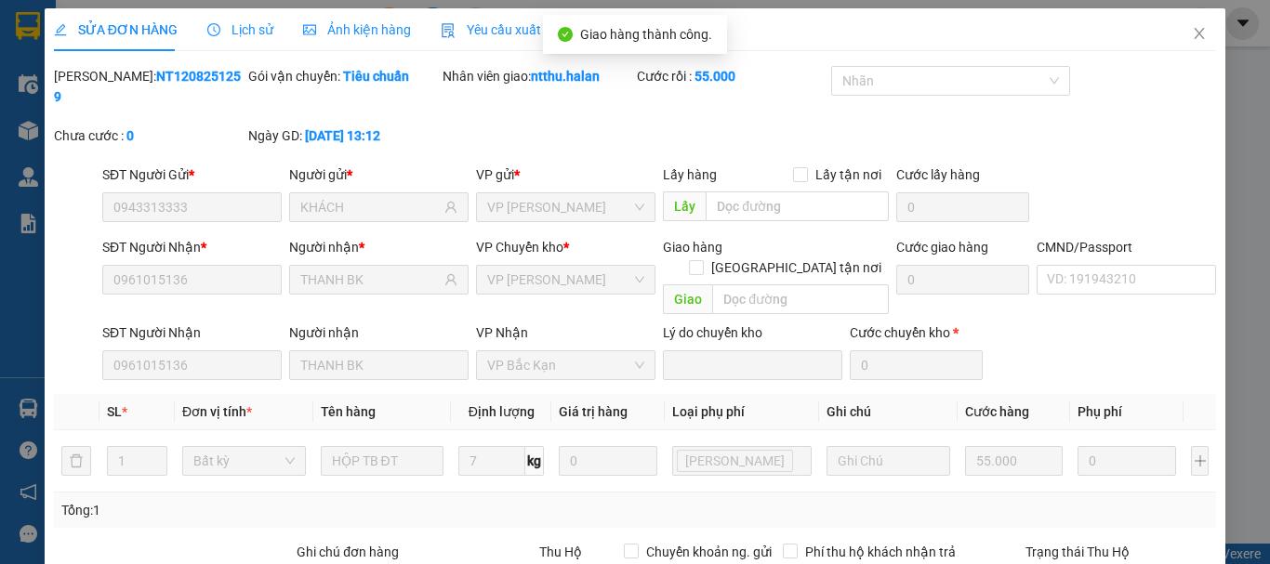
scroll to position [0, 0]
click at [1177, 24] on span "Close" at bounding box center [1199, 35] width 52 height 52
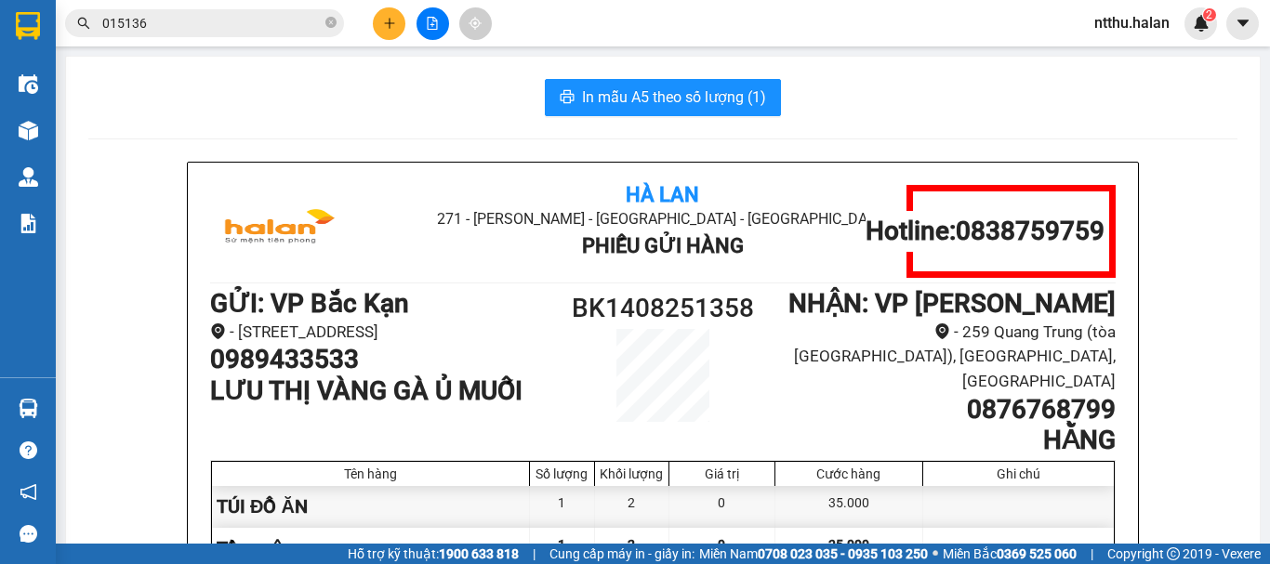
click at [250, 19] on input "015136" at bounding box center [211, 23] width 219 height 20
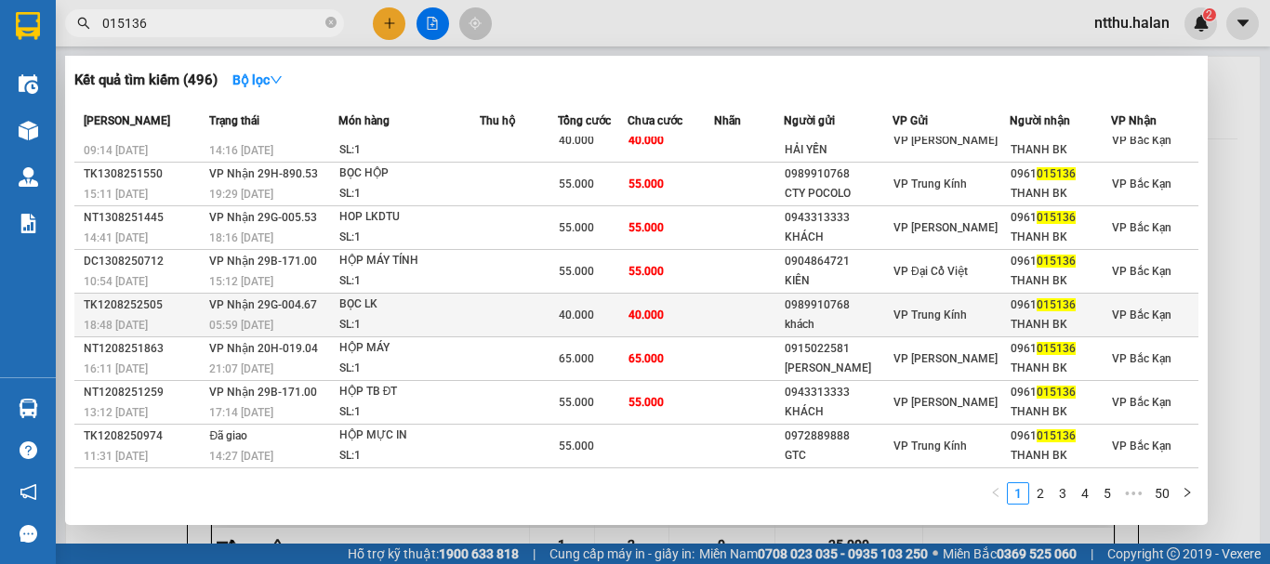
click at [276, 298] on span "VP Nhận 29G-004.67" at bounding box center [263, 304] width 108 height 13
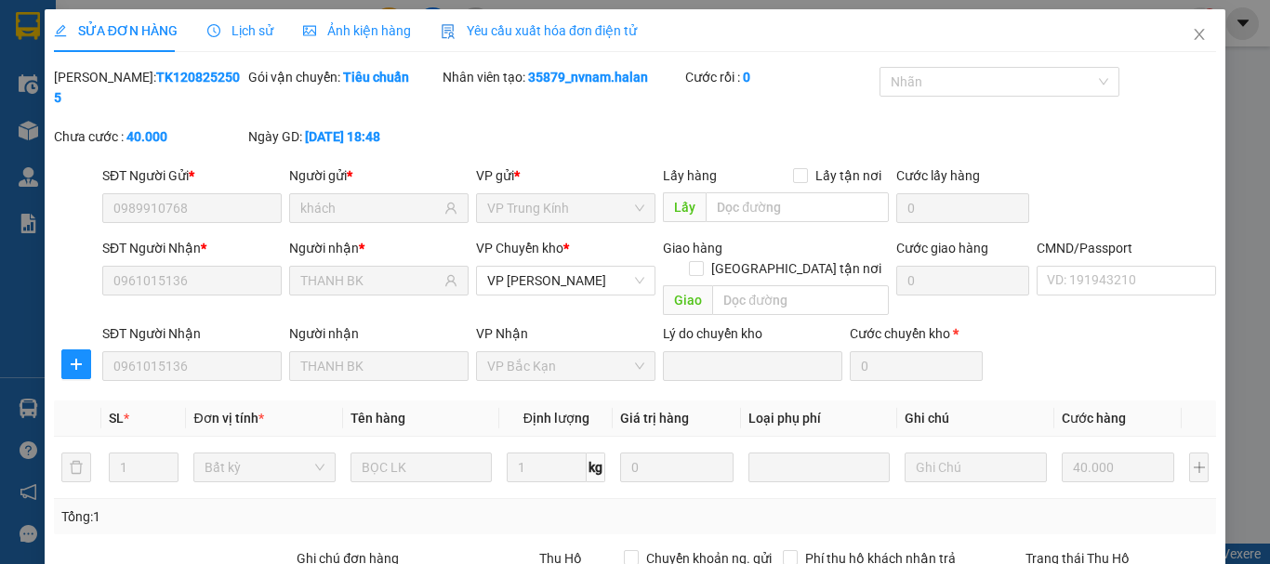
type input "0989910768"
type input "khách"
type input "0961015136"
type input "THANH BK"
type input "40.000"
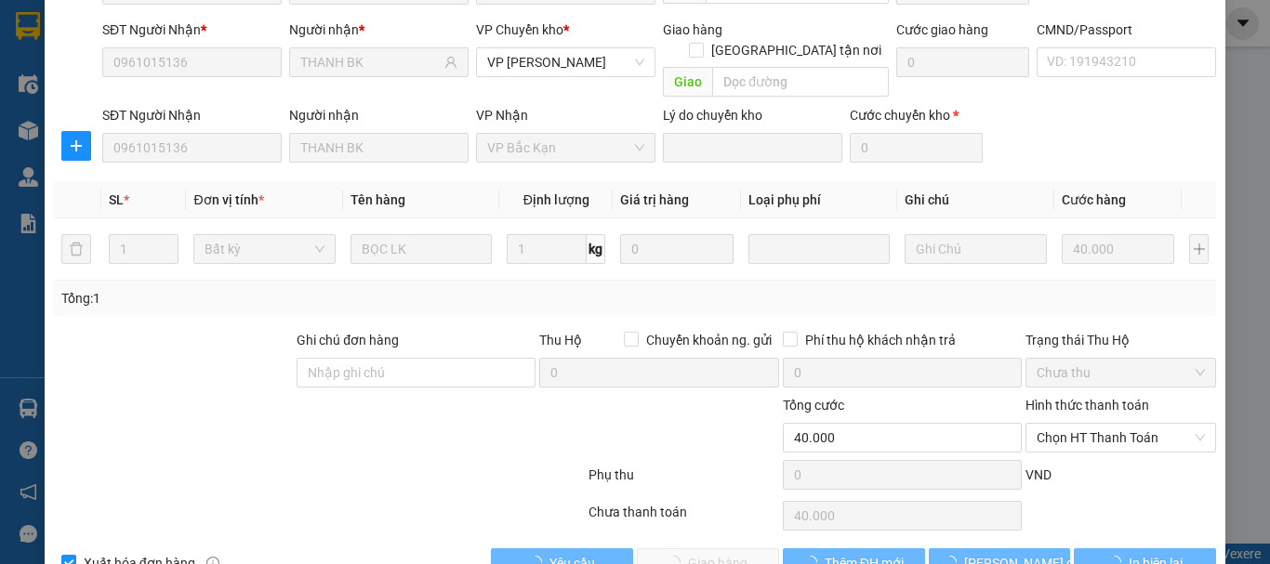
scroll to position [228, 0]
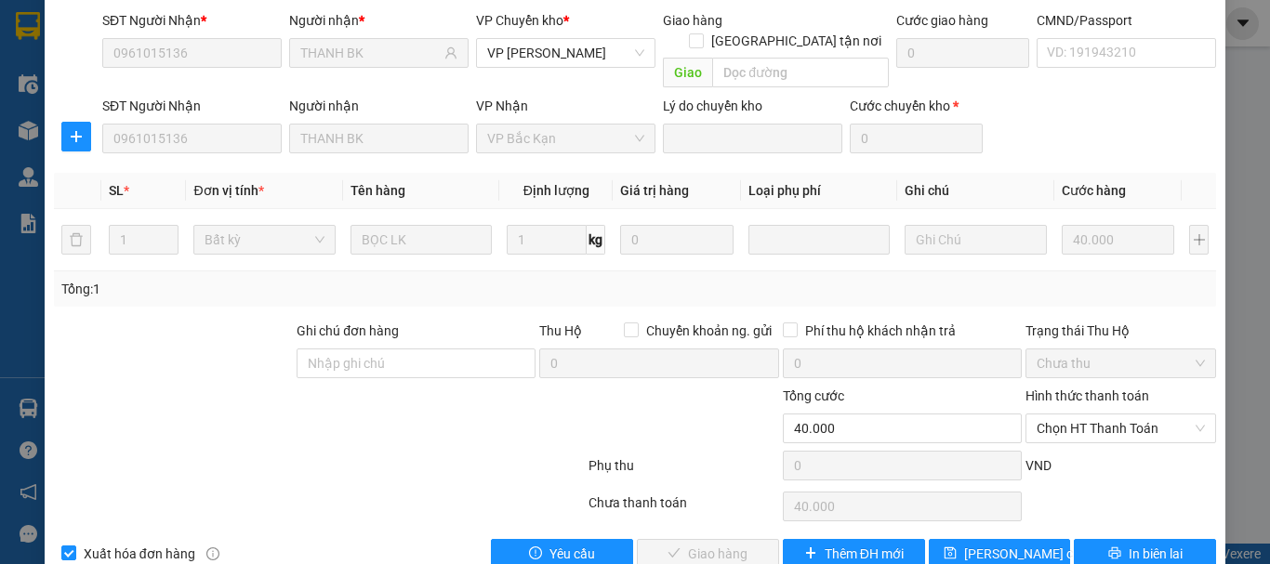
drag, startPoint x: 1082, startPoint y: 381, endPoint x: 1080, endPoint y: 404, distance: 23.3
click at [1082, 415] on span "Chọn HT Thanh Toán" at bounding box center [1121, 429] width 168 height 28
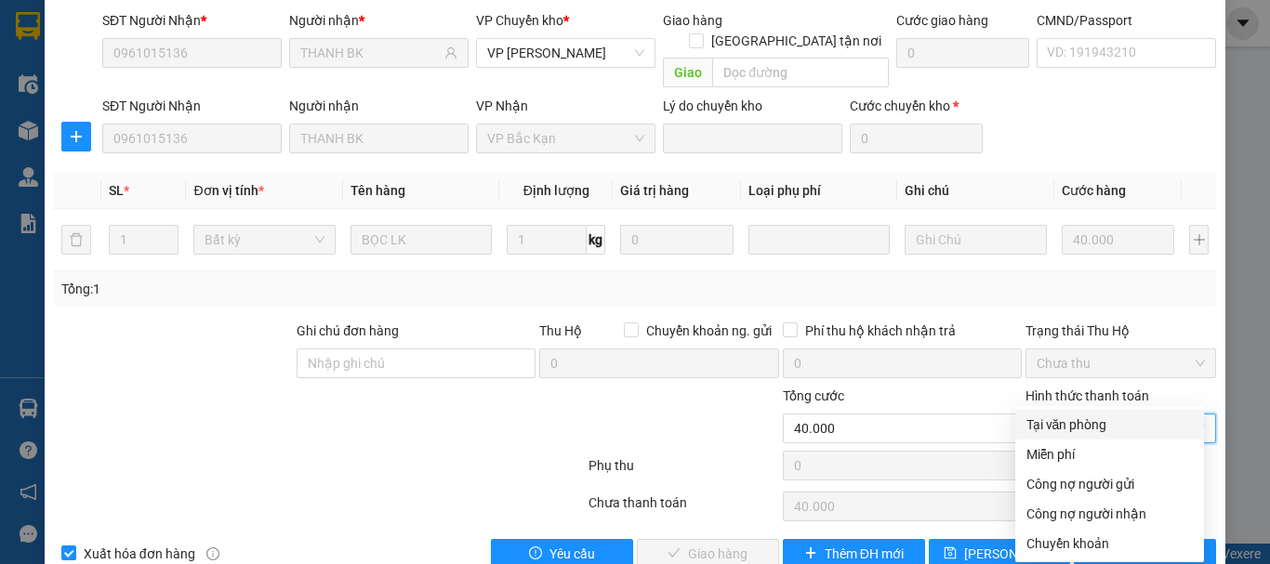
click at [1073, 418] on div "Tại văn phòng" at bounding box center [1109, 425] width 166 height 20
type input "0"
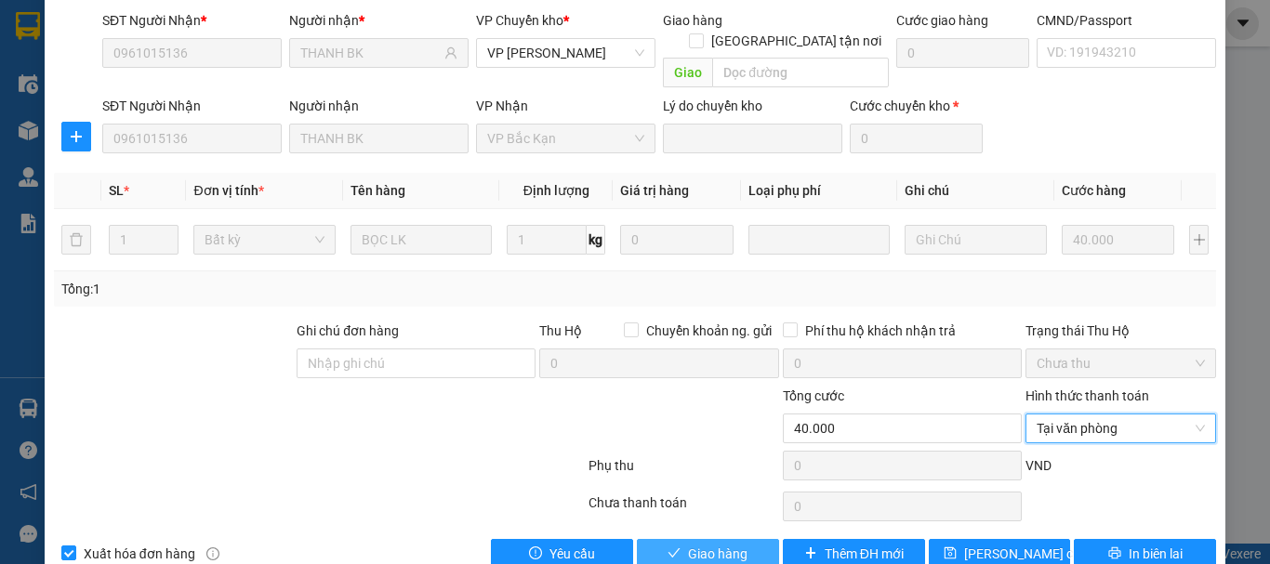
click at [722, 544] on span "Giao hàng" at bounding box center [717, 554] width 59 height 20
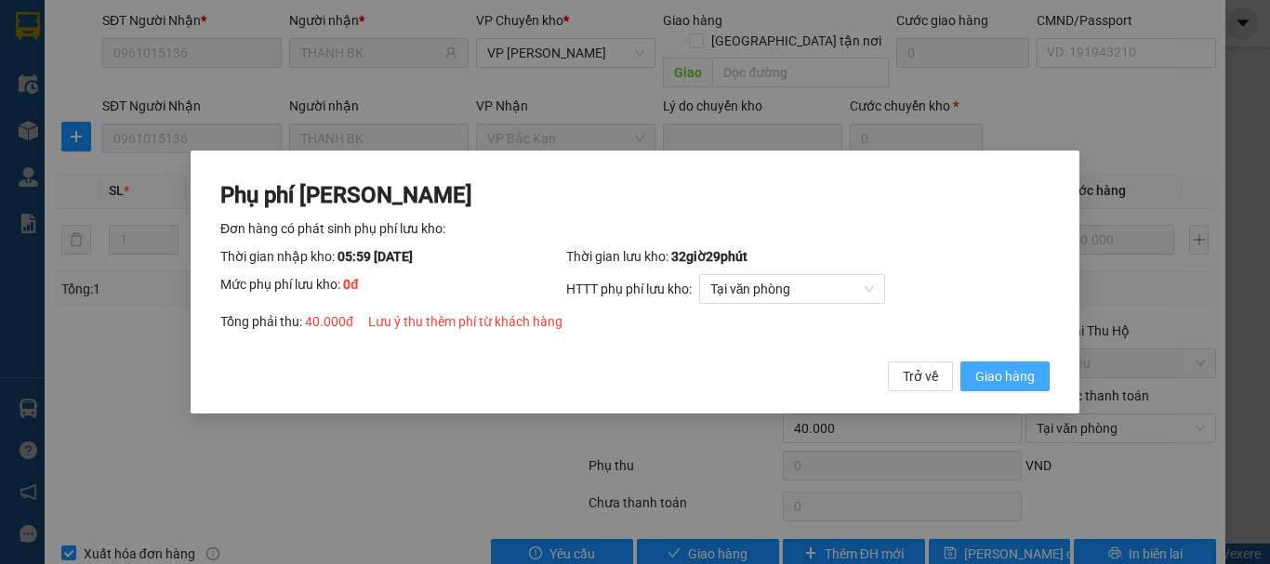
click at [1022, 368] on span "Giao hàng" at bounding box center [1004, 376] width 59 height 20
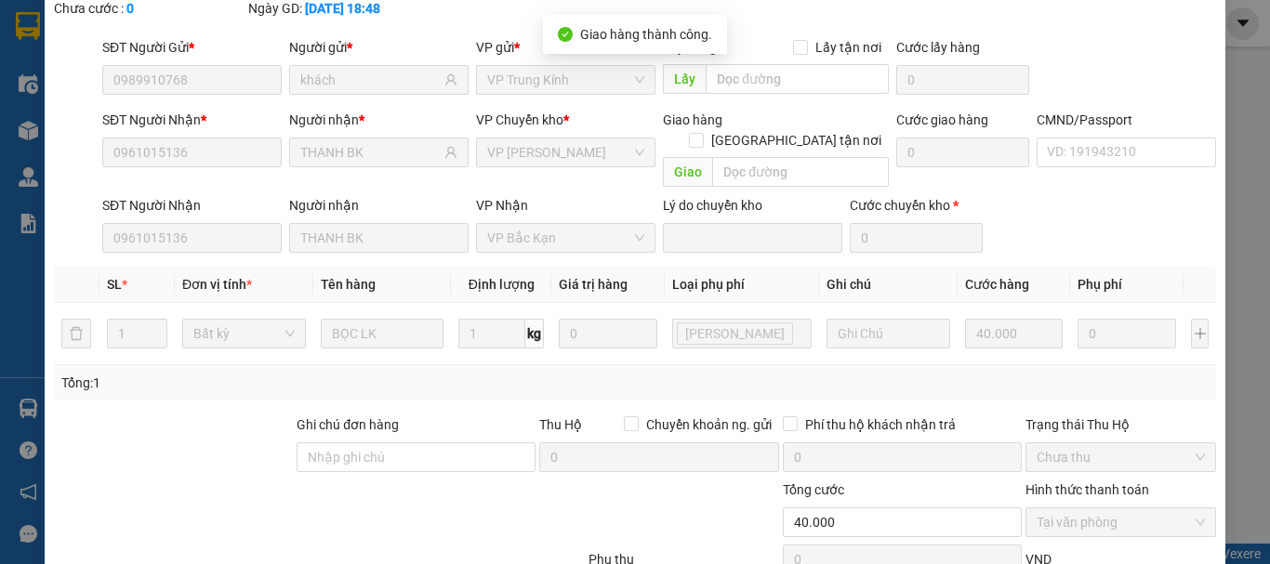
scroll to position [0, 0]
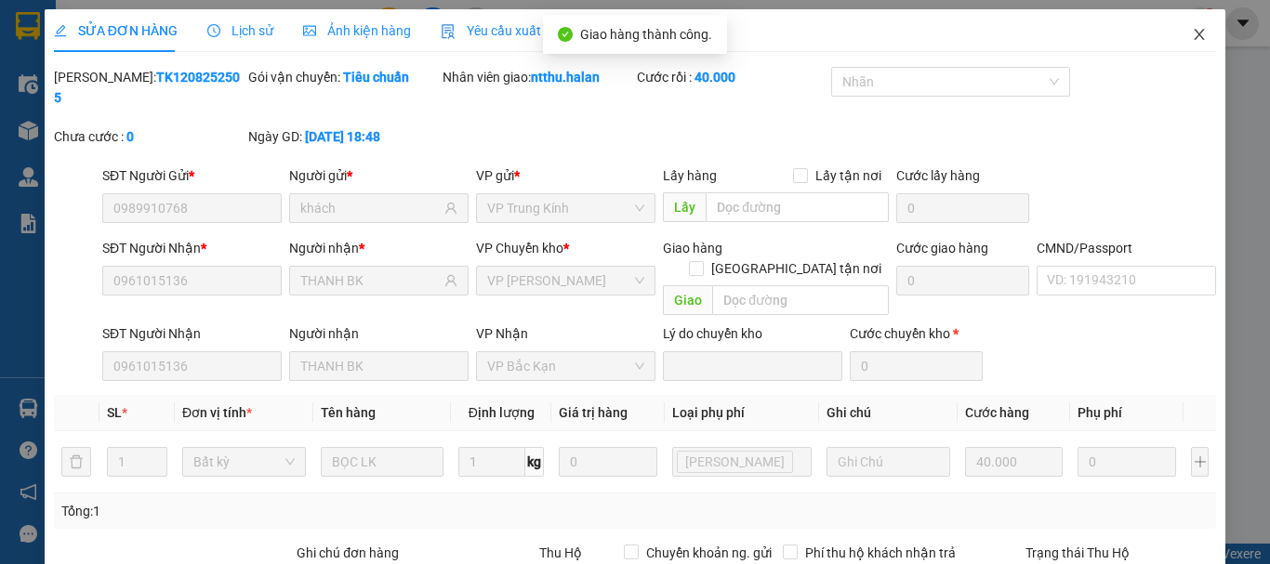
click at [1192, 33] on icon "close" at bounding box center [1199, 34] width 15 height 15
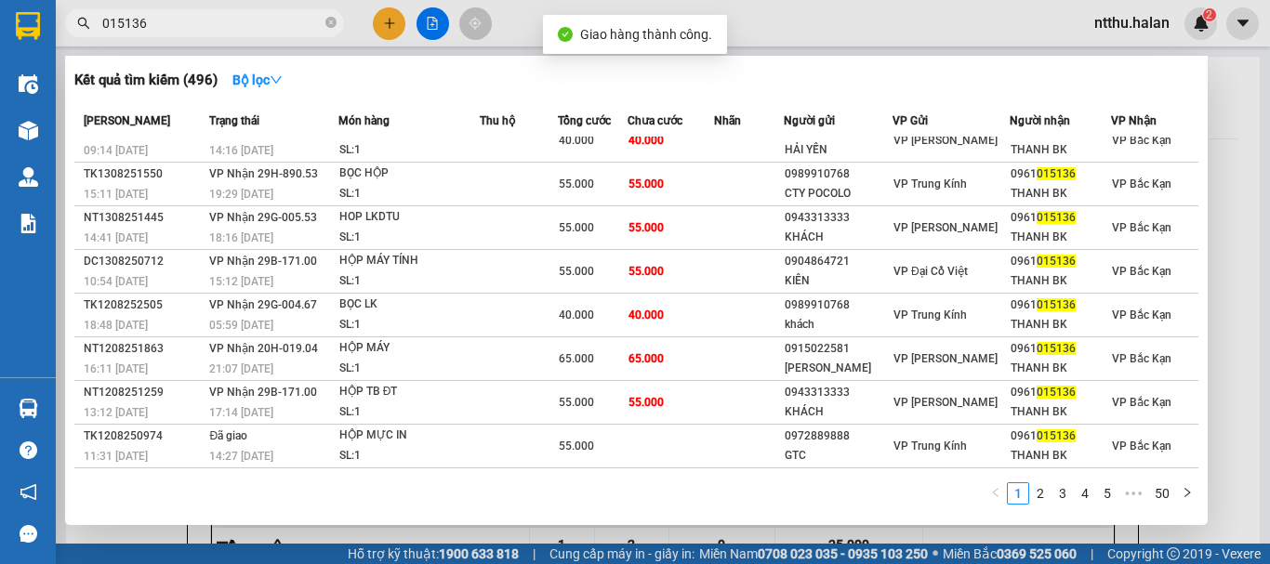
click at [227, 23] on input "015136" at bounding box center [211, 23] width 219 height 20
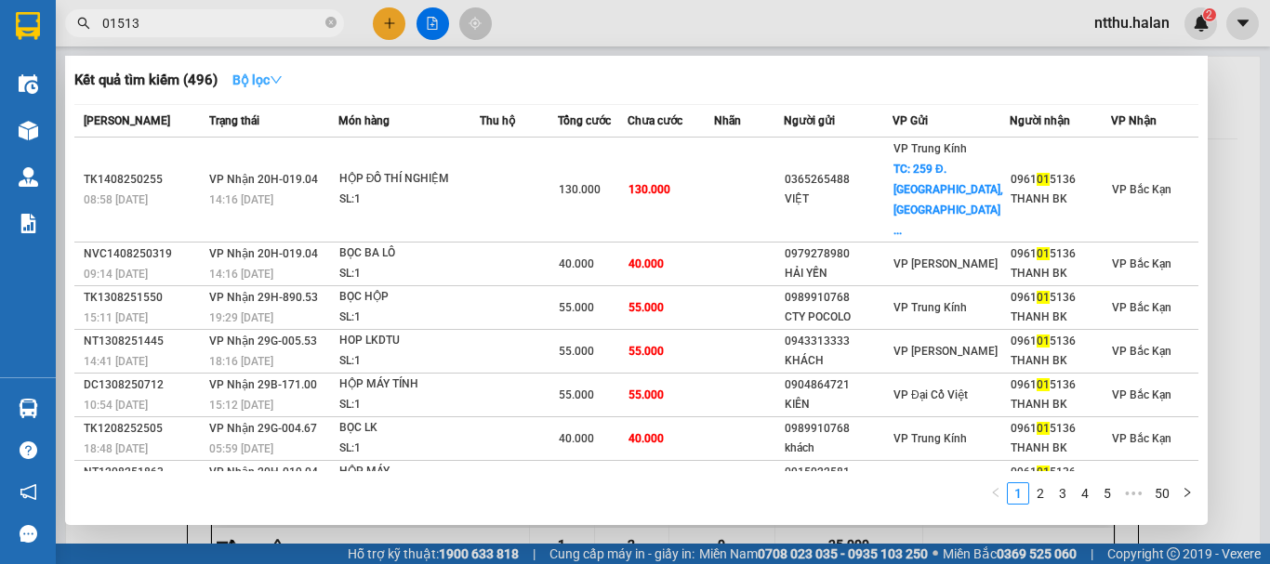
type input "015136"
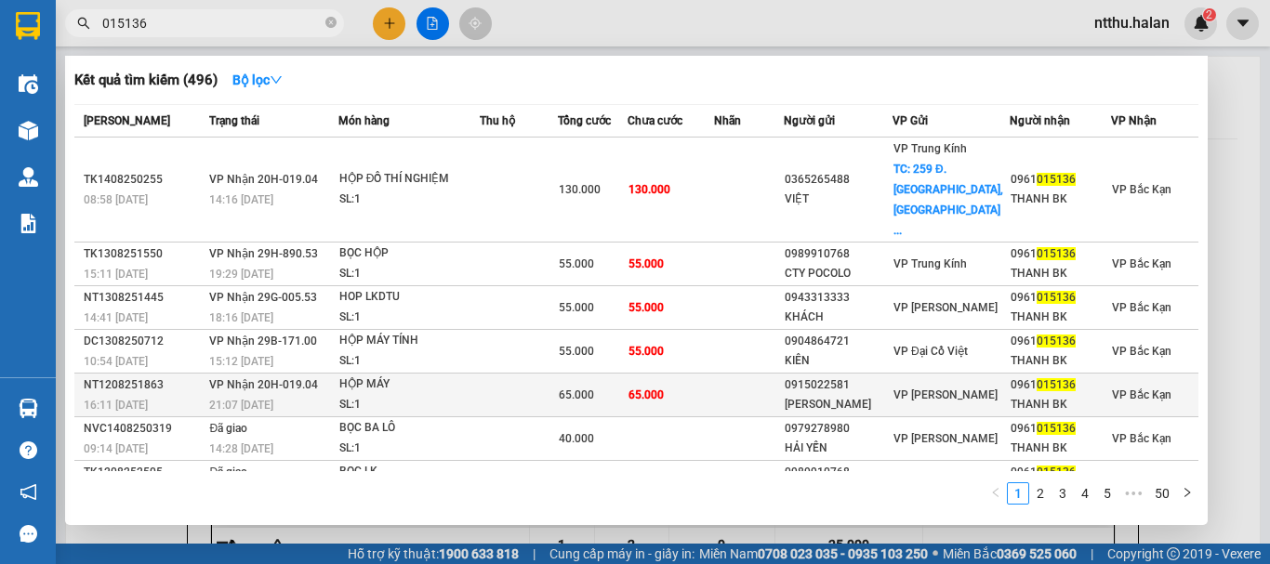
click at [270, 395] on div "21:07 - 12/08" at bounding box center [272, 405] width 127 height 20
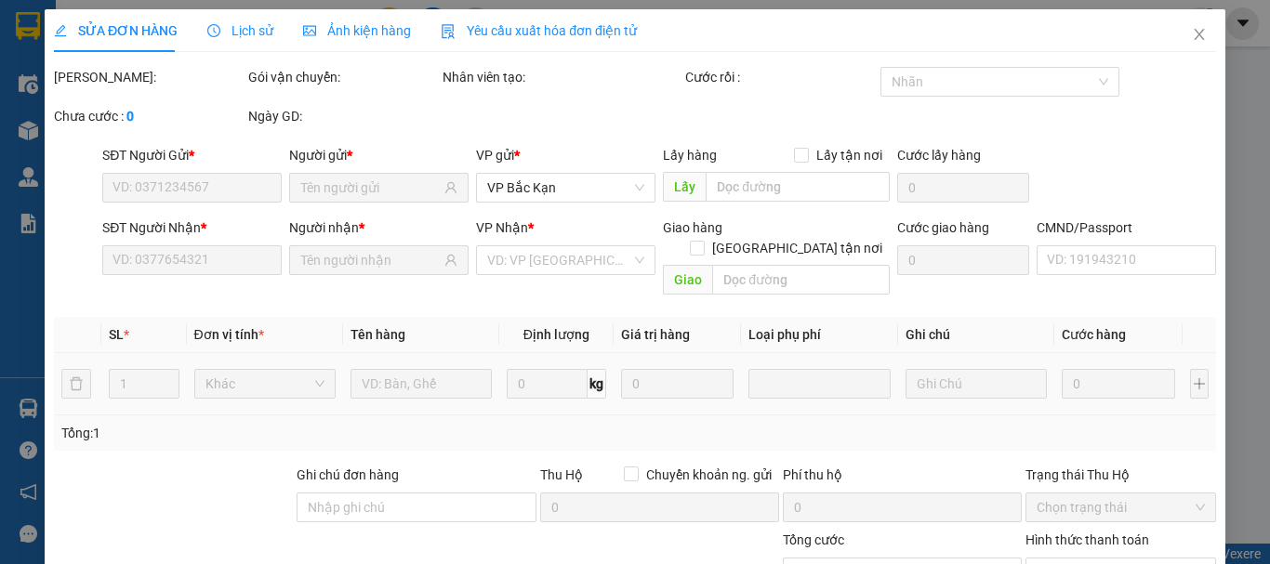
type input "0915022581"
type input "HƯNG PHÚC"
type input "0961015136"
type input "THANH BK"
type input "65.000"
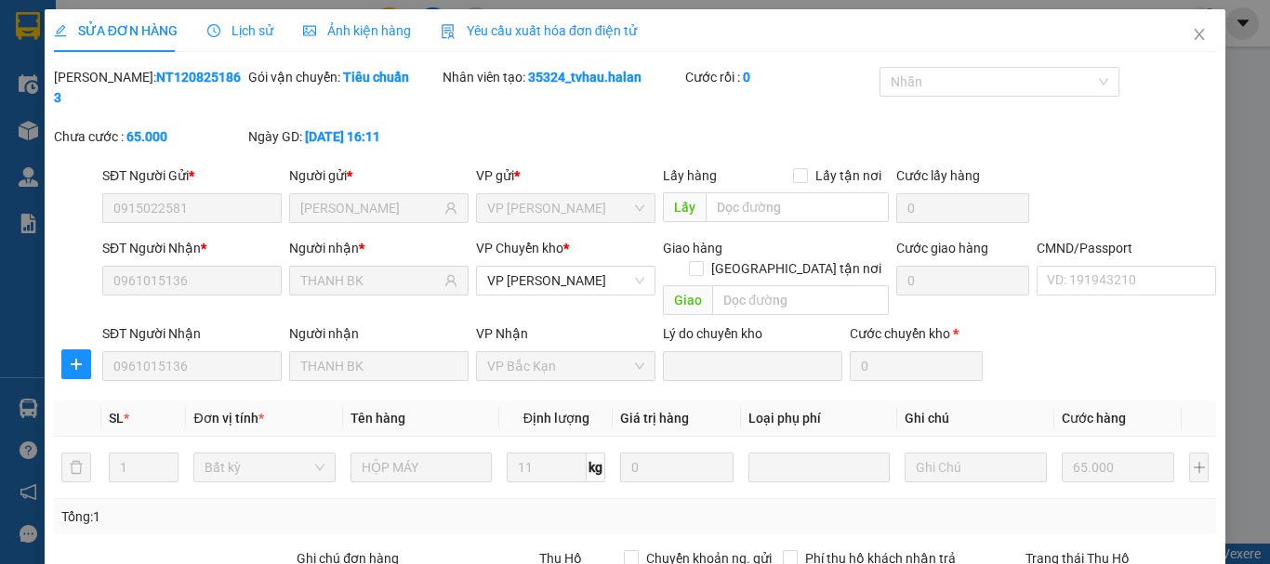
scroll to position [228, 0]
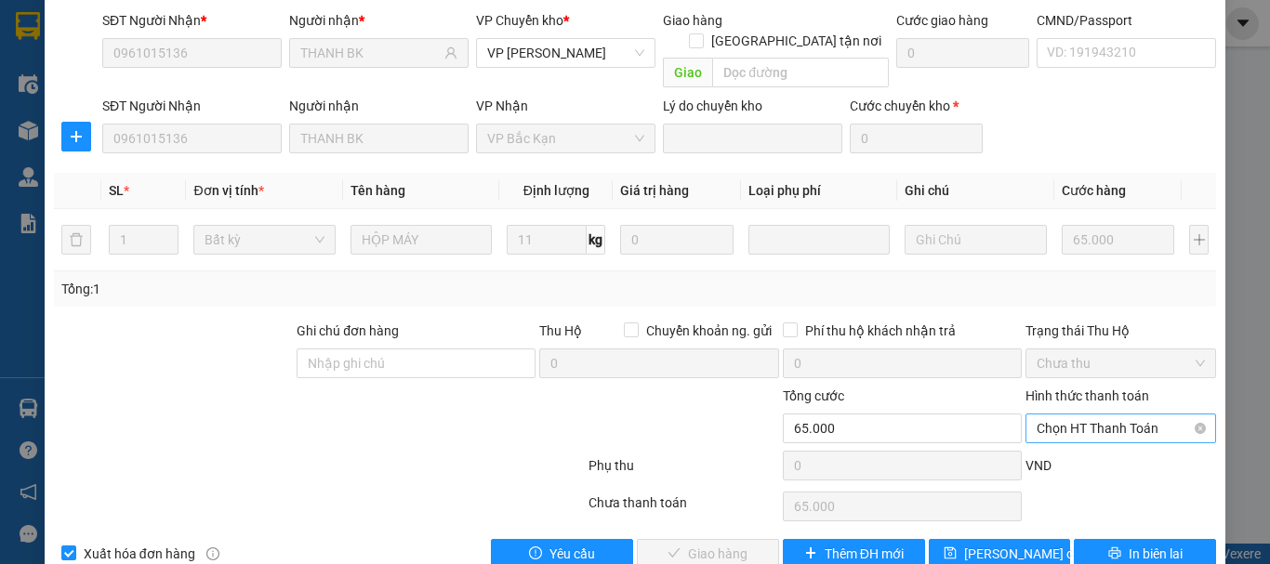
click at [1050, 415] on span "Chọn HT Thanh Toán" at bounding box center [1121, 429] width 168 height 28
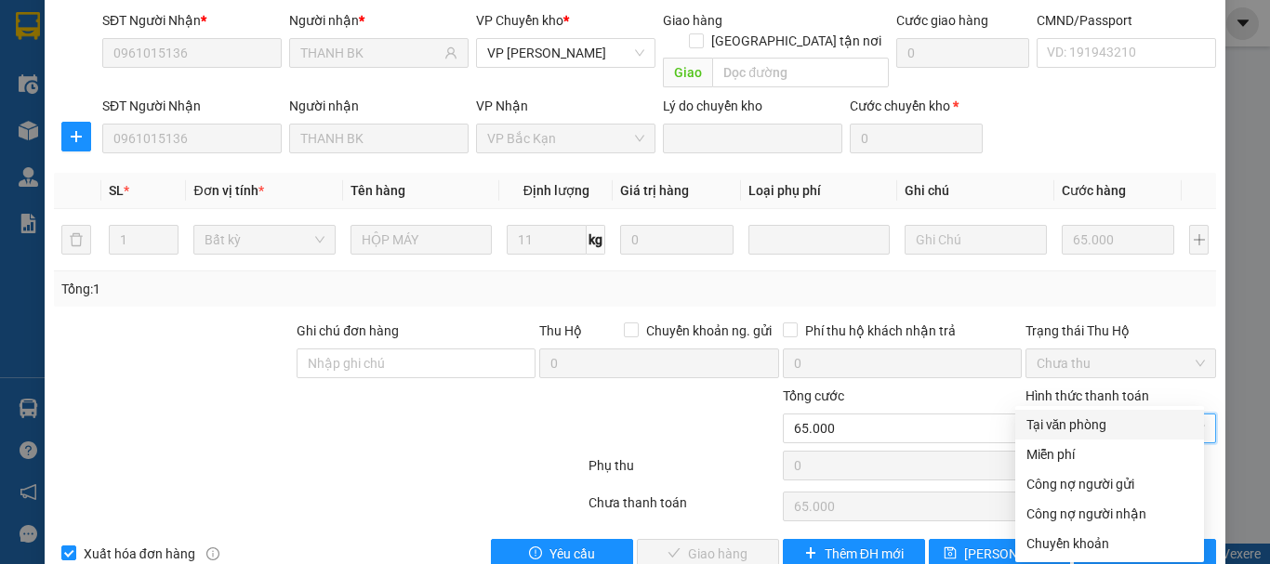
click at [1061, 425] on div "Tại văn phòng" at bounding box center [1109, 425] width 166 height 20
type input "0"
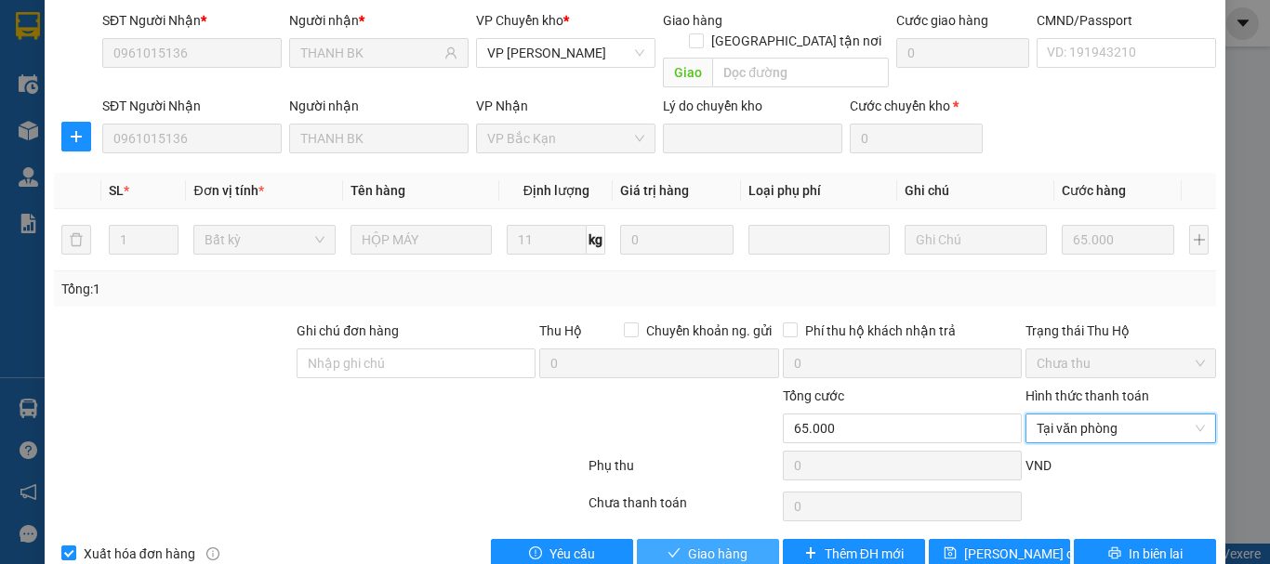
click at [676, 539] on button "Giao hàng" at bounding box center [708, 554] width 142 height 30
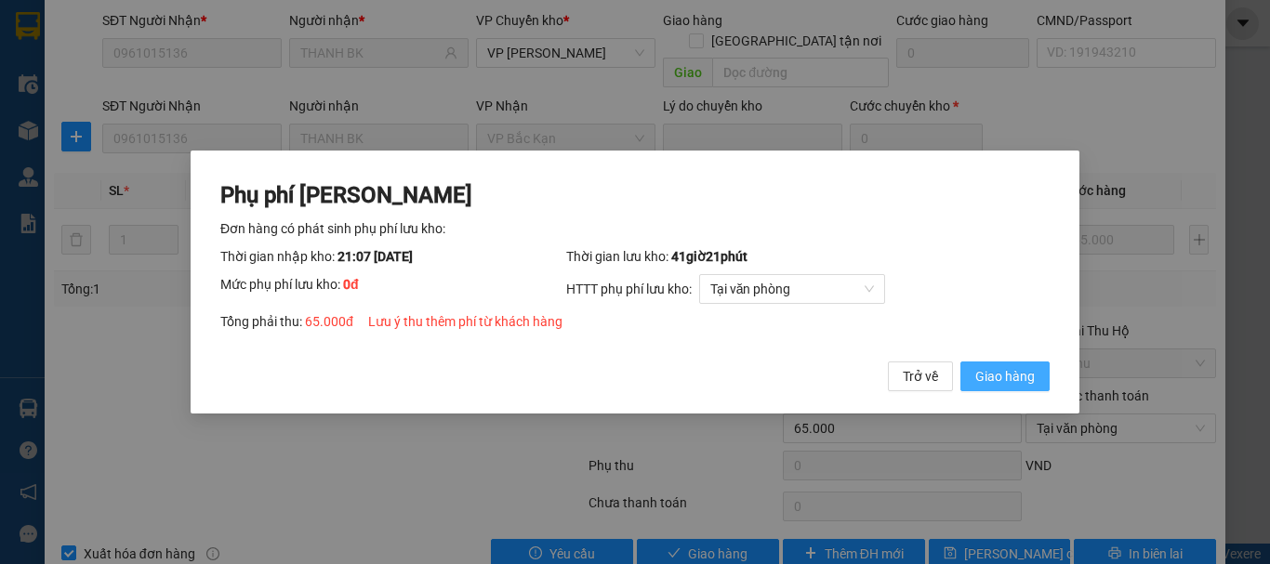
click at [994, 370] on span "Giao hàng" at bounding box center [1004, 376] width 59 height 20
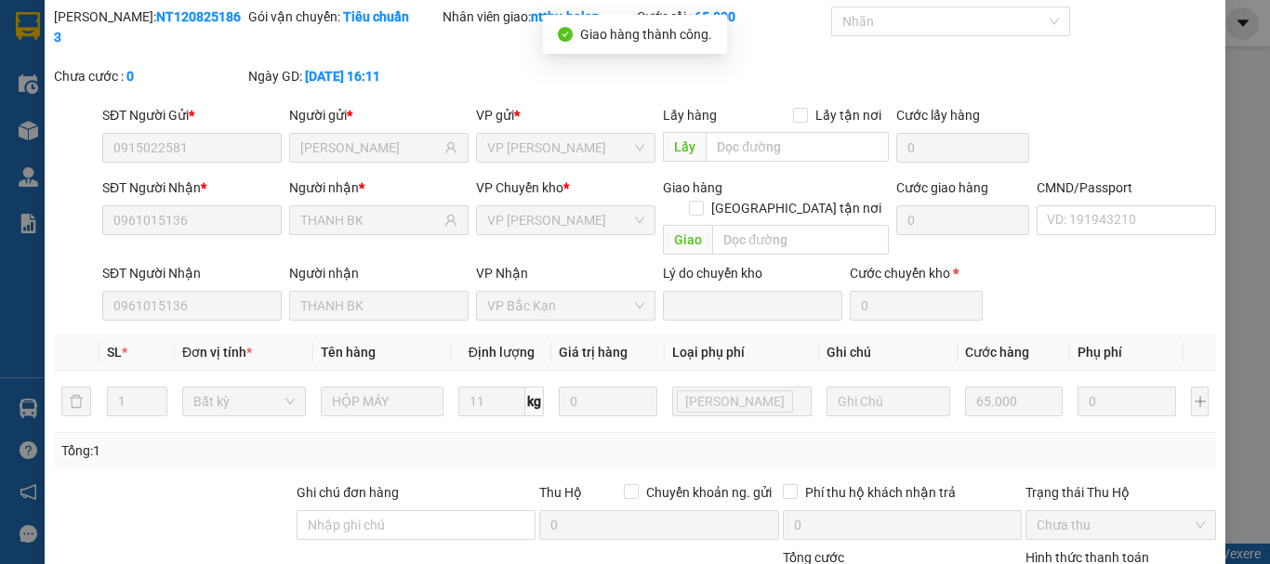
scroll to position [0, 0]
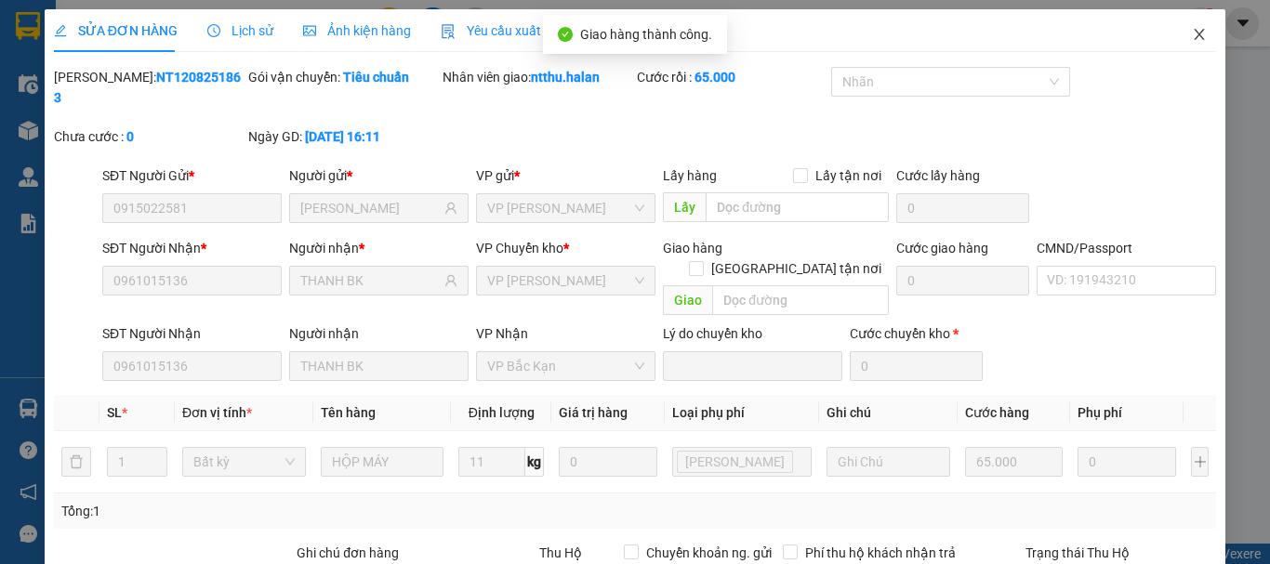
click at [1192, 33] on icon "close" at bounding box center [1199, 34] width 15 height 15
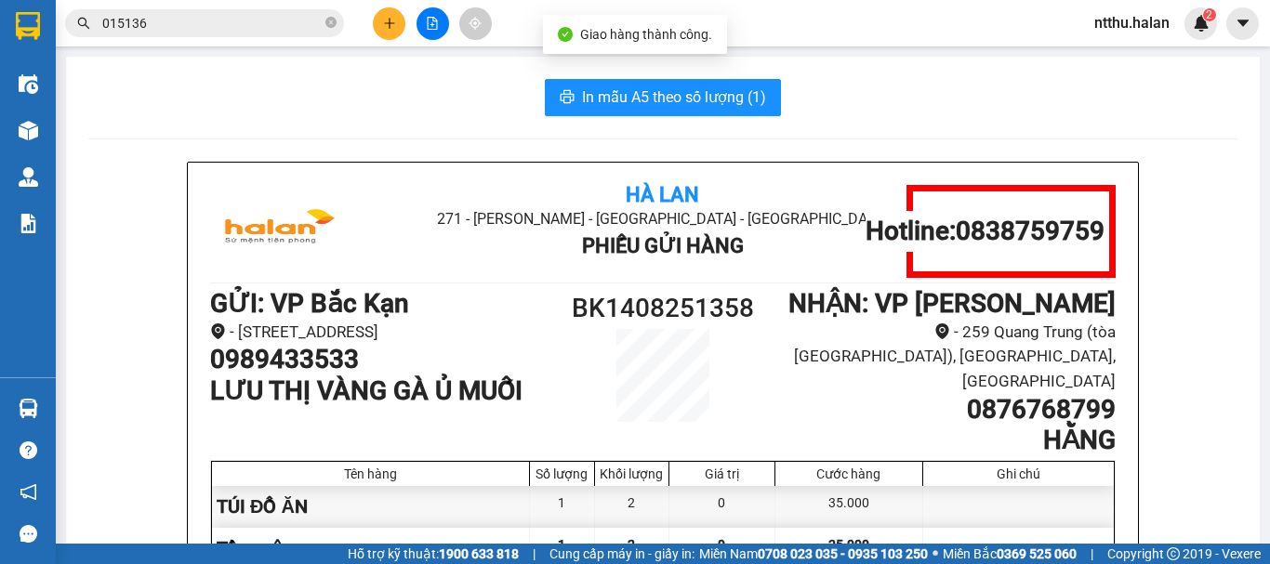
click at [215, 25] on input "015136" at bounding box center [211, 23] width 219 height 20
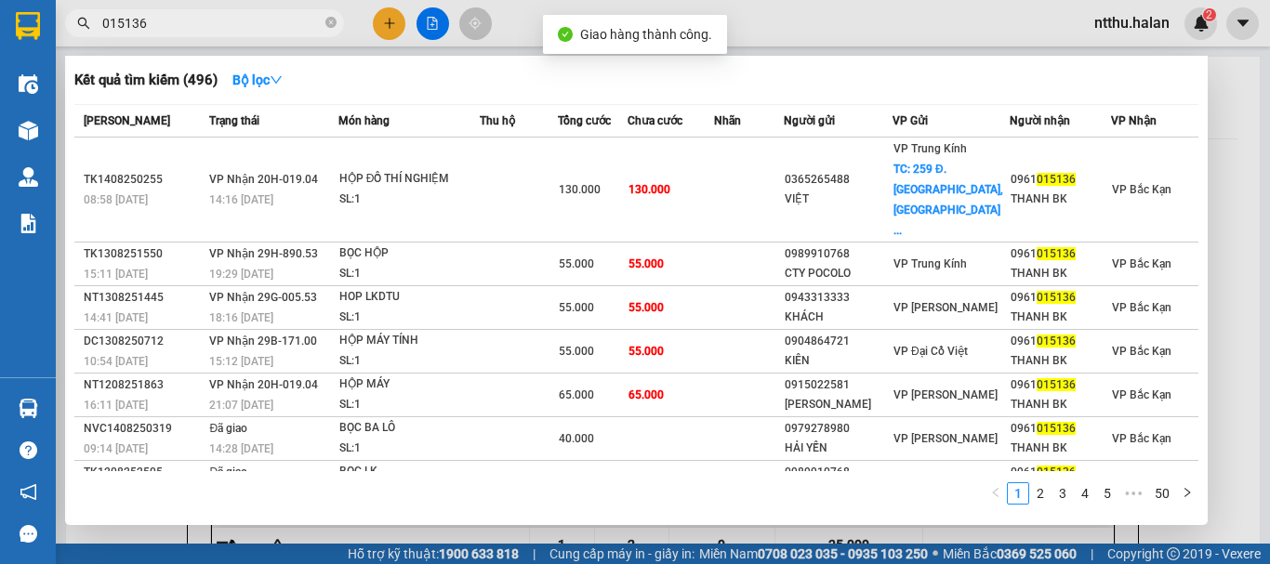
click at [215, 25] on input "015136" at bounding box center [211, 23] width 219 height 20
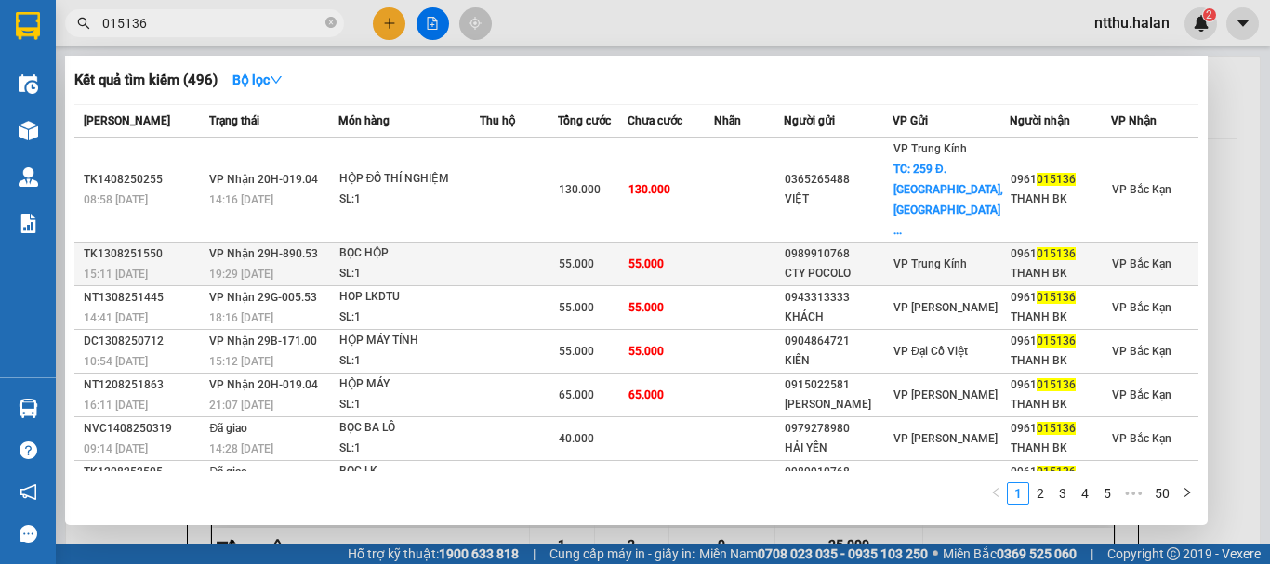
click at [299, 247] on span "VP Nhận 29H-890.53" at bounding box center [263, 253] width 109 height 13
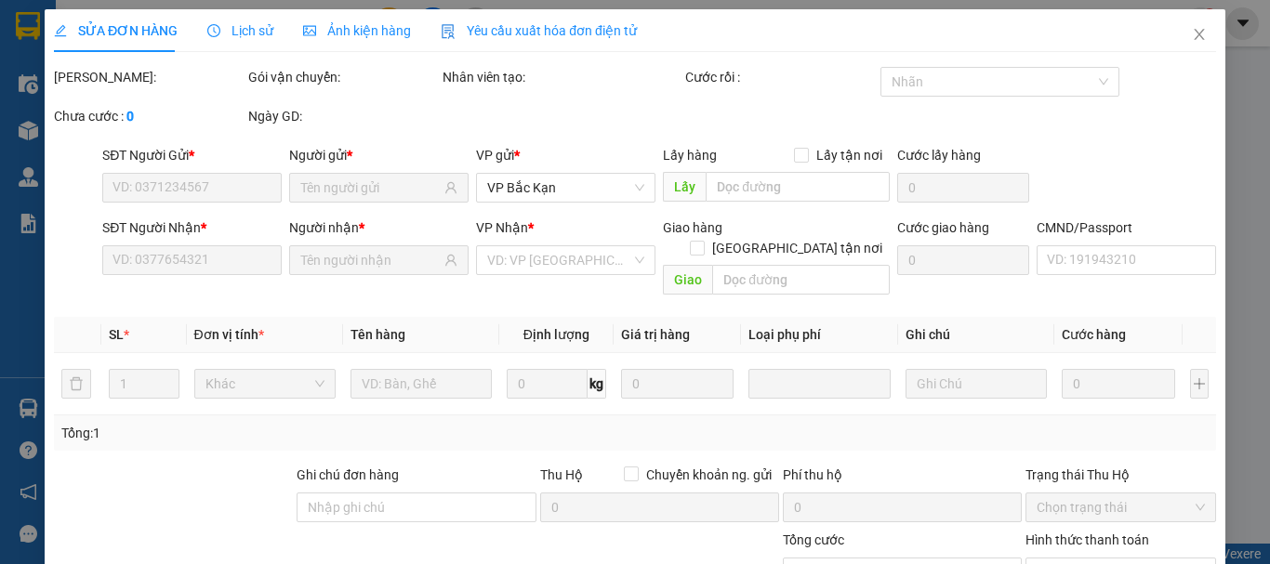
type input "0989910768"
type input "CTY POCOLO"
type input "0961015136"
type input "THANH BK"
type input "55.000"
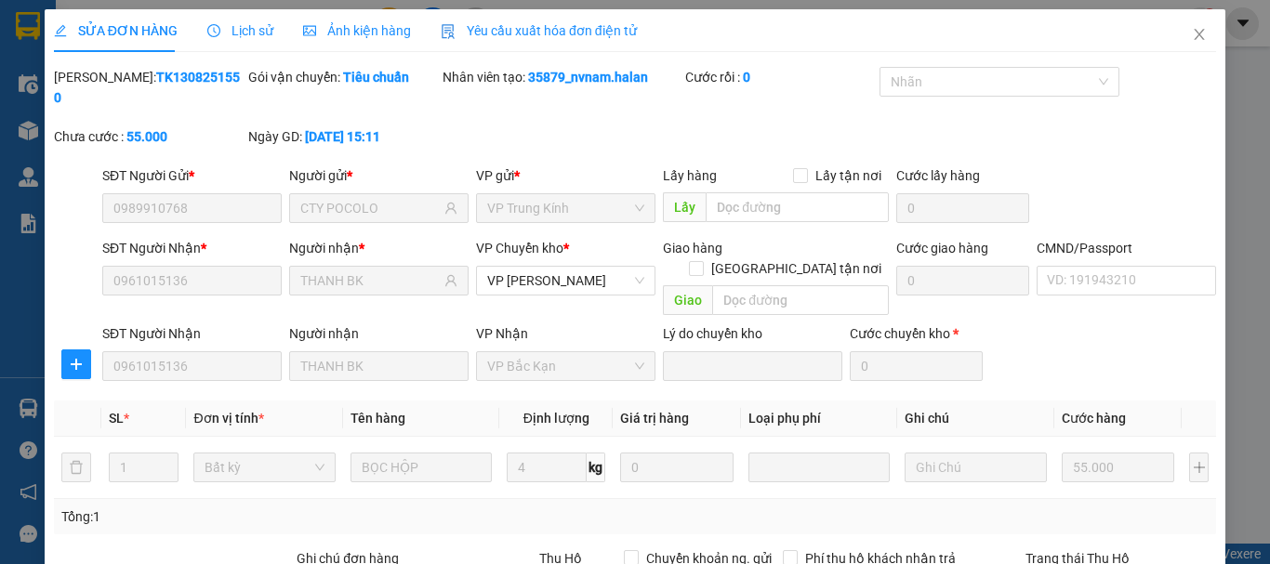
scroll to position [228, 0]
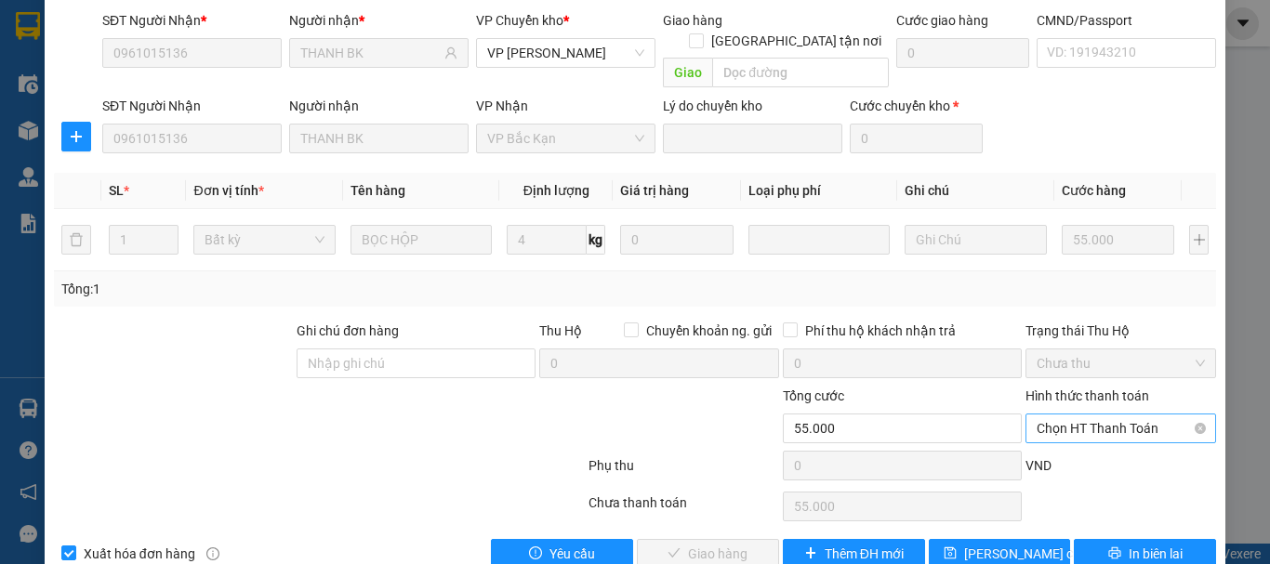
click at [1105, 415] on span "Chọn HT Thanh Toán" at bounding box center [1121, 429] width 168 height 28
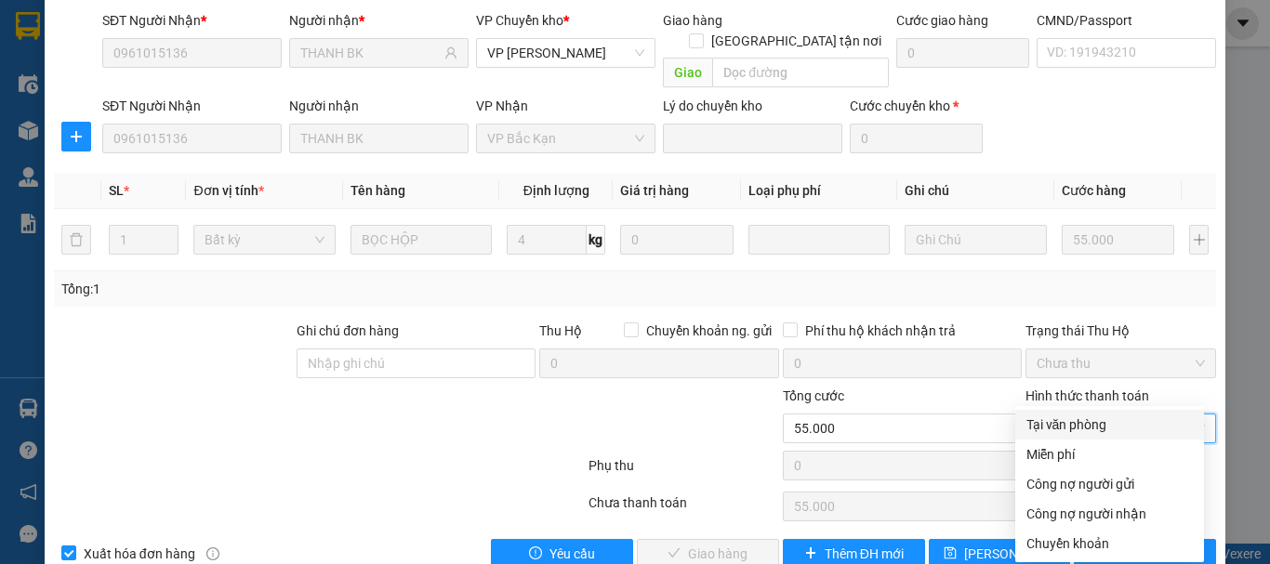
drag, startPoint x: 1097, startPoint y: 417, endPoint x: 963, endPoint y: 457, distance: 139.7
click at [1096, 417] on div "Tại văn phòng" at bounding box center [1109, 425] width 166 height 20
type input "0"
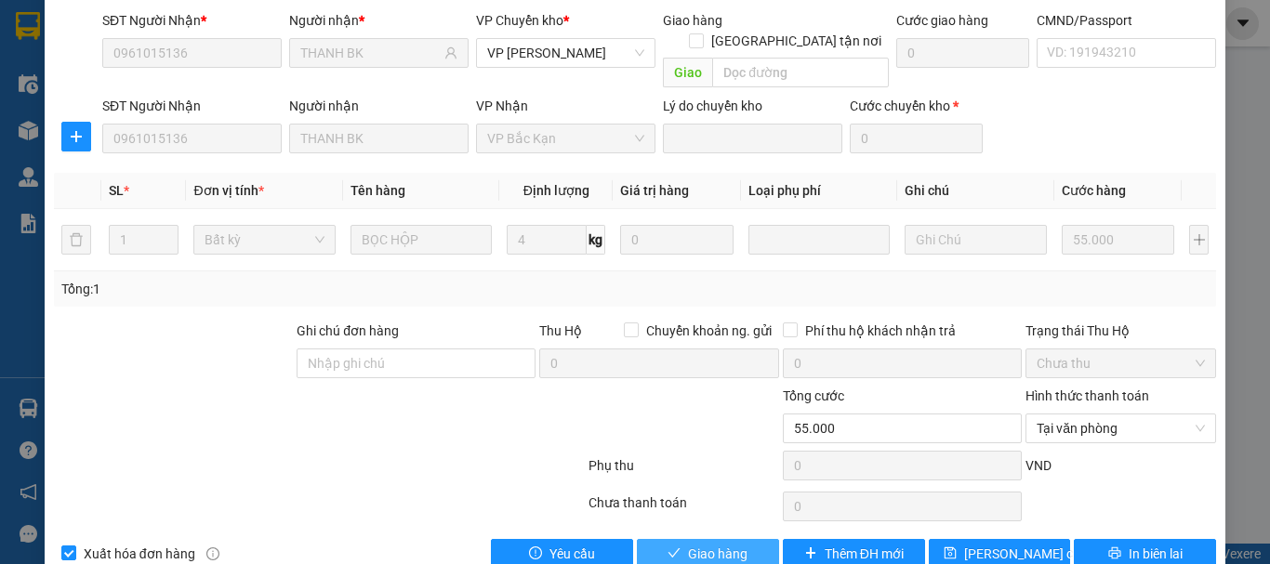
click at [705, 544] on span "Giao hàng" at bounding box center [717, 554] width 59 height 20
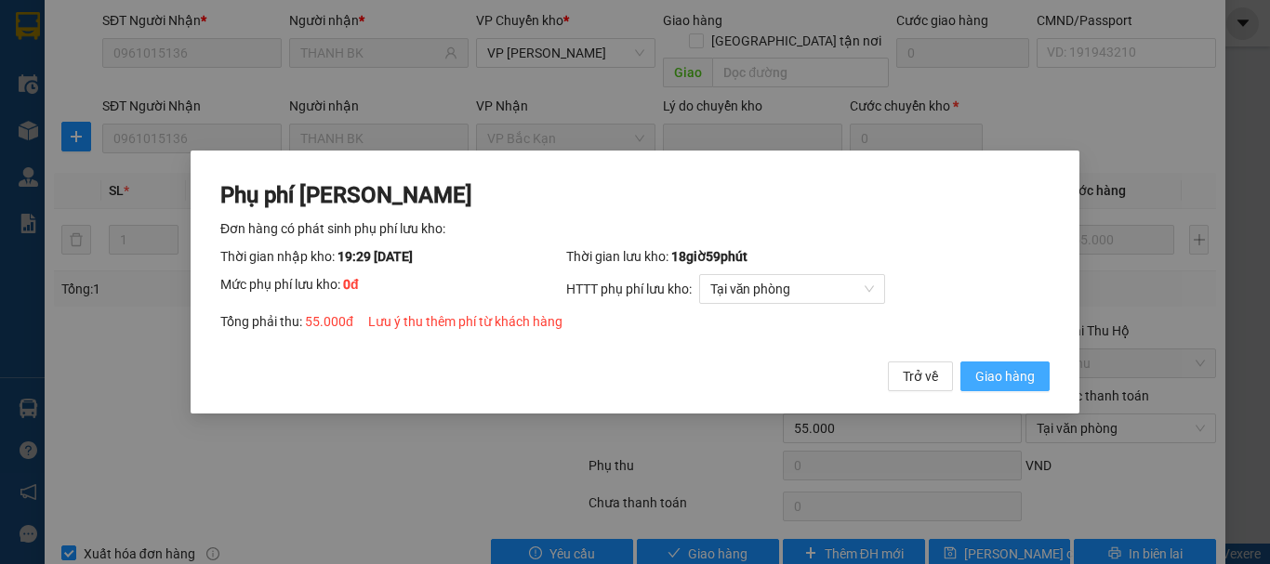
click at [997, 380] on span "Giao hàng" at bounding box center [1004, 376] width 59 height 20
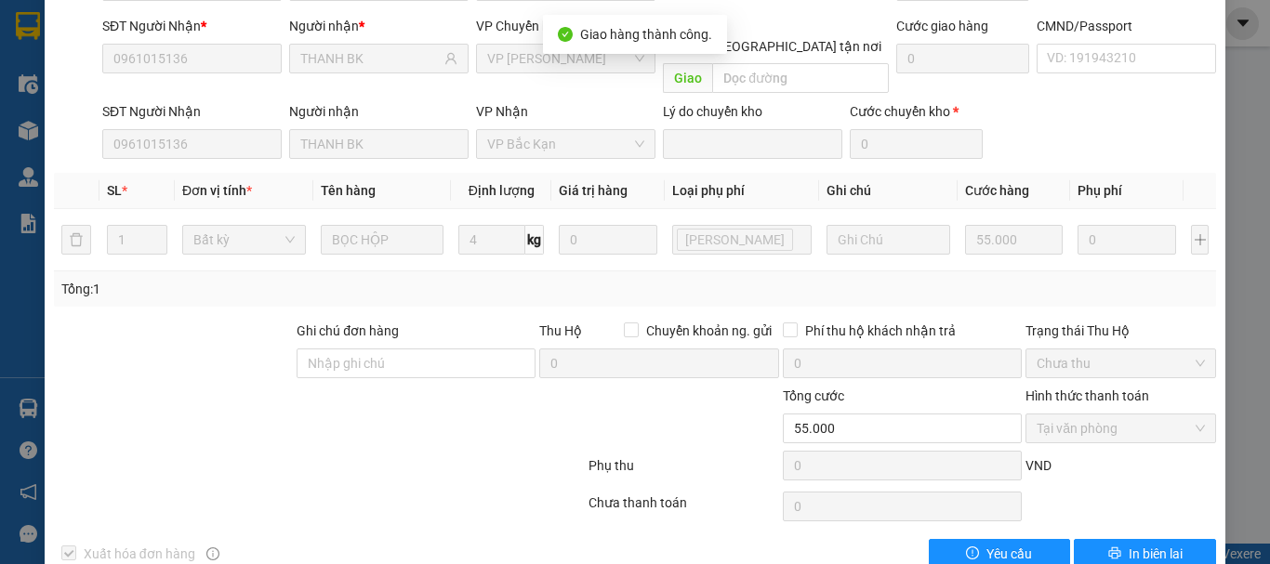
scroll to position [0, 0]
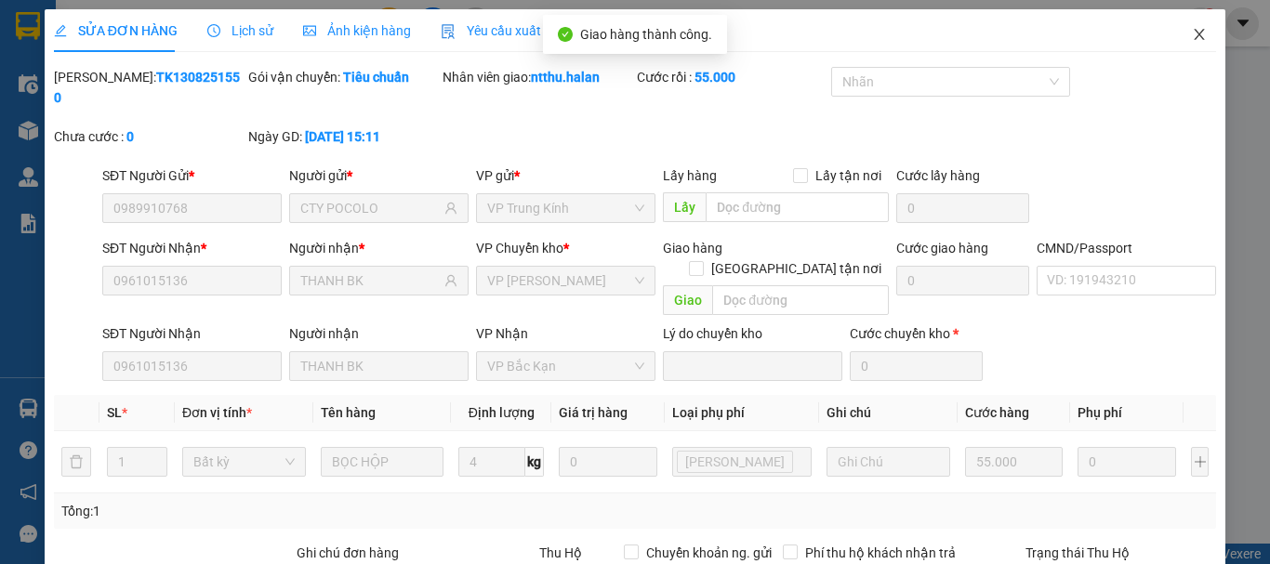
drag, startPoint x: 1187, startPoint y: 29, endPoint x: 1173, endPoint y: 34, distance: 15.0
click at [1173, 34] on span "Close" at bounding box center [1199, 35] width 52 height 52
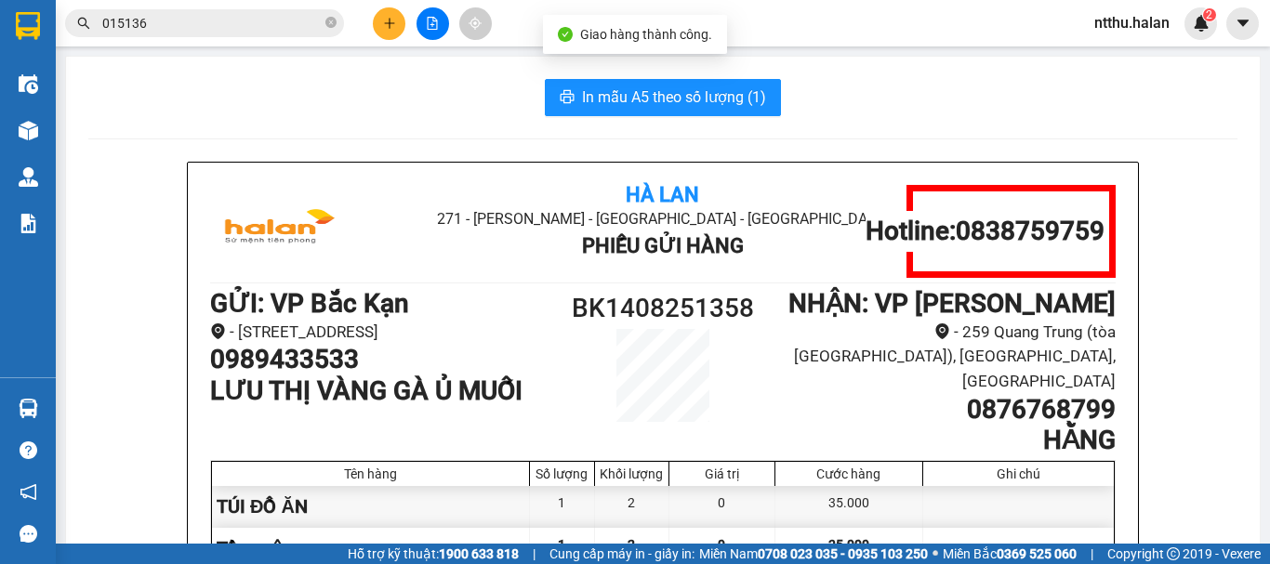
click at [186, 20] on input "015136" at bounding box center [211, 23] width 219 height 20
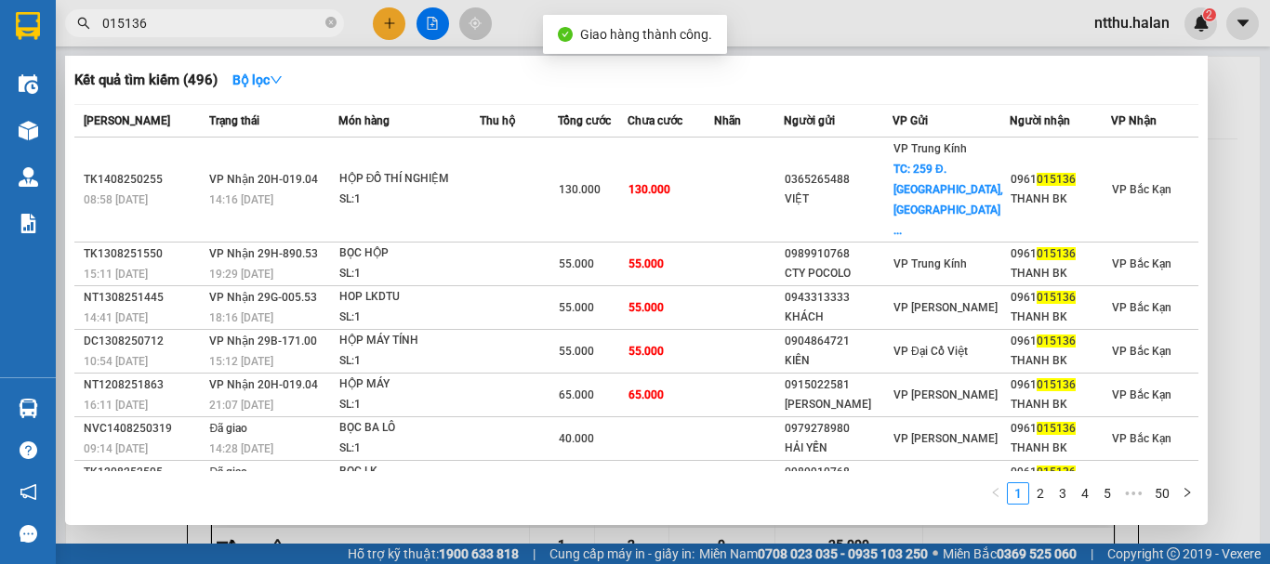
click at [186, 20] on input "015136" at bounding box center [211, 23] width 219 height 20
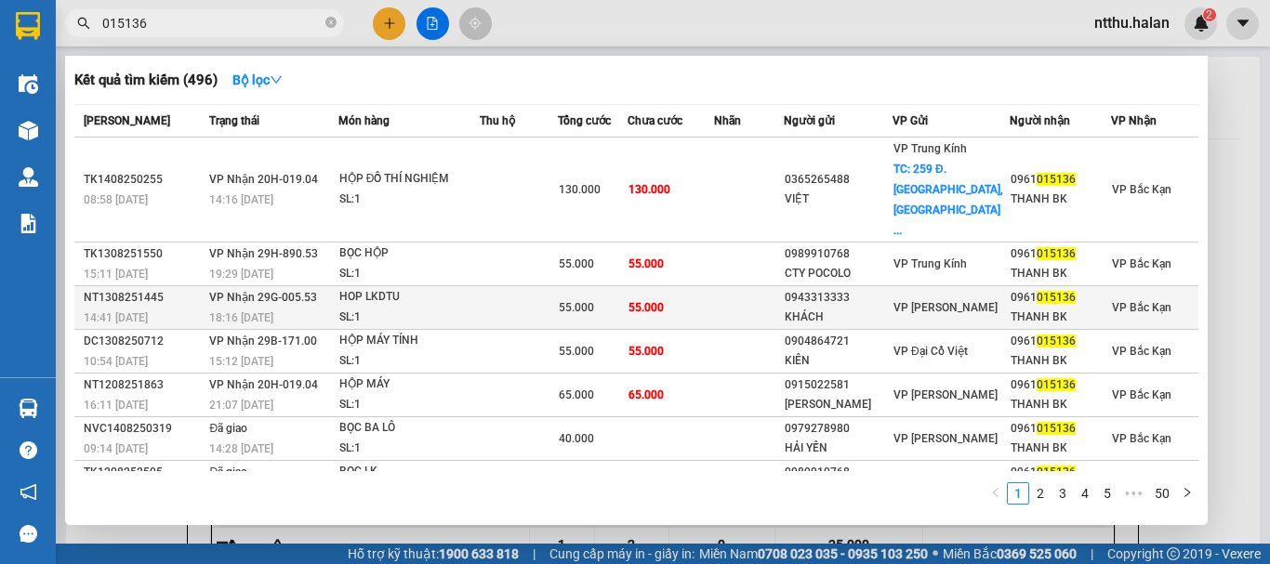
click at [258, 291] on span "VP Nhận 29G-005.53" at bounding box center [263, 297] width 108 height 13
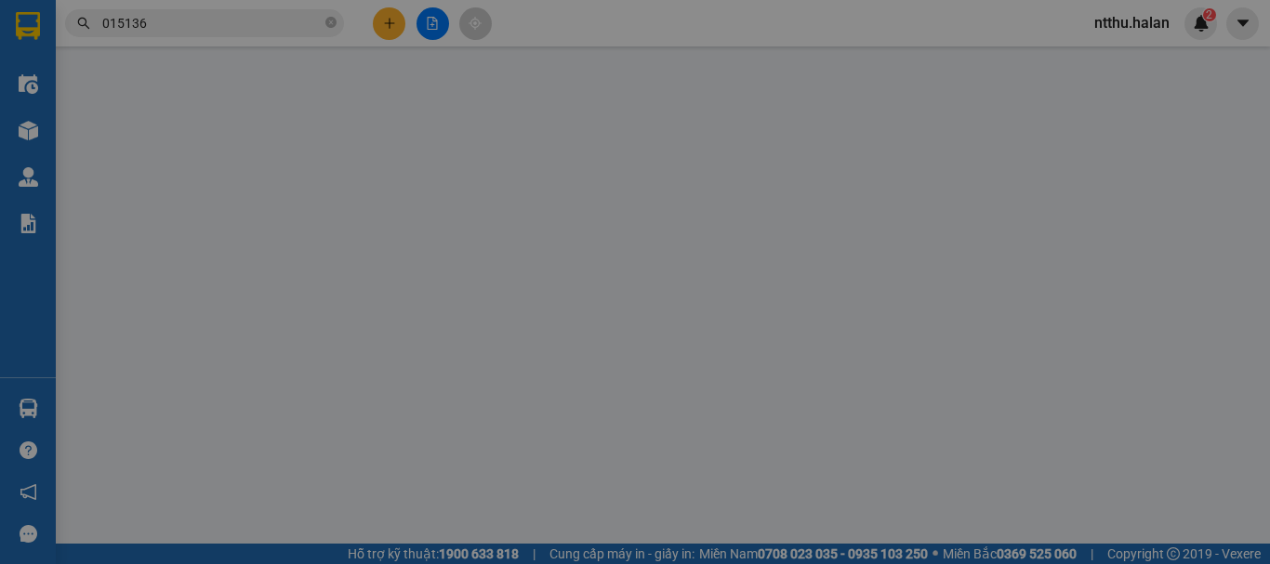
type input "0943313333"
type input "KHÁCH"
type input "0961015136"
type input "THANH BK"
type input "55.000"
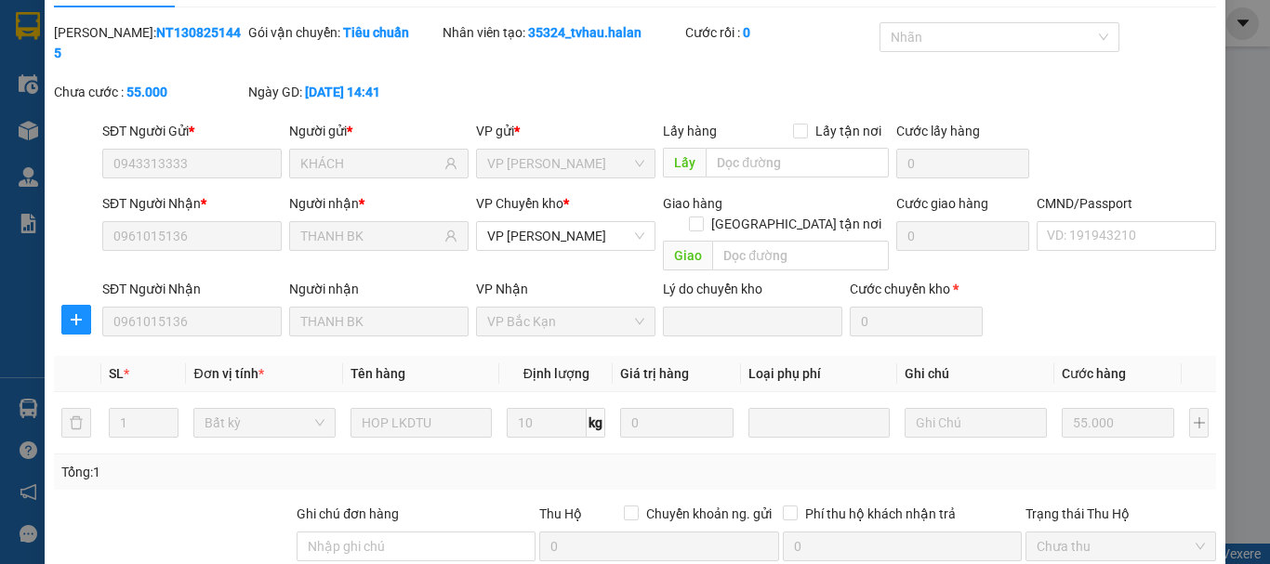
scroll to position [228, 0]
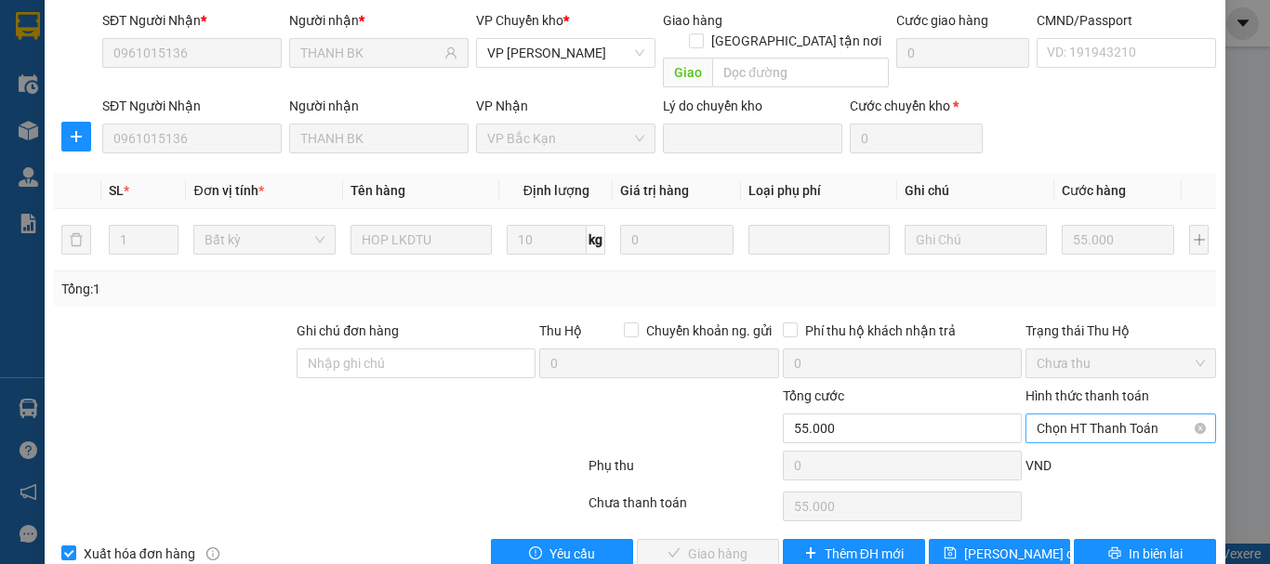
click at [1060, 415] on span "Chọn HT Thanh Toán" at bounding box center [1121, 429] width 168 height 28
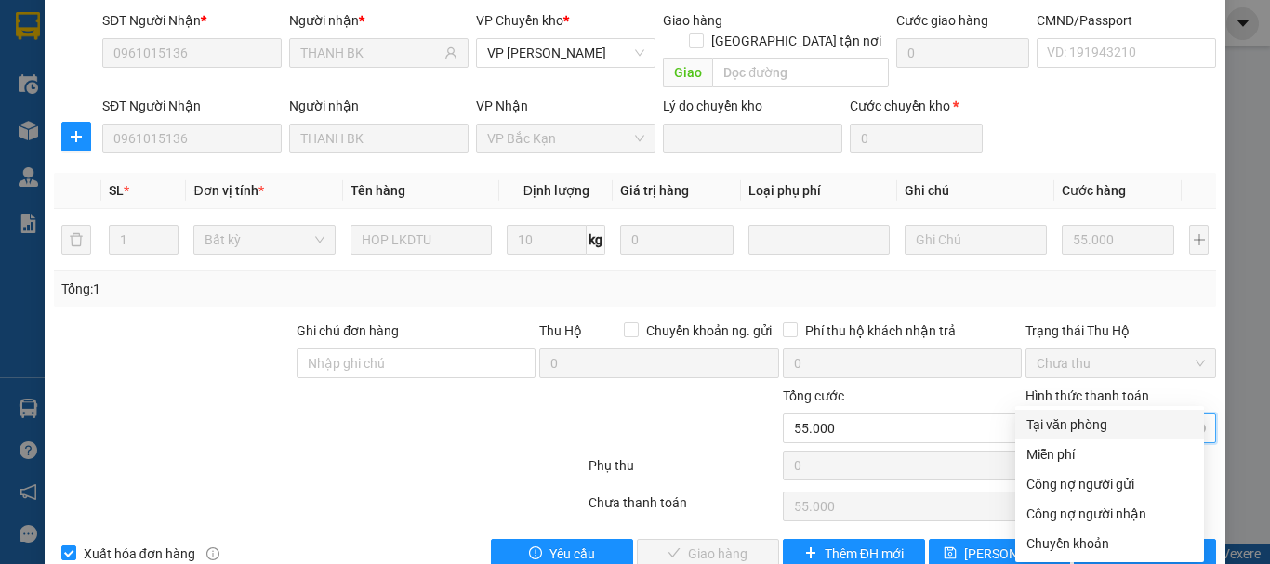
click at [1063, 427] on div "Tại văn phòng" at bounding box center [1109, 425] width 166 height 20
type input "0"
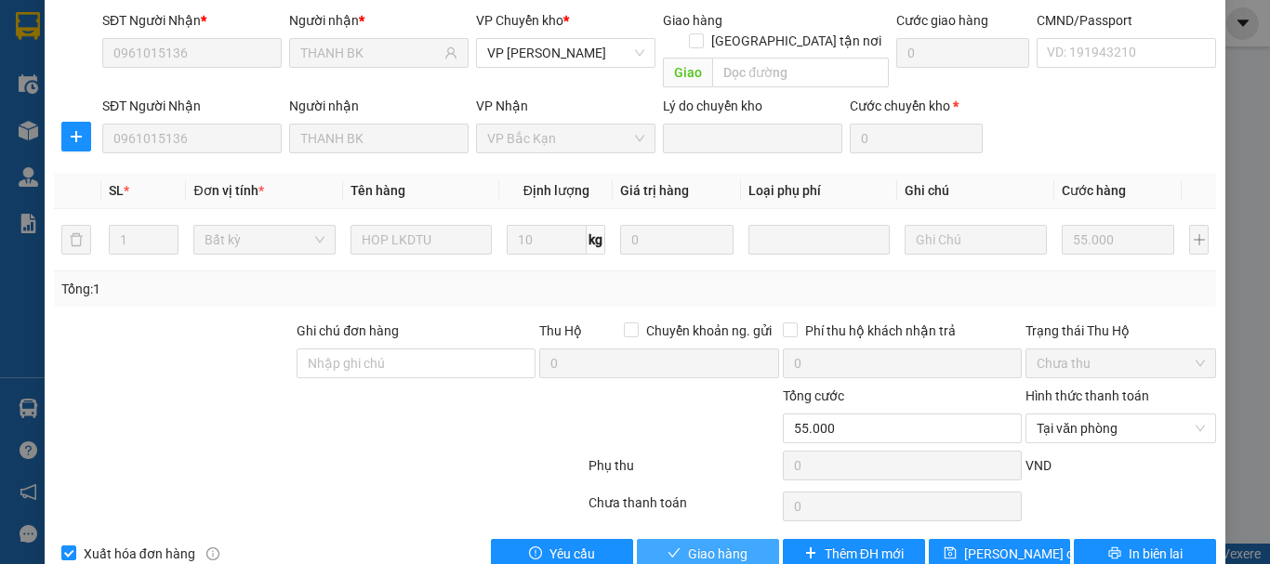
click at [722, 544] on span "Giao hàng" at bounding box center [717, 554] width 59 height 20
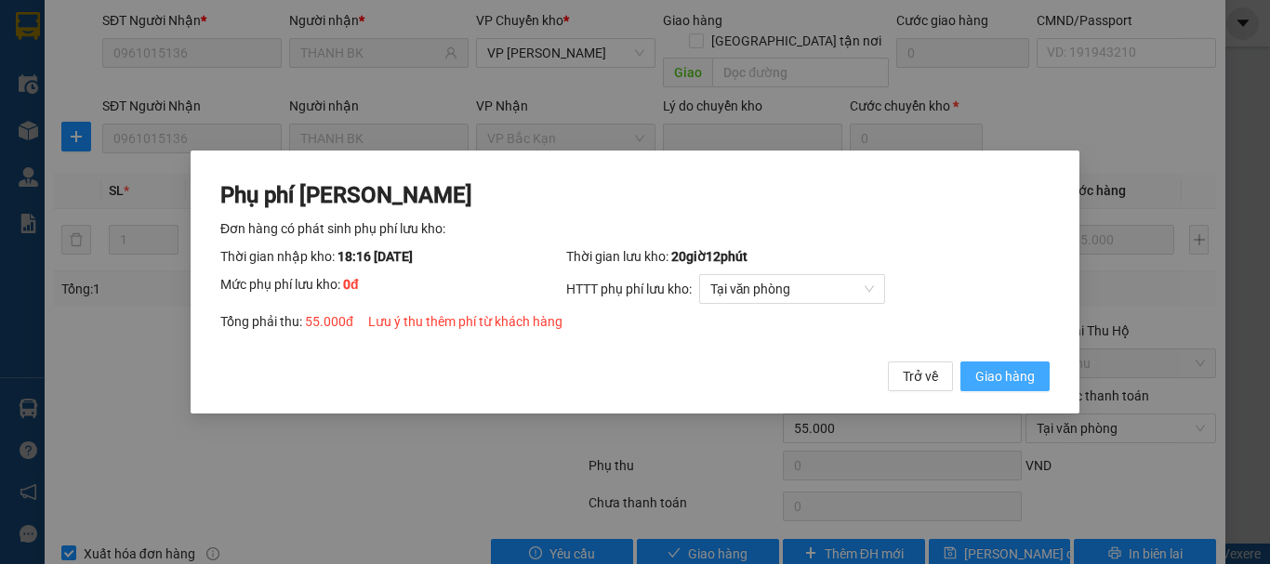
click at [995, 382] on button "Giao hàng" at bounding box center [1004, 377] width 89 height 30
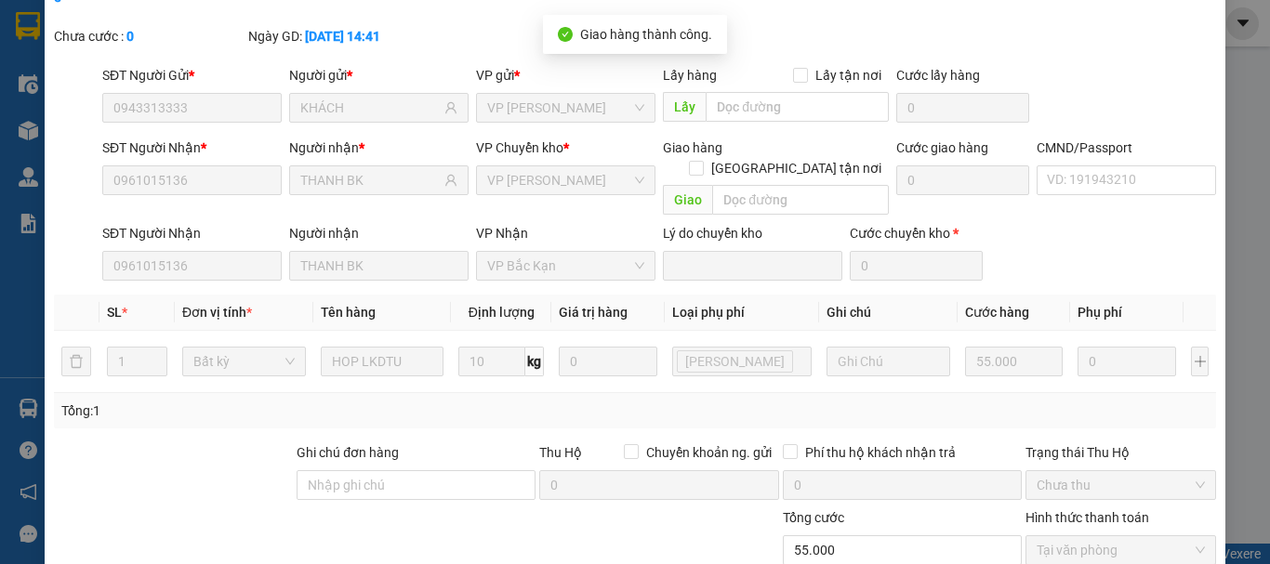
scroll to position [0, 0]
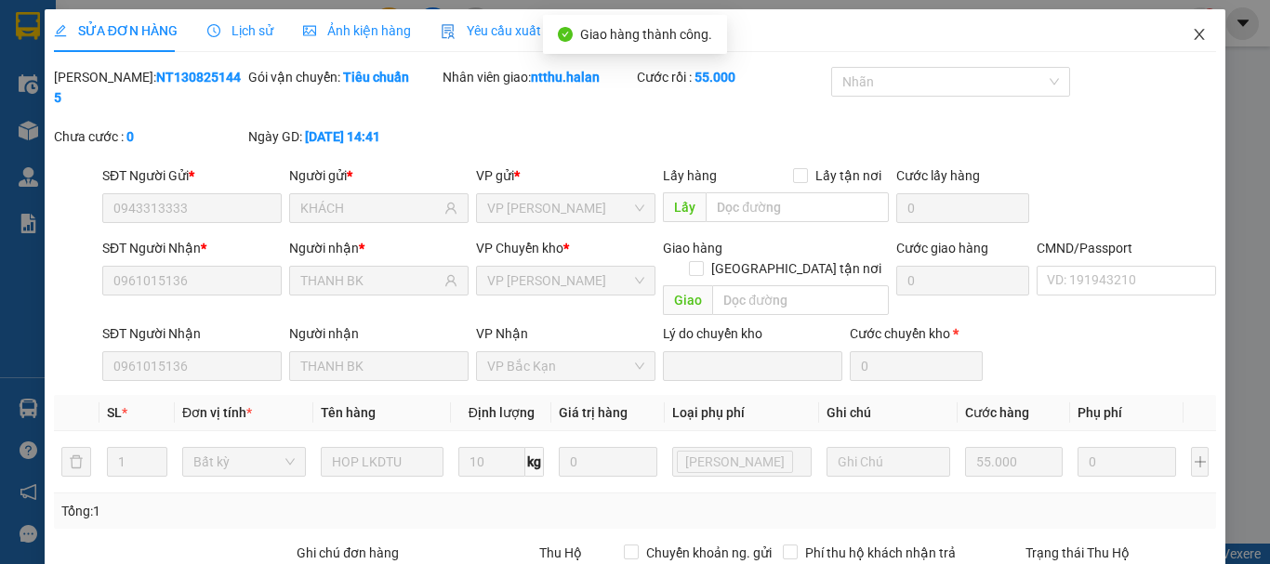
click at [1192, 37] on icon "close" at bounding box center [1199, 34] width 15 height 15
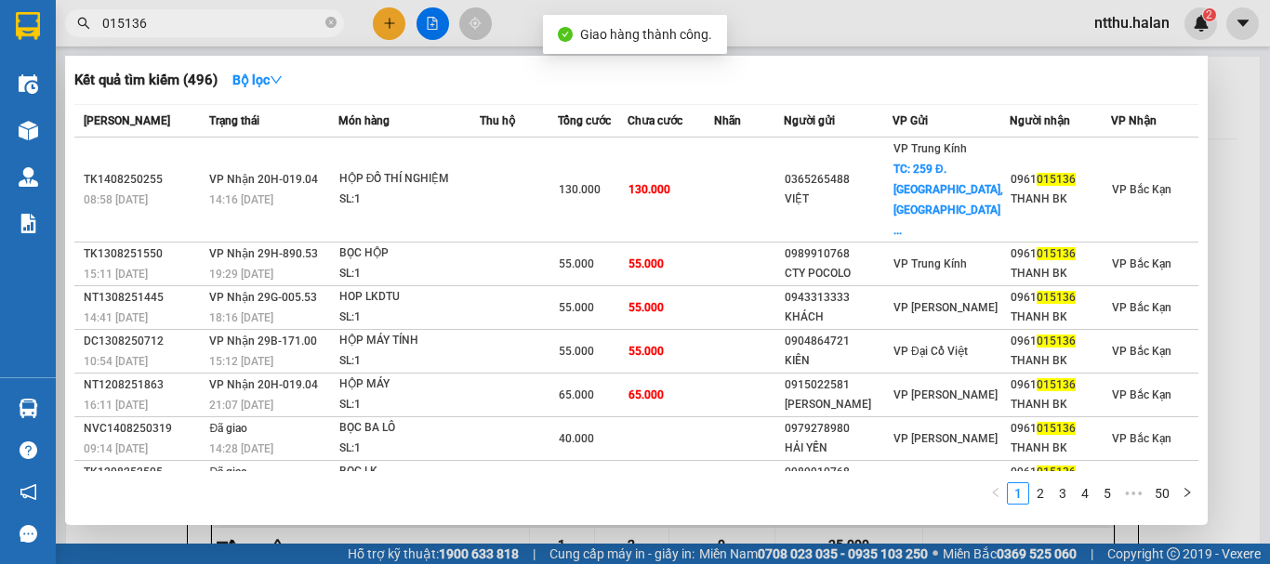
click at [231, 24] on input "015136" at bounding box center [211, 23] width 219 height 20
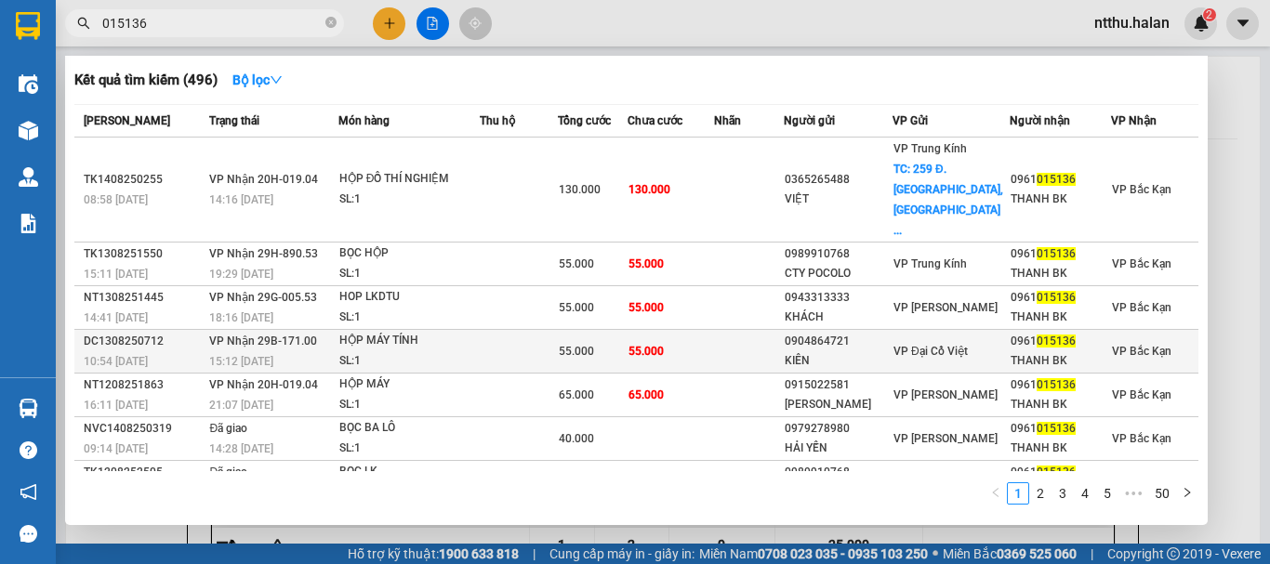
click at [292, 335] on span "VP Nhận 29B-171.00" at bounding box center [263, 341] width 108 height 13
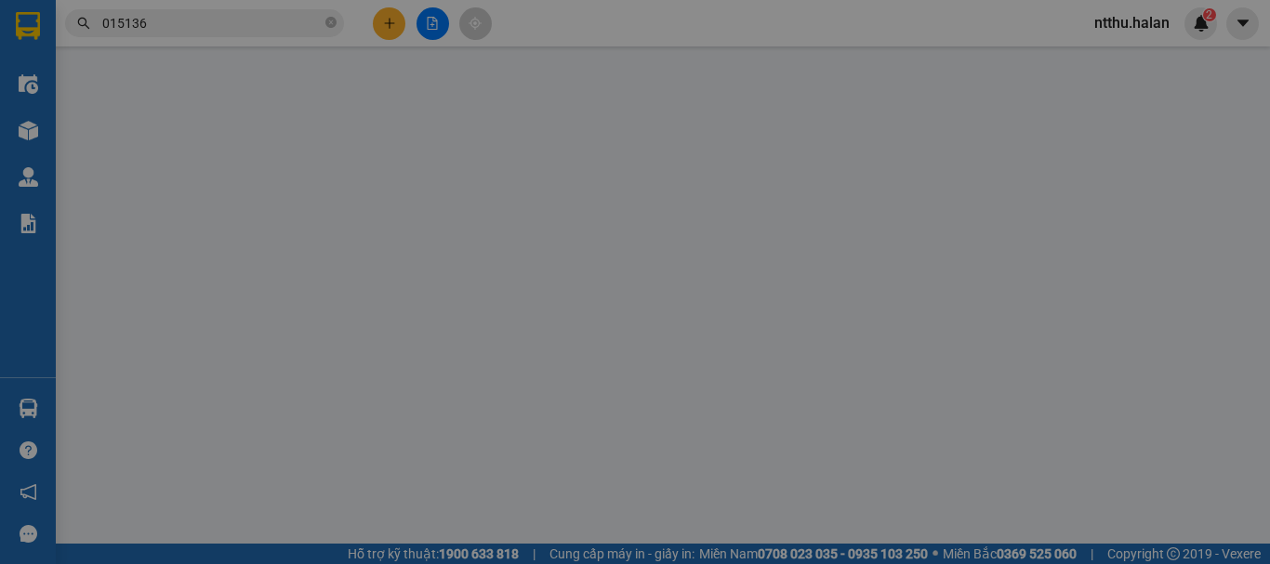
type input "0904864721"
type input "KIÊN"
type input "0961015136"
type input "THANH BK"
type input "55.000"
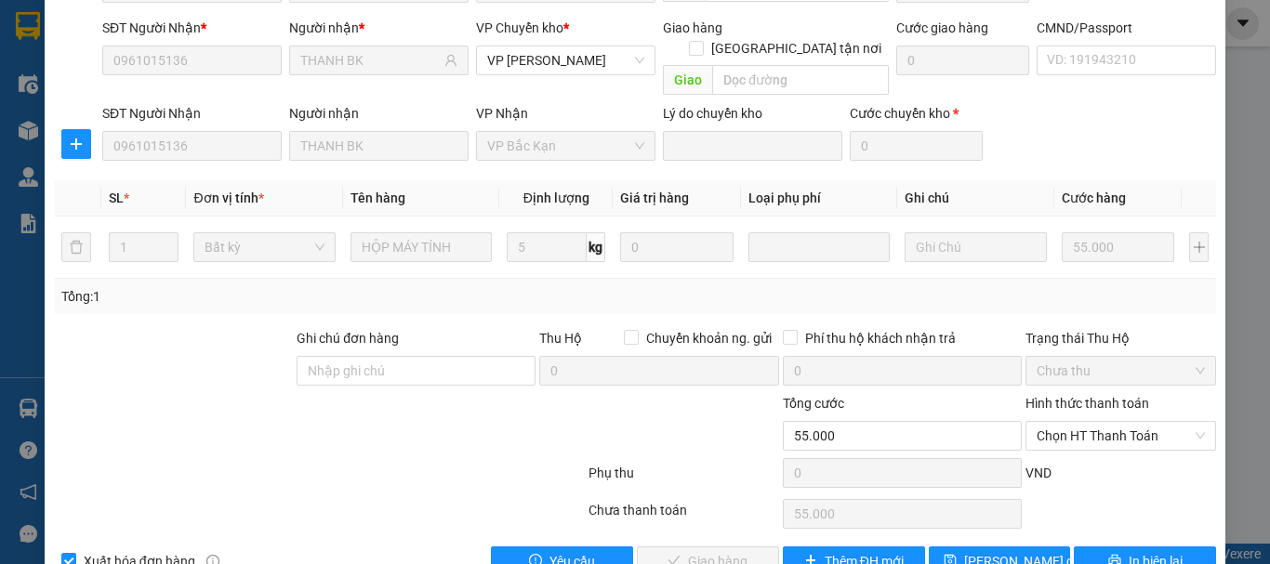
scroll to position [228, 0]
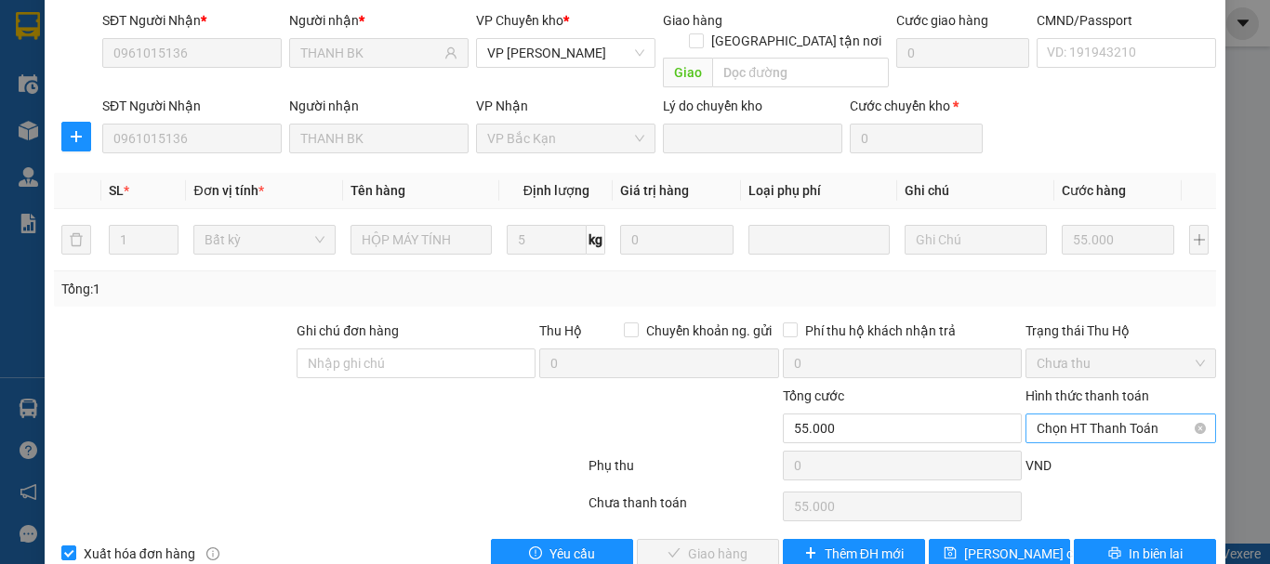
click at [1070, 415] on span "Chọn HT Thanh Toán" at bounding box center [1121, 429] width 168 height 28
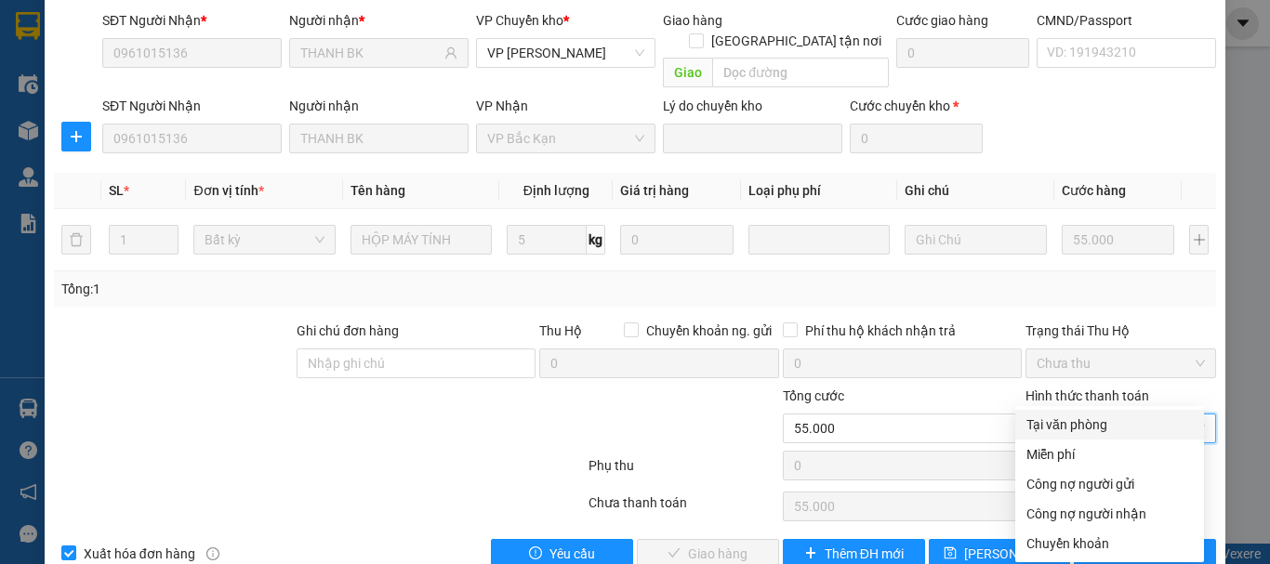
click at [1073, 424] on div "Tại văn phòng" at bounding box center [1109, 425] width 166 height 20
type input "0"
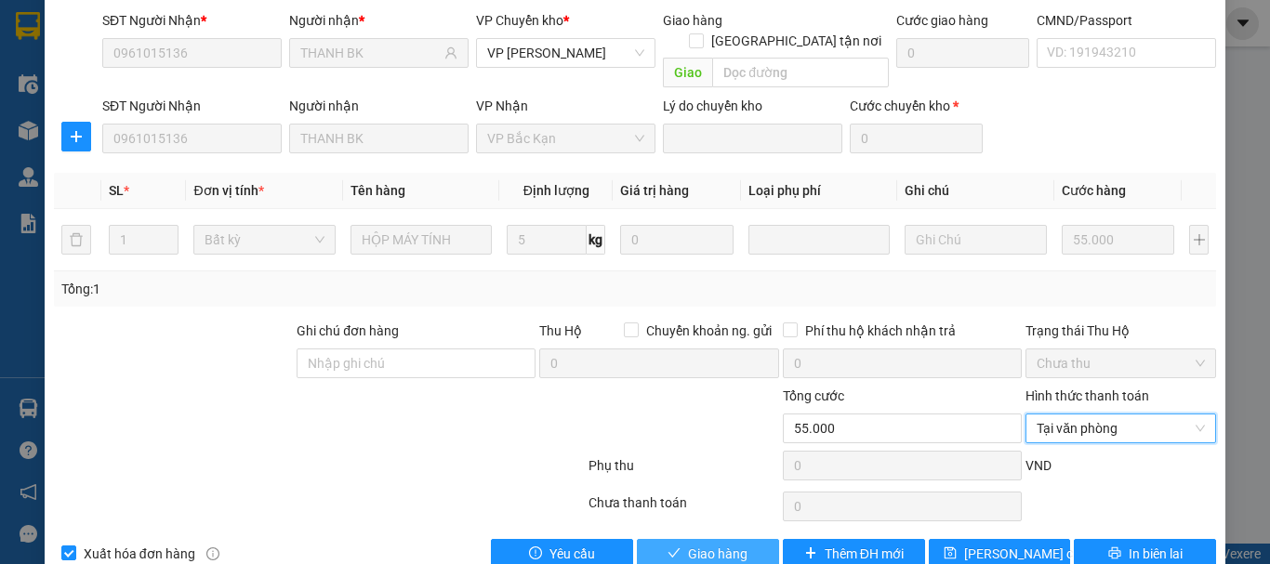
click at [700, 544] on span "Giao hàng" at bounding box center [717, 554] width 59 height 20
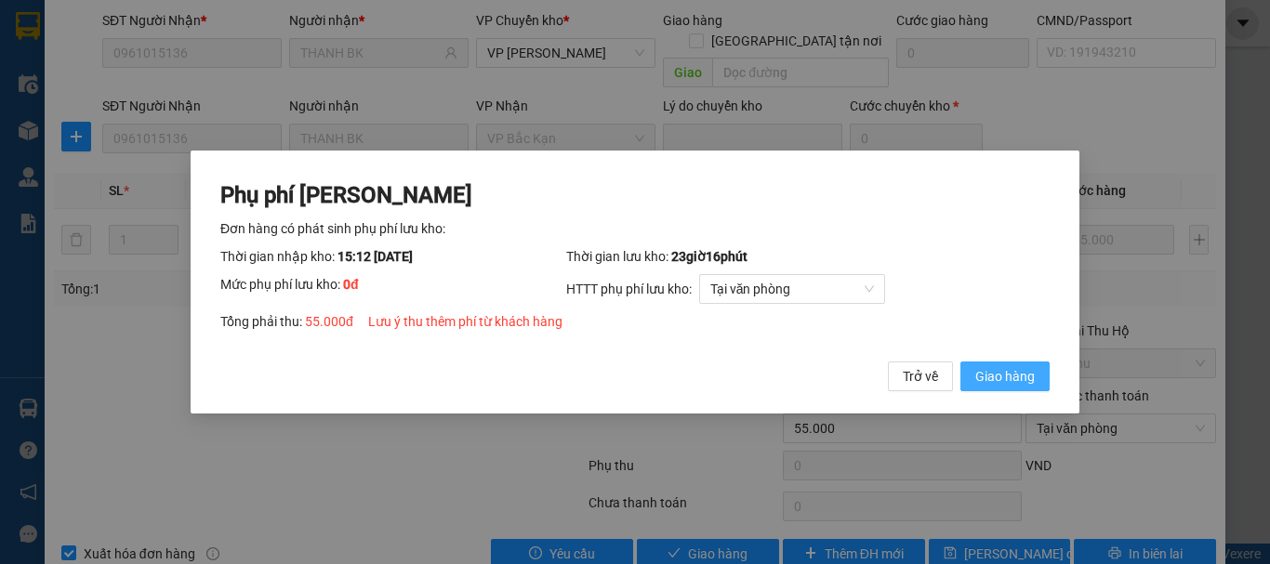
click at [998, 377] on span "Giao hàng" at bounding box center [1004, 376] width 59 height 20
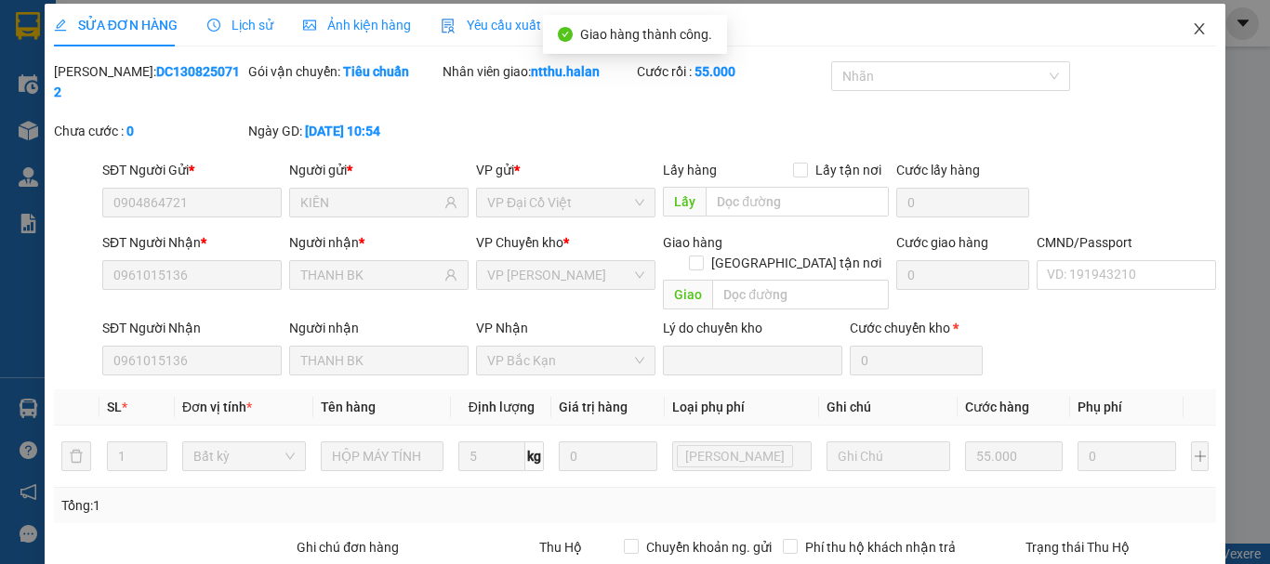
scroll to position [0, 0]
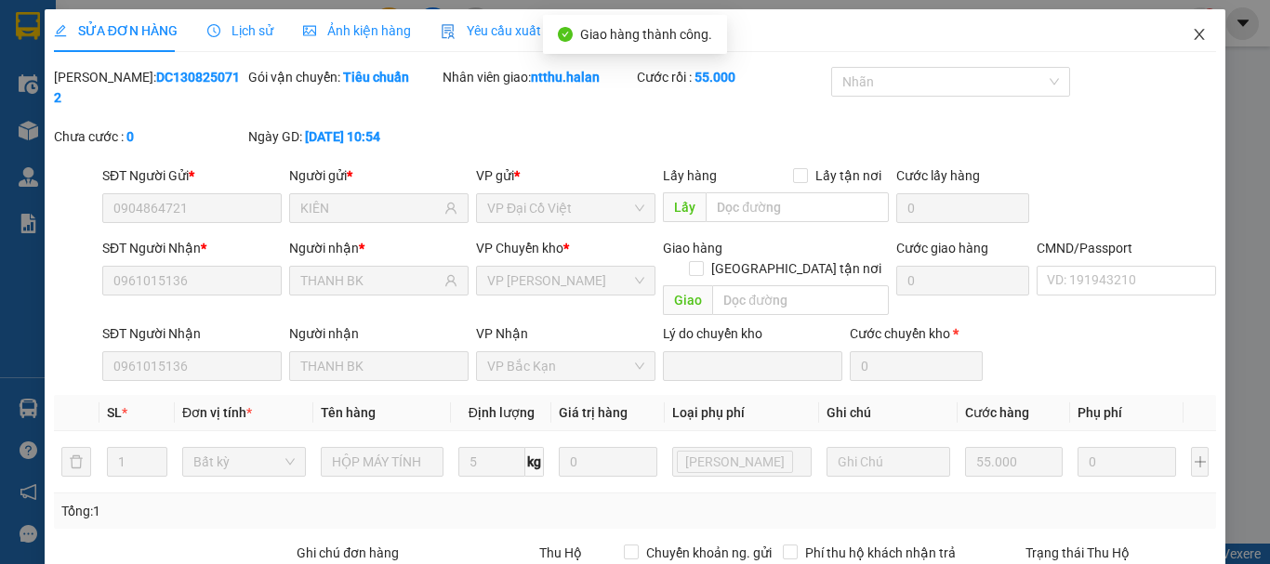
click at [1182, 27] on span "Close" at bounding box center [1199, 35] width 52 height 52
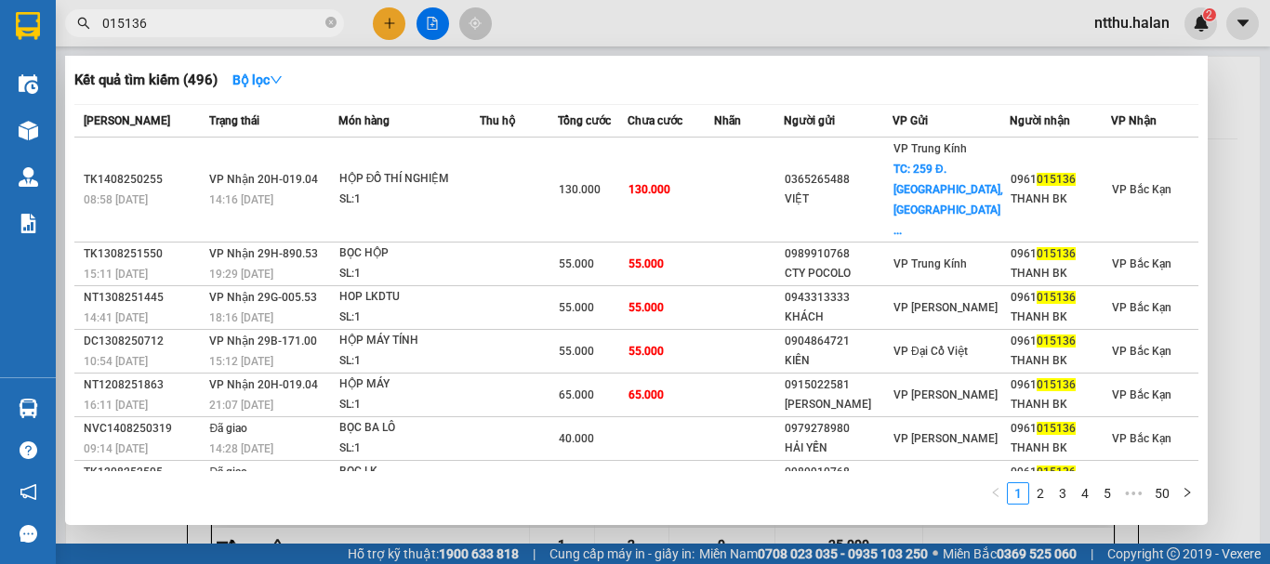
click at [178, 24] on input "015136" at bounding box center [211, 23] width 219 height 20
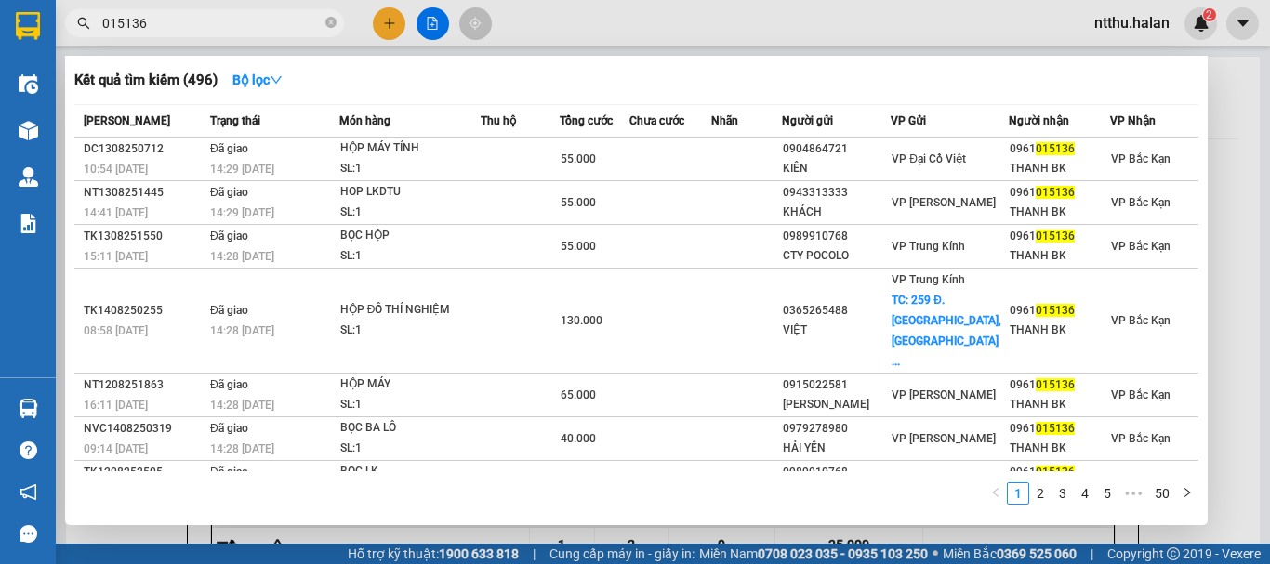
click at [257, 33] on span "015136" at bounding box center [204, 23] width 279 height 28
click at [255, 24] on input "015136" at bounding box center [211, 23] width 219 height 20
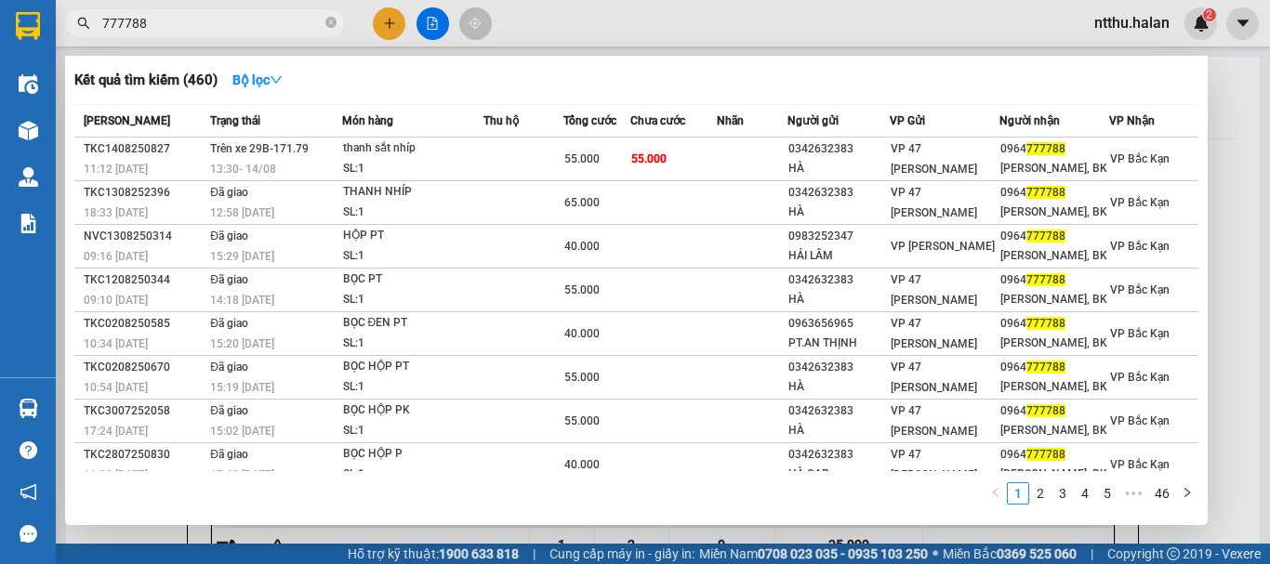
click at [1241, 145] on div at bounding box center [635, 282] width 1270 height 564
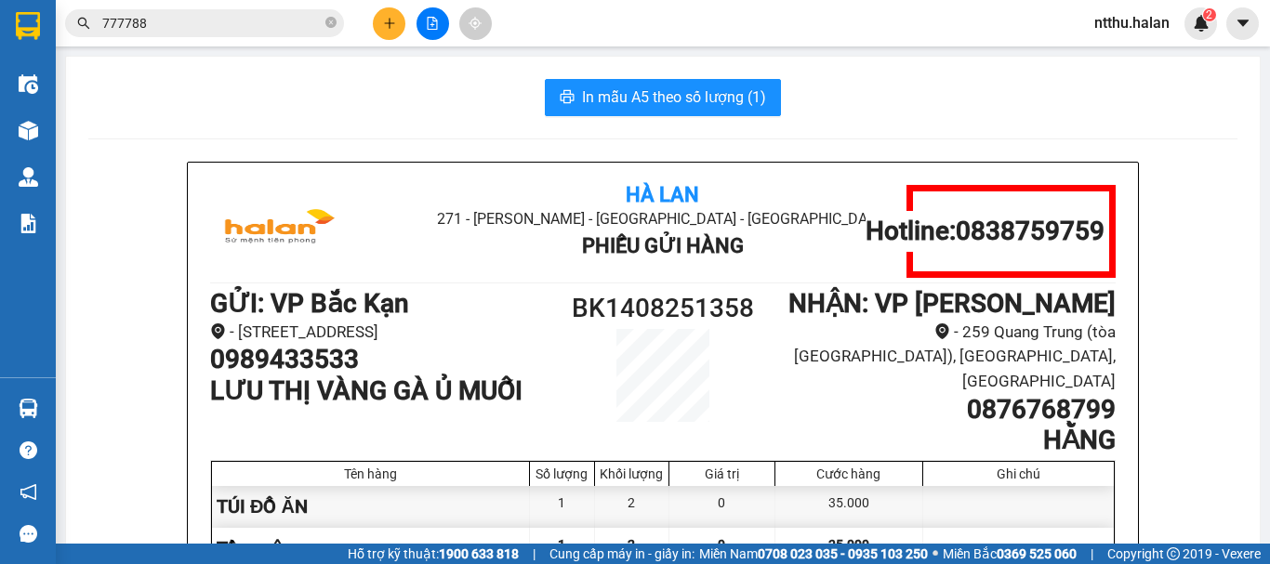
click at [484, 99] on div "In mẫu A5 theo số lượng (1)" at bounding box center [662, 97] width 1149 height 37
drag, startPoint x: 437, startPoint y: 98, endPoint x: 306, endPoint y: 61, distance: 136.0
click at [406, 93] on div "In mẫu A5 theo số lượng (1)" at bounding box center [662, 97] width 1149 height 37
drag, startPoint x: 418, startPoint y: 99, endPoint x: 367, endPoint y: 77, distance: 55.4
click at [417, 99] on div "In mẫu A5 theo số lượng (1)" at bounding box center [662, 97] width 1149 height 37
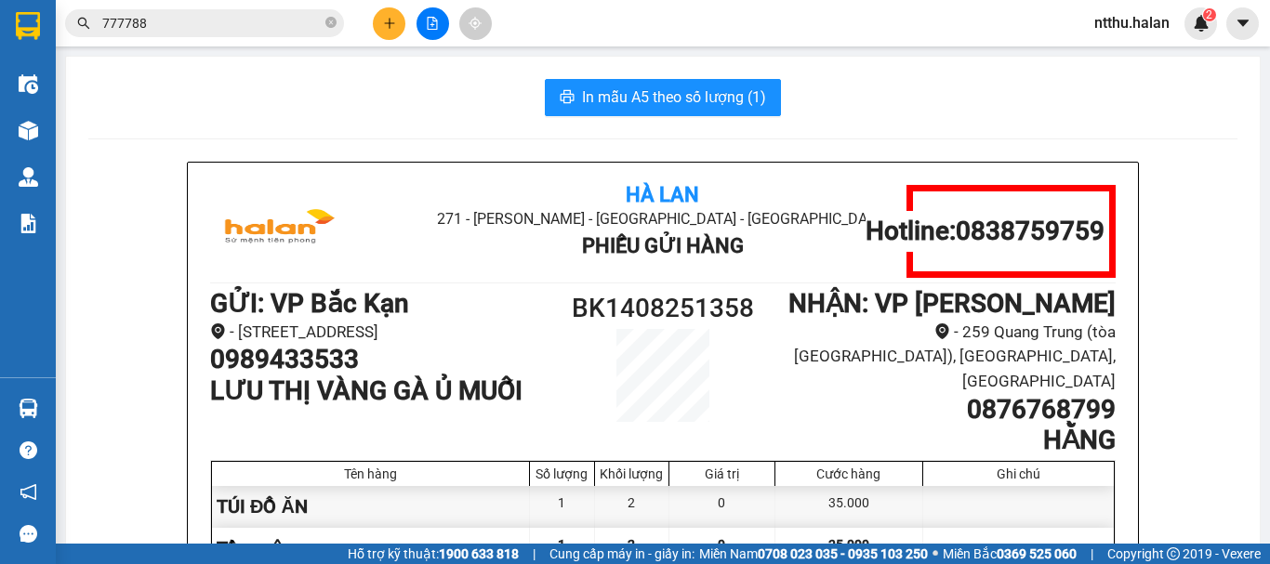
click at [274, 87] on div "In mẫu A5 theo số lượng (1)" at bounding box center [662, 97] width 1149 height 37
click at [340, 114] on div "In mẫu A5 theo số lượng (1)" at bounding box center [662, 97] width 1149 height 37
click at [476, 99] on div "In mẫu A5 theo số lượng (1)" at bounding box center [662, 97] width 1149 height 37
click at [196, 23] on input "777788" at bounding box center [211, 23] width 219 height 20
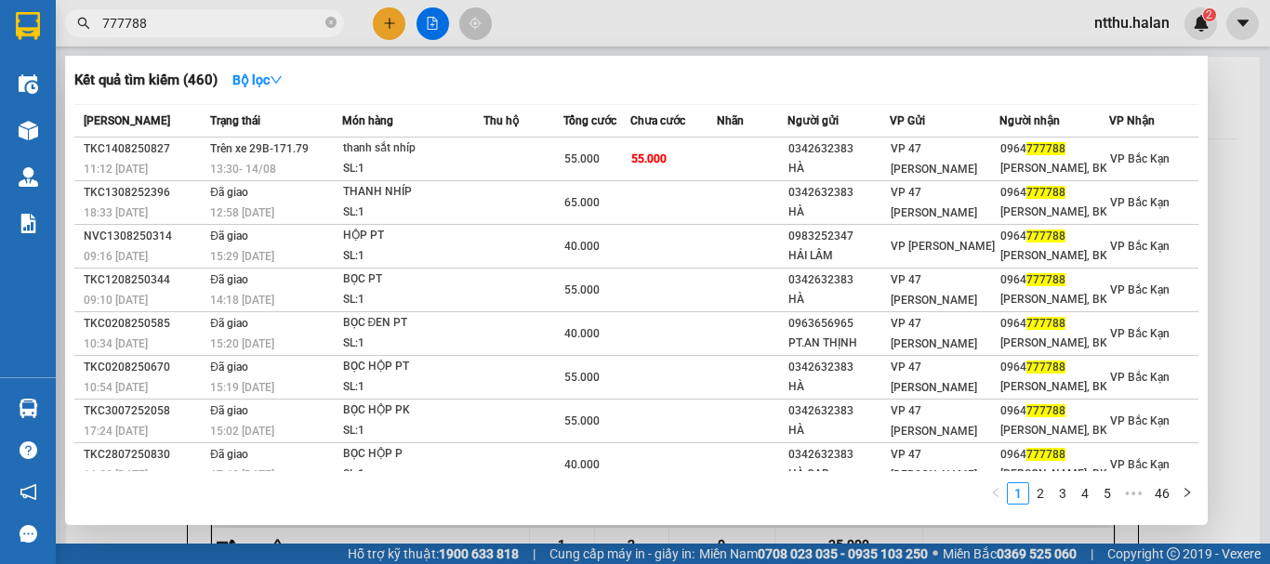
click at [196, 23] on input "777788" at bounding box center [211, 23] width 219 height 20
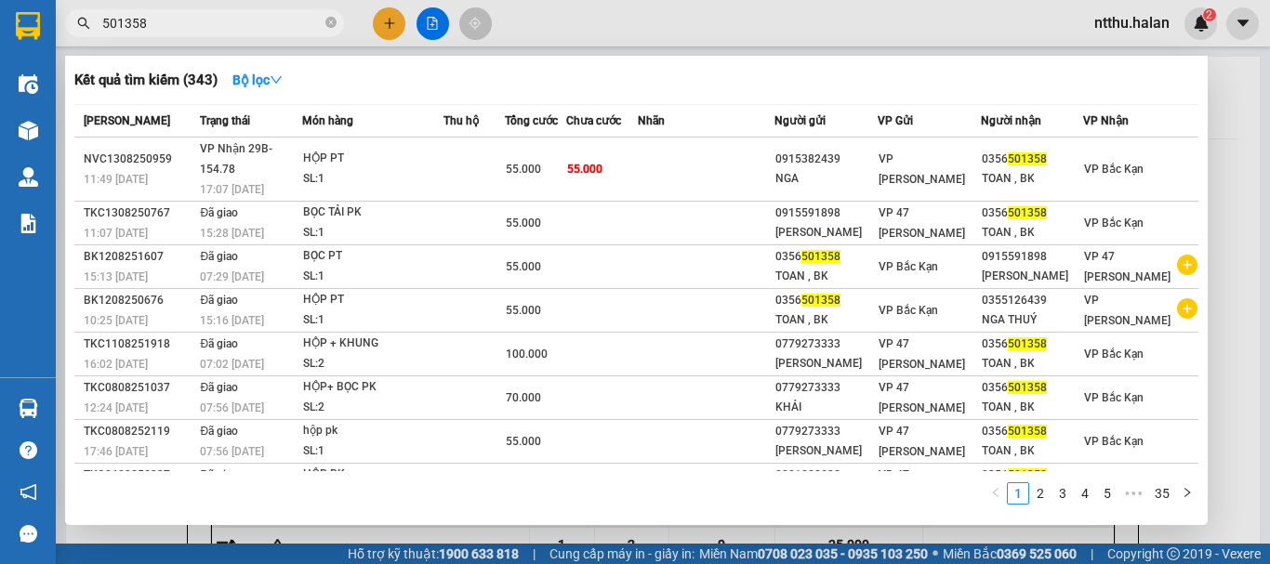
click at [629, 17] on div at bounding box center [635, 282] width 1270 height 564
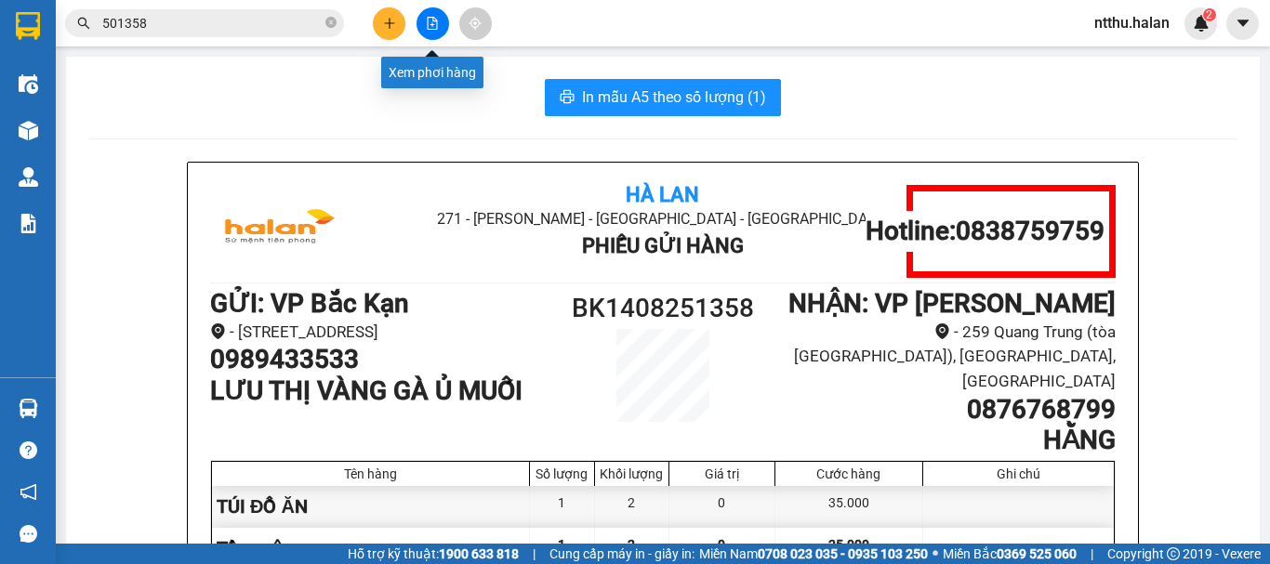
click at [440, 34] on button at bounding box center [432, 23] width 33 height 33
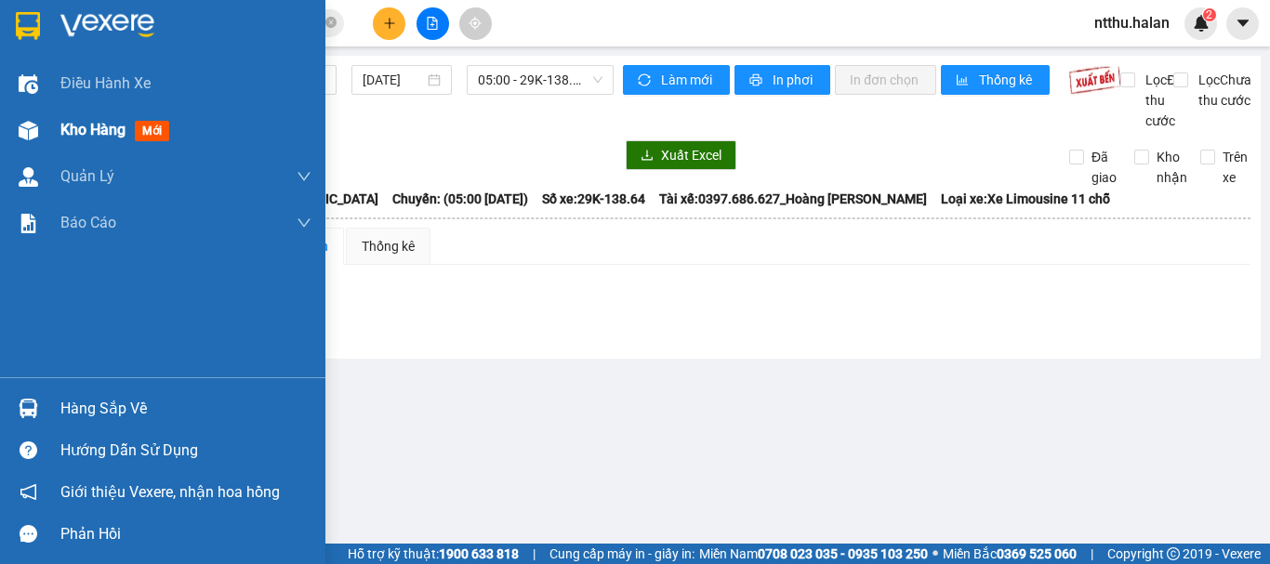
click at [99, 127] on span "Kho hàng" at bounding box center [92, 130] width 65 height 18
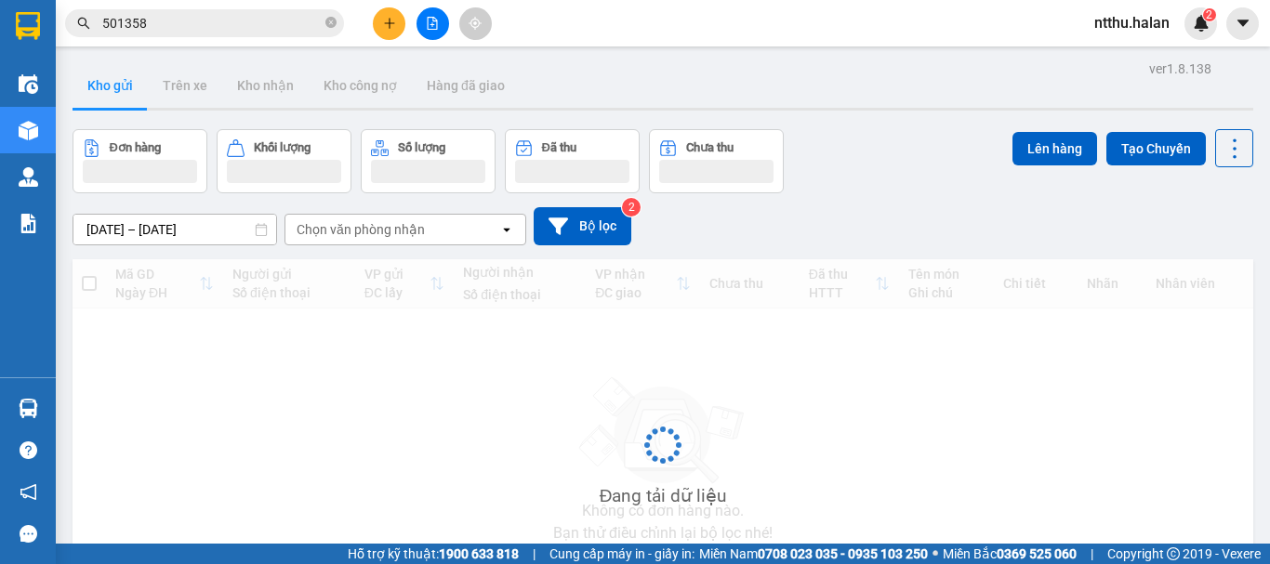
click at [250, 21] on input "501358" at bounding box center [211, 23] width 219 height 20
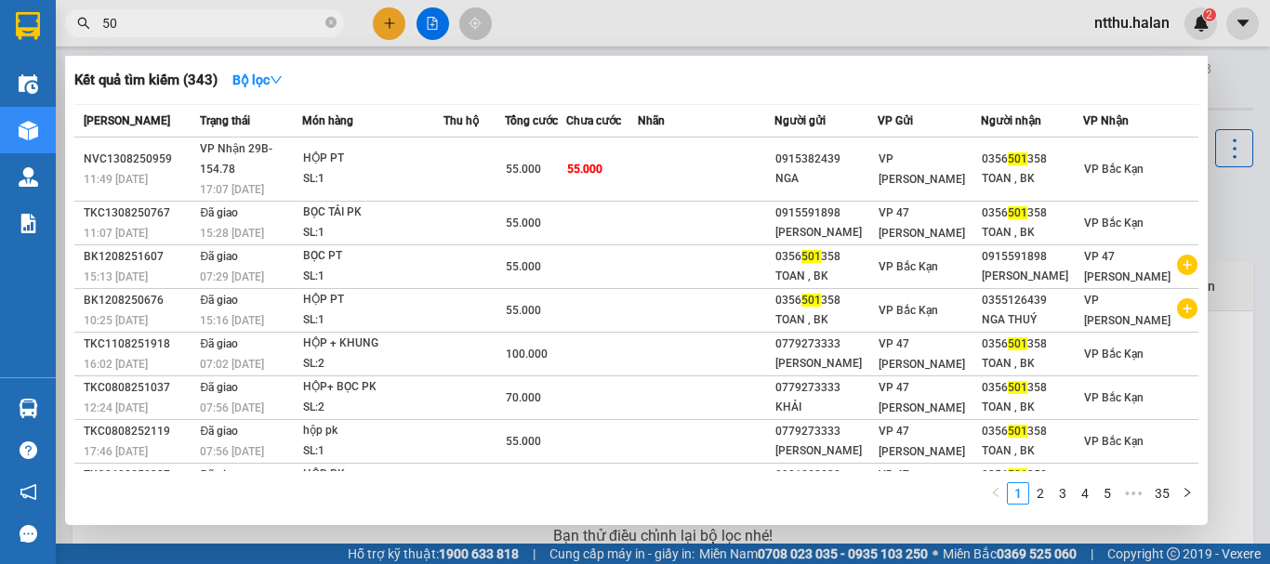
type input "5"
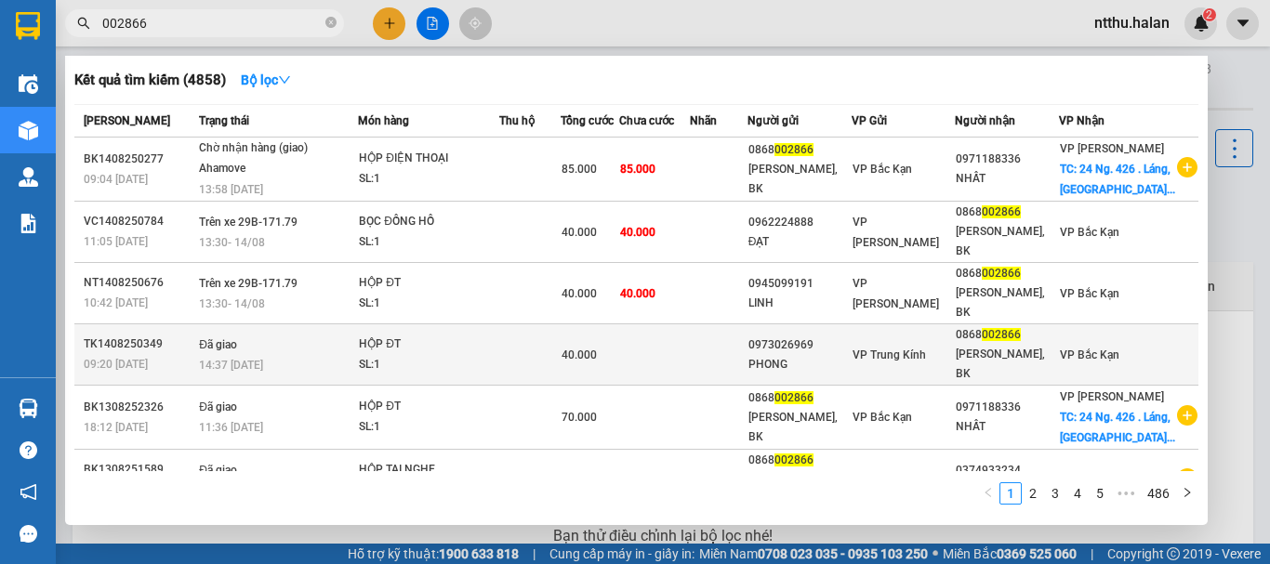
type input "002866"
click at [300, 350] on td "Đã giao 14:37 - 14/08" at bounding box center [276, 354] width 164 height 61
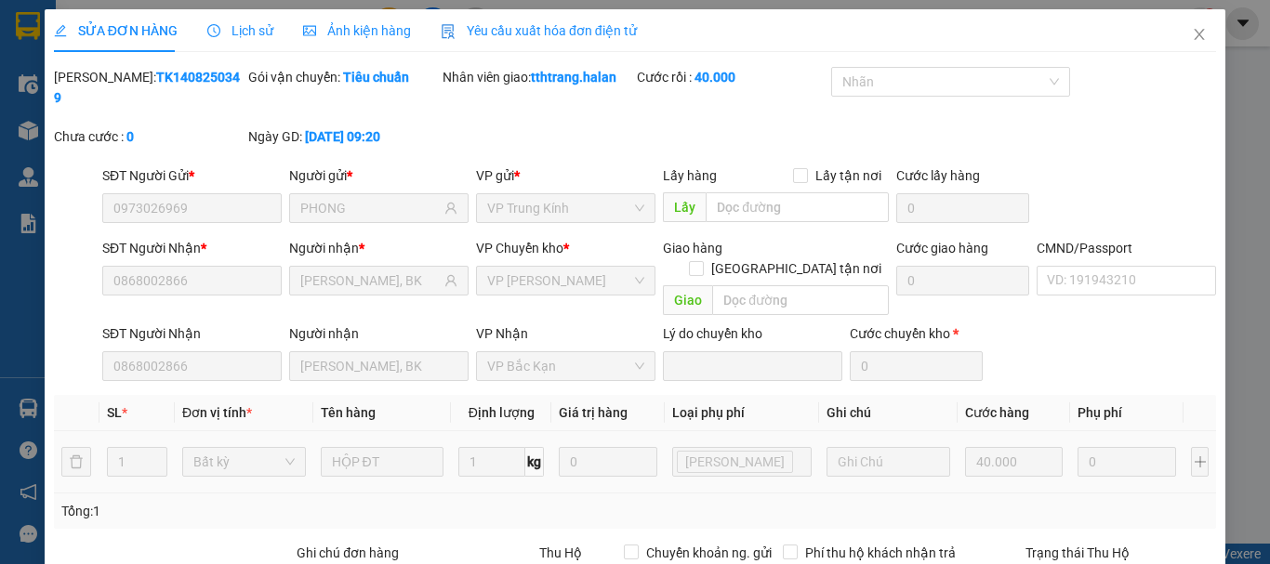
type input "0973026969"
type input "PHONG"
type input "0868002866"
type input "[PERSON_NAME], BK"
type input "40.000"
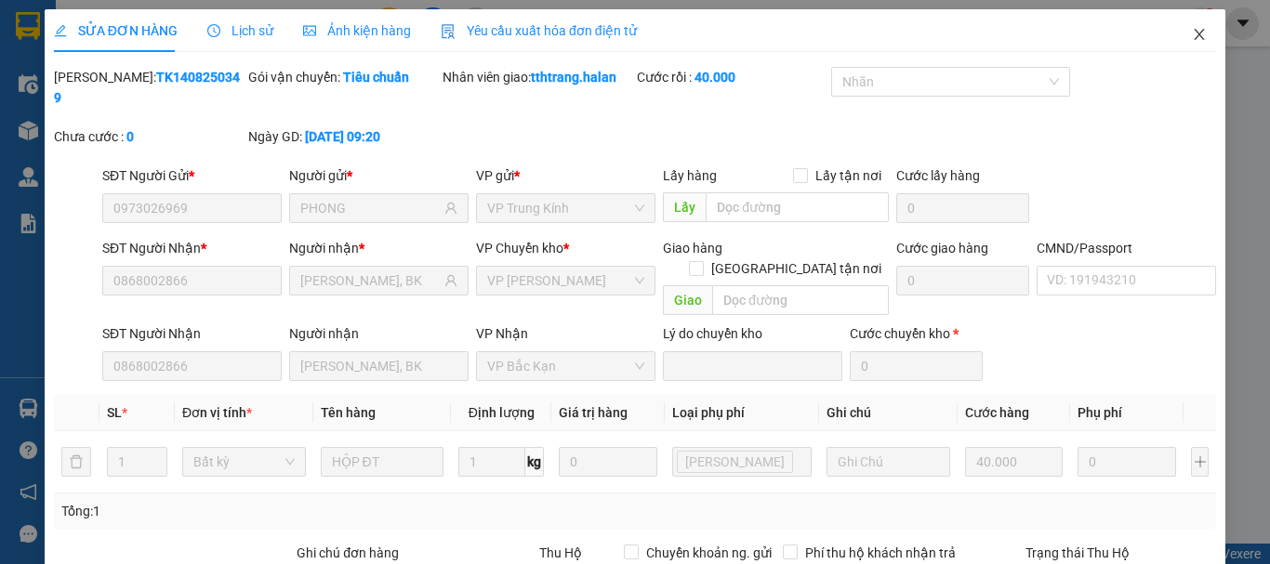
click at [1195, 31] on icon "close" at bounding box center [1200, 34] width 10 height 11
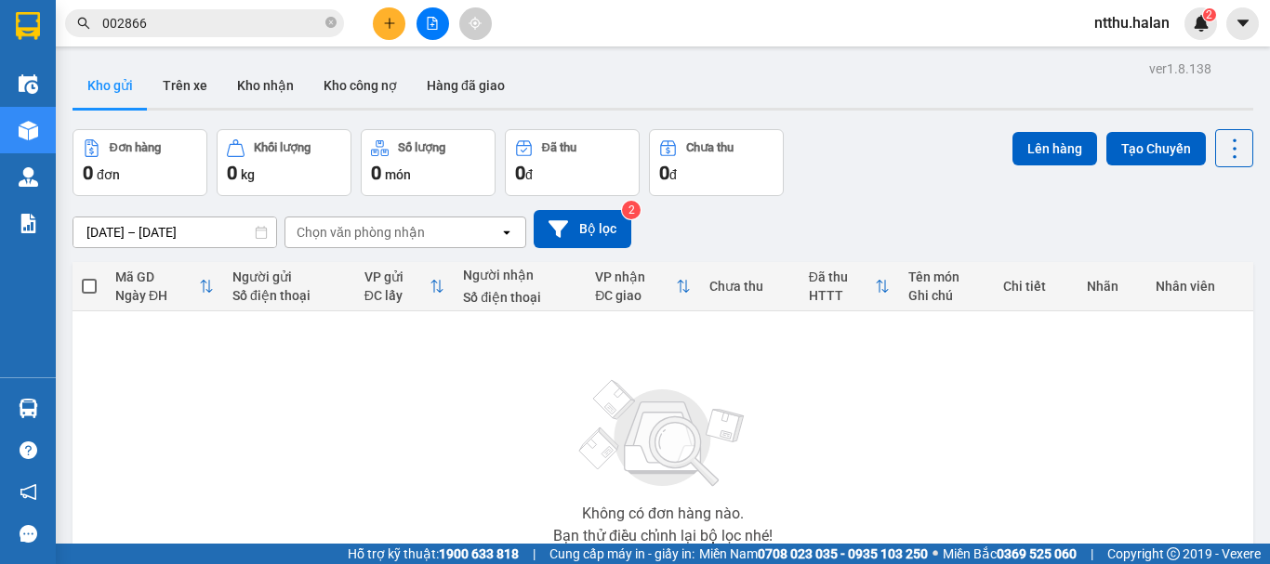
click at [236, 24] on input "002866" at bounding box center [211, 23] width 219 height 20
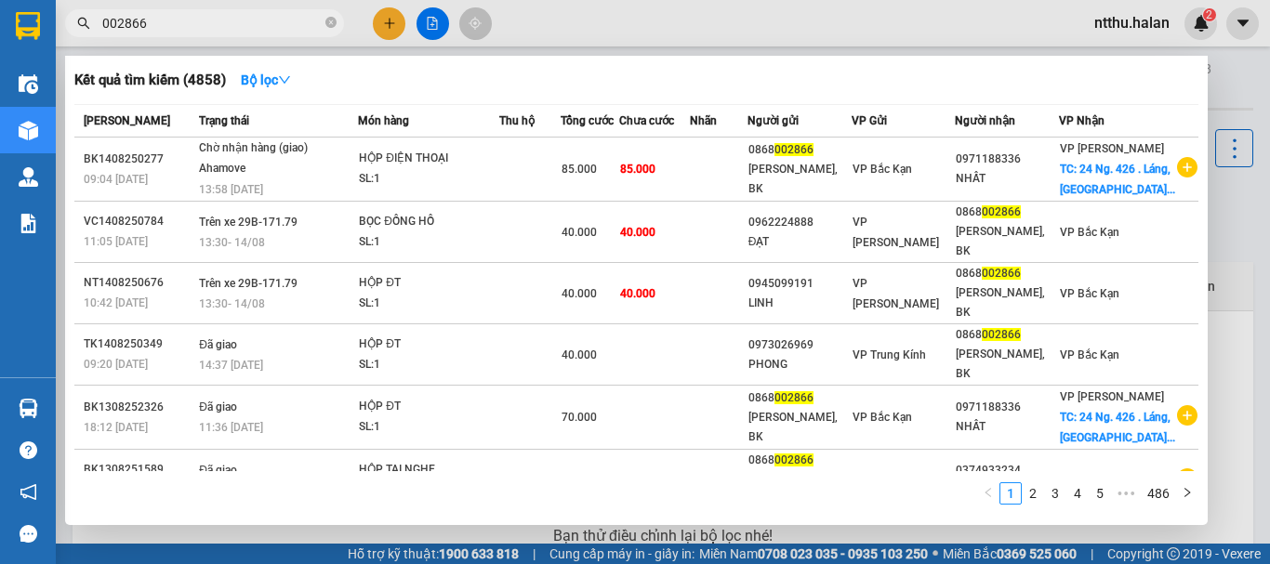
click at [236, 24] on input "002866" at bounding box center [211, 23] width 219 height 20
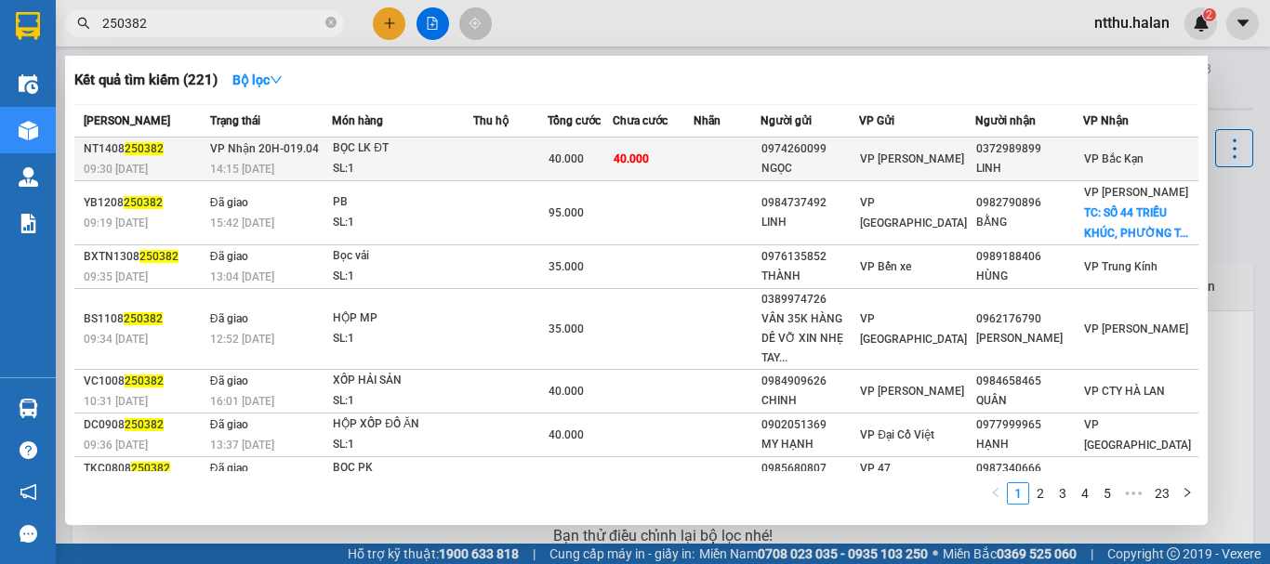
type input "250382"
click at [548, 159] on td at bounding box center [510, 160] width 74 height 44
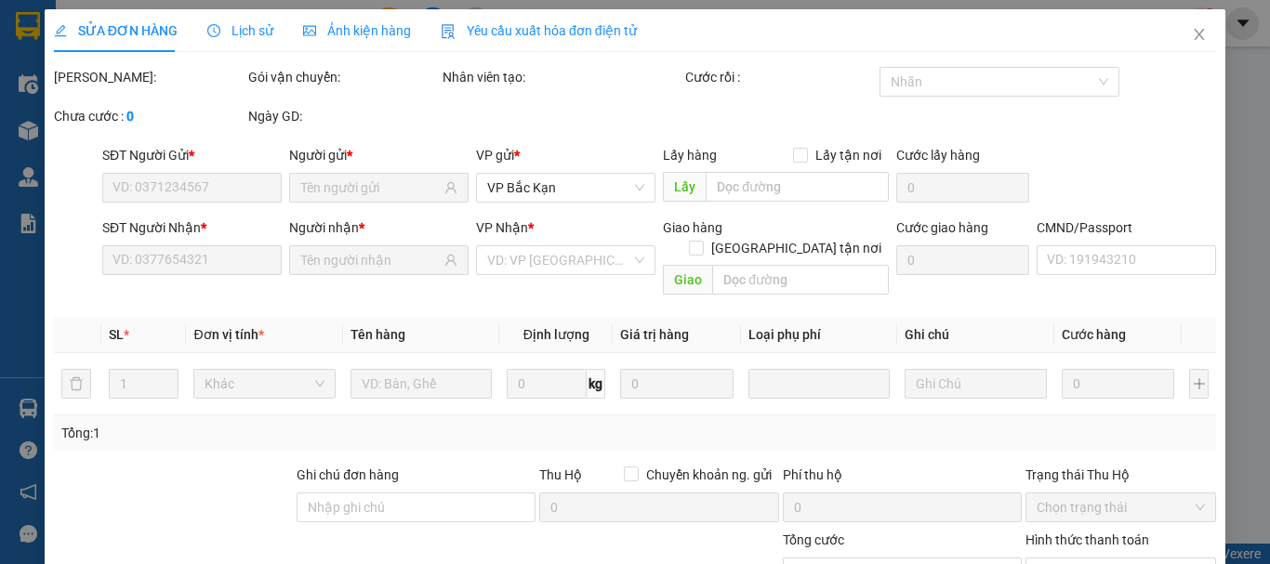
type input "0974260099"
type input "NGỌC"
type input "0372989899"
type input "LINH"
type input "40.000"
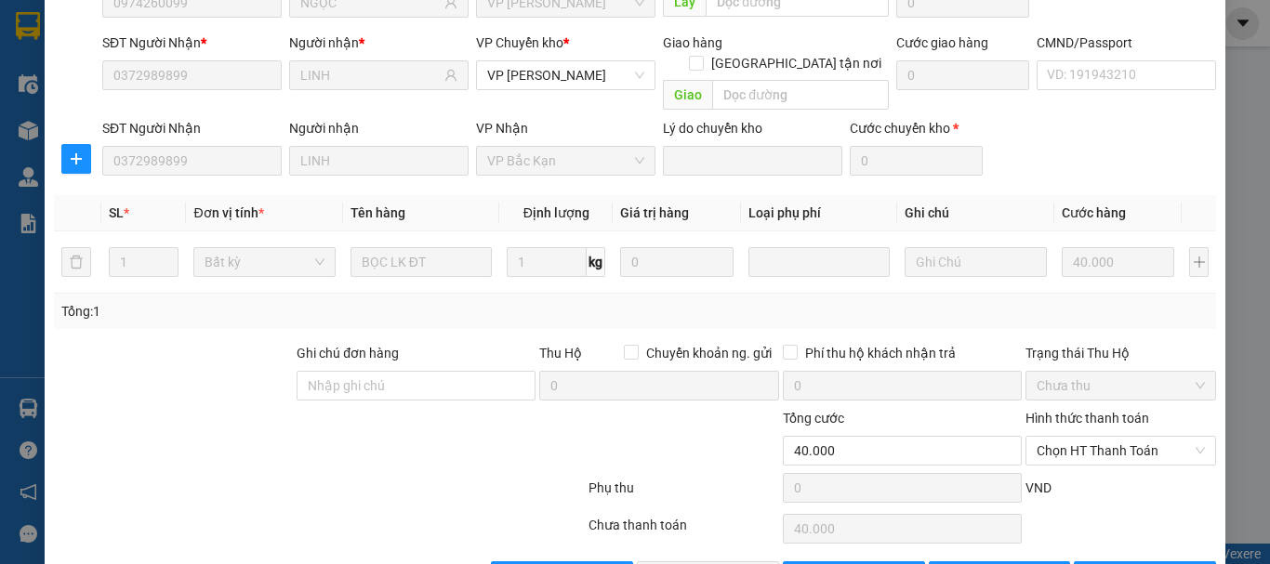
scroll to position [228, 0]
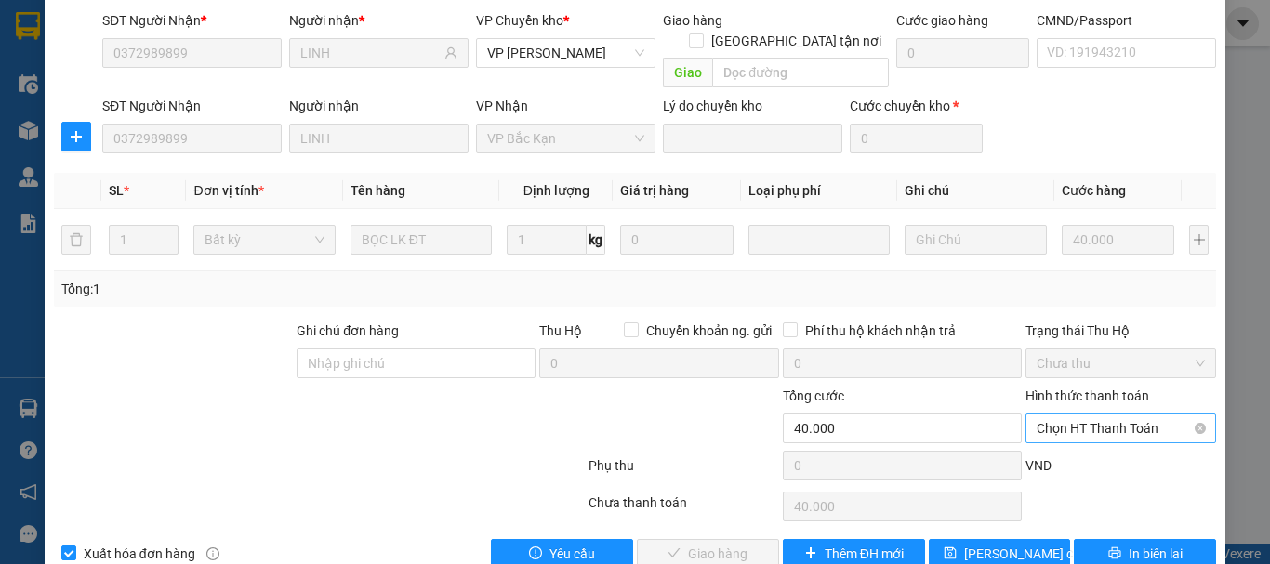
click at [1081, 415] on span "Chọn HT Thanh Toán" at bounding box center [1121, 429] width 168 height 28
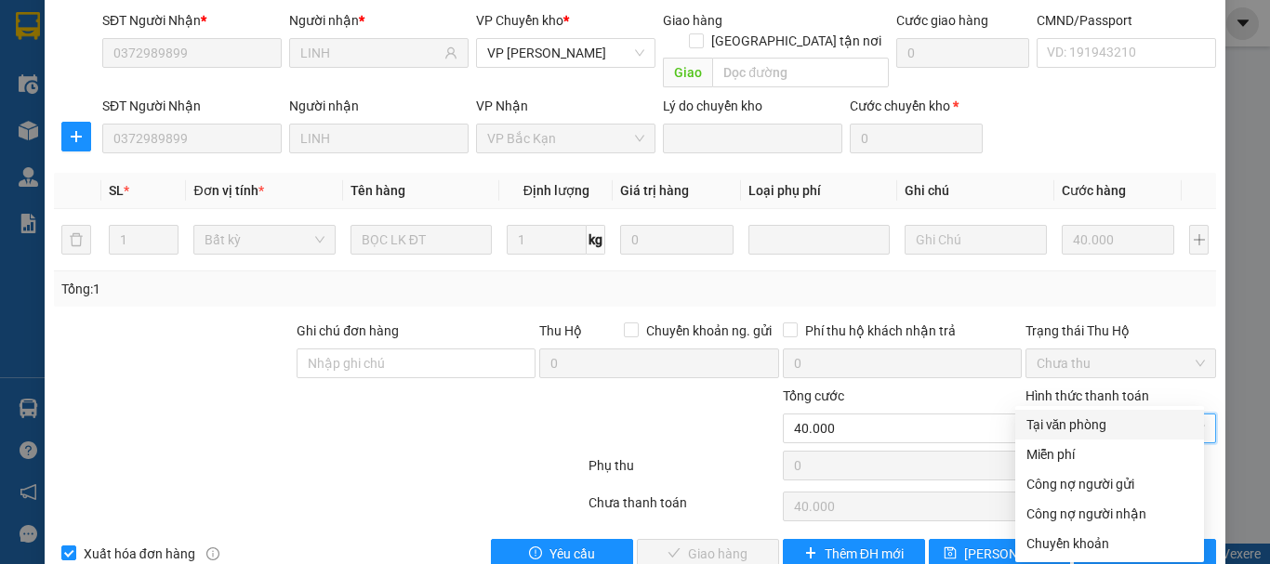
click at [1081, 426] on div "Tại văn phòng" at bounding box center [1109, 425] width 166 height 20
type input "0"
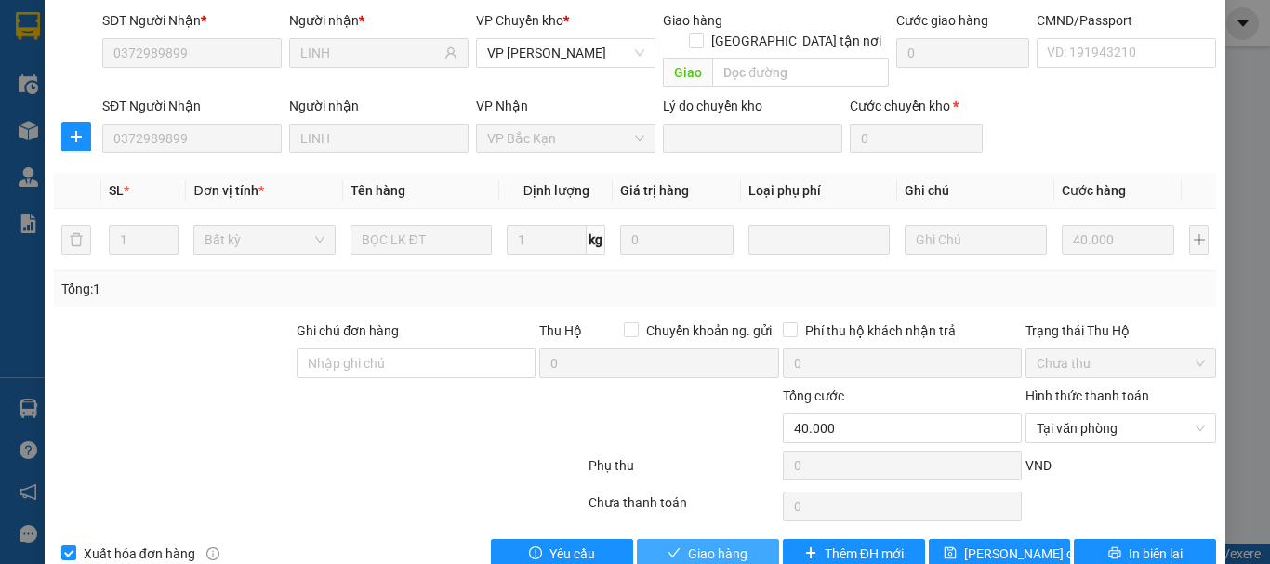
click at [727, 544] on span "Giao hàng" at bounding box center [717, 554] width 59 height 20
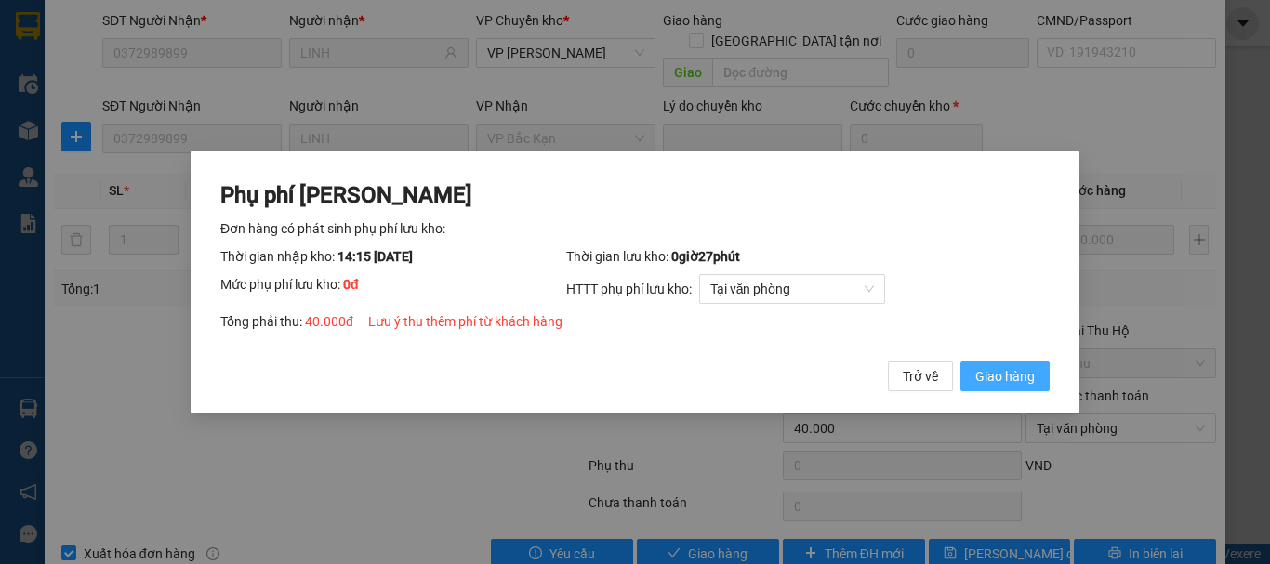
click at [1004, 376] on span "Giao hàng" at bounding box center [1004, 376] width 59 height 20
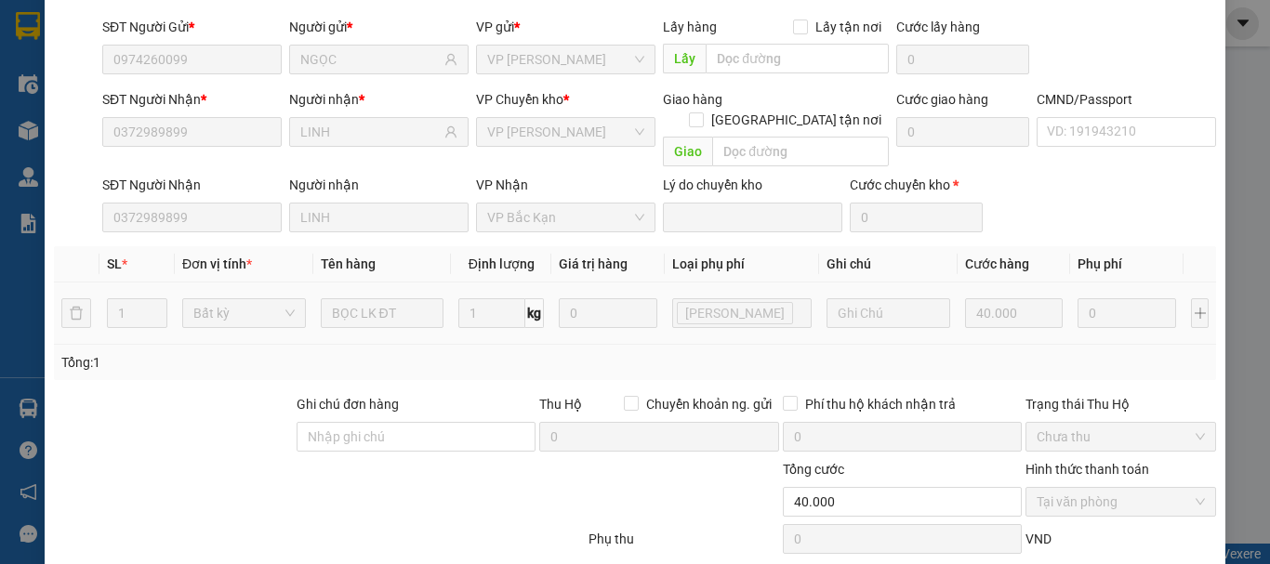
scroll to position [0, 0]
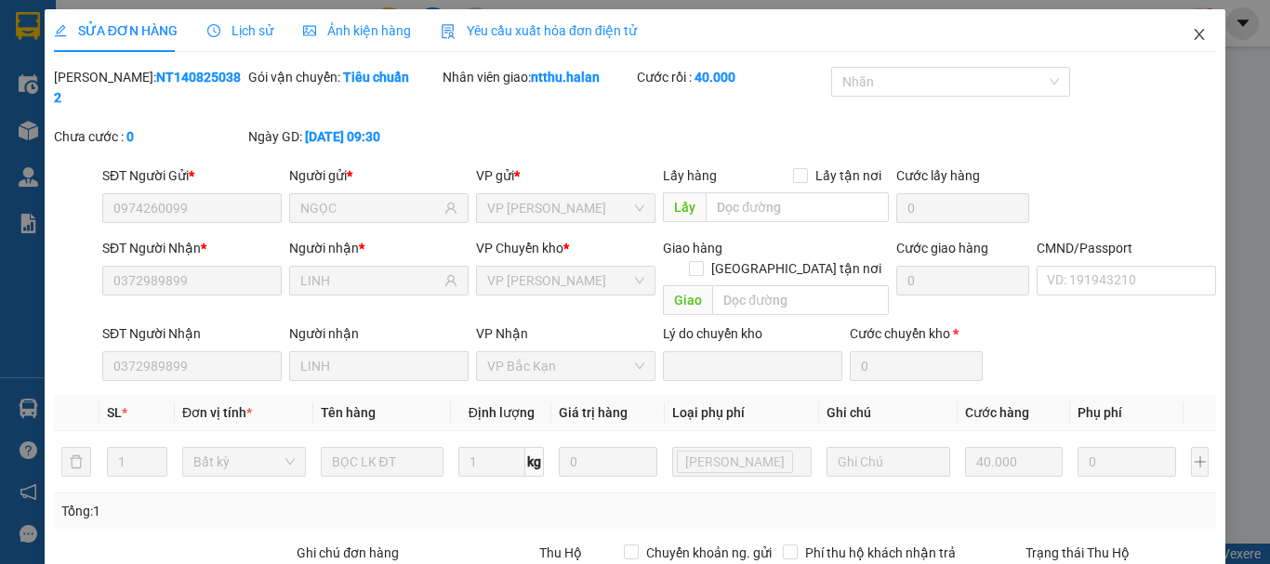
click at [1192, 36] on icon "close" at bounding box center [1199, 34] width 15 height 15
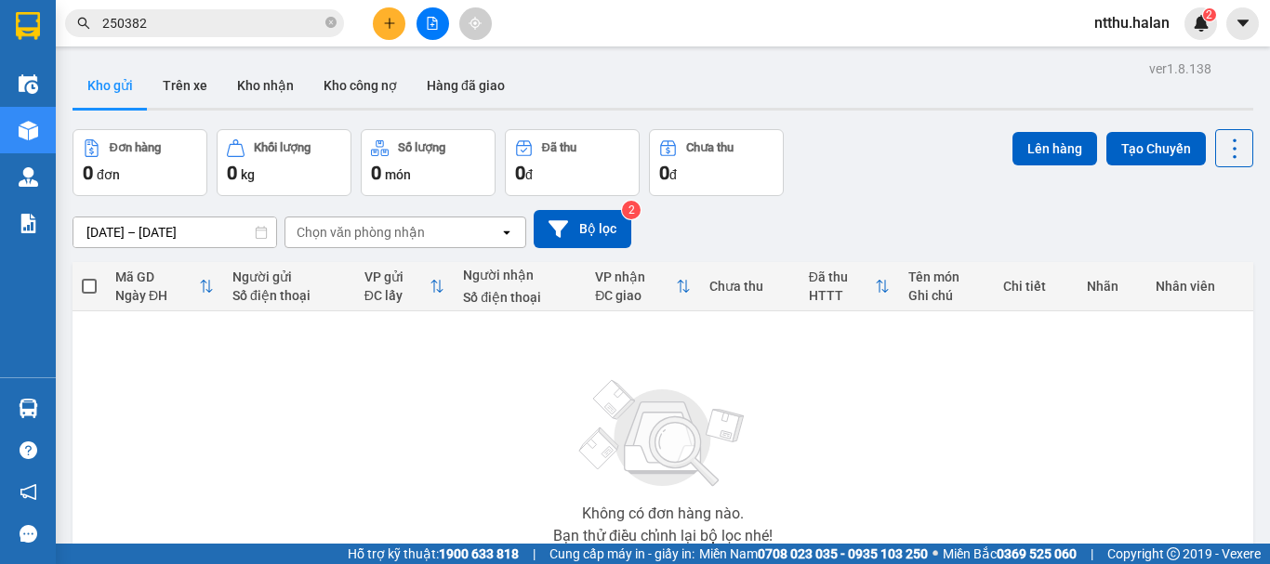
click at [860, 141] on div "Đơn hàng 0 đơn Khối lượng 0 kg Số lượng 0 món Đã thu 0 đ Chưa thu 0 đ Lên hàng …" at bounding box center [663, 162] width 1181 height 67
click at [201, 18] on input "250382" at bounding box center [211, 23] width 219 height 20
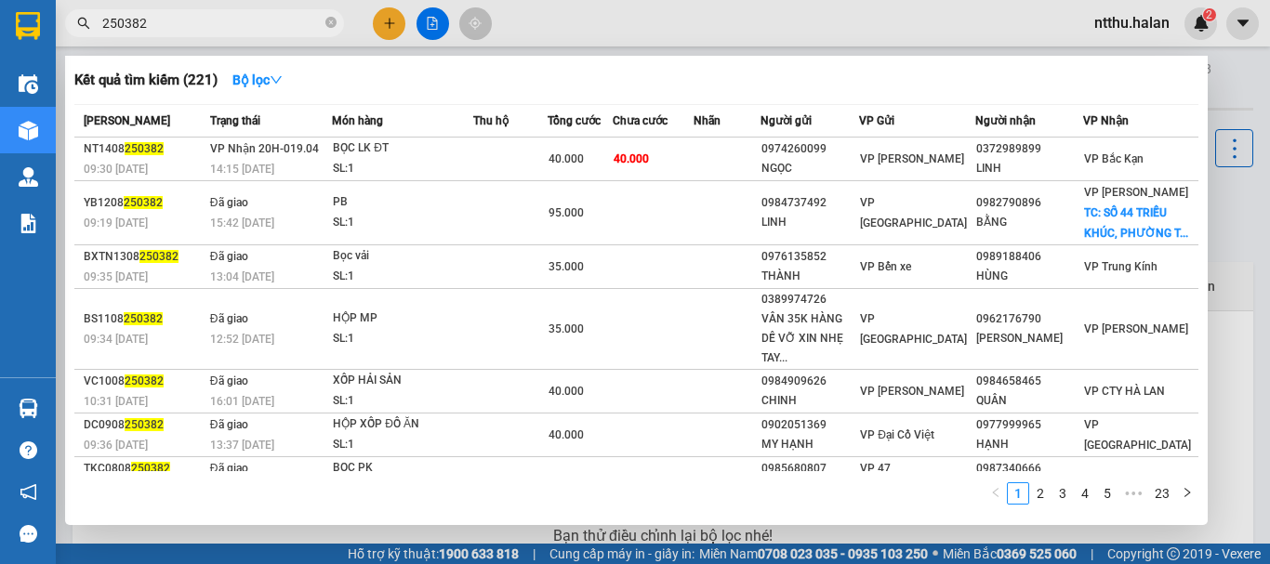
click at [237, 26] on input "250382" at bounding box center [211, 23] width 219 height 20
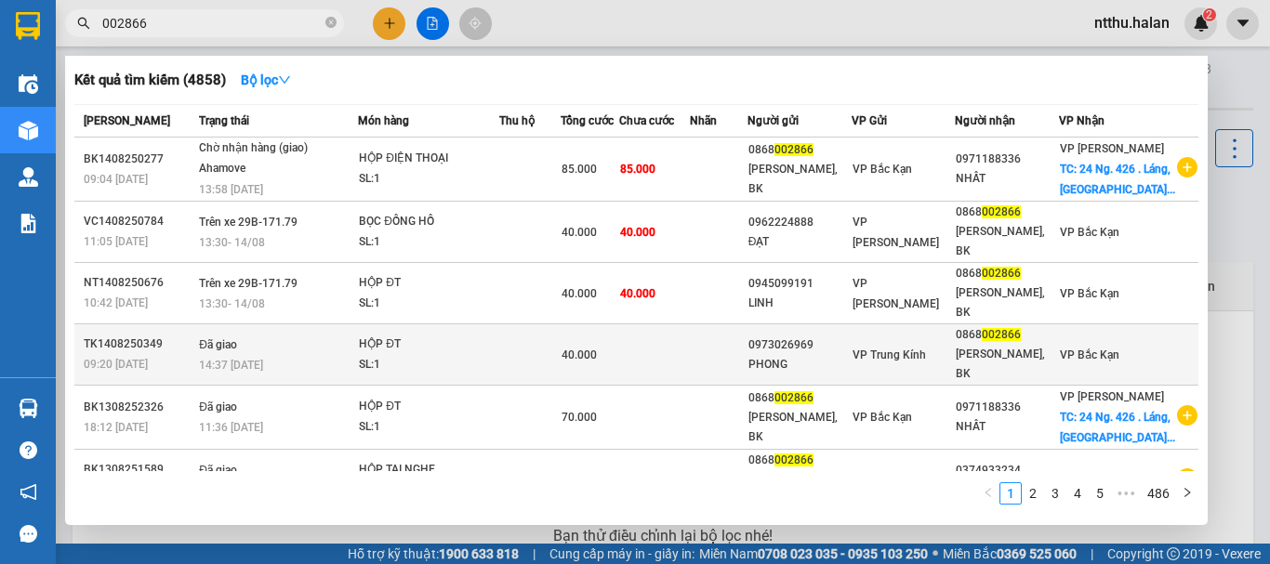
type input "002866"
click at [463, 343] on div "HỘP ĐT" at bounding box center [428, 345] width 139 height 20
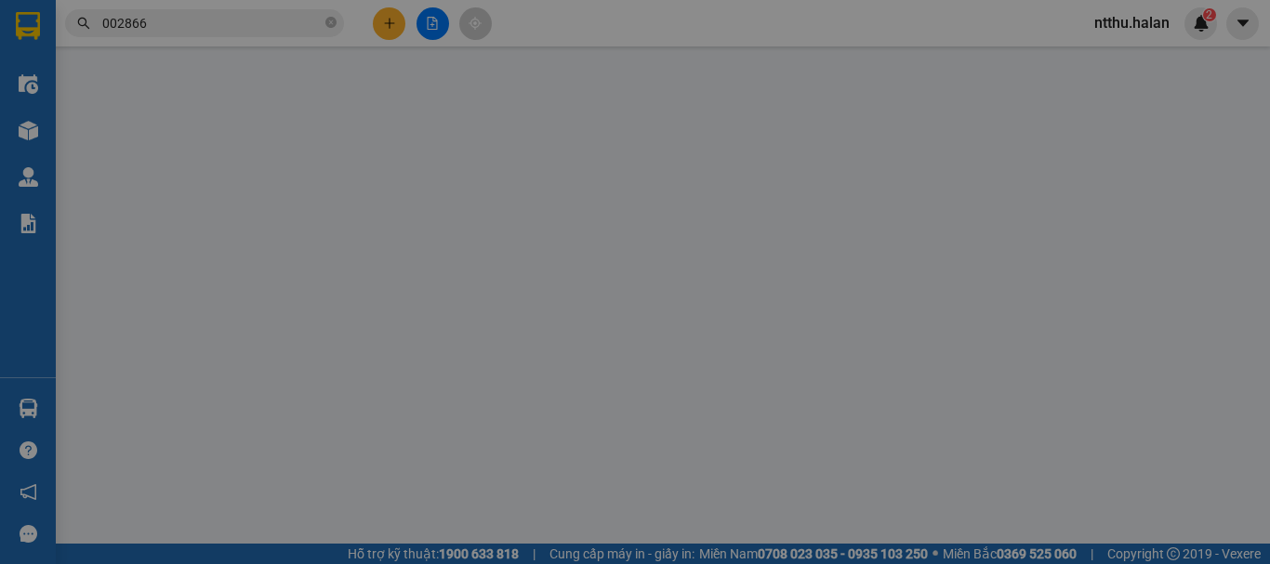
type input "0973026969"
type input "PHONG"
type input "0868002866"
type input "[PERSON_NAME], BK"
type input "40.000"
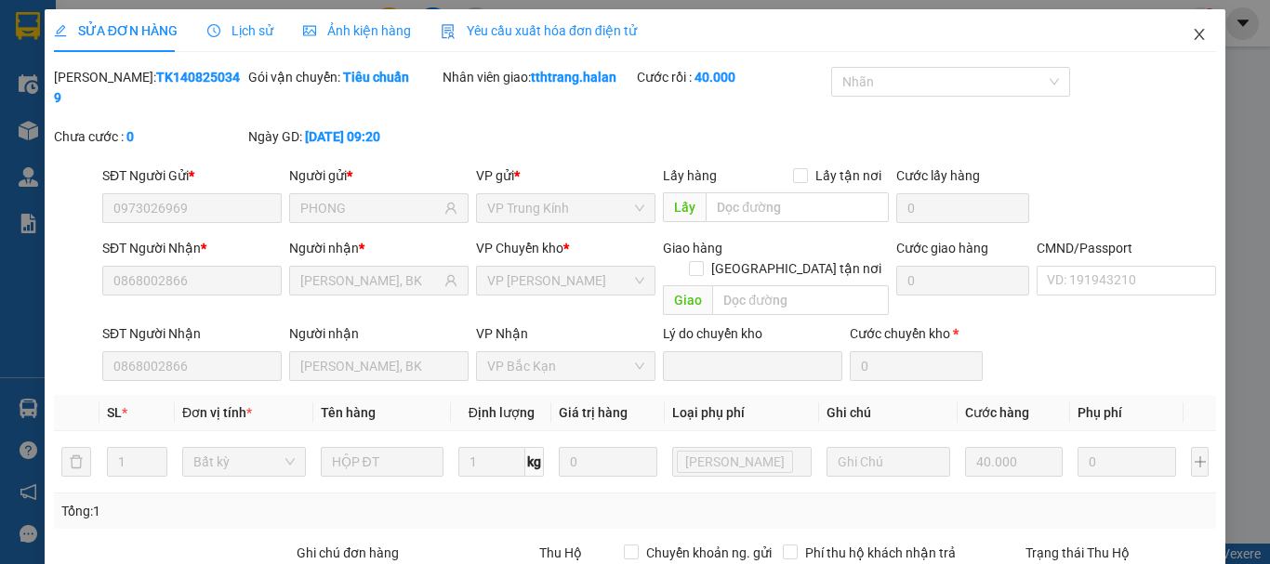
click at [1192, 38] on icon "close" at bounding box center [1199, 34] width 15 height 15
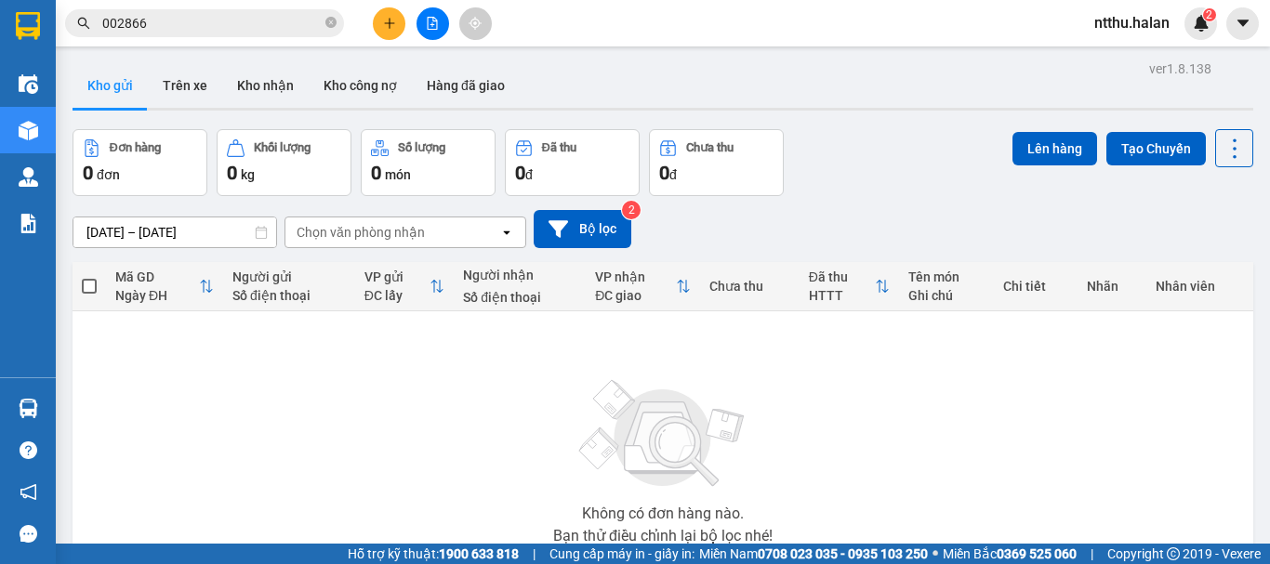
click at [172, 22] on input "002866" at bounding box center [211, 23] width 219 height 20
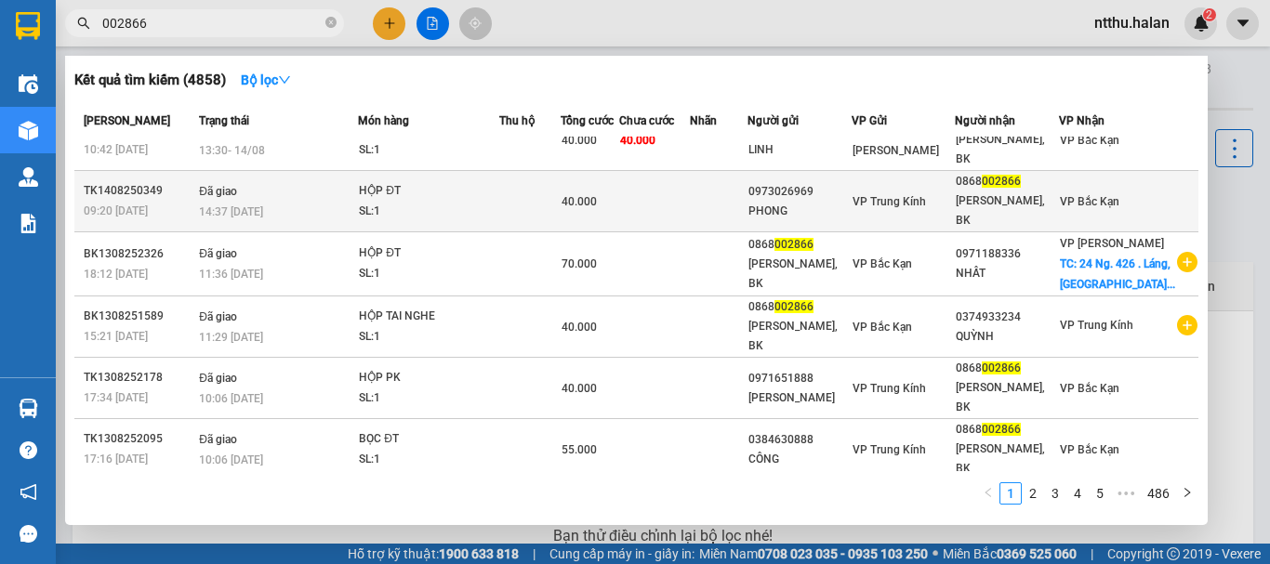
scroll to position [186, 0]
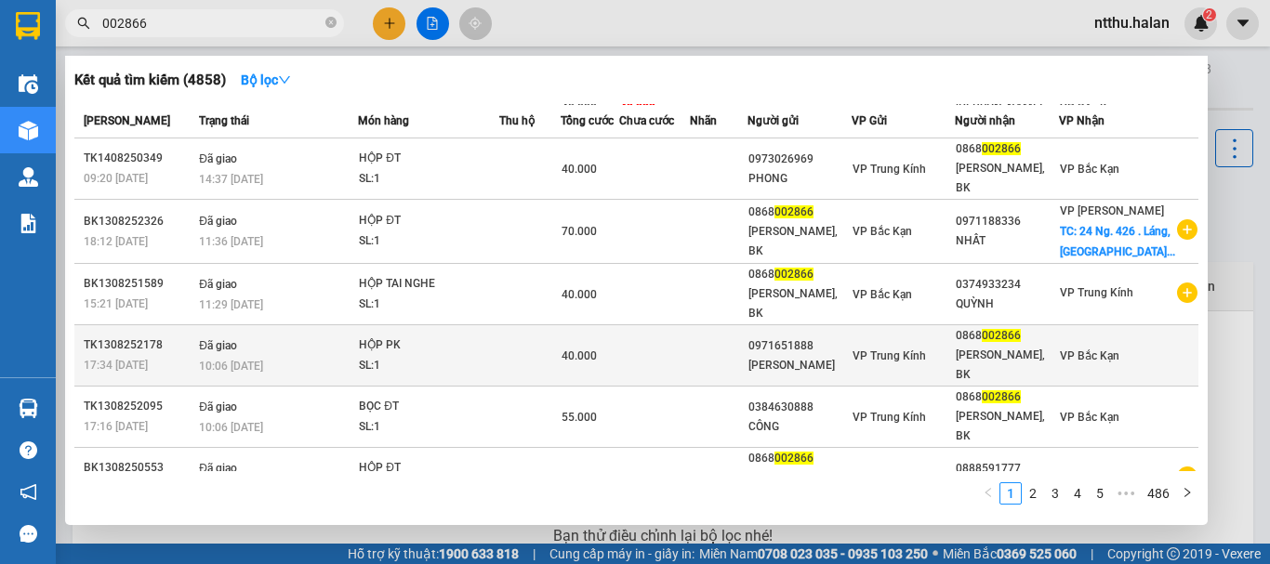
click at [389, 367] on div "SL: 1" at bounding box center [428, 366] width 139 height 20
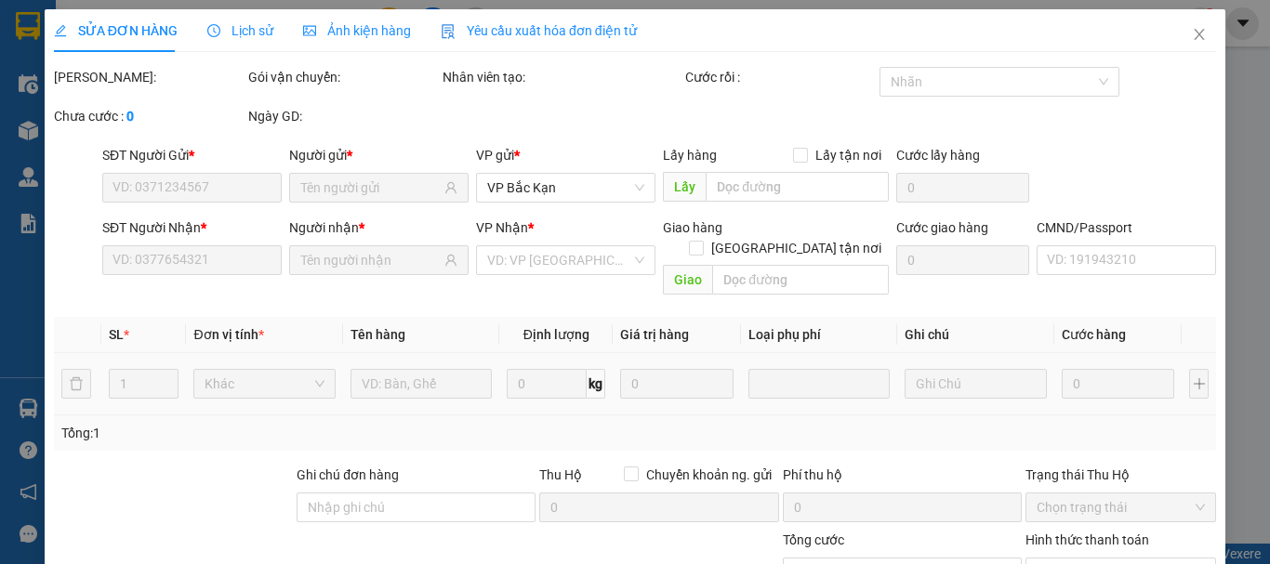
type input "0971651888"
type input "NGỌC ANH"
type input "0868002866"
type input "[PERSON_NAME], BK"
type input "40.000"
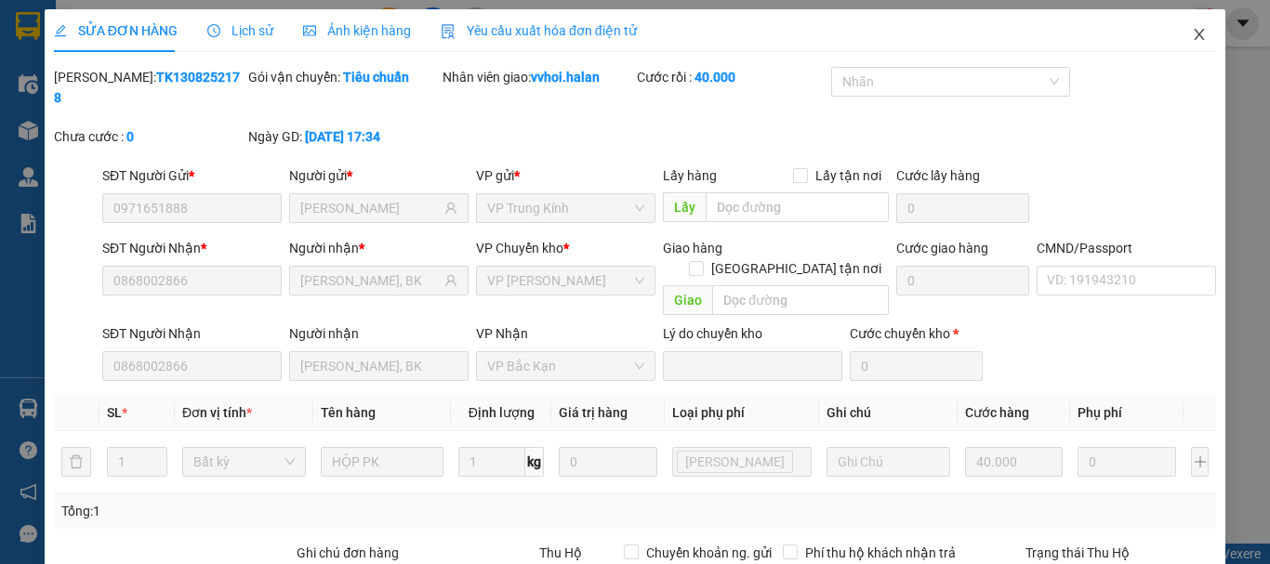
click at [1182, 25] on span "Close" at bounding box center [1199, 35] width 52 height 52
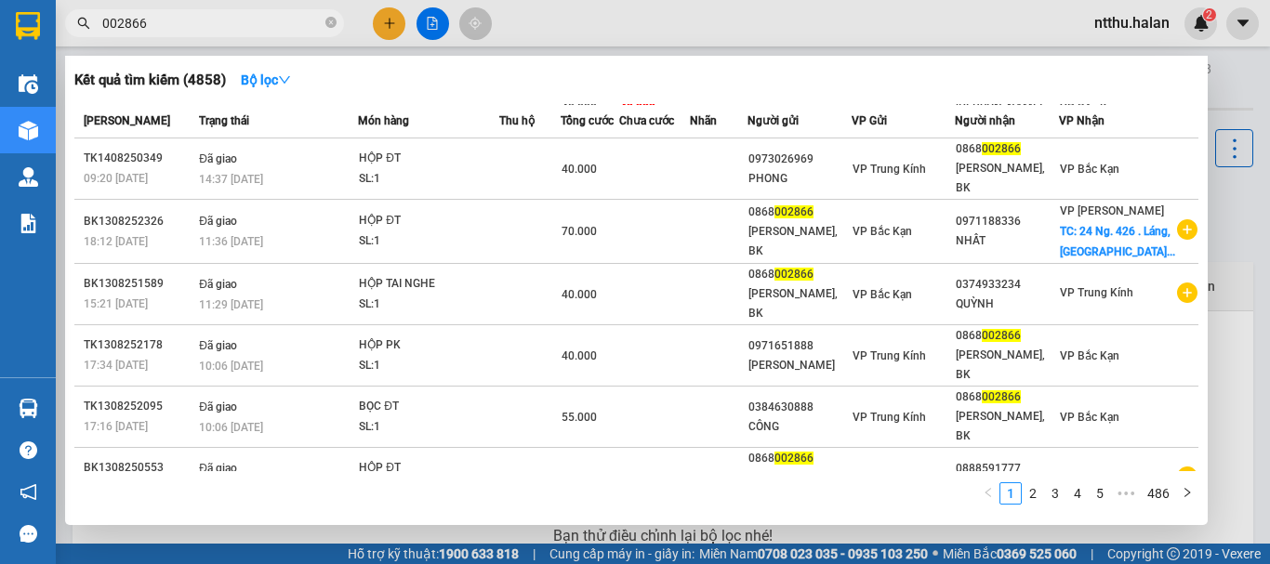
click at [180, 21] on input "002866" at bounding box center [211, 23] width 219 height 20
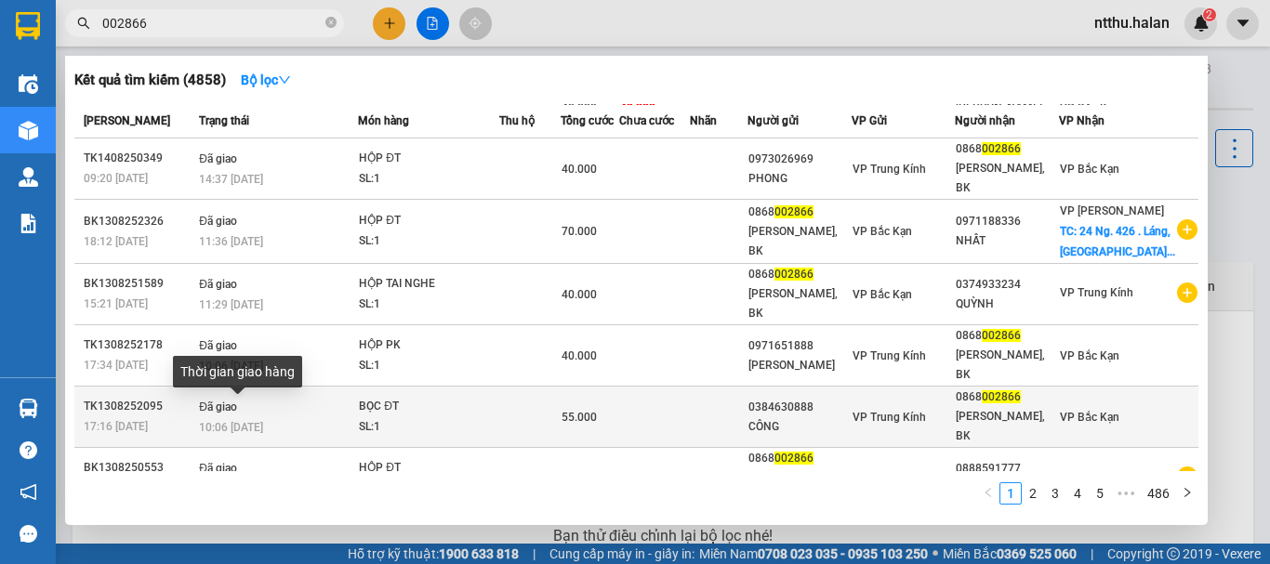
click at [250, 421] on span "10:06 - 14/08" at bounding box center [231, 427] width 64 height 13
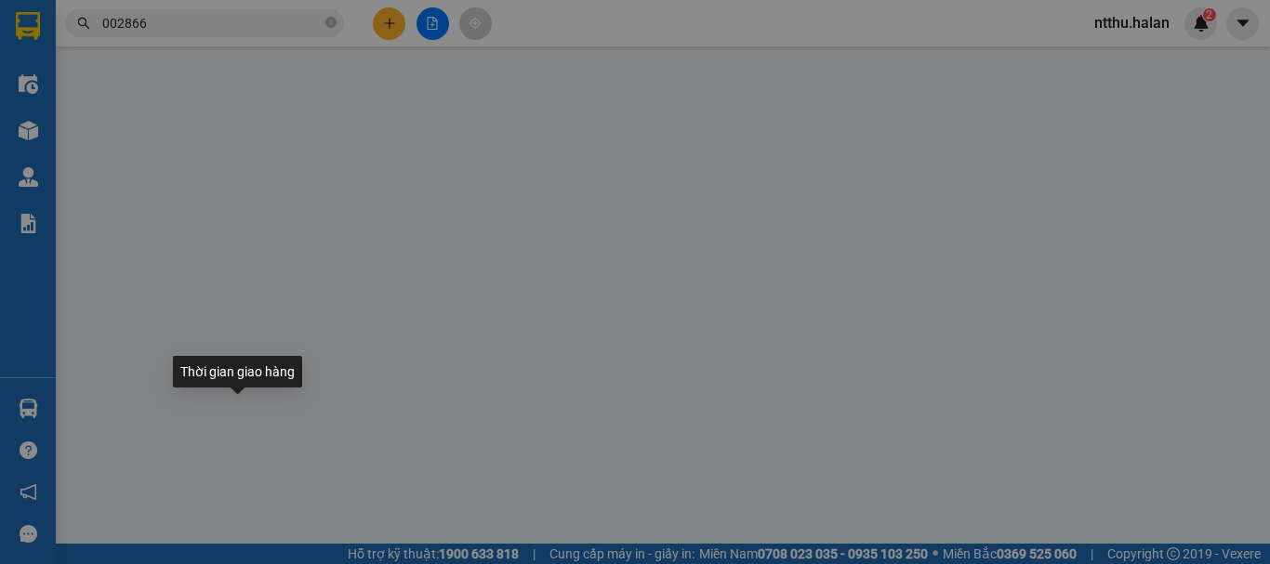
type input "0384630888"
type input "CÔNG"
type input "0868002866"
type input "[PERSON_NAME], BK"
type input "55.000"
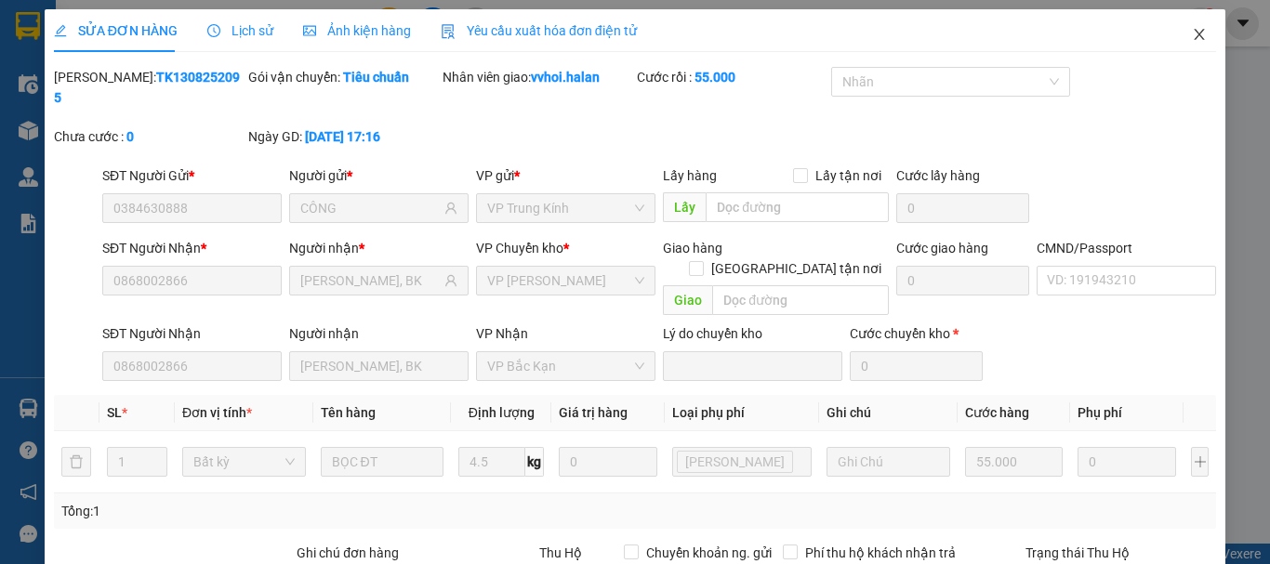
click at [1192, 34] on icon "close" at bounding box center [1199, 34] width 15 height 15
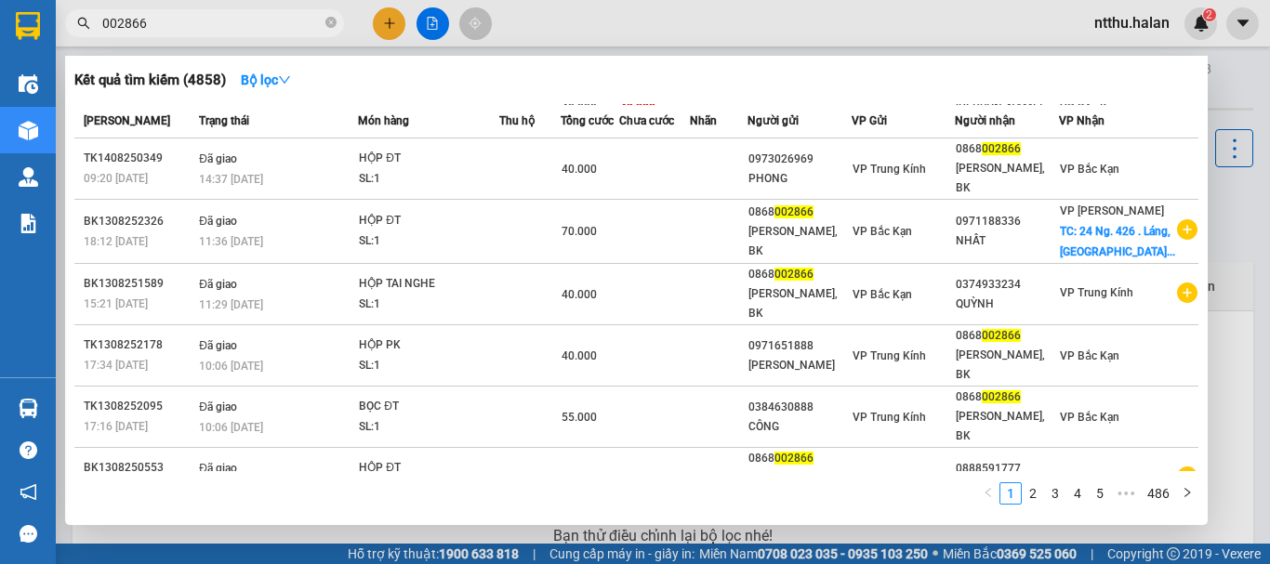
click at [203, 26] on input "002866" at bounding box center [211, 23] width 219 height 20
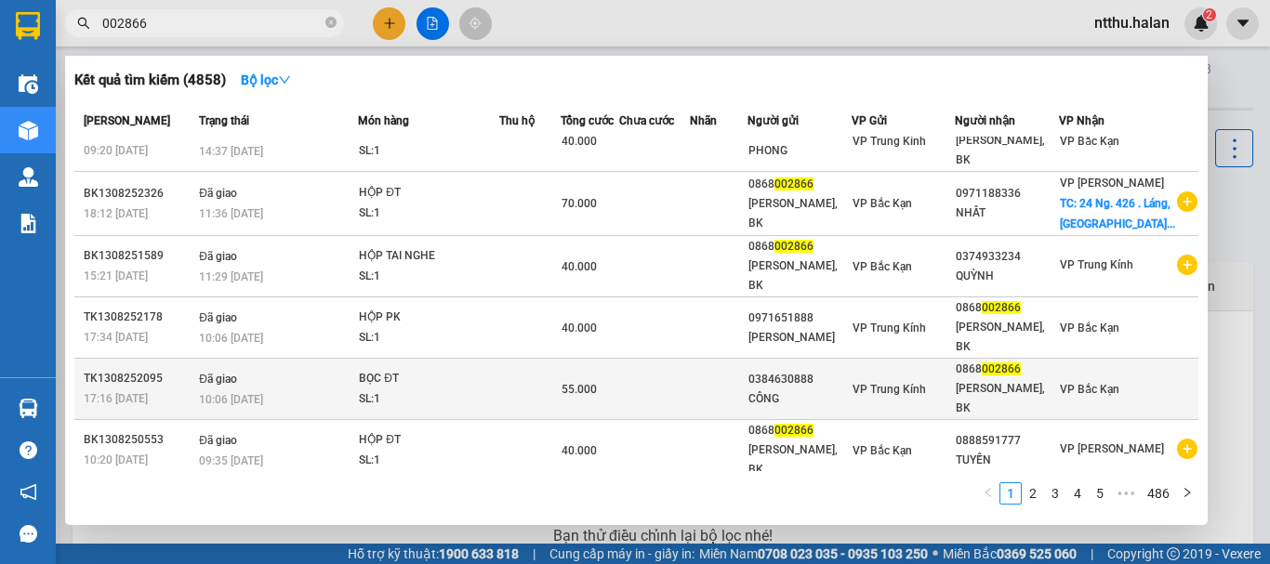
scroll to position [226, 0]
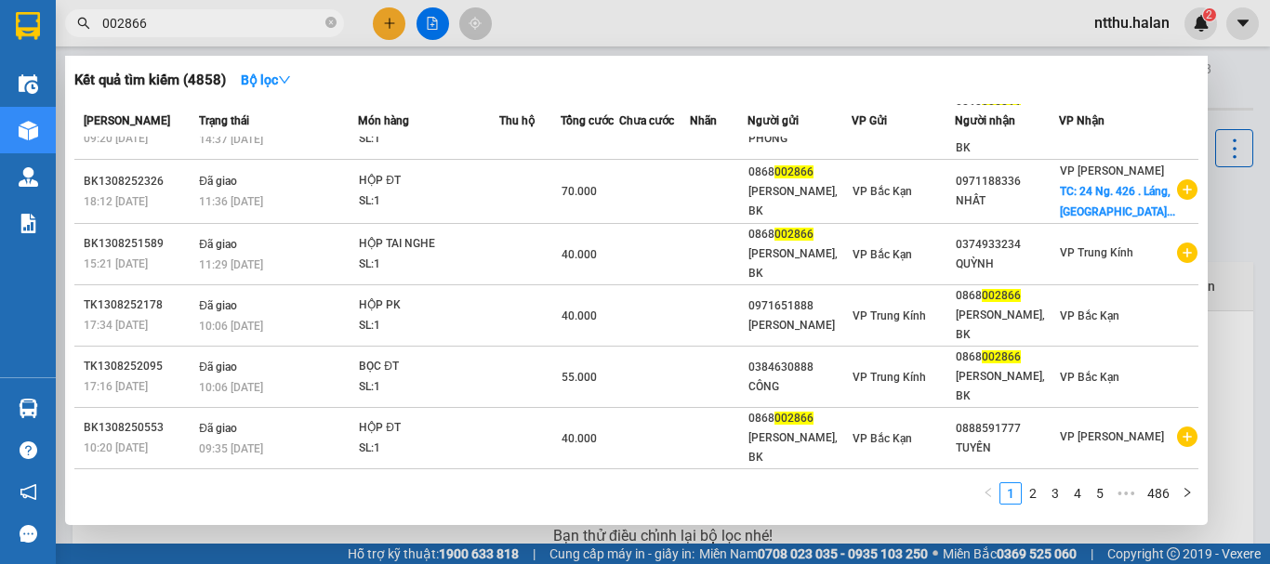
click at [194, 19] on input "002866" at bounding box center [211, 23] width 219 height 20
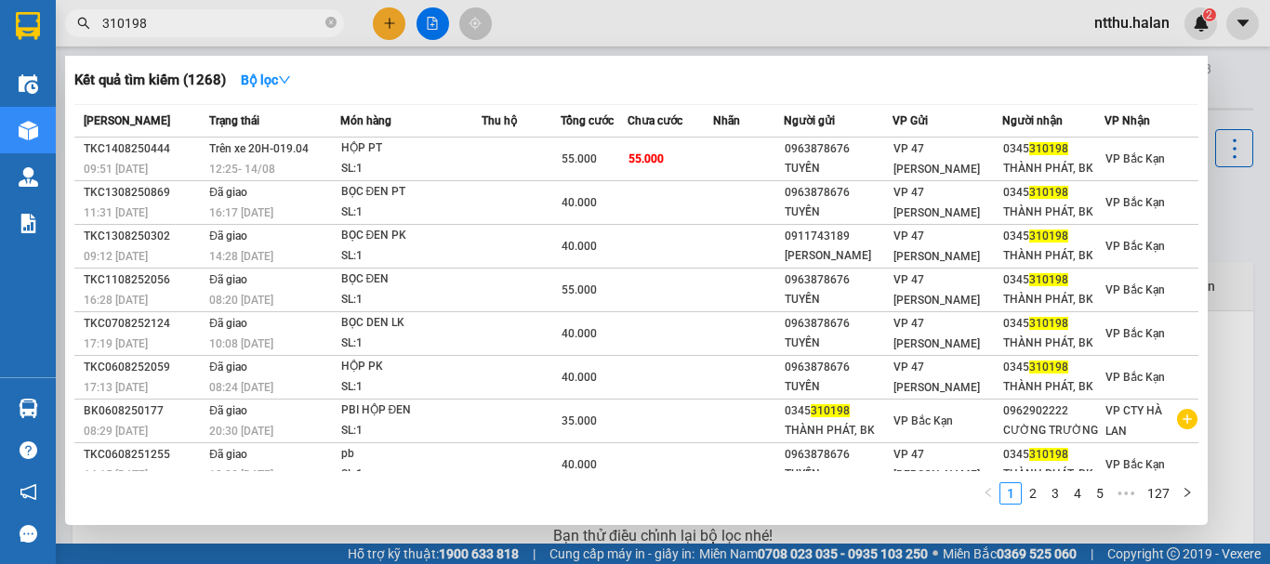
click at [180, 25] on input "310198" at bounding box center [211, 23] width 219 height 20
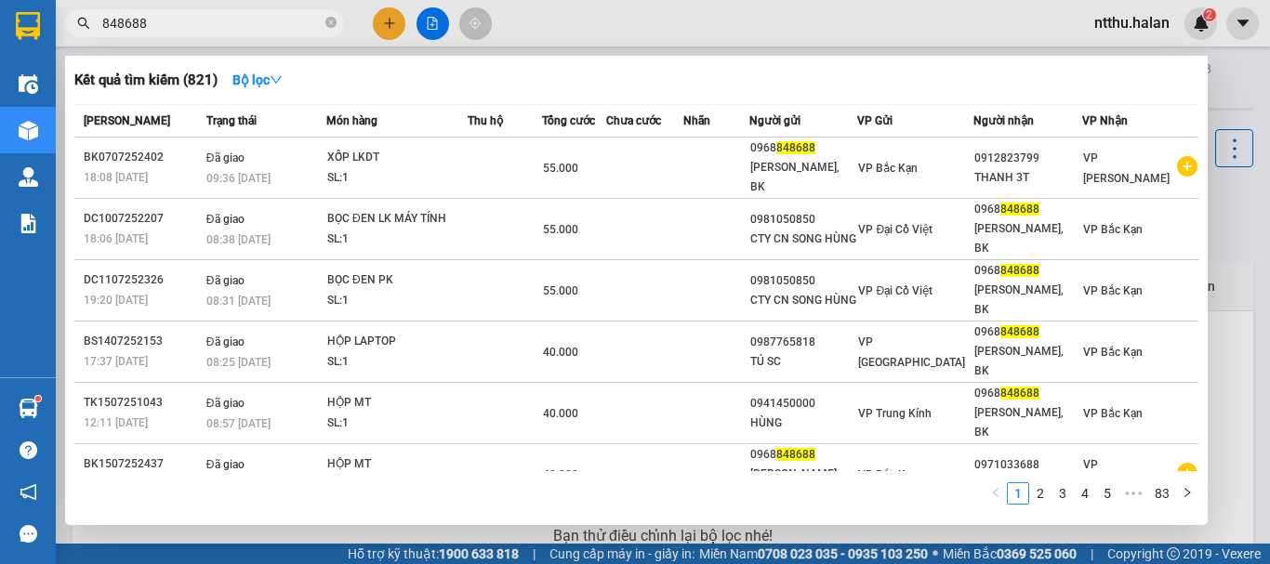
click at [200, 23] on input "848688" at bounding box center [211, 23] width 219 height 20
type input "602235"
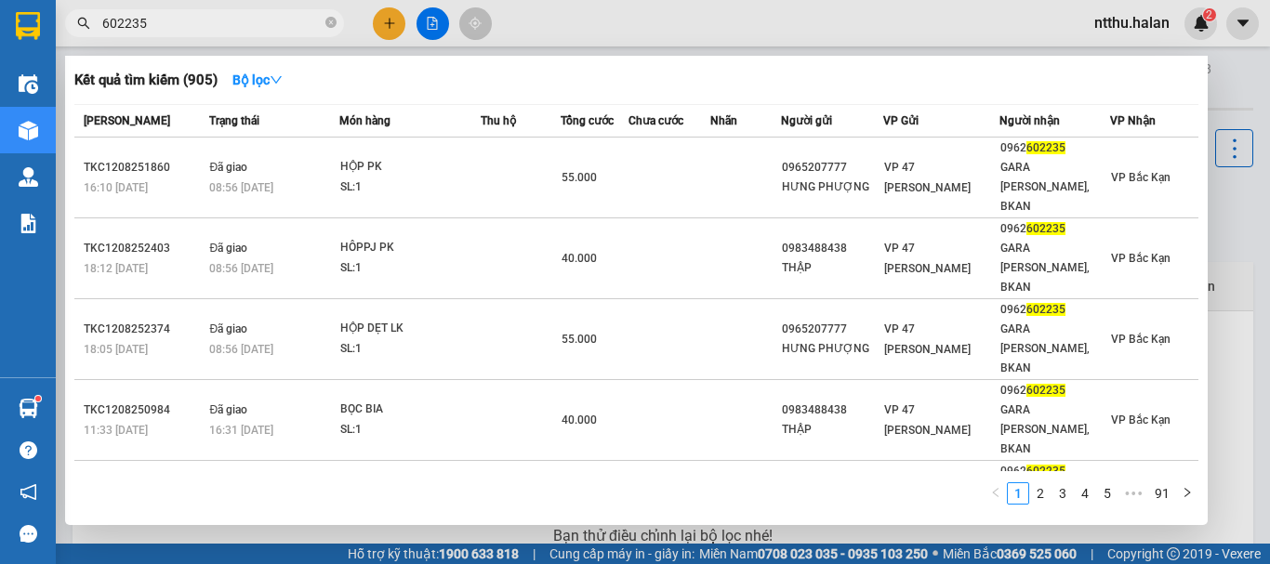
click at [196, 25] on input "602235" at bounding box center [211, 23] width 219 height 20
drag, startPoint x: 196, startPoint y: 25, endPoint x: 169, endPoint y: 36, distance: 29.2
click at [178, 33] on input "602235" at bounding box center [211, 23] width 219 height 20
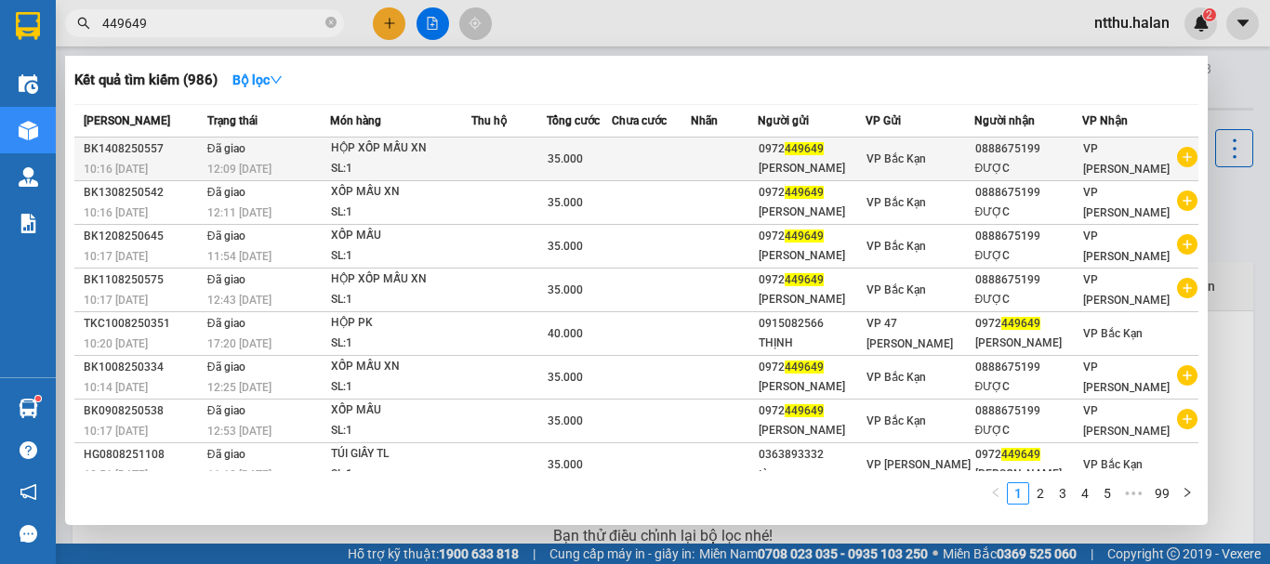
type input "449649"
click at [241, 154] on span "Đã giao" at bounding box center [226, 148] width 38 height 13
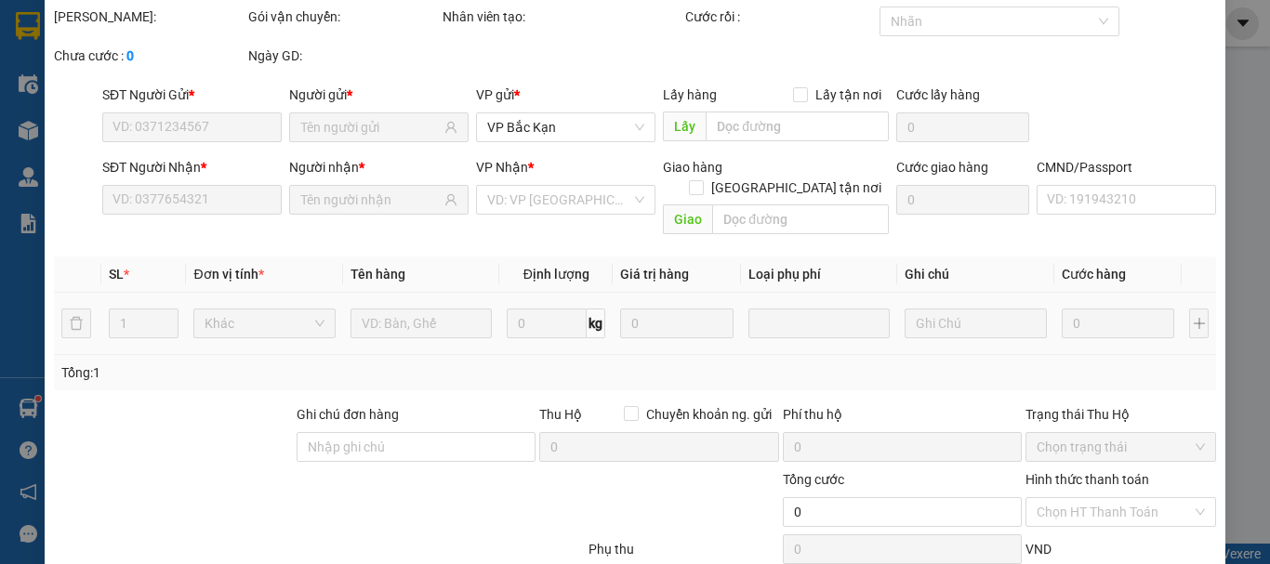
type input "0972449649"
type input "0888675199"
type input "35.000"
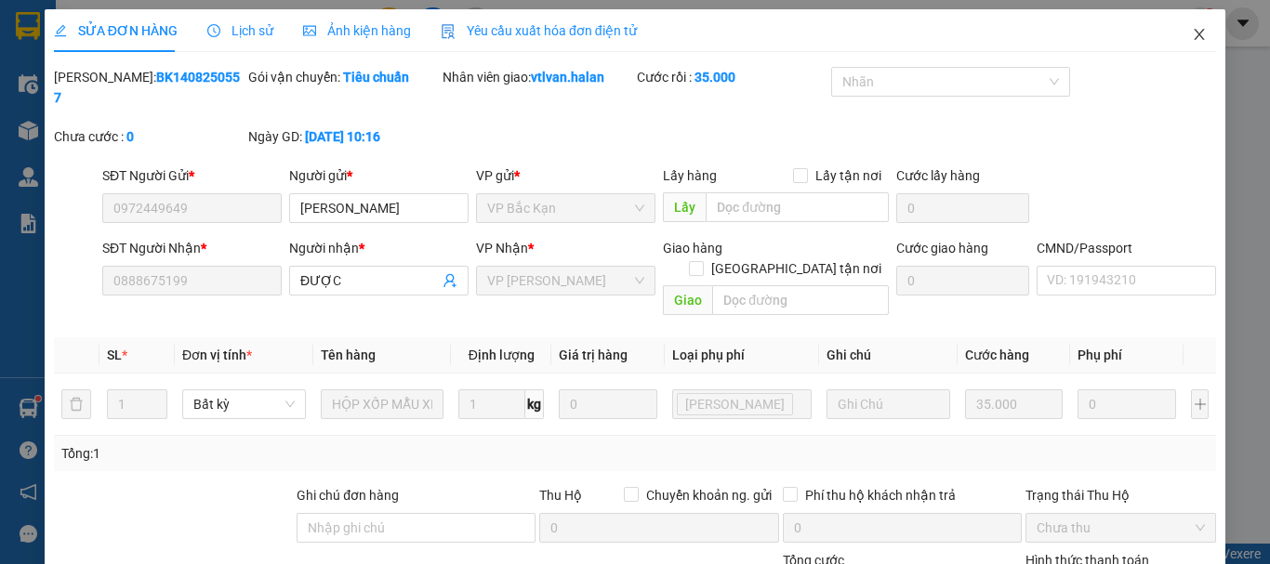
click at [1192, 33] on icon "close" at bounding box center [1199, 34] width 15 height 15
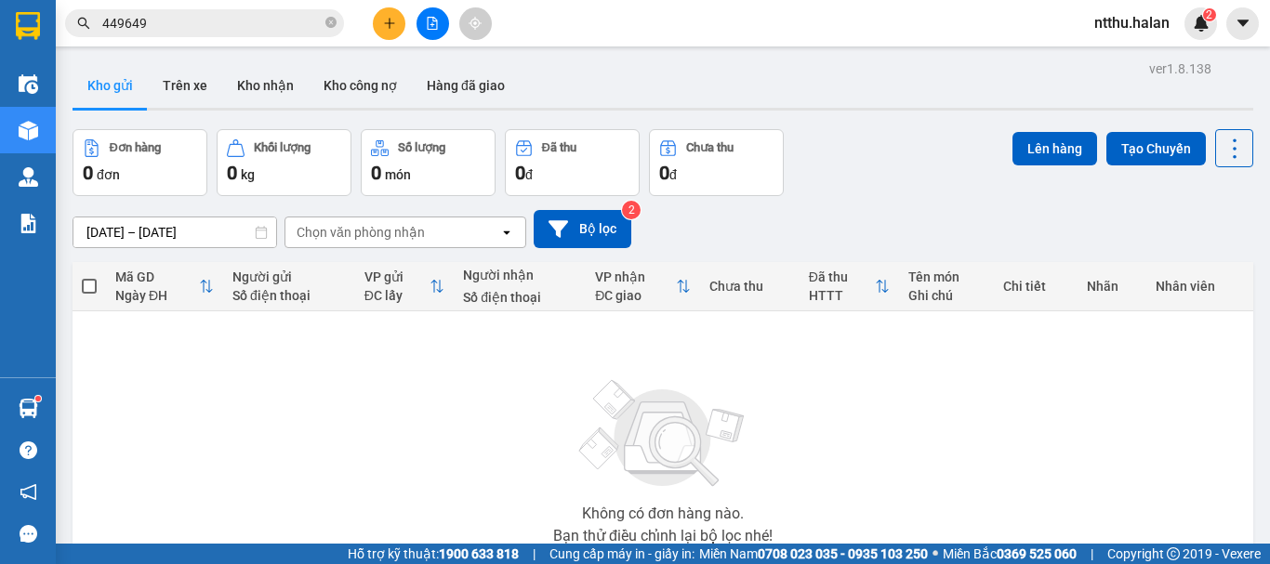
click at [896, 134] on div "Đơn hàng 0 đơn Khối lượng 0 kg Số lượng 0 món Đã thu 0 đ Chưa thu 0 đ Lên hàng …" at bounding box center [663, 162] width 1181 height 67
click at [190, 23] on input "449649" at bounding box center [211, 23] width 219 height 20
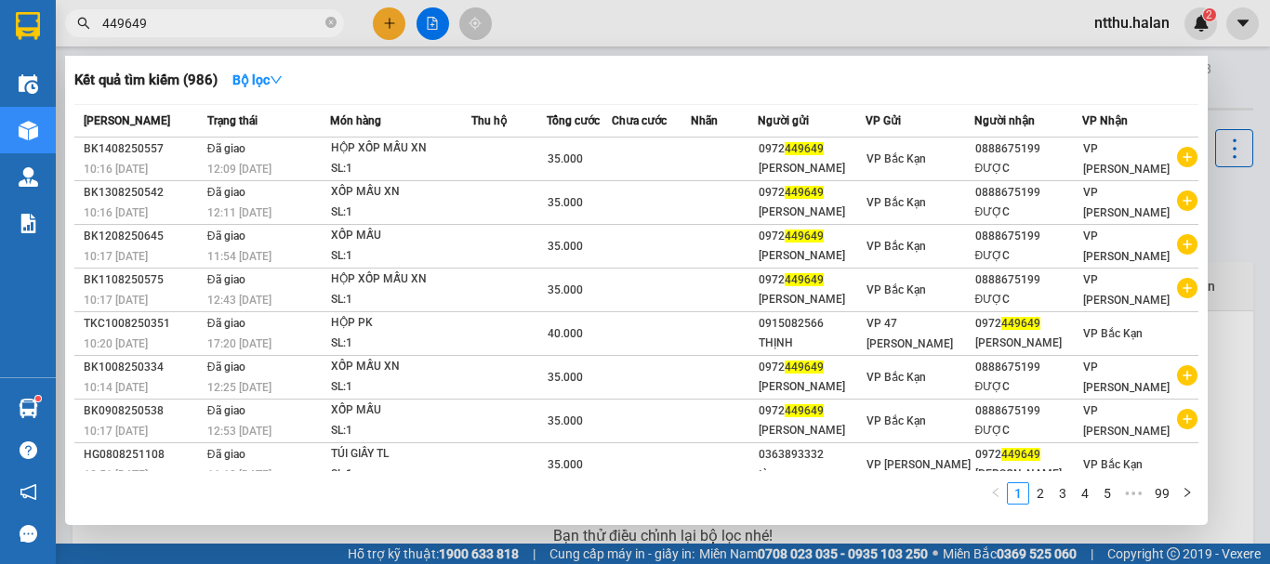
click at [190, 23] on input "449649" at bounding box center [211, 23] width 219 height 20
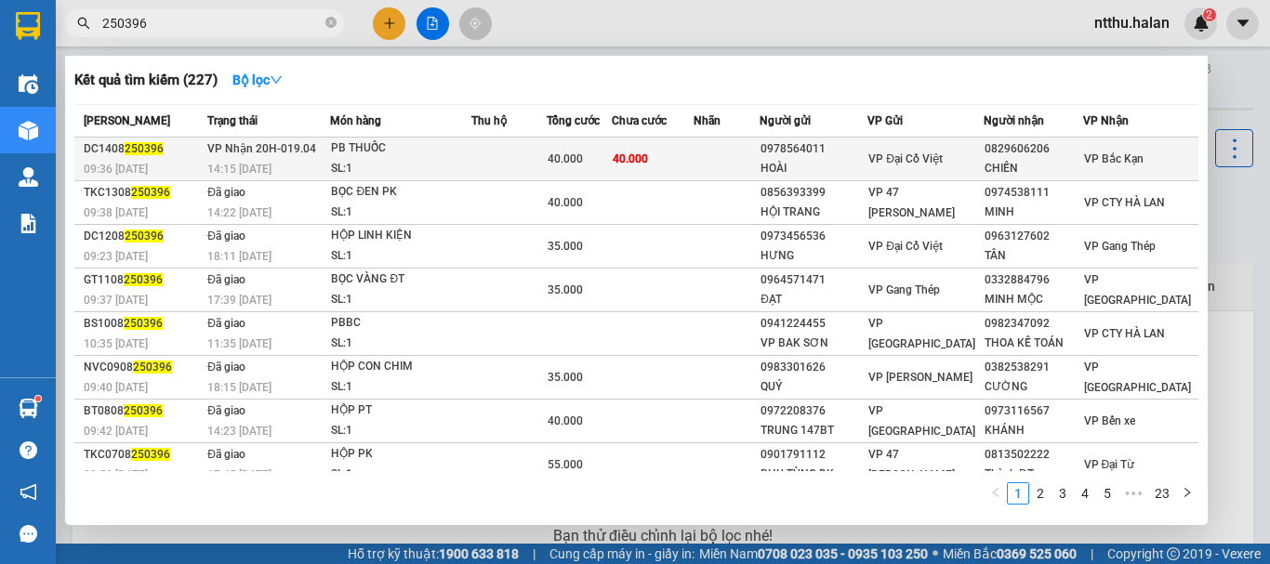
type input "250396"
click at [470, 147] on div "PB THUỐC" at bounding box center [400, 149] width 139 height 20
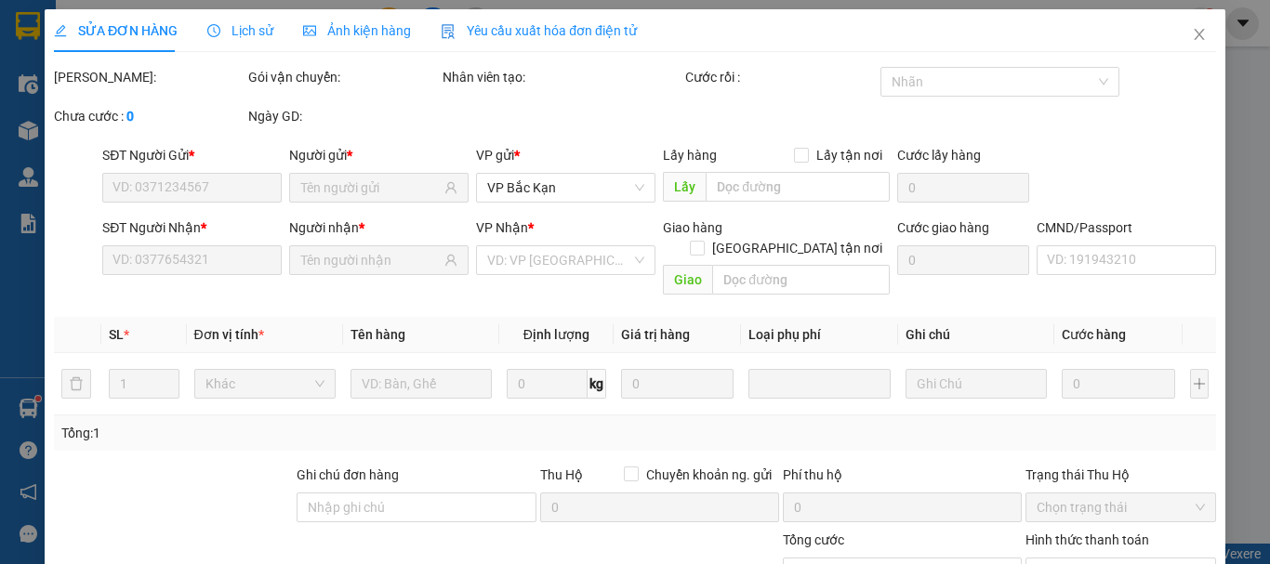
type input "0978564011"
type input "HOÀI"
type input "0829606206"
type input "CHIẾN"
type input "40.000"
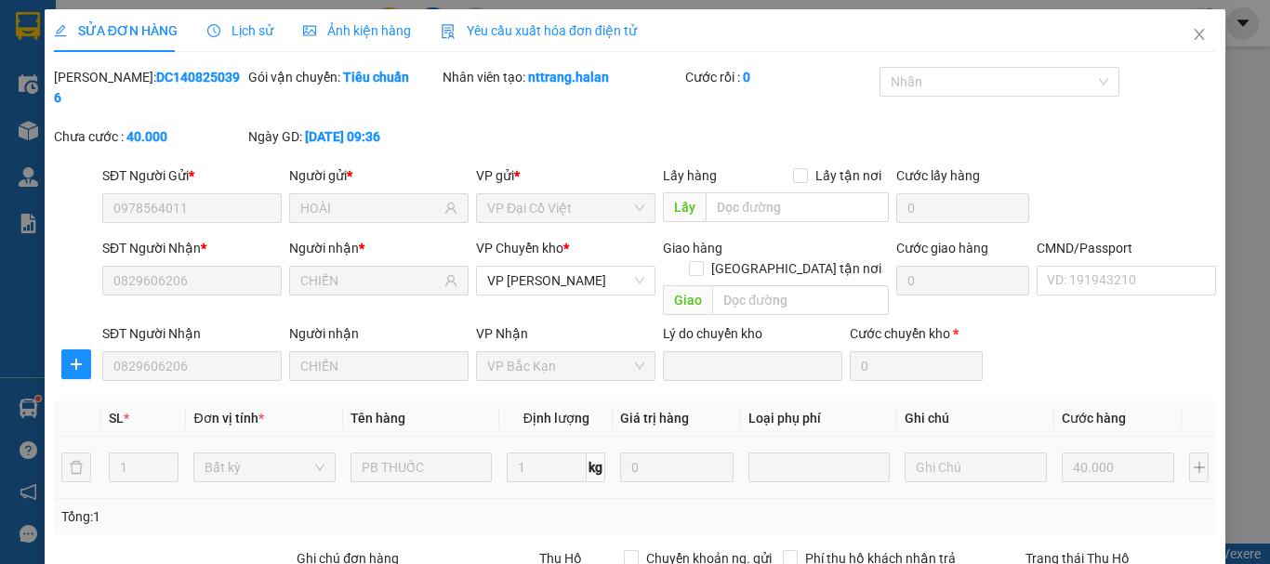
scroll to position [228, 0]
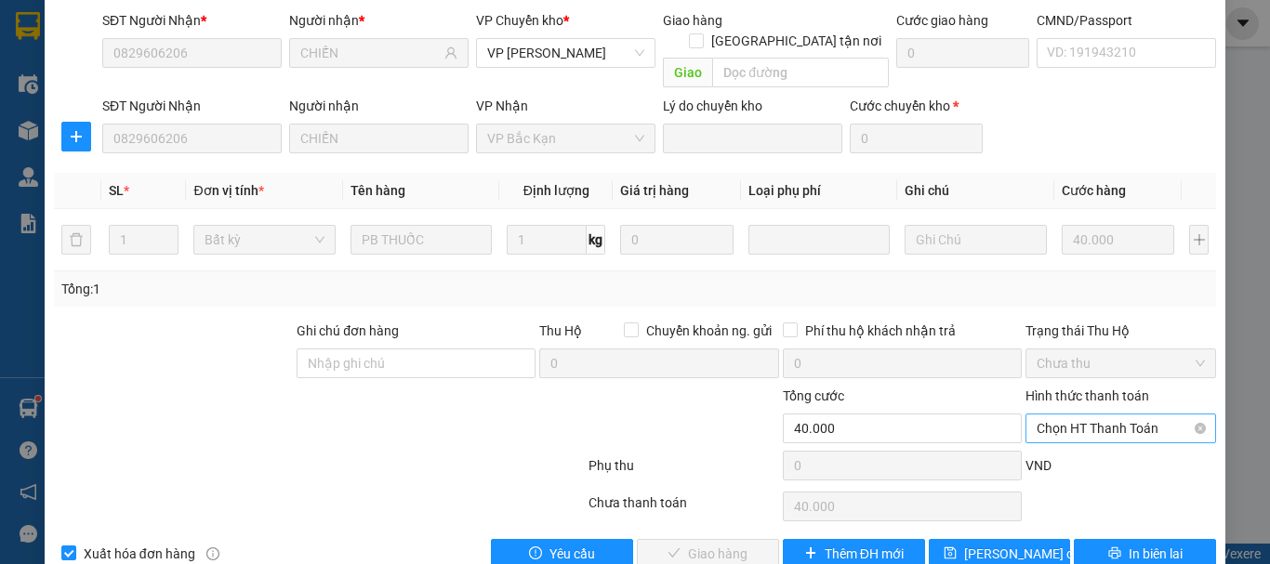
click at [1063, 415] on span "Chọn HT Thanh Toán" at bounding box center [1121, 429] width 168 height 28
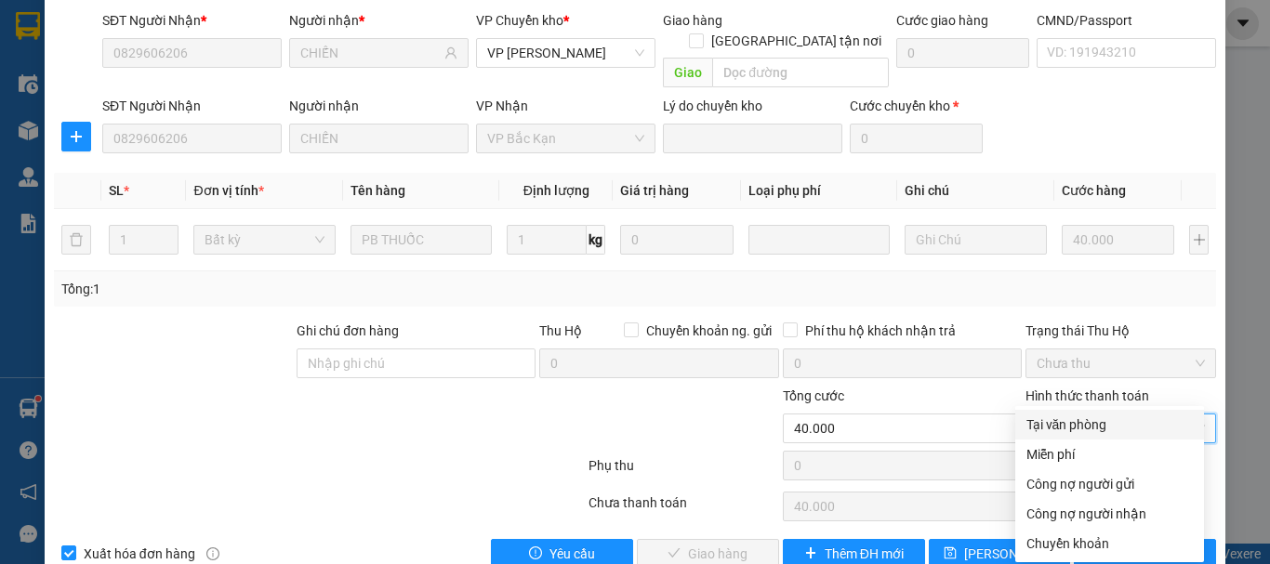
click at [1060, 423] on div "Tại văn phòng" at bounding box center [1109, 425] width 166 height 20
type input "0"
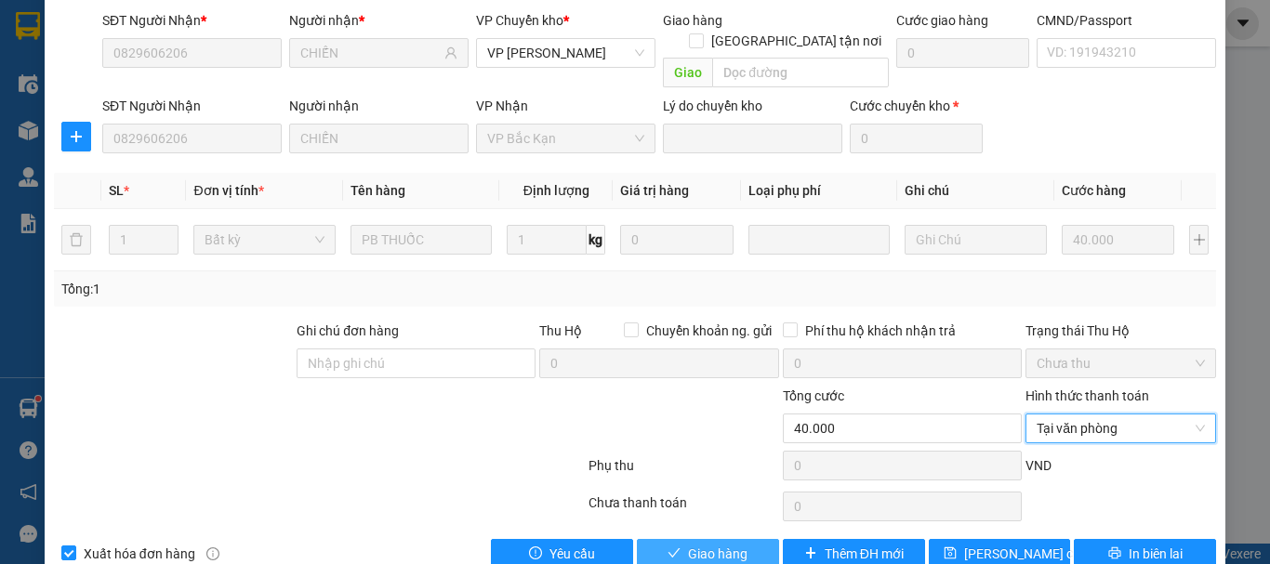
click at [701, 544] on span "Giao hàng" at bounding box center [717, 554] width 59 height 20
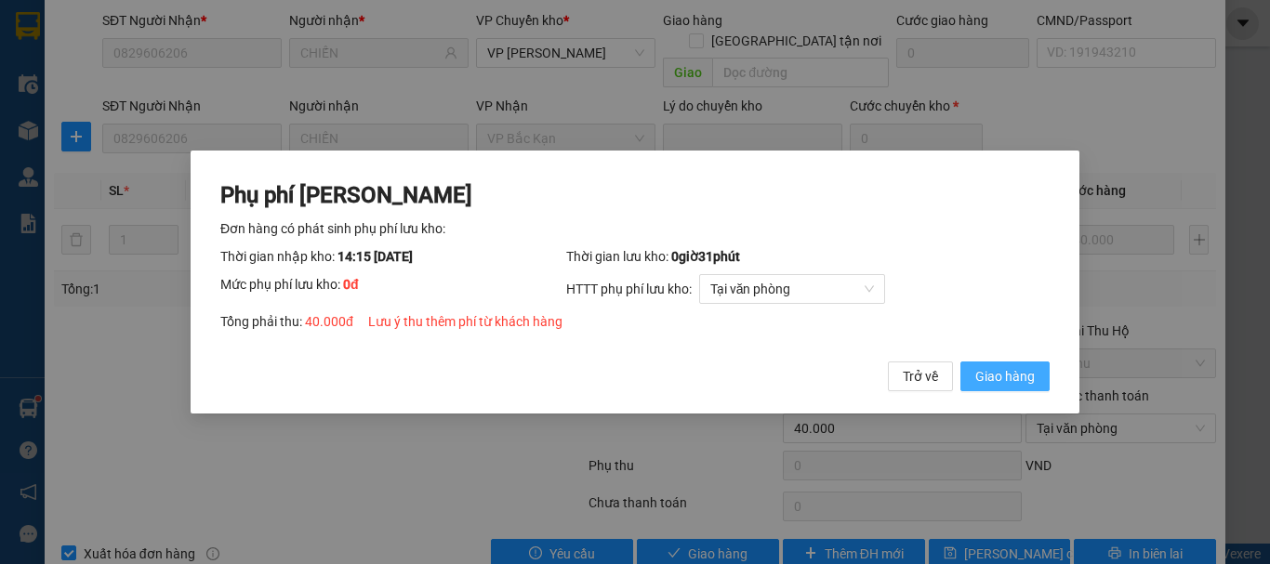
click at [1016, 378] on span "Giao hàng" at bounding box center [1004, 376] width 59 height 20
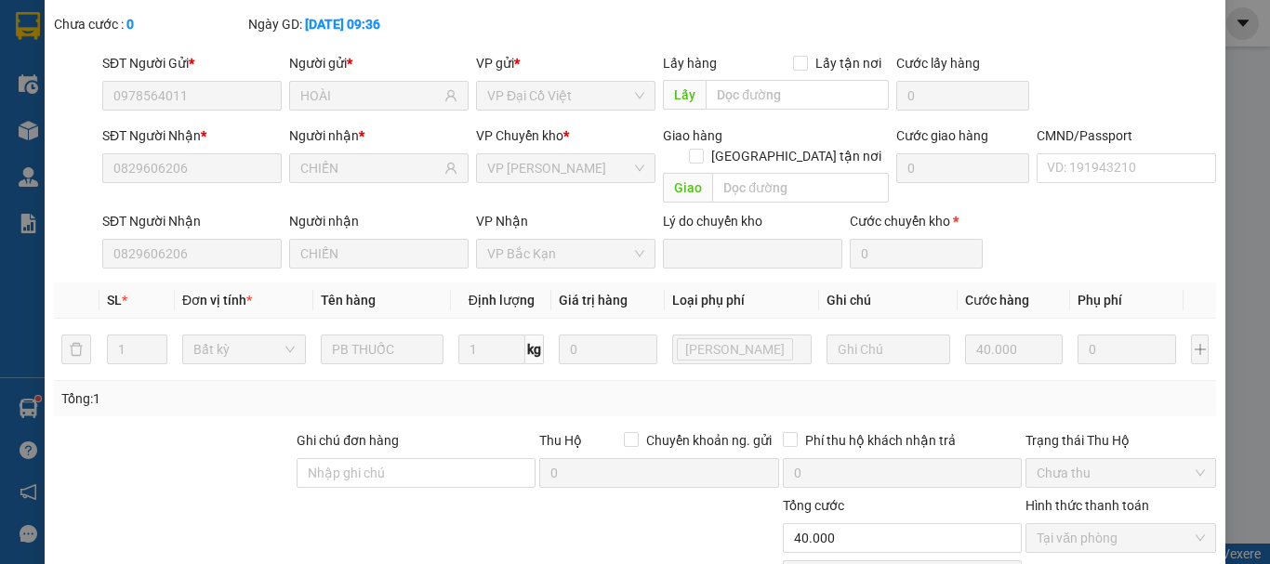
scroll to position [0, 0]
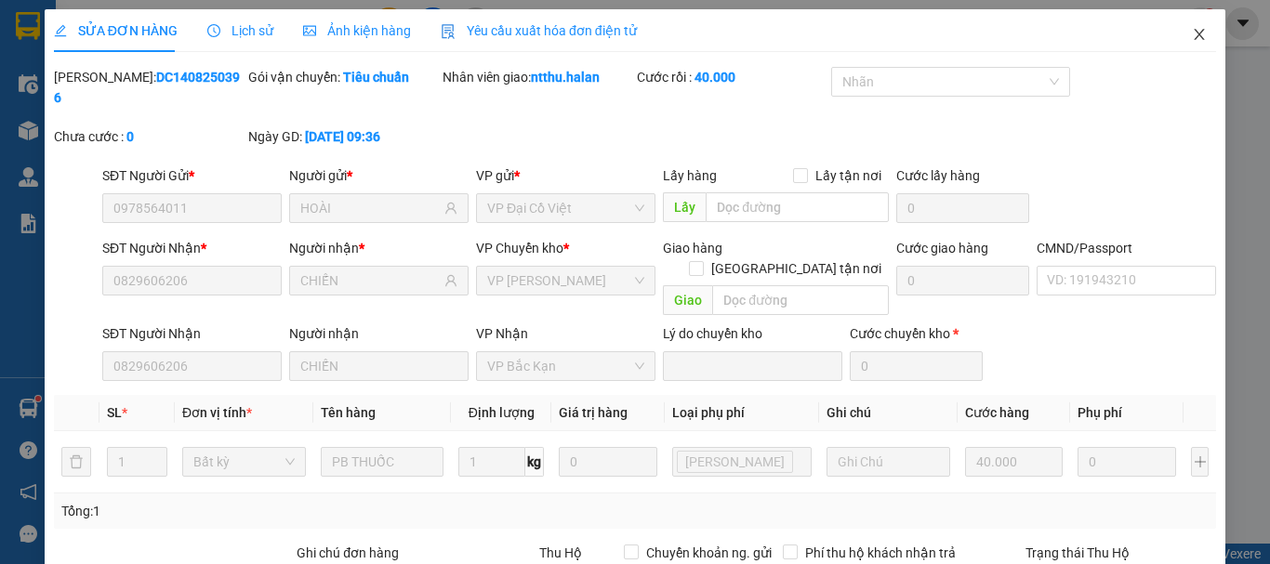
click at [1192, 34] on icon "close" at bounding box center [1199, 34] width 15 height 15
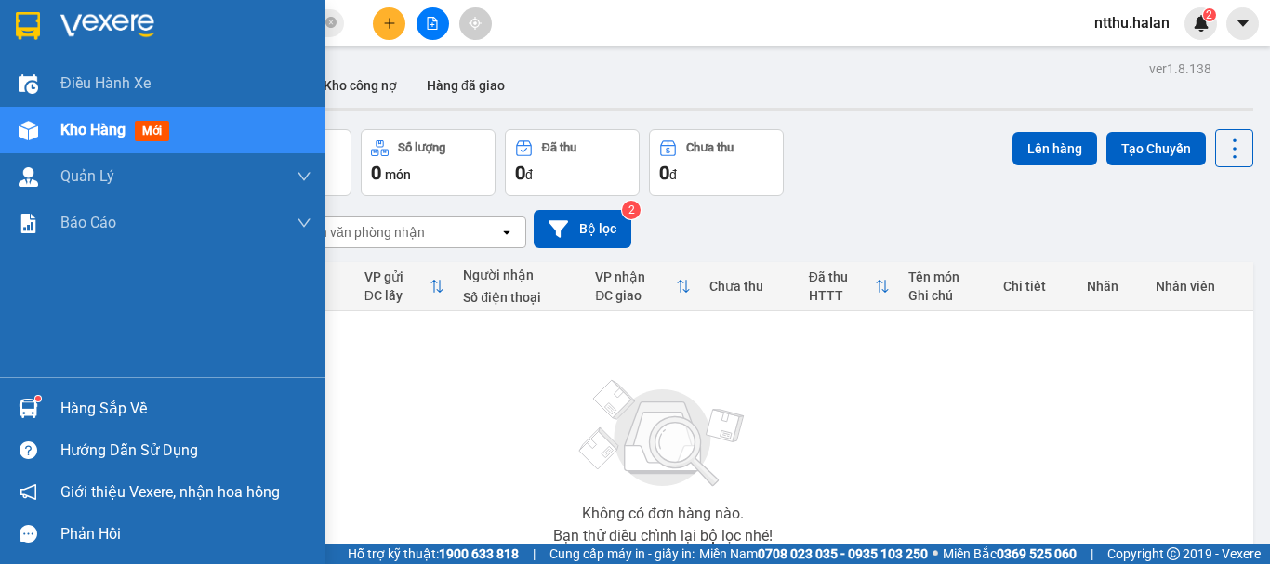
click at [87, 411] on div "Hàng sắp về" at bounding box center [185, 409] width 251 height 28
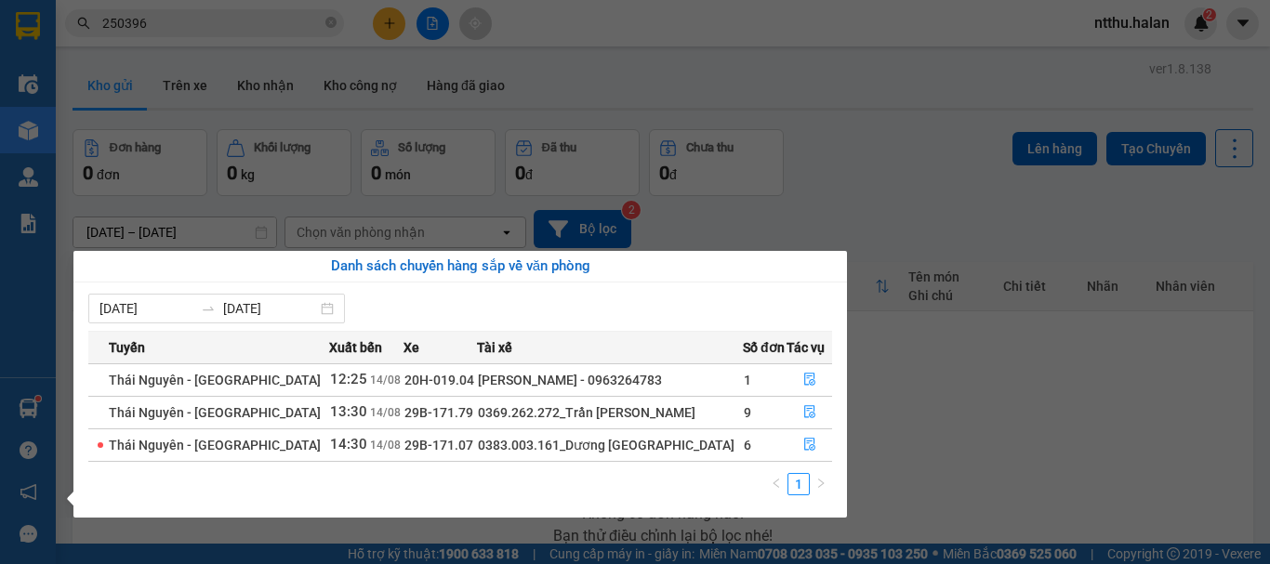
click at [801, 178] on section "Kết quả tìm kiếm ( 227 ) Bộ lọc Mã ĐH Trạng thái Món hàng Thu hộ Tổng cước Chưa…" at bounding box center [635, 282] width 1270 height 564
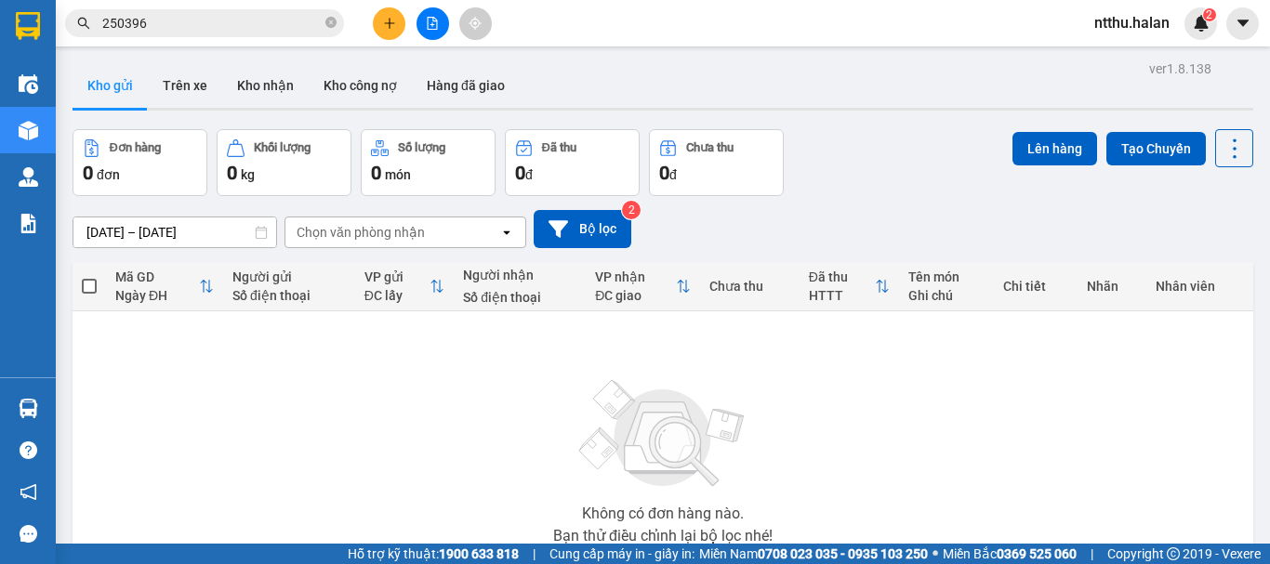
click at [274, 23] on input "250396" at bounding box center [211, 23] width 219 height 20
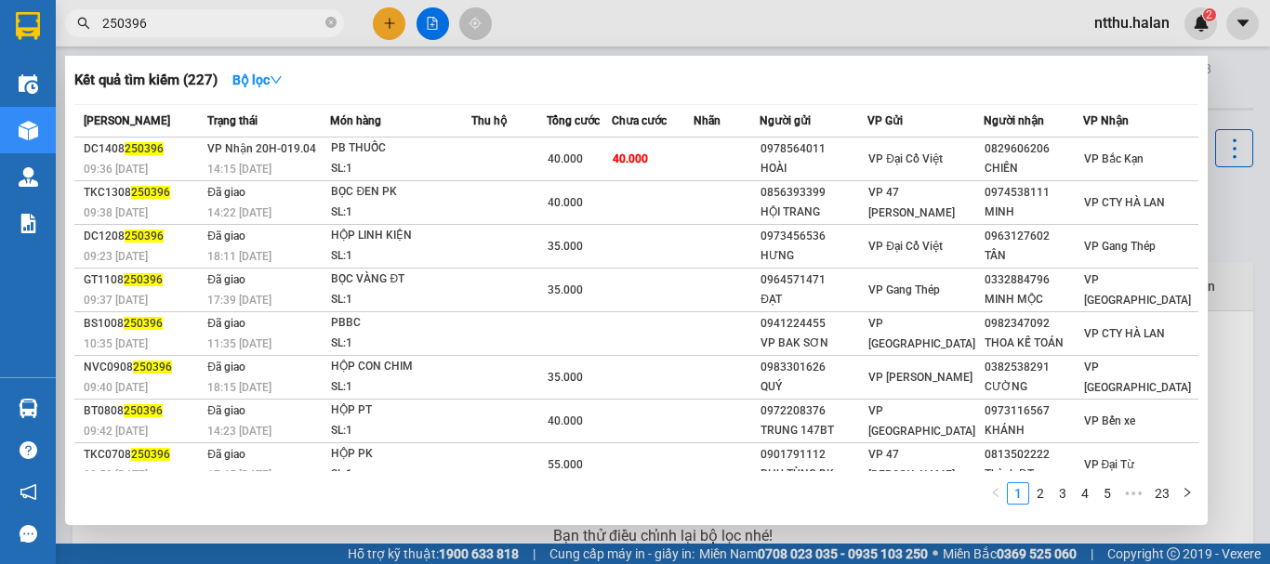
click at [274, 23] on input "250396" at bounding box center [211, 23] width 219 height 20
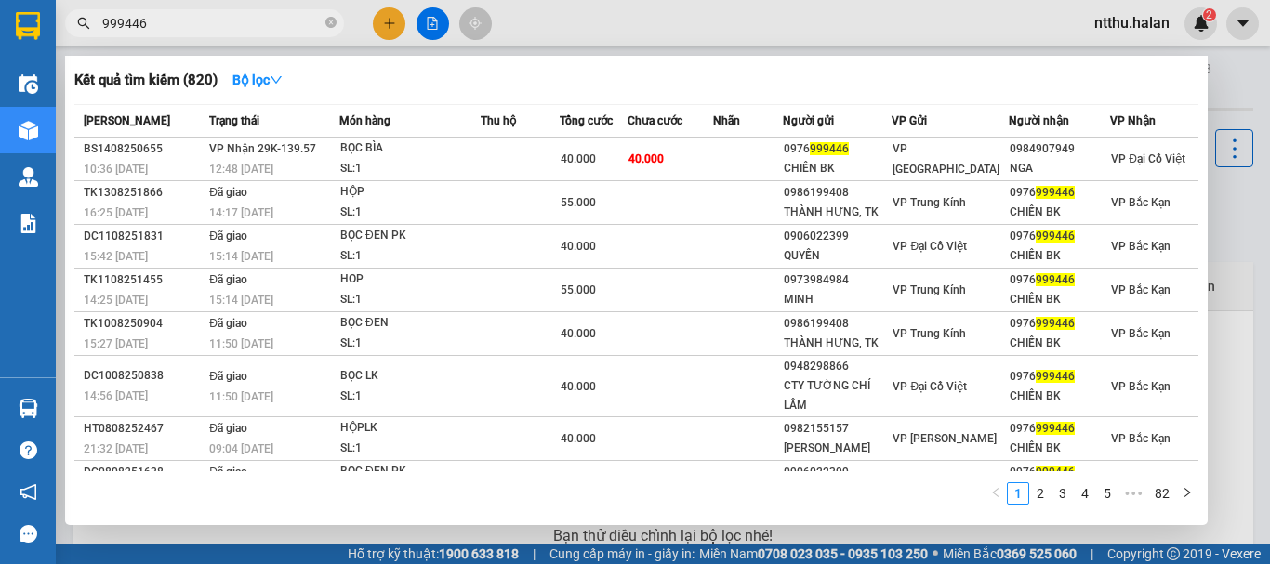
type input "999446"
click at [392, 33] on div at bounding box center [635, 282] width 1270 height 564
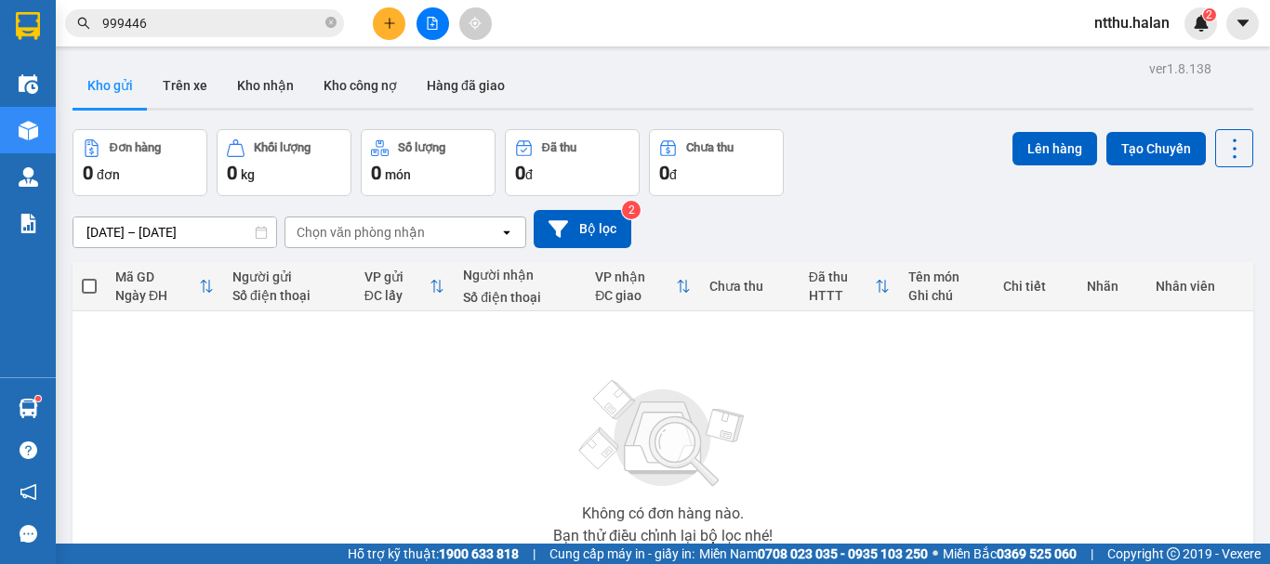
click at [392, 33] on button at bounding box center [389, 23] width 33 height 33
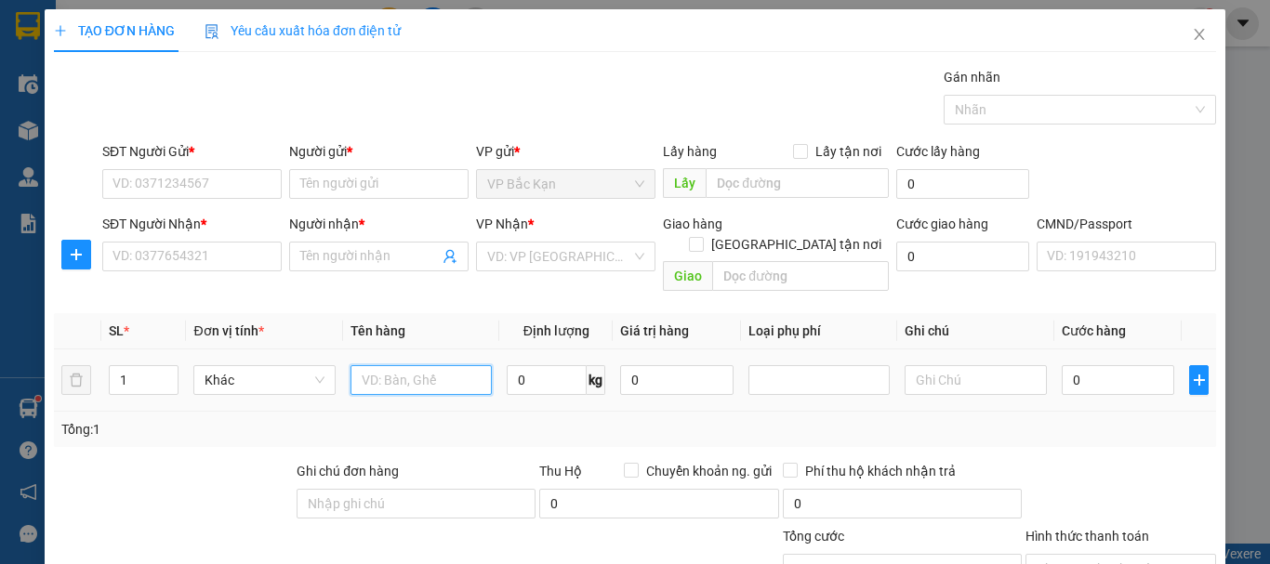
click at [437, 365] on input "text" at bounding box center [420, 380] width 141 height 30
type input "HỘP BÁNH"
type input "5"
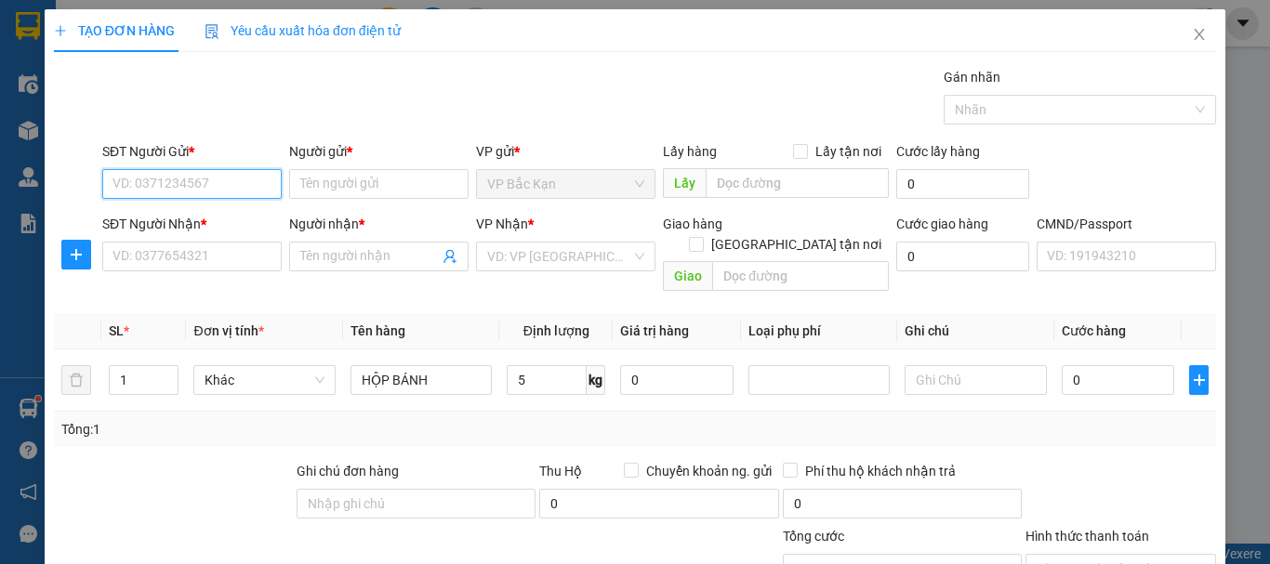
click at [206, 183] on input "SĐT Người Gửi *" at bounding box center [191, 184] width 179 height 30
type input "0967939966"
click at [188, 215] on div "0967939966 - GIANG" at bounding box center [189, 221] width 155 height 20
type input "GIANG"
type input "0967939966"
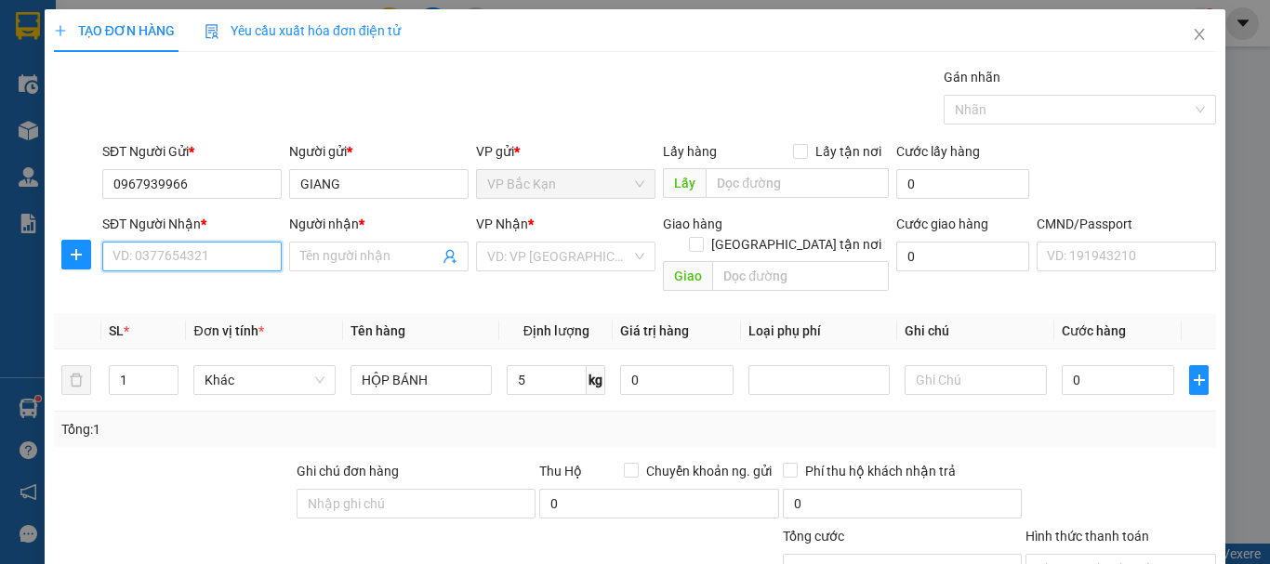
click at [189, 252] on input "SĐT Người Nhận *" at bounding box center [191, 257] width 179 height 30
type input "0367586336"
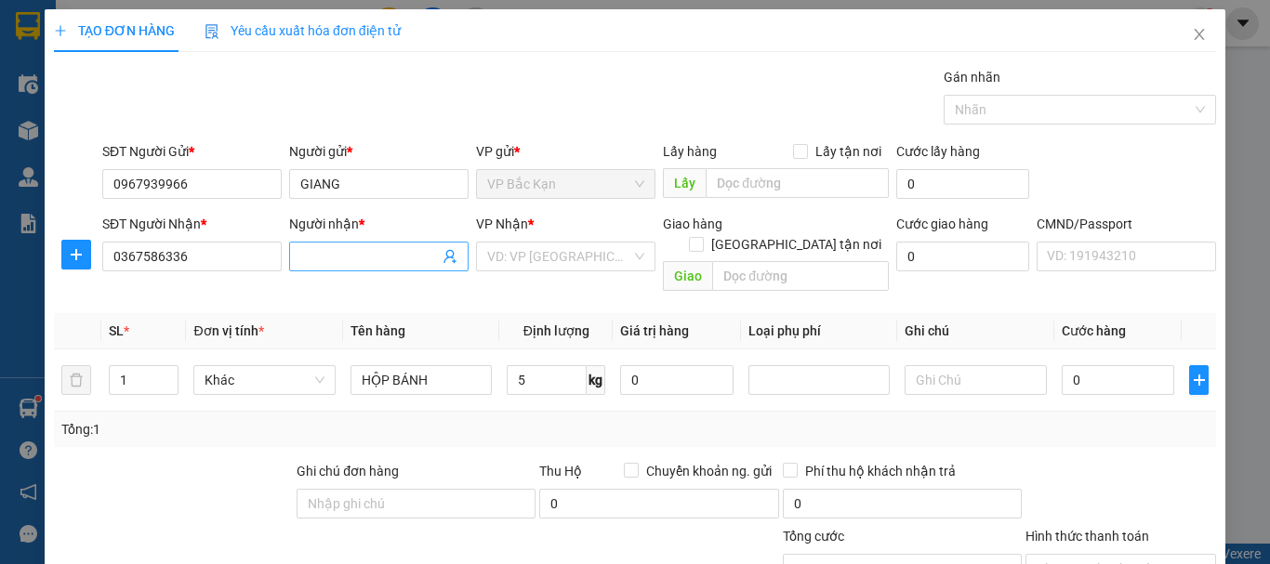
click at [313, 258] on input "Người nhận *" at bounding box center [369, 256] width 139 height 20
type input "J"
type input "HƯƠNG"
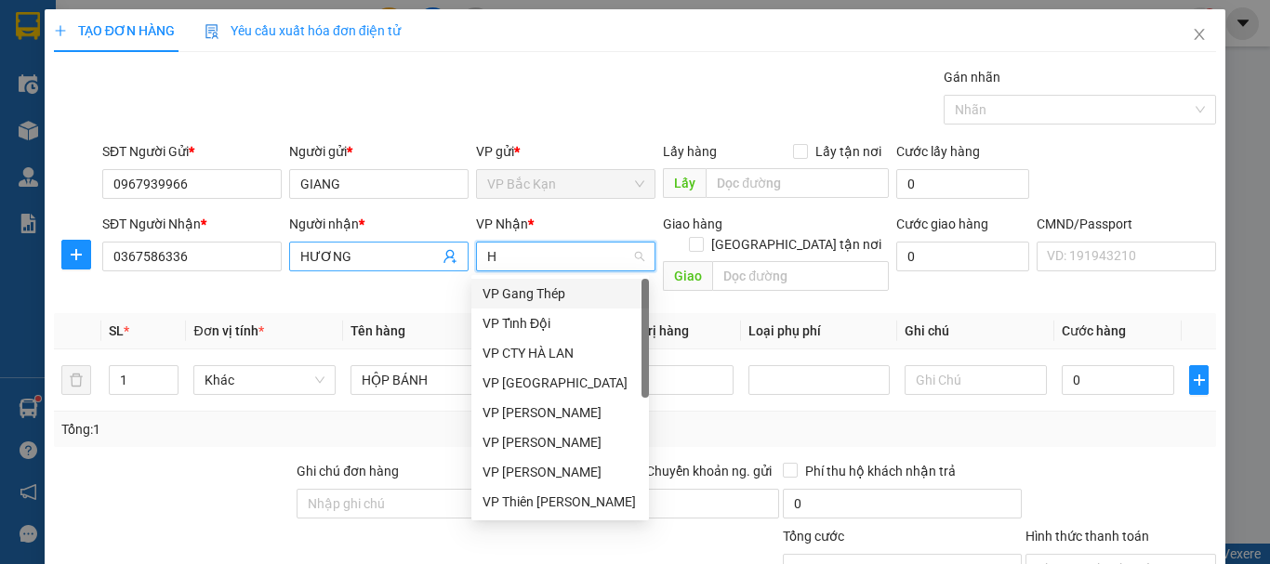
type input "HO"
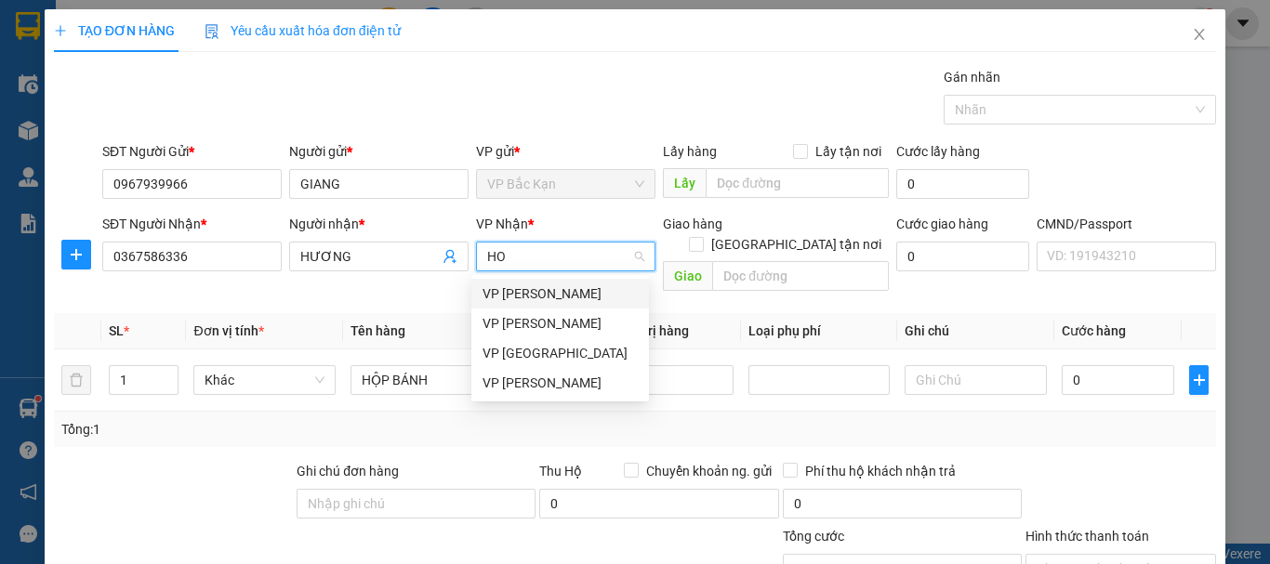
click at [542, 293] on div "VP [PERSON_NAME]" at bounding box center [559, 294] width 155 height 20
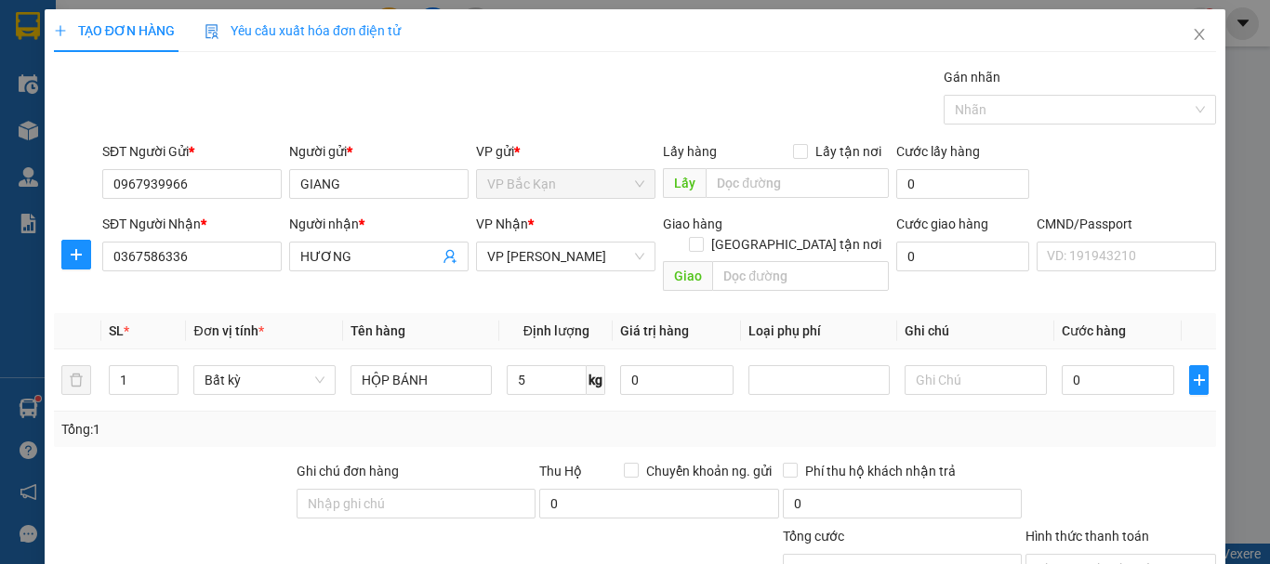
click at [511, 419] on div "Tổng: 1" at bounding box center [634, 429] width 1147 height 20
type input "40.000"
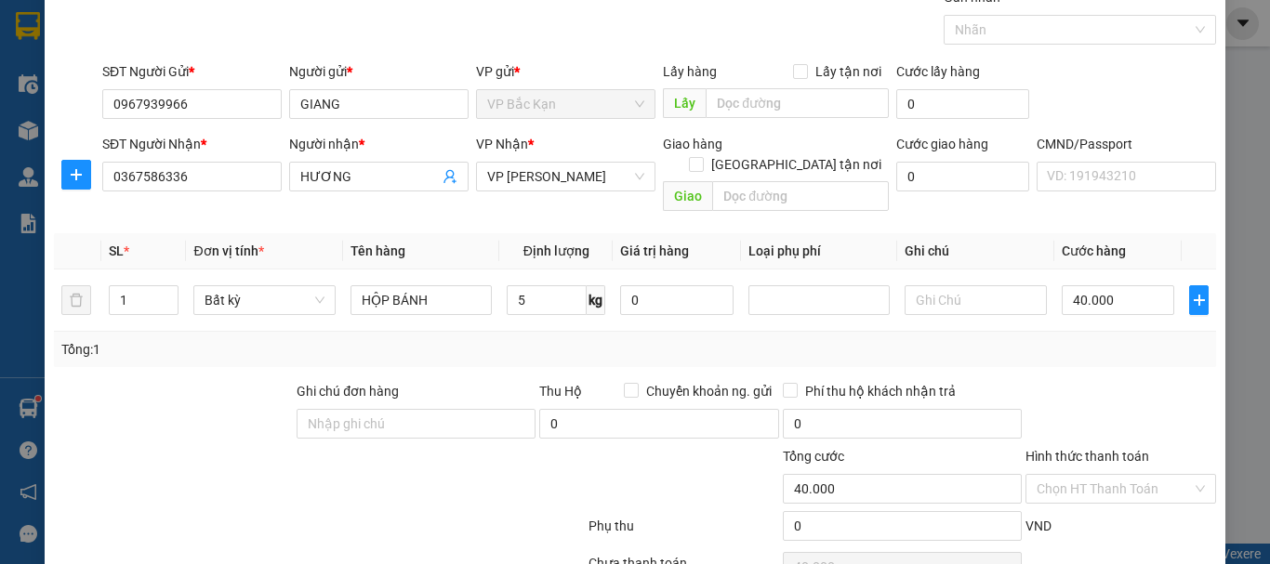
scroll to position [161, 0]
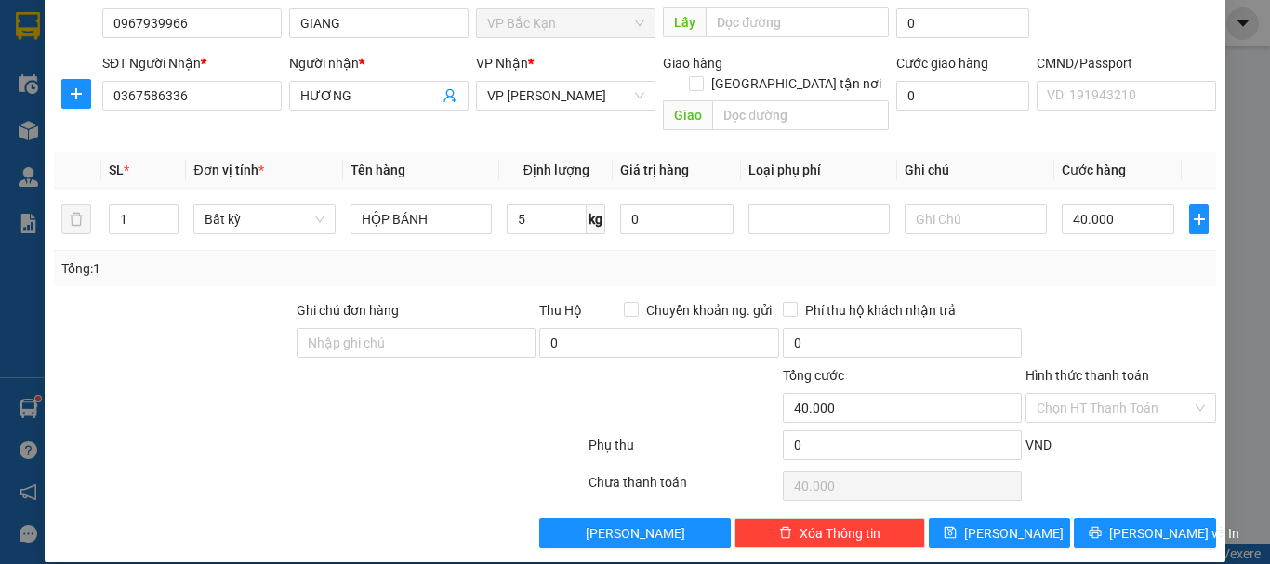
click at [991, 300] on div "Phí thu hộ khách nhận trả" at bounding box center [902, 310] width 239 height 20
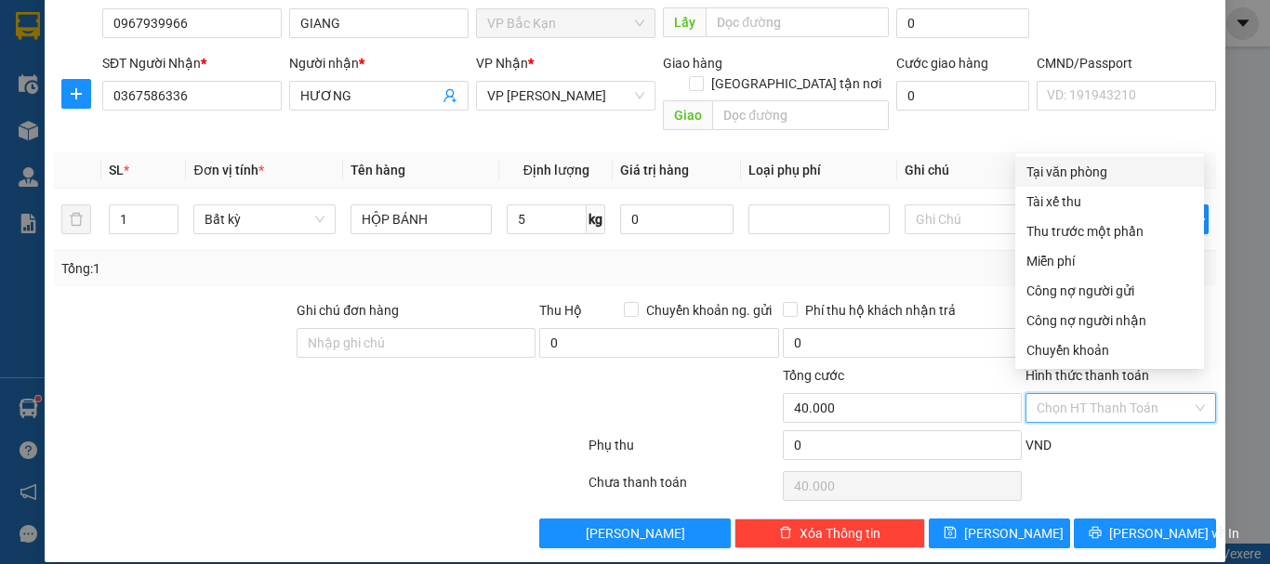
click at [1085, 394] on input "Hình thức thanh toán" at bounding box center [1114, 408] width 155 height 28
click at [1092, 172] on div "Tại văn phòng" at bounding box center [1109, 172] width 166 height 20
type input "0"
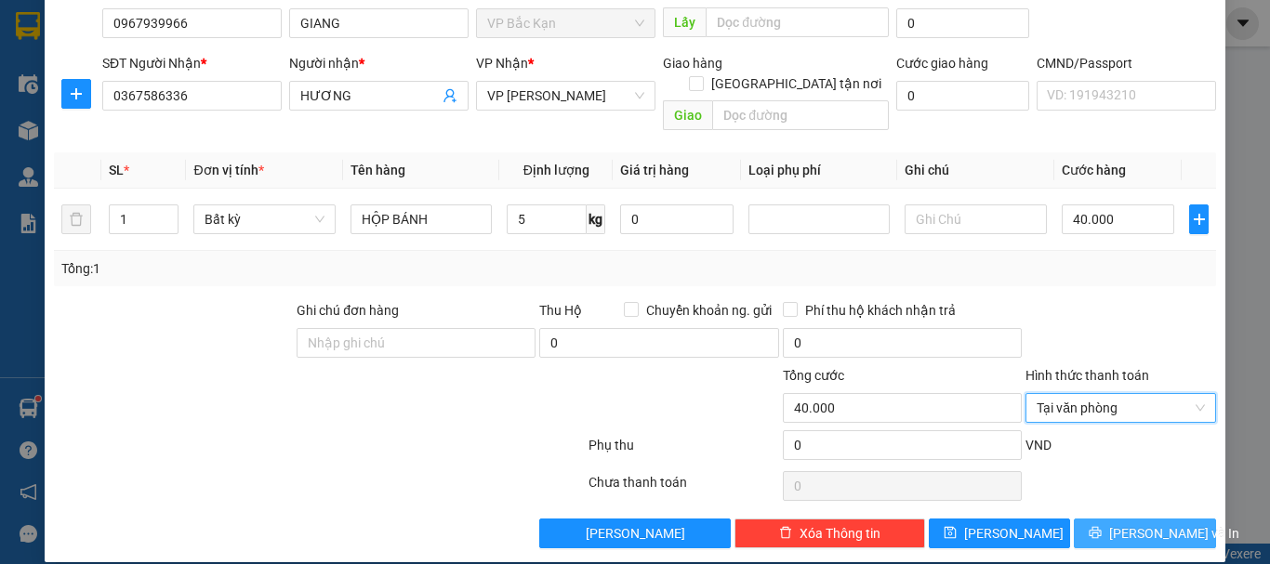
click at [1095, 519] on button "[PERSON_NAME] và In" at bounding box center [1145, 534] width 142 height 30
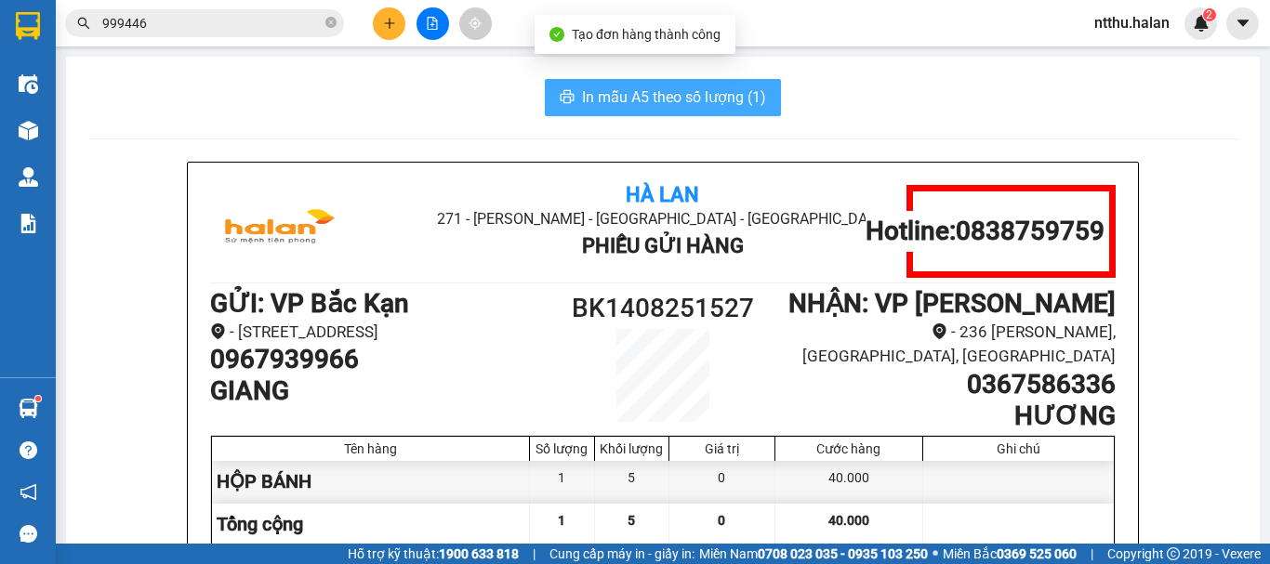
click at [655, 91] on span "In mẫu A5 theo số lượng (1)" at bounding box center [674, 97] width 184 height 23
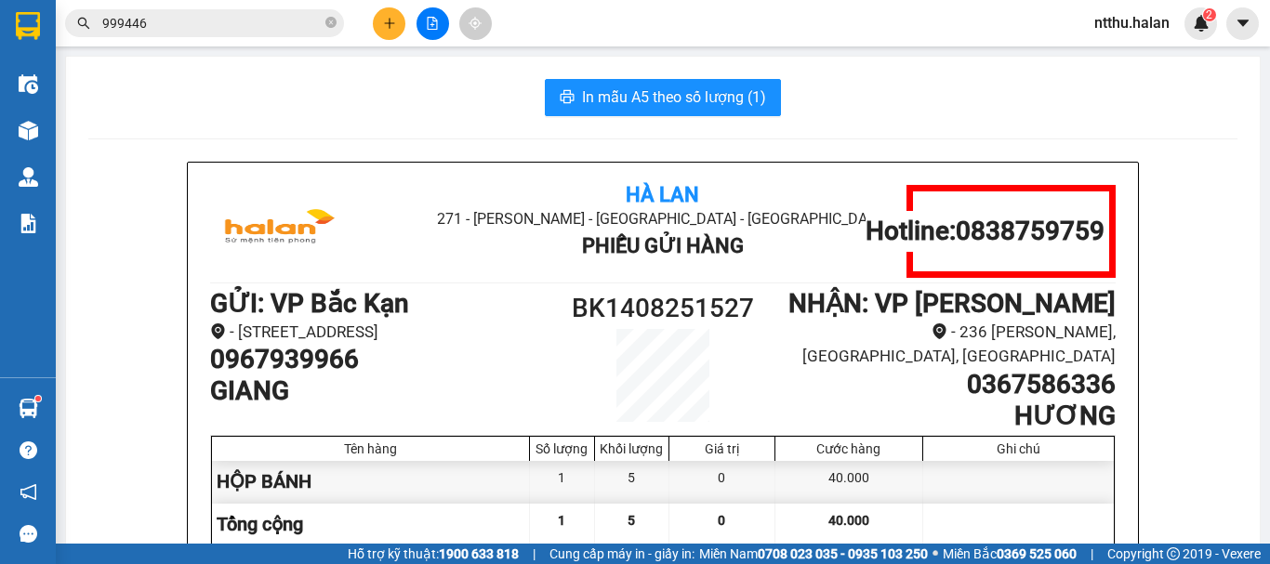
drag, startPoint x: 343, startPoint y: 106, endPoint x: 239, endPoint y: 62, distance: 112.9
click at [343, 106] on div "In mẫu A5 theo số lượng (1)" at bounding box center [662, 97] width 1149 height 37
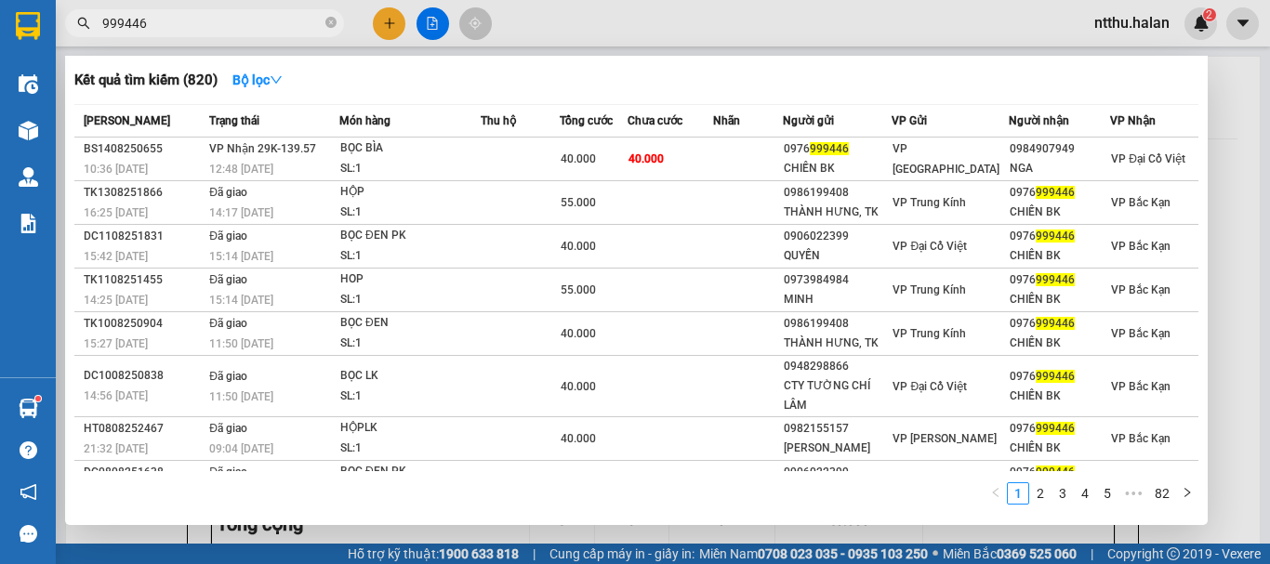
click at [248, 21] on input "999446" at bounding box center [211, 23] width 219 height 20
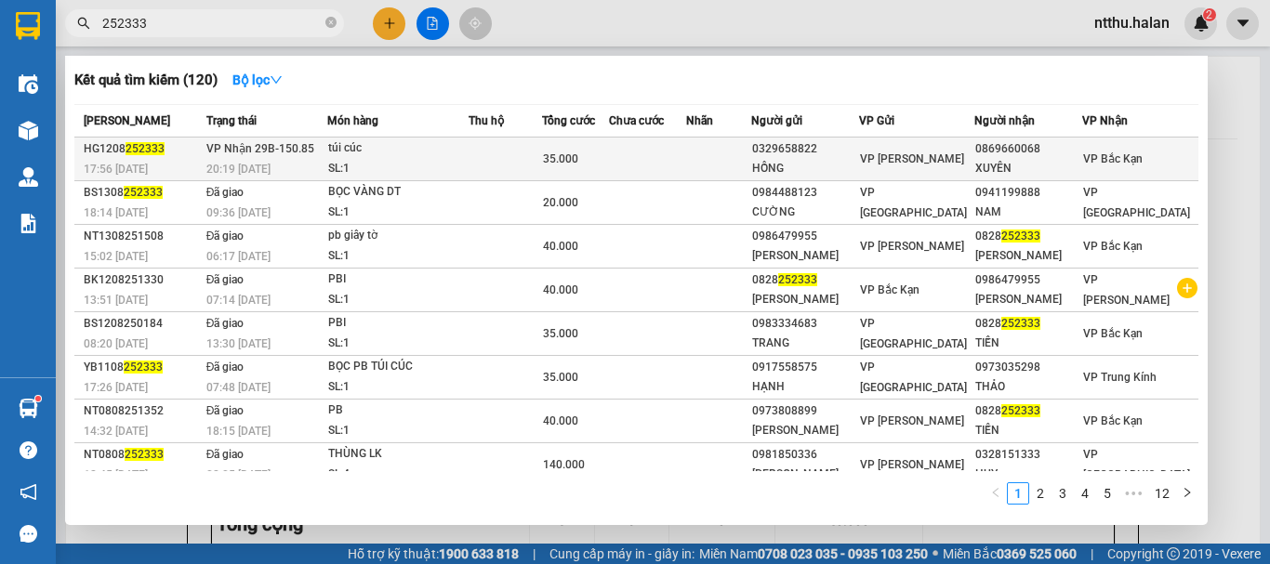
type input "252333"
click at [468, 159] on div "SL: 1" at bounding box center [397, 169] width 139 height 20
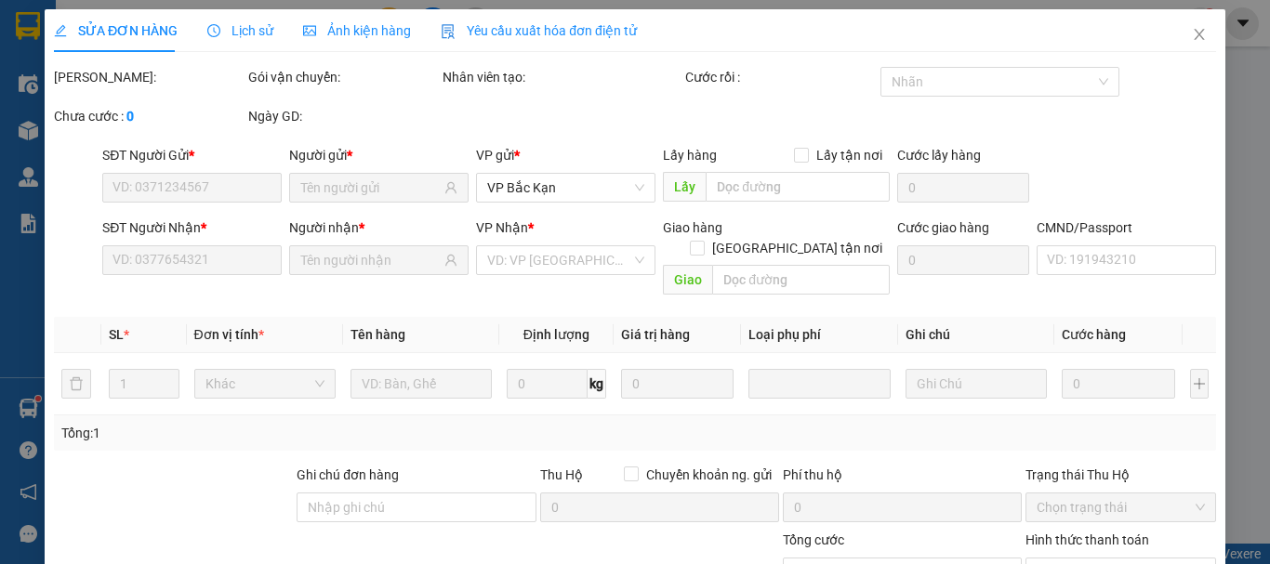
type input "0329658822"
type input "HỒNG"
type input "0869660068"
type input "XUYÊN"
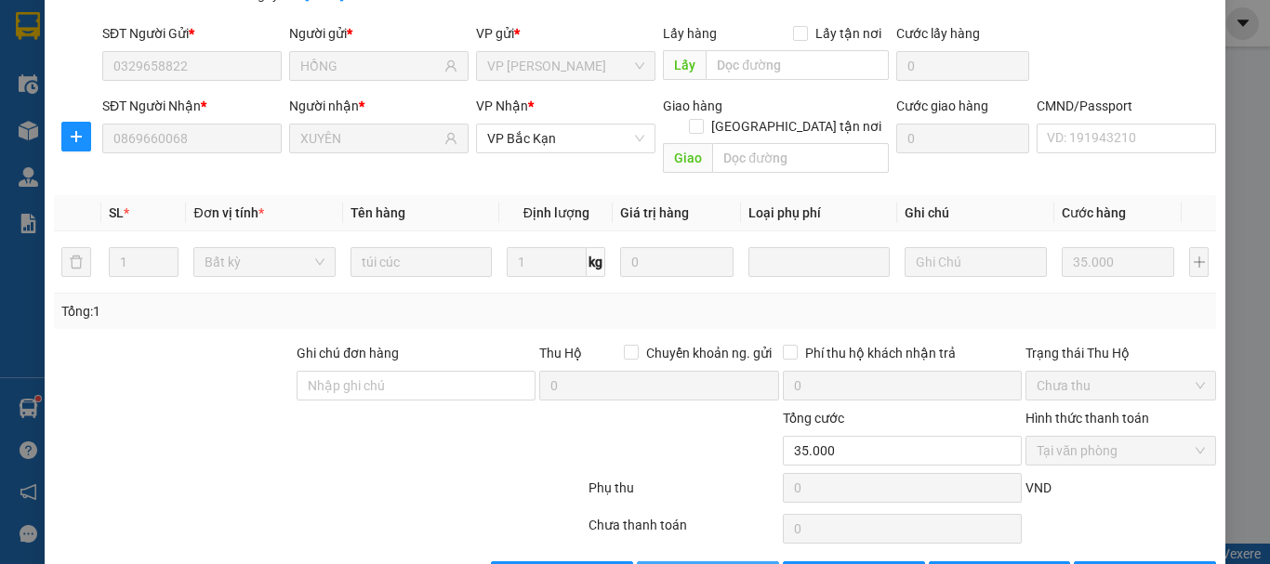
scroll to position [165, 0]
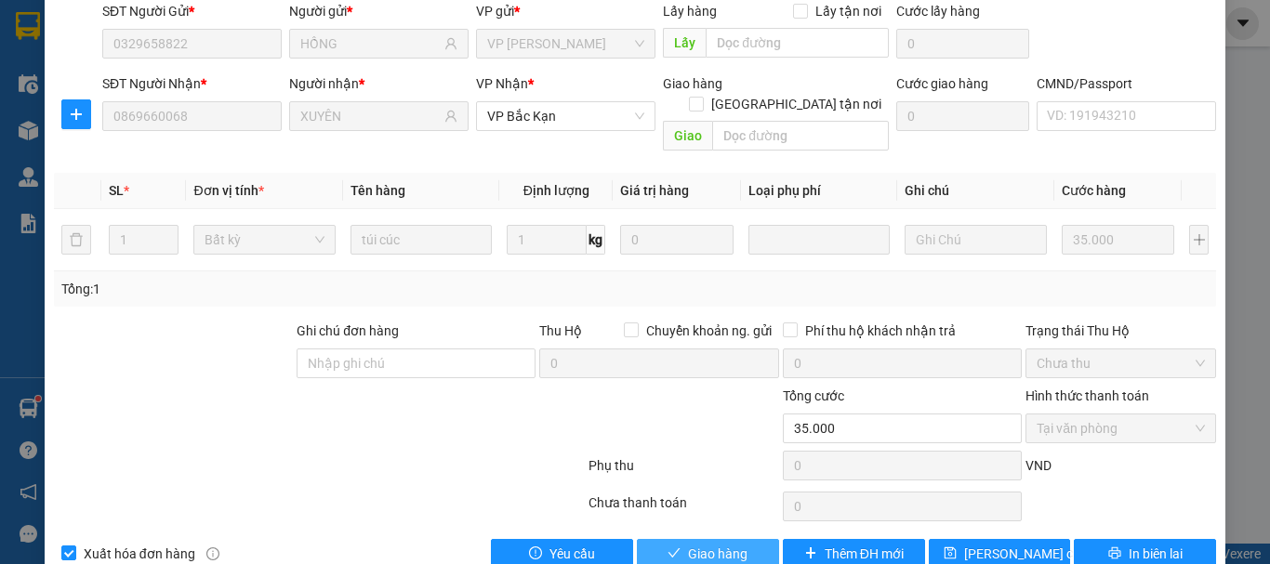
click at [667, 547] on icon "check" at bounding box center [673, 553] width 13 height 13
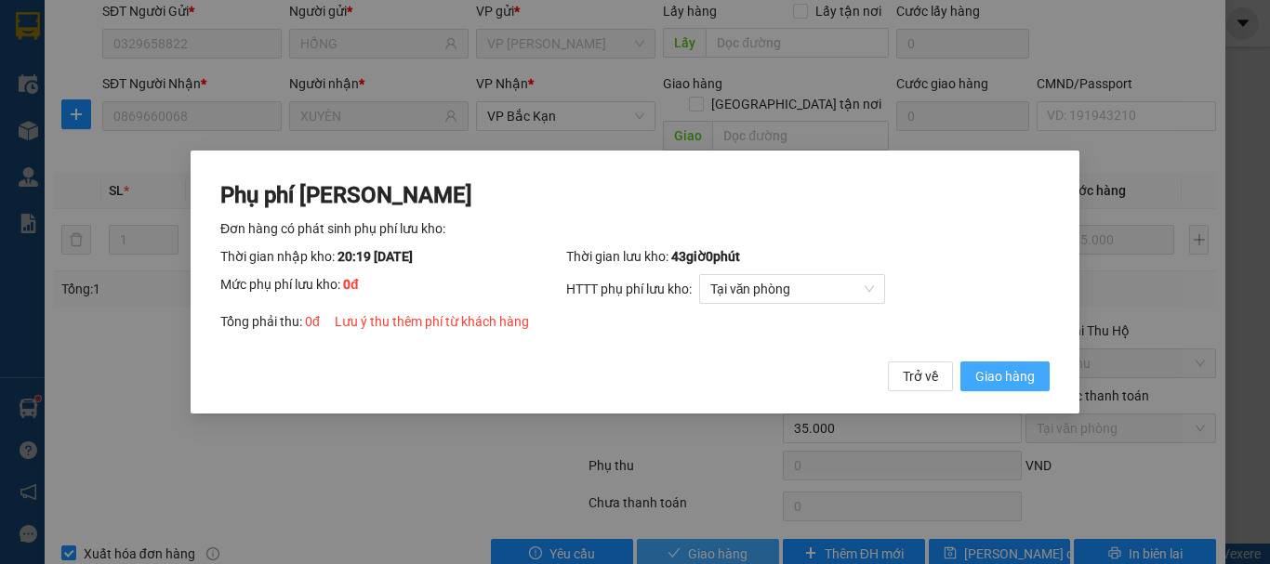
click at [1006, 385] on span "Giao hàng" at bounding box center [1004, 376] width 59 height 20
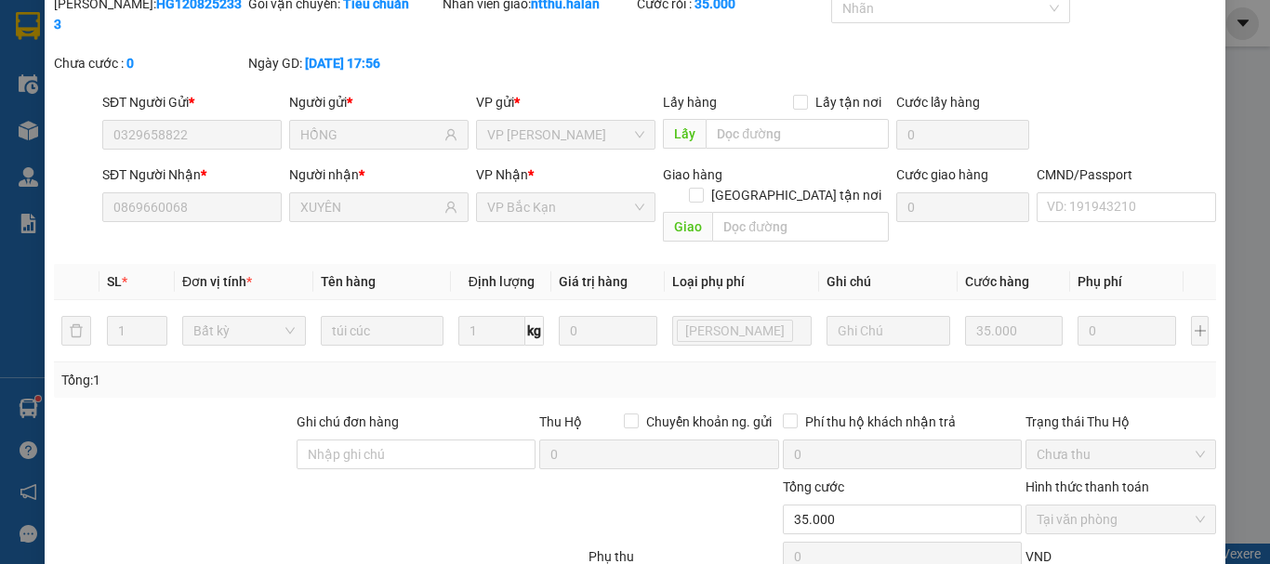
scroll to position [0, 0]
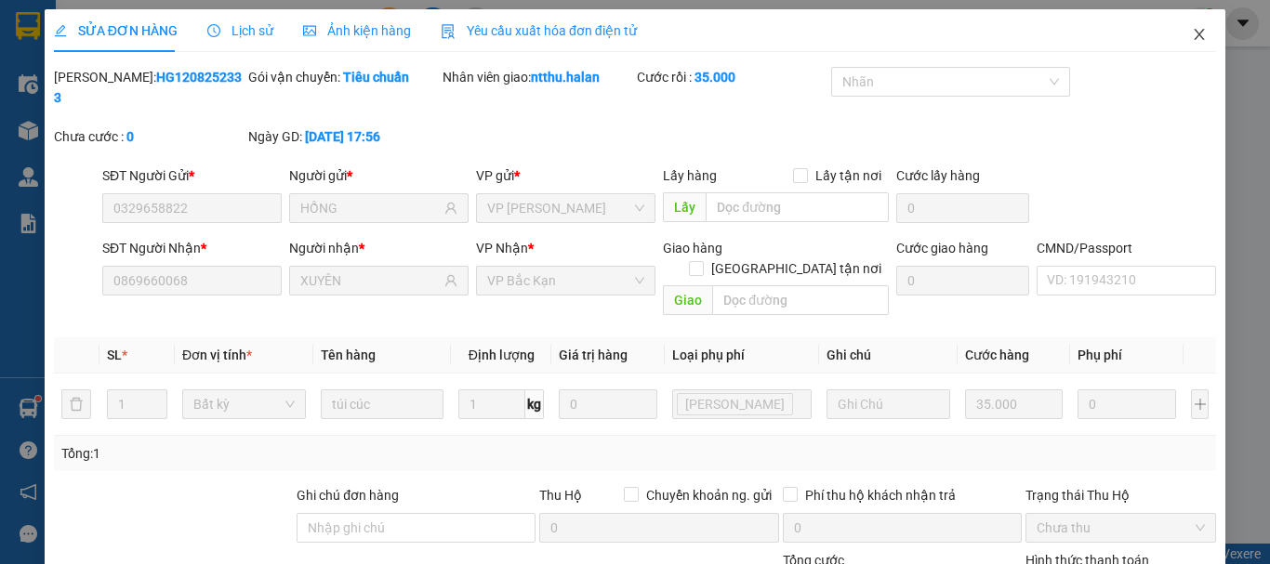
click at [1192, 35] on icon "close" at bounding box center [1199, 34] width 15 height 15
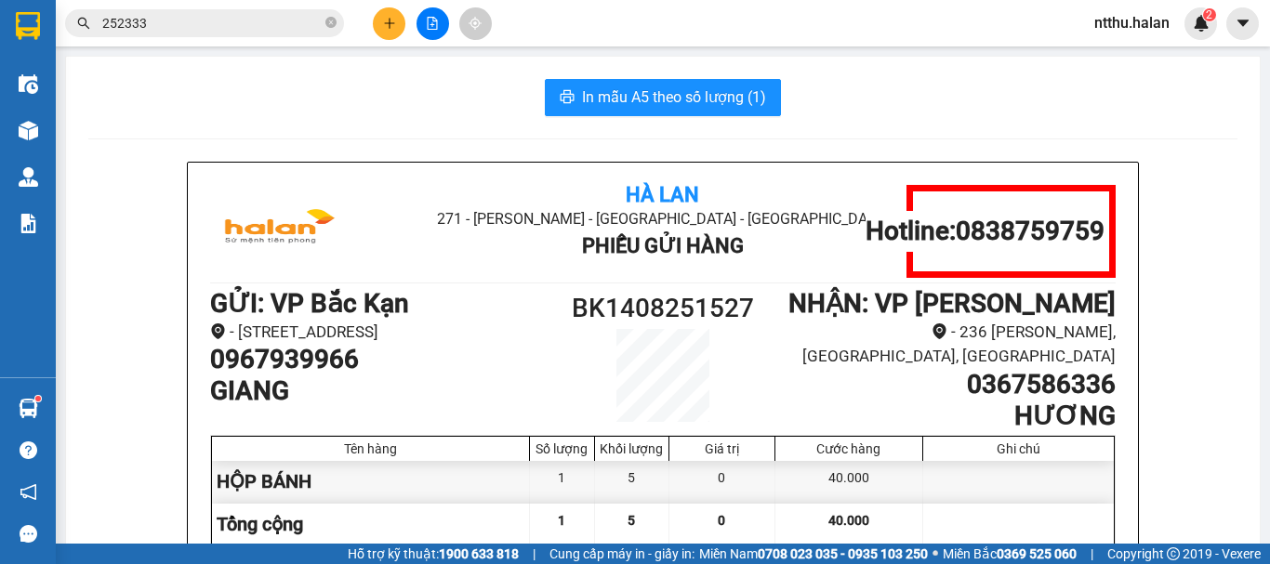
click at [200, 23] on input "252333" at bounding box center [211, 23] width 219 height 20
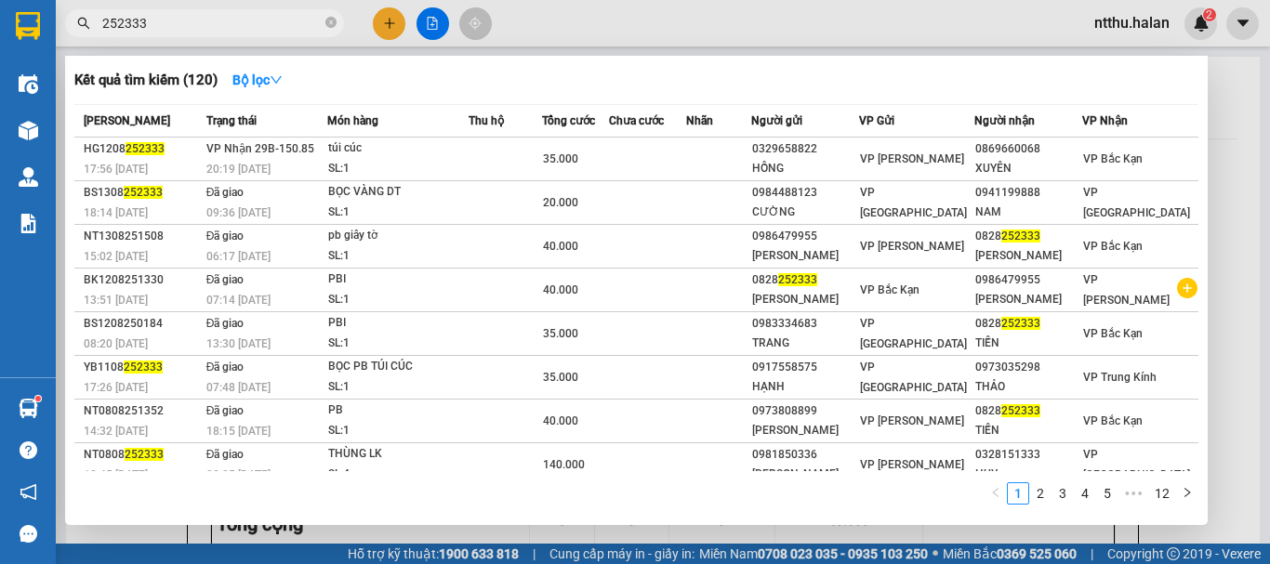
click at [200, 23] on input "252333" at bounding box center [211, 23] width 219 height 20
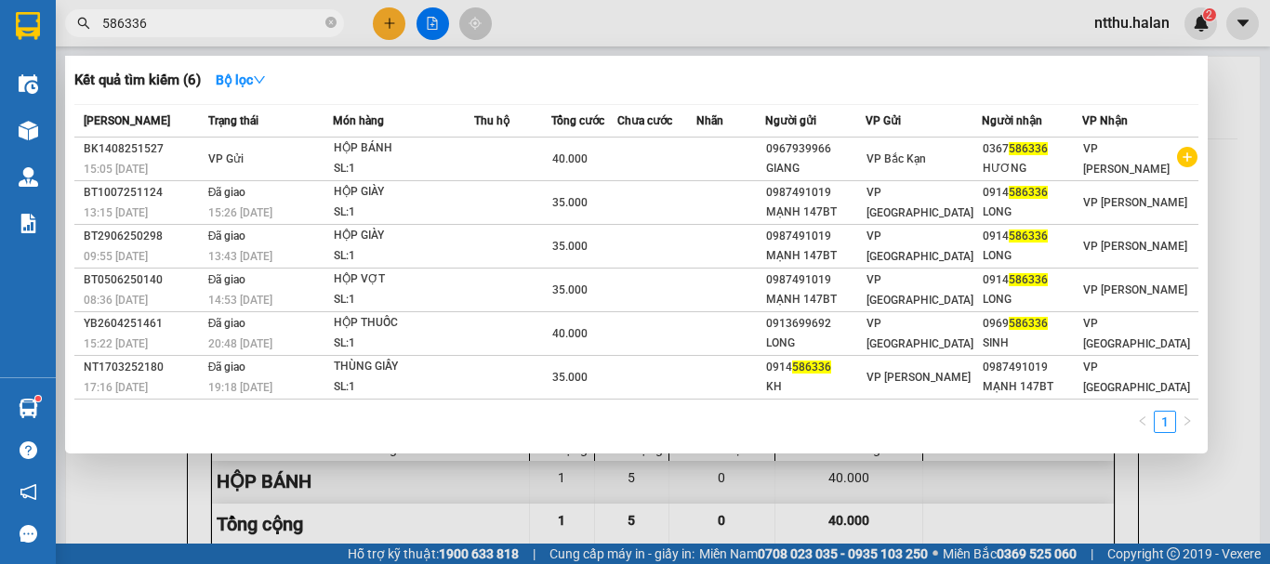
click at [1220, 168] on div at bounding box center [635, 282] width 1270 height 564
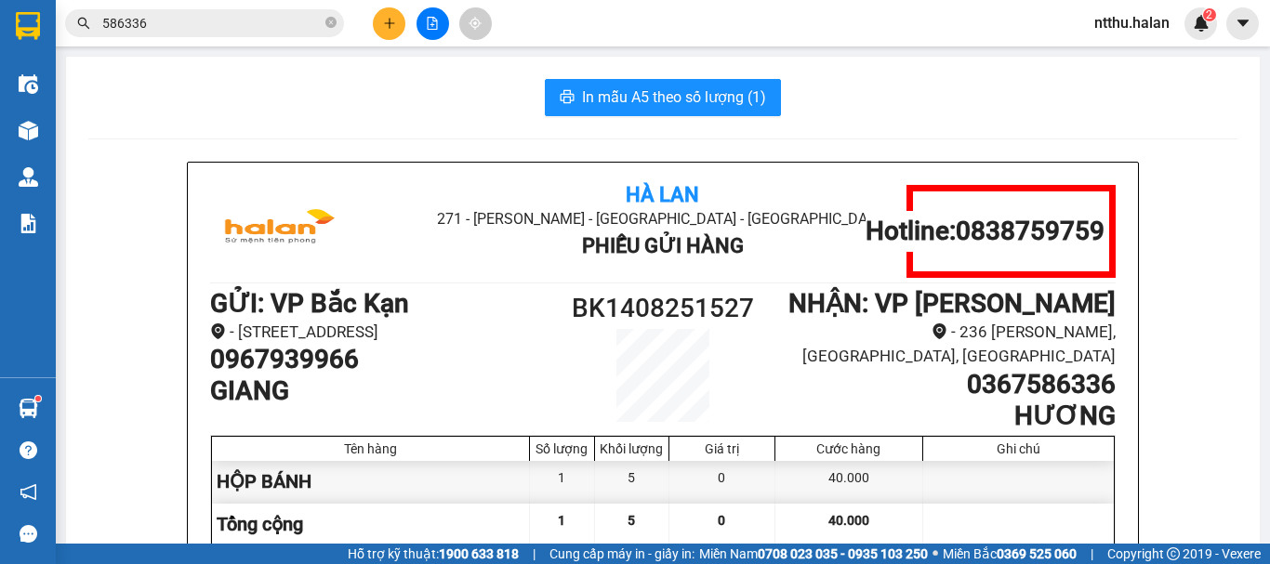
click at [340, 91] on div "In mẫu A5 theo số lượng (1)" at bounding box center [662, 97] width 1149 height 37
click at [391, 22] on icon "plus" at bounding box center [389, 23] width 13 height 13
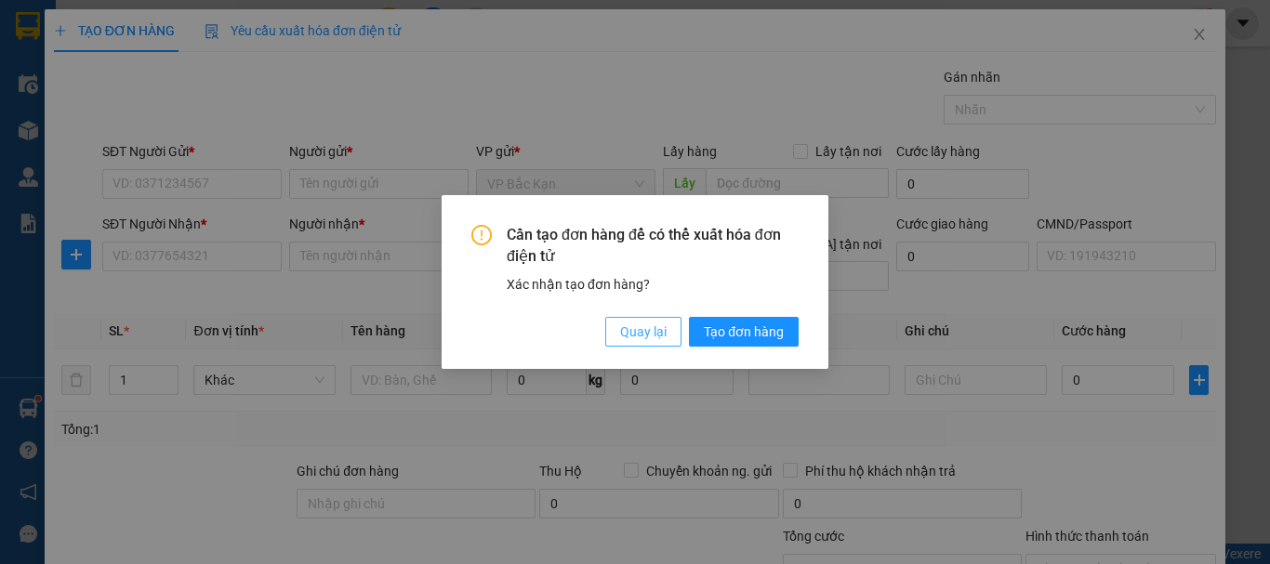
click at [629, 328] on span "Quay lại" at bounding box center [643, 332] width 46 height 20
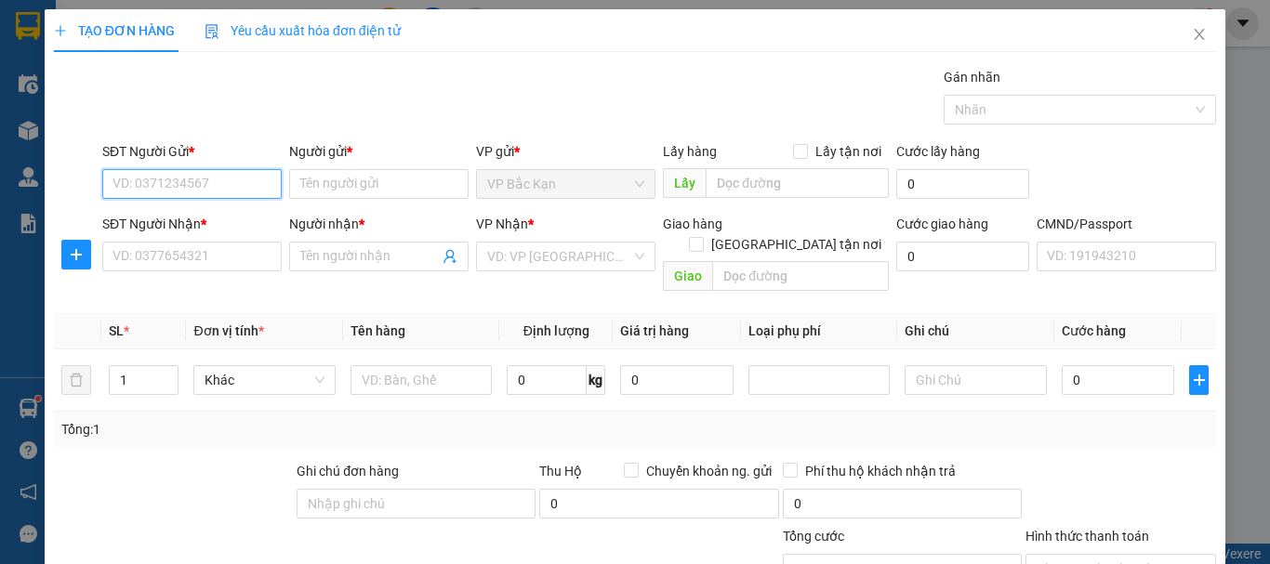
click at [213, 174] on input "SĐT Người Gửi *" at bounding box center [191, 184] width 179 height 30
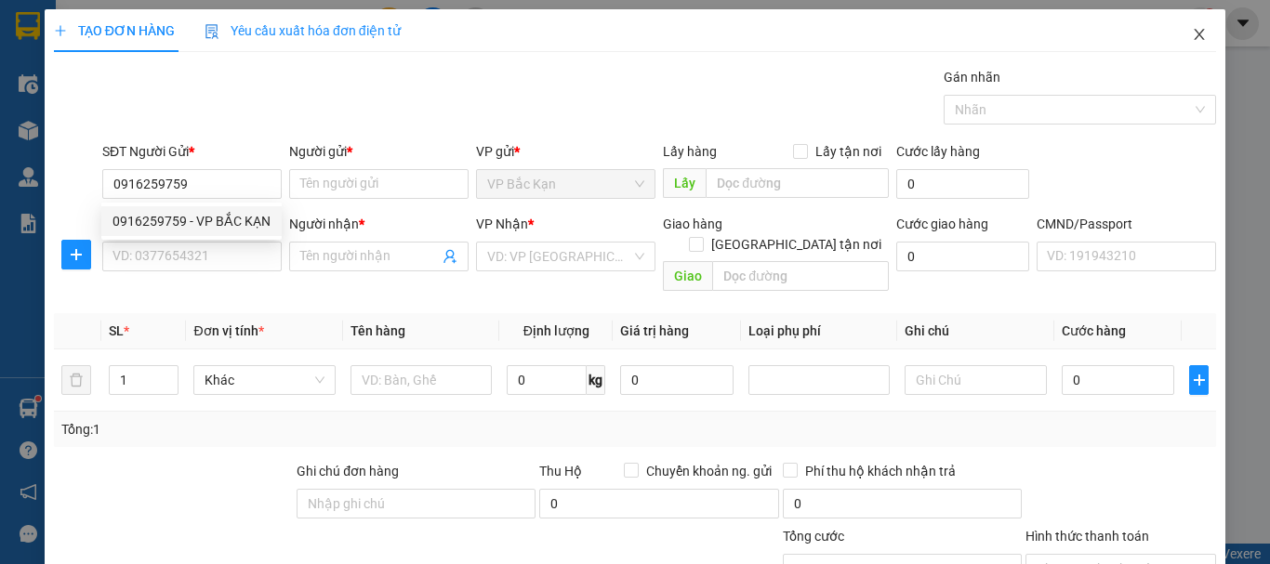
click at [1195, 31] on icon "close" at bounding box center [1200, 34] width 10 height 11
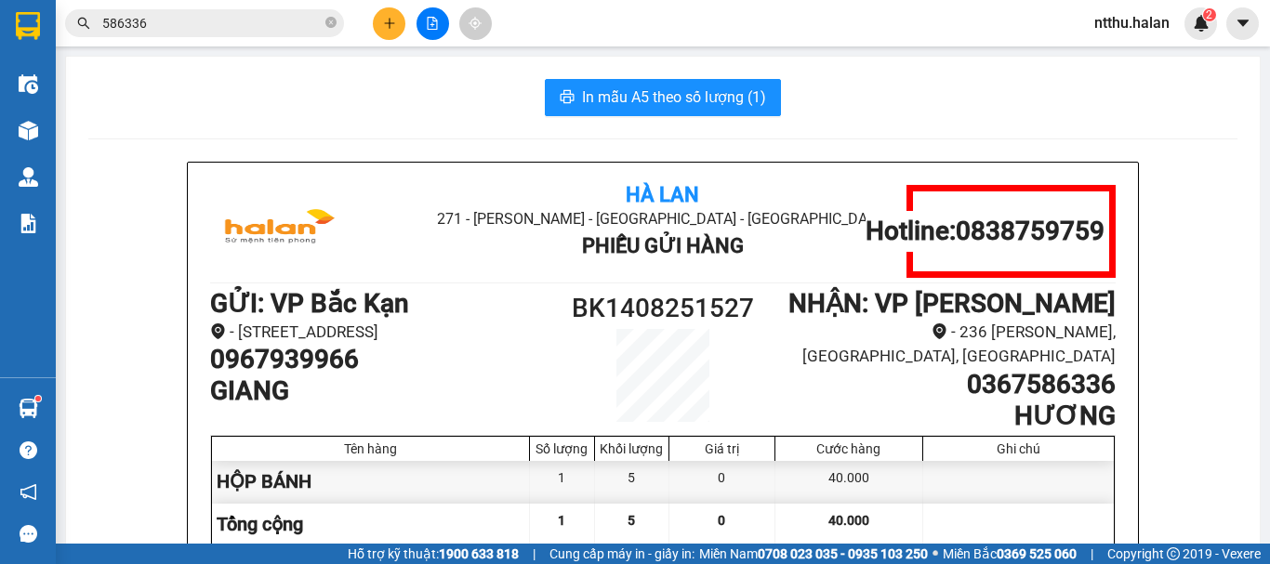
click at [389, 32] on button at bounding box center [389, 23] width 33 height 33
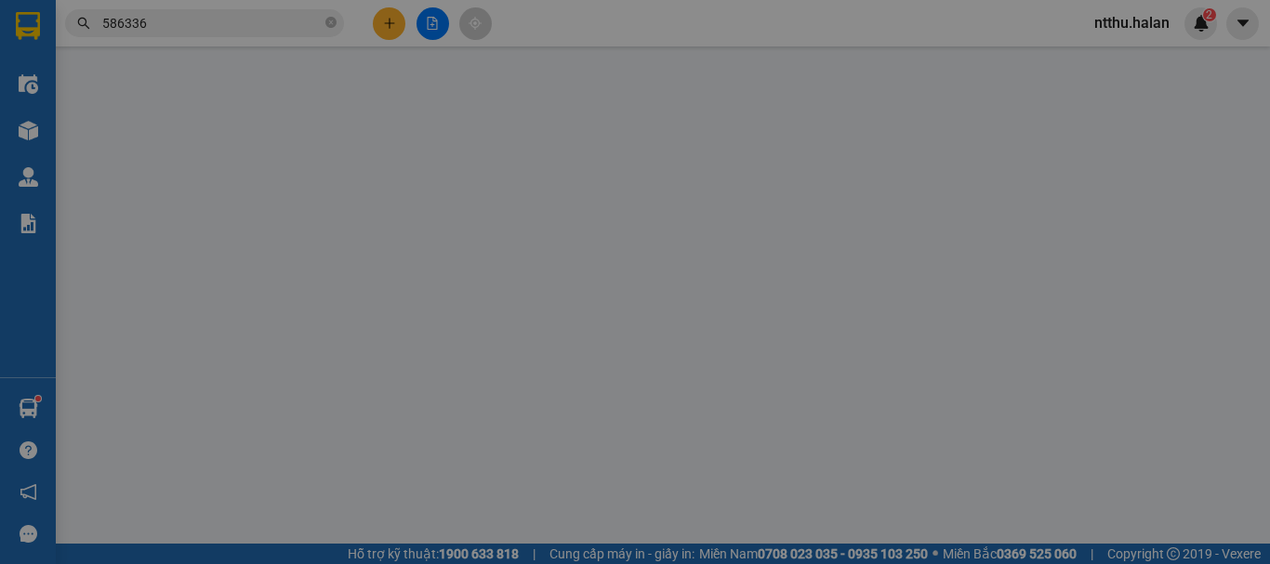
click at [389, 32] on span "Yêu cầu xuất hóa đơn điện tử" at bounding box center [303, 30] width 196 height 15
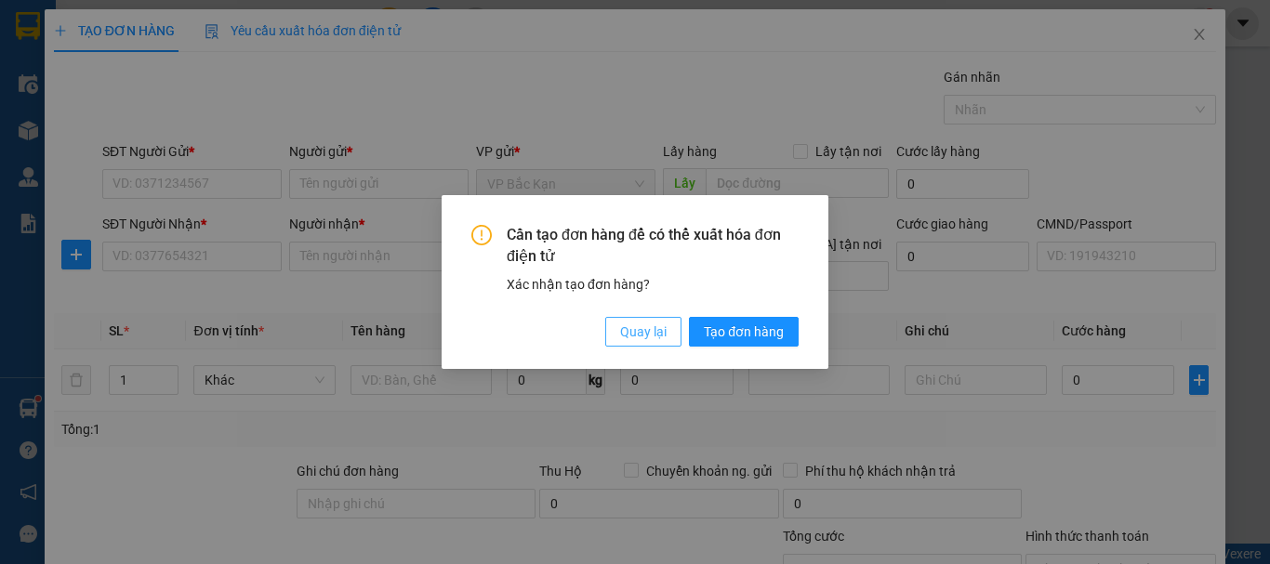
click at [638, 325] on span "Quay lại" at bounding box center [643, 332] width 46 height 20
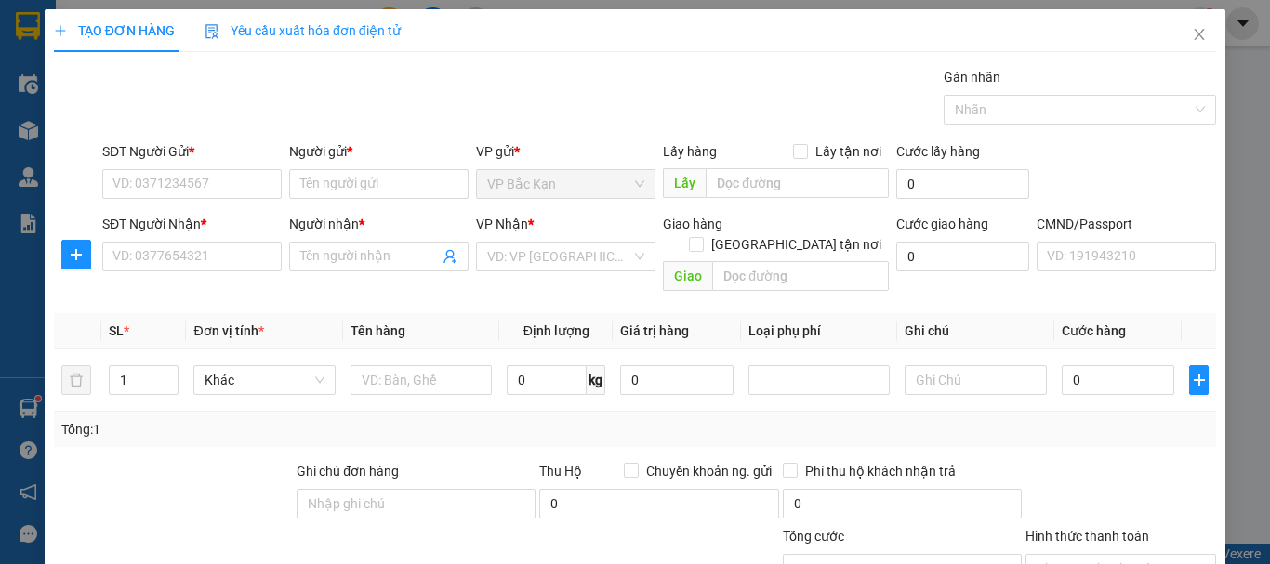
click at [115, 165] on div "SĐT Người Gửi *" at bounding box center [191, 155] width 179 height 28
click at [127, 176] on input "SĐT Người Gửi *" at bounding box center [191, 184] width 179 height 30
click at [175, 187] on input "0963264763" at bounding box center [191, 184] width 179 height 30
click at [342, 183] on input "Người gửi *" at bounding box center [378, 184] width 179 height 30
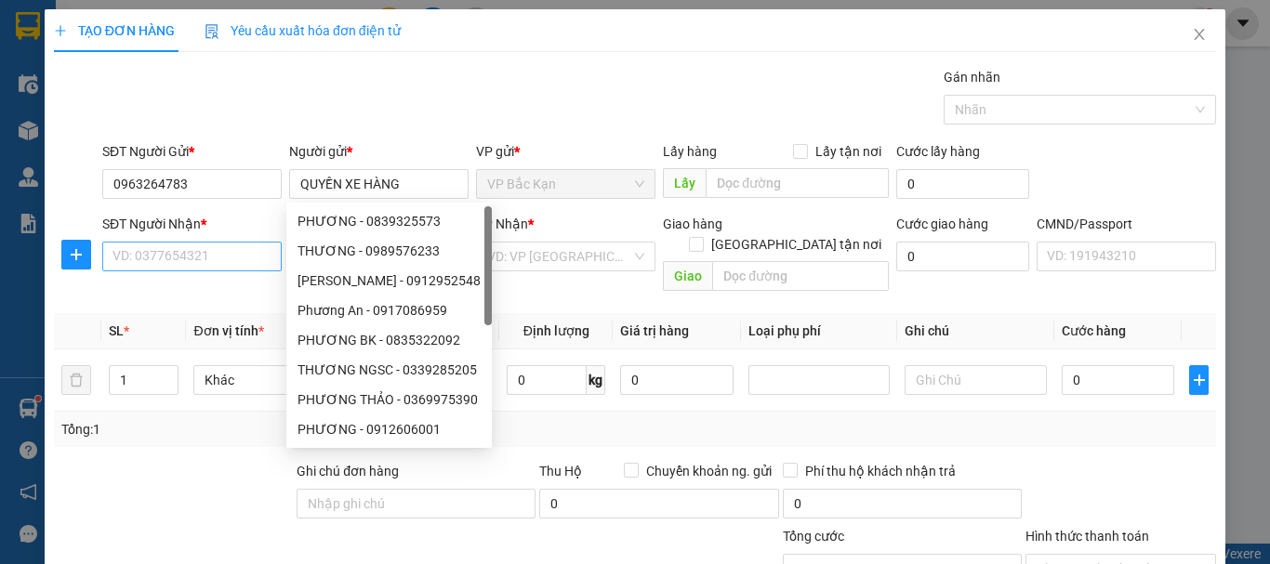
drag, startPoint x: 281, startPoint y: 120, endPoint x: 203, endPoint y: 244, distance: 146.2
click at [281, 122] on div "Gói vận chuyển * Tiêu chuẩn Gán nhãn Nhãn" at bounding box center [659, 99] width 1121 height 65
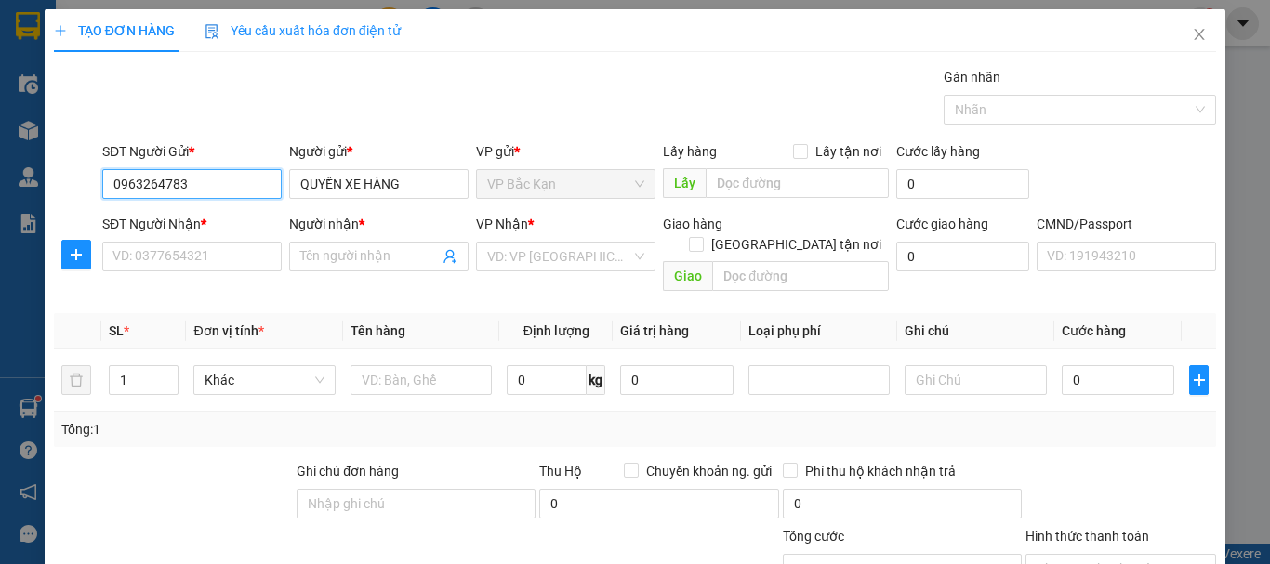
click at [195, 178] on input "0963264783" at bounding box center [191, 184] width 179 height 30
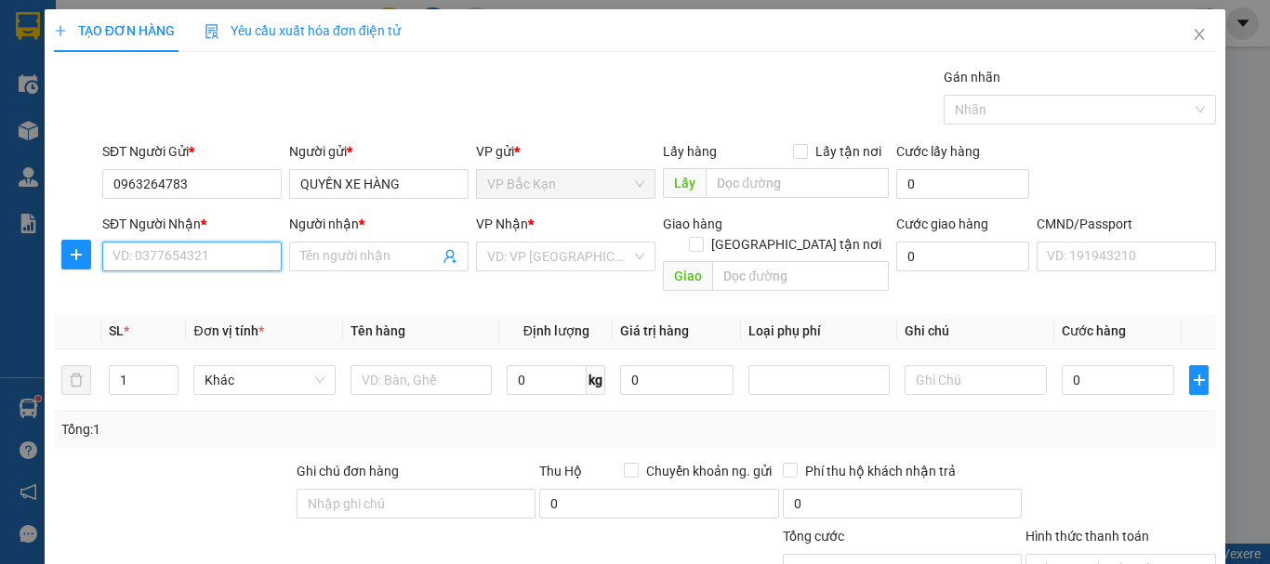
paste input "0963264783"
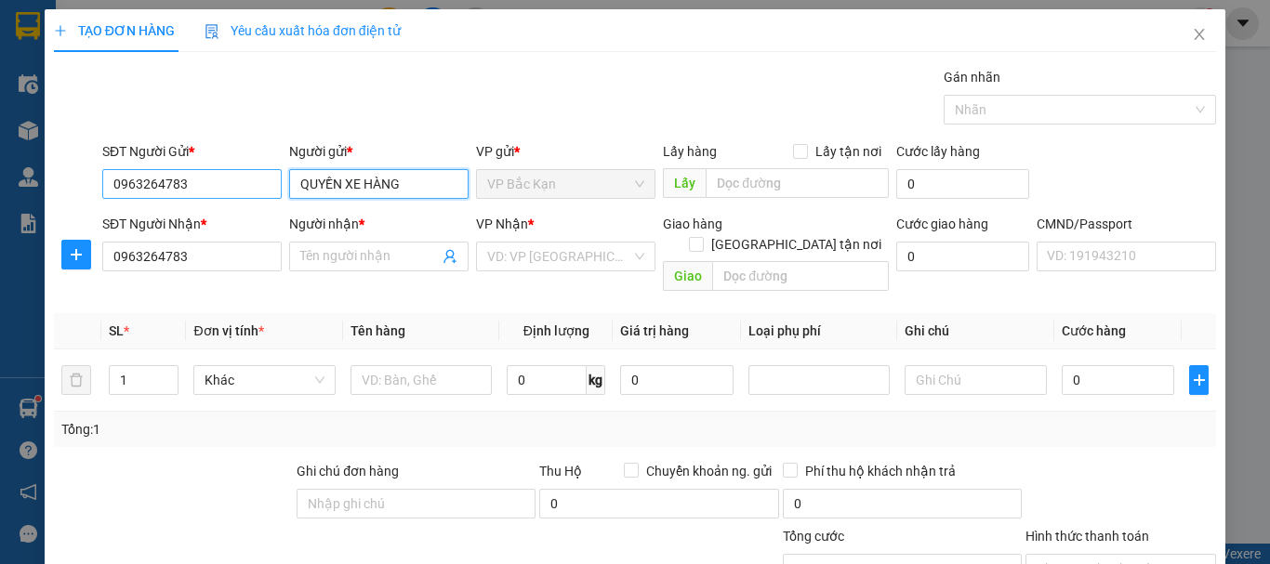
drag, startPoint x: 414, startPoint y: 182, endPoint x: 272, endPoint y: 182, distance: 141.3
click at [272, 182] on div "SĐT Người Gửi * 0963264783 Người gửi * QUYỀN XE HÀNG QUYỀN XE HÀNG VP gửi * VP …" at bounding box center [659, 173] width 1121 height 65
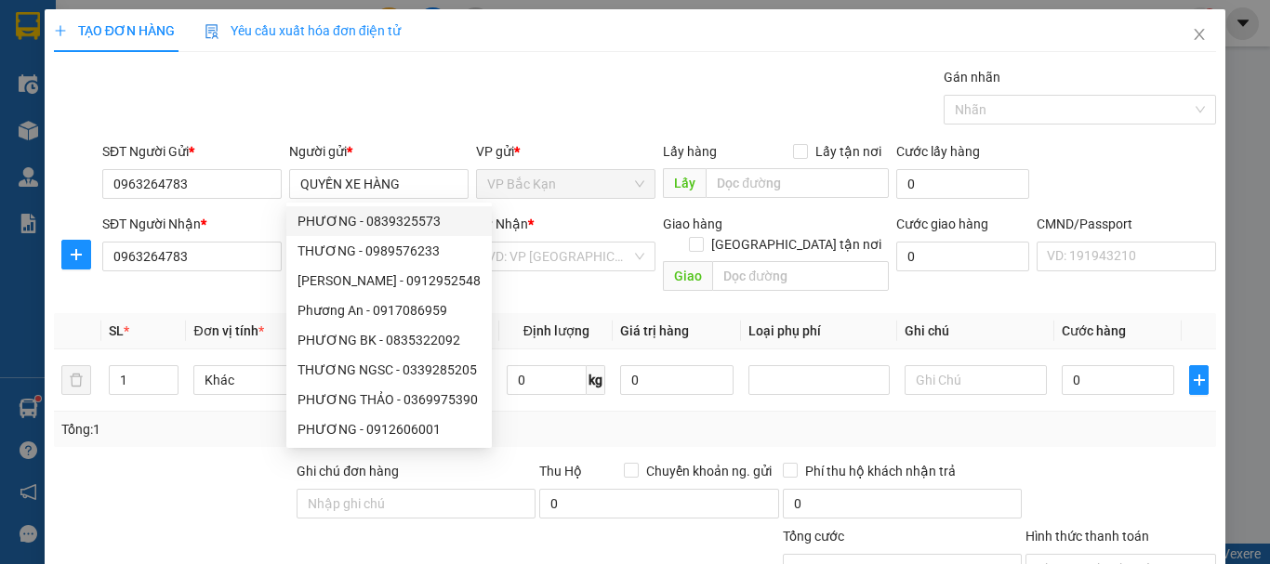
click at [273, 137] on div "Transit Pickup Surcharge Ids Transit Deliver Surcharge Ids Transit Deliver Surc…" at bounding box center [635, 388] width 1162 height 642
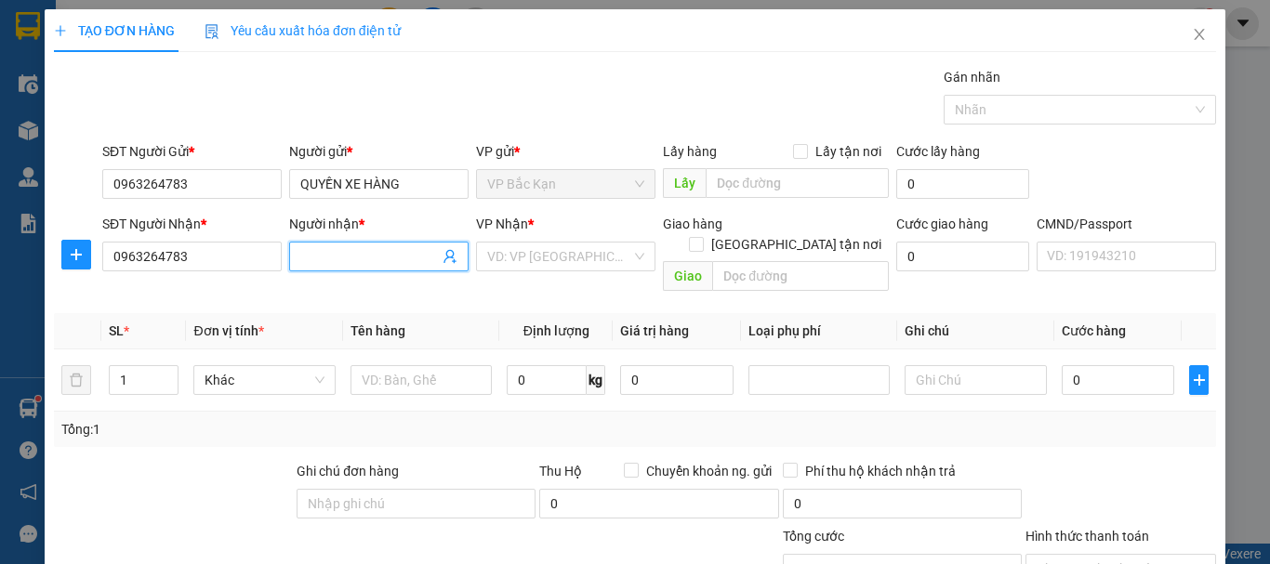
paste input "QUYỀN XE HÀNG"
click at [510, 257] on input "search" at bounding box center [559, 257] width 144 height 28
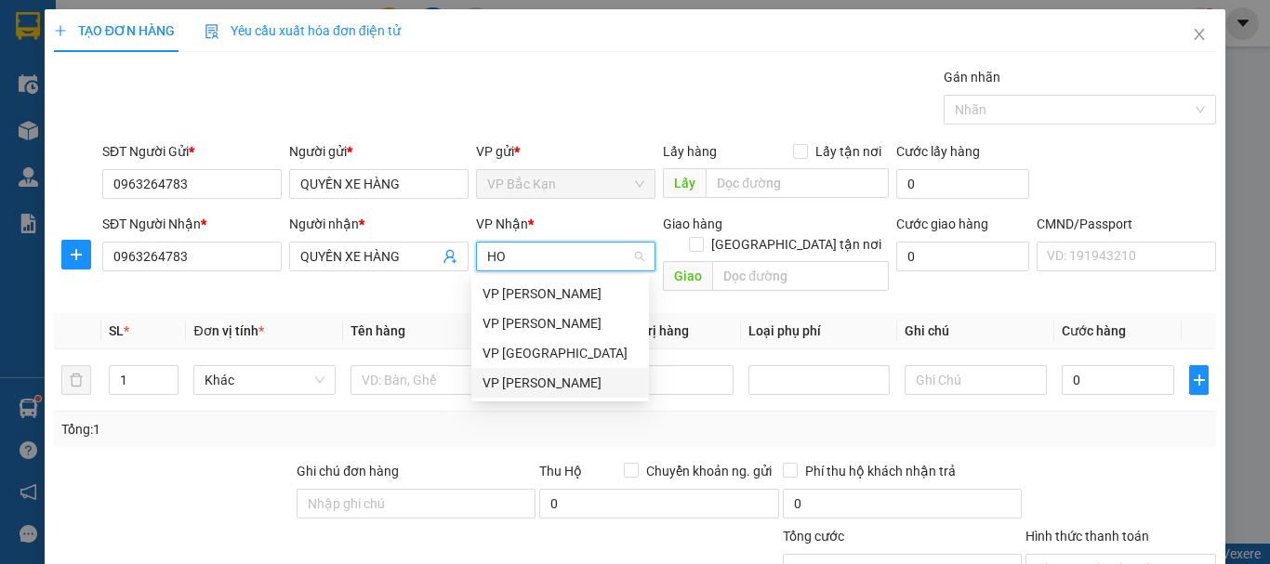
drag, startPoint x: 542, startPoint y: 393, endPoint x: 449, endPoint y: 367, distance: 96.5
click at [542, 394] on div "VP [PERSON_NAME]" at bounding box center [560, 383] width 178 height 30
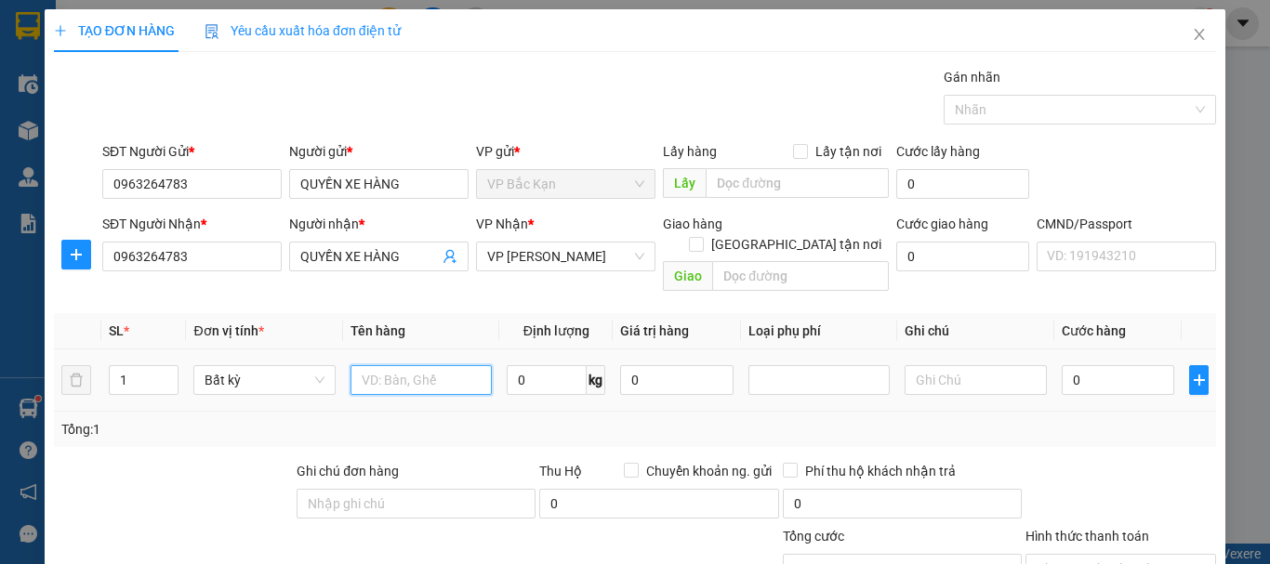
click at [398, 365] on input "text" at bounding box center [420, 380] width 141 height 30
drag, startPoint x: 452, startPoint y: 398, endPoint x: 482, endPoint y: 398, distance: 30.7
click at [454, 419] on div "Tổng: 1" at bounding box center [276, 429] width 430 height 20
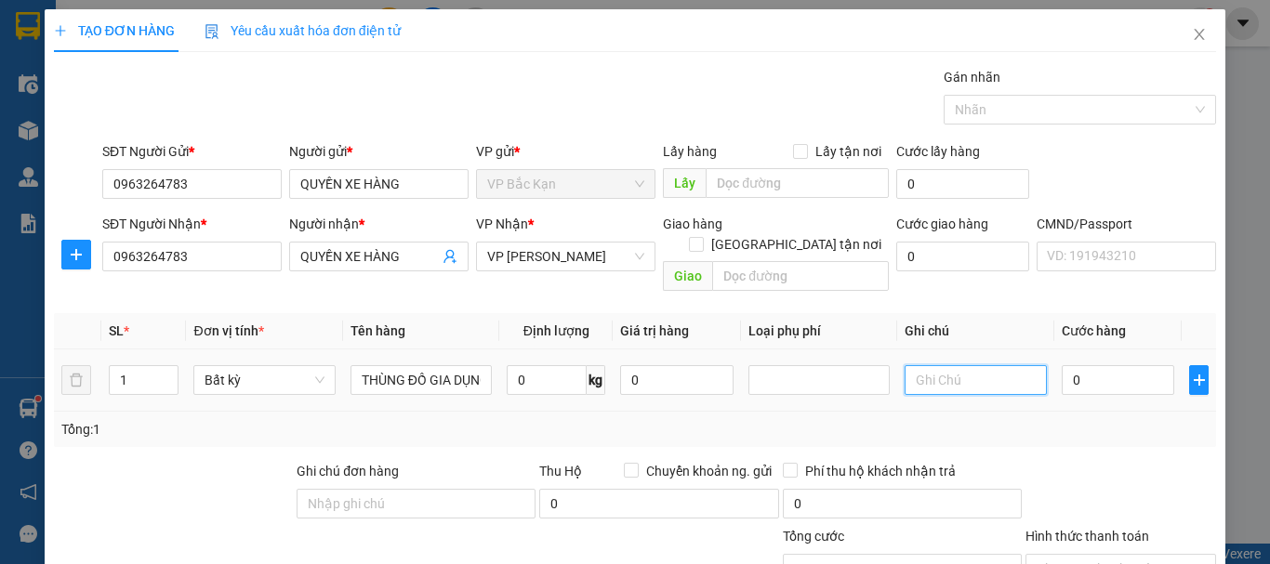
click at [913, 365] on input "text" at bounding box center [975, 380] width 141 height 30
click at [1074, 365] on input "0" at bounding box center [1118, 380] width 113 height 30
click at [685, 105] on div "Gói vận chuyển * Tiêu chuẩn Gán nhãn Nhãn" at bounding box center [659, 99] width 1121 height 65
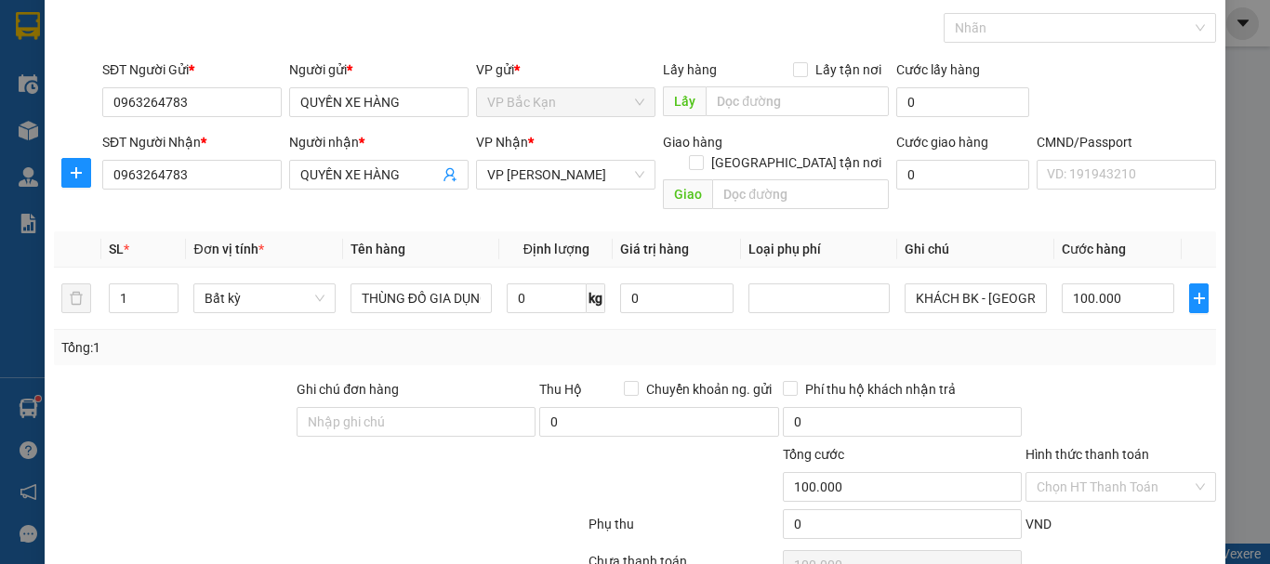
scroll to position [161, 0]
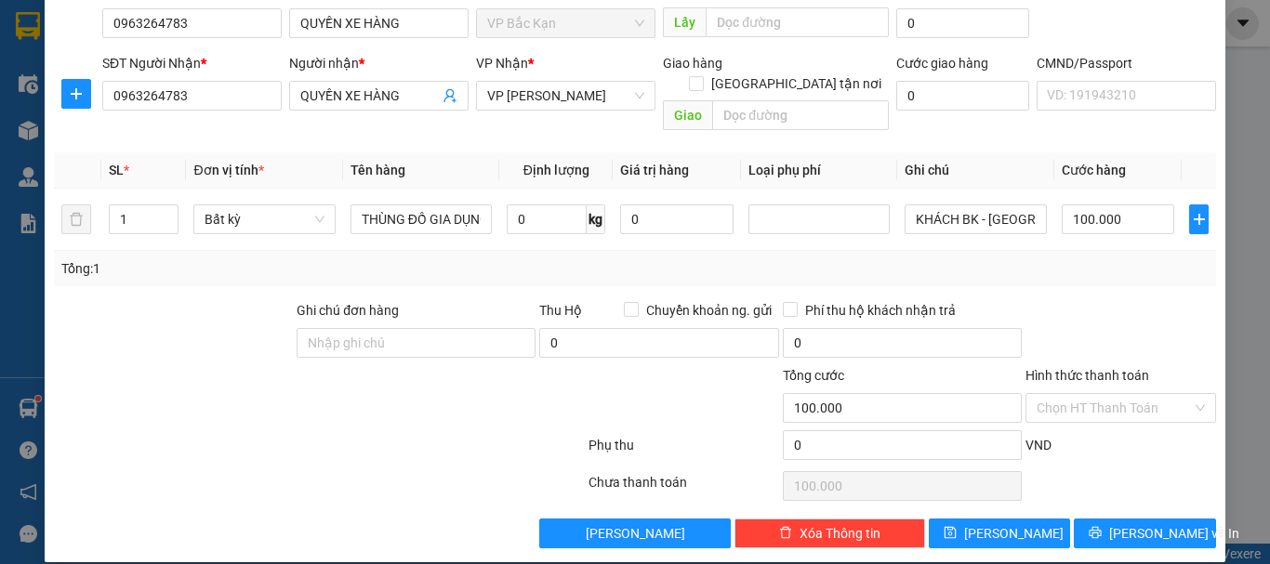
drag, startPoint x: 1059, startPoint y: 296, endPoint x: 1095, endPoint y: 348, distance: 63.4
click at [1060, 300] on div at bounding box center [1121, 332] width 194 height 65
click at [1089, 394] on input "Hình thức thanh toán" at bounding box center [1114, 408] width 155 height 28
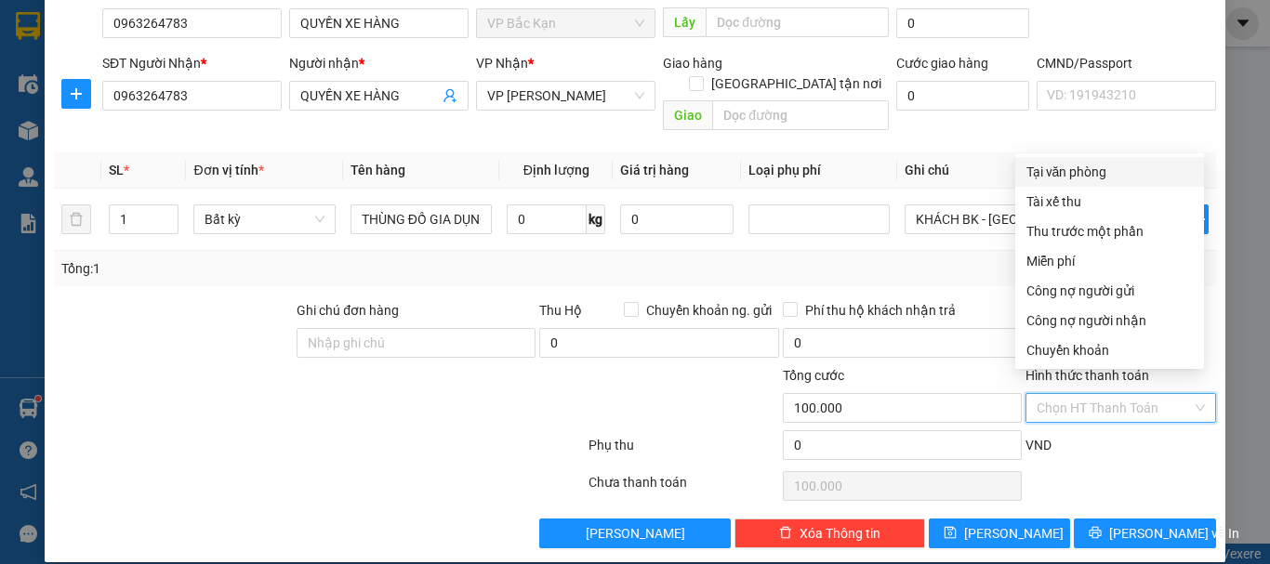
click at [1067, 173] on div "Tại văn phòng" at bounding box center [1109, 172] width 166 height 20
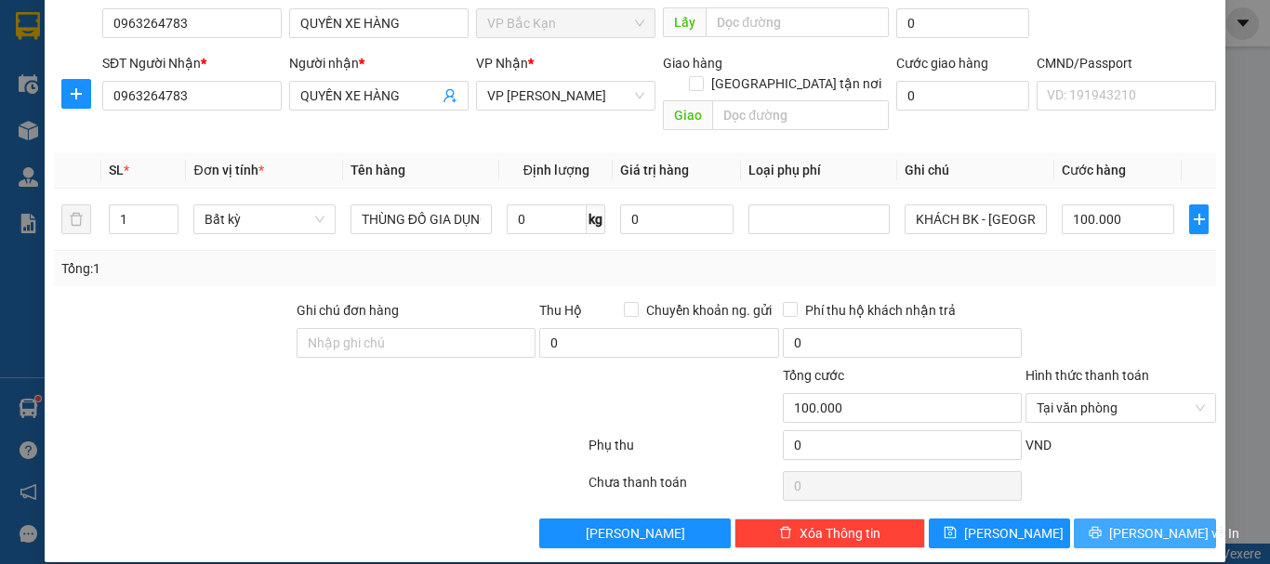
click at [1129, 523] on span "[PERSON_NAME] và In" at bounding box center [1174, 533] width 130 height 20
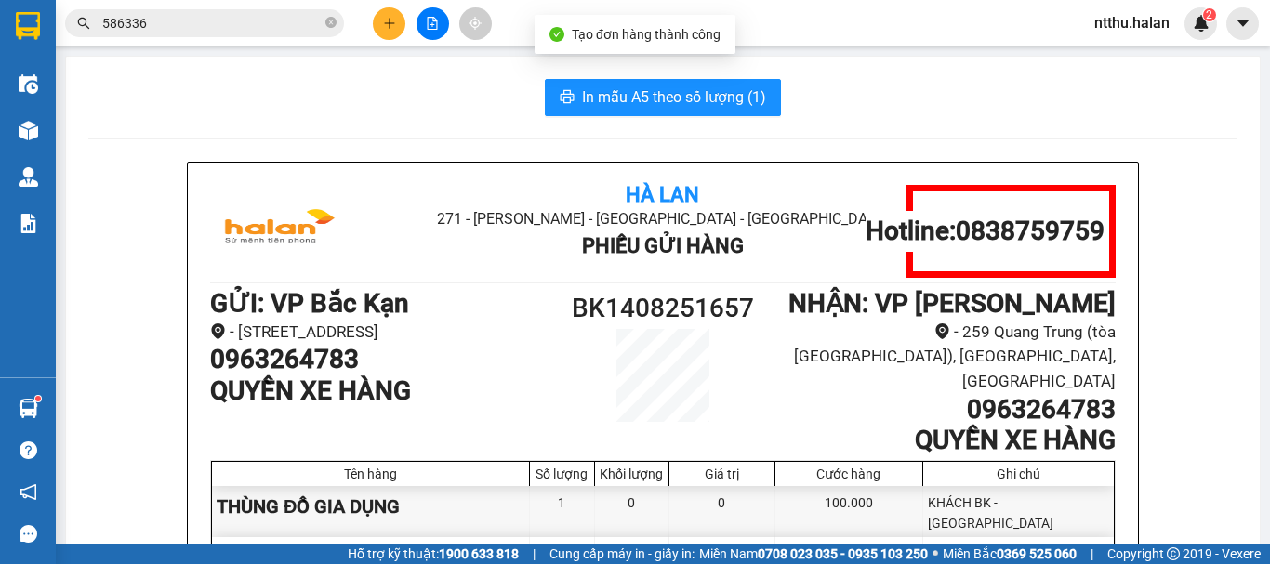
scroll to position [93, 0]
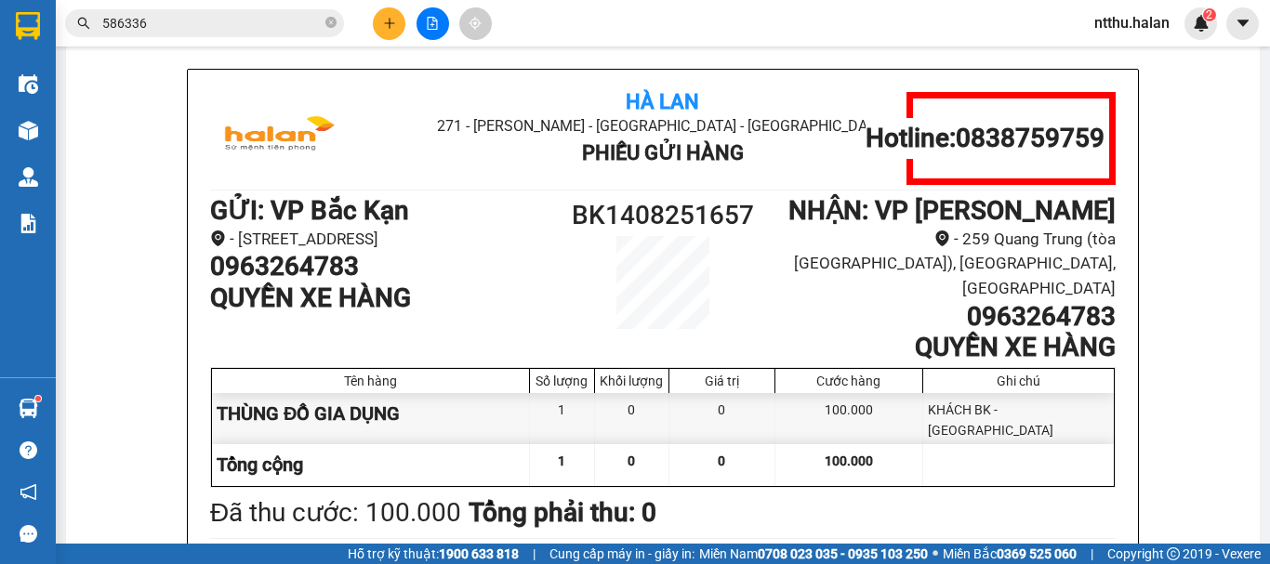
click at [215, 24] on input "586336" at bounding box center [211, 23] width 219 height 20
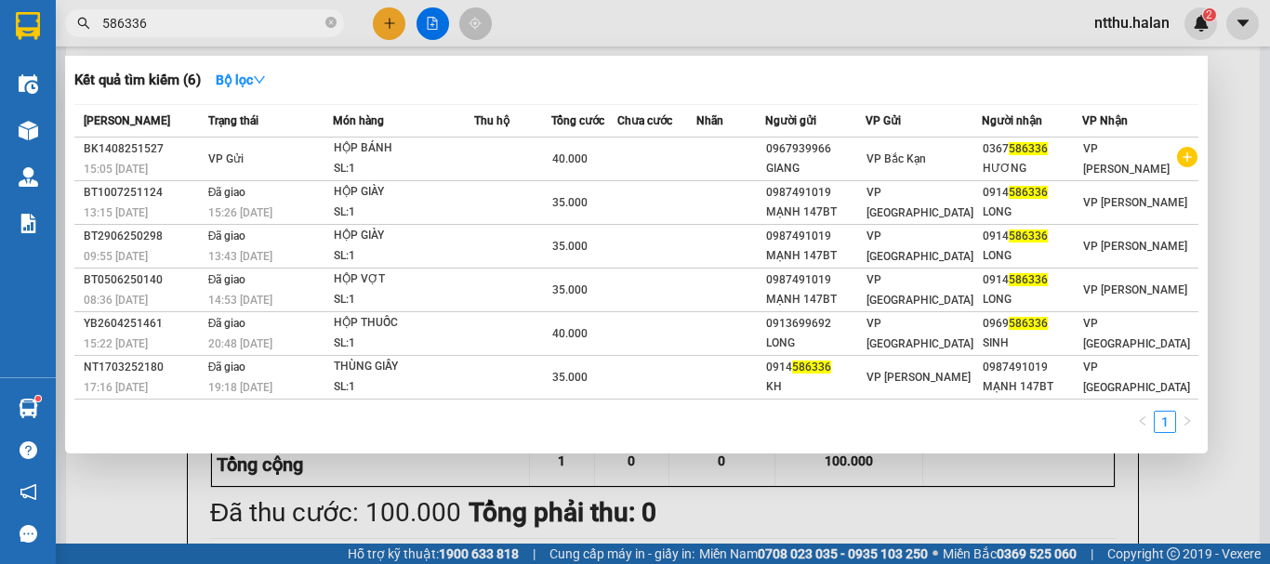
click at [215, 24] on input "586336" at bounding box center [211, 23] width 219 height 20
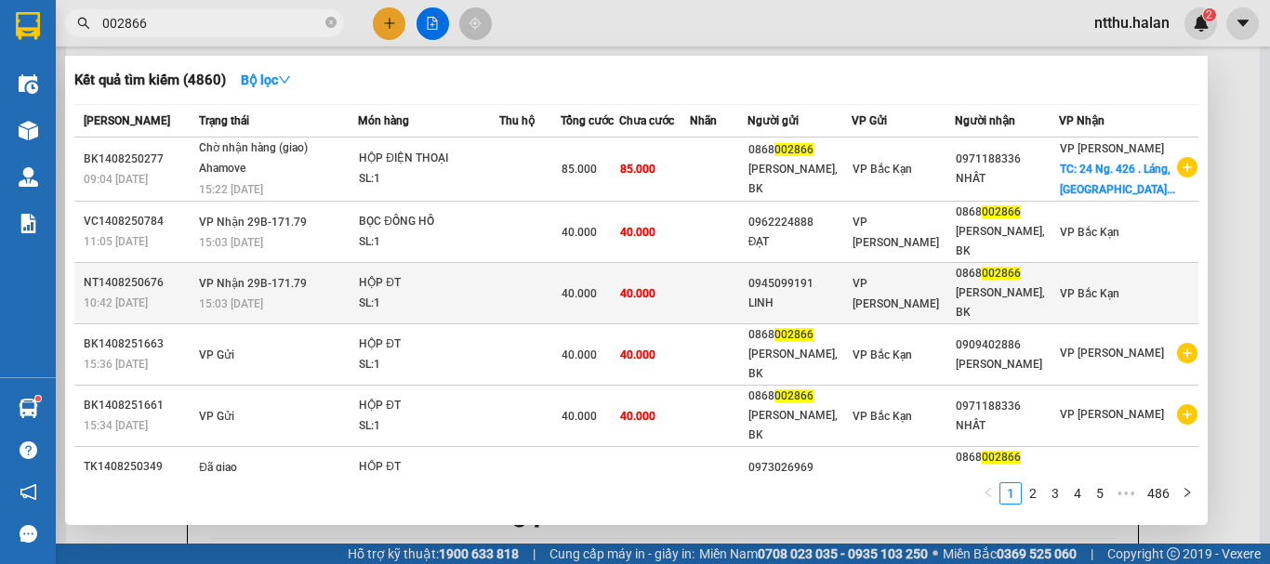
click at [234, 308] on div "15:03 - 14/08" at bounding box center [278, 304] width 158 height 20
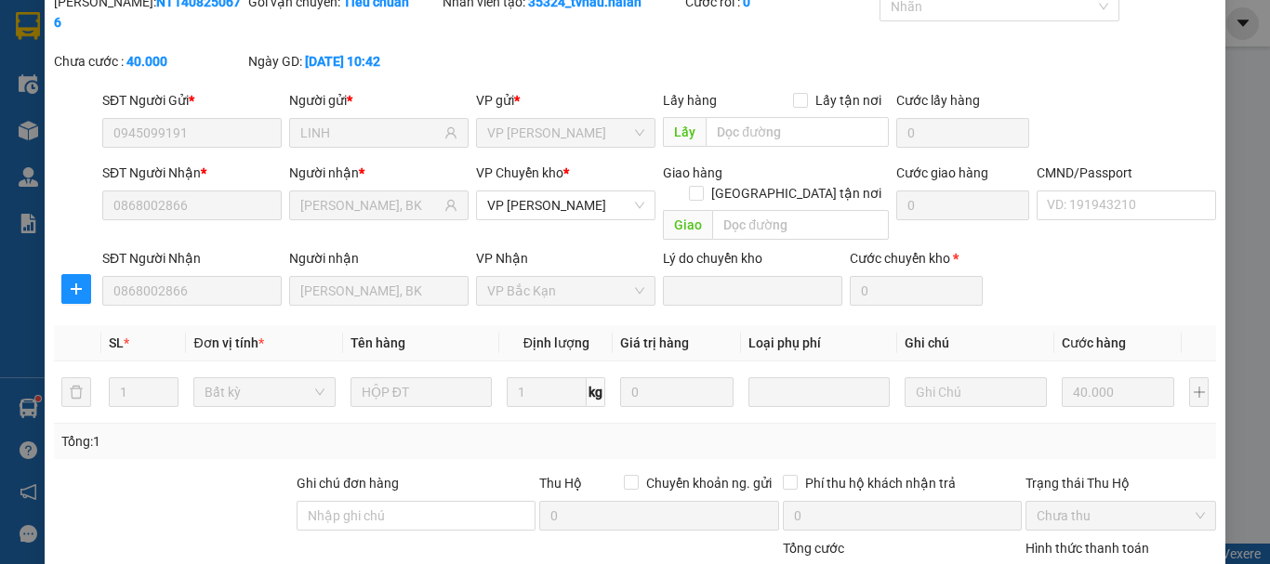
scroll to position [228, 0]
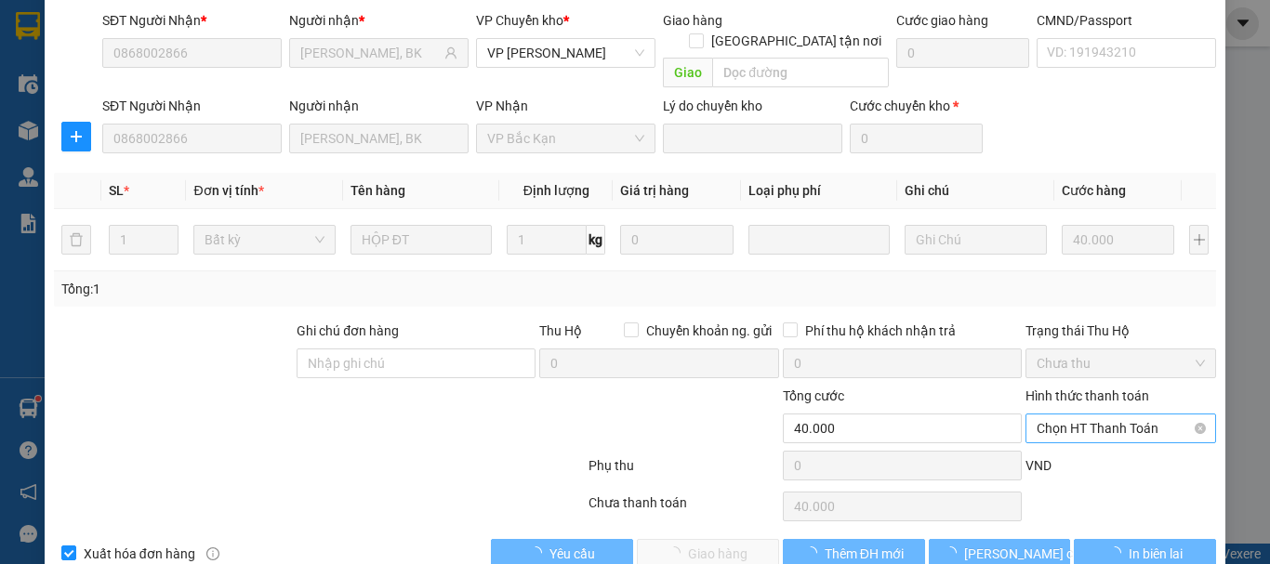
click at [1074, 415] on span "Chọn HT Thanh Toán" at bounding box center [1121, 429] width 168 height 28
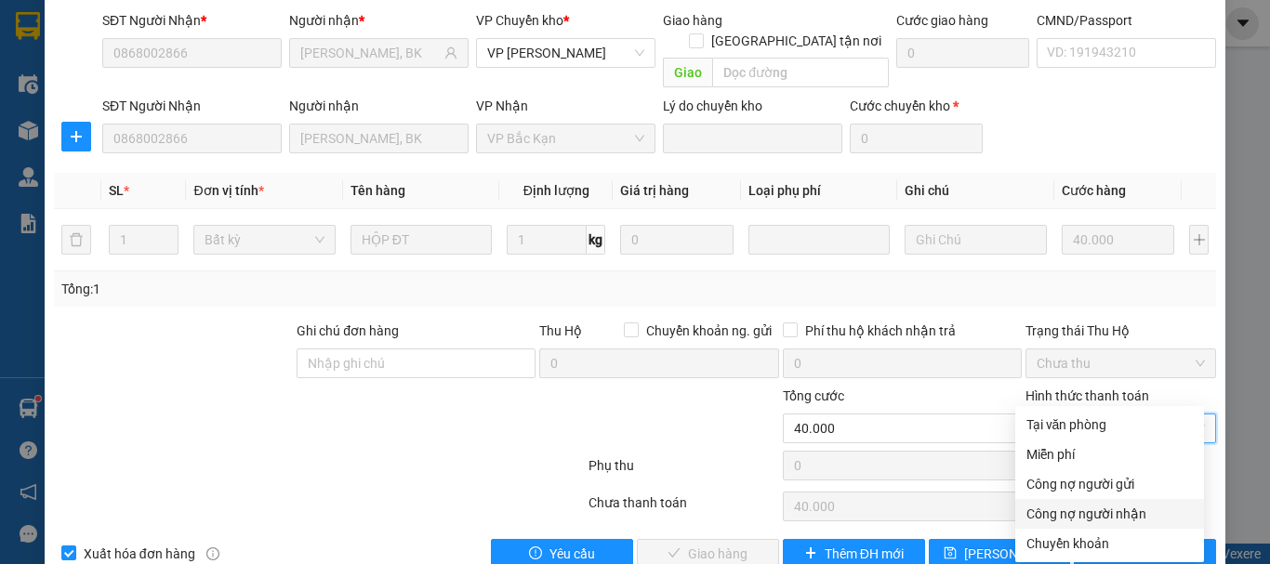
drag, startPoint x: 1067, startPoint y: 513, endPoint x: 946, endPoint y: 535, distance: 122.7
click at [1067, 513] on div "Công nợ người nhận" at bounding box center [1109, 514] width 166 height 20
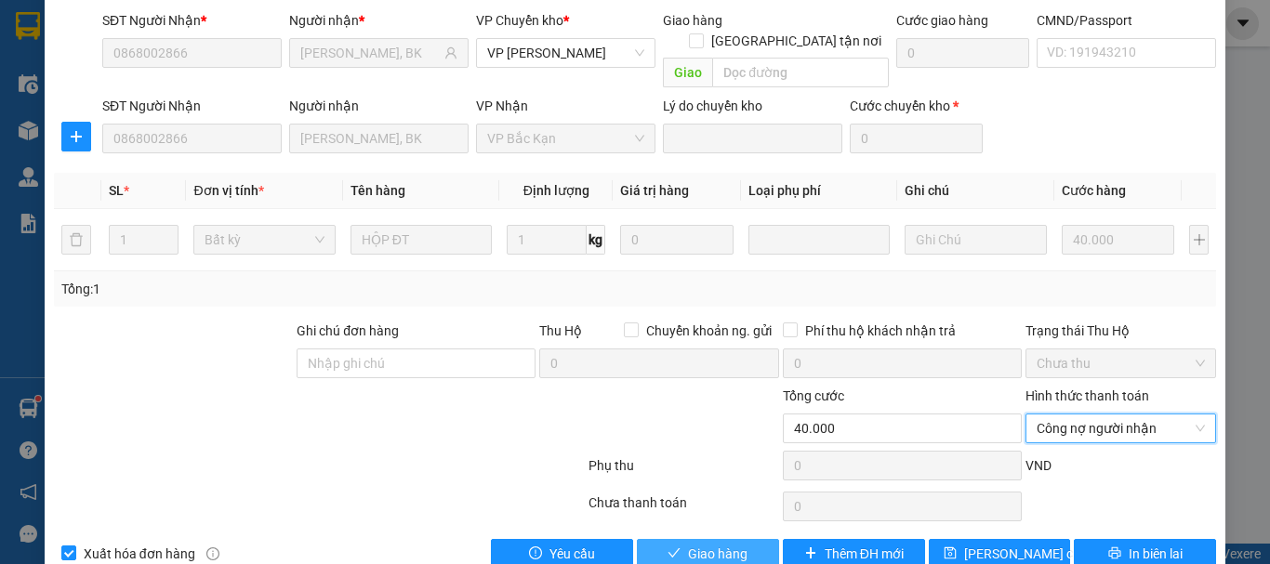
click at [710, 544] on span "Giao hàng" at bounding box center [717, 554] width 59 height 20
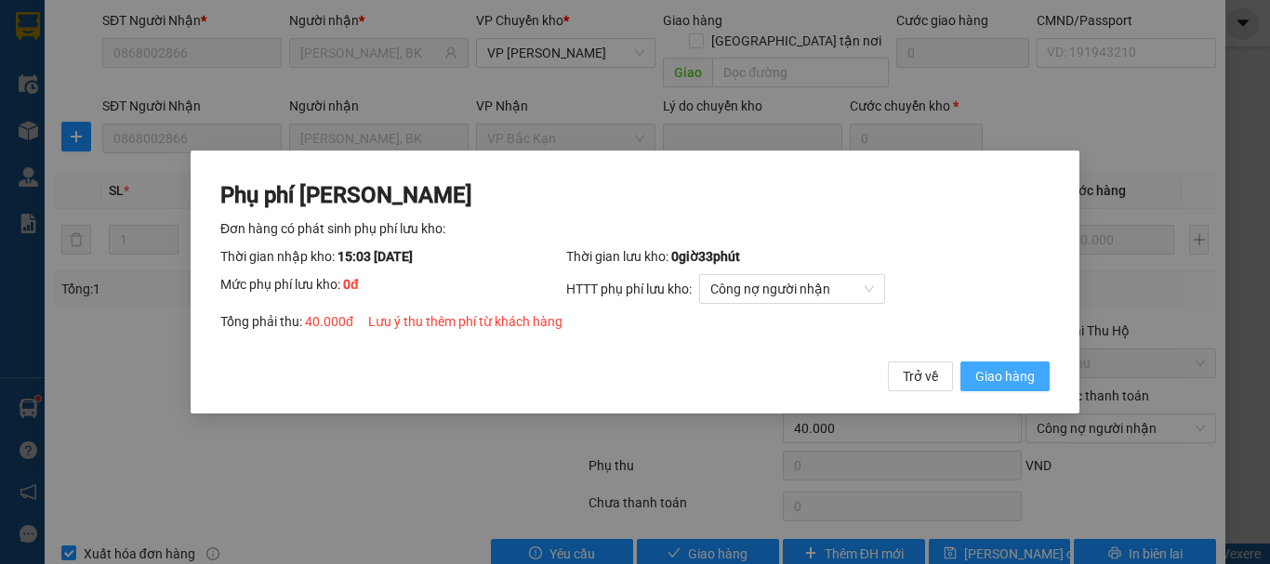
click at [1020, 370] on span "Giao hàng" at bounding box center [1004, 376] width 59 height 20
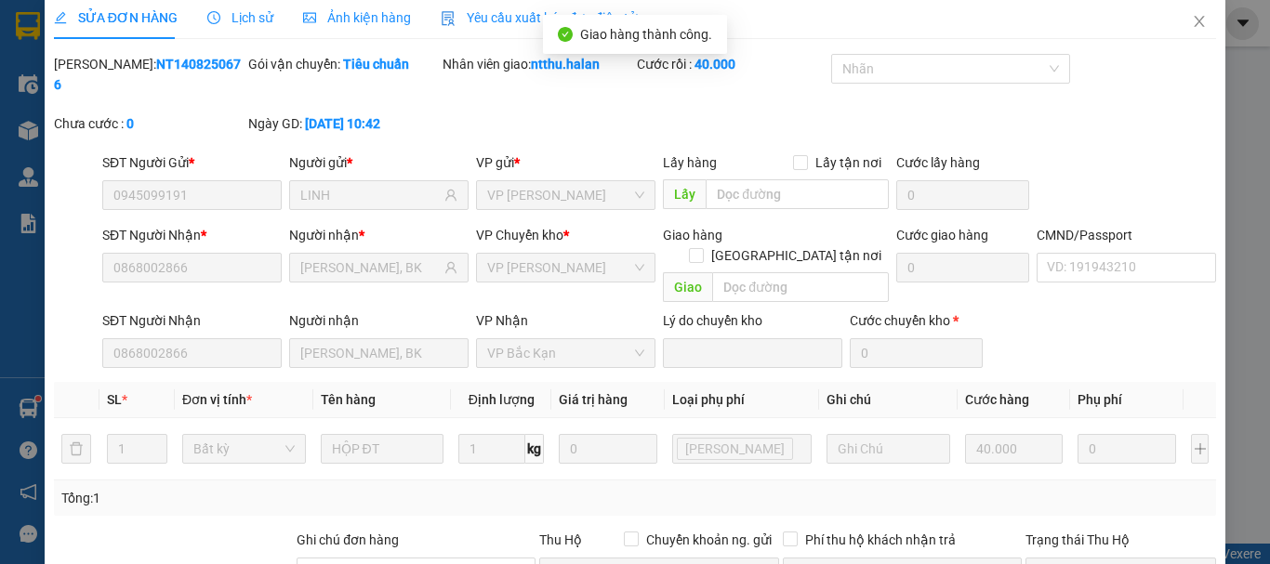
scroll to position [0, 0]
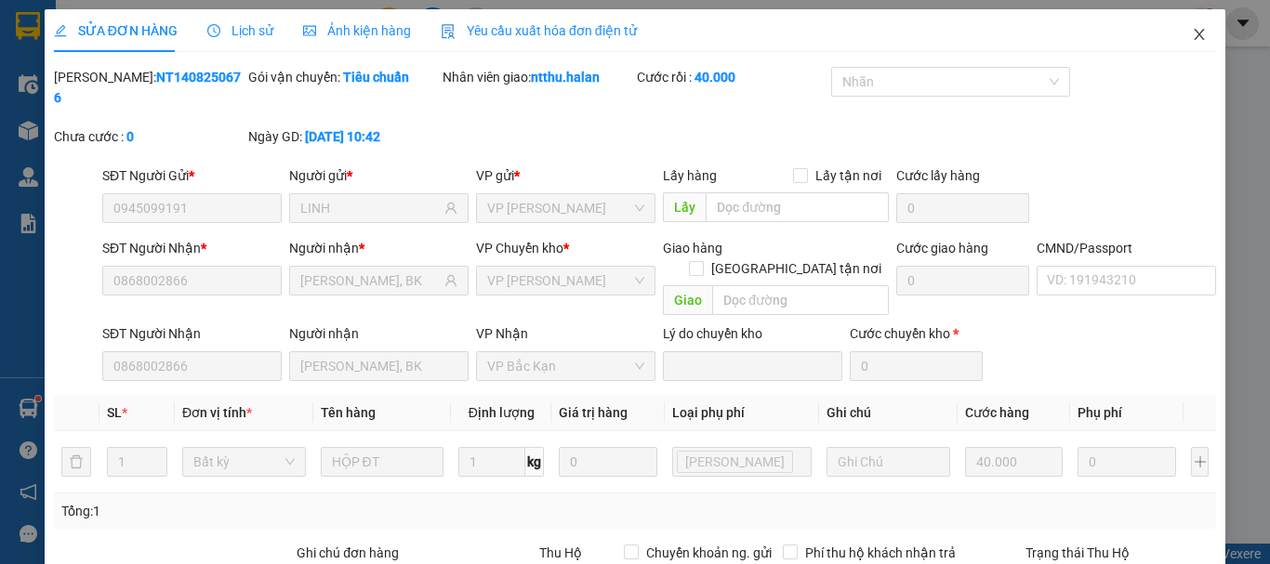
click at [1196, 32] on span "Close" at bounding box center [1199, 35] width 52 height 52
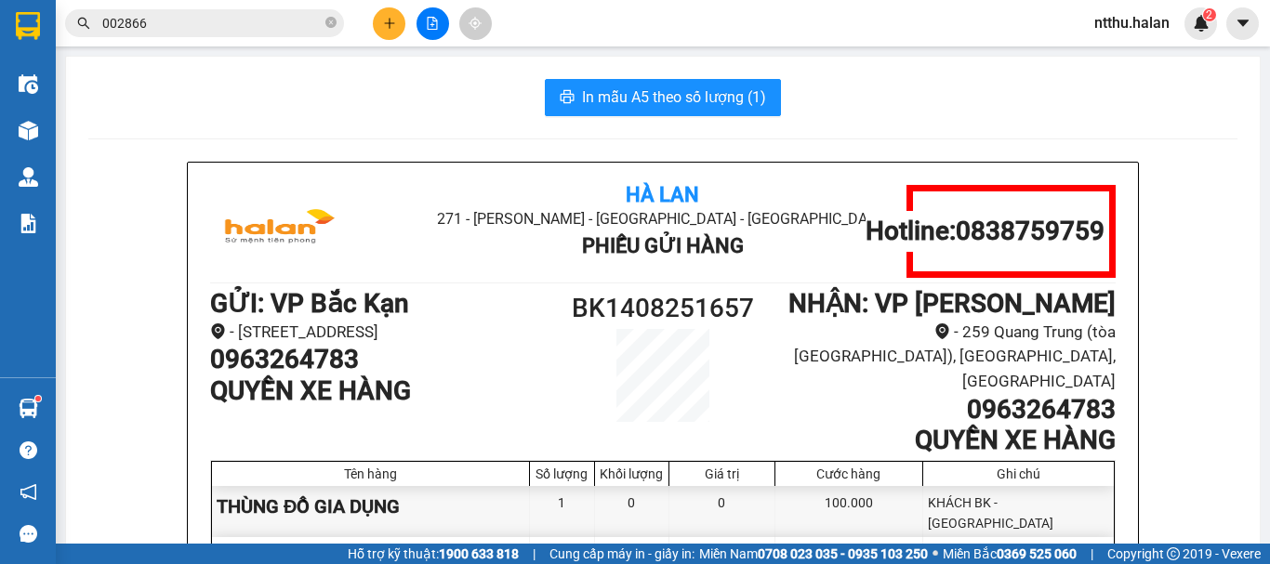
click at [252, 20] on input "002866" at bounding box center [211, 23] width 219 height 20
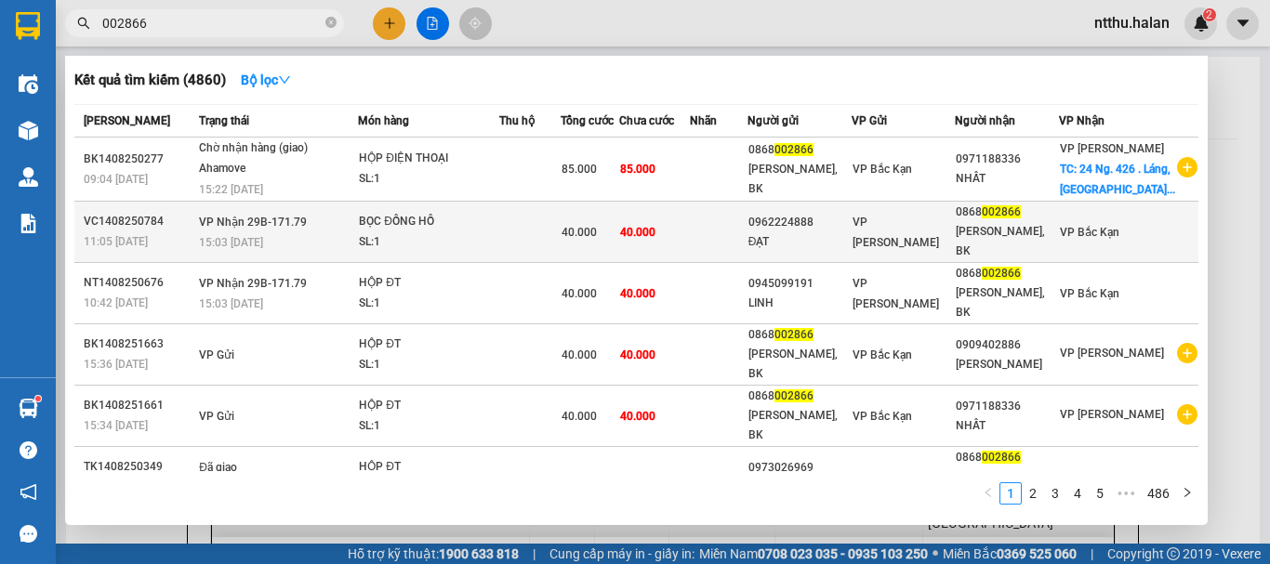
click at [281, 229] on span "VP Nhận 29B-171.79" at bounding box center [253, 222] width 108 height 13
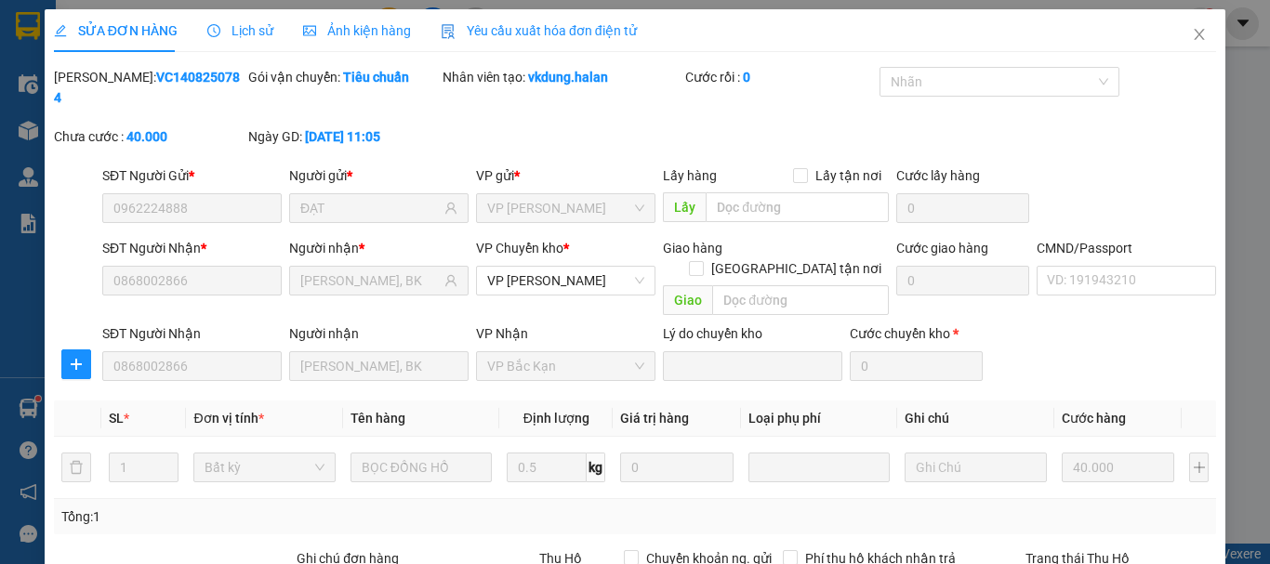
scroll to position [228, 0]
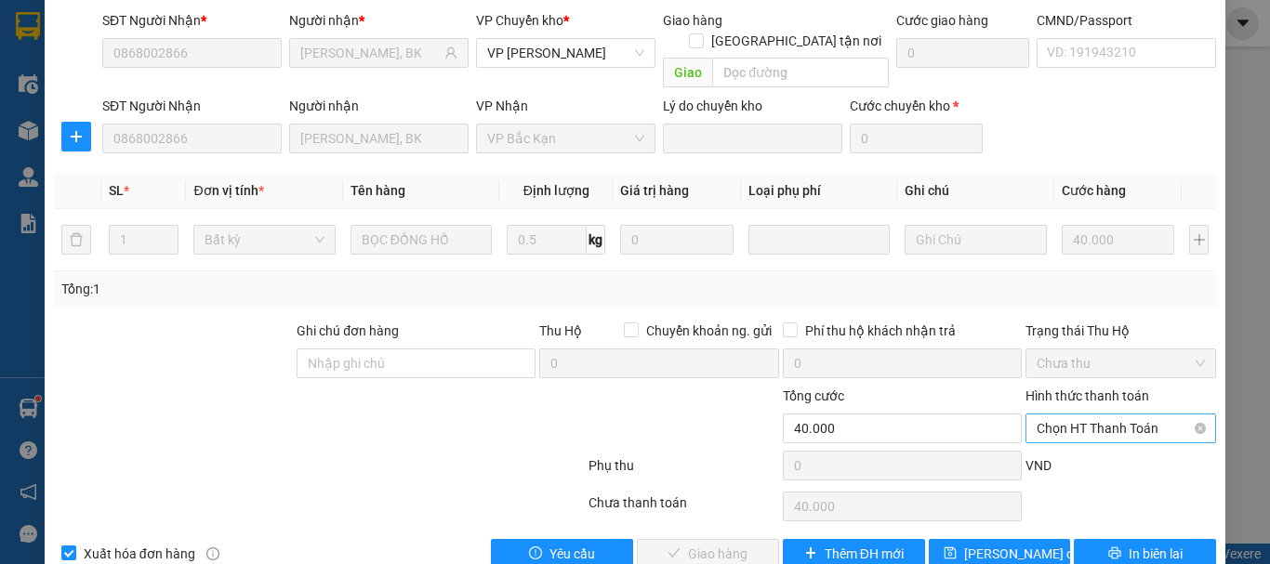
click at [1085, 415] on span "Chọn HT Thanh Toán" at bounding box center [1121, 429] width 168 height 28
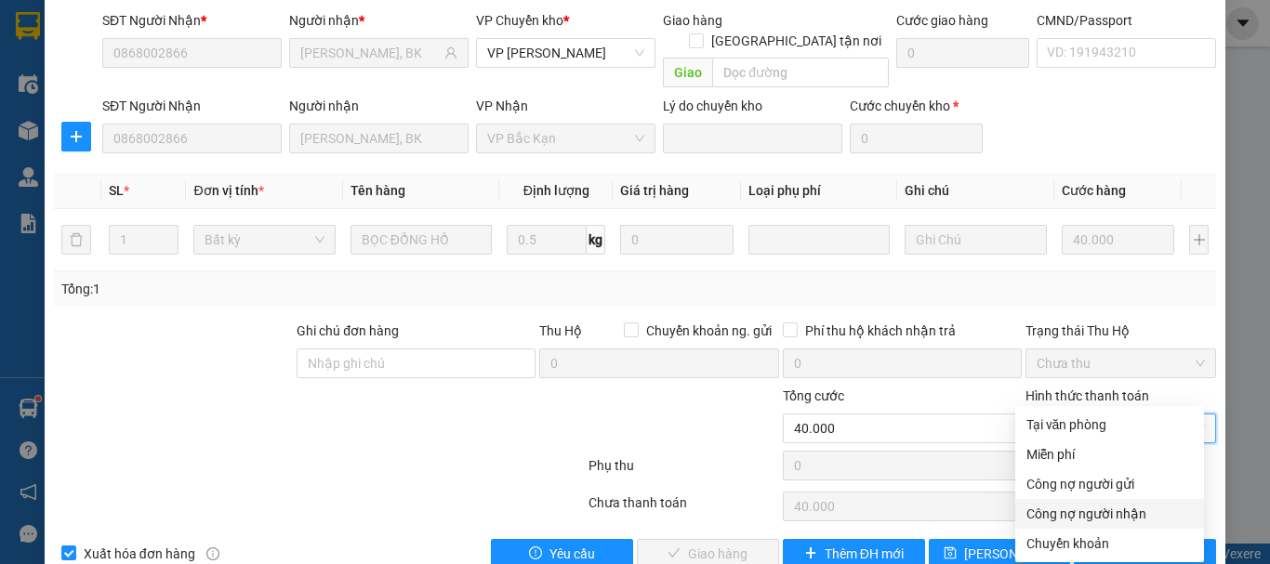
click at [1093, 519] on div "Công nợ người nhận" at bounding box center [1109, 514] width 166 height 20
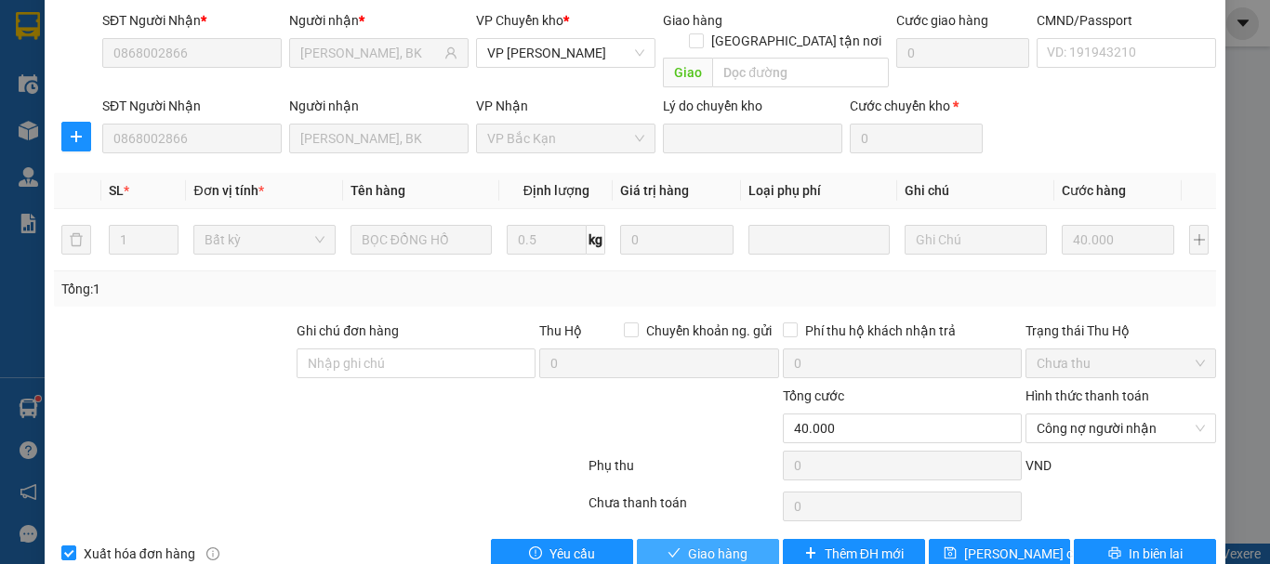
click at [688, 544] on span "Giao hàng" at bounding box center [717, 554] width 59 height 20
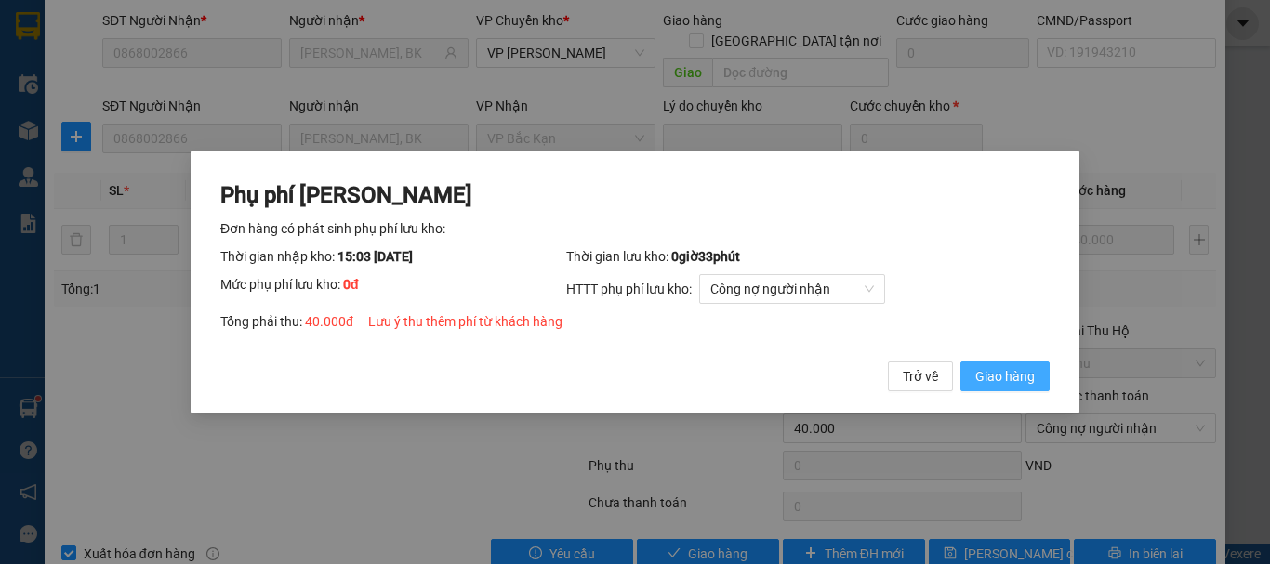
click at [1018, 380] on span "Giao hàng" at bounding box center [1004, 376] width 59 height 20
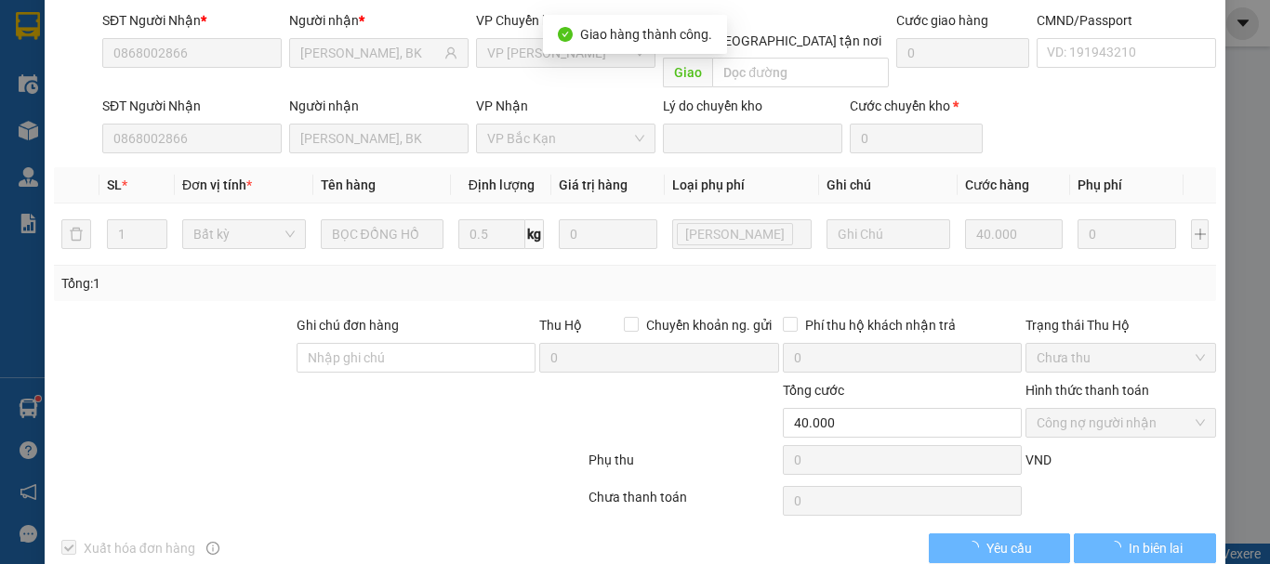
scroll to position [0, 0]
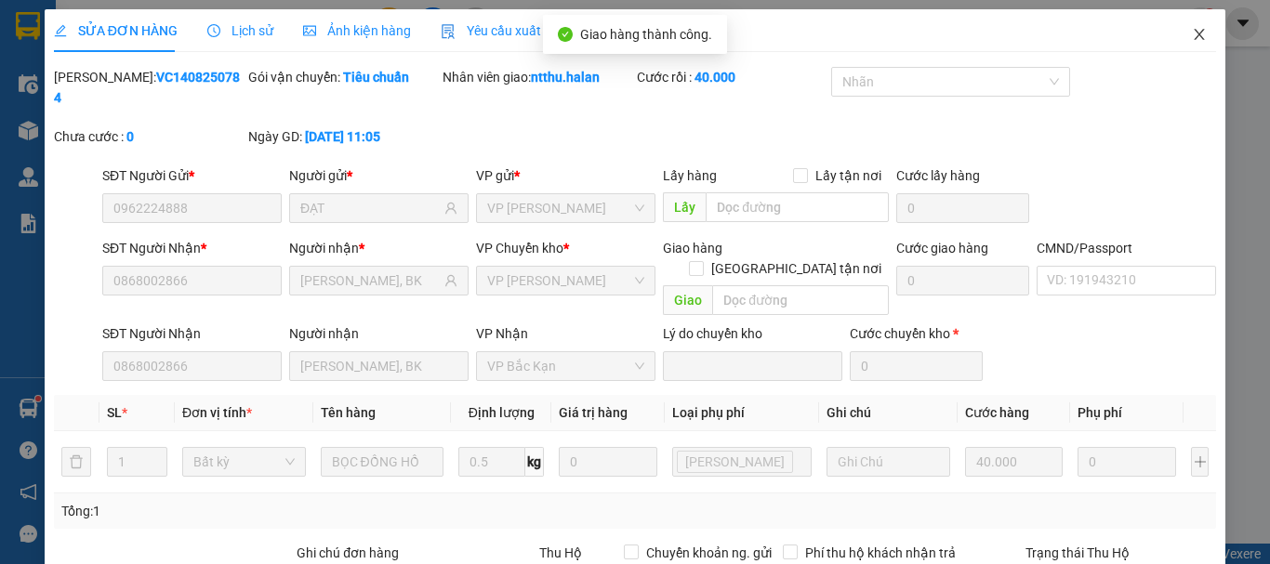
click at [1195, 35] on icon "close" at bounding box center [1200, 34] width 10 height 11
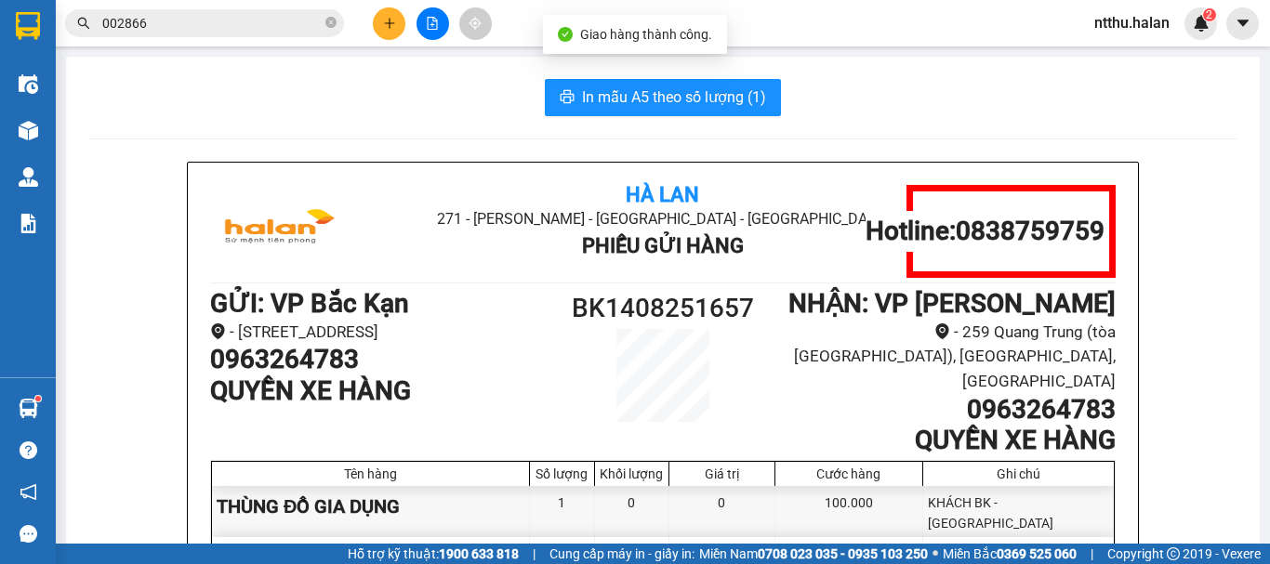
drag, startPoint x: 288, startPoint y: 73, endPoint x: 192, endPoint y: 3, distance: 118.4
drag, startPoint x: 340, startPoint y: 111, endPoint x: 242, endPoint y: 2, distance: 146.8
click at [339, 110] on div "In mẫu A5 theo số lượng (1)" at bounding box center [662, 97] width 1149 height 37
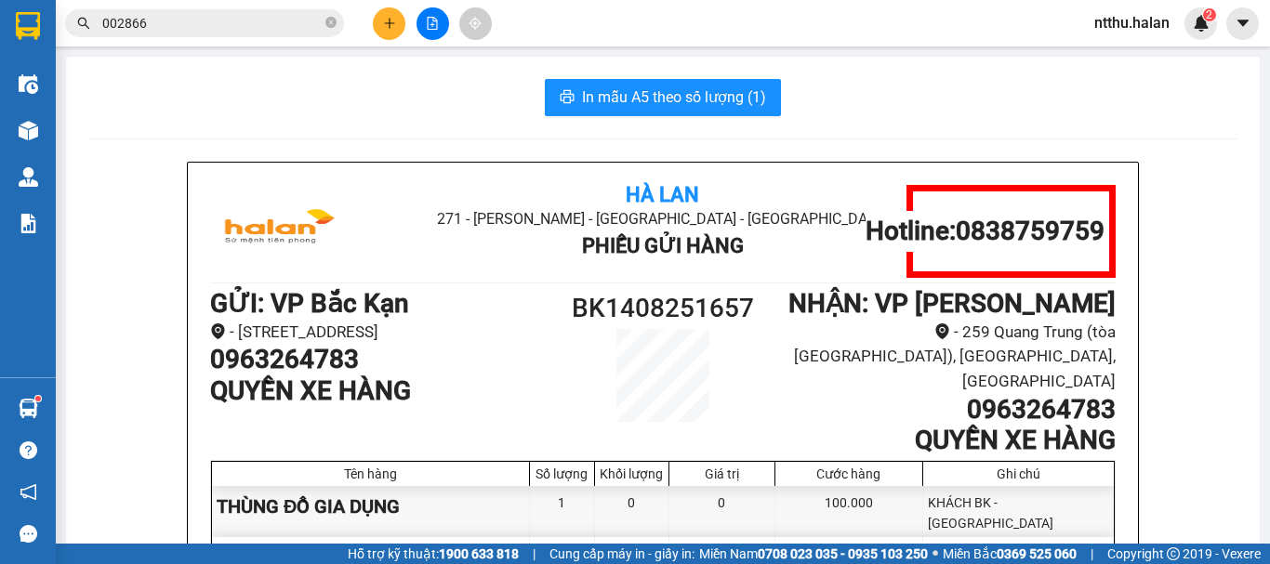
click at [367, 93] on div "In mẫu A5 theo số lượng (1)" at bounding box center [662, 97] width 1149 height 37
click at [409, 108] on div "In mẫu A5 theo số lượng (1)" at bounding box center [662, 97] width 1149 height 37
click at [367, 82] on div "In mẫu A5 theo số lượng (1)" at bounding box center [662, 97] width 1149 height 37
click at [217, 28] on input "002866" at bounding box center [211, 23] width 219 height 20
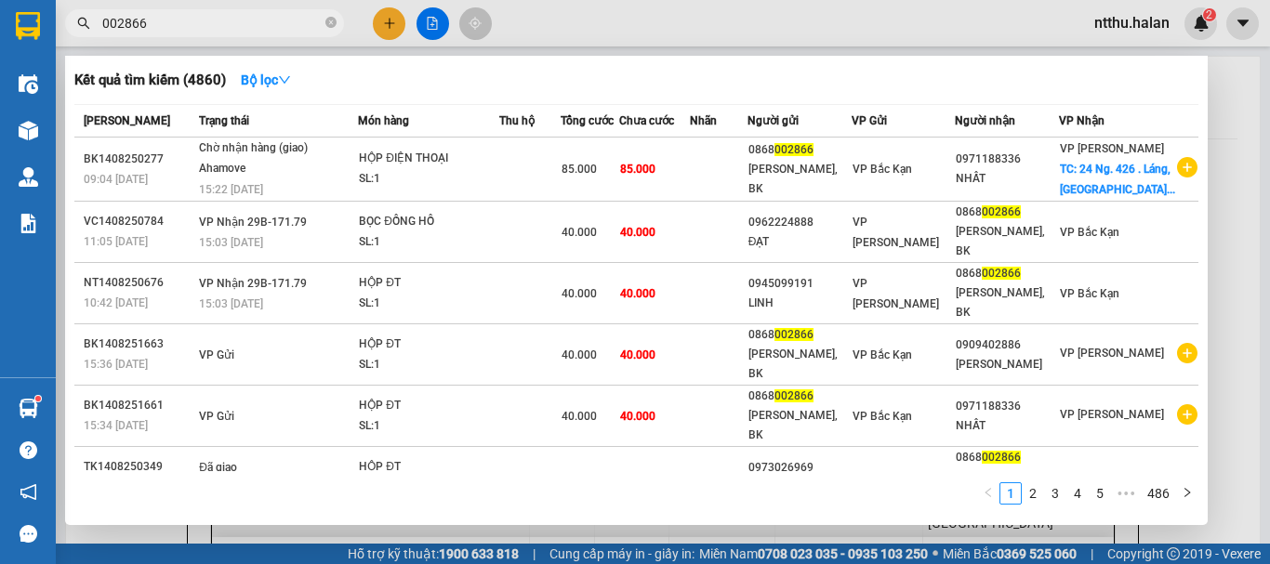
click at [217, 28] on input "002866" at bounding box center [211, 23] width 219 height 20
click at [146, 536] on div at bounding box center [635, 282] width 1270 height 564
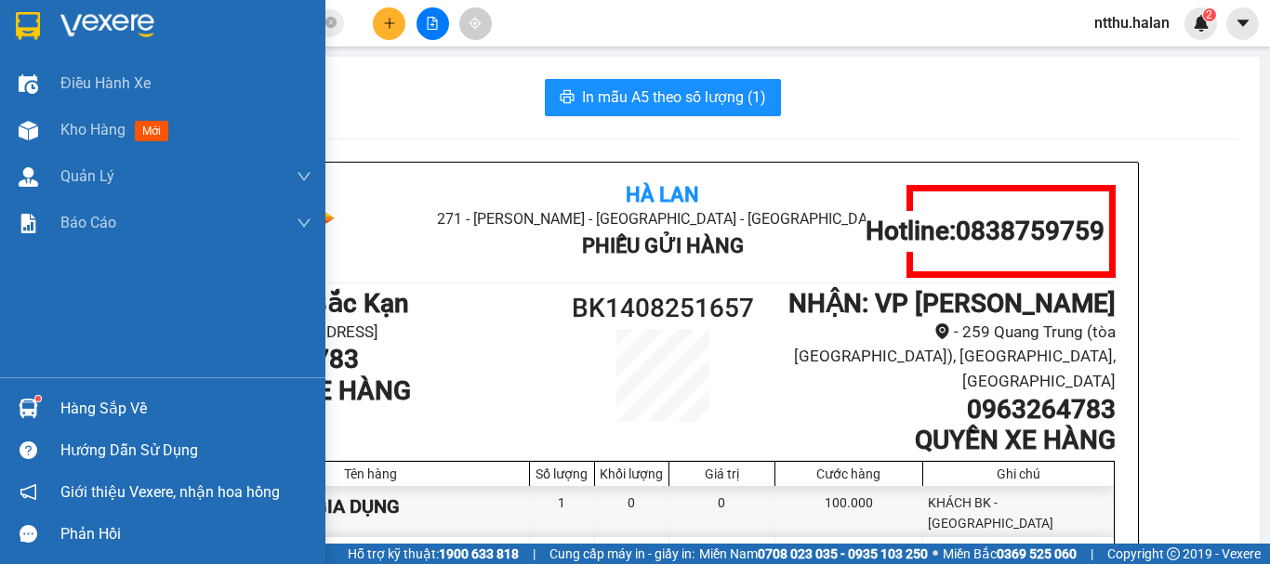
click at [101, 407] on div "Hàng sắp về" at bounding box center [185, 409] width 251 height 28
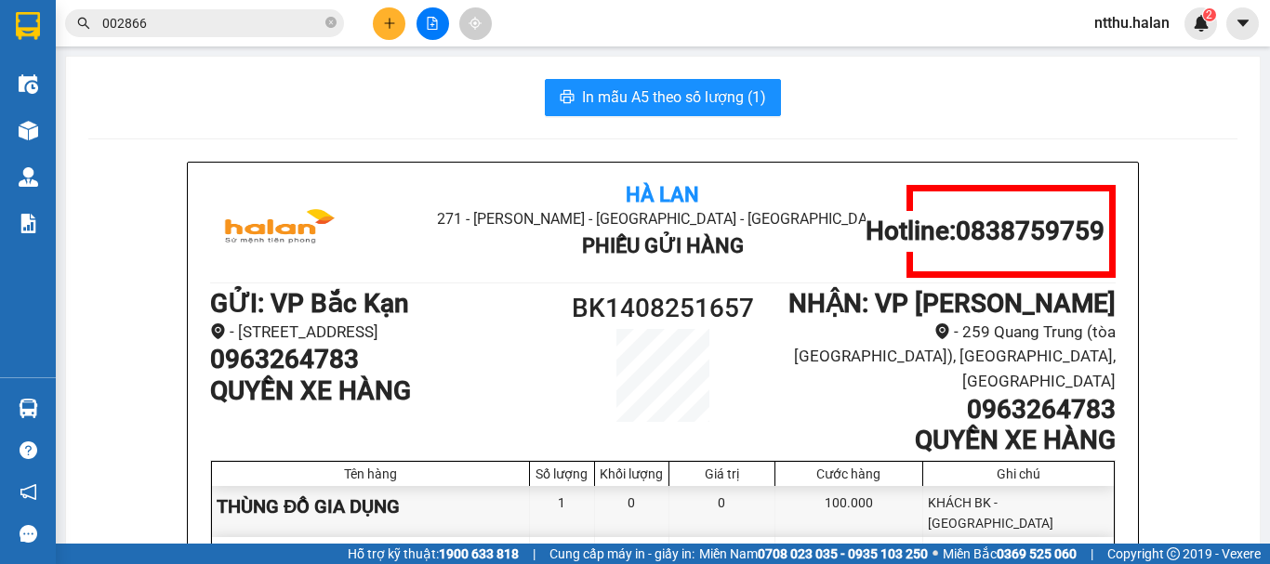
click at [299, 126] on section "Kết quả tìm kiếm ( 4860 ) Bộ lọc Mã ĐH Trạng thái Món hàng Thu hộ Tổng cước Chư…" at bounding box center [635, 282] width 1270 height 564
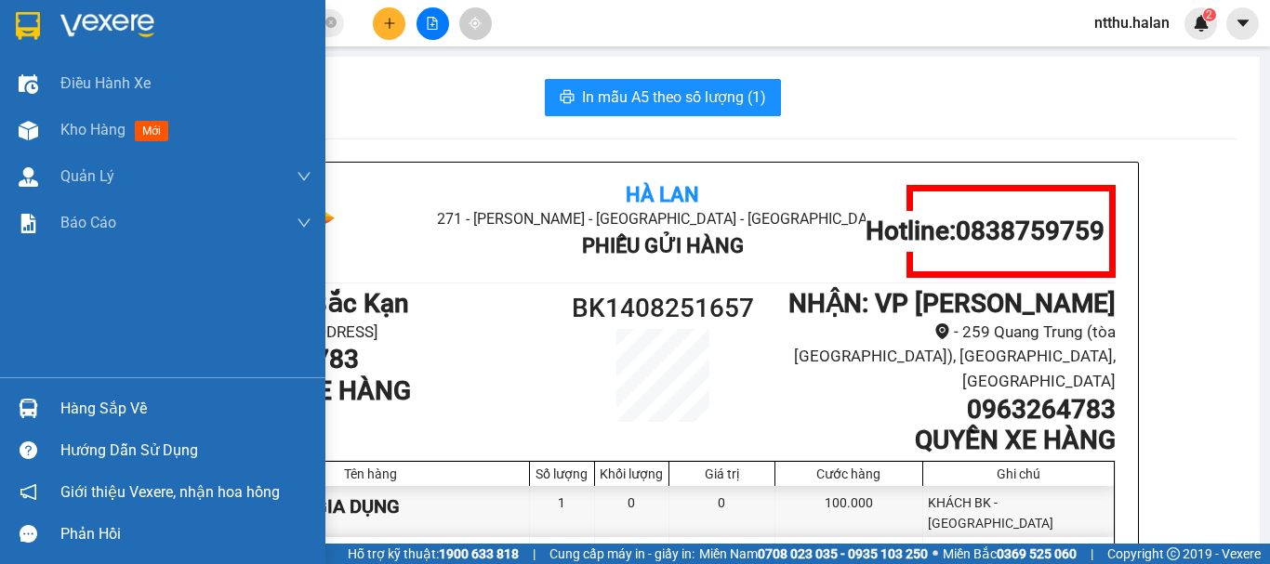
click at [102, 416] on div "Hàng sắp về" at bounding box center [185, 409] width 251 height 28
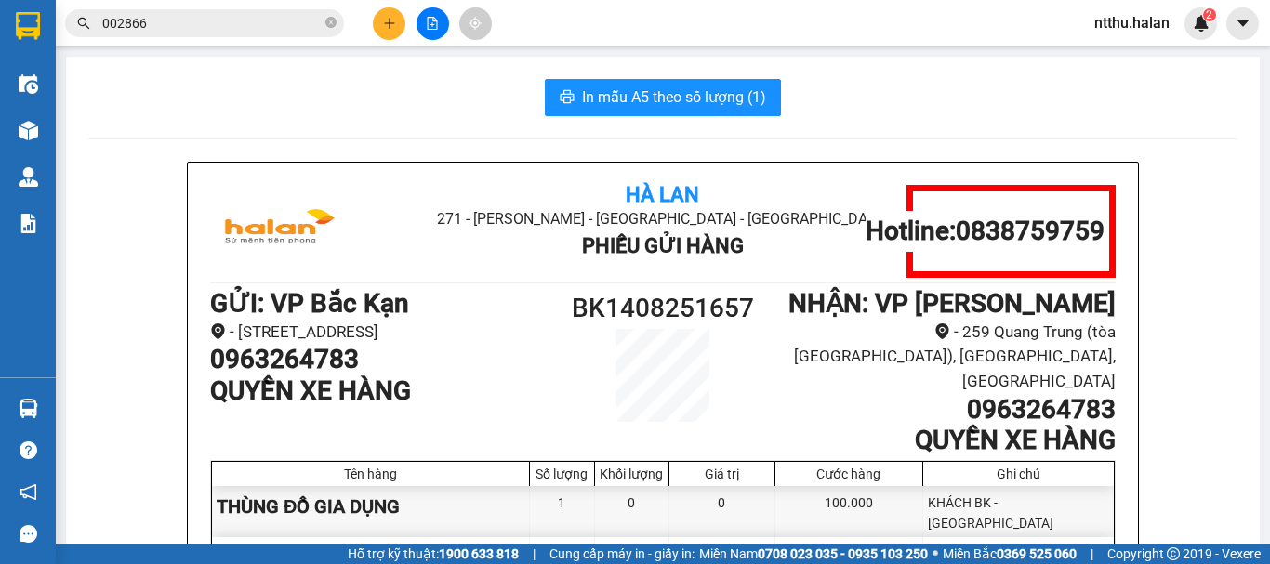
click at [321, 128] on section "Kết quả tìm kiếm ( 4860 ) Bộ lọc Mã ĐH Trạng thái Món hàng Thu hộ Tổng cước Chư…" at bounding box center [635, 282] width 1270 height 564
click at [247, 29] on input "002866" at bounding box center [211, 23] width 219 height 20
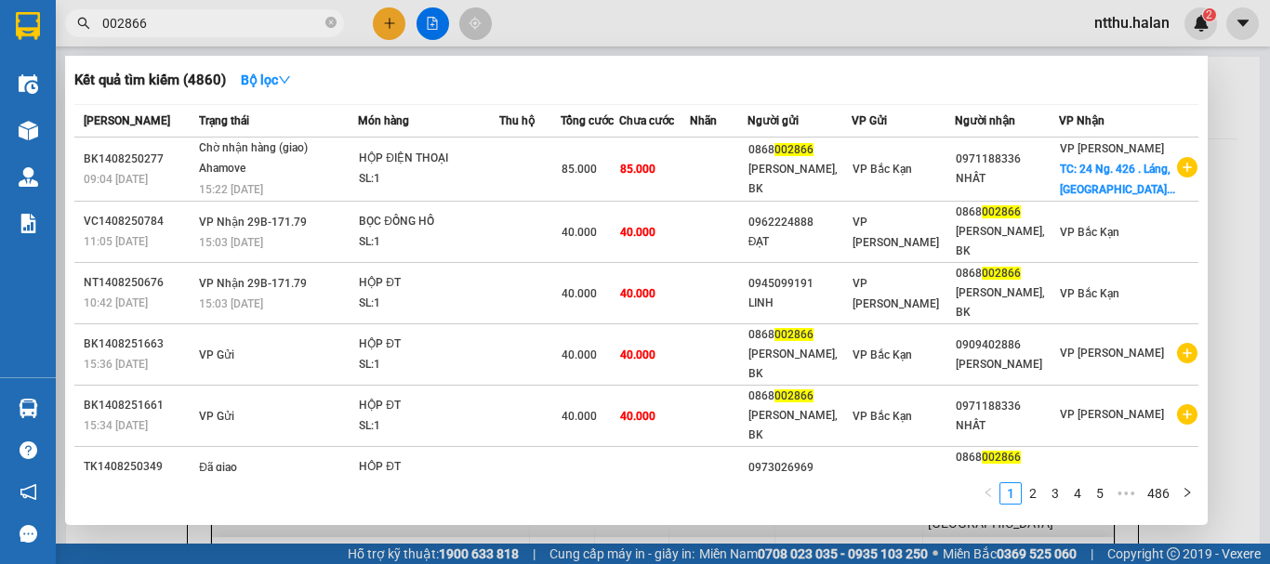
click at [247, 29] on input "002866" at bounding box center [211, 23] width 219 height 20
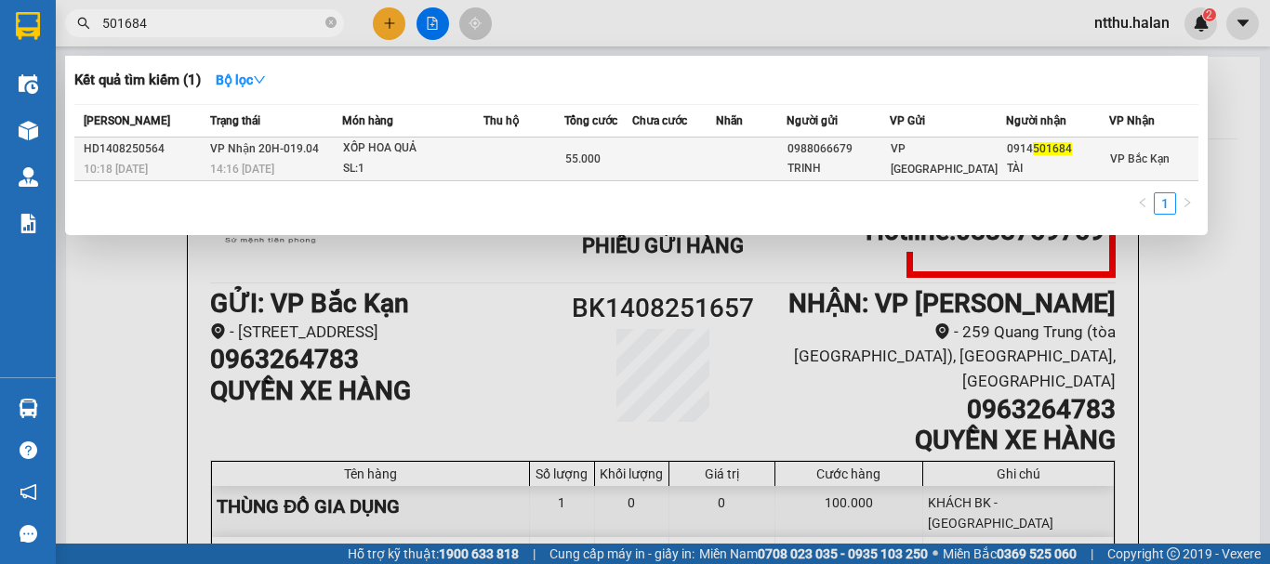
click at [348, 157] on div "XỐP HOA QUẢ" at bounding box center [412, 149] width 139 height 20
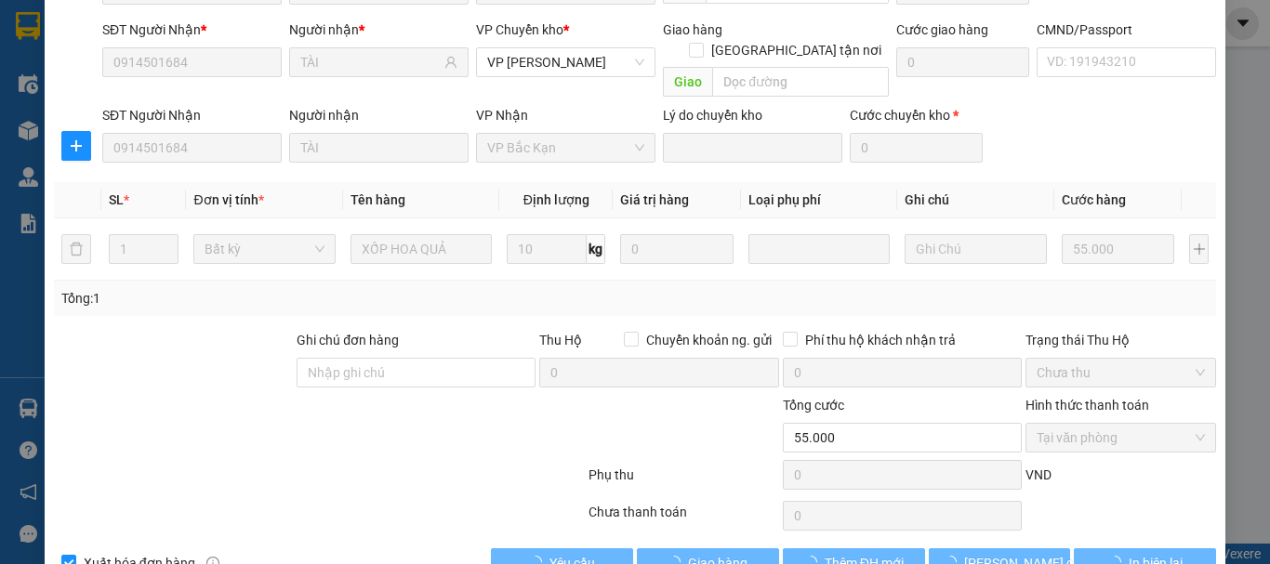
scroll to position [228, 0]
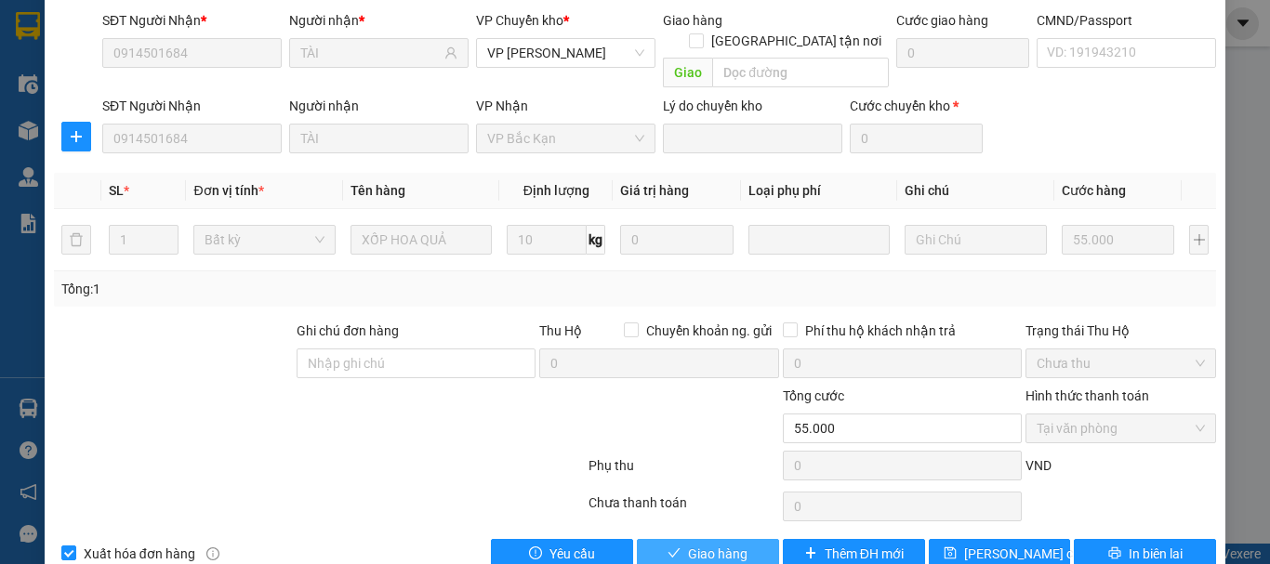
click at [745, 539] on button "Giao hàng" at bounding box center [708, 554] width 142 height 30
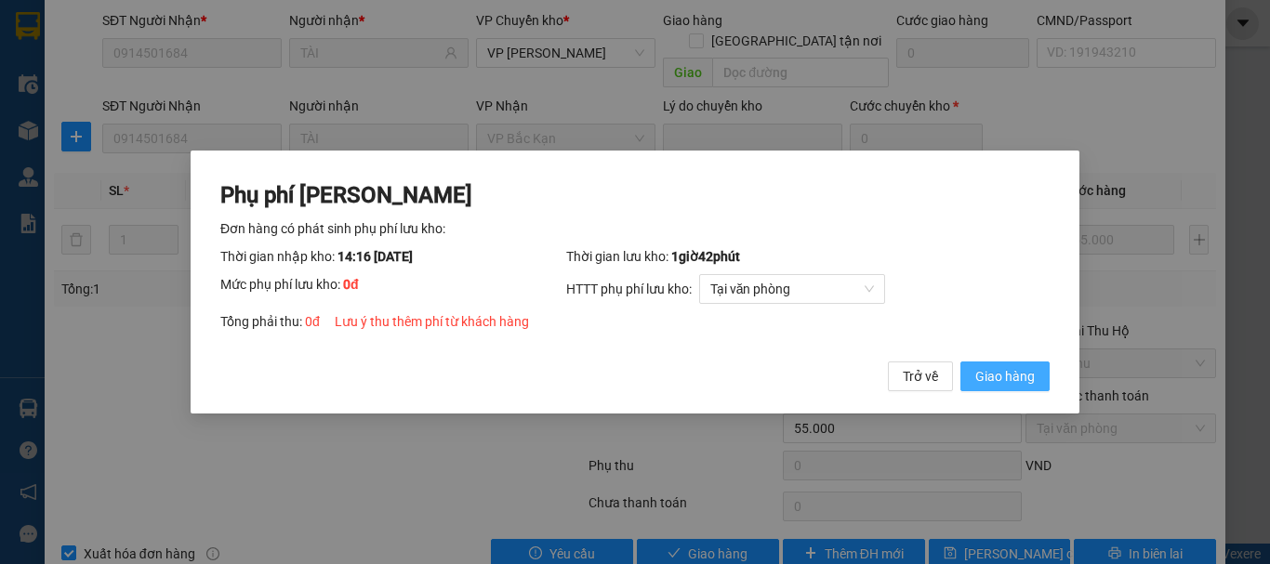
click at [1005, 377] on span "Giao hàng" at bounding box center [1004, 376] width 59 height 20
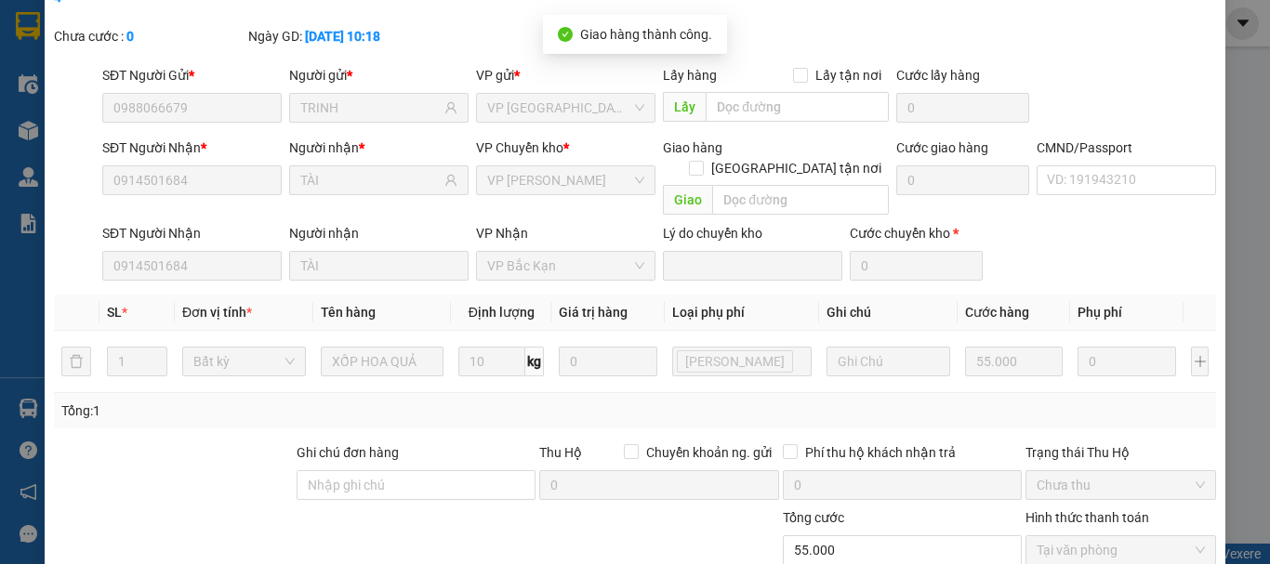
scroll to position [0, 0]
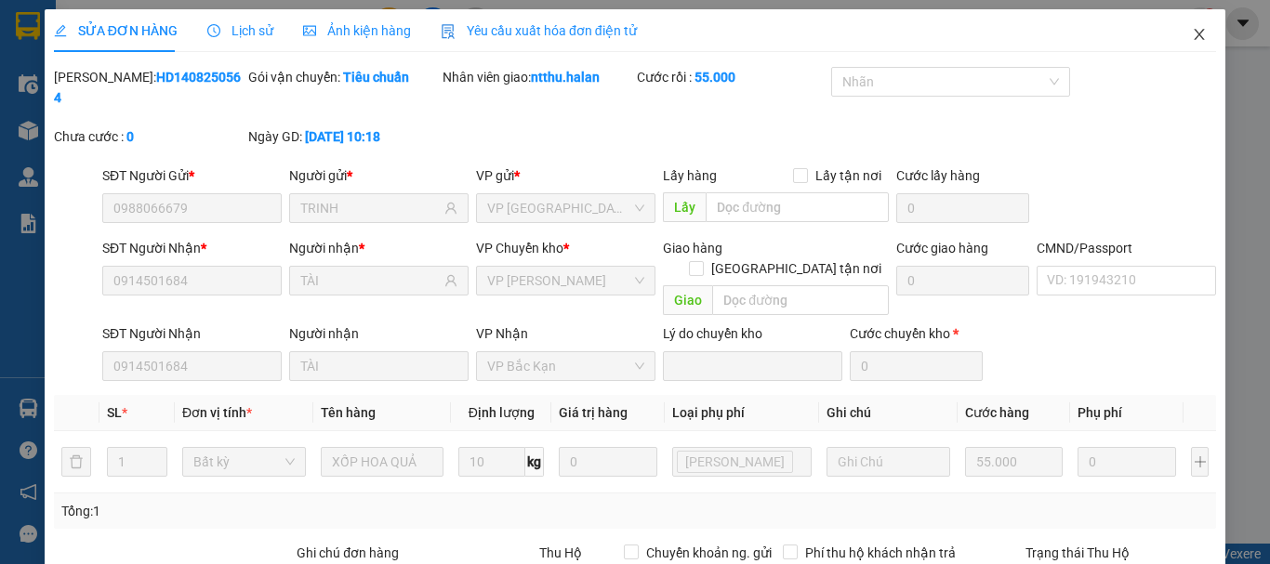
click at [1192, 33] on icon "close" at bounding box center [1199, 34] width 15 height 15
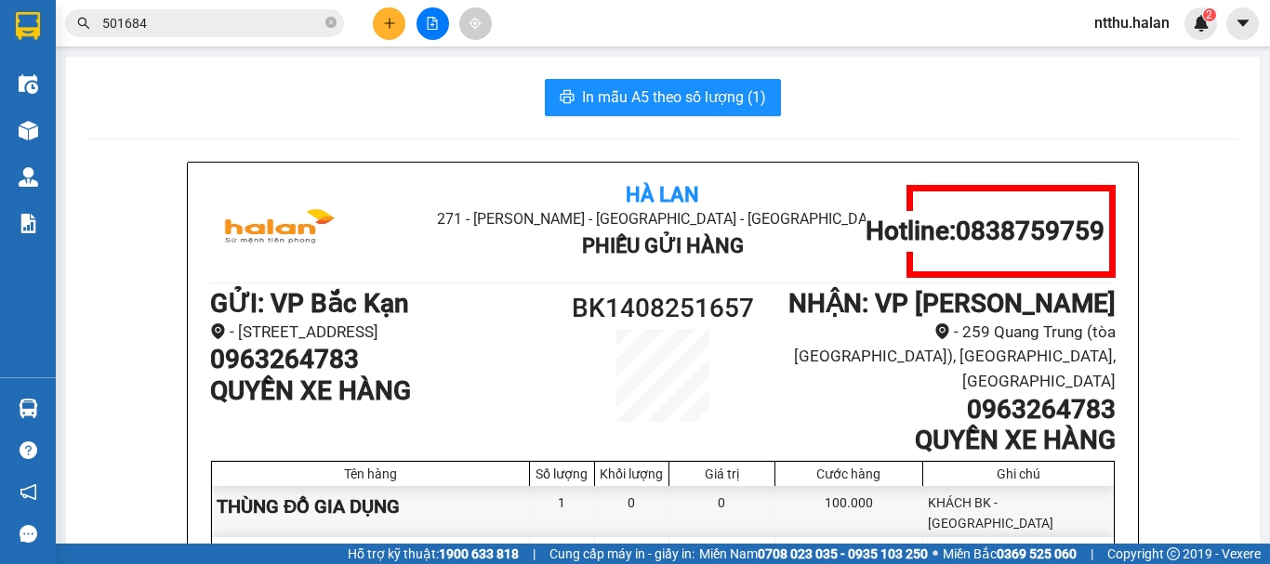
click at [258, 33] on input "501684" at bounding box center [211, 23] width 219 height 20
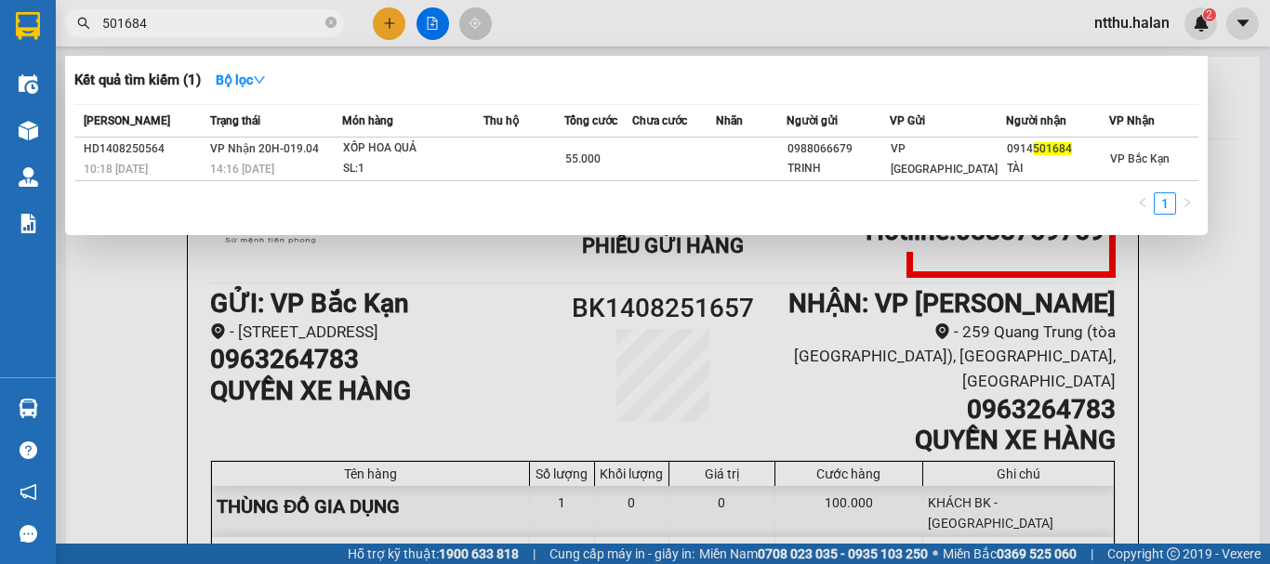
click at [258, 33] on input "501684" at bounding box center [211, 23] width 219 height 20
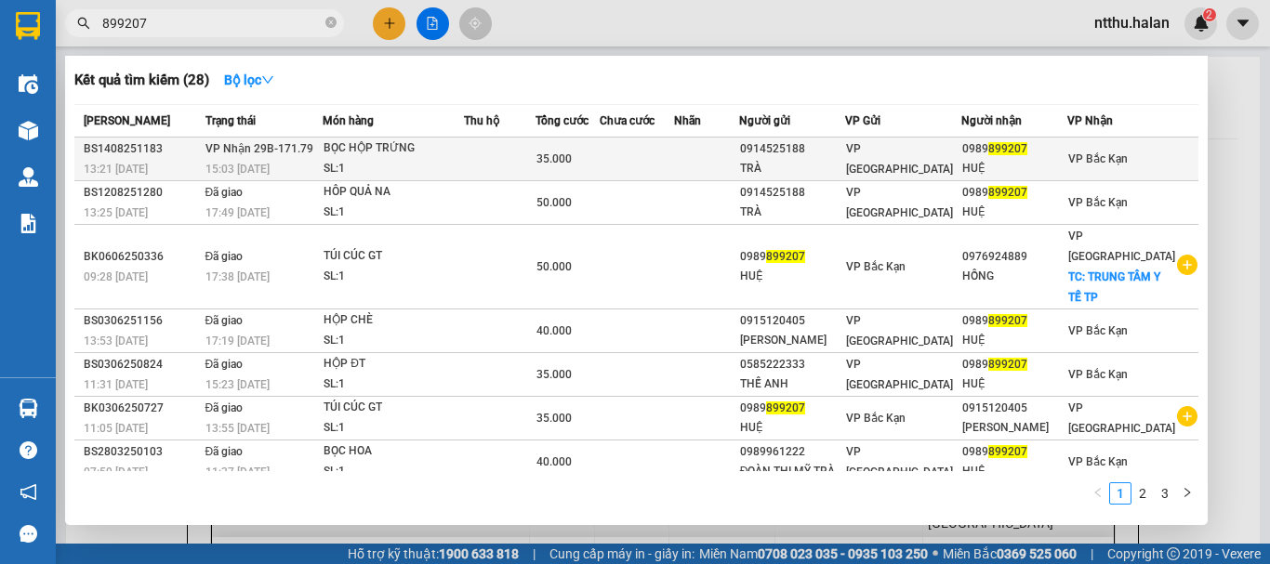
click at [402, 147] on div "BỌC HỘP TRỨNG" at bounding box center [393, 149] width 139 height 20
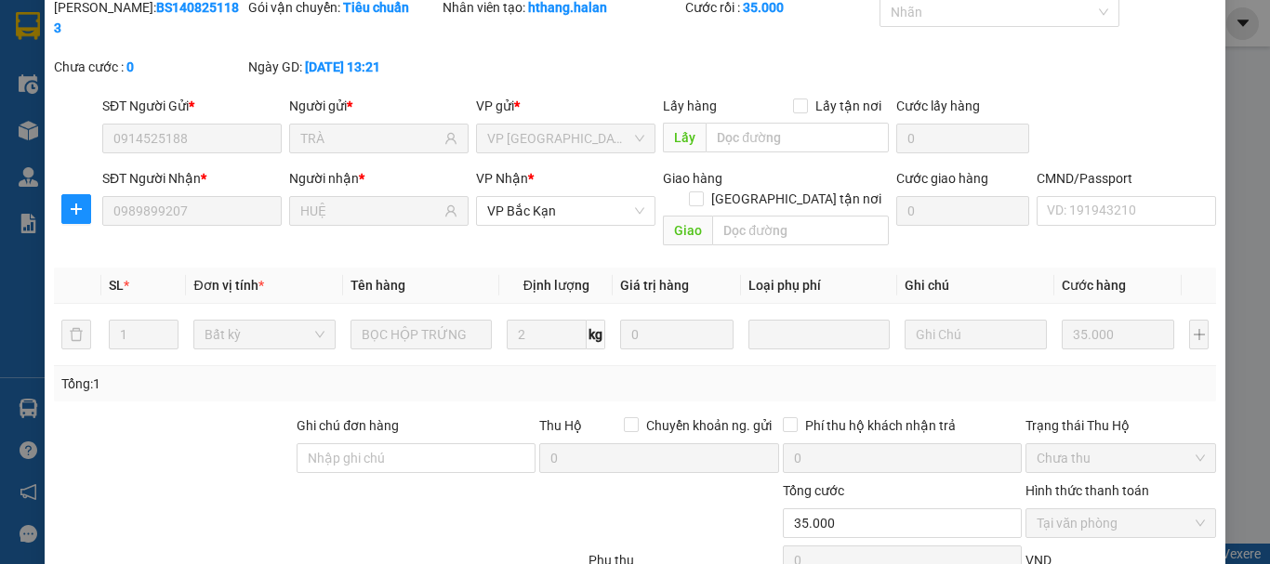
scroll to position [165, 0]
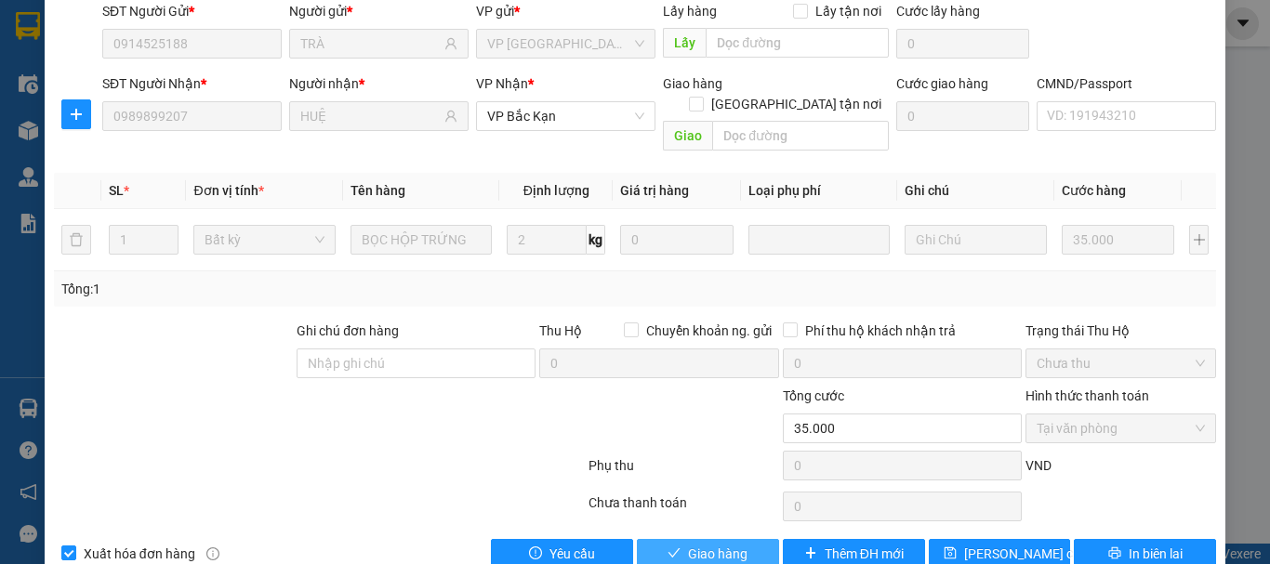
click at [688, 544] on span "Giao hàng" at bounding box center [717, 554] width 59 height 20
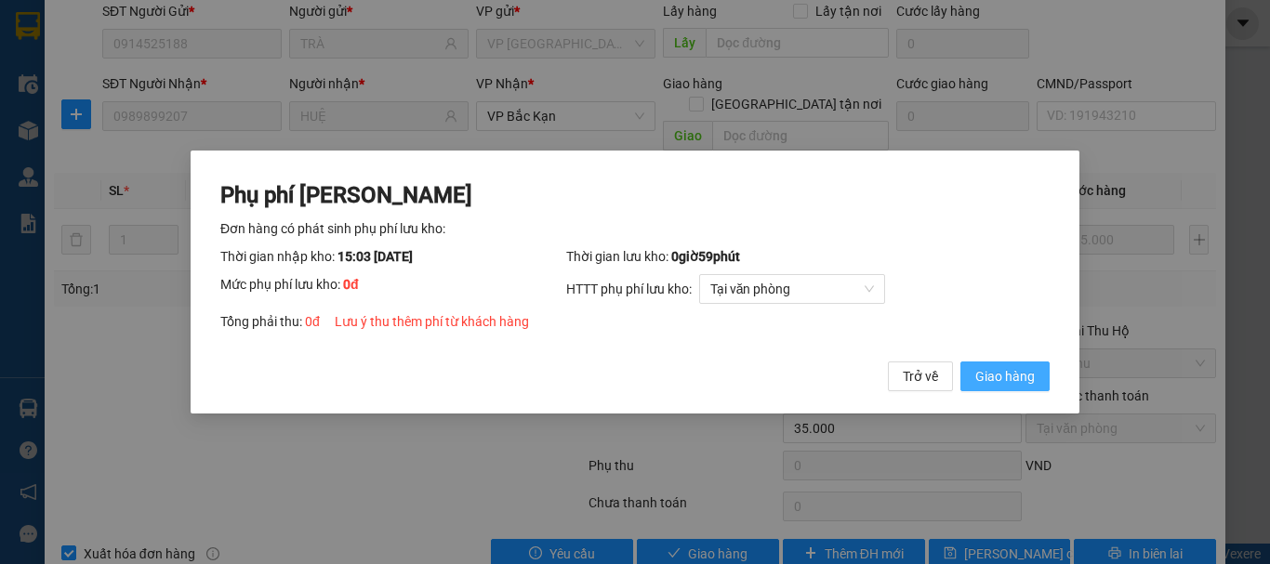
click at [997, 377] on span "Giao hàng" at bounding box center [1004, 376] width 59 height 20
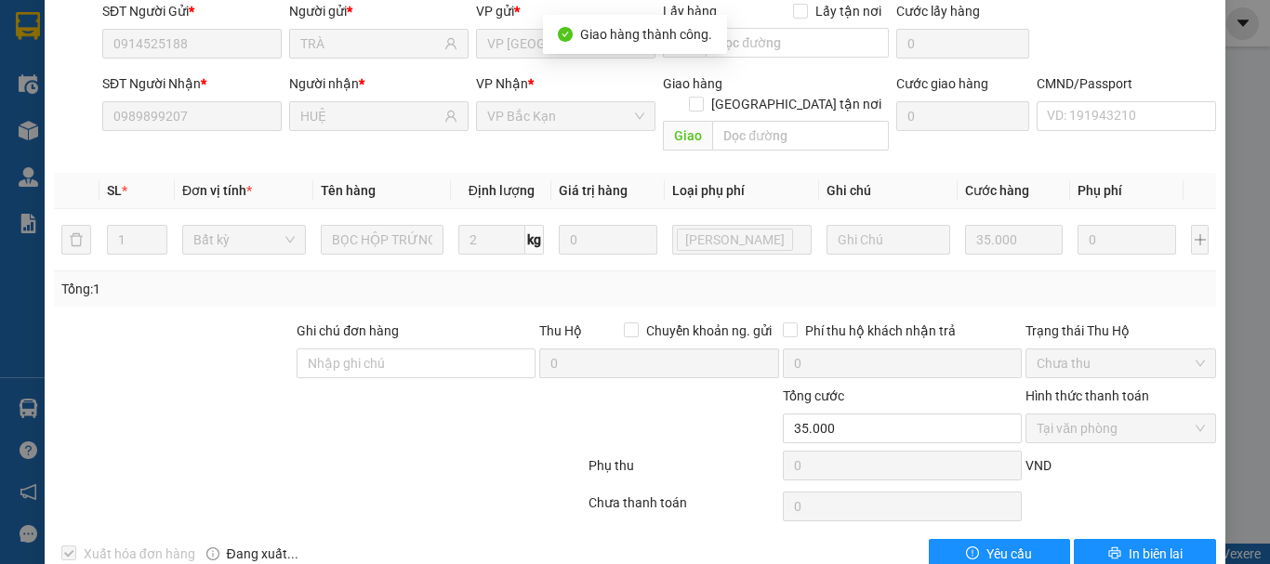
scroll to position [0, 0]
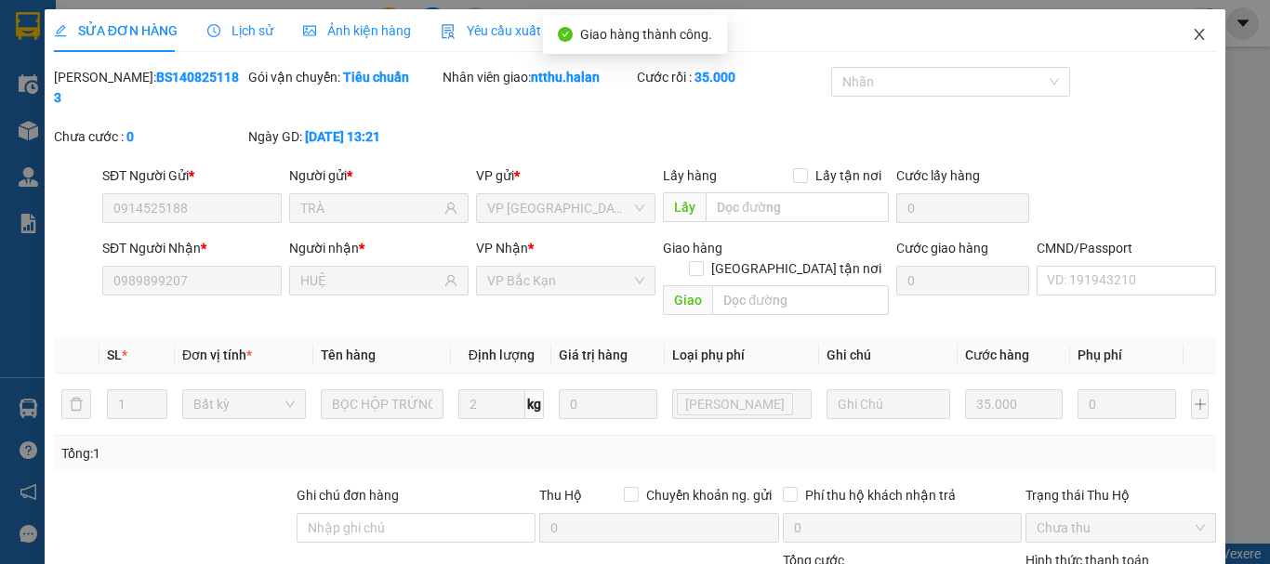
click at [1192, 31] on icon "close" at bounding box center [1199, 34] width 15 height 15
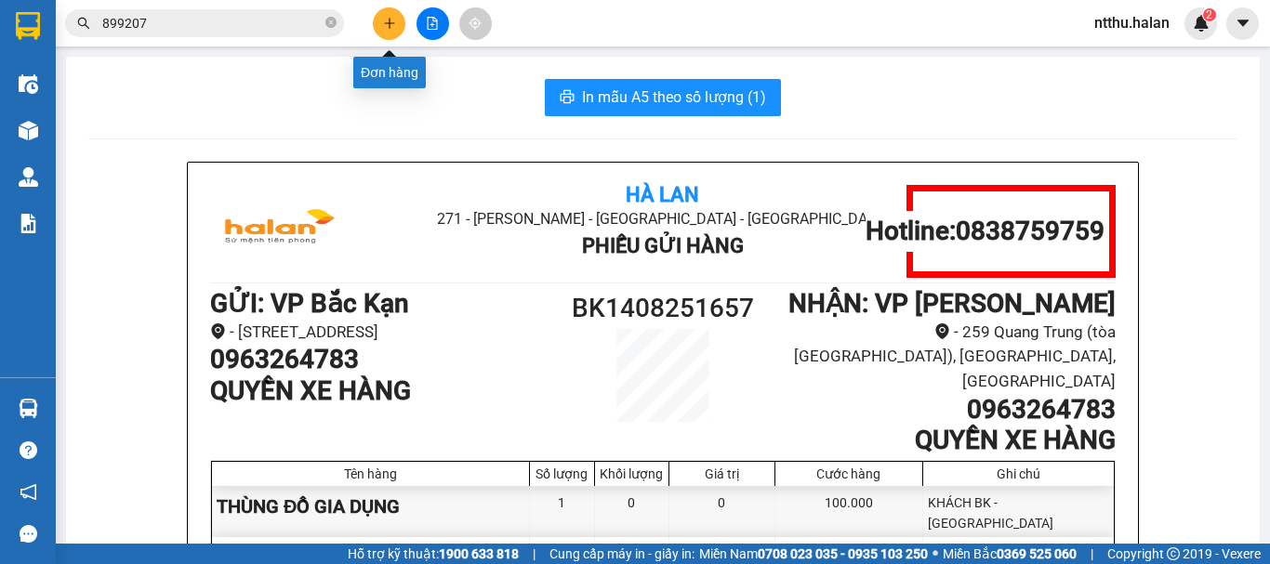
click at [376, 24] on button at bounding box center [389, 23] width 33 height 33
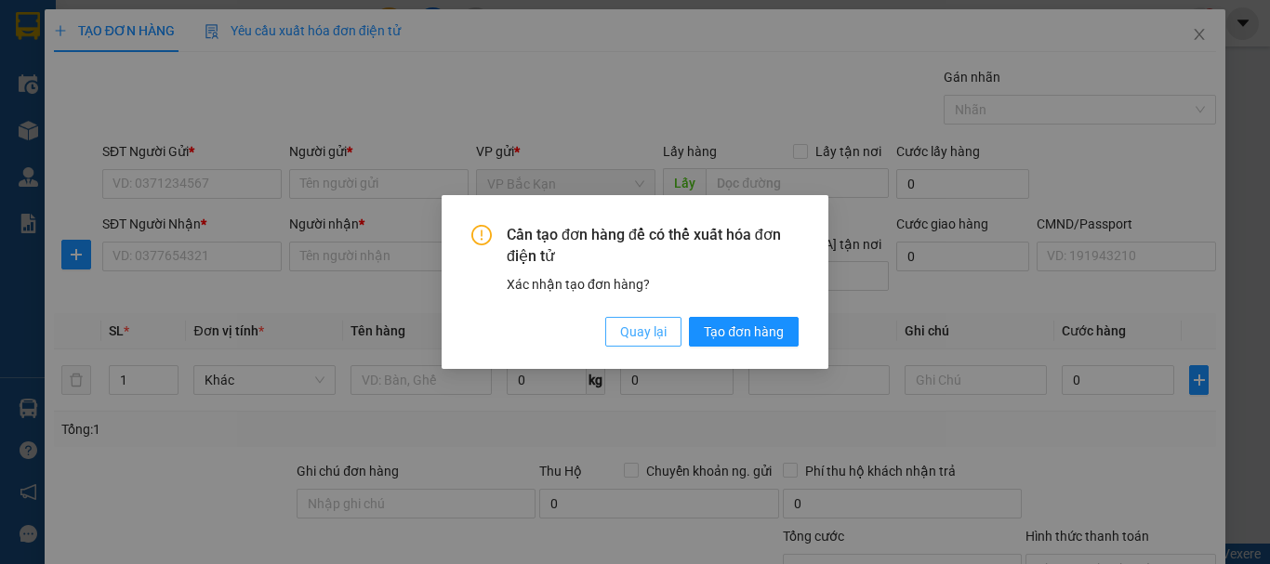
click at [631, 341] on span "Quay lại" at bounding box center [643, 332] width 46 height 20
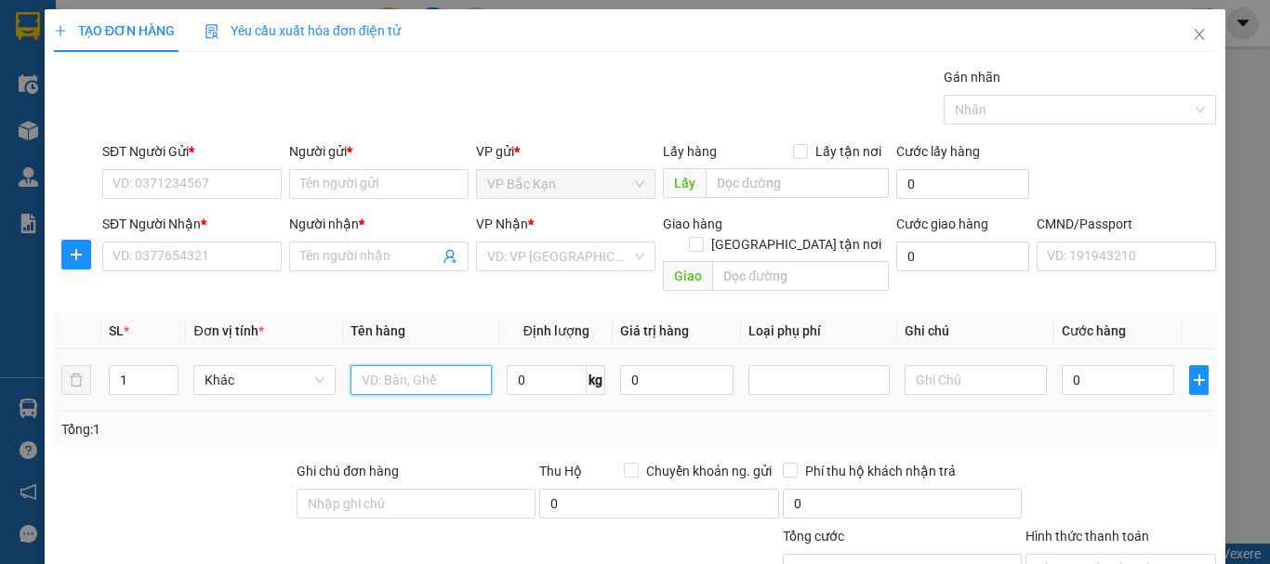
click at [396, 374] on input "text" at bounding box center [420, 380] width 141 height 30
click at [395, 374] on input "text" at bounding box center [420, 380] width 141 height 30
click at [480, 437] on div "Transit Pickup Surcharge Ids Transit Deliver Surcharge Ids Transit Deliver Surc…" at bounding box center [635, 388] width 1162 height 642
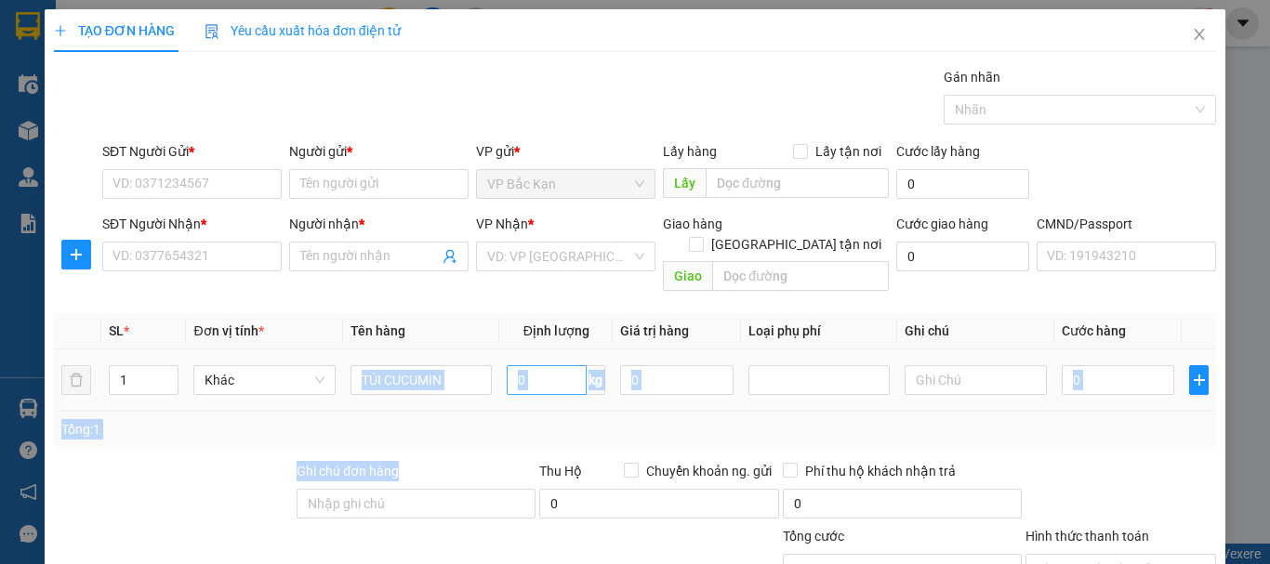
click at [533, 365] on input "0" at bounding box center [547, 380] width 80 height 30
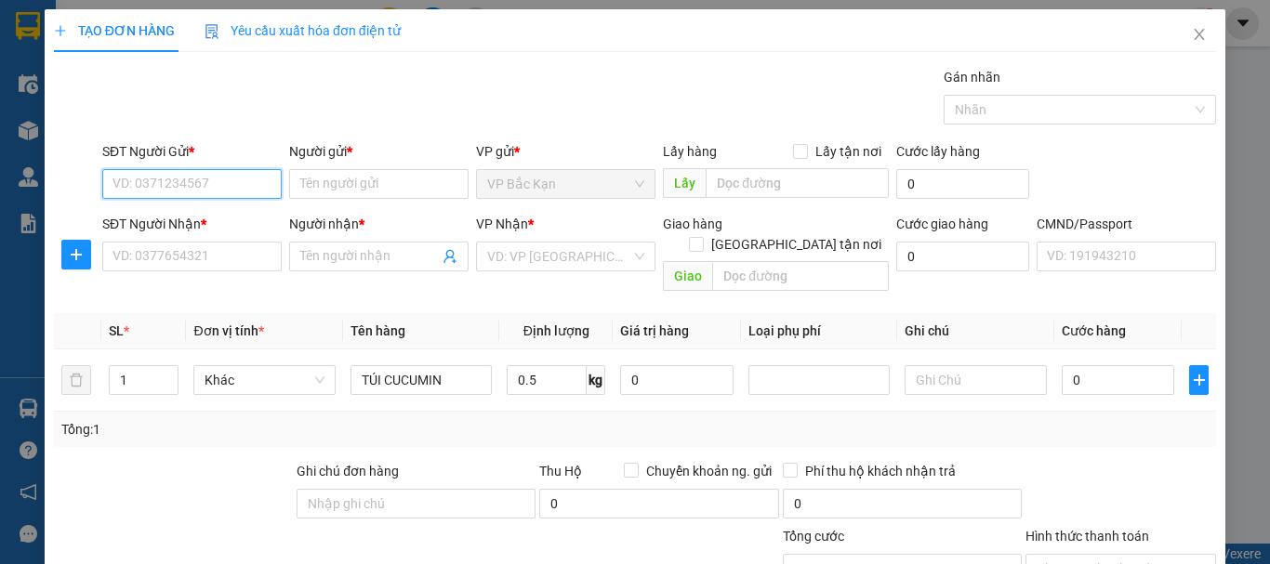
click at [177, 194] on input "SĐT Người Gửi *" at bounding box center [191, 184] width 179 height 30
click at [195, 224] on div "0399290123 - CÔ NGUYÊN" at bounding box center [189, 221] width 155 height 20
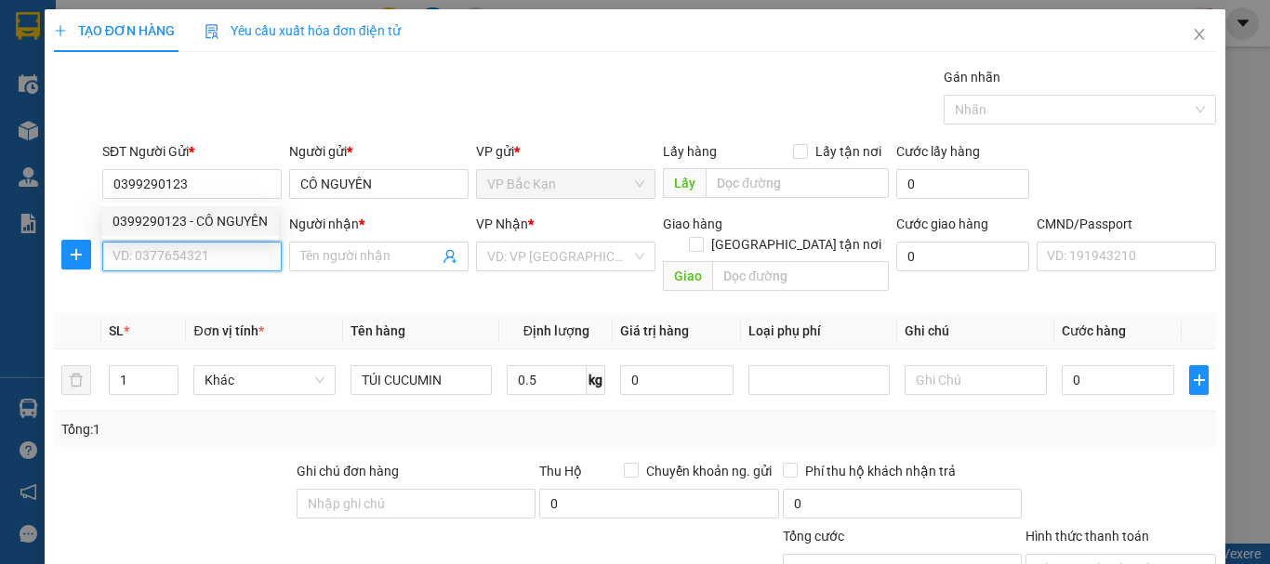
click at [181, 255] on input "SĐT Người Nhận *" at bounding box center [191, 257] width 179 height 30
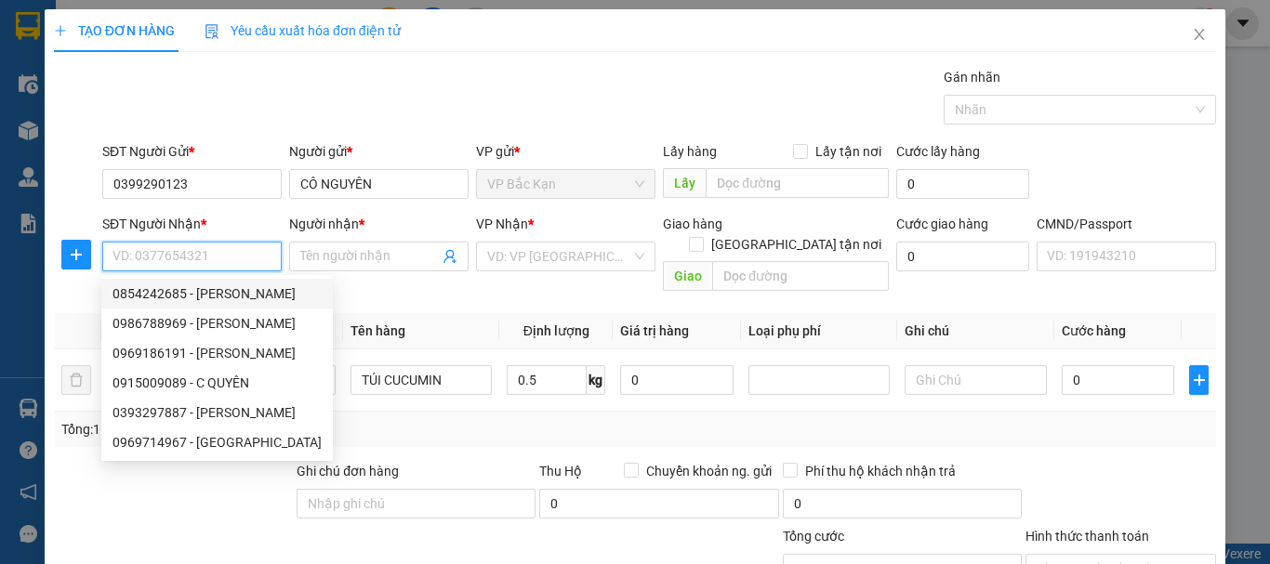
click at [127, 294] on div "0854242685 - HUỆ" at bounding box center [216, 294] width 209 height 20
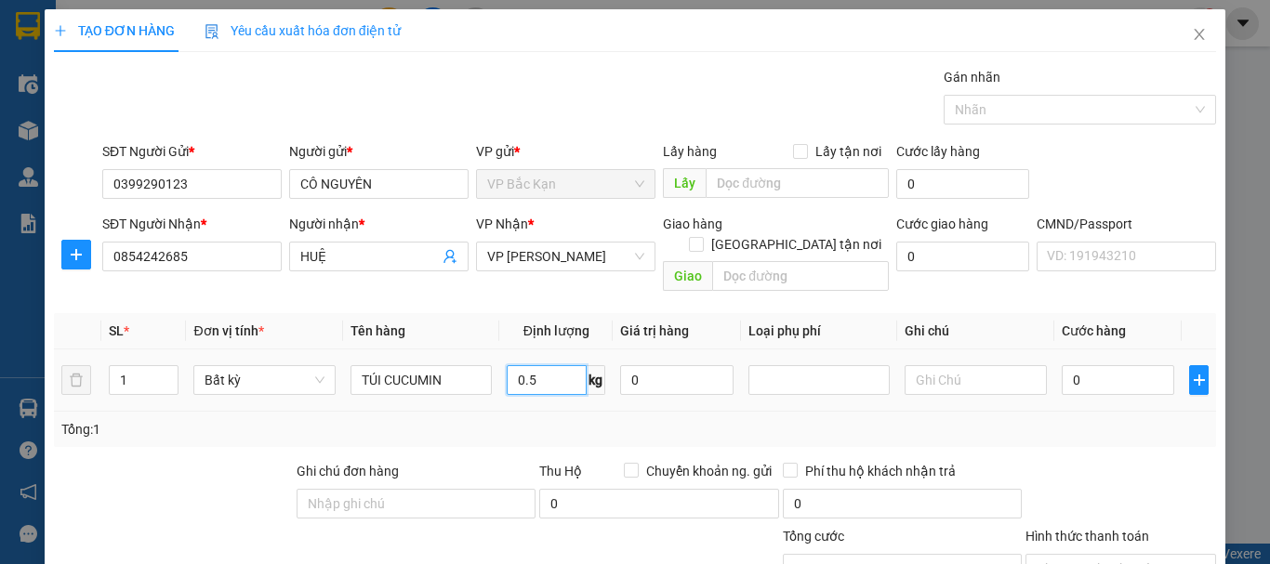
click at [555, 373] on input "0.5" at bounding box center [547, 380] width 80 height 30
drag, startPoint x: 506, startPoint y: 403, endPoint x: 476, endPoint y: 377, distance: 40.1
click at [501, 419] on div "Tổng: 1" at bounding box center [634, 429] width 1147 height 20
click at [391, 115] on div "Gói vận chuyển * Tiêu chuẩn Gán nhãn Nhãn" at bounding box center [659, 99] width 1121 height 65
click at [524, 368] on input "0.5" at bounding box center [547, 380] width 80 height 30
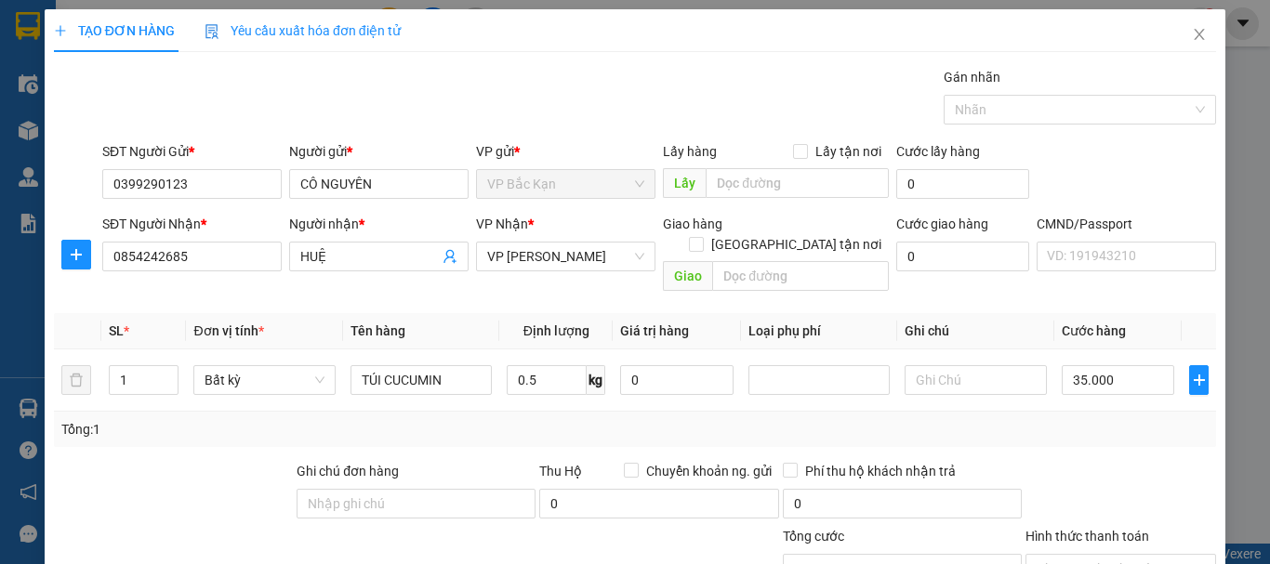
click at [528, 412] on div "Tổng: 1" at bounding box center [635, 429] width 1162 height 35
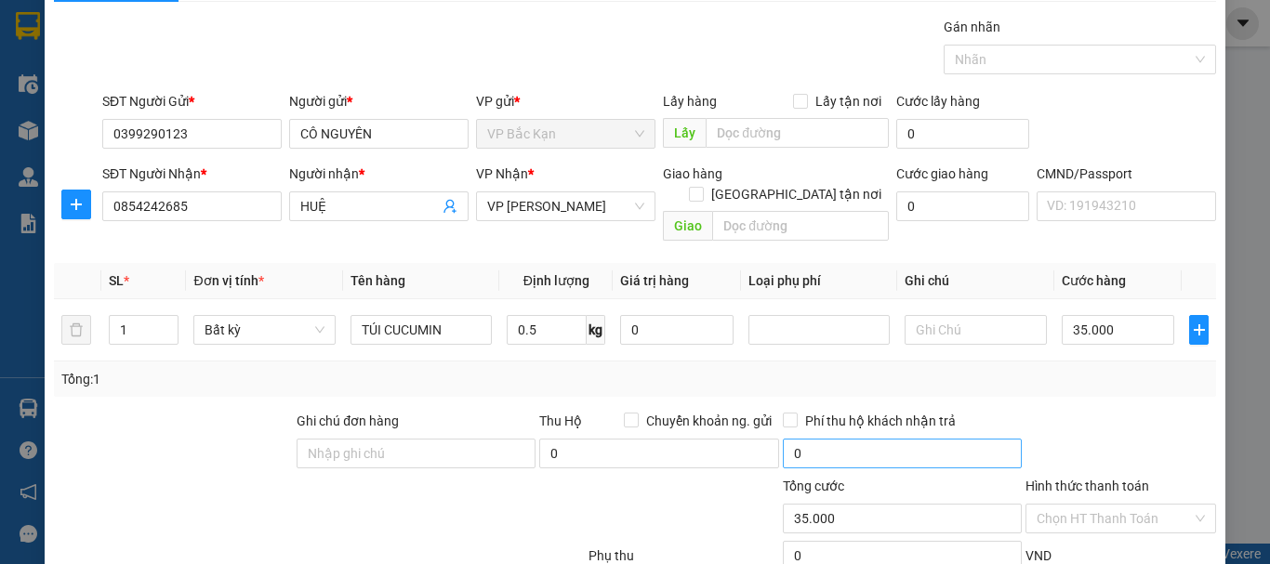
scroll to position [161, 0]
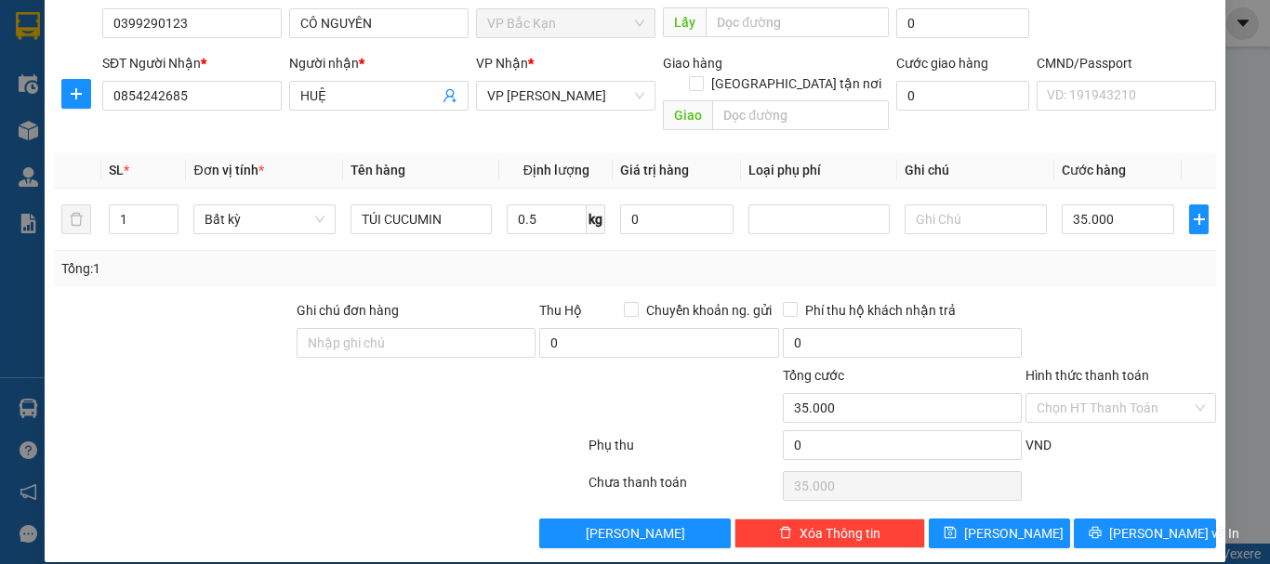
click at [1100, 341] on div at bounding box center [1121, 332] width 194 height 65
click at [1100, 394] on input "Hình thức thanh toán" at bounding box center [1114, 408] width 155 height 28
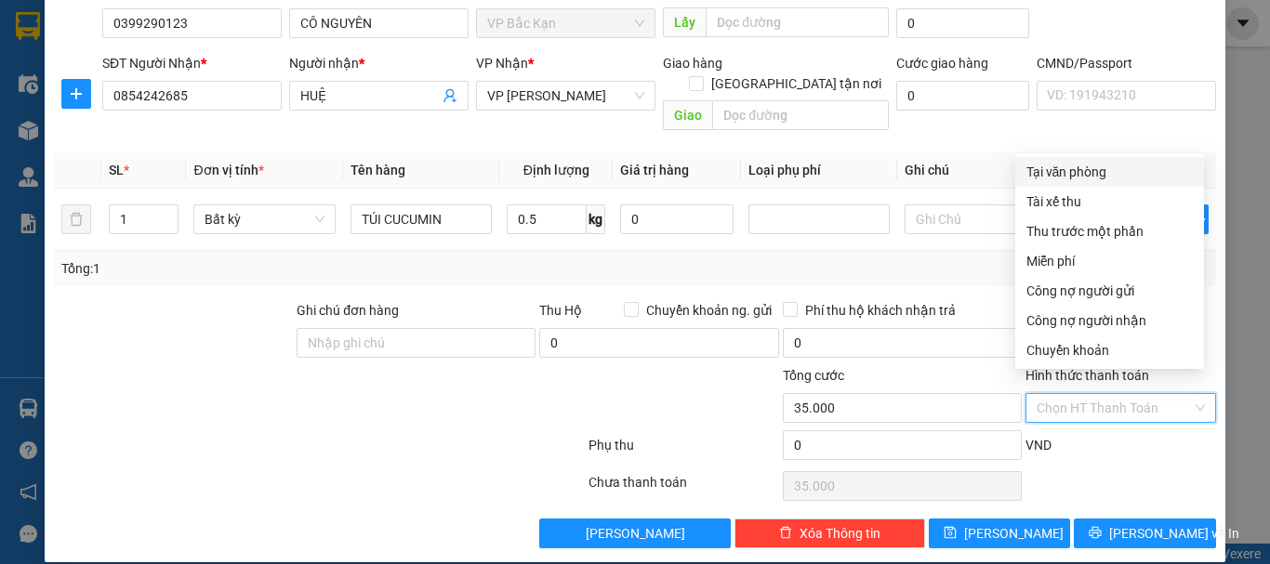
click at [1064, 178] on div "Tại văn phòng" at bounding box center [1109, 172] width 166 height 20
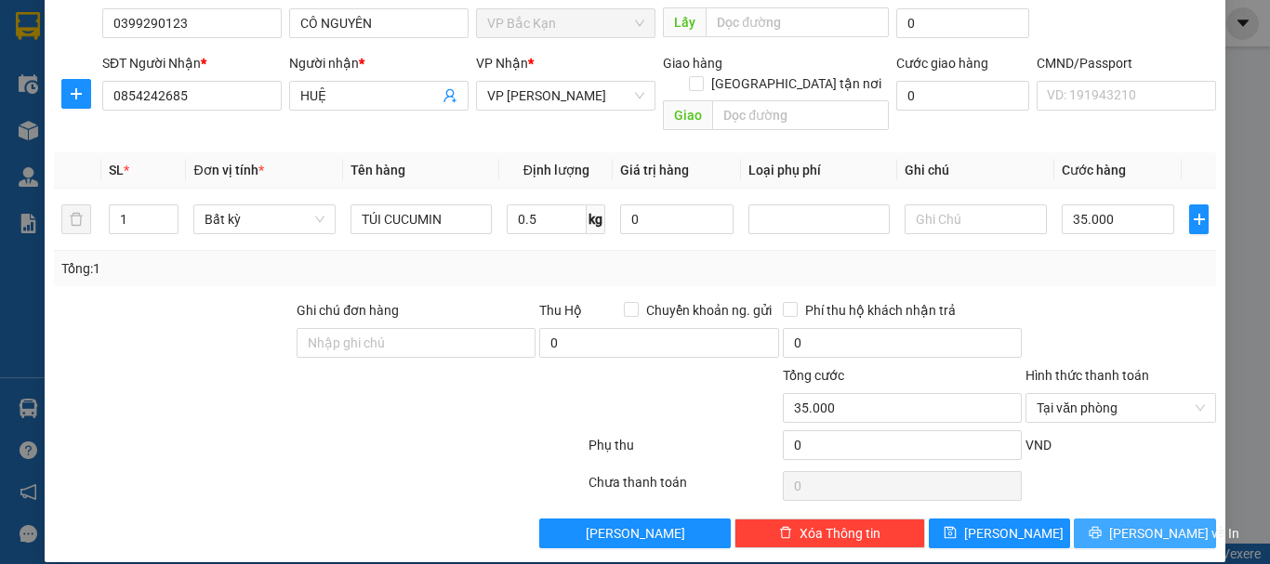
click at [1105, 519] on button "[PERSON_NAME] và In" at bounding box center [1145, 534] width 142 height 30
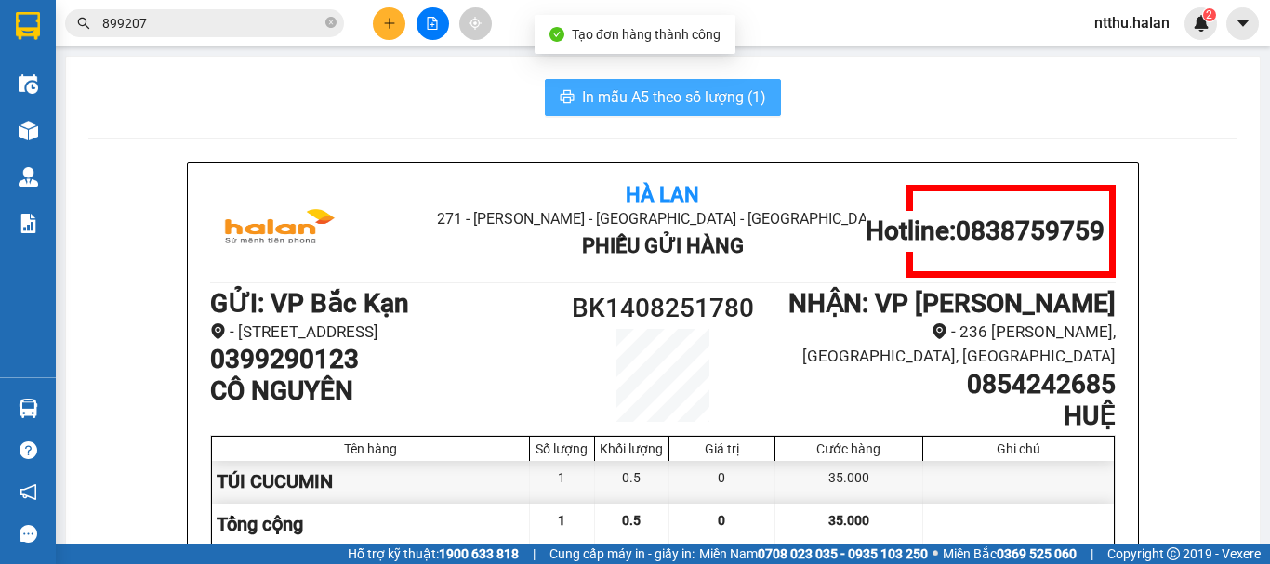
click at [667, 96] on span "In mẫu A5 theo số lượng (1)" at bounding box center [674, 97] width 184 height 23
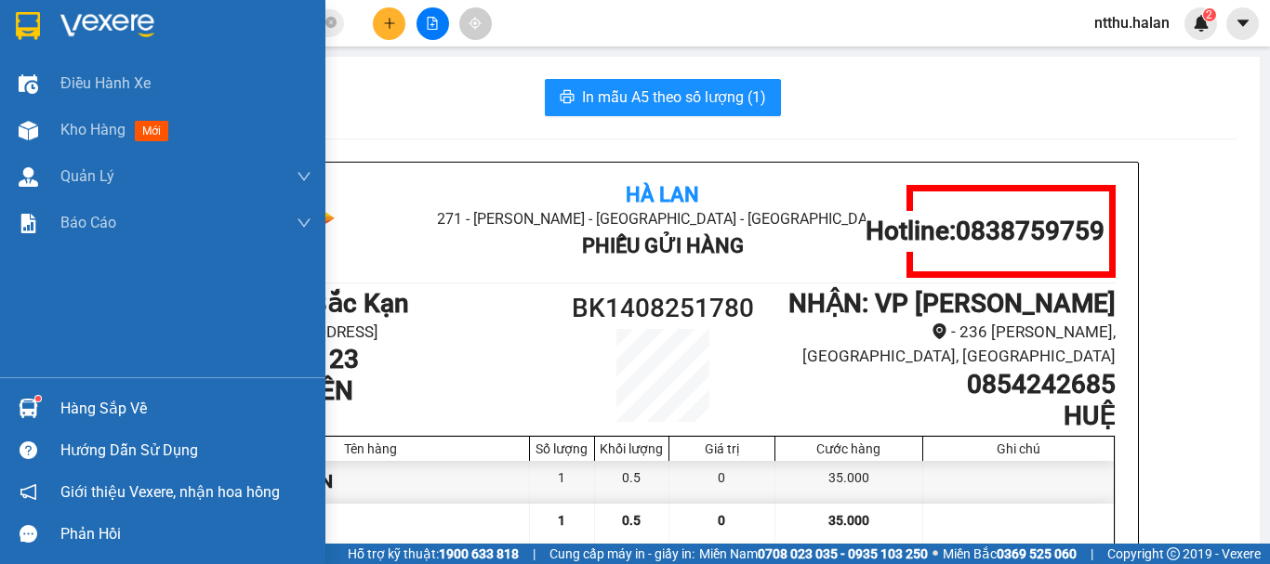
click at [65, 408] on div "Hàng sắp về" at bounding box center [185, 409] width 251 height 28
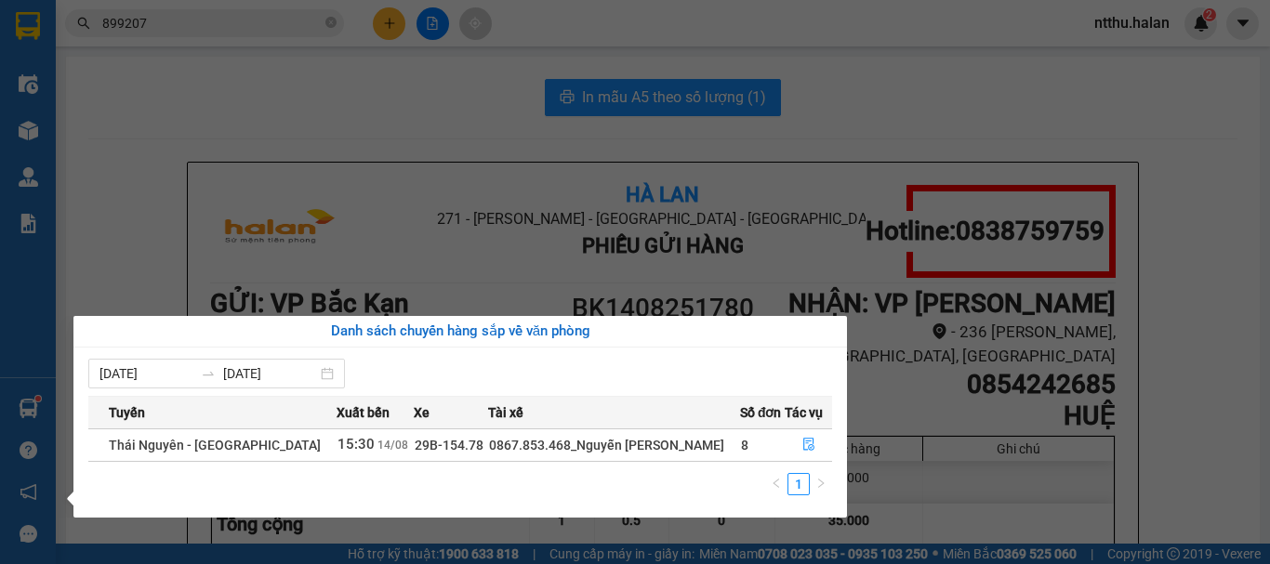
click at [262, 110] on section "Kết quả tìm kiếm ( 28 ) Bộ lọc Mã ĐH Trạng thái Món hàng Thu hộ Tổng cước Chưa …" at bounding box center [635, 282] width 1270 height 564
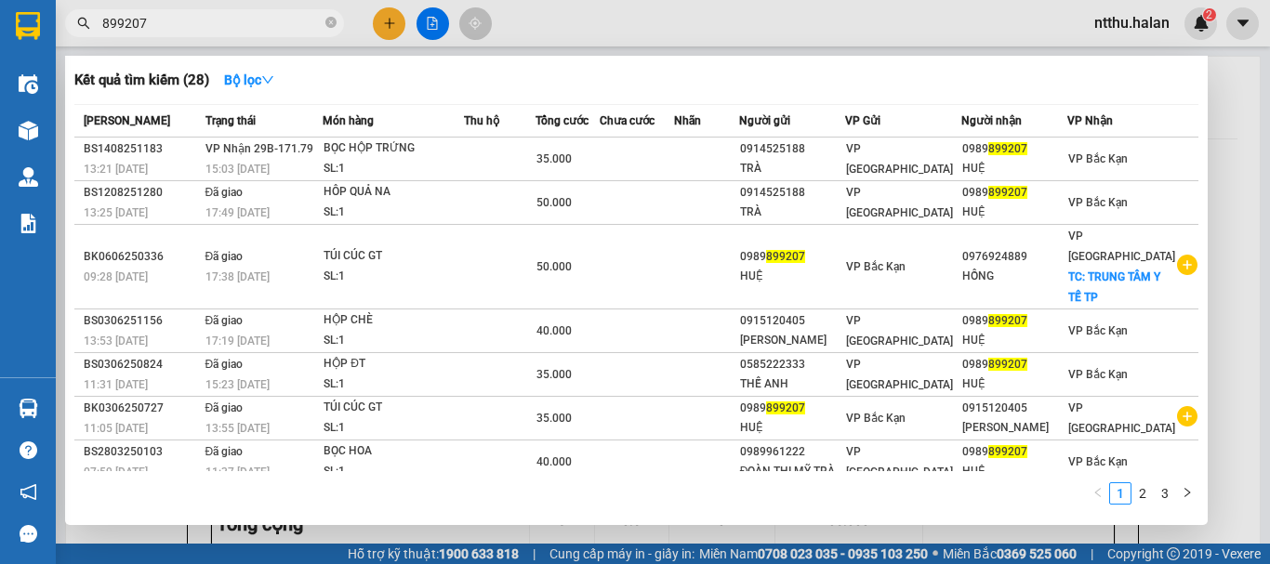
click at [250, 20] on input "899207" at bounding box center [211, 23] width 219 height 20
click at [249, 20] on input "899207" at bounding box center [211, 23] width 219 height 20
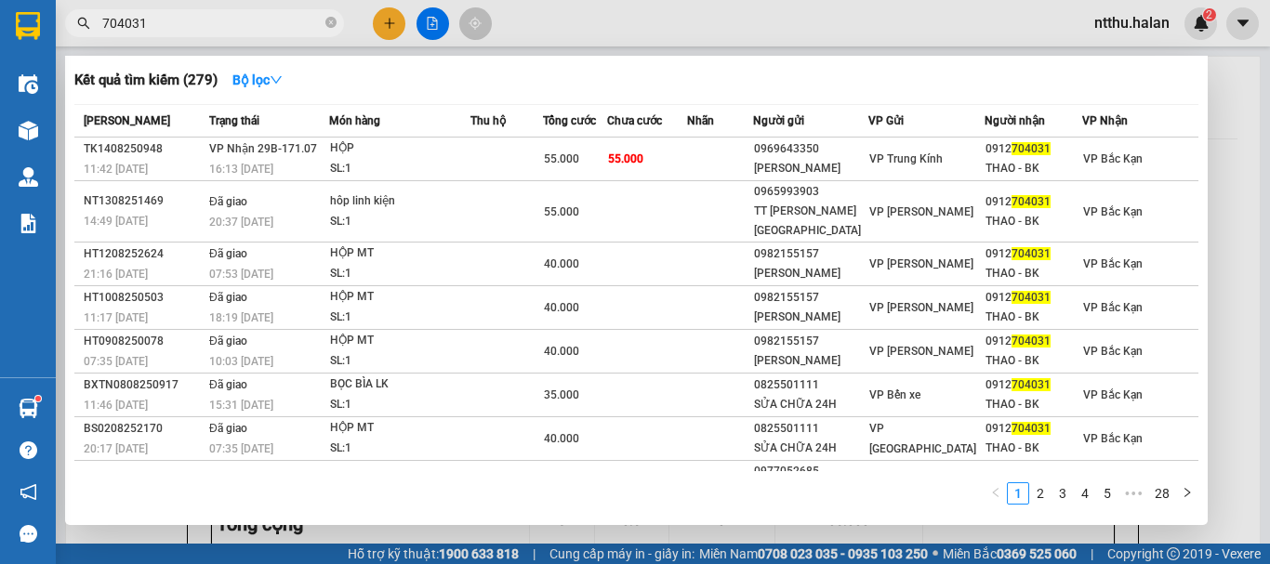
click at [211, 24] on input "704031" at bounding box center [211, 23] width 219 height 20
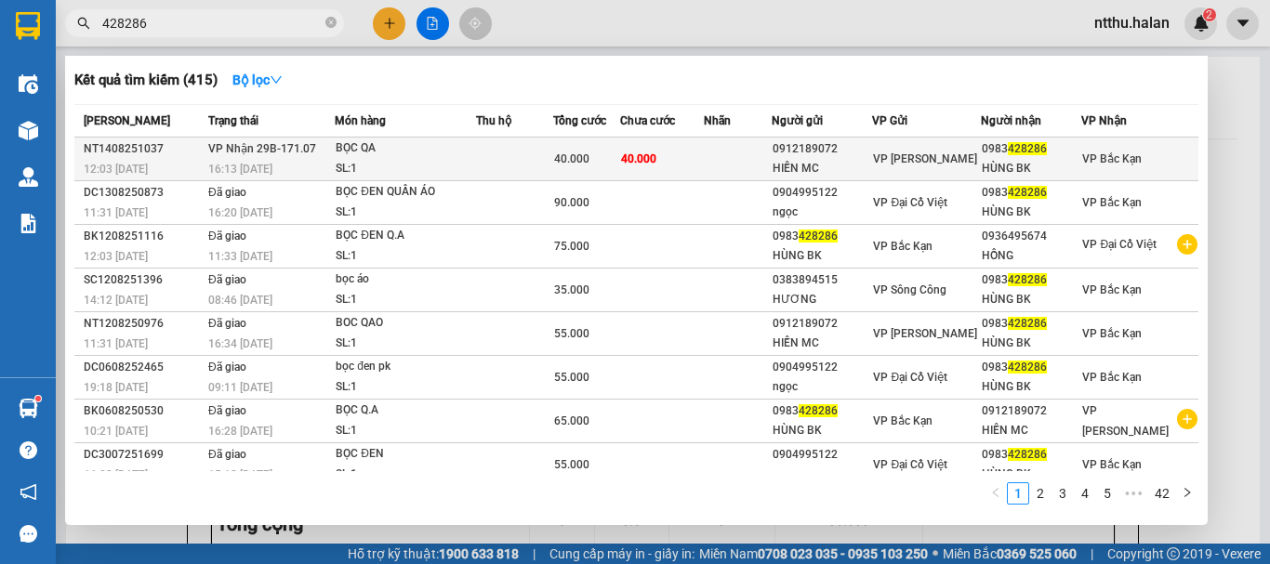
click at [279, 157] on td "VP Nhận 29B-171.07 16:13 - 14/08" at bounding box center [269, 160] width 131 height 44
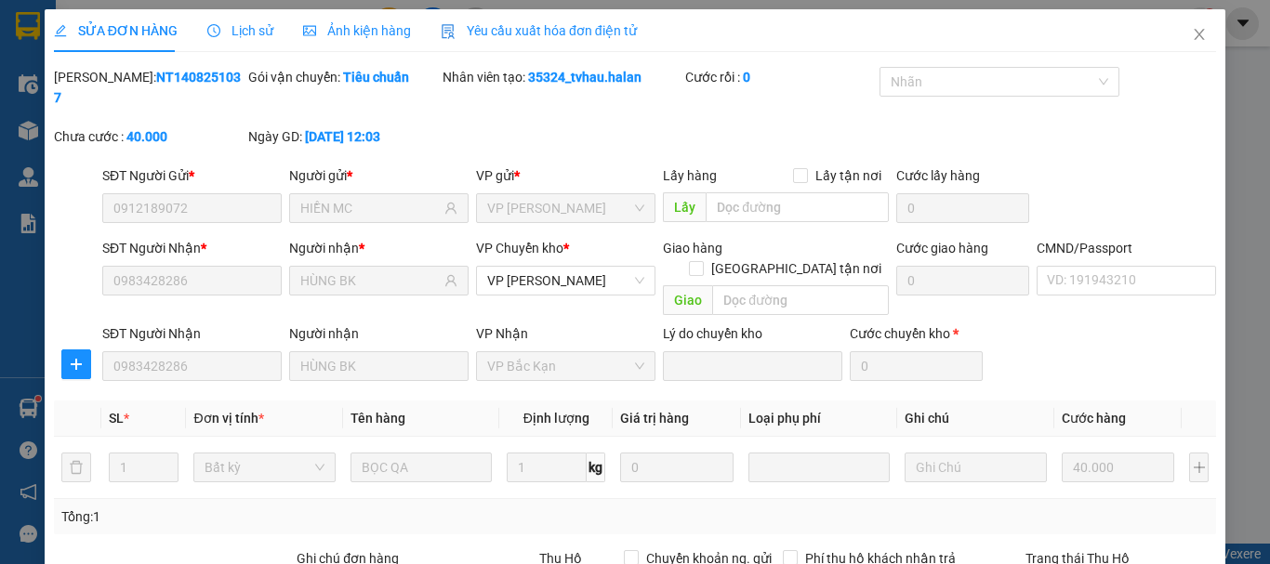
scroll to position [228, 0]
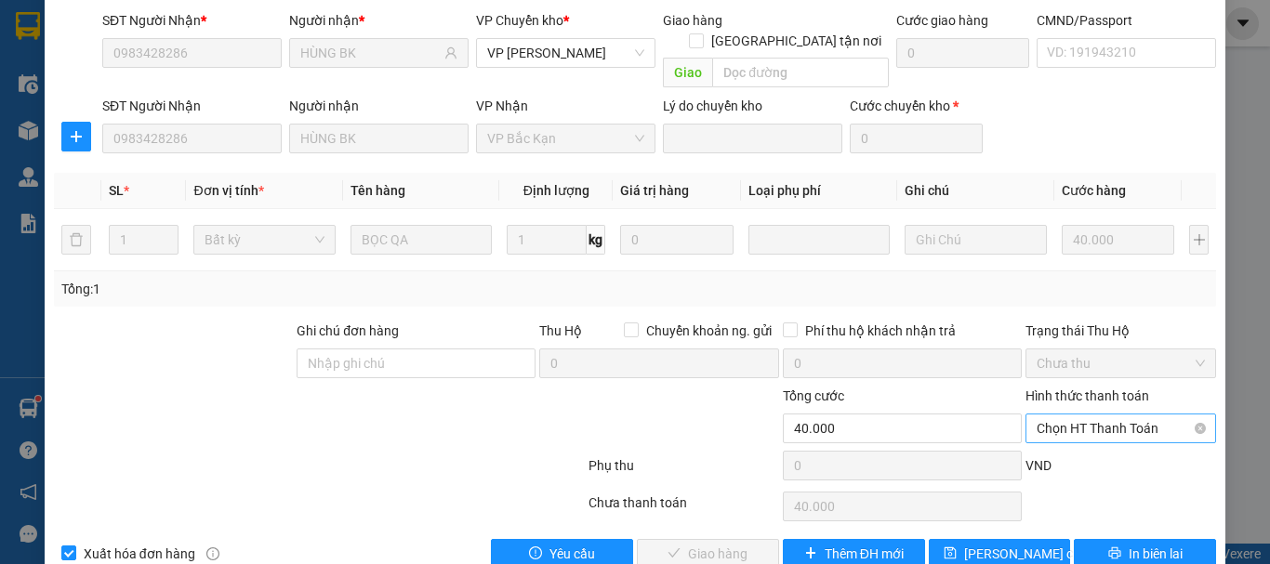
click at [1073, 415] on span "Chọn HT Thanh Toán" at bounding box center [1121, 429] width 168 height 28
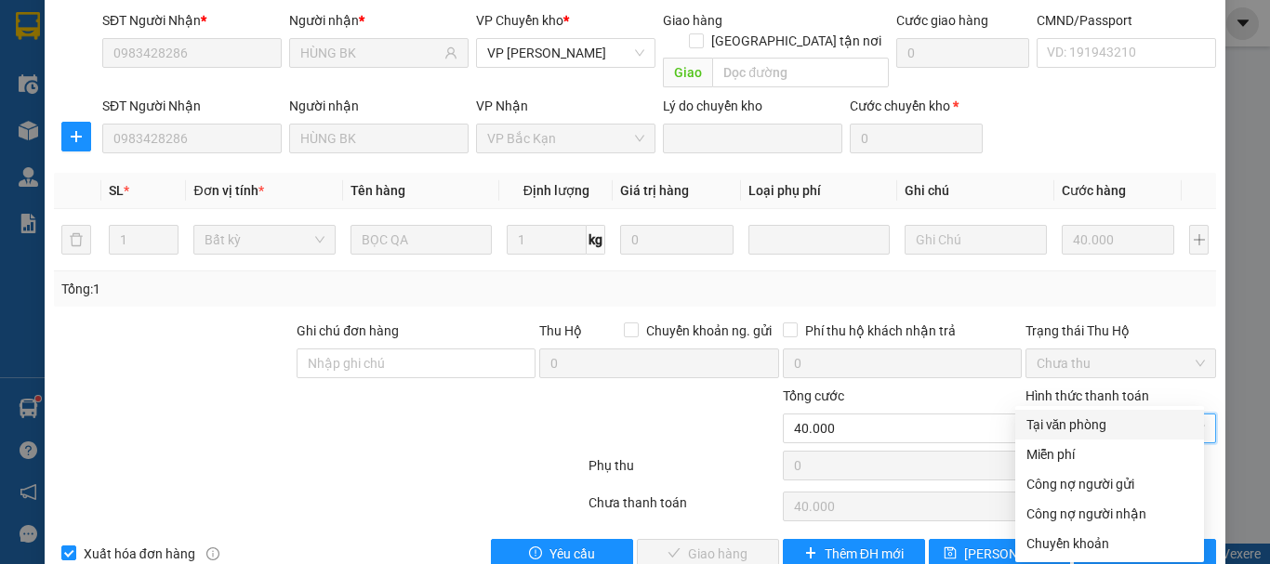
click at [1090, 429] on div "Tại văn phòng" at bounding box center [1109, 425] width 166 height 20
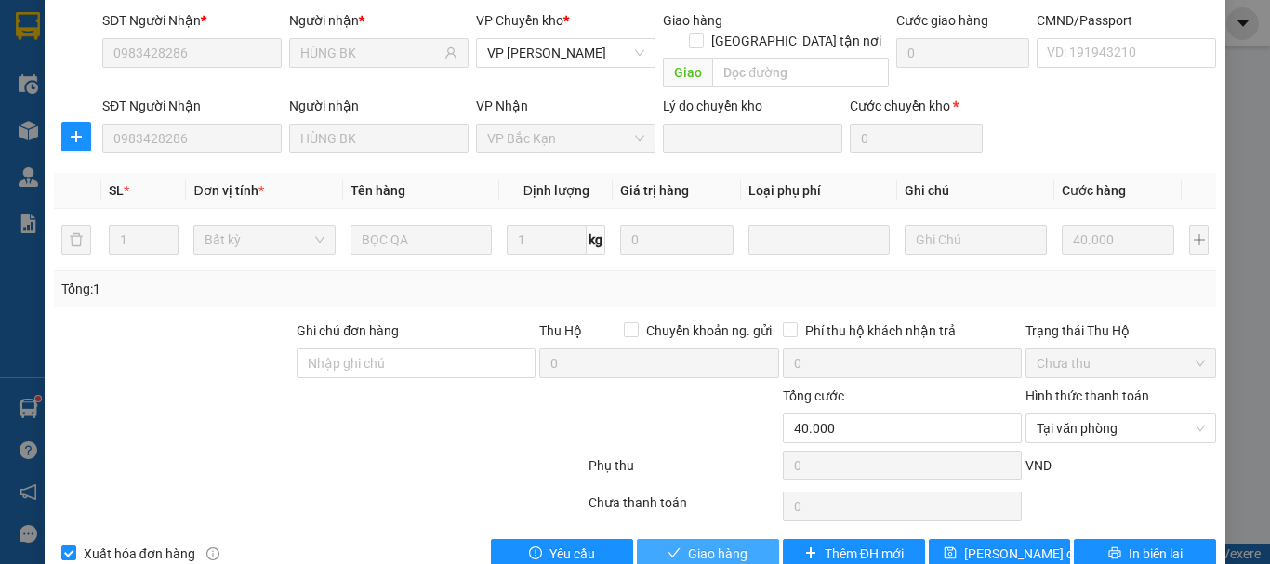
click at [718, 544] on span "Giao hàng" at bounding box center [717, 554] width 59 height 20
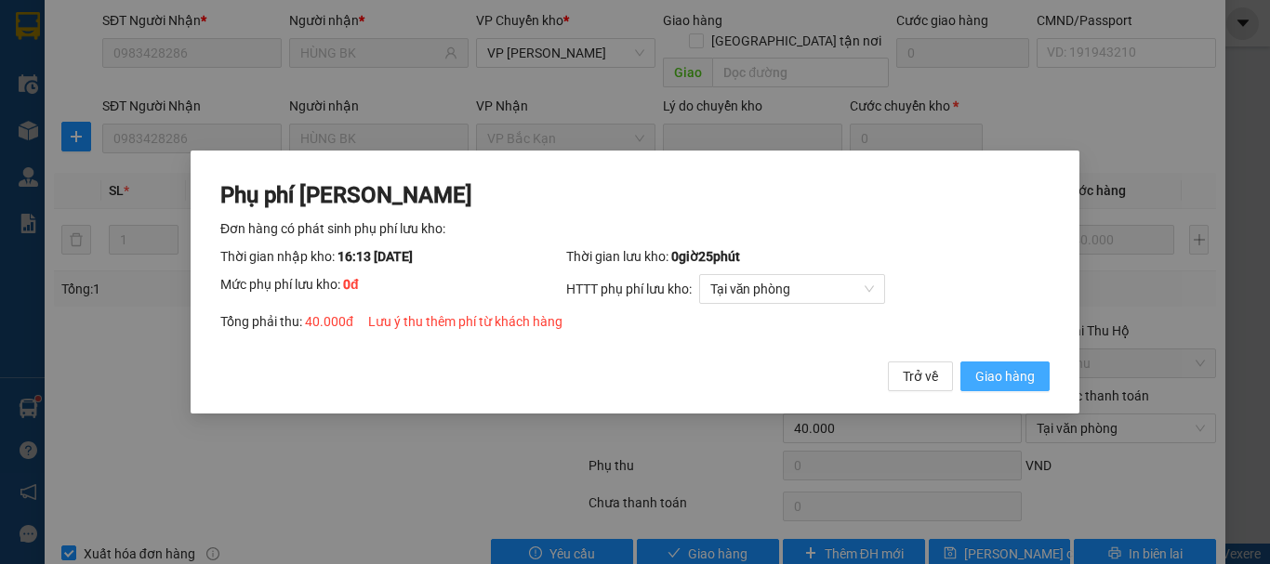
click at [1025, 384] on span "Giao hàng" at bounding box center [1004, 376] width 59 height 20
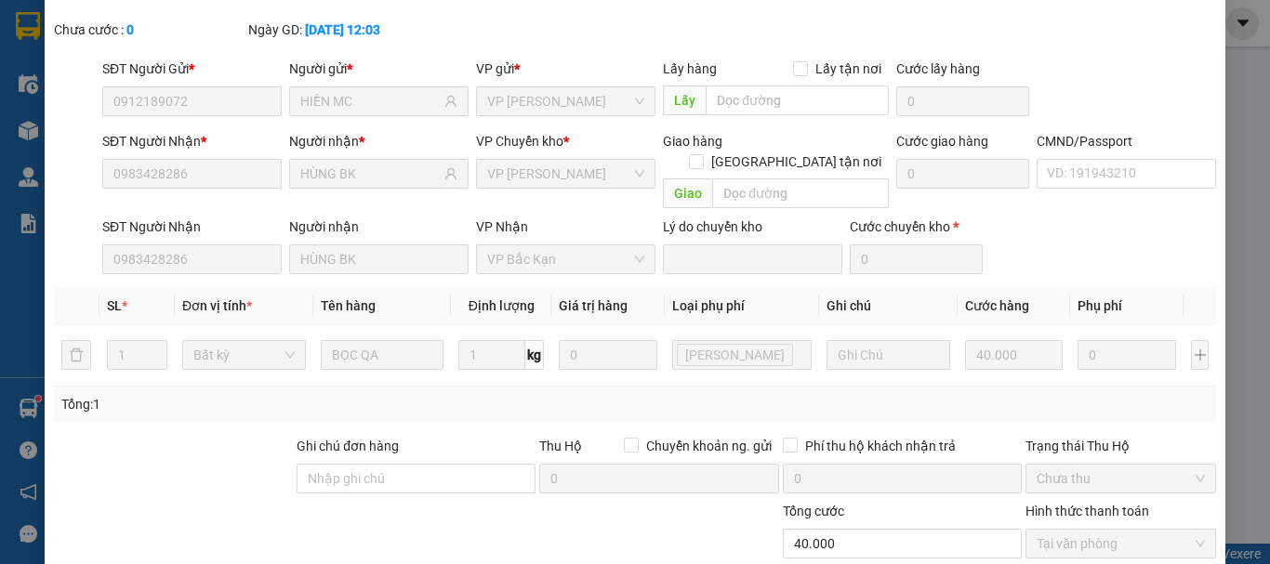
scroll to position [0, 0]
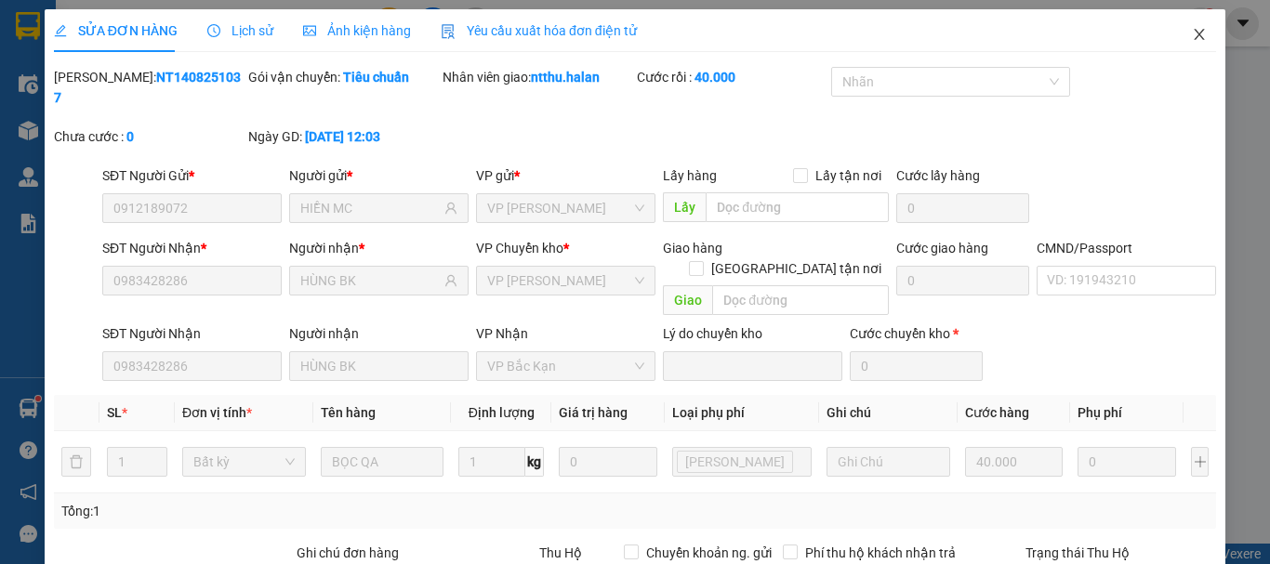
click at [1192, 33] on icon "close" at bounding box center [1199, 34] width 15 height 15
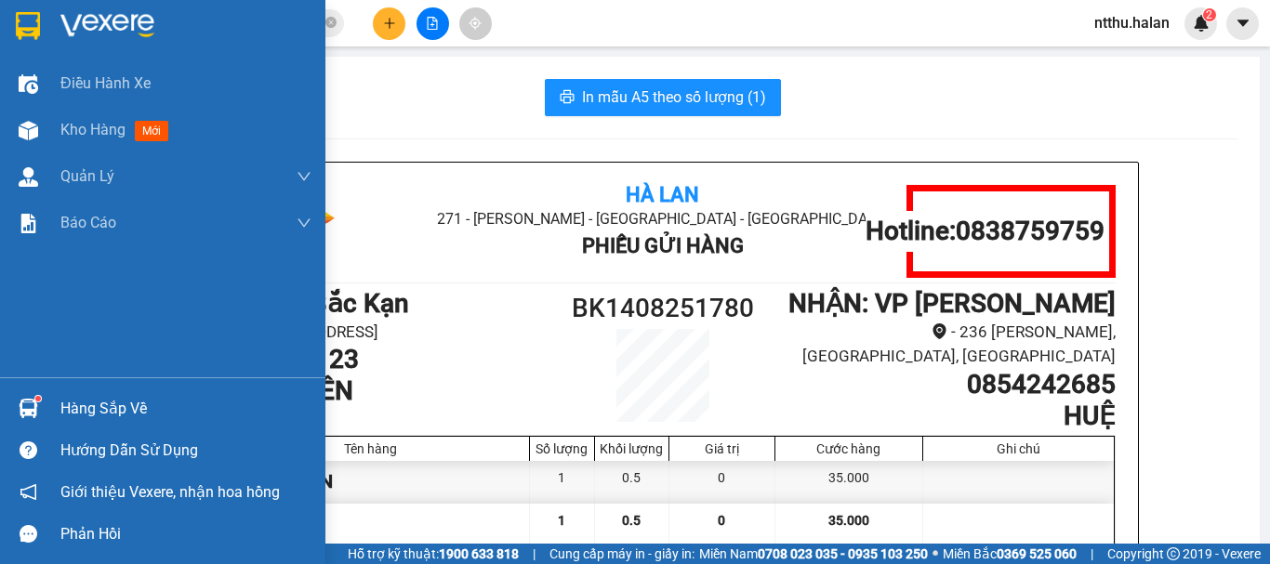
click at [80, 407] on div "Hàng sắp về" at bounding box center [185, 409] width 251 height 28
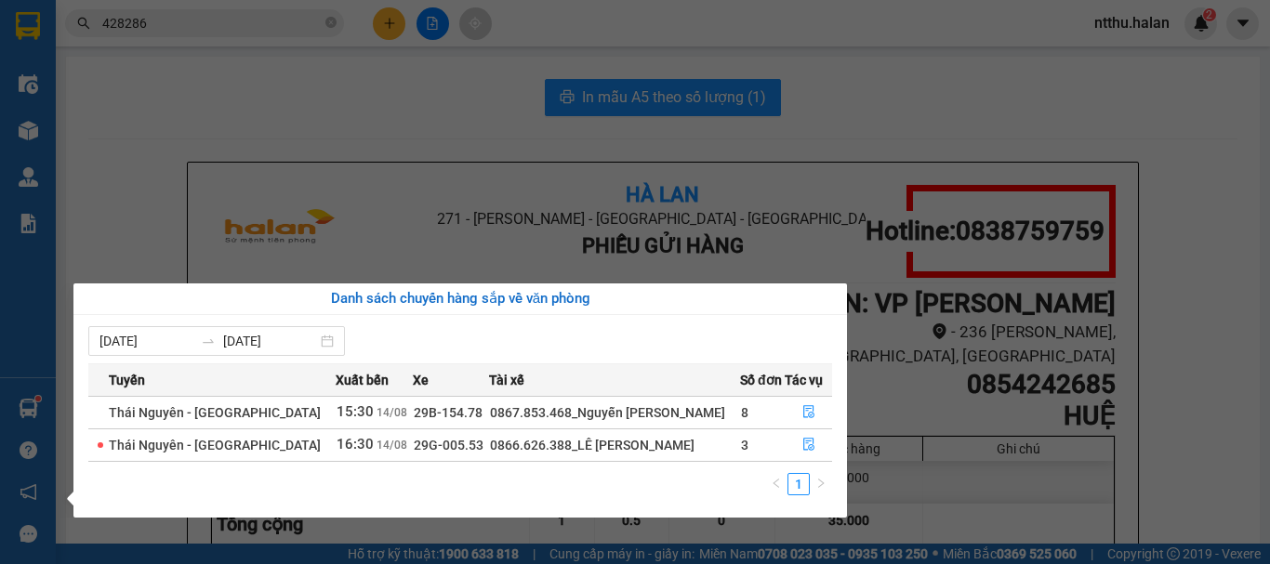
click at [291, 111] on section "Kết quả tìm kiếm ( 415 ) Bộ lọc Mã ĐH Trạng thái Món hàng Thu hộ Tổng cước Chưa…" at bounding box center [635, 282] width 1270 height 564
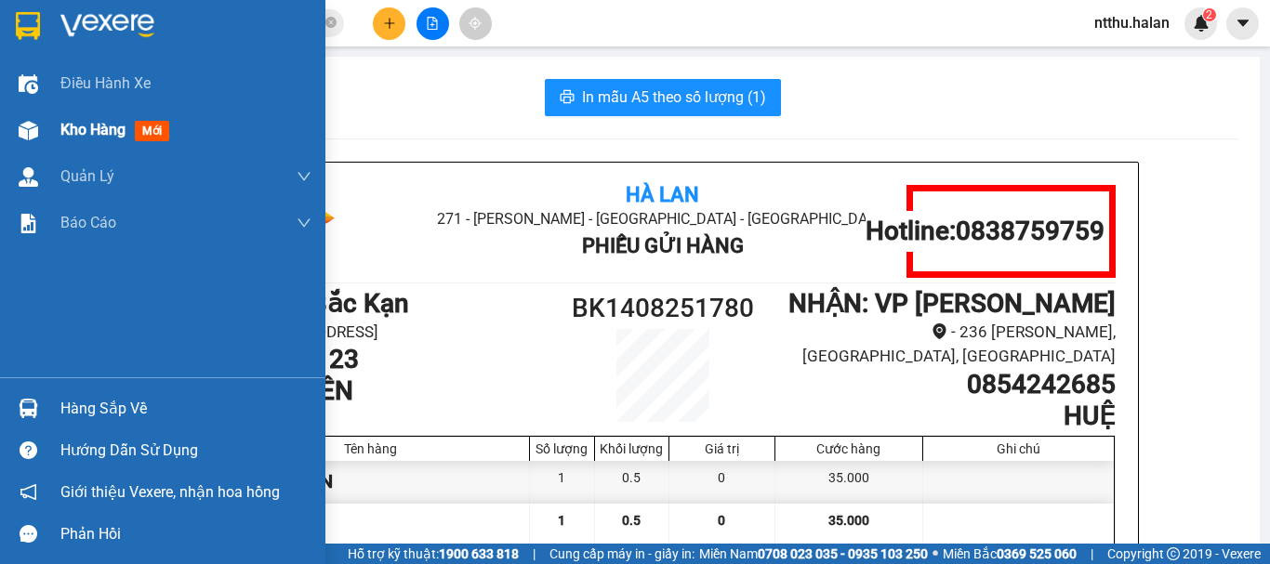
click at [99, 130] on span "Kho hàng" at bounding box center [92, 130] width 65 height 18
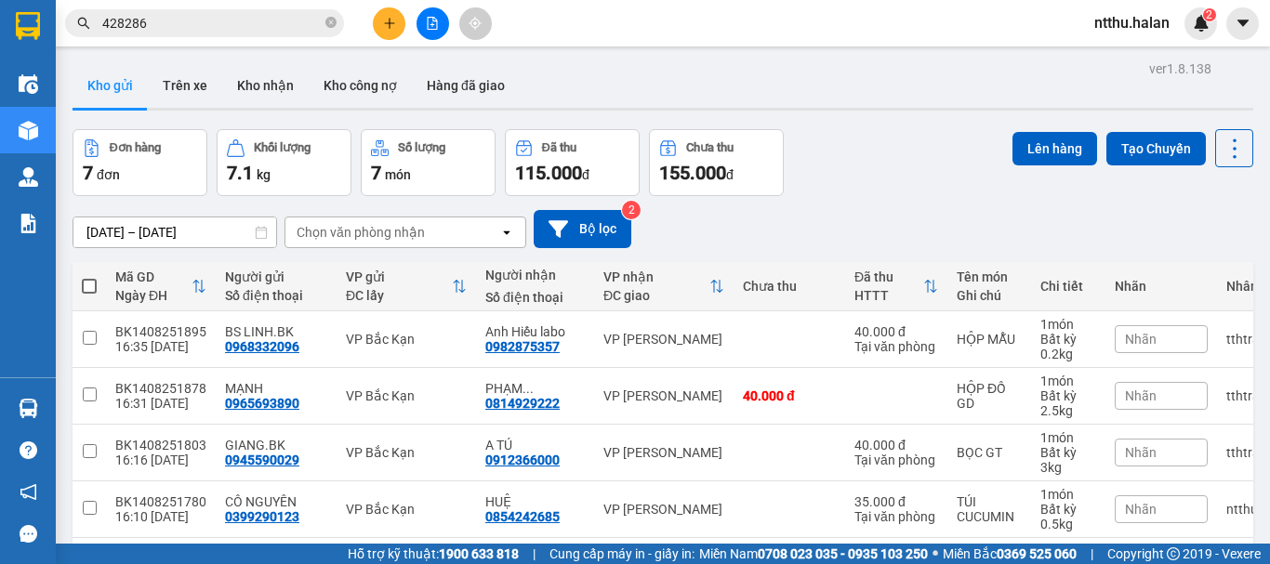
click at [98, 239] on div "ver 1.8.138 Kho gửi Trên xe Kho nhận Kho công nợ Hàng đã giao Đơn hàng 7 đơn Kh…" at bounding box center [663, 416] width 1196 height 720
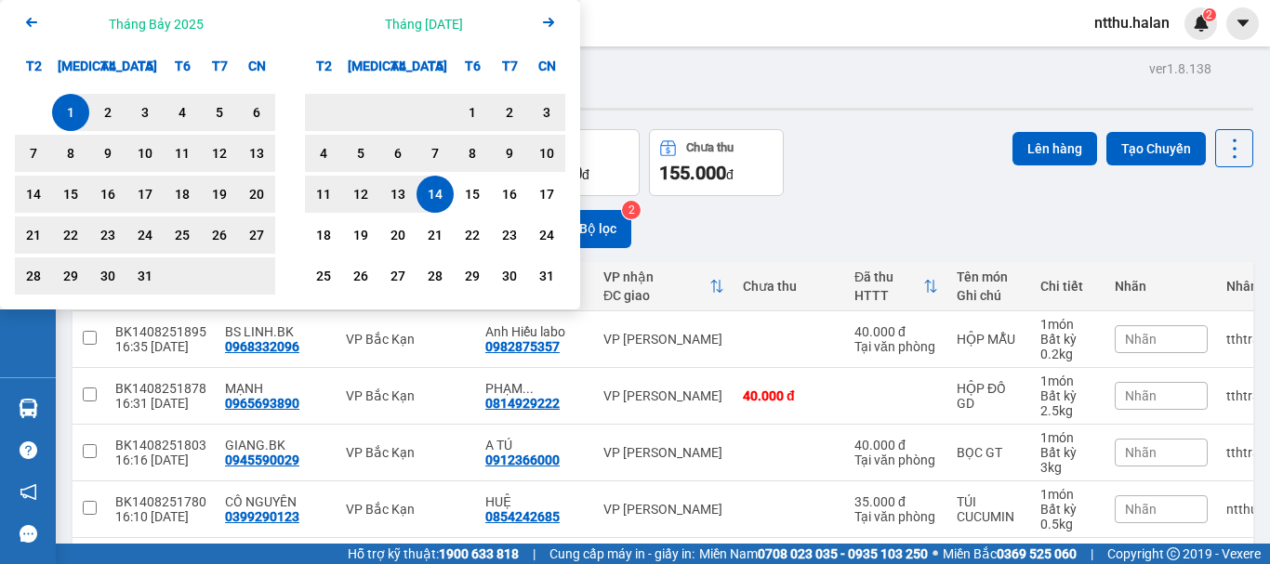
drag, startPoint x: 864, startPoint y: 169, endPoint x: 835, endPoint y: 172, distance: 29.0
click at [865, 169] on div "Đơn hàng 7 đơn Khối lượng 7.1 kg Số lượng 7 món Đã thu 115.000 đ Chưa thu 155.0…" at bounding box center [663, 162] width 1181 height 67
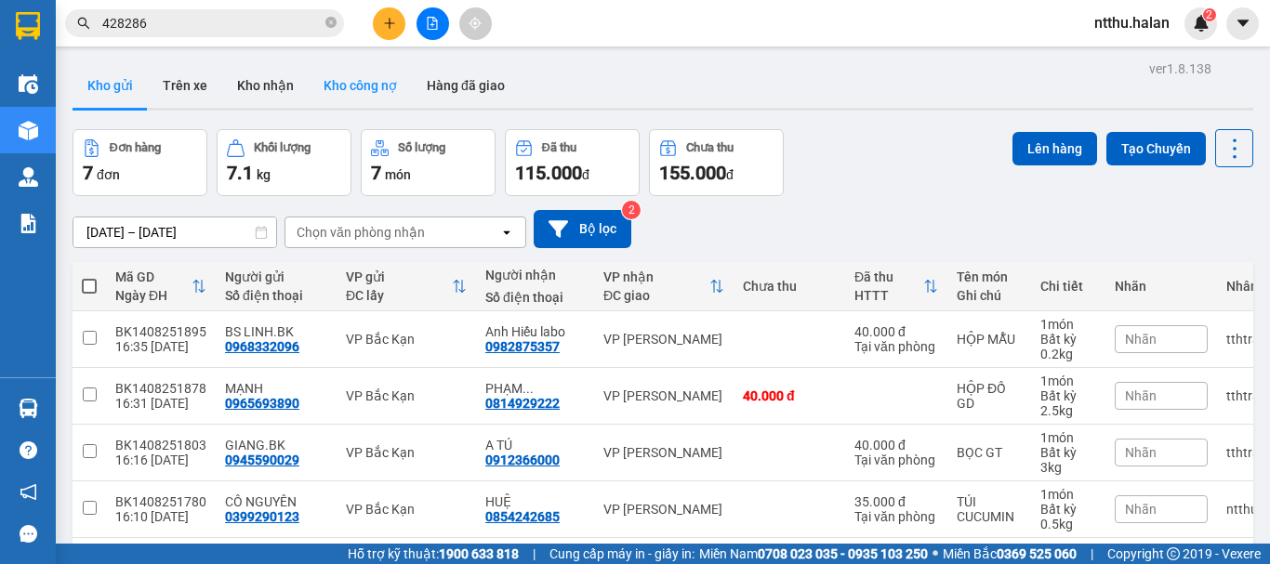
click at [344, 88] on button "Kho công nợ" at bounding box center [360, 85] width 103 height 45
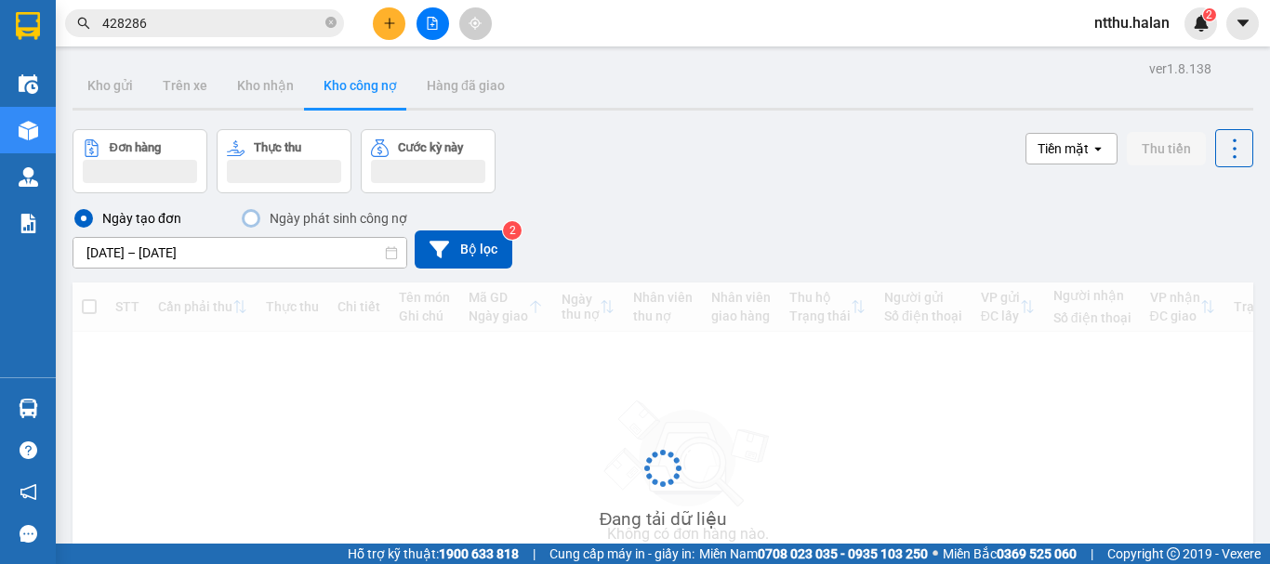
click at [93, 255] on div "ver 1.8.138 Kho gửi Trên xe Kho nhận Kho công nợ Hàng đã giao Đơn hàng Thực thu…" at bounding box center [663, 373] width 1196 height 634
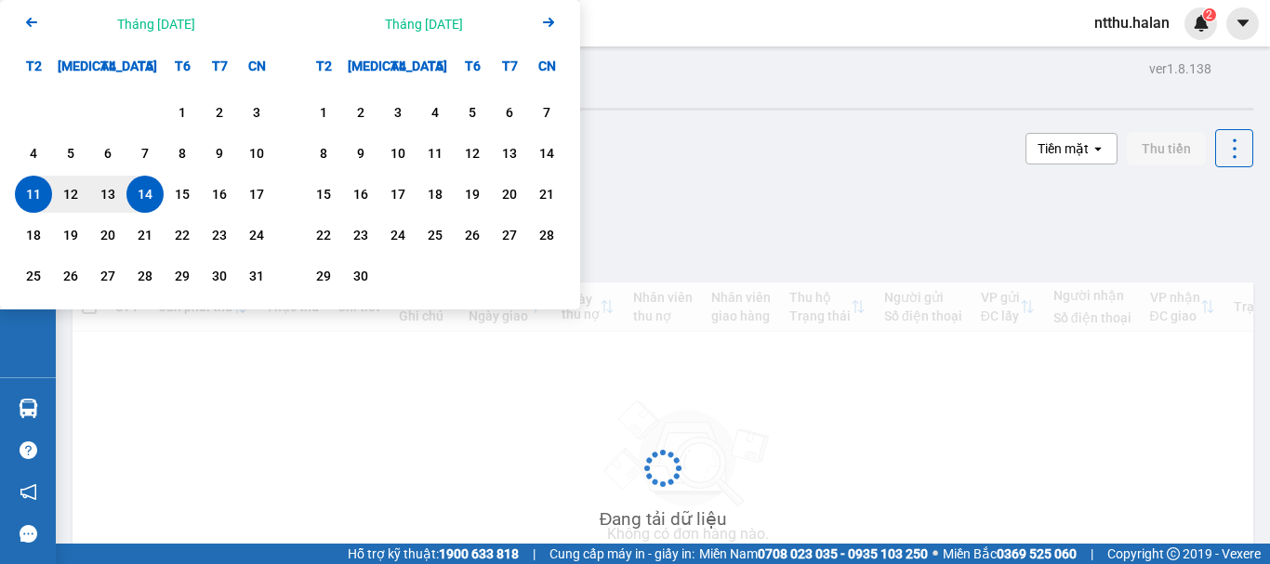
click at [29, 20] on icon "Previous month." at bounding box center [31, 22] width 11 height 9
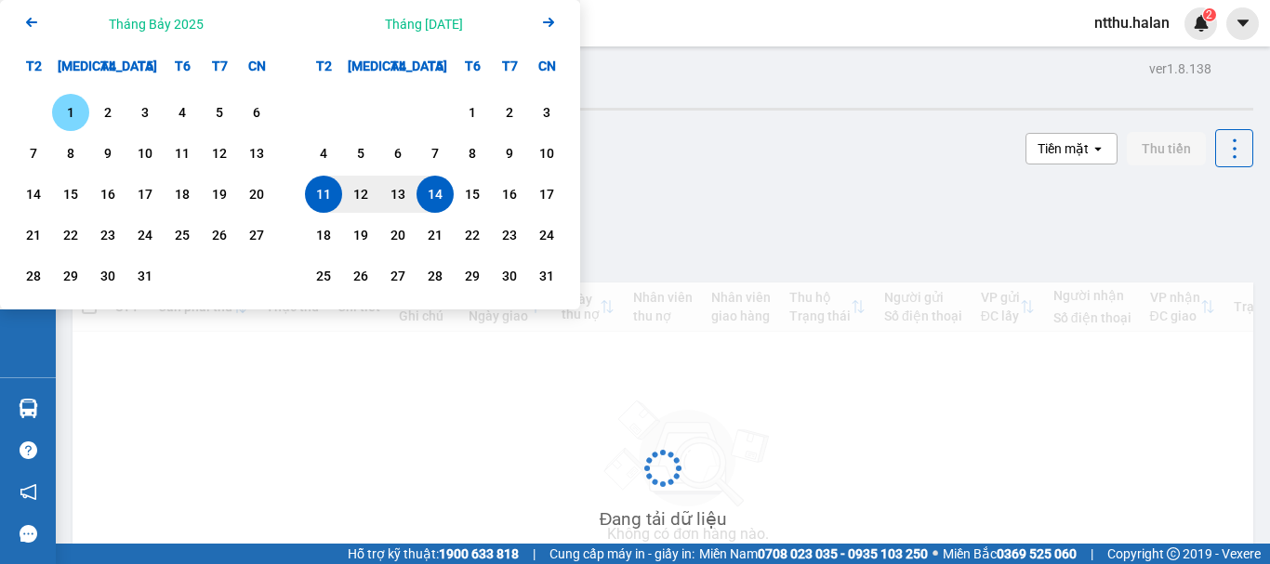
click at [29, 20] on icon "Previous month." at bounding box center [31, 22] width 11 height 9
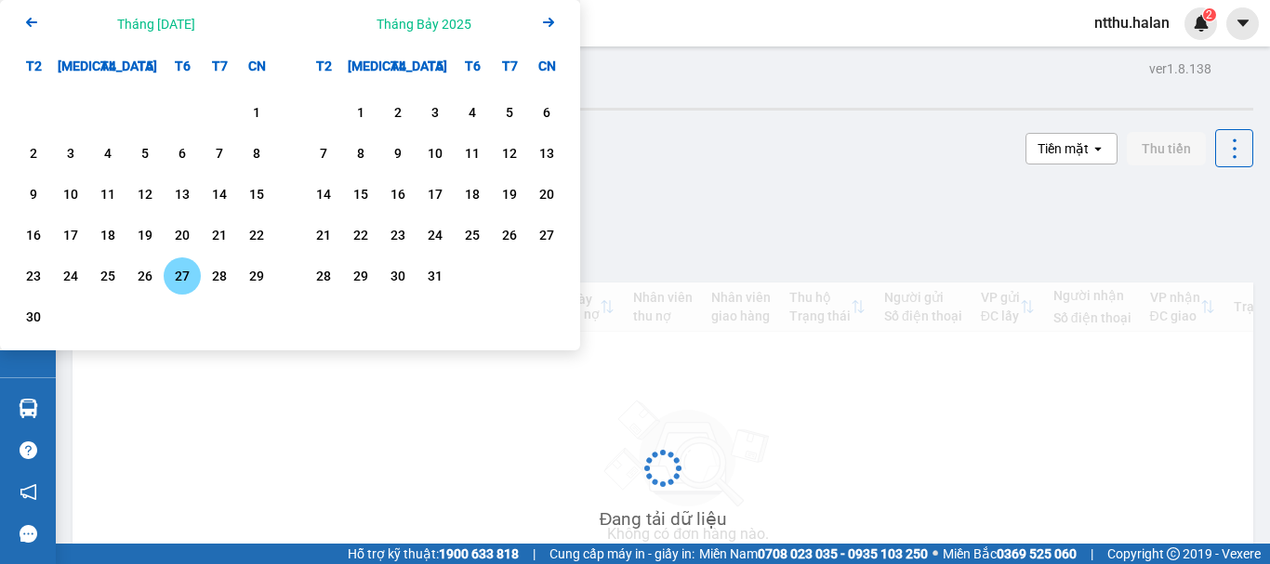
click at [181, 275] on div "27" at bounding box center [182, 276] width 26 height 22
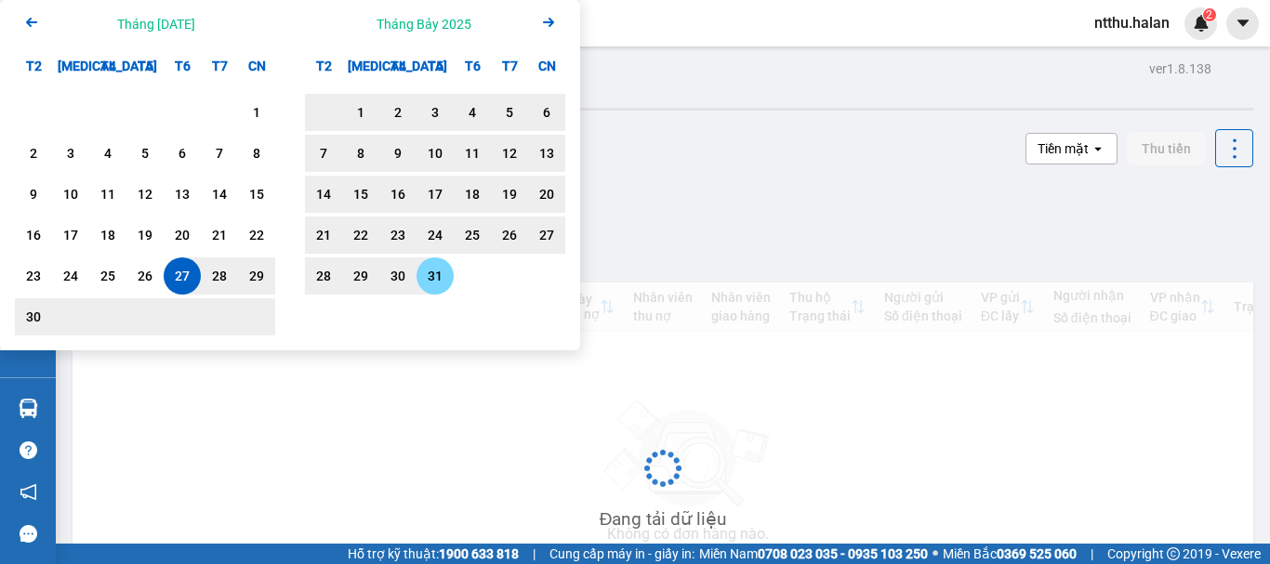
click at [438, 278] on div "31" at bounding box center [435, 276] width 26 height 22
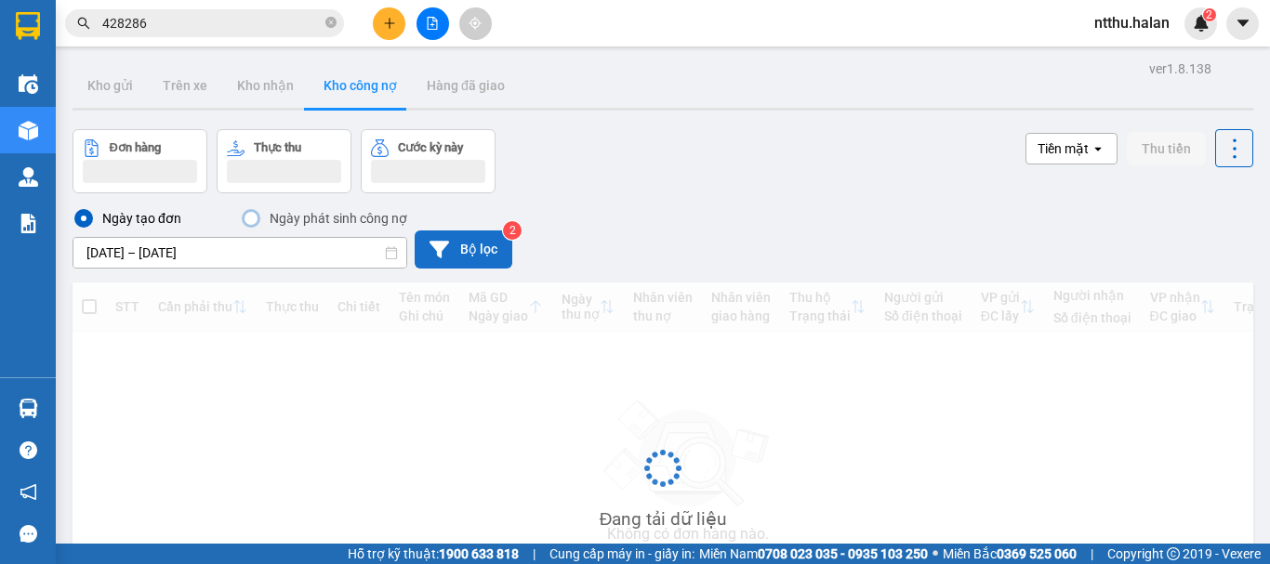
click at [429, 247] on icon at bounding box center [439, 250] width 20 height 20
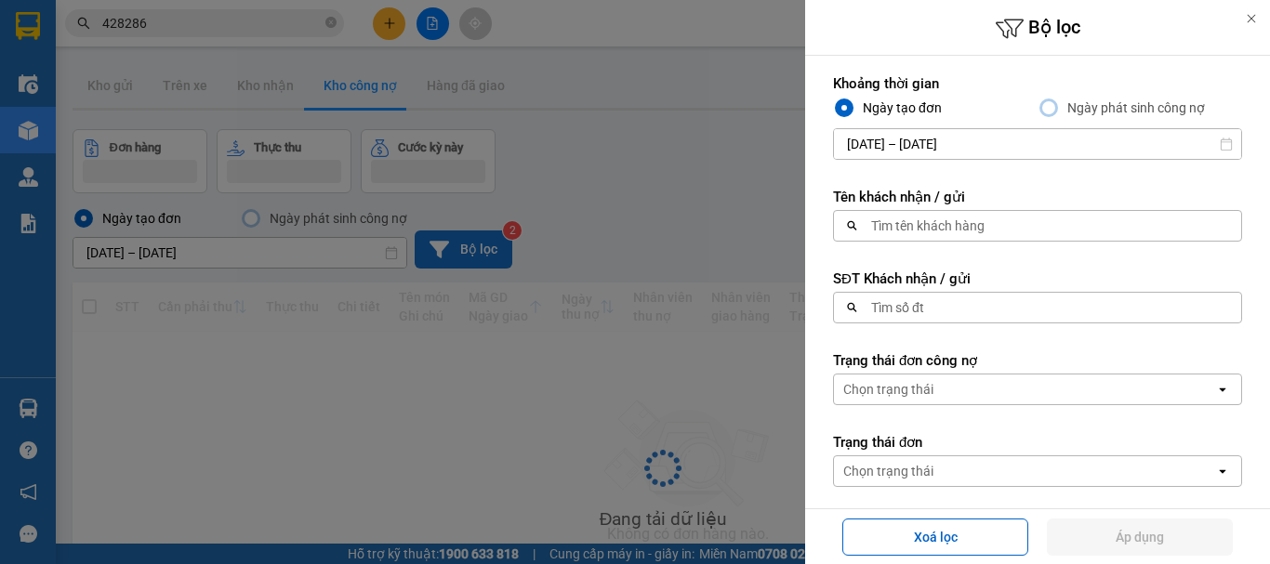
click at [923, 307] on div "Tìm số đt" at bounding box center [897, 307] width 53 height 19
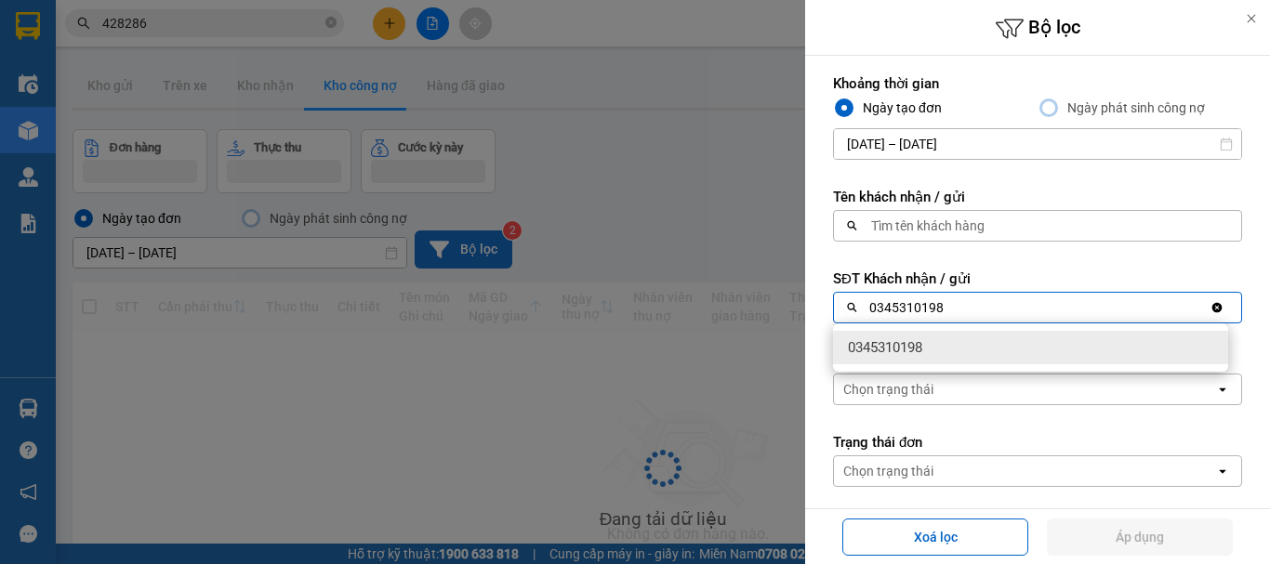
click at [916, 344] on span "0345310198" at bounding box center [885, 347] width 74 height 19
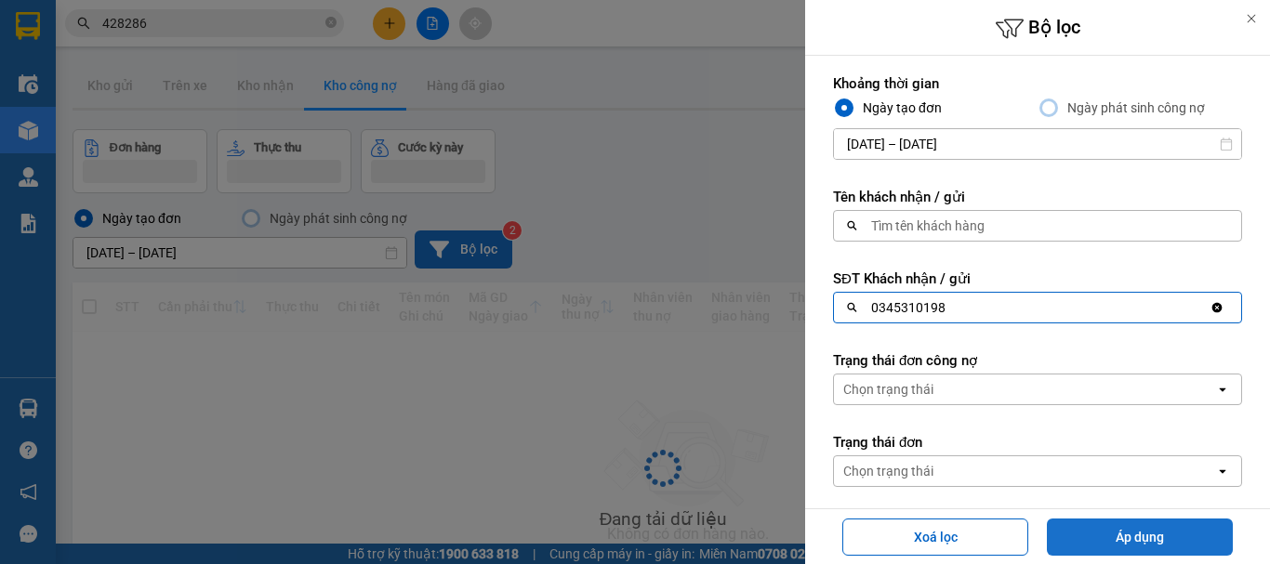
click at [1068, 524] on button "Áp dụng" at bounding box center [1140, 537] width 186 height 37
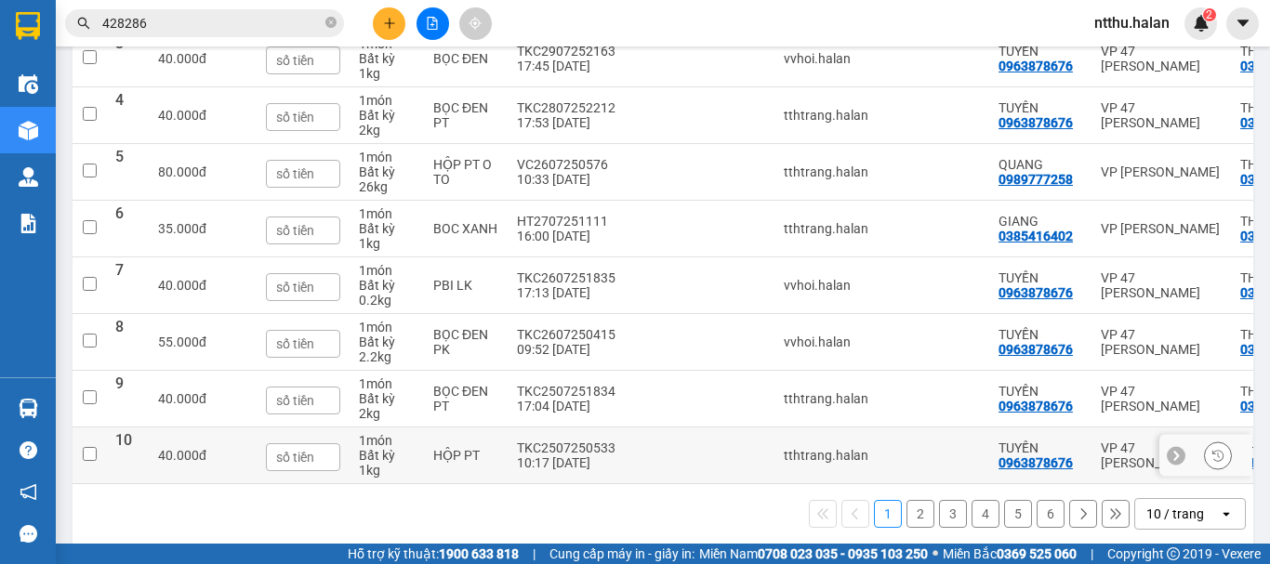
scroll to position [442, 0]
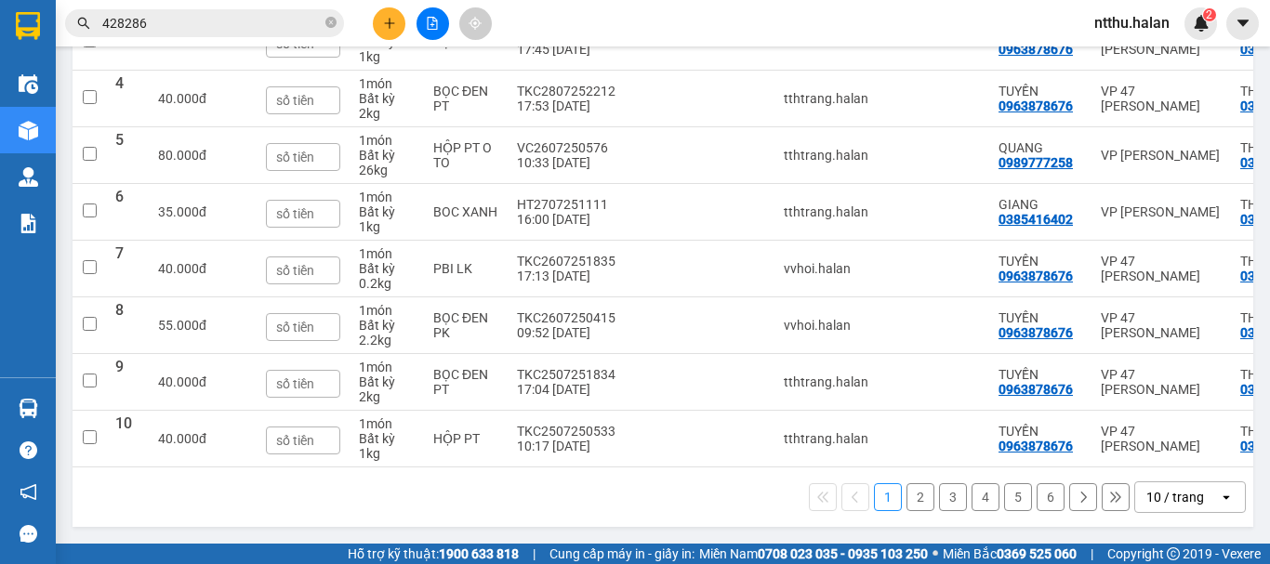
click at [1166, 501] on div "10 / trang" at bounding box center [1175, 497] width 58 height 19
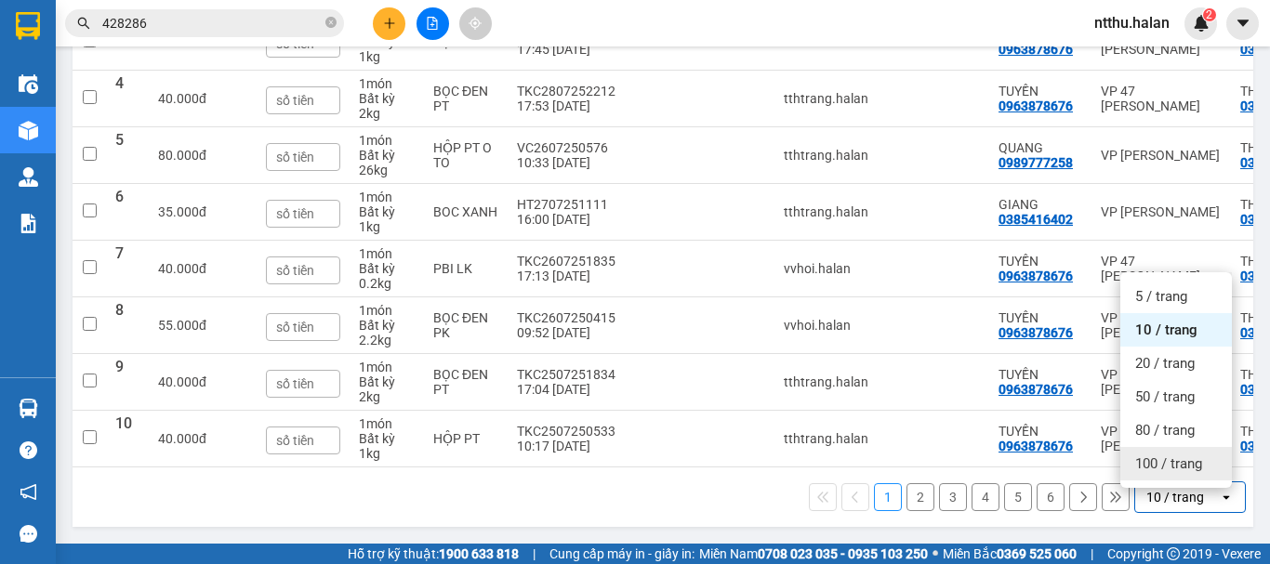
click at [1187, 458] on span "100 / trang" at bounding box center [1168, 464] width 67 height 19
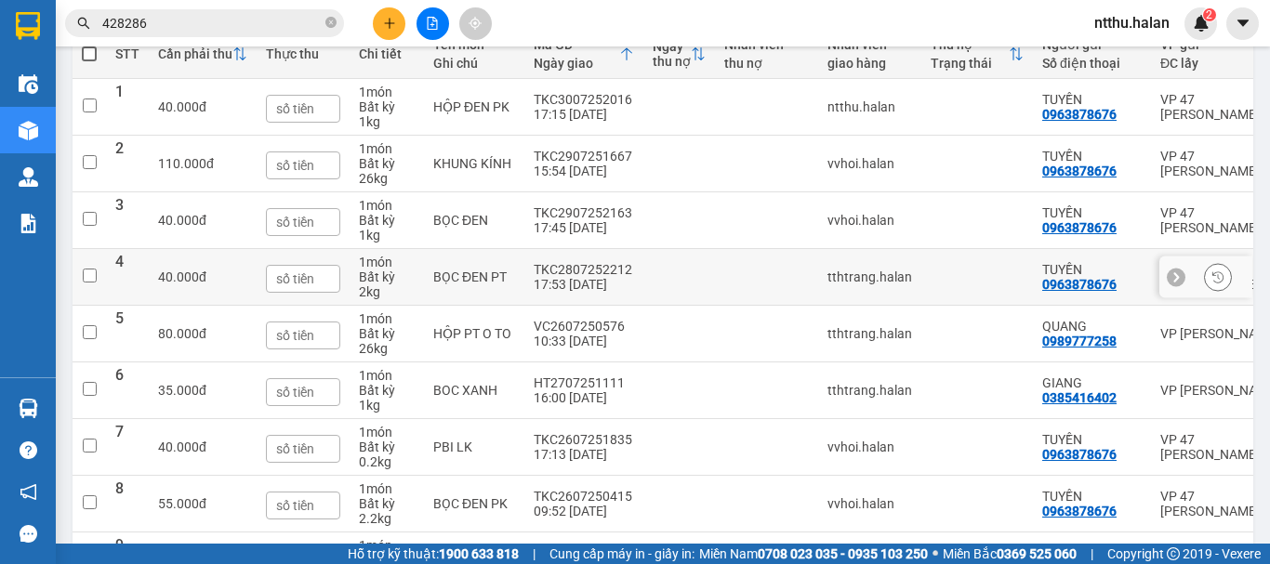
scroll to position [0, 0]
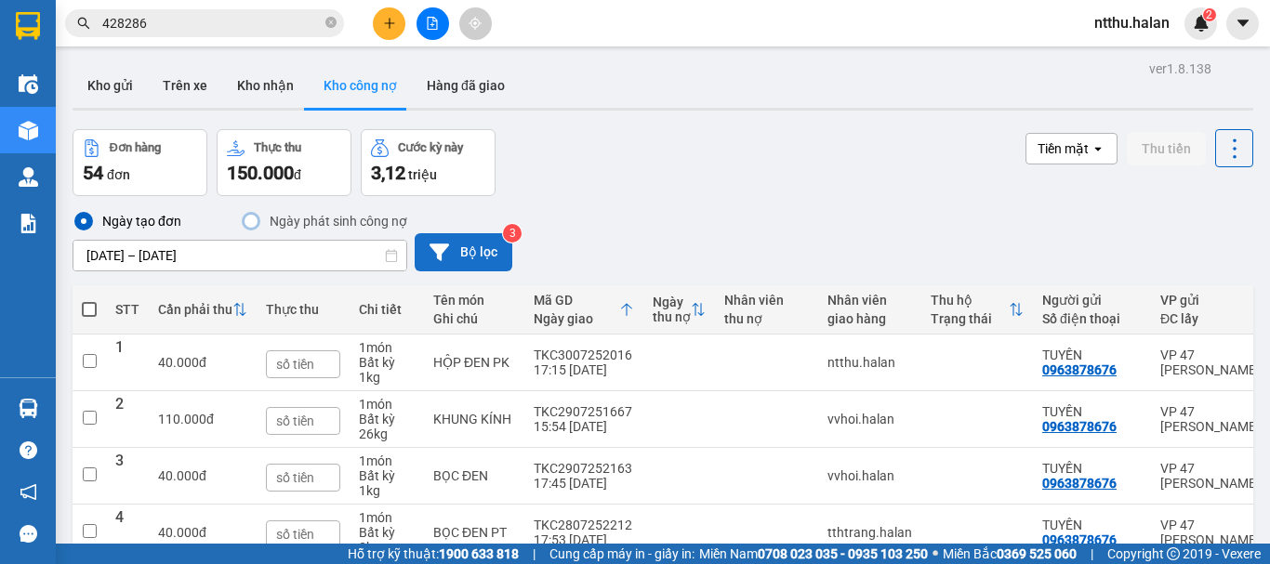
click at [436, 259] on icon at bounding box center [439, 252] width 20 height 17
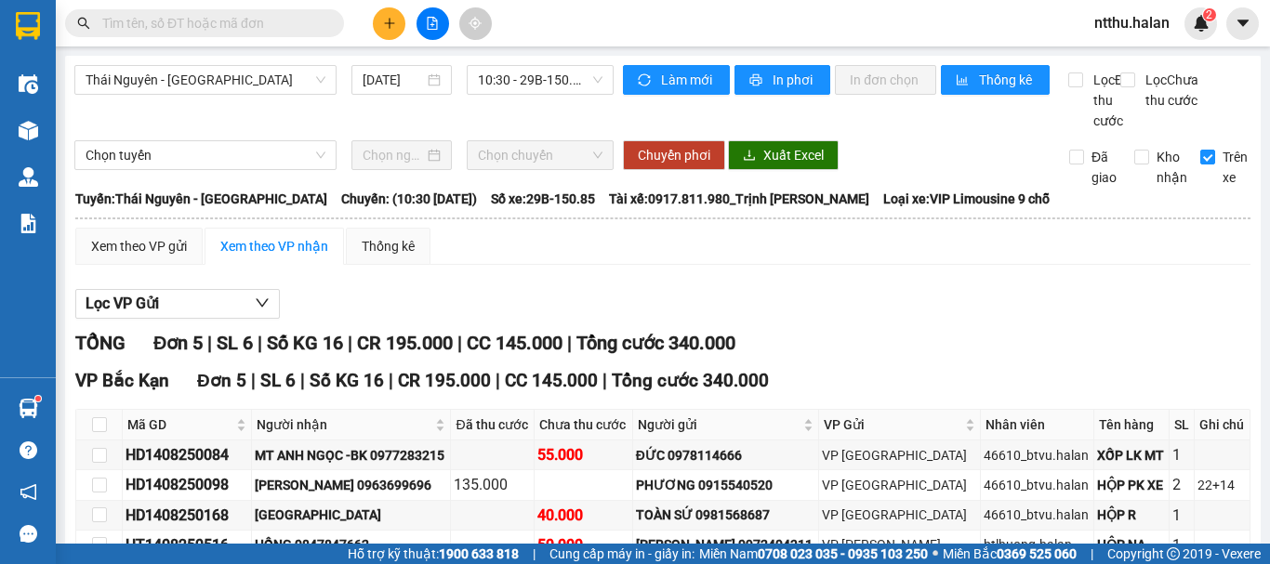
scroll to position [236, 0]
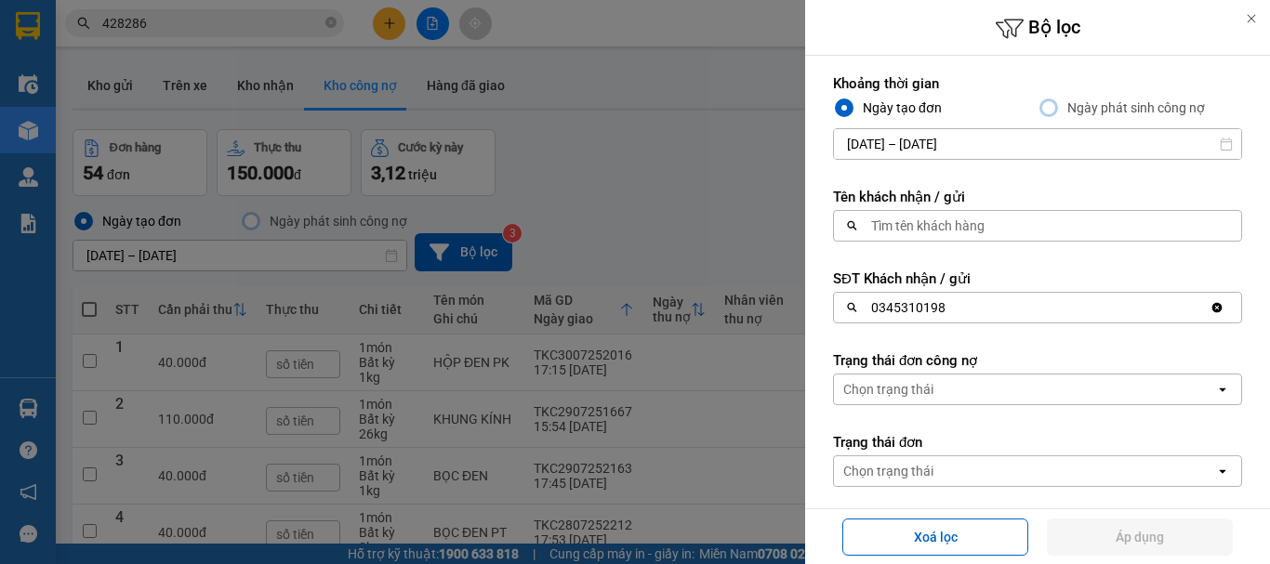
drag, startPoint x: 971, startPoint y: 310, endPoint x: 976, endPoint y: 319, distance: 10.8
click at [973, 310] on div "0345310198" at bounding box center [1022, 308] width 376 height 30
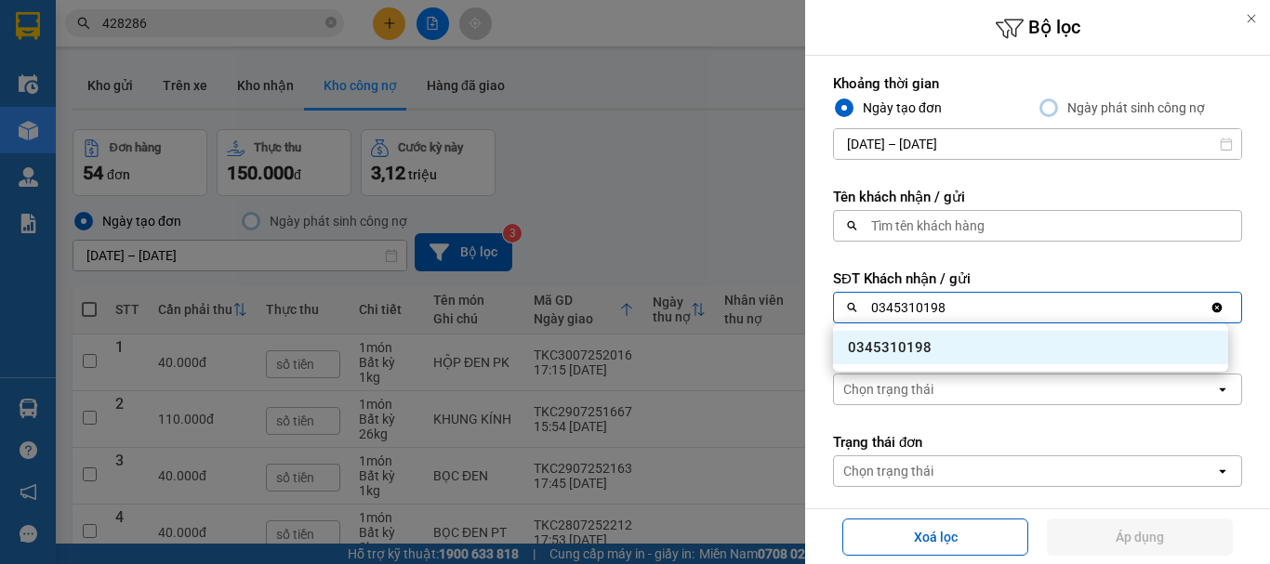
click at [965, 352] on div "0345310198" at bounding box center [1030, 347] width 395 height 33
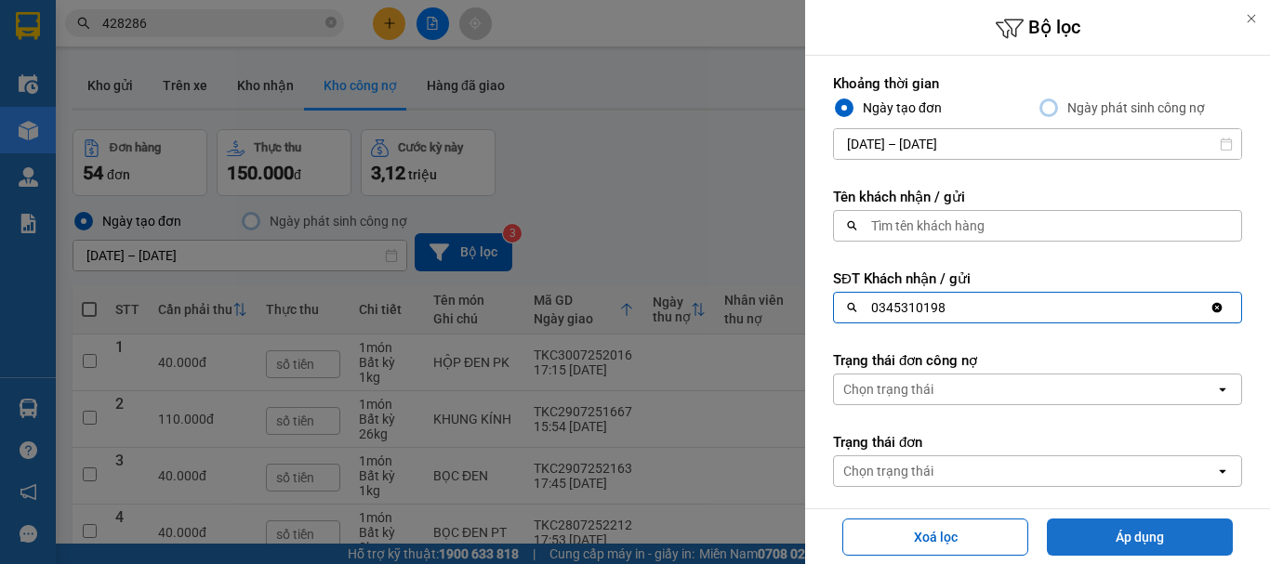
click at [1135, 533] on button "Áp dụng" at bounding box center [1140, 537] width 186 height 37
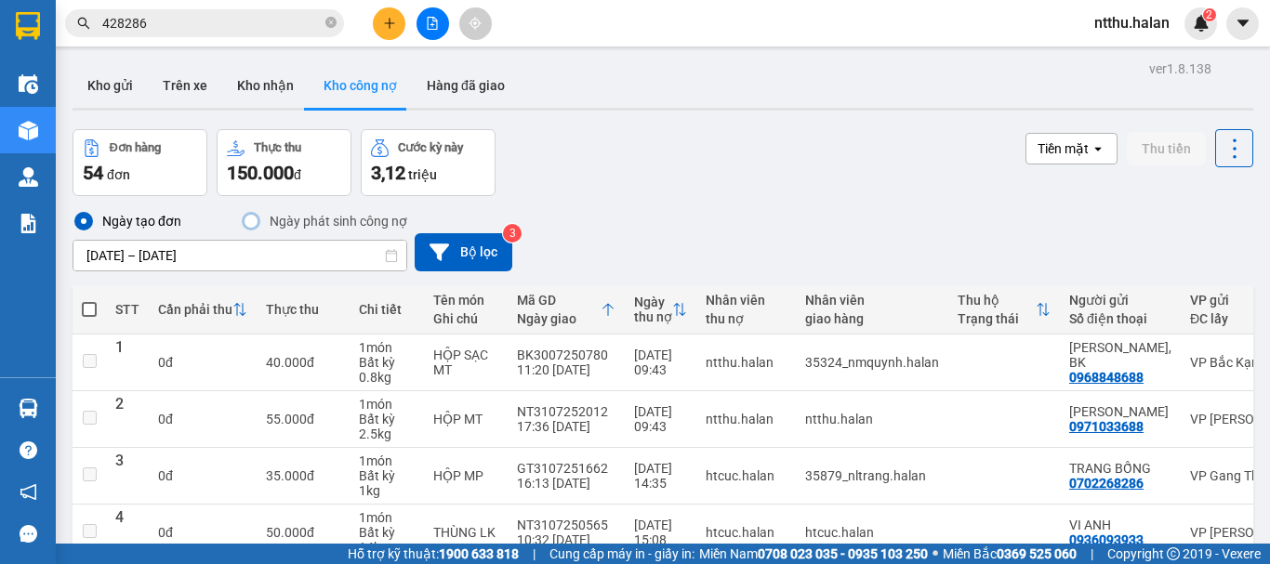
click at [89, 311] on span at bounding box center [89, 309] width 15 height 15
click at [89, 300] on input "checkbox" at bounding box center [89, 300] width 0 height 0
checkbox input "true"
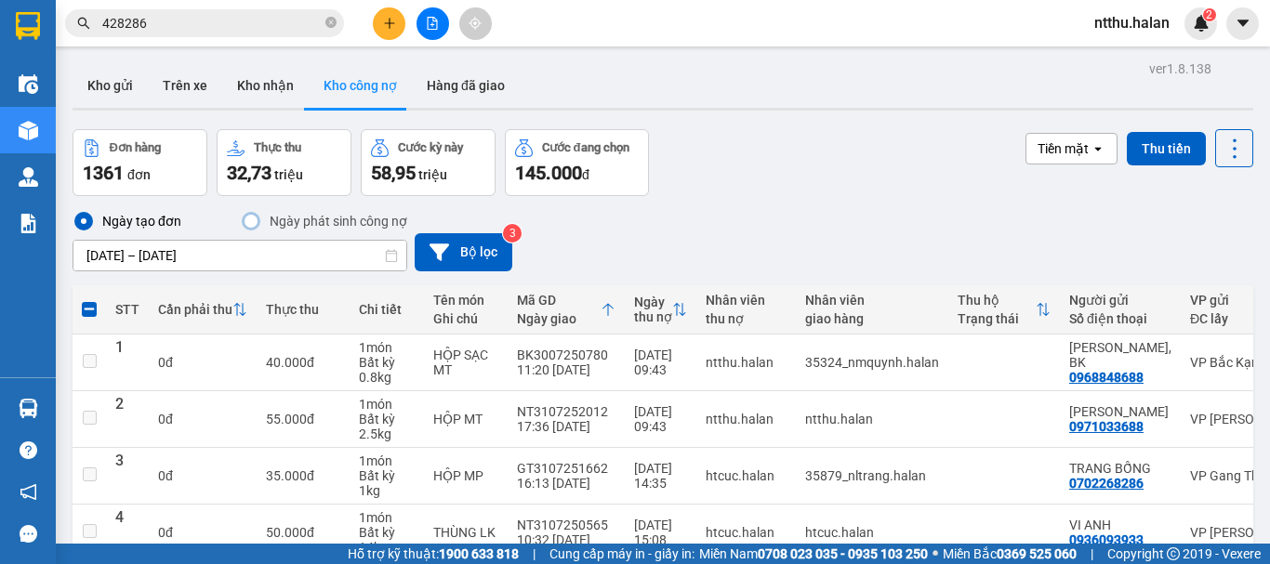
click at [88, 310] on span at bounding box center [89, 309] width 15 height 15
click at [89, 300] on input "checkbox" at bounding box center [89, 300] width 0 height 0
click at [463, 257] on button "Bộ lọc" at bounding box center [464, 252] width 98 height 38
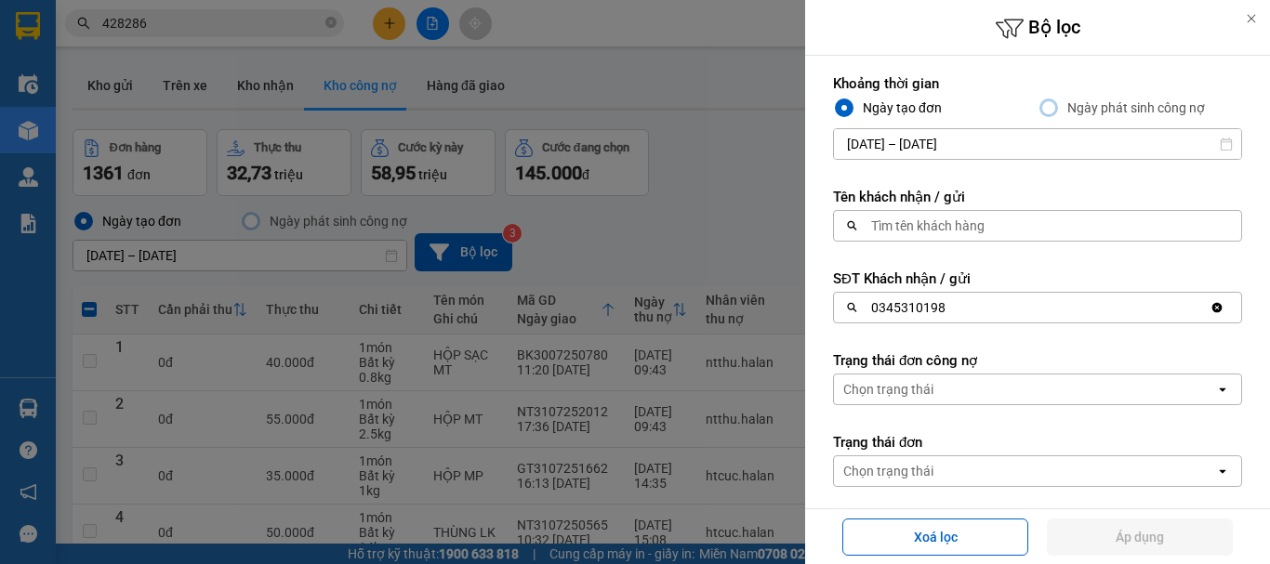
click at [962, 297] on div "0345310198" at bounding box center [1022, 308] width 376 height 30
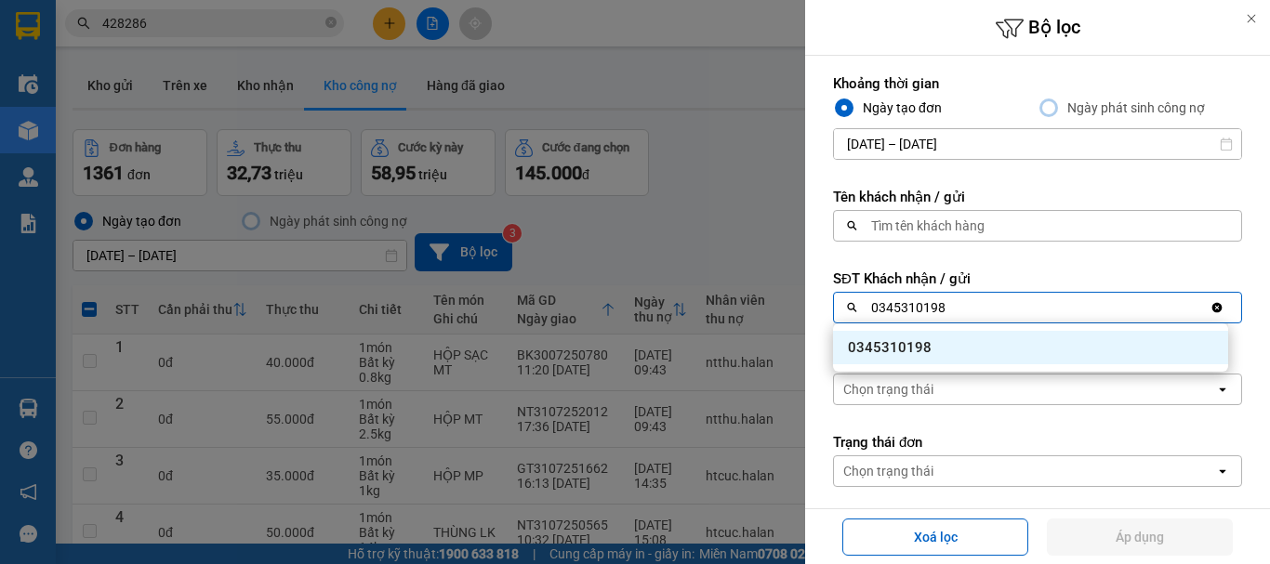
click at [969, 361] on div "0345310198" at bounding box center [1030, 347] width 395 height 33
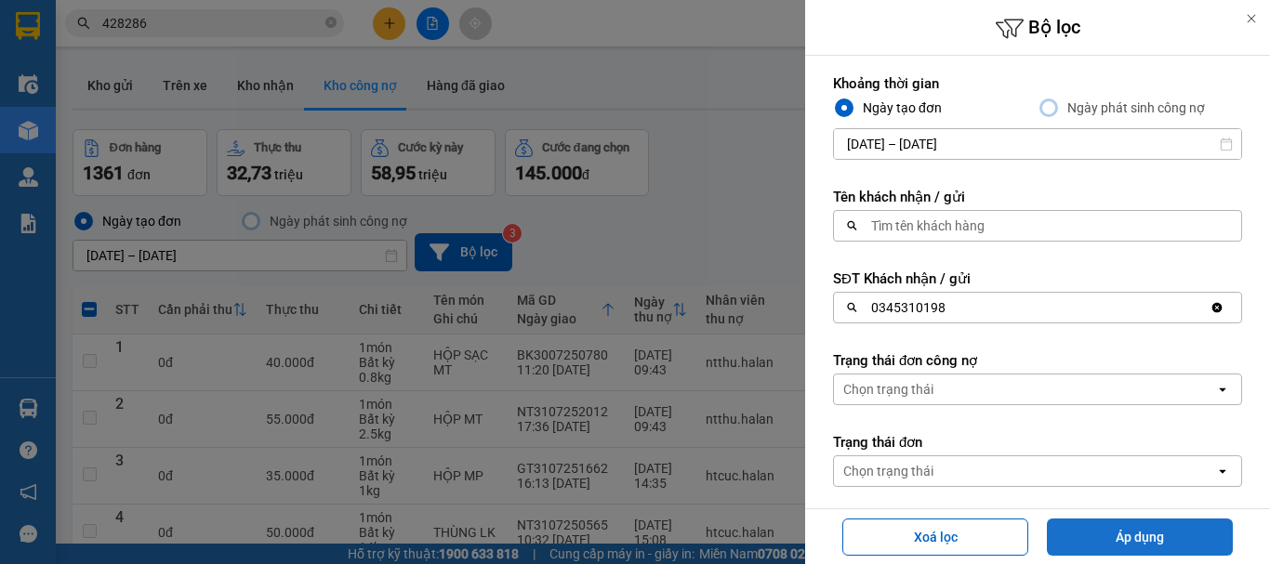
click at [1108, 537] on button "Áp dụng" at bounding box center [1140, 537] width 186 height 37
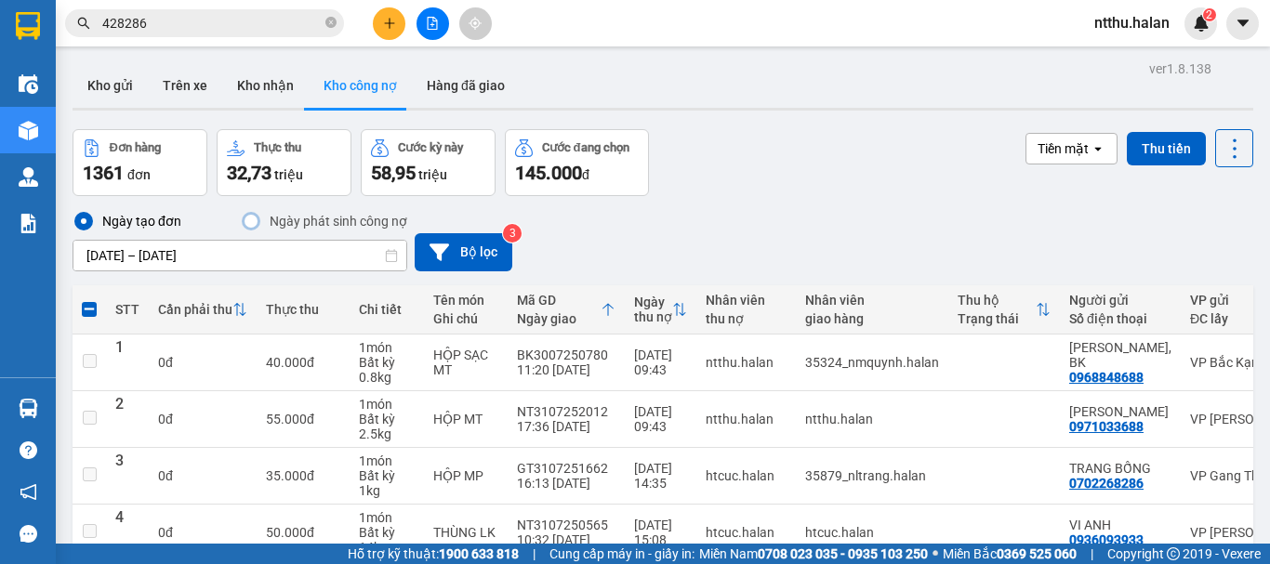
checkbox input "false"
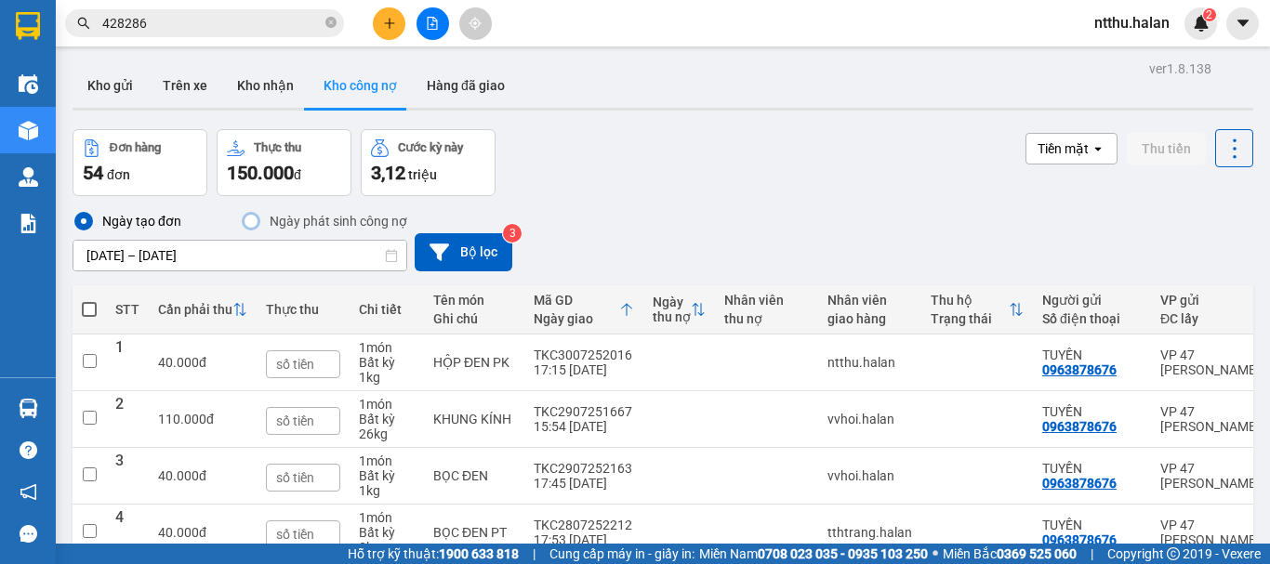
click at [89, 311] on span at bounding box center [89, 309] width 15 height 15
click at [89, 300] on input "checkbox" at bounding box center [89, 300] width 0 height 0
checkbox input "true"
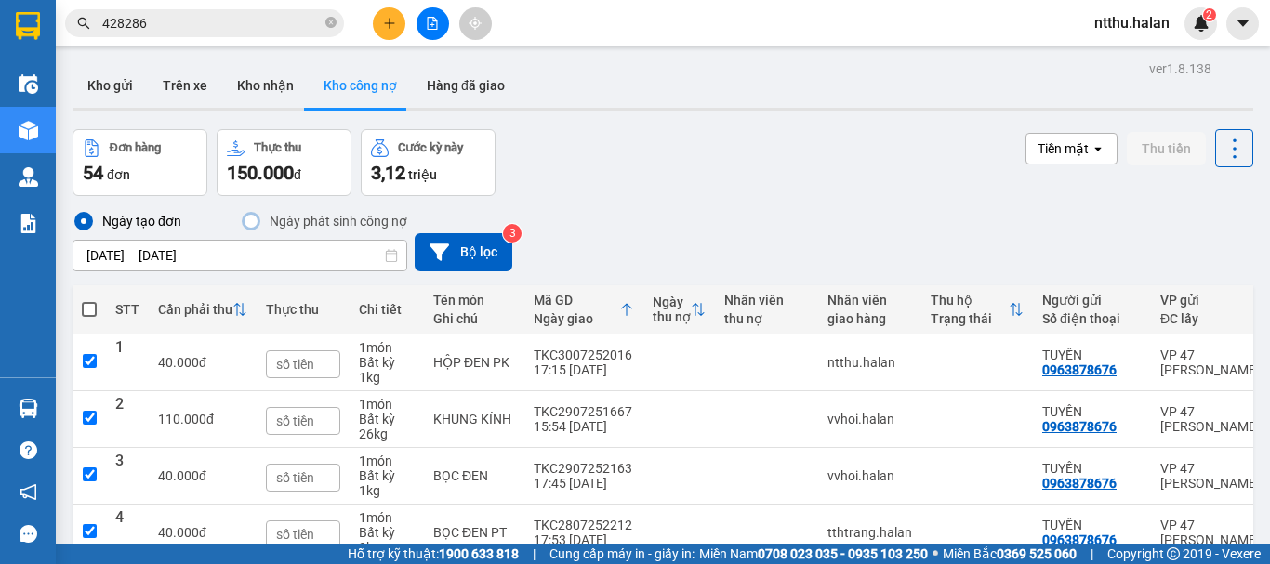
checkbox input "true"
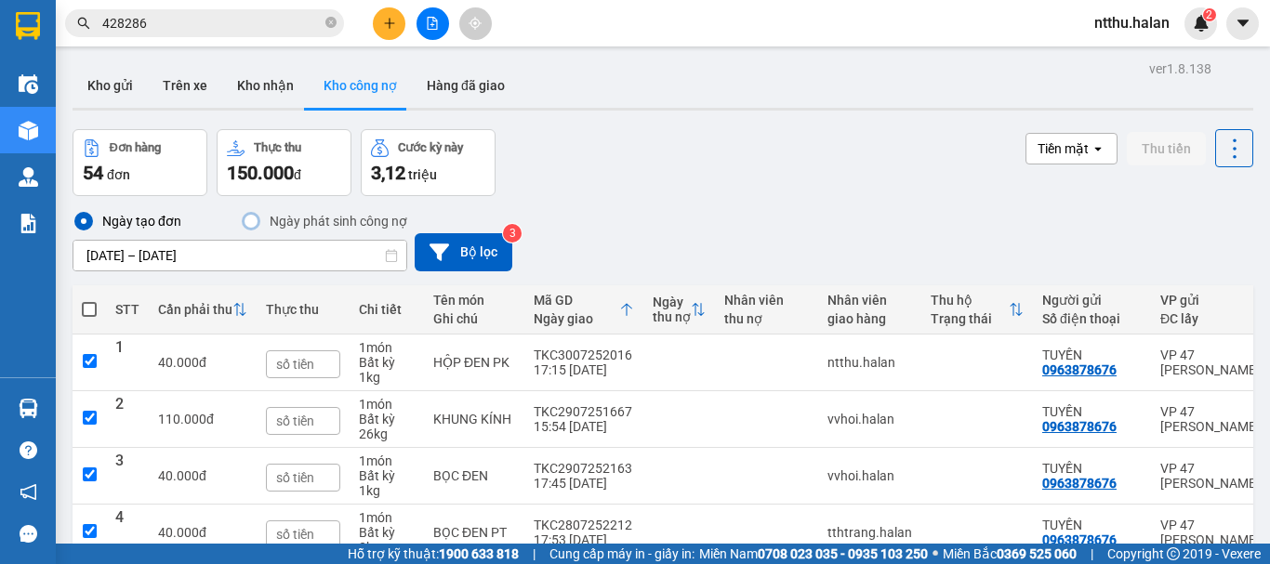
checkbox input "true"
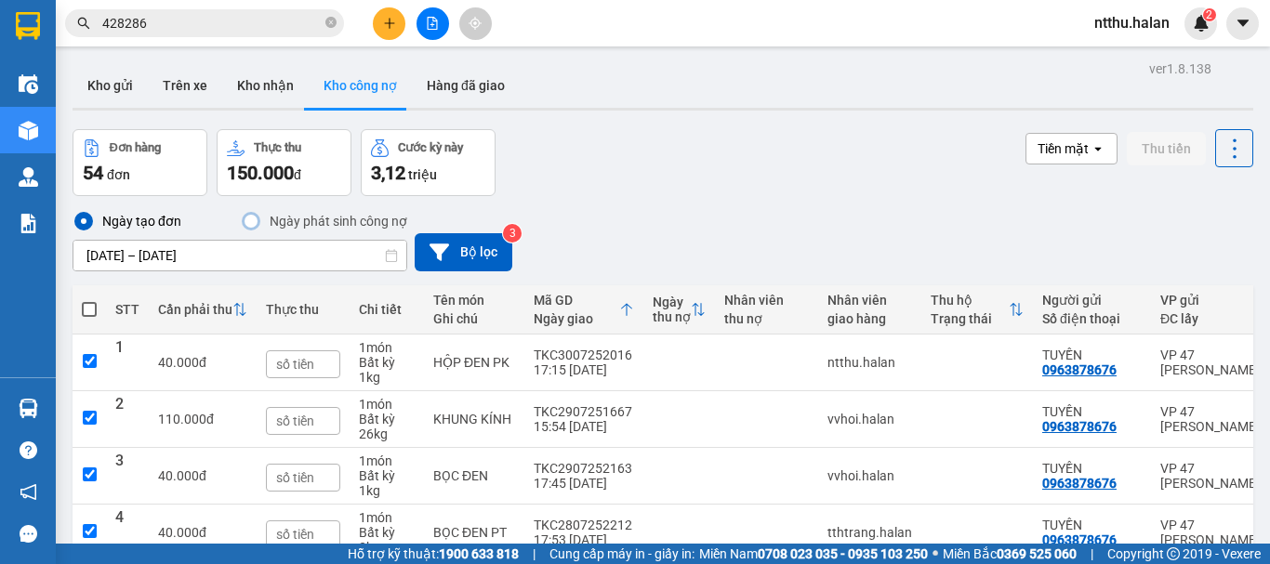
checkbox input "true"
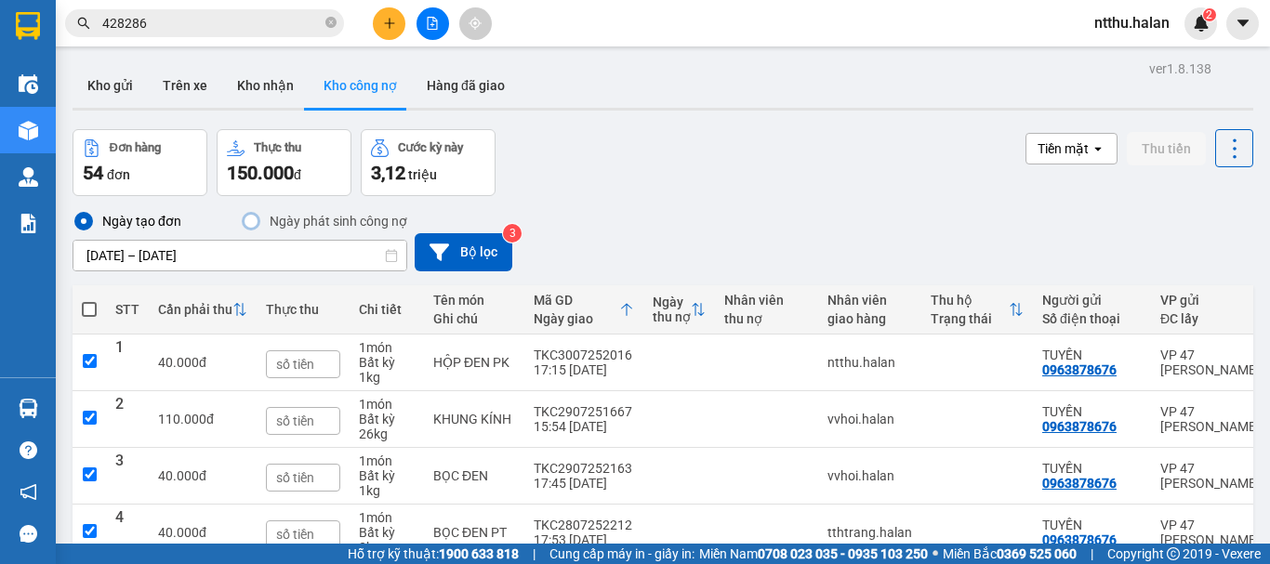
checkbox input "true"
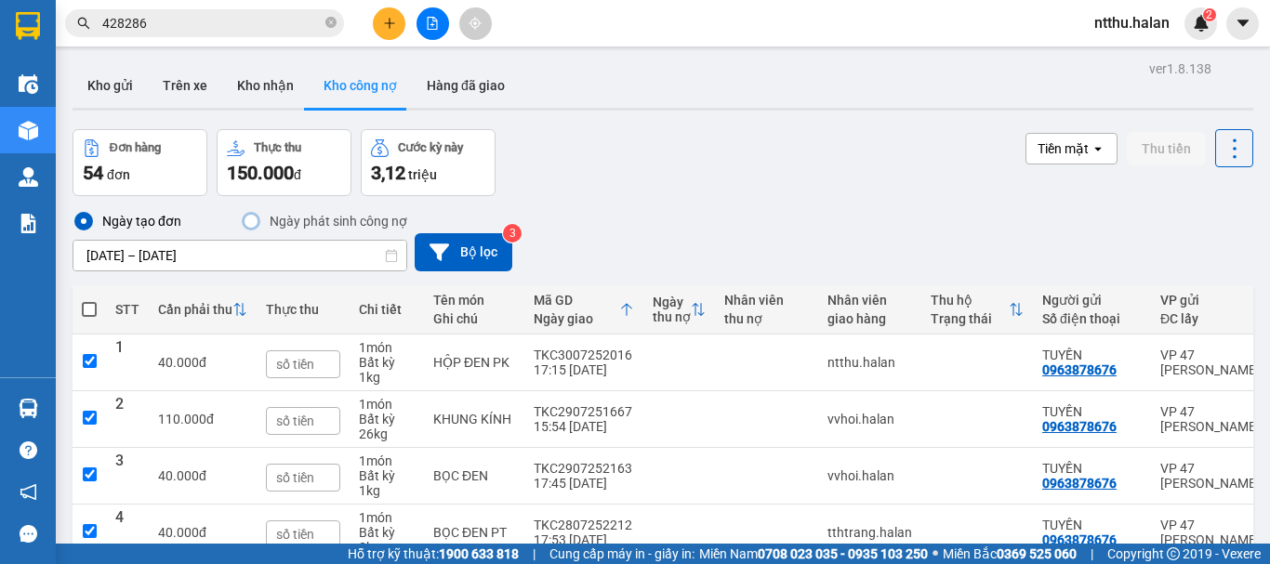
checkbox input "true"
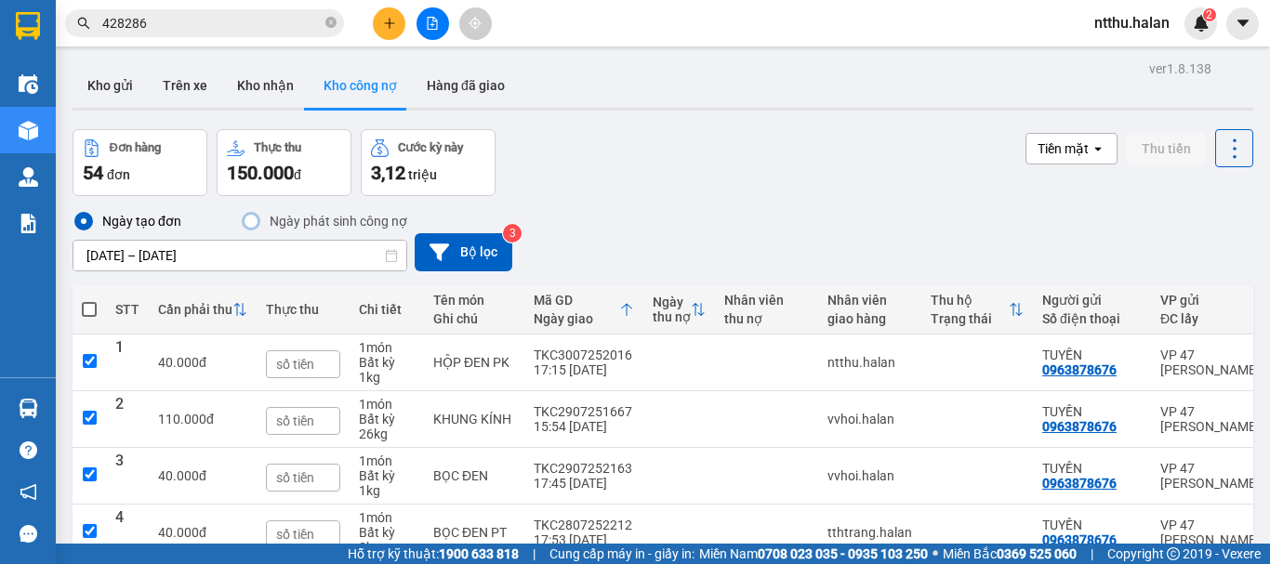
checkbox input "true"
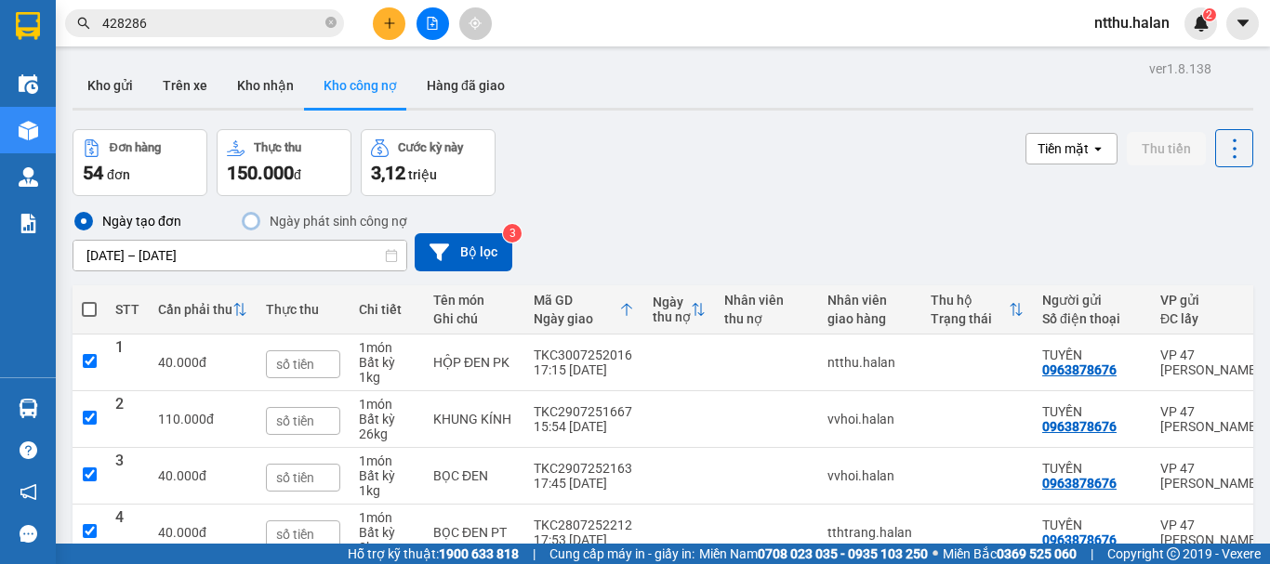
checkbox input "true"
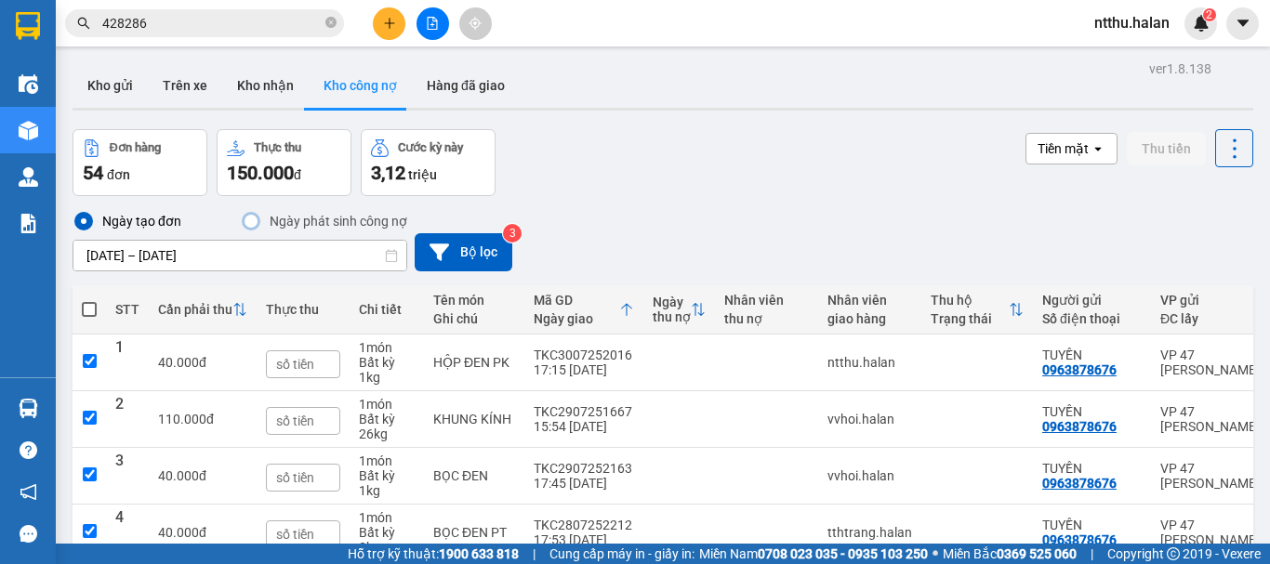
checkbox input "true"
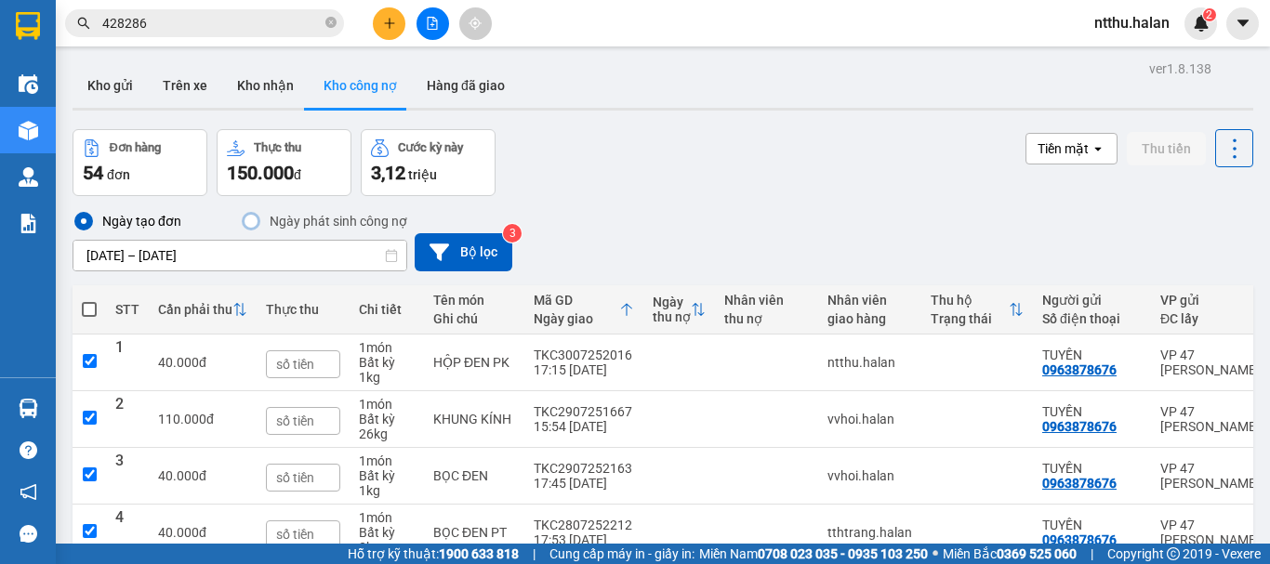
checkbox input "true"
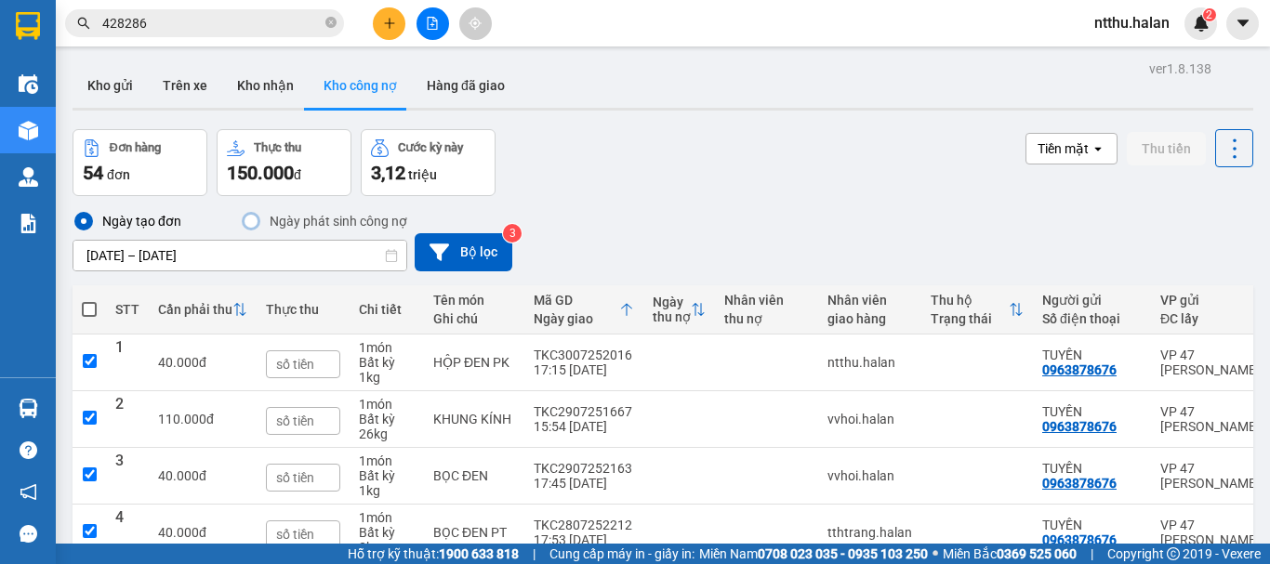
checkbox input "true"
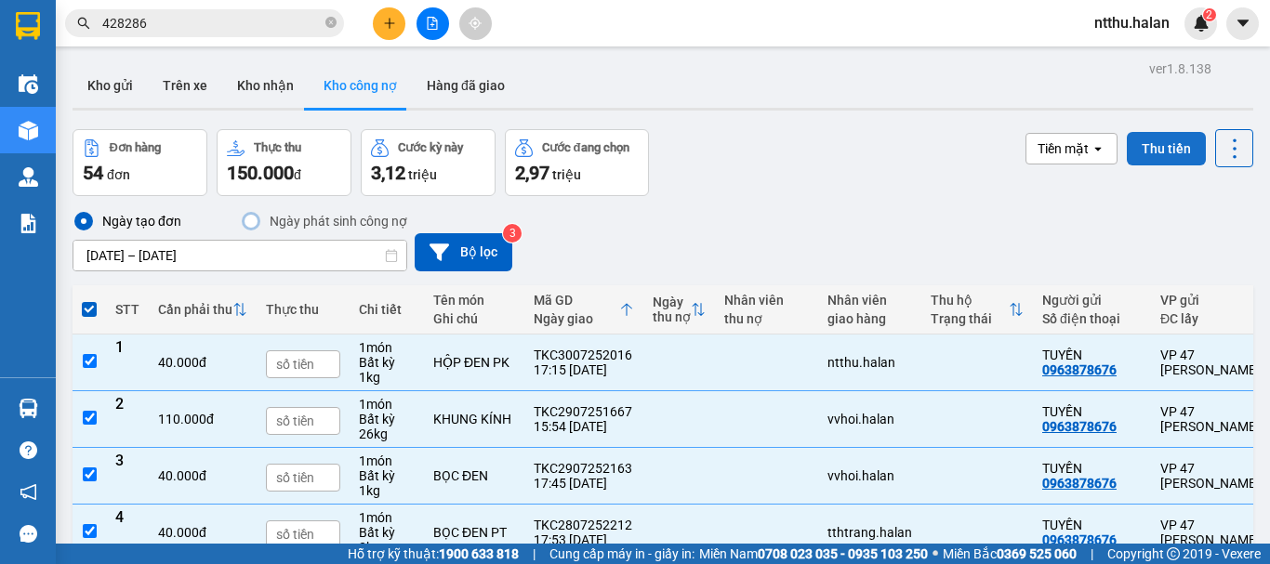
click at [1141, 153] on button "Thu tiền" at bounding box center [1166, 148] width 79 height 33
checkbox input "false"
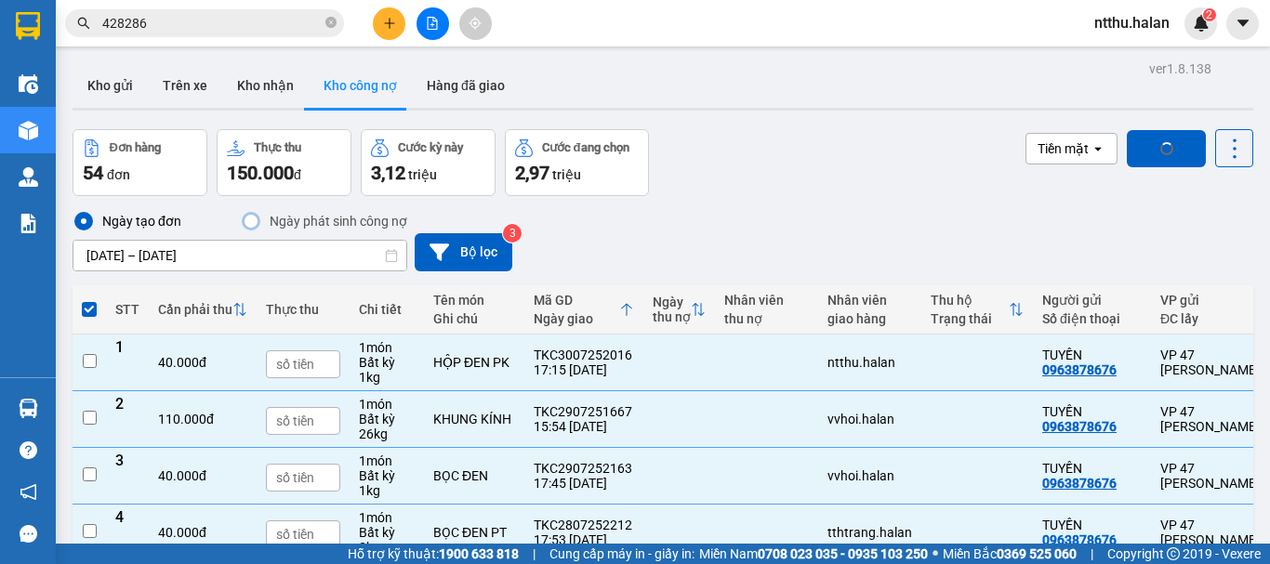
checkbox input "false"
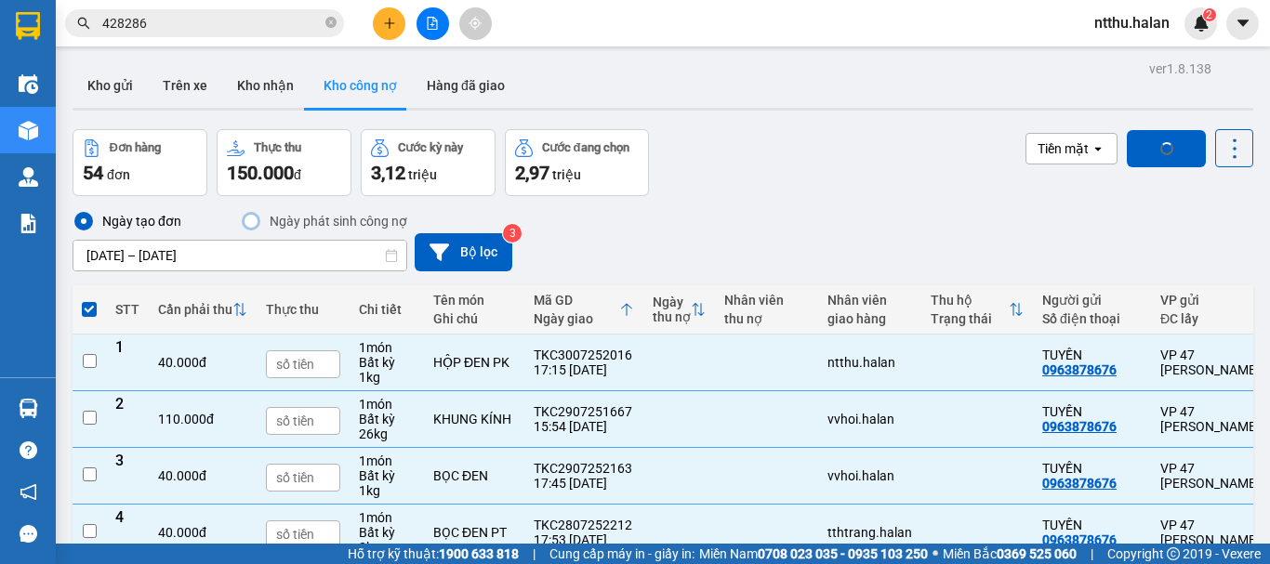
checkbox input "false"
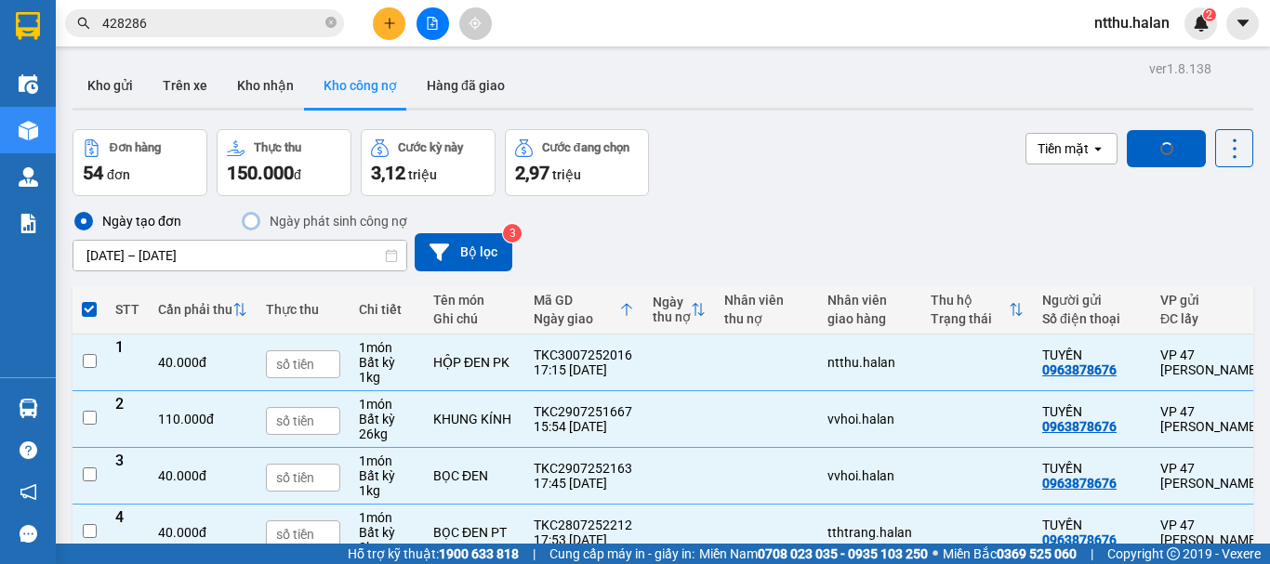
checkbox input "false"
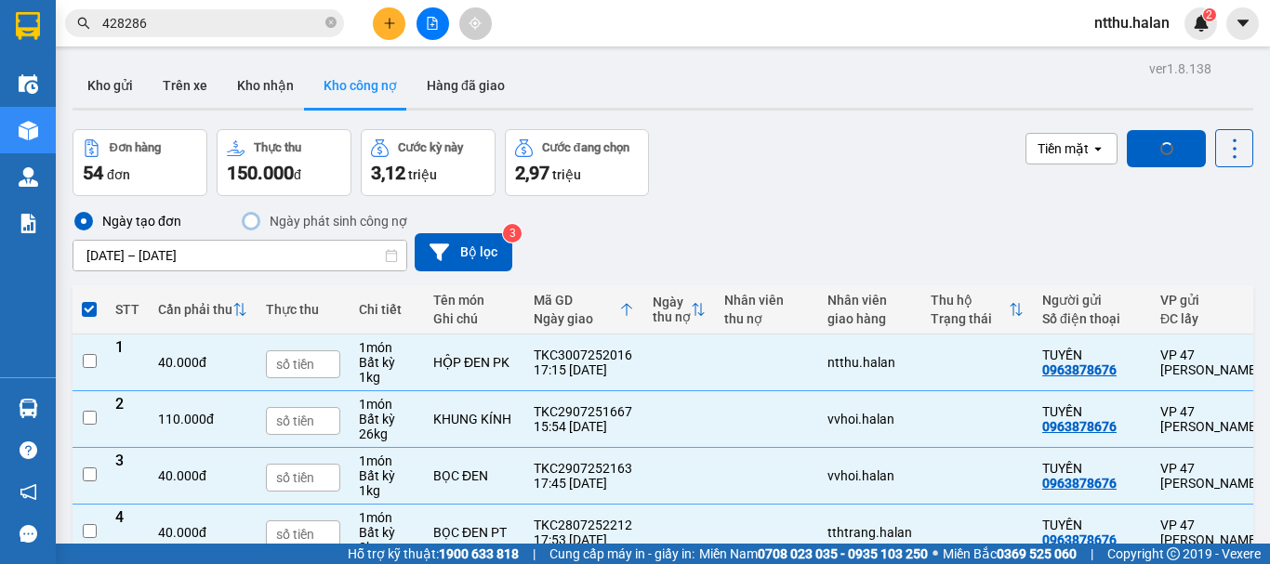
checkbox input "false"
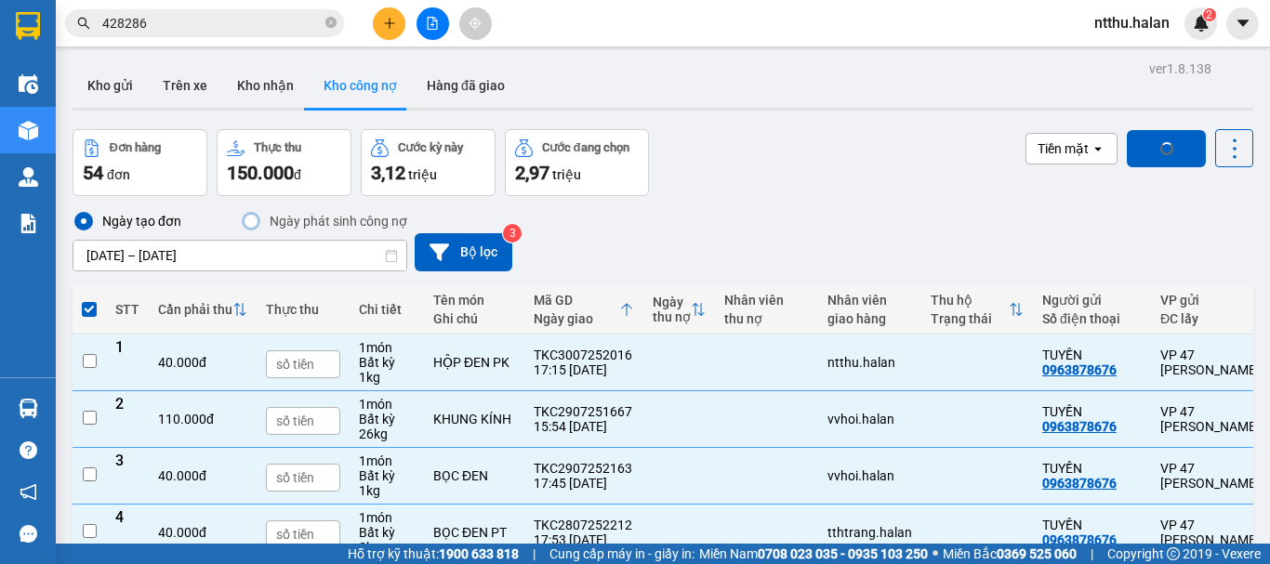
checkbox input "false"
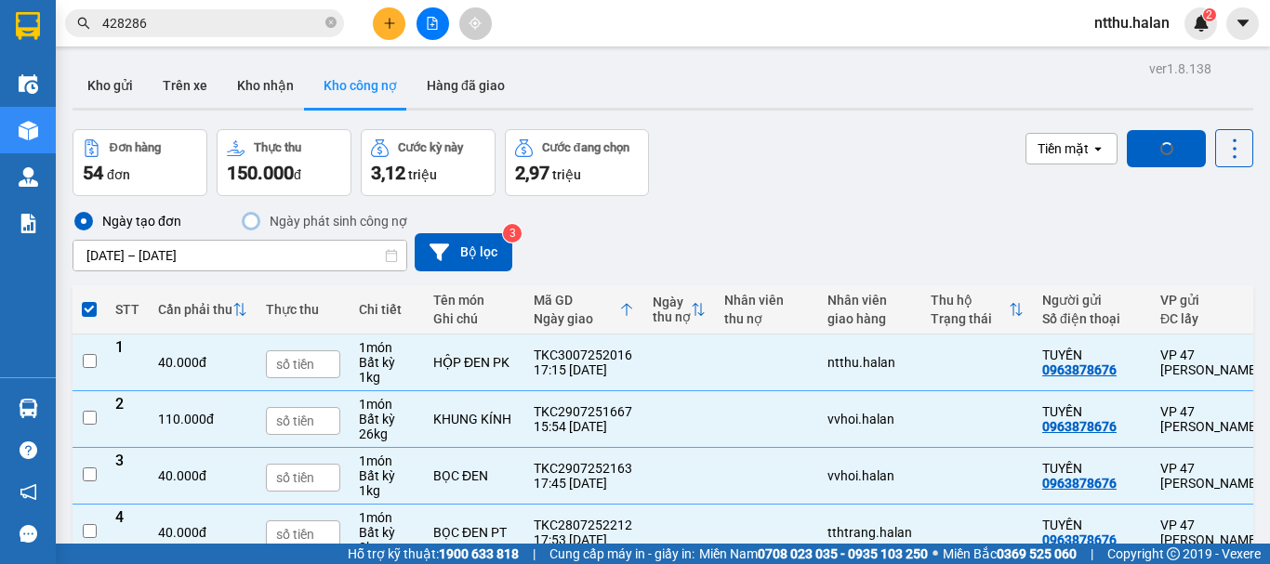
checkbox input "false"
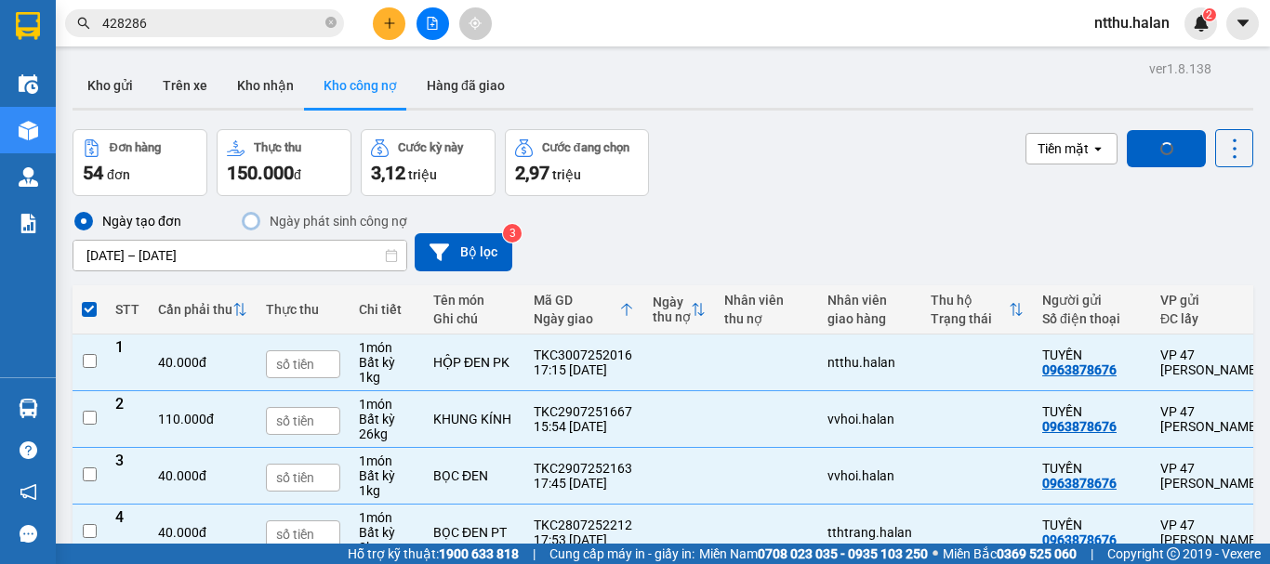
checkbox input "false"
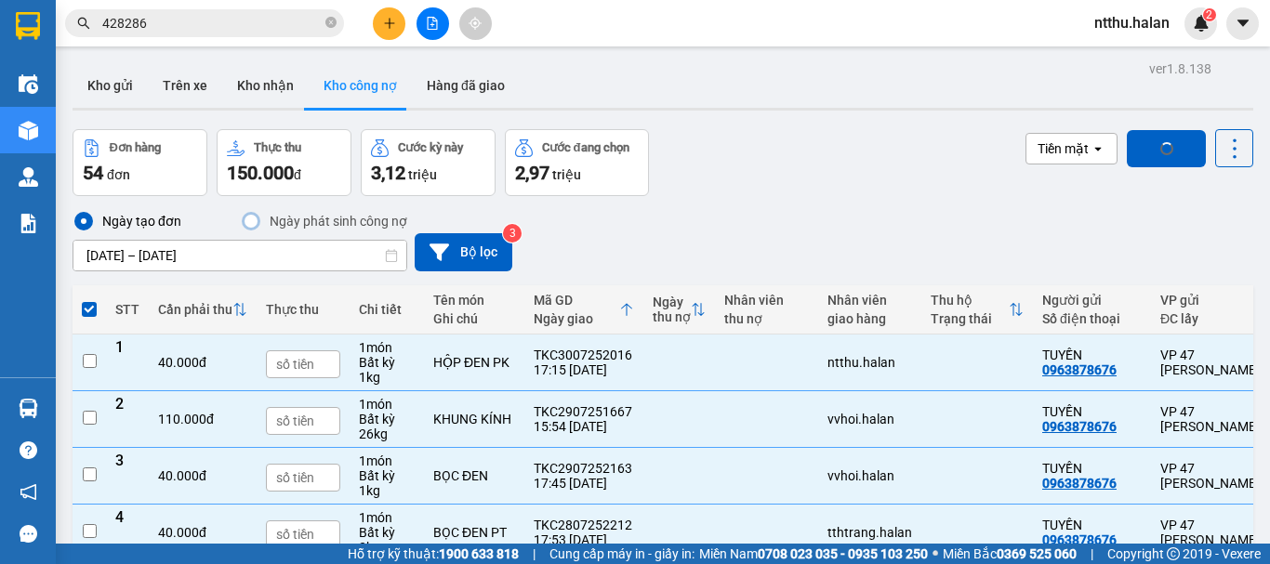
checkbox input "false"
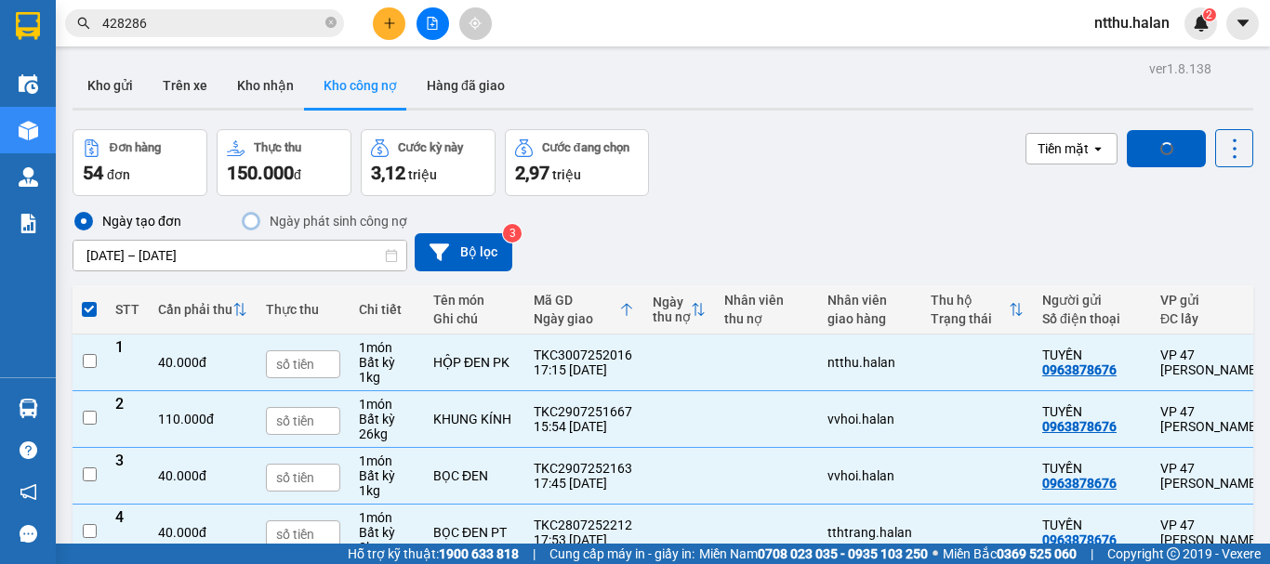
checkbox input "false"
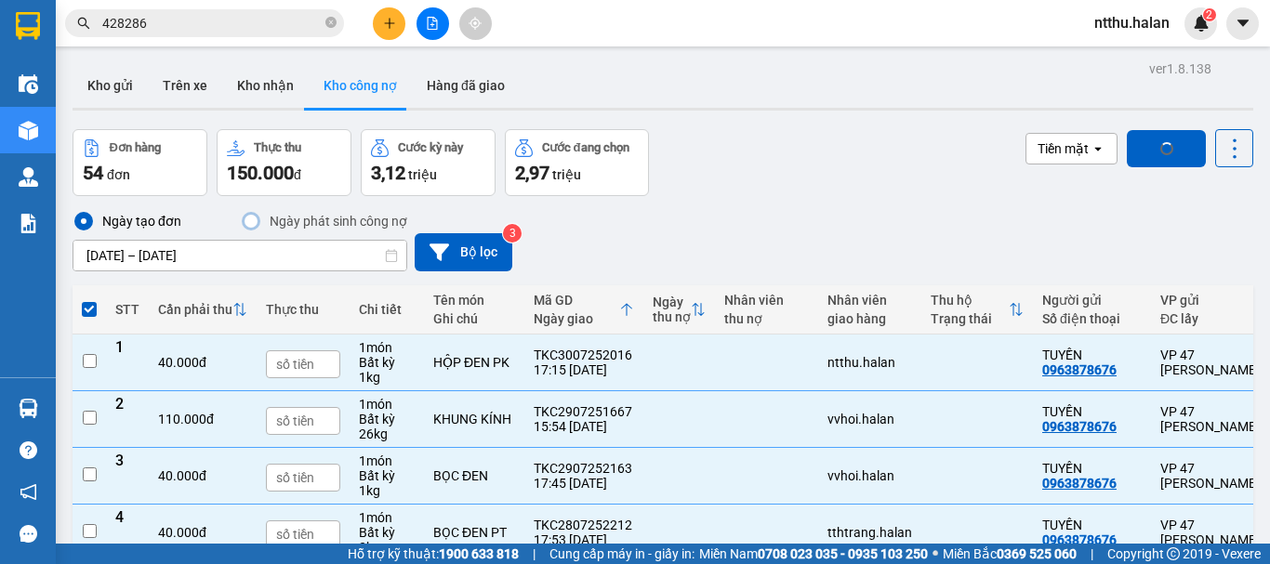
checkbox input "false"
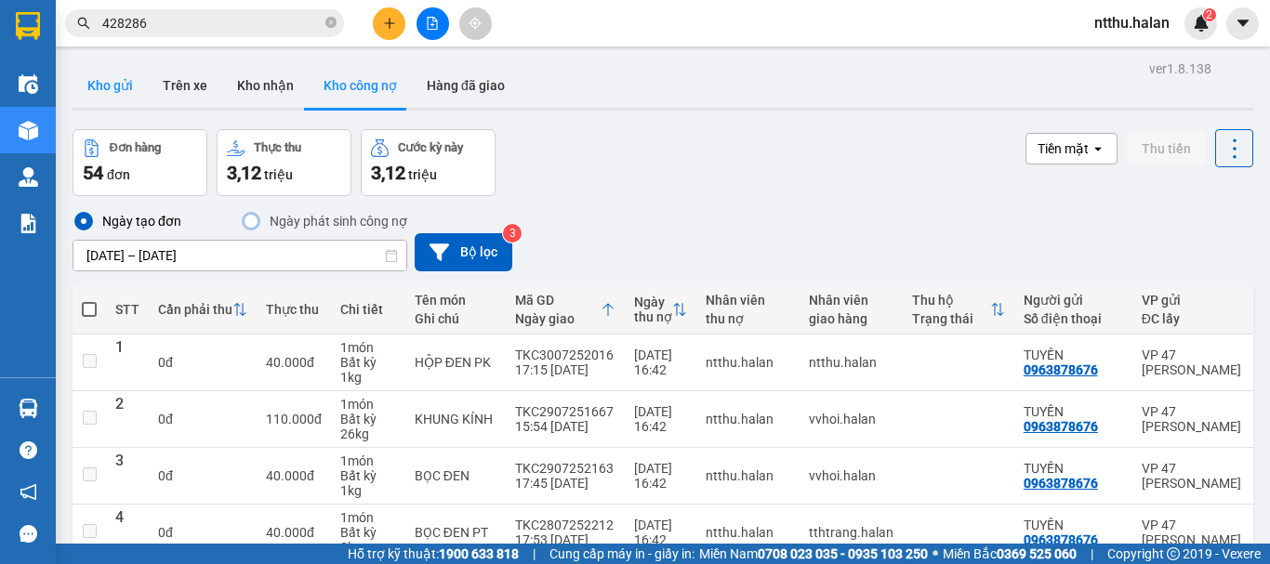
click at [97, 82] on button "Kho gửi" at bounding box center [110, 85] width 75 height 45
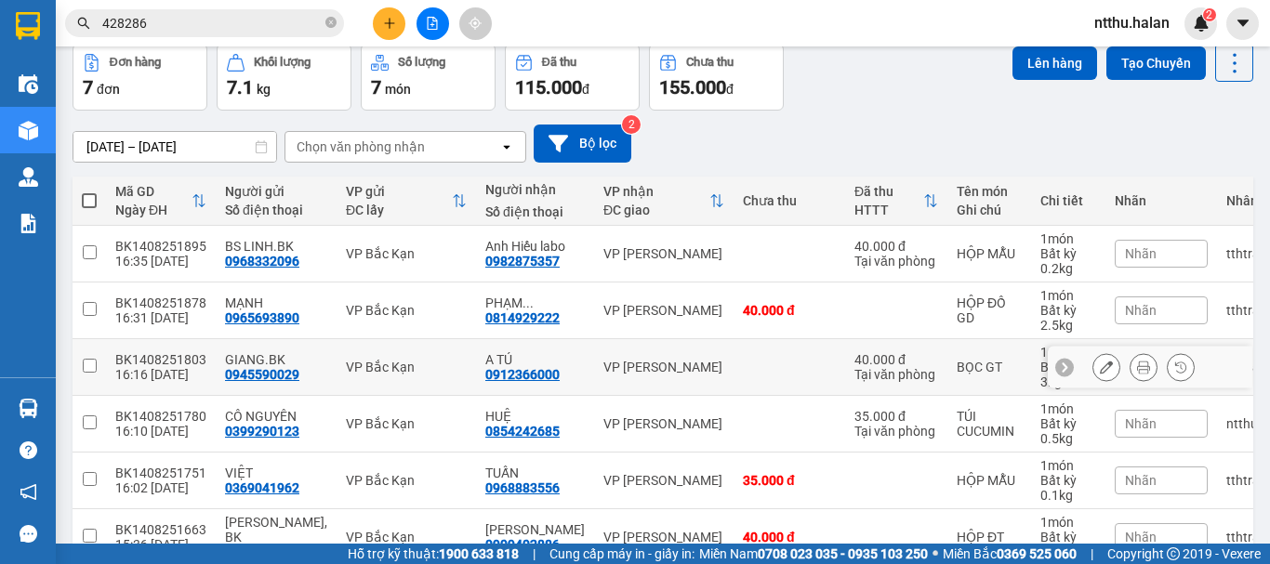
scroll to position [62, 0]
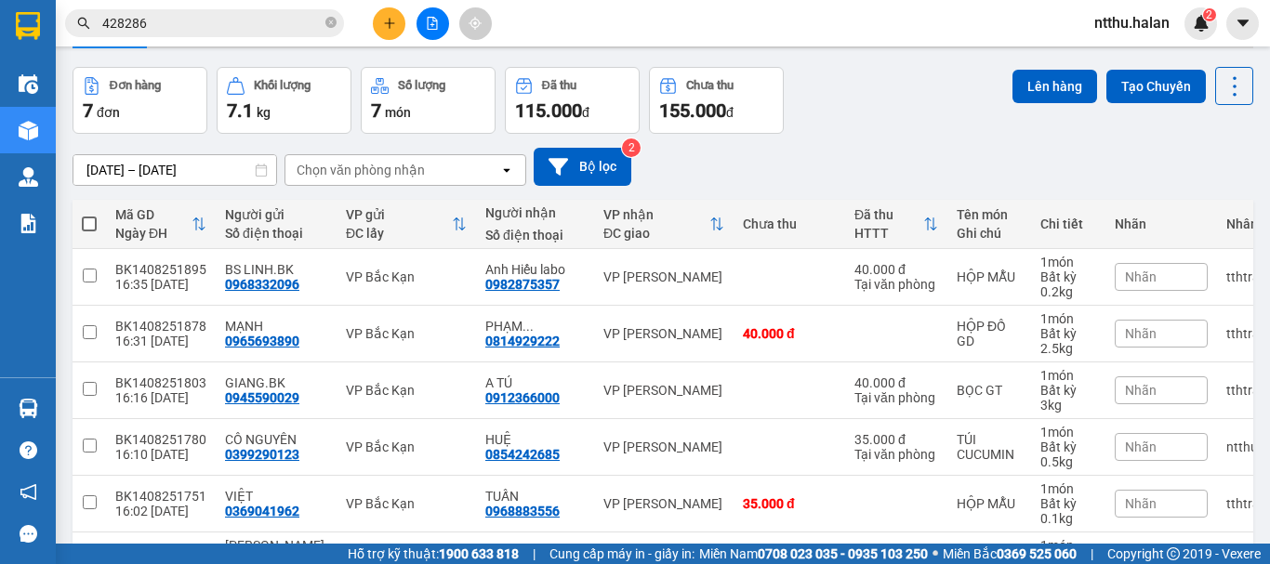
click at [88, 220] on span at bounding box center [89, 224] width 15 height 15
click at [89, 215] on input "checkbox" at bounding box center [89, 215] width 0 height 0
checkbox input "true"
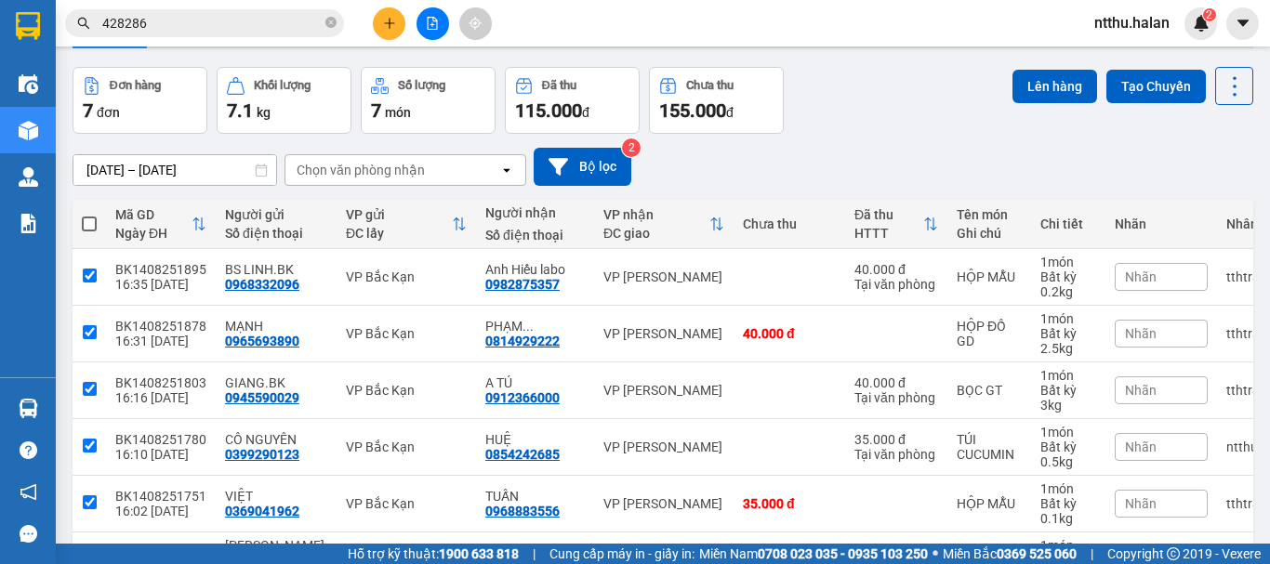
checkbox input "true"
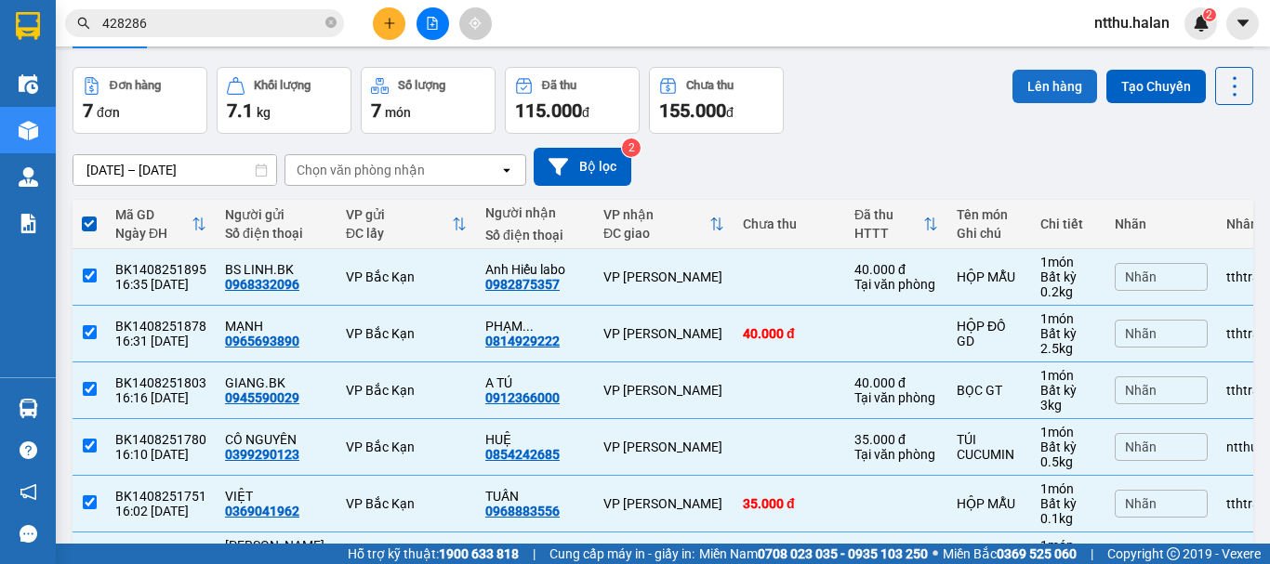
click at [1043, 90] on button "Lên hàng" at bounding box center [1054, 86] width 85 height 33
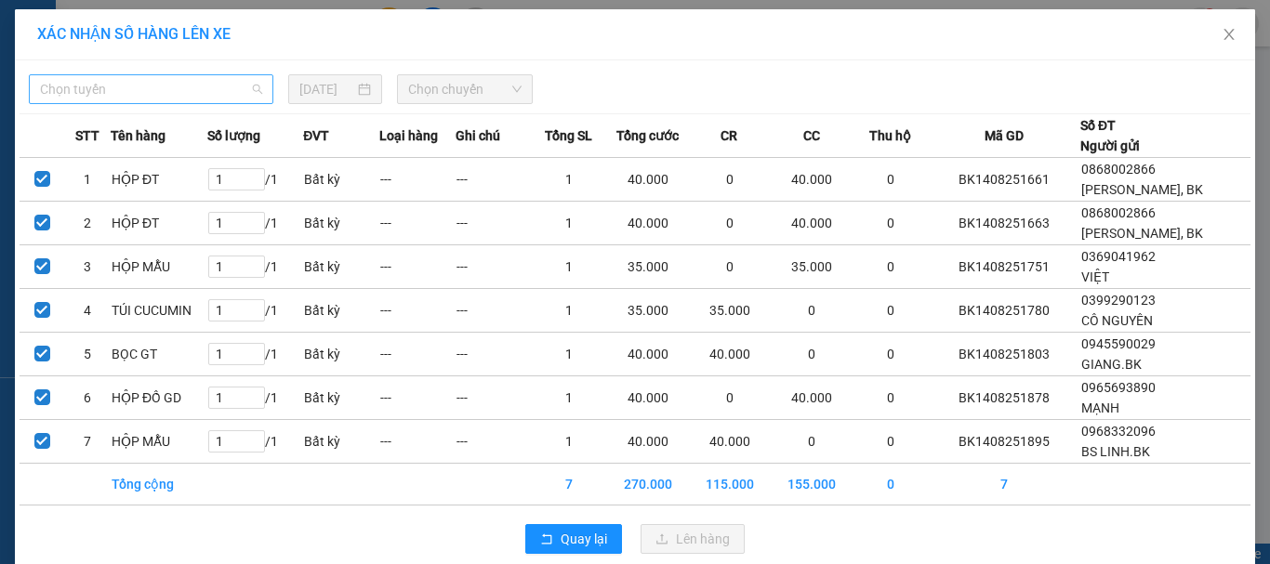
click at [177, 85] on span "Chọn tuyến" at bounding box center [151, 89] width 222 height 28
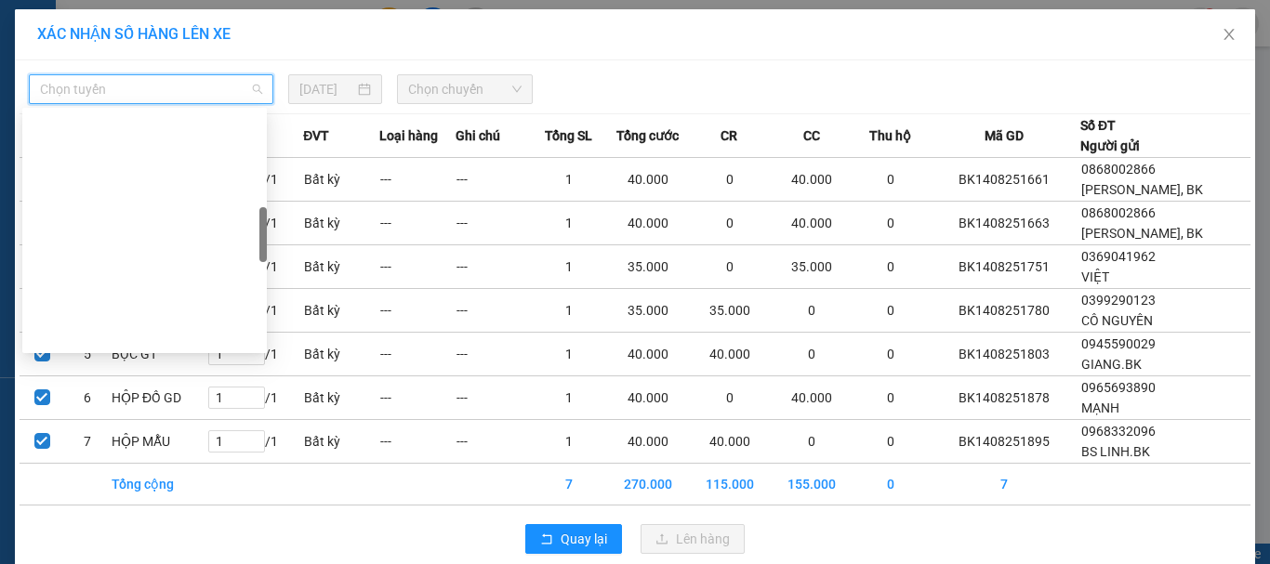
scroll to position [558, 0]
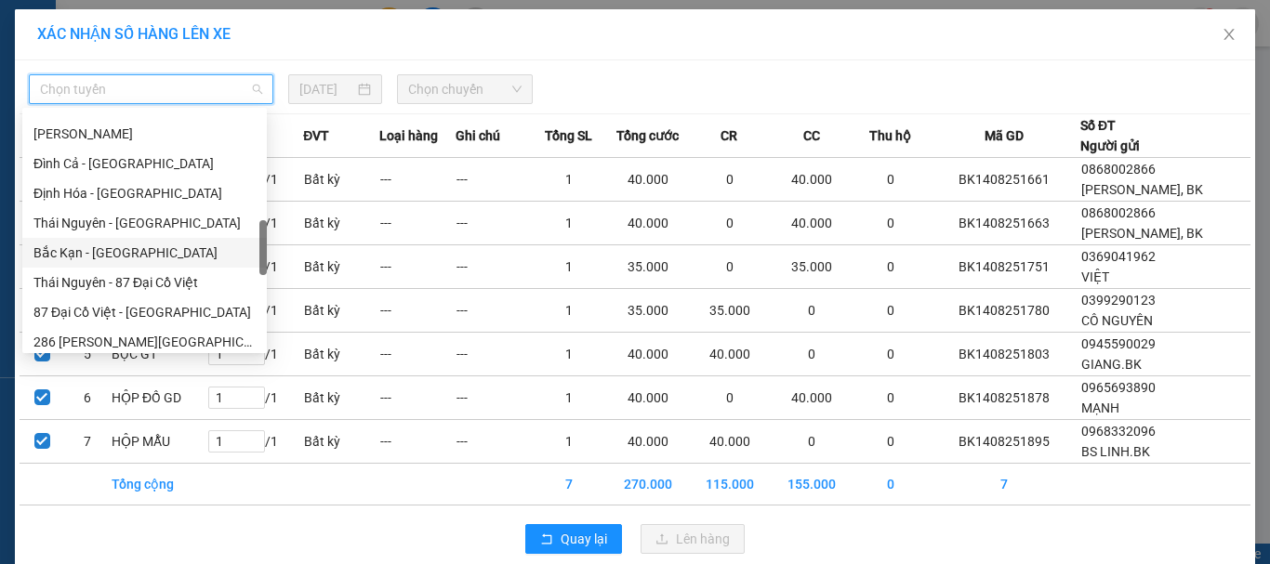
click at [135, 254] on div "Bắc Kạn - [GEOGRAPHIC_DATA]" at bounding box center [144, 253] width 222 height 20
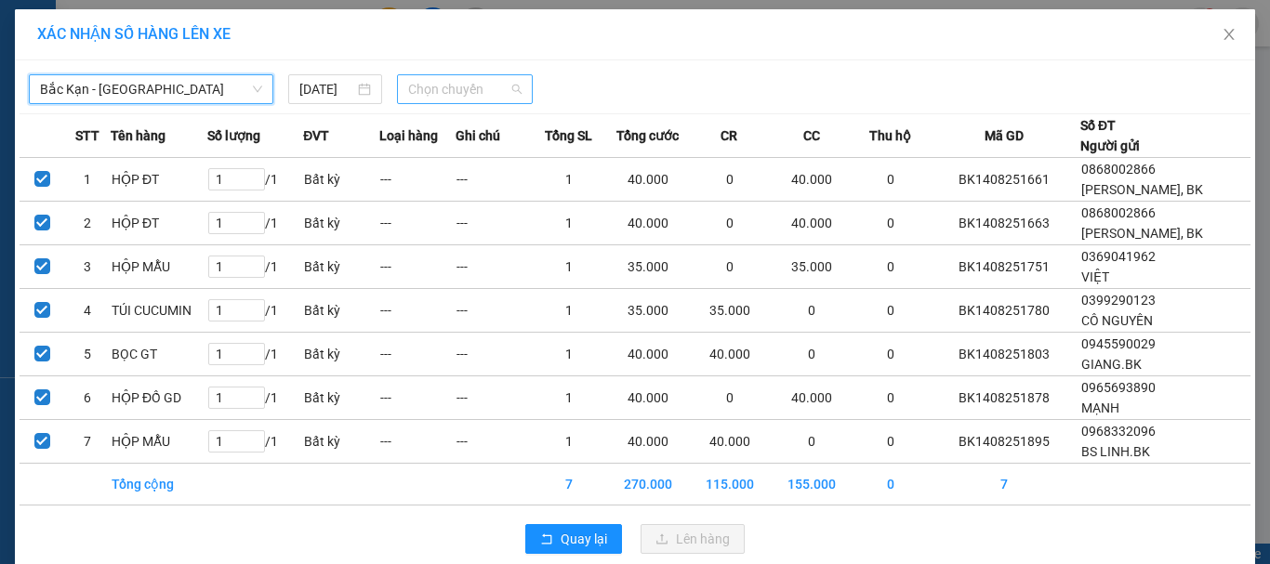
click at [436, 93] on span "Chọn chuyến" at bounding box center [465, 89] width 114 height 28
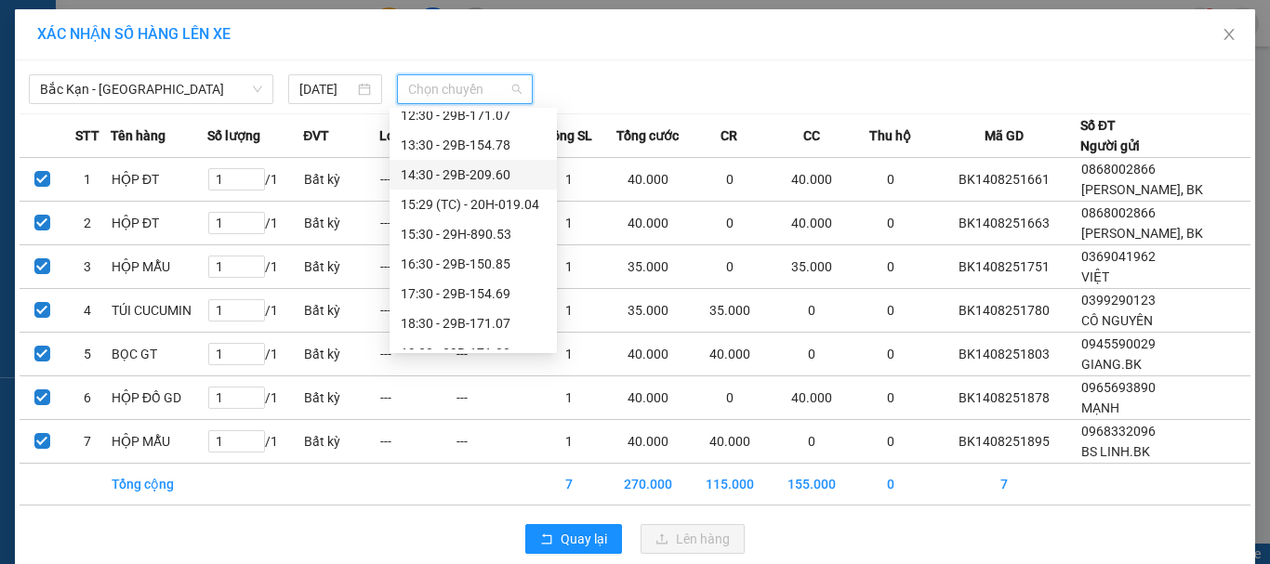
scroll to position [297, 0]
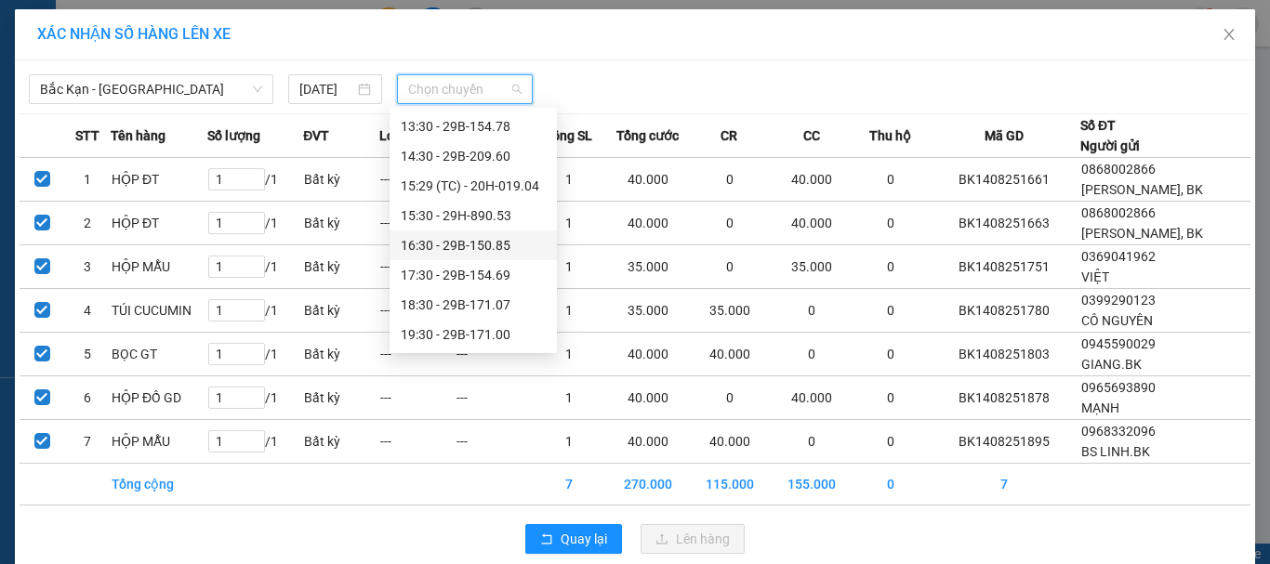
click at [491, 247] on div "16:30 - 29B-150.85" at bounding box center [473, 245] width 145 height 20
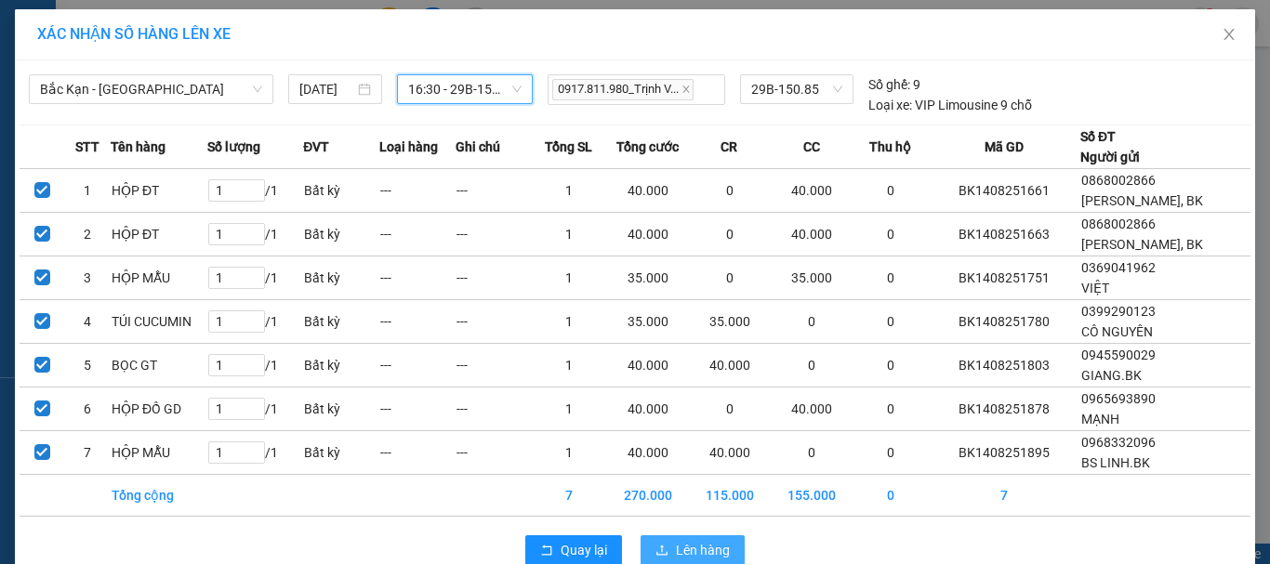
click at [655, 554] on icon "upload" at bounding box center [661, 550] width 13 height 13
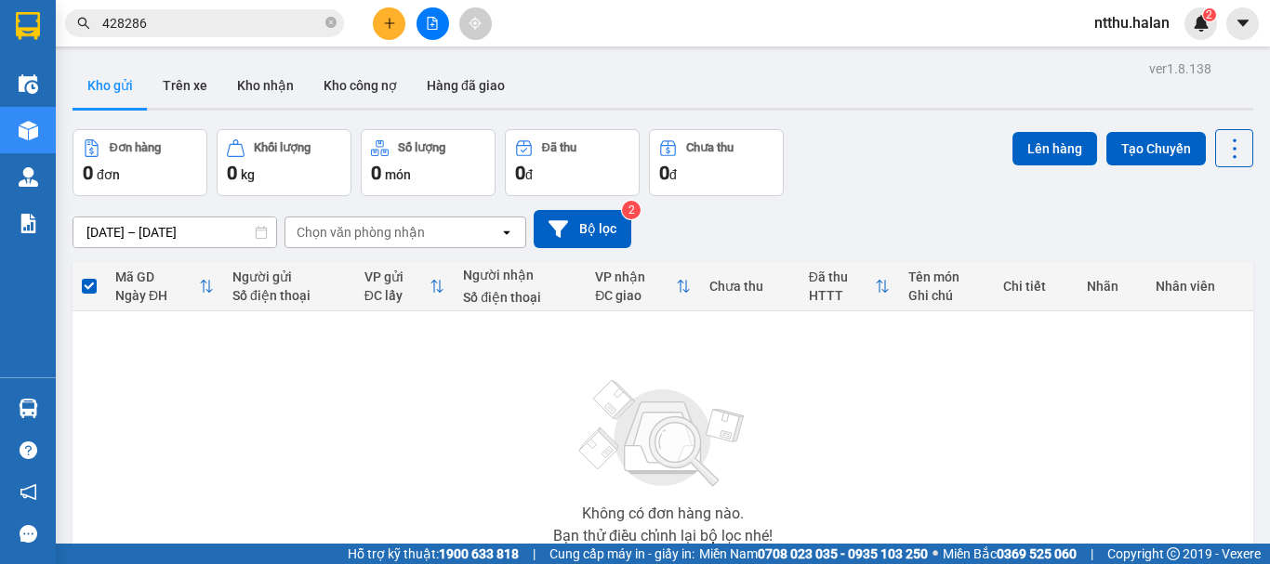
click at [429, 21] on icon "file-add" at bounding box center [432, 23] width 13 height 13
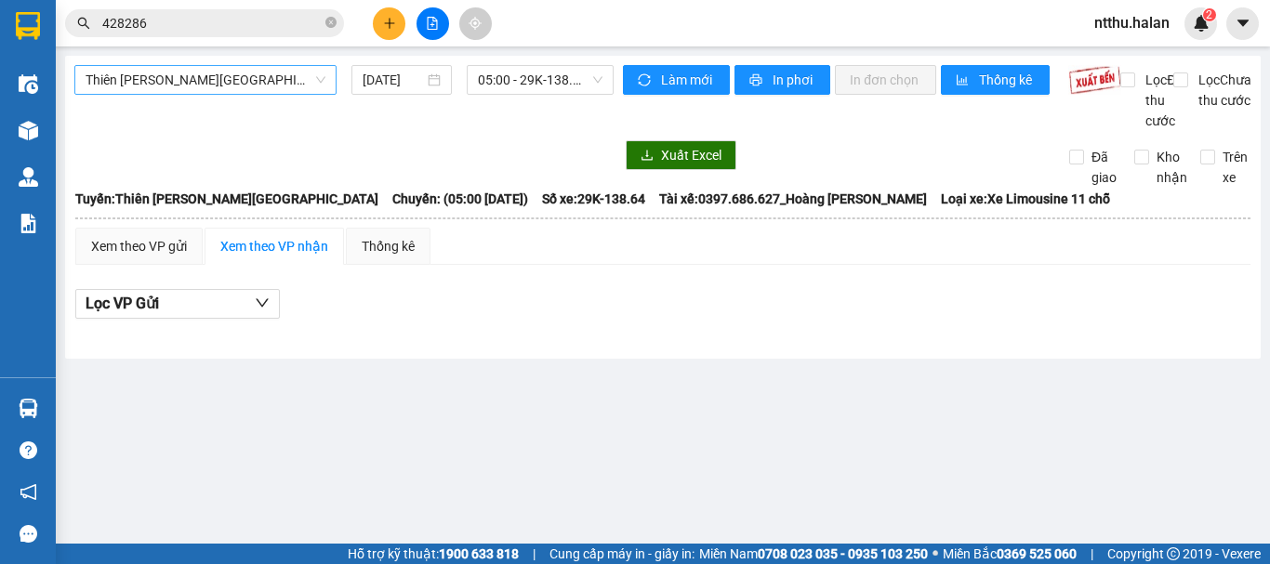
click at [230, 75] on span "Thiên [PERSON_NAME][GEOGRAPHIC_DATA]" at bounding box center [206, 80] width 240 height 28
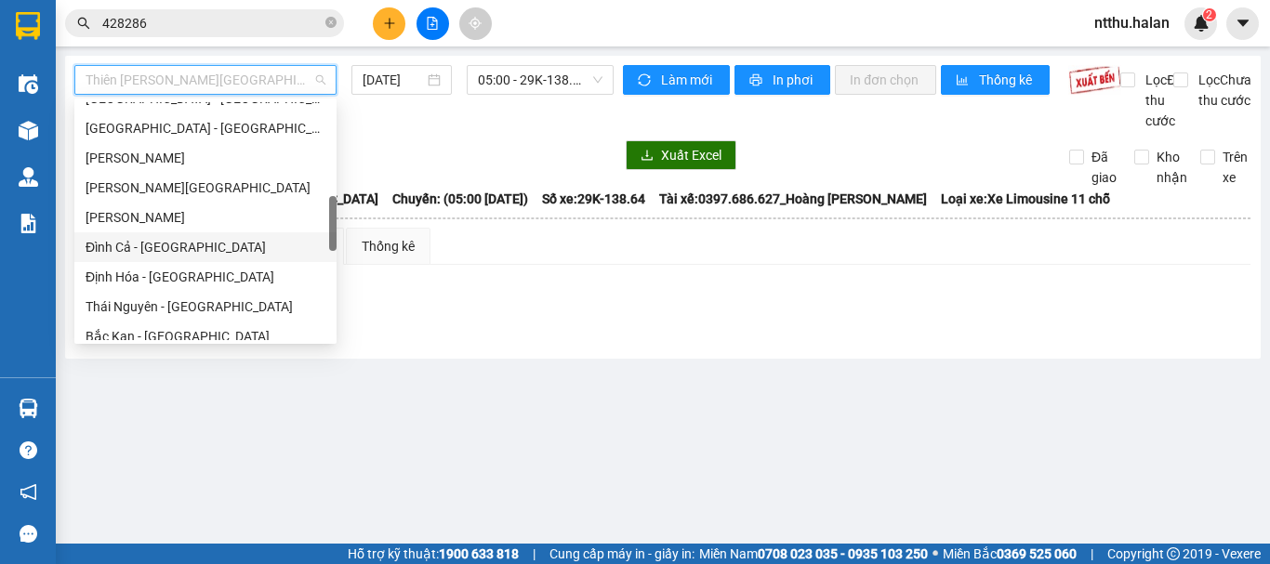
scroll to position [558, 0]
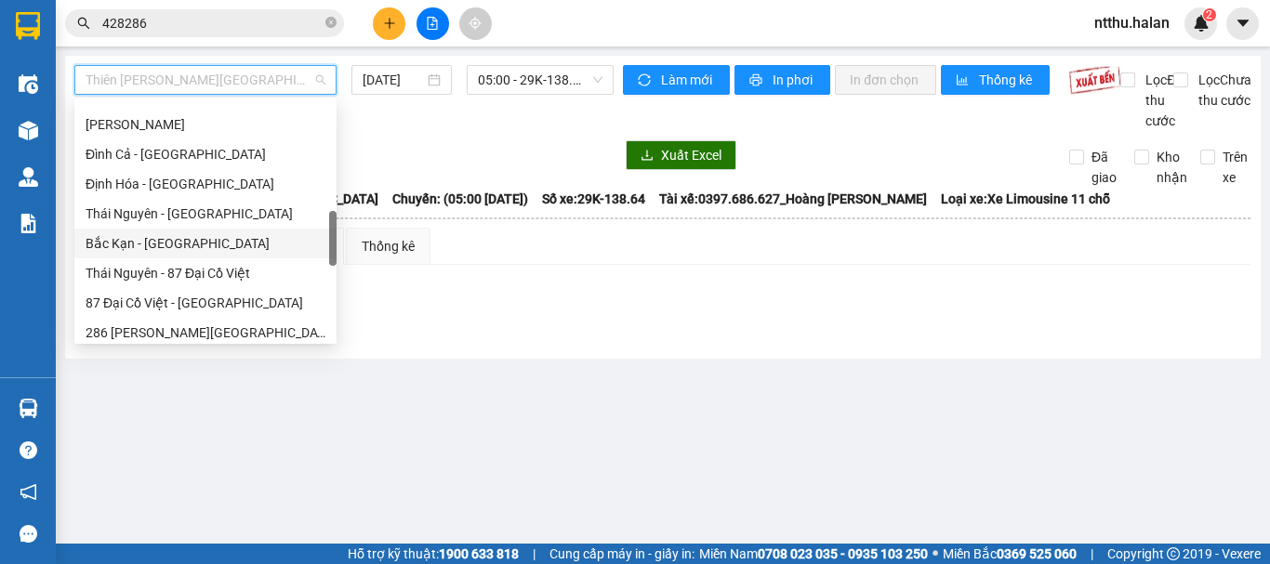
click at [159, 244] on div "Bắc Kạn - [GEOGRAPHIC_DATA]" at bounding box center [206, 243] width 240 height 20
type input "[DATE]"
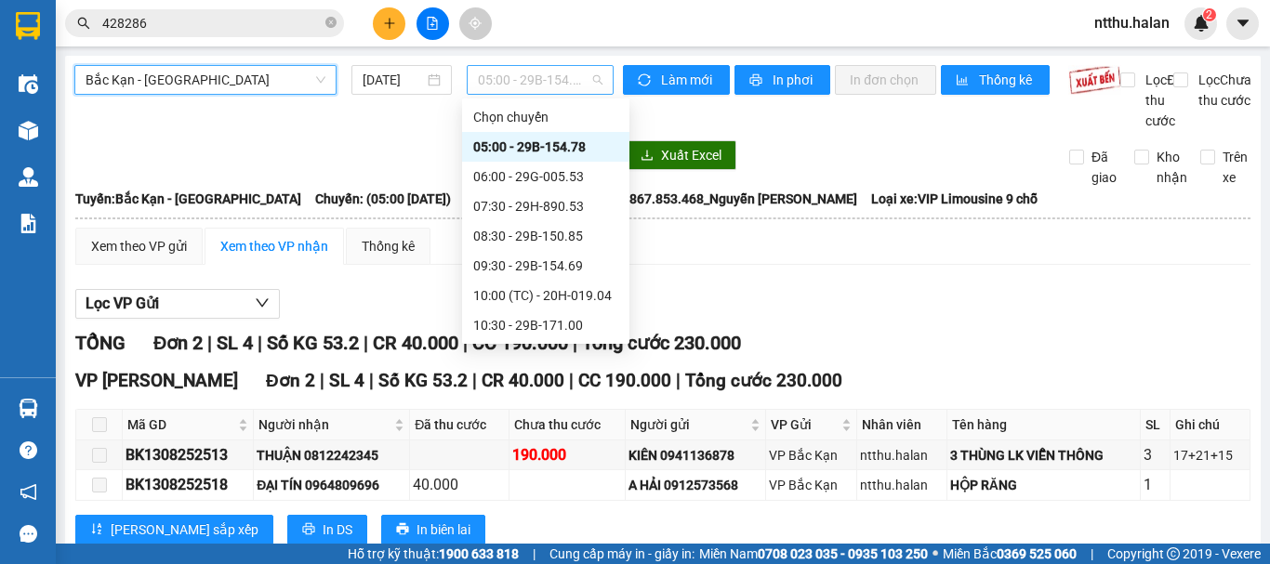
click at [510, 86] on span "05:00 - 29B-154.78" at bounding box center [540, 80] width 125 height 28
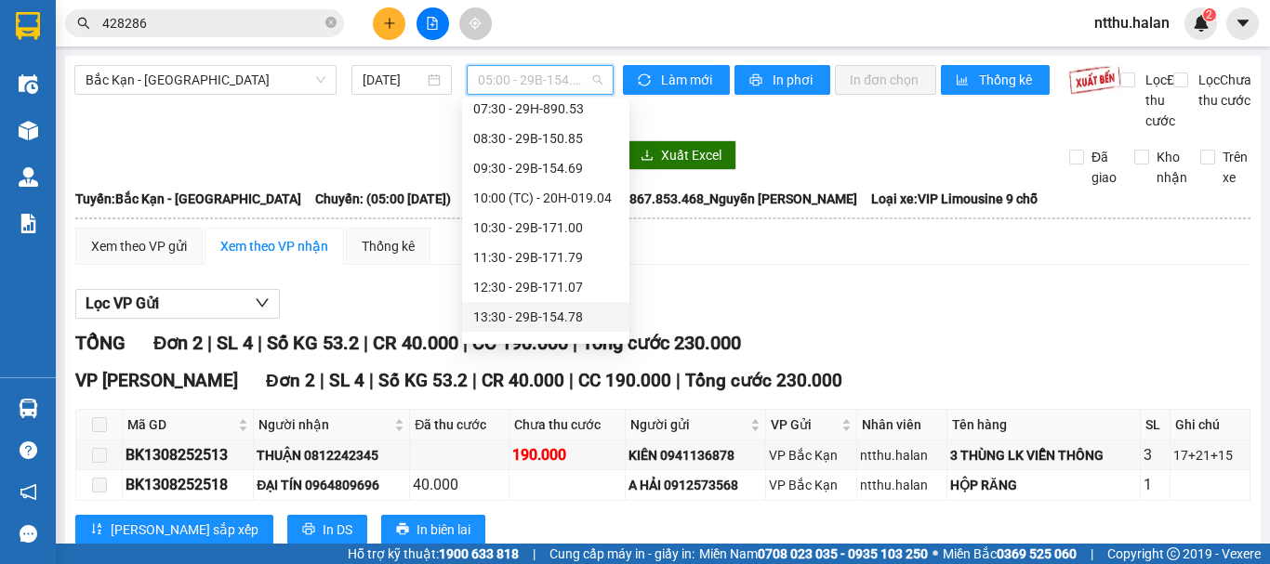
scroll to position [186, 0]
click at [545, 281] on div "15:29 (TC) - 20H-019.04" at bounding box center [545, 288] width 145 height 20
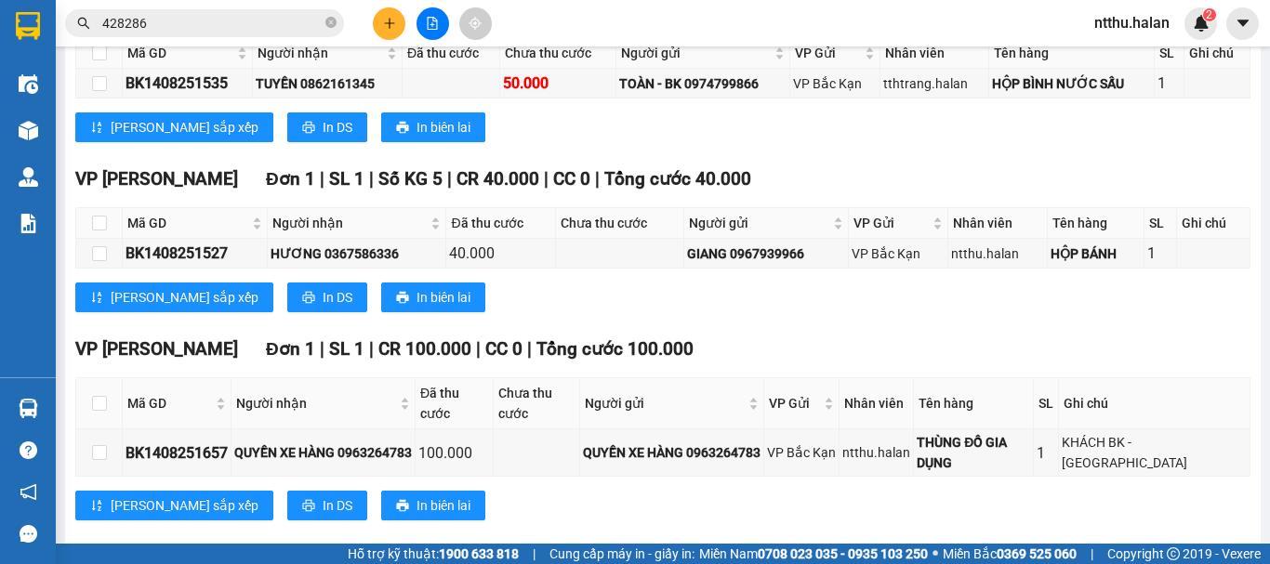
scroll to position [383, 0]
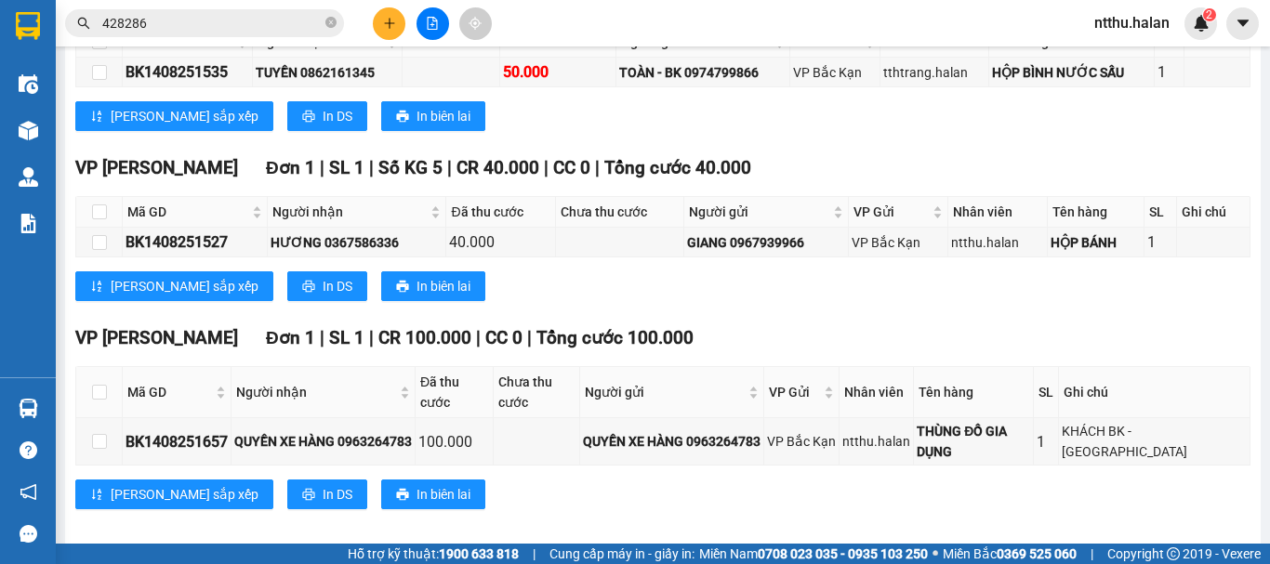
click at [636, 301] on div "[PERSON_NAME] sắp xếp In DS In biên lai" at bounding box center [662, 286] width 1175 height 30
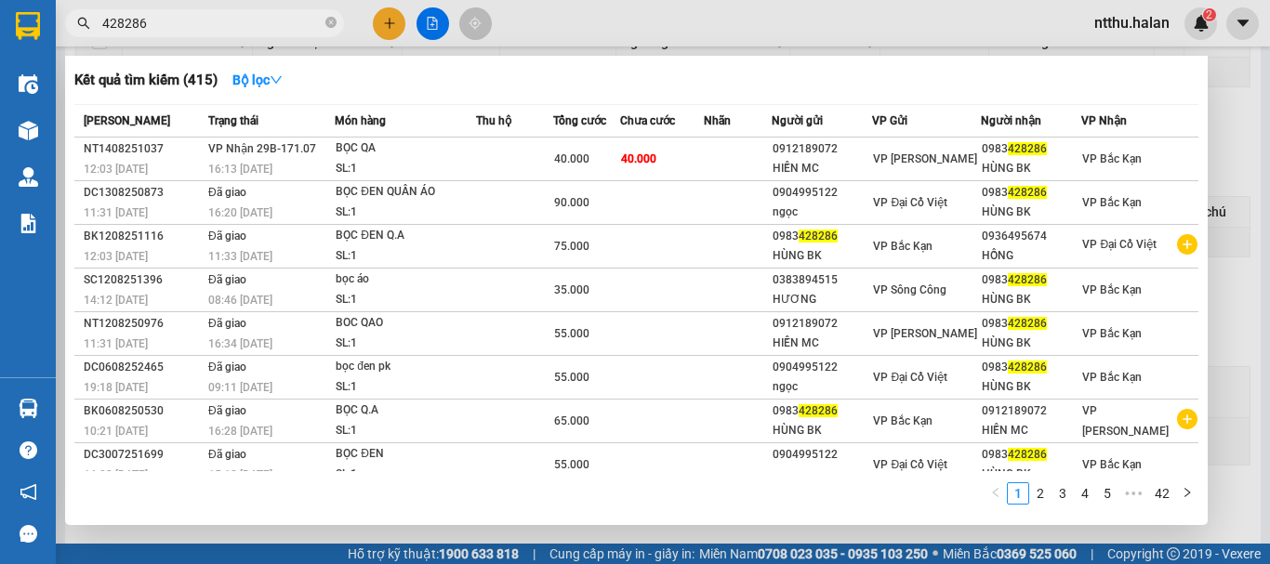
click at [265, 17] on input "428286" at bounding box center [211, 23] width 219 height 20
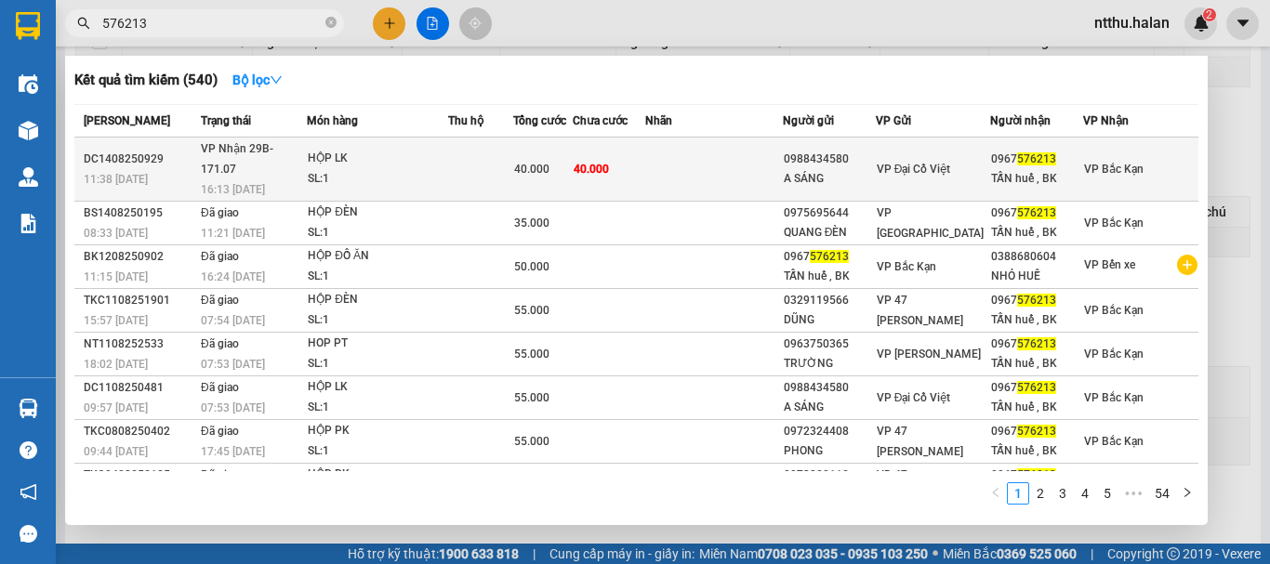
type input "576213"
click at [492, 167] on td at bounding box center [480, 170] width 64 height 64
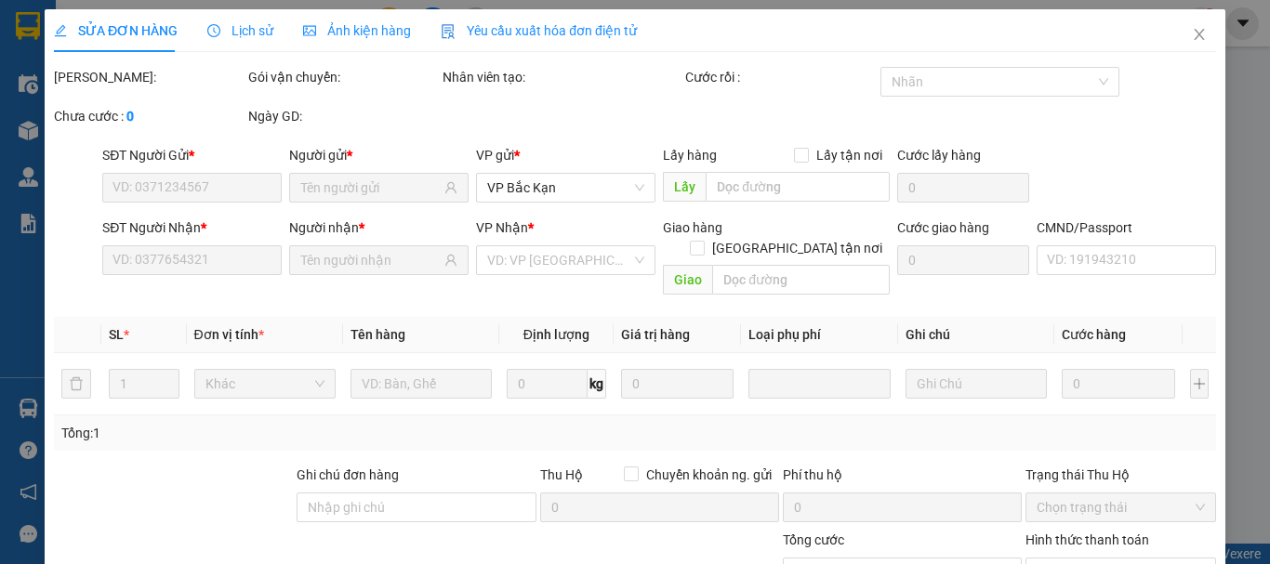
type input "0988434580"
type input "A SÁNG"
type input "0967576213"
type input "TẤN huế , BK"
type input "40.000"
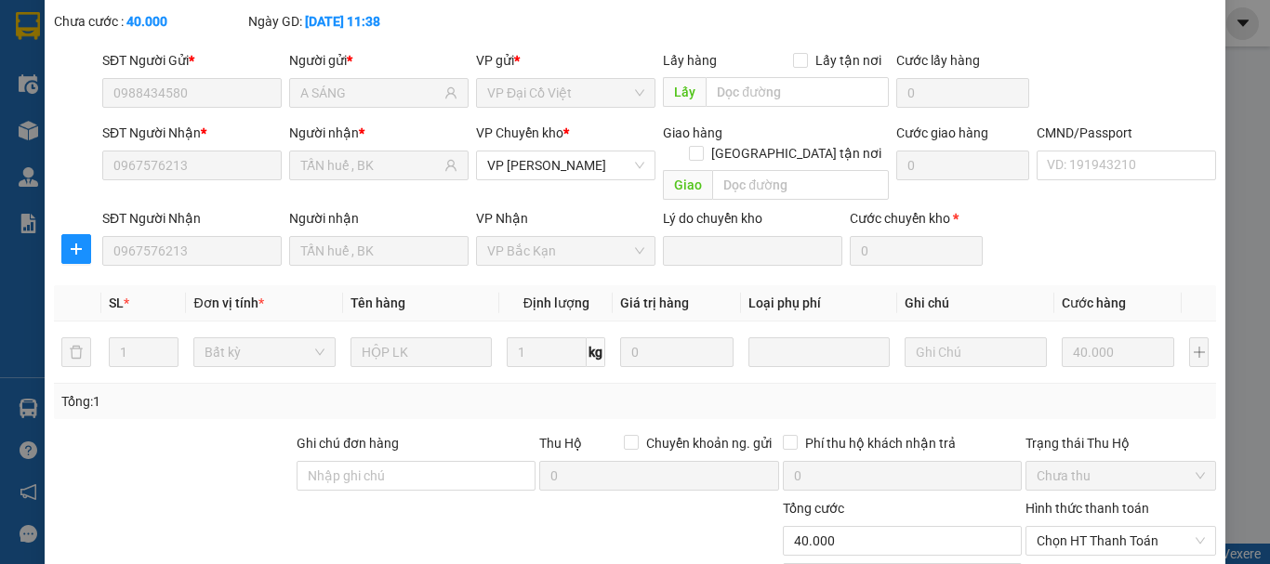
scroll to position [228, 0]
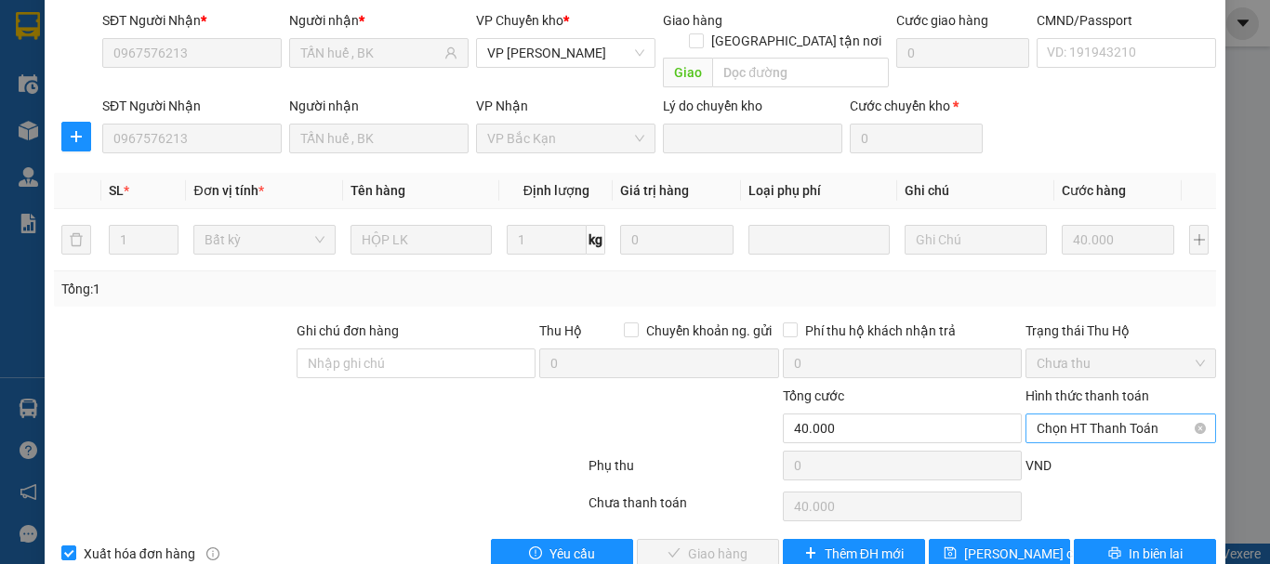
click at [1060, 415] on span "Chọn HT Thanh Toán" at bounding box center [1121, 429] width 168 height 28
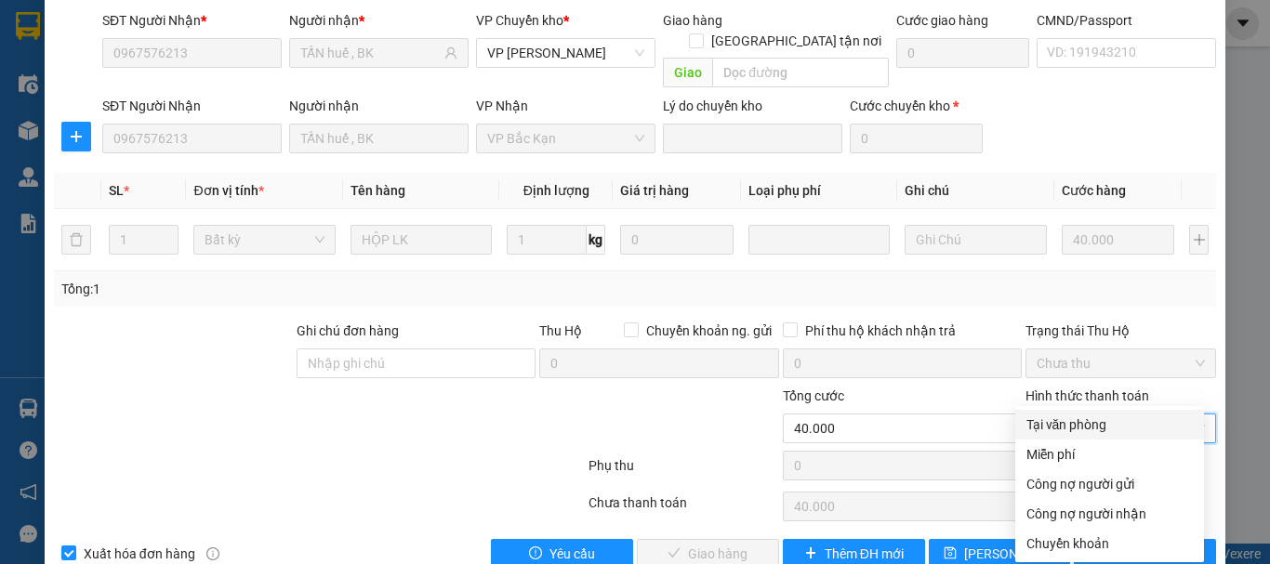
click at [1054, 419] on div "Tại văn phòng" at bounding box center [1109, 425] width 166 height 20
type input "0"
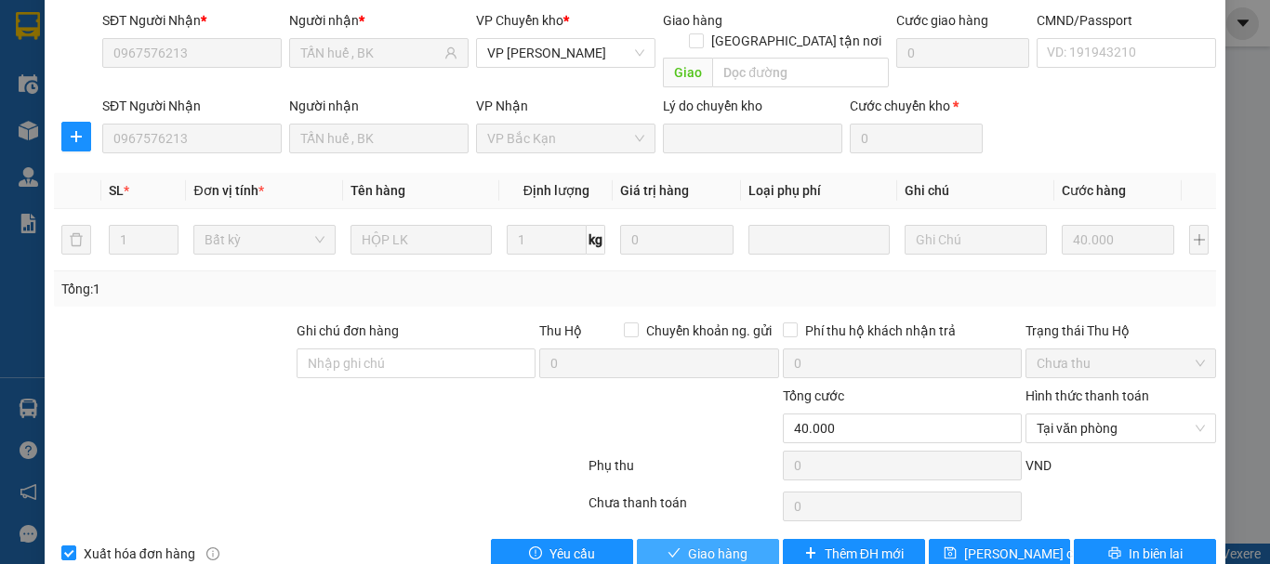
click at [708, 544] on span "Giao hàng" at bounding box center [717, 554] width 59 height 20
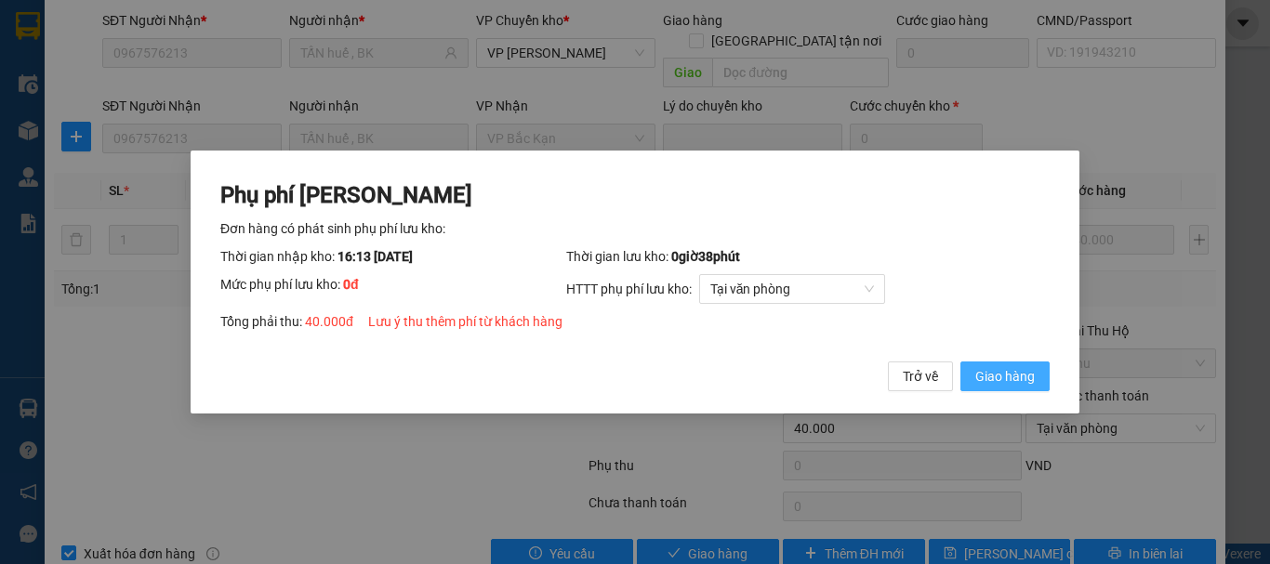
click at [969, 380] on button "Giao hàng" at bounding box center [1004, 377] width 89 height 30
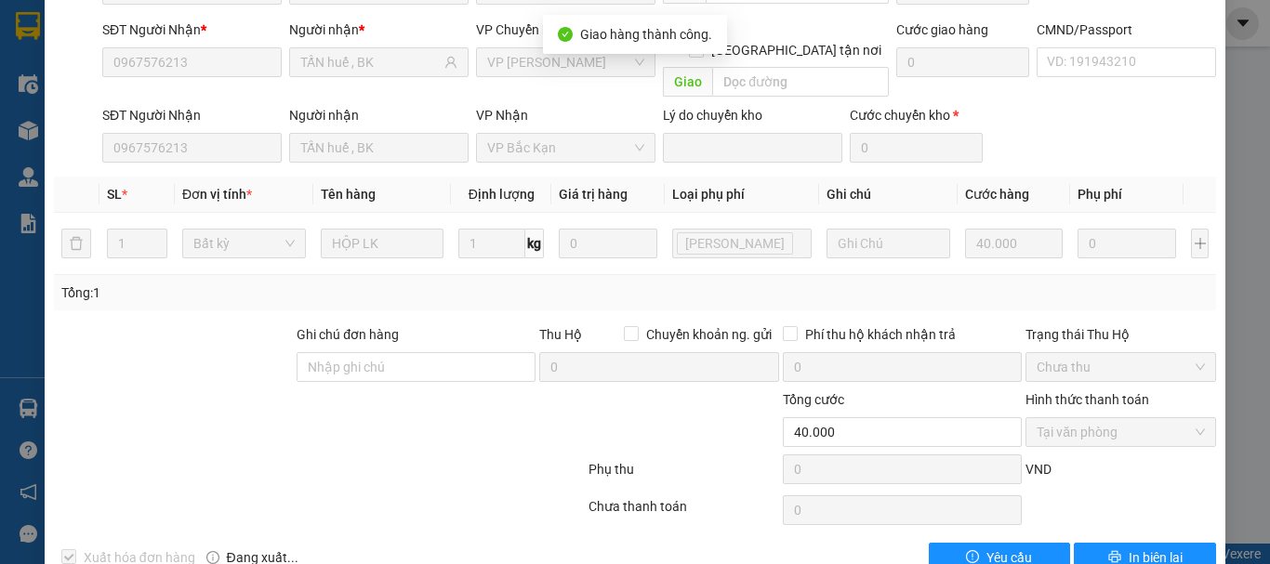
scroll to position [0, 0]
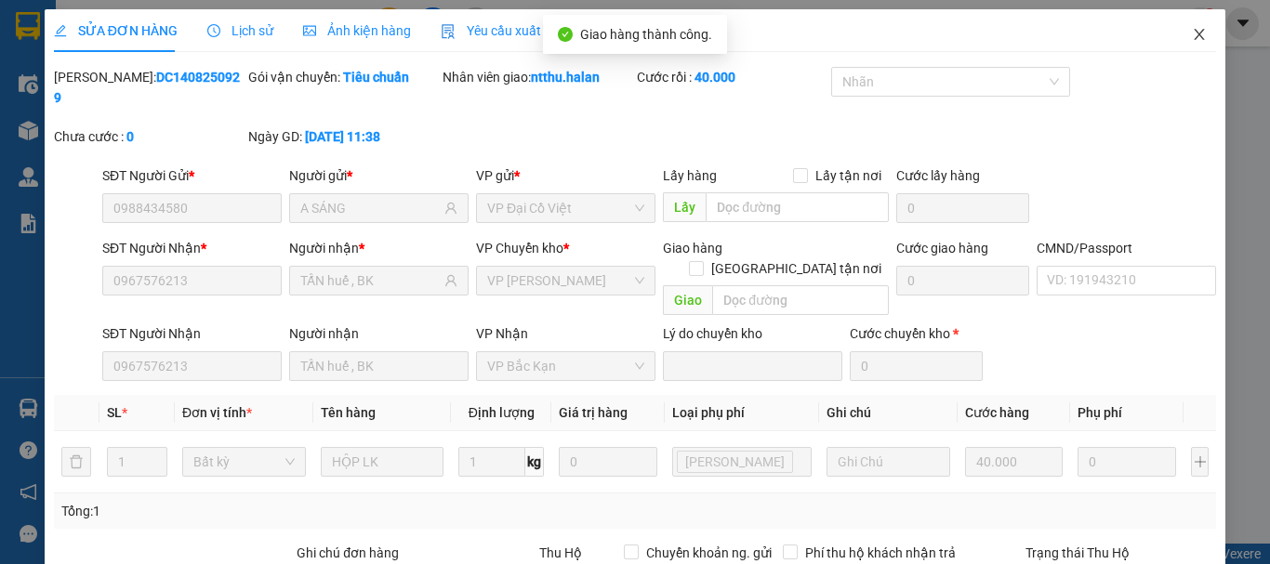
click at [1192, 30] on icon "close" at bounding box center [1199, 34] width 15 height 15
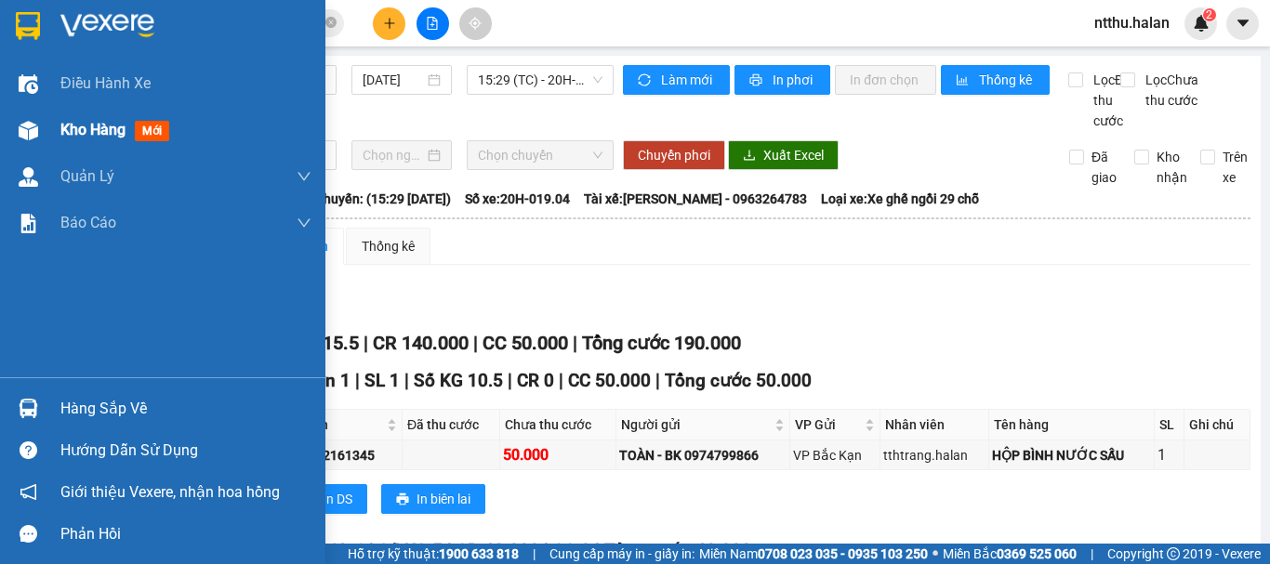
click at [53, 131] on div "Kho hàng mới" at bounding box center [162, 130] width 325 height 46
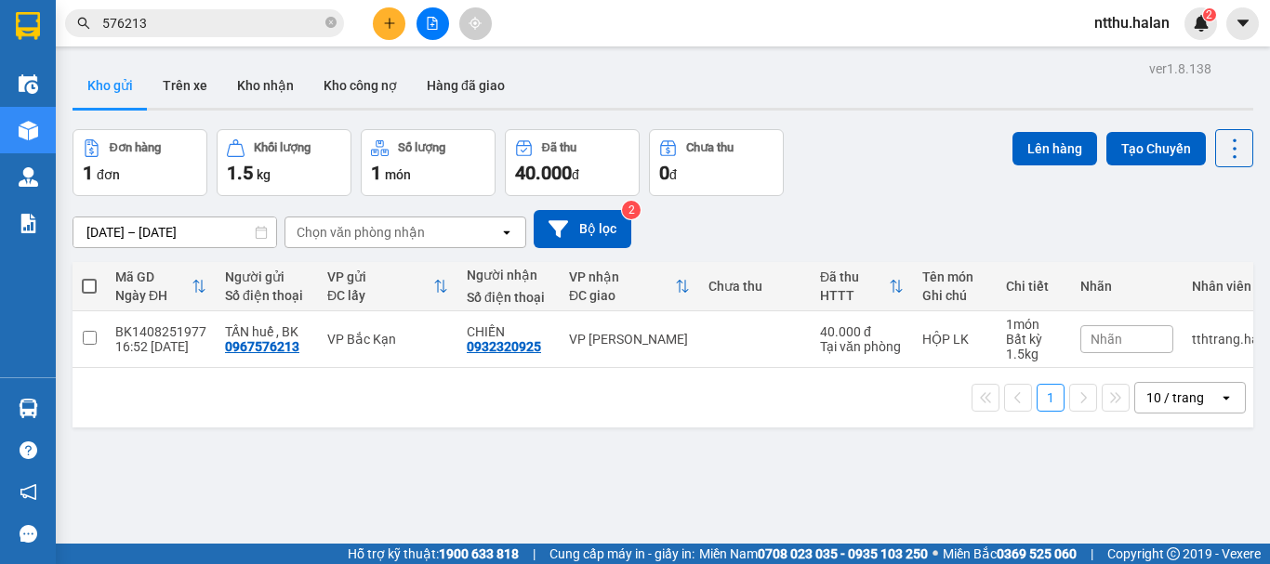
click at [918, 149] on div "Đơn hàng 1 đơn Khối lượng 1.5 kg Số lượng 1 món Đã thu 40.000 đ Chưa thu 0 đ Lê…" at bounding box center [663, 162] width 1181 height 67
click at [244, 23] on input "576213" at bounding box center [211, 23] width 219 height 20
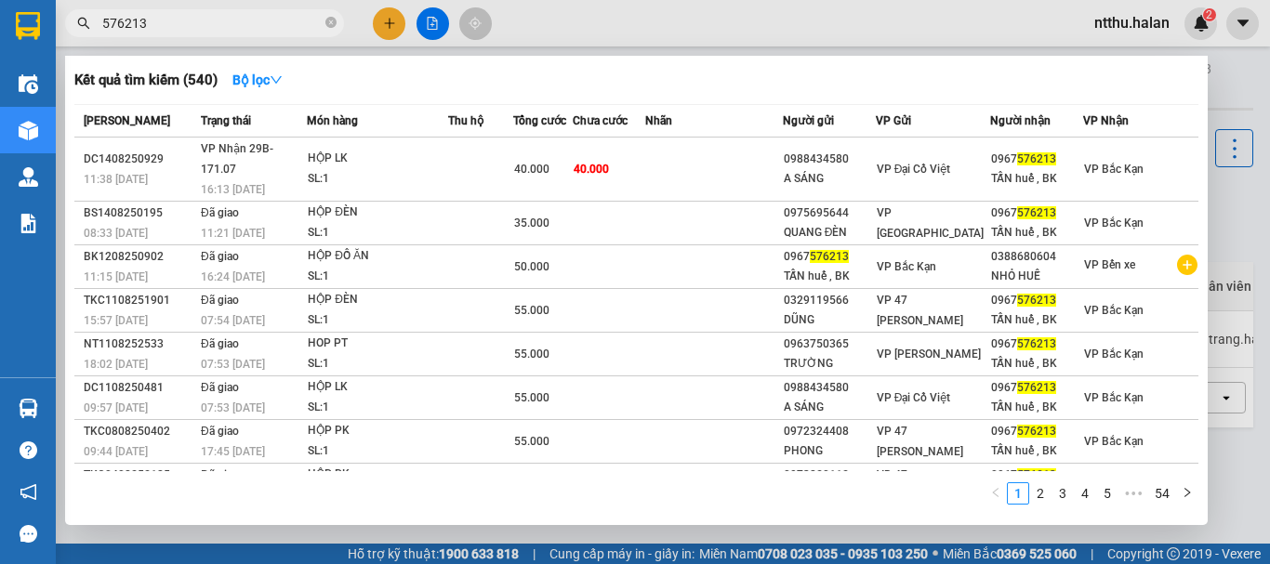
click at [397, 27] on div at bounding box center [635, 282] width 1270 height 564
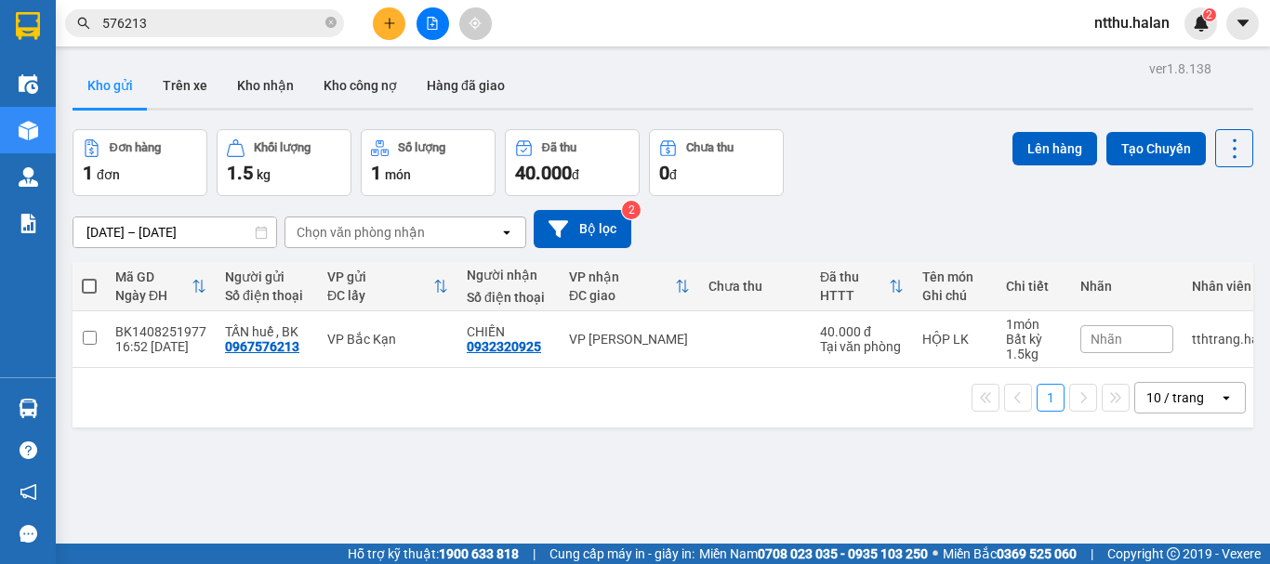
click at [397, 27] on button at bounding box center [389, 23] width 33 height 33
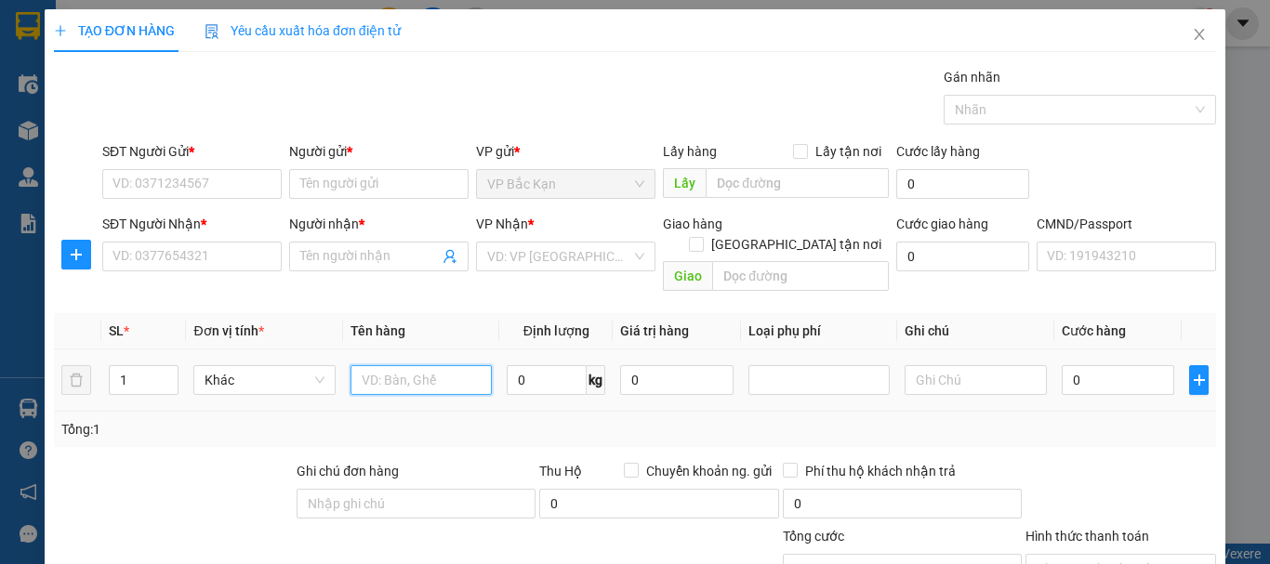
click at [373, 365] on input "text" at bounding box center [420, 380] width 141 height 30
click at [271, 109] on div "Gói vận chuyển * Tiêu chuẩn Gán nhãn Nhãn" at bounding box center [659, 99] width 1121 height 65
click at [451, 105] on div "Gói vận chuyển * Tiêu chuẩn Gán nhãn Nhãn" at bounding box center [659, 99] width 1121 height 65
click at [461, 126] on div "Gói vận chuyển * Tiêu chuẩn Gán nhãn Nhãn" at bounding box center [659, 99] width 1121 height 65
click at [490, 111] on div "Gói vận chuyển * Tiêu chuẩn Gán nhãn Nhãn" at bounding box center [659, 99] width 1121 height 65
